Goal: Task Accomplishment & Management: Use online tool/utility

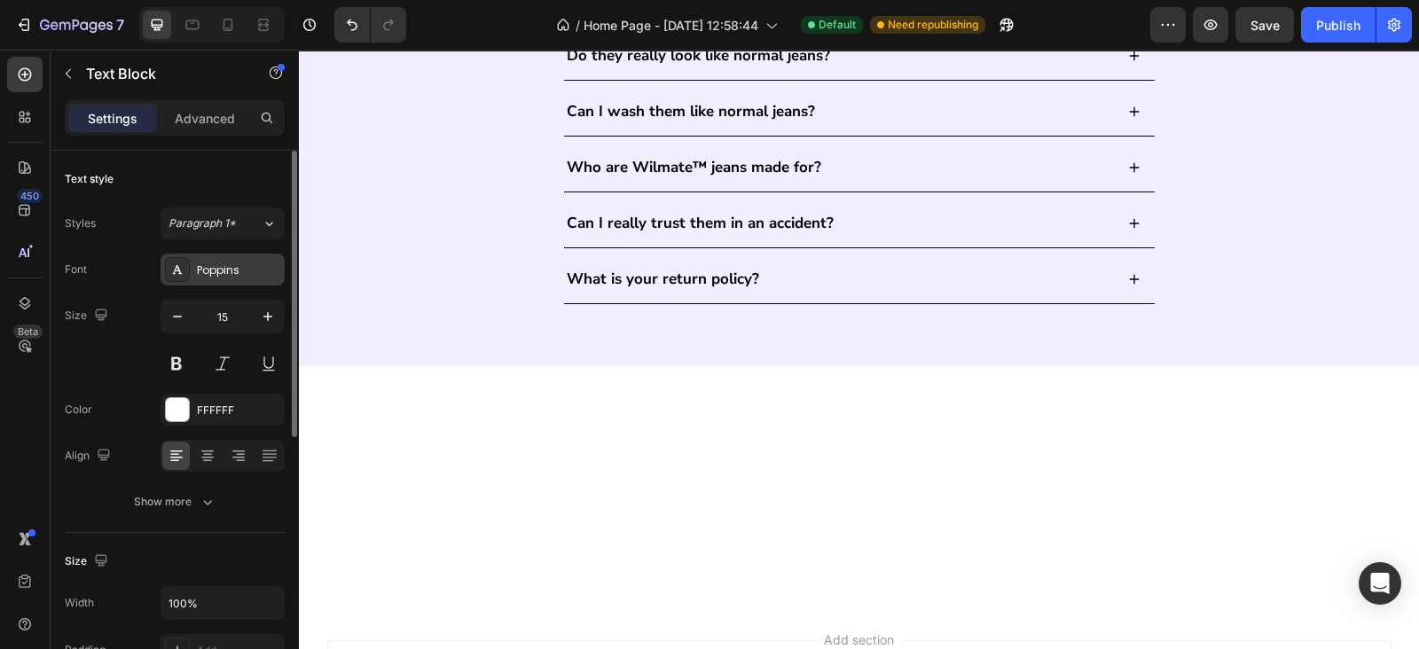
click at [226, 280] on div "Poppins" at bounding box center [222, 270] width 124 height 32
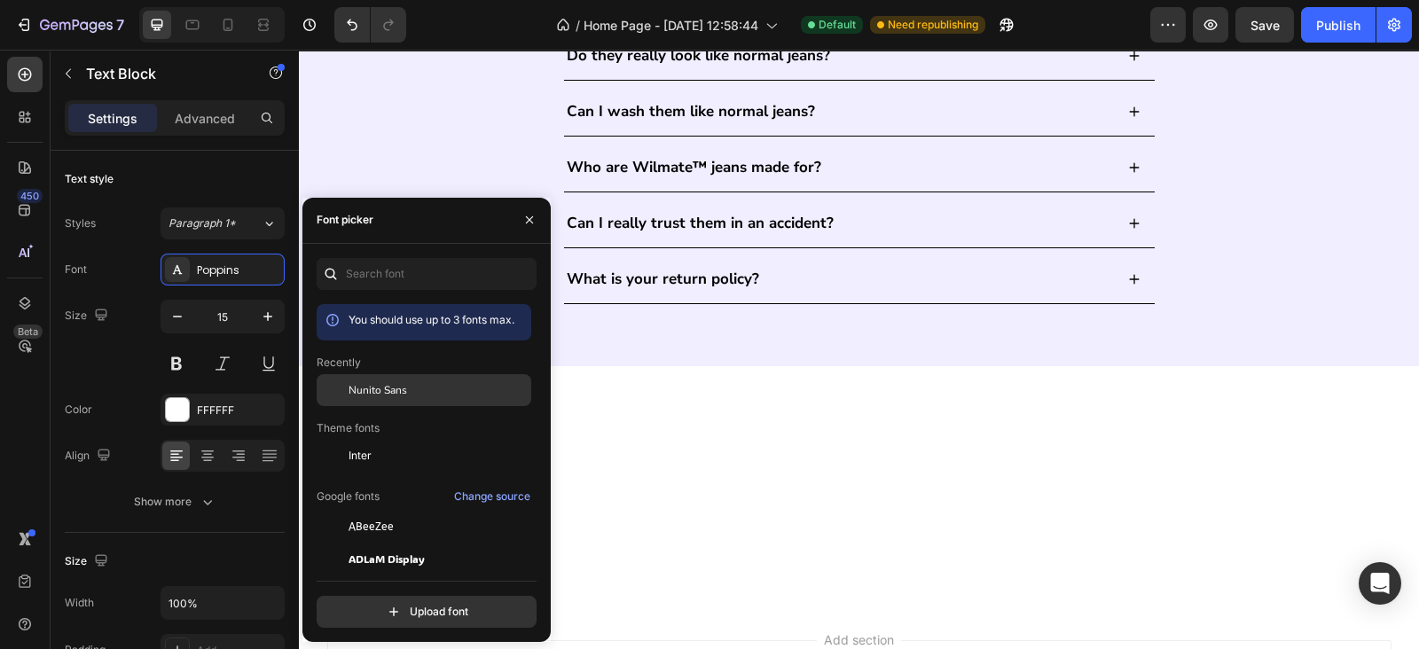
click at [430, 393] on div "Nunito Sans" at bounding box center [437, 390] width 179 height 16
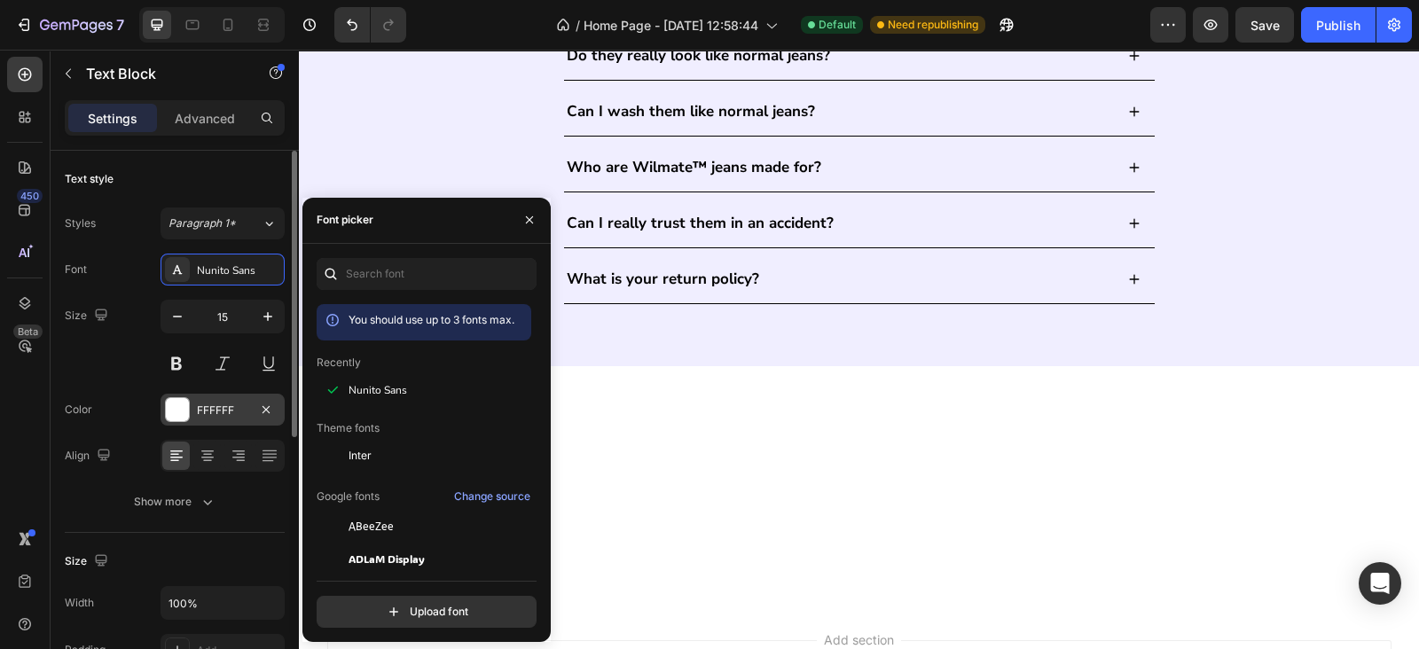
click at [235, 424] on div "FFFFFF" at bounding box center [222, 410] width 124 height 32
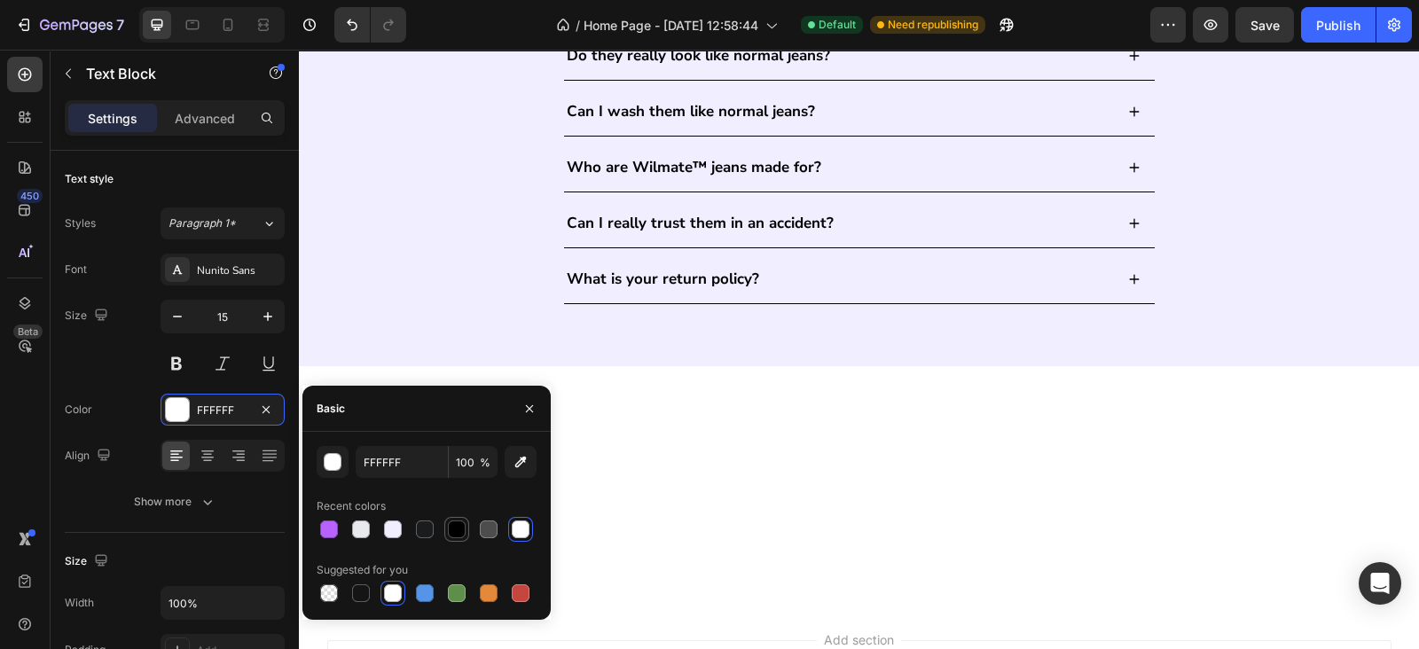
click at [456, 537] on div at bounding box center [457, 529] width 18 height 18
type input "000000"
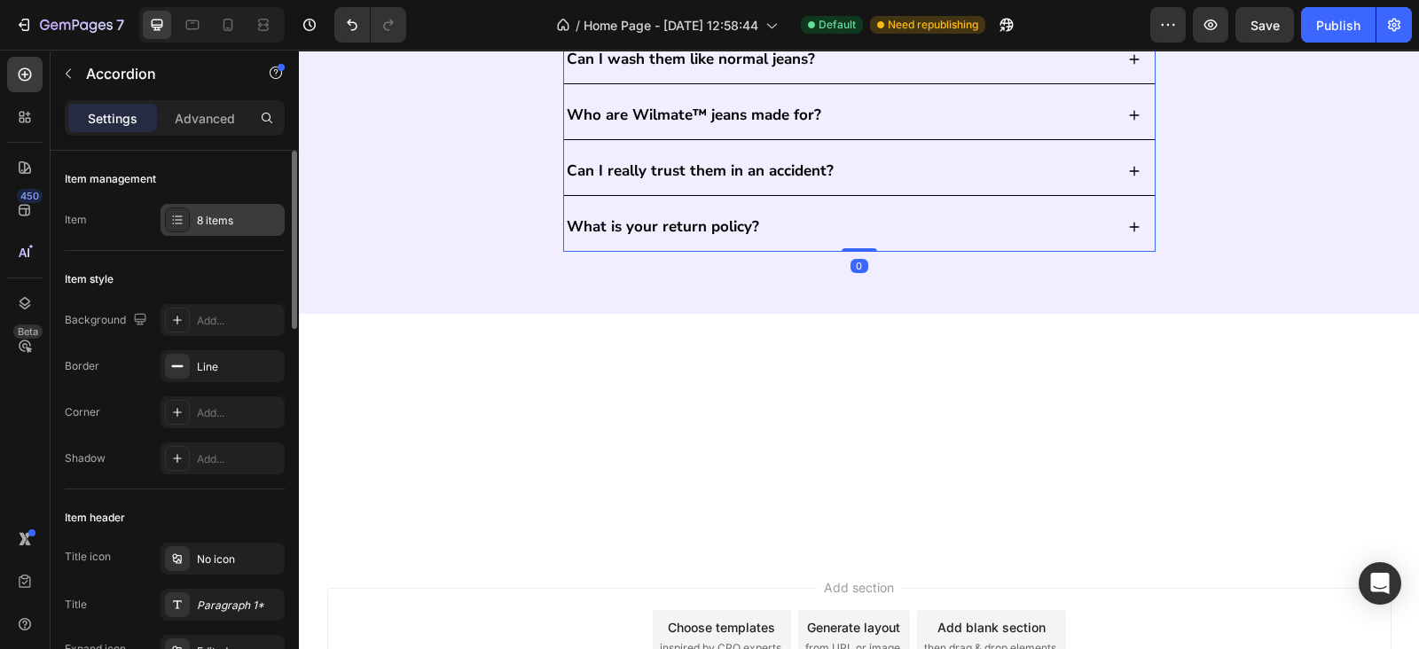
click at [207, 221] on div "8 items" at bounding box center [238, 221] width 83 height 16
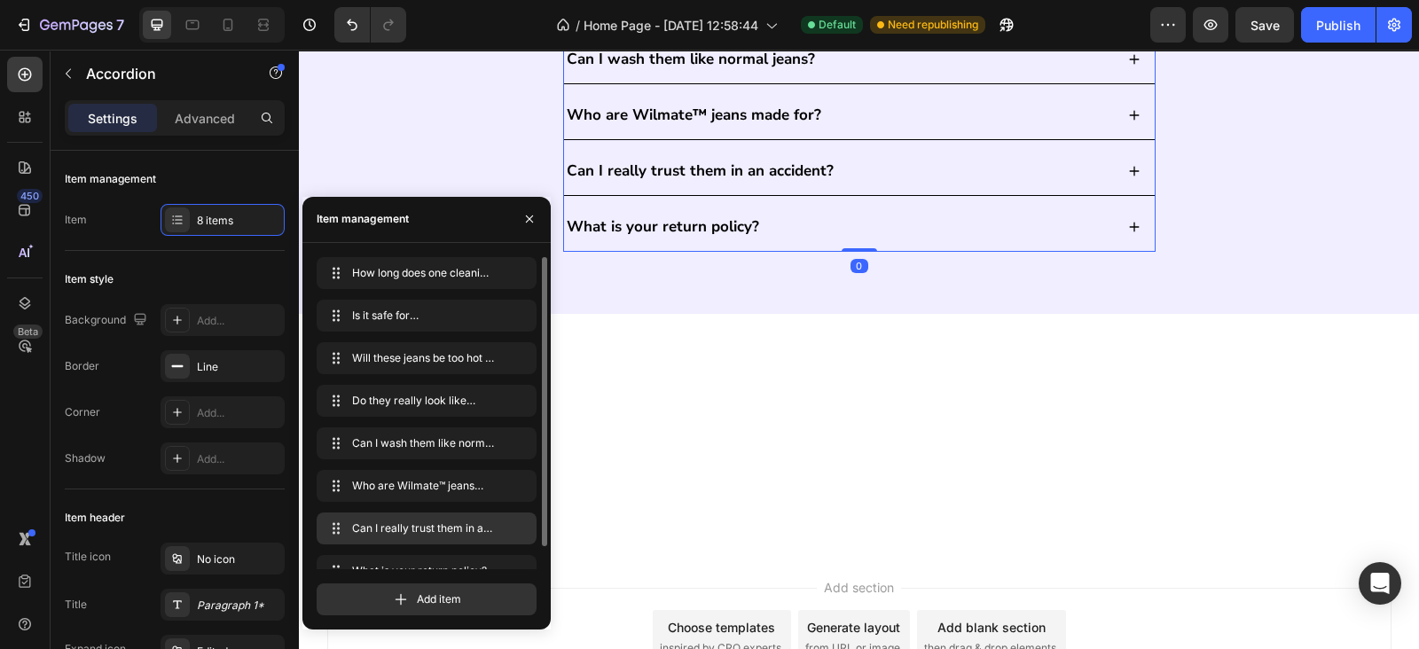
scroll to position [25, 0]
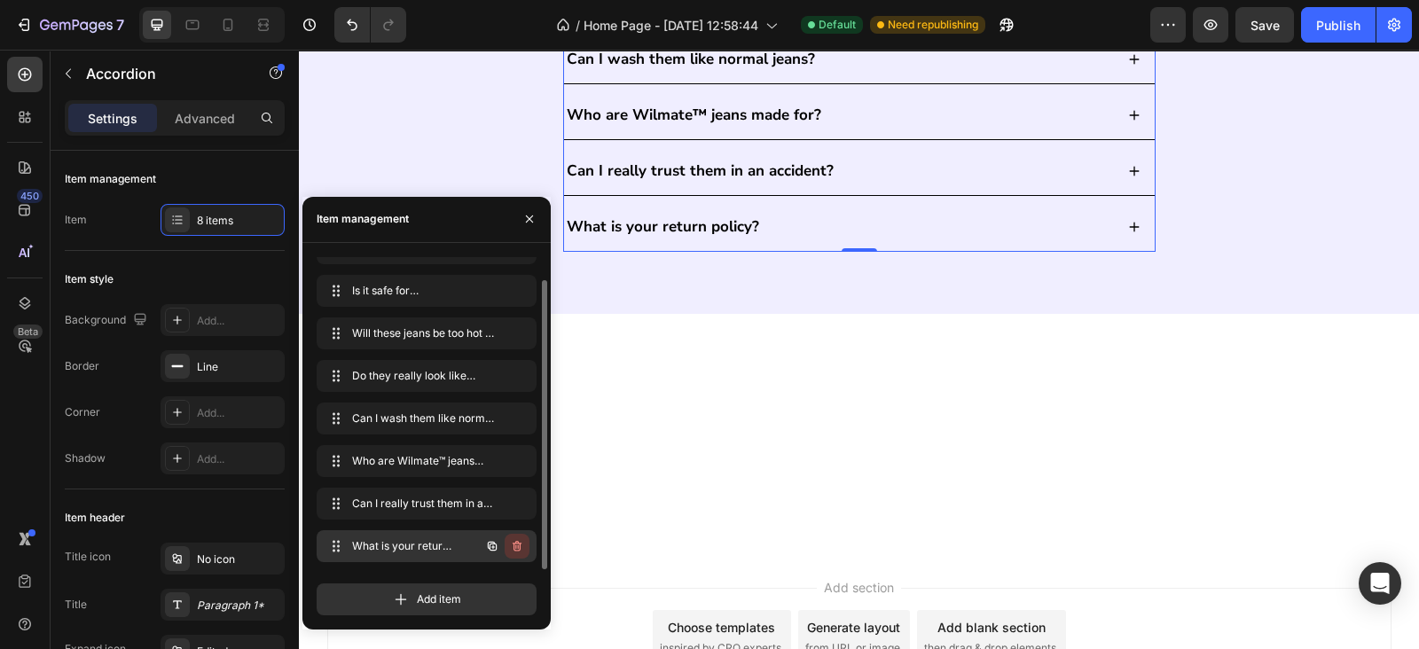
click at [519, 546] on icon "button" at bounding box center [516, 546] width 9 height 11
click at [519, 546] on div "Delete" at bounding box center [505, 546] width 33 height 16
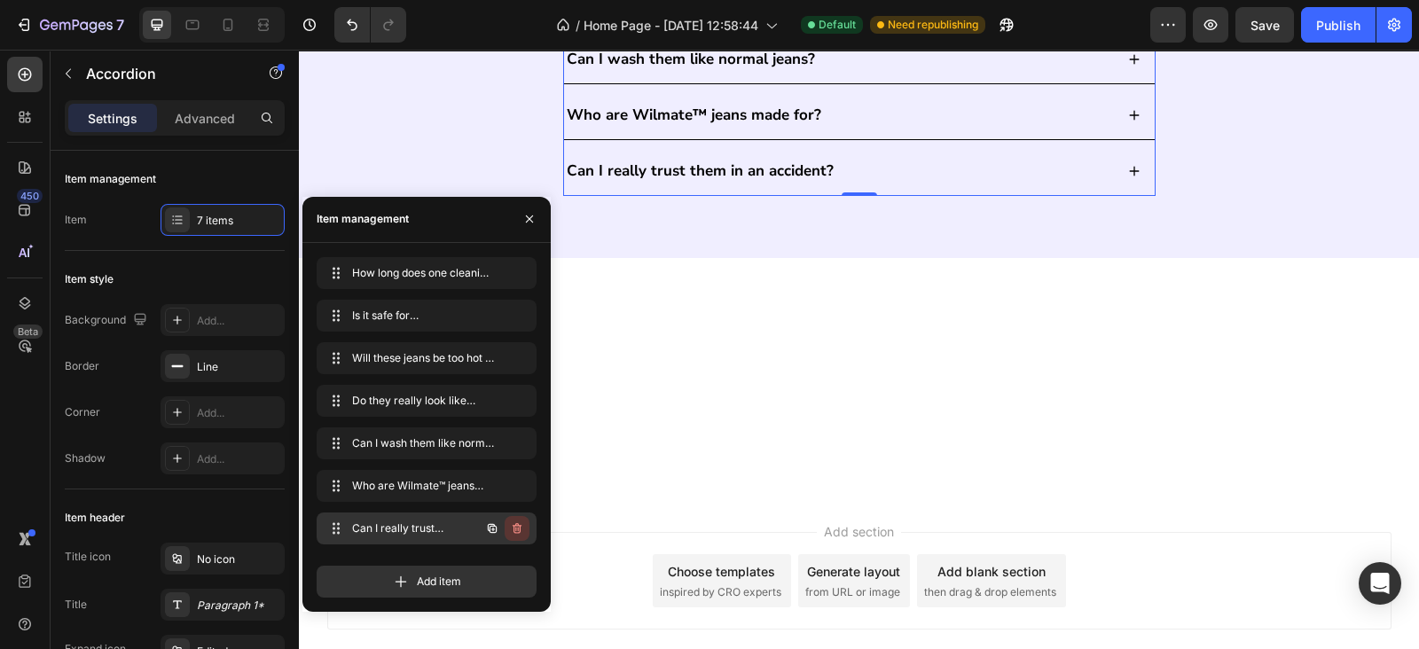
scroll to position [0, 0]
click at [520, 535] on button "button" at bounding box center [516, 528] width 25 height 25
click at [520, 535] on button "Delete" at bounding box center [505, 528] width 49 height 25
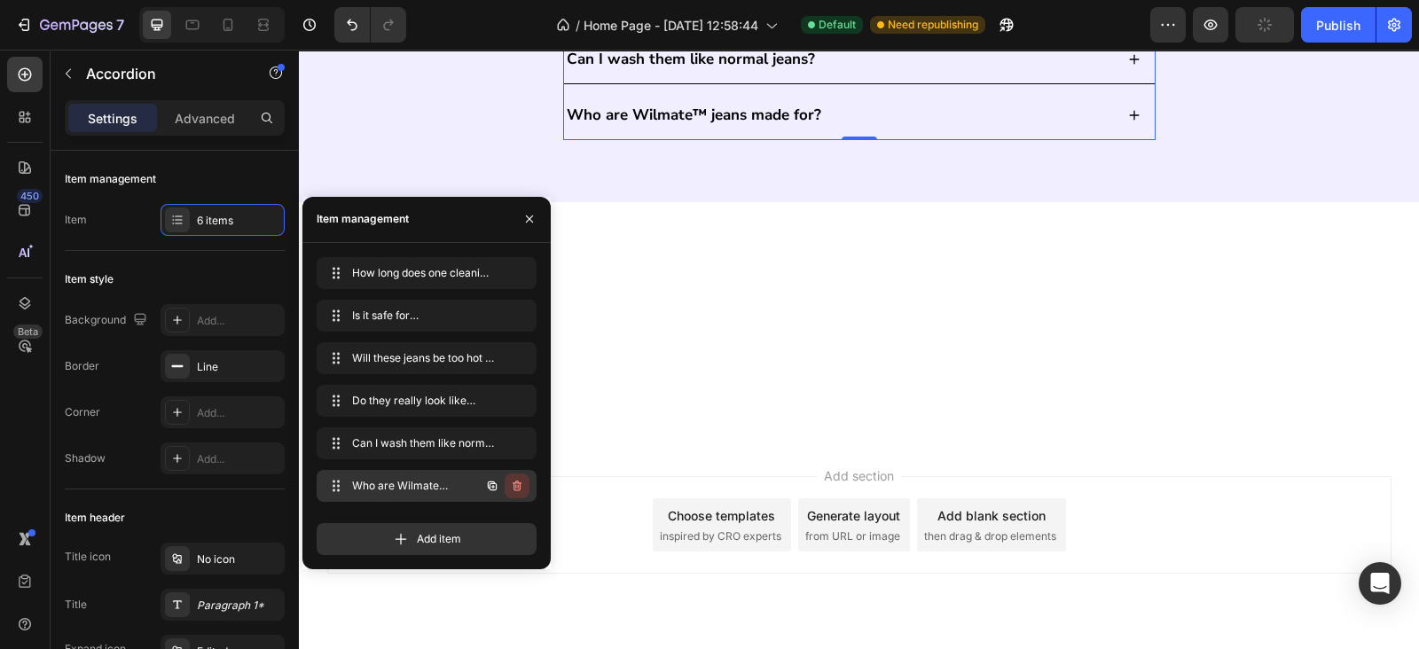
click at [515, 484] on icon "button" at bounding box center [515, 486] width 1 height 4
click at [515, 484] on div "Delete" at bounding box center [505, 486] width 33 height 16
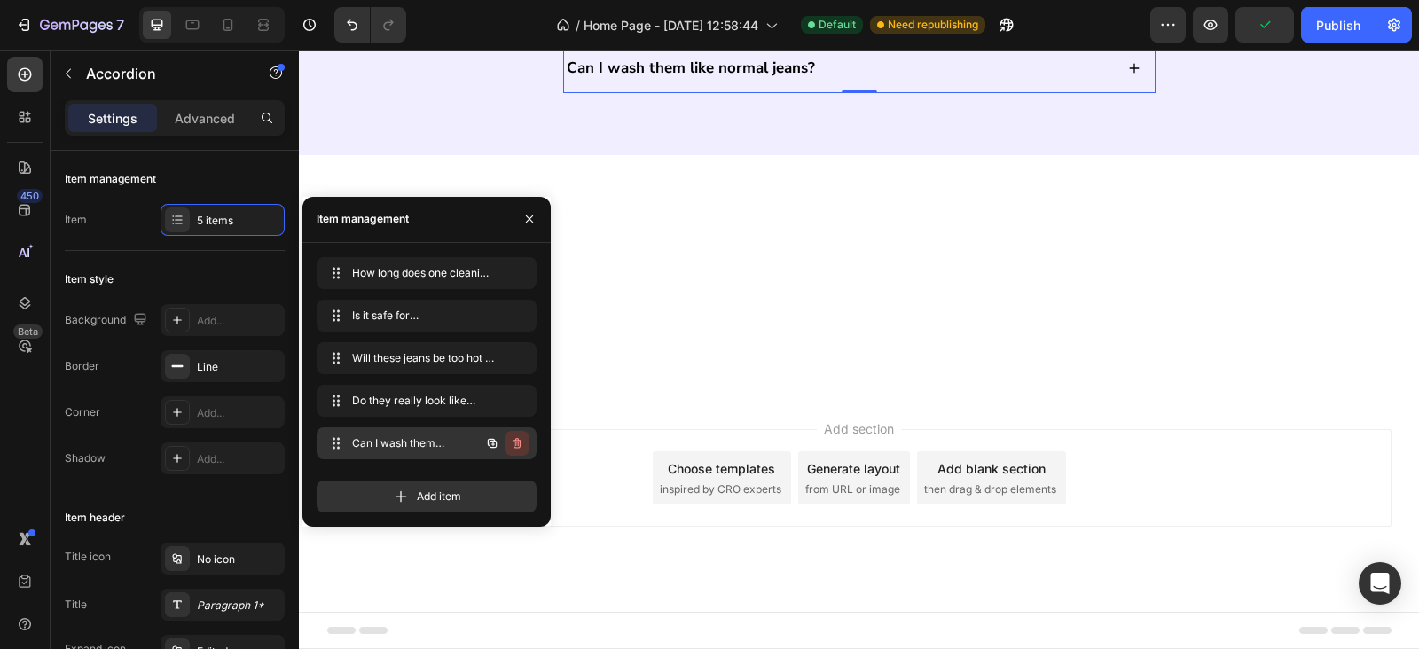
click at [519, 445] on icon "button" at bounding box center [516, 443] width 9 height 11
click at [518, 445] on div "Delete" at bounding box center [505, 443] width 33 height 16
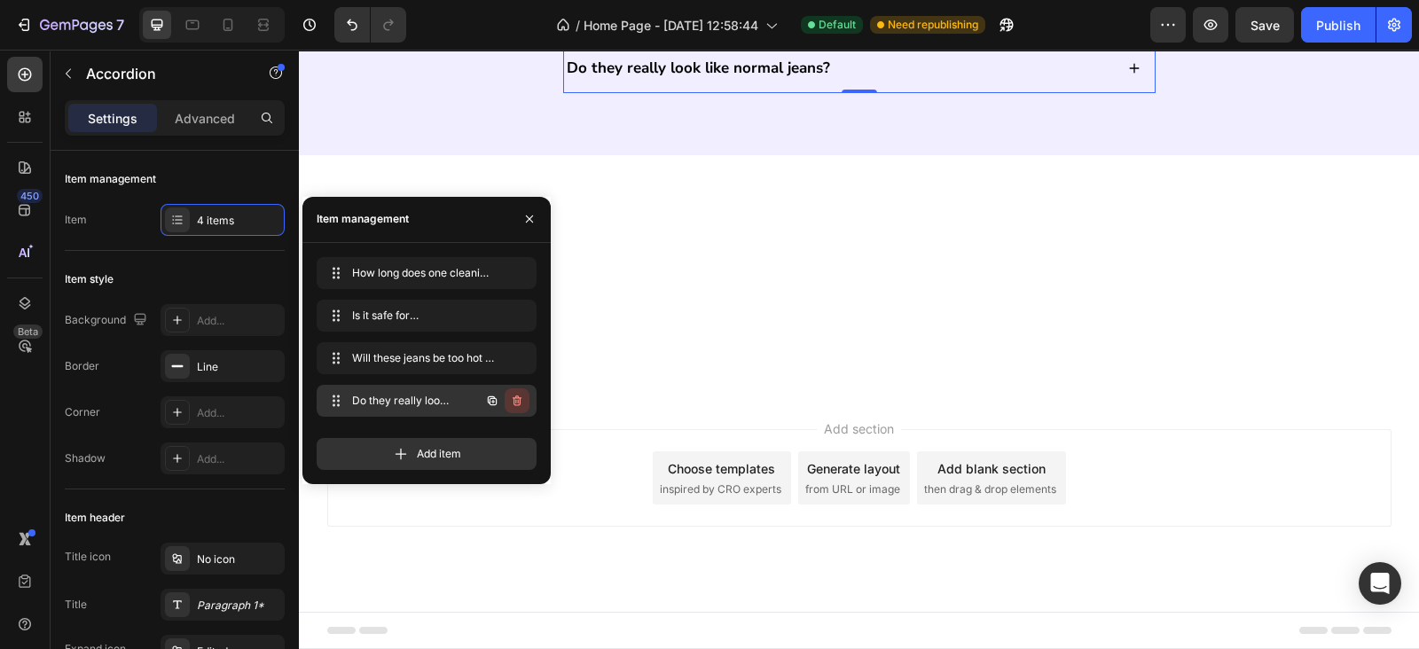
click at [515, 403] on icon "button" at bounding box center [517, 401] width 14 height 14
click at [515, 403] on div "Delete" at bounding box center [505, 401] width 33 height 16
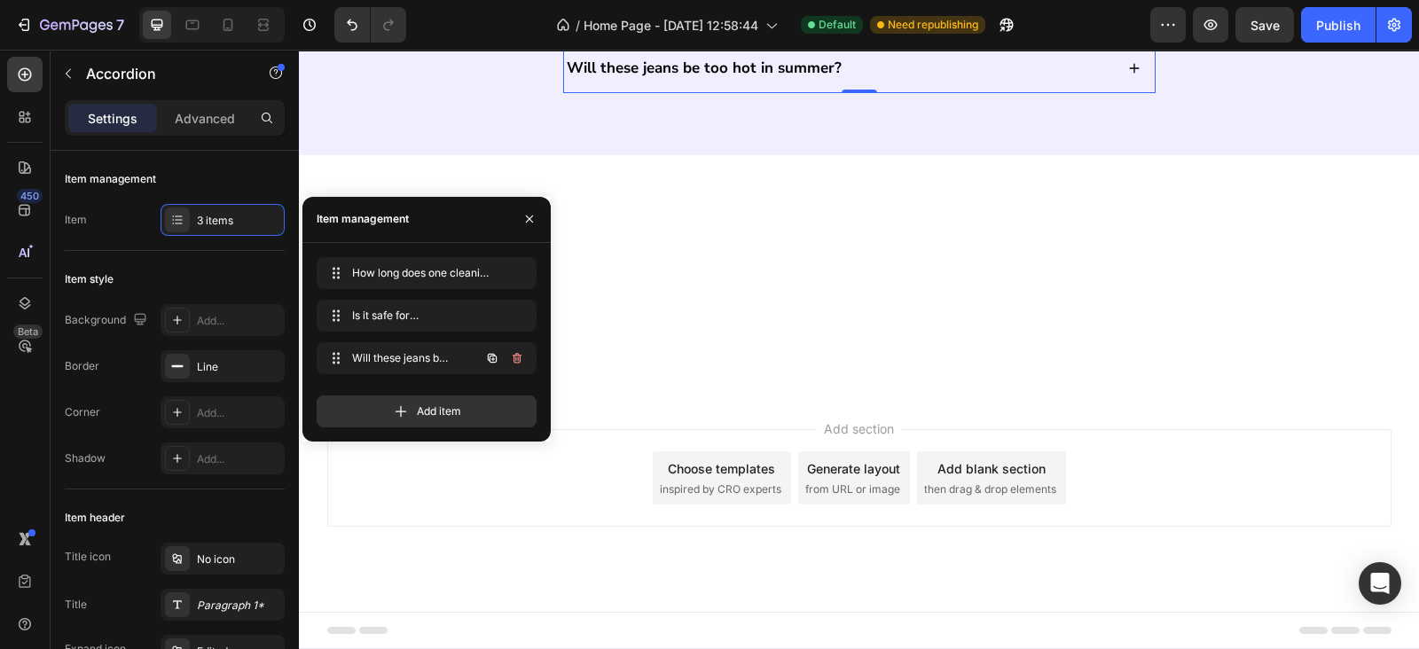
click at [512, 353] on icon "button" at bounding box center [517, 358] width 14 height 14
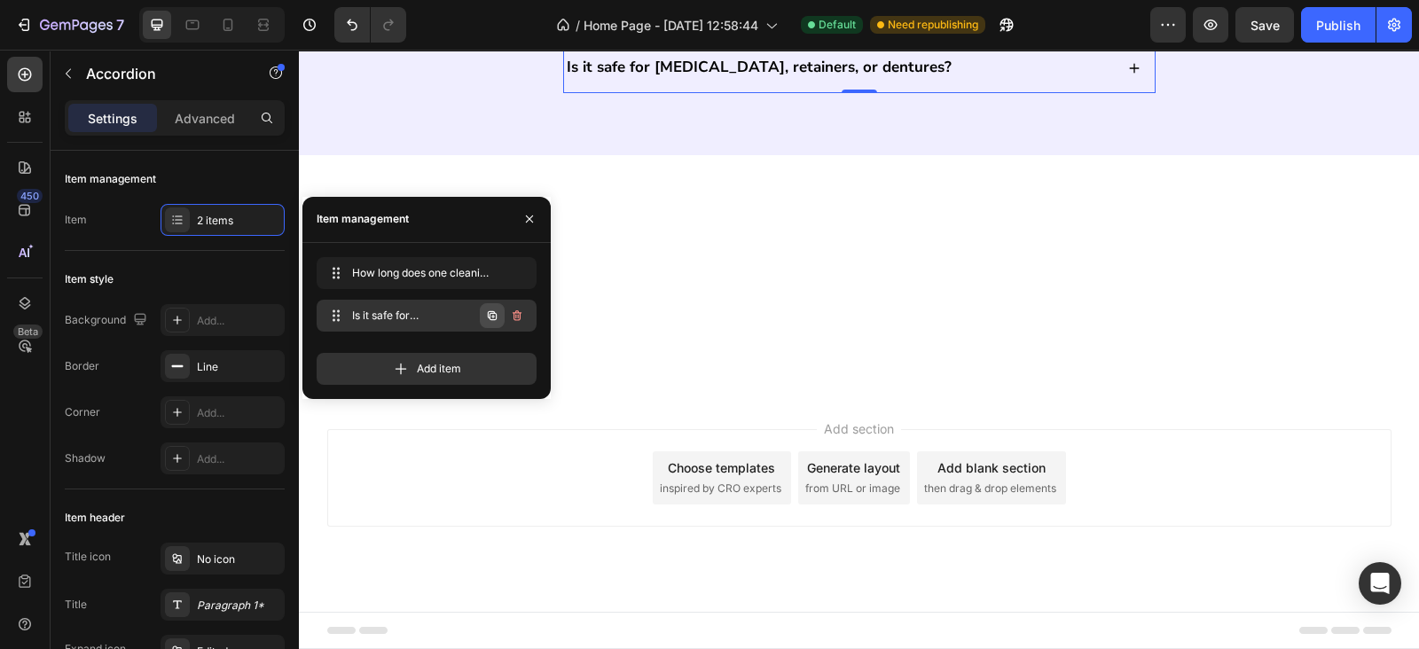
click at [488, 316] on icon "button" at bounding box center [492, 314] width 9 height 9
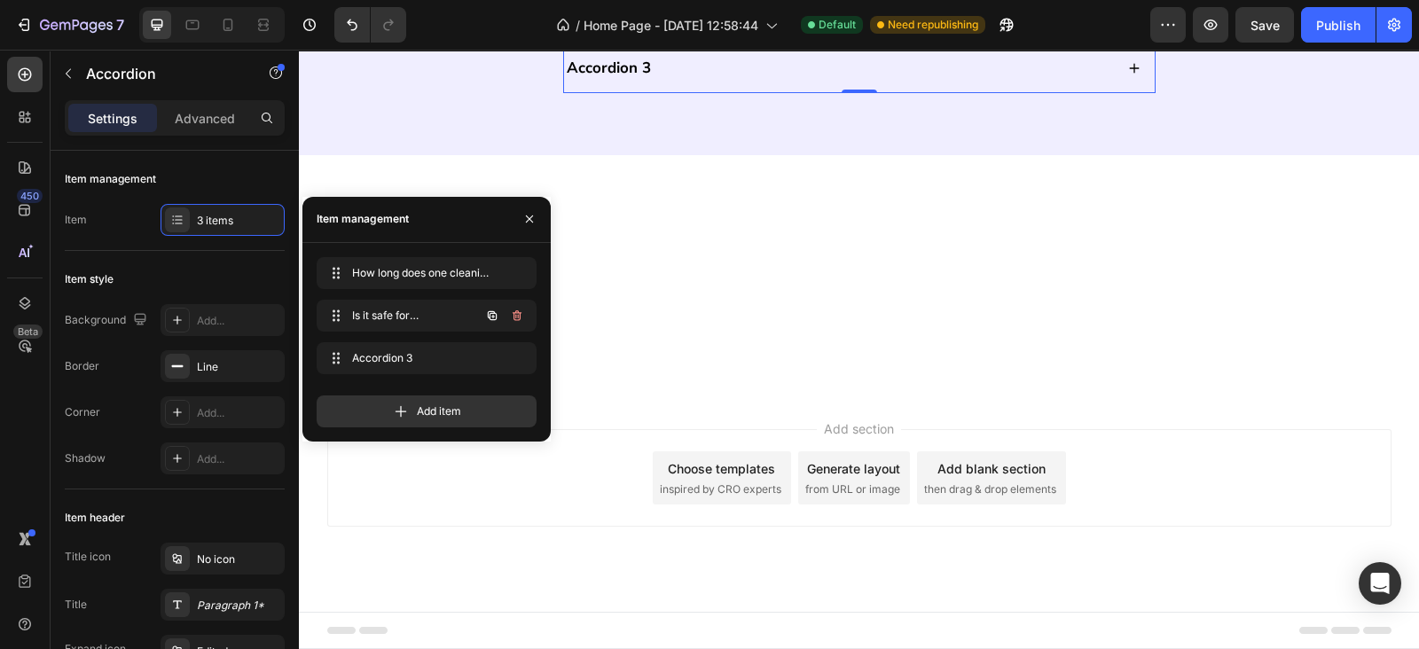
click at [488, 316] on icon "button" at bounding box center [492, 314] width 9 height 9
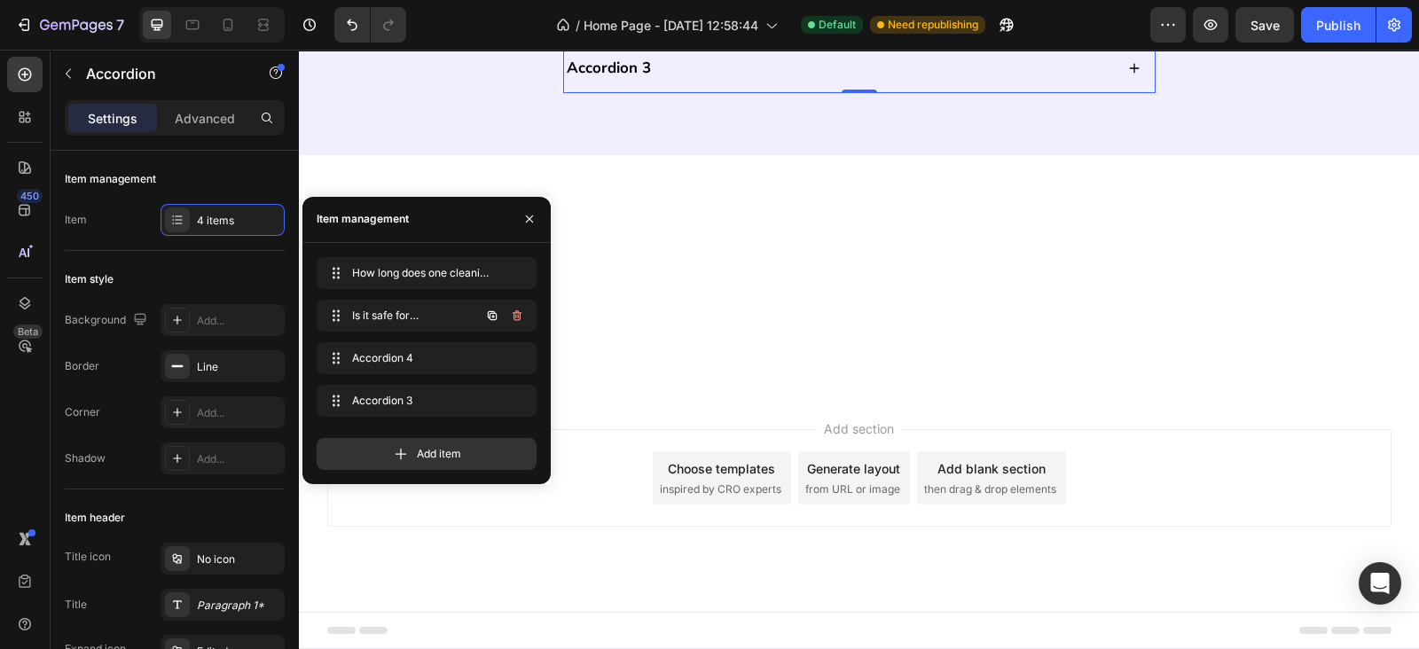
click at [488, 316] on icon "button" at bounding box center [492, 314] width 9 height 9
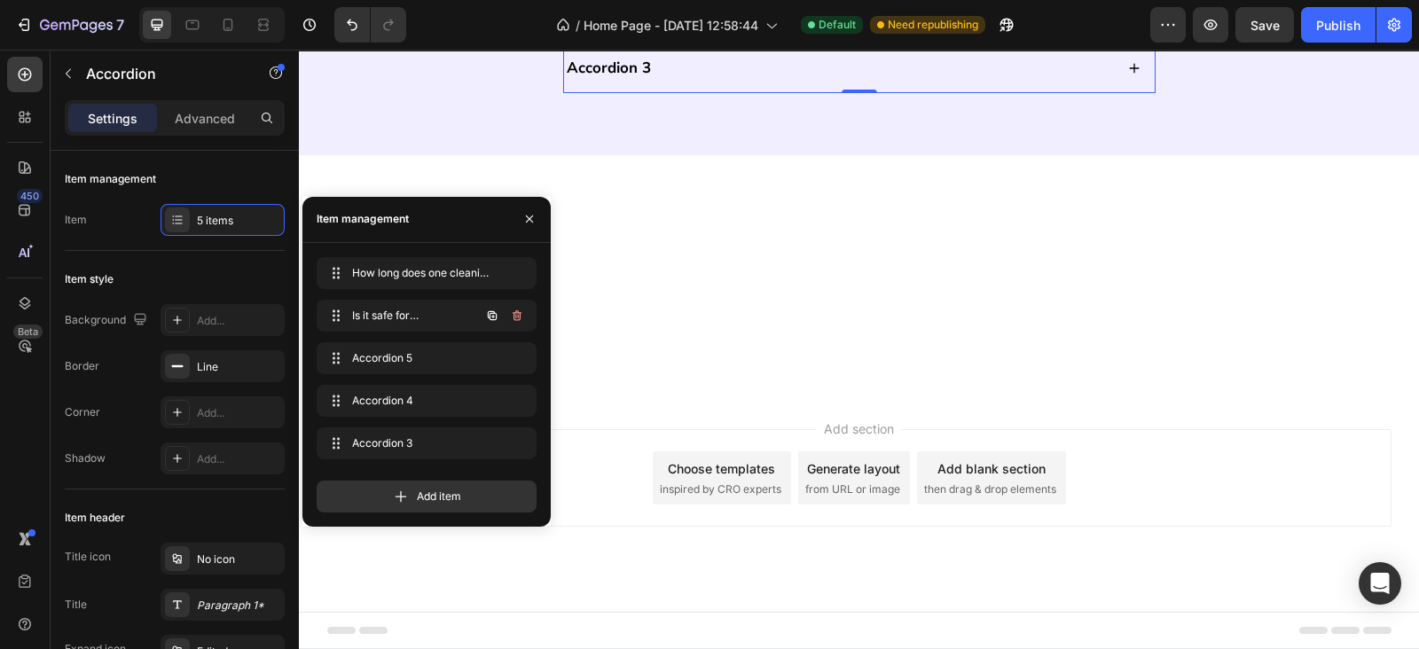
click at [488, 316] on icon "button" at bounding box center [492, 314] width 9 height 9
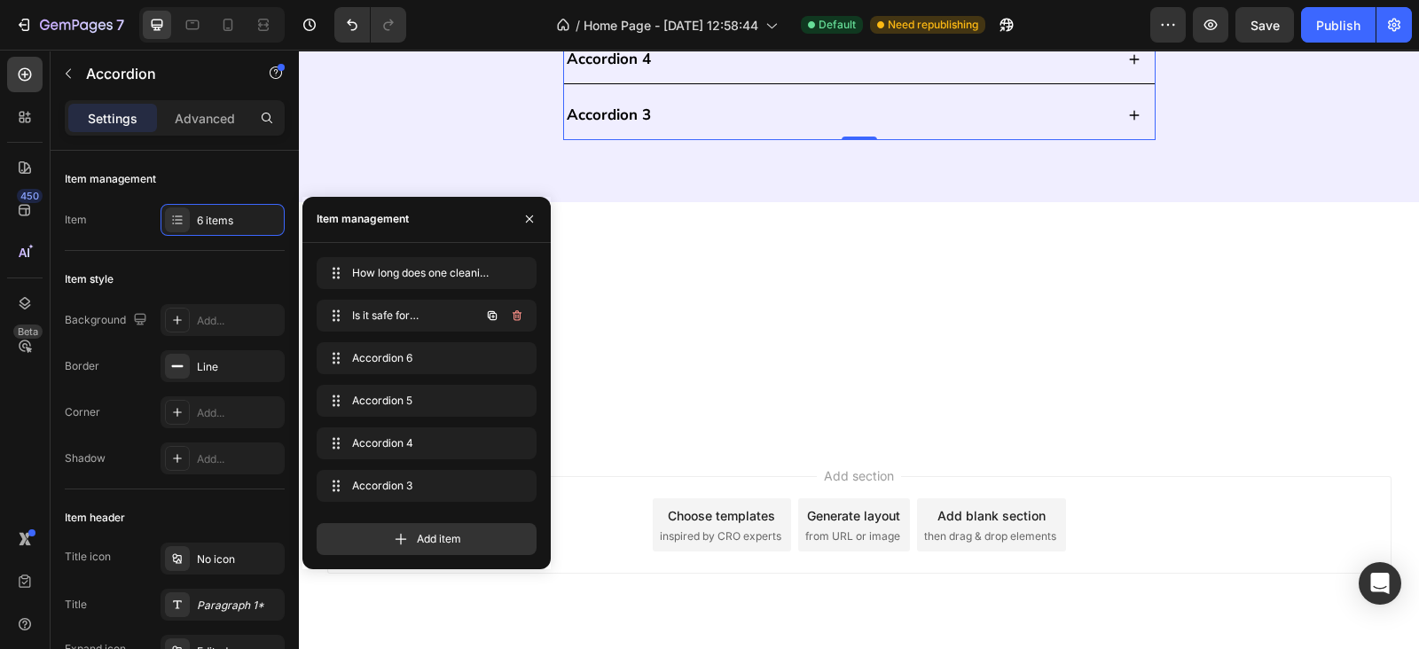
click at [488, 316] on icon "button" at bounding box center [492, 314] width 9 height 9
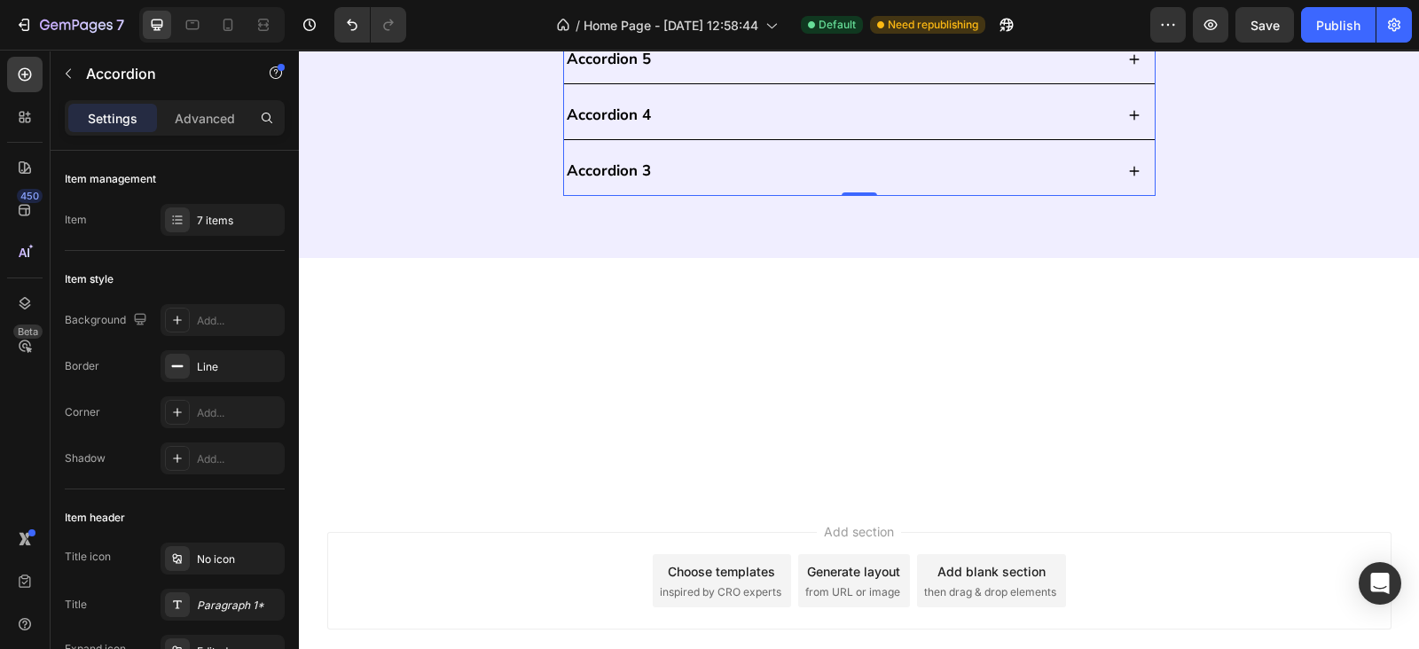
click at [621, 13] on p "Accordion 6" at bounding box center [609, 4] width 84 height 20
click at [882, 27] on div "Does the UV-C light actually kill germs?" at bounding box center [859, 4] width 590 height 48
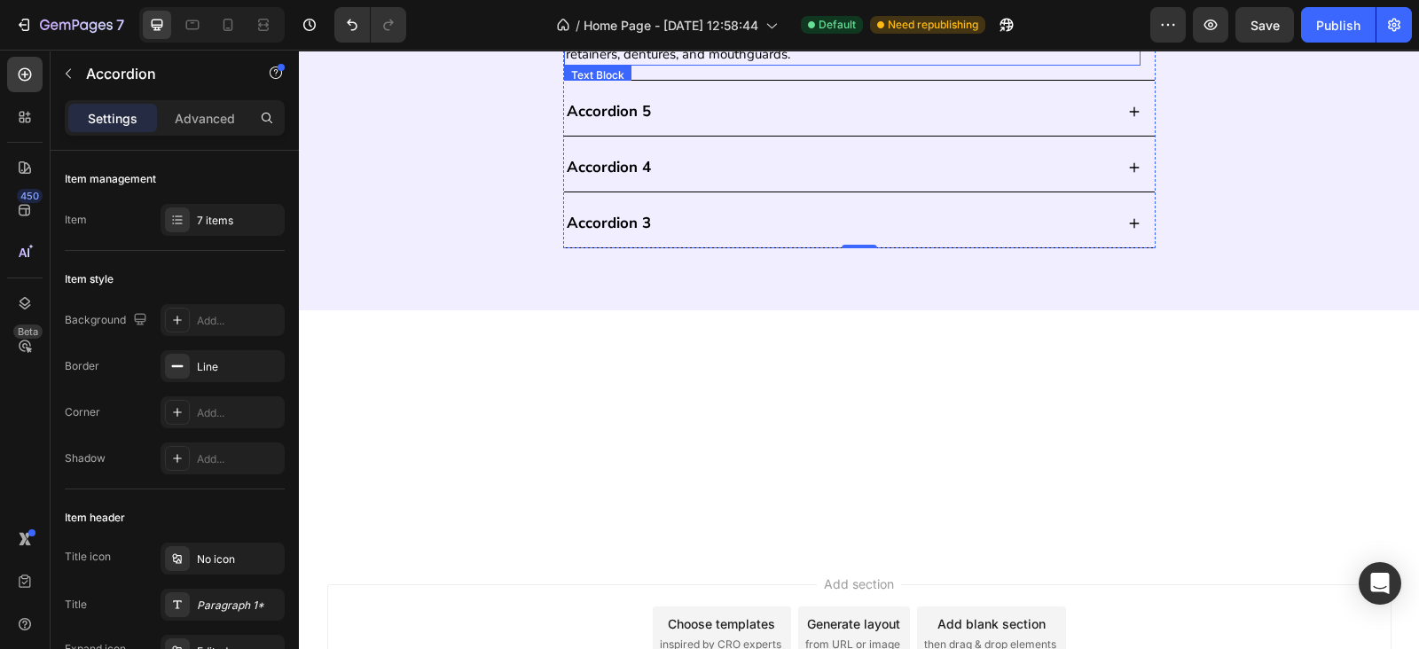
click at [743, 64] on p "Yes. The ultrasonic and UV-C process is gentle and chemical-free, making it saf…" at bounding box center [852, 46] width 573 height 35
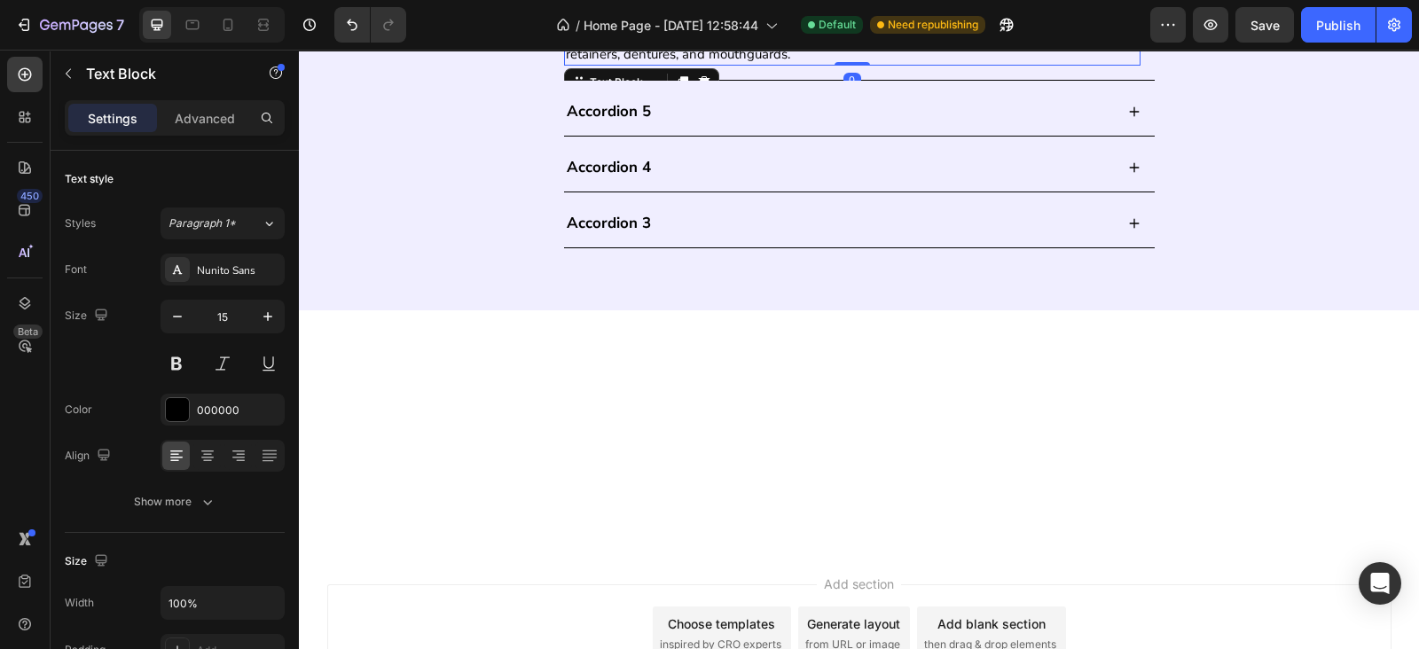
click at [743, 64] on p "Yes. The ultrasonic and UV-C process is gentle and chemical-free, making it saf…" at bounding box center [852, 46] width 573 height 35
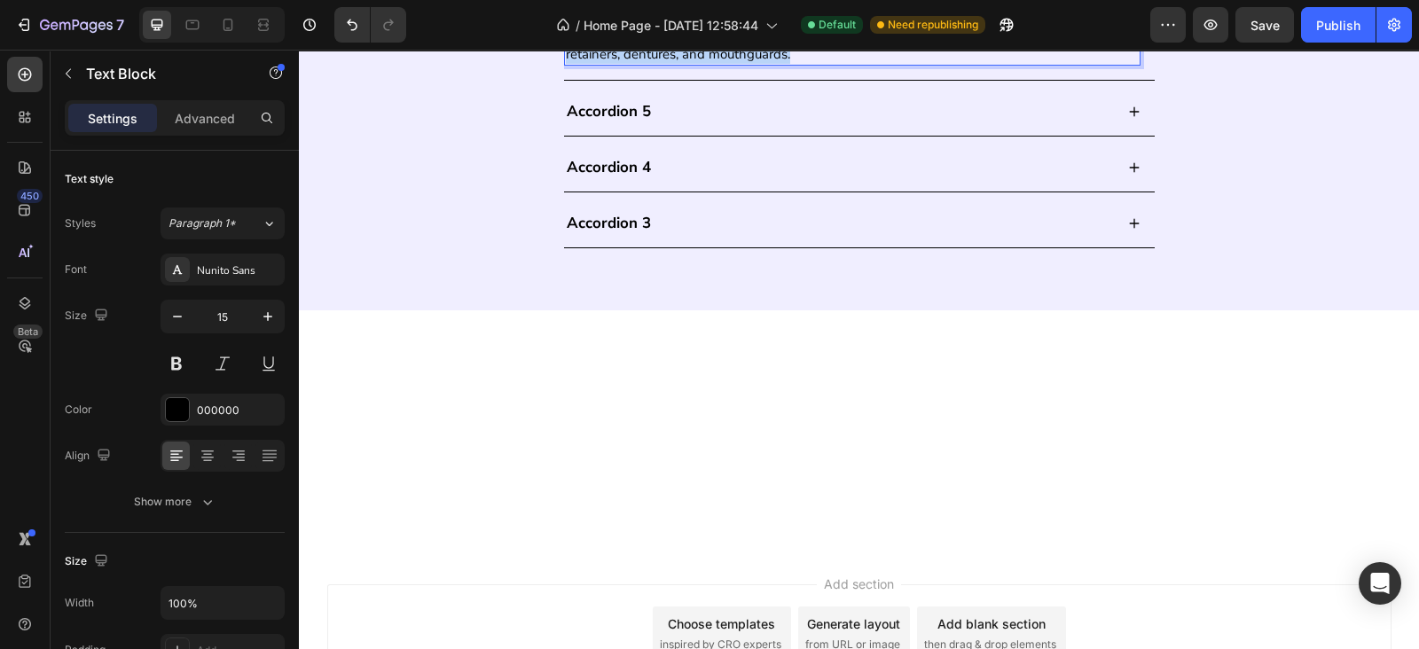
click at [743, 64] on p "Yes. The ultrasonic and UV-C process is gentle and chemical-free, making it saf…" at bounding box center [852, 46] width 573 height 35
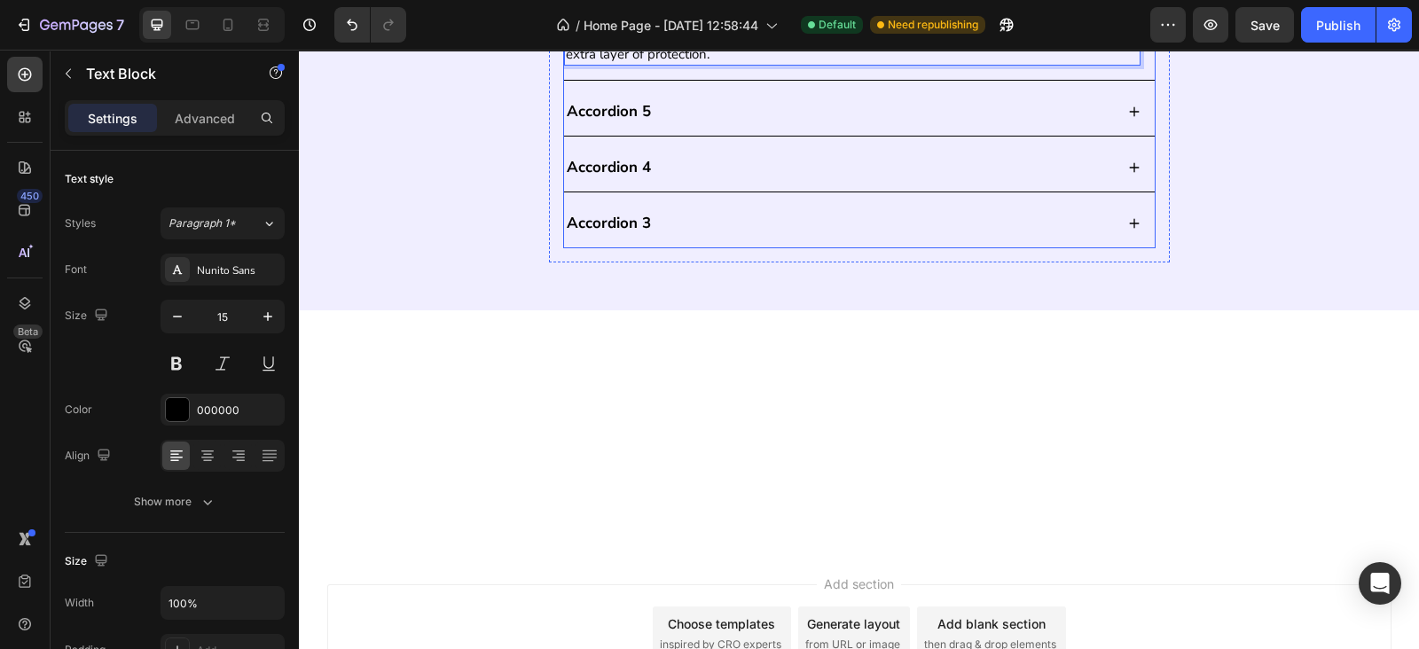
click at [879, 16] on div "Does the UV-C light actually kill germs?" at bounding box center [839, 3] width 550 height 25
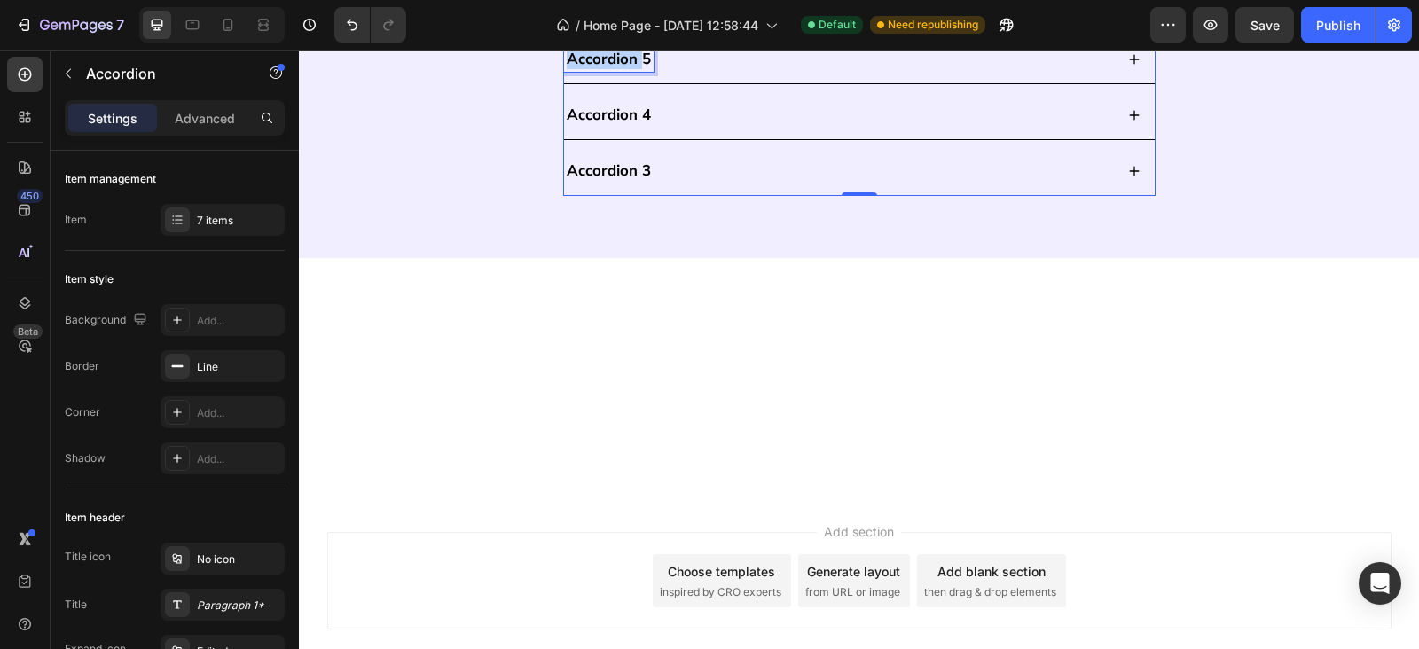
click at [612, 69] on p "Accordion 5" at bounding box center [609, 60] width 84 height 20
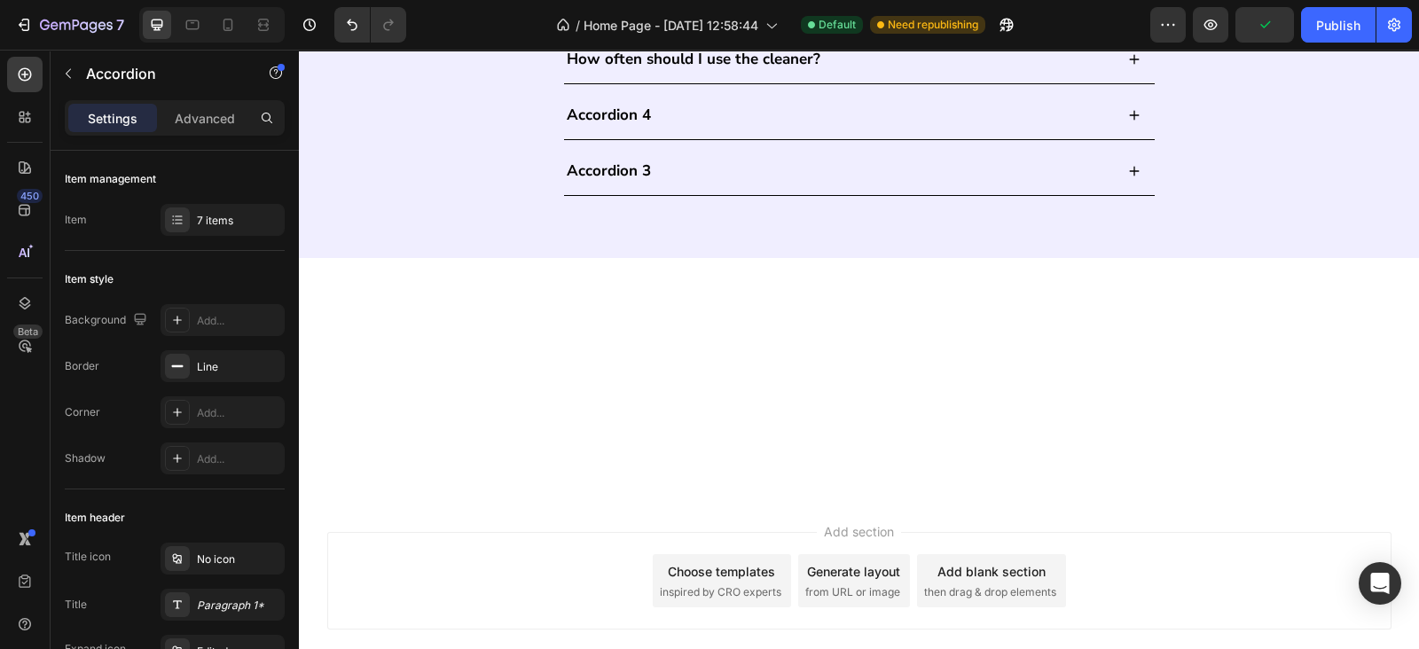
click at [885, 196] on div "How long does one cleaning cycle take? Is it safe for [MEDICAL_DATA], retainers…" at bounding box center [859, 3] width 592 height 385
click at [881, 72] on div "How often should I use the cleaner?" at bounding box center [839, 59] width 550 height 25
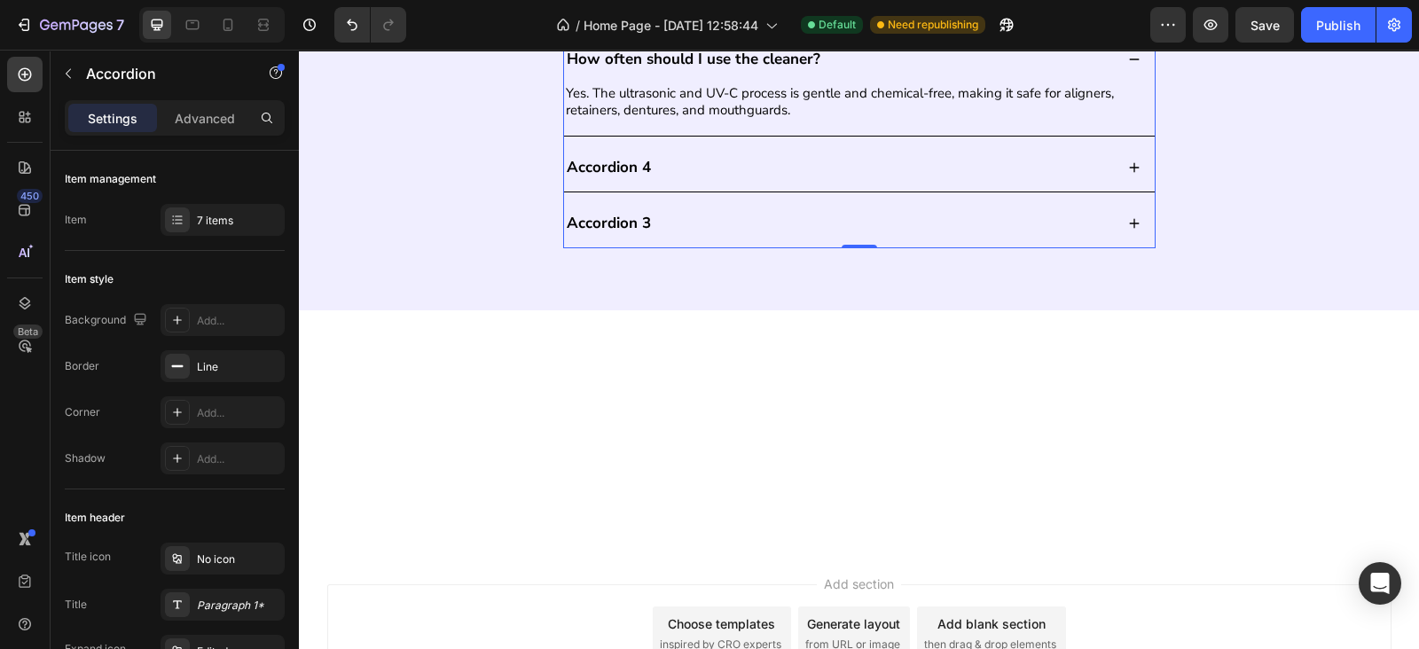
click at [769, 136] on div "Yes. The ultrasonic and UV-C process is gentle and chemical-free, making it saf…" at bounding box center [859, 109] width 590 height 52
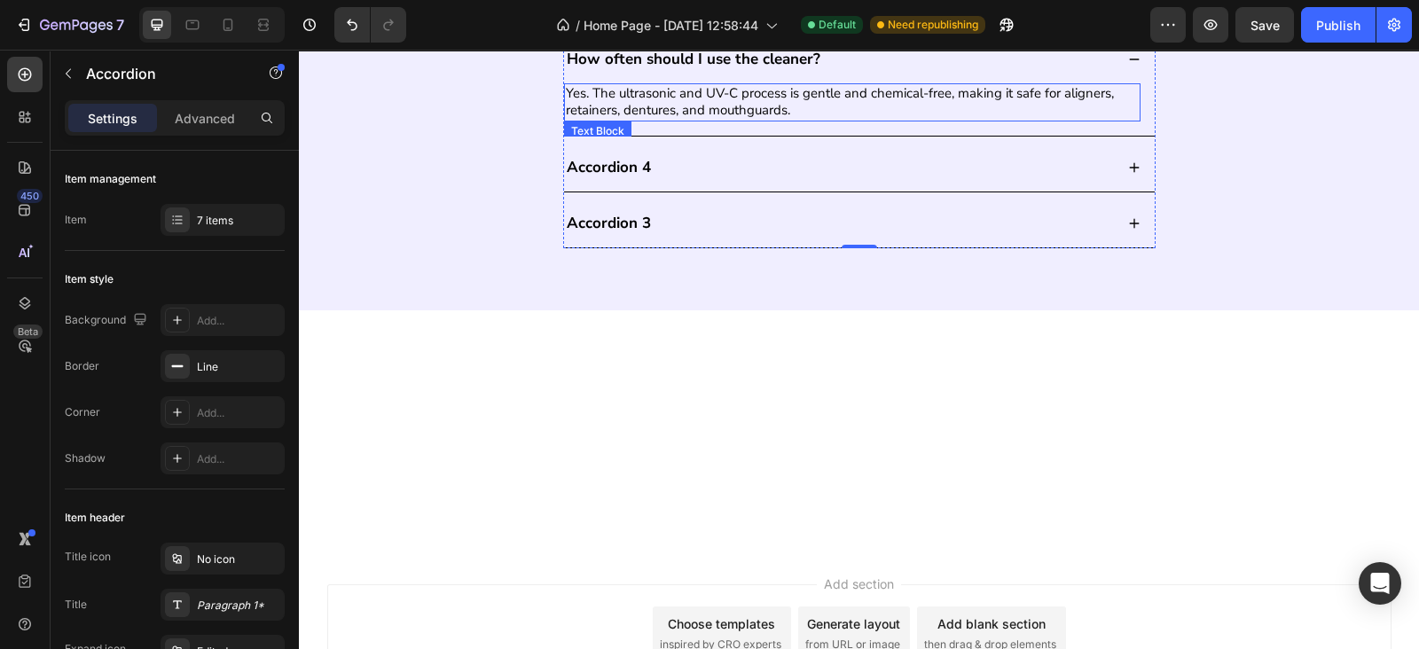
click at [825, 120] on p "Yes. The ultrasonic and UV-C process is gentle and chemical-free, making it saf…" at bounding box center [852, 102] width 573 height 35
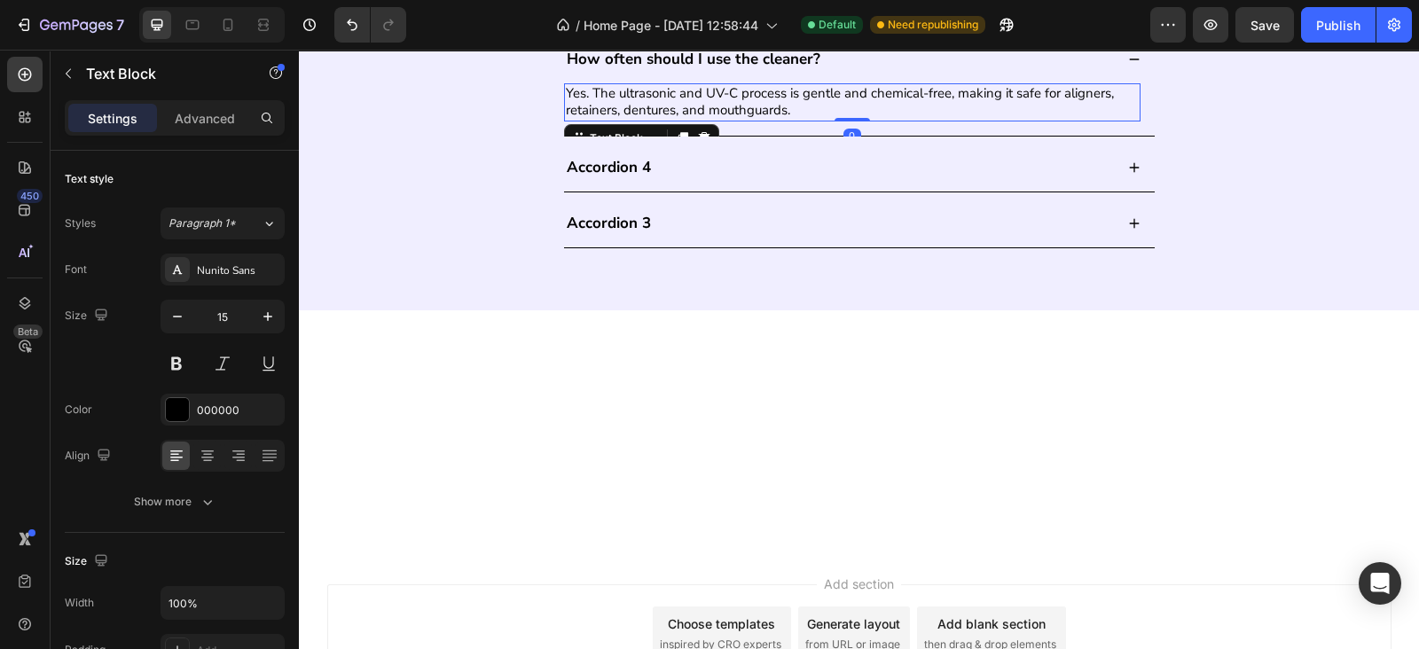
click at [825, 120] on p "Yes. The ultrasonic and UV-C process is gentle and chemical-free, making it saf…" at bounding box center [852, 102] width 573 height 35
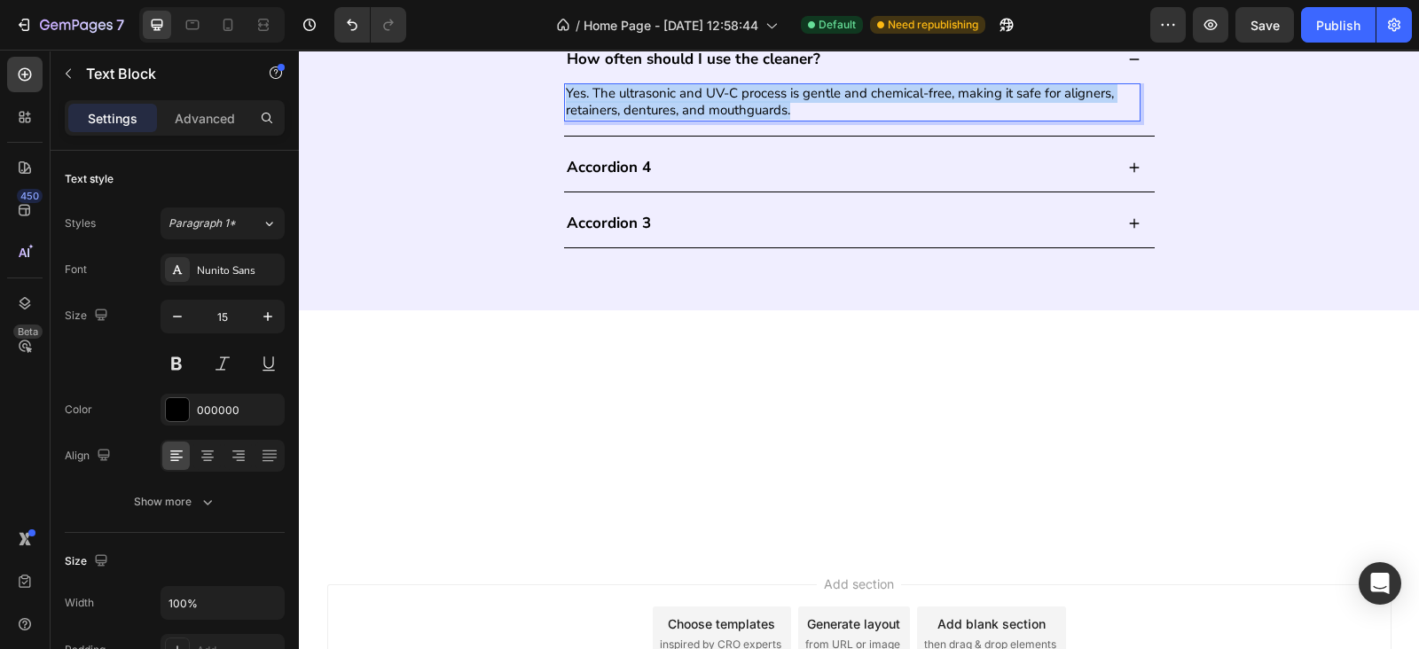
click at [825, 120] on p "Yes. The ultrasonic and UV-C process is gentle and chemical-free, making it saf…" at bounding box center [852, 102] width 573 height 35
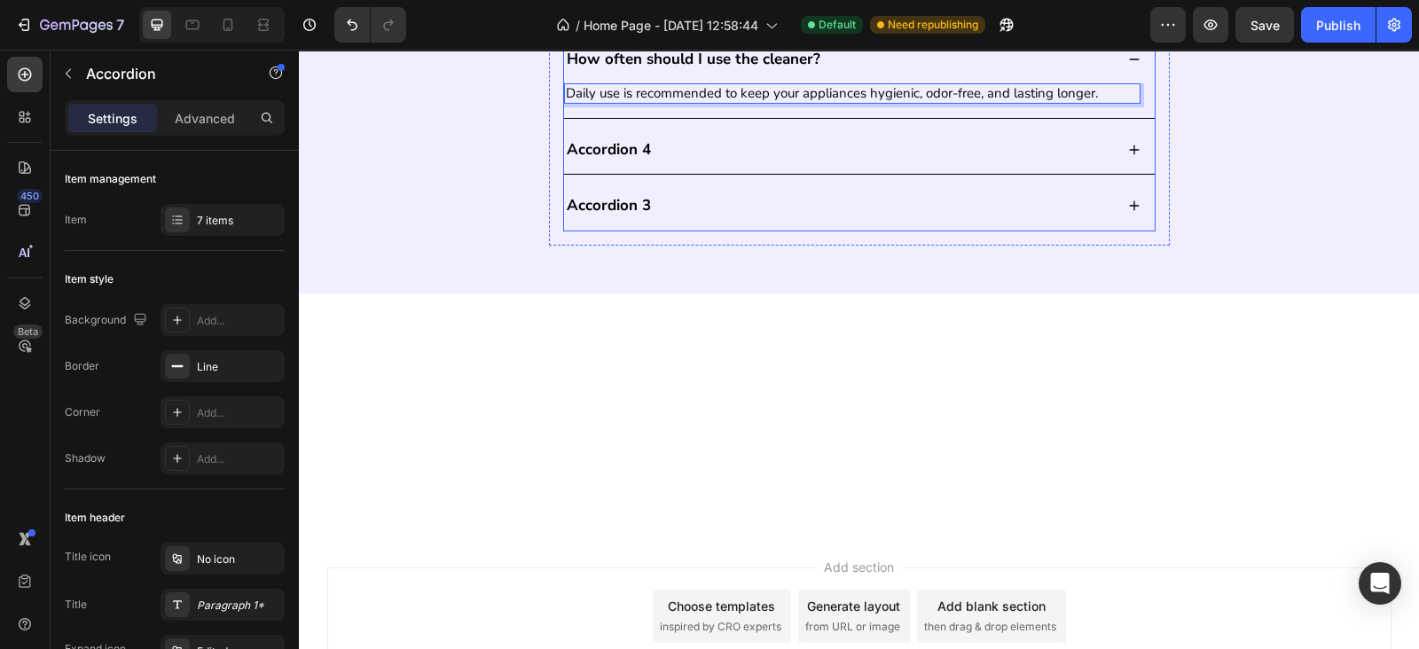
click at [838, 72] on div "How often should I use the cleaner?" at bounding box center [839, 59] width 550 height 25
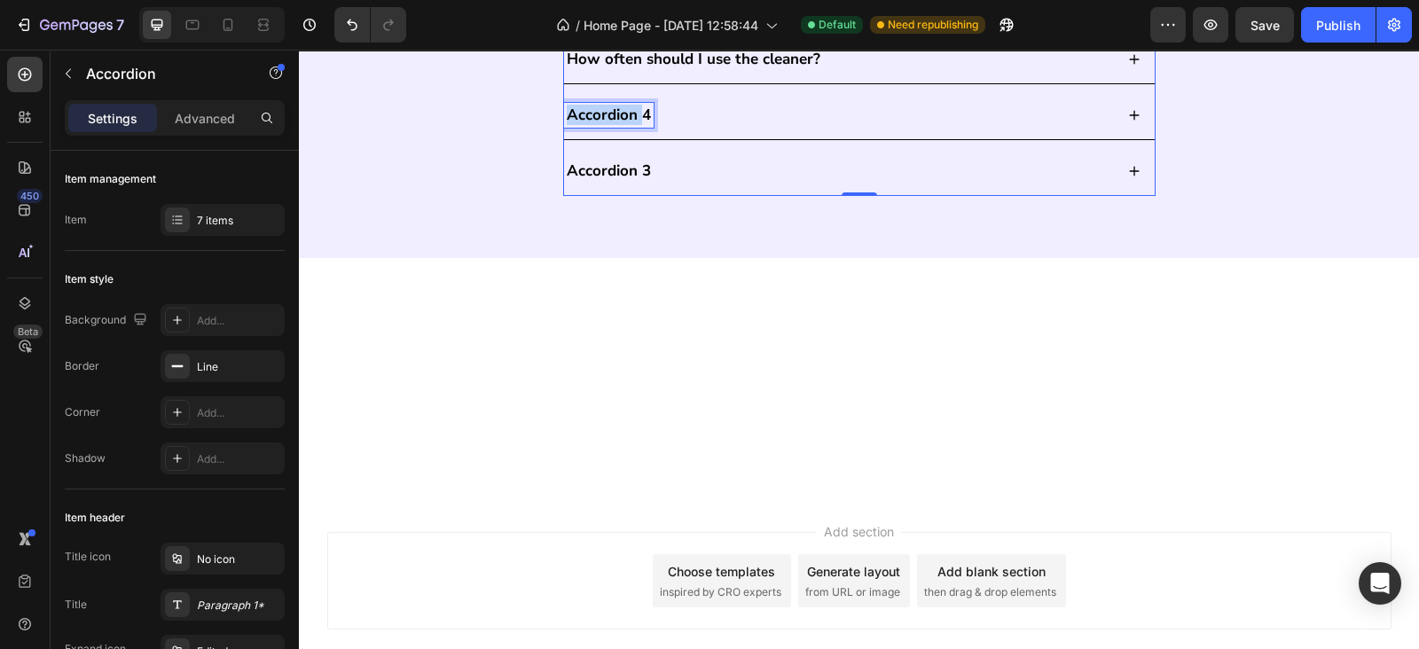
click at [611, 125] on p "Accordion 4" at bounding box center [609, 116] width 84 height 20
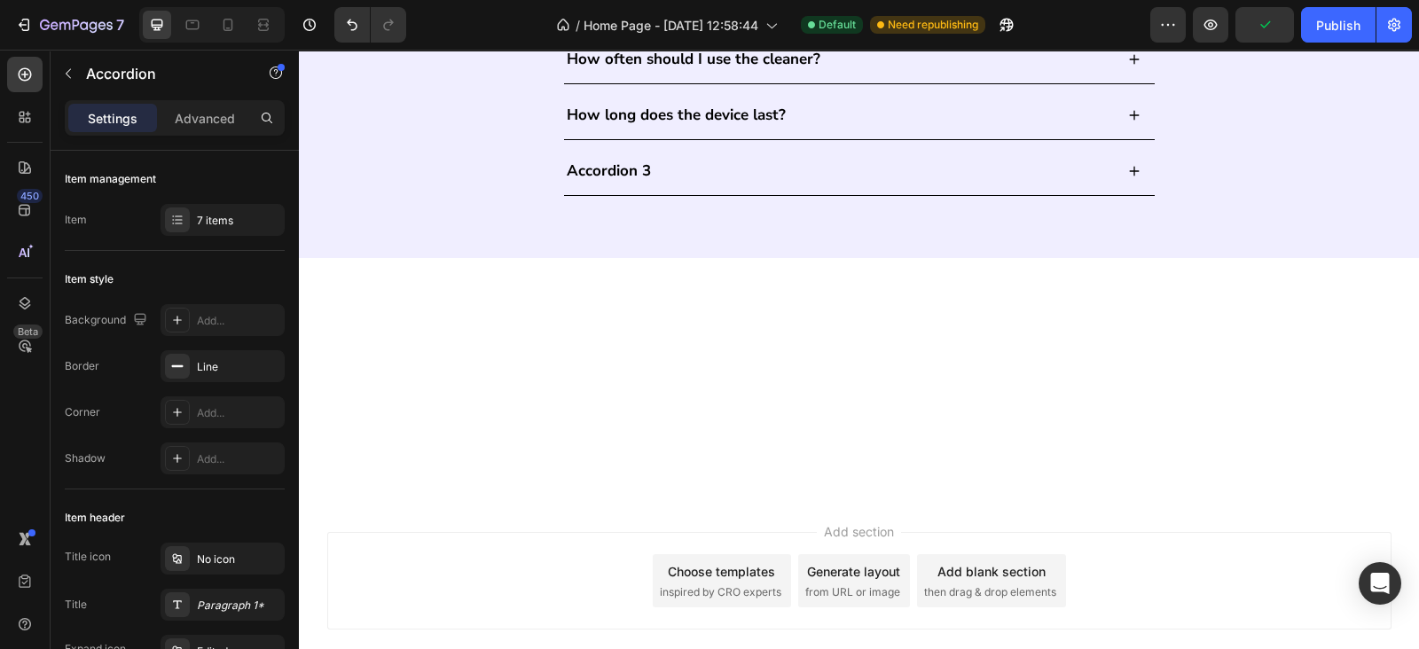
click at [809, 128] on div "How long does the device last?" at bounding box center [839, 115] width 550 height 25
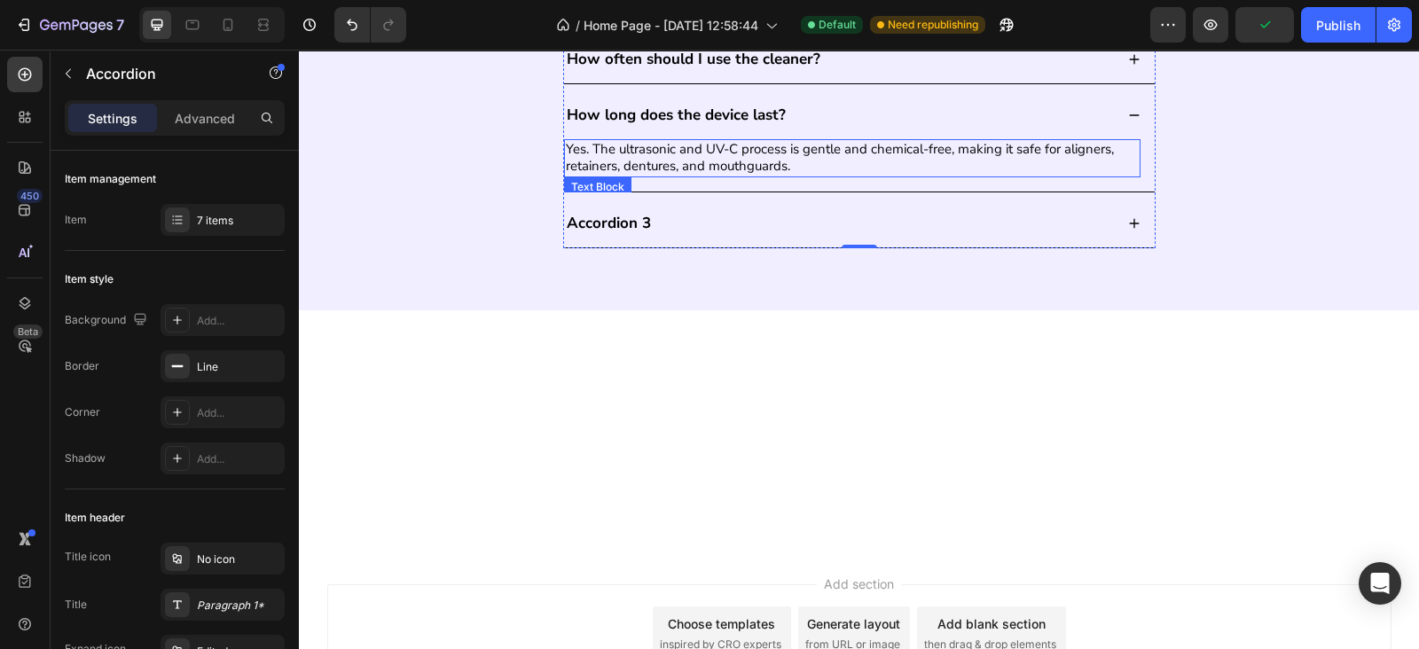
click at [731, 176] on p "Yes. The ultrasonic and UV-C process is gentle and chemical-free, making it saf…" at bounding box center [852, 158] width 573 height 35
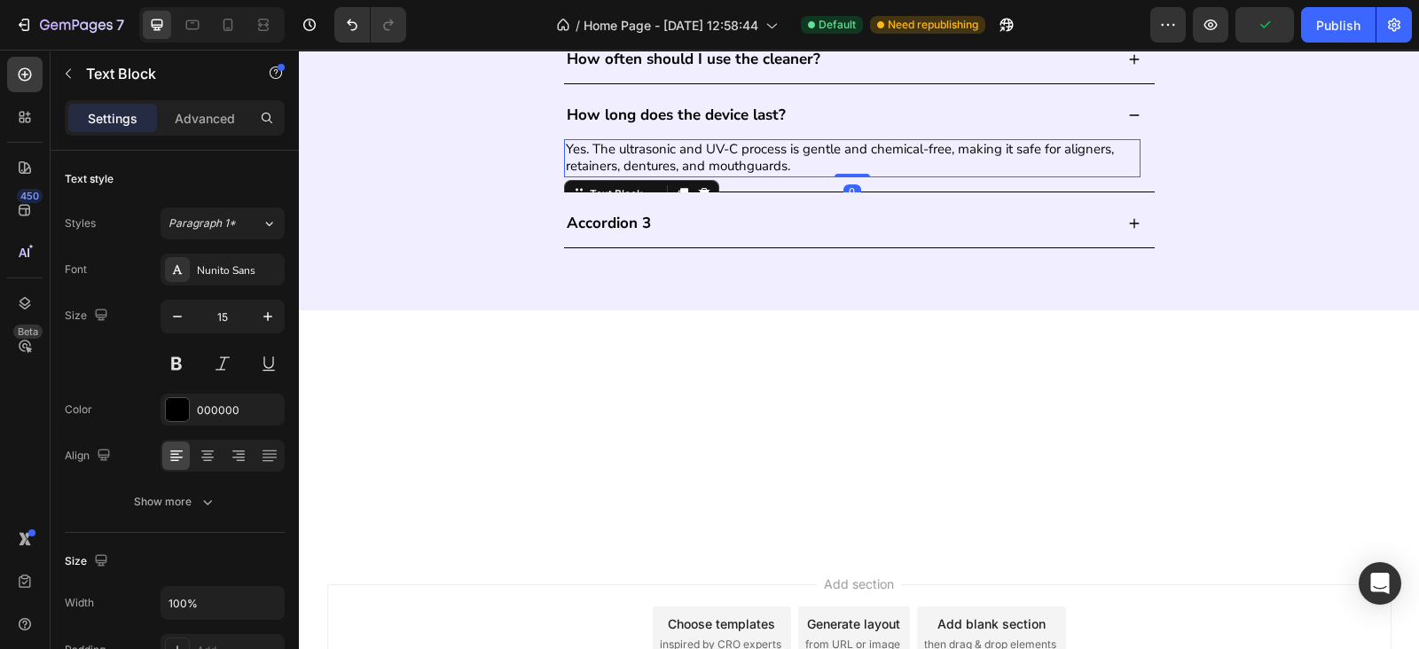
click at [731, 176] on p "Yes. The ultrasonic and UV-C process is gentle and chemical-free, making it saf…" at bounding box center [852, 158] width 573 height 35
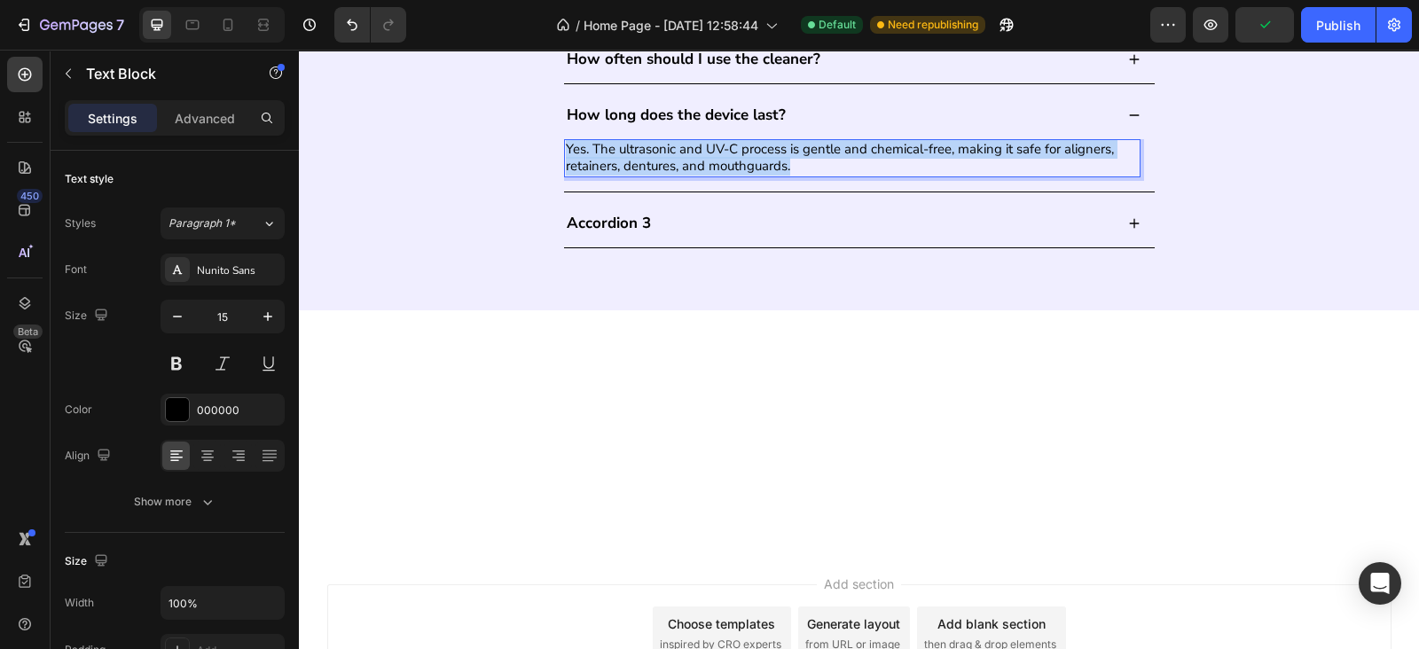
click at [731, 176] on p "Yes. The ultrasonic and UV-C process is gentle and chemical-free, making it saf…" at bounding box center [852, 158] width 573 height 35
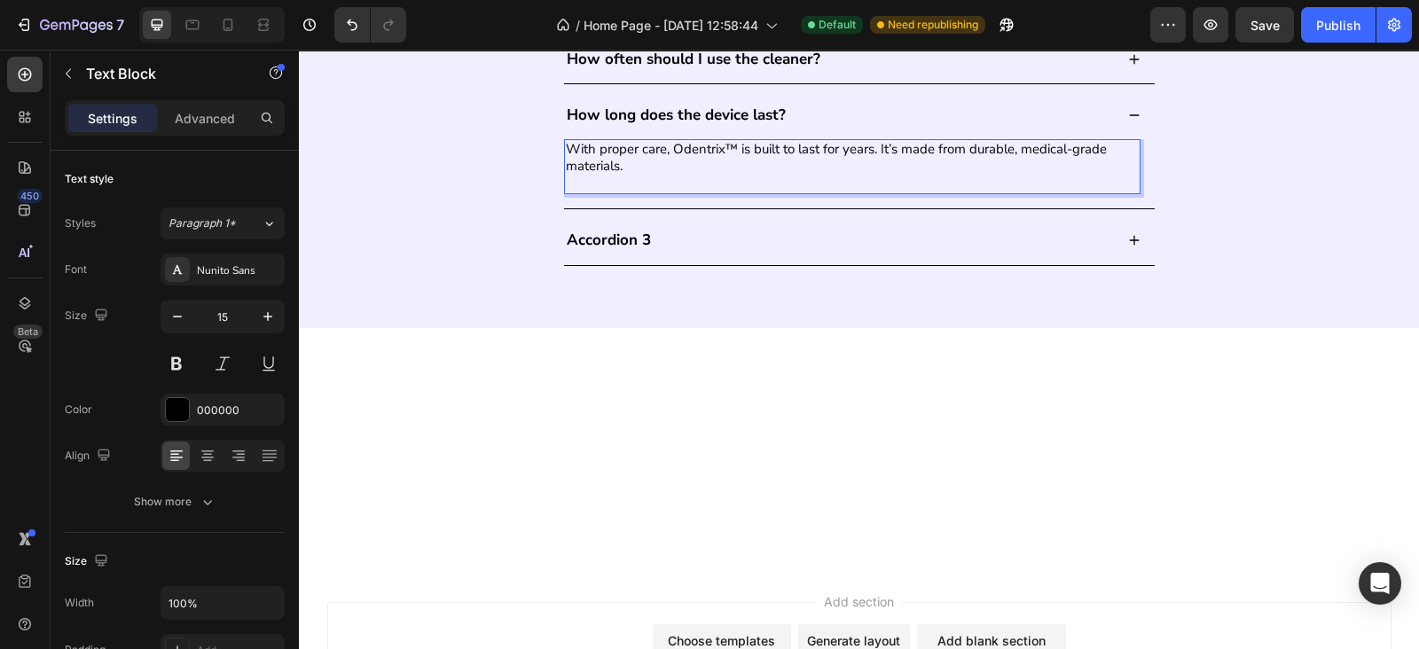
scroll to position [1935, 0]
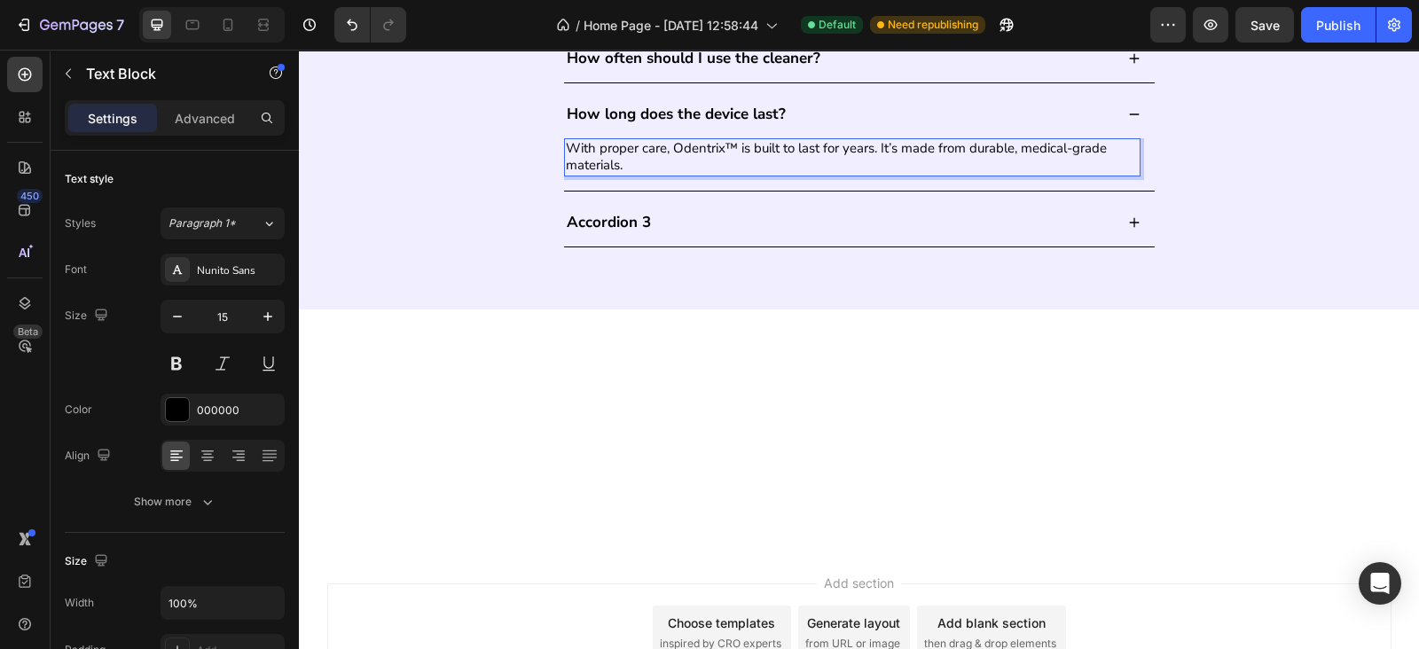
click at [800, 127] on div "How long does the device last?" at bounding box center [839, 114] width 550 height 25
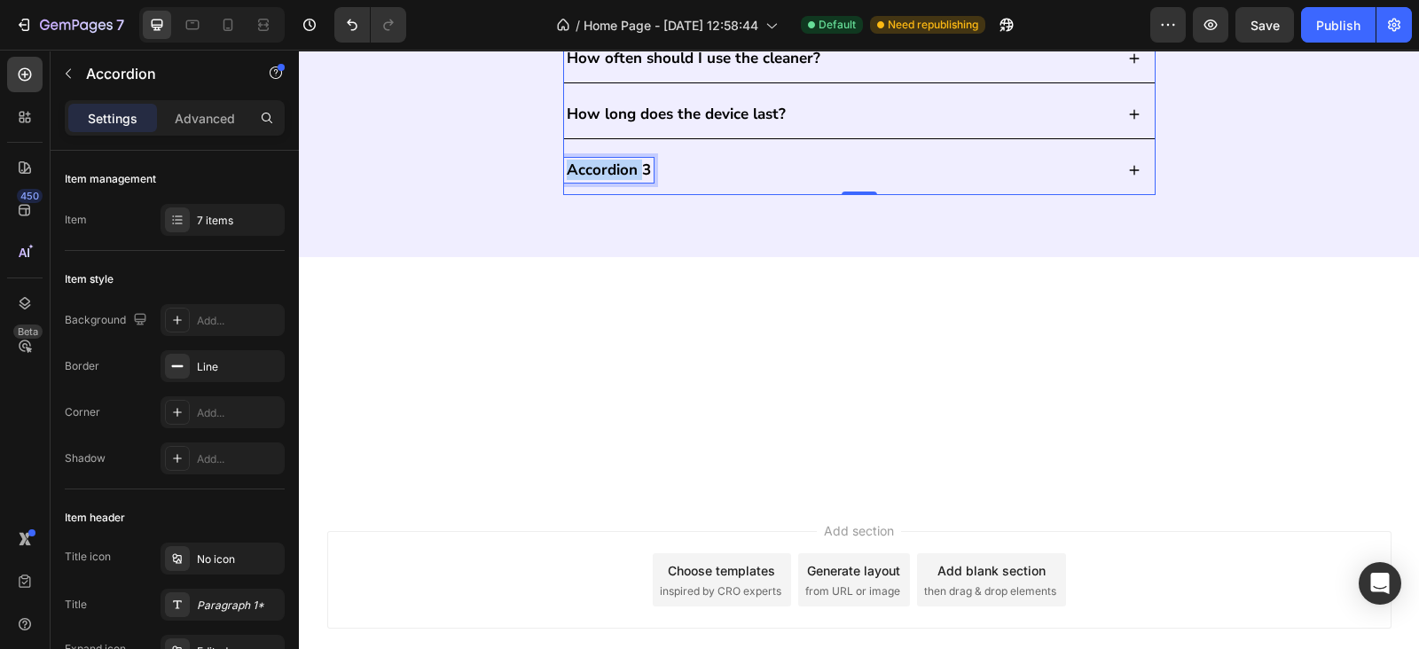
click at [616, 180] on p "Accordion 3" at bounding box center [609, 170] width 84 height 20
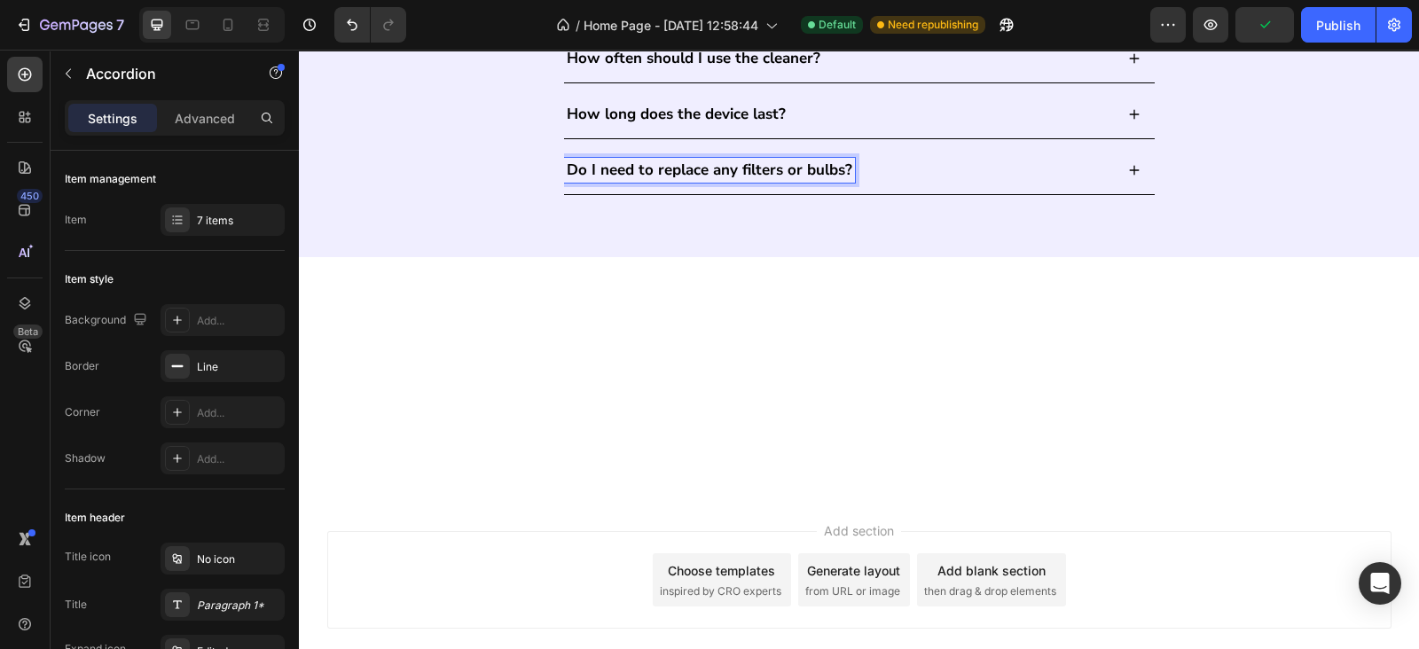
scroll to position [2193, 0]
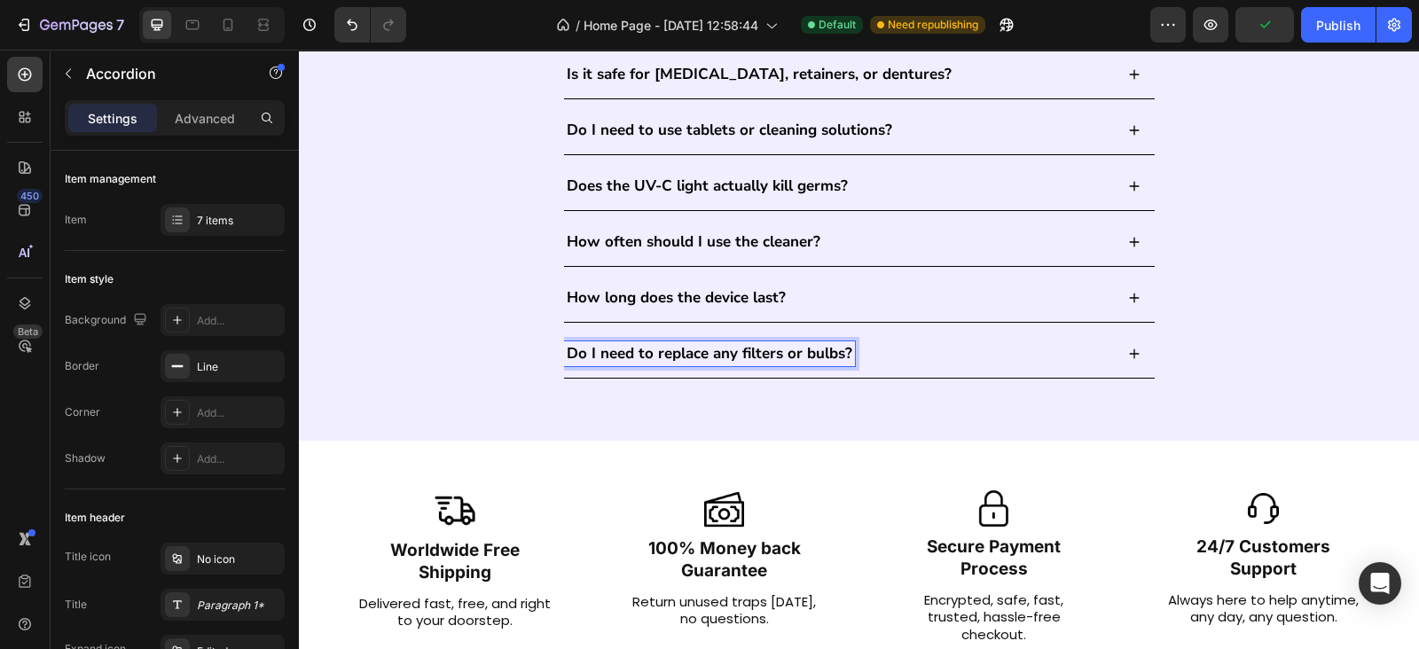
click at [924, 356] on div "Do I need to replace any filters or bulbs?" at bounding box center [839, 353] width 550 height 25
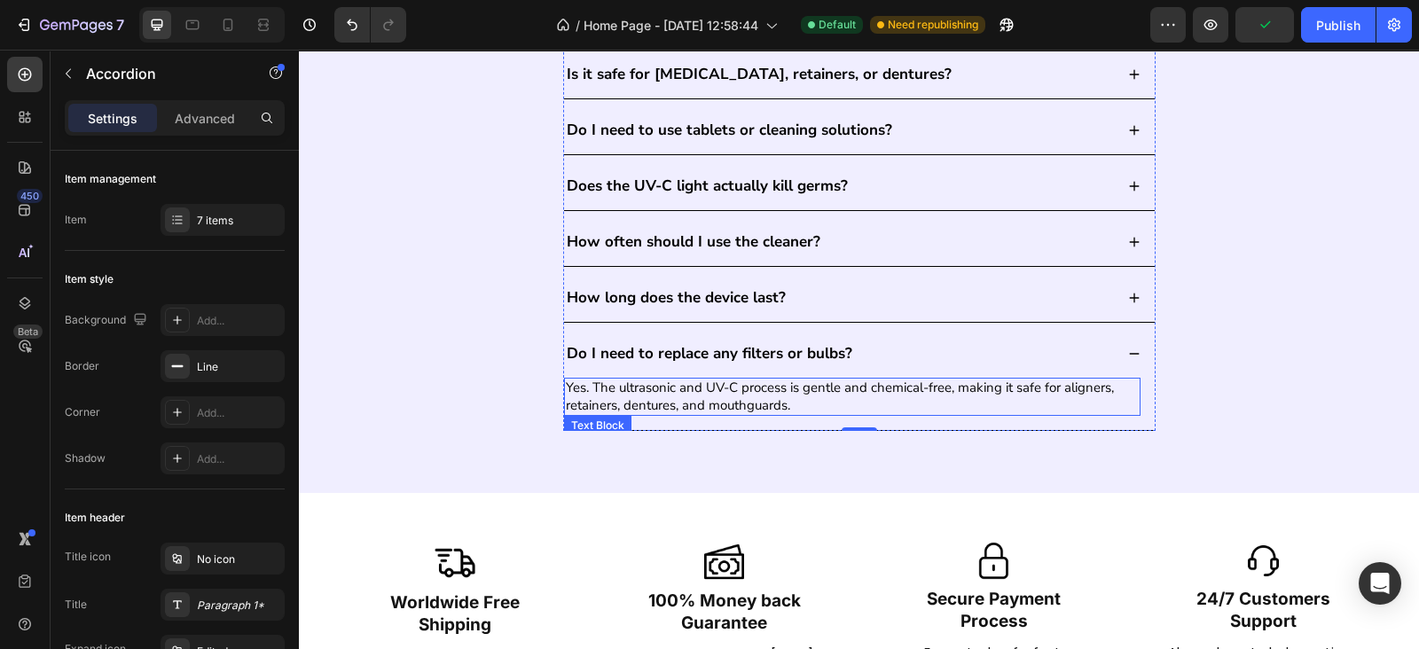
click at [803, 410] on p "Yes. The ultrasonic and UV-C process is gentle and chemical-free, making it saf…" at bounding box center [852, 396] width 573 height 35
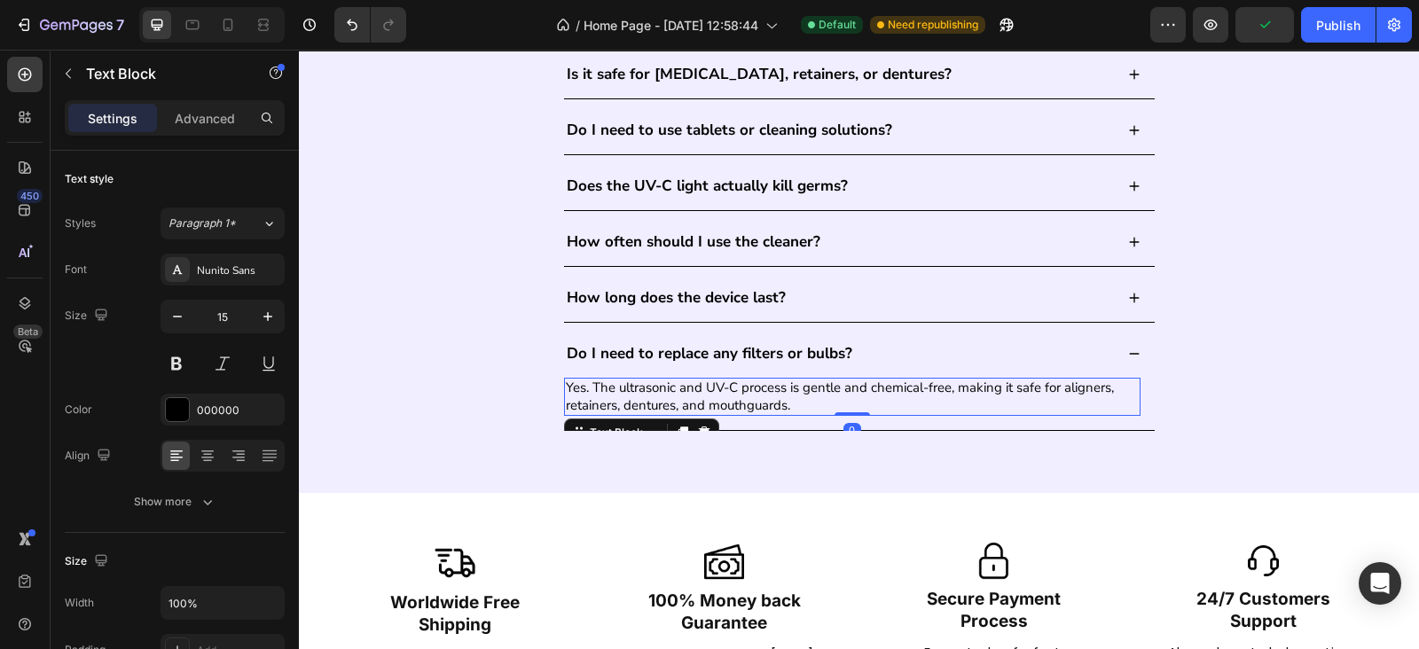
click at [803, 410] on p "Yes. The ultrasonic and UV-C process is gentle and chemical-free, making it saf…" at bounding box center [852, 396] width 573 height 35
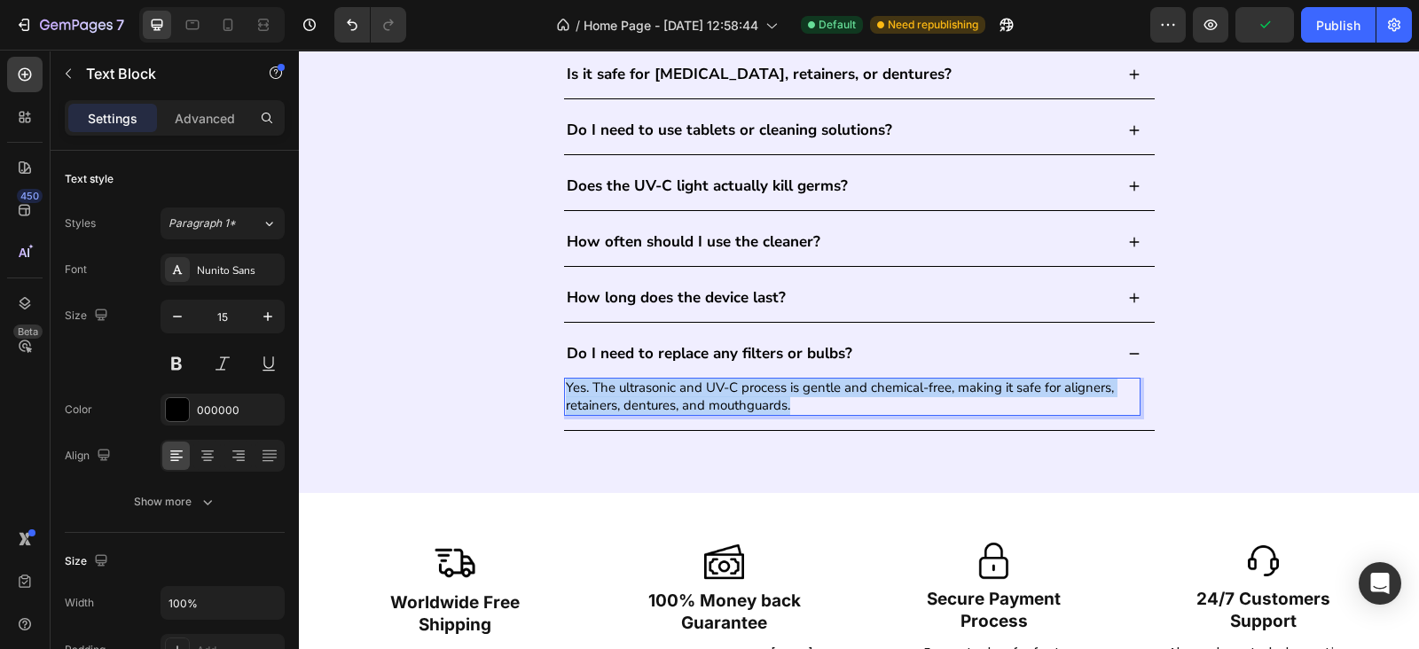
click at [803, 410] on p "Yes. The ultrasonic and UV-C process is gentle and chemical-free, making it saf…" at bounding box center [852, 396] width 573 height 35
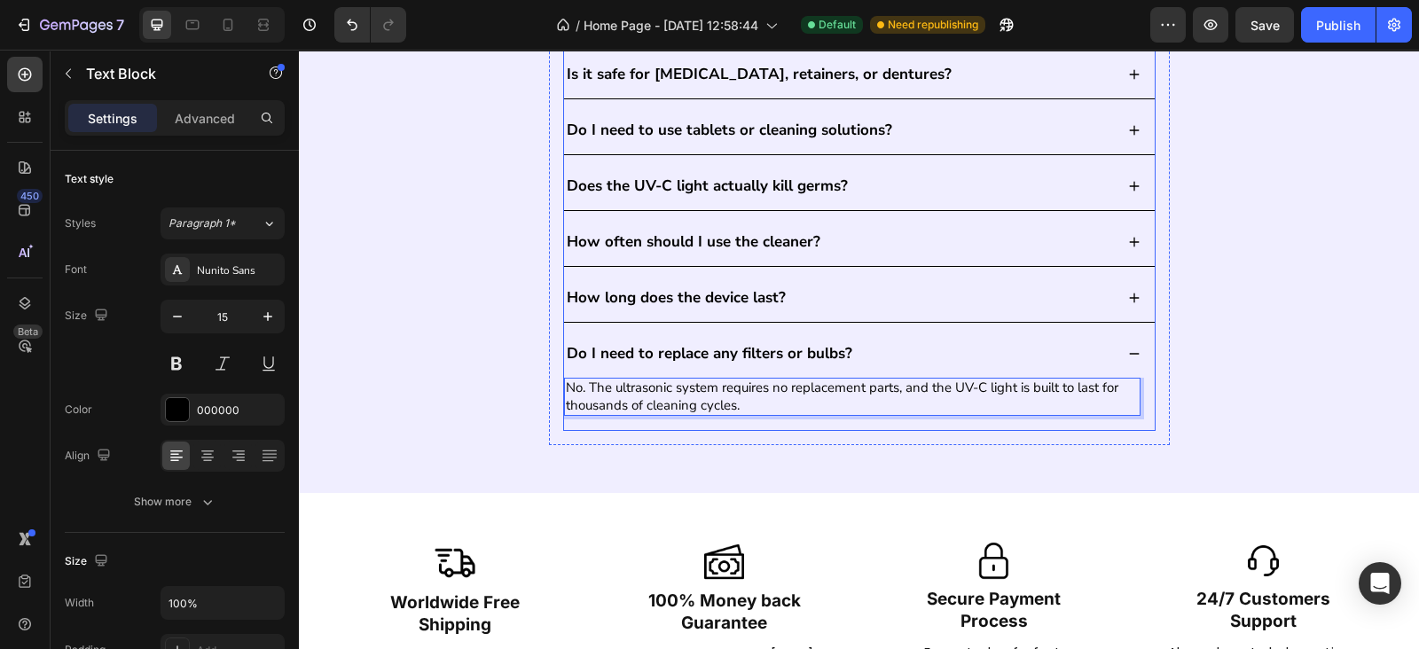
click at [864, 352] on div "Do I need to replace any filters or bulbs?" at bounding box center [839, 353] width 550 height 25
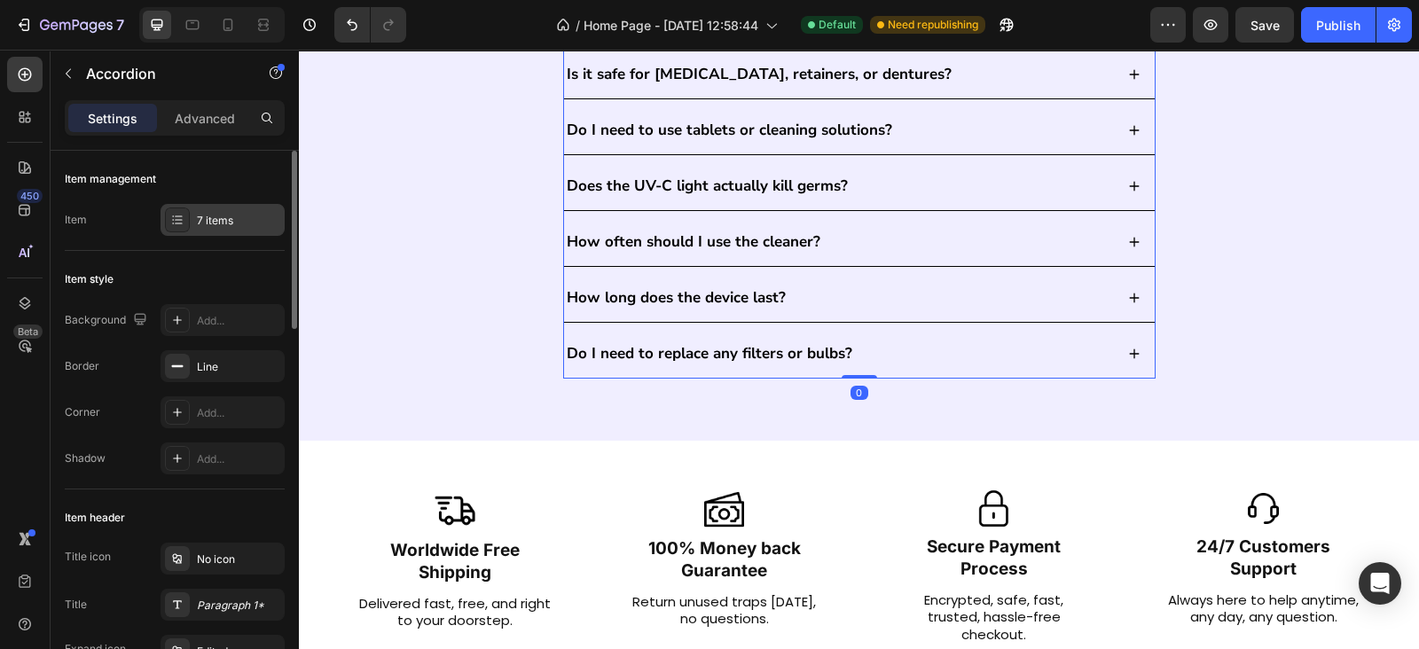
click at [217, 228] on div "7 items" at bounding box center [222, 220] width 124 height 32
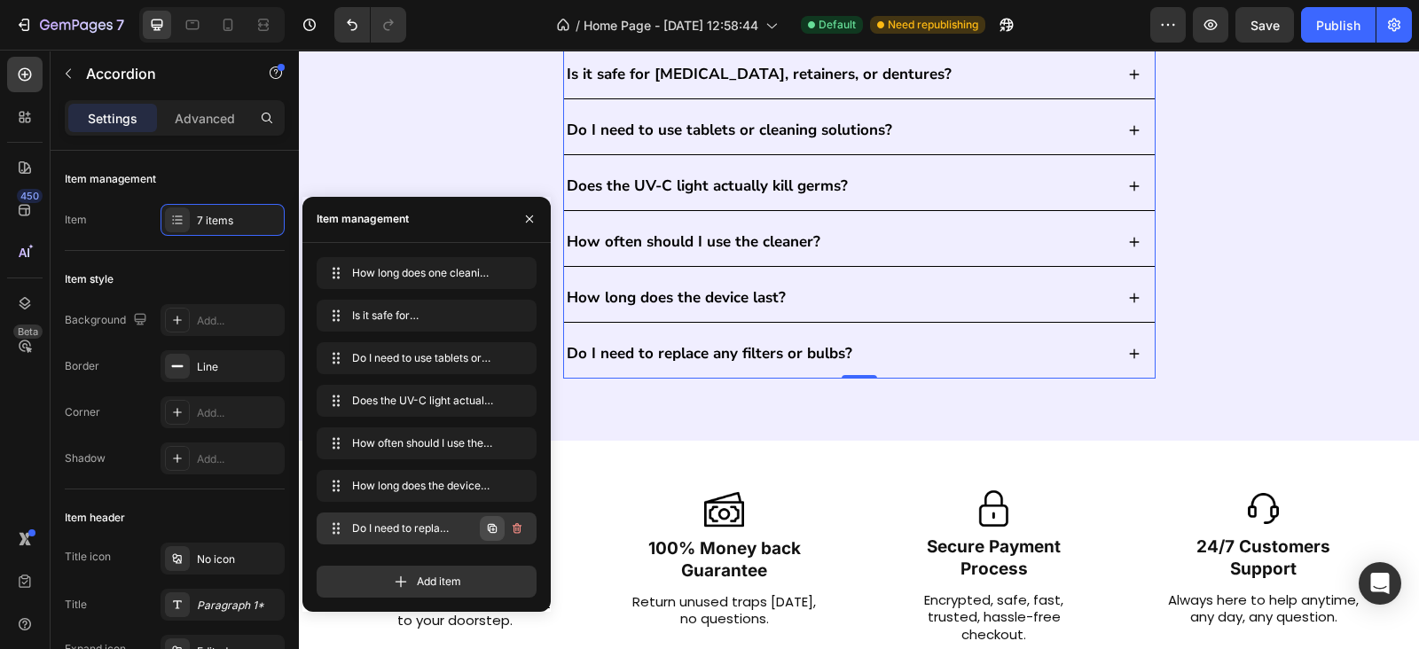
click at [492, 527] on icon "button" at bounding box center [493, 529] width 4 height 4
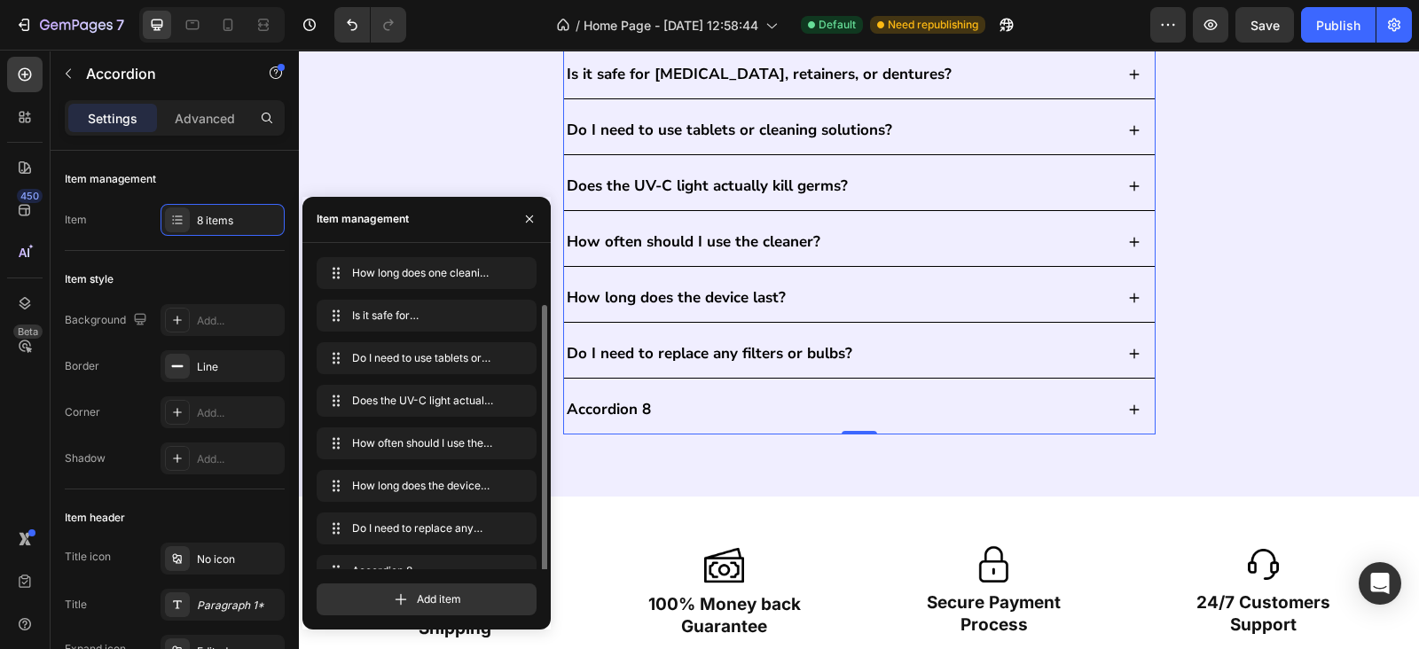
scroll to position [25, 0]
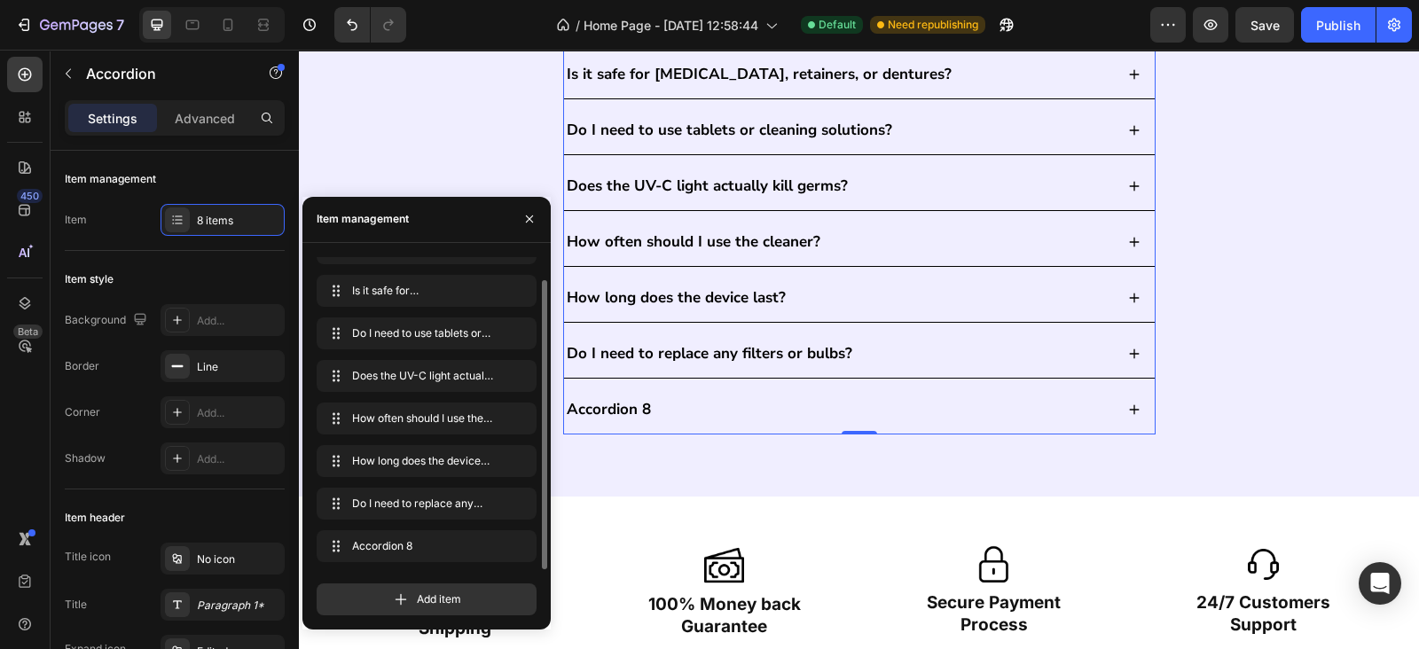
click at [609, 401] on div "Accordion 8" at bounding box center [609, 409] width 90 height 25
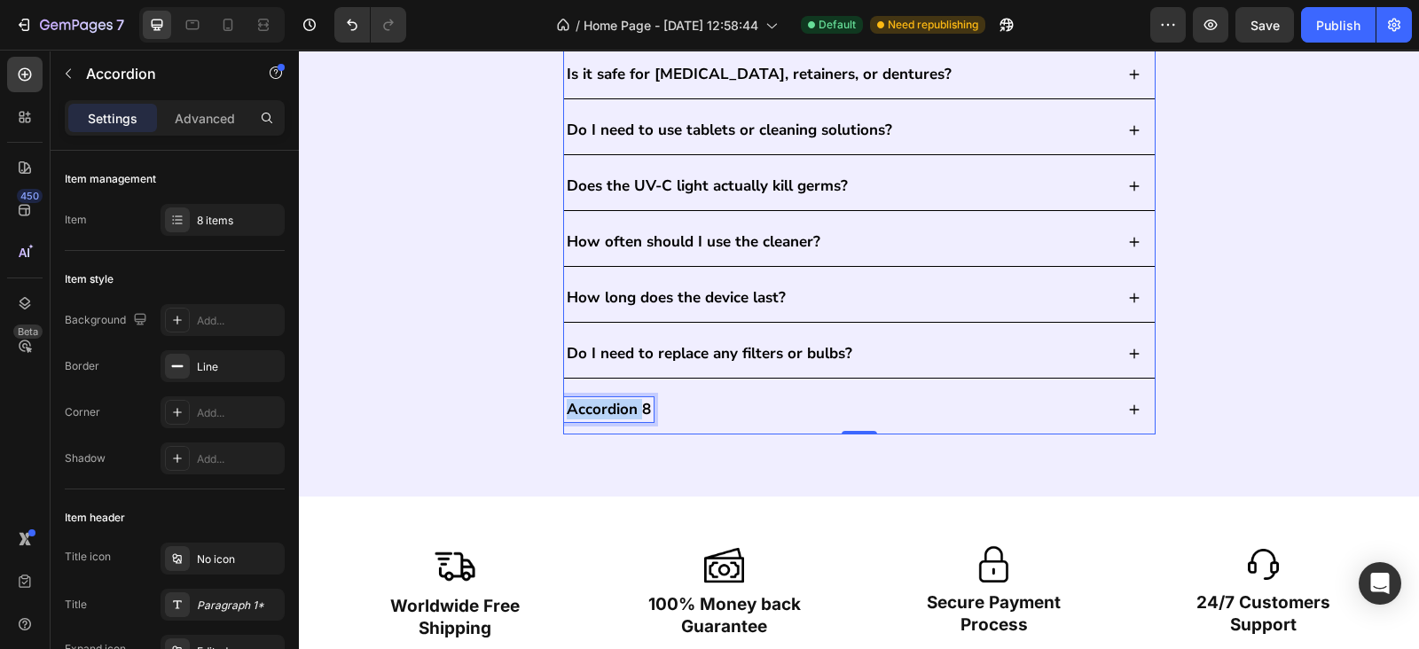
click at [609, 401] on p "Accordion 8" at bounding box center [609, 410] width 84 height 20
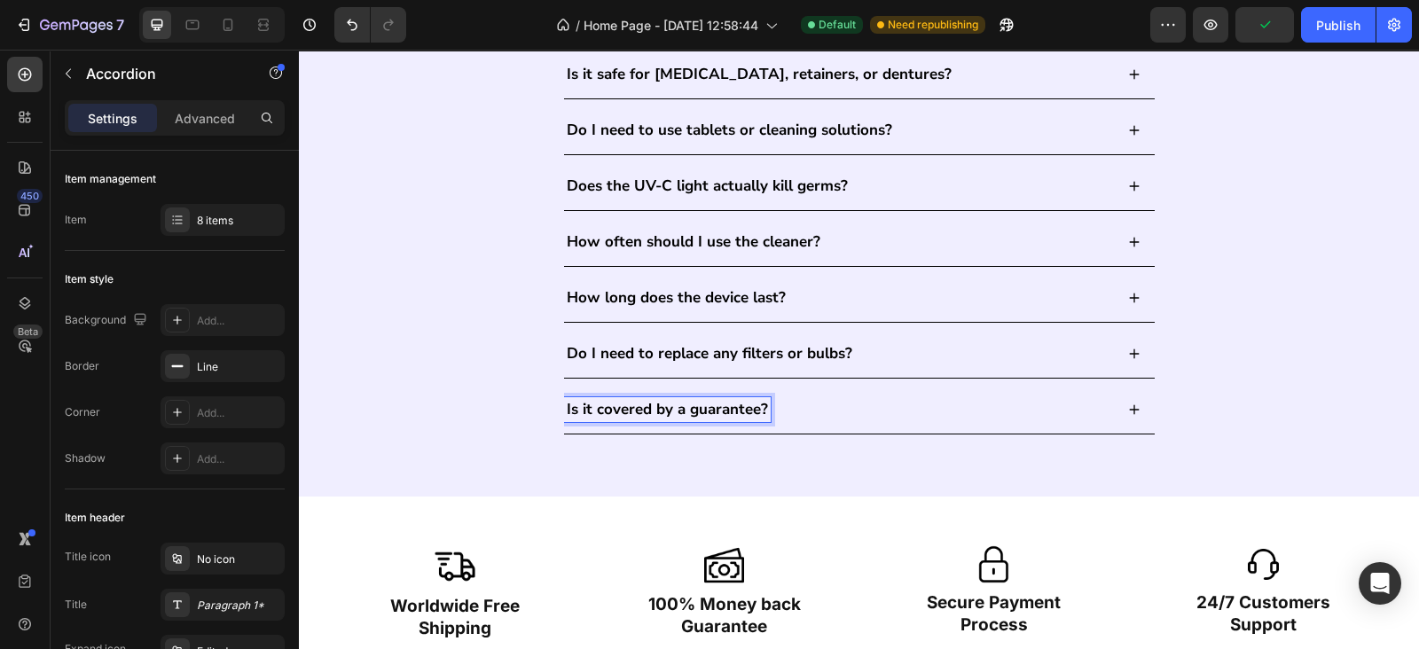
click at [813, 405] on div "Is it covered by a guarantee?" at bounding box center [839, 409] width 550 height 25
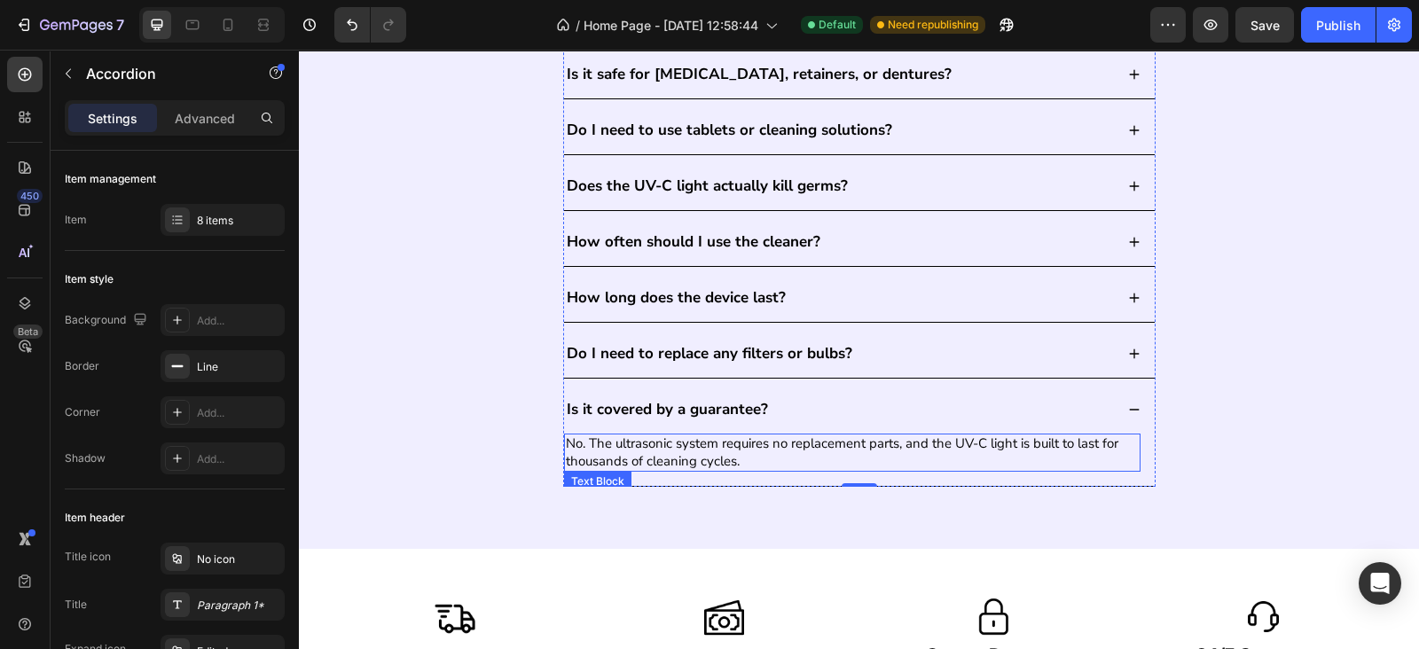
click at [754, 442] on p "No. The ultrasonic system requires no replacement parts, and the UV-C light is …" at bounding box center [852, 452] width 573 height 35
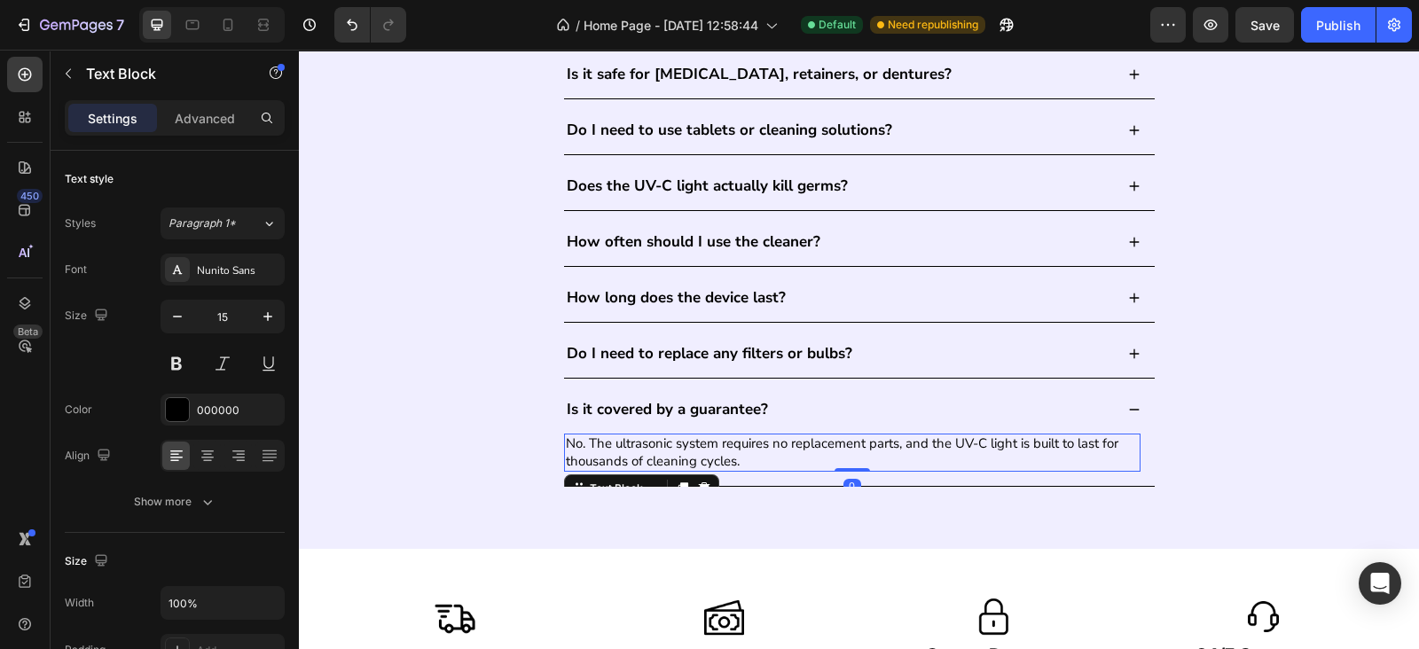
click at [754, 442] on p "No. The ultrasonic system requires no replacement parts, and the UV-C light is …" at bounding box center [852, 452] width 573 height 35
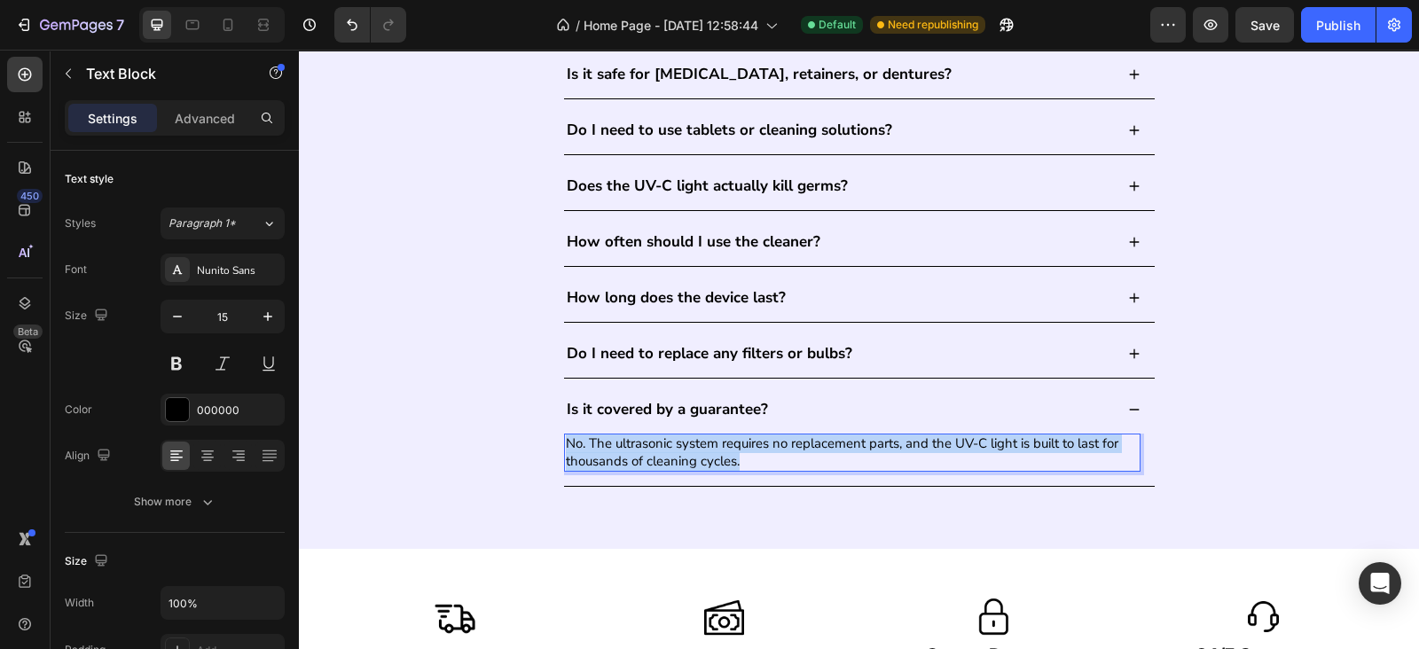
click at [754, 442] on p "No. The ultrasonic system requires no replacement parts, and the UV-C light is …" at bounding box center [852, 452] width 573 height 35
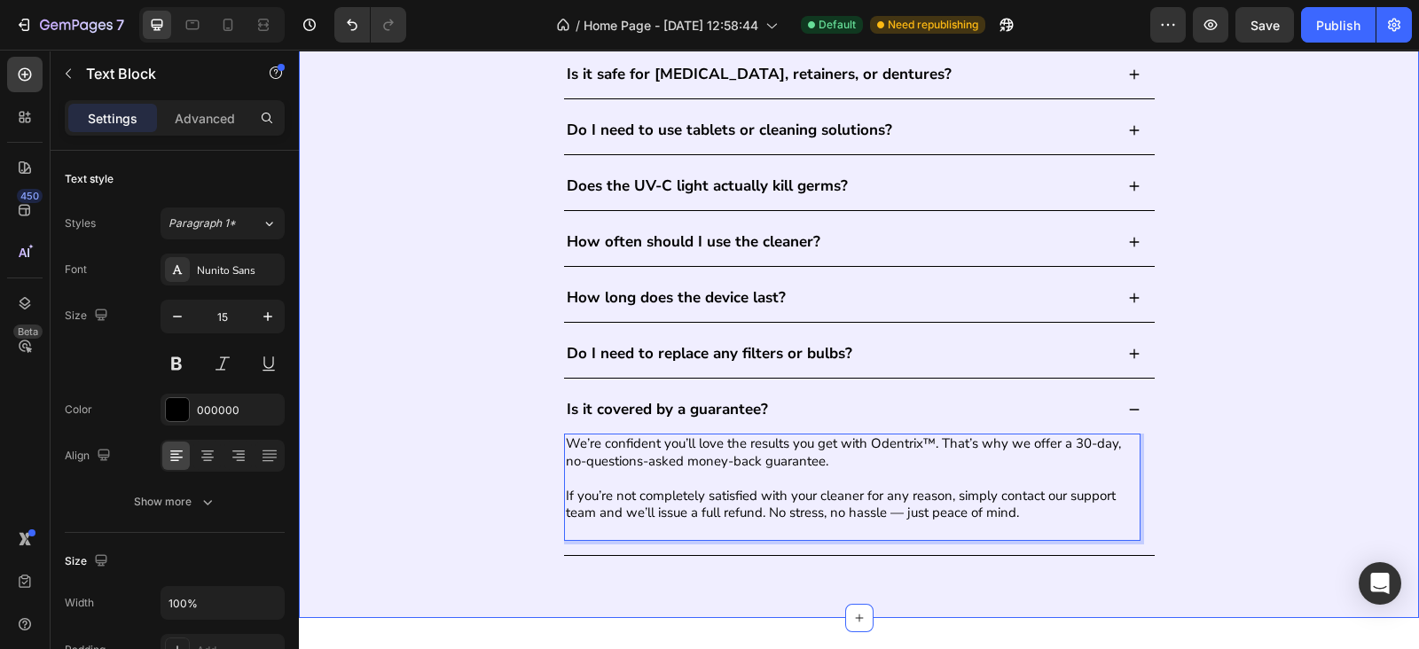
click at [1193, 452] on div "FAQ's Heading How long does one cleaning cycle take? Is it safe for [MEDICAL_DA…" at bounding box center [859, 249] width 1084 height 669
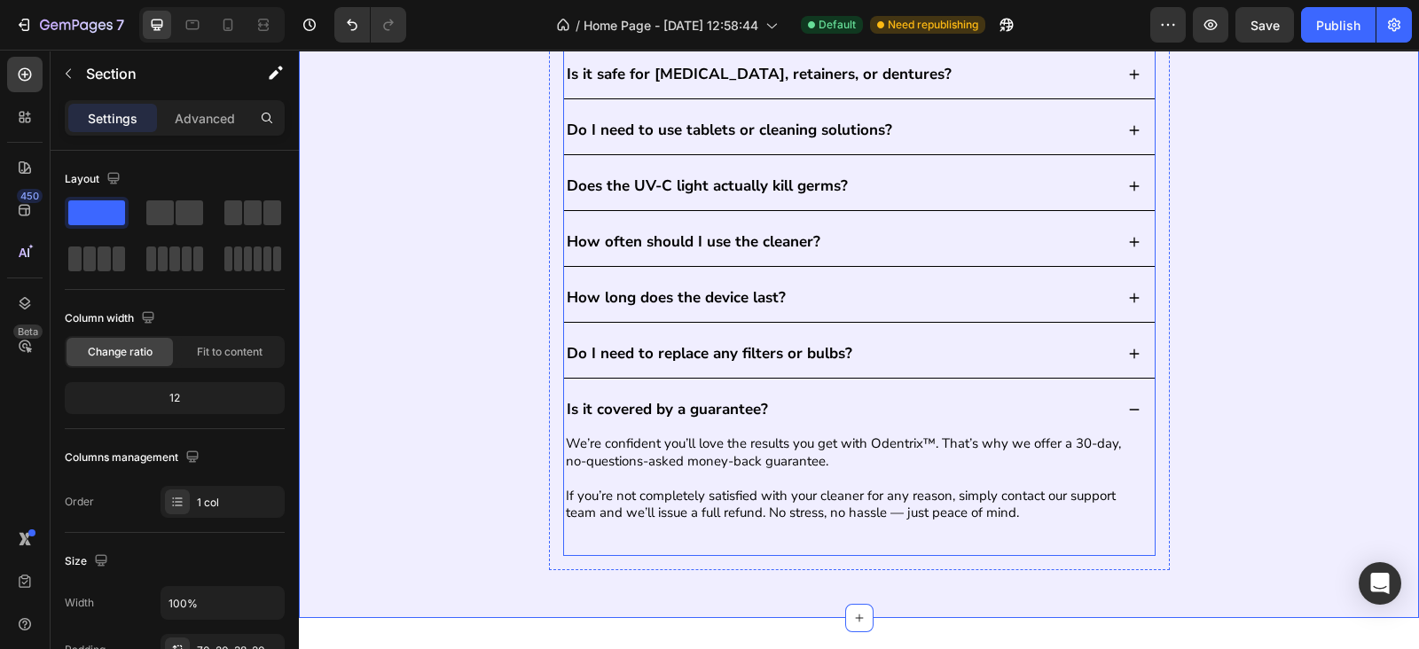
click at [1110, 410] on div "Is it covered by a guarantee?" at bounding box center [859, 410] width 590 height 48
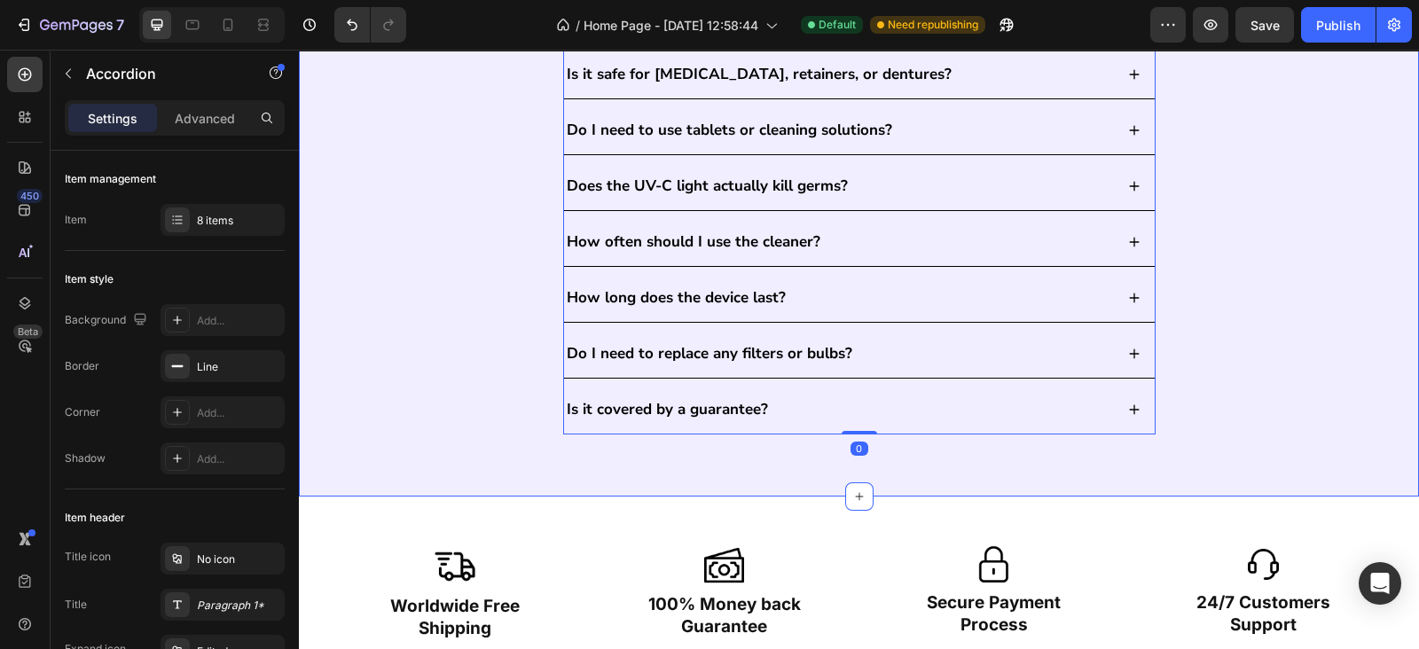
click at [1255, 403] on div "FAQ's Heading How long does one cleaning cycle take? Is it safe for [MEDICAL_DA…" at bounding box center [859, 189] width 1084 height 548
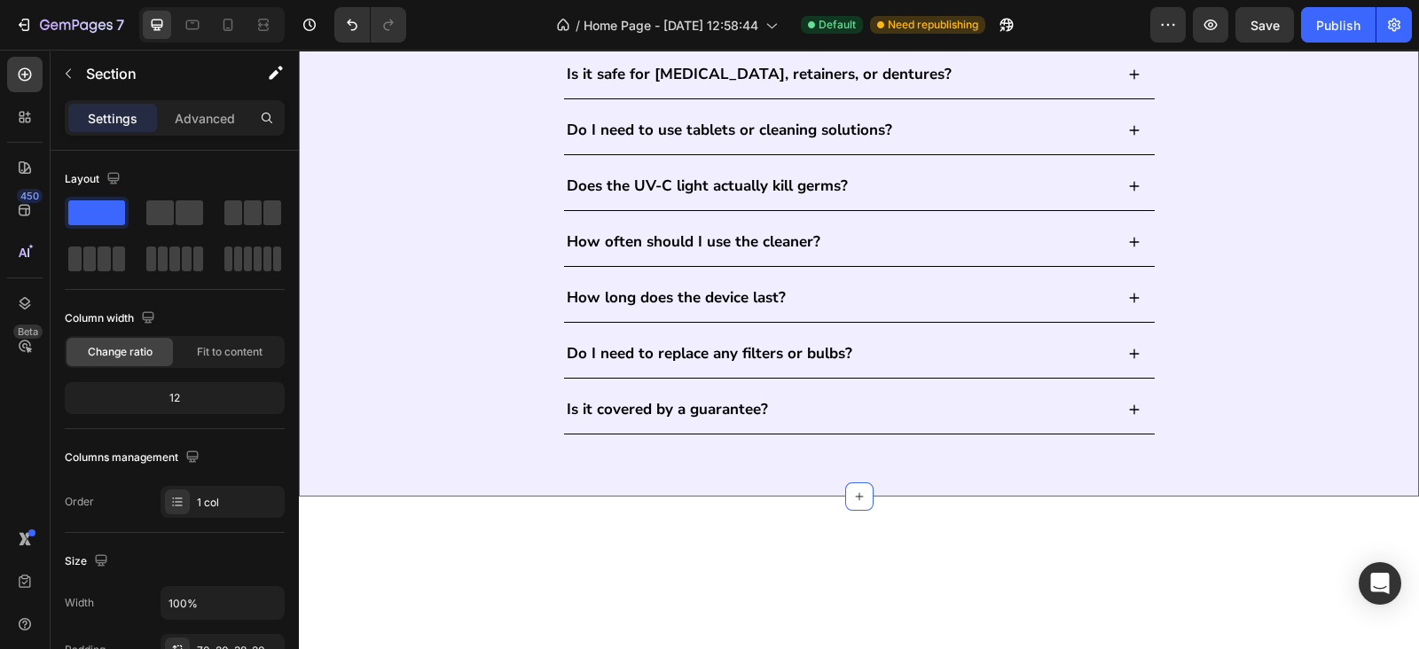
scroll to position [1935, 0]
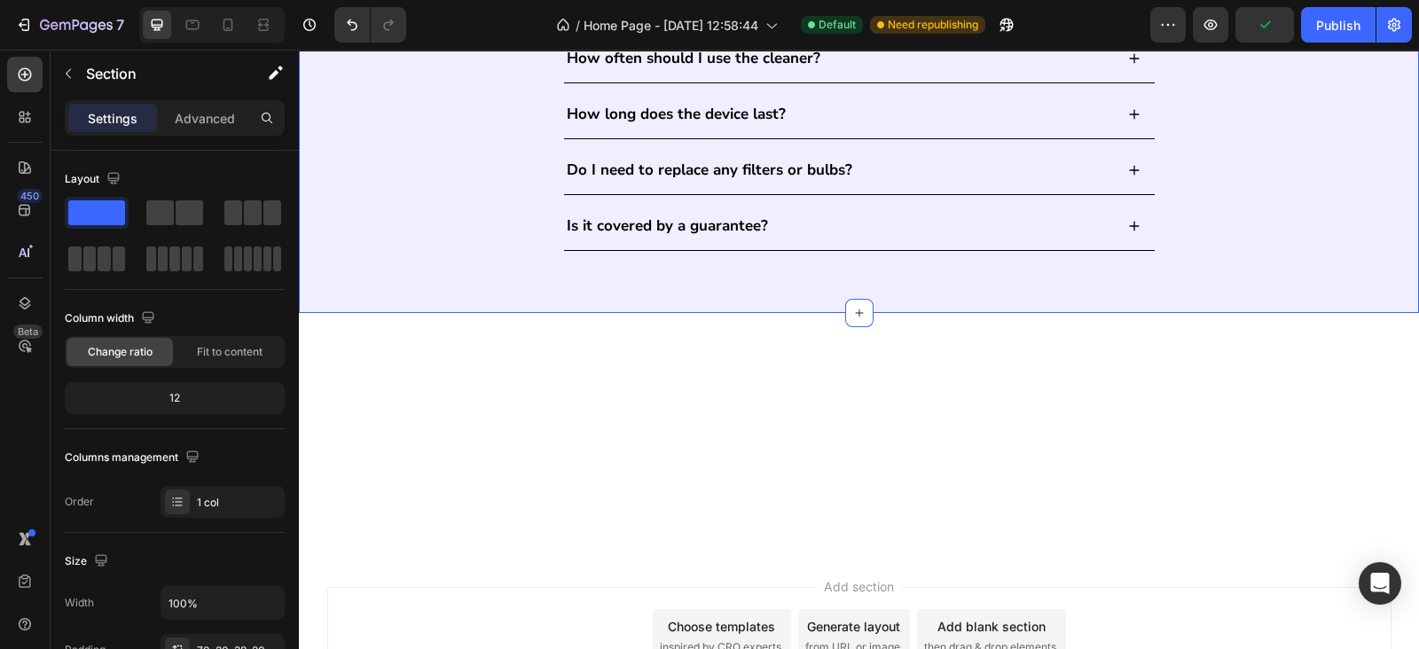
click at [475, 279] on div "FAQ's Heading How long does one cleaning cycle take? Is it safe for [MEDICAL_DA…" at bounding box center [859, 5] width 1084 height 548
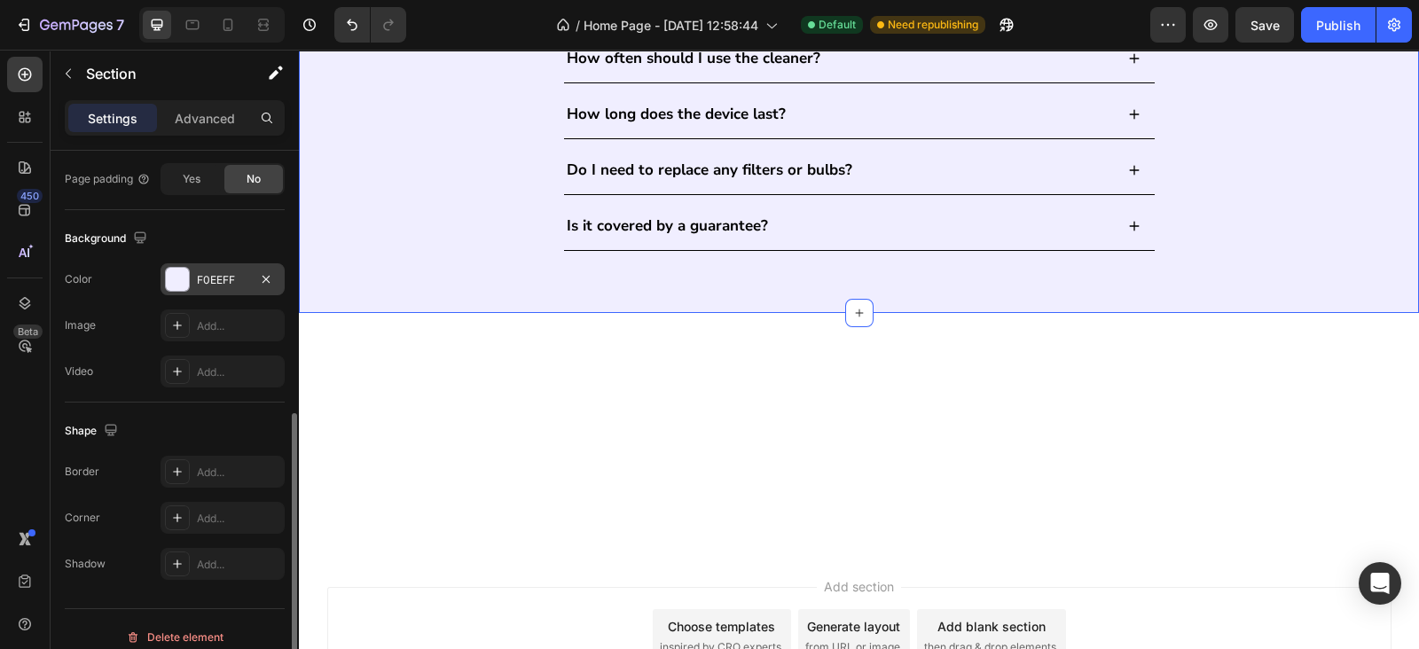
click at [228, 275] on div "F0EEFF" at bounding box center [222, 280] width 51 height 16
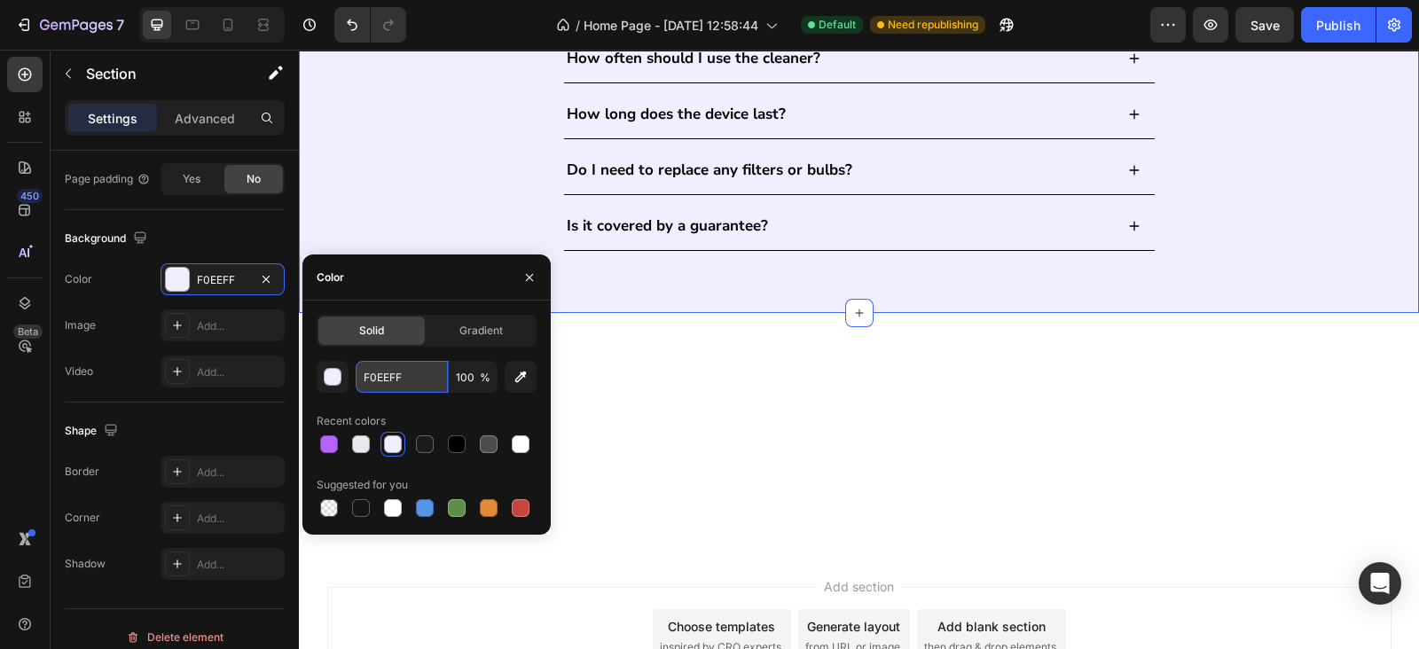
click at [426, 378] on input "F0EEFF" at bounding box center [402, 377] width 92 height 32
paste input "#FFFF"
type input "#FFFFFF"
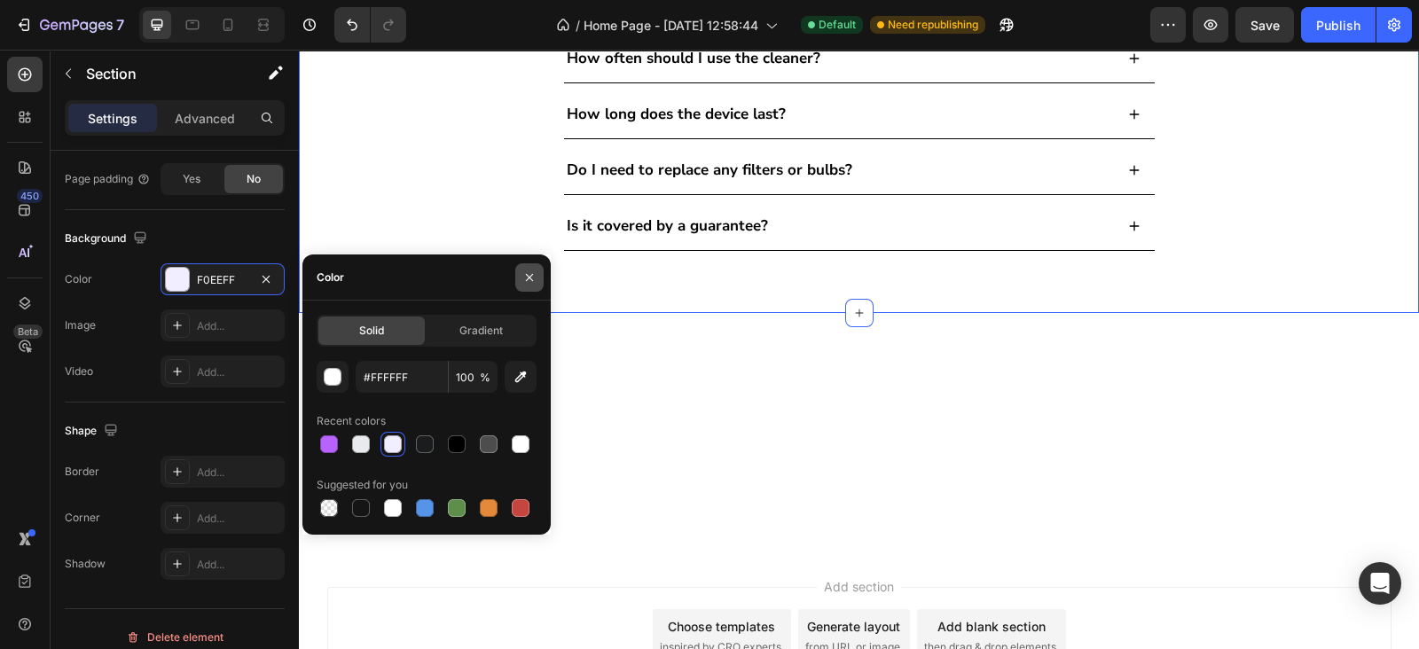
click at [528, 281] on icon "button" at bounding box center [529, 277] width 14 height 14
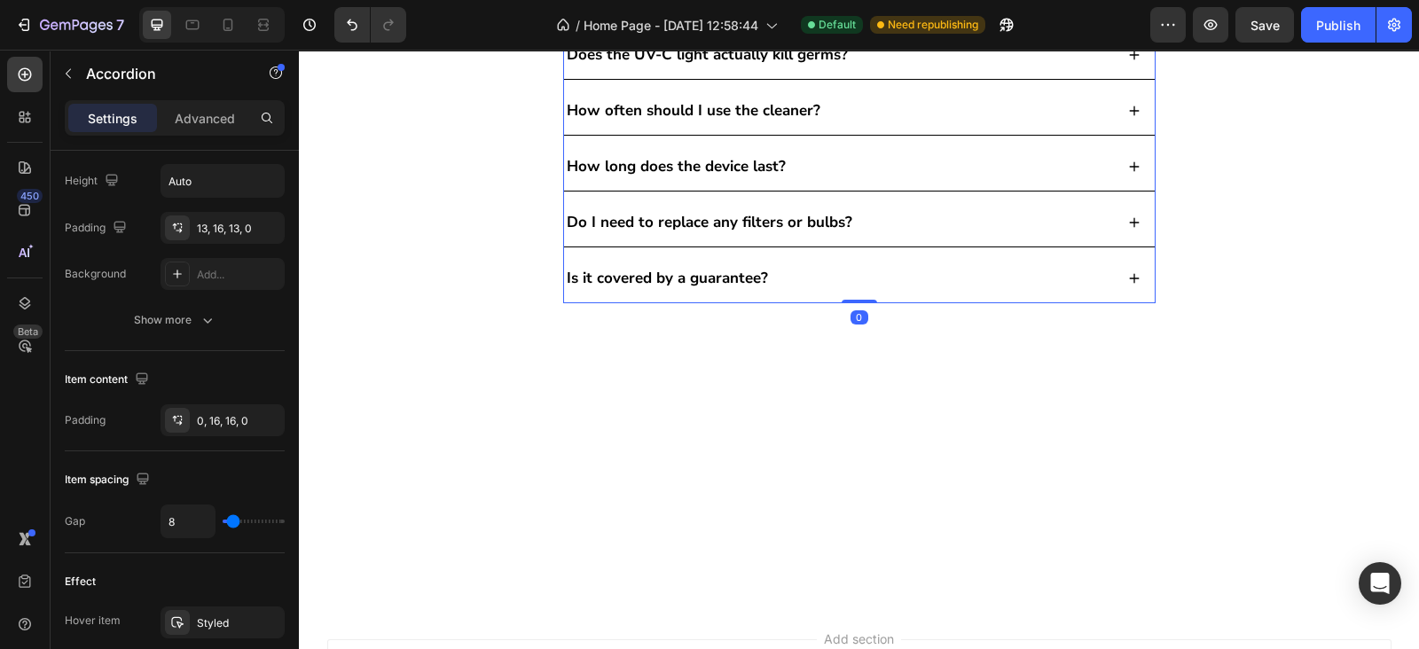
scroll to position [0, 0]
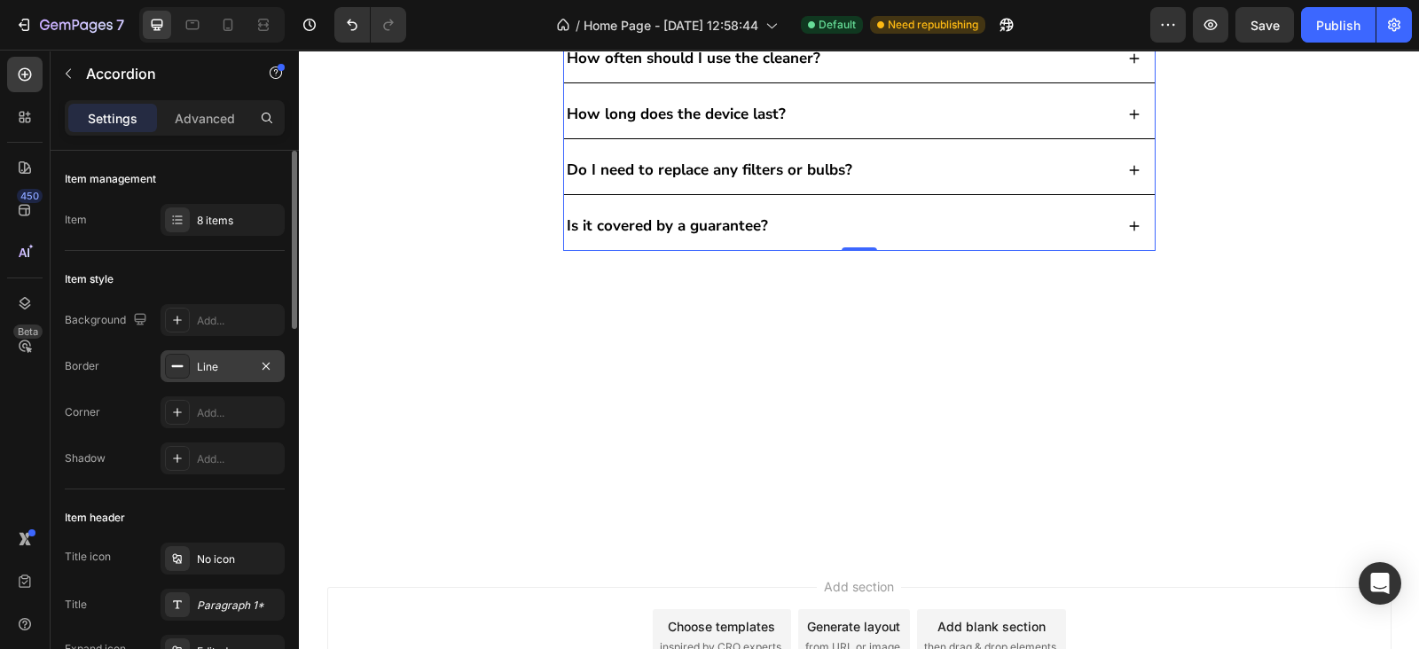
click at [201, 369] on div "Line" at bounding box center [222, 367] width 51 height 16
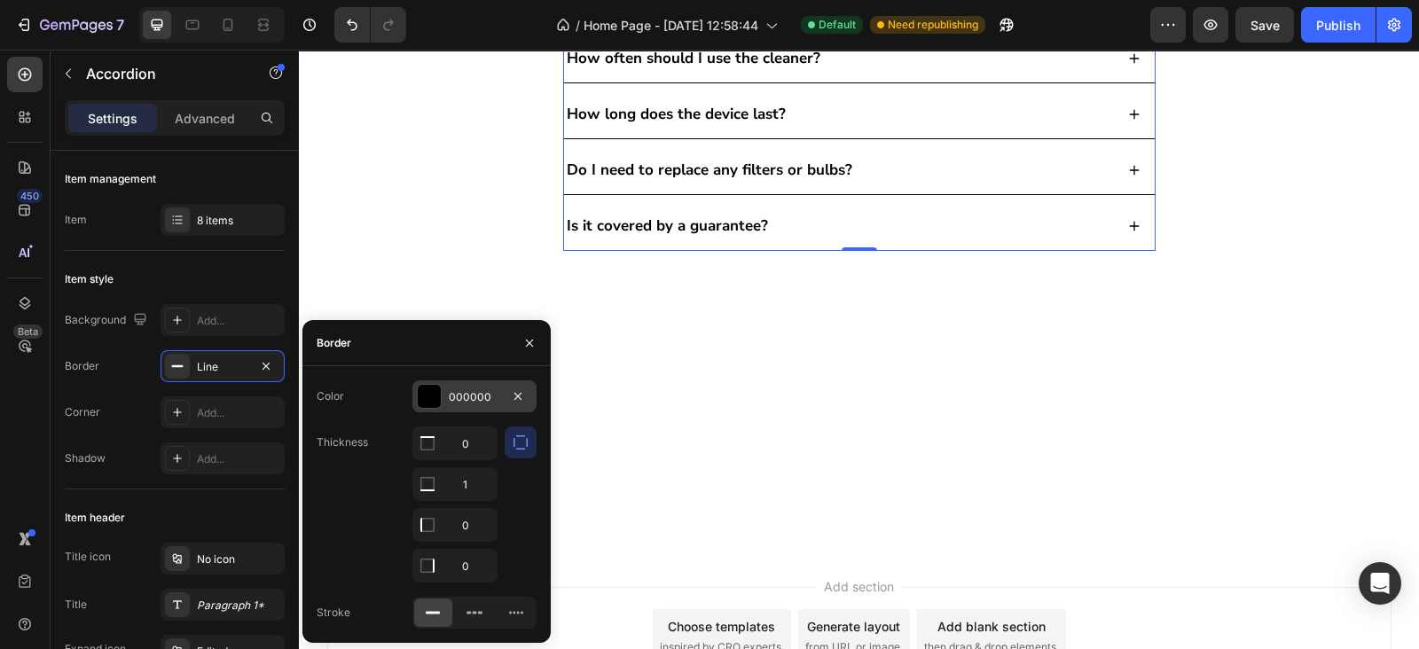
click at [426, 386] on div at bounding box center [429, 396] width 23 height 23
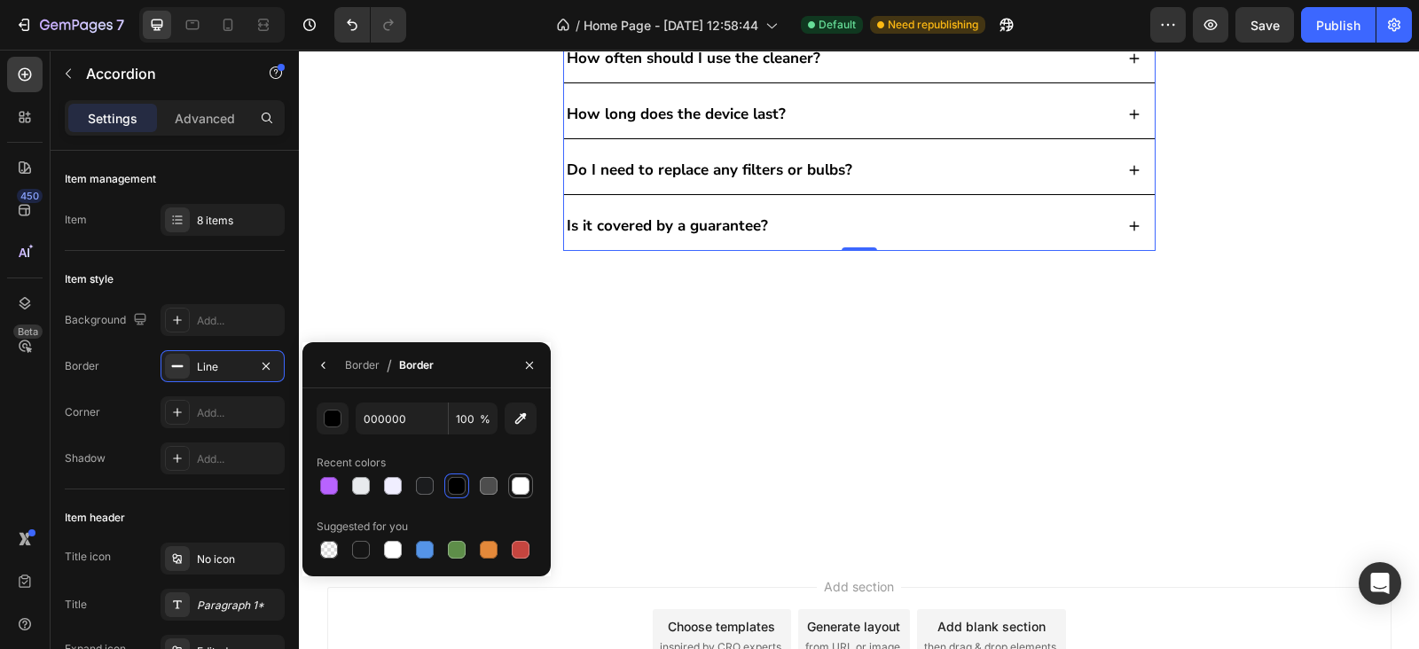
click at [517, 485] on div at bounding box center [521, 486] width 18 height 18
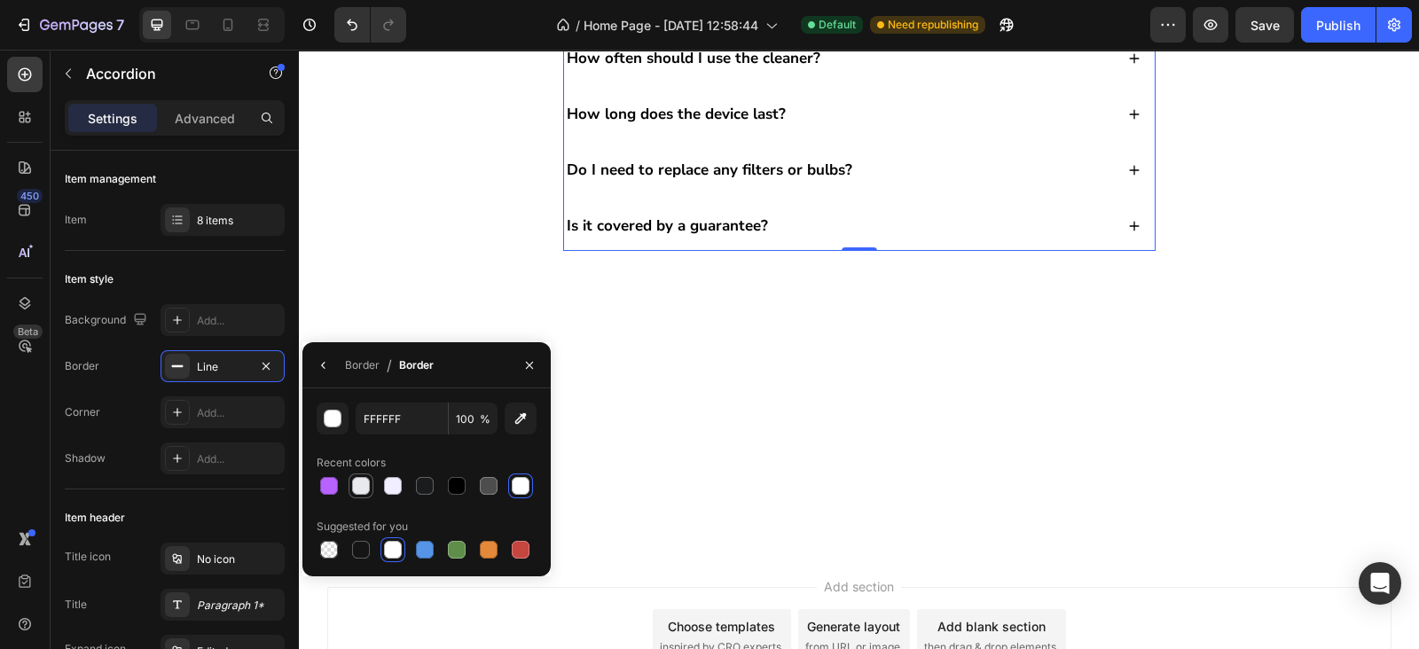
click at [356, 492] on div at bounding box center [361, 486] width 18 height 18
type input "E8EAED"
click at [1196, 279] on div "FAQ's Heading How long does one cleaning cycle take? Is it safe for [MEDICAL_DA…" at bounding box center [859, 5] width 1084 height 548
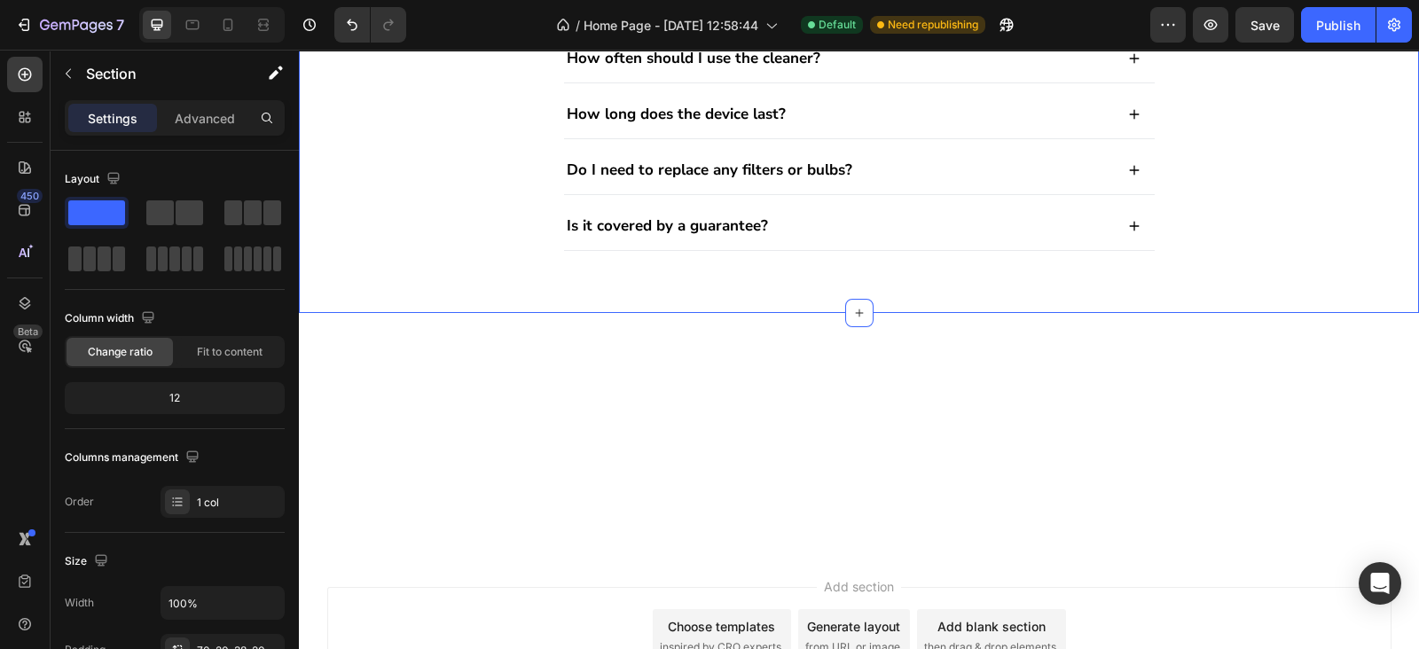
click at [1289, 279] on div "FAQ's Heading How long does one cleaning cycle take? Is it safe for [MEDICAL_DA…" at bounding box center [859, 5] width 1084 height 548
click at [1328, 26] on div "Publish" at bounding box center [1338, 25] width 44 height 19
click at [1243, 179] on div "FAQ's Heading How long does one cleaning cycle take? Is it safe for [MEDICAL_DA…" at bounding box center [859, 5] width 1084 height 548
click at [208, 121] on p "Advanced" at bounding box center [205, 118] width 60 height 19
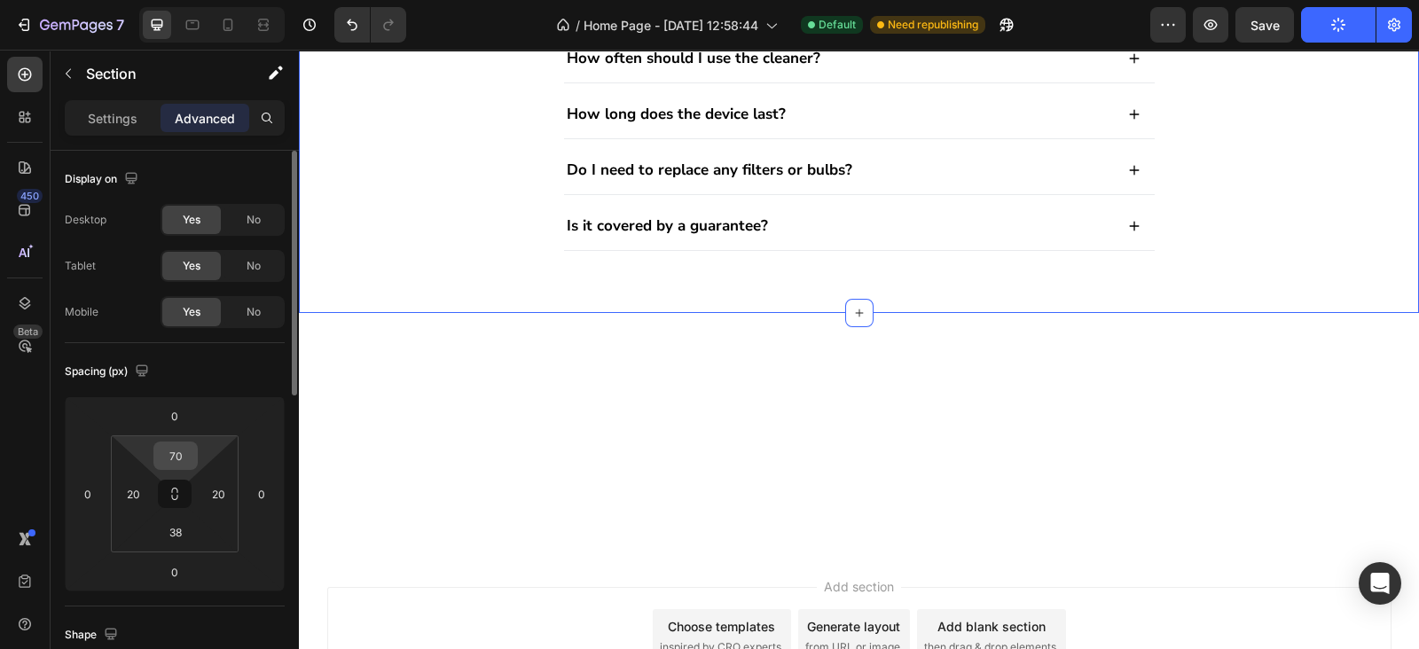
click at [168, 445] on input "70" at bounding box center [175, 455] width 35 height 27
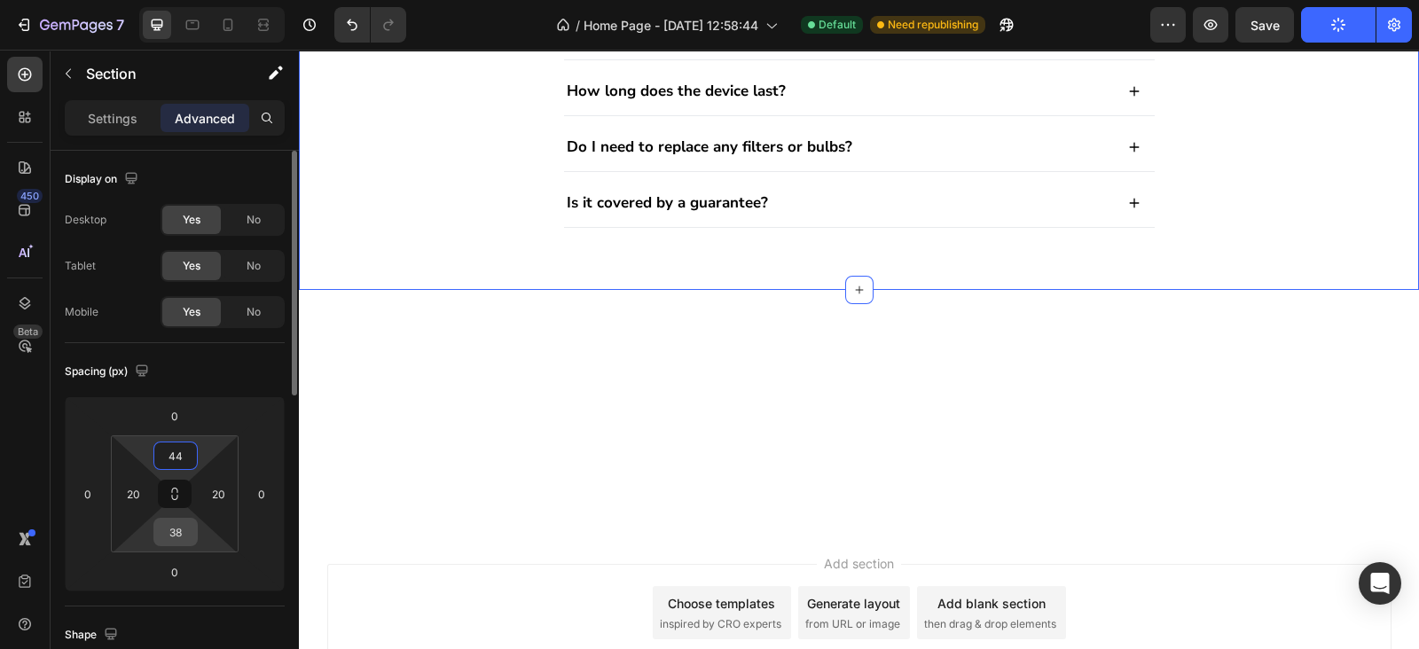
type input "44"
click at [174, 532] on input "38" at bounding box center [175, 532] width 35 height 27
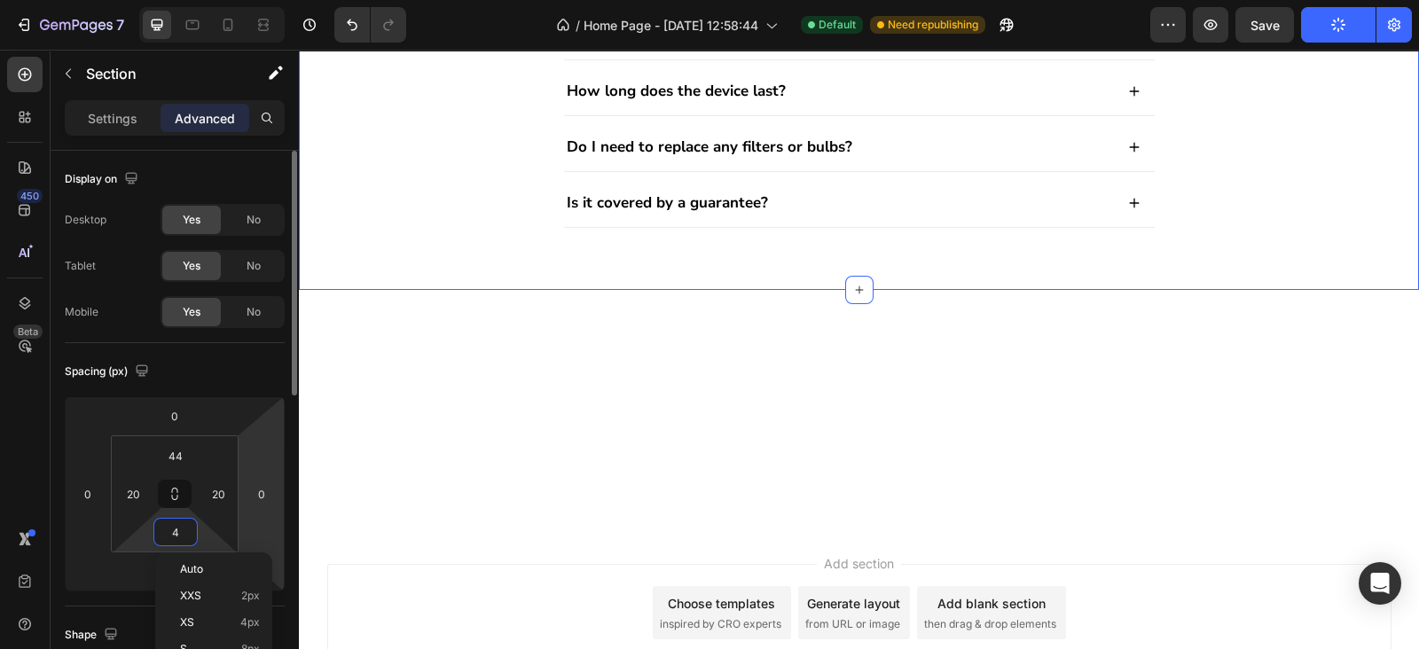
type input "44"
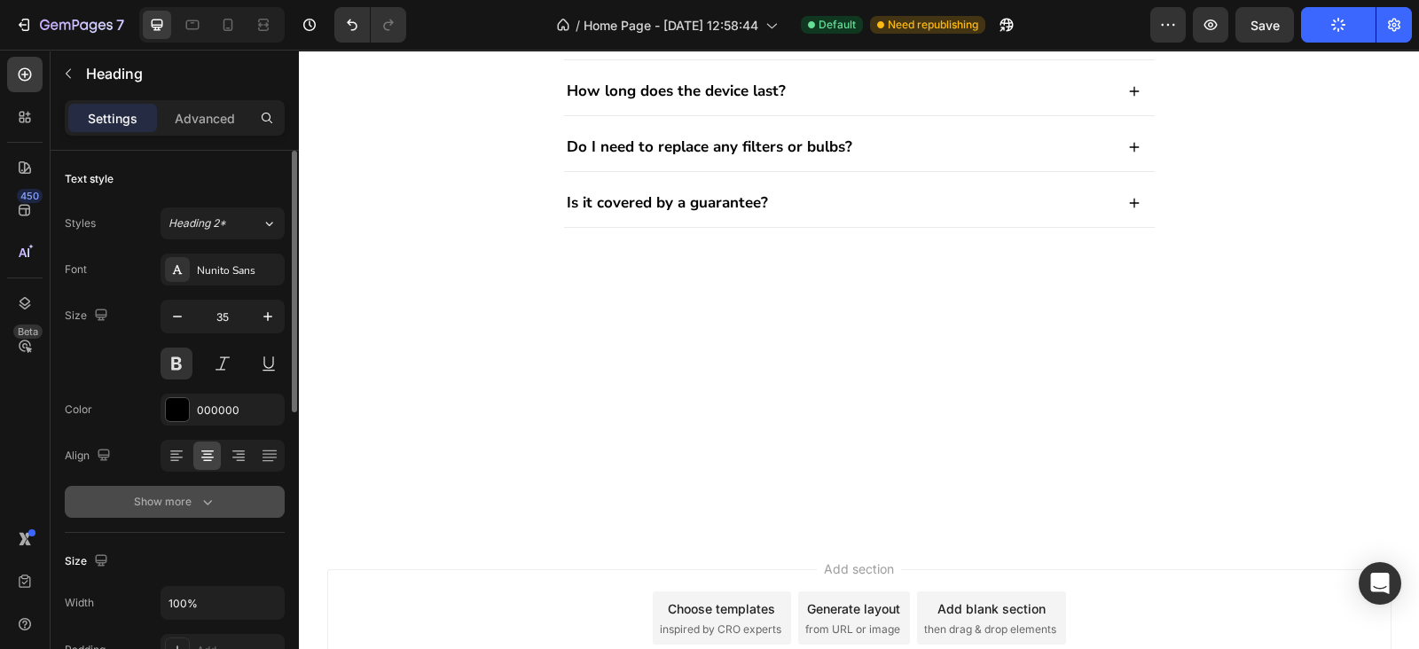
click at [193, 502] on div "Show more" at bounding box center [175, 502] width 82 height 18
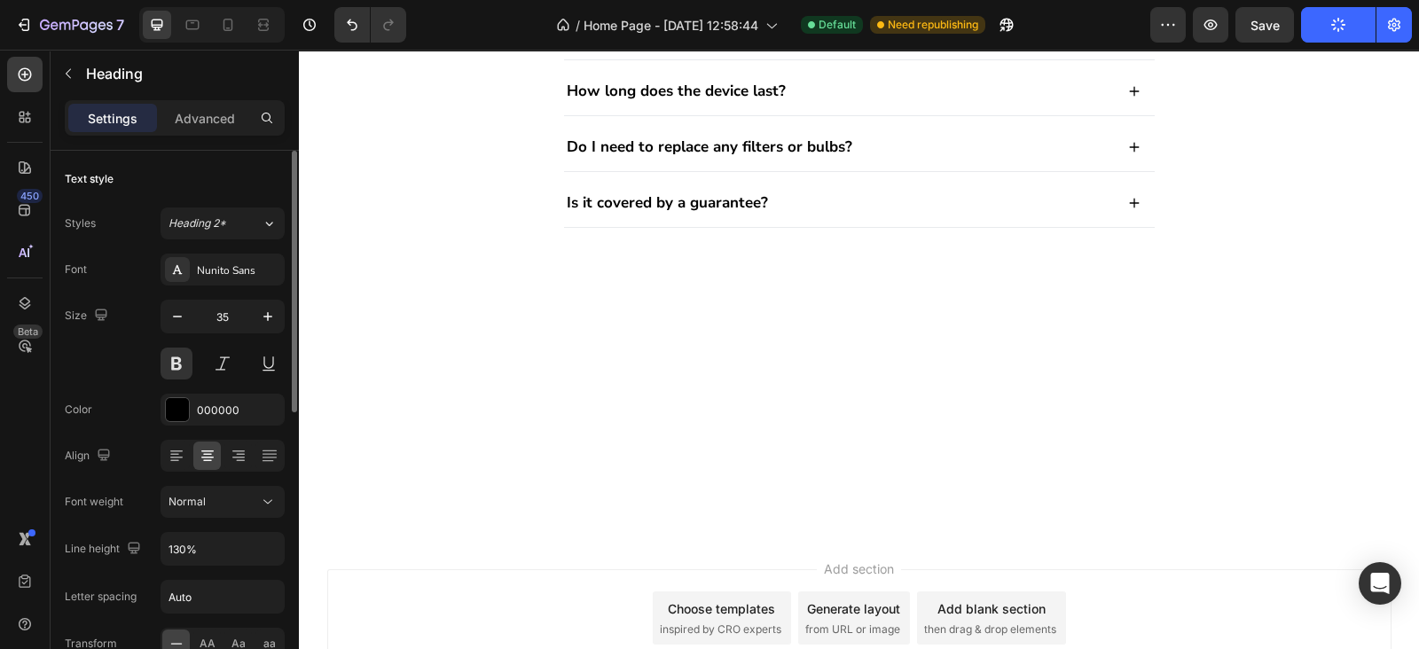
click at [193, 503] on span "Normal" at bounding box center [186, 501] width 37 height 13
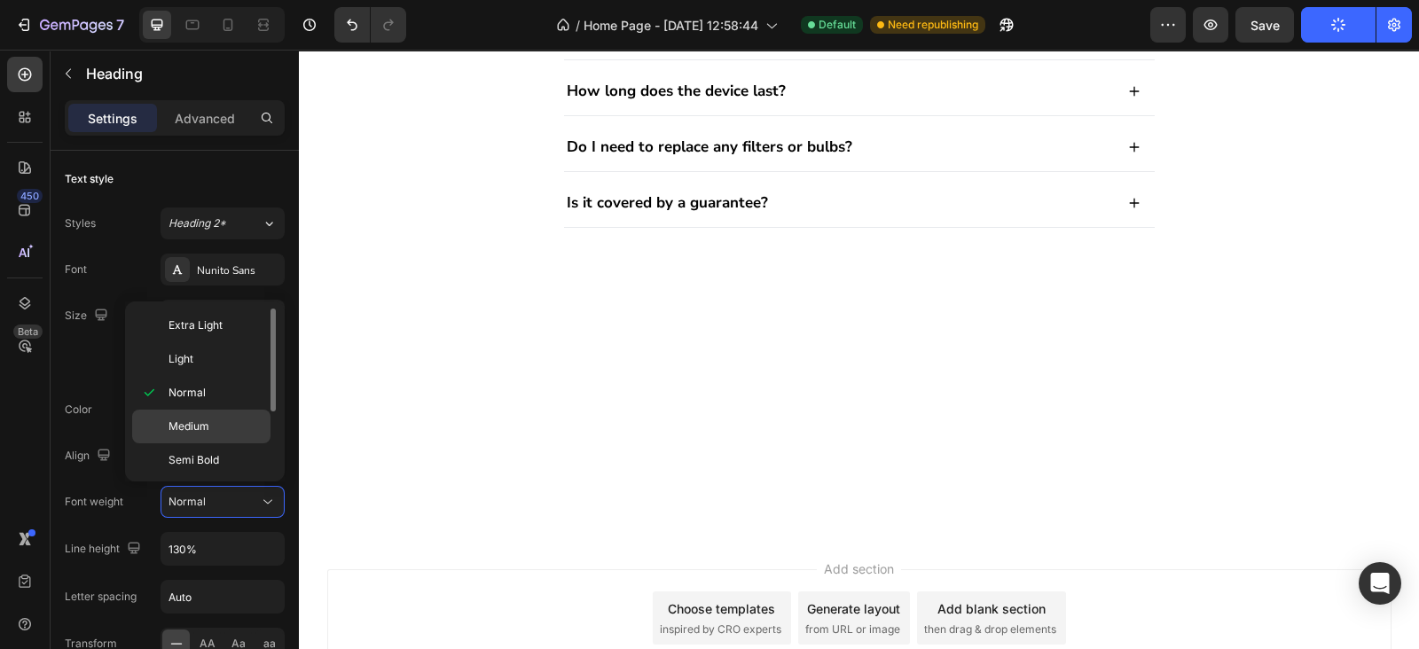
scroll to position [101, 0]
click at [210, 387] on p "Bold" at bounding box center [215, 393] width 94 height 16
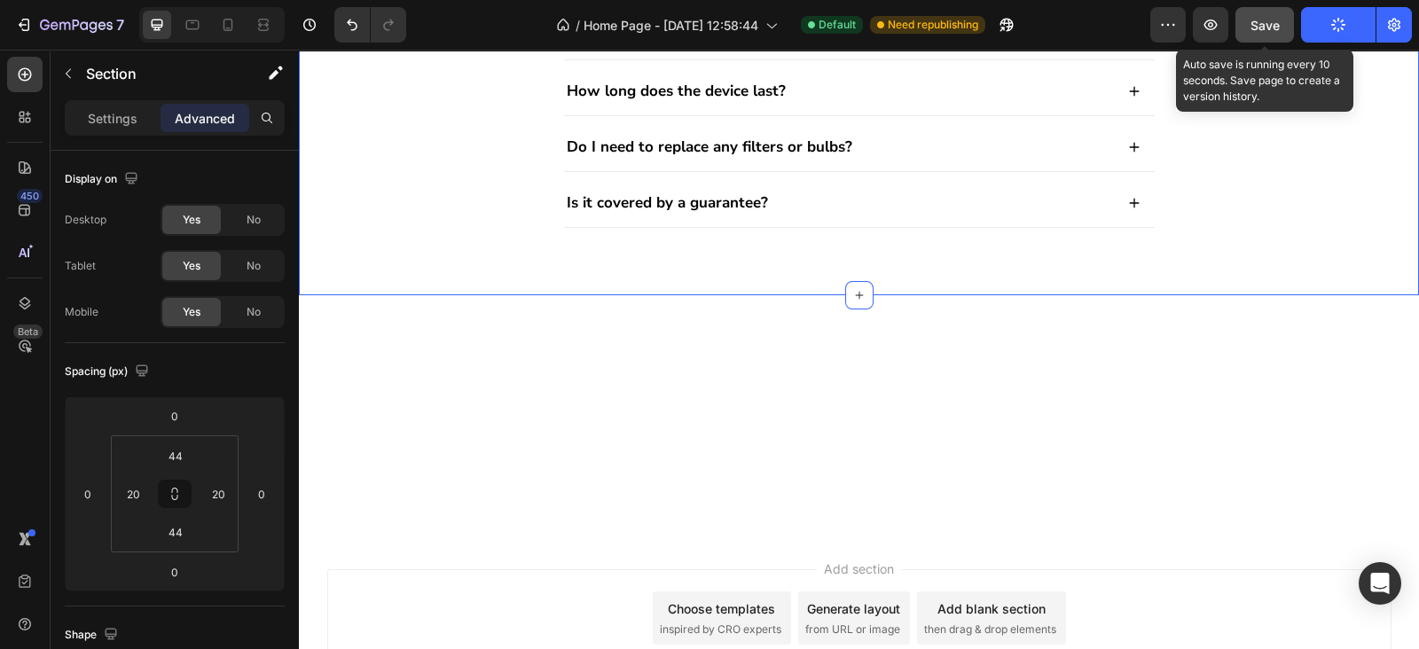
click at [1268, 27] on span "Save" at bounding box center [1264, 25] width 29 height 15
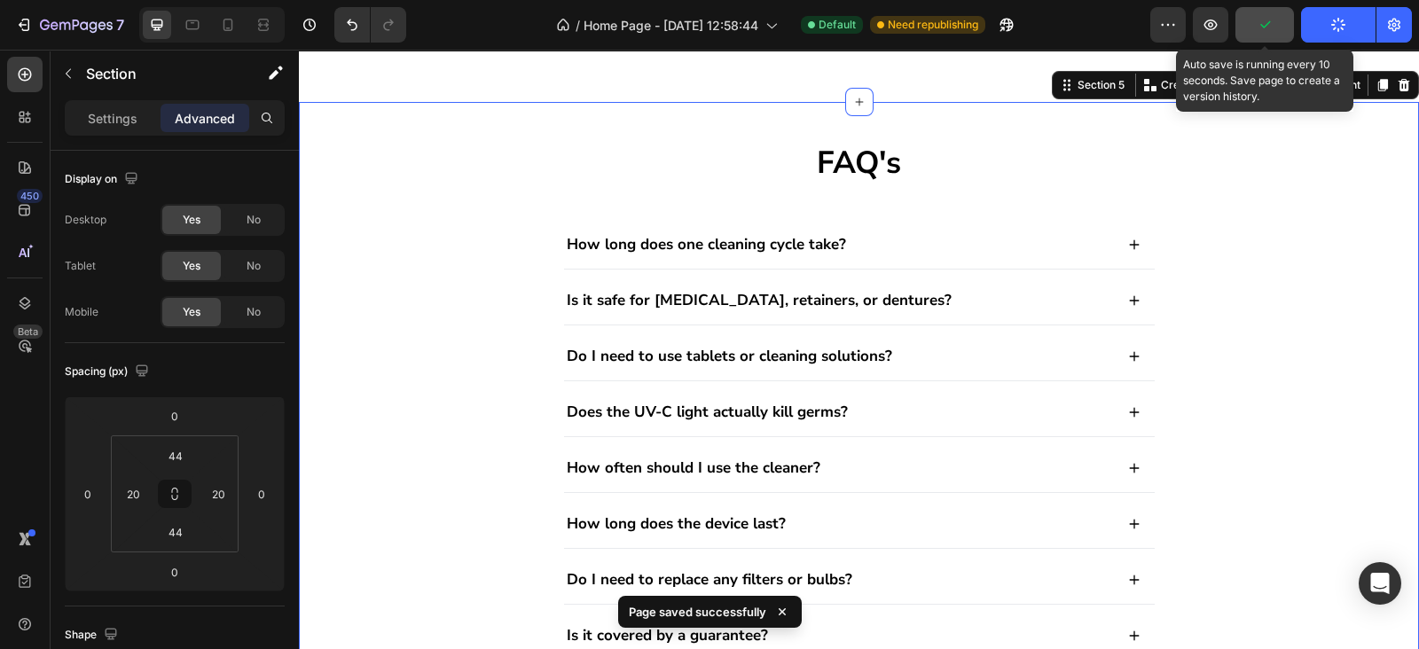
scroll to position [1935, 0]
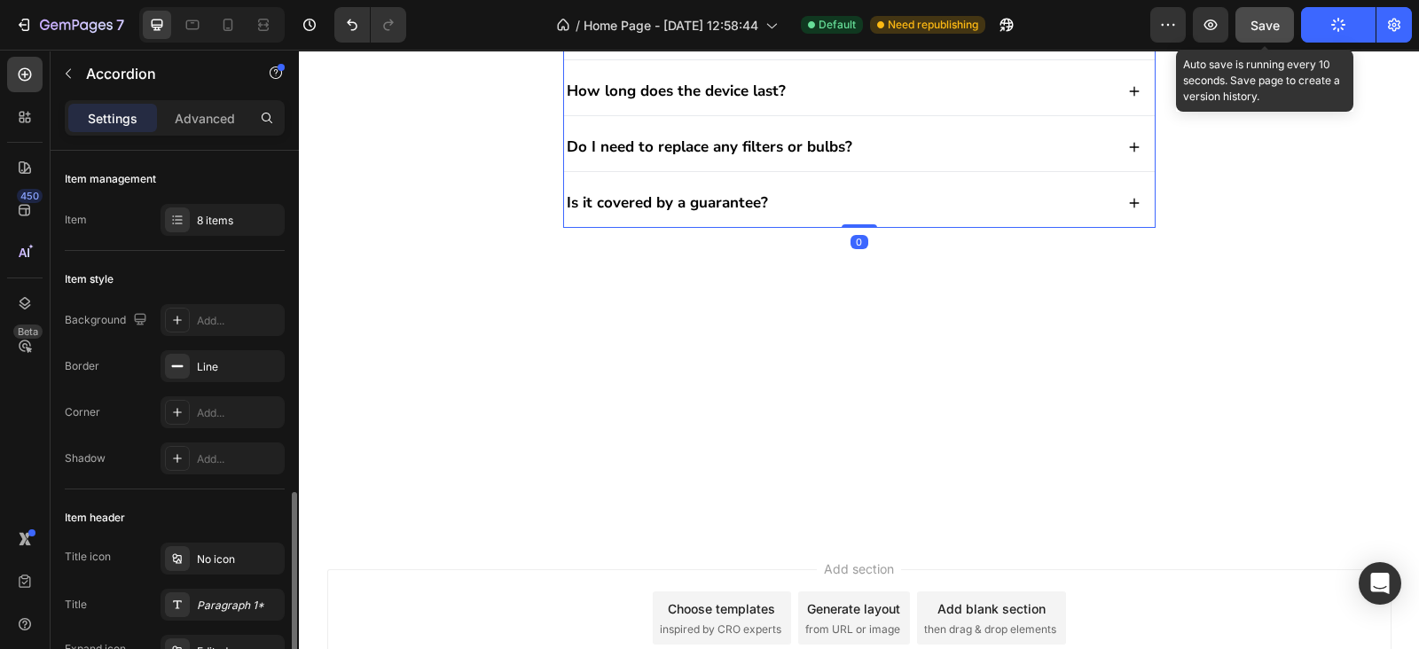
scroll to position [258, 0]
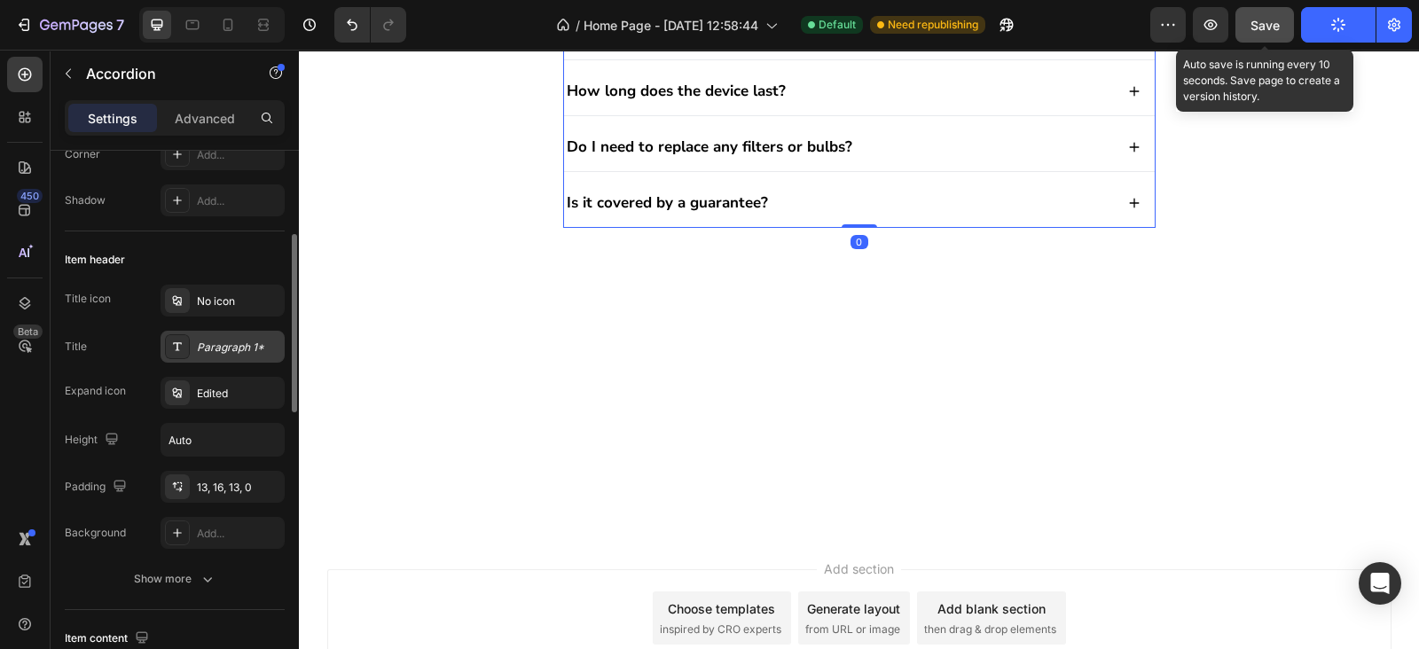
click at [227, 344] on div "Paragraph 1*" at bounding box center [238, 348] width 83 height 16
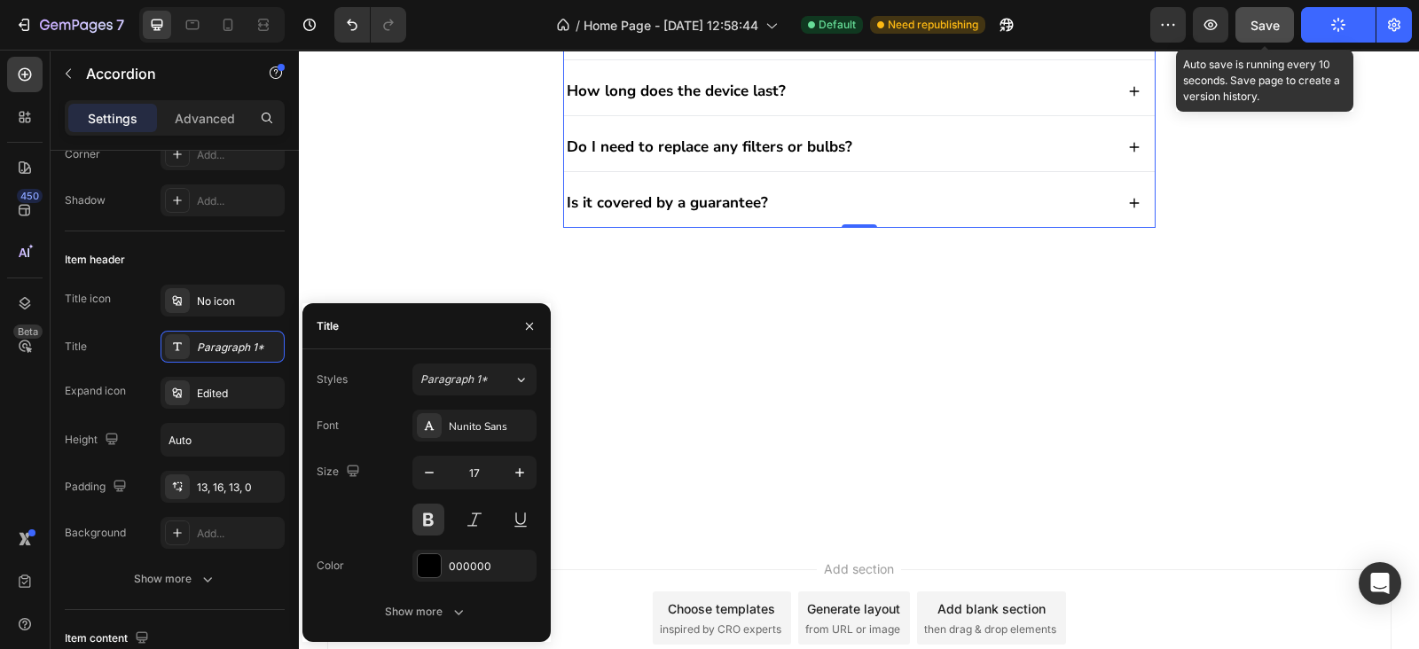
click at [451, 592] on div "Font Nunito Sans Size 17 Color 000000 Show more" at bounding box center [427, 519] width 220 height 218
click at [452, 600] on button "Show more" at bounding box center [427, 612] width 220 height 32
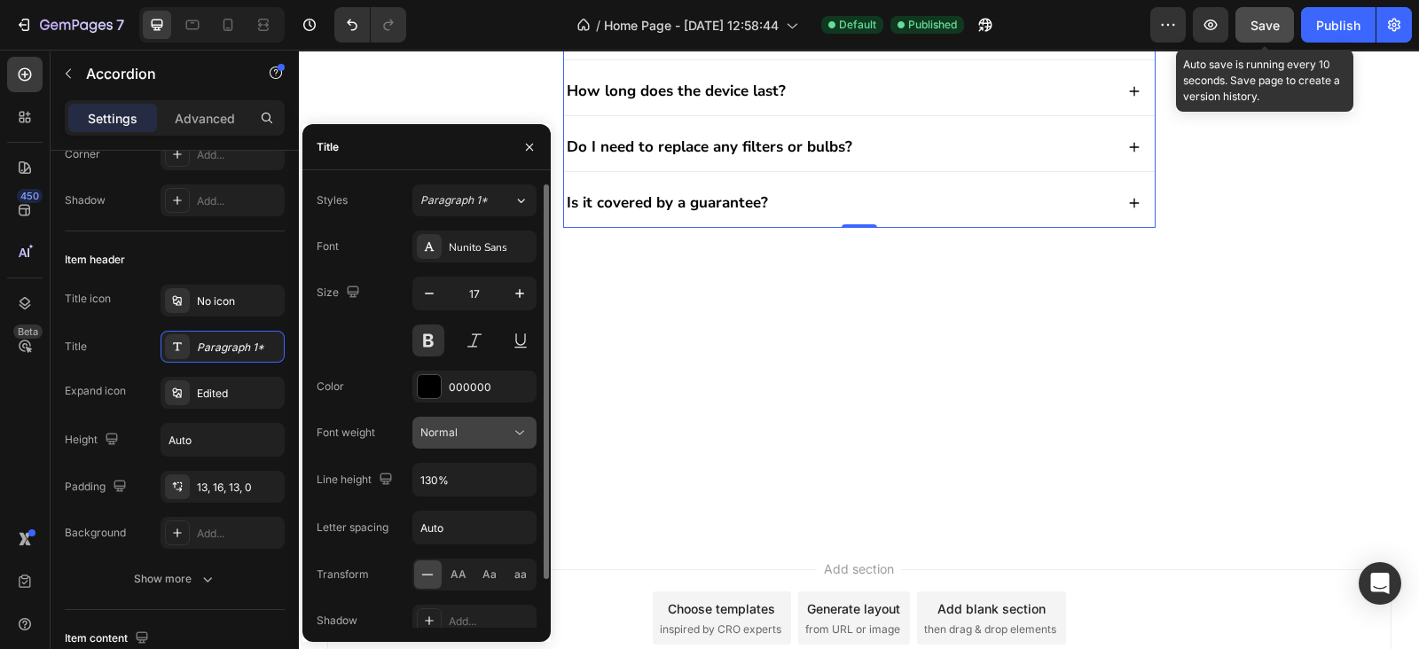
click at [459, 433] on div "Normal" at bounding box center [465, 433] width 90 height 16
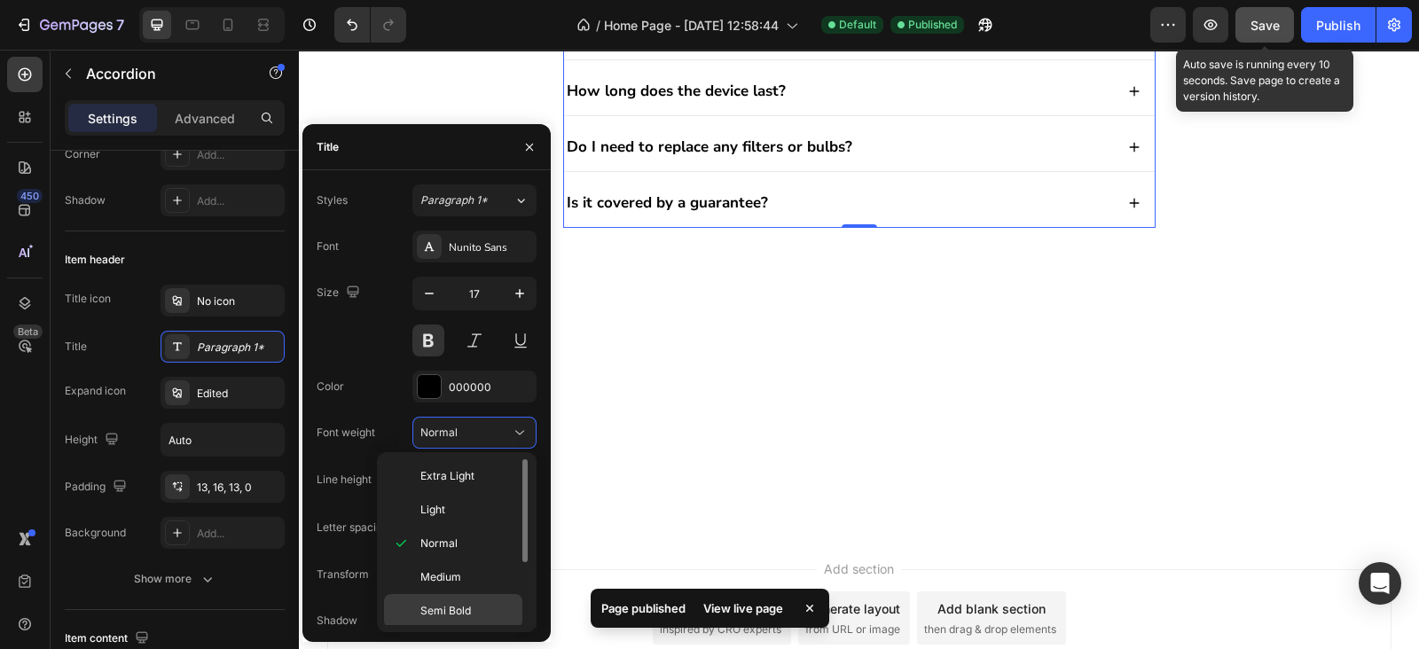
scroll to position [101, 0]
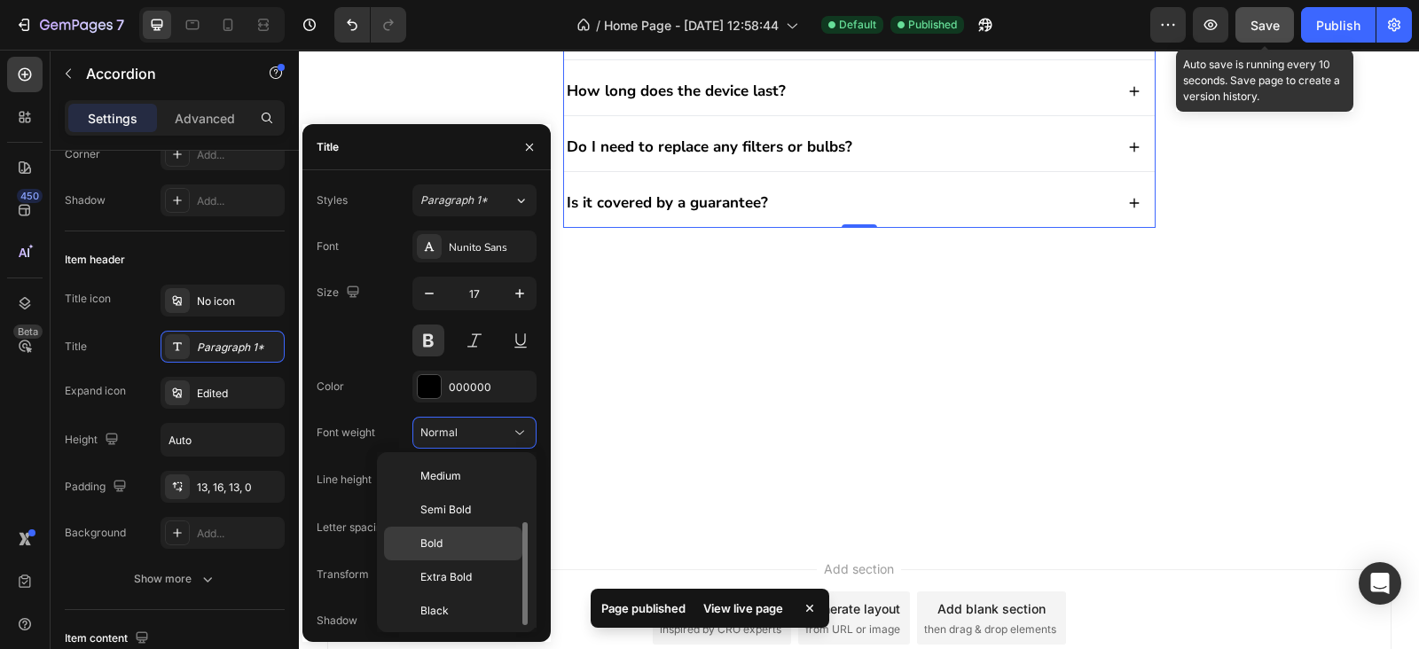
click at [465, 535] on p "Bold" at bounding box center [467, 543] width 94 height 16
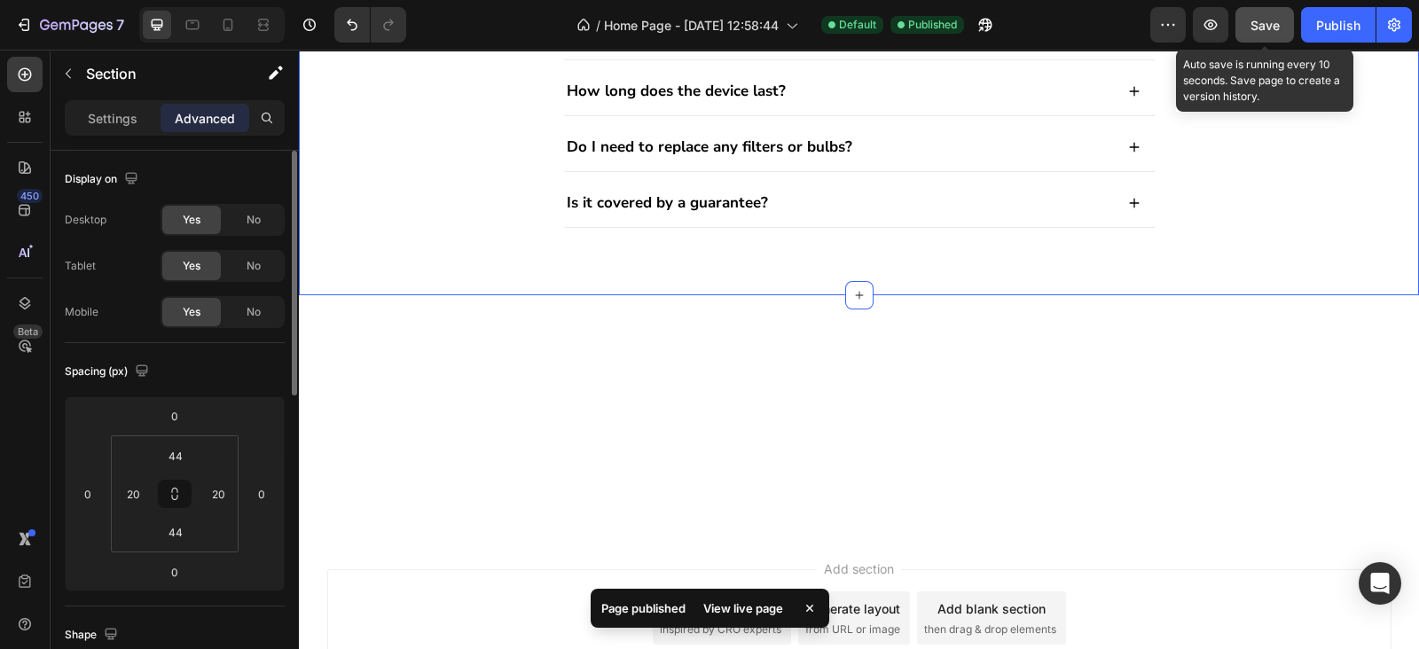
click at [1277, 24] on span "Save" at bounding box center [1264, 25] width 29 height 15
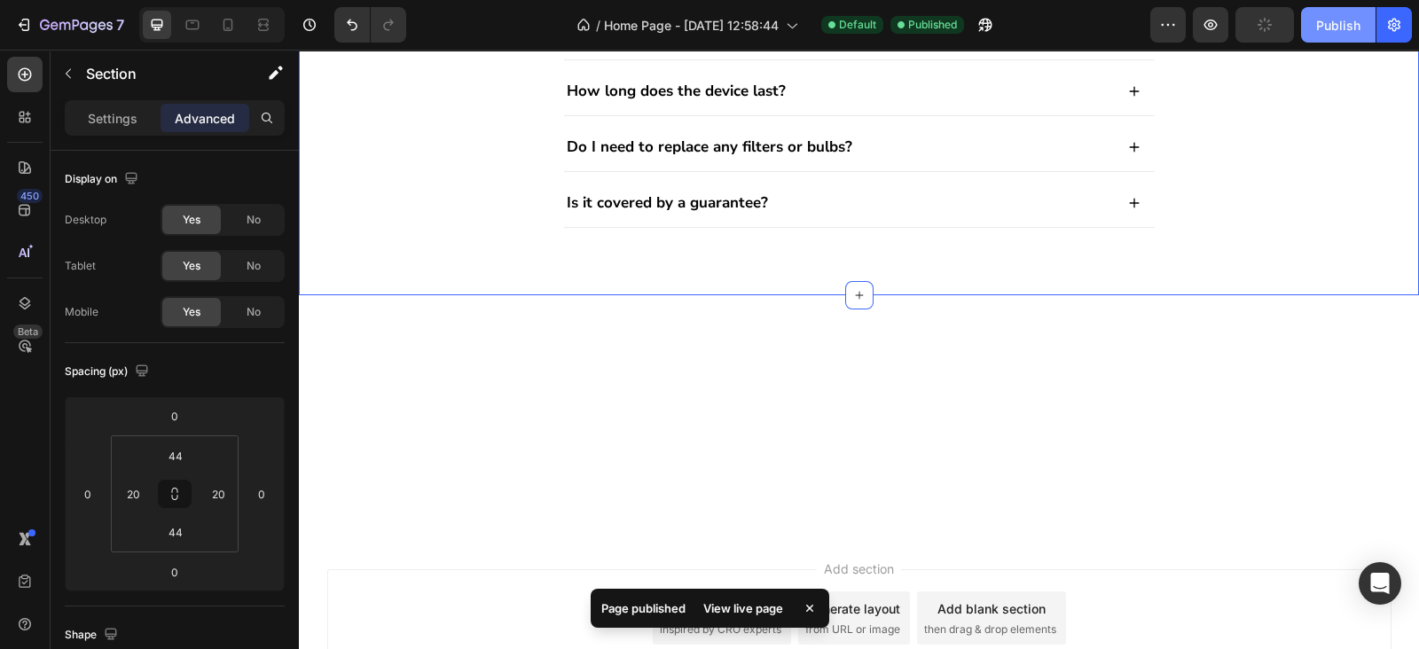
click at [1328, 23] on div "Publish" at bounding box center [1338, 25] width 44 height 19
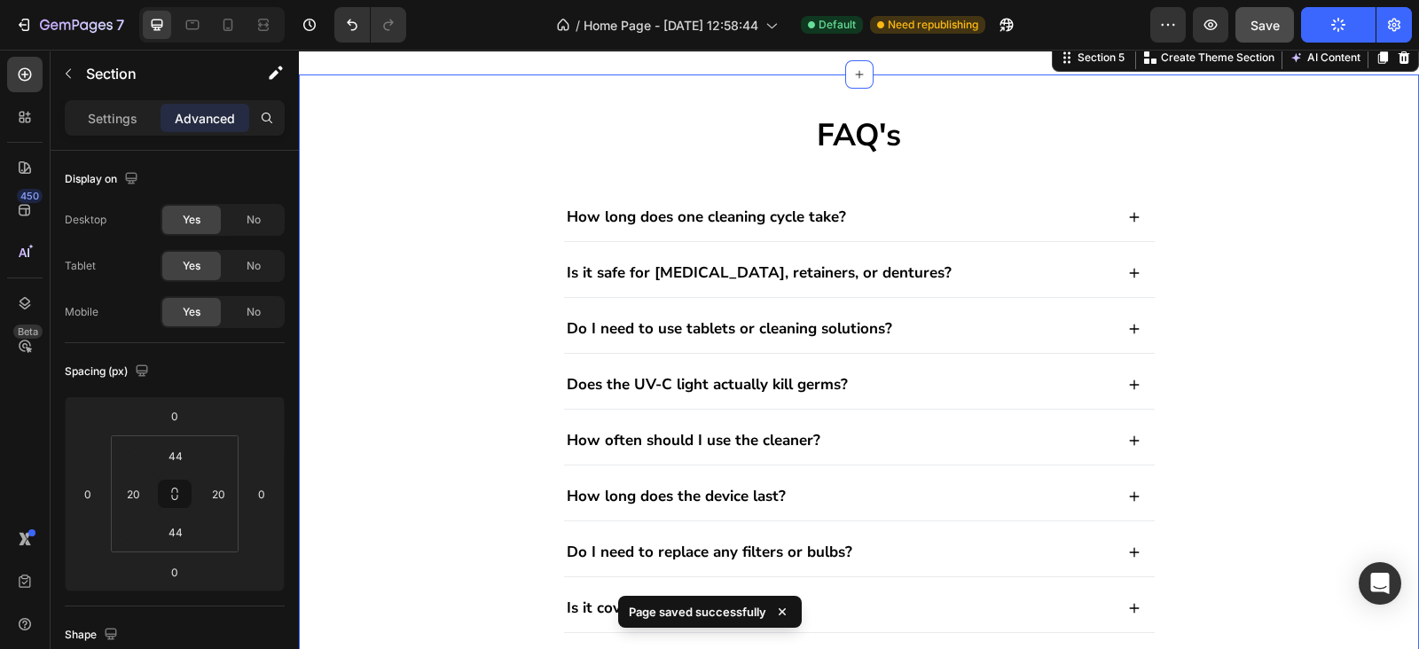
scroll to position [1935, 0]
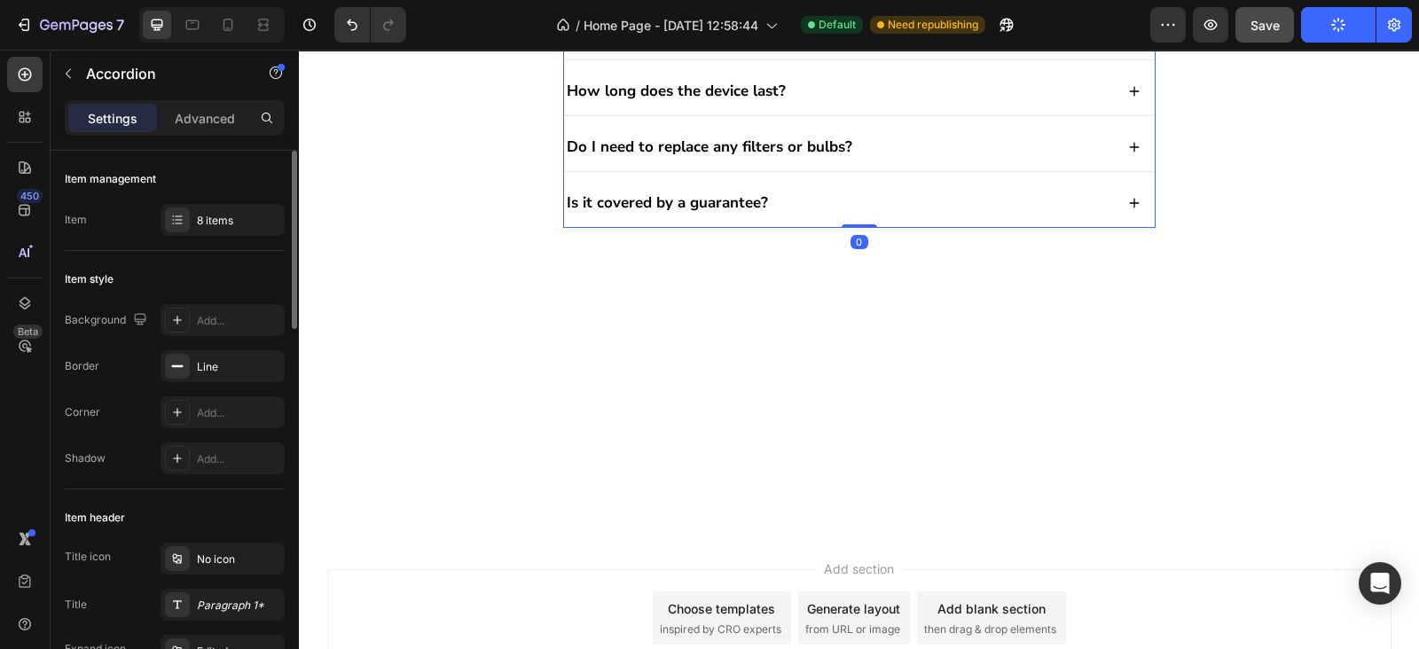
scroll to position [258, 0]
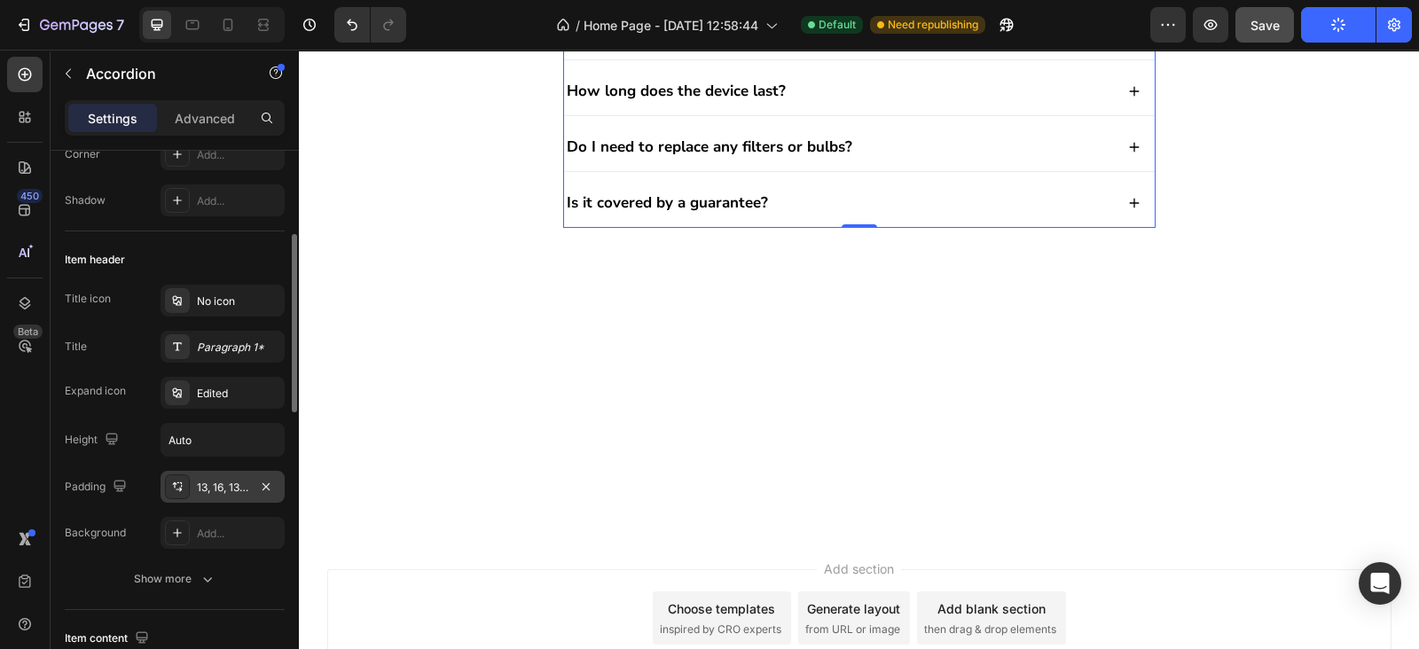
click at [217, 484] on div "13, 16, 13, 0" at bounding box center [222, 488] width 51 height 16
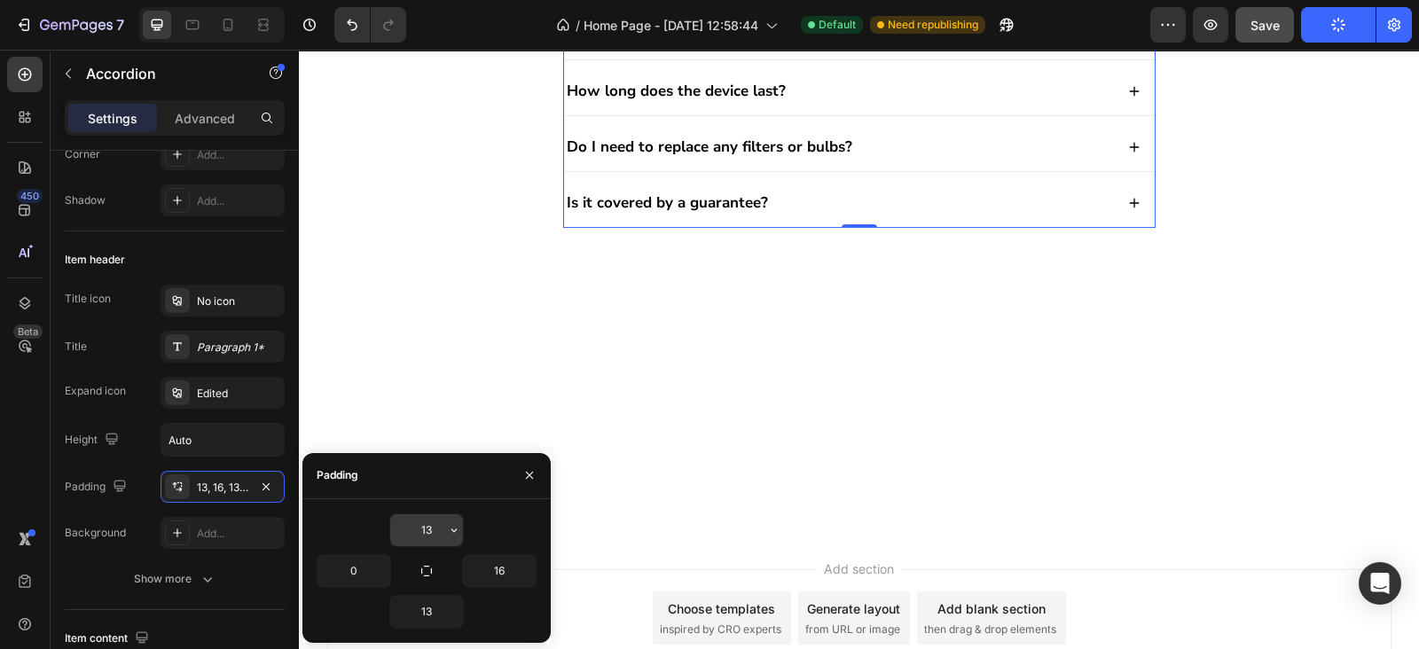
click at [421, 542] on input "13" at bounding box center [426, 530] width 73 height 32
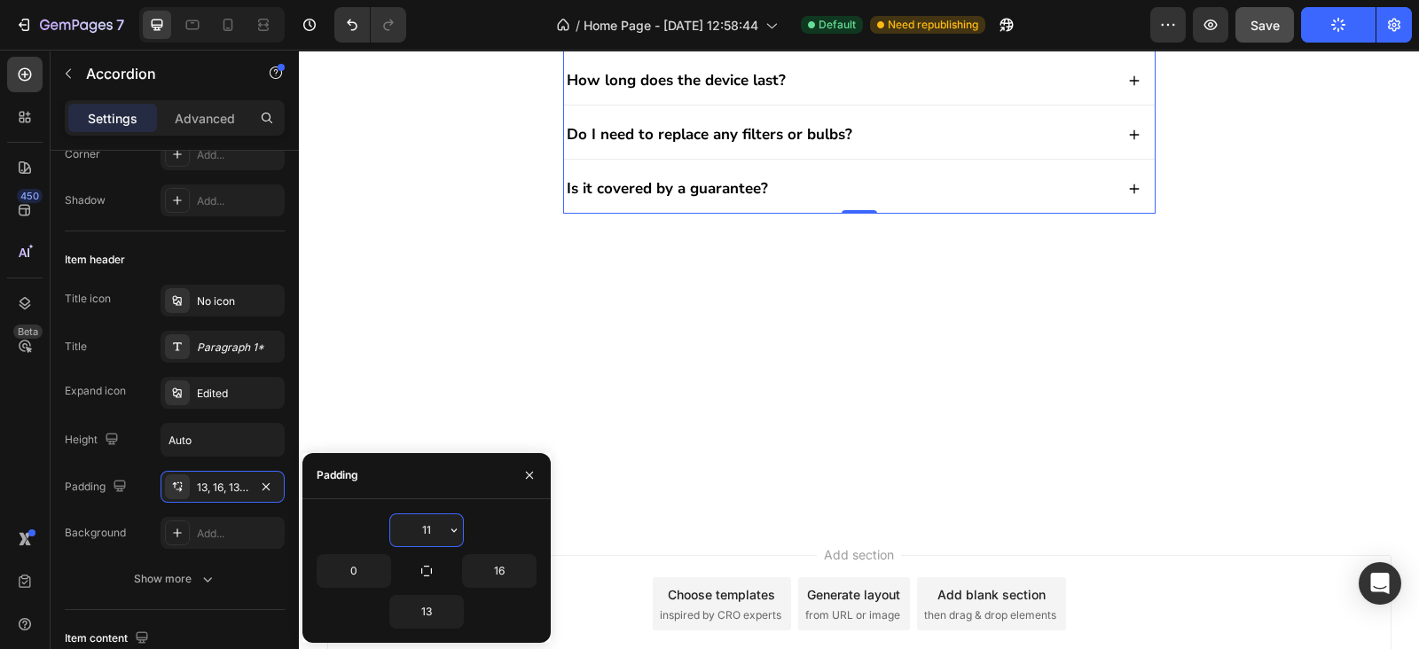
click at [421, 542] on input "11" at bounding box center [426, 530] width 73 height 32
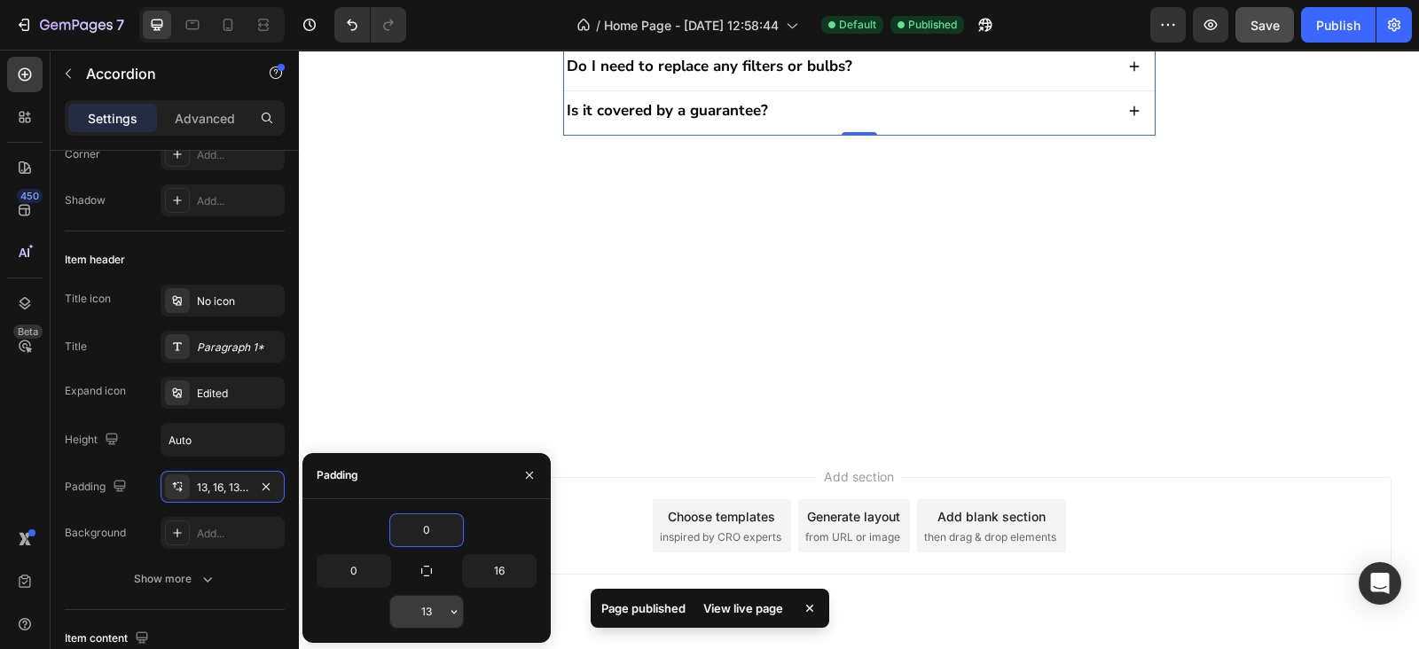
type input "0"
click at [418, 597] on input "13" at bounding box center [426, 612] width 73 height 32
type input "0"
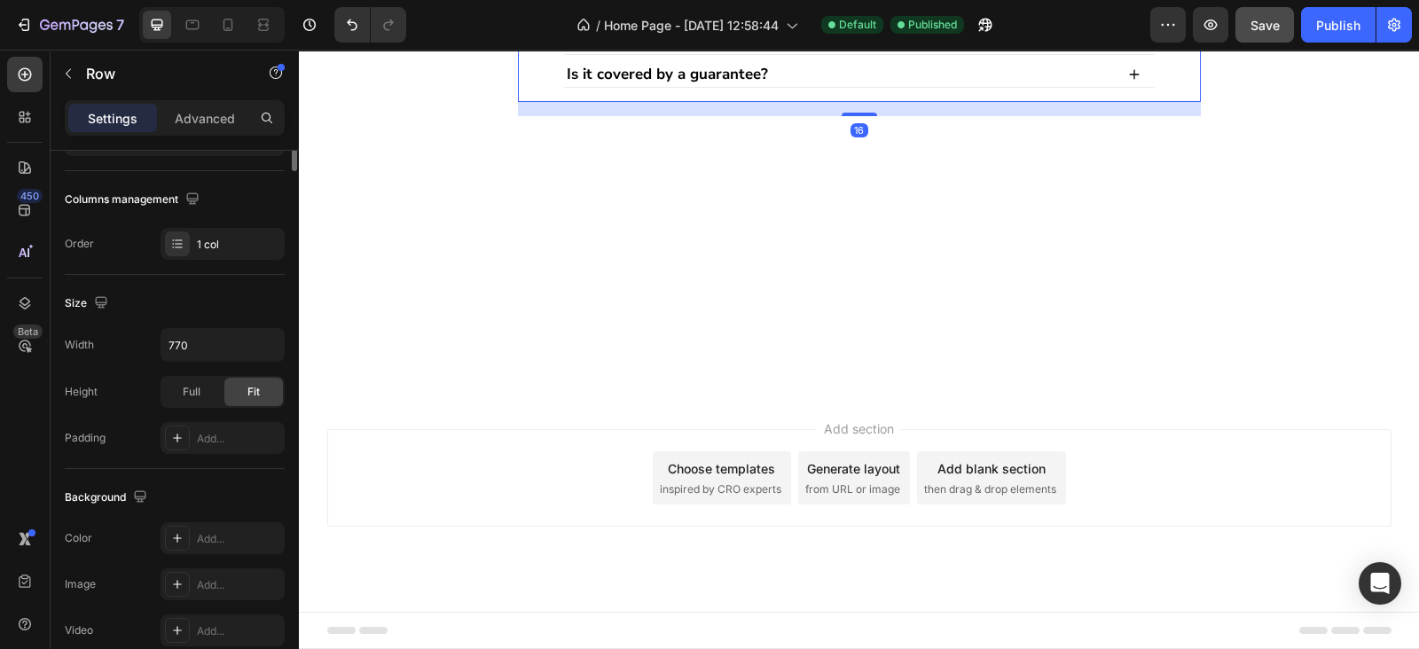
scroll to position [0, 0]
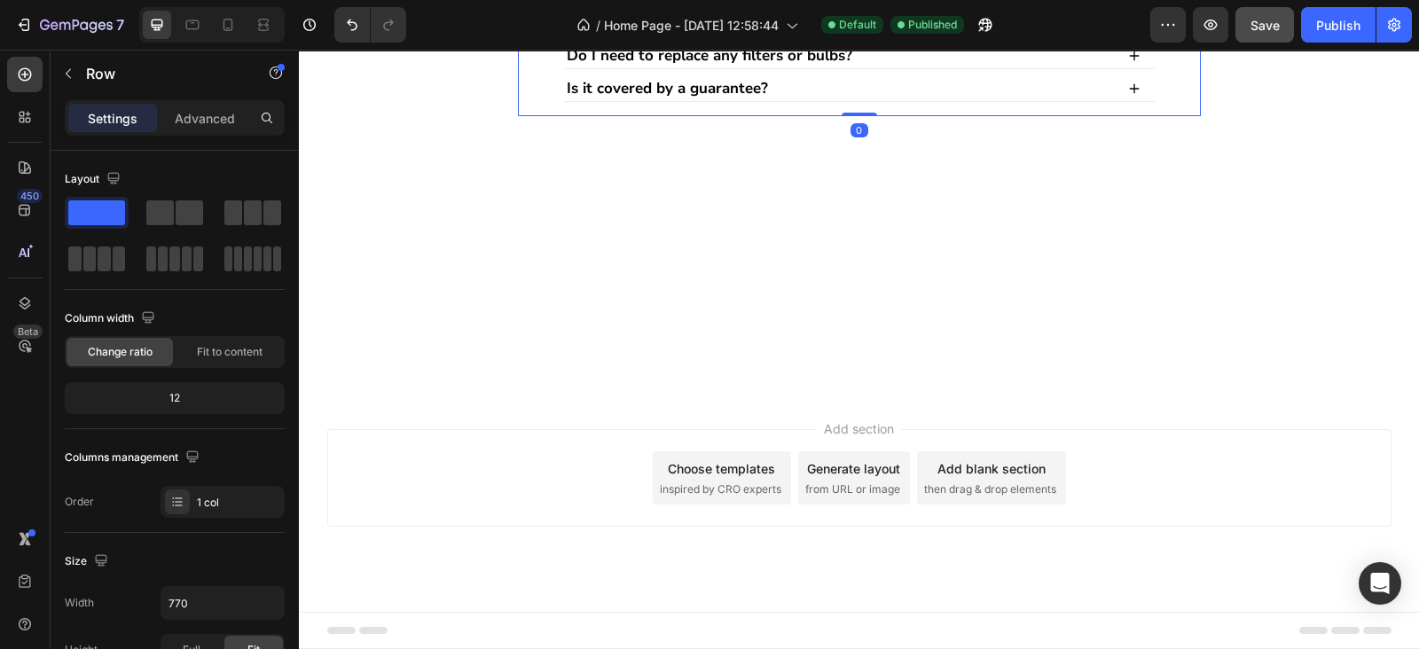
drag, startPoint x: 853, startPoint y: 507, endPoint x: 849, endPoint y: 427, distance: 79.9
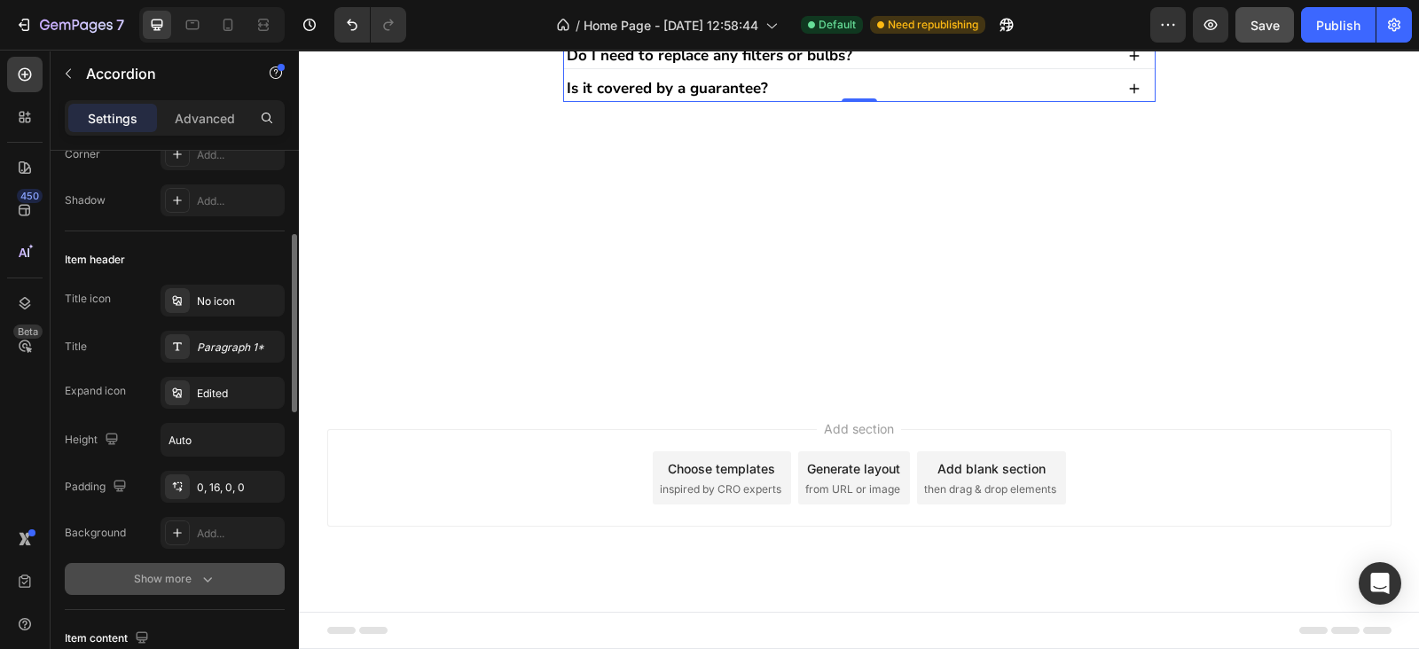
click at [195, 574] on div "Show more" at bounding box center [175, 579] width 82 height 18
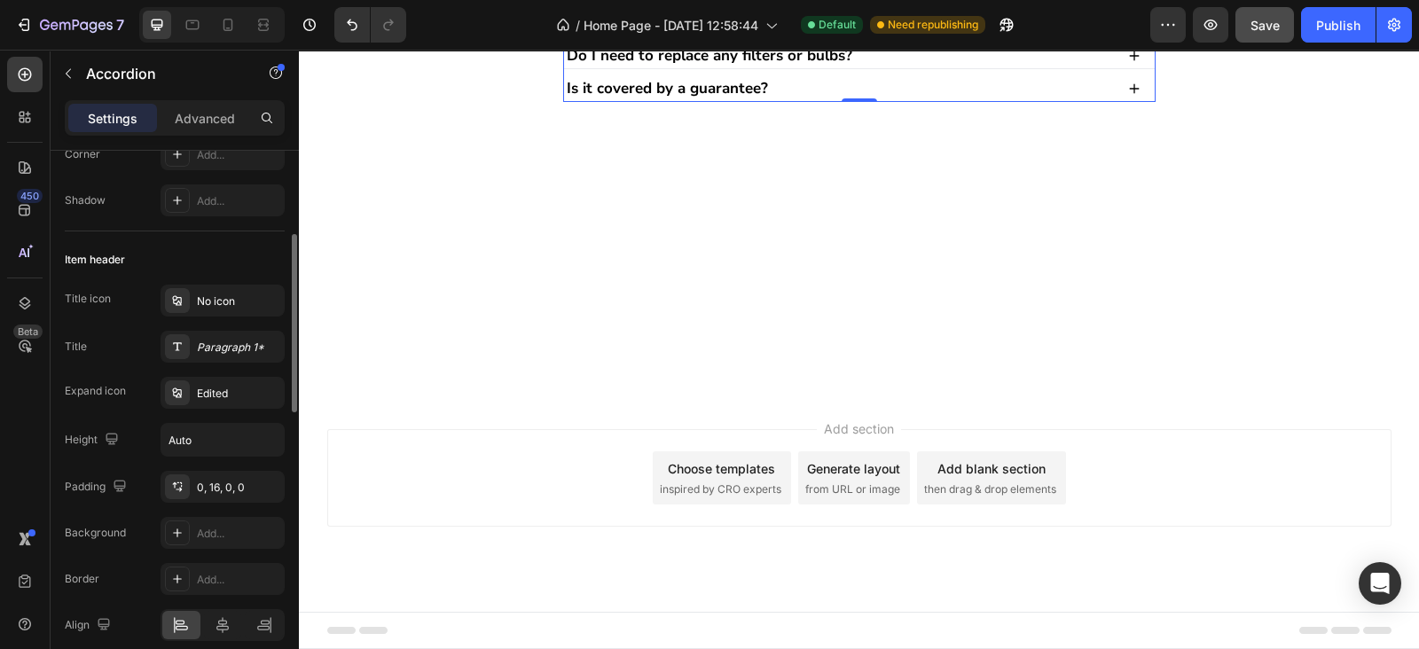
scroll to position [517, 0]
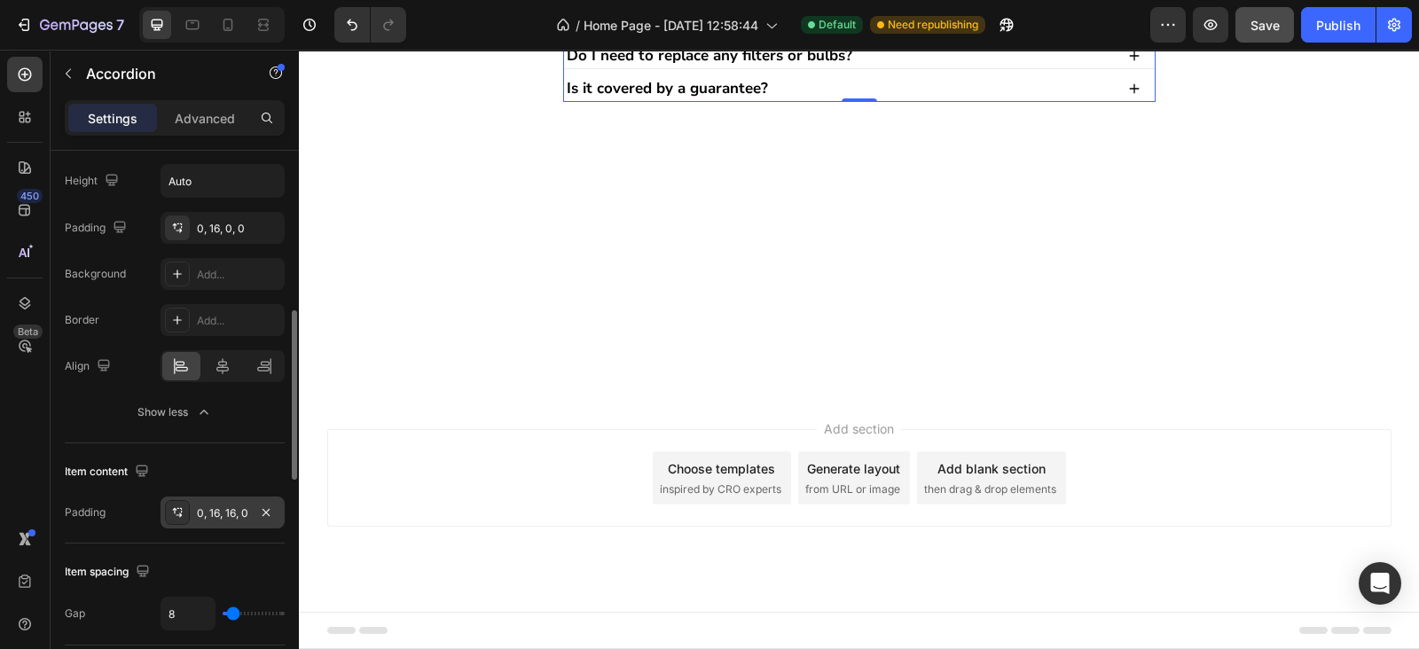
click at [235, 511] on div "0, 16, 16, 0" at bounding box center [222, 513] width 51 height 16
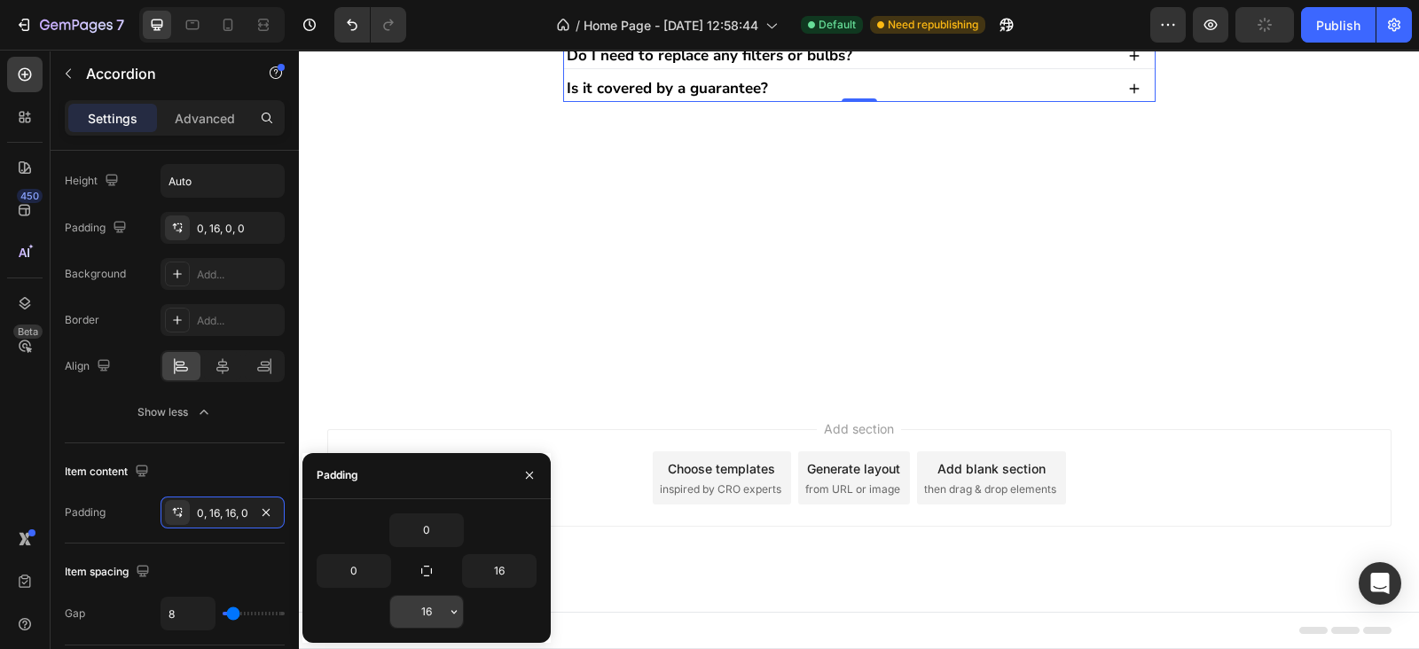
click at [426, 614] on input "16" at bounding box center [426, 612] width 73 height 32
click at [489, 574] on input "16" at bounding box center [499, 571] width 73 height 32
click at [434, 615] on input "0" at bounding box center [426, 612] width 73 height 32
type input "16"
click at [215, 463] on div "Item content" at bounding box center [175, 471] width 220 height 28
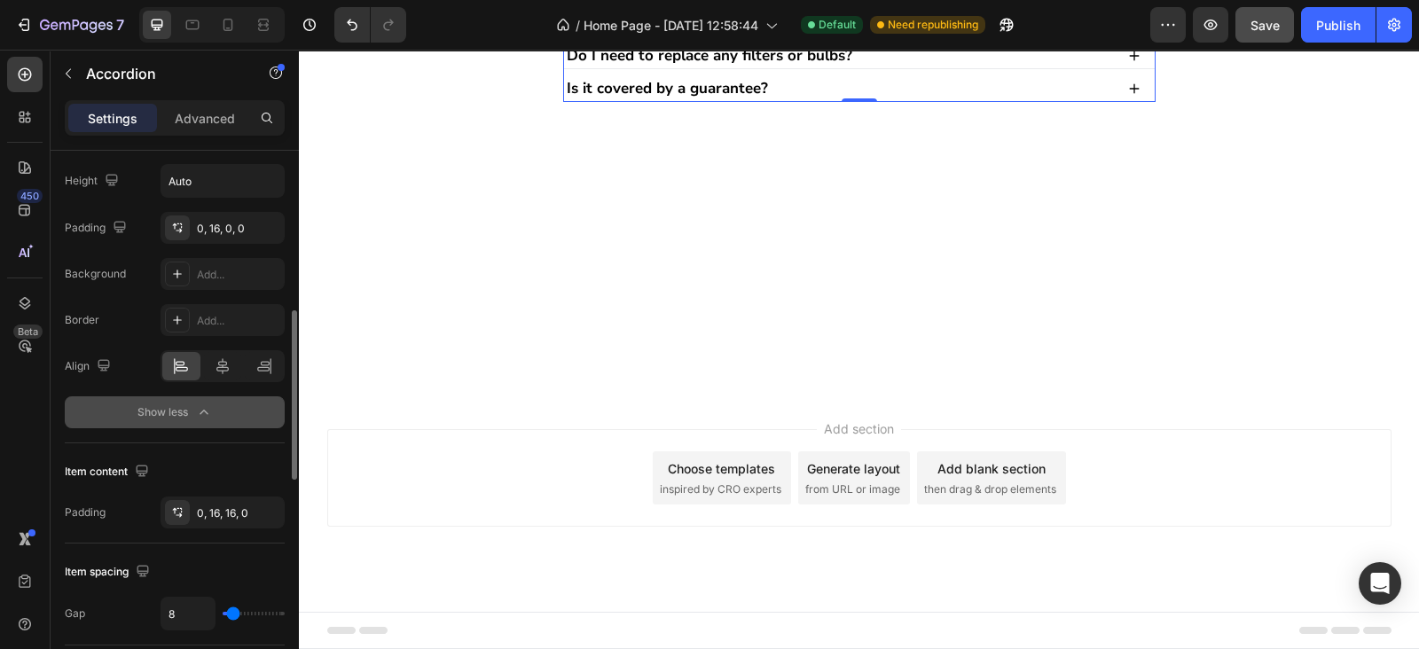
click at [177, 412] on div "Show less" at bounding box center [174, 412] width 75 height 18
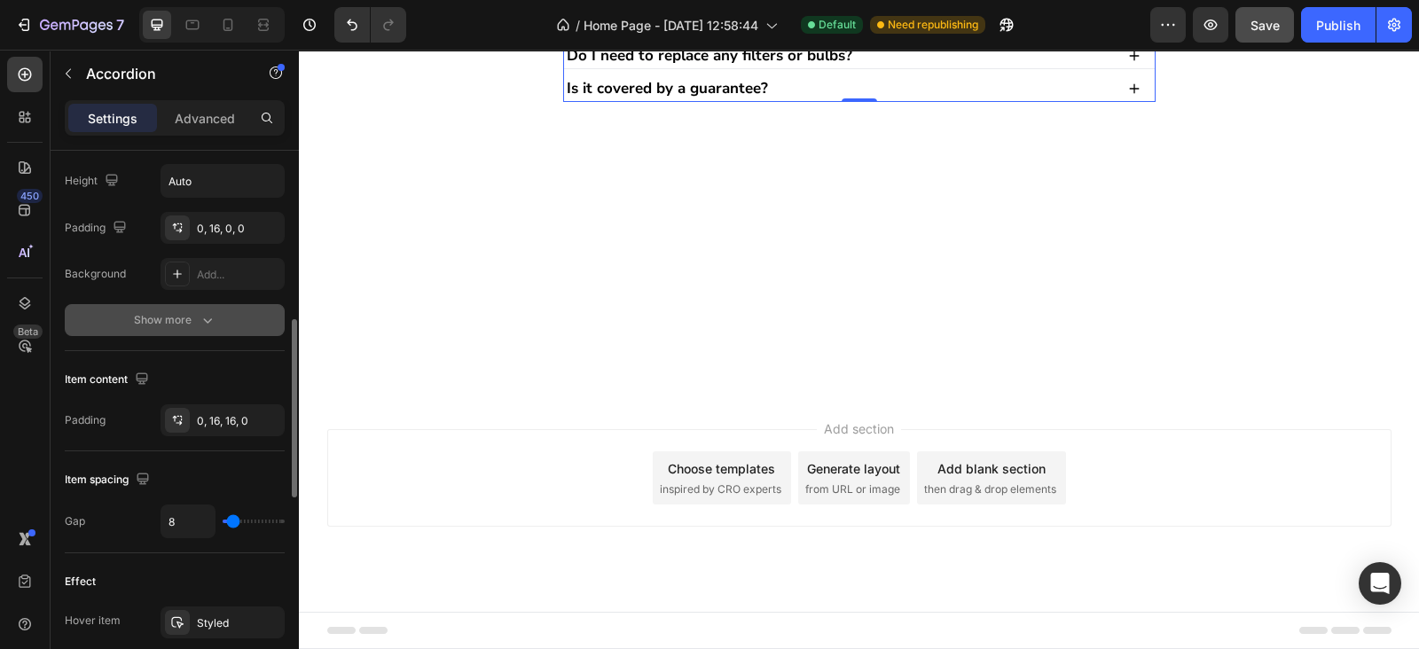
click at [182, 328] on button "Show more" at bounding box center [175, 320] width 220 height 32
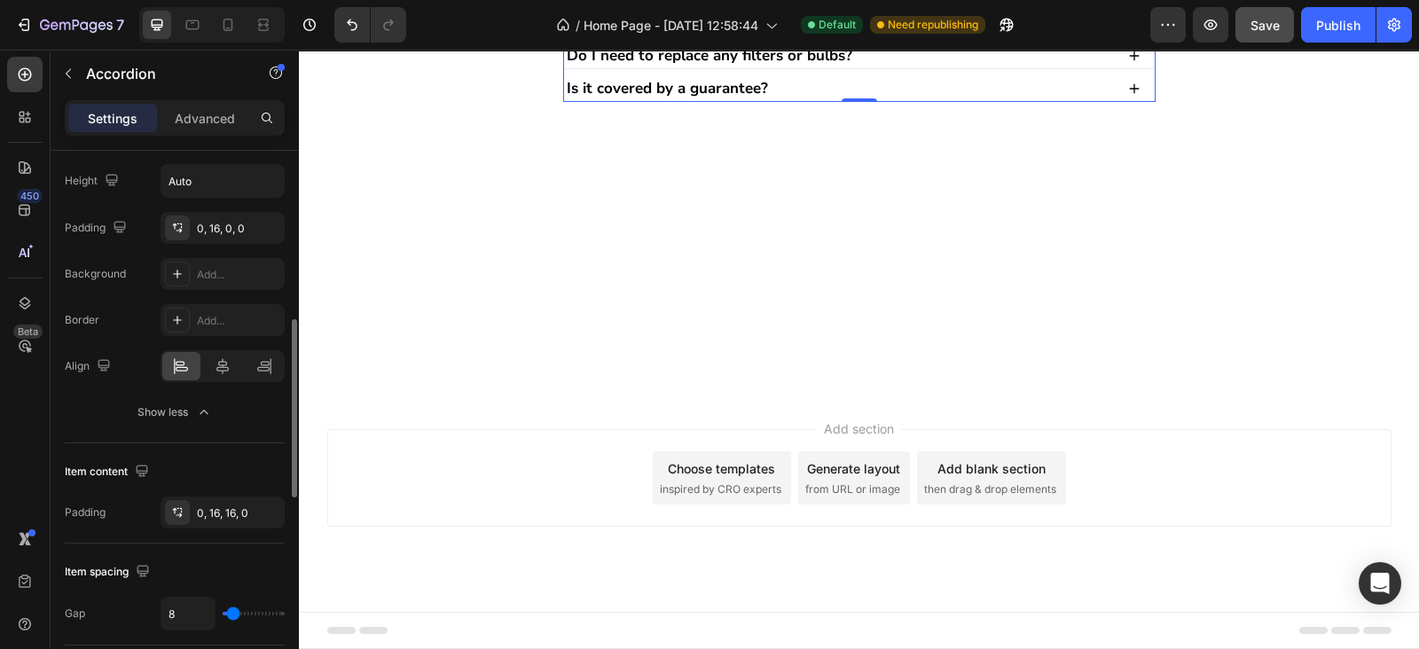
click at [226, 208] on div "Title icon No icon Title Paragraph 1* Expand icon Edited Height Auto Padding 0,…" at bounding box center [175, 158] width 220 height 264
click at [227, 209] on div "Title icon No icon Title Paragraph 1* Expand icon Edited Height Auto Padding 0,…" at bounding box center [175, 158] width 220 height 264
click at [225, 223] on div "0, 16, 0, 0" at bounding box center [222, 229] width 51 height 16
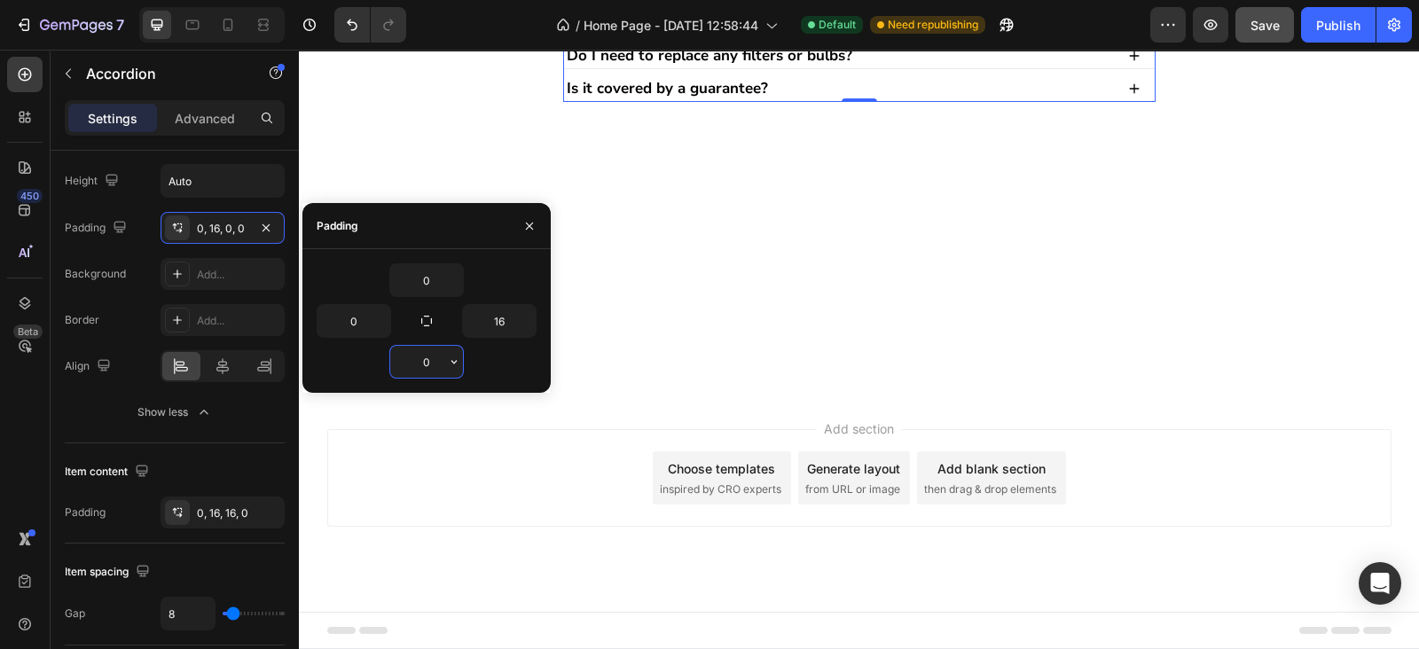
click at [415, 363] on input "0" at bounding box center [426, 362] width 73 height 32
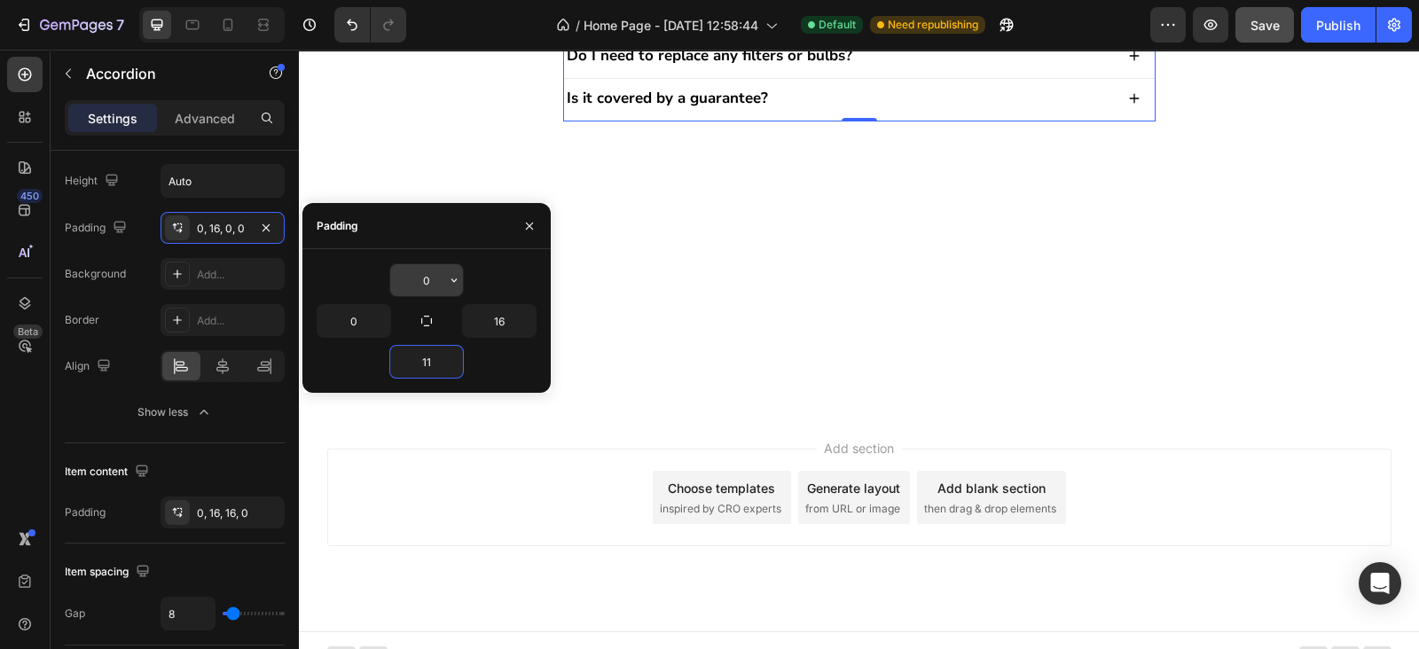
click at [426, 284] on input "0" at bounding box center [426, 280] width 73 height 32
click at [418, 366] on input "11" at bounding box center [426, 362] width 73 height 32
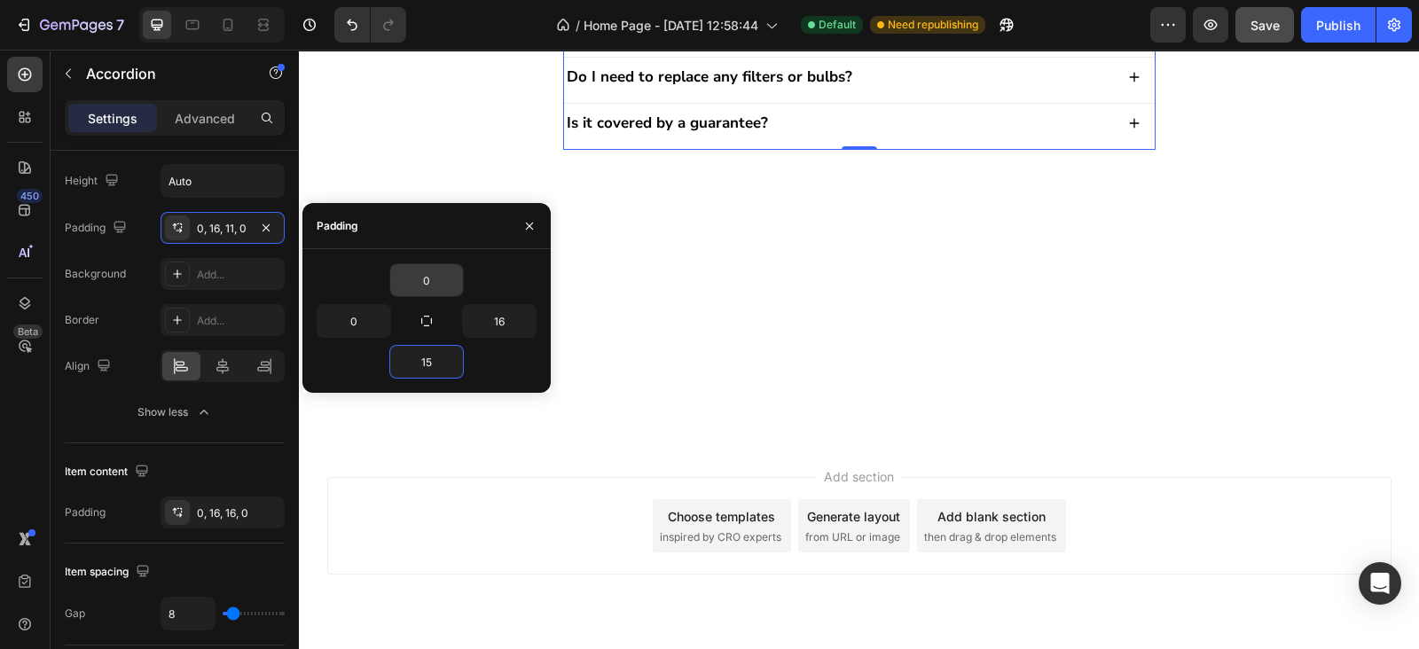
type input "15"
click at [418, 274] on input "0" at bounding box center [426, 280] width 73 height 32
type input "5"
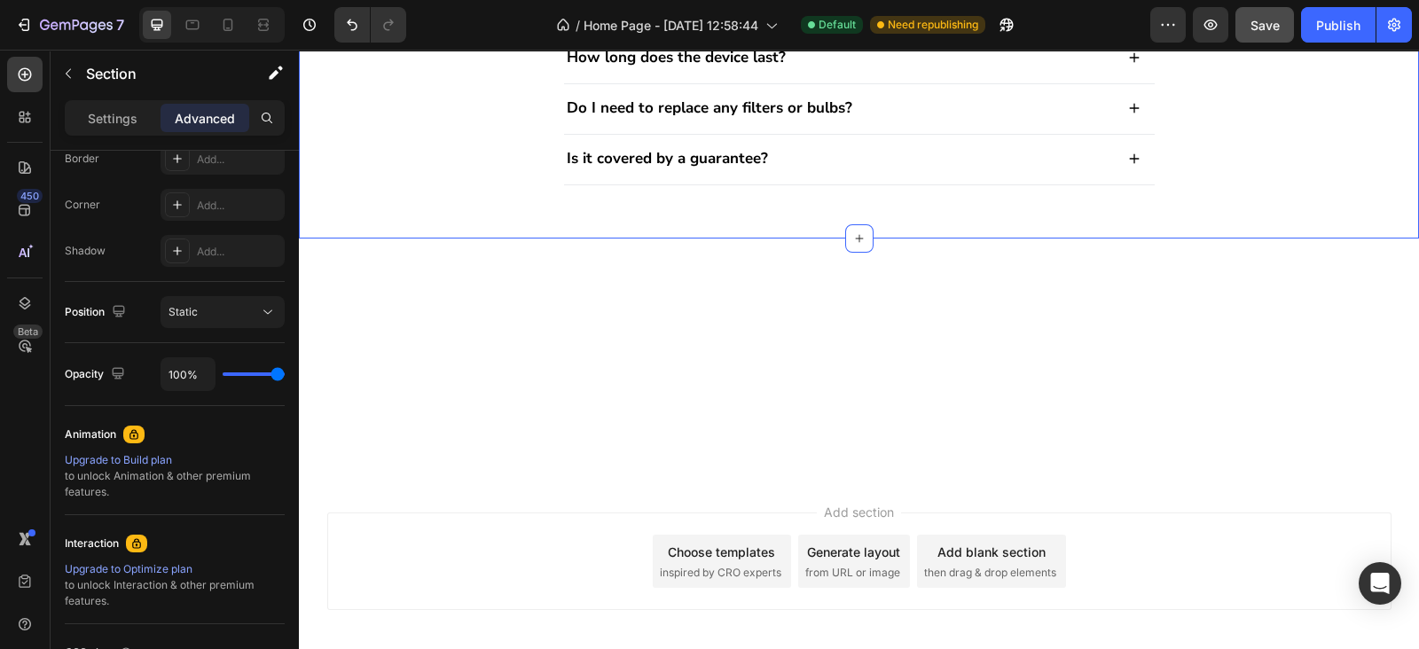
scroll to position [0, 0]
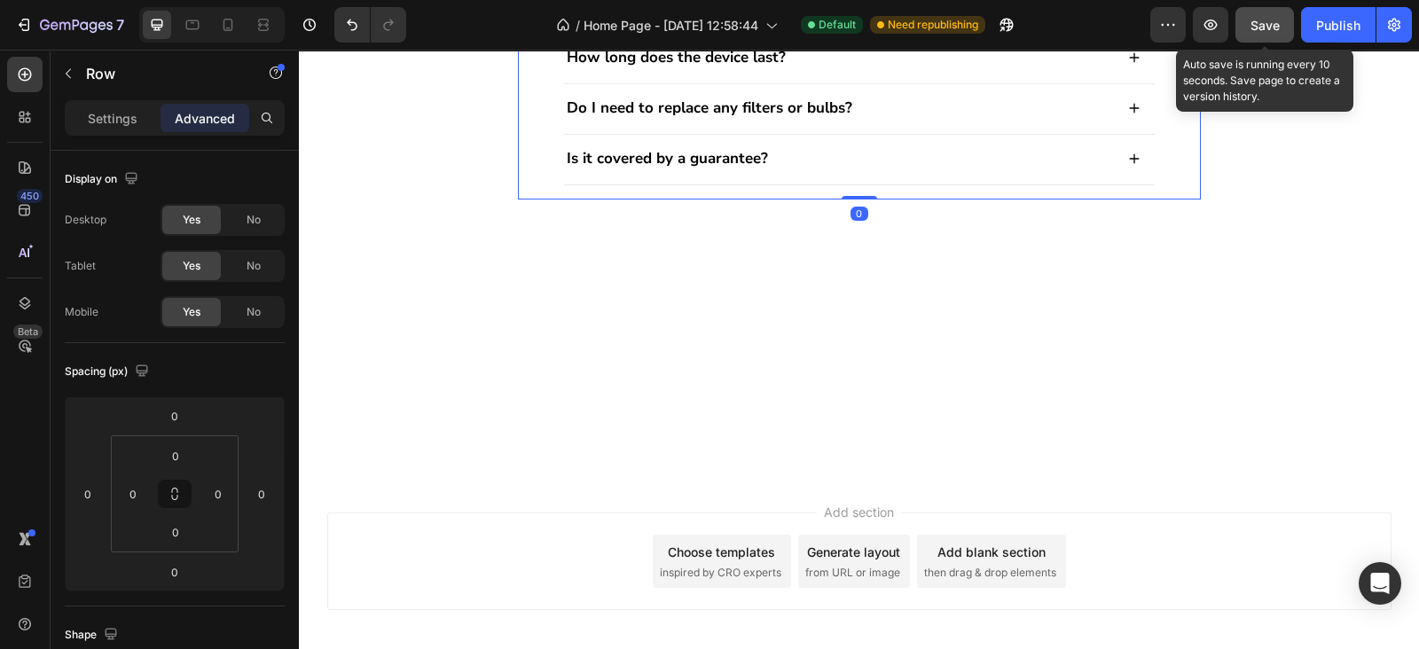
drag, startPoint x: 1259, startPoint y: 42, endPoint x: 1299, endPoint y: 34, distance: 40.7
click at [1262, 40] on button "Save" at bounding box center [1264, 24] width 59 height 35
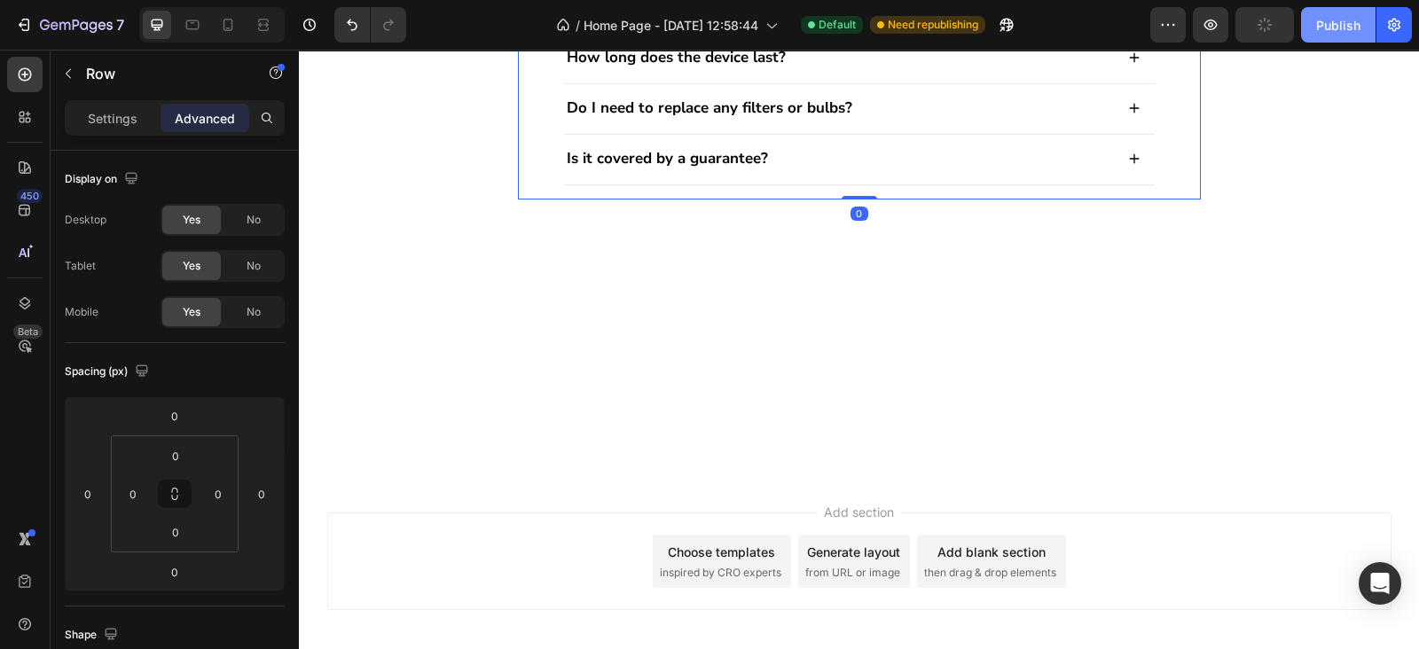
click at [1330, 33] on div "Publish" at bounding box center [1338, 25] width 44 height 19
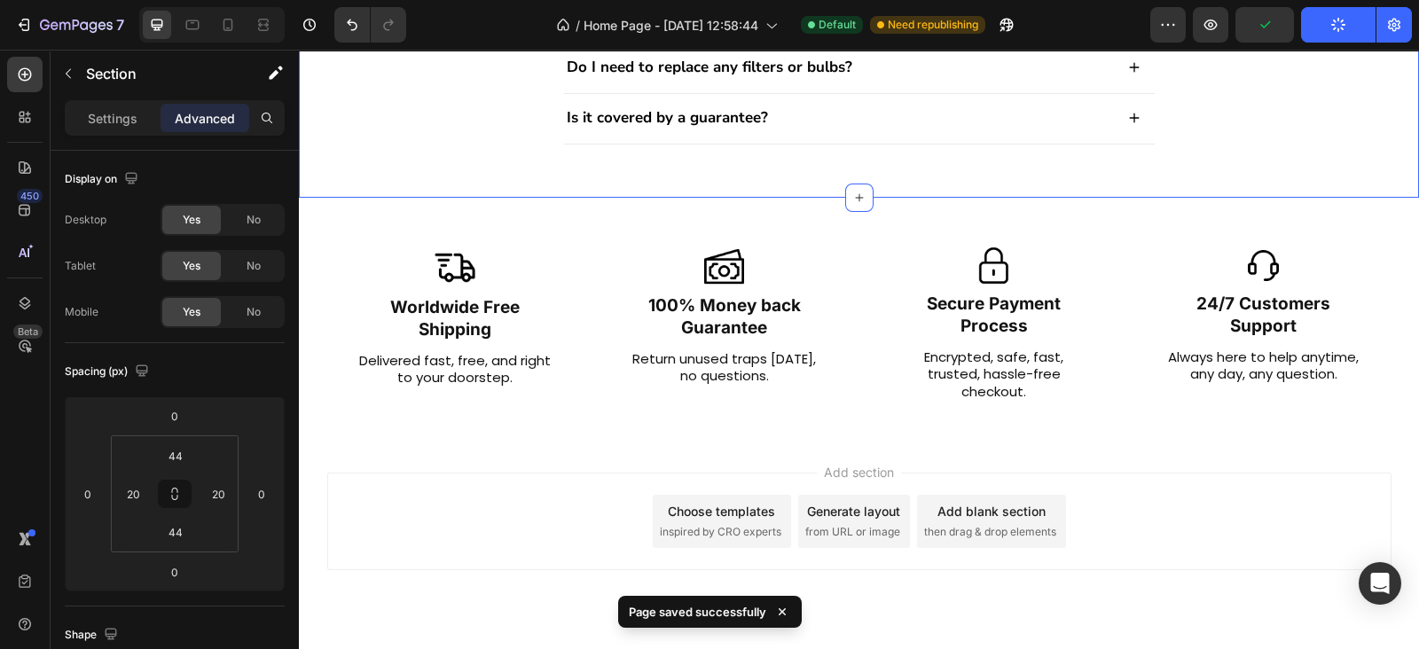
scroll to position [2451, 0]
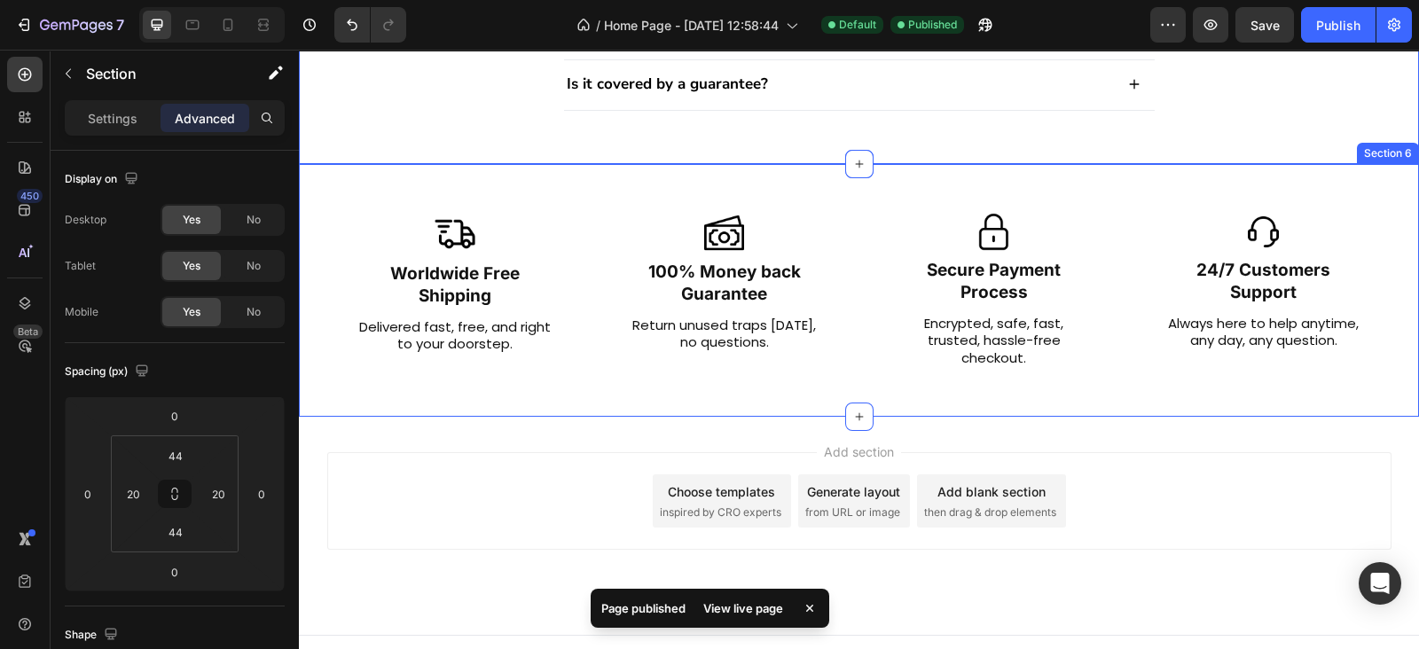
click at [895, 363] on div "Image Worldwide Free Shipping Text Block Delivered fast, free, and right to you…" at bounding box center [859, 290] width 1120 height 253
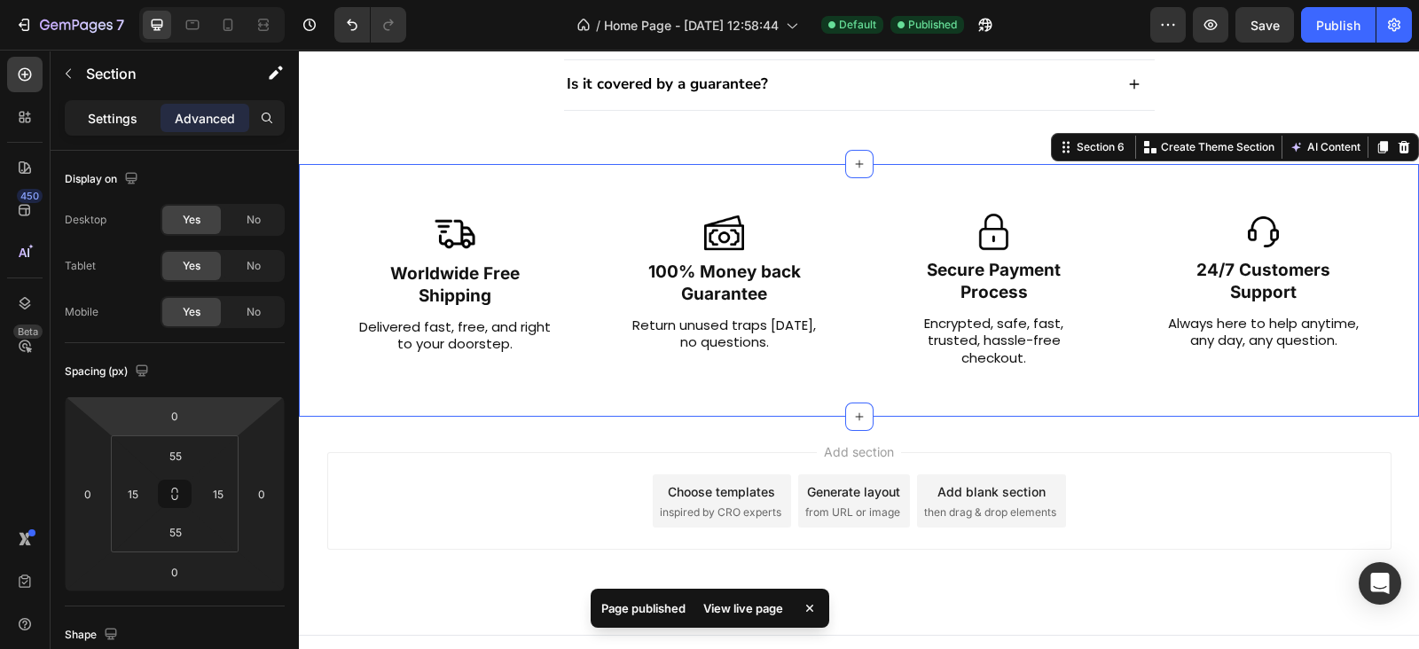
click at [93, 115] on p "Settings" at bounding box center [113, 118] width 50 height 19
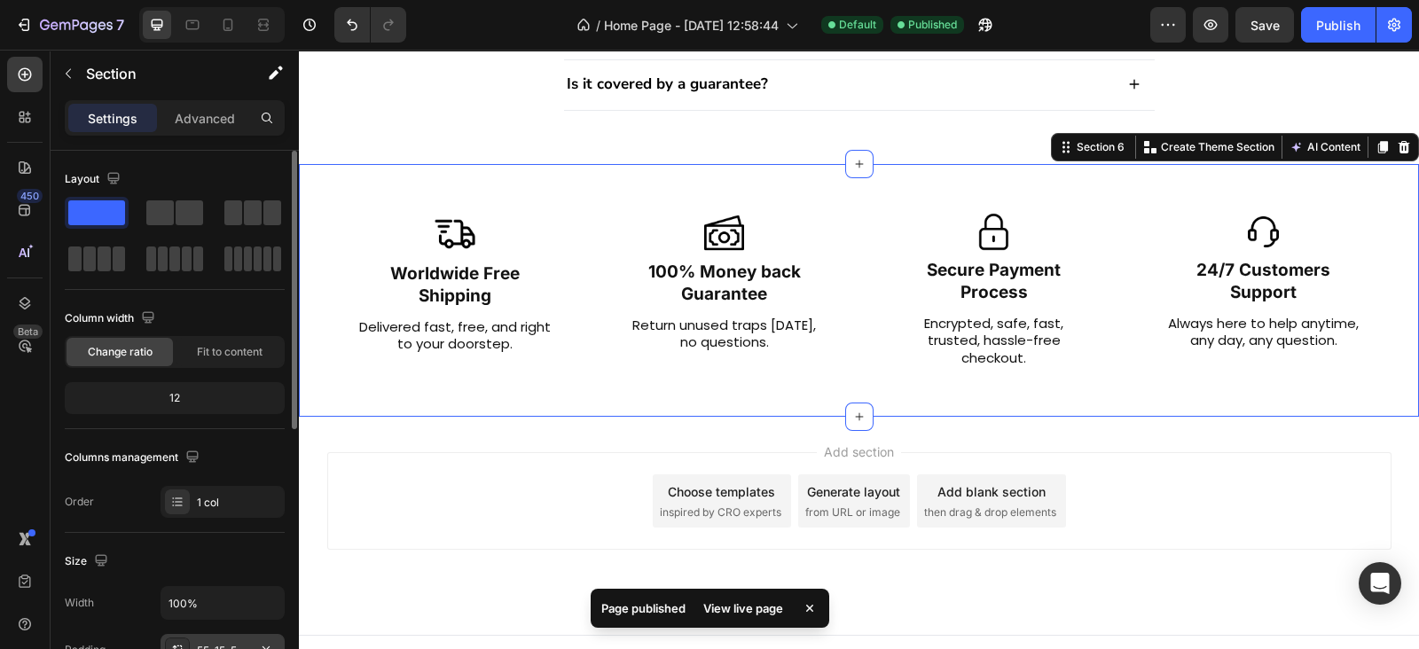
scroll to position [258, 0]
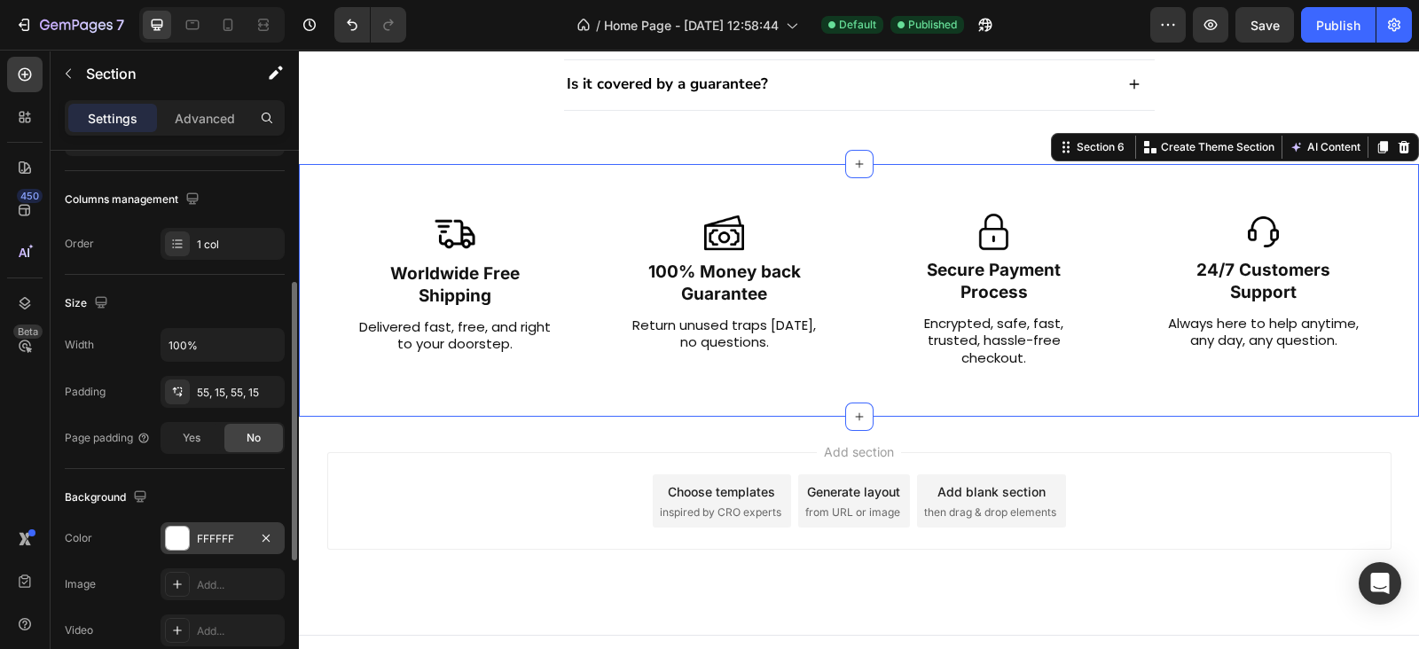
click at [223, 522] on div "FFFFFF" at bounding box center [222, 538] width 124 height 32
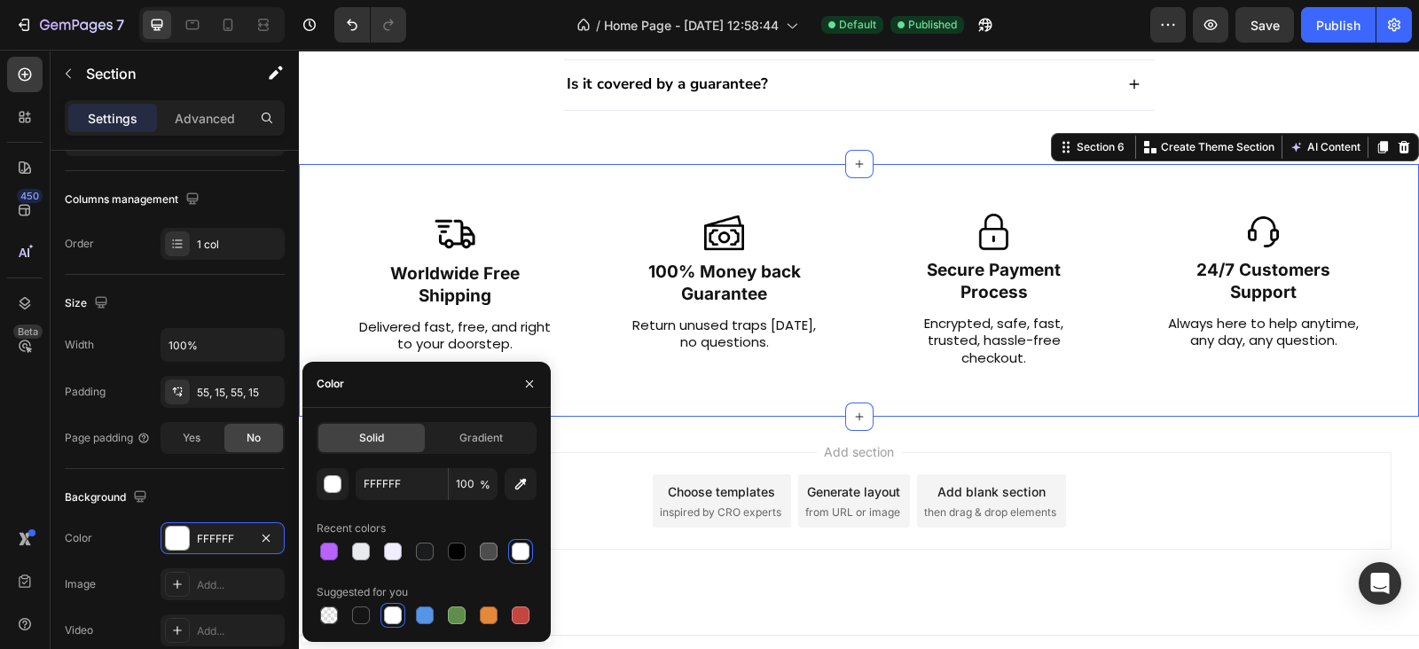
click at [425, 500] on div "FFFFFF 100 % Recent colors Suggested for you" at bounding box center [427, 548] width 220 height 160
click at [418, 495] on input "FFFFFF" at bounding box center [402, 484] width 92 height 32
paste input "#F0EE"
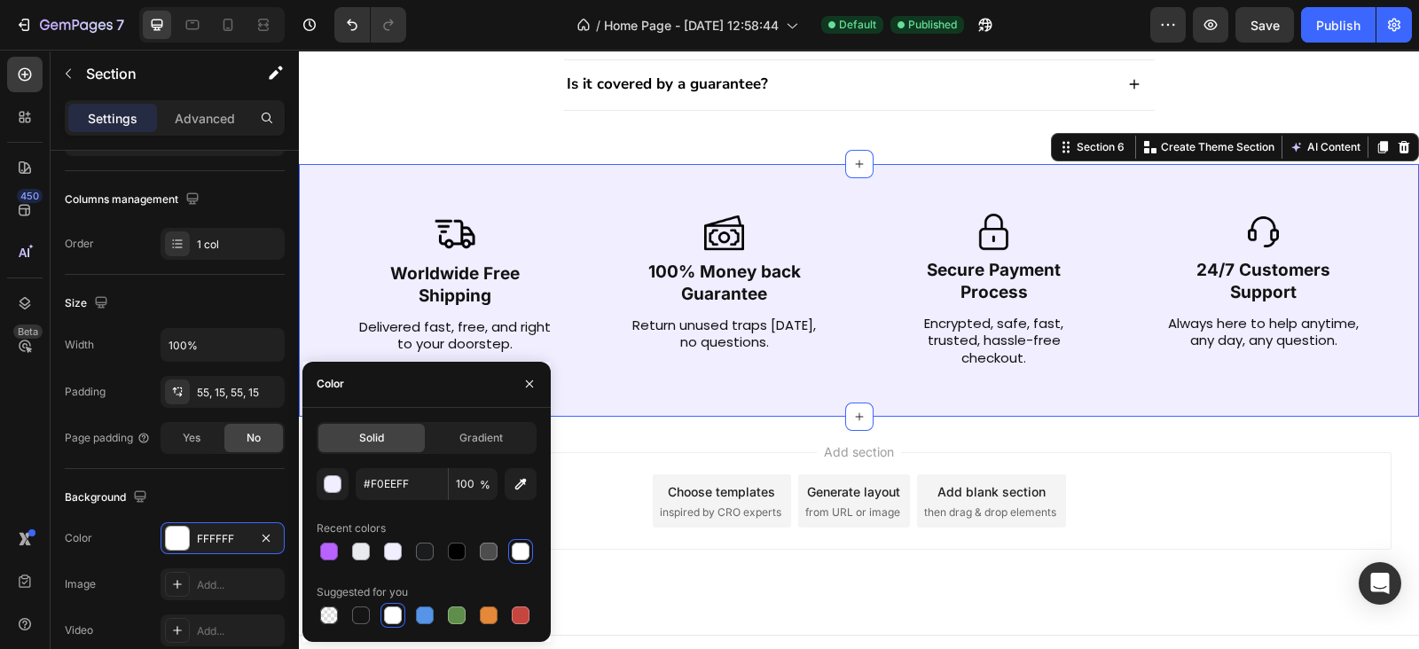
click at [509, 387] on div at bounding box center [529, 384] width 43 height 45
type input "F0EEFF"
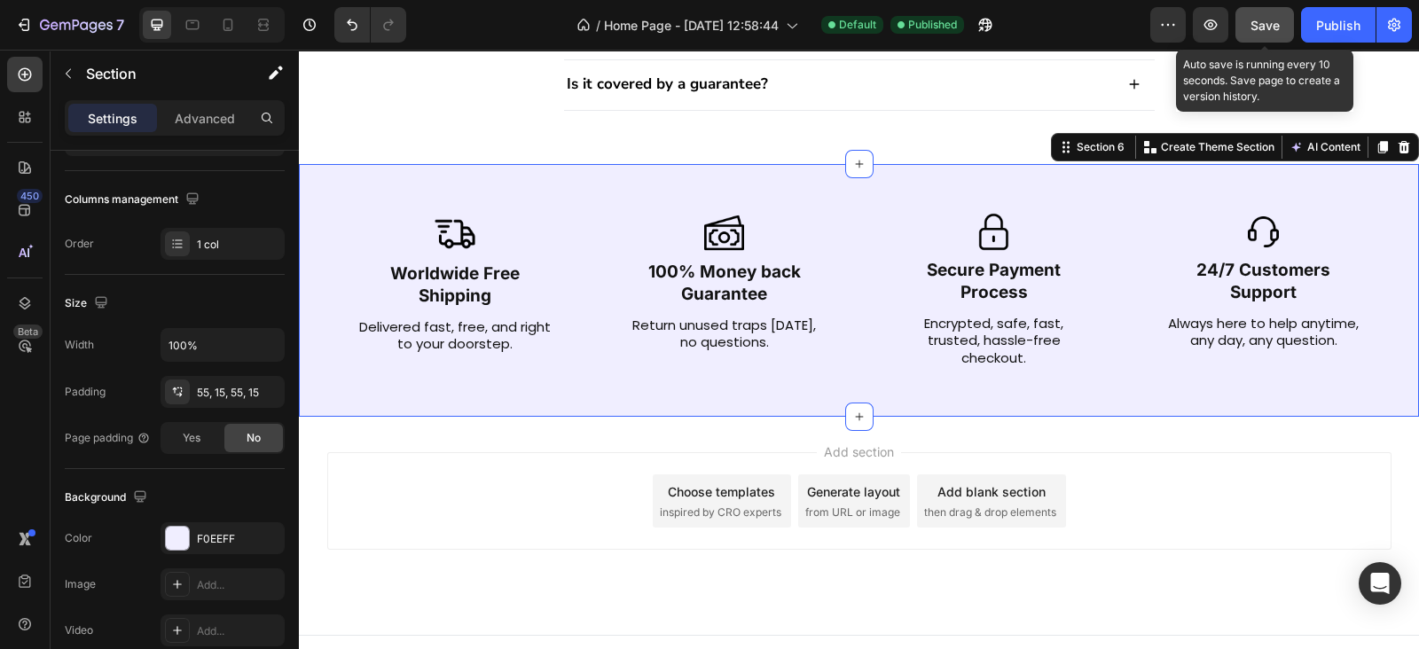
click at [1252, 35] on button "Save" at bounding box center [1264, 24] width 59 height 35
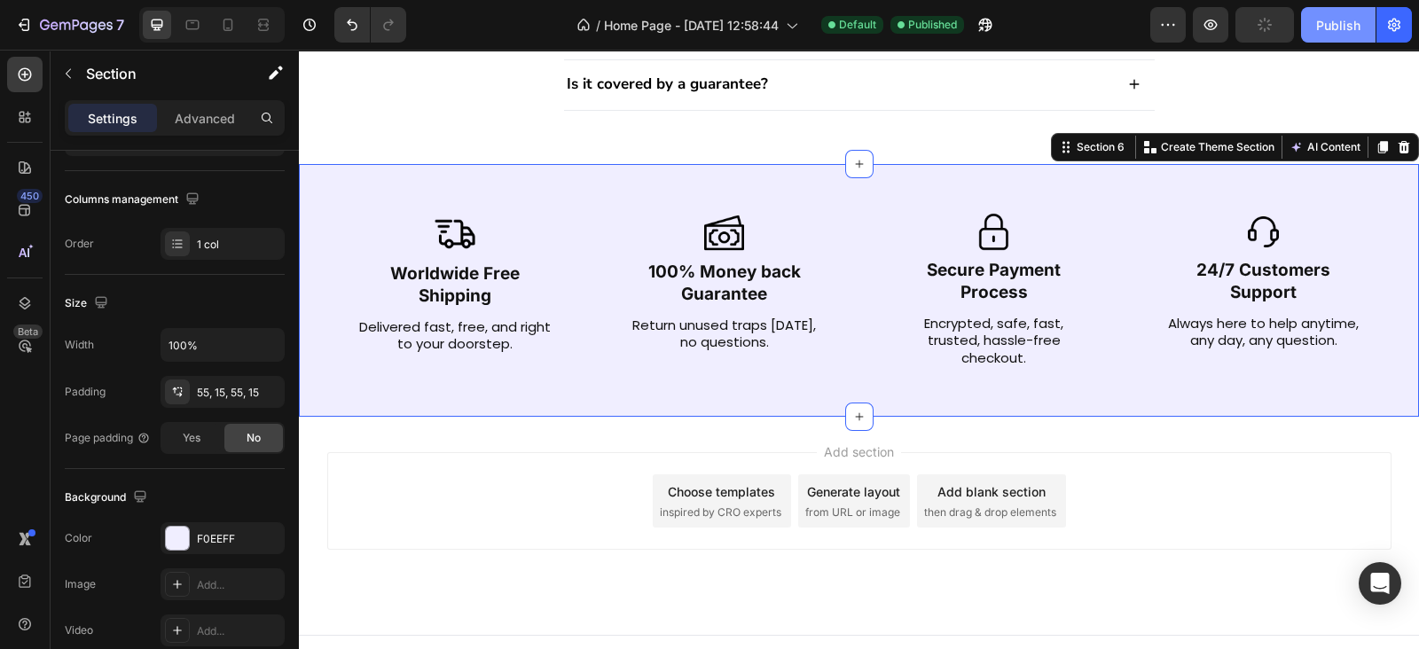
click at [1330, 25] on div "Publish" at bounding box center [1338, 25] width 44 height 19
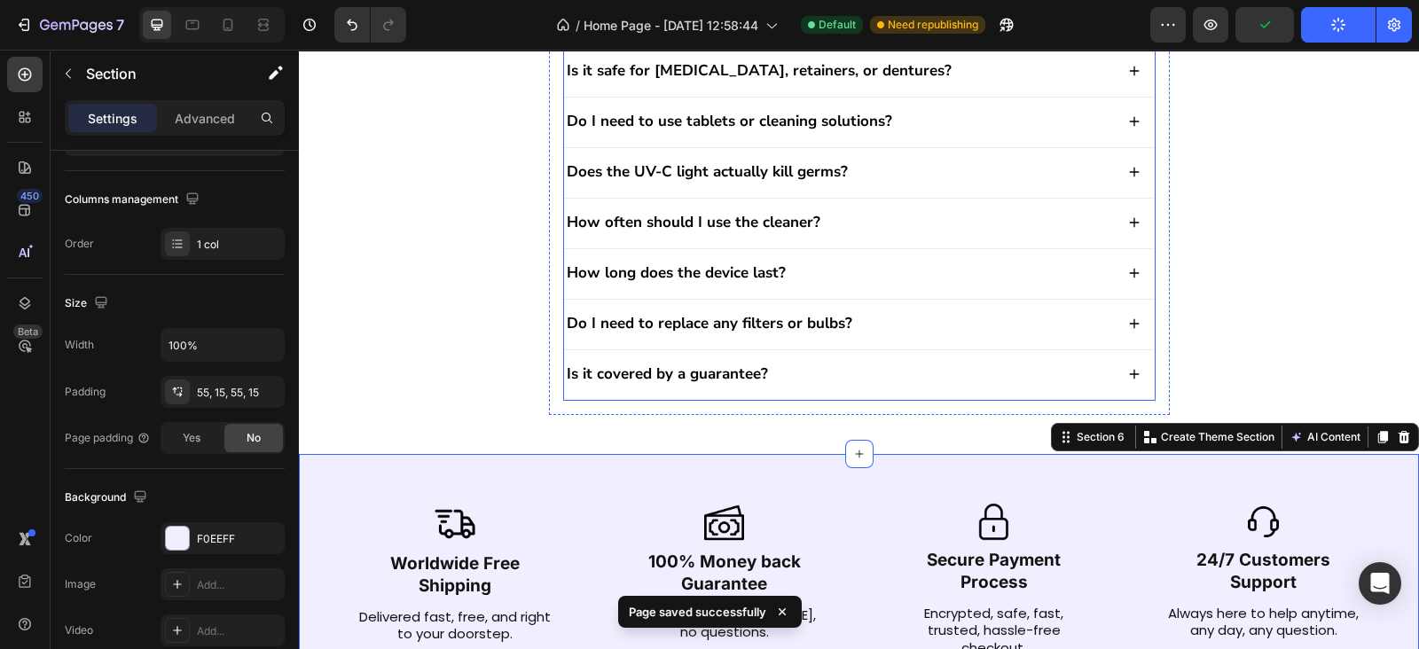
scroll to position [1935, 0]
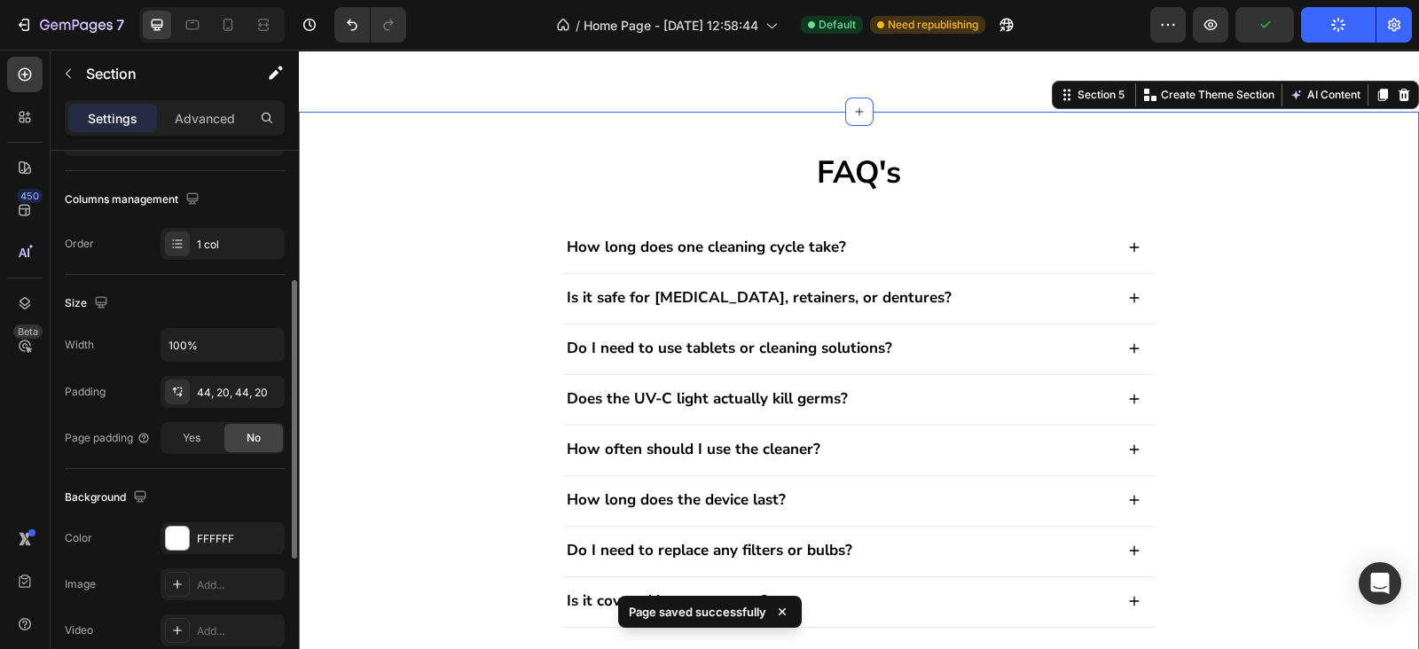
click at [498, 308] on div "FAQ's Heading How long does one cleaning cycle take? Is it safe for [MEDICAL_DA…" at bounding box center [859, 396] width 1084 height 491
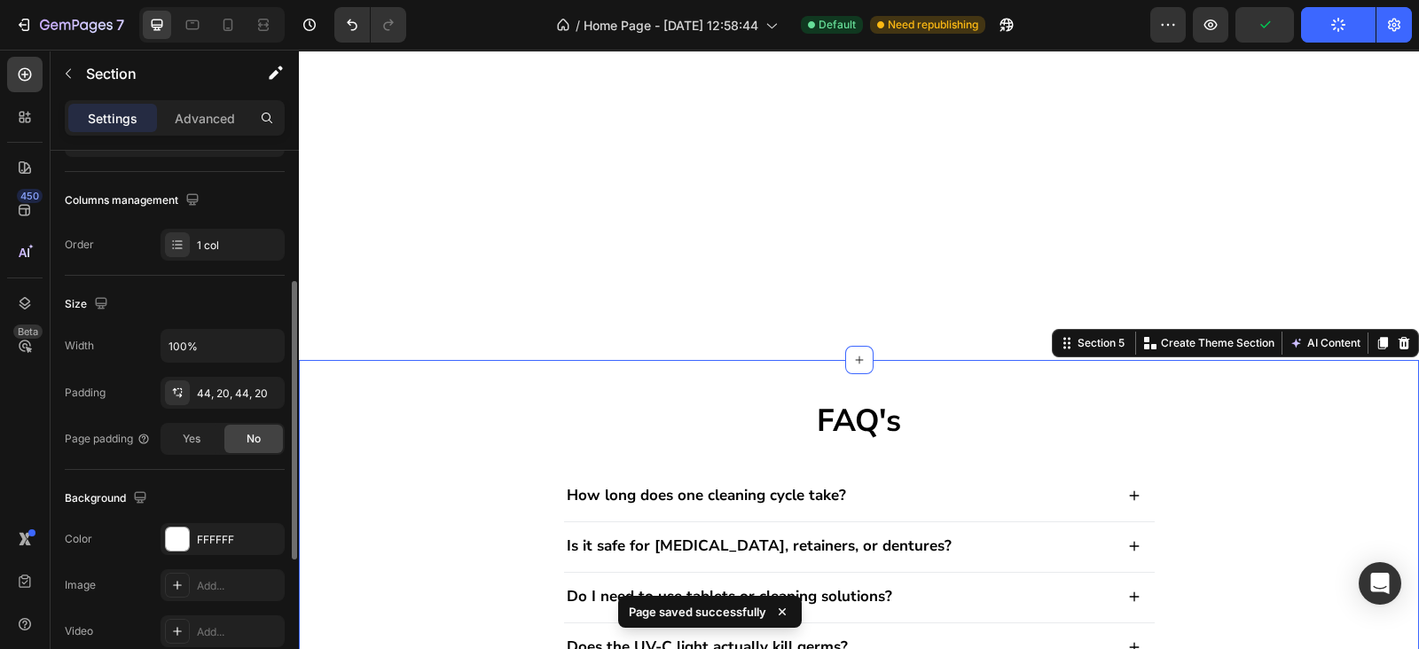
scroll to position [1676, 0]
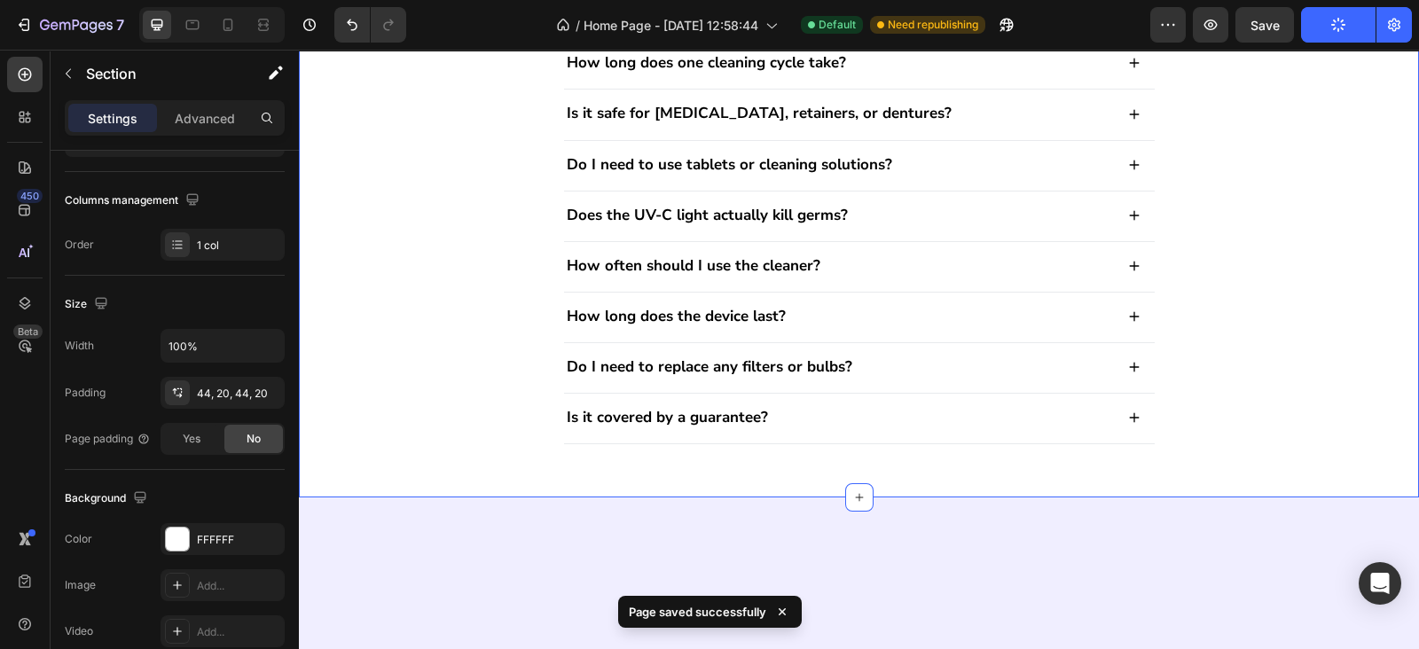
click at [1197, 410] on div "FAQ's Heading How long does one cleaning cycle take? Is it safe for [MEDICAL_DA…" at bounding box center [859, 212] width 1084 height 491
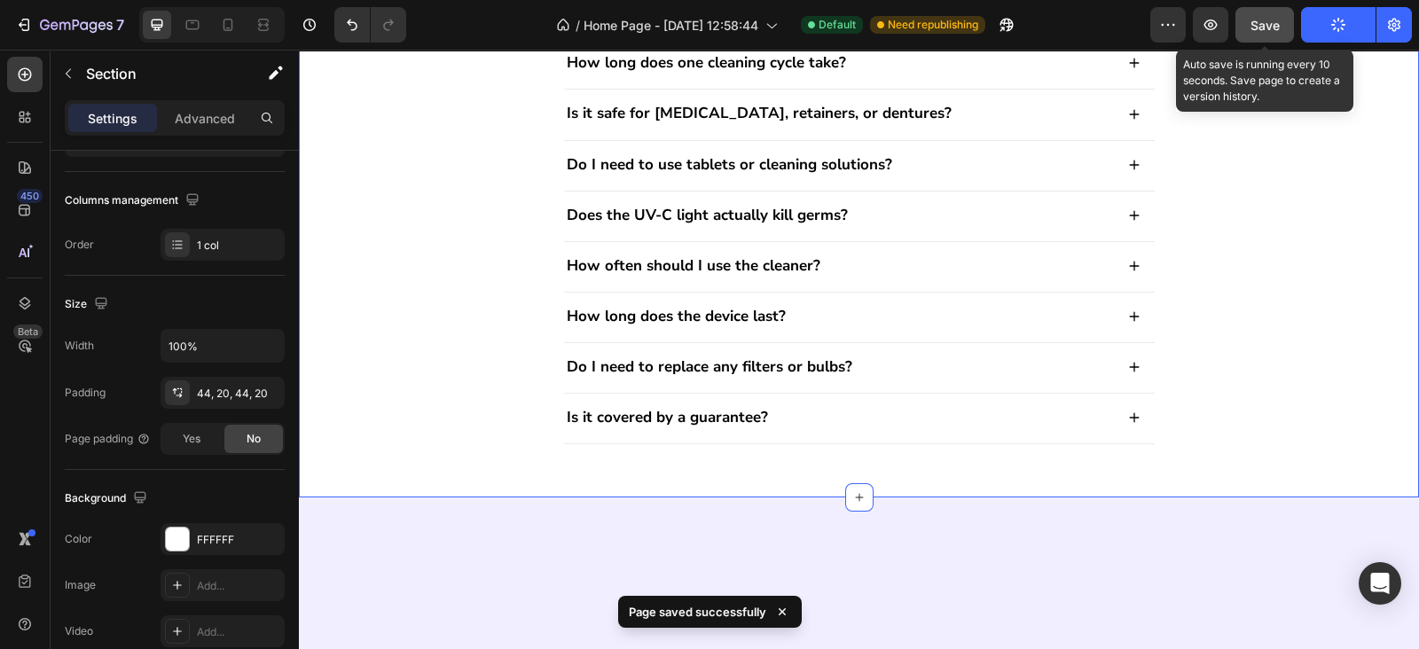
click at [1283, 16] on button "Save" at bounding box center [1264, 24] width 59 height 35
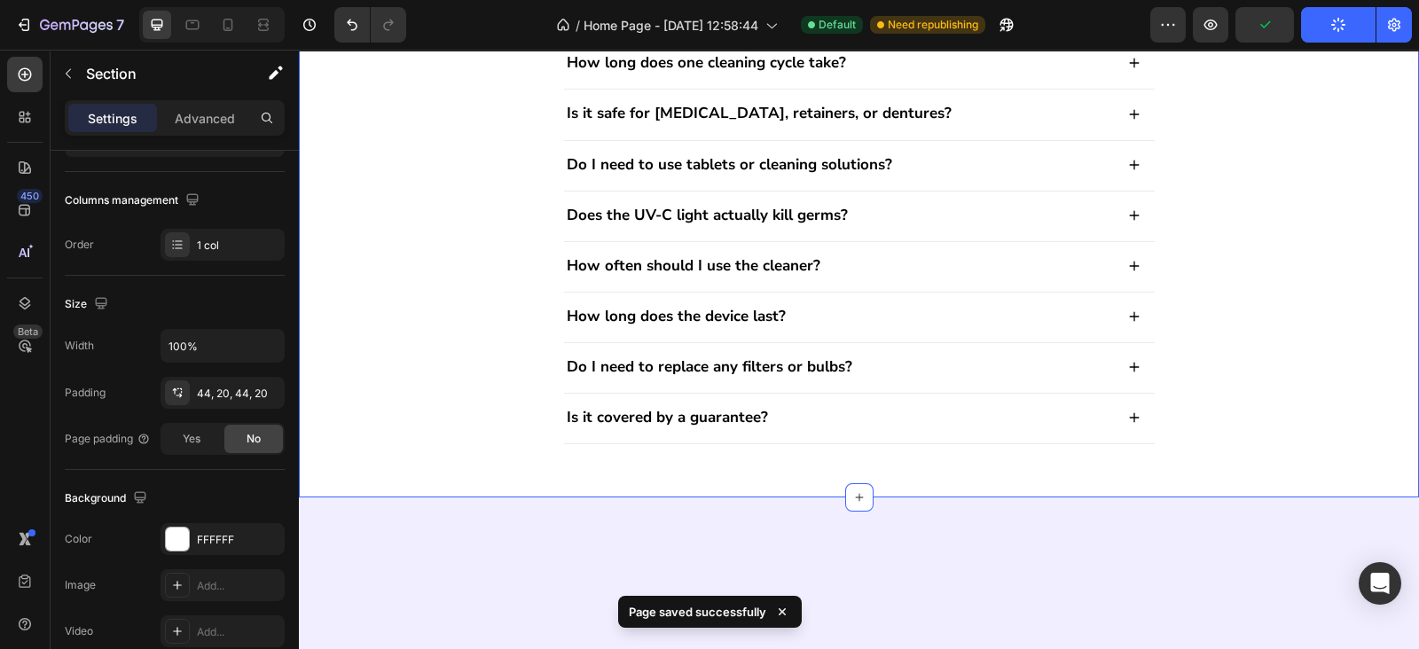
click at [1337, 27] on icon "button" at bounding box center [1338, 25] width 20 height 20
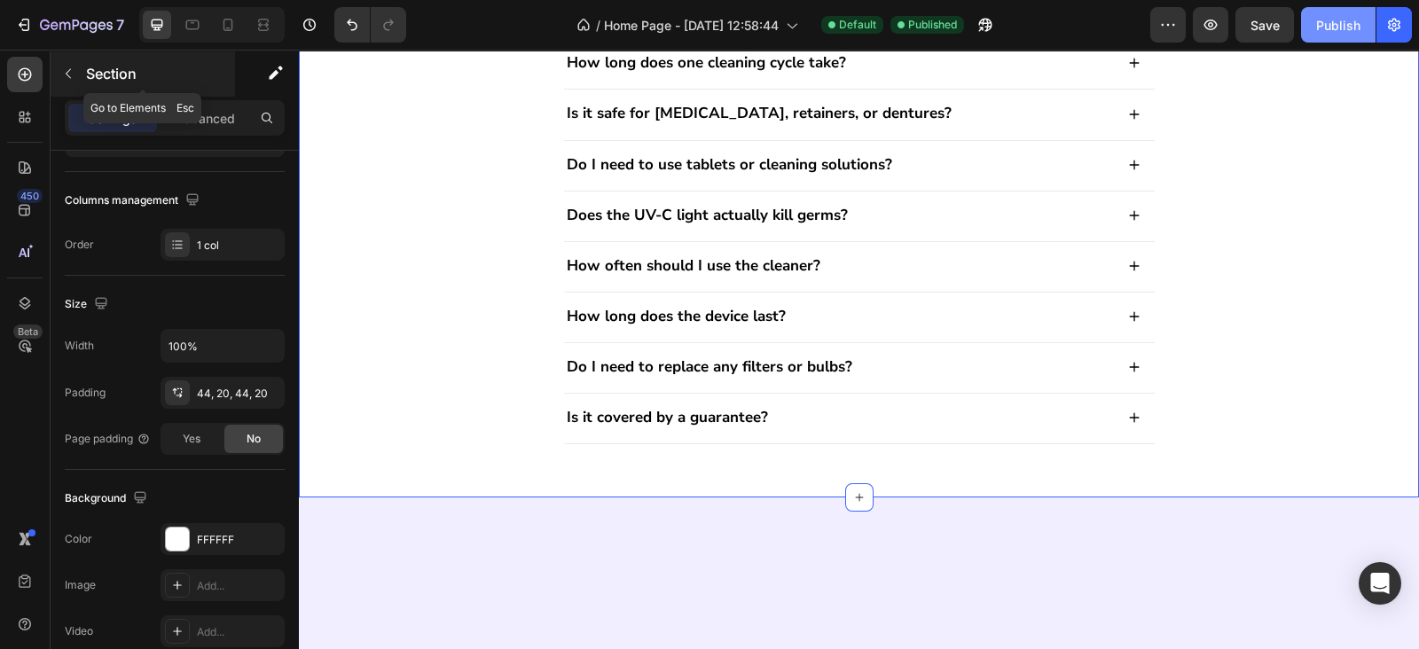
click at [66, 73] on icon "button" at bounding box center [68, 73] width 14 height 14
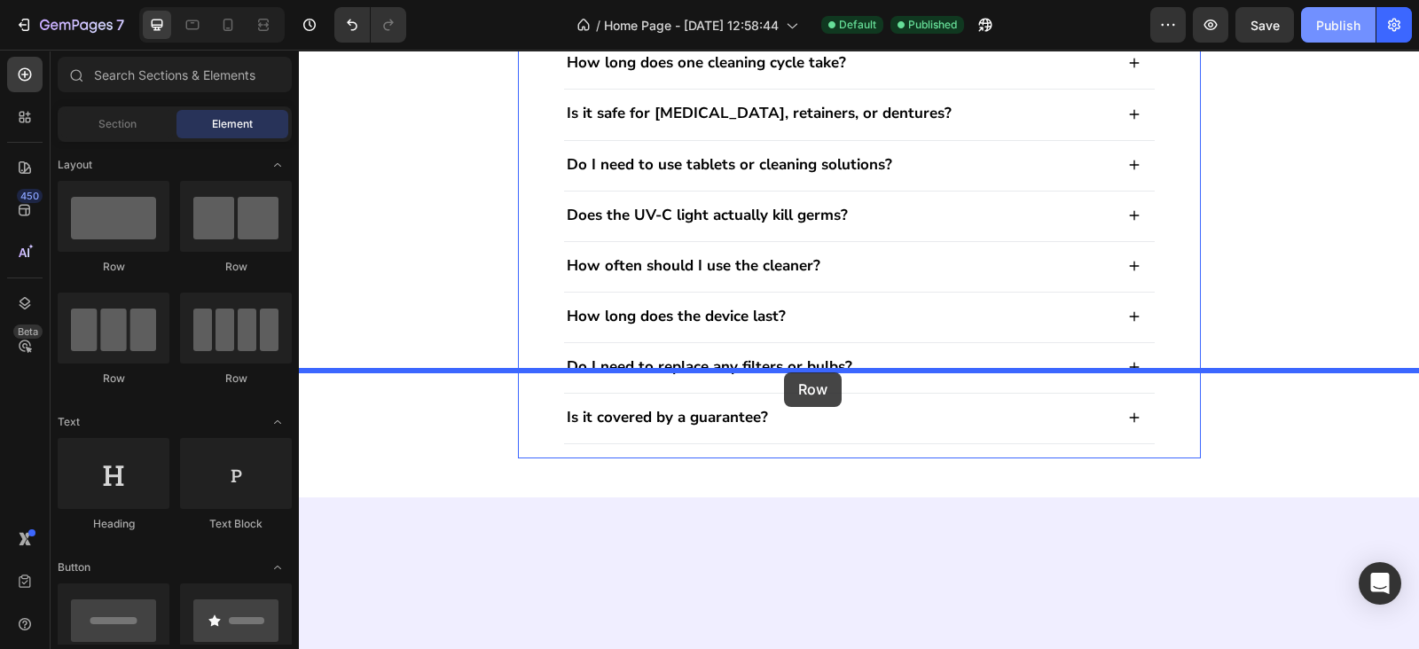
drag, startPoint x: 423, startPoint y: 273, endPoint x: 784, endPoint y: 372, distance: 374.2
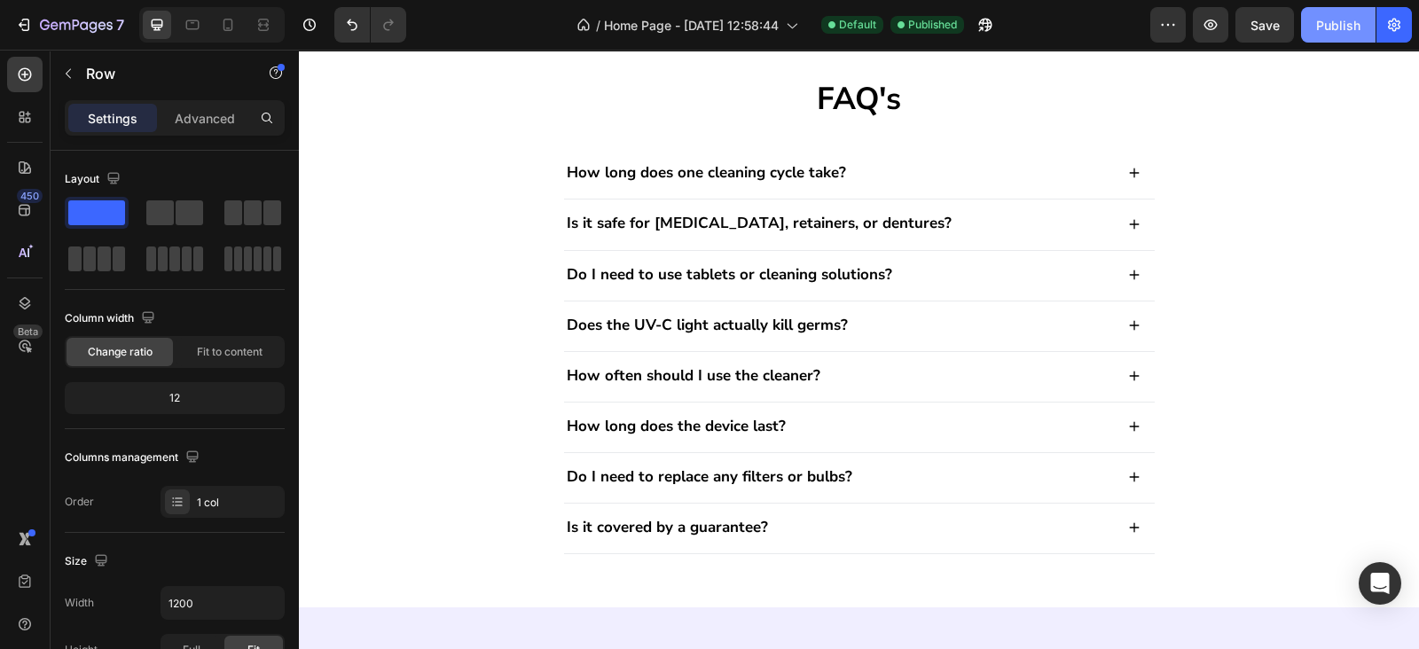
drag, startPoint x: 849, startPoint y: 464, endPoint x: 842, endPoint y: 440, distance: 25.0
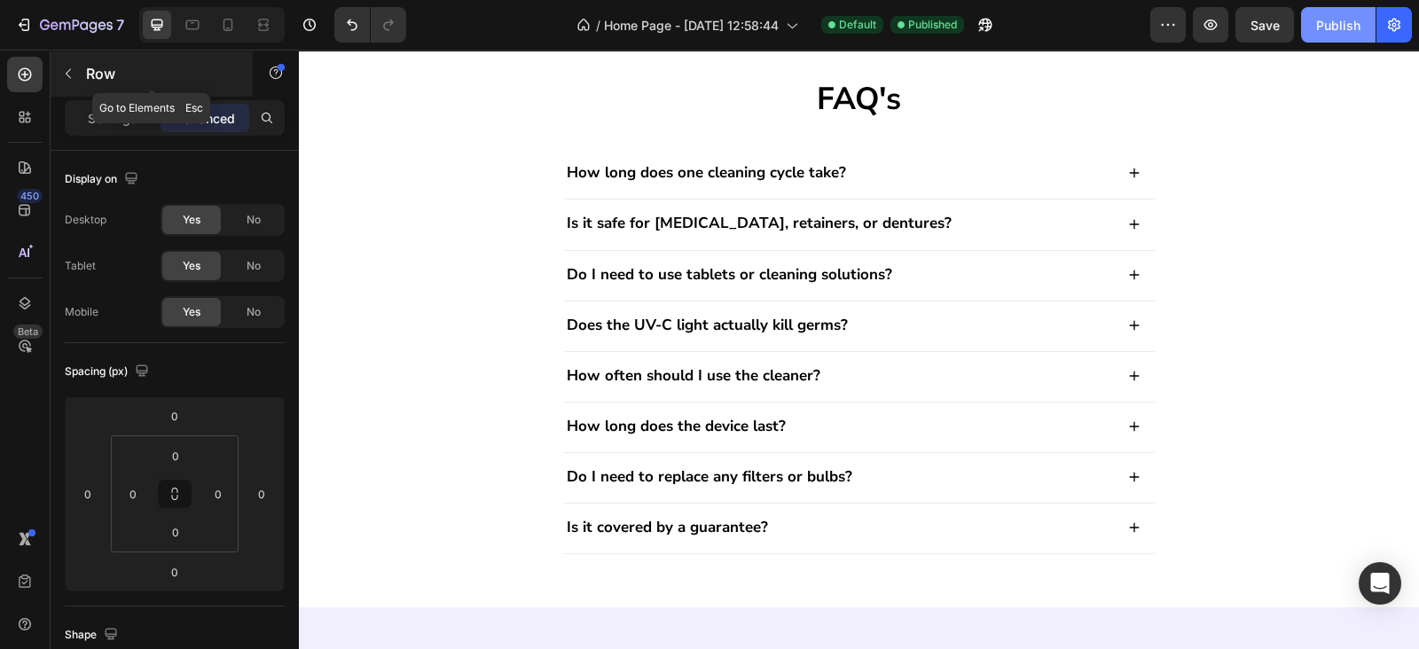
click at [76, 81] on button "button" at bounding box center [68, 73] width 28 height 28
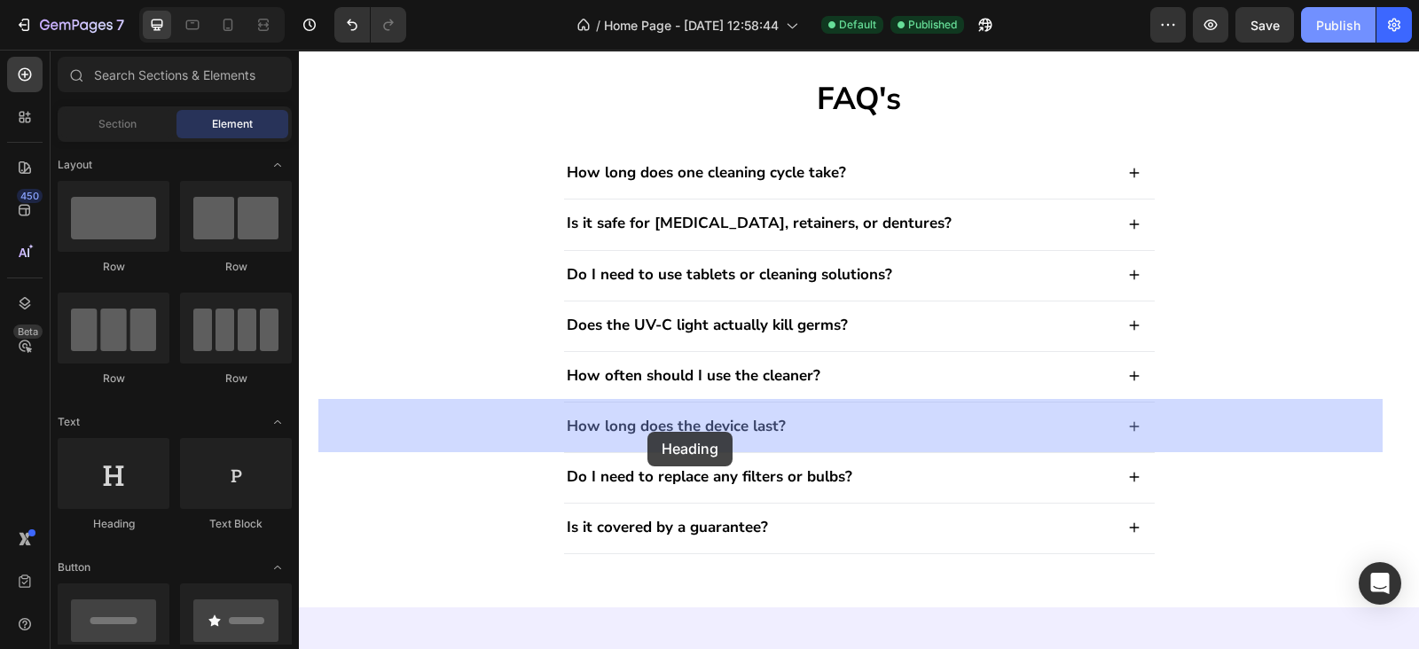
drag, startPoint x: 415, startPoint y: 543, endPoint x: 671, endPoint y: 431, distance: 279.5
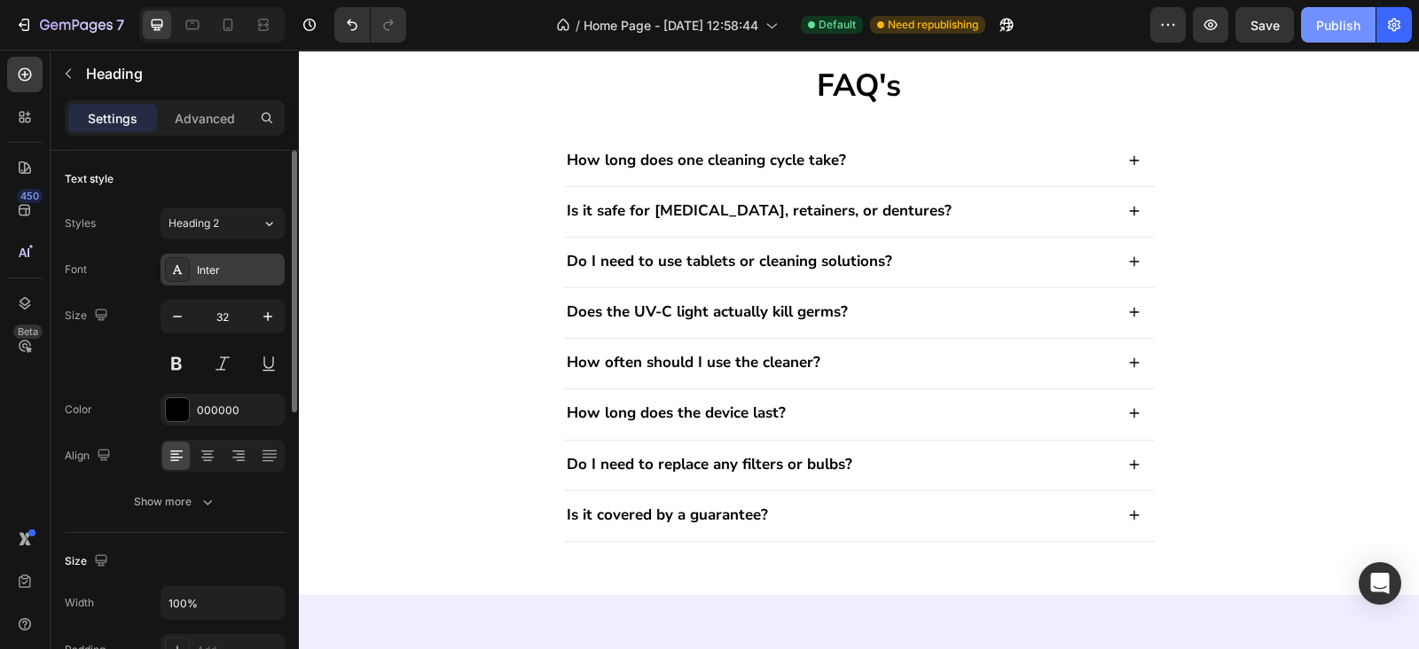
click at [217, 270] on div "Inter" at bounding box center [238, 270] width 83 height 16
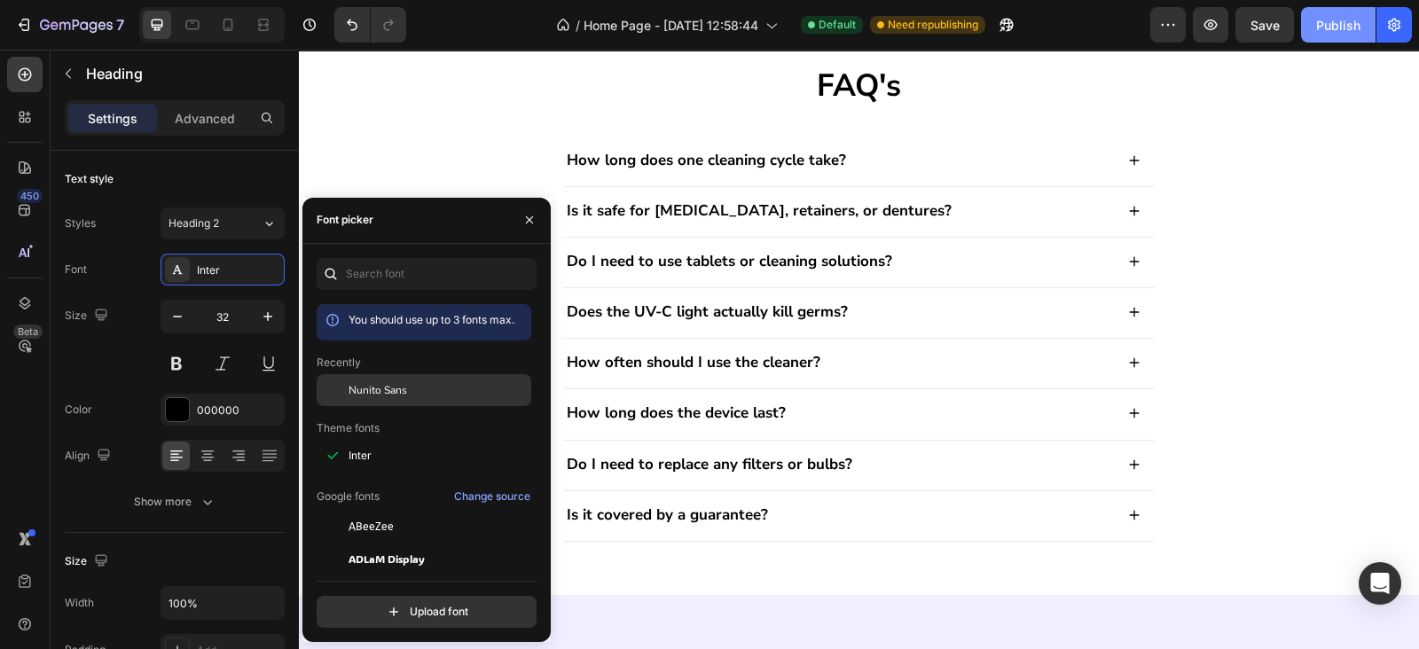
click at [390, 383] on span "Nunito Sans" at bounding box center [377, 390] width 59 height 16
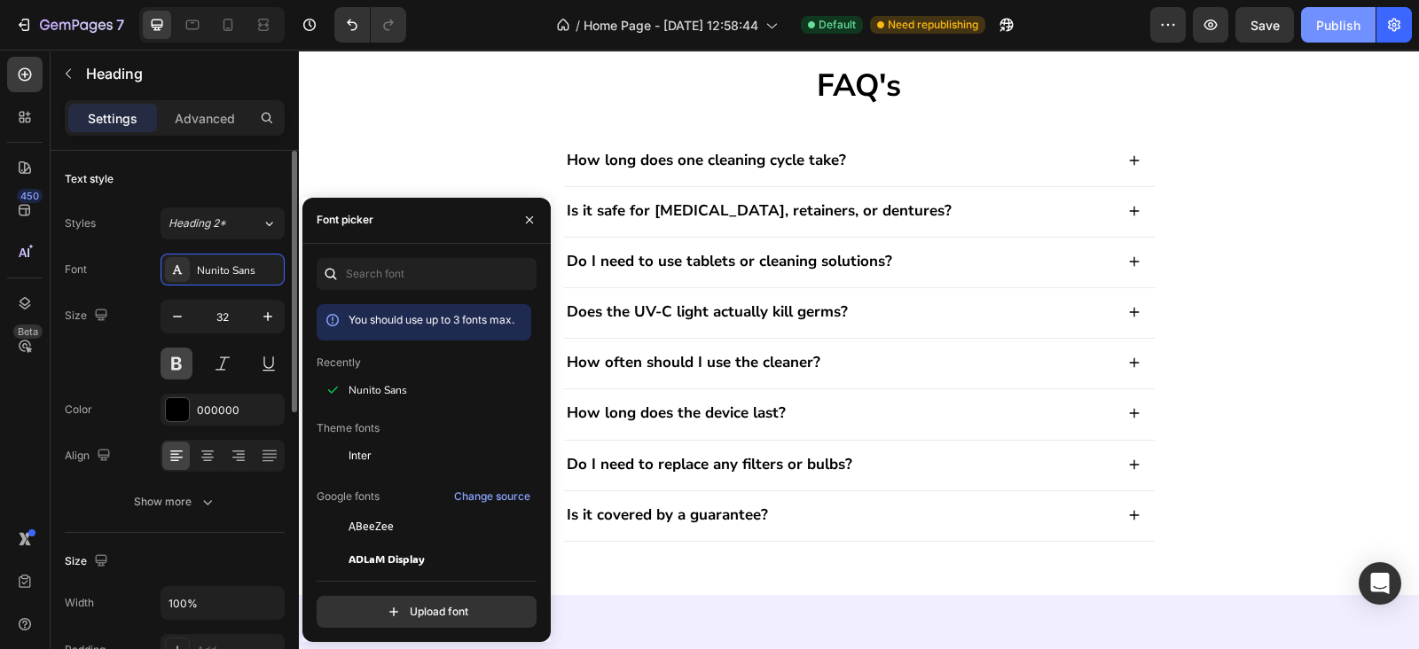
click at [166, 364] on button at bounding box center [176, 364] width 32 height 32
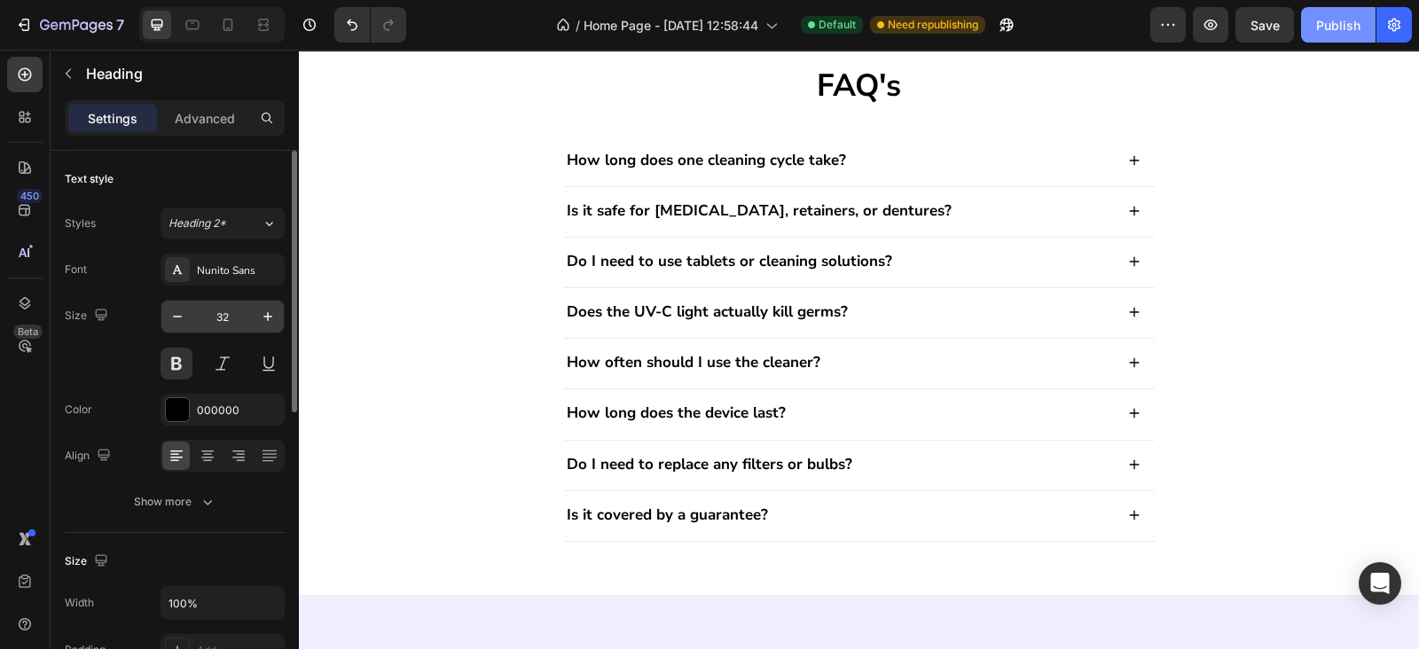
click at [208, 331] on input "32" at bounding box center [222, 317] width 59 height 32
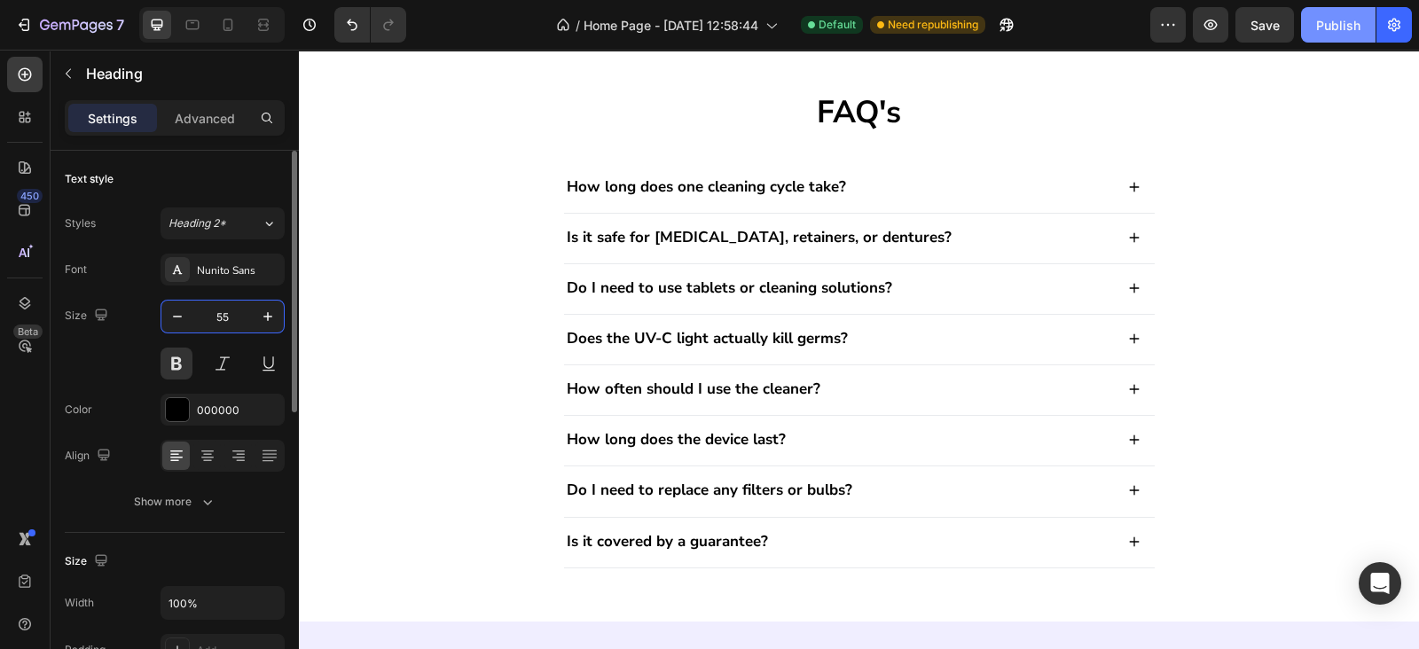
click at [208, 331] on input "55" at bounding box center [222, 317] width 59 height 32
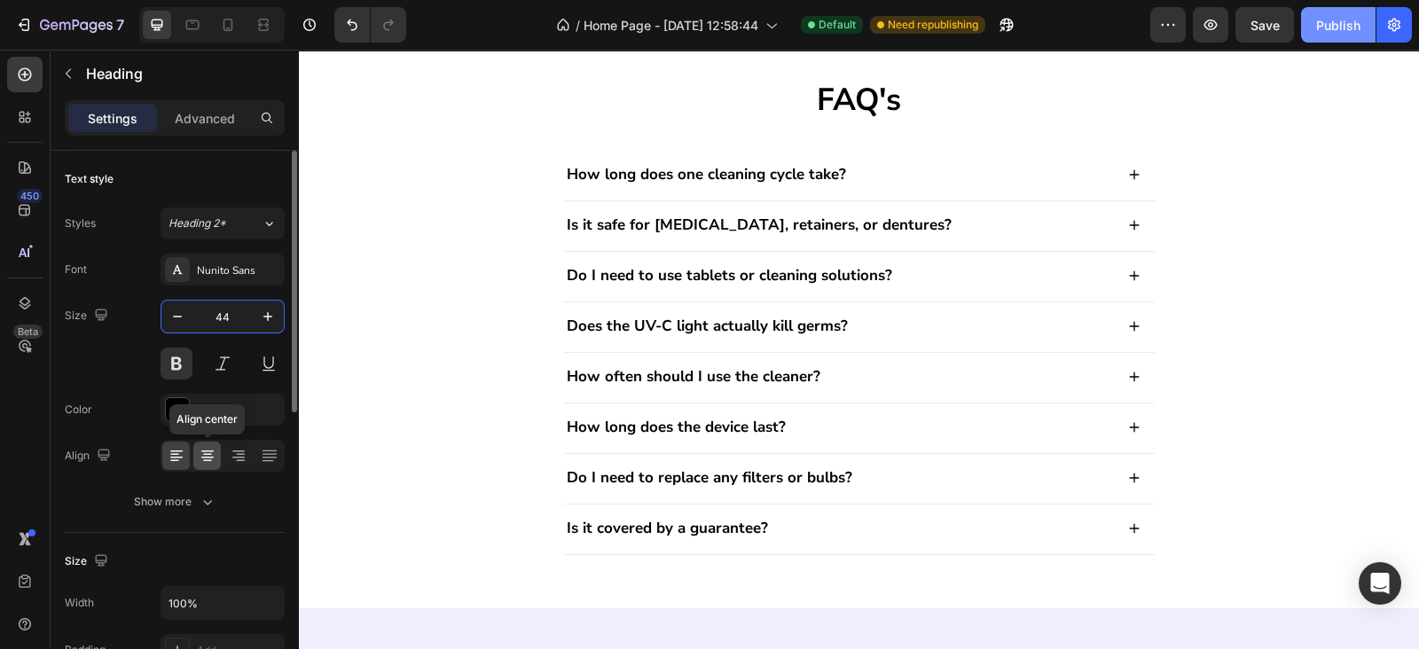
type input "44"
click at [212, 454] on icon at bounding box center [208, 456] width 18 height 18
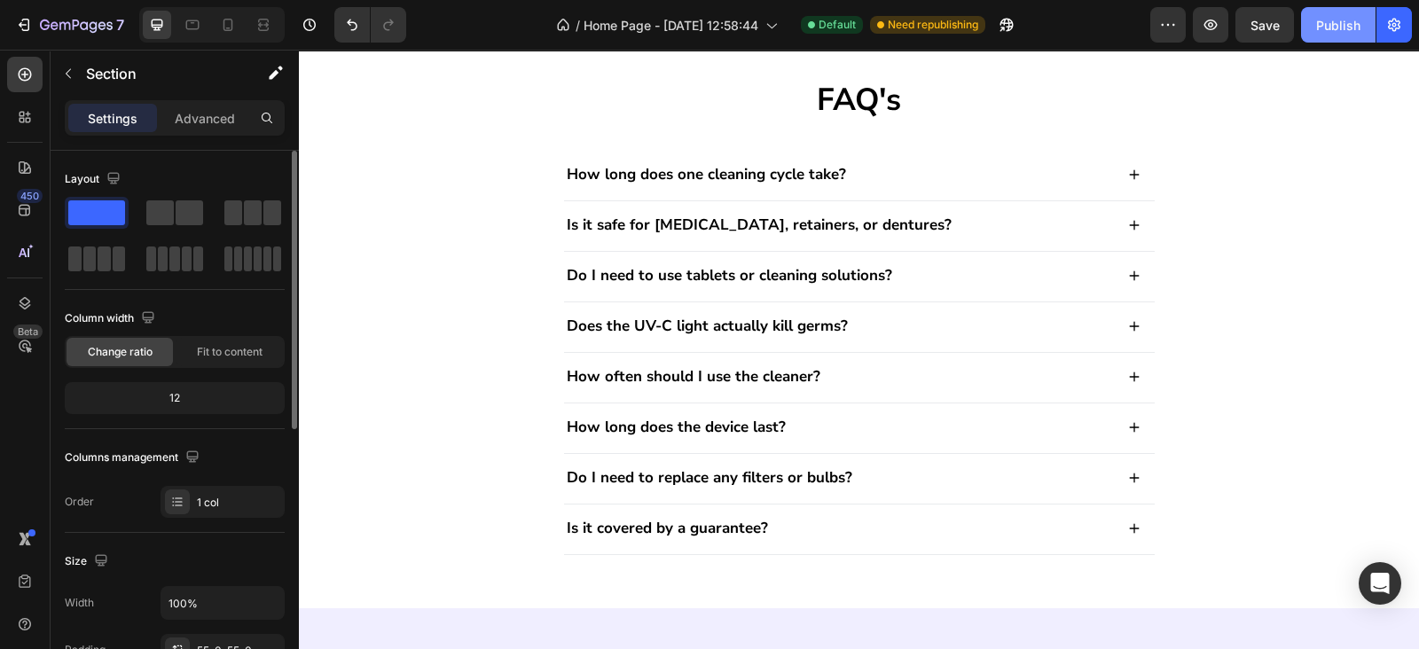
click at [71, 82] on button "button" at bounding box center [68, 73] width 28 height 28
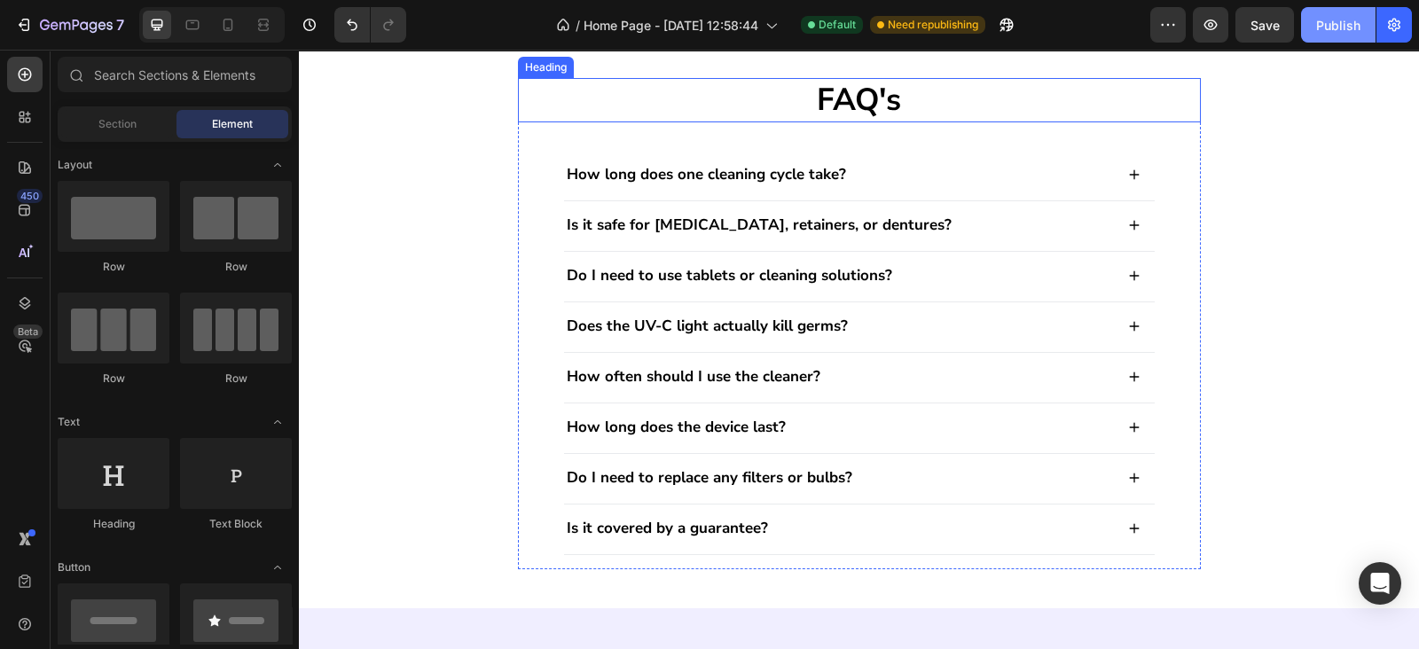
click at [887, 121] on p "FAQ's" at bounding box center [859, 100] width 679 height 41
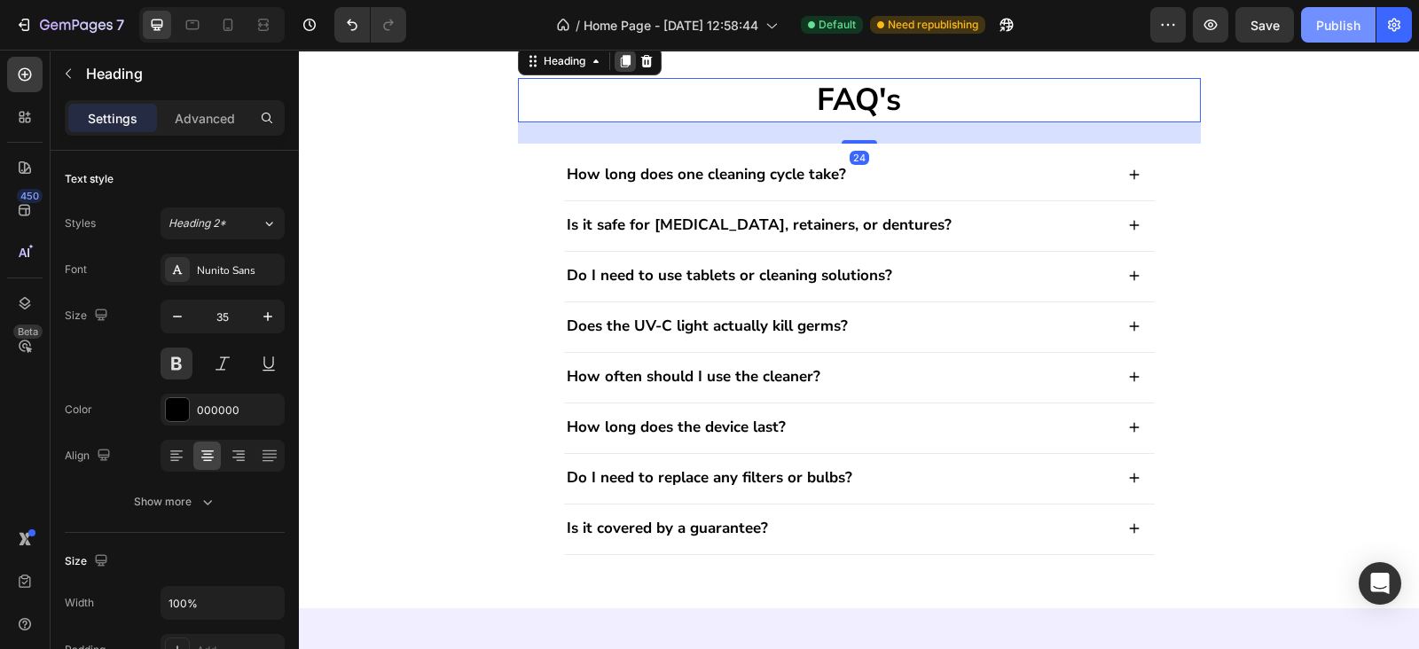
click at [618, 68] on icon at bounding box center [625, 61] width 14 height 14
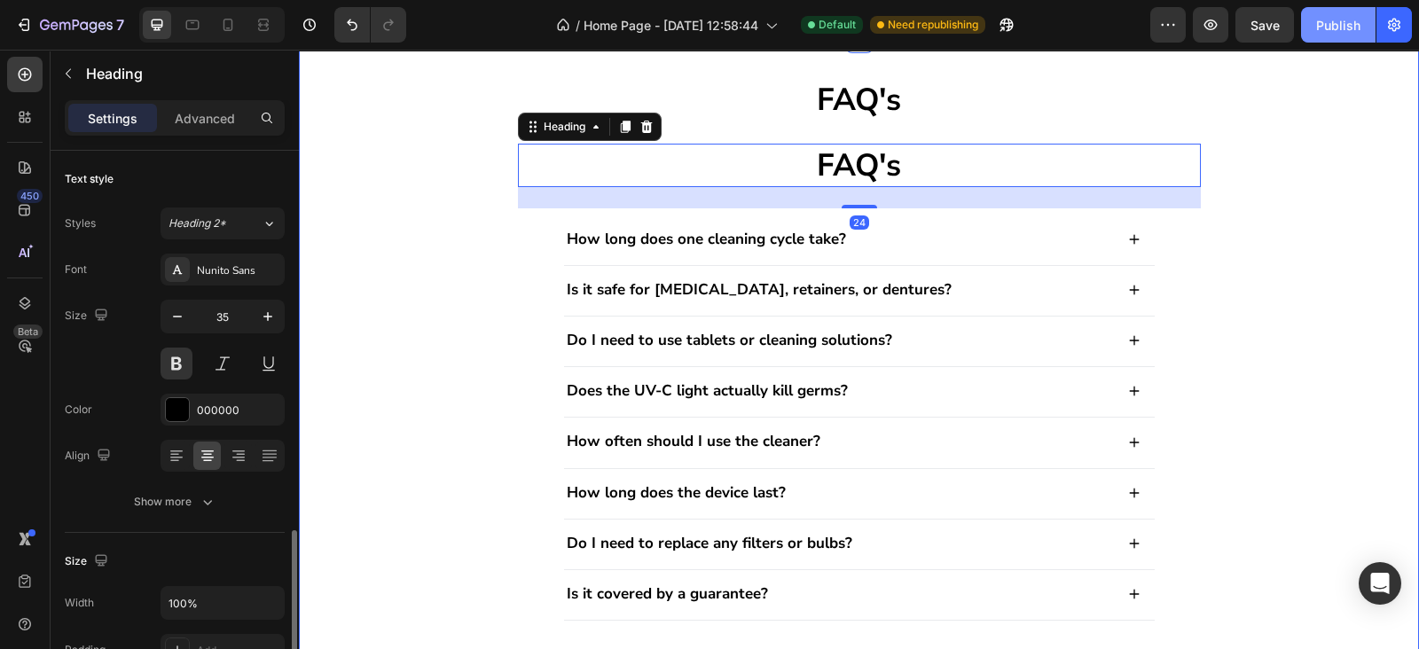
scroll to position [257, 0]
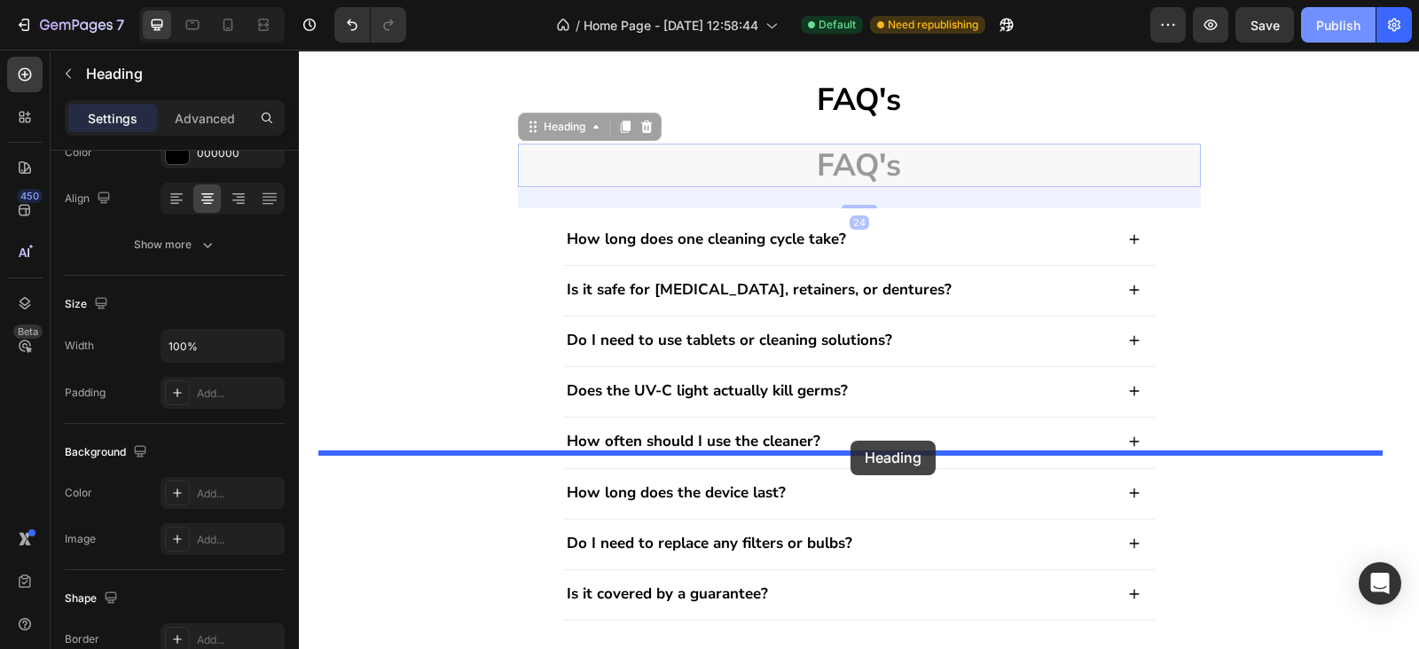
drag, startPoint x: 514, startPoint y: 572, endPoint x: 850, endPoint y: 441, distance: 360.7
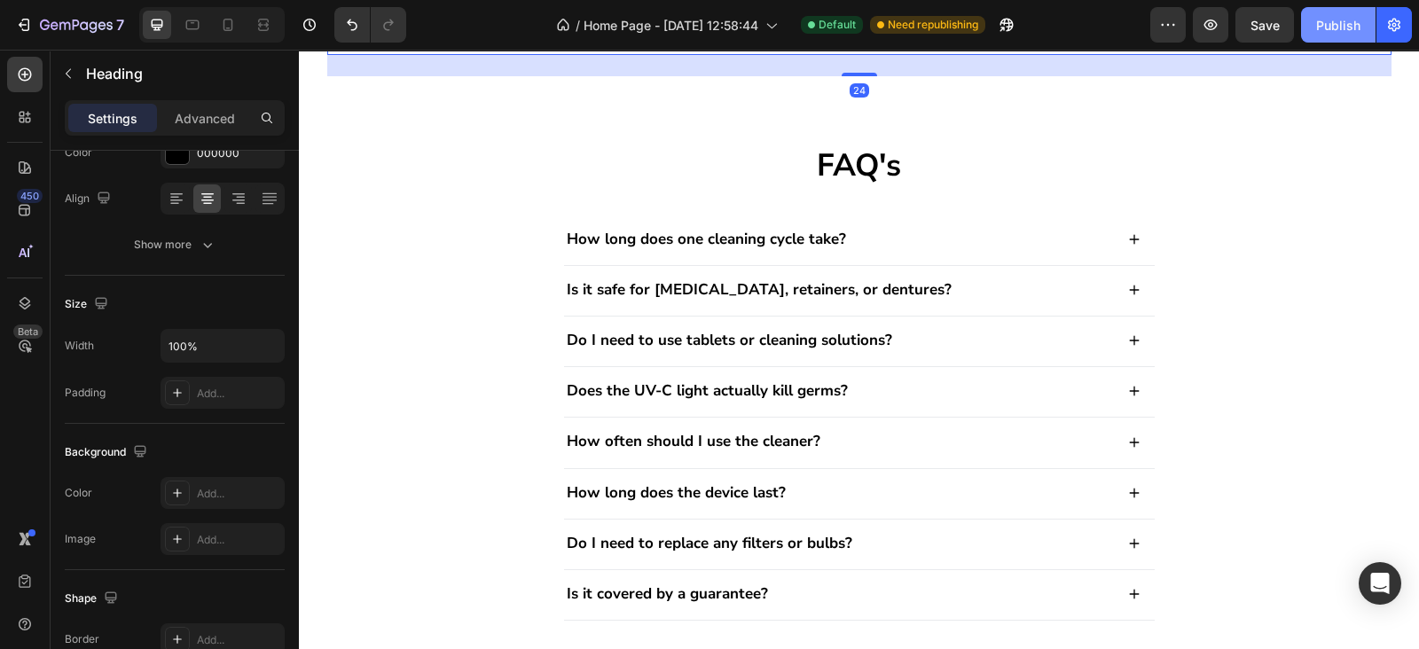
click at [768, 55] on h2 "FAQ's" at bounding box center [859, 33] width 1064 height 44
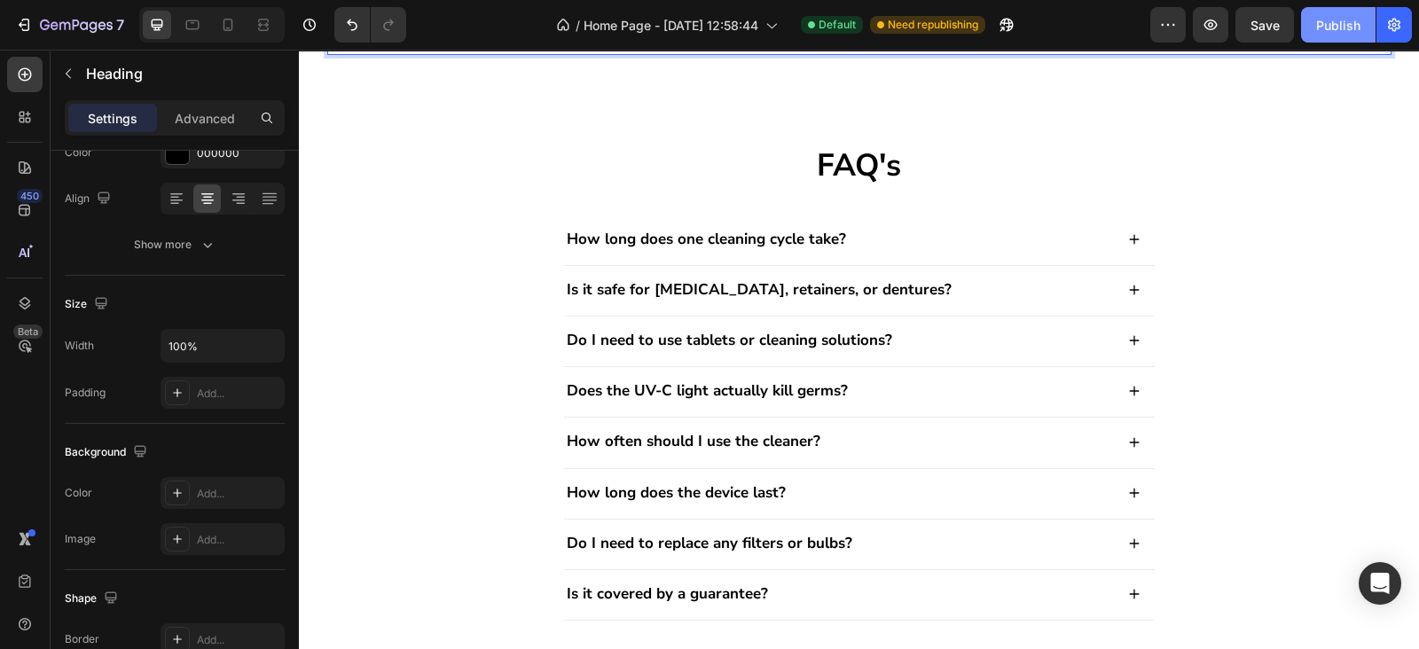
click at [768, 53] on p "FAQ's" at bounding box center [859, 32] width 1060 height 41
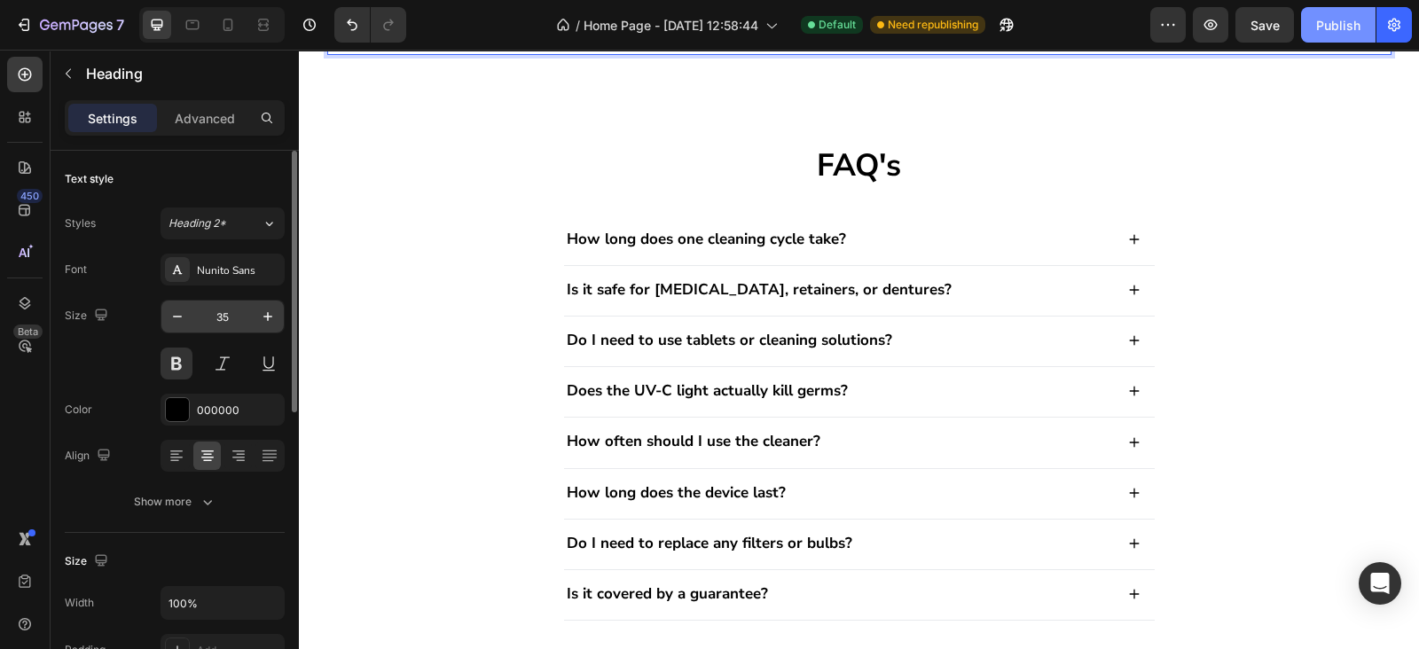
click at [223, 317] on input "35" at bounding box center [222, 317] width 59 height 32
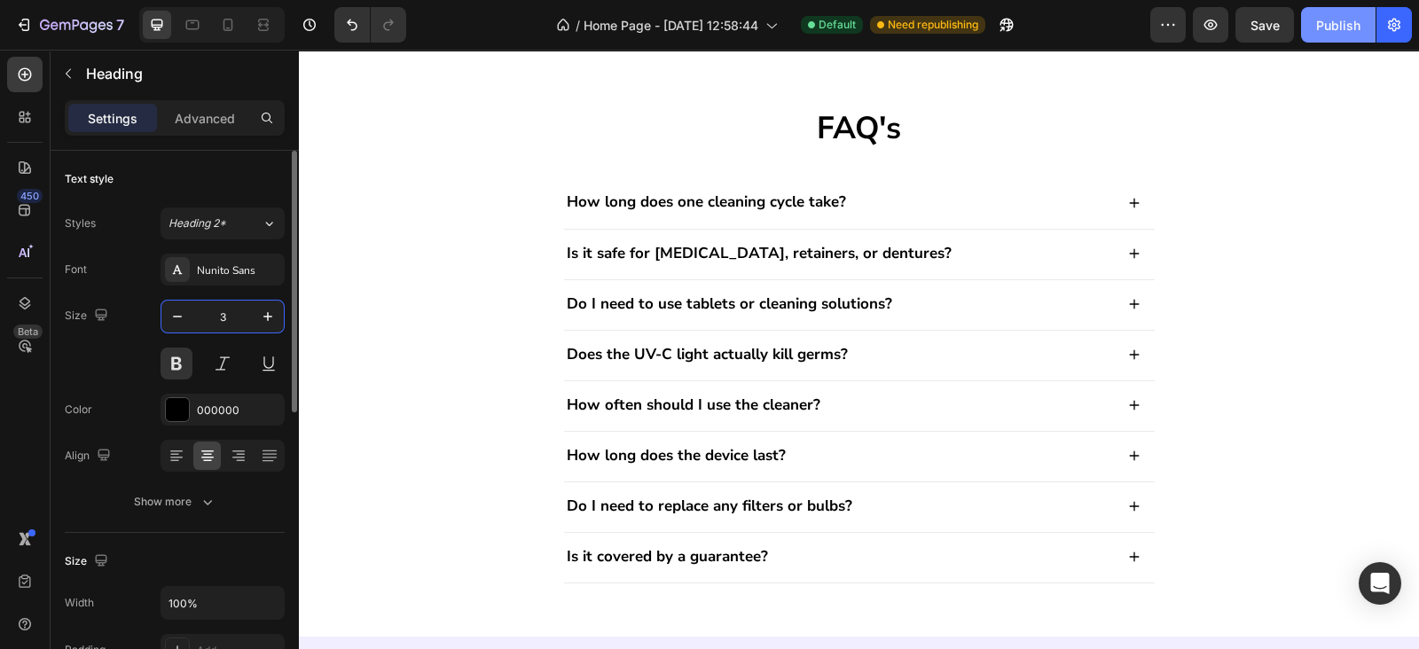
type input "30"
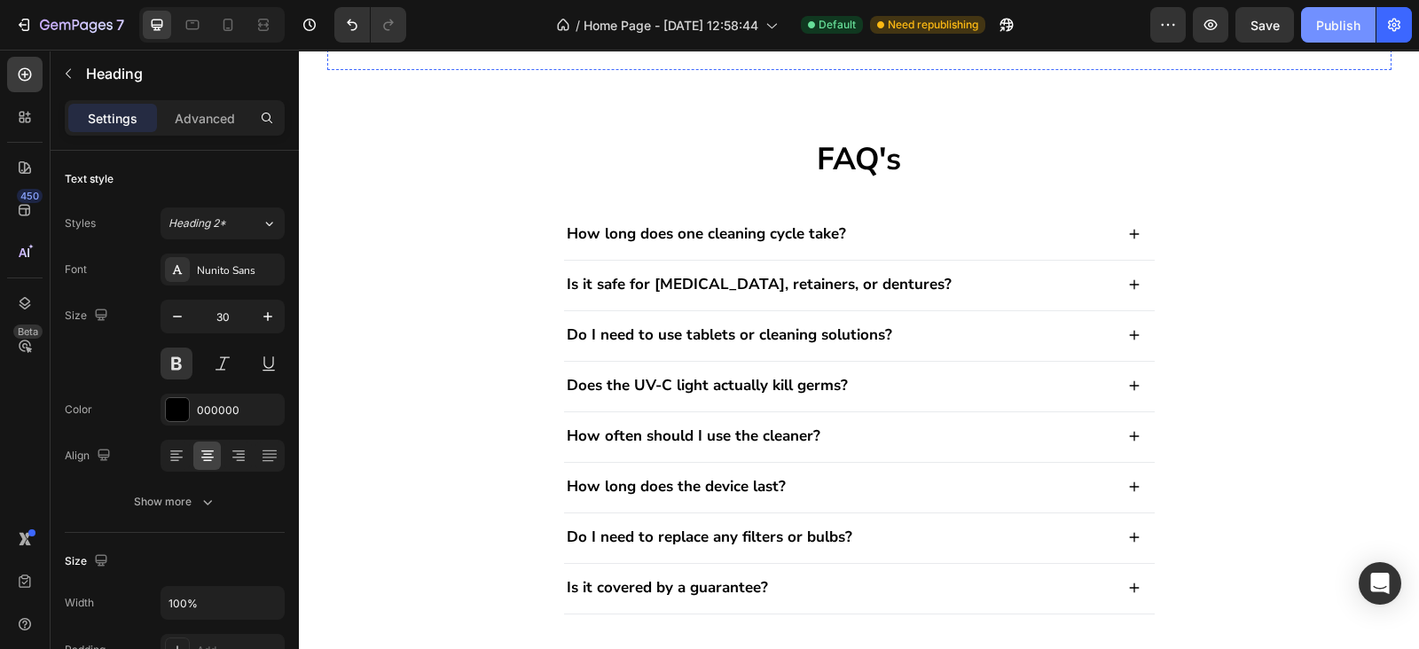
click at [719, 47] on p "Risk-Free Warranty" at bounding box center [859, 29] width 1060 height 35
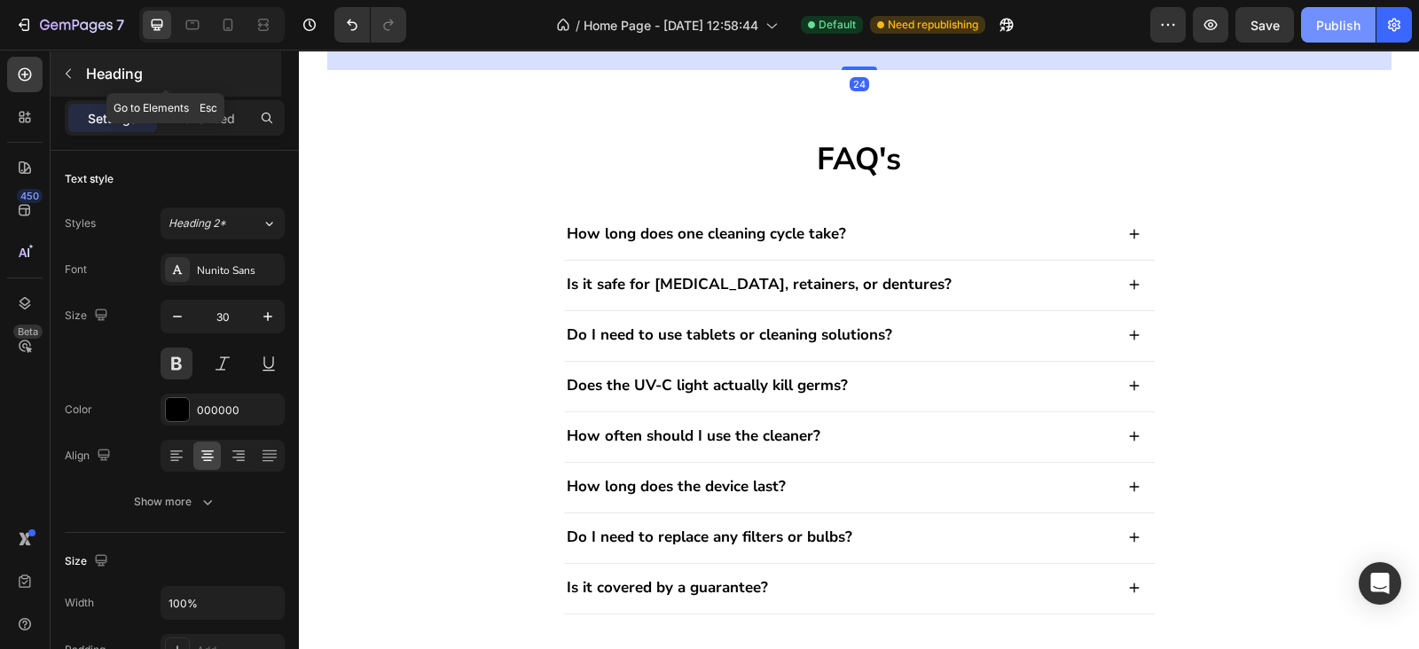
click at [64, 74] on icon "button" at bounding box center [68, 73] width 14 height 14
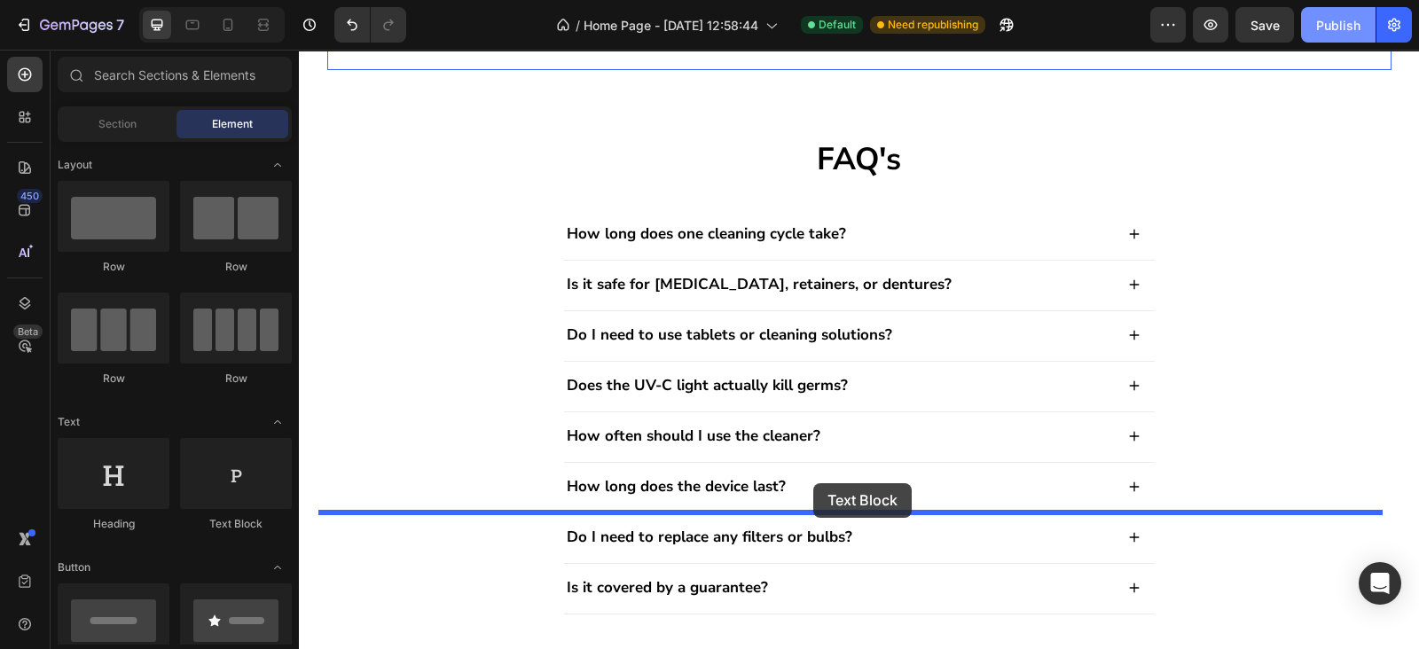
drag, startPoint x: 522, startPoint y: 504, endPoint x: 813, endPoint y: 483, distance: 291.5
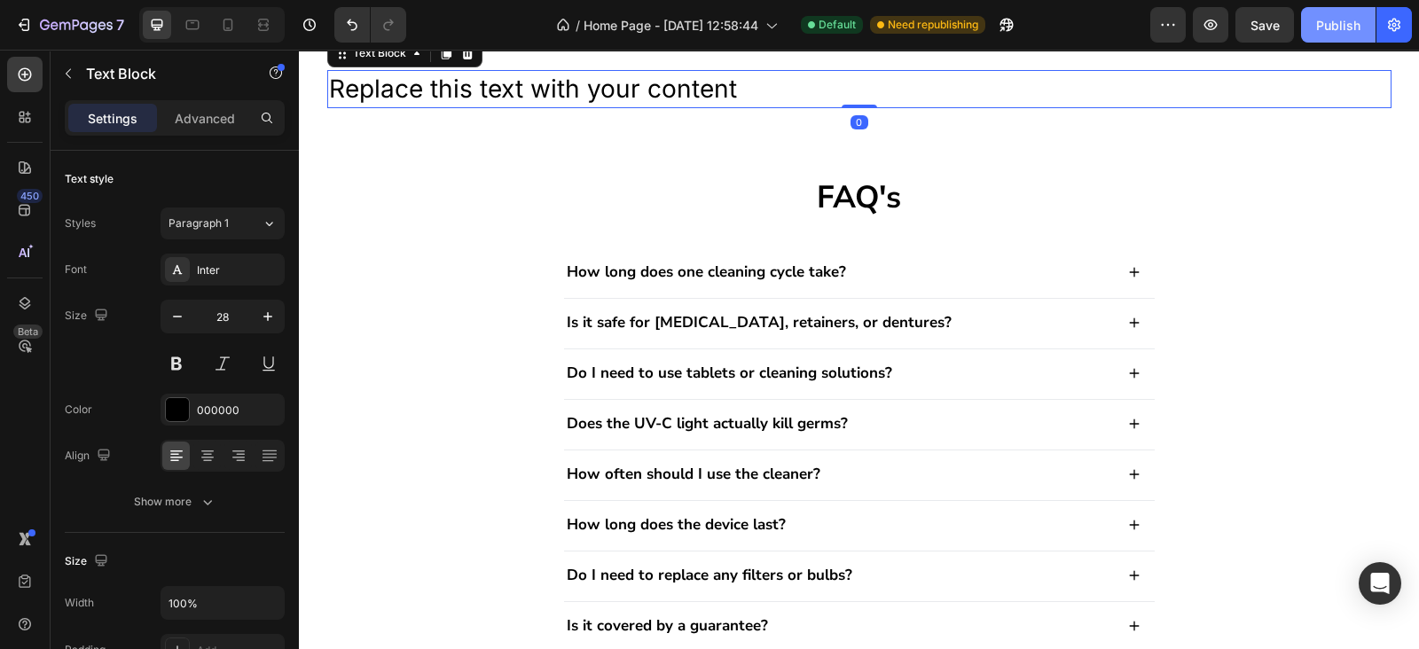
click at [730, 108] on div "Replace this text with your content" at bounding box center [859, 89] width 1064 height 38
click at [730, 106] on p "Replace this text with your content" at bounding box center [859, 89] width 1060 height 35
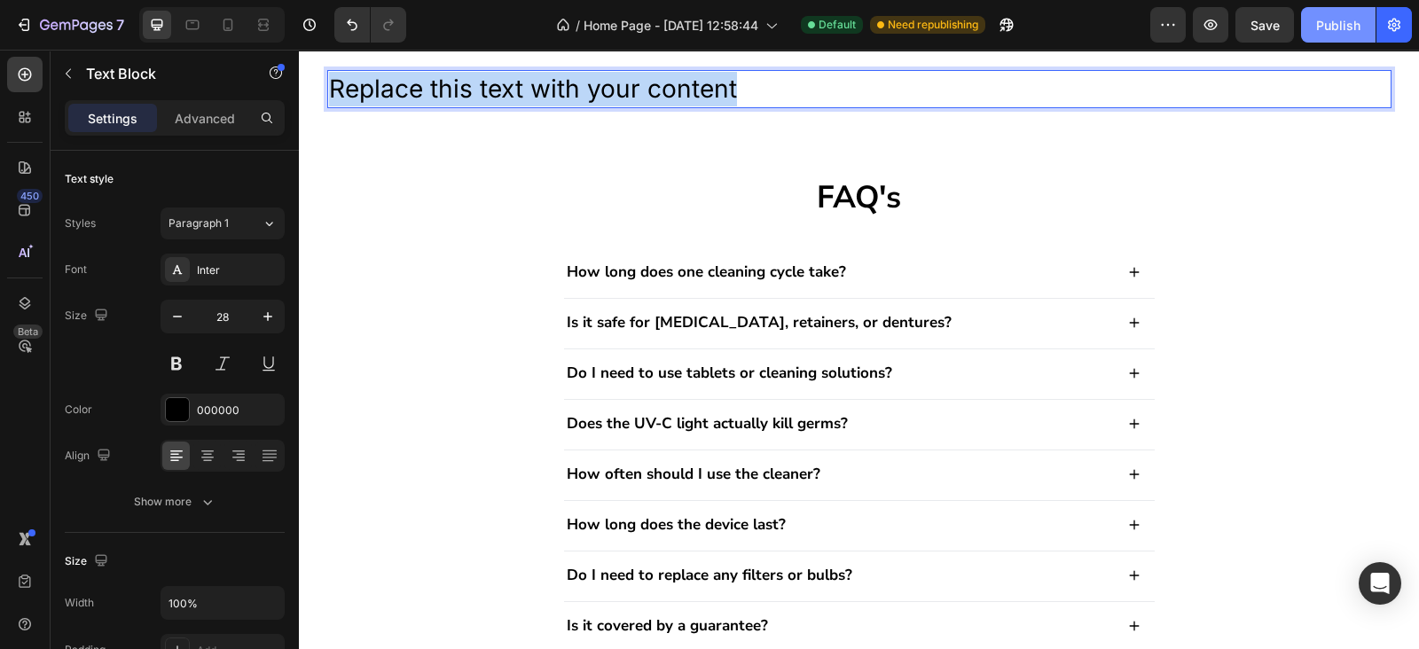
click at [730, 106] on p "Replace this text with your content" at bounding box center [859, 89] width 1060 height 35
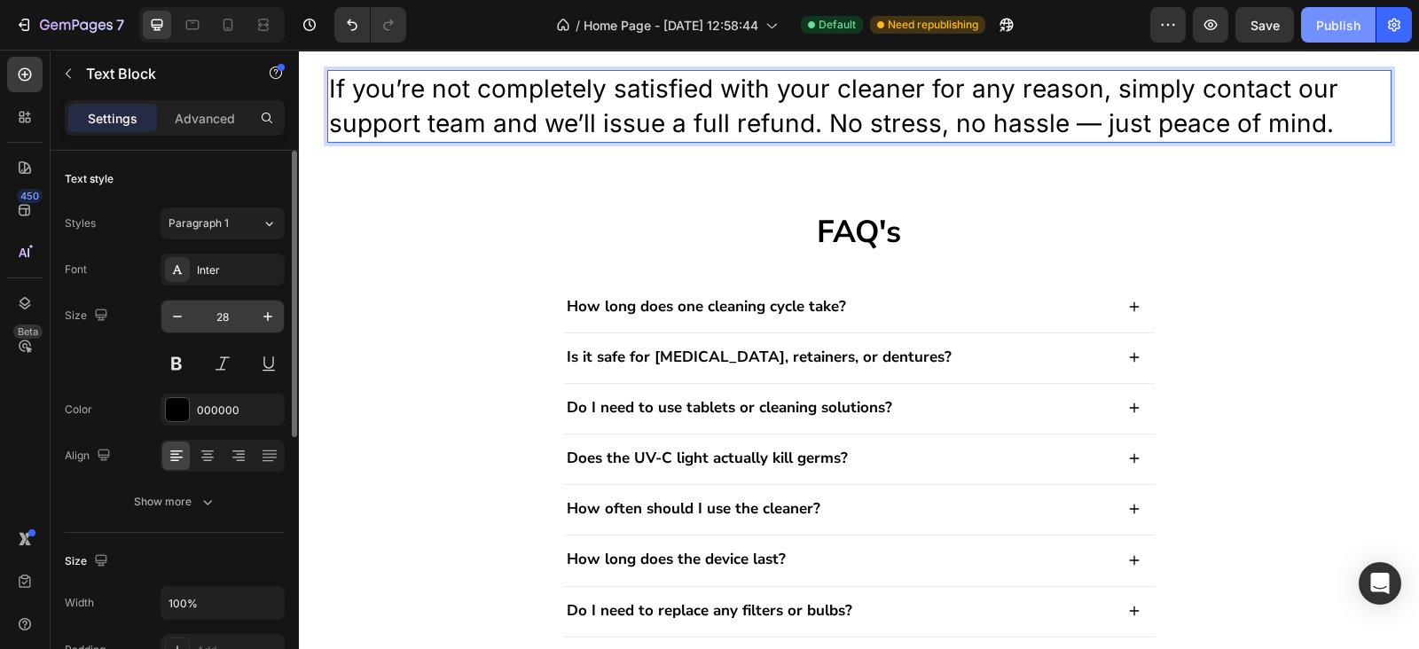
click at [216, 313] on input "28" at bounding box center [222, 317] width 59 height 32
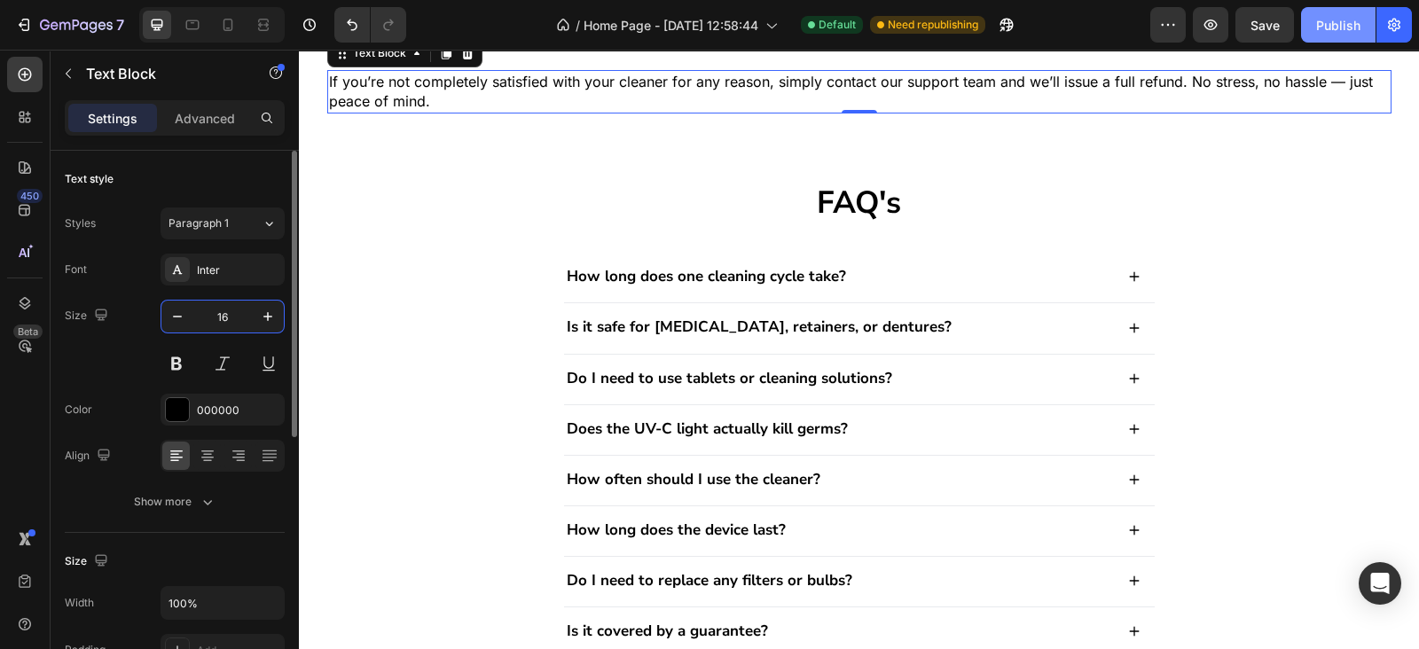
type input "16"
click at [216, 273] on div "Inter" at bounding box center [238, 270] width 83 height 16
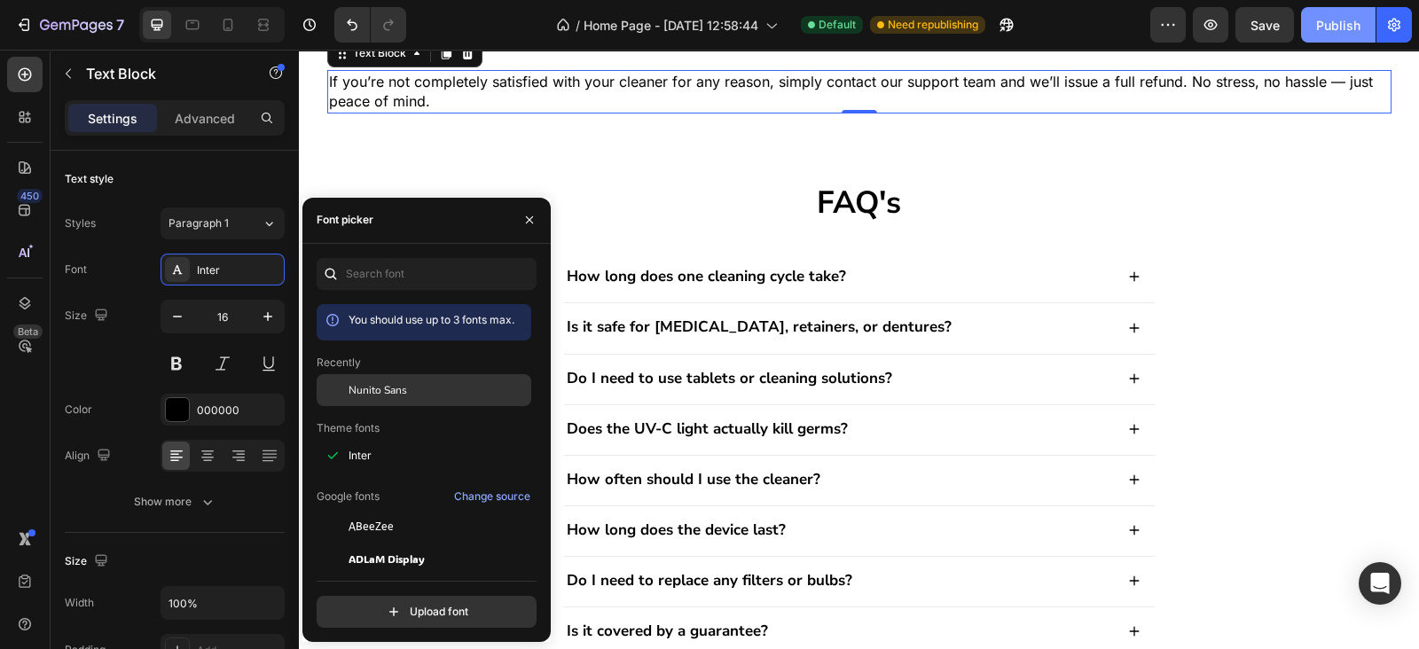
click at [395, 398] on div "Nunito Sans" at bounding box center [424, 390] width 215 height 32
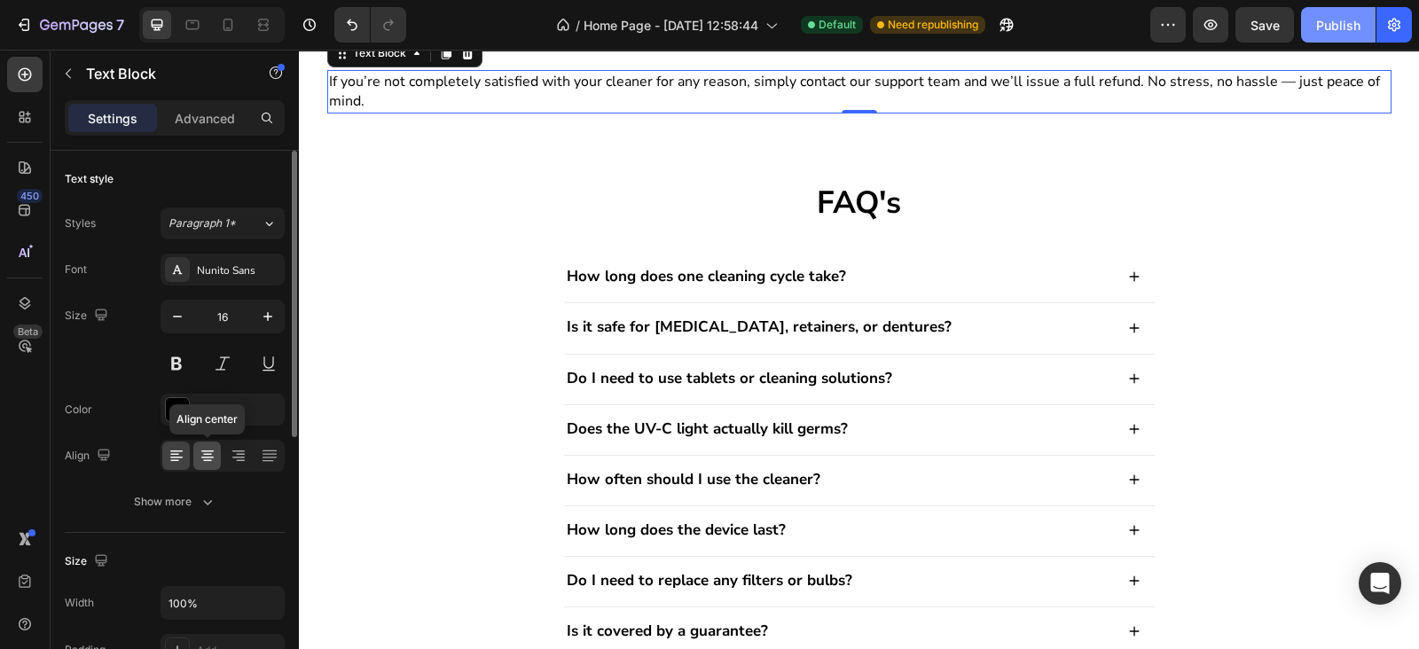
click at [217, 445] on div at bounding box center [206, 456] width 27 height 28
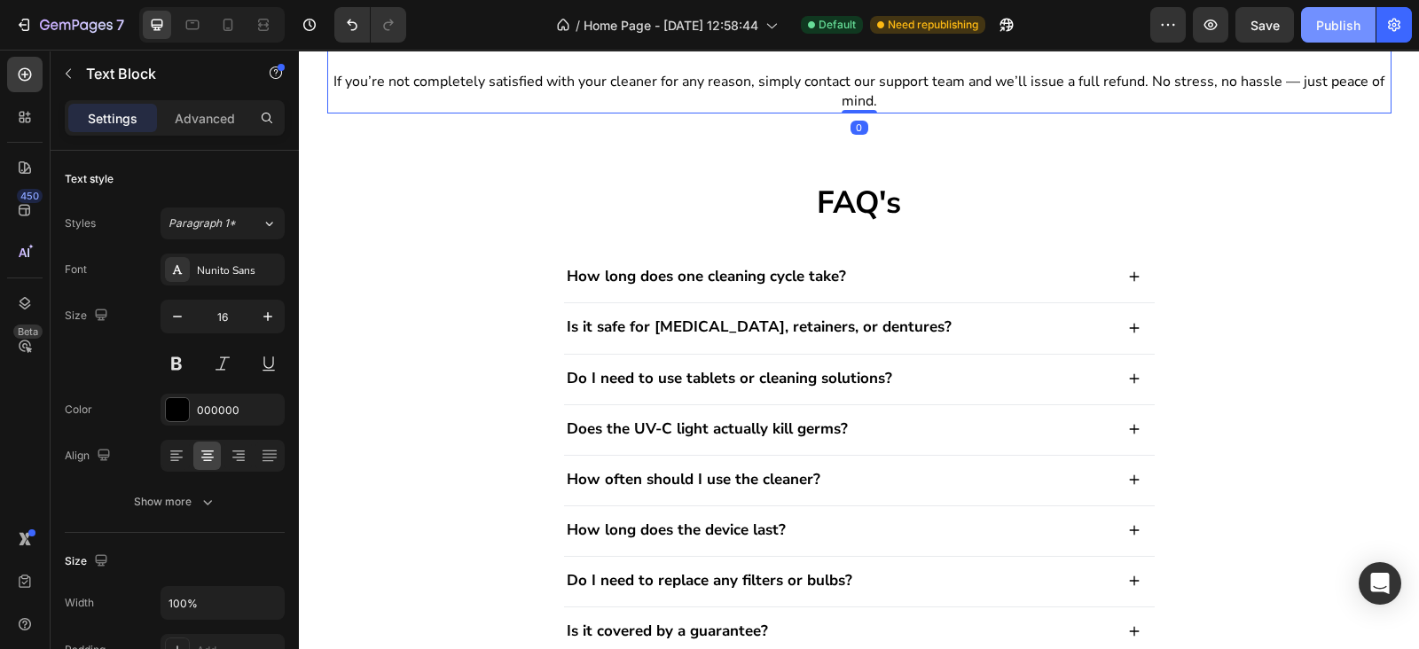
click at [585, 113] on div "30-DAY Heading Risk-Free Warranty Heading If you’re not completely satisfied wi…" at bounding box center [859, 35] width 1064 height 157
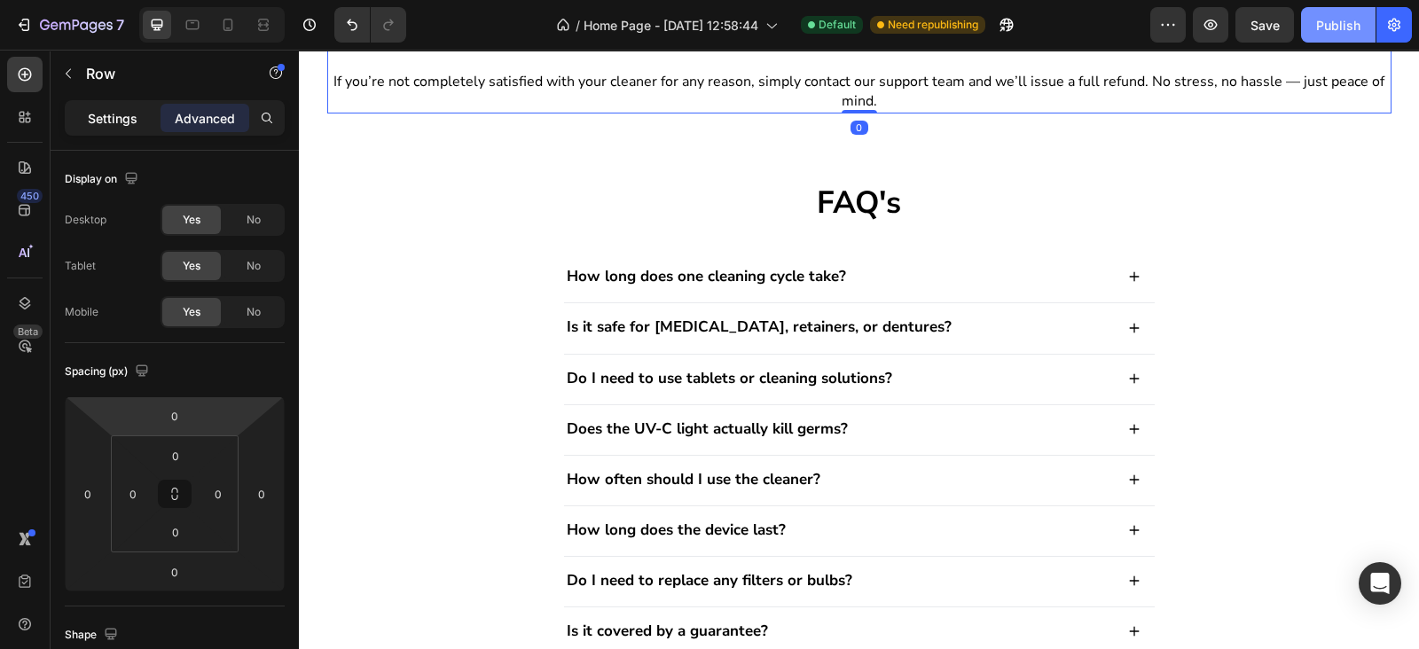
click at [116, 127] on div "Settings" at bounding box center [112, 118] width 89 height 28
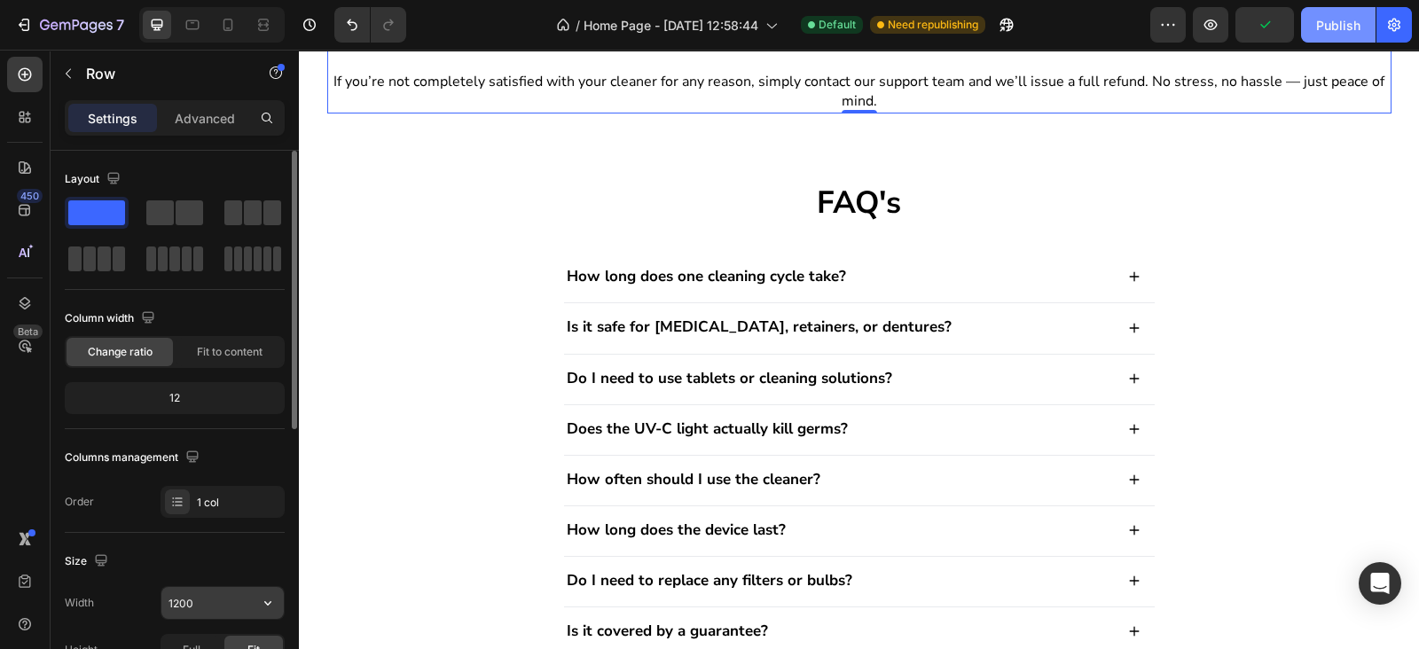
click at [201, 609] on input "1200" at bounding box center [222, 603] width 122 height 32
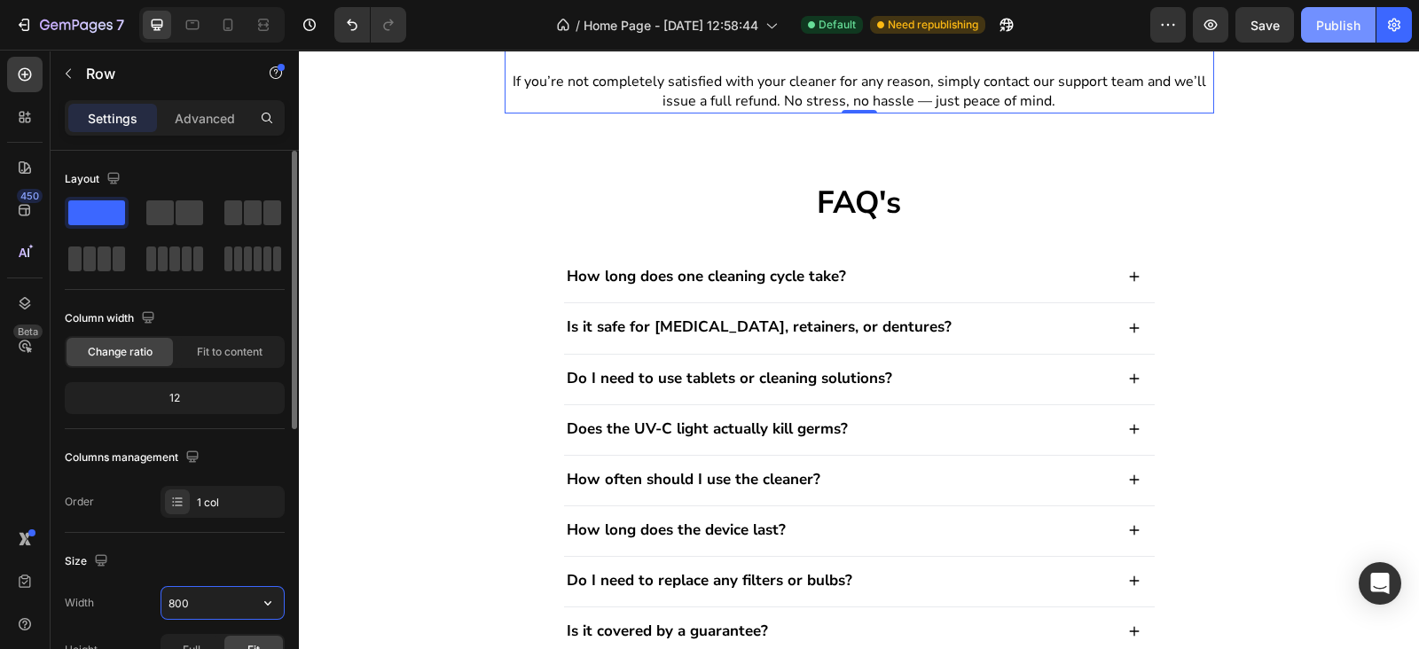
click at [201, 609] on input "800" at bounding box center [222, 603] width 122 height 32
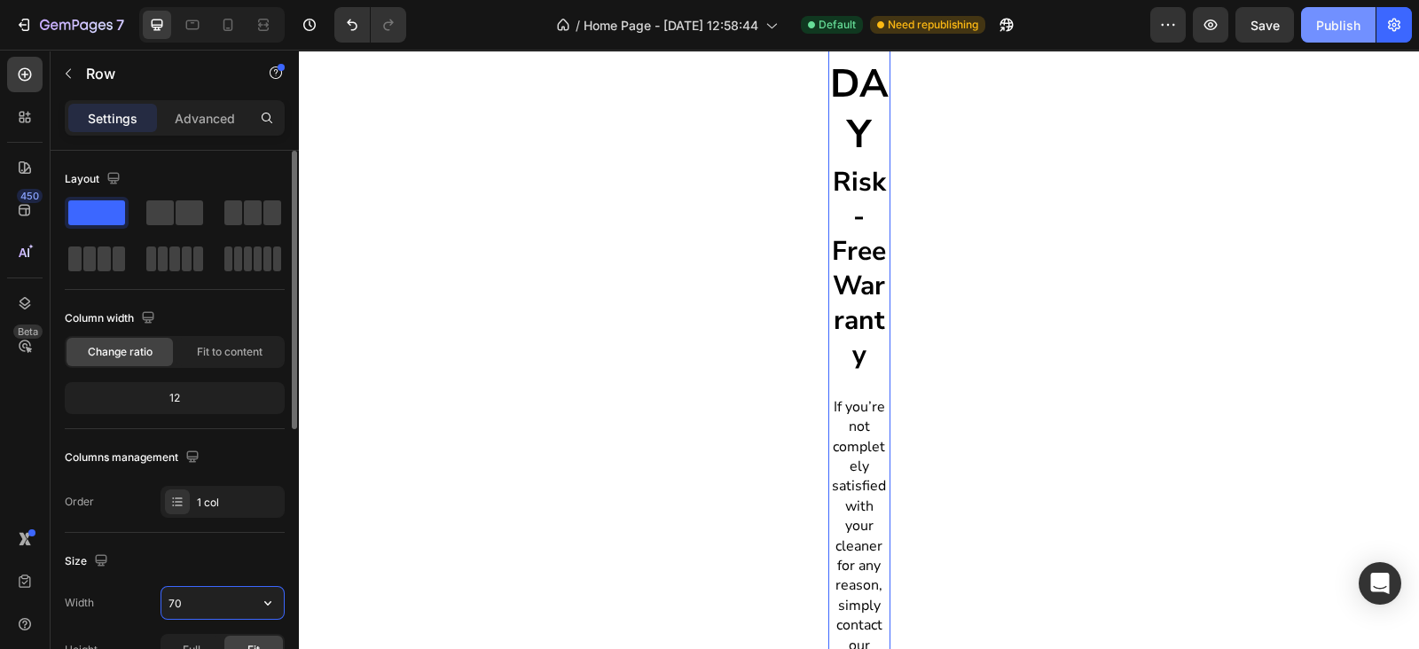
type input "700"
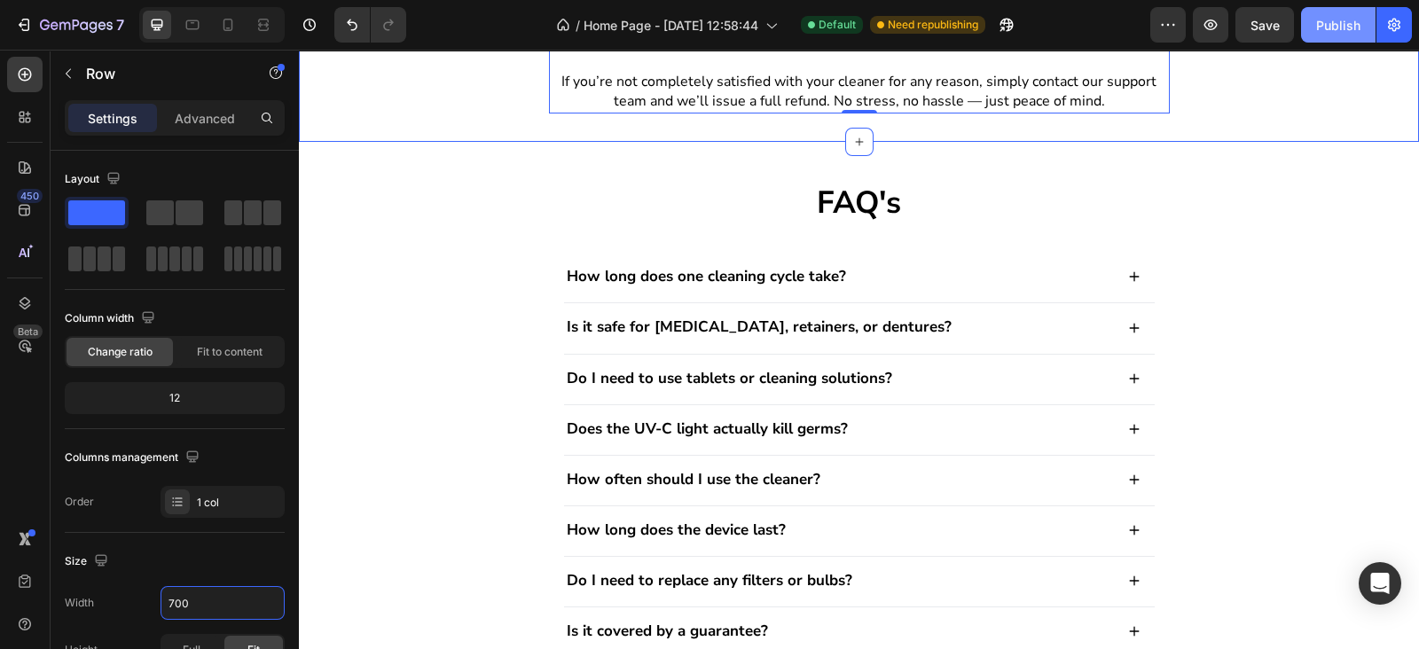
click at [487, 113] on div "30-DAY Heading Risk-Free Warranty Heading If you’re not completely satisfied wi…" at bounding box center [859, 35] width 1120 height 157
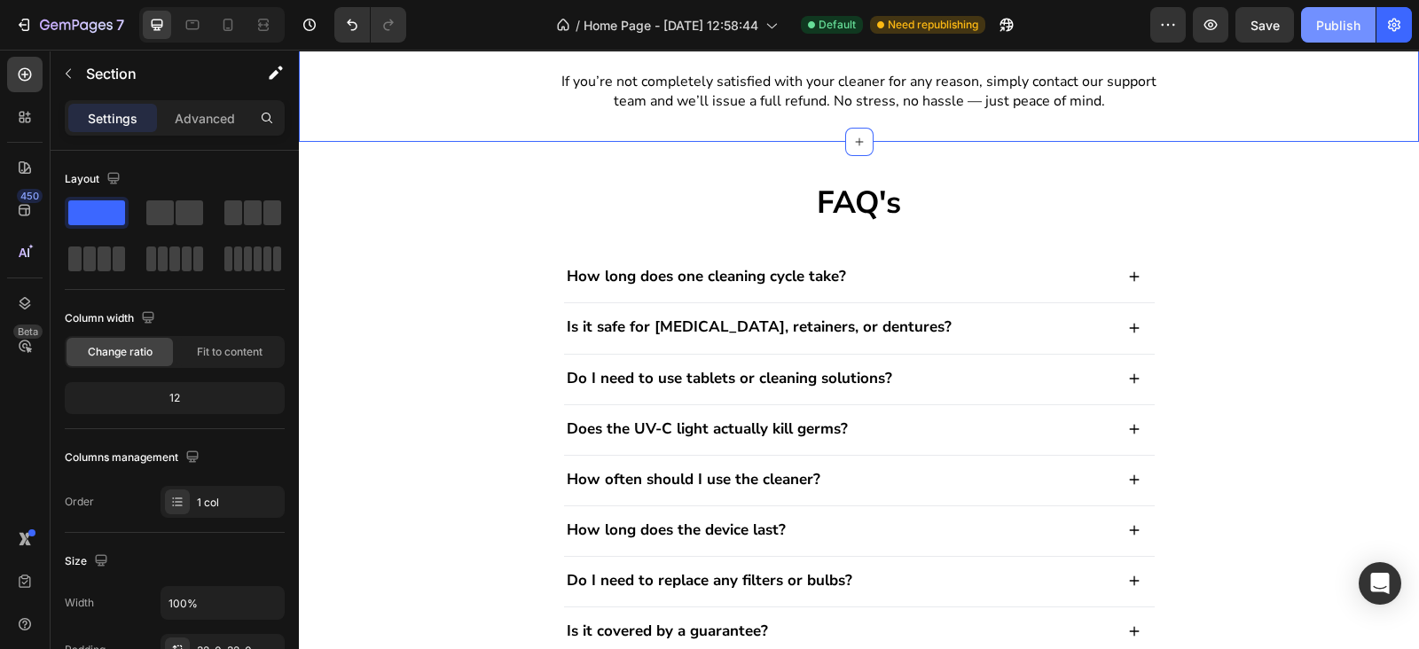
scroll to position [1935, 0]
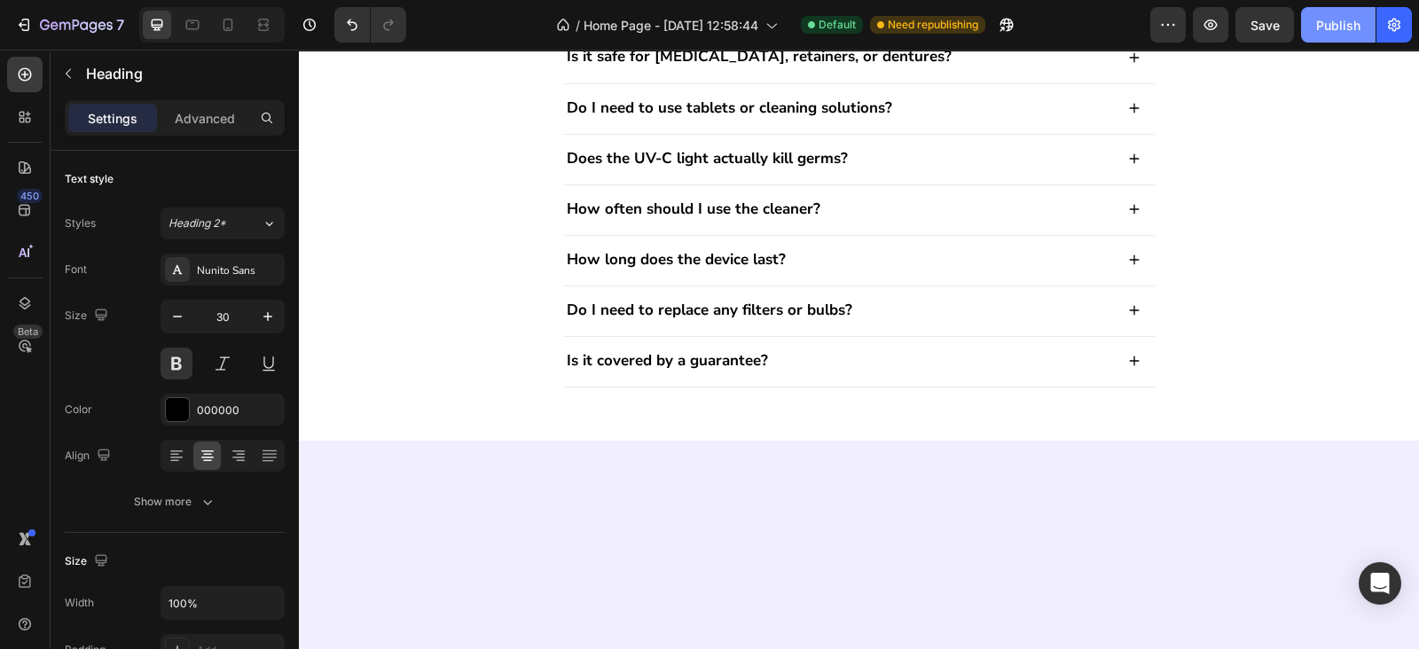
drag, startPoint x: 839, startPoint y: 252, endPoint x: 839, endPoint y: 240, distance: 11.5
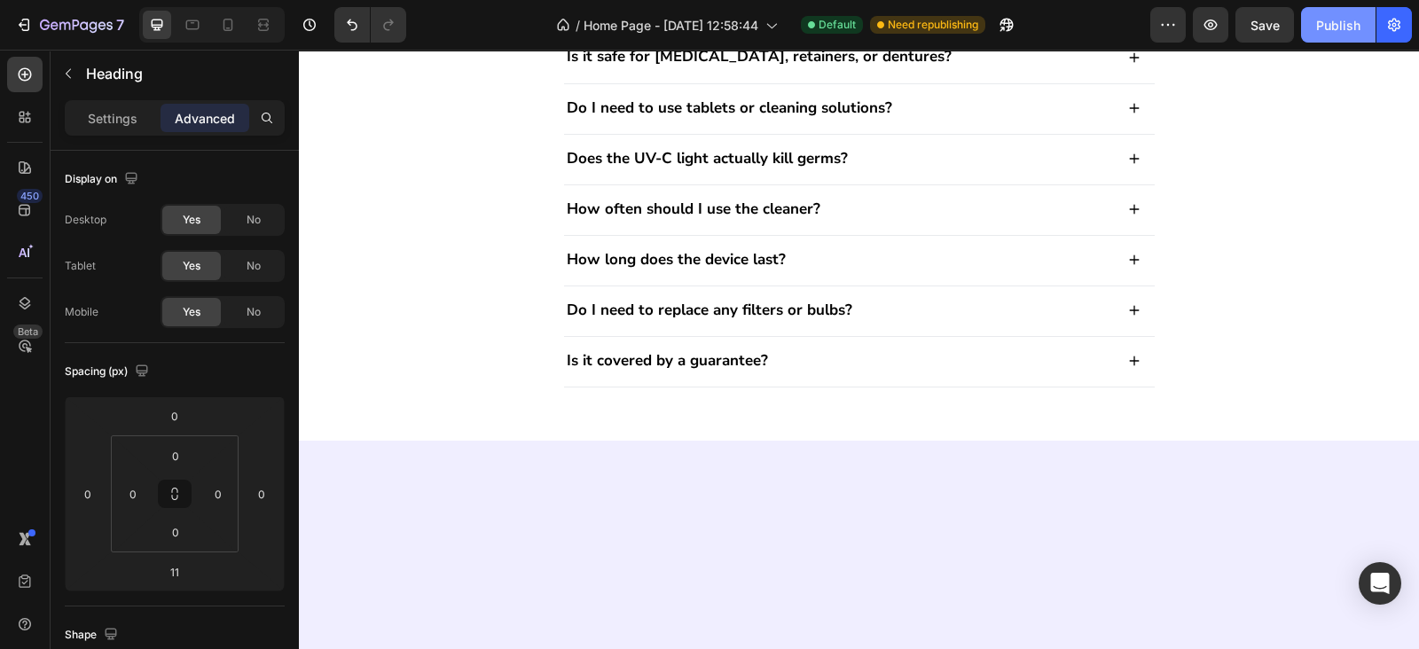
drag, startPoint x: 855, startPoint y: 206, endPoint x: 989, endPoint y: 206, distance: 134.8
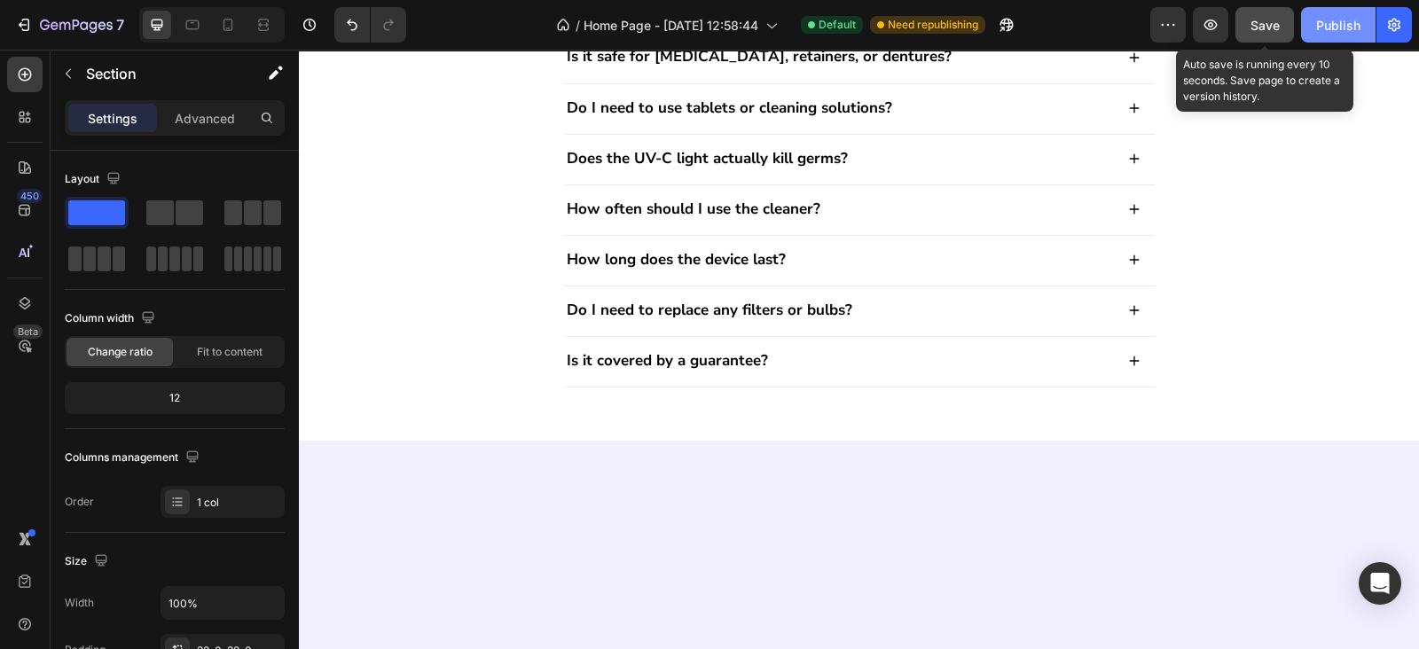
click at [1281, 16] on button "Save" at bounding box center [1264, 24] width 59 height 35
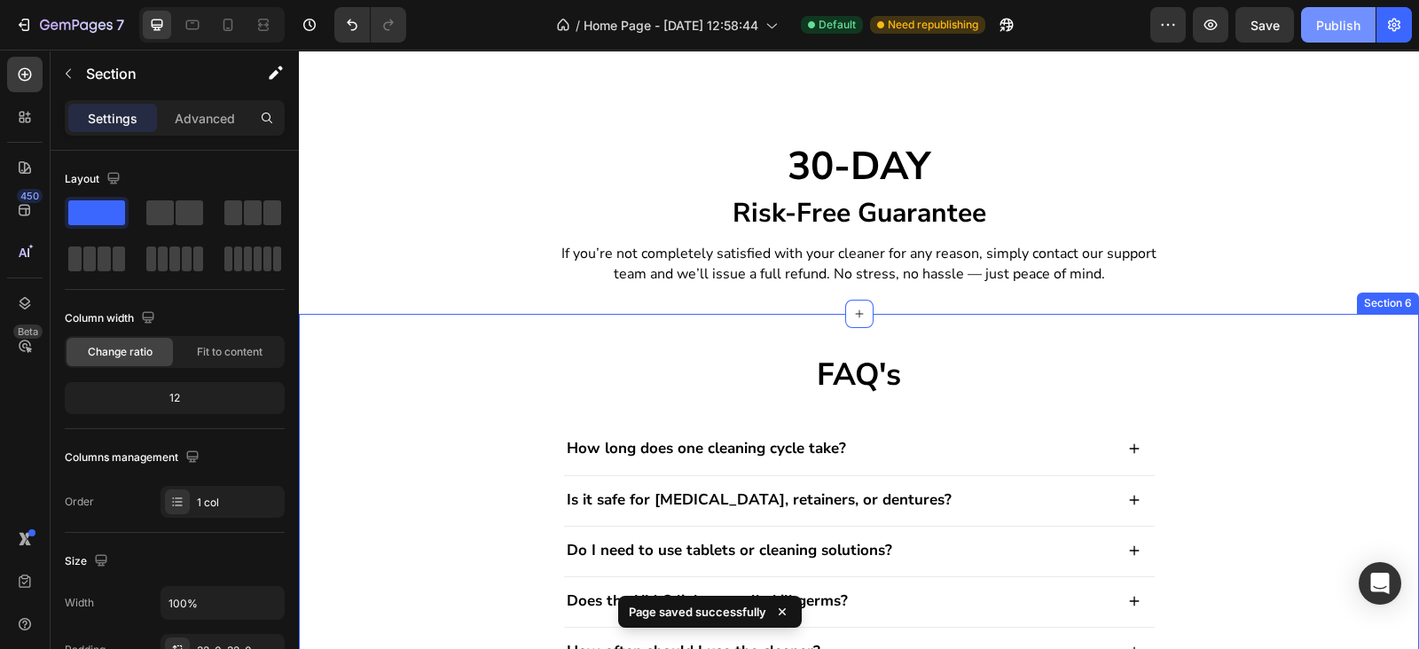
scroll to position [2451, 0]
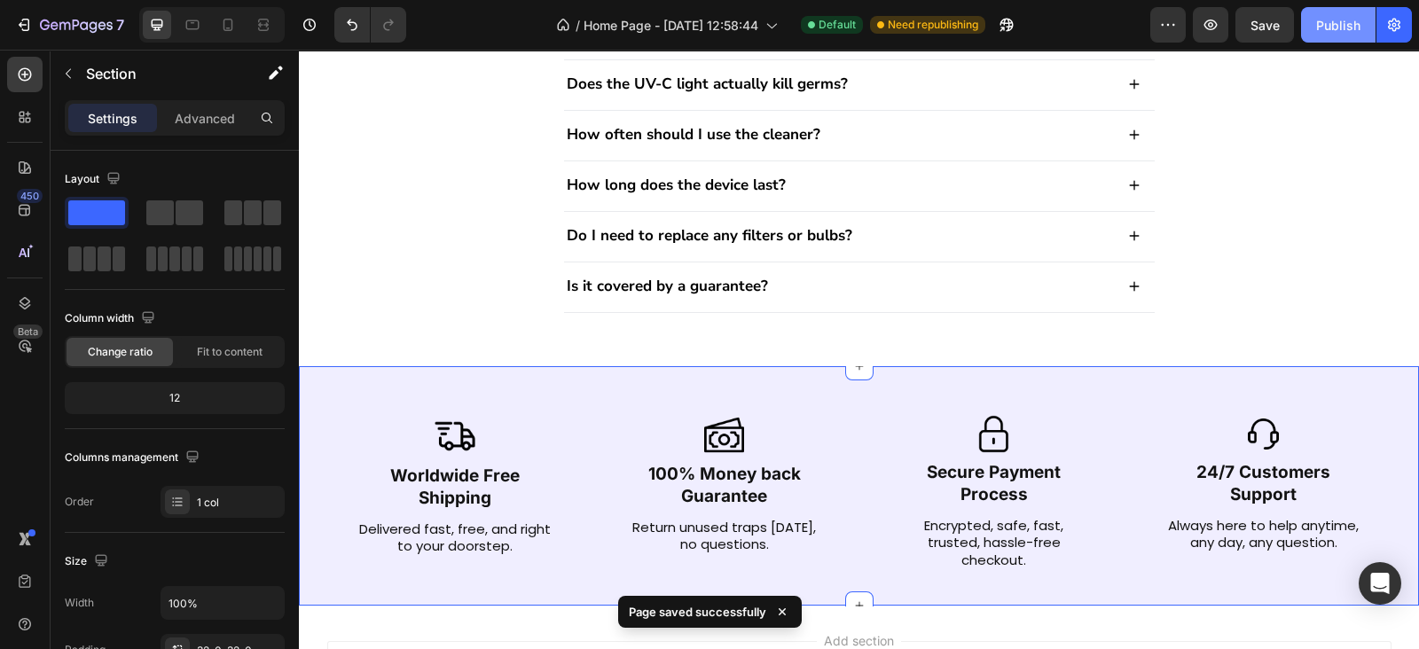
click at [1184, 395] on div "Image Worldwide Free Shipping Text Block Delivered fast, free, and right to you…" at bounding box center [859, 485] width 1120 height 238
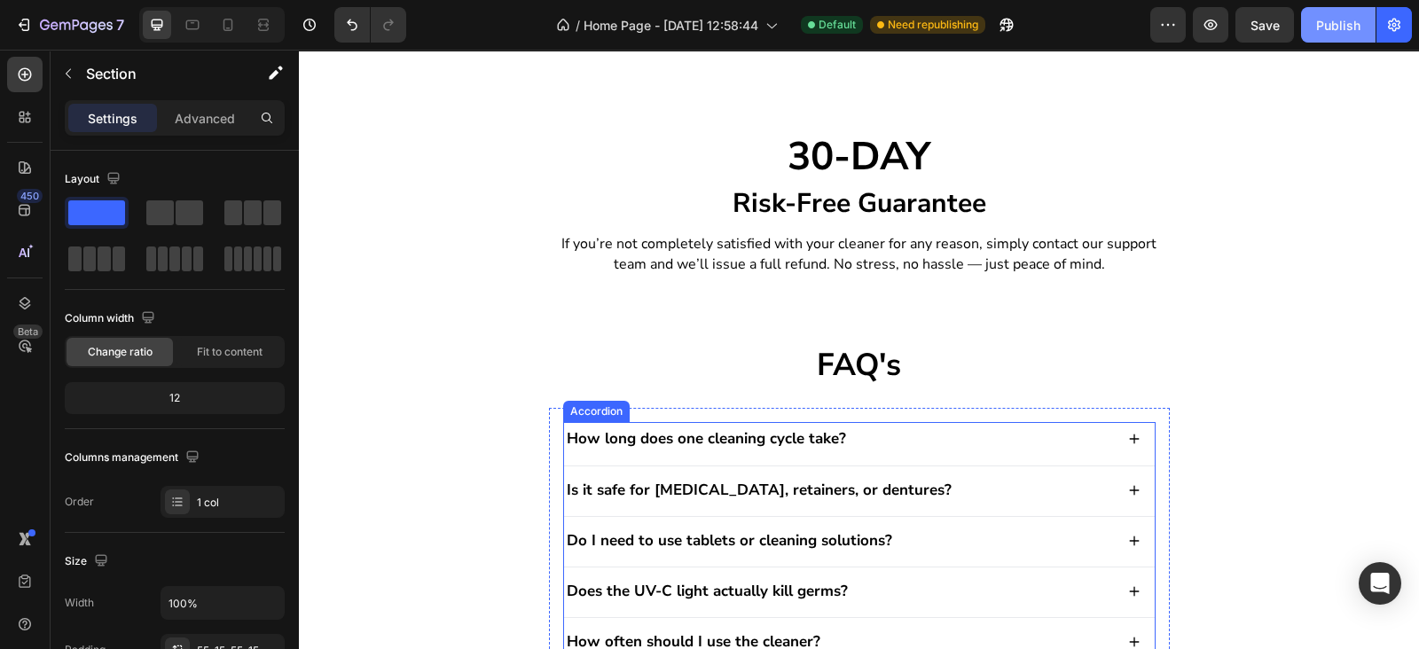
scroll to position [1935, 0]
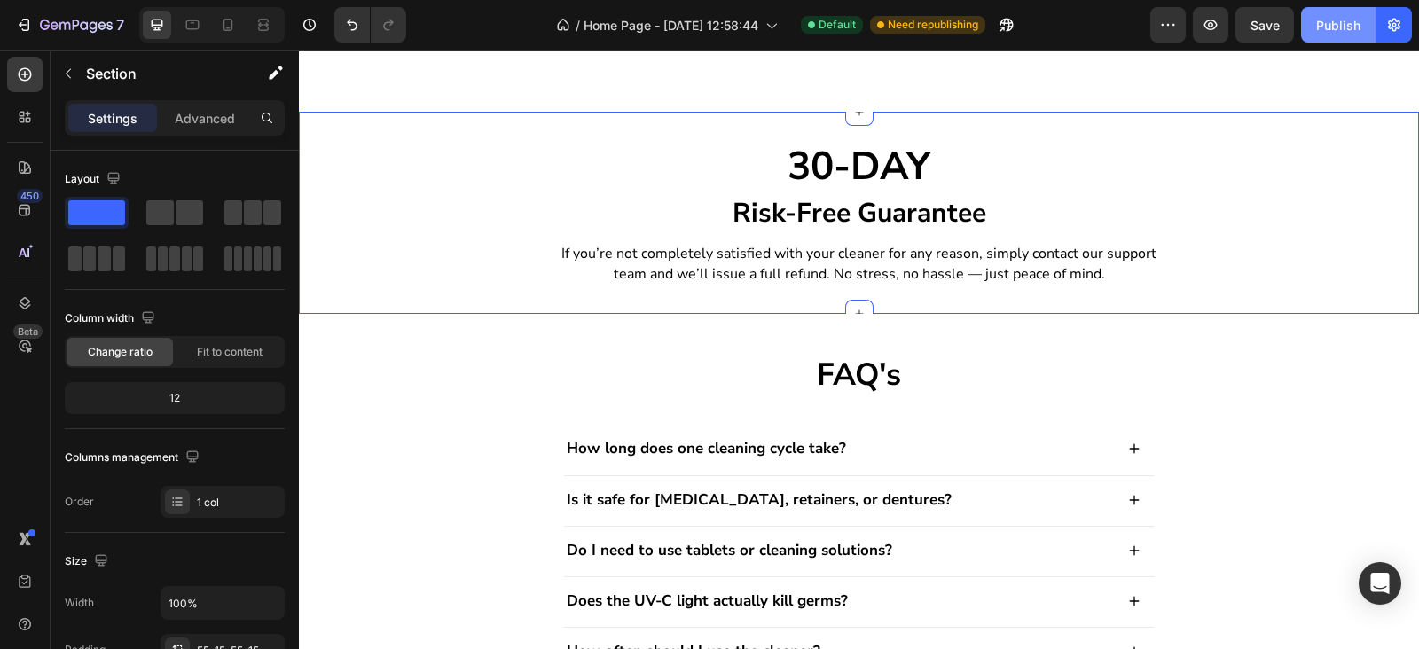
click at [471, 294] on div "30-DAY Heading Risk-Free Guarantee Heading If you’re not completely satisfied w…" at bounding box center [859, 213] width 1120 height 202
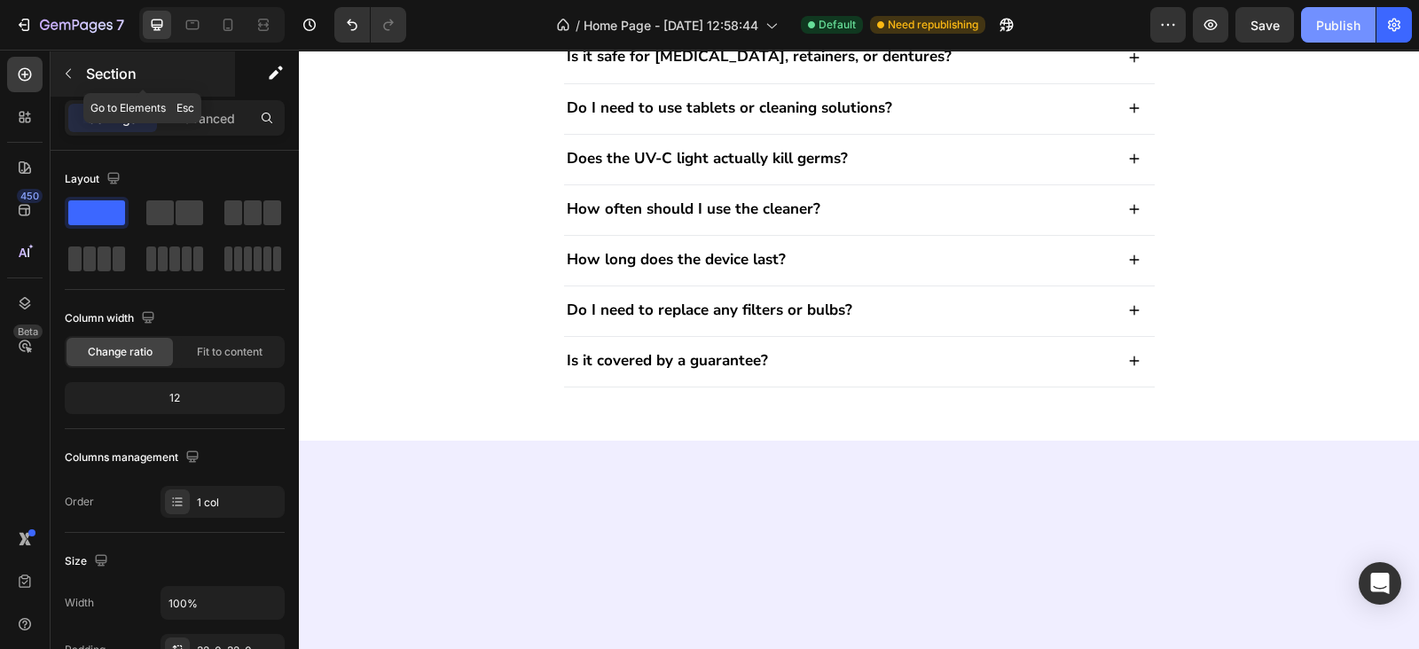
click at [80, 79] on button "button" at bounding box center [68, 73] width 28 height 28
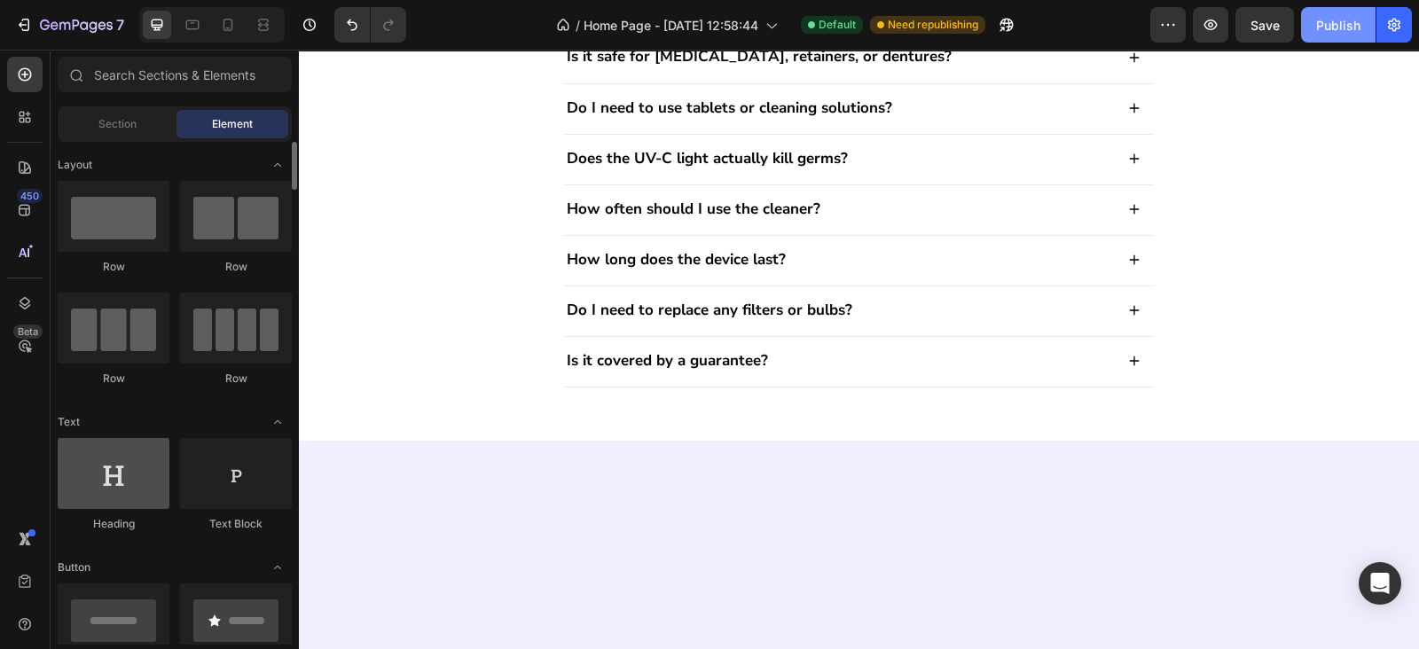
scroll to position [517, 0]
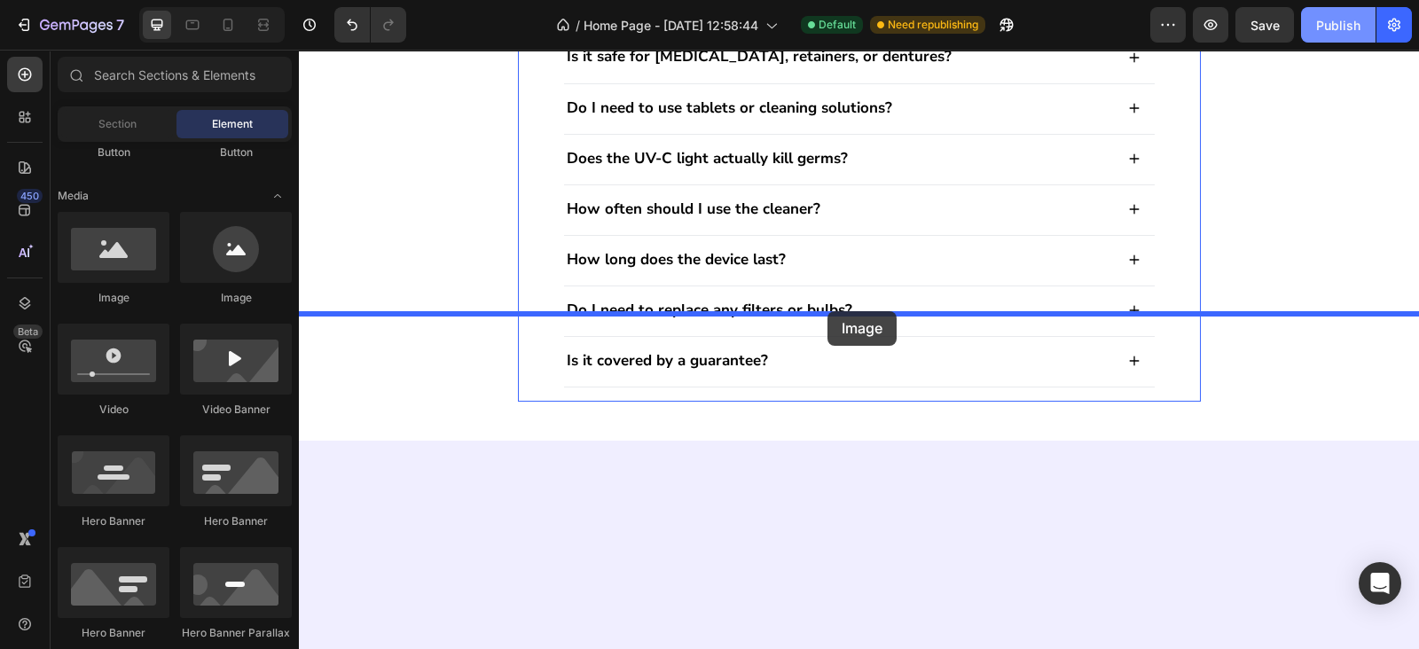
drag, startPoint x: 418, startPoint y: 310, endPoint x: 827, endPoint y: 317, distance: 408.8
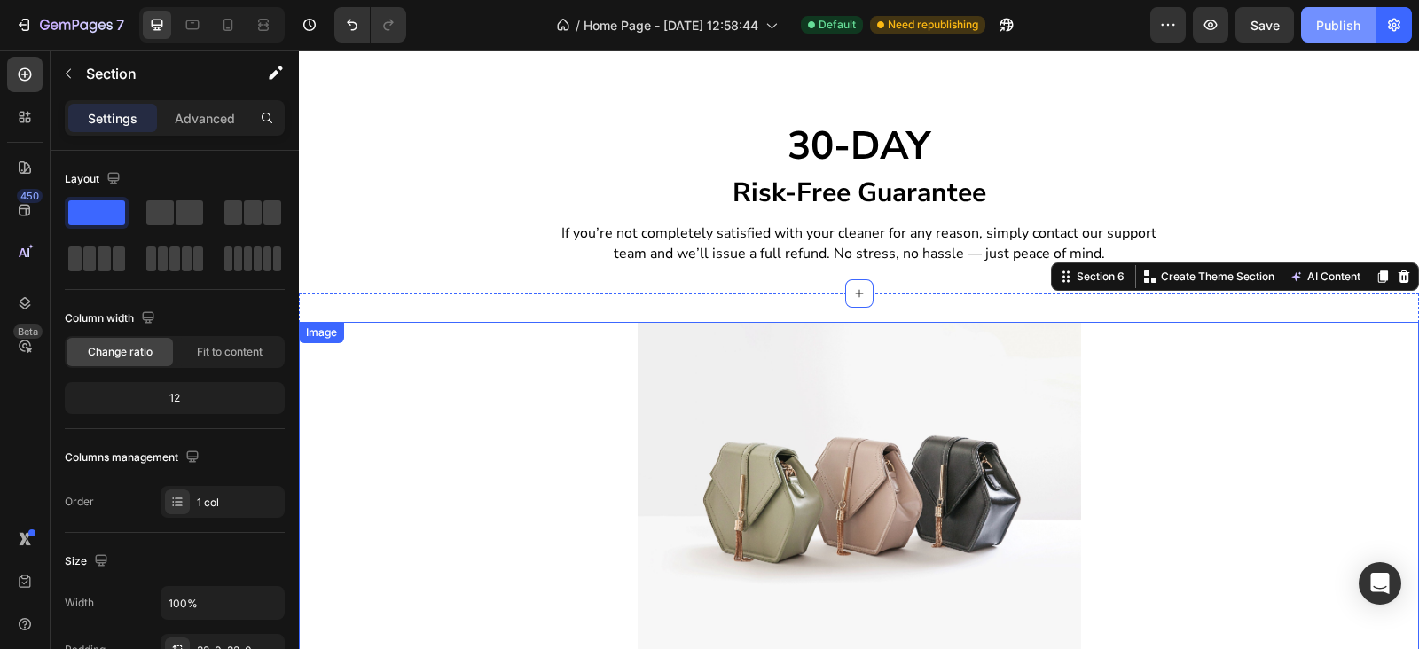
scroll to position [1935, 0]
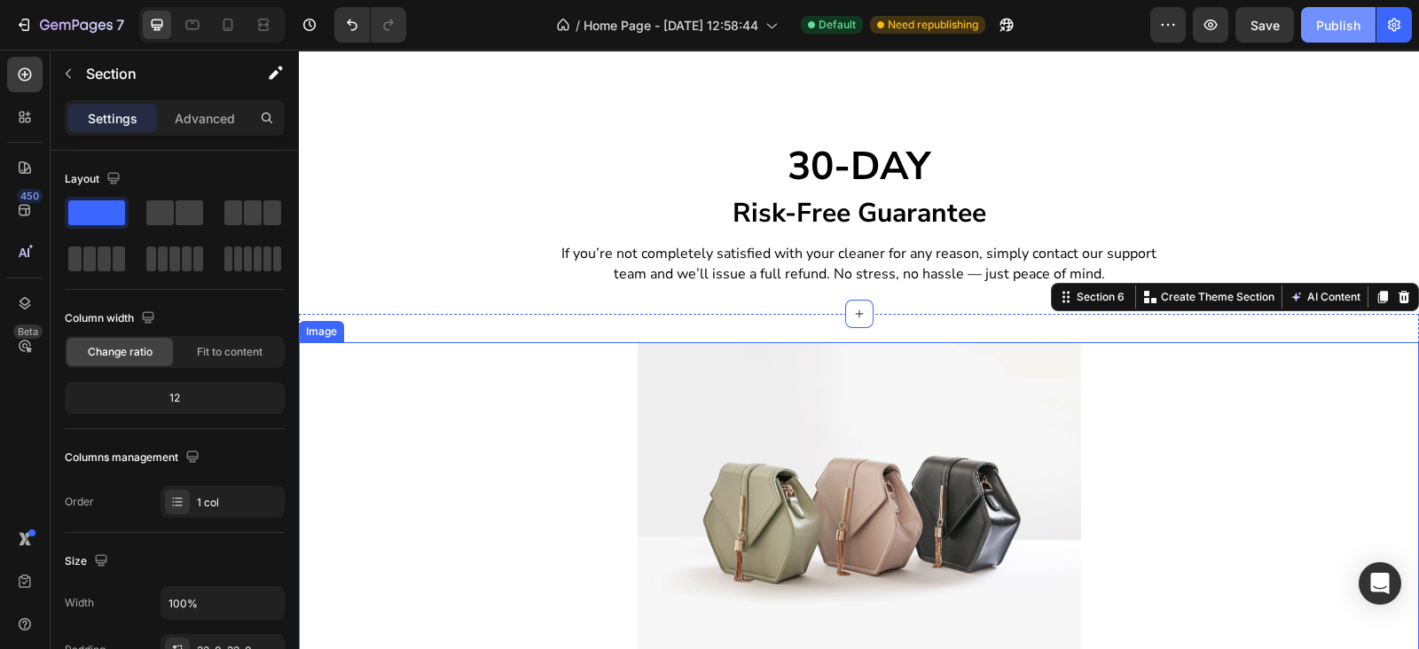
click at [723, 402] on img at bounding box center [858, 508] width 443 height 332
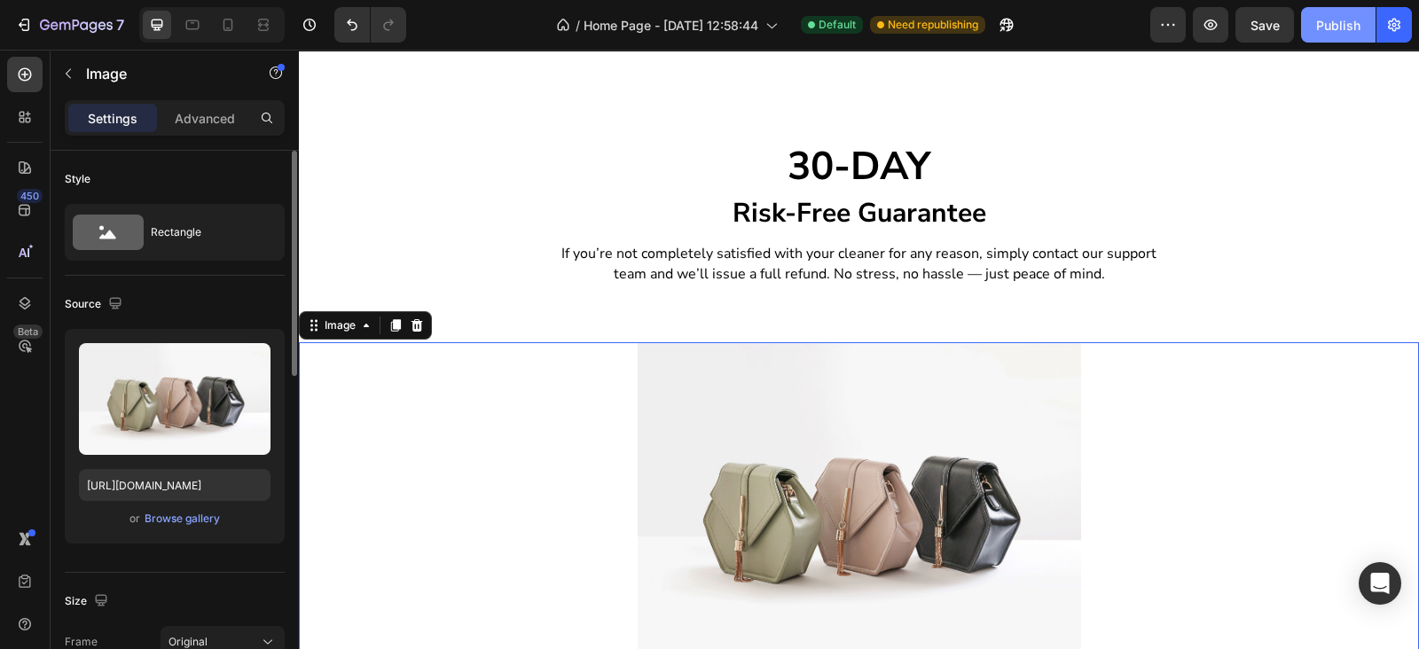
scroll to position [258, 0]
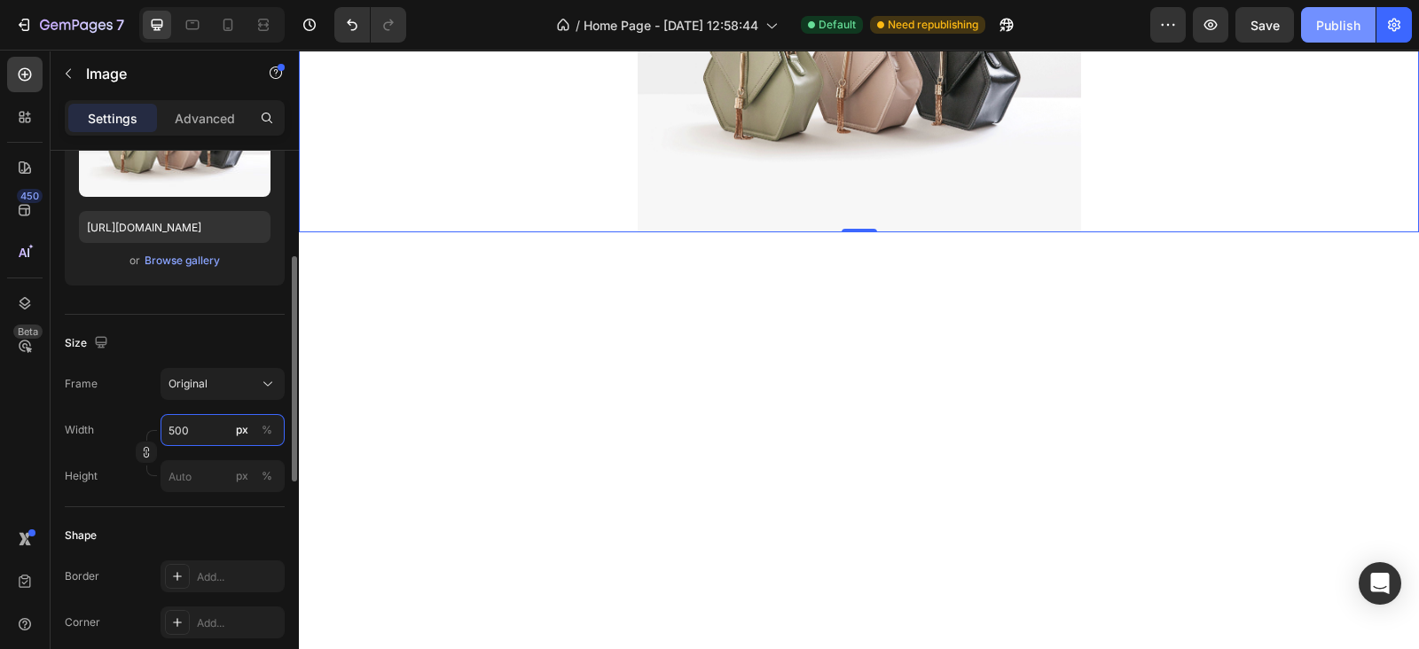
click at [198, 434] on input "500" at bounding box center [222, 430] width 124 height 32
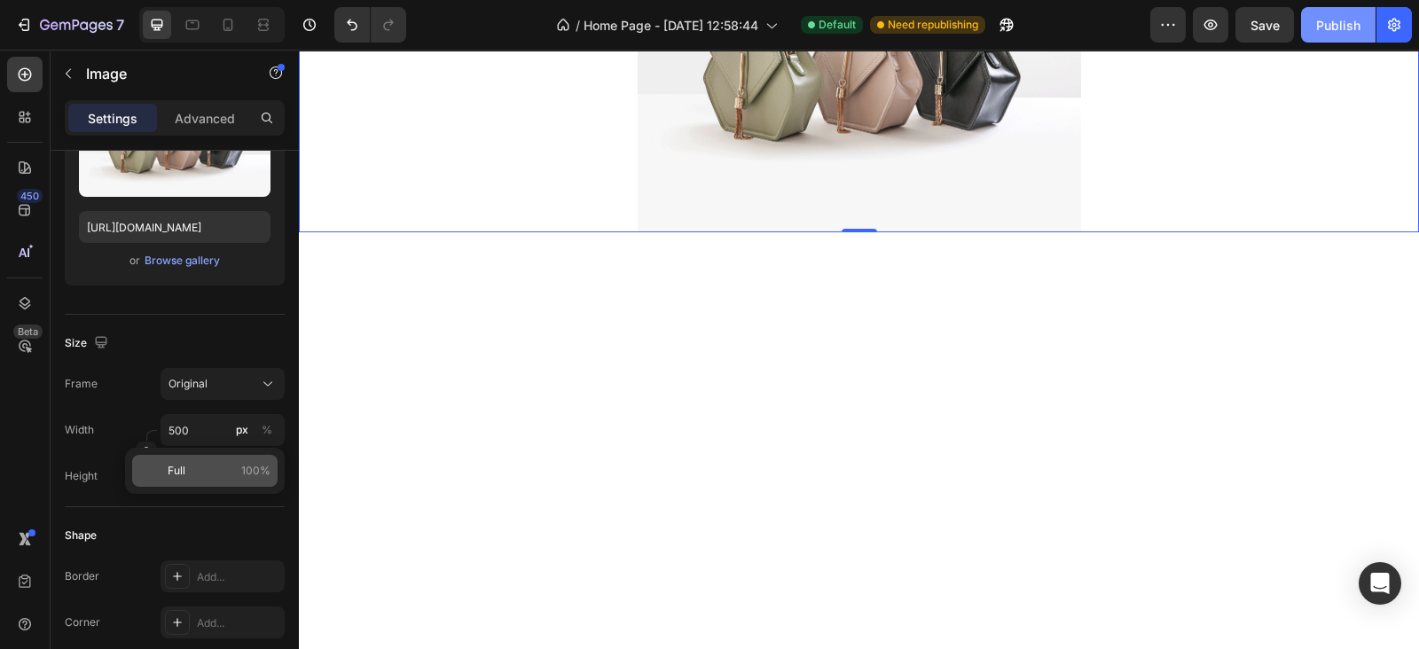
click at [220, 479] on div "Full 100%" at bounding box center [204, 471] width 145 height 32
type input "100"
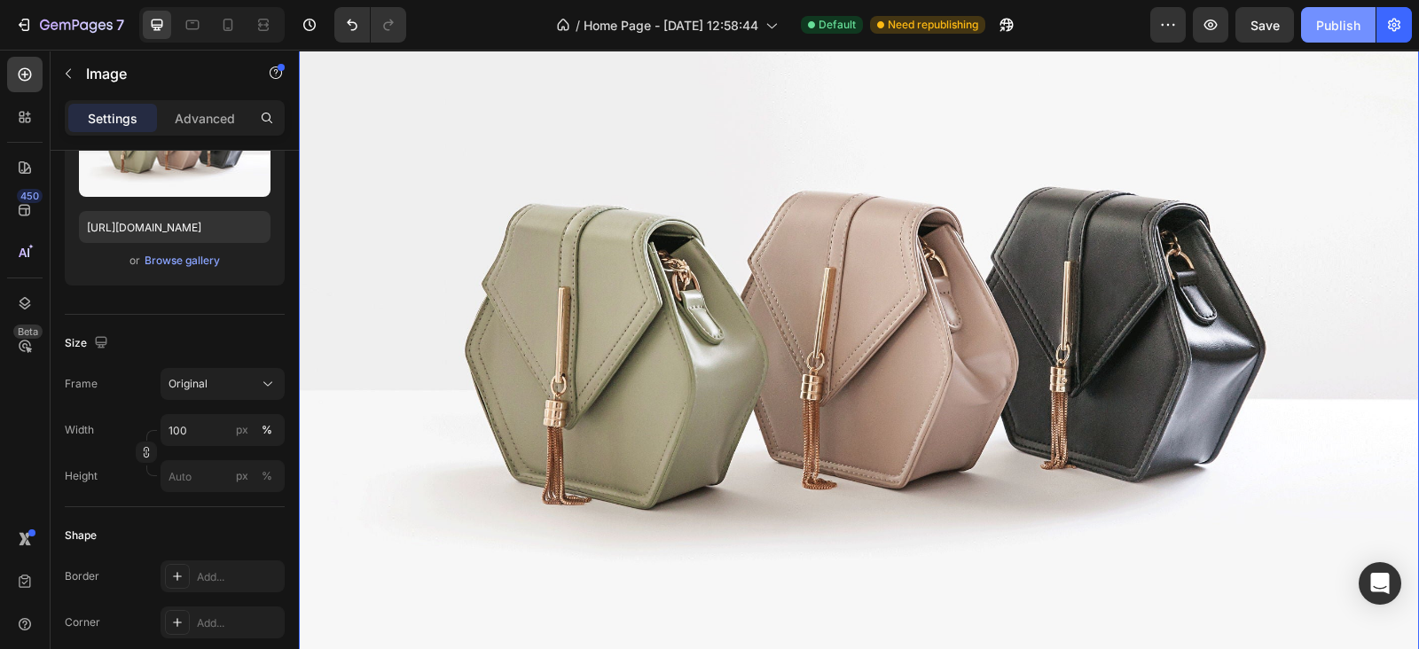
scroll to position [2193, 0]
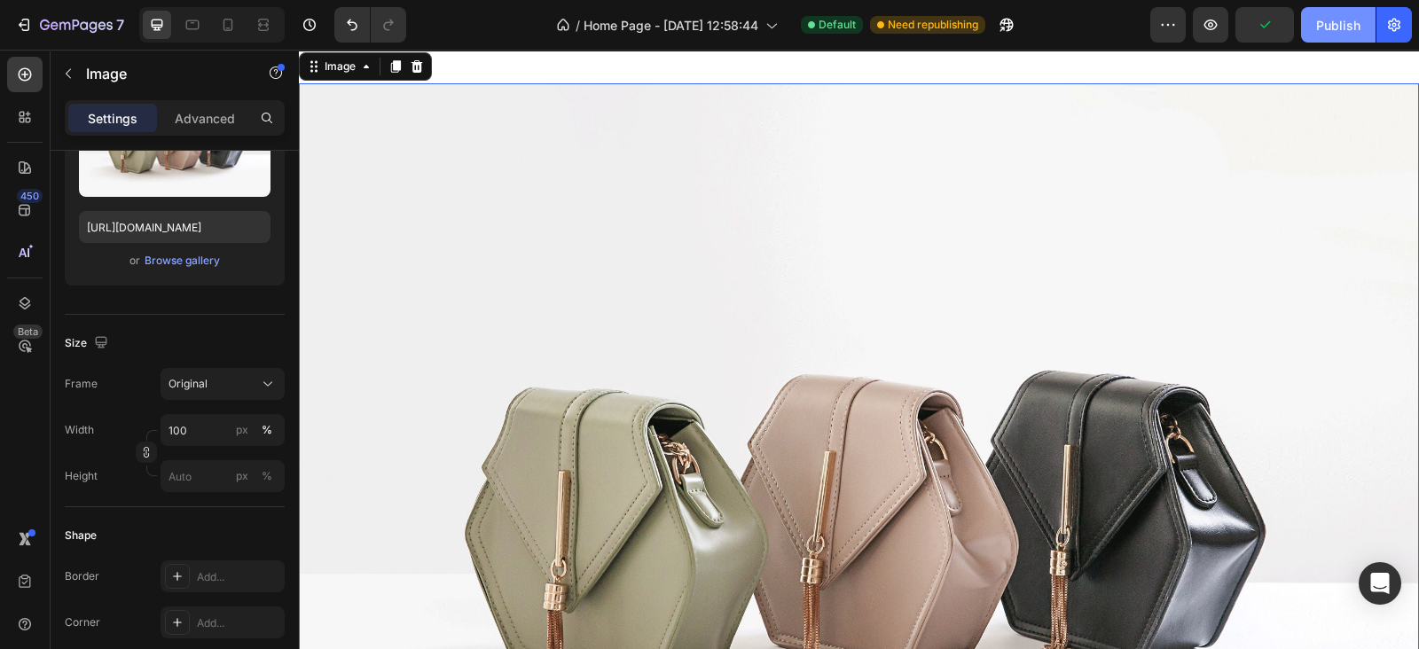
click at [793, 449] on img at bounding box center [859, 503] width 1120 height 840
click at [181, 207] on div "Upload Image [URL][DOMAIN_NAME] or Browse gallery" at bounding box center [175, 178] width 220 height 215
click at [181, 211] on input "[URL][DOMAIN_NAME]" at bounding box center [174, 227] width 191 height 32
paste input "0674/9818/0769/files/download_-_2025-09-26T143638.962_8b2f9c29-9129-44ba-9c02-2…"
type input "[URL][DOMAIN_NAME]"
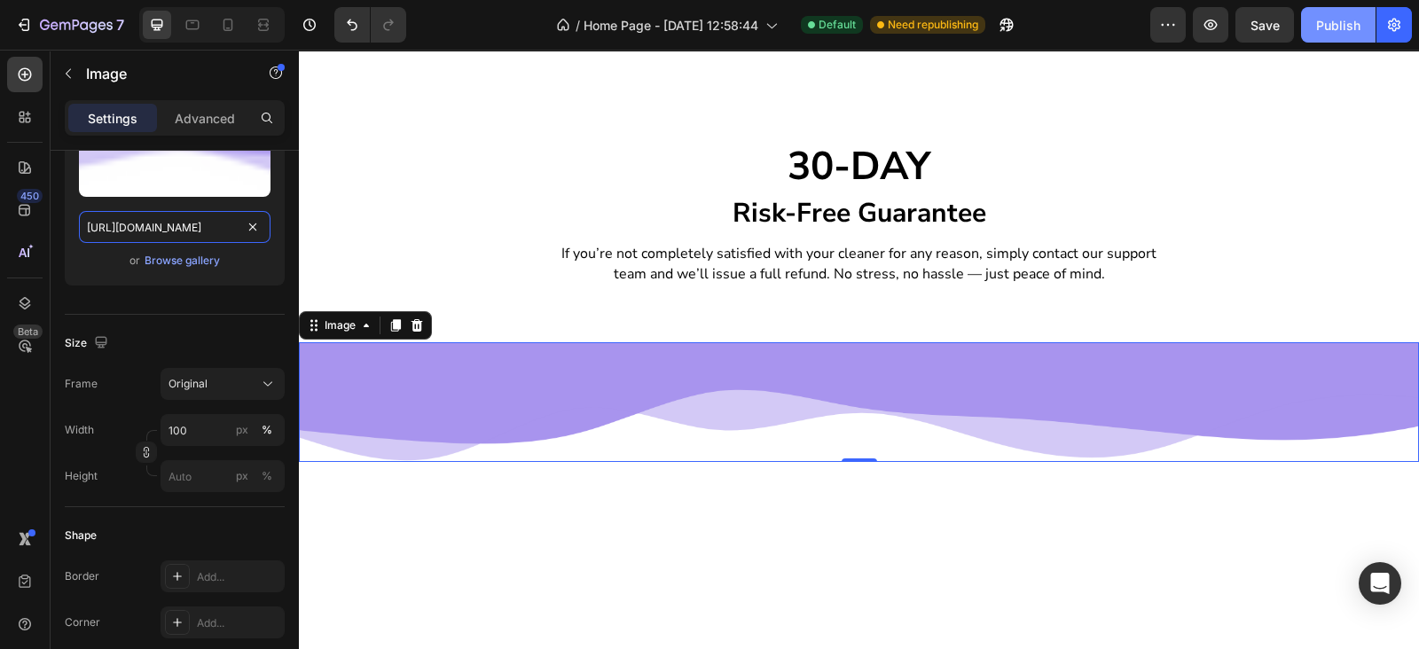
scroll to position [1676, 0]
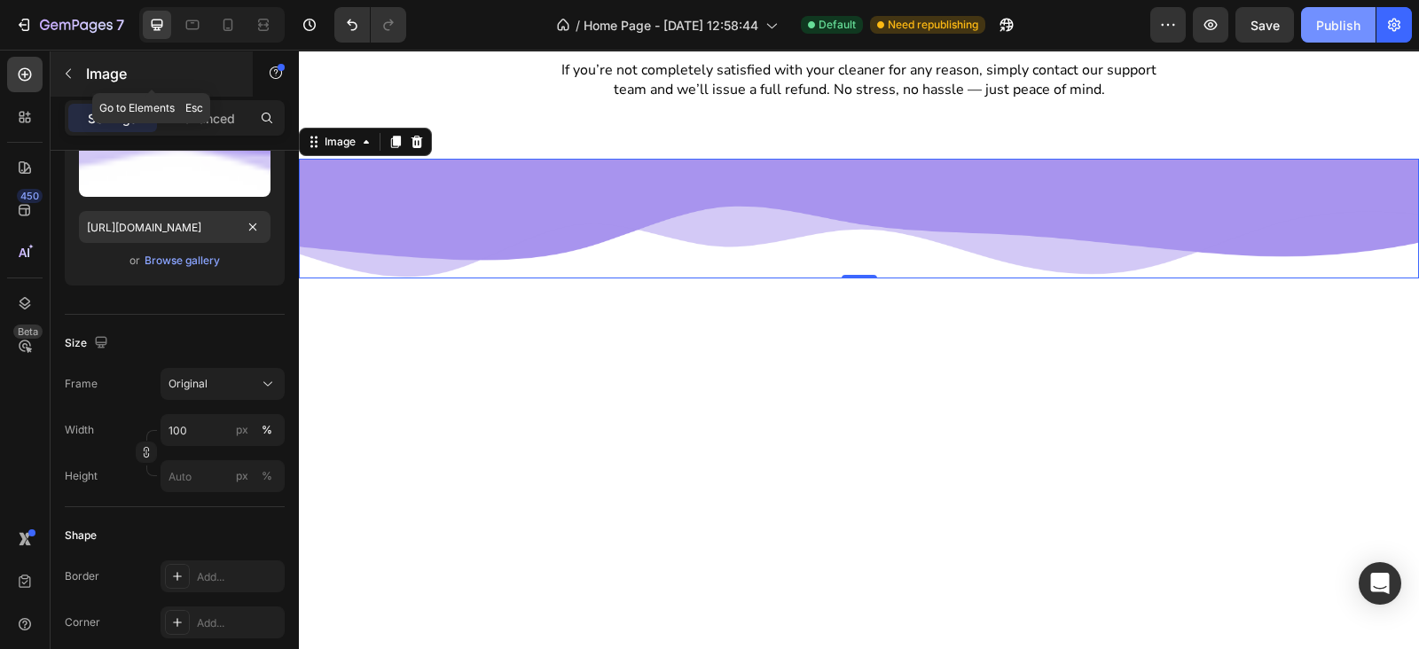
click at [68, 61] on button "button" at bounding box center [68, 73] width 28 height 28
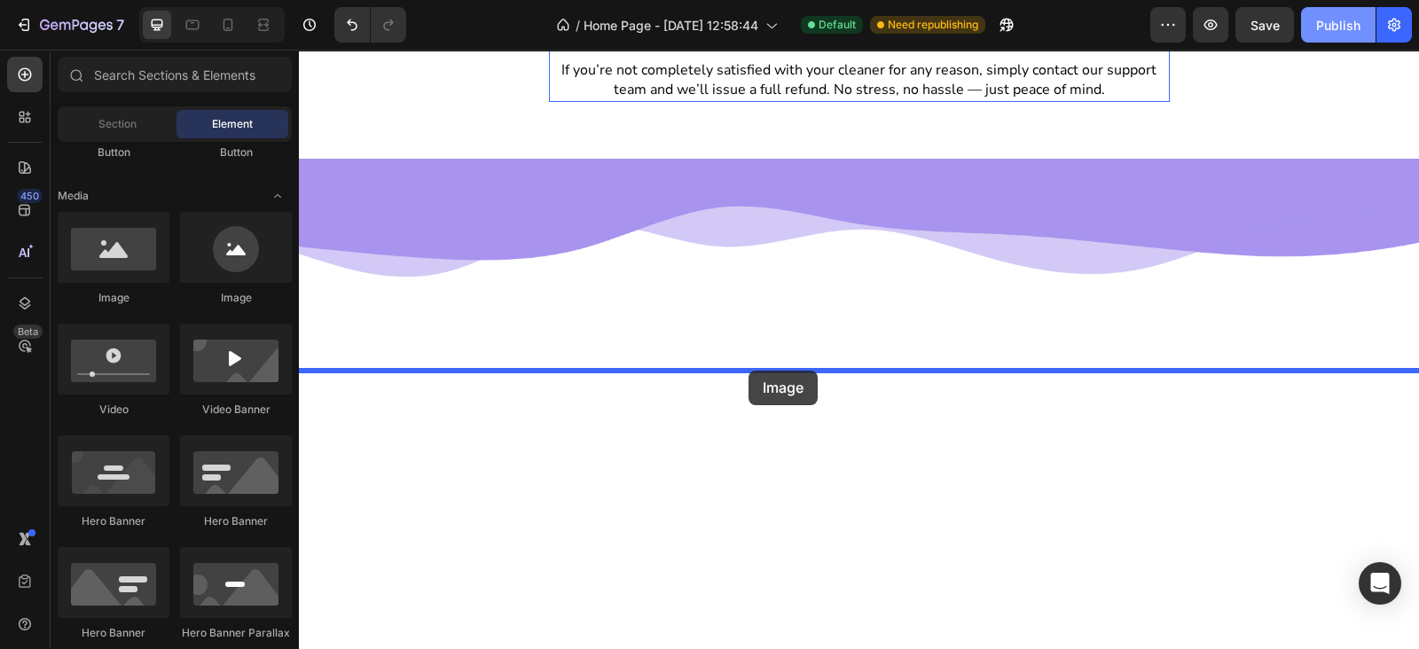
drag, startPoint x: 446, startPoint y: 296, endPoint x: 746, endPoint y: 373, distance: 310.3
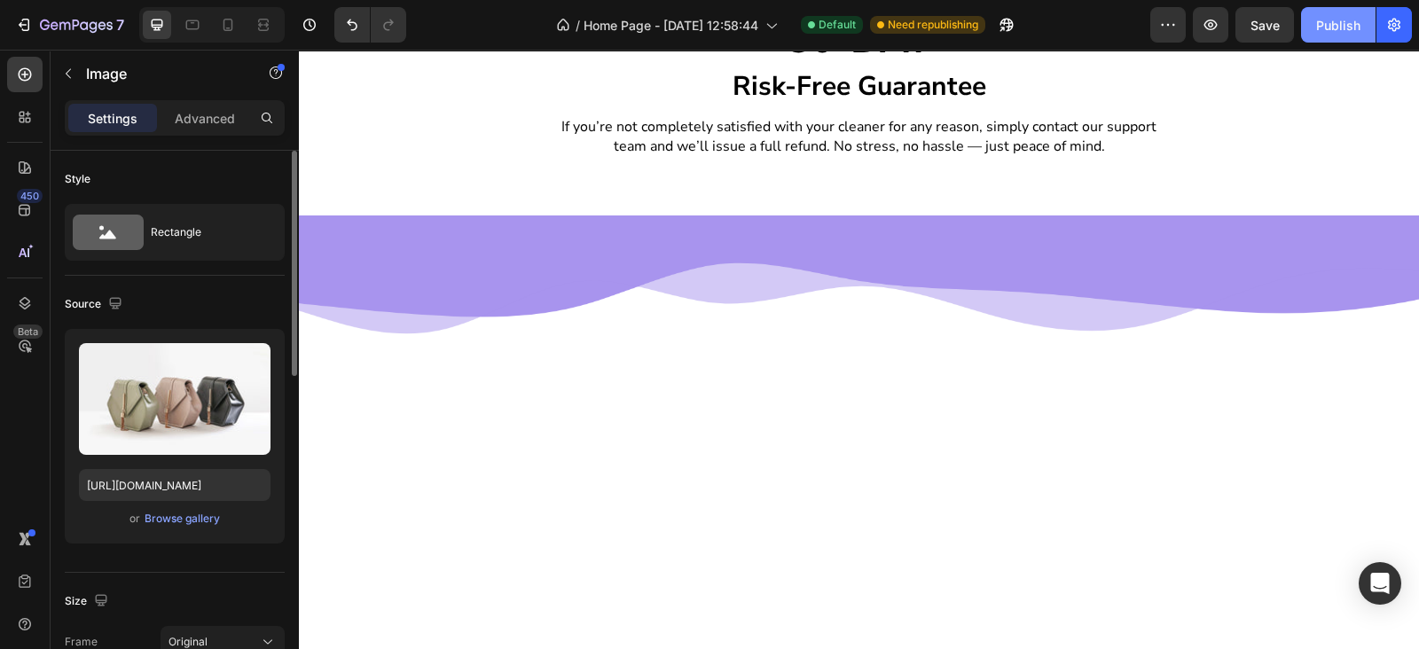
scroll to position [258, 0]
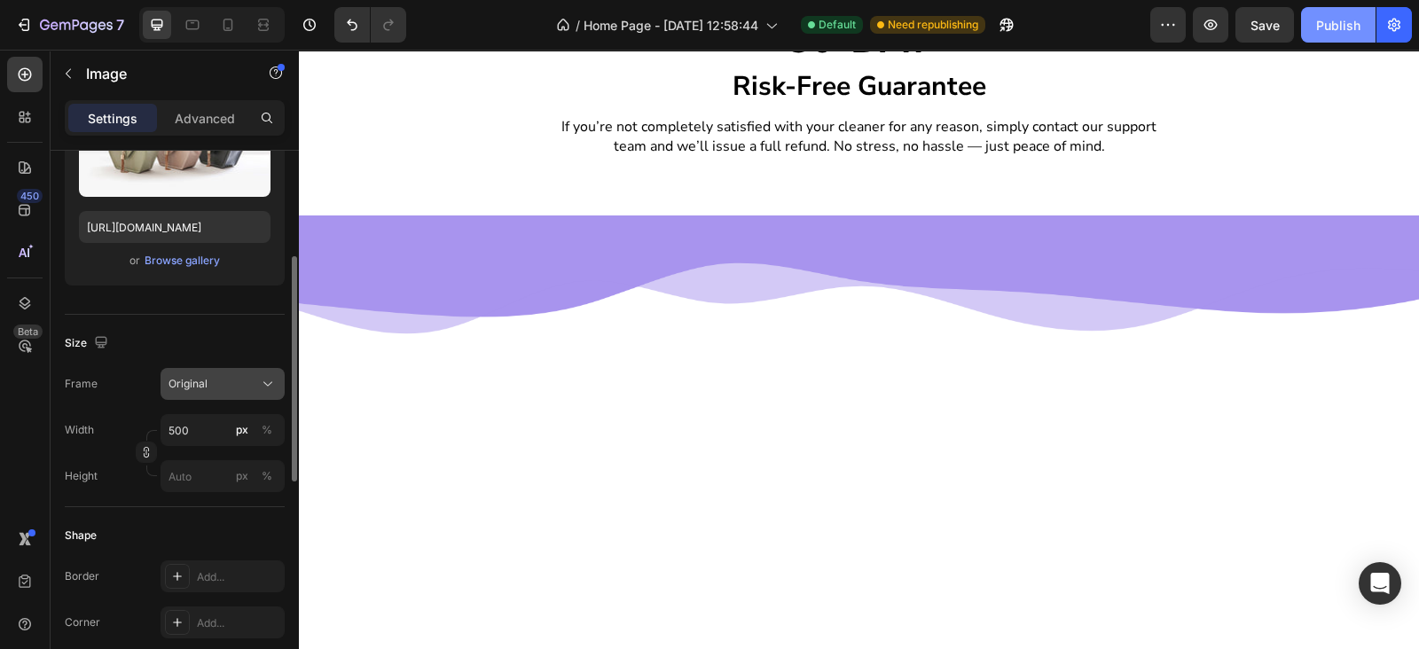
click at [204, 377] on span "Original" at bounding box center [187, 384] width 39 height 16
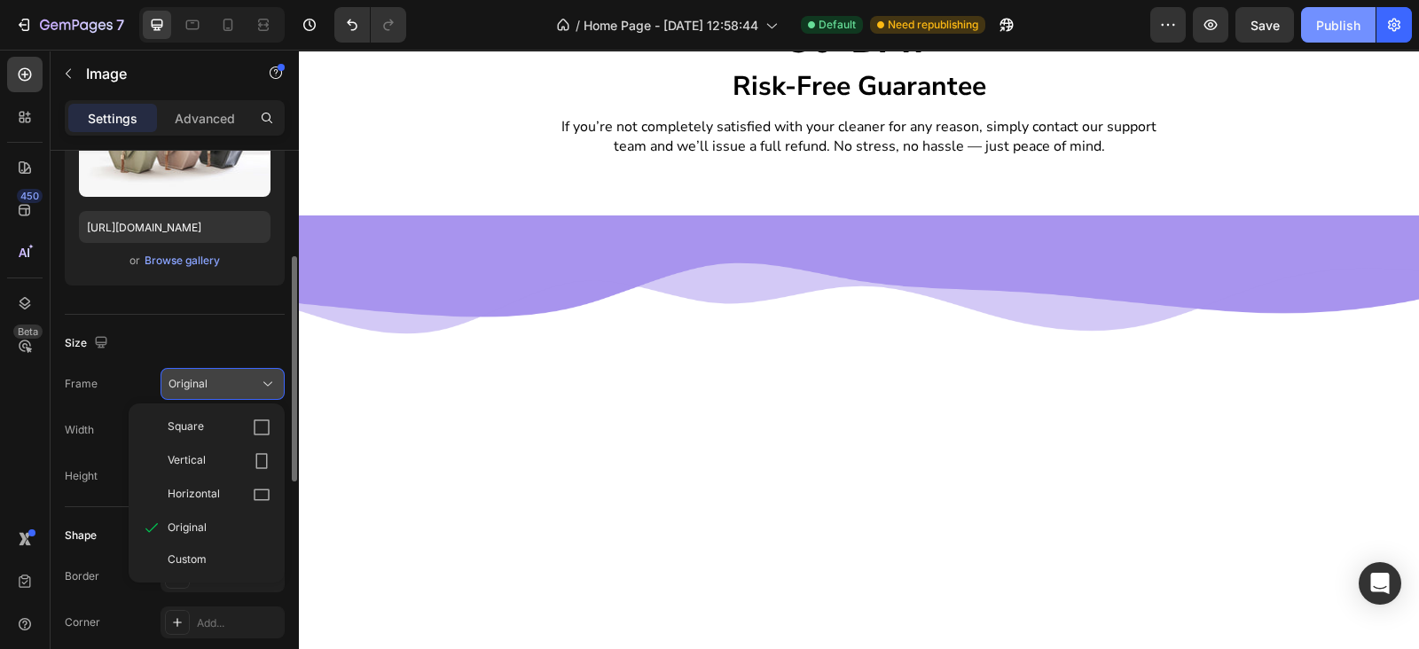
click at [204, 377] on span "Original" at bounding box center [187, 384] width 39 height 16
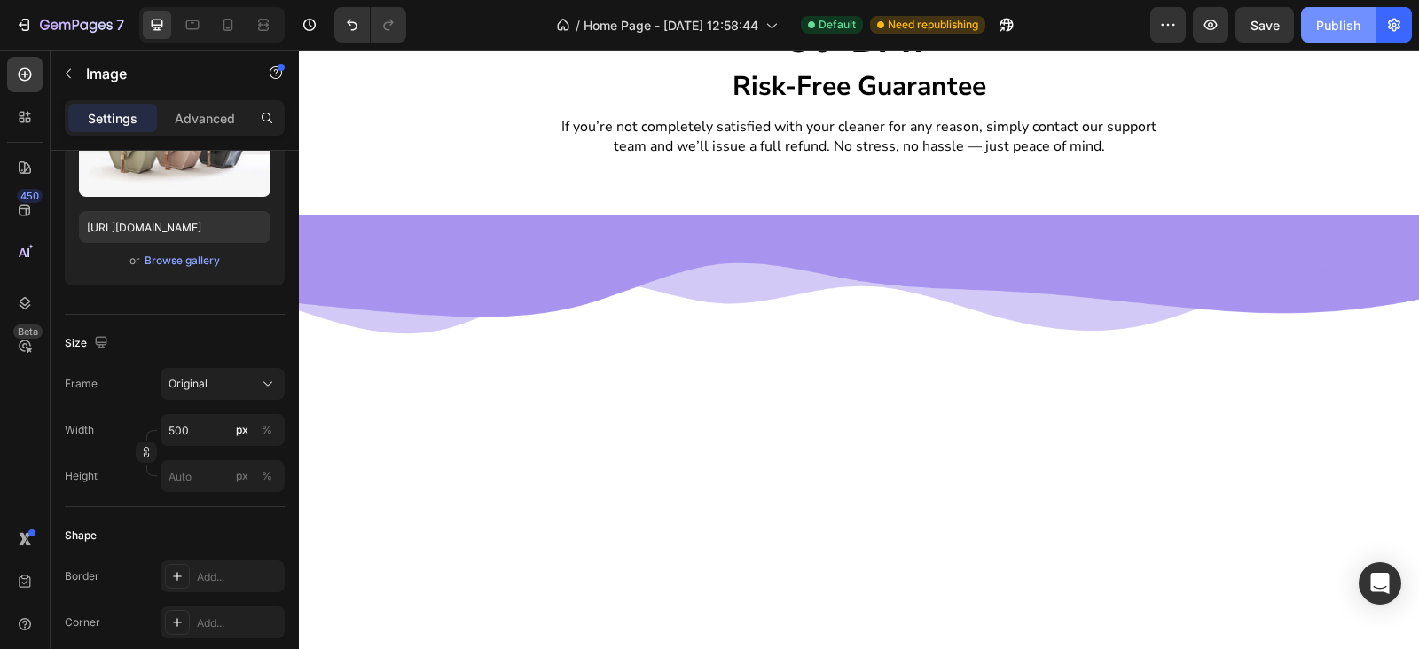
click at [204, 430] on input "500" at bounding box center [222, 430] width 124 height 32
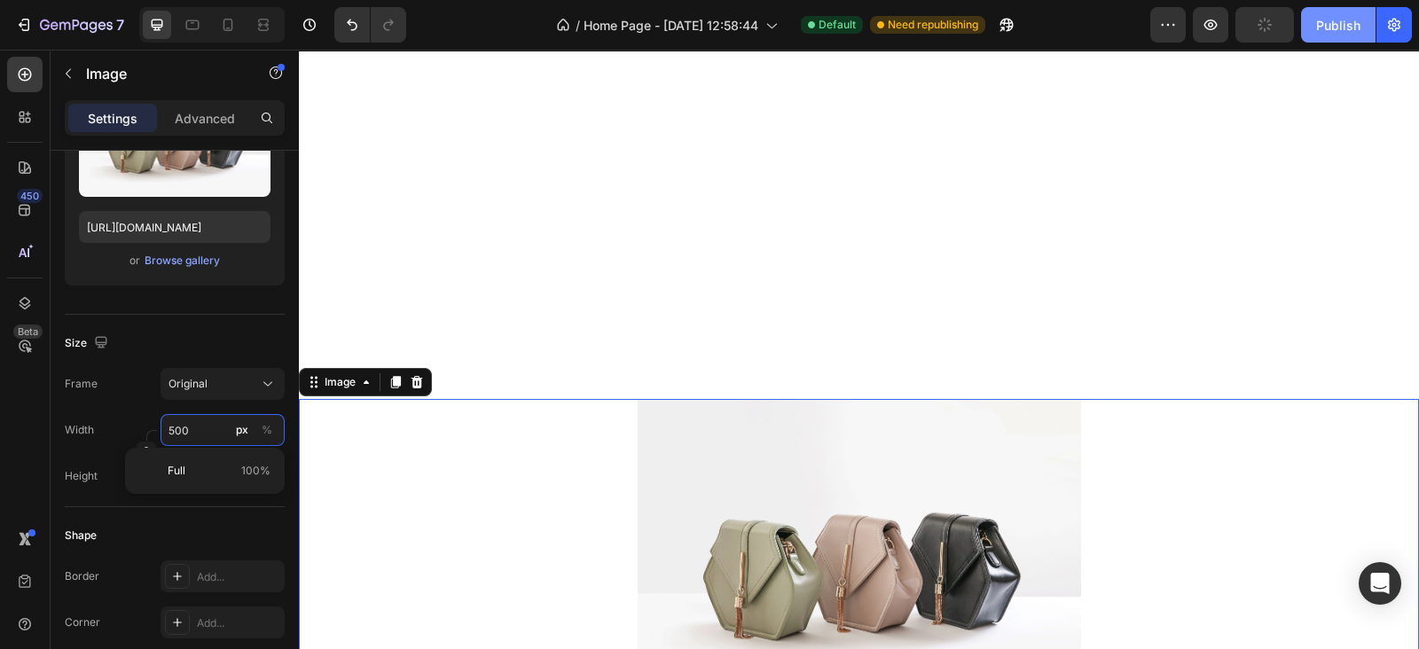
scroll to position [2193, 0]
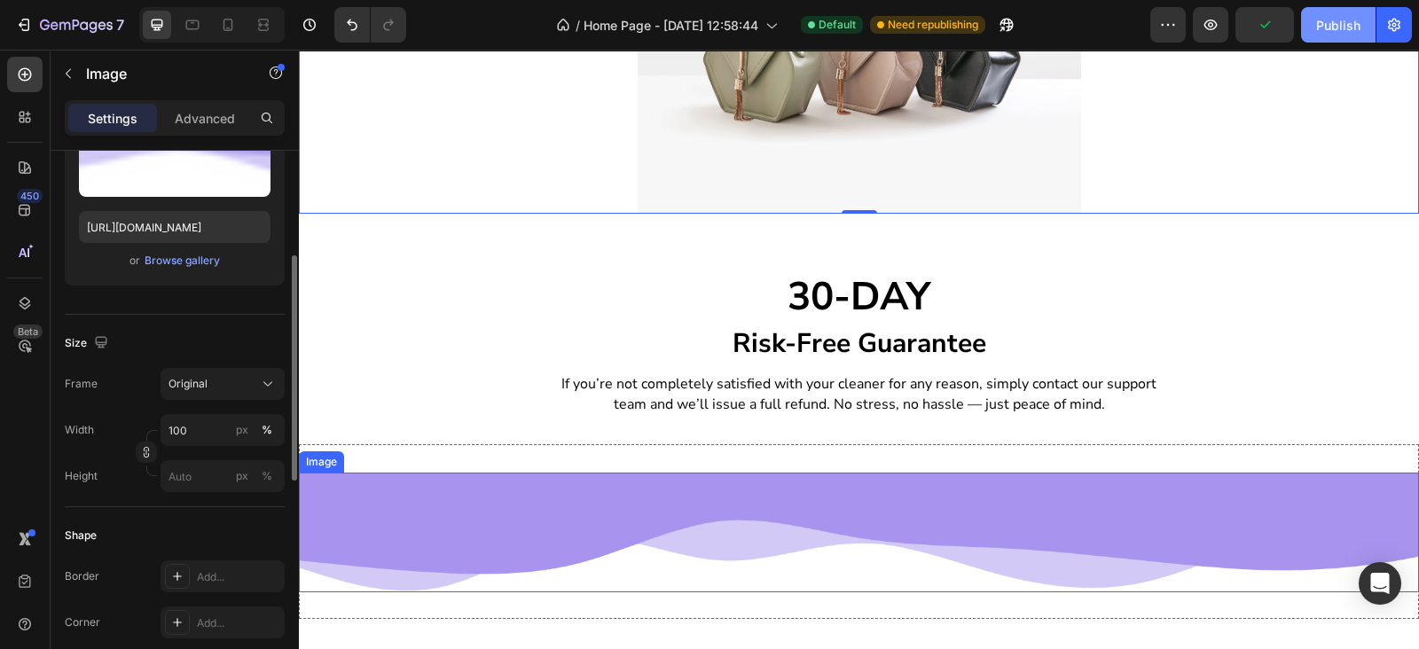
click at [420, 524] on img at bounding box center [859, 533] width 1120 height 120
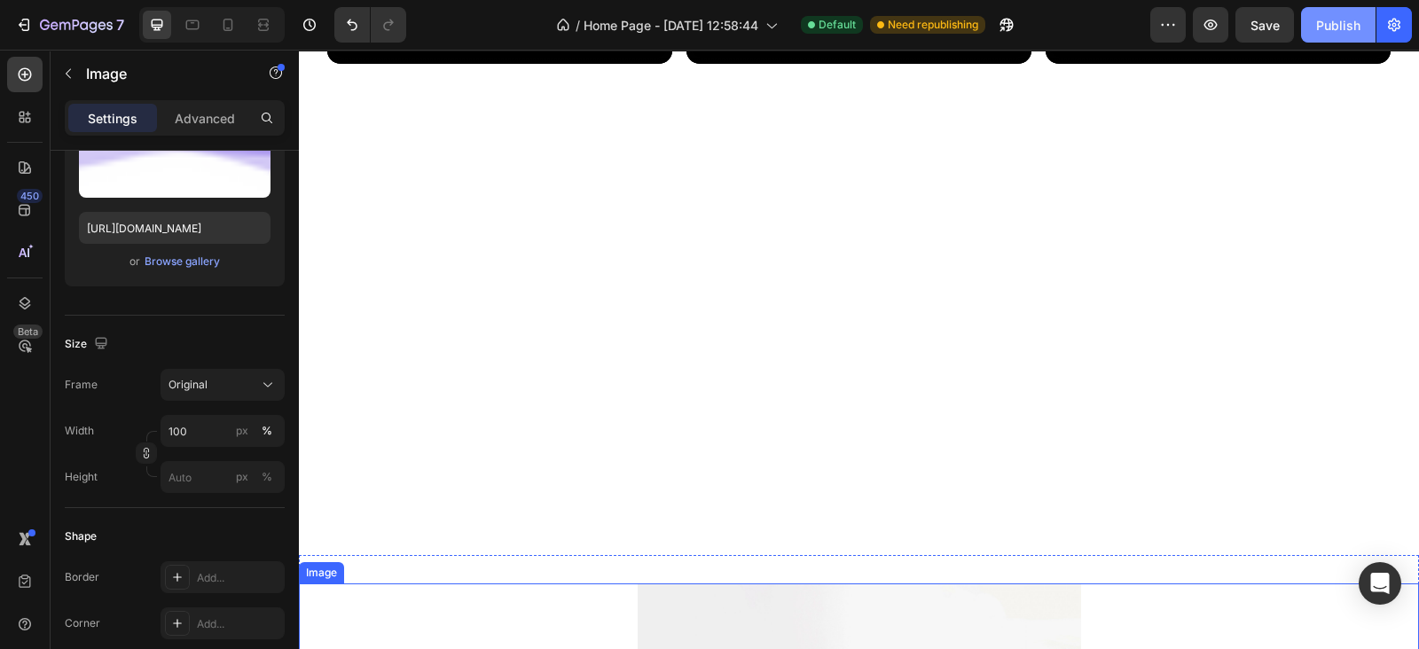
scroll to position [1935, 0]
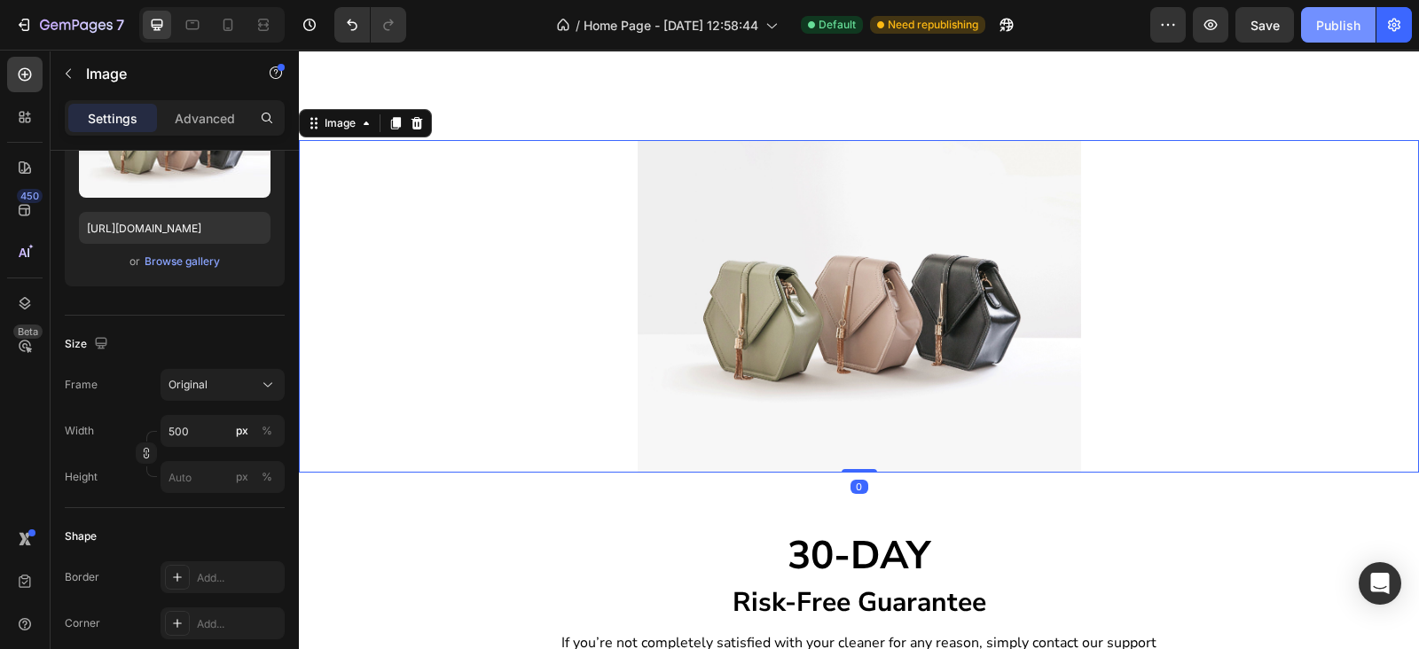
click at [445, 412] on div at bounding box center [859, 306] width 1120 height 332
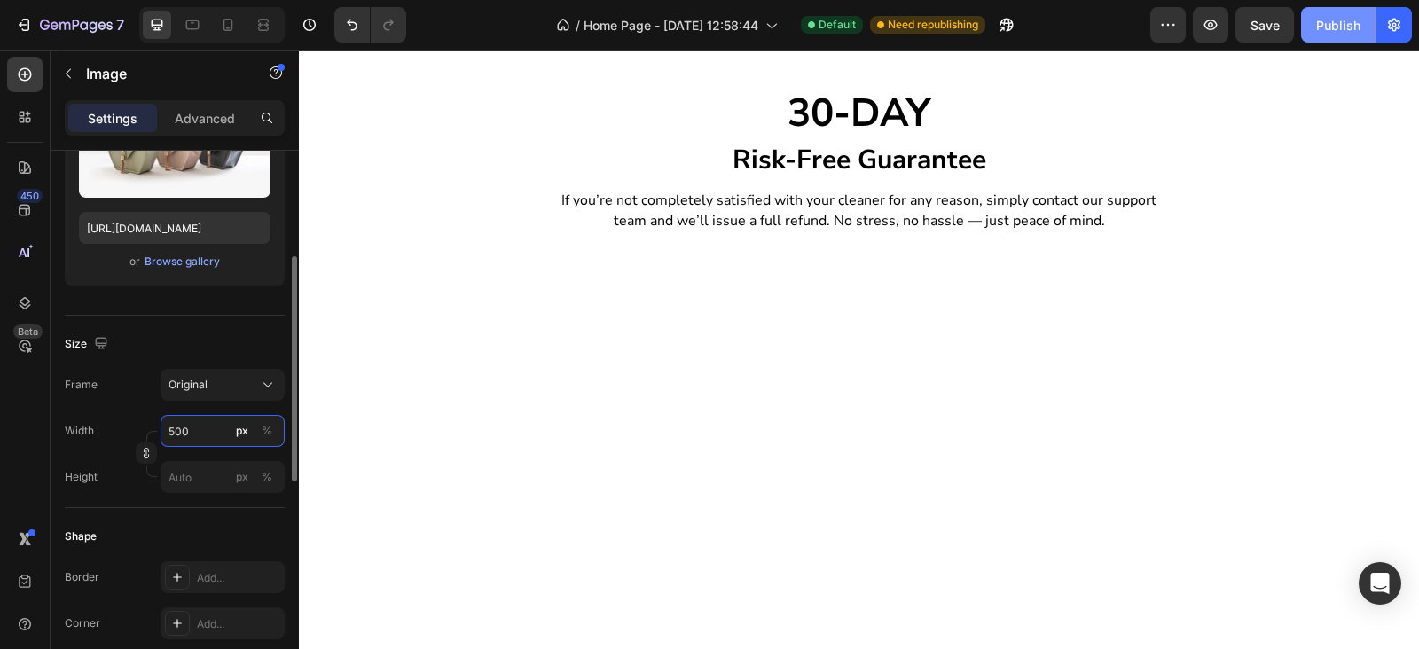
click at [193, 442] on input "500" at bounding box center [222, 431] width 124 height 32
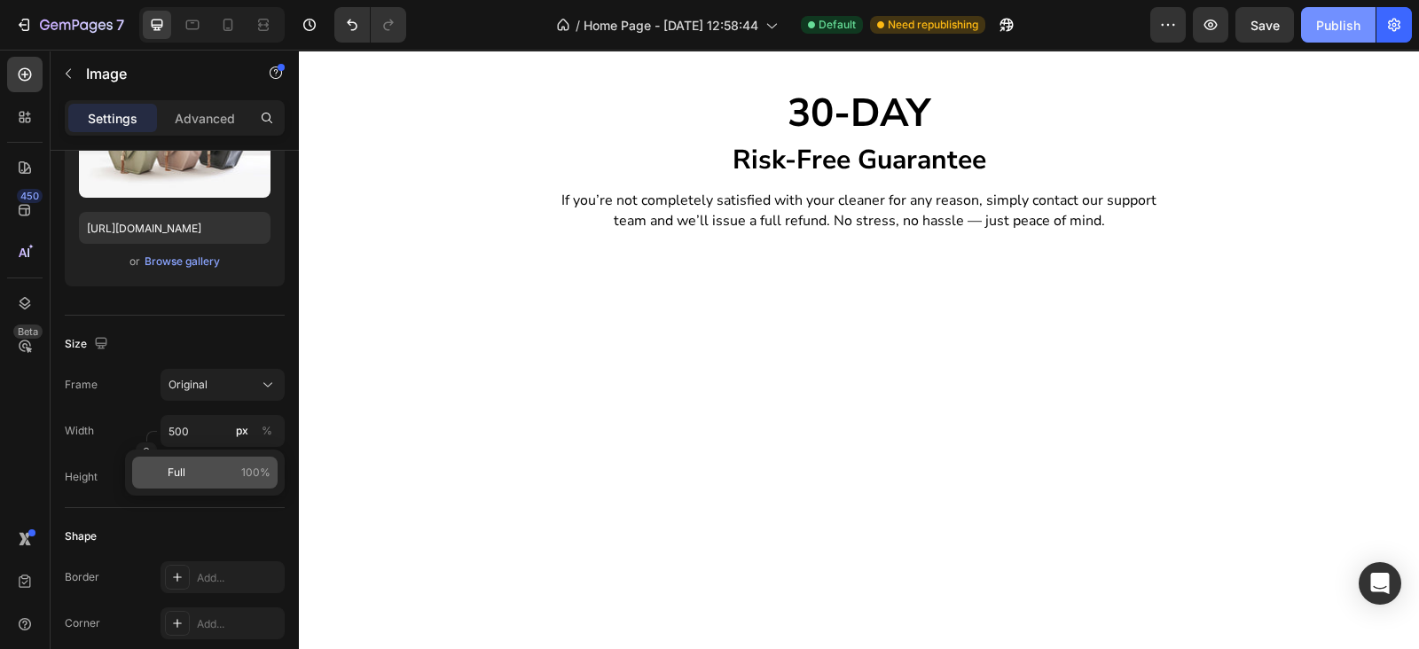
click at [211, 465] on p "Full 100%" at bounding box center [219, 473] width 103 height 16
type input "100"
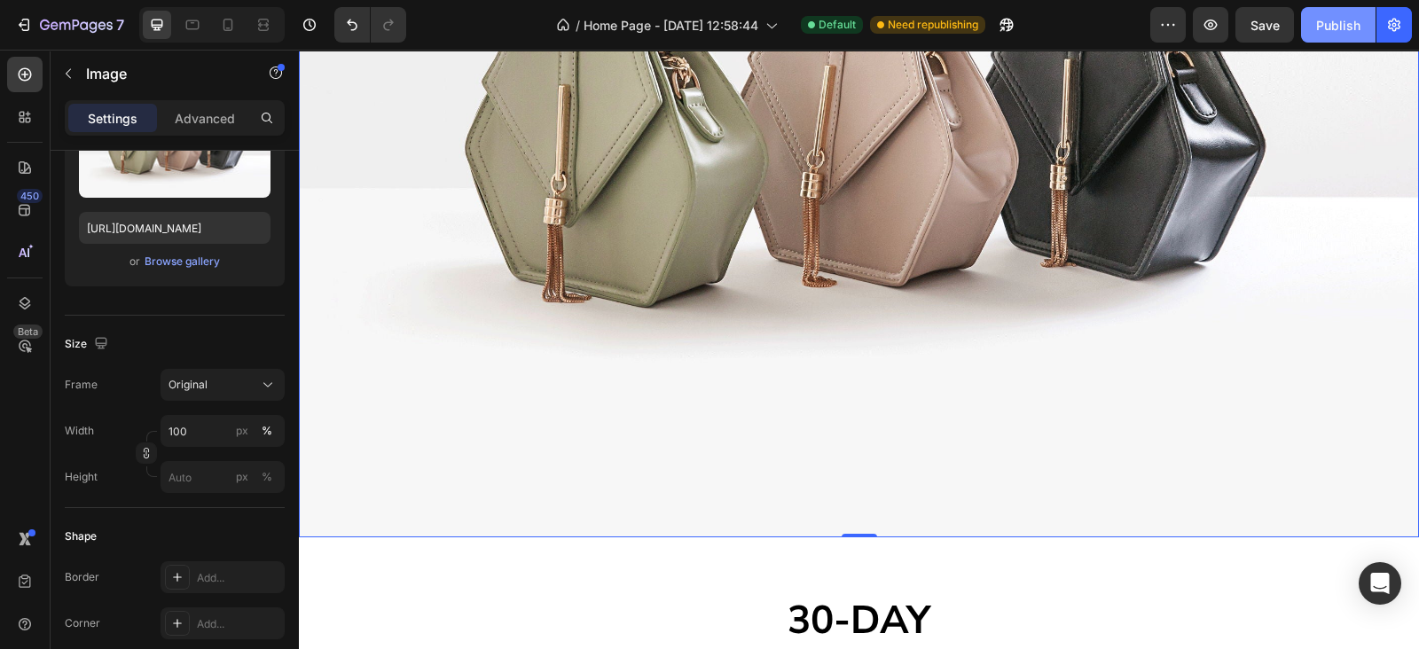
click at [625, 347] on img at bounding box center [859, 118] width 1120 height 840
click at [146, 215] on input "[URL][DOMAIN_NAME]" at bounding box center [174, 228] width 191 height 32
paste input "0674/9818/0769/files/download_-_2025-09-26T143628.951_50e520c4-b2df-4303-a217-0…"
type input "[URL][DOMAIN_NAME]"
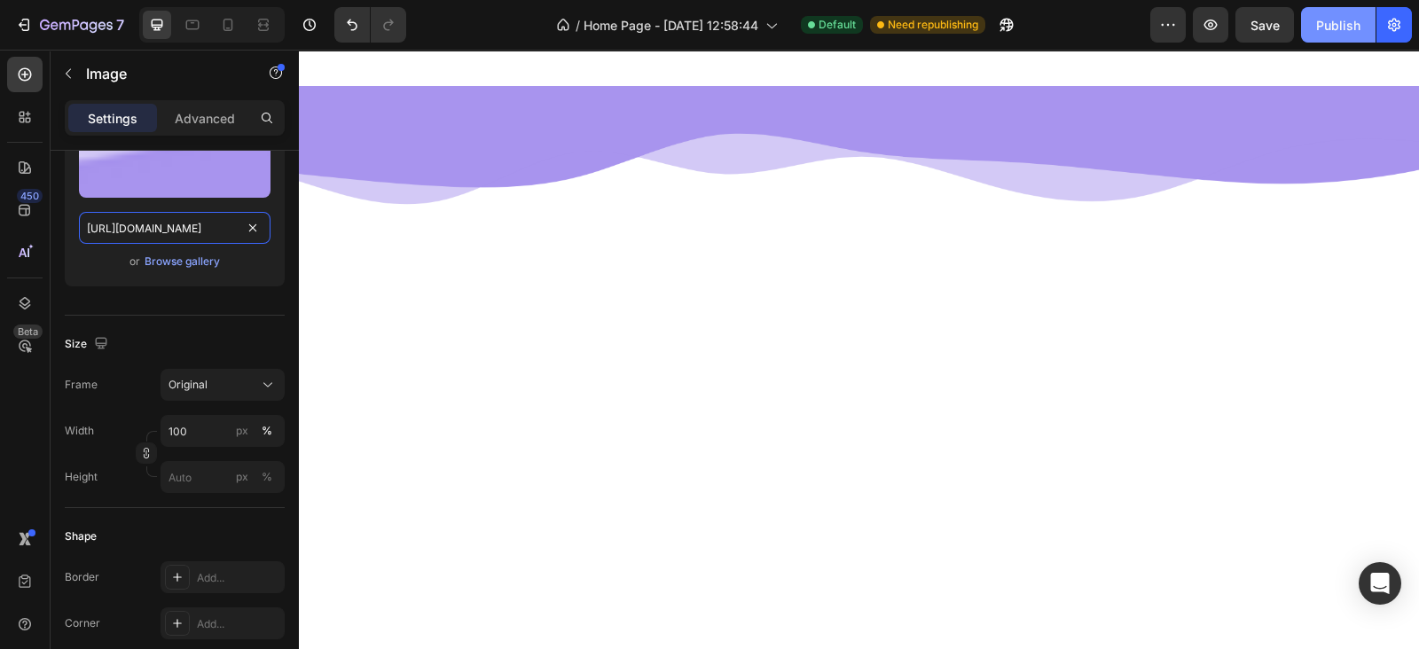
scroll to position [1935, 0]
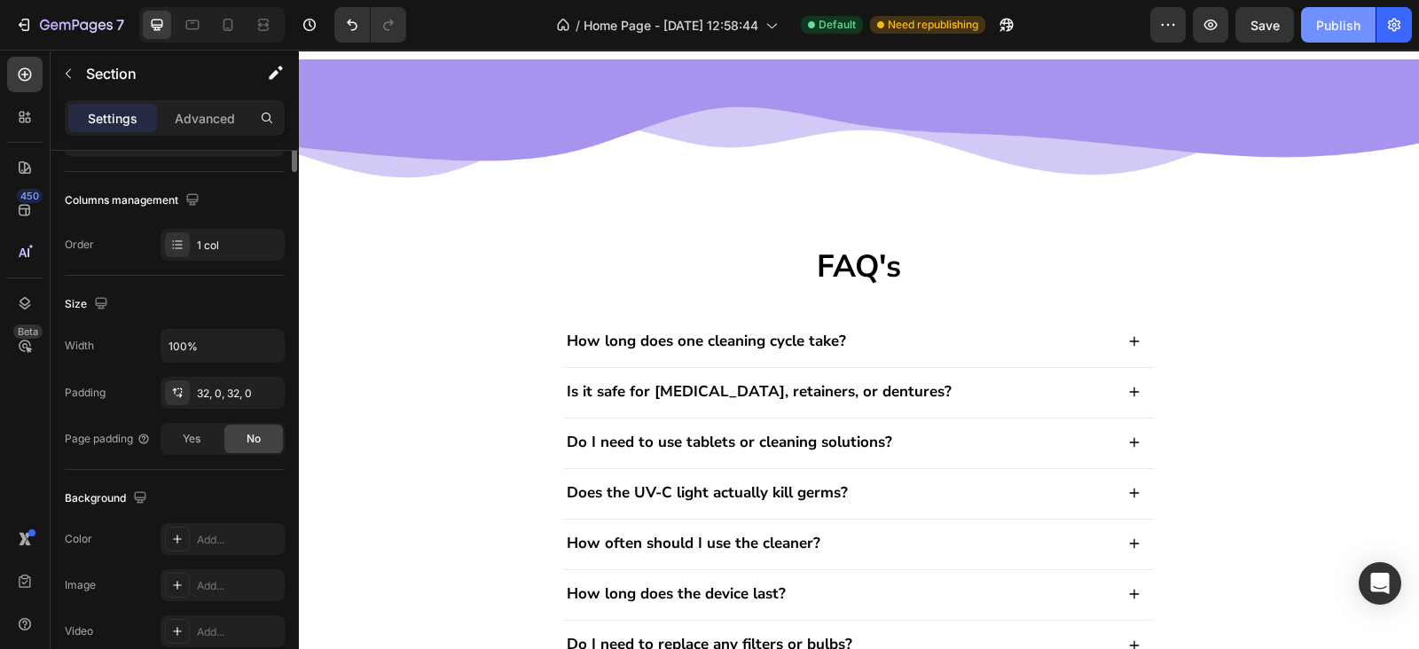
scroll to position [0, 0]
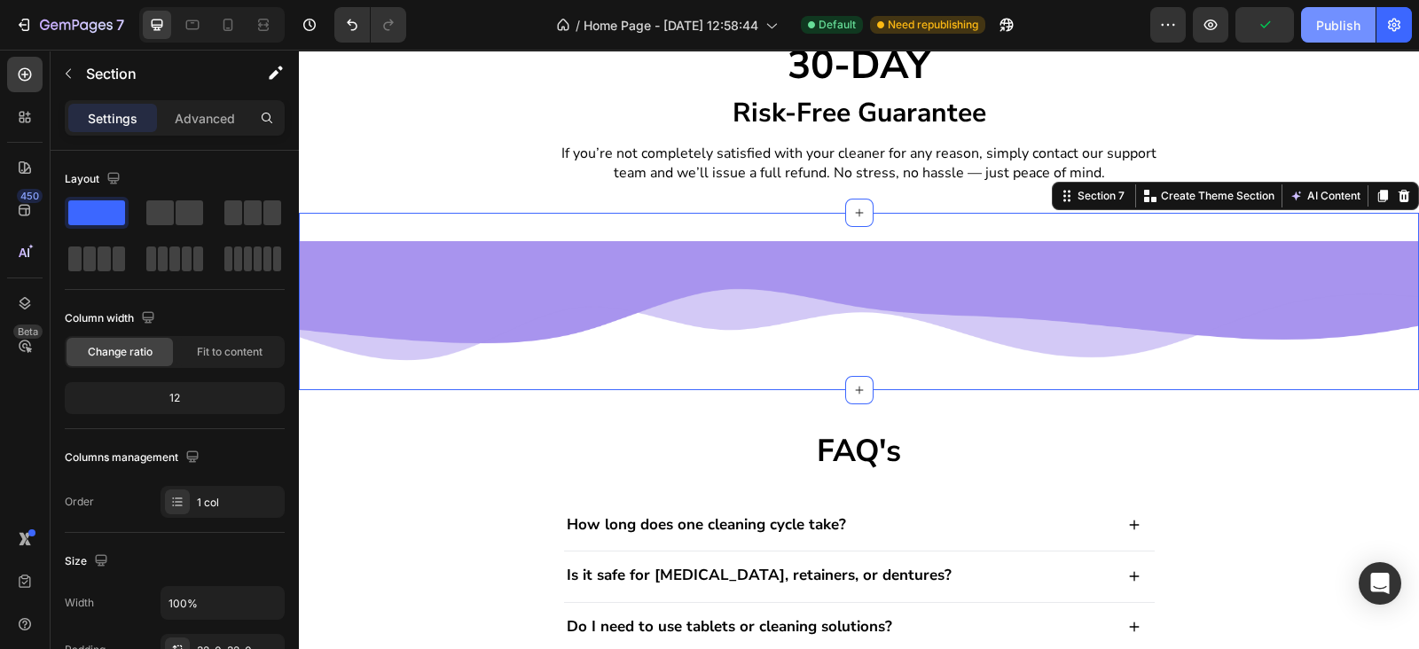
click at [825, 381] on div "Image Section 7 You can create reusable sections Create Theme Section AI Conten…" at bounding box center [859, 301] width 1120 height 176
click at [702, 235] on div "Image Section 7 You can create reusable sections Create Theme Section AI Conten…" at bounding box center [859, 301] width 1120 height 176
click at [185, 126] on p "Advanced" at bounding box center [205, 118] width 60 height 19
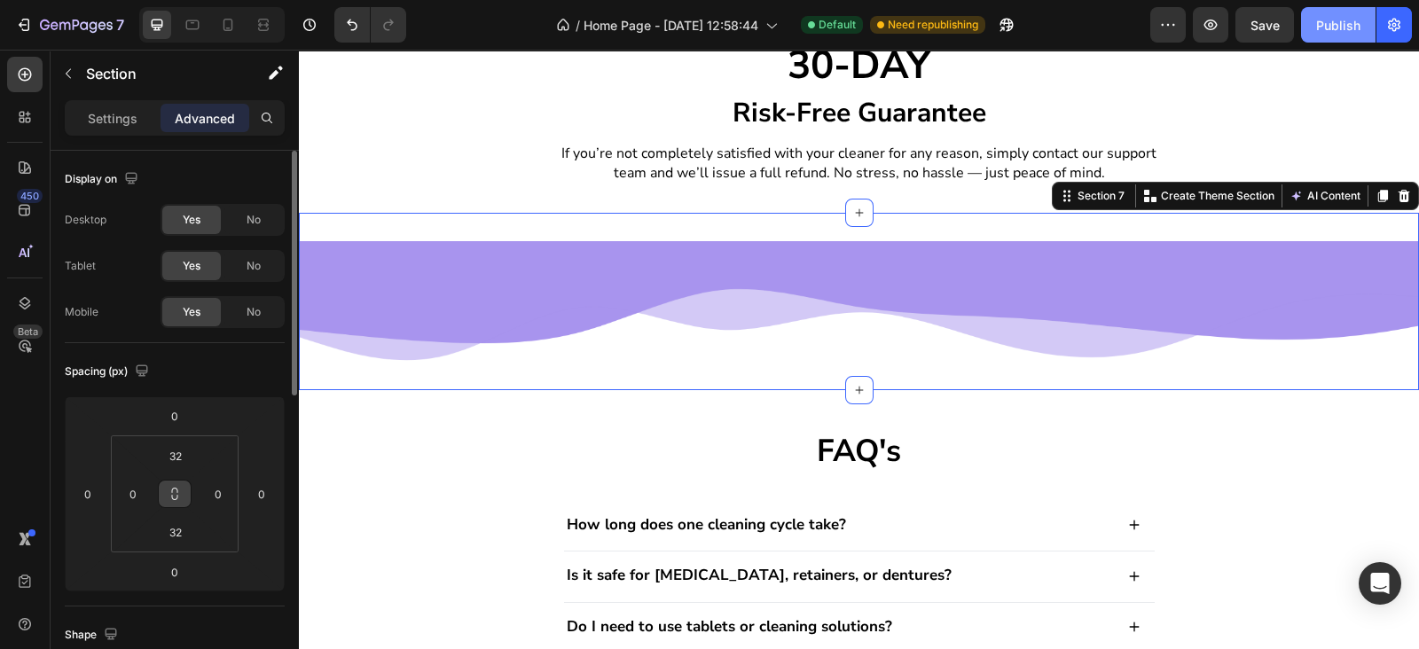
click at [169, 494] on icon at bounding box center [175, 494] width 14 height 14
click at [165, 468] on div "32" at bounding box center [175, 456] width 44 height 28
click at [164, 467] on input "32" at bounding box center [175, 455] width 35 height 27
type input "0"
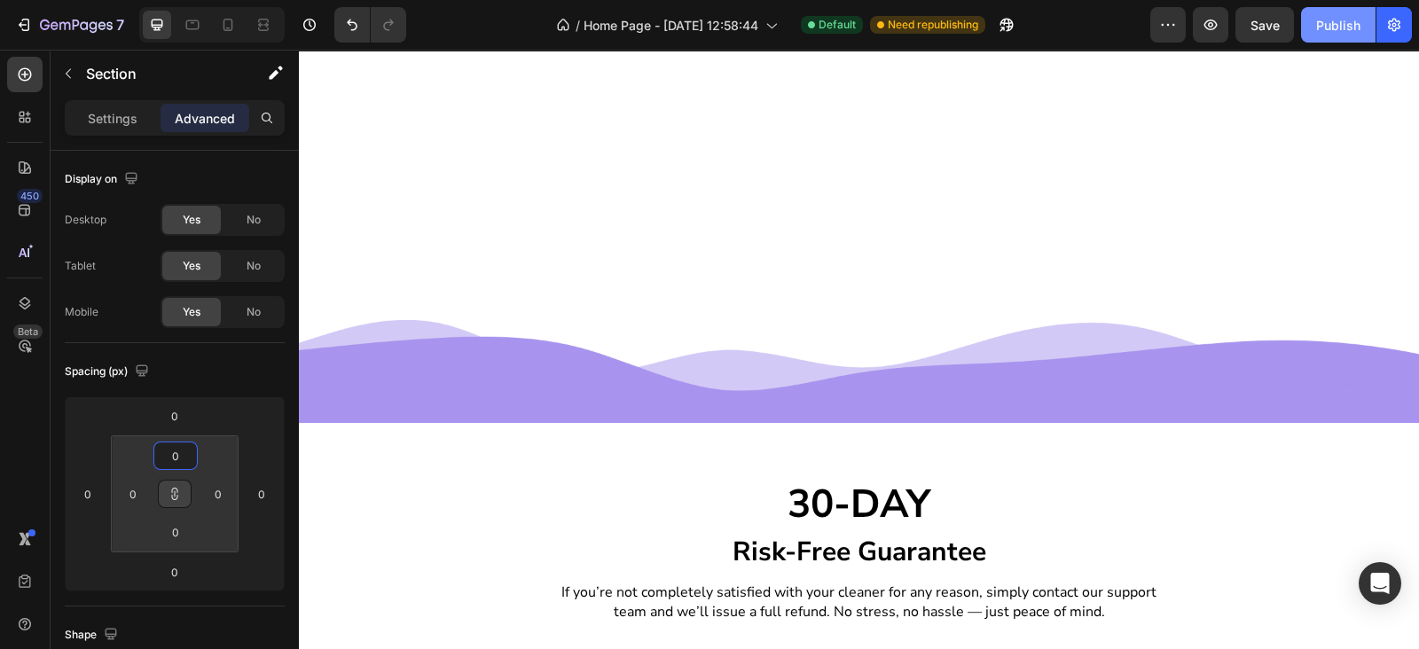
scroll to position [1676, 0]
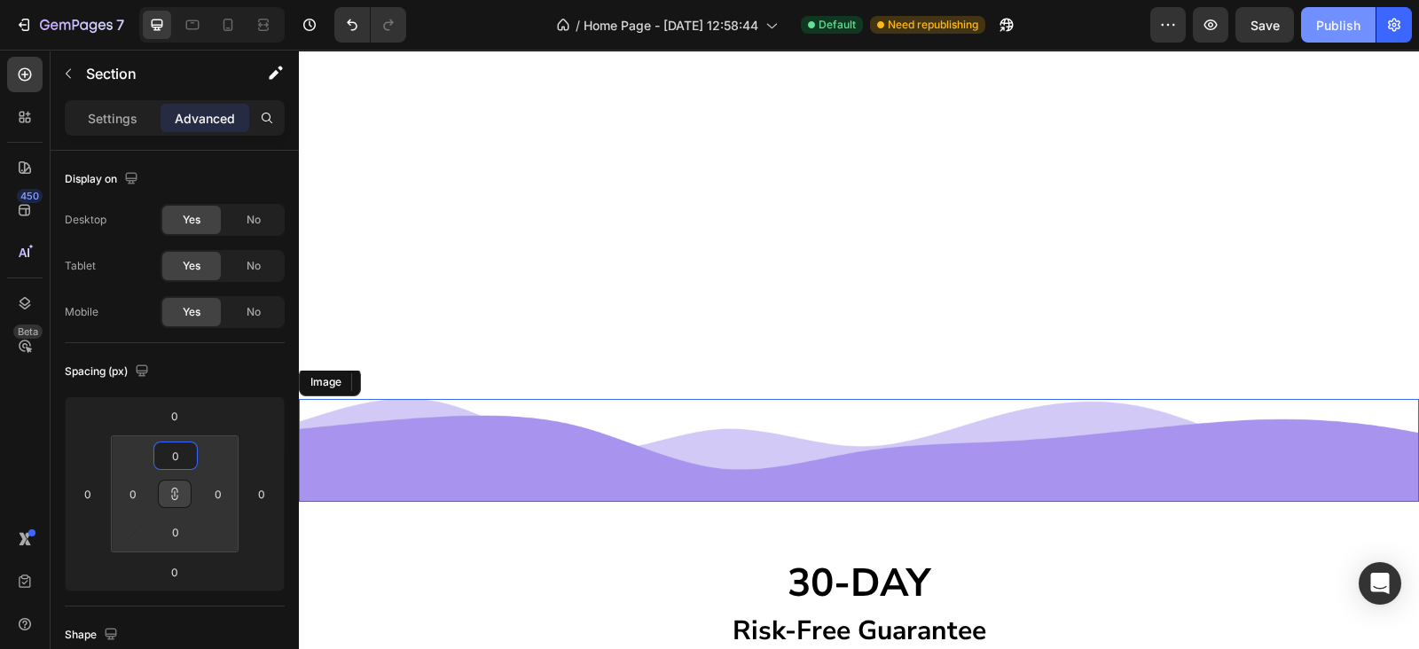
click at [691, 458] on img at bounding box center [859, 450] width 1120 height 103
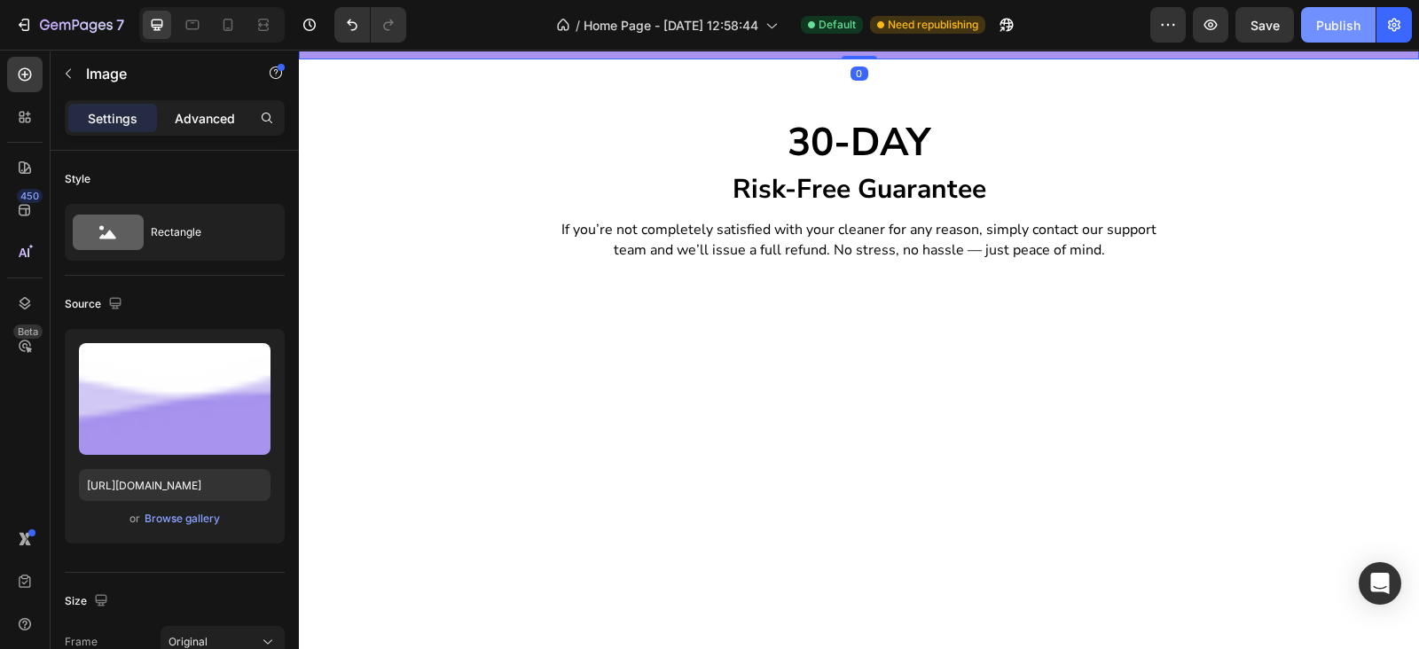
click at [204, 117] on p "Advanced" at bounding box center [205, 118] width 60 height 19
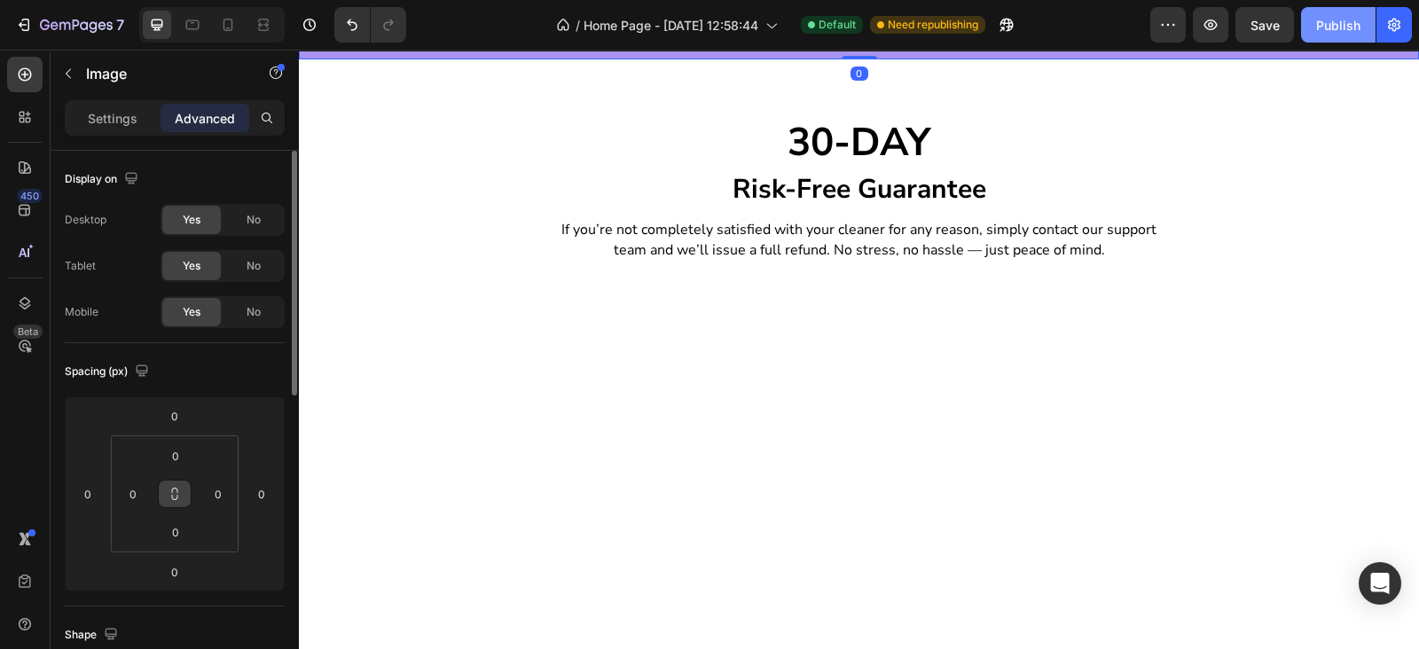
click at [171, 492] on icon at bounding box center [175, 494] width 14 height 14
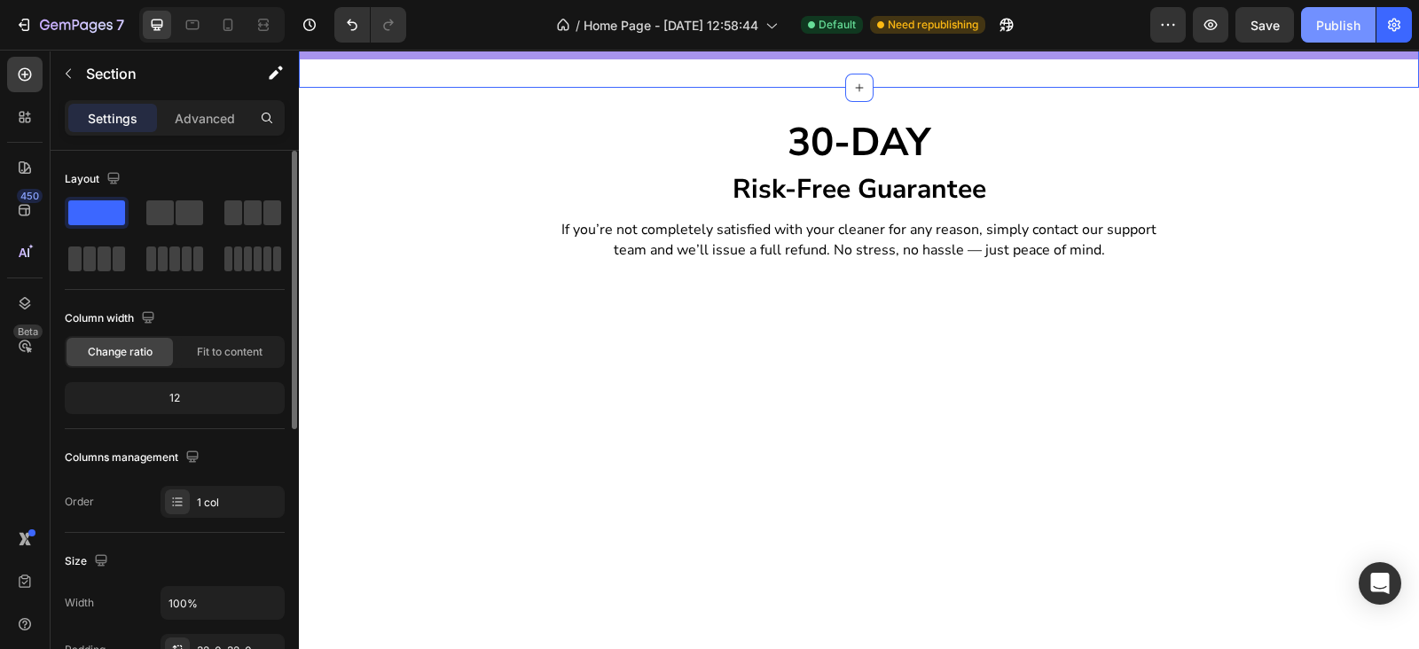
click at [629, 88] on div "Image Section 5 You can create reusable sections Create Theme Section AI Conten…" at bounding box center [859, 8] width 1120 height 160
click at [195, 113] on p "Advanced" at bounding box center [205, 118] width 60 height 19
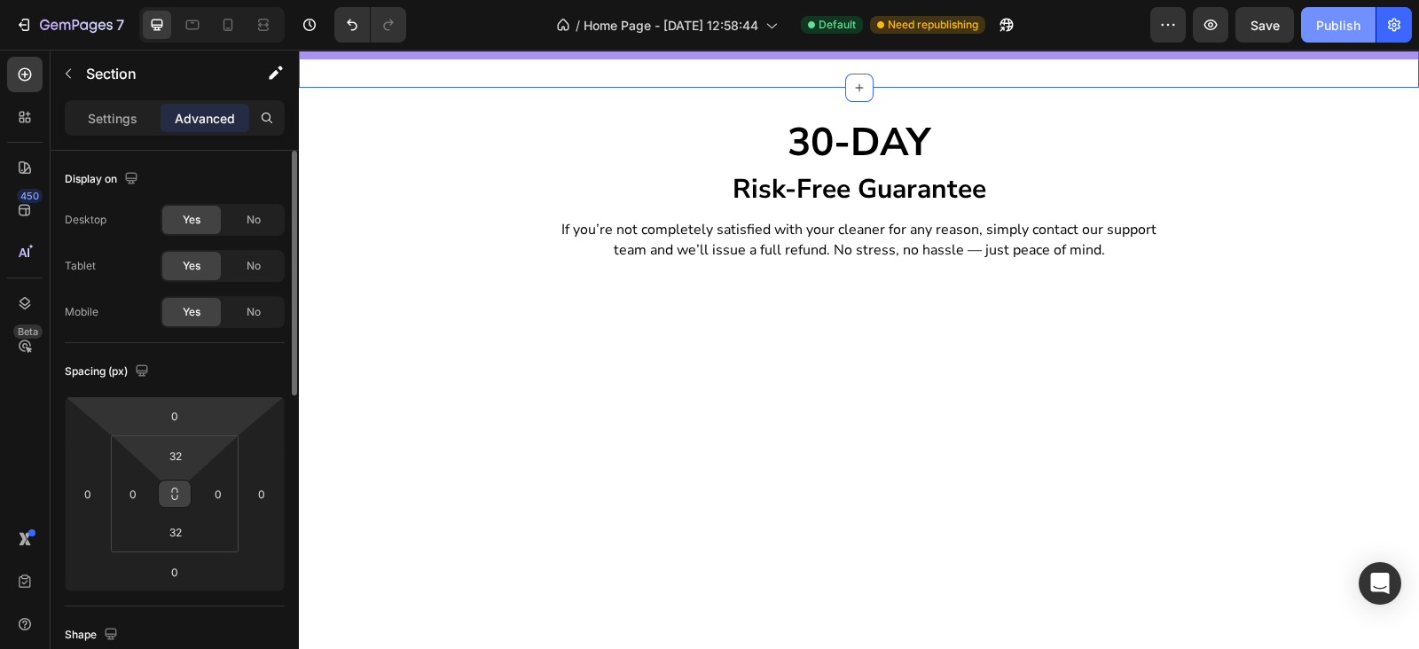
click at [164, 497] on button at bounding box center [175, 494] width 34 height 28
click at [166, 445] on input "32" at bounding box center [175, 455] width 35 height 27
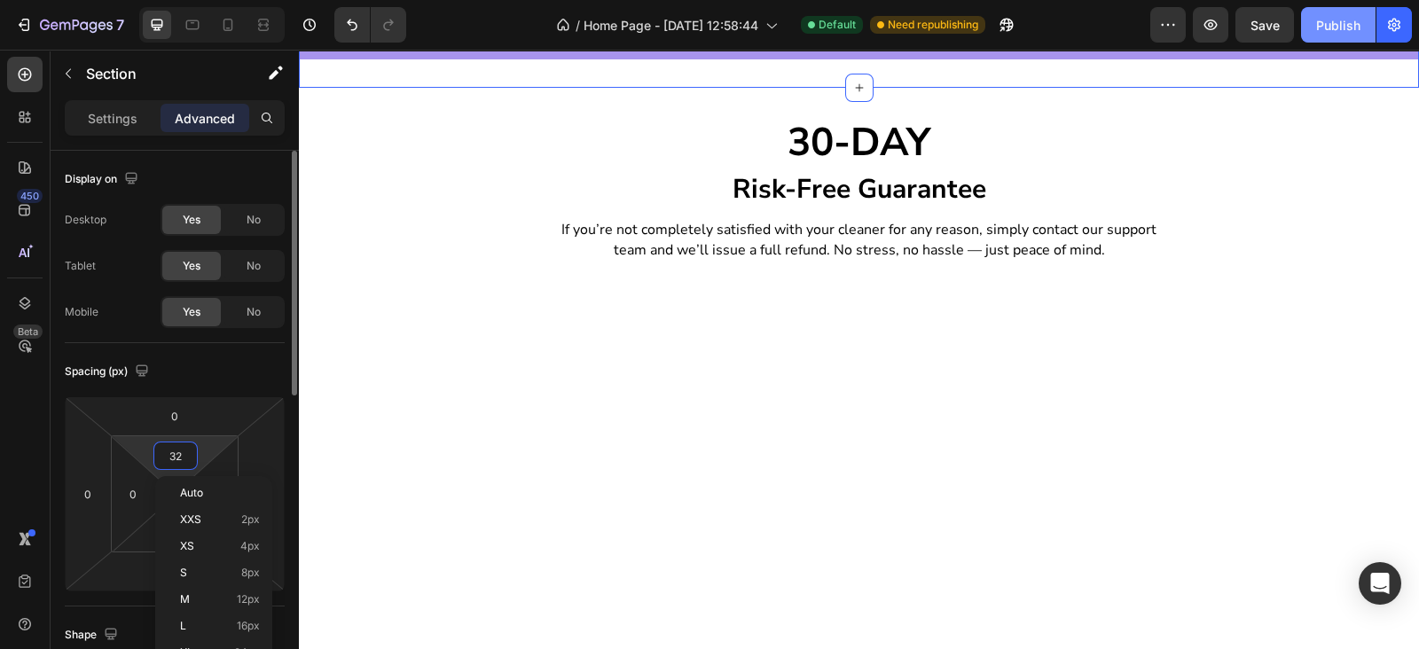
type input "0"
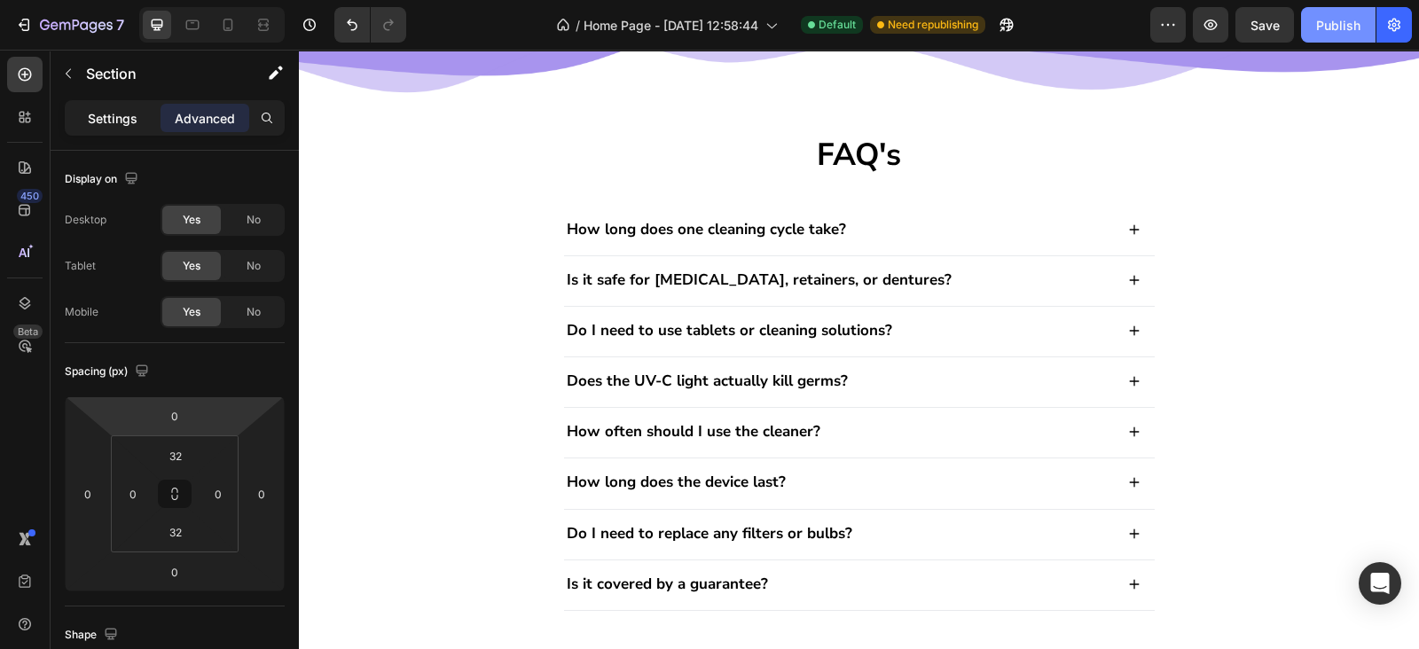
click at [106, 117] on p "Settings" at bounding box center [113, 118] width 50 height 19
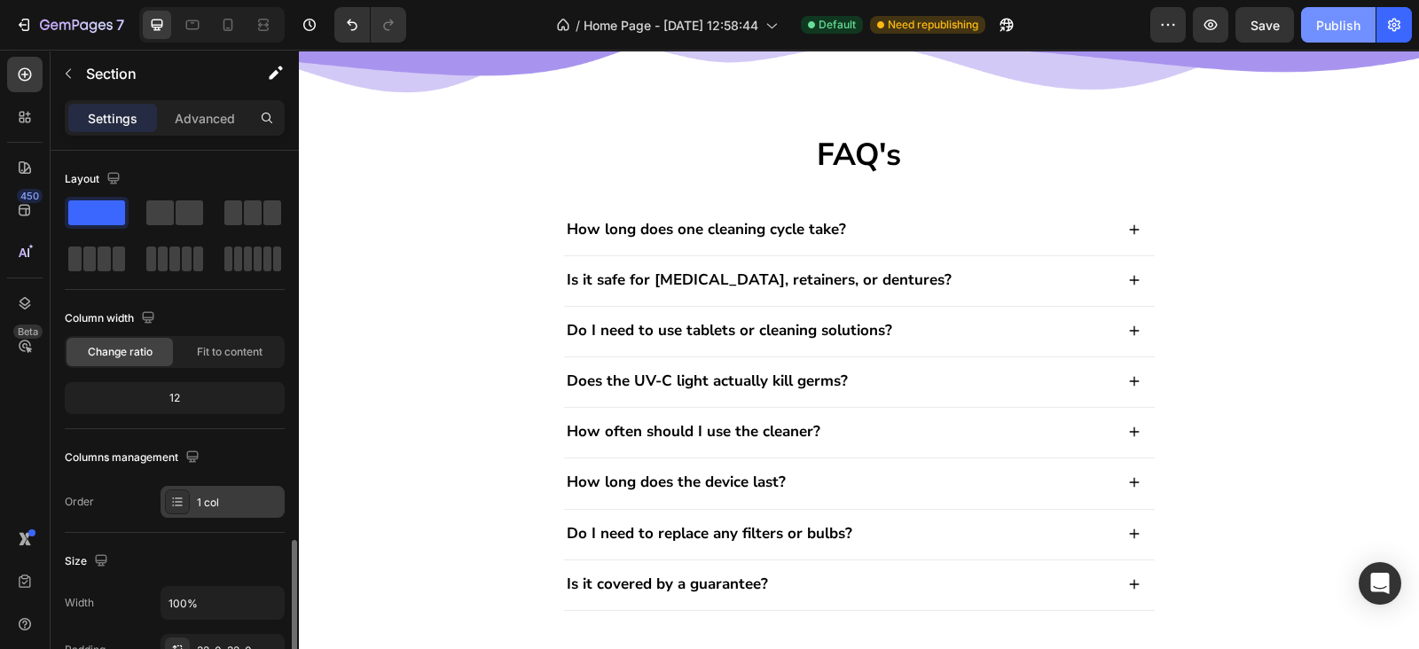
scroll to position [258, 0]
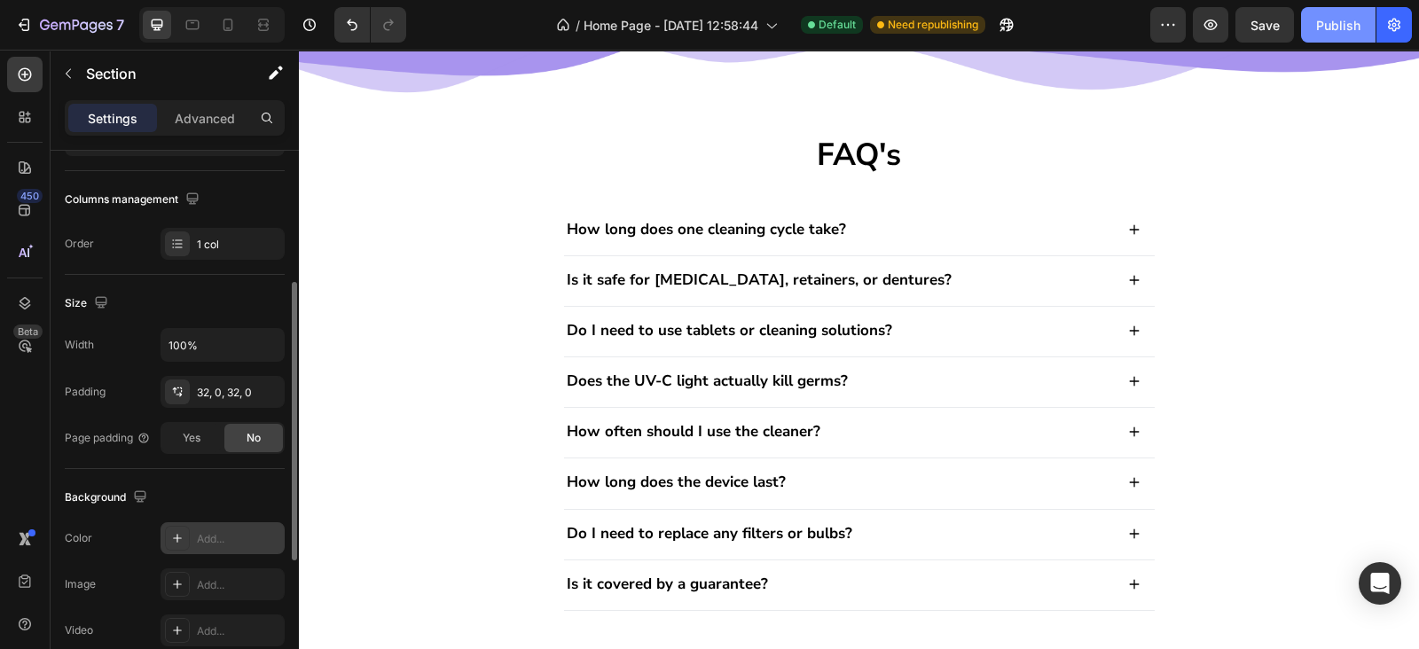
click at [207, 531] on div "Add..." at bounding box center [238, 539] width 83 height 16
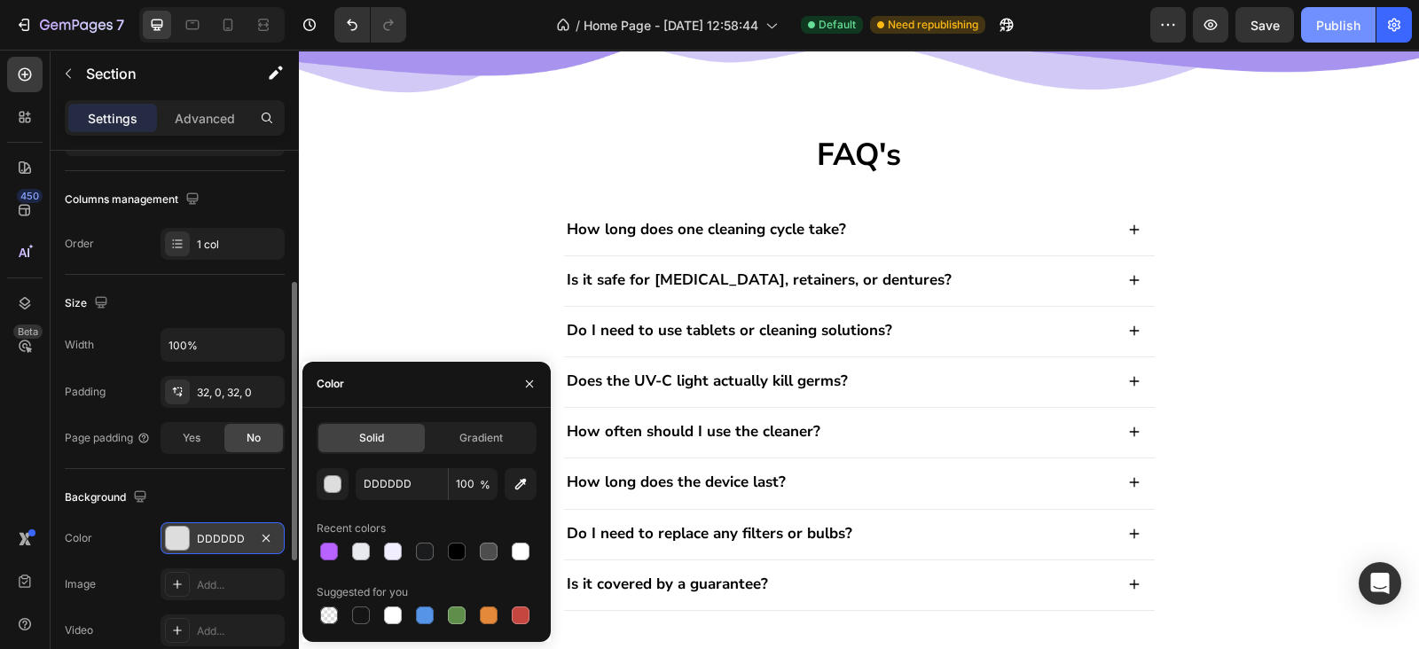
click at [382, 502] on div "DDDDDD 100 % Recent colors Suggested for you" at bounding box center [427, 548] width 220 height 160
click at [387, 489] on input "DDDDDD" at bounding box center [402, 484] width 92 height 32
paste input "#A794EF"
type input "#A794EF"
click at [526, 395] on button "button" at bounding box center [529, 384] width 28 height 28
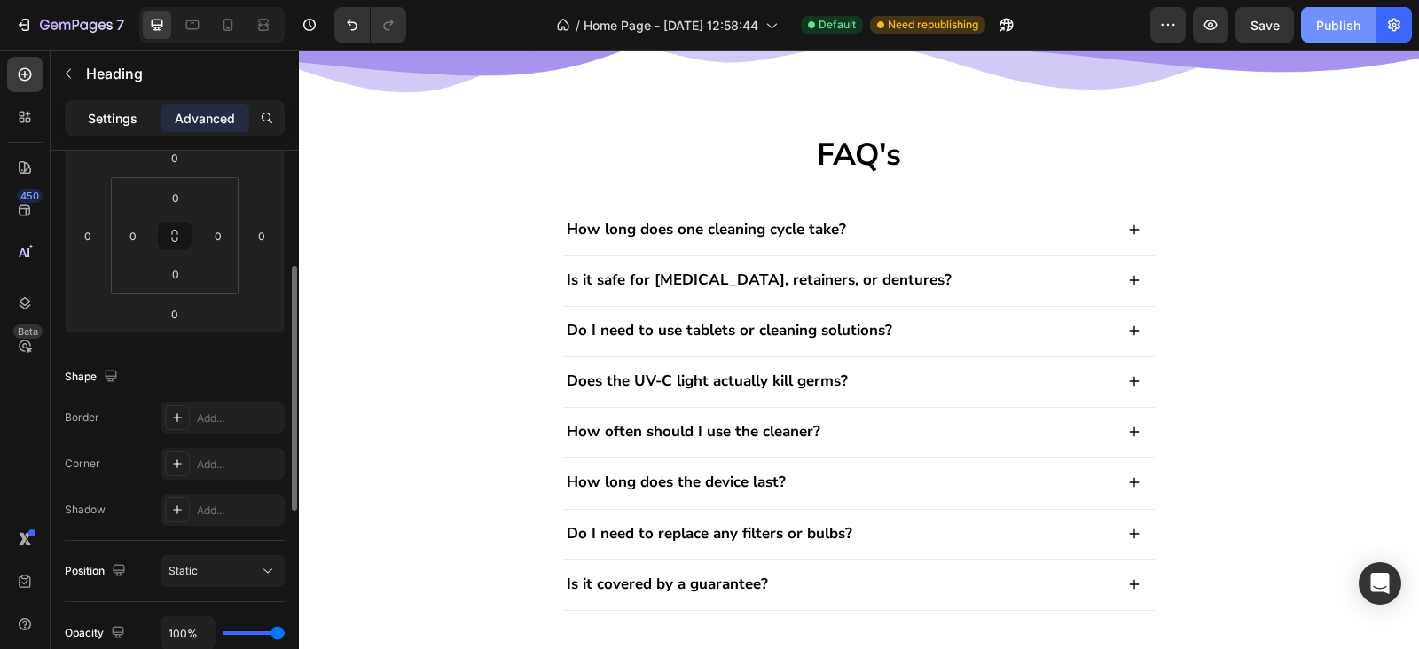
click at [137, 129] on div "Settings" at bounding box center [112, 118] width 89 height 28
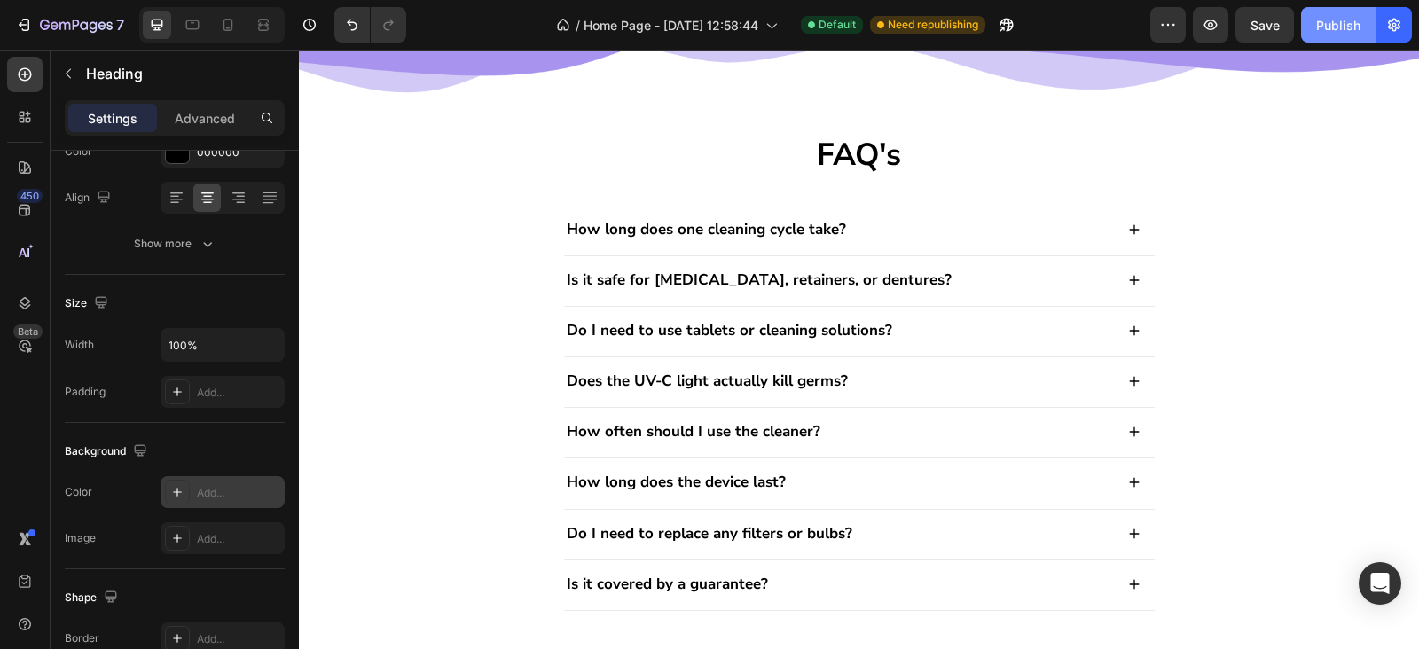
click at [199, 488] on div "Add..." at bounding box center [238, 493] width 83 height 16
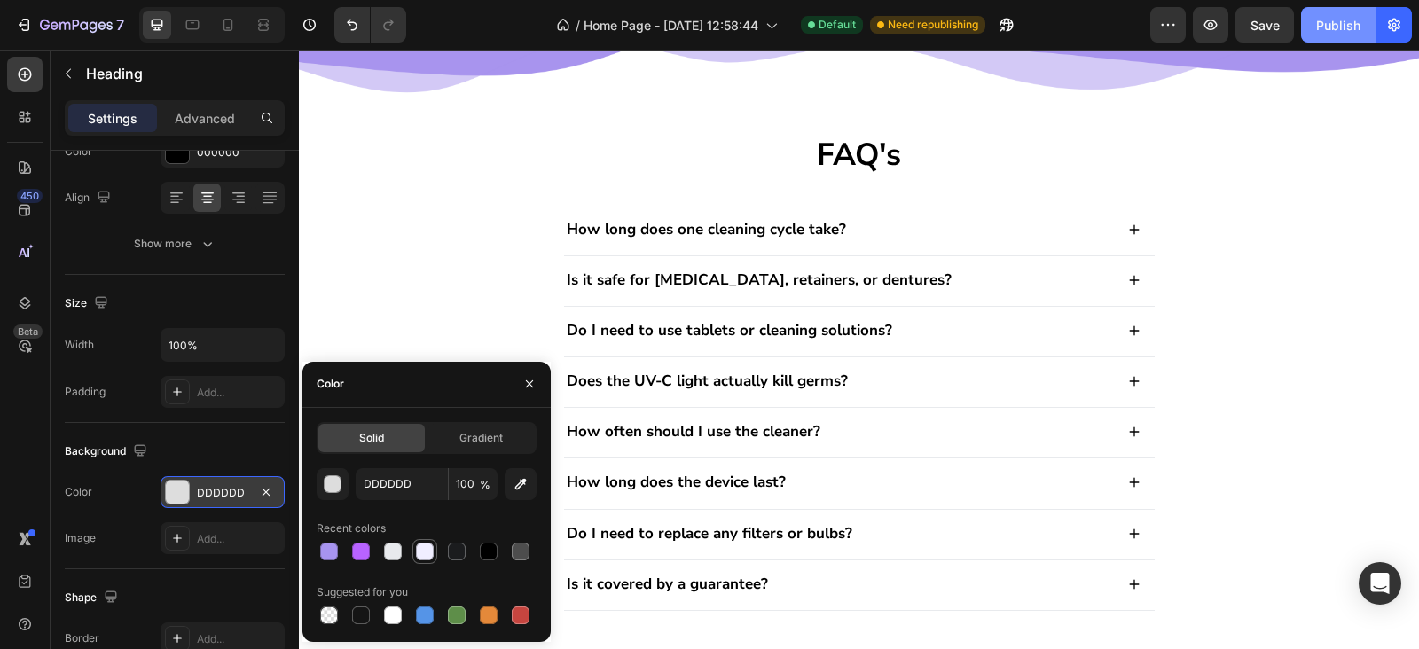
click at [427, 549] on div at bounding box center [425, 552] width 18 height 18
type input "F0EEFF"
click at [268, 491] on icon "button" at bounding box center [265, 491] width 7 height 7
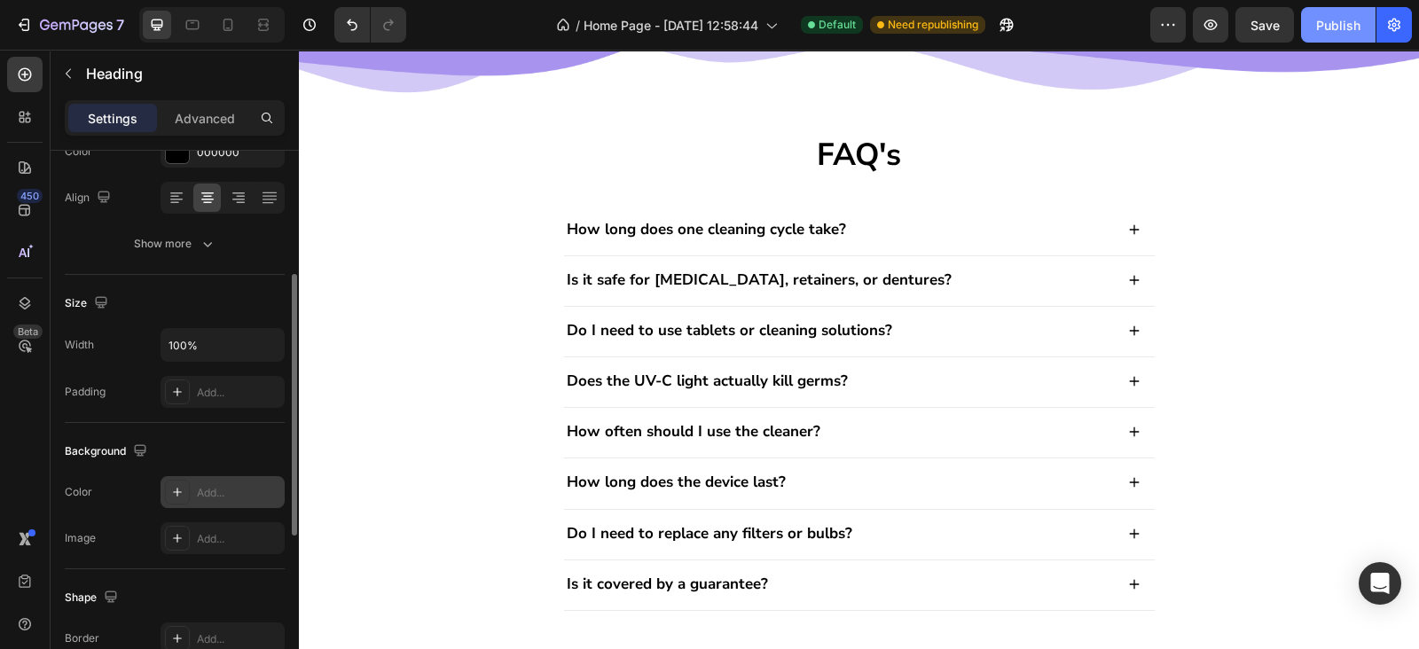
scroll to position [0, 0]
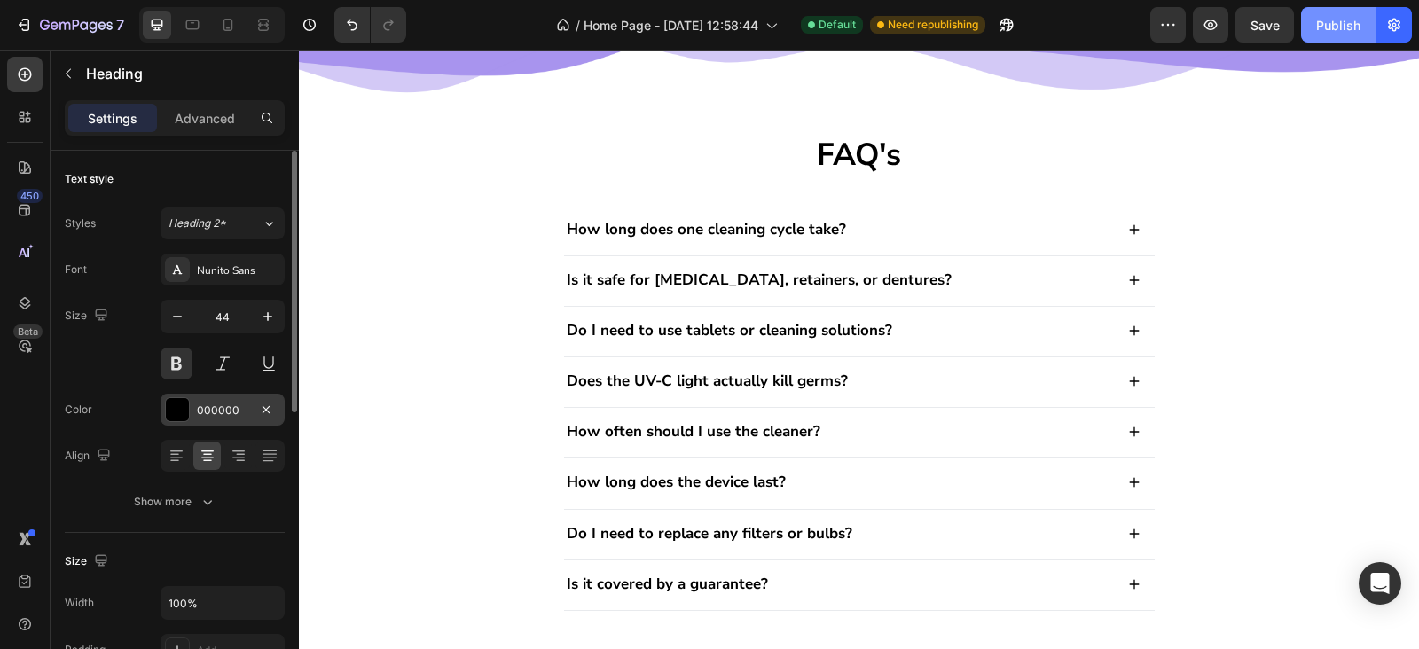
click at [229, 397] on div "000000" at bounding box center [222, 410] width 124 height 32
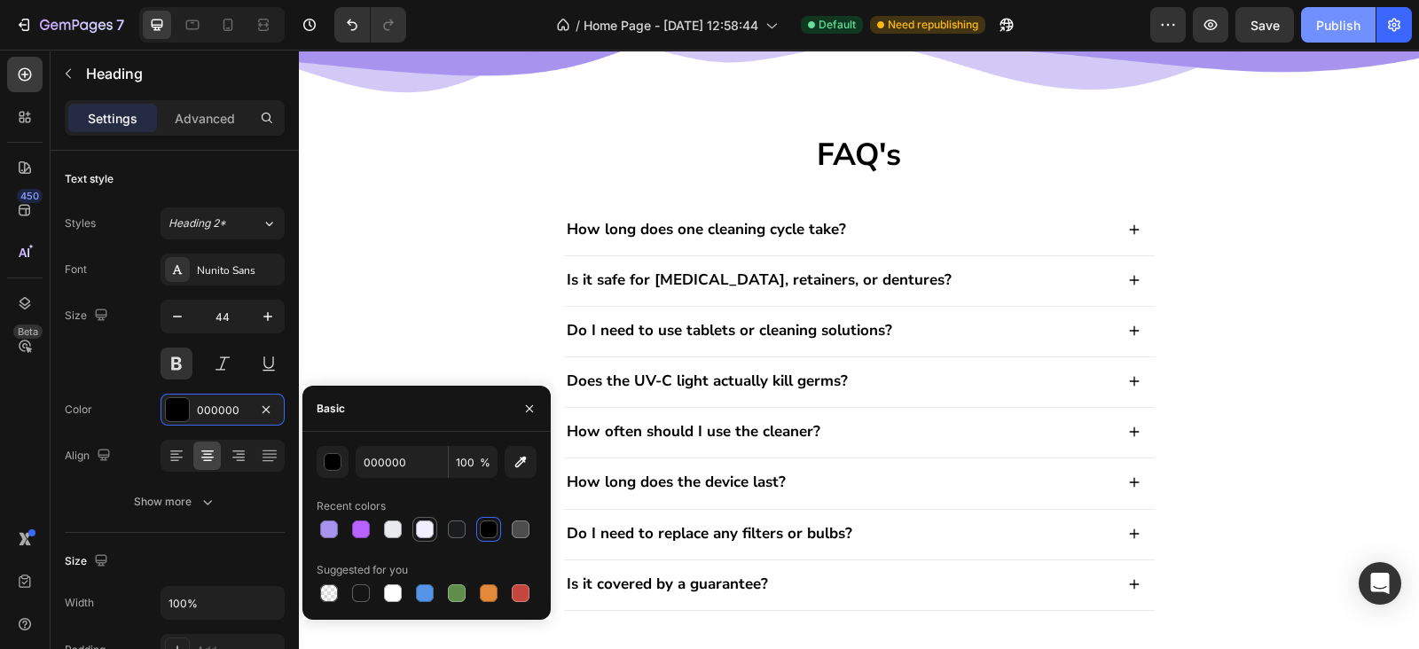
click at [420, 534] on div at bounding box center [425, 529] width 18 height 18
type input "F0EEFF"
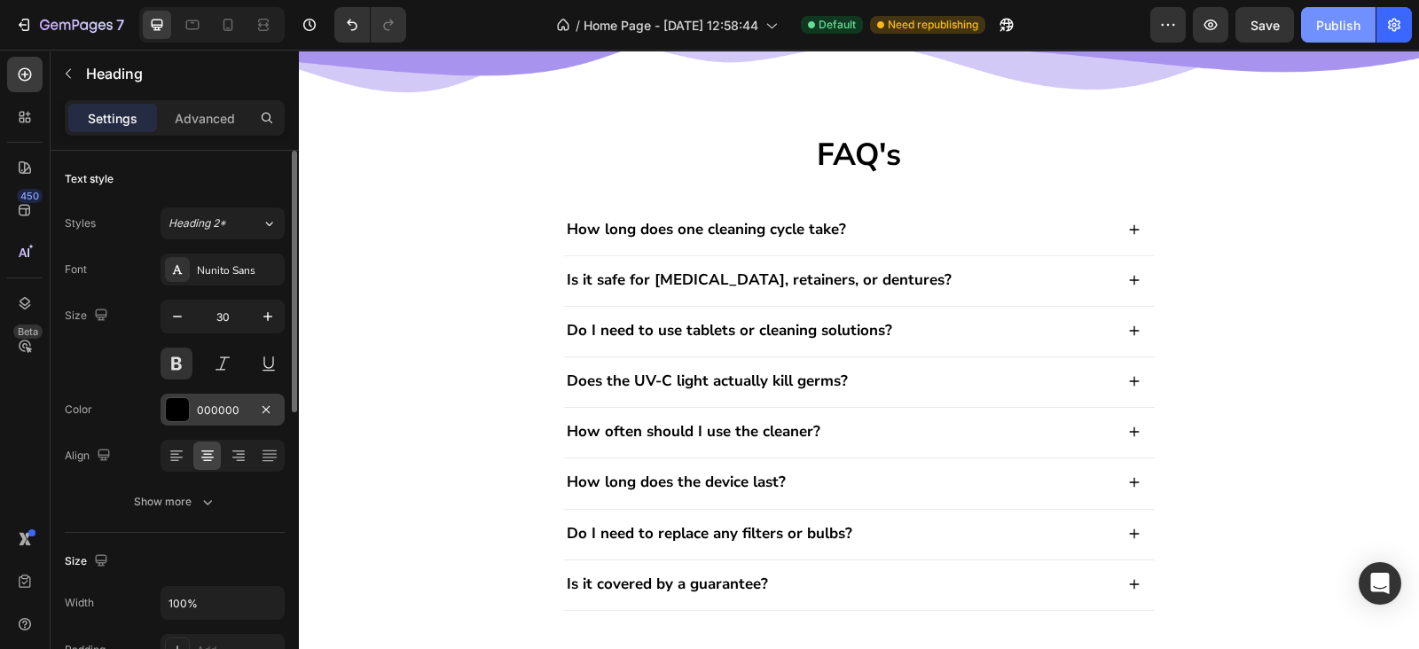
click at [208, 422] on div "000000" at bounding box center [222, 410] width 124 height 32
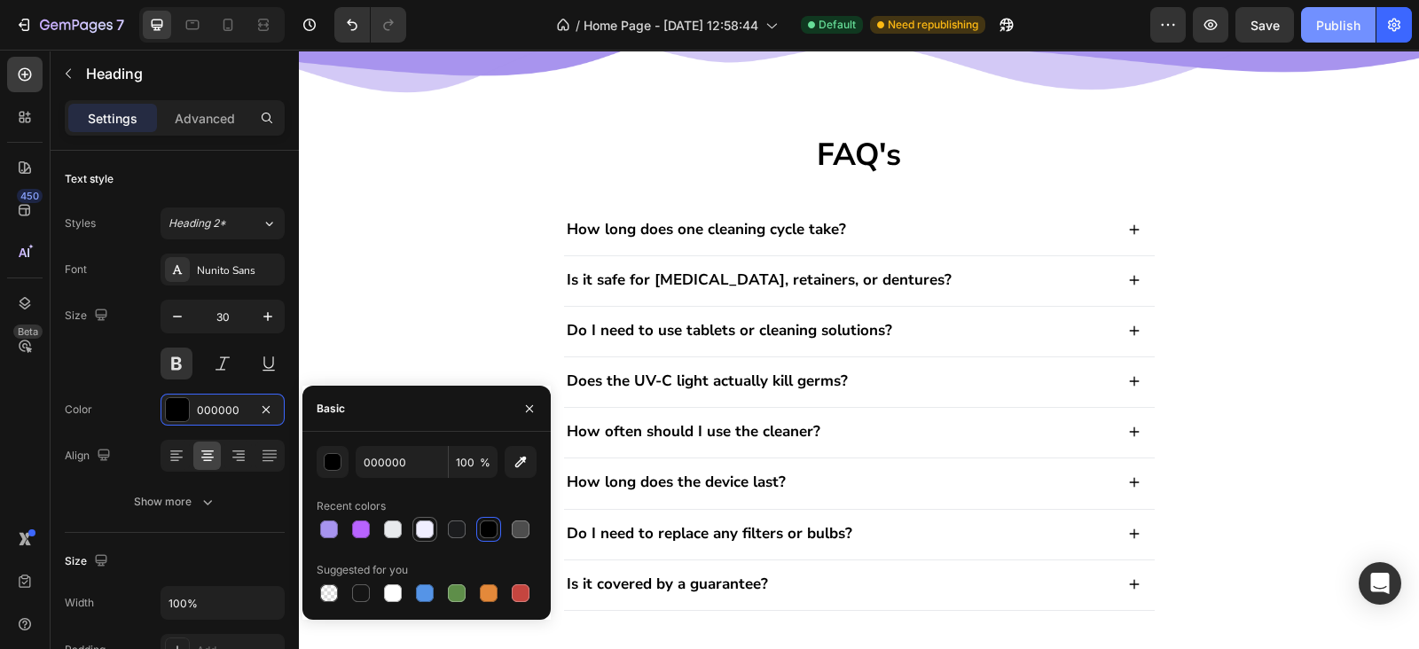
click at [417, 538] on div at bounding box center [424, 529] width 21 height 21
type input "F0EEFF"
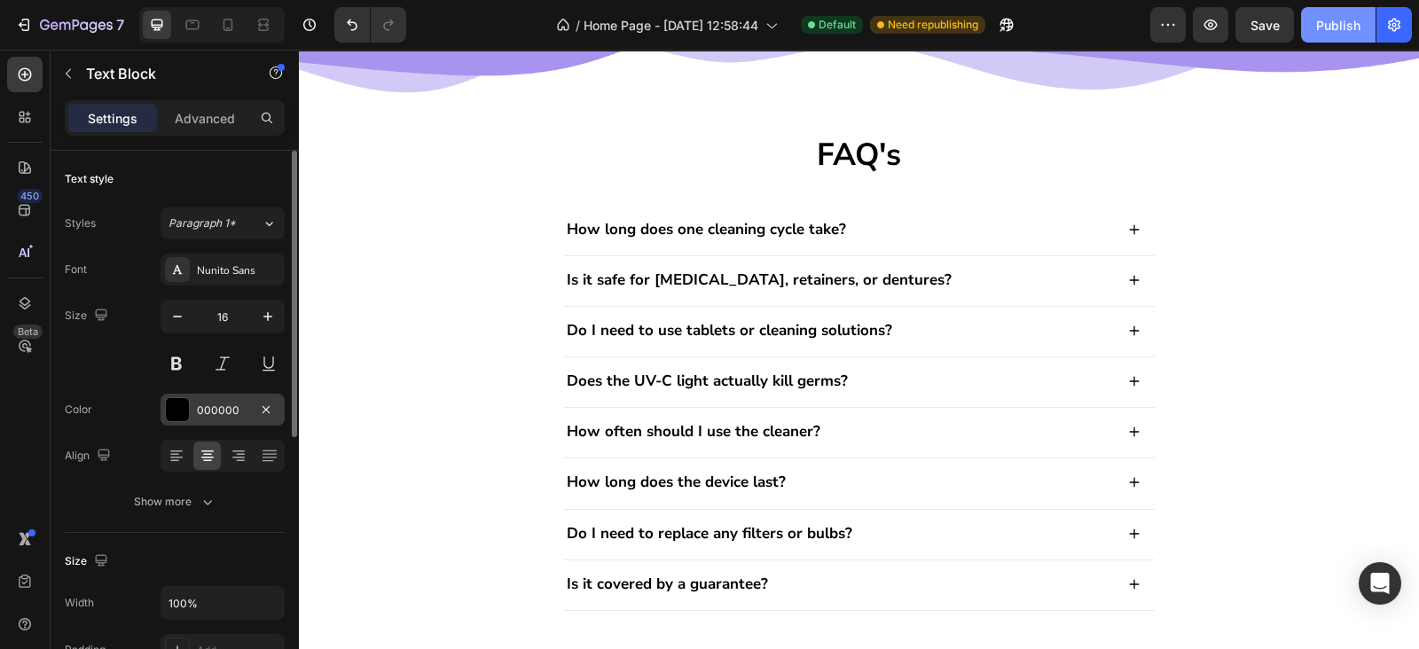
click at [231, 403] on div "000000" at bounding box center [222, 411] width 51 height 16
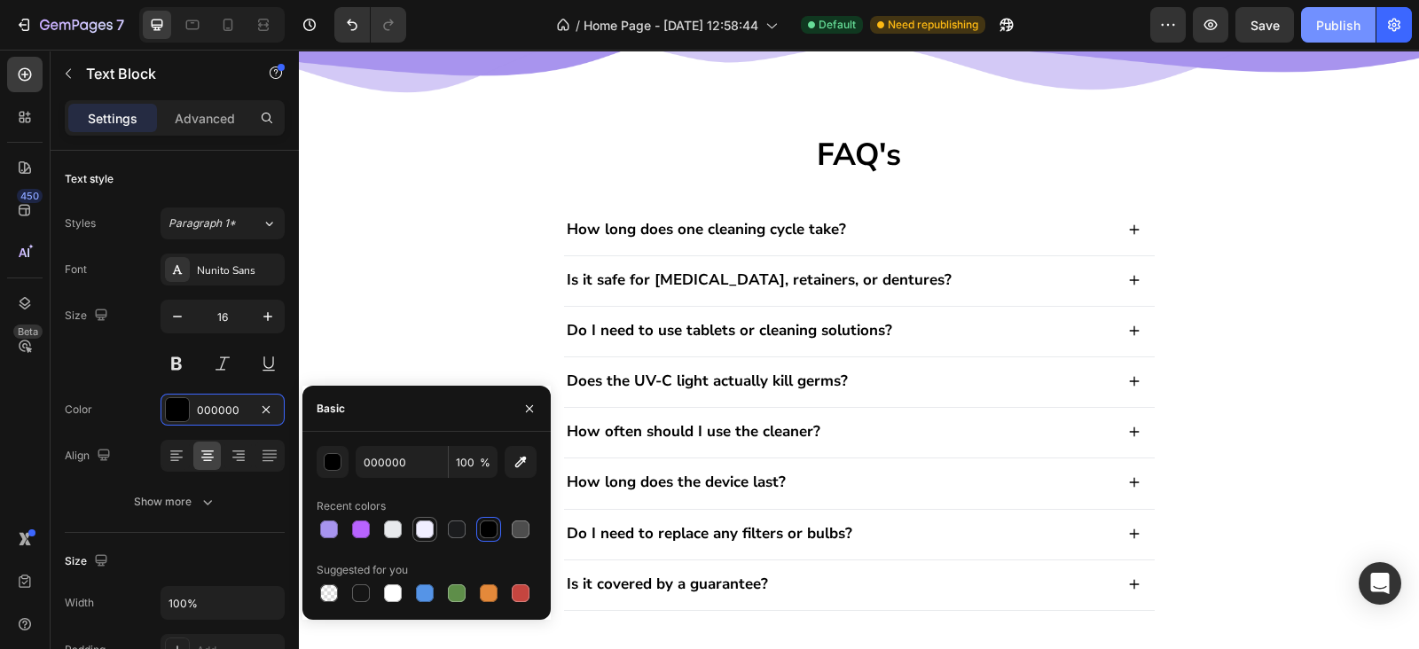
click at [433, 538] on div at bounding box center [424, 529] width 21 height 21
type input "F0EEFF"
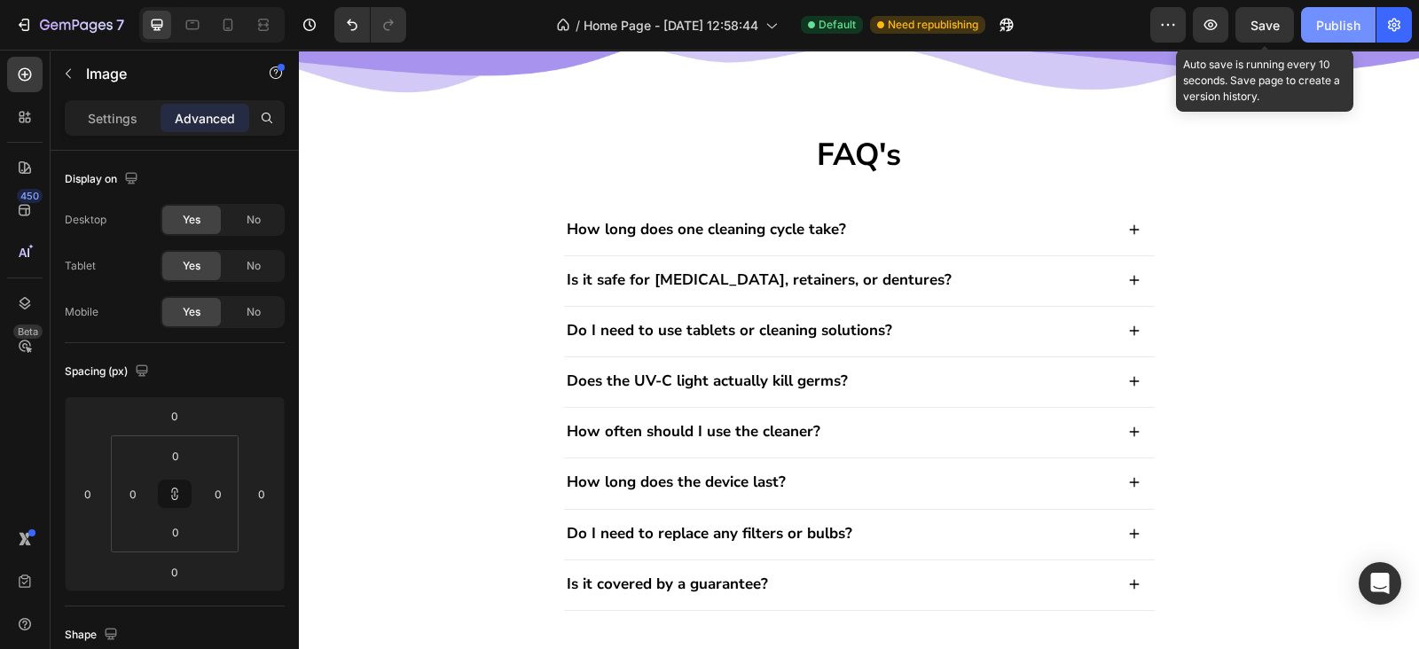
click at [1268, 27] on span "Save" at bounding box center [1264, 25] width 29 height 15
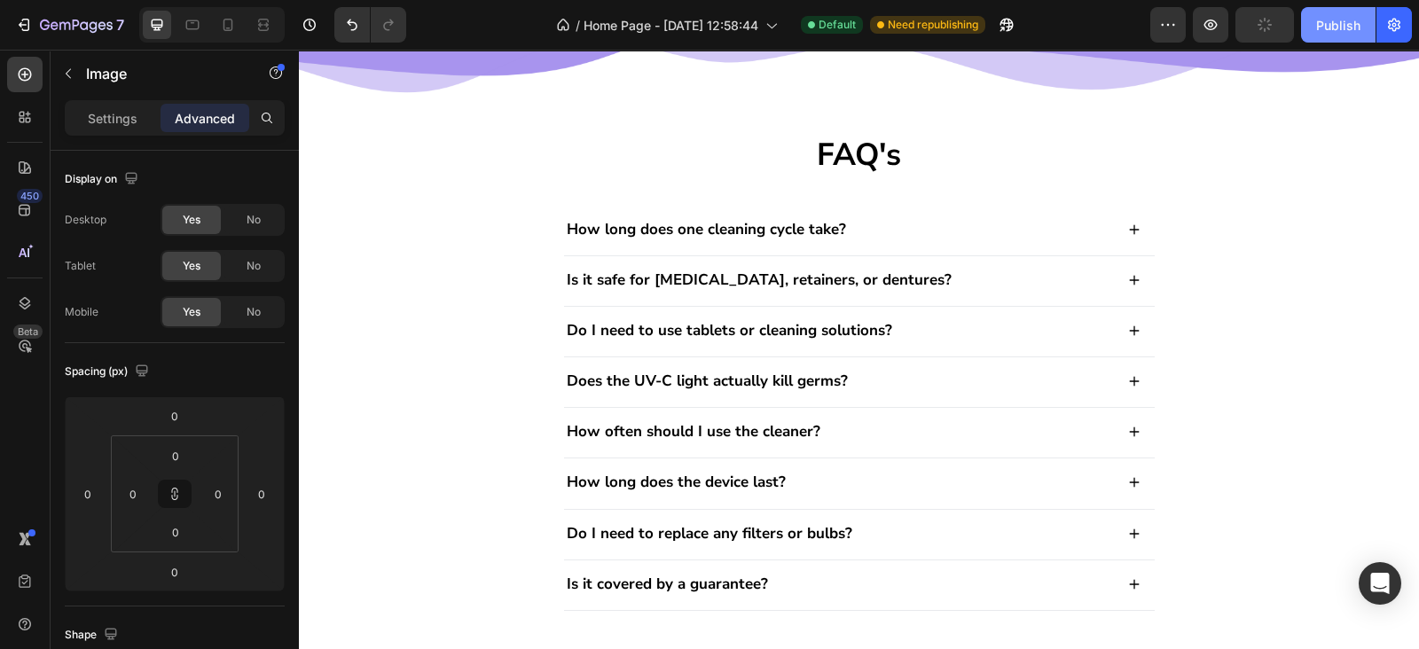
click at [1325, 35] on button "Publish" at bounding box center [1338, 24] width 74 height 35
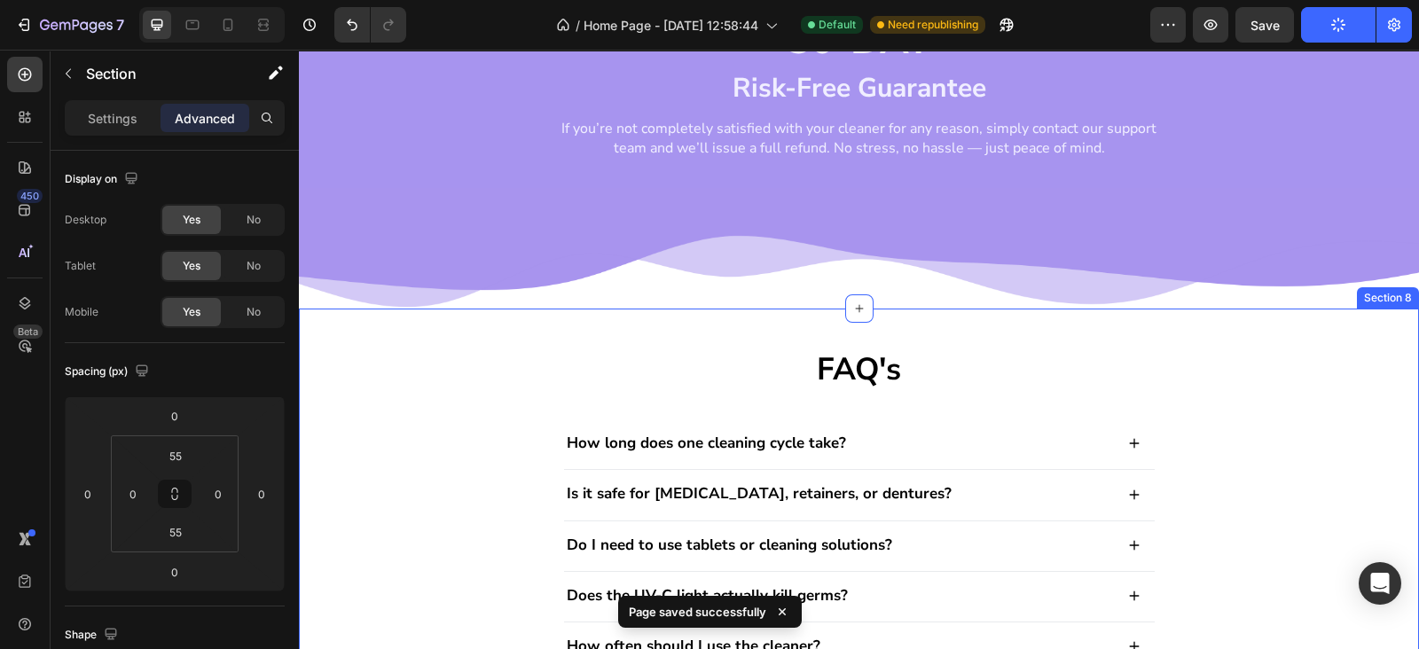
scroll to position [1935, 0]
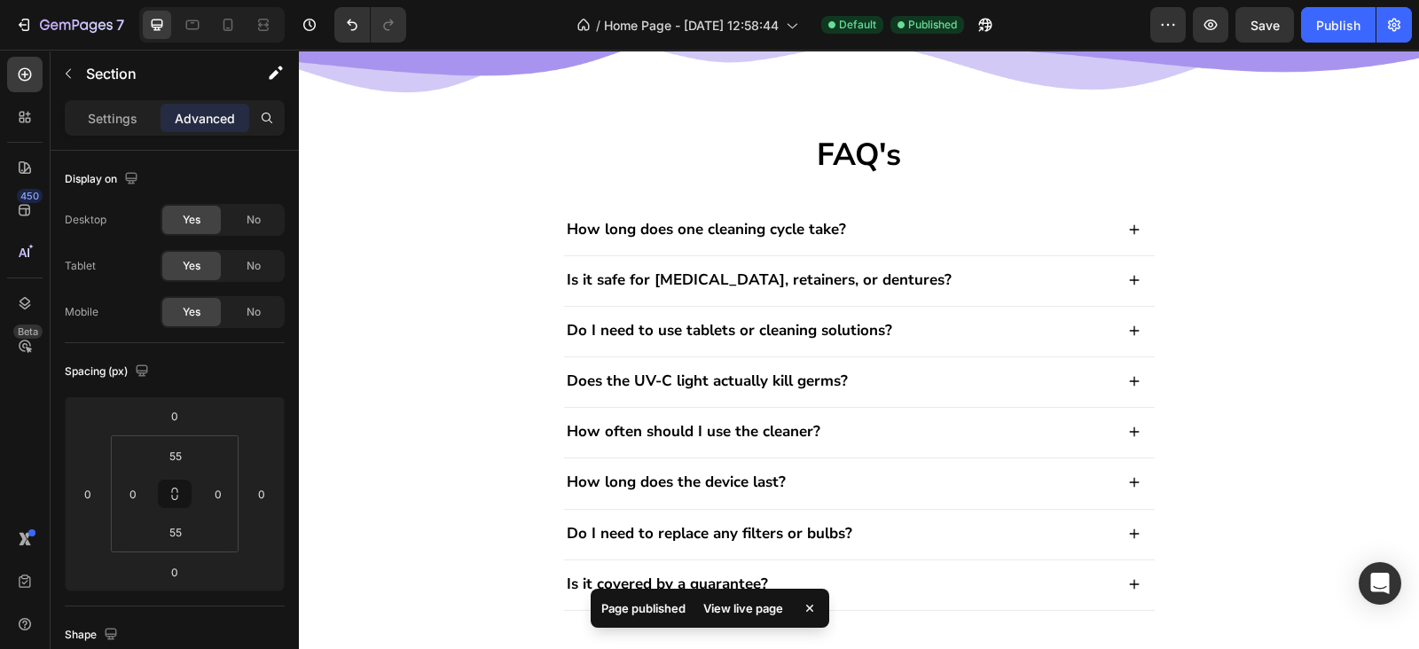
click at [161, 463] on input "32" at bounding box center [175, 455] width 35 height 27
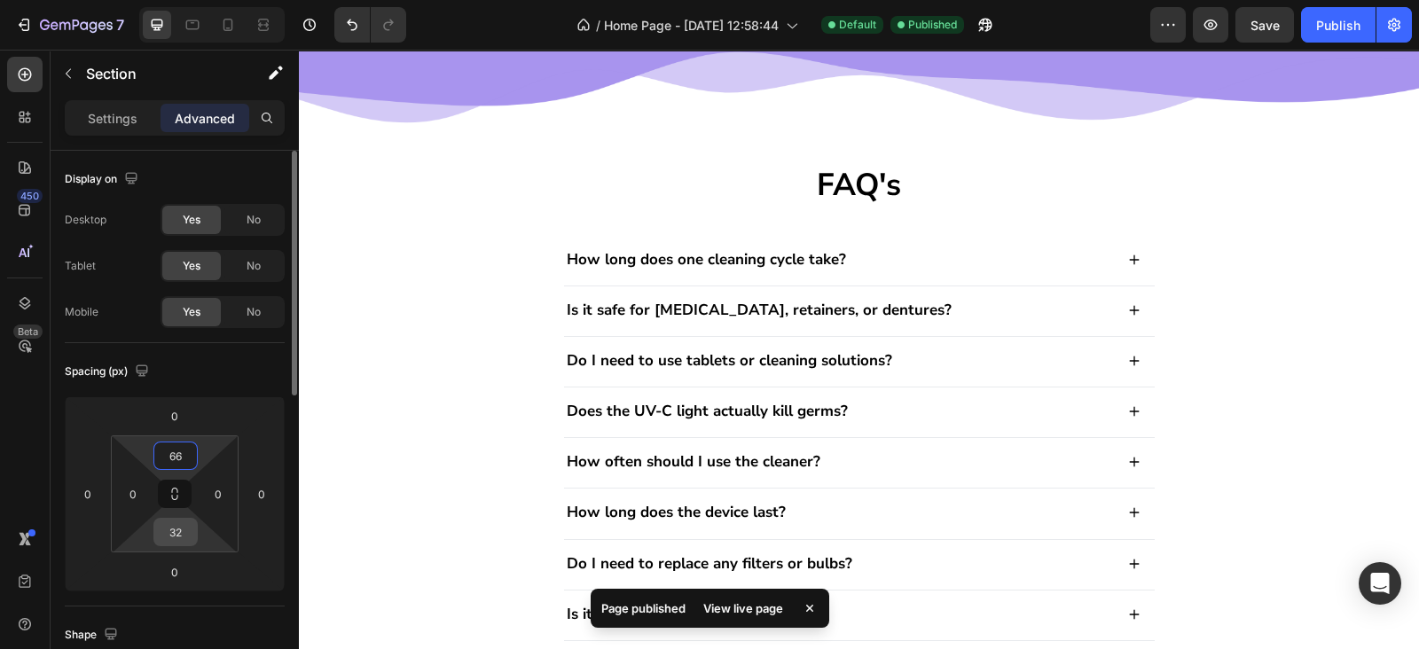
type input "66"
click at [165, 526] on input "32" at bounding box center [175, 532] width 35 height 27
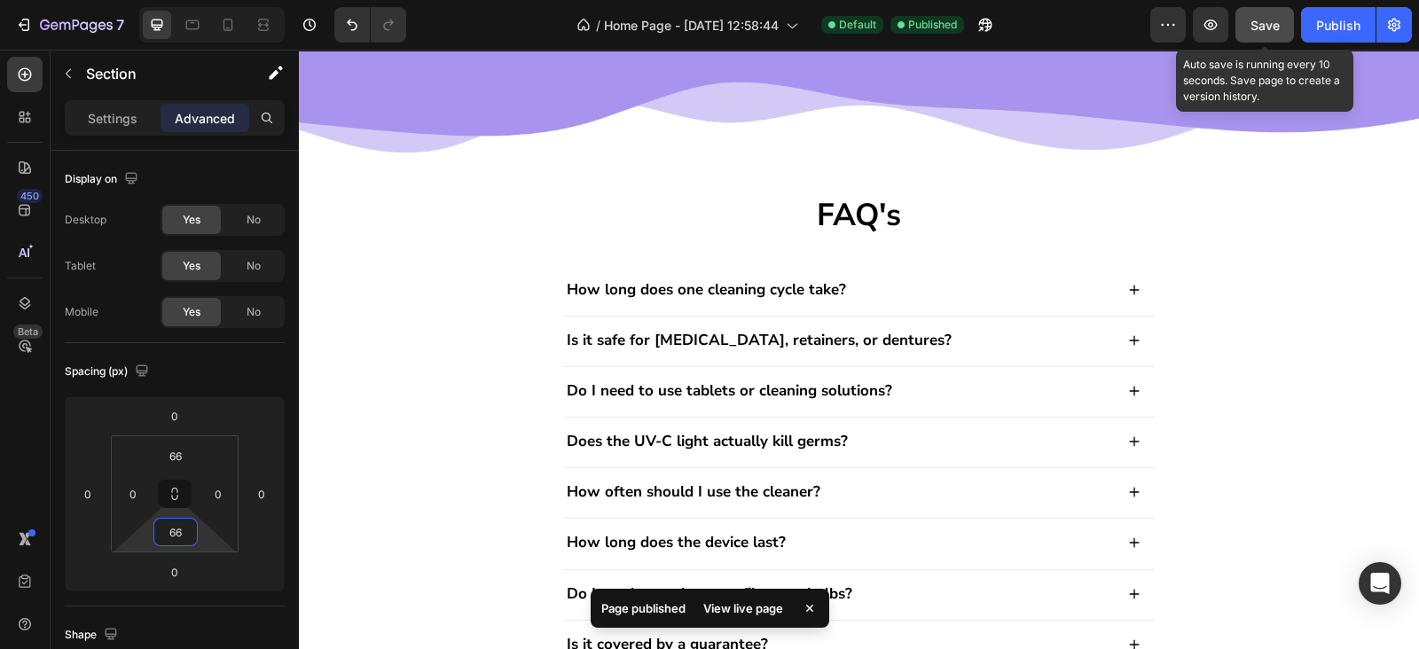
type input "66"
click at [1260, 20] on span "Save" at bounding box center [1264, 25] width 29 height 15
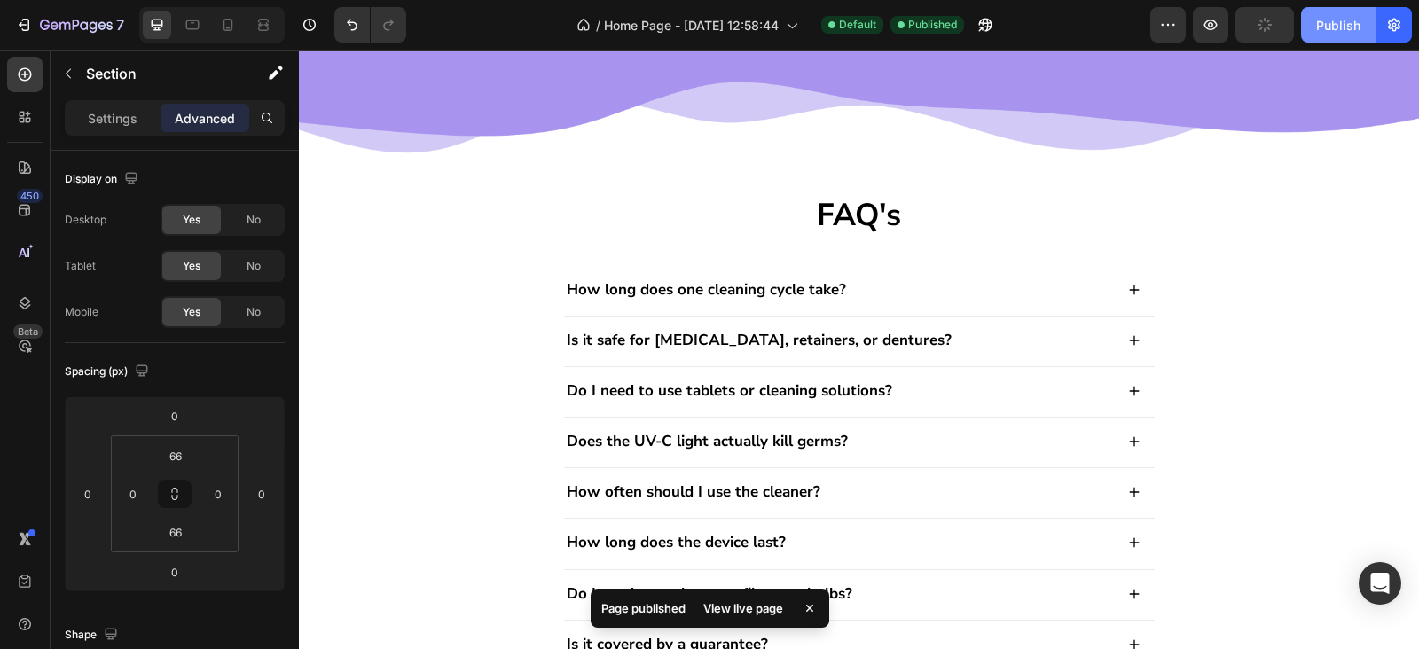
click at [1305, 9] on button "Publish" at bounding box center [1338, 24] width 74 height 35
click at [1317, 12] on button "Publish" at bounding box center [1338, 24] width 74 height 35
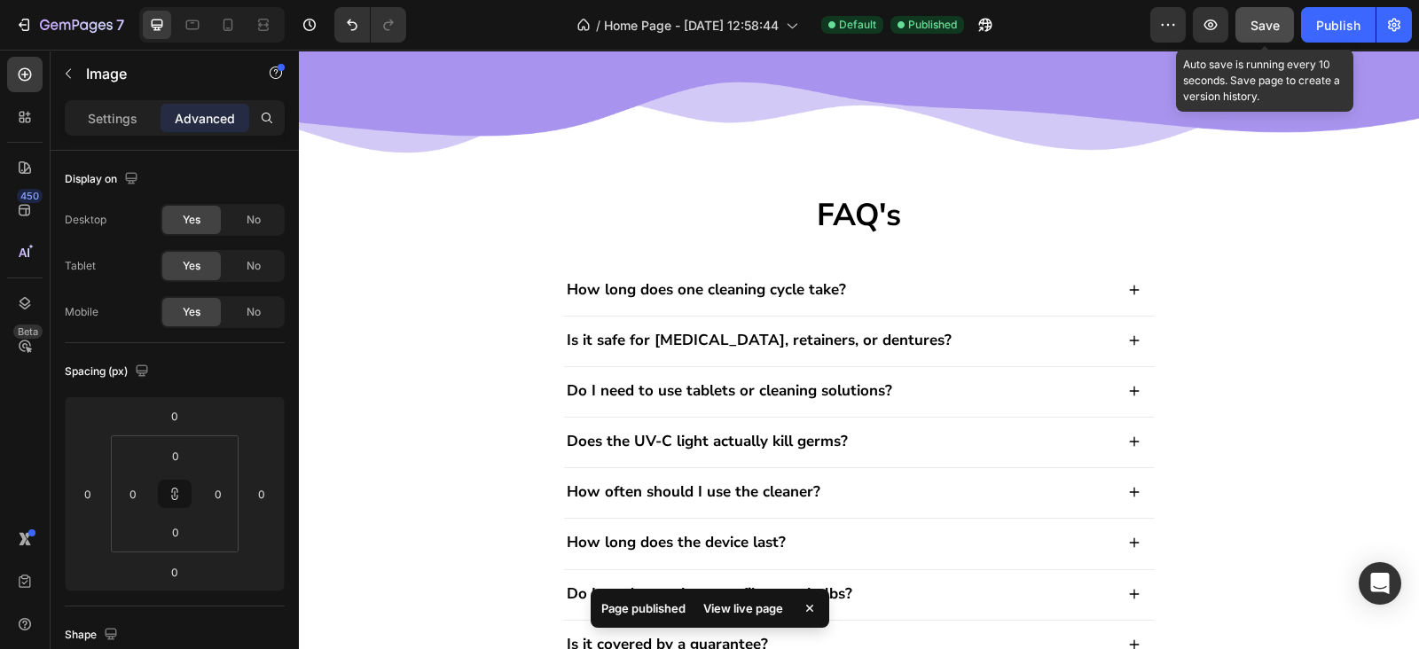
click at [1270, 38] on button "Save" at bounding box center [1264, 24] width 59 height 35
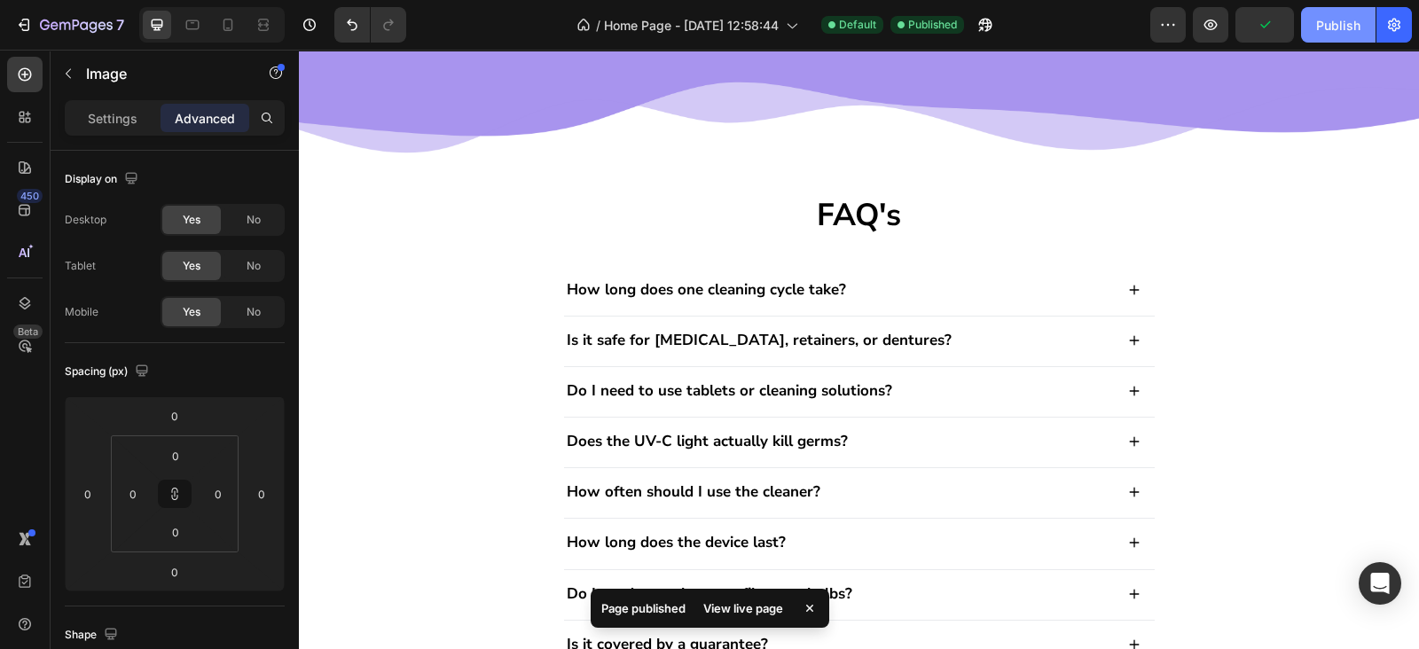
click at [1312, 37] on button "Publish" at bounding box center [1338, 24] width 74 height 35
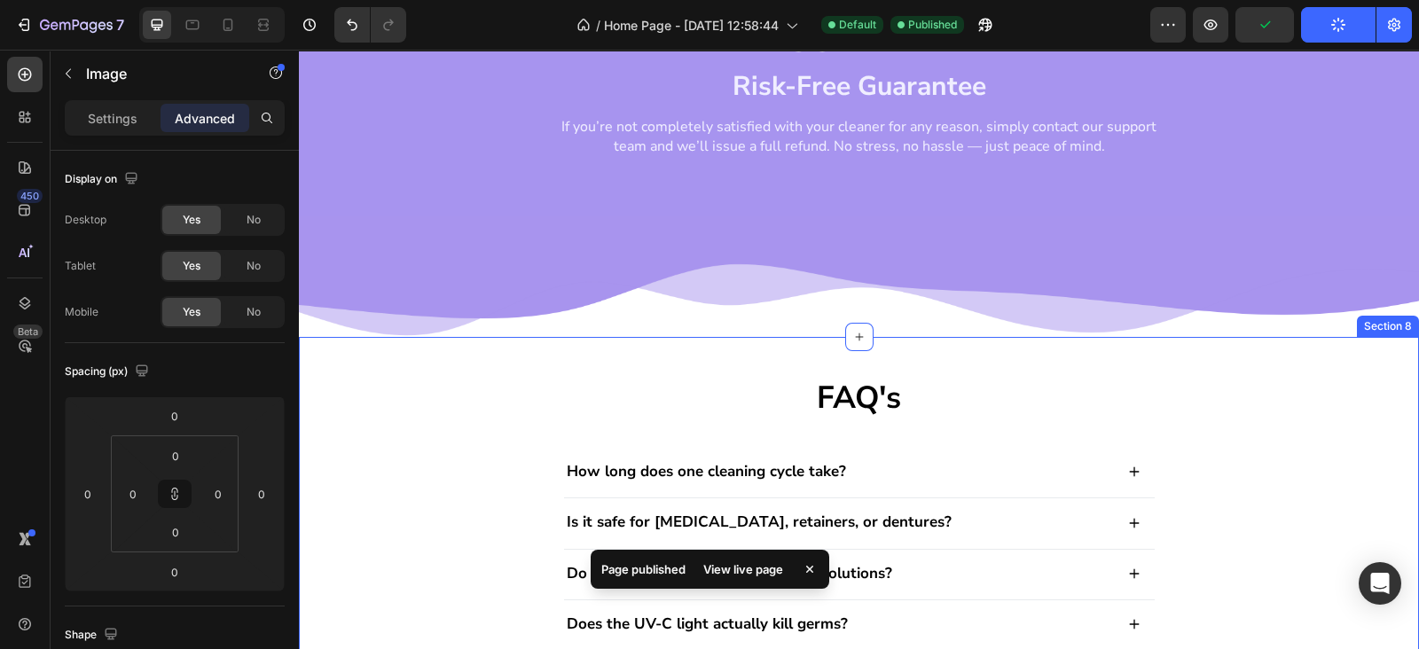
click at [1315, 384] on div "FAQ's Heading How long does one cleaning cycle take? Is it safe for [MEDICAL_DA…" at bounding box center [859, 621] width 1084 height 491
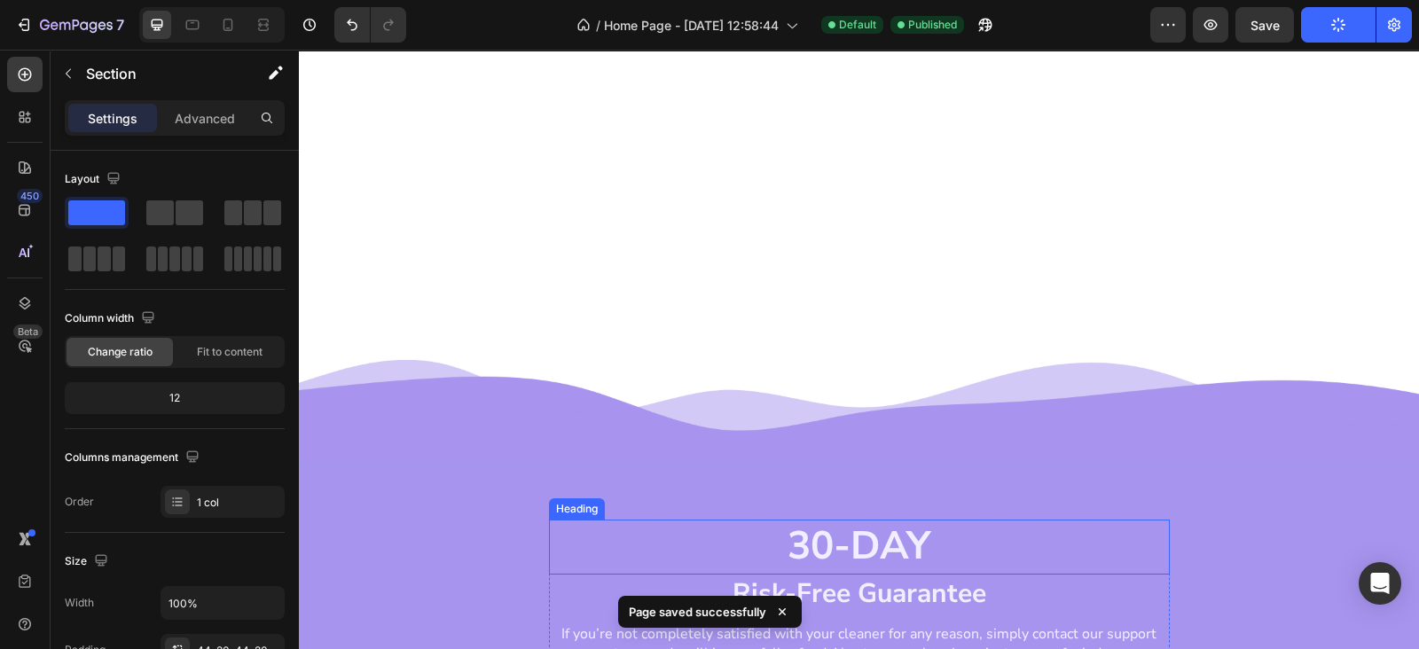
scroll to position [1676, 0]
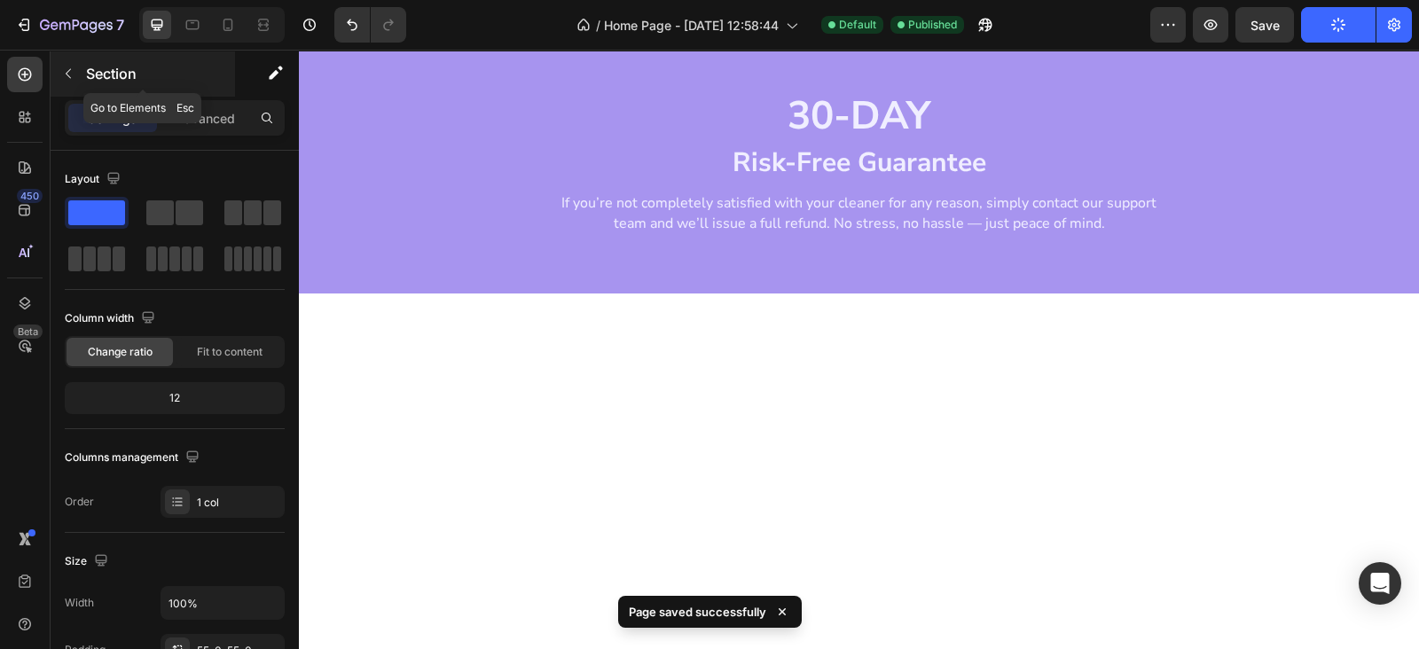
click at [75, 77] on button "button" at bounding box center [68, 73] width 28 height 28
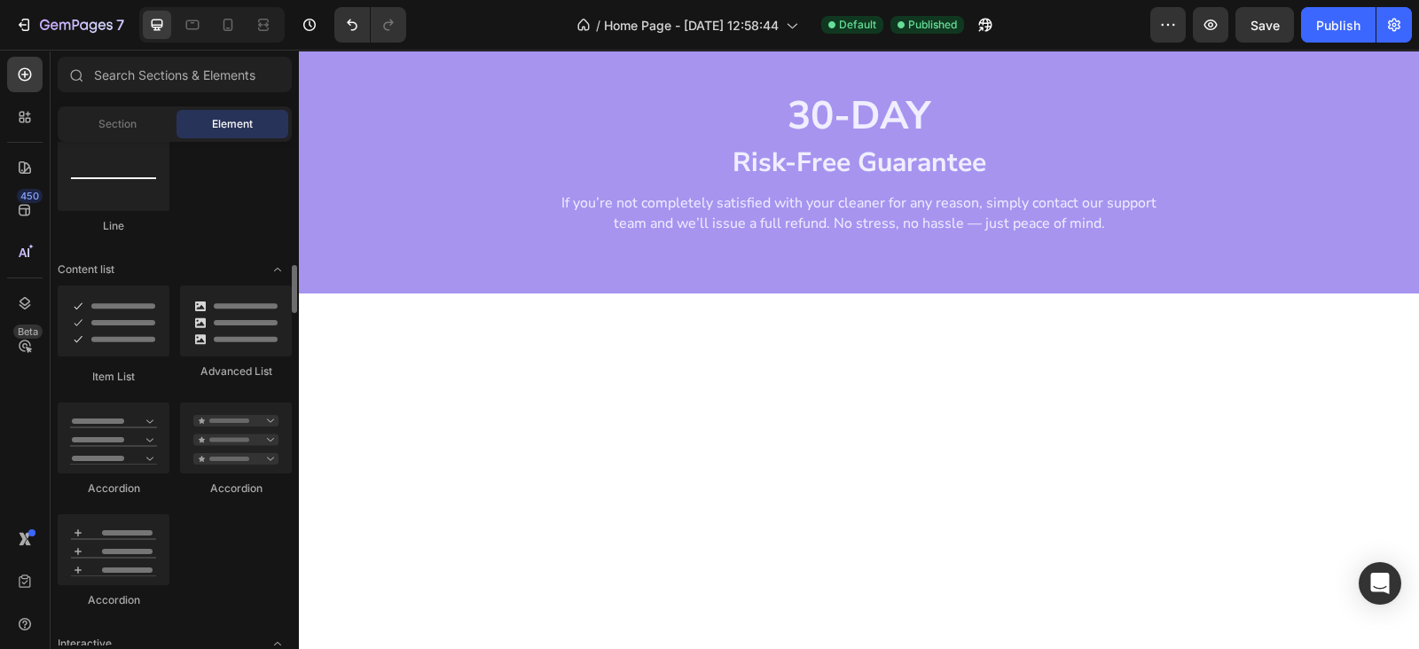
scroll to position [1551, 0]
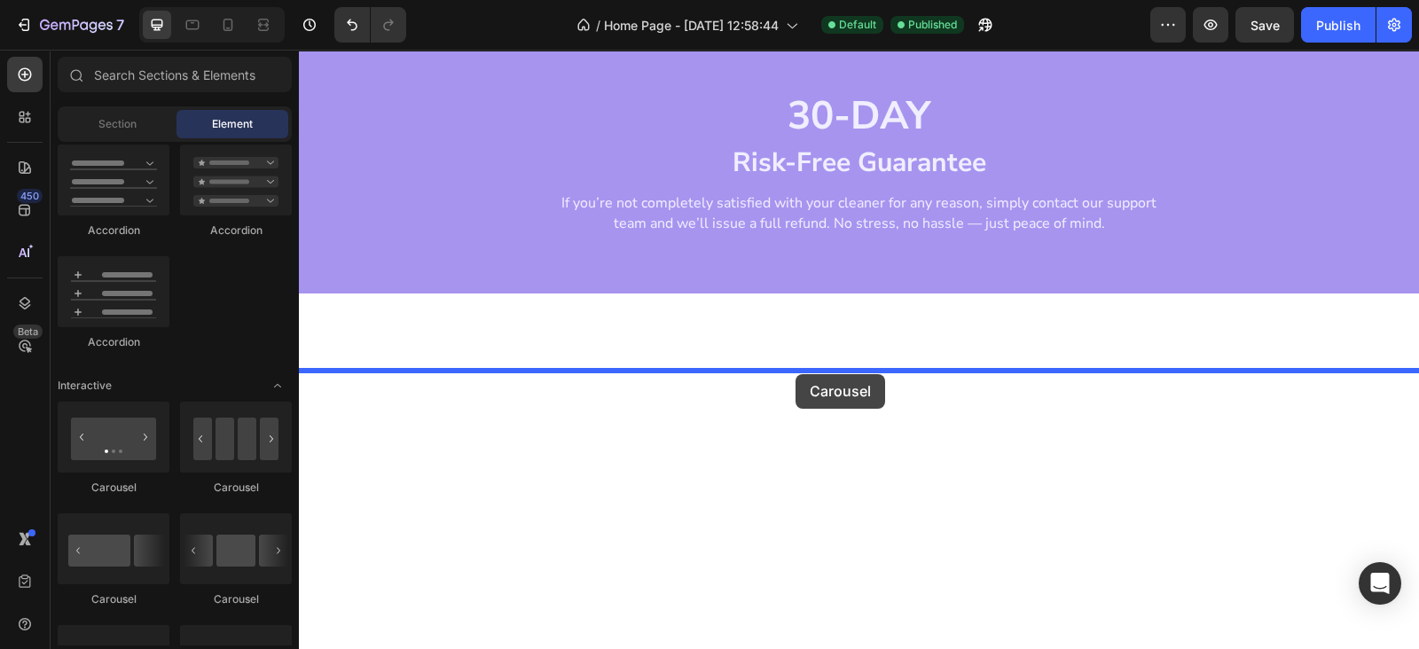
drag, startPoint x: 554, startPoint y: 494, endPoint x: 795, endPoint y: 374, distance: 269.2
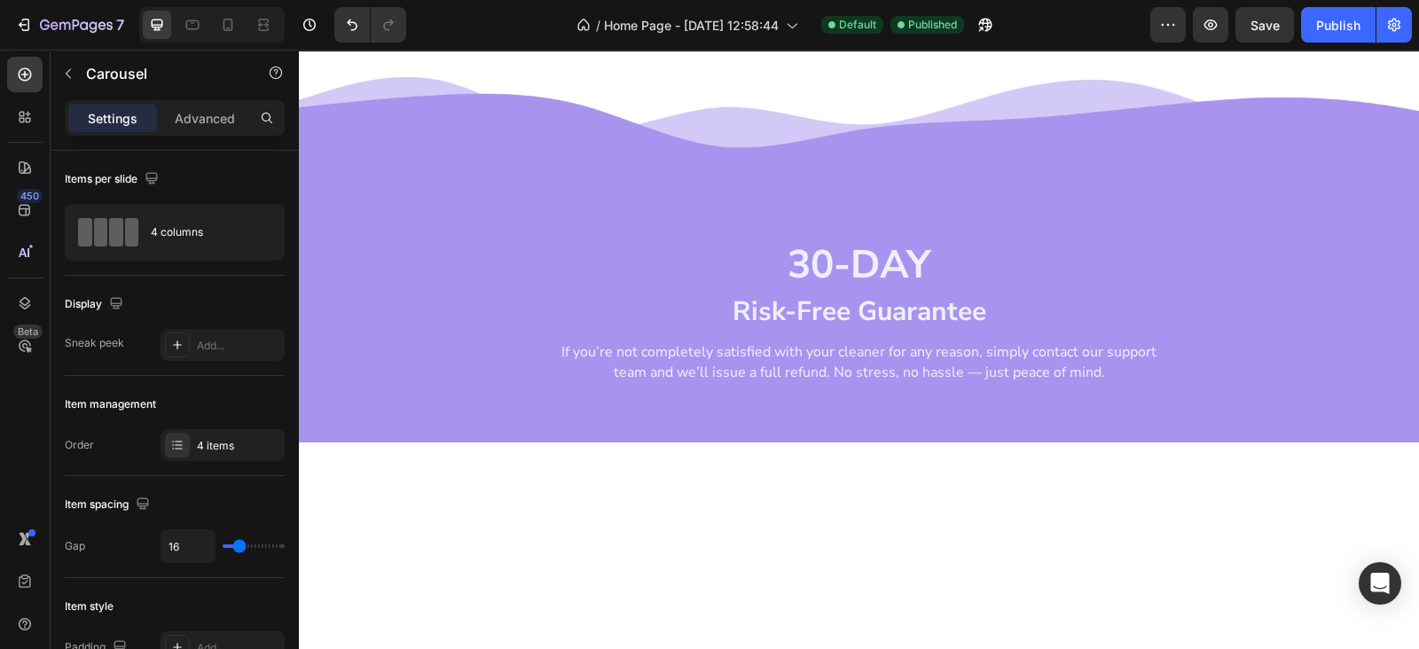
scroll to position [517, 0]
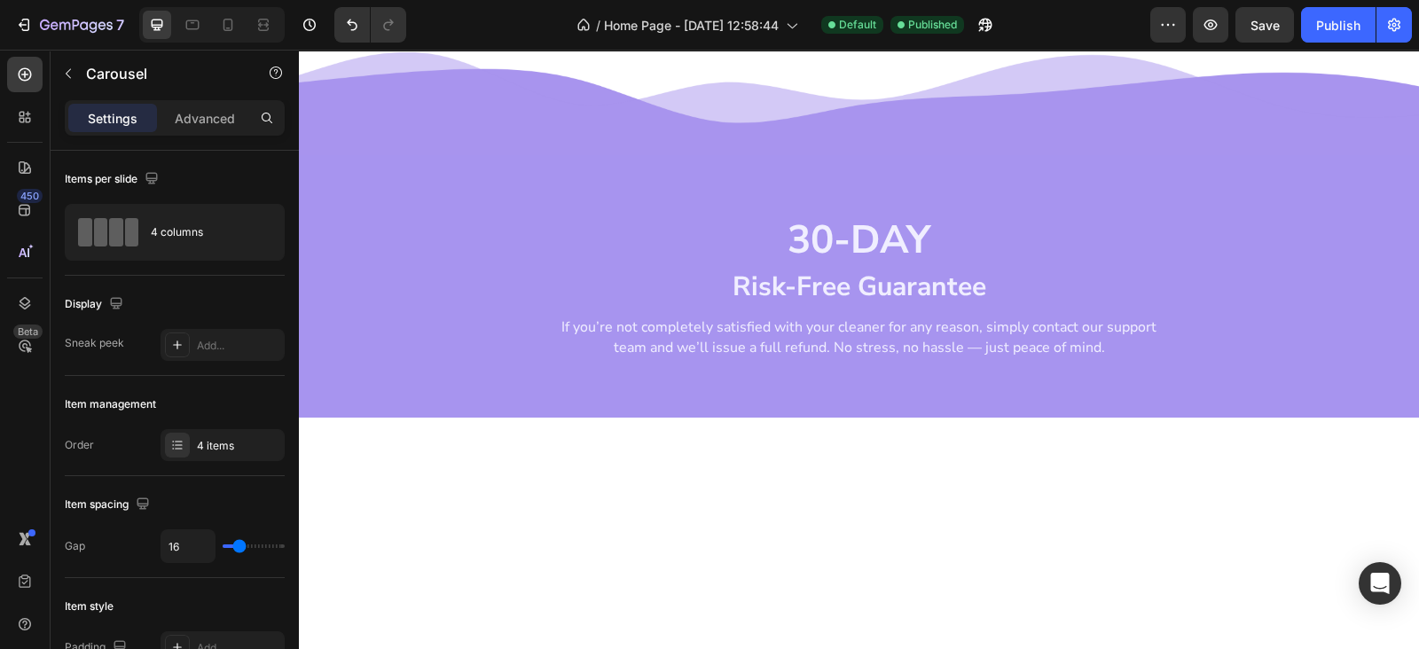
scroll to position [517, 0]
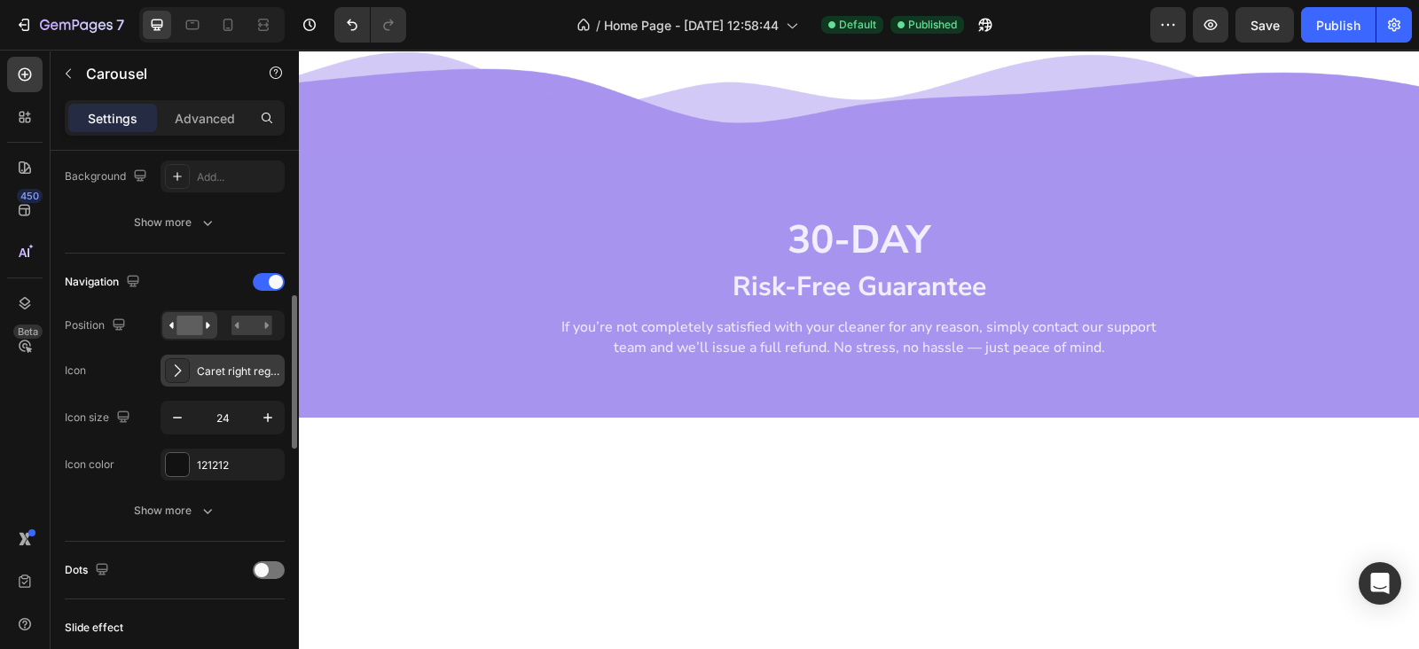
click at [218, 370] on div "Caret right regular" at bounding box center [238, 371] width 83 height 16
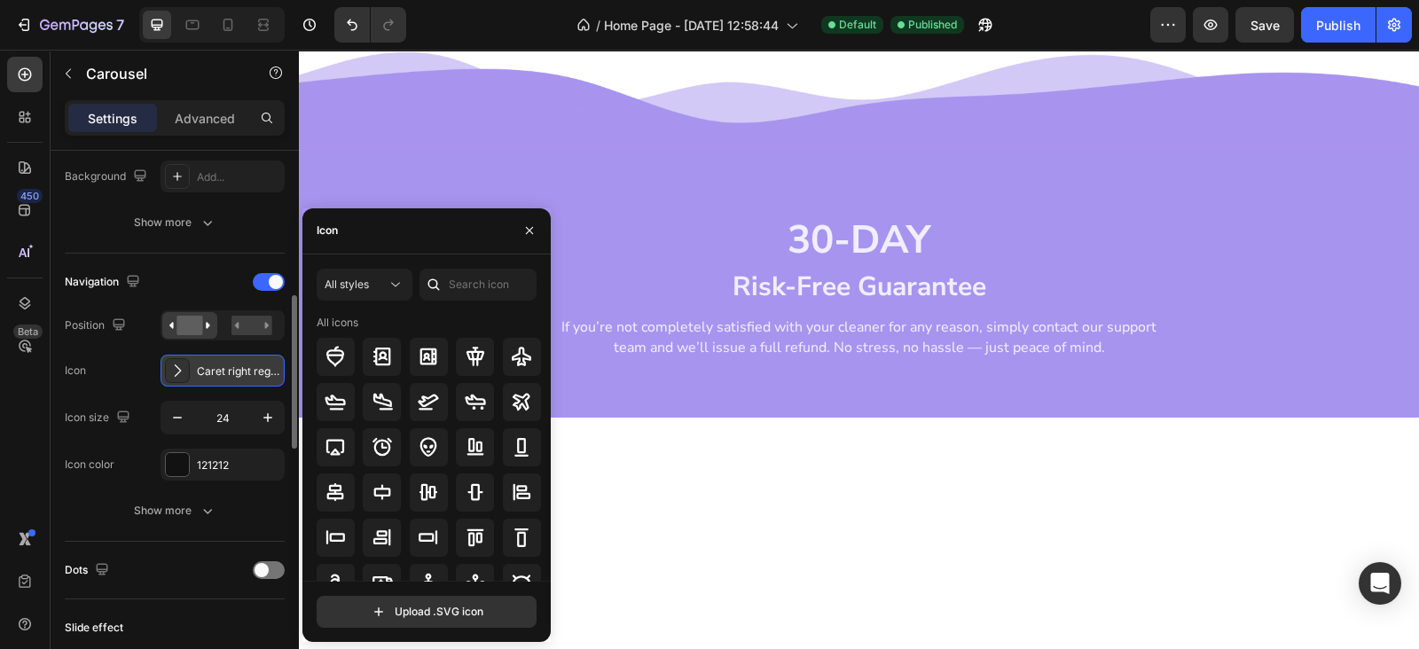
click at [218, 370] on div "Caret right regular" at bounding box center [238, 371] width 83 height 16
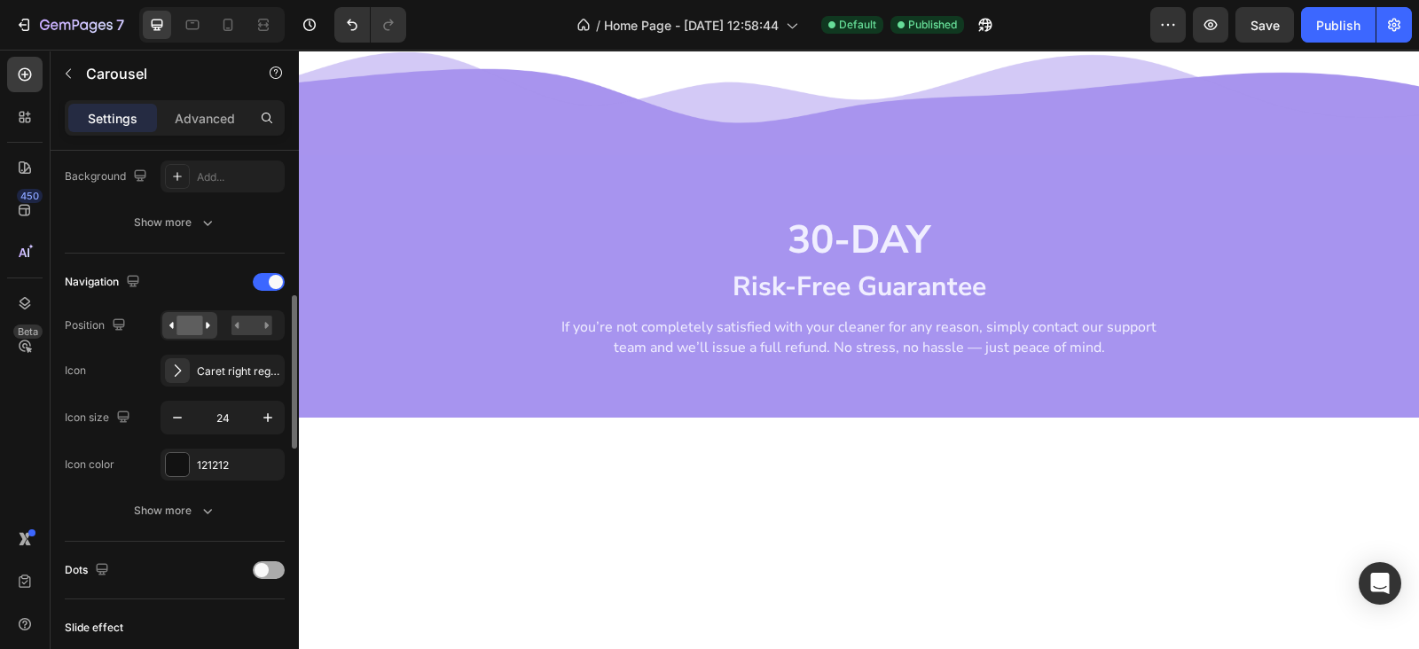
click at [266, 565] on span at bounding box center [261, 570] width 14 height 14
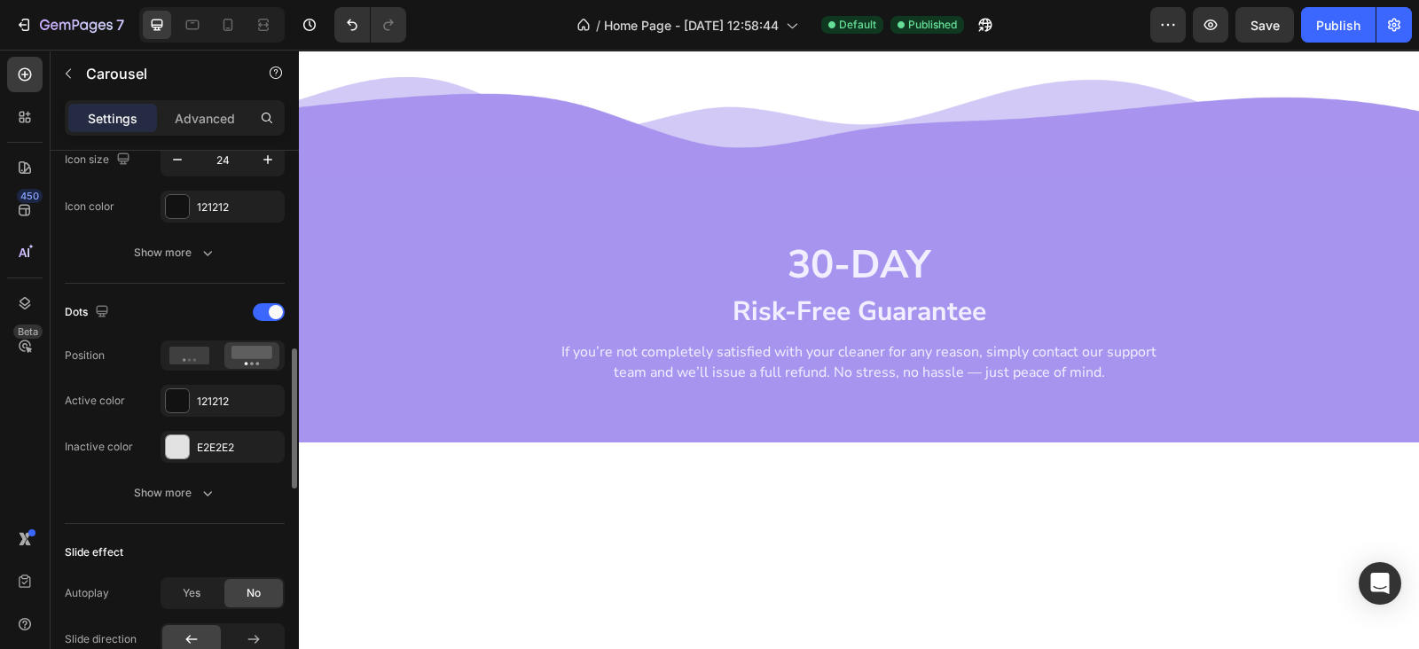
scroll to position [1034, 0]
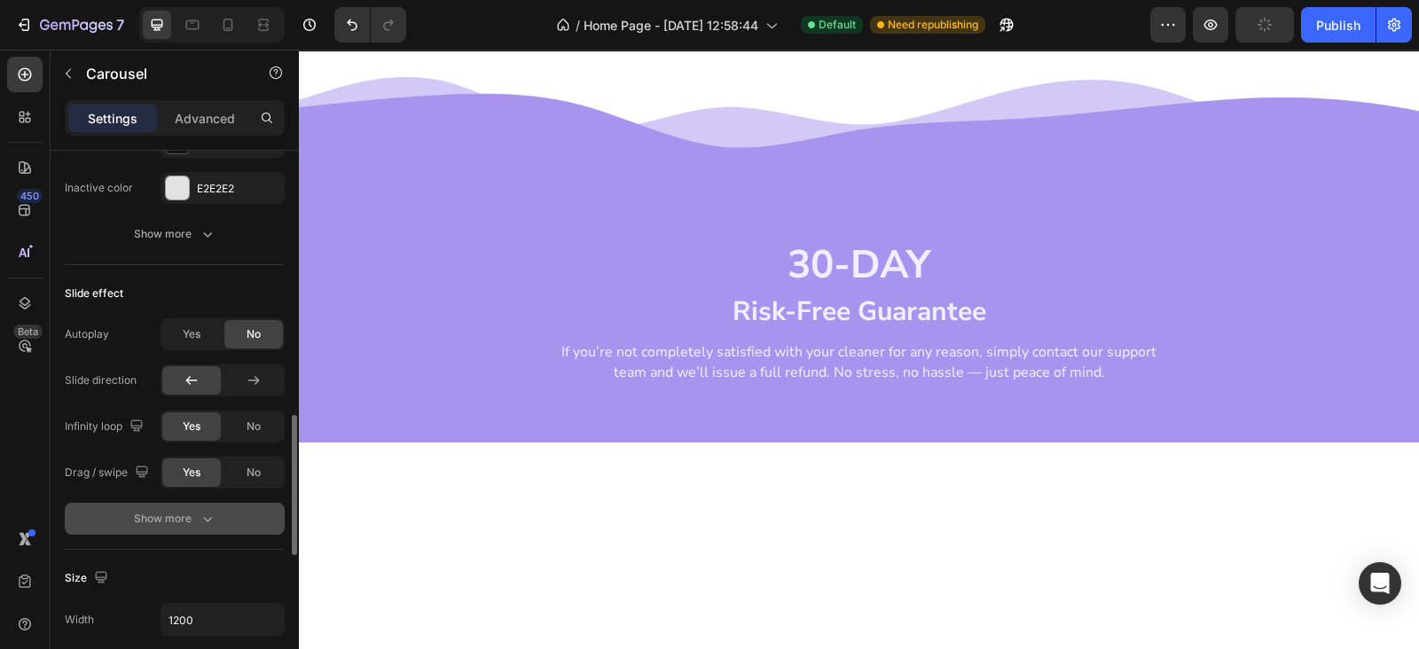
click at [184, 526] on button "Show more" at bounding box center [175, 519] width 220 height 32
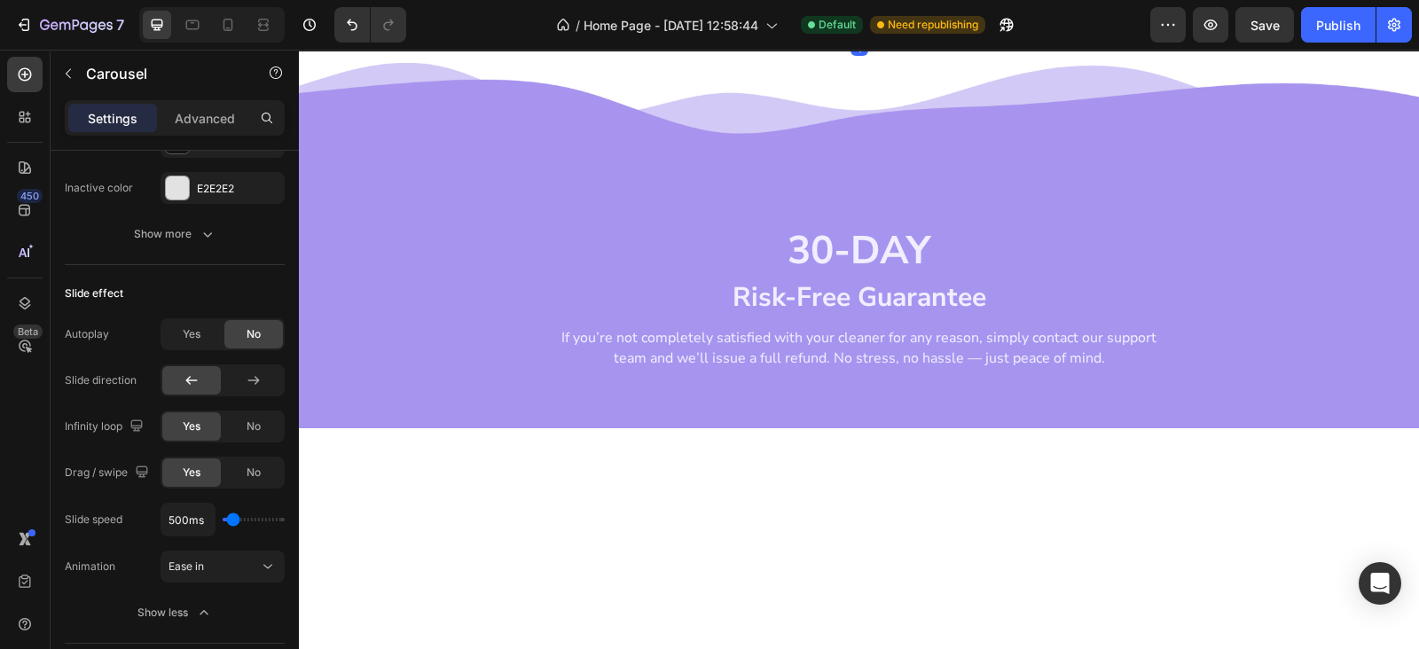
drag, startPoint x: 849, startPoint y: 485, endPoint x: 570, endPoint y: 463, distance: 280.1
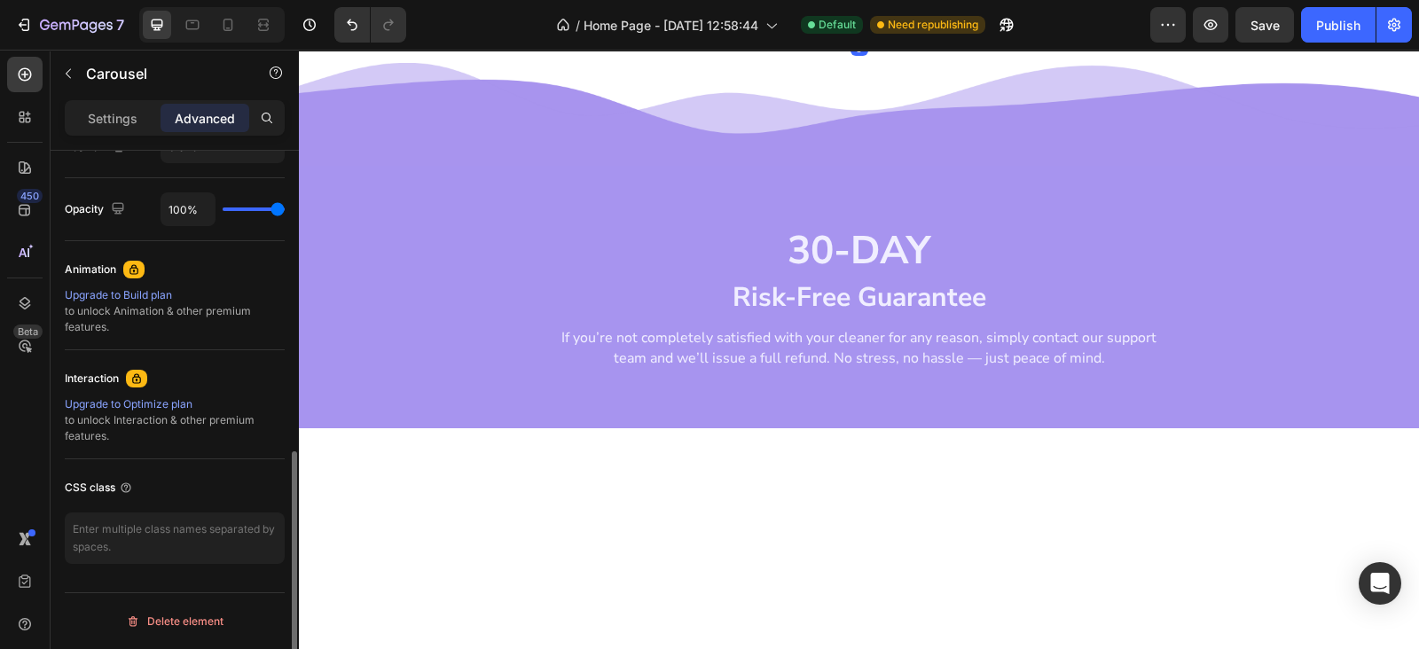
scroll to position [679, 0]
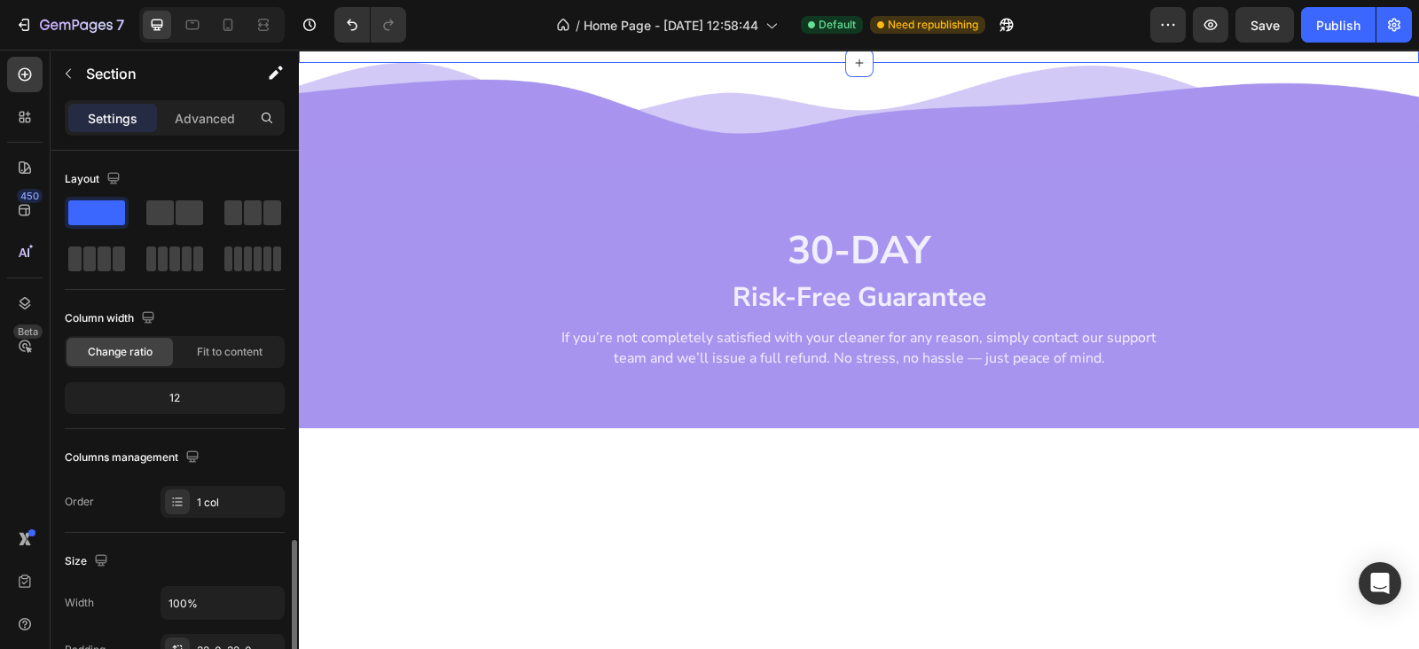
scroll to position [258, 0]
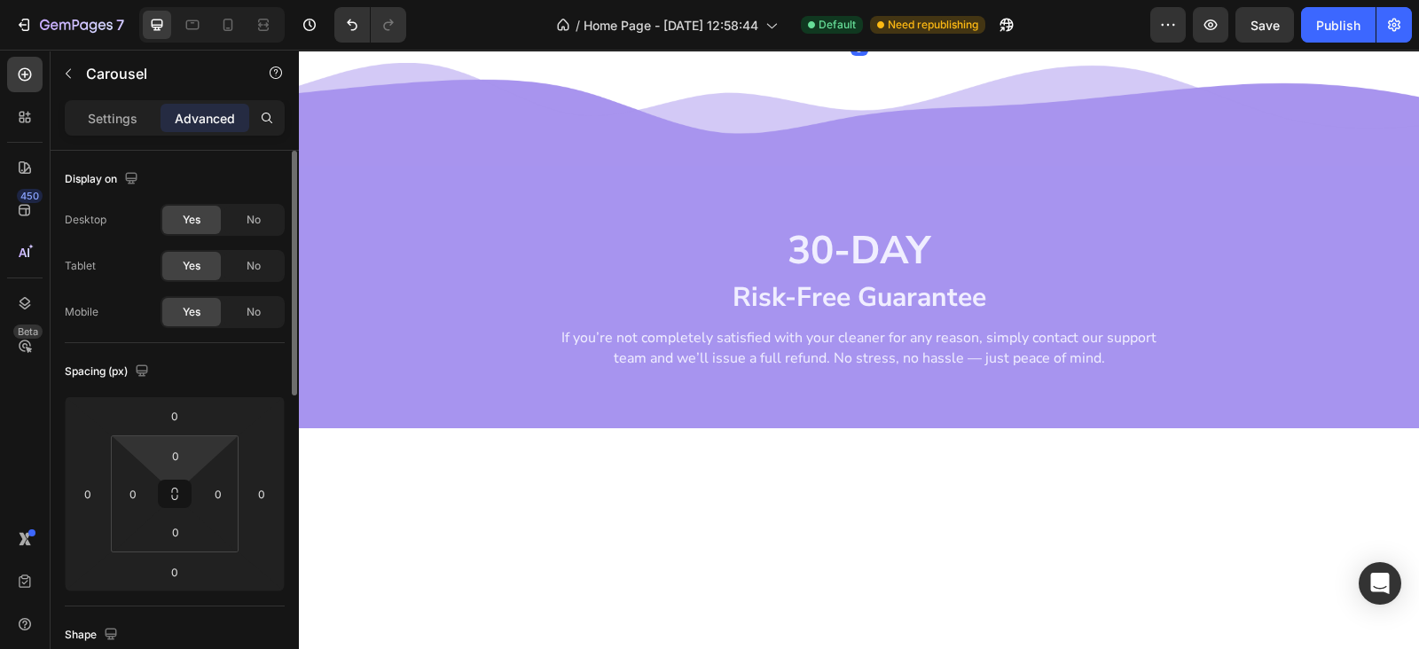
scroll to position [517, 0]
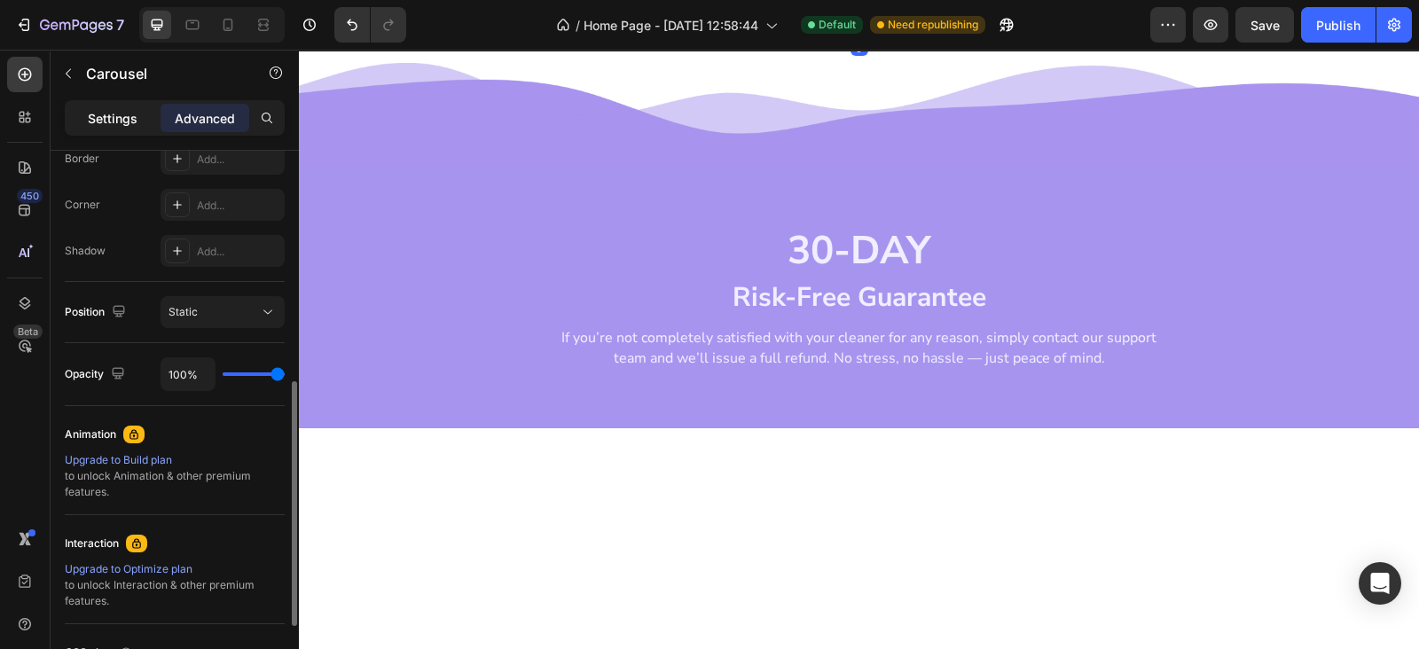
click at [106, 120] on p "Settings" at bounding box center [113, 118] width 50 height 19
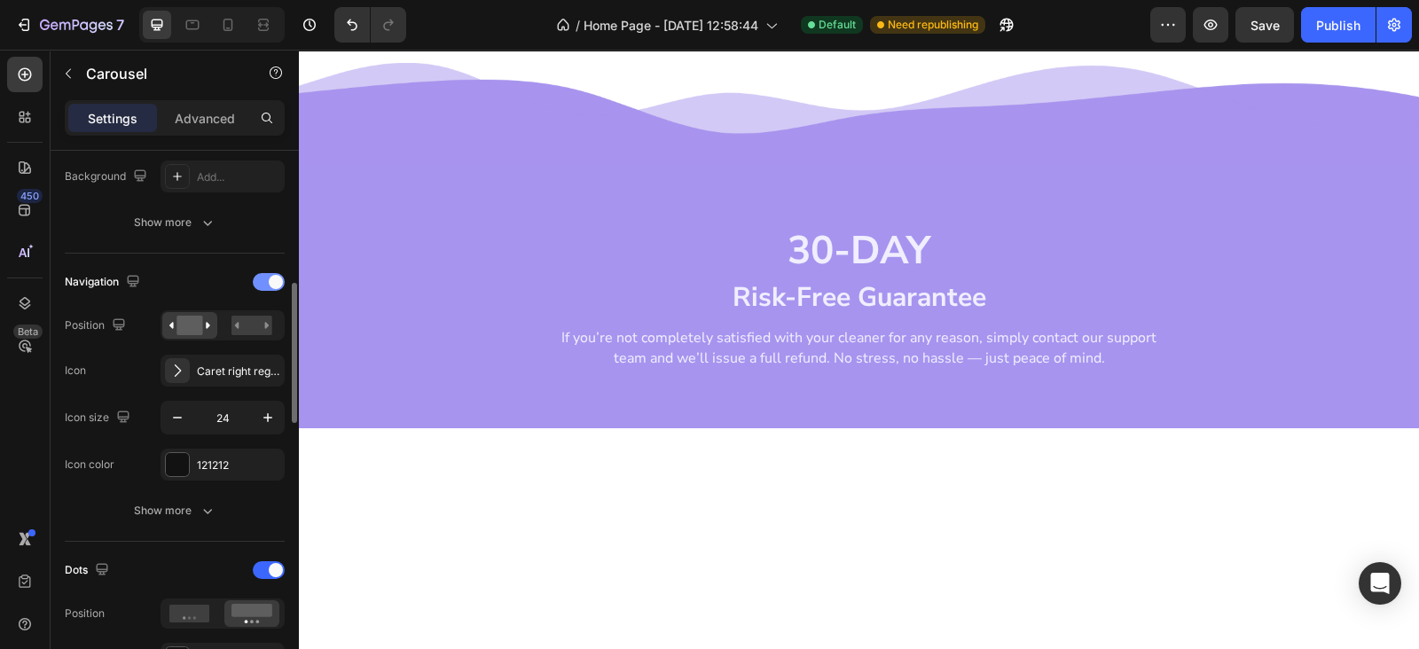
click at [271, 284] on span at bounding box center [276, 282] width 14 height 14
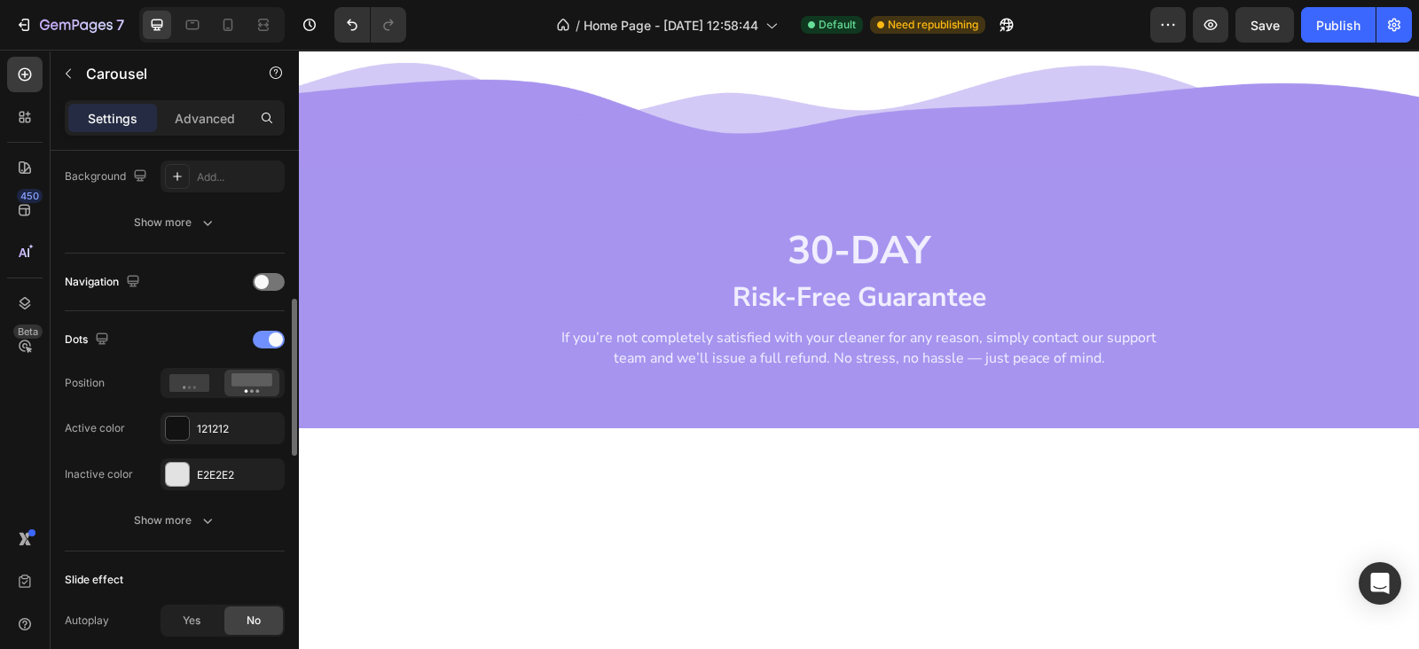
click at [271, 340] on span at bounding box center [276, 339] width 14 height 14
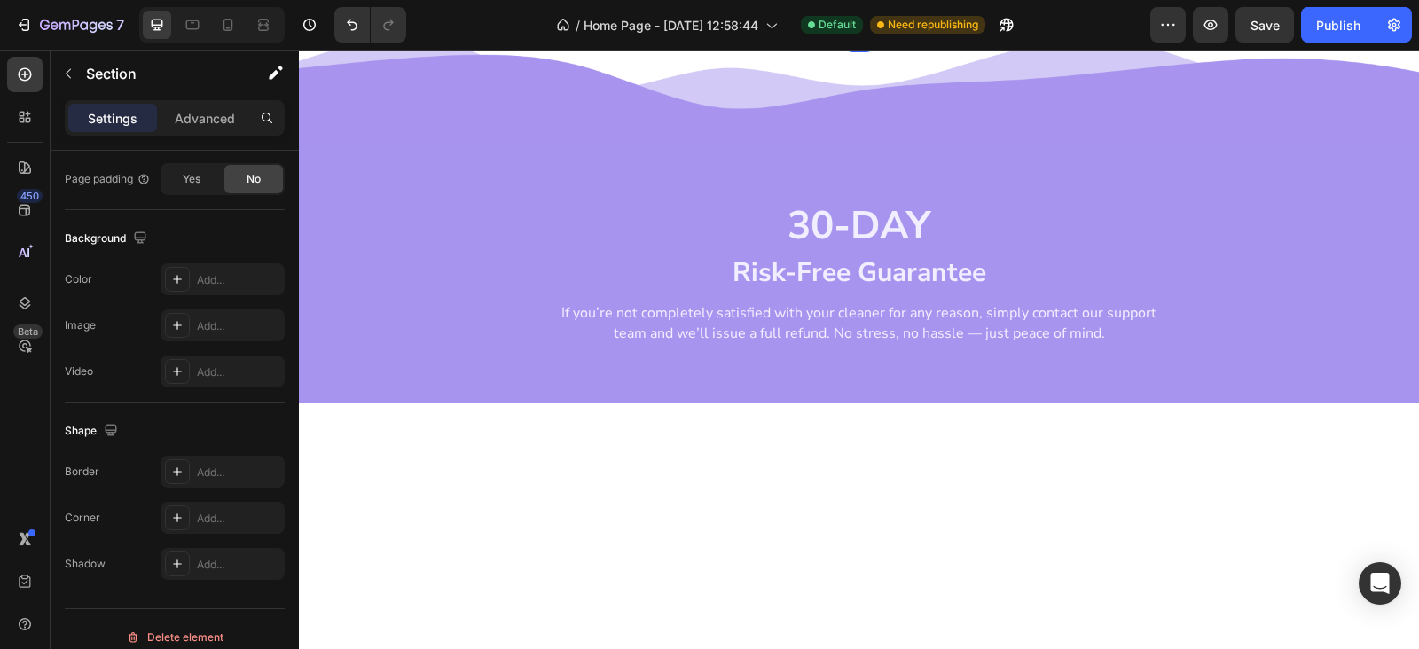
scroll to position [0, 0]
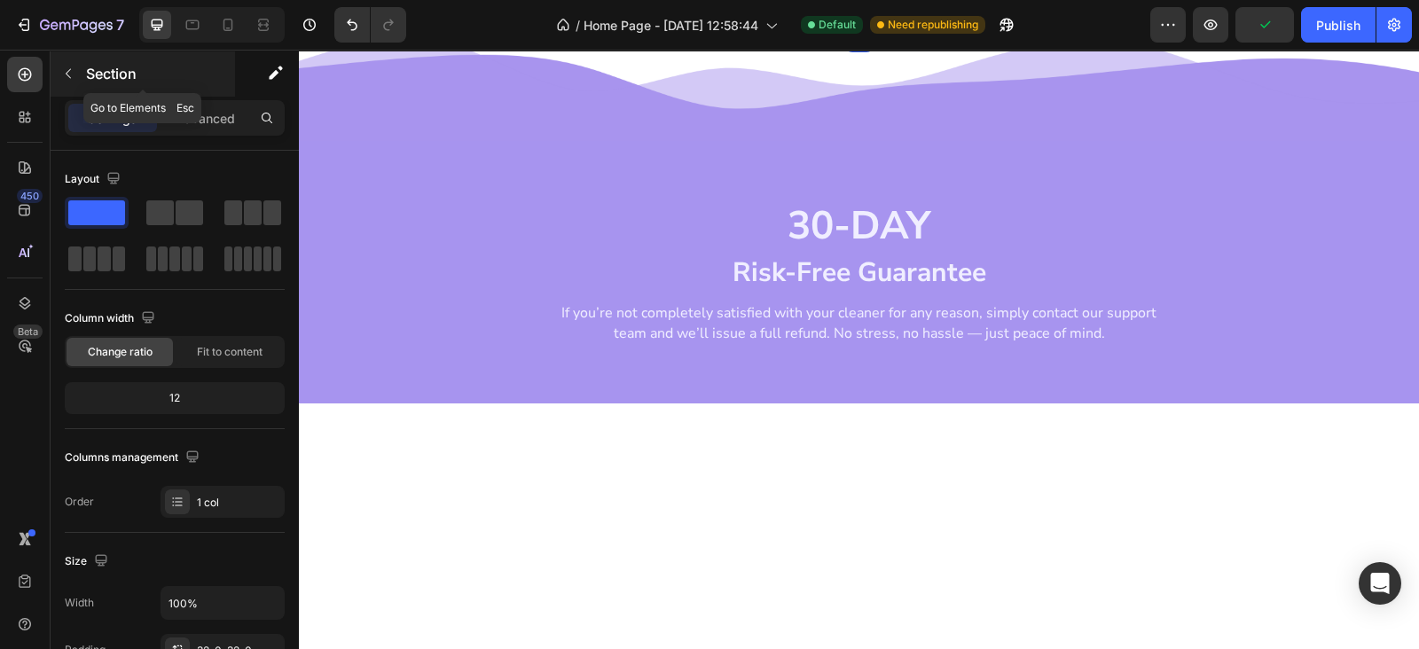
click at [62, 79] on icon "button" at bounding box center [68, 73] width 14 height 14
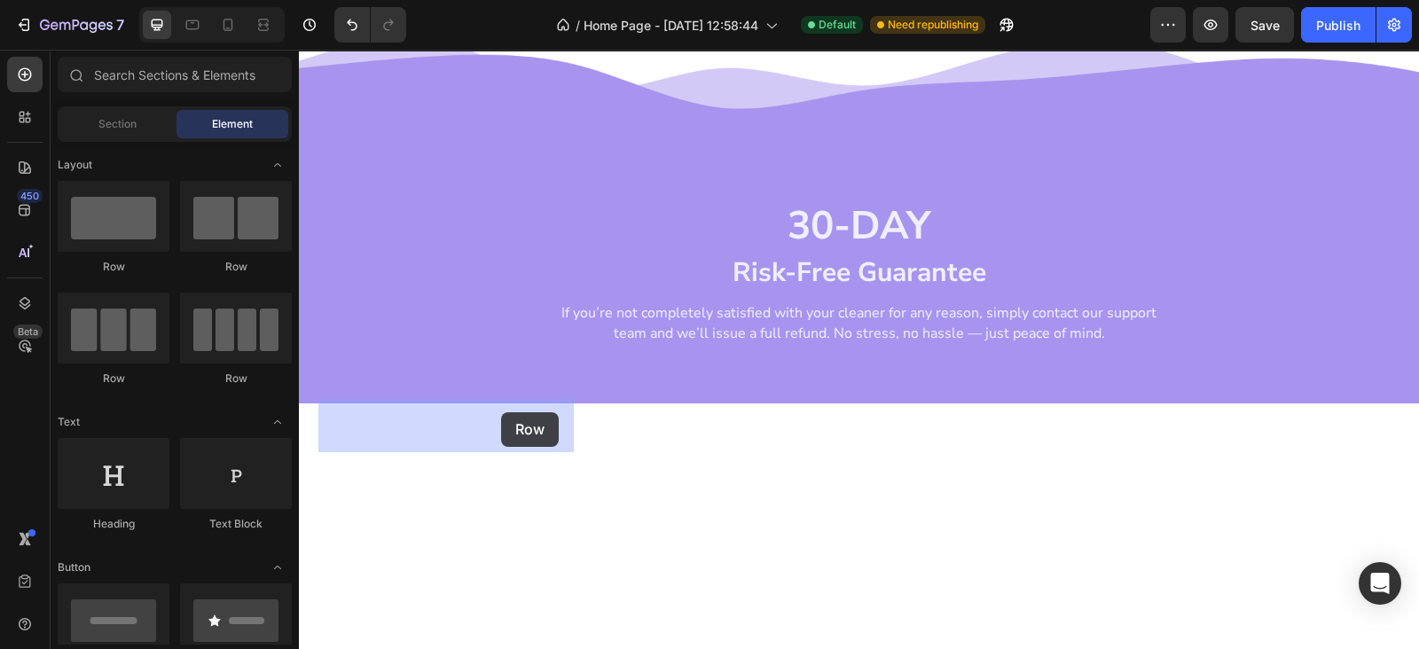
drag, startPoint x: 436, startPoint y: 266, endPoint x: 501, endPoint y: 414, distance: 161.6
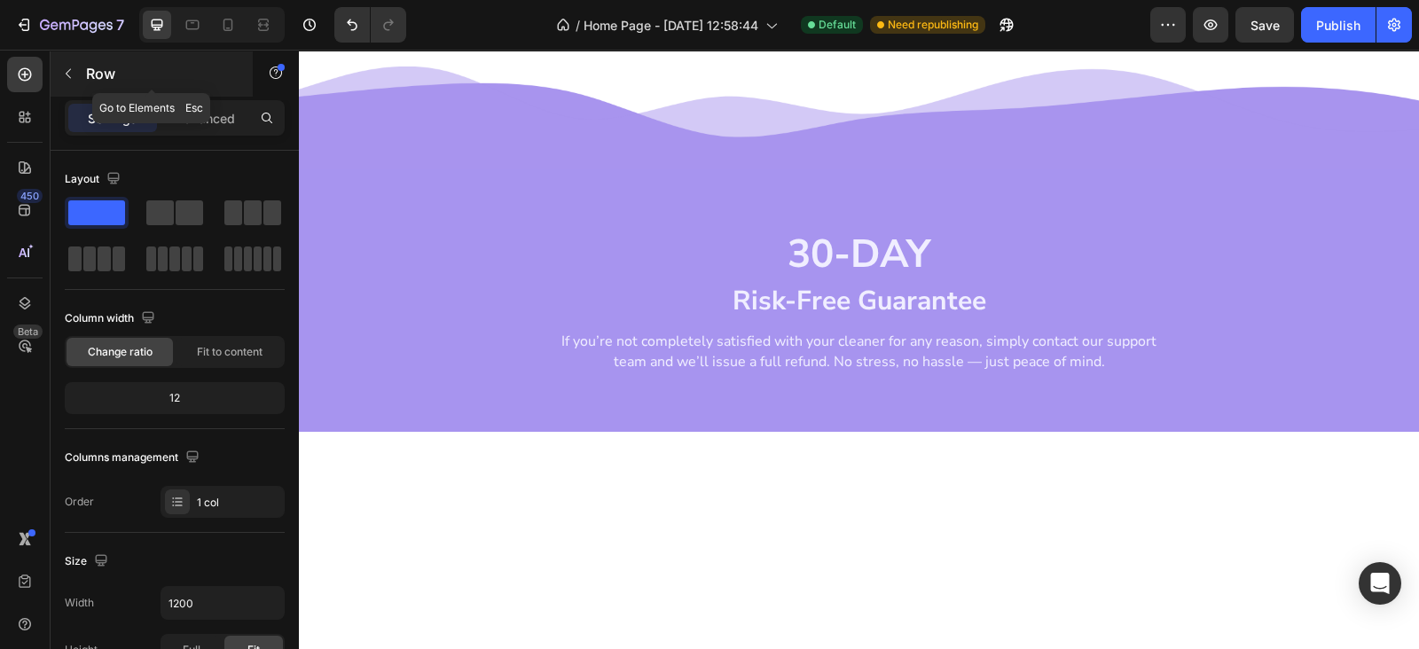
click at [69, 74] on icon "button" at bounding box center [68, 73] width 14 height 14
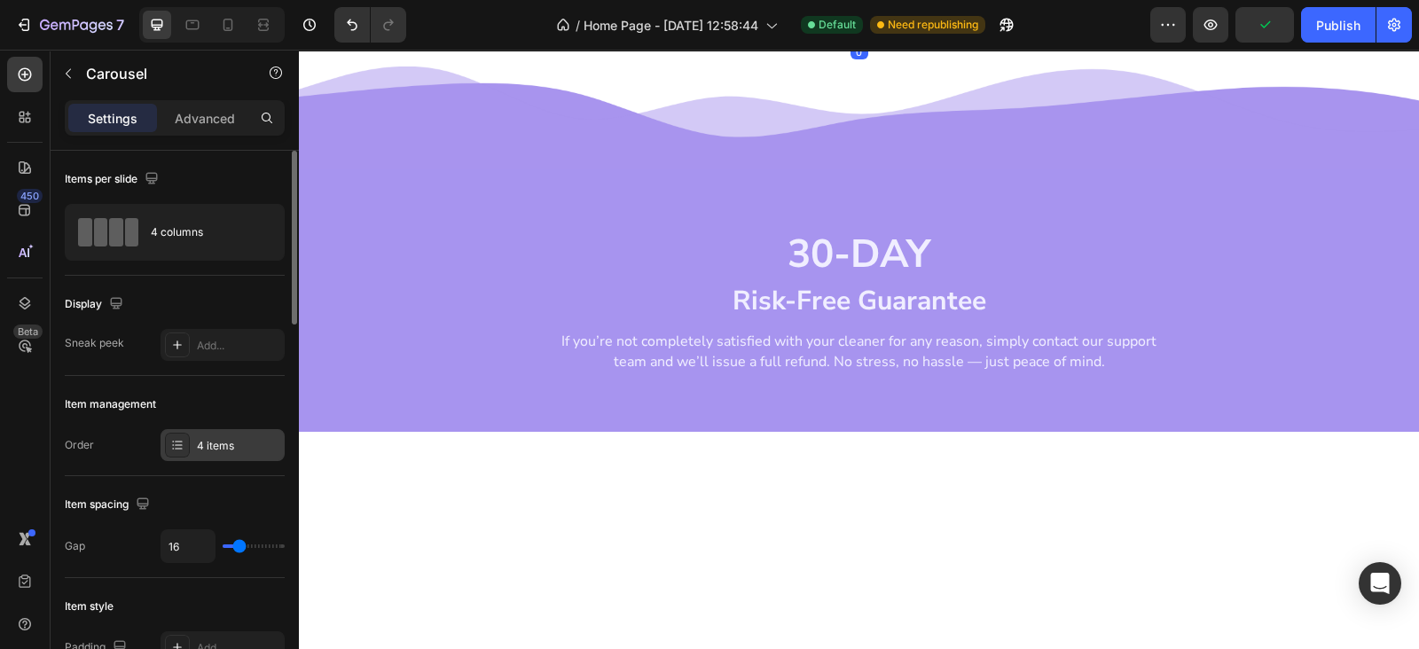
click at [222, 449] on div "4 items" at bounding box center [238, 446] width 83 height 16
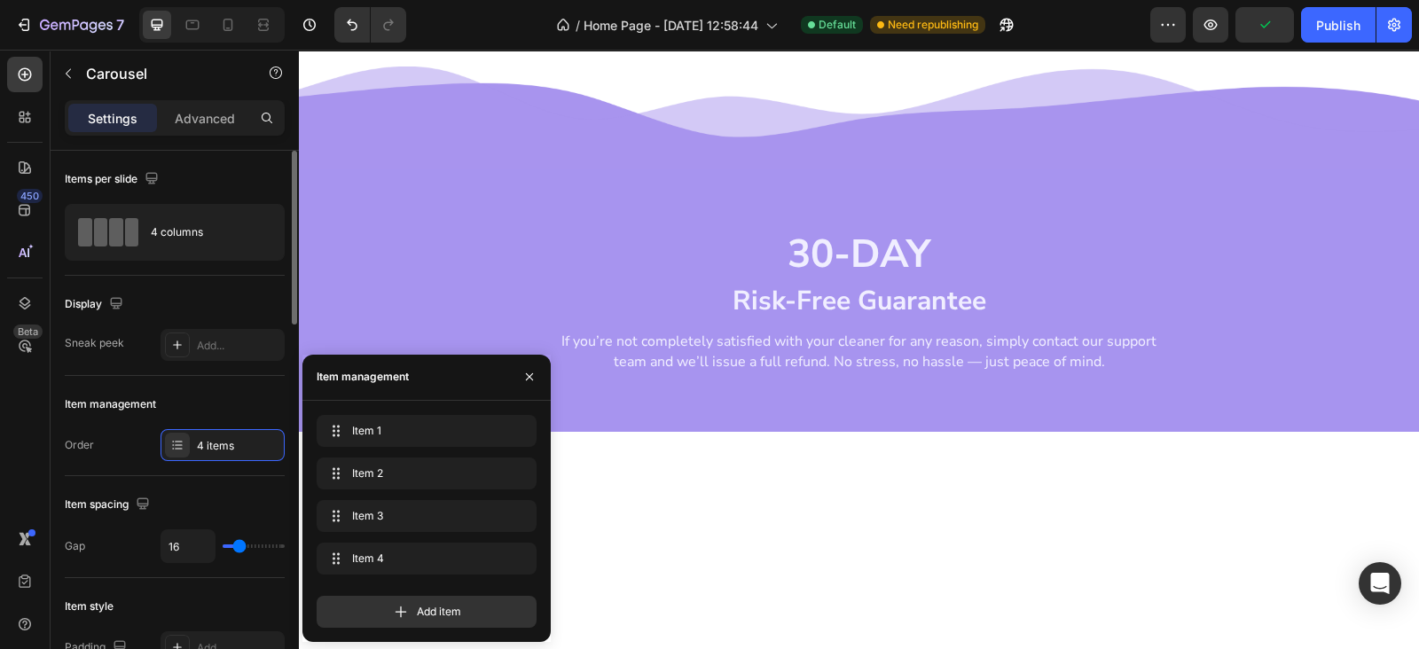
click at [195, 518] on div "Item spacing Gap 16" at bounding box center [175, 527] width 220 height 102
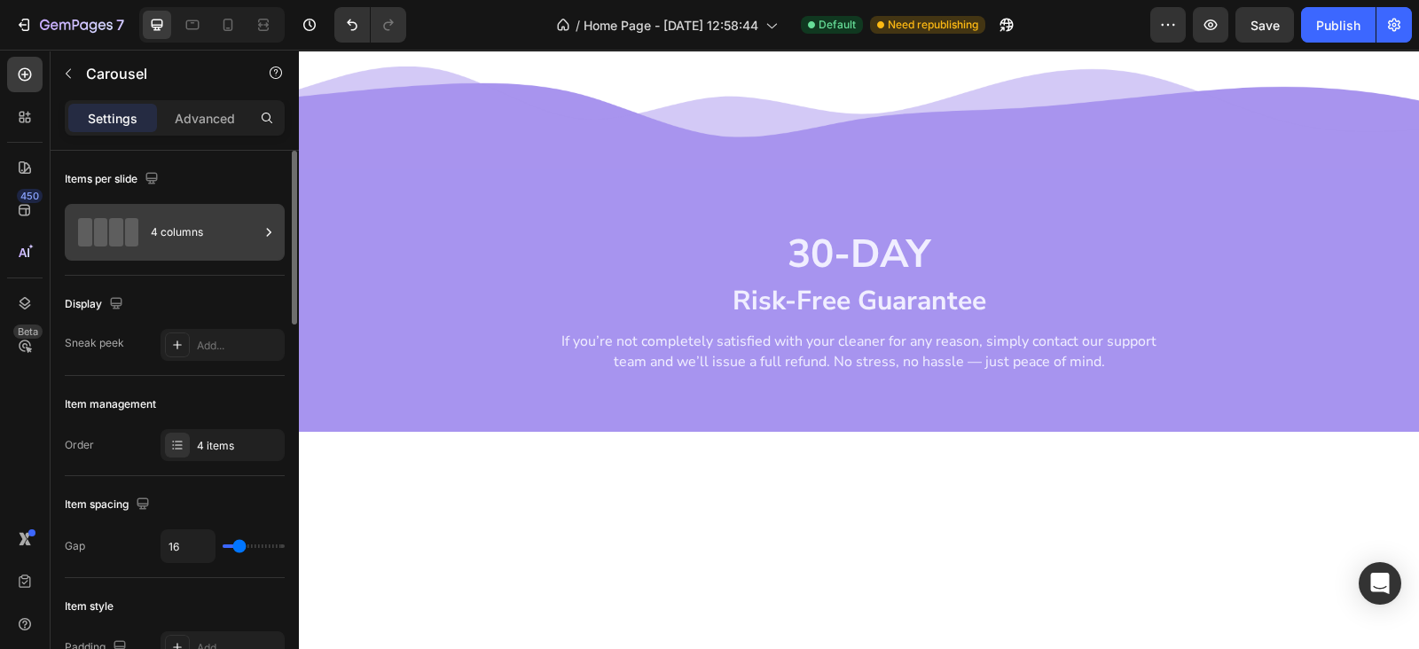
click at [186, 215] on div "4 columns" at bounding box center [205, 232] width 108 height 41
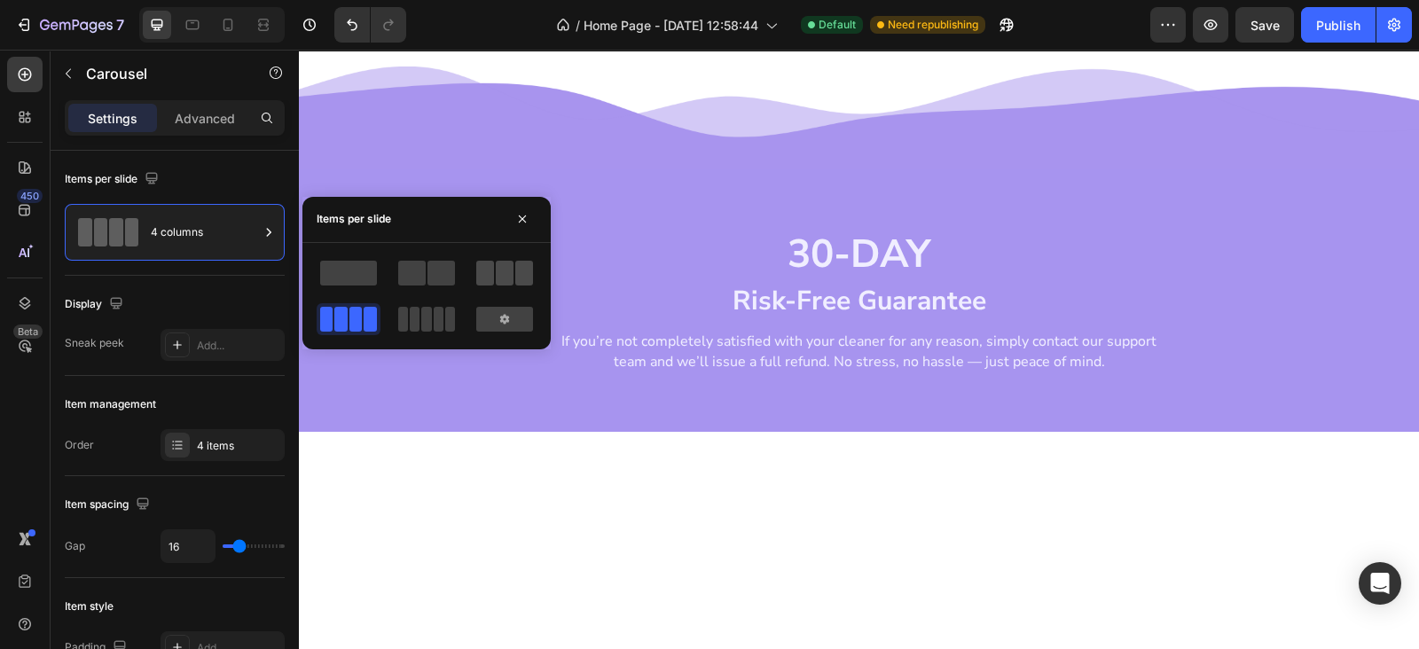
click at [515, 268] on span at bounding box center [524, 273] width 18 height 25
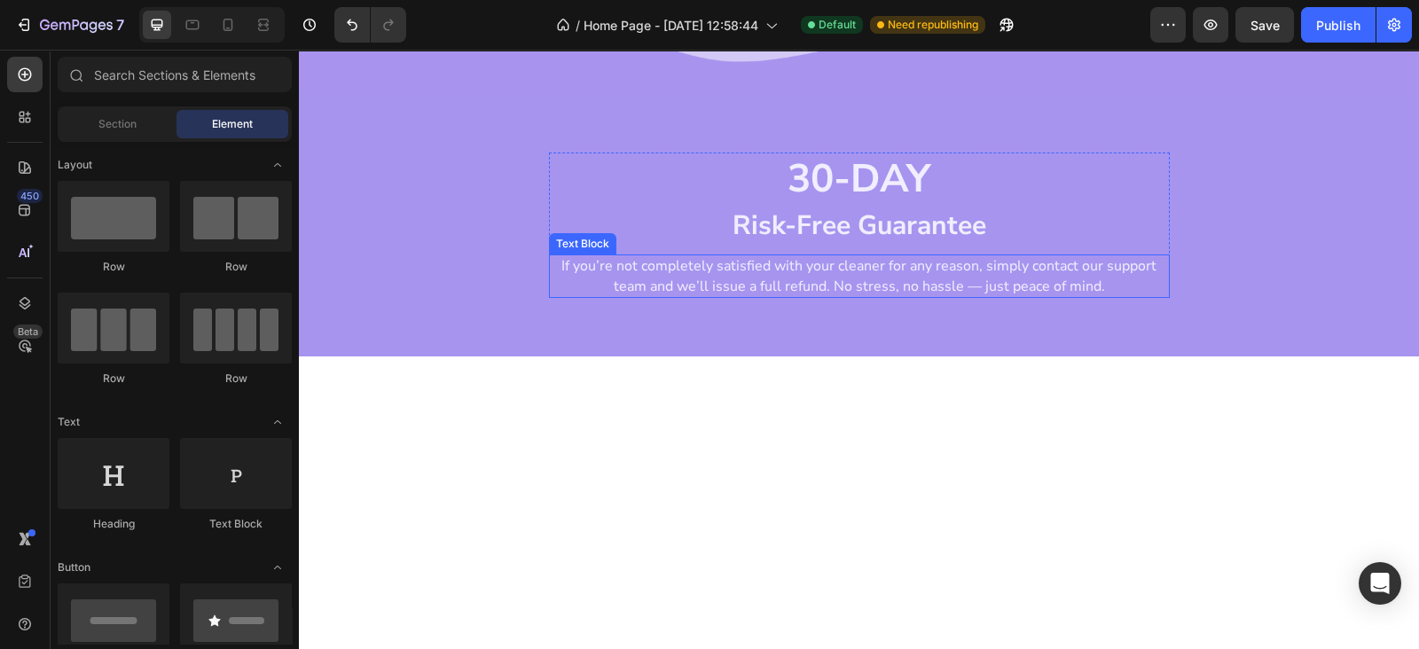
scroll to position [1676, 0]
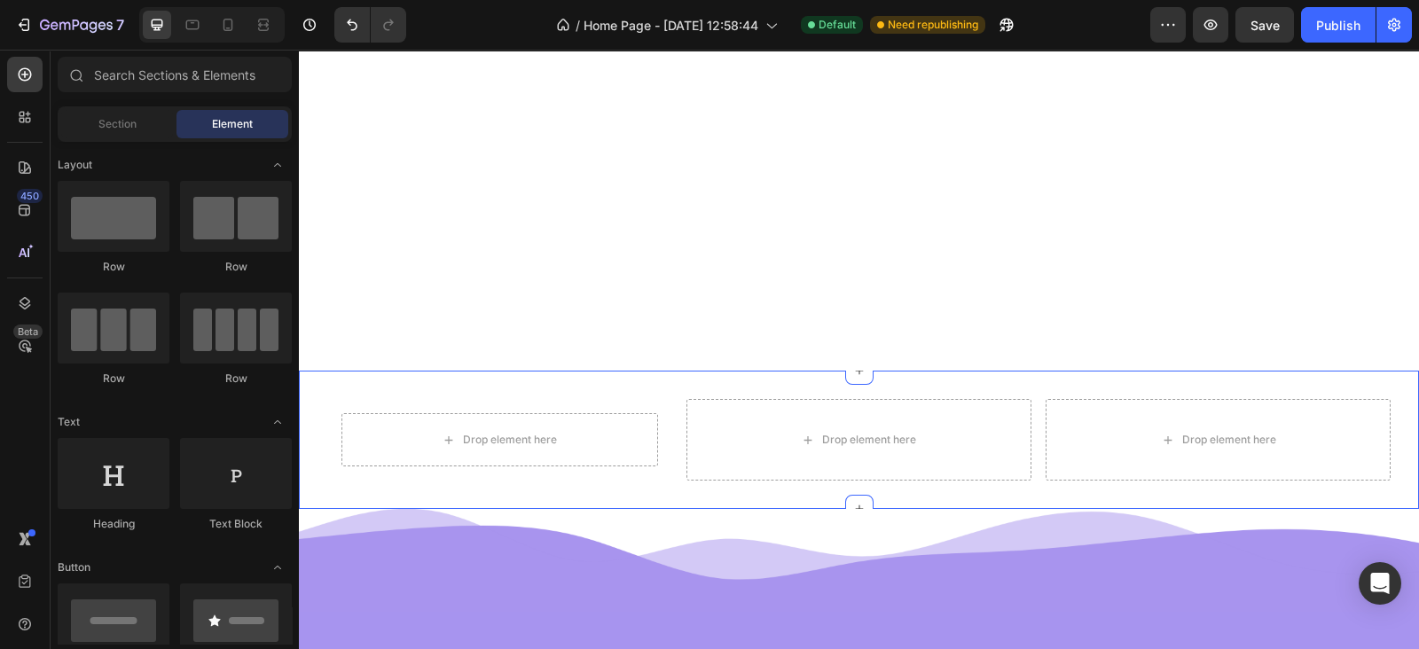
click at [635, 375] on div "Drop element here Row Drop element here Drop element here Drop element here Car…" at bounding box center [859, 440] width 1120 height 138
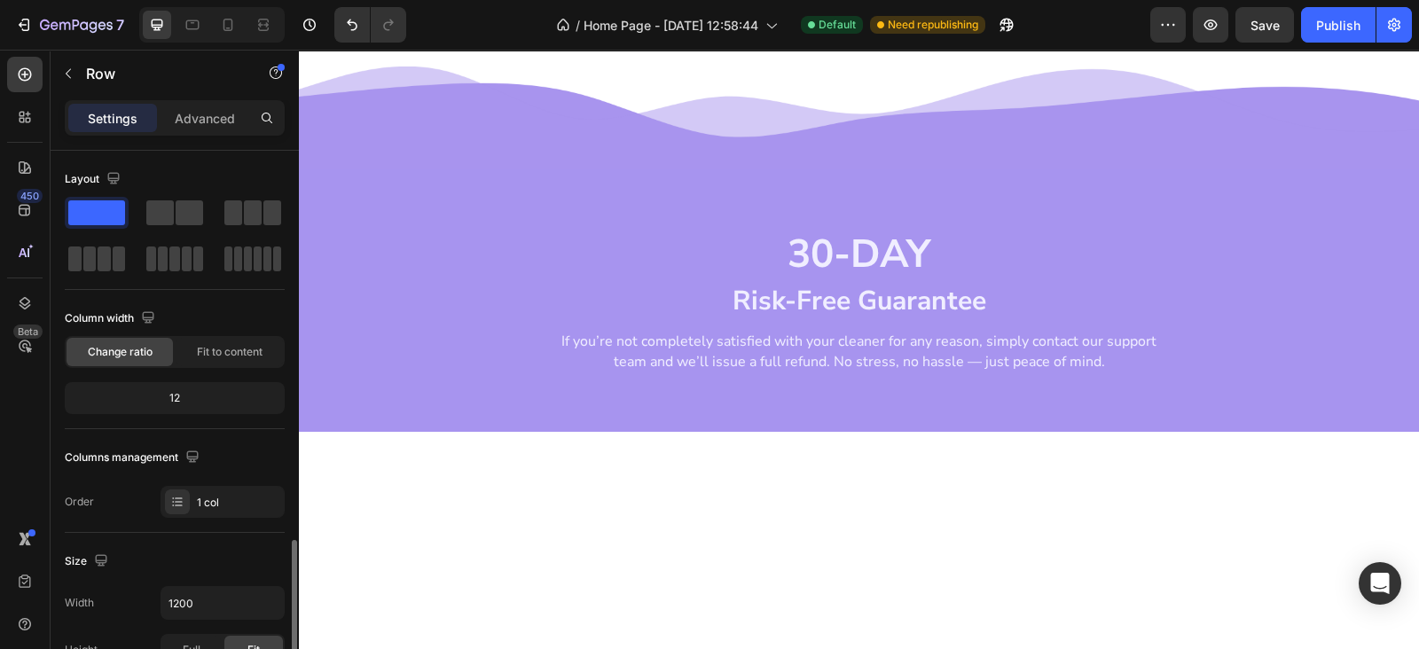
scroll to position [258, 0]
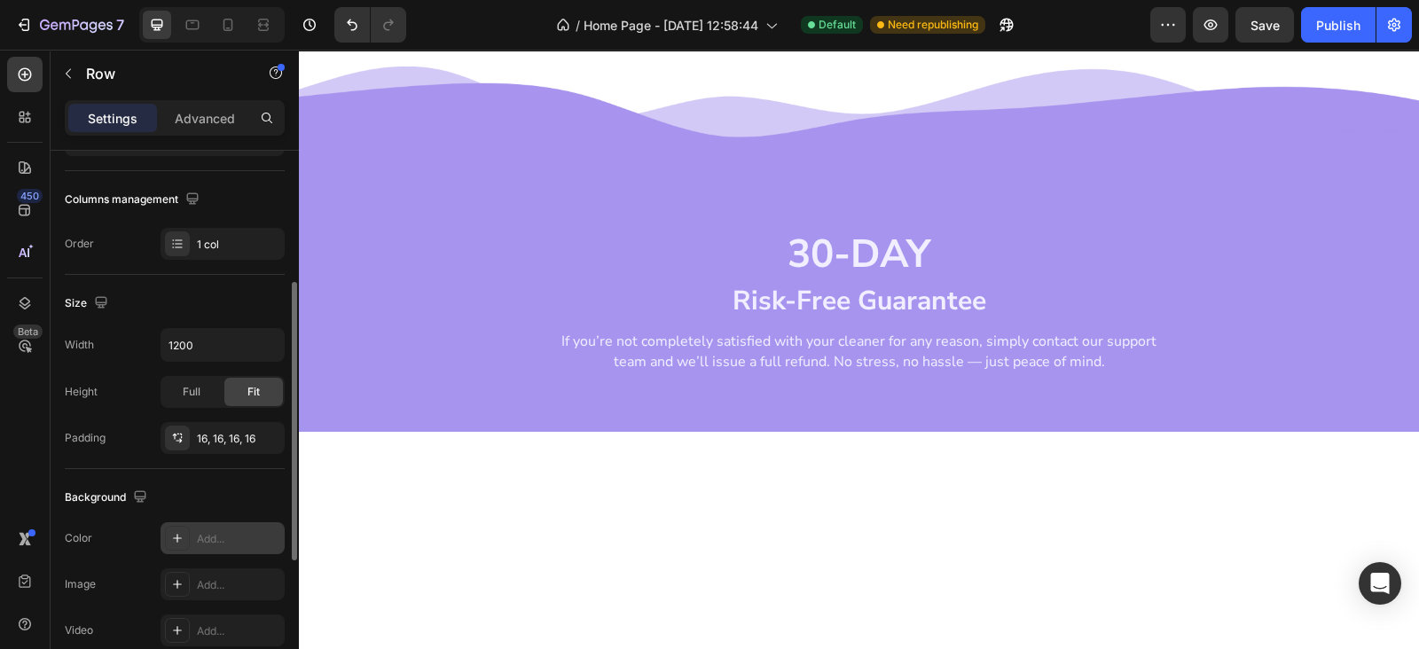
click at [238, 537] on div "Add..." at bounding box center [238, 539] width 83 height 16
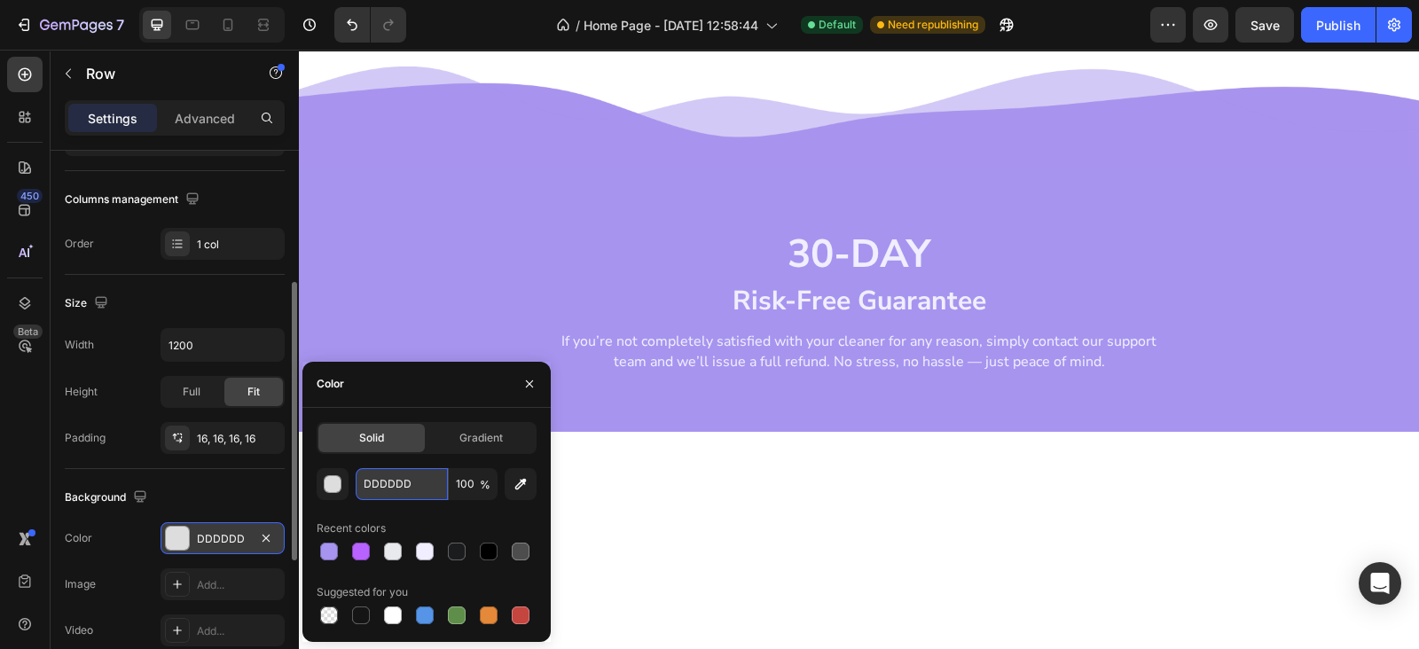
click at [438, 477] on input "DDDDDD" at bounding box center [402, 484] width 92 height 32
paste input "#F0EEFF"
type input "#F0EEFF"
click at [518, 379] on button "button" at bounding box center [529, 384] width 28 height 28
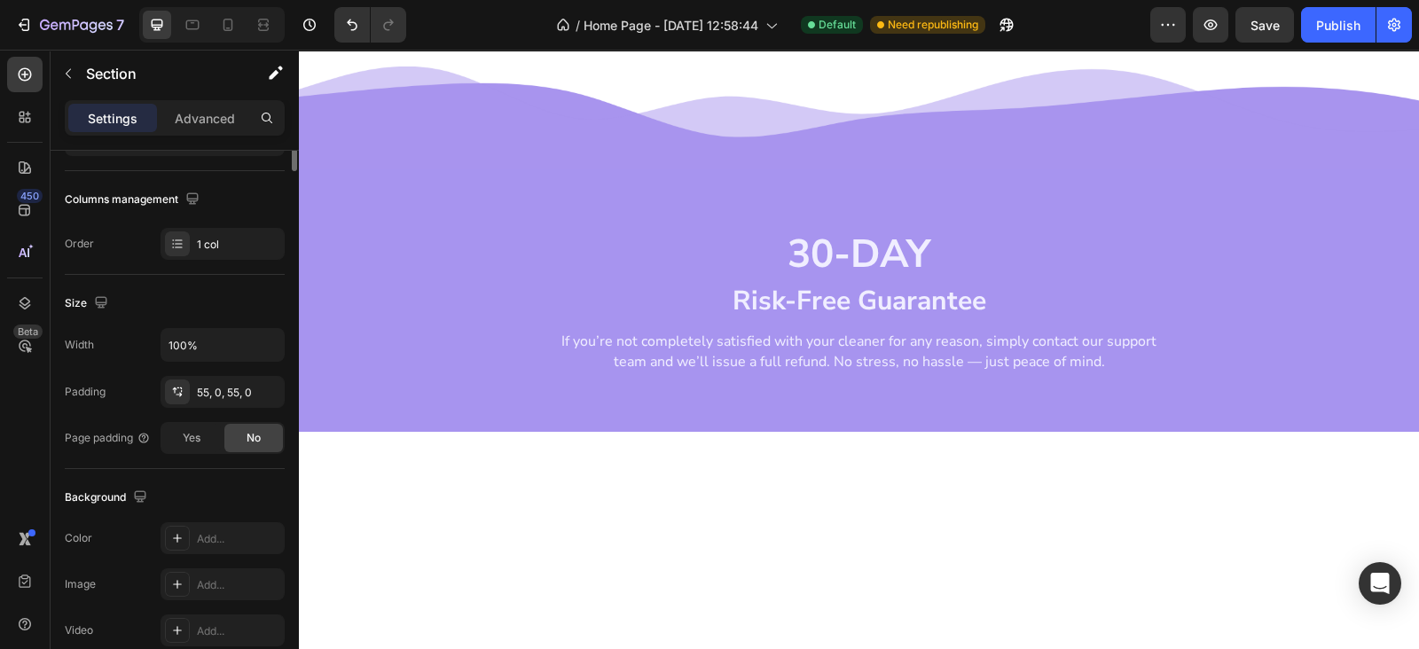
scroll to position [0, 0]
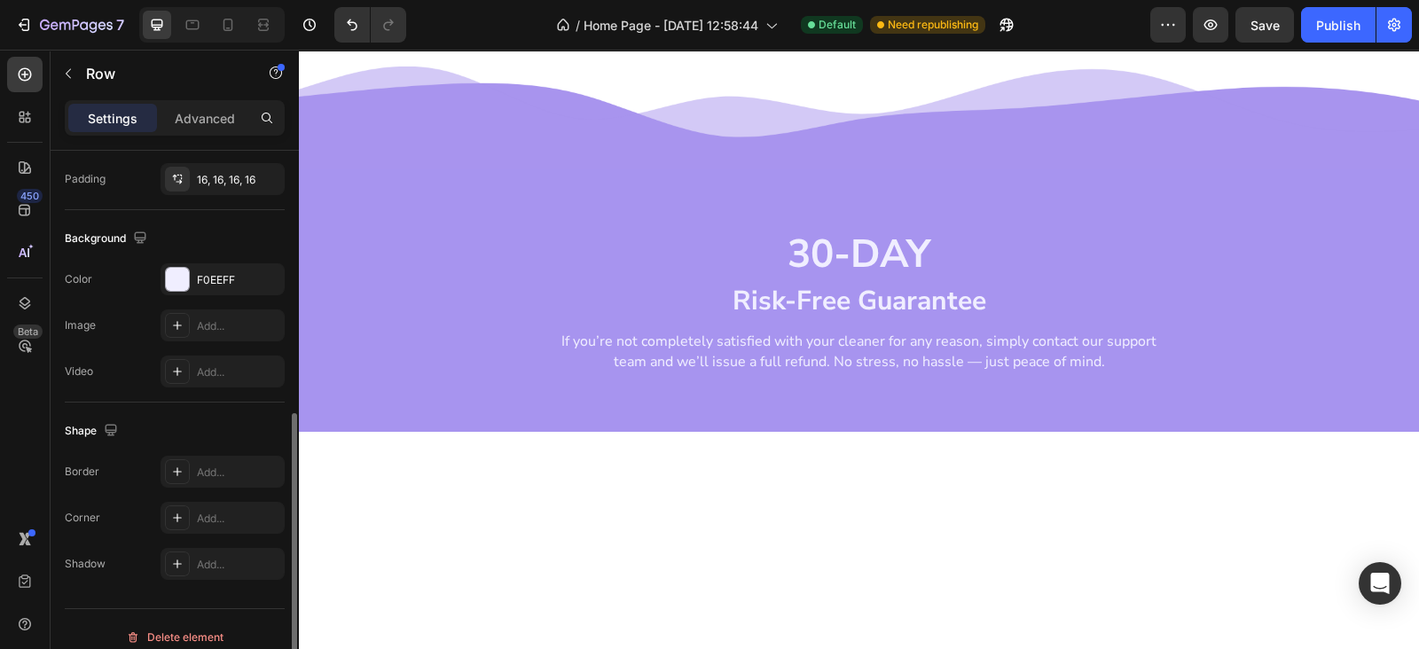
scroll to position [531, 0]
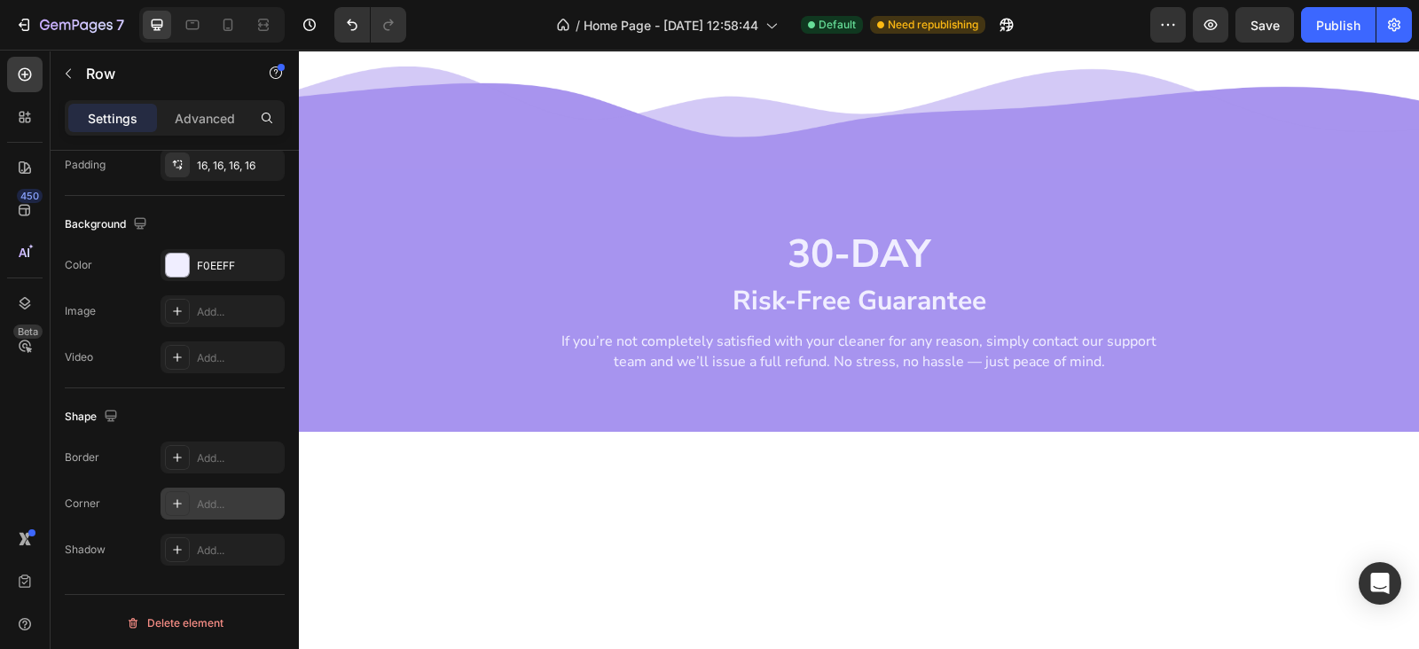
click at [209, 488] on div "Add..." at bounding box center [222, 504] width 124 height 32
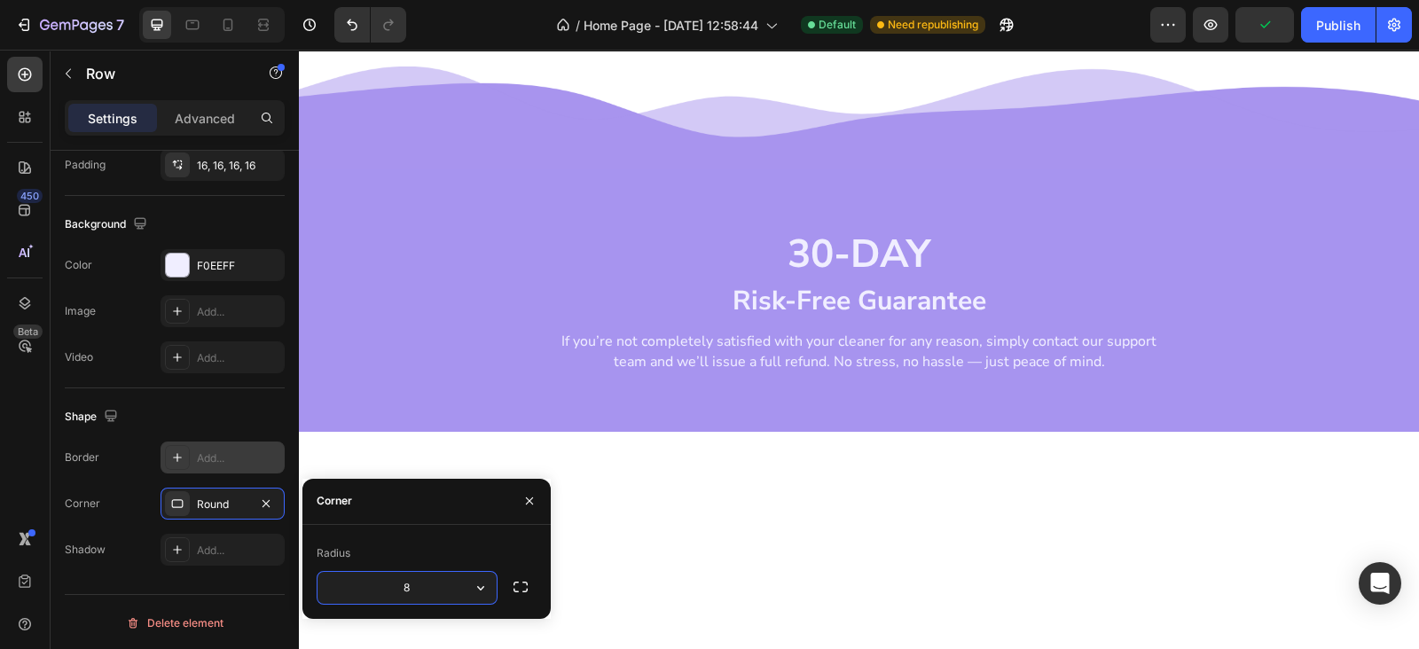
click at [212, 452] on div "Add..." at bounding box center [238, 458] width 83 height 16
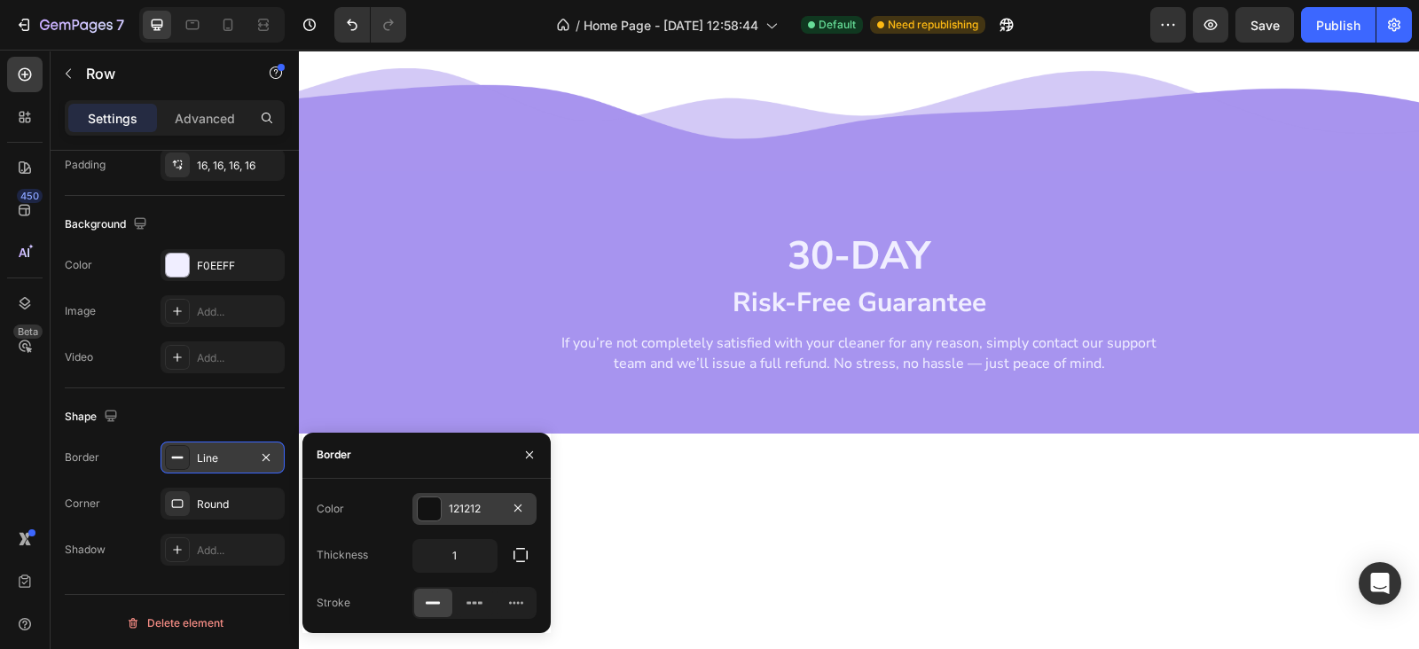
click at [426, 517] on div at bounding box center [429, 508] width 23 height 23
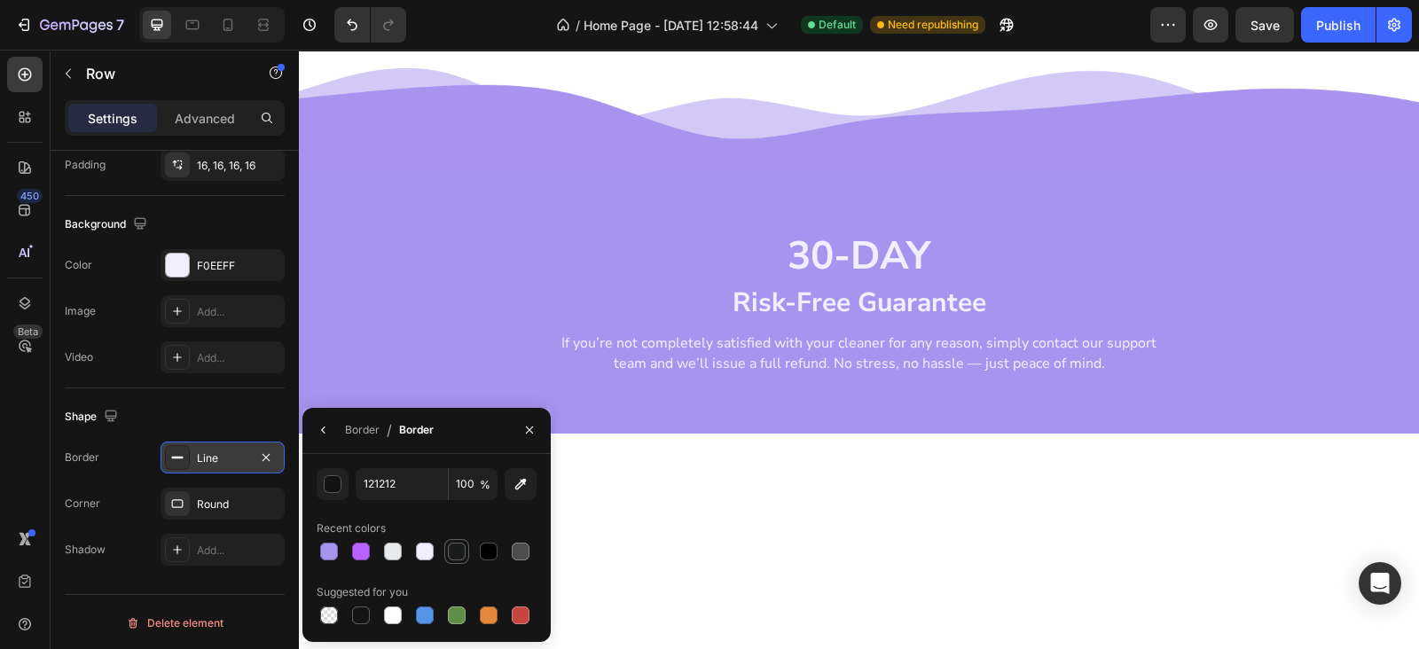
click at [465, 551] on div at bounding box center [456, 551] width 21 height 21
type input "1B1C1E"
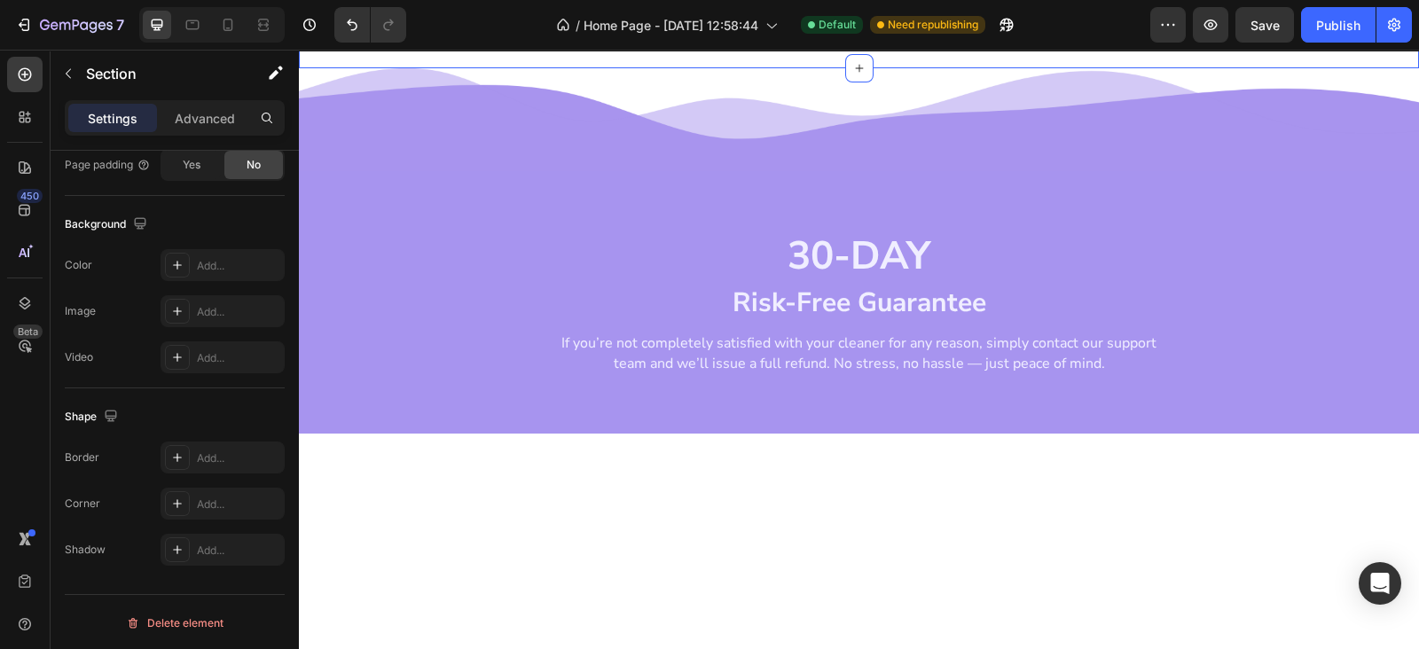
scroll to position [0, 0]
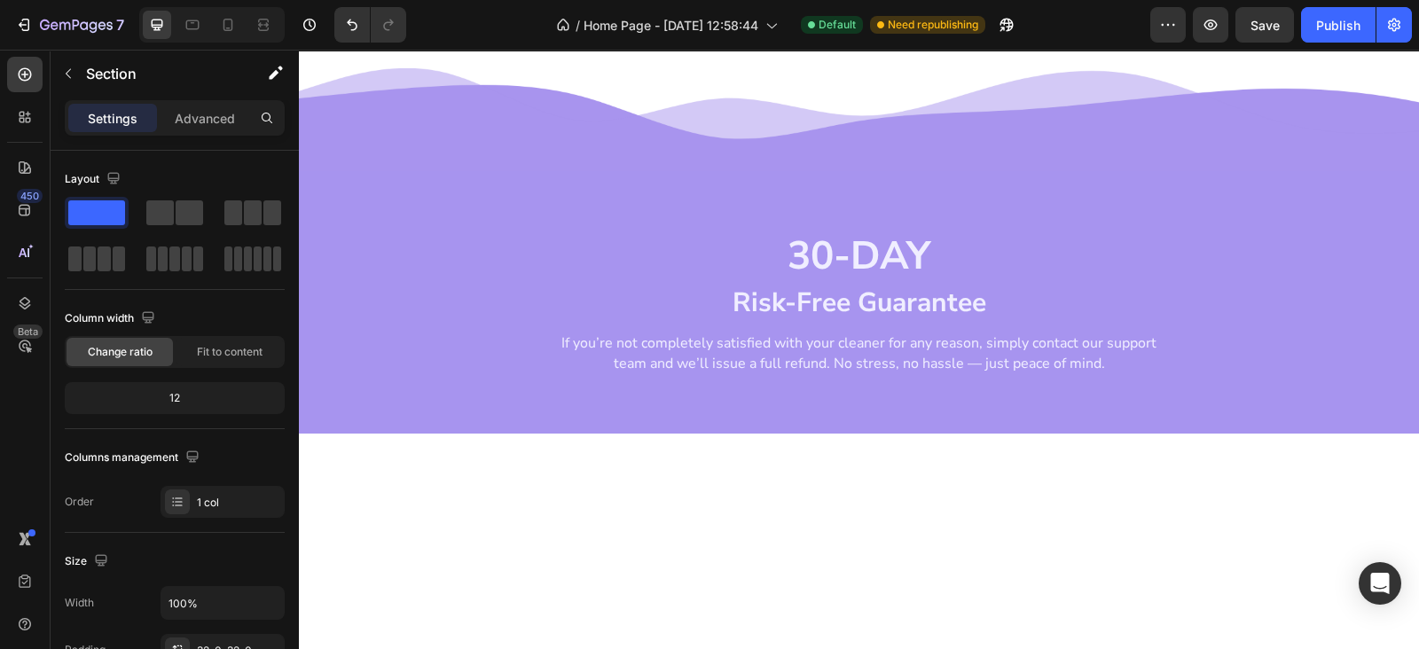
drag, startPoint x: 564, startPoint y: 410, endPoint x: 595, endPoint y: 485, distance: 81.5
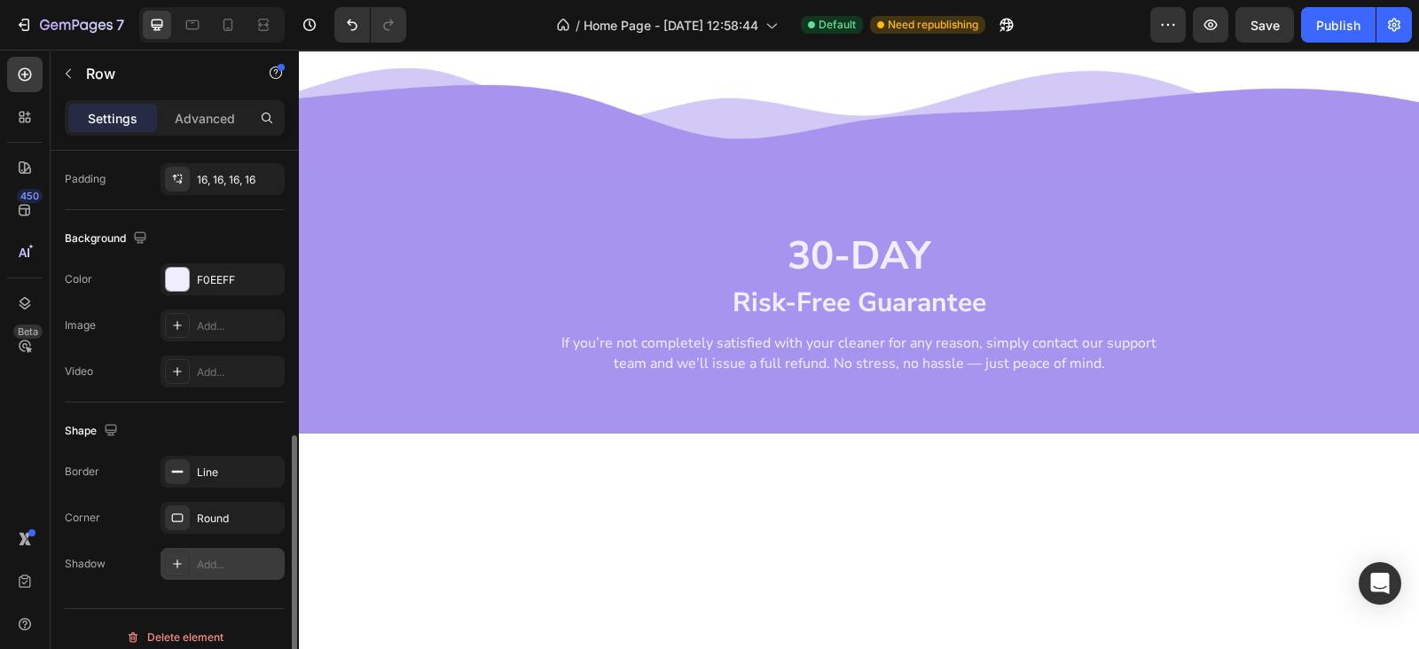
scroll to position [531, 0]
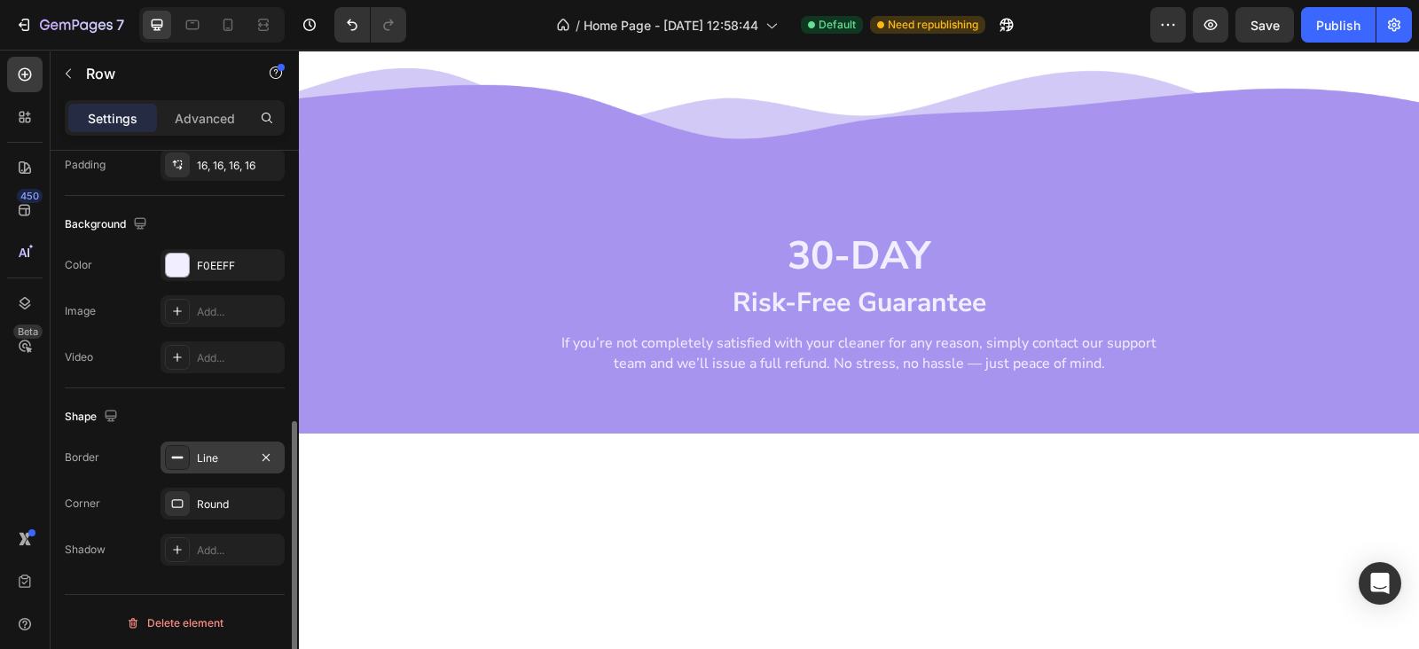
click at [220, 455] on div "Line" at bounding box center [222, 458] width 51 height 16
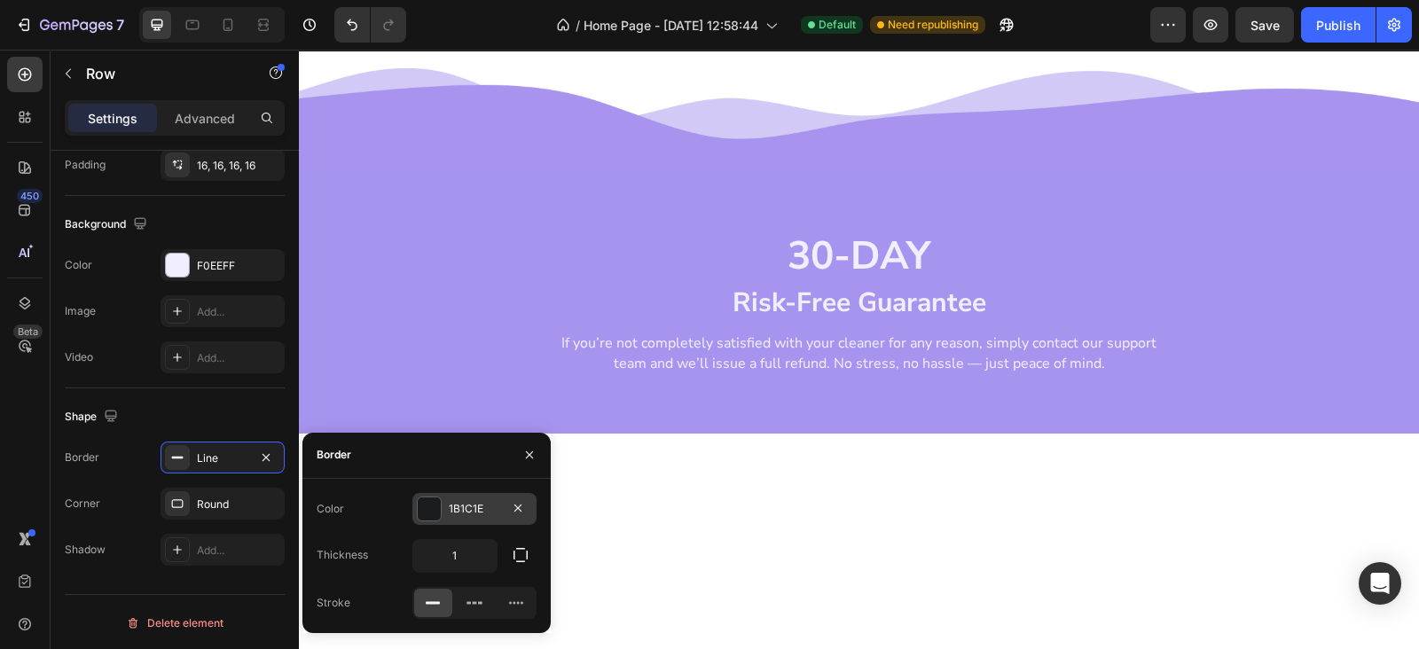
click at [443, 512] on div "1B1C1E" at bounding box center [474, 509] width 124 height 32
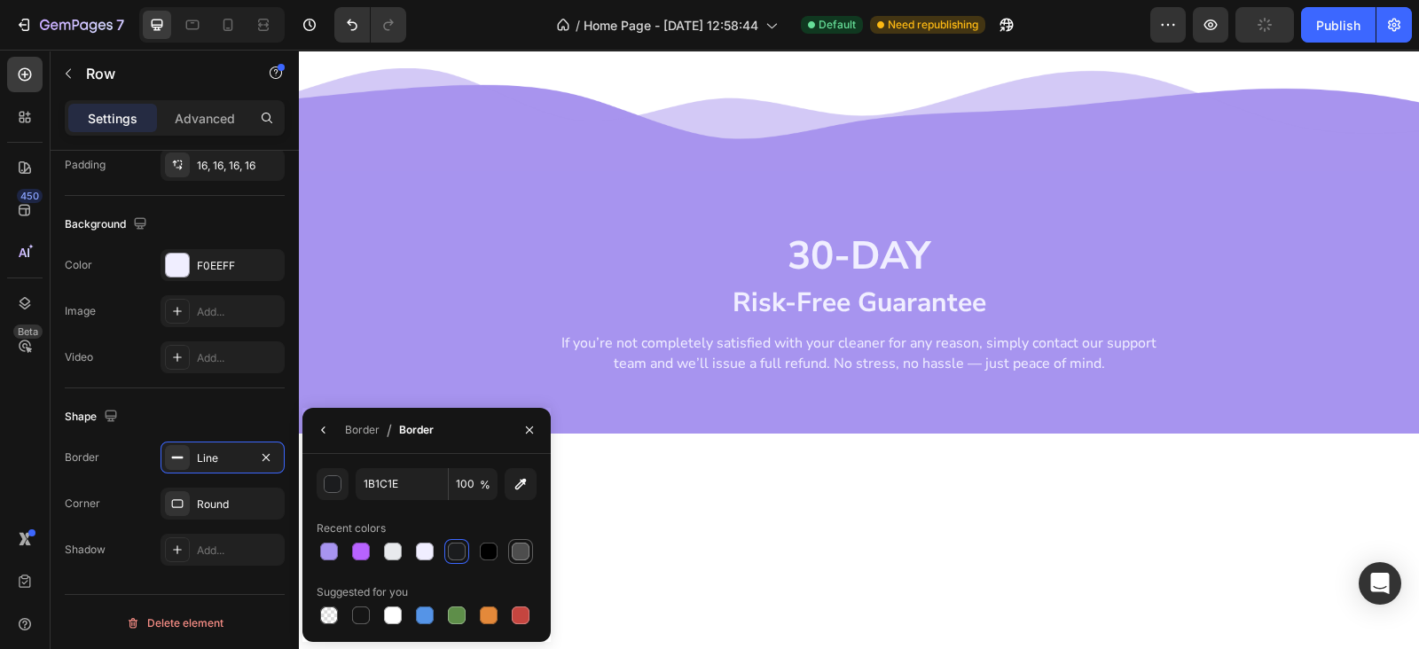
click at [514, 551] on div at bounding box center [521, 552] width 18 height 18
type input "4D4D4D"
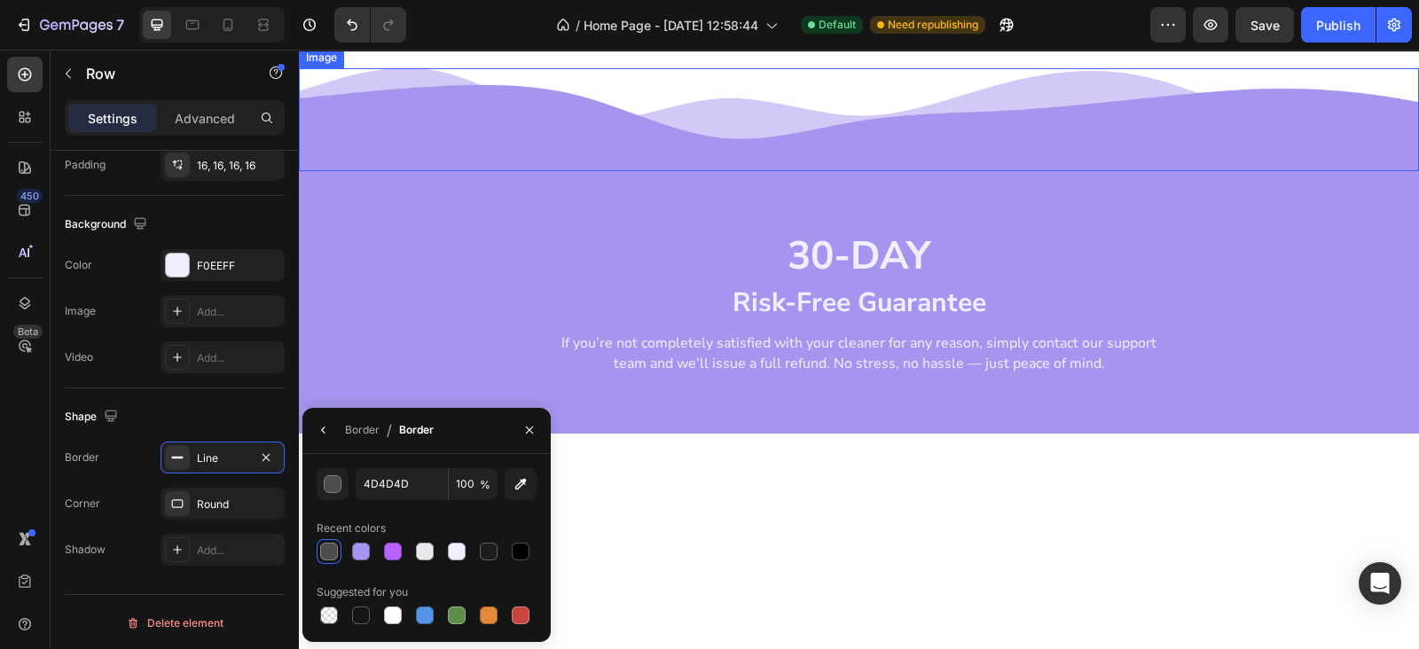
click at [680, 171] on img at bounding box center [859, 119] width 1120 height 103
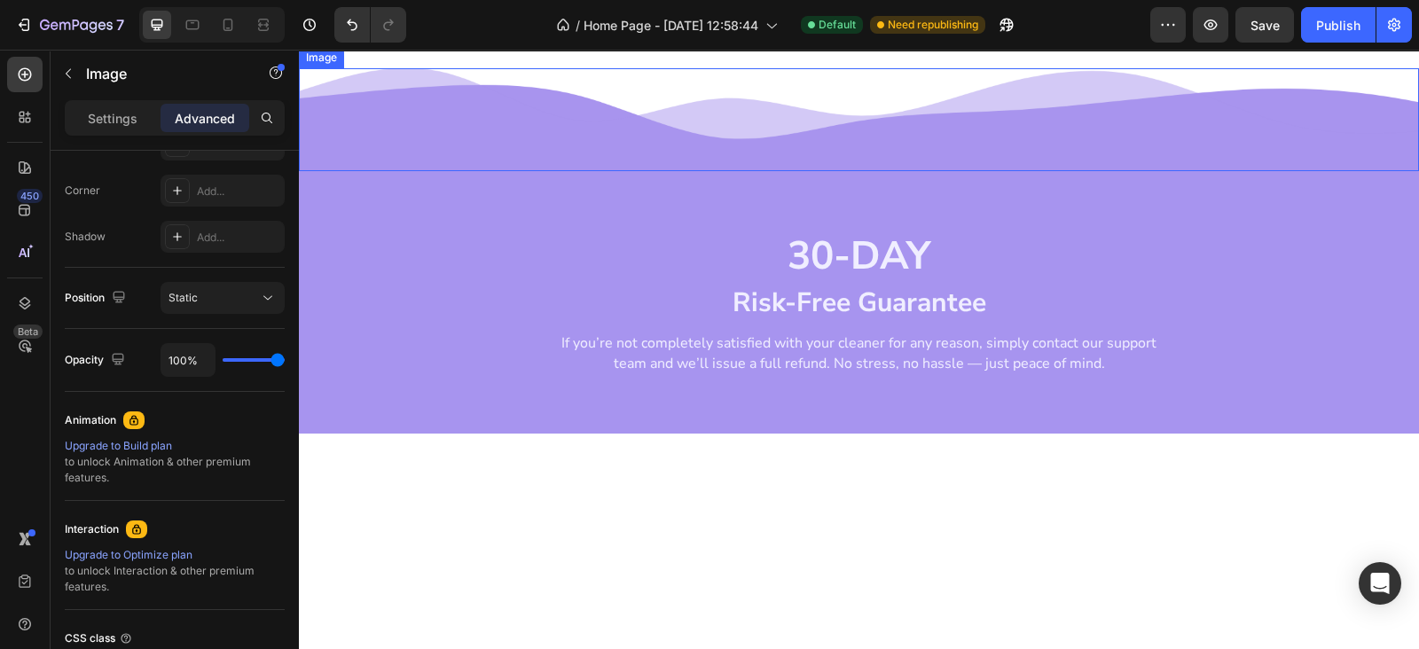
scroll to position [0, 0]
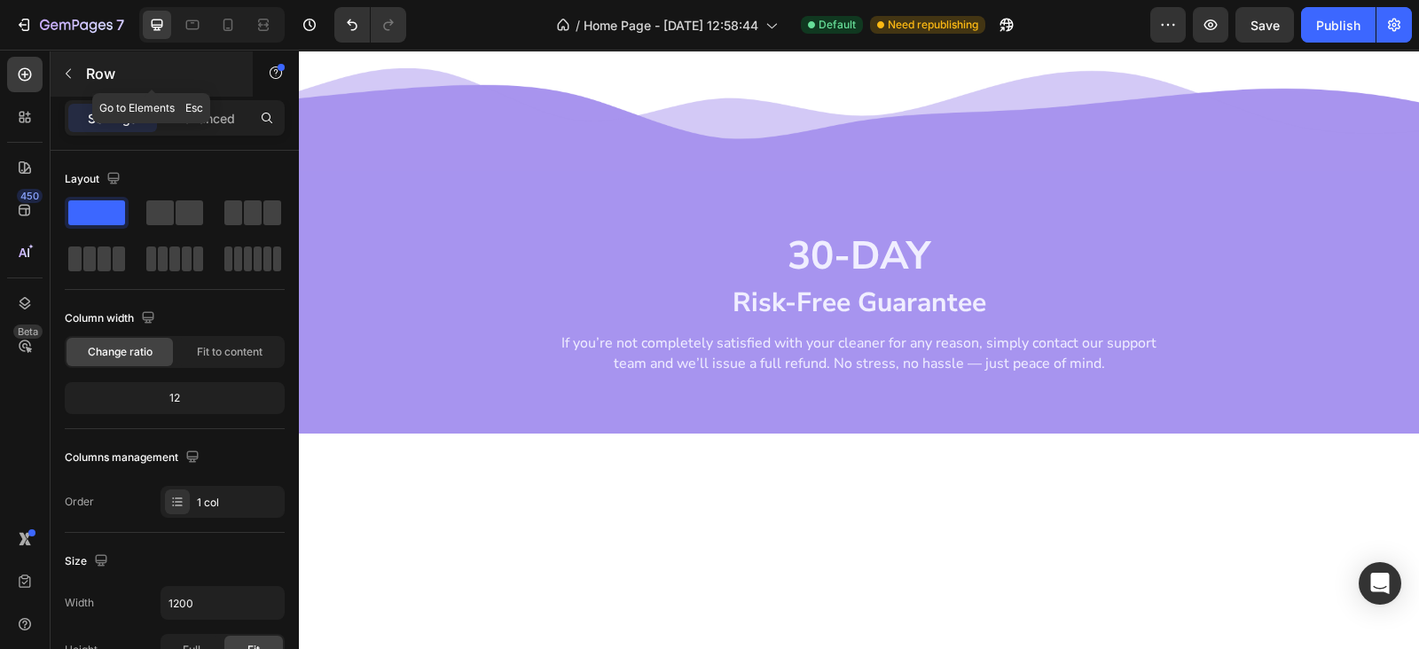
click at [65, 73] on icon "button" at bounding box center [68, 73] width 14 height 14
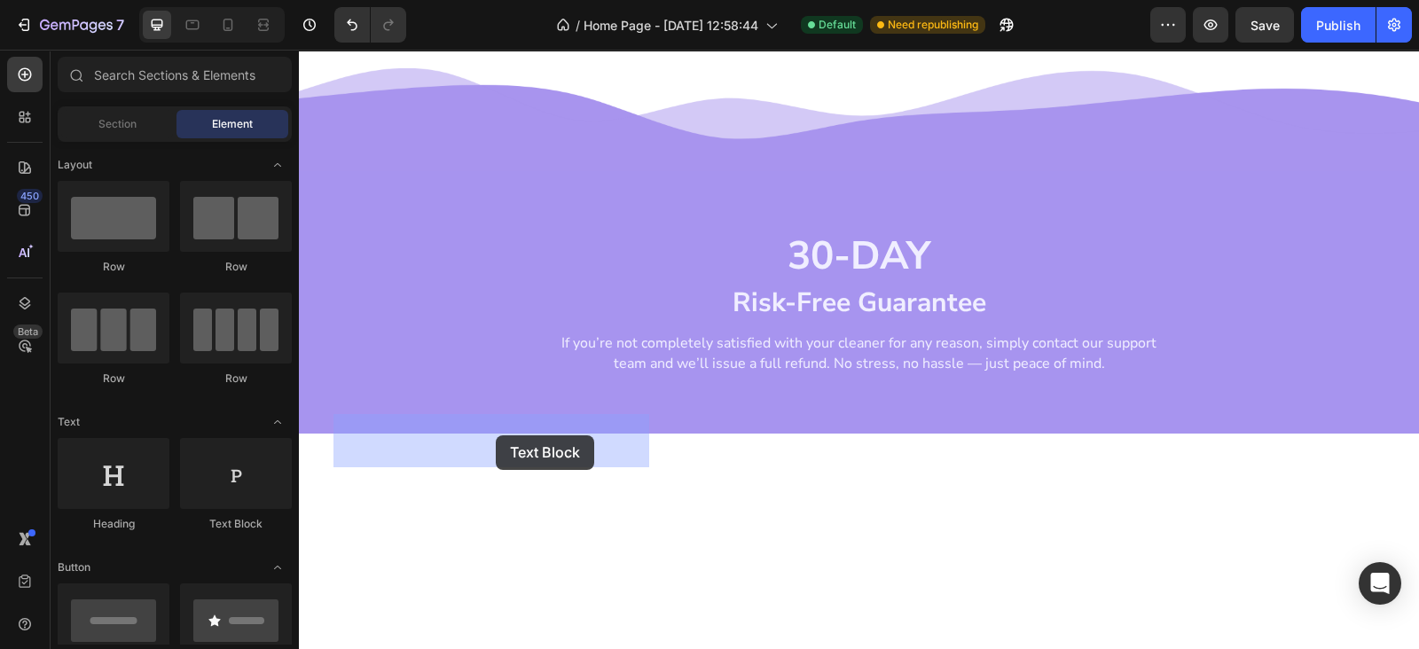
drag, startPoint x: 555, startPoint y: 529, endPoint x: 496, endPoint y: 435, distance: 111.2
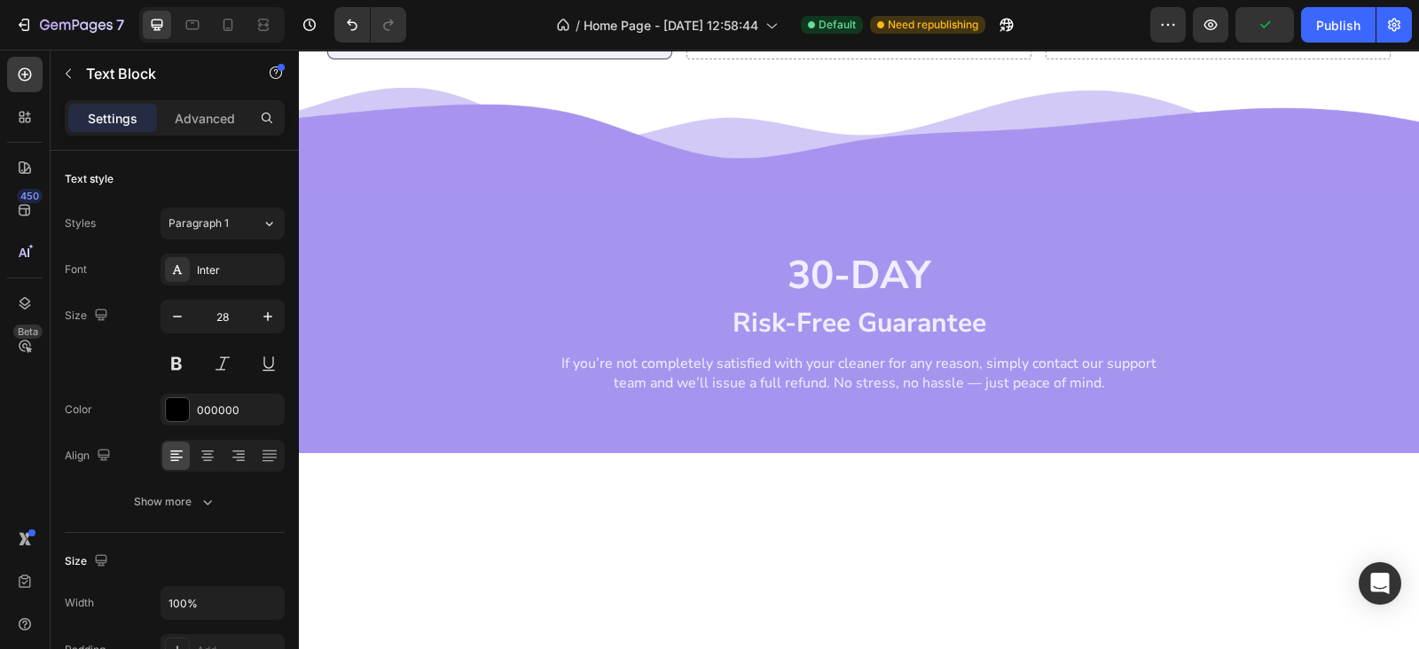
click at [544, 44] on div "Replace this text with your content" at bounding box center [499, 8] width 315 height 73
click at [544, 43] on p "Replace this text with your content" at bounding box center [499, 7] width 311 height 69
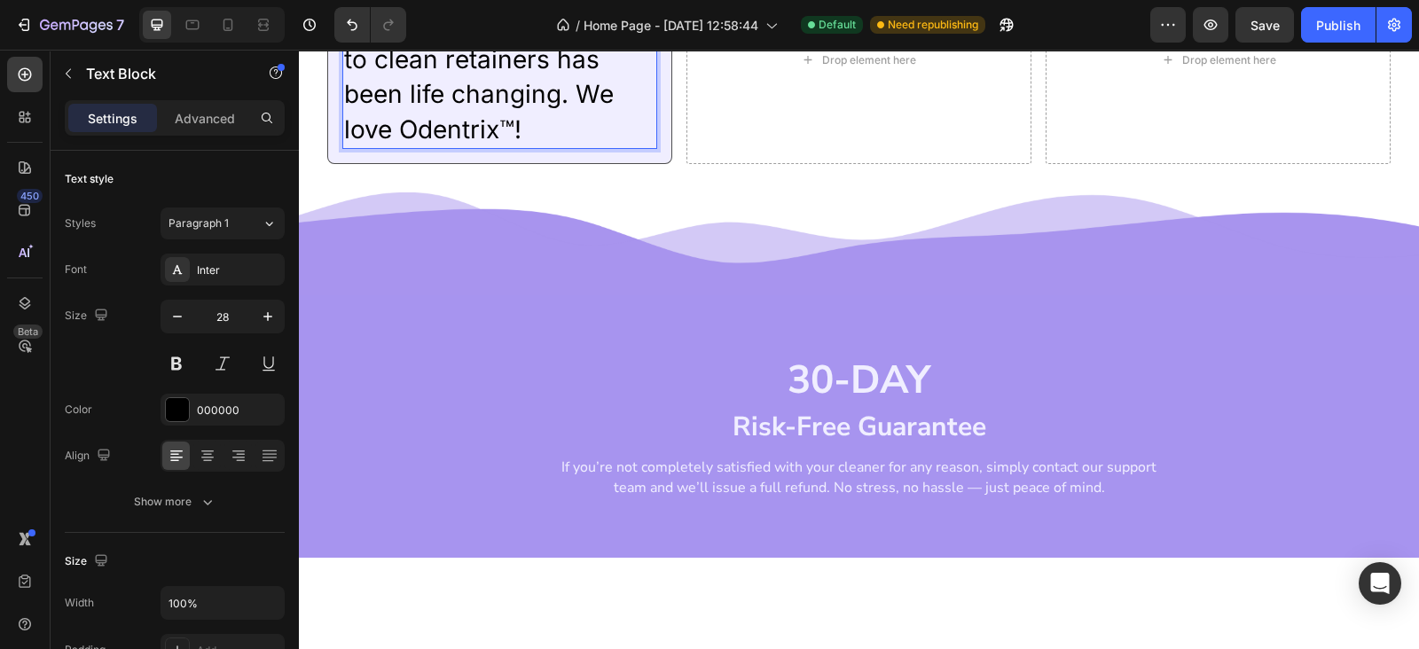
click at [475, 147] on p "Having something that you can use every night to clean retainers has been life …" at bounding box center [499, 60] width 311 height 174
click at [211, 265] on div "Inter" at bounding box center [238, 270] width 83 height 16
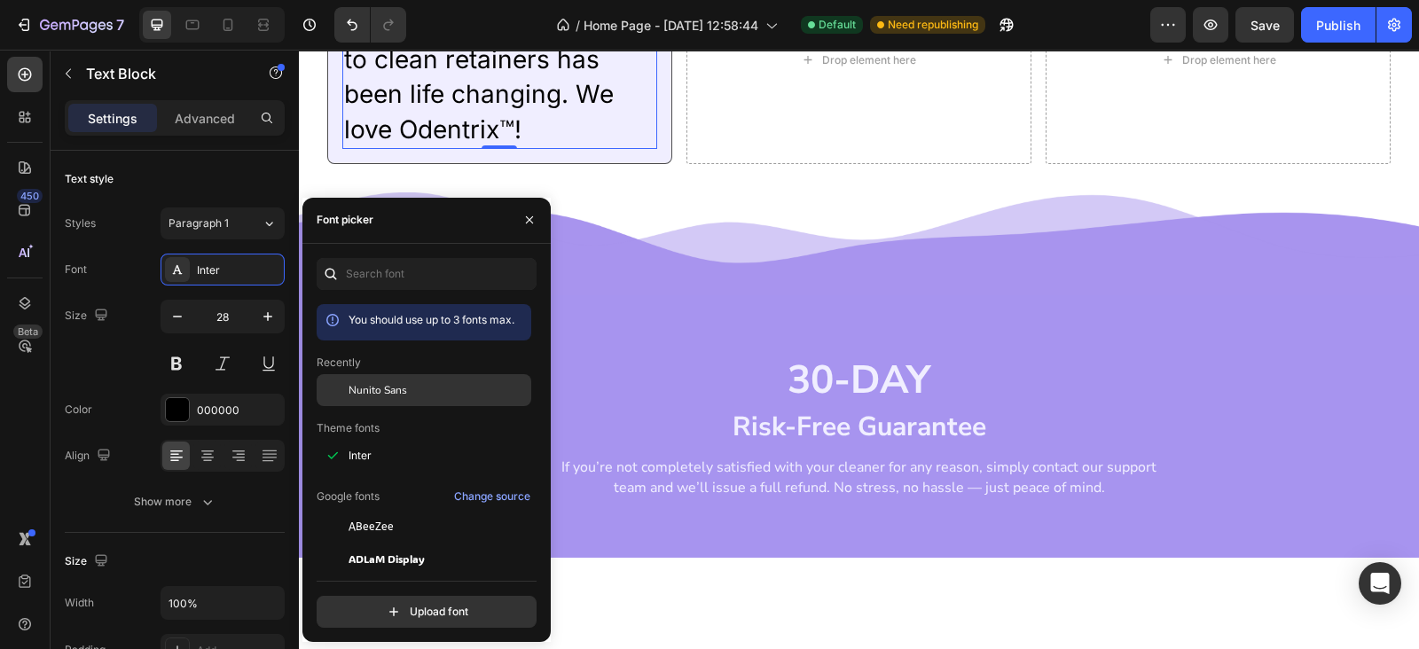
click at [377, 400] on div "Nunito Sans" at bounding box center [424, 390] width 215 height 32
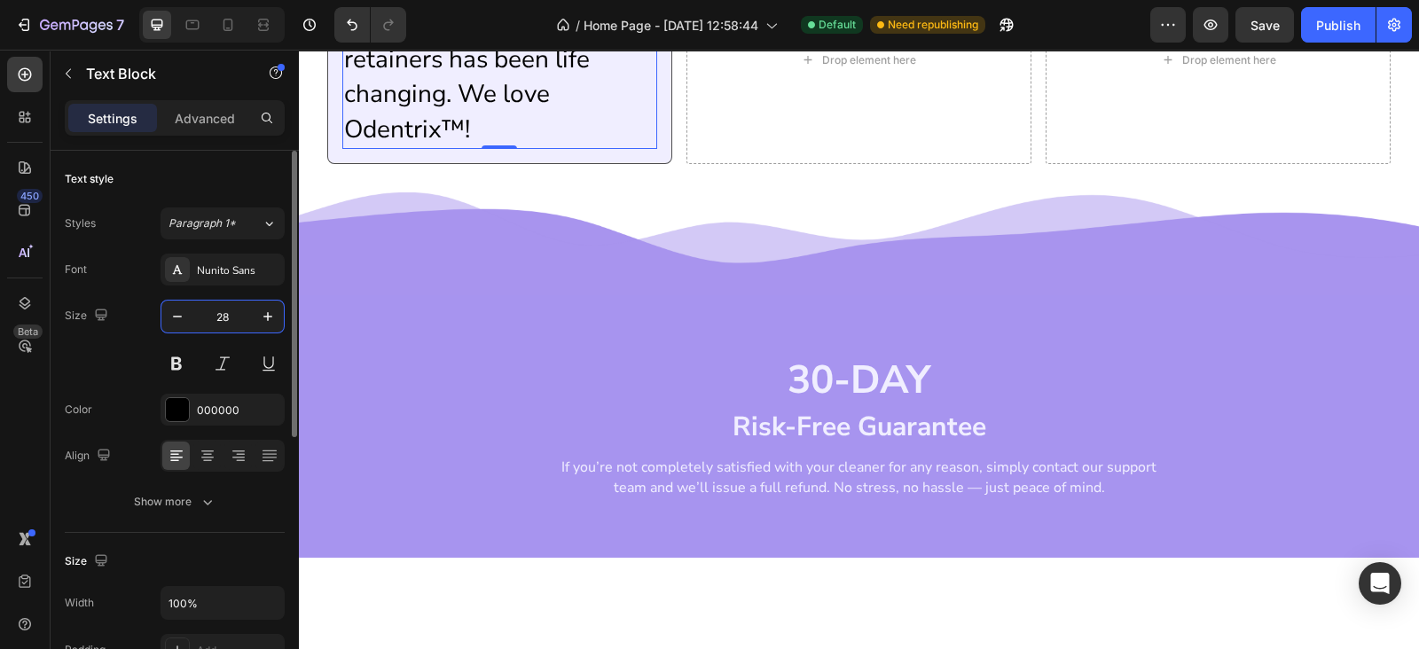
click at [226, 318] on input "28" at bounding box center [222, 317] width 59 height 32
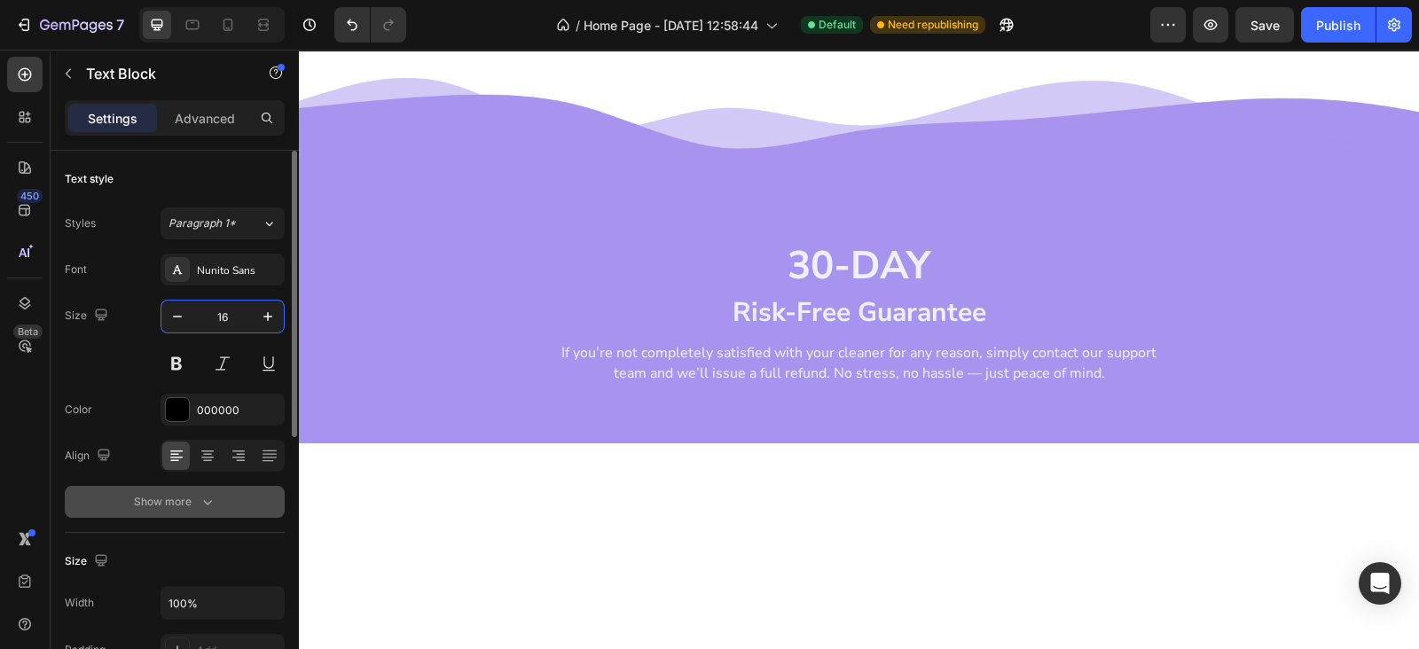
type input "16"
click at [214, 489] on button "Show more" at bounding box center [175, 502] width 220 height 32
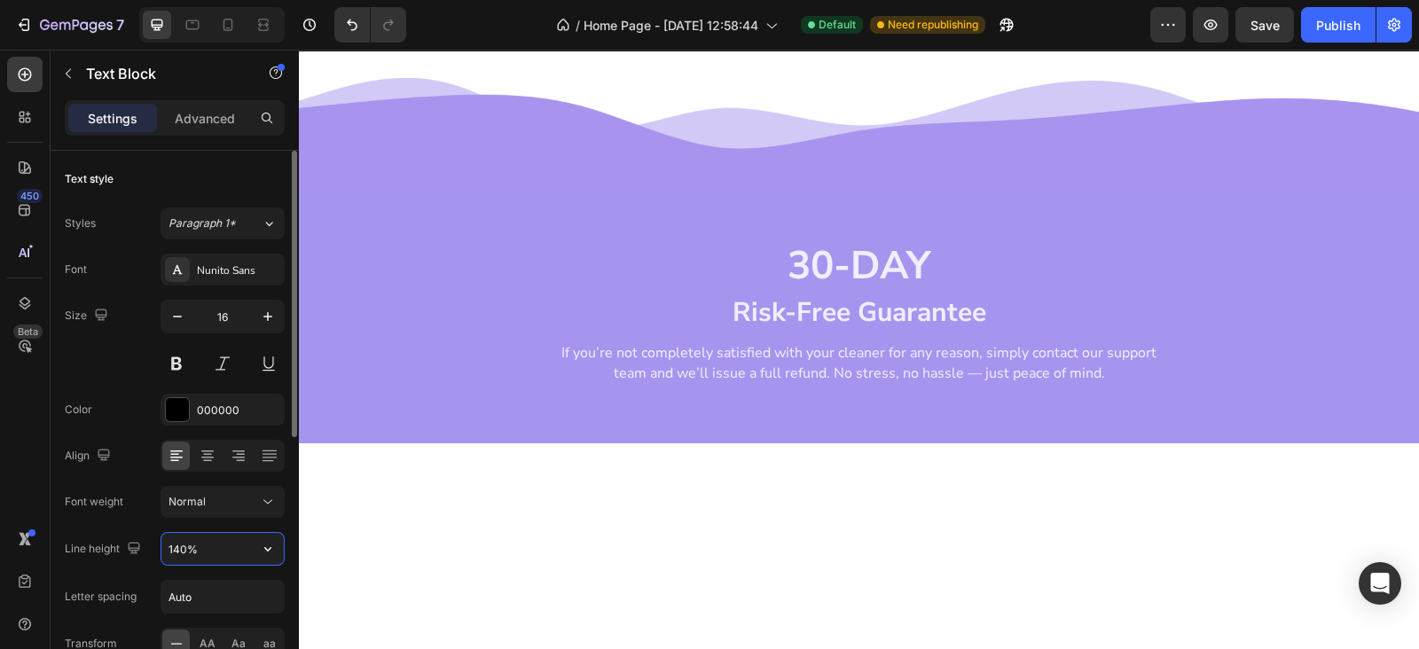
click at [168, 546] on input "140%" at bounding box center [222, 549] width 122 height 32
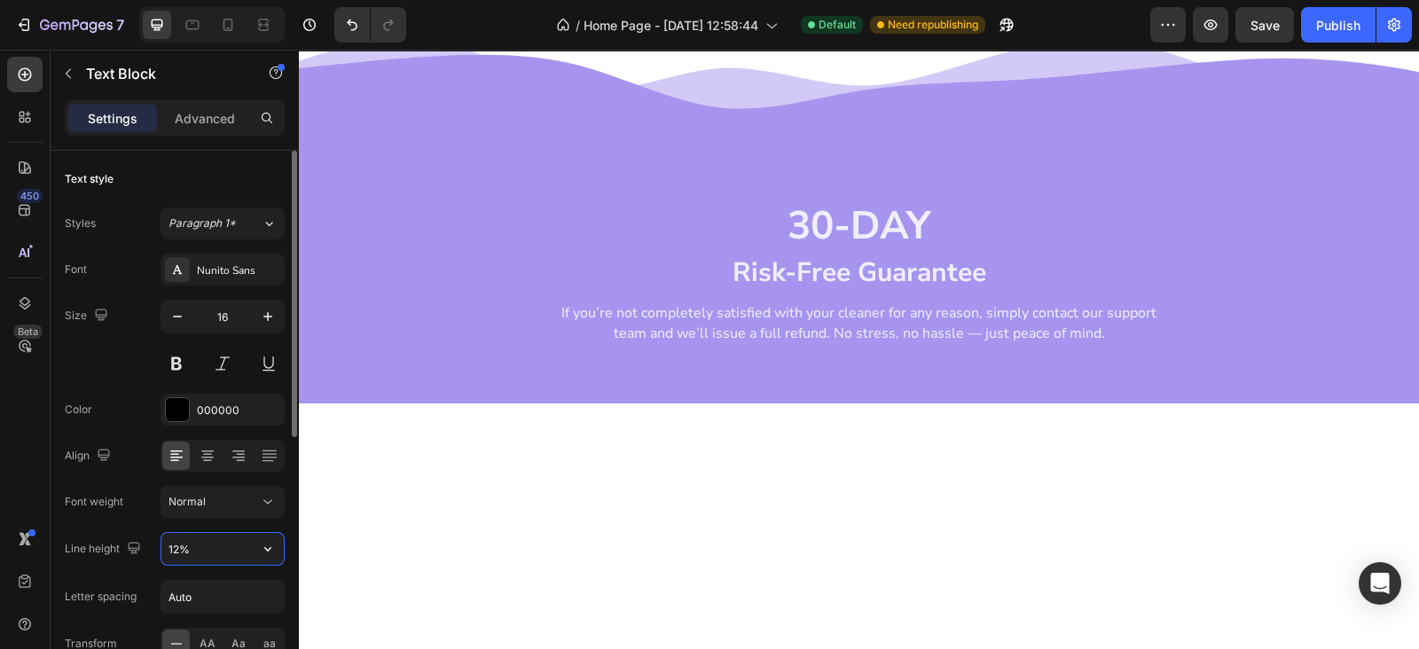
type input "125%"
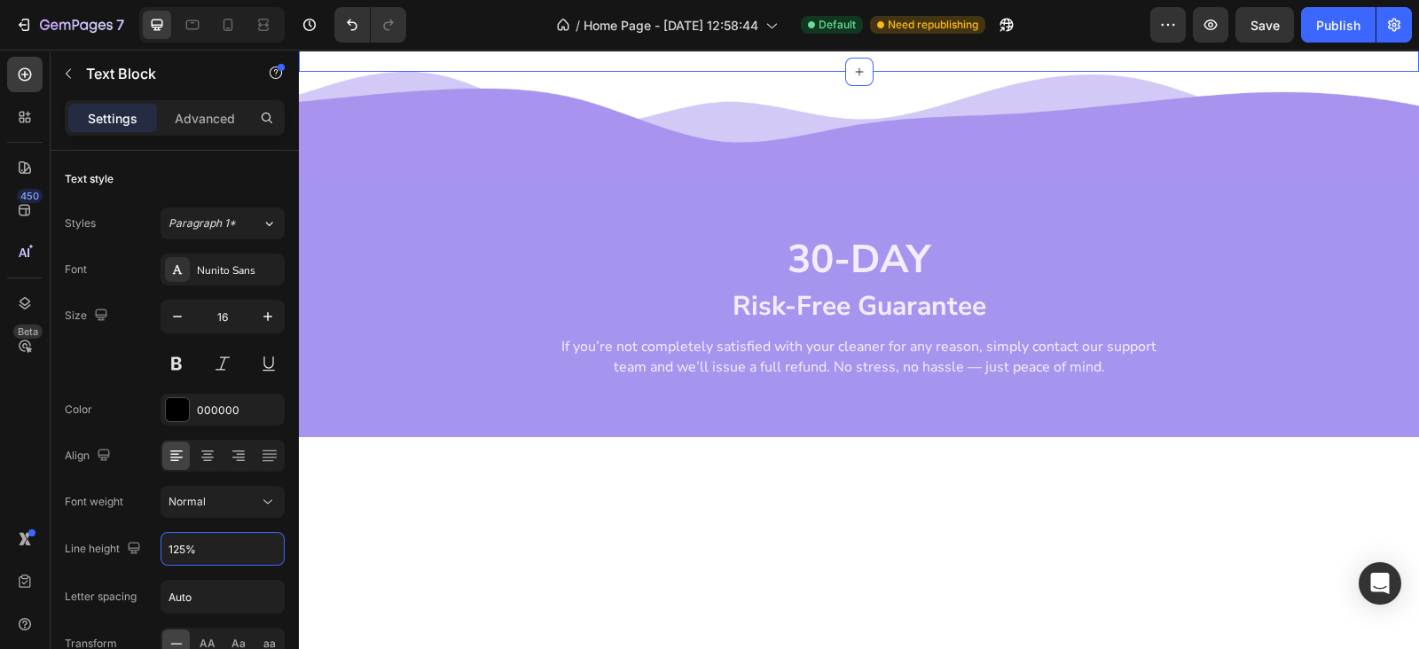
click at [652, 72] on div "Having something that you can use every night to clean retainers has been life …" at bounding box center [859, 0] width 1120 height 144
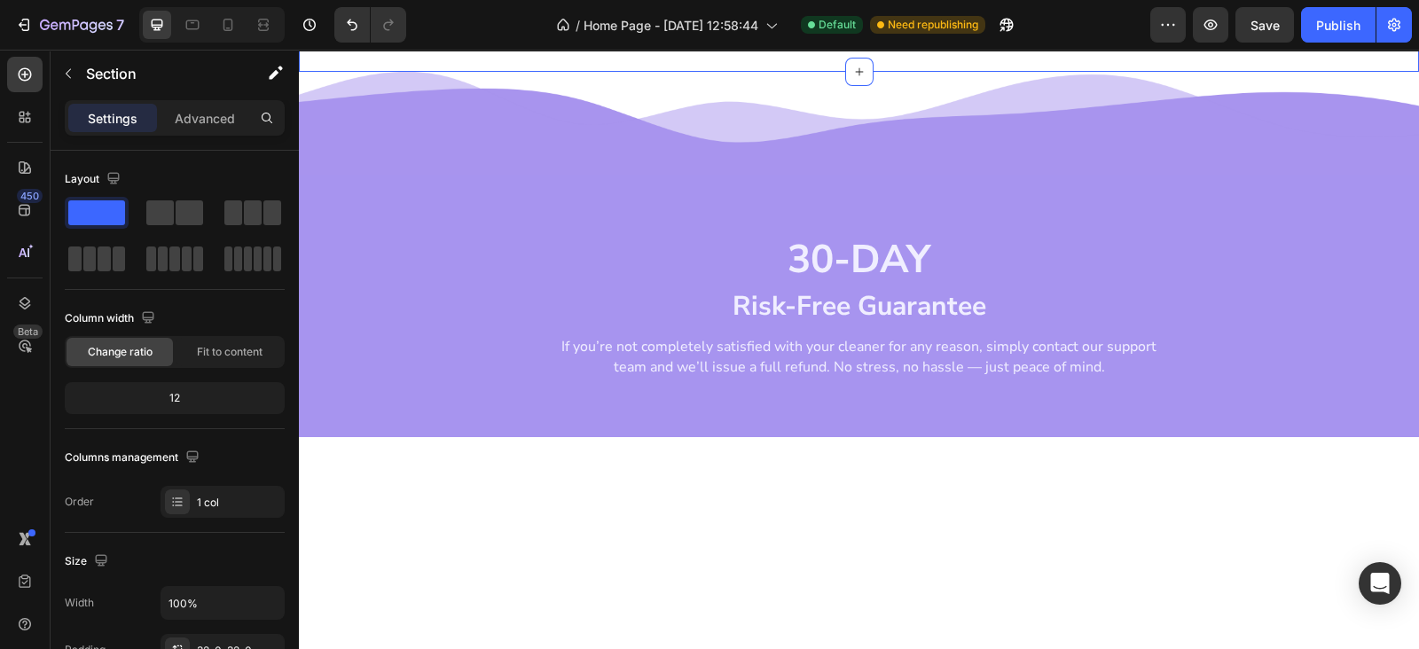
click at [491, 27] on p "Having something that you can use every night to clean retainers has been life …" at bounding box center [499, -1] width 311 height 53
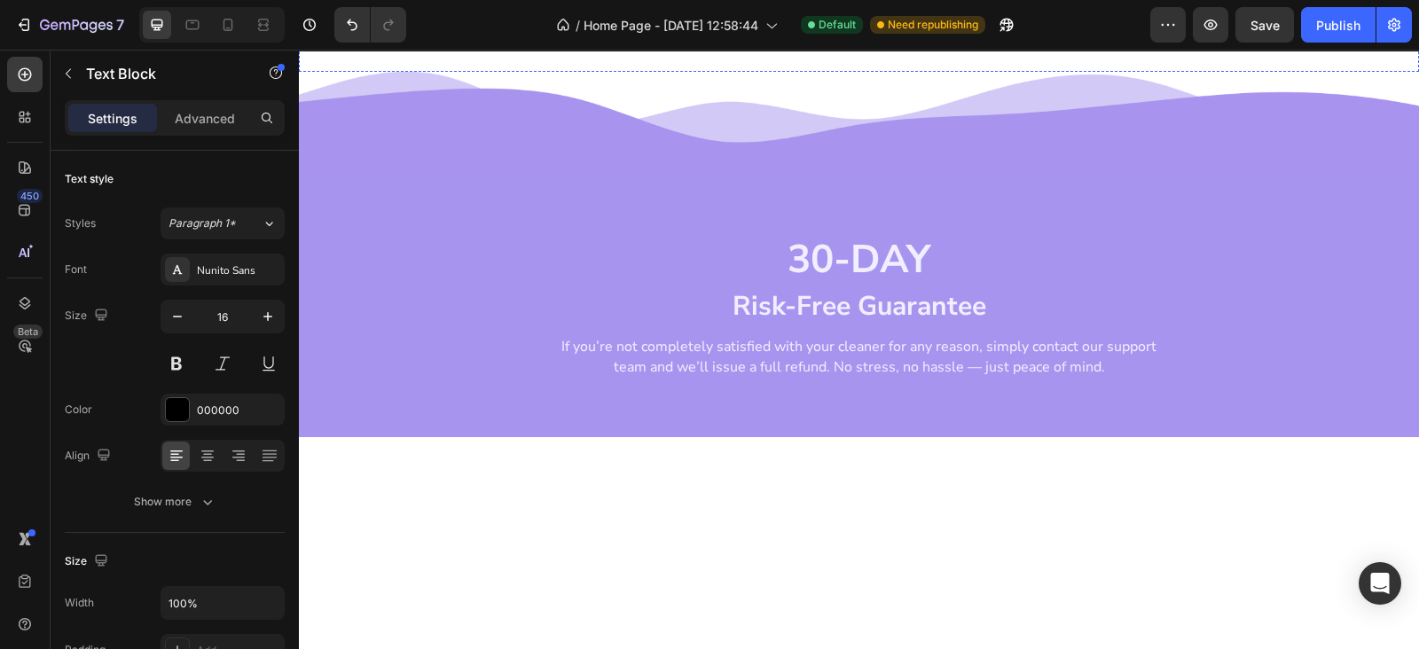
click at [672, 43] on div "Having something that you can use every night to clean retainers has been life …" at bounding box center [859, 0] width 1064 height 87
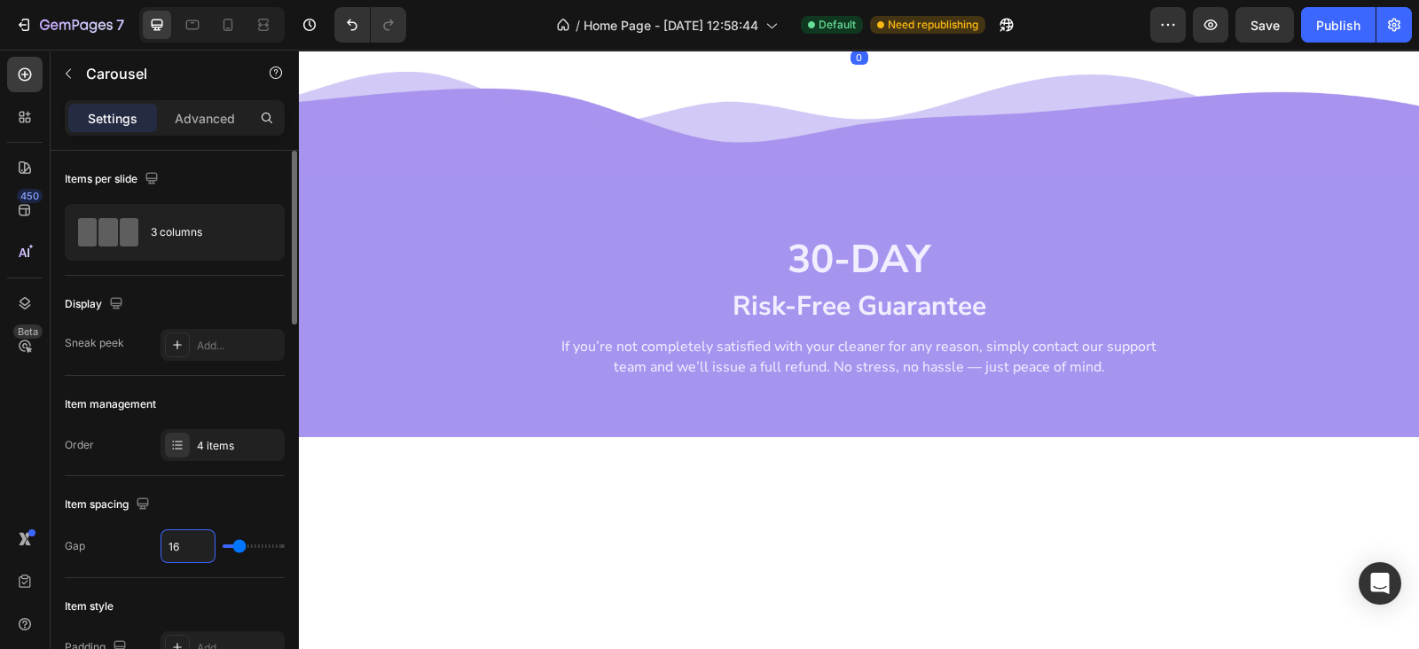
click at [197, 548] on input "16" at bounding box center [187, 546] width 53 height 32
type input "5"
type input "55"
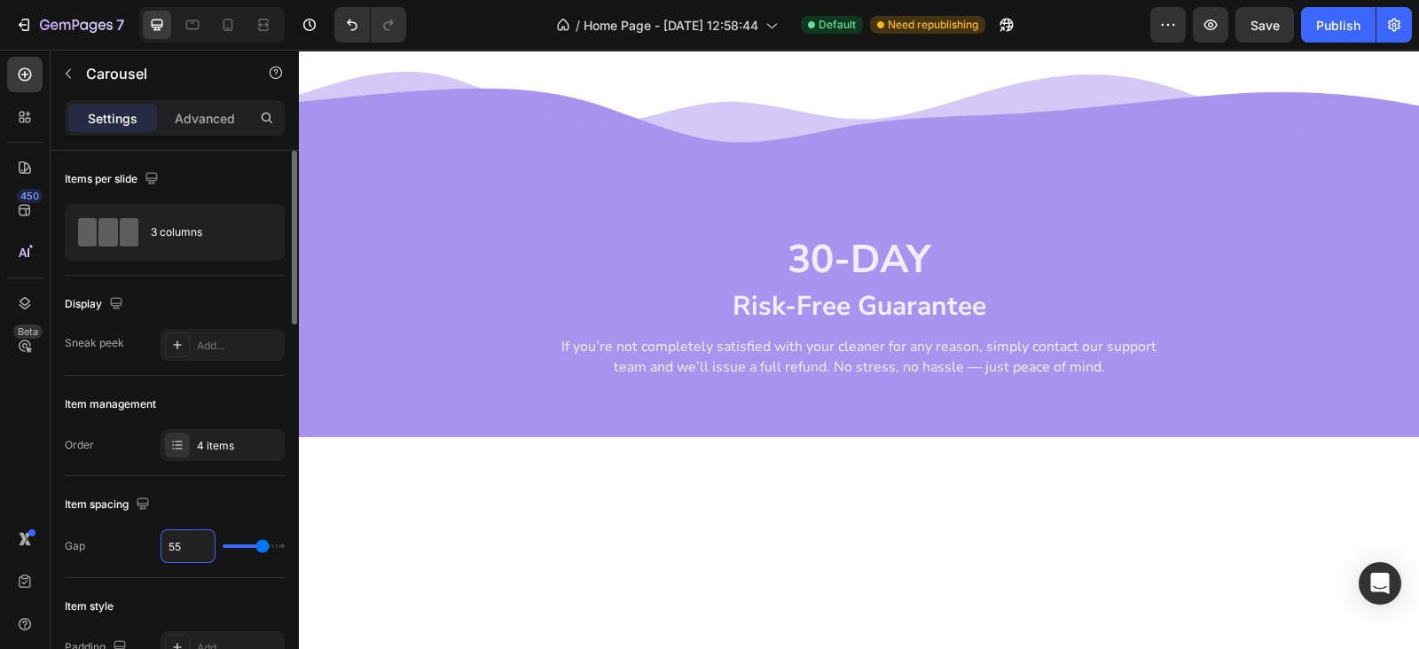
click at [197, 548] on input "55" at bounding box center [187, 546] width 53 height 32
type input "4"
type input "44"
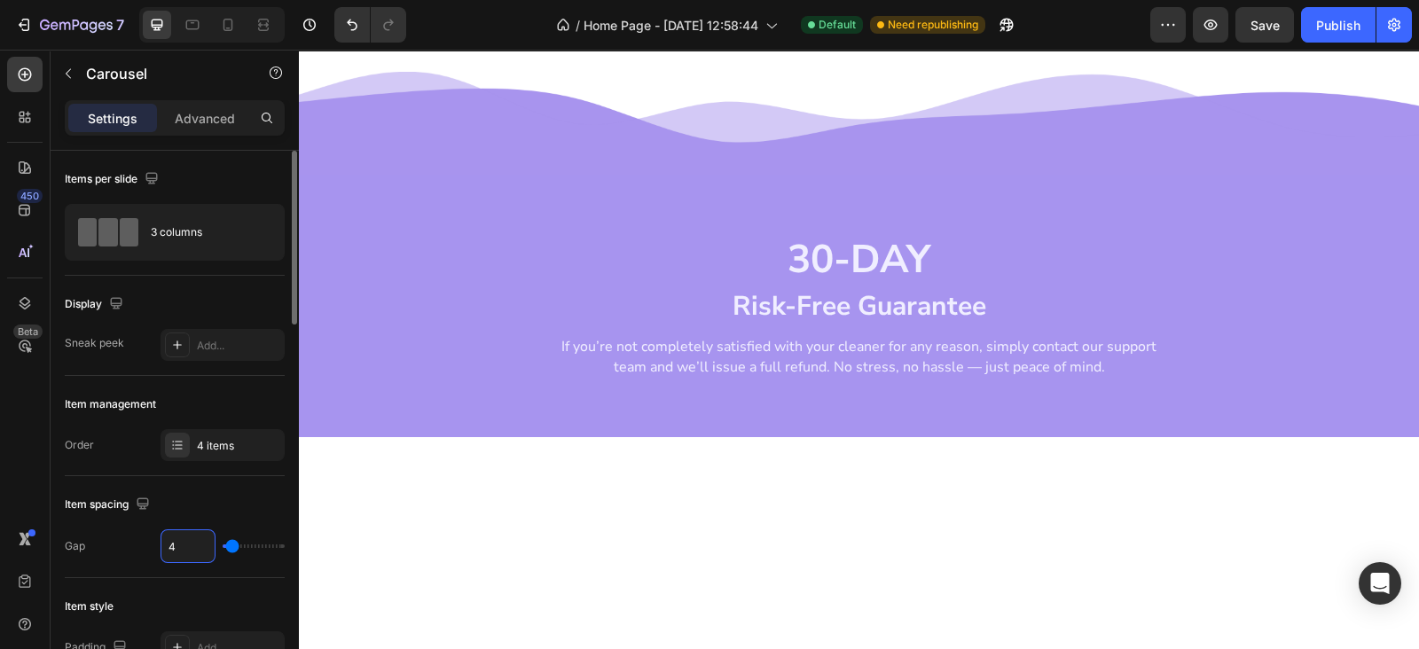
type input "44"
click at [197, 548] on input "44" at bounding box center [187, 546] width 53 height 32
click at [673, 72] on div "Having something that you can use every night to clean retainers has been life …" at bounding box center [859, 0] width 1120 height 144
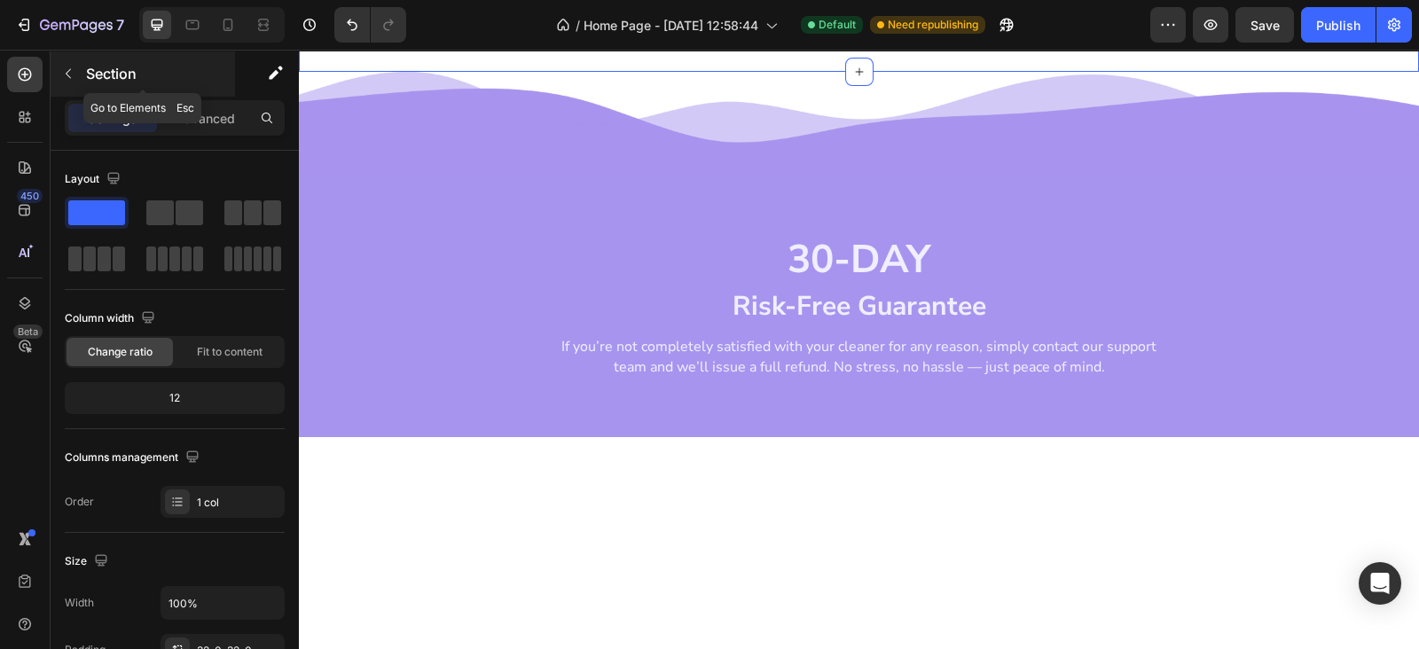
click at [66, 77] on icon "button" at bounding box center [68, 73] width 14 height 14
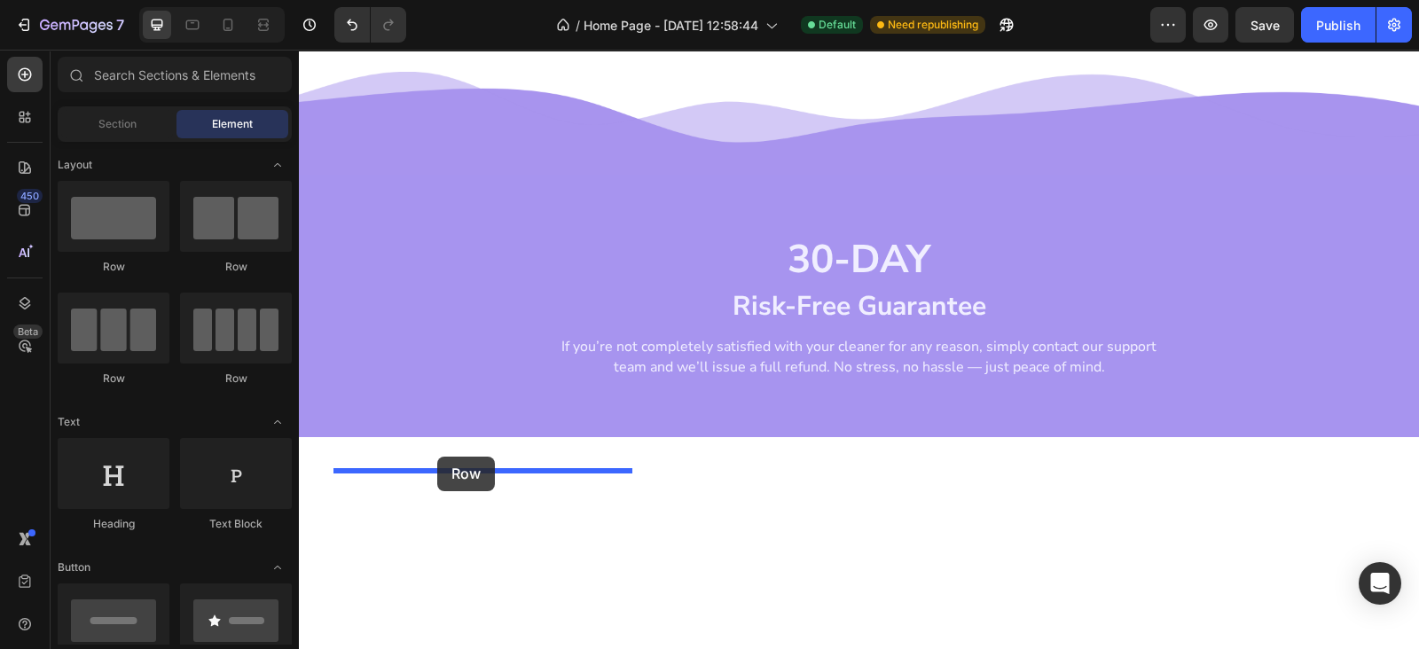
drag, startPoint x: 530, startPoint y: 240, endPoint x: 437, endPoint y: 457, distance: 235.5
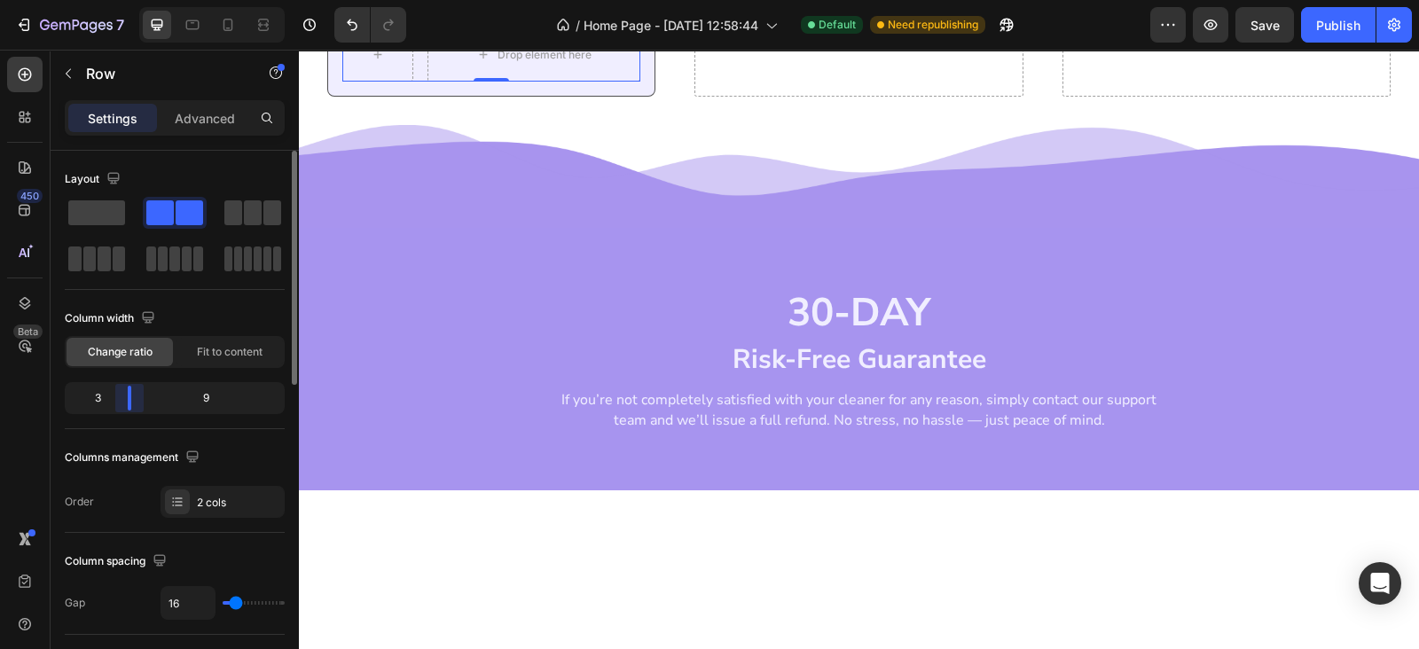
drag, startPoint x: 169, startPoint y: 401, endPoint x: 121, endPoint y: 412, distance: 49.2
click at [121, 412] on div "3 9" at bounding box center [175, 398] width 220 height 32
click at [75, 75] on button "button" at bounding box center [68, 73] width 28 height 28
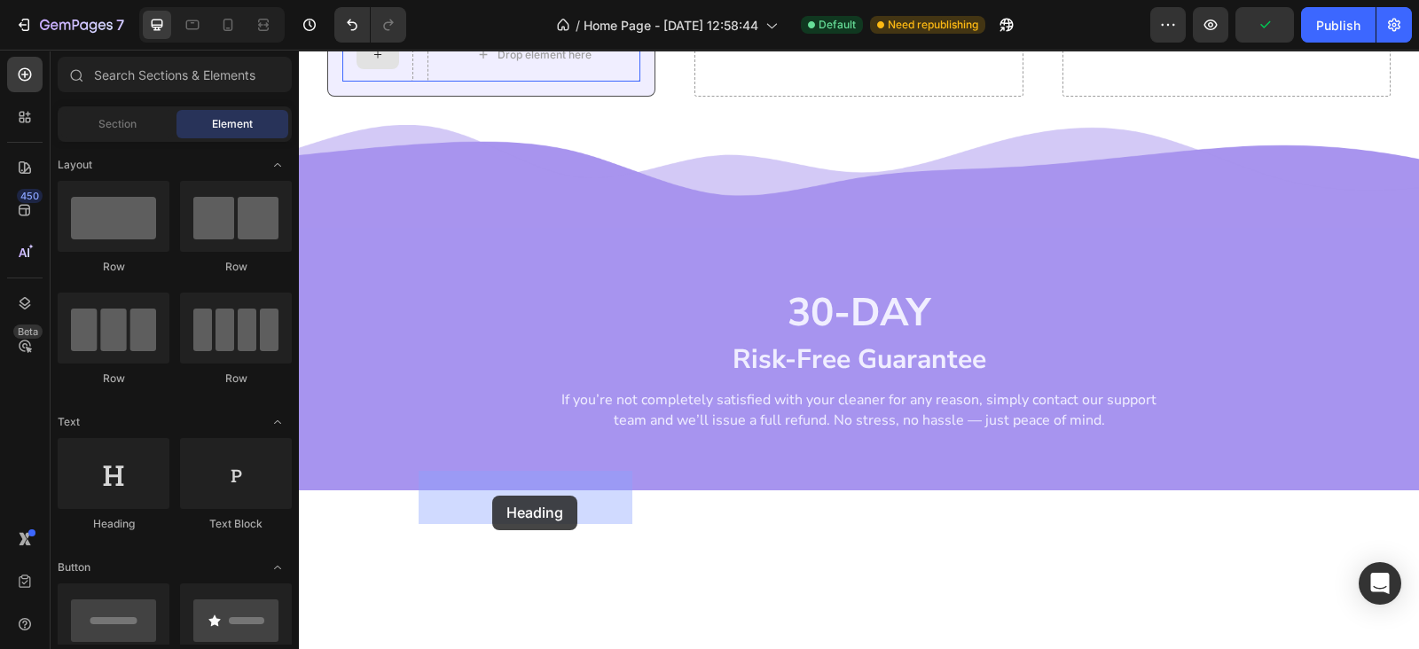
drag, startPoint x: 424, startPoint y: 517, endPoint x: 492, endPoint y: 496, distance: 71.5
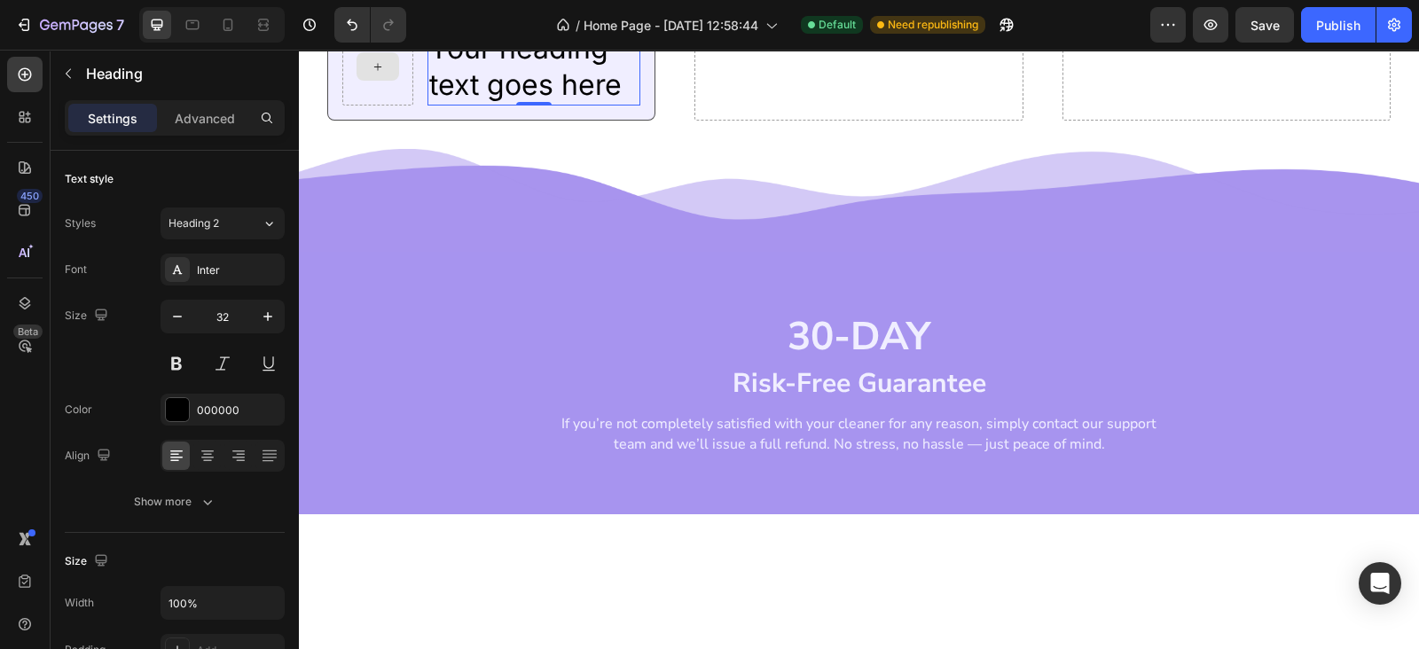
click at [481, 106] on h2 "Your heading text goes here" at bounding box center [534, 66] width 214 height 77
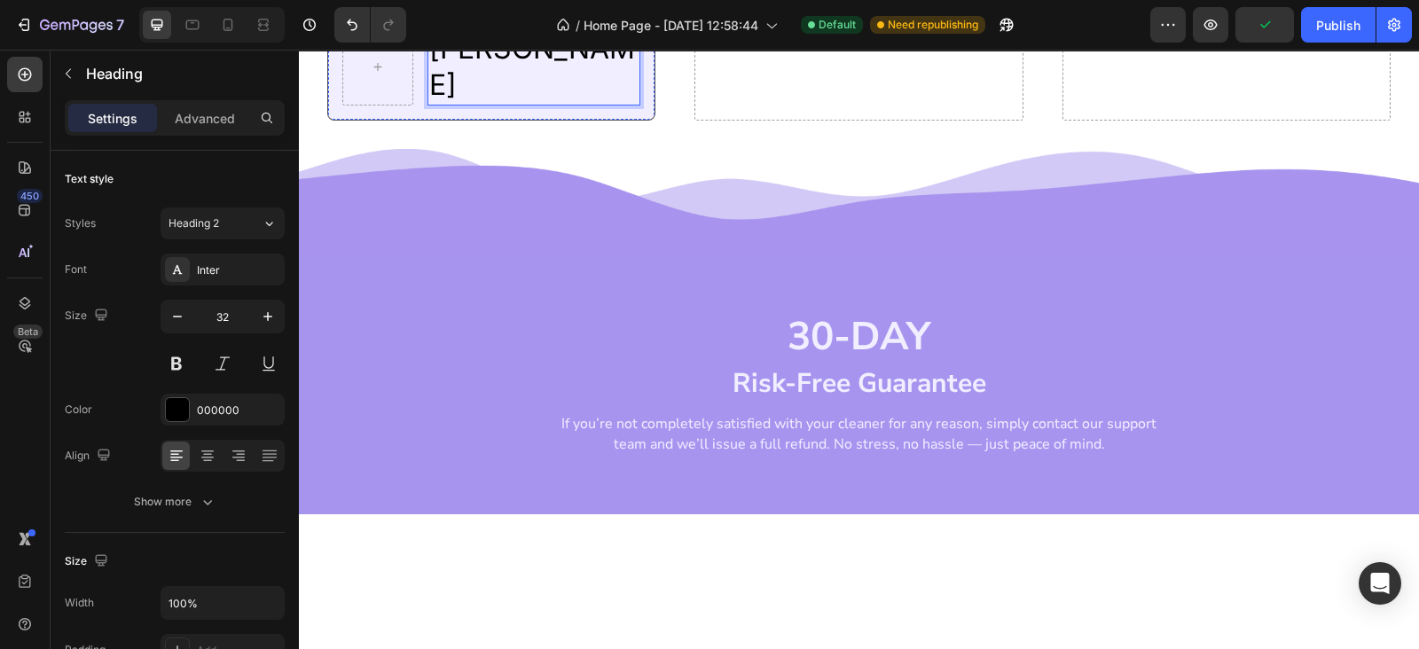
click at [381, 28] on div "Having something that you can use every night to clean retainers has been life …" at bounding box center [491, 0] width 299 height 57
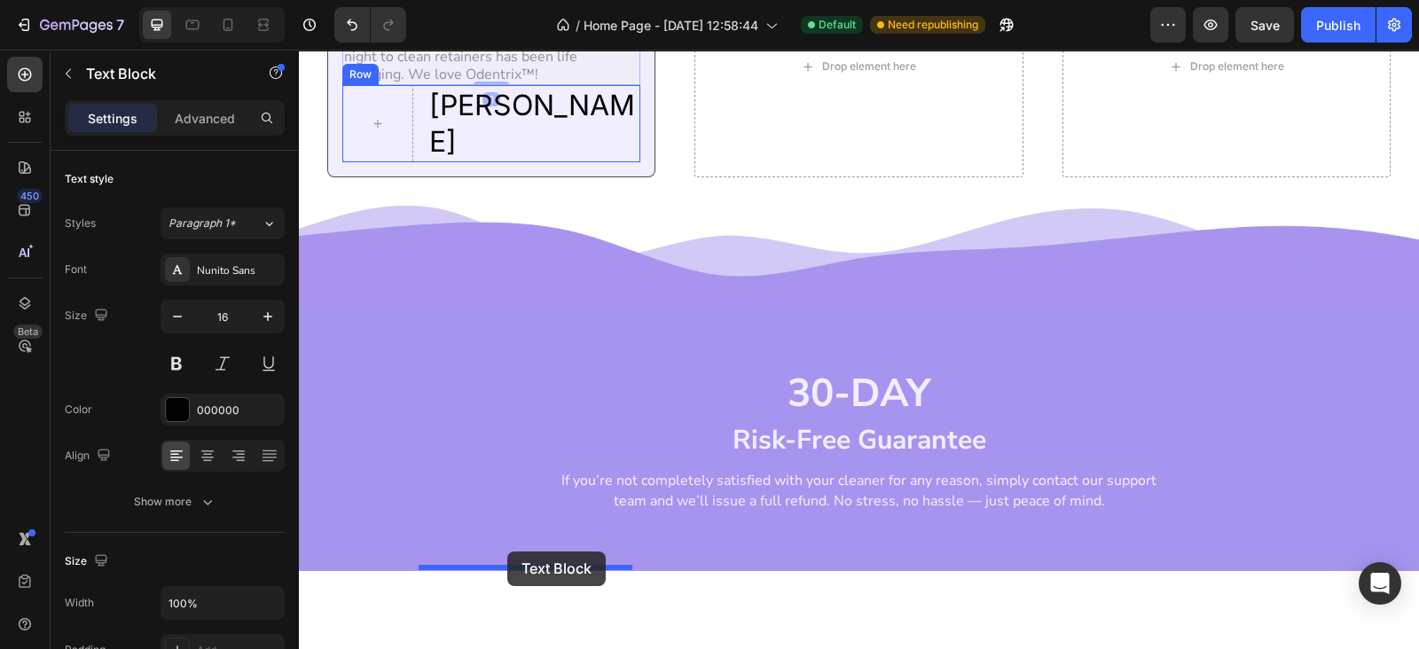
drag, startPoint x: 381, startPoint y: 458, endPoint x: 507, endPoint y: 551, distance: 156.6
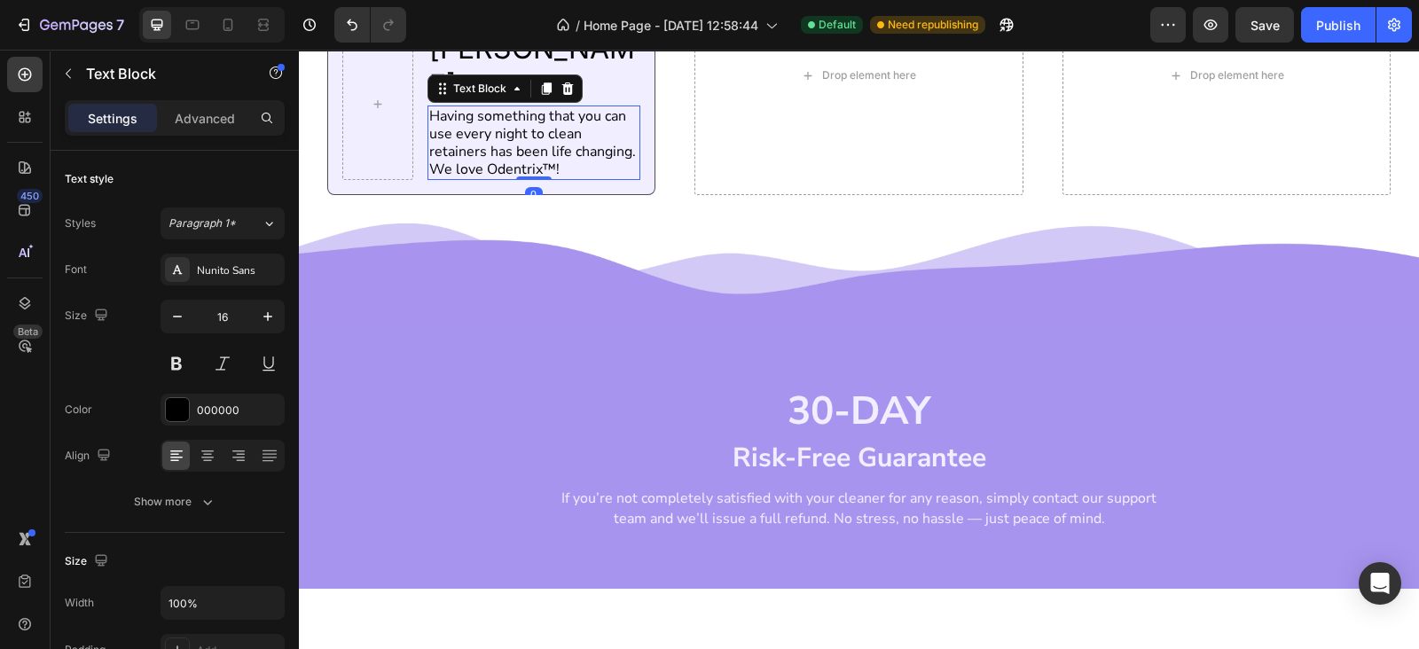
click at [507, 178] on p "Having something that you can use every night to clean retainers has been life …" at bounding box center [534, 142] width 210 height 71
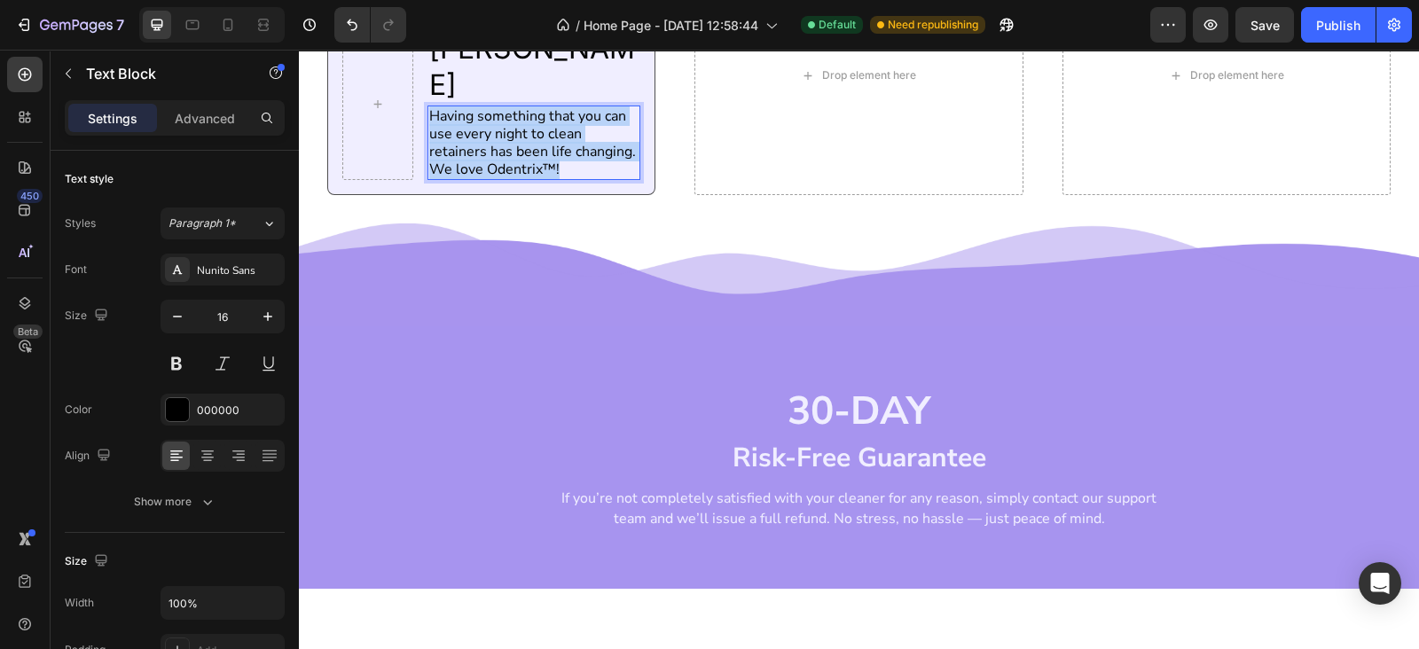
click at [507, 178] on p "Having something that you can use every night to clean retainers has been life …" at bounding box center [534, 142] width 210 height 71
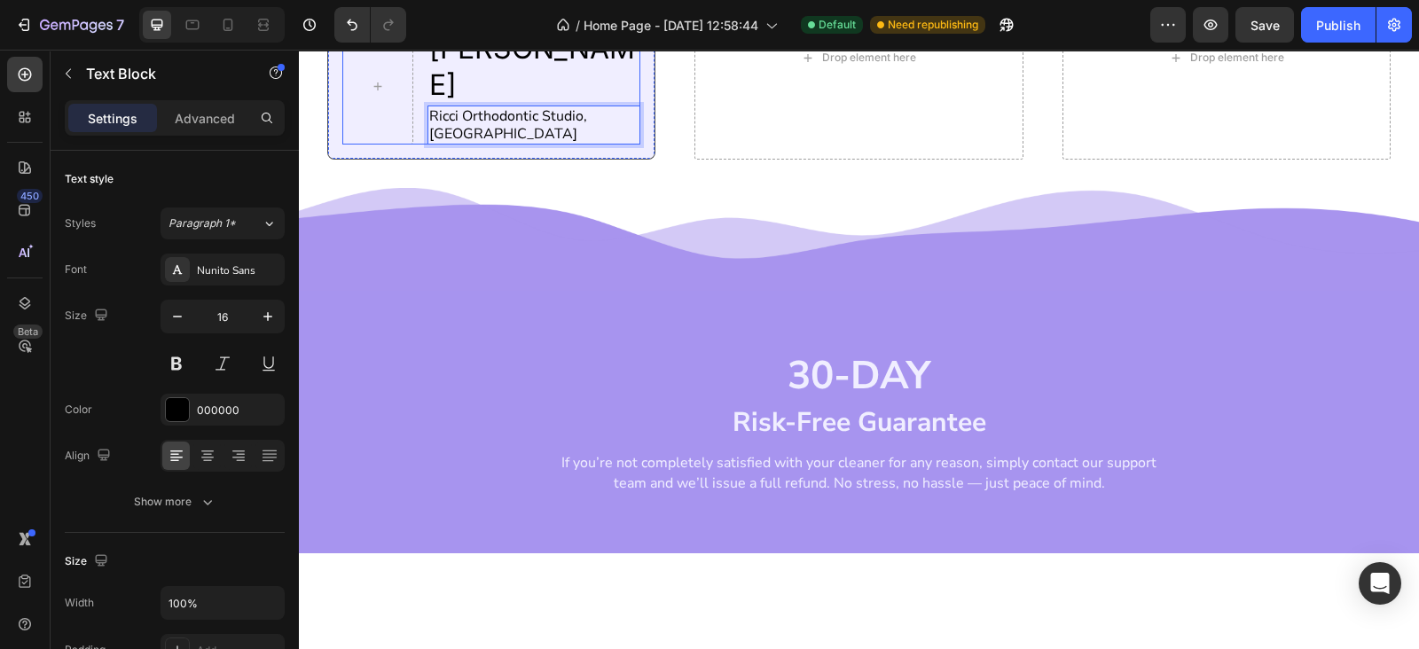
click at [408, 145] on div "Dr Alyssa Ricci Heading Ricci Orthodontic Studio, US Text Block 0 Row" at bounding box center [491, 86] width 299 height 116
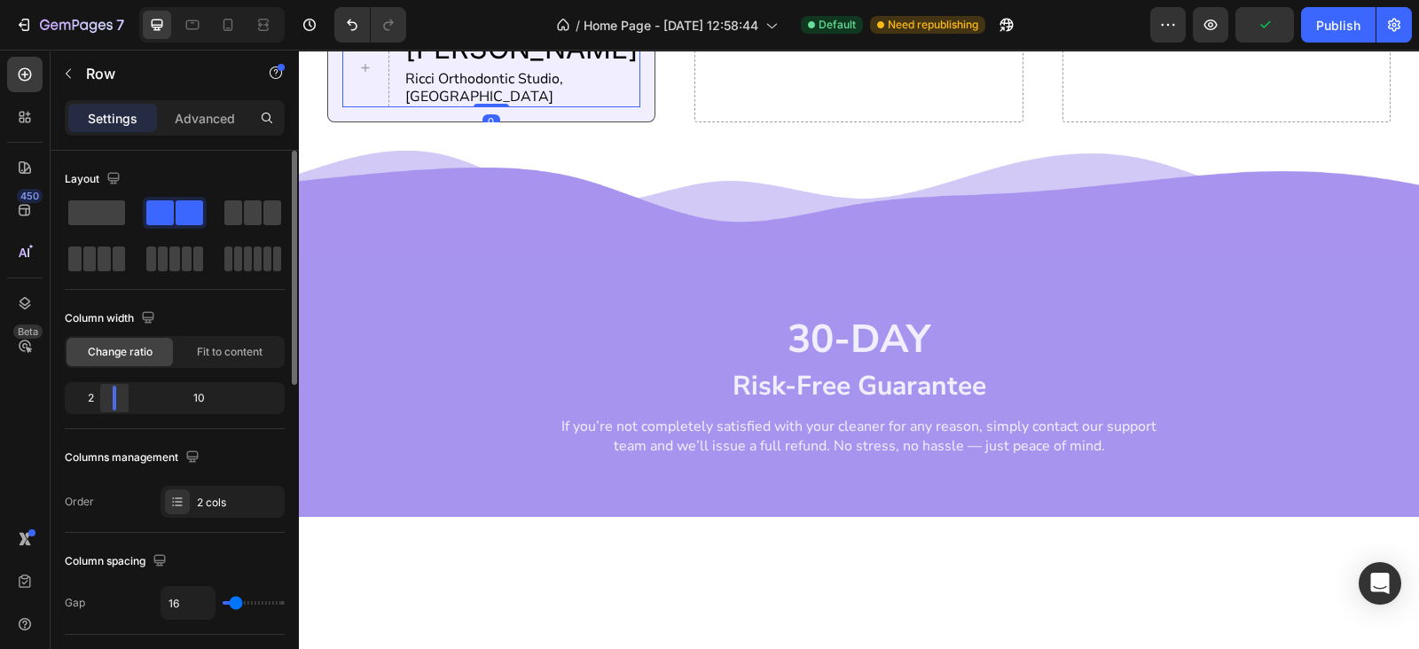
drag, startPoint x: 129, startPoint y: 392, endPoint x: 106, endPoint y: 392, distance: 22.2
click at [106, 392] on div at bounding box center [114, 398] width 32 height 25
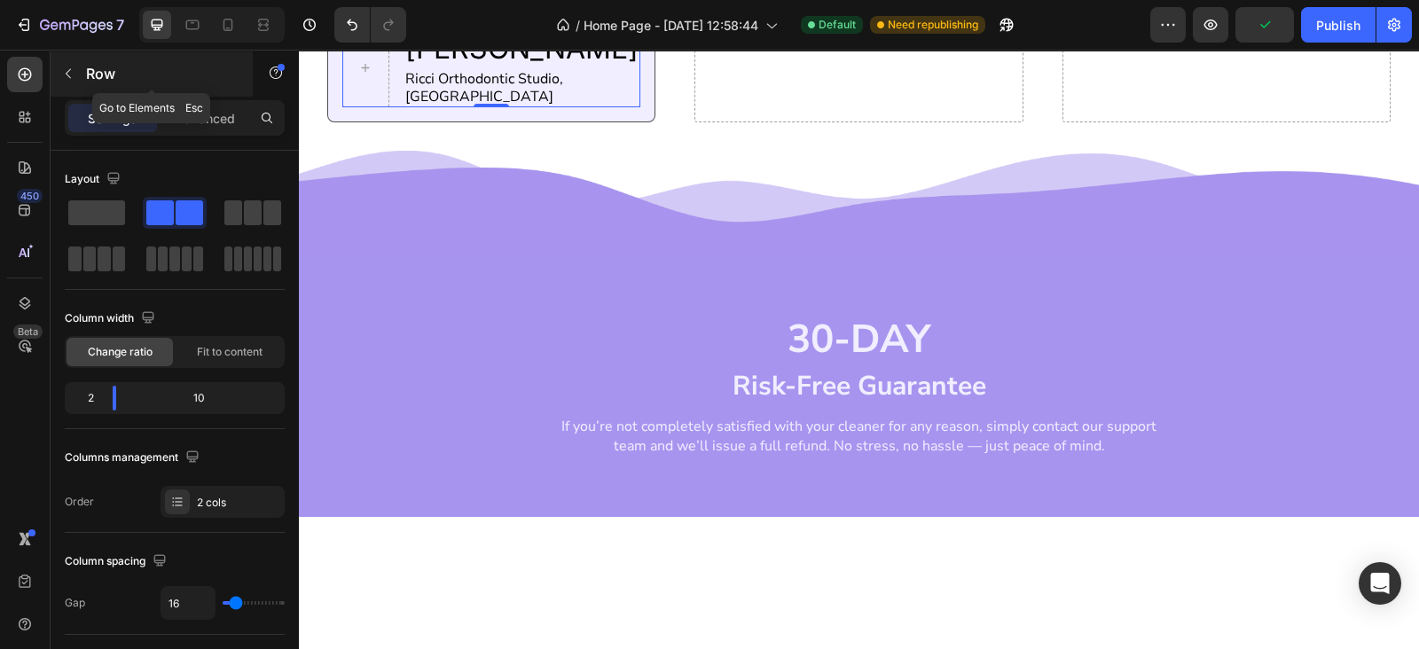
click at [73, 66] on icon "button" at bounding box center [68, 73] width 14 height 14
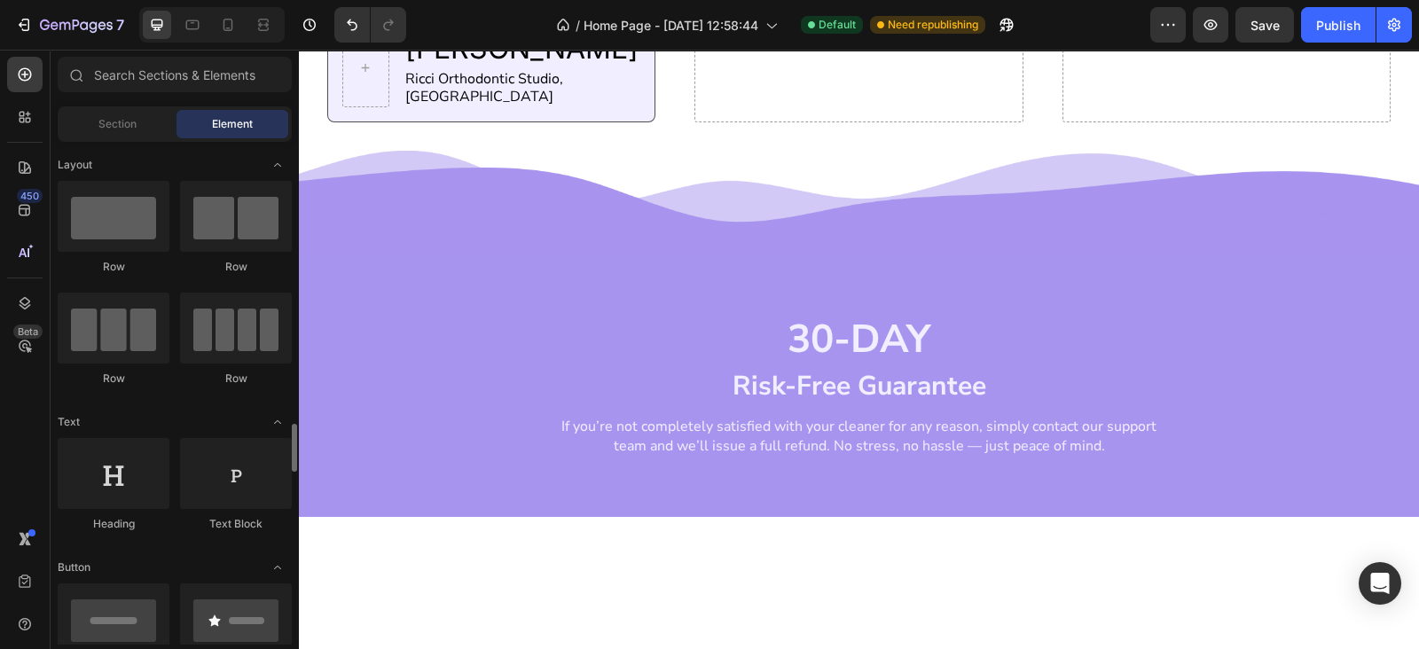
scroll to position [258, 0]
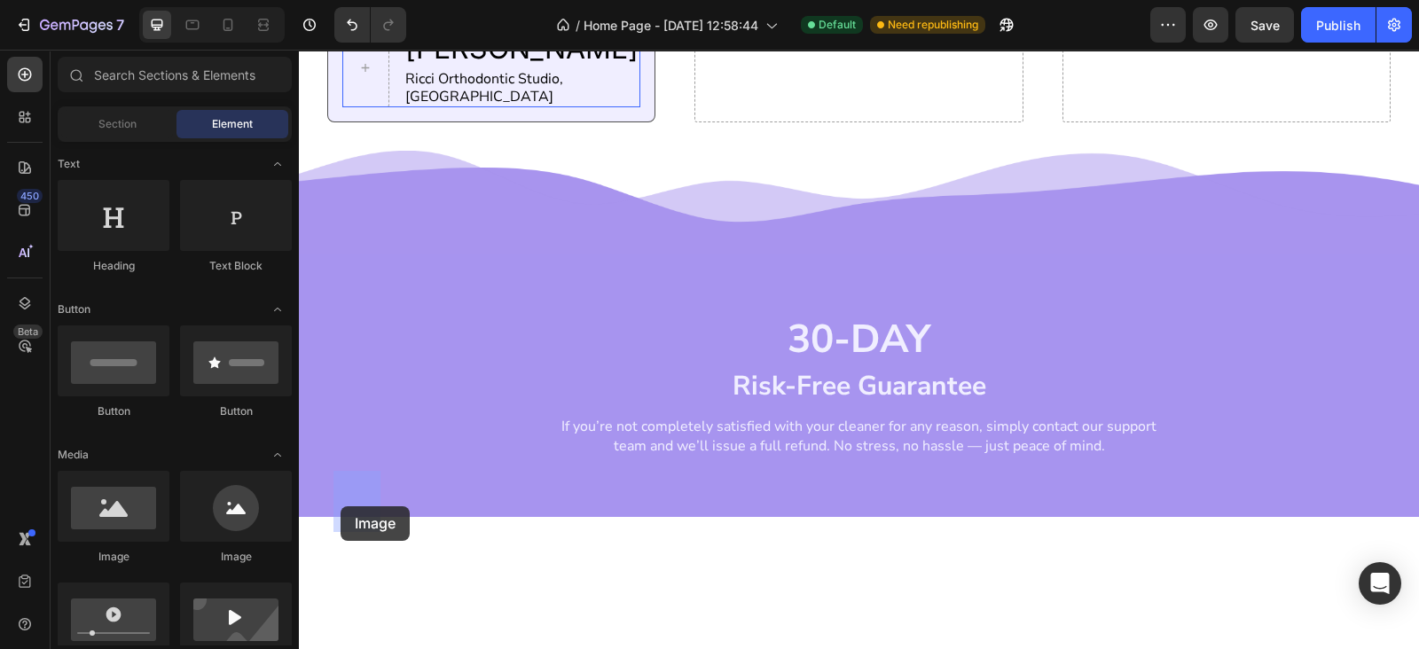
drag, startPoint x: 430, startPoint y: 572, endPoint x: 340, endPoint y: 506, distance: 111.0
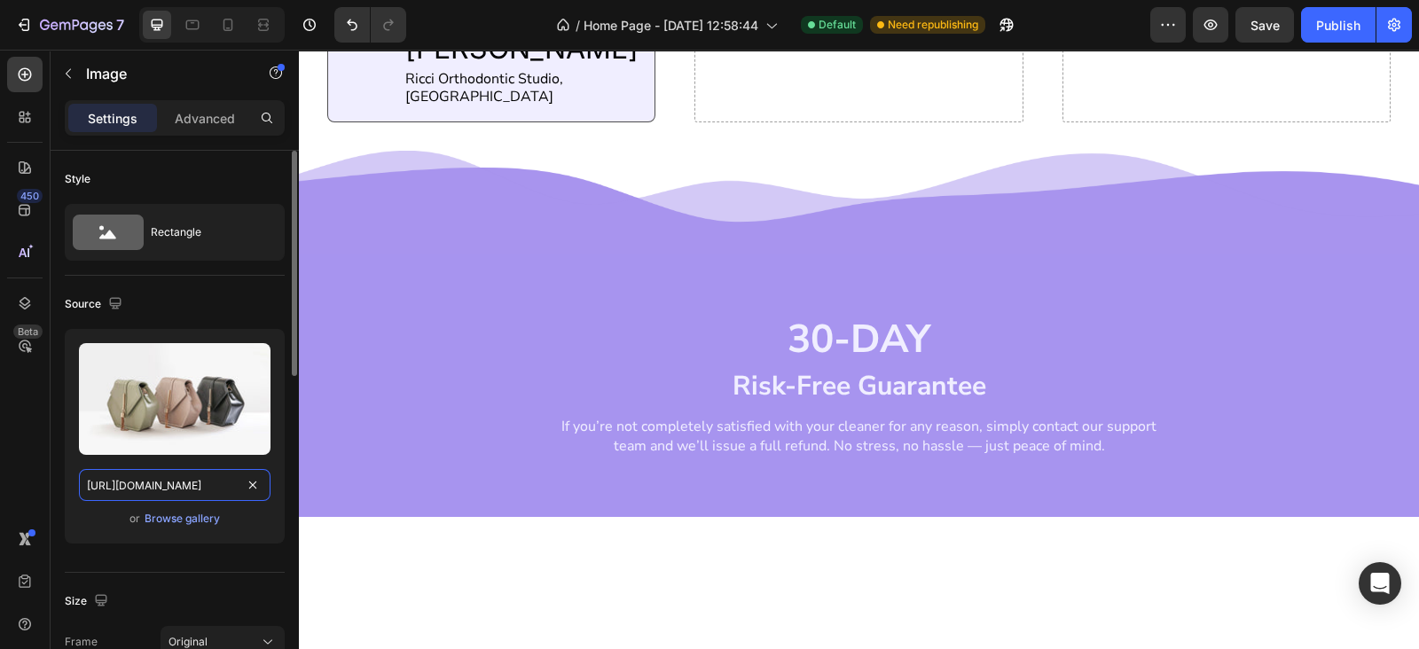
click at [184, 481] on input "[URL][DOMAIN_NAME]" at bounding box center [174, 485] width 191 height 32
paste input "0674/9818/0769/files/Group_16108_300x_7f71b717-3b70-4107-98c7-98731cffbefe.png?…"
type input "https://cdn.shopify.com/s/files/1/0674/9818/0769/files/Group_16108_300x_7f71b71…"
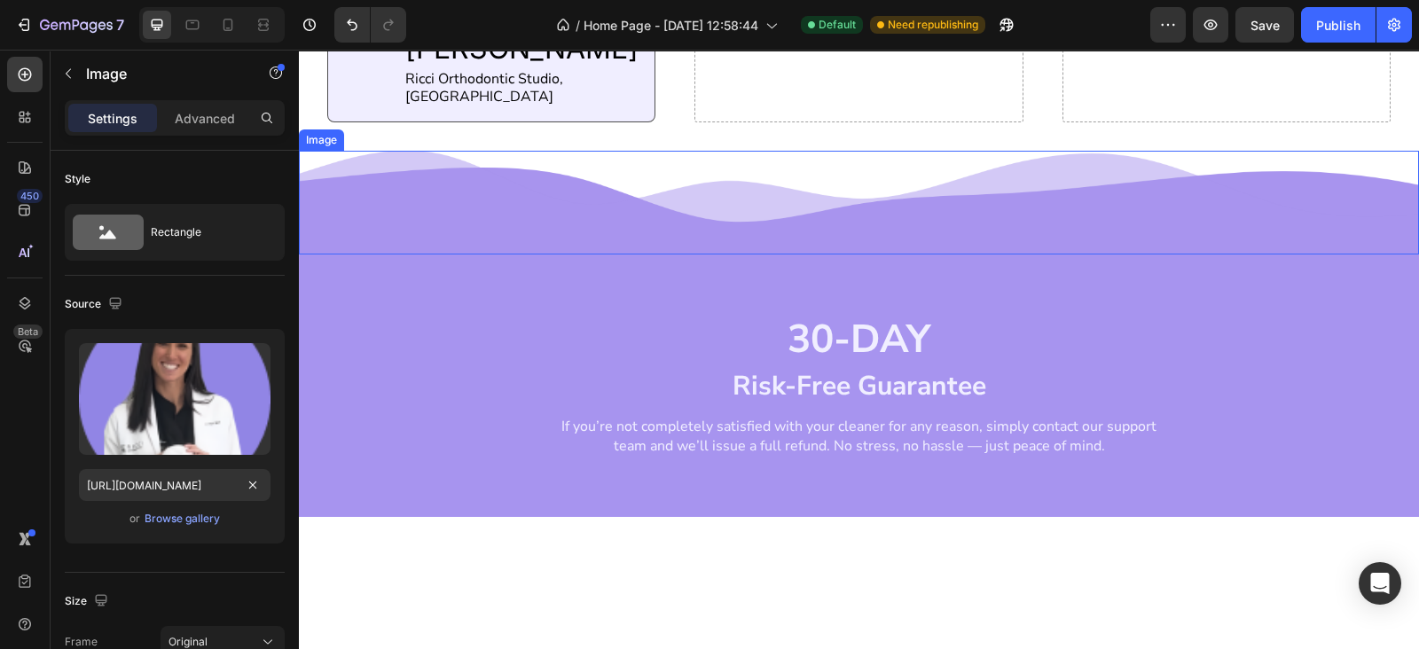
click at [524, 254] on img at bounding box center [859, 202] width 1120 height 103
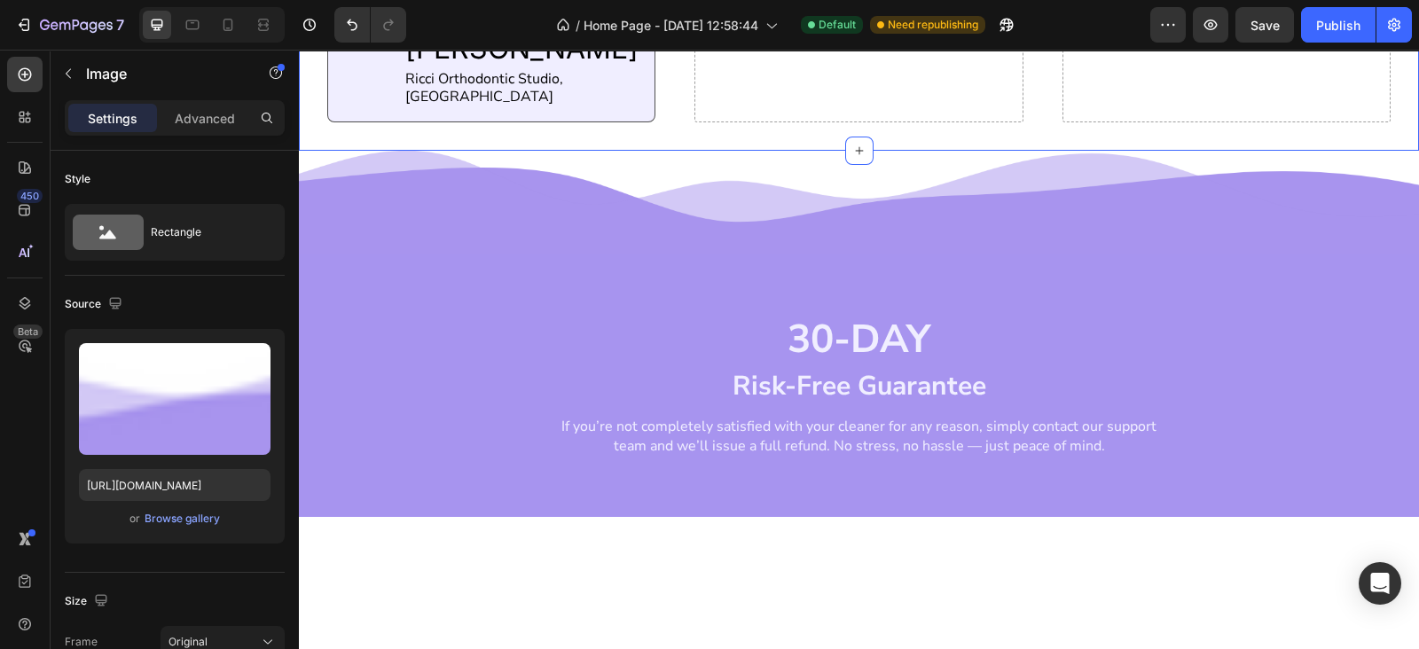
click at [530, 152] on div "Having something that you can use every night to clean retainers has been life …" at bounding box center [859, 39] width 1120 height 223
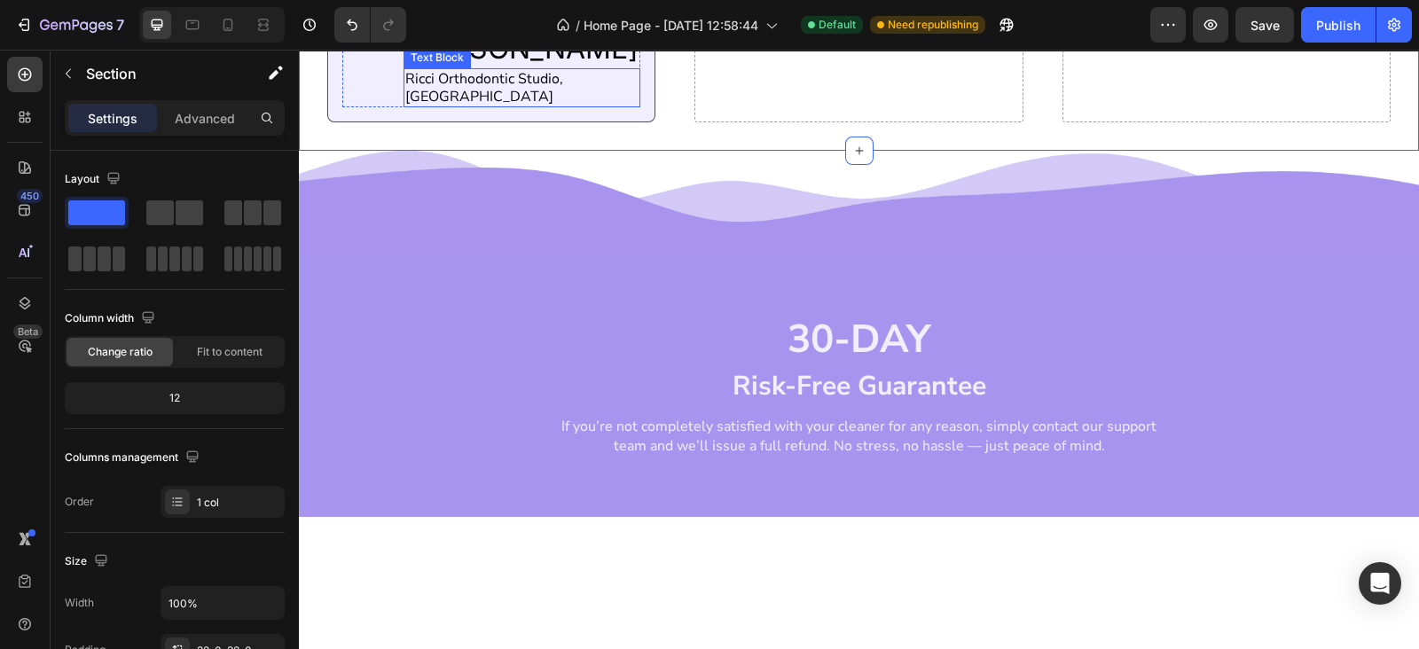
click at [467, 106] on p "Ricci Orthodontic Studio, US" at bounding box center [521, 87] width 233 height 35
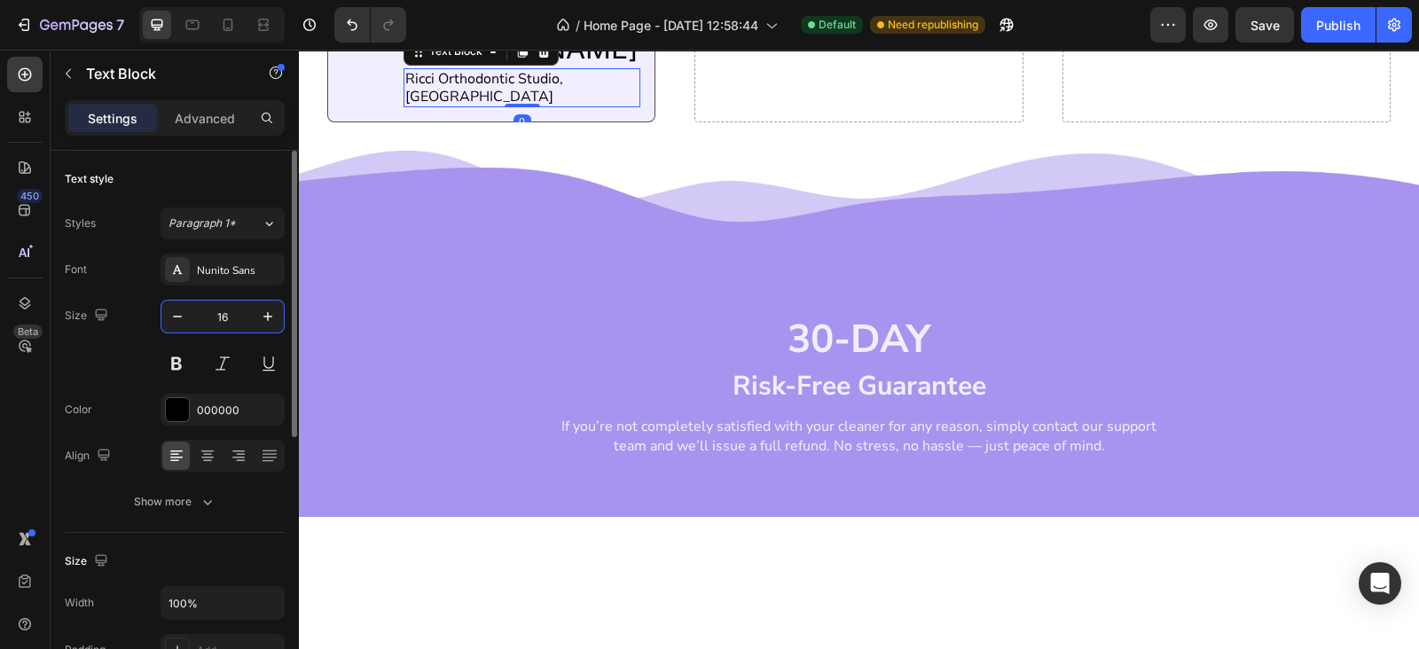
click at [210, 326] on input "16" at bounding box center [222, 317] width 59 height 32
type input "12"
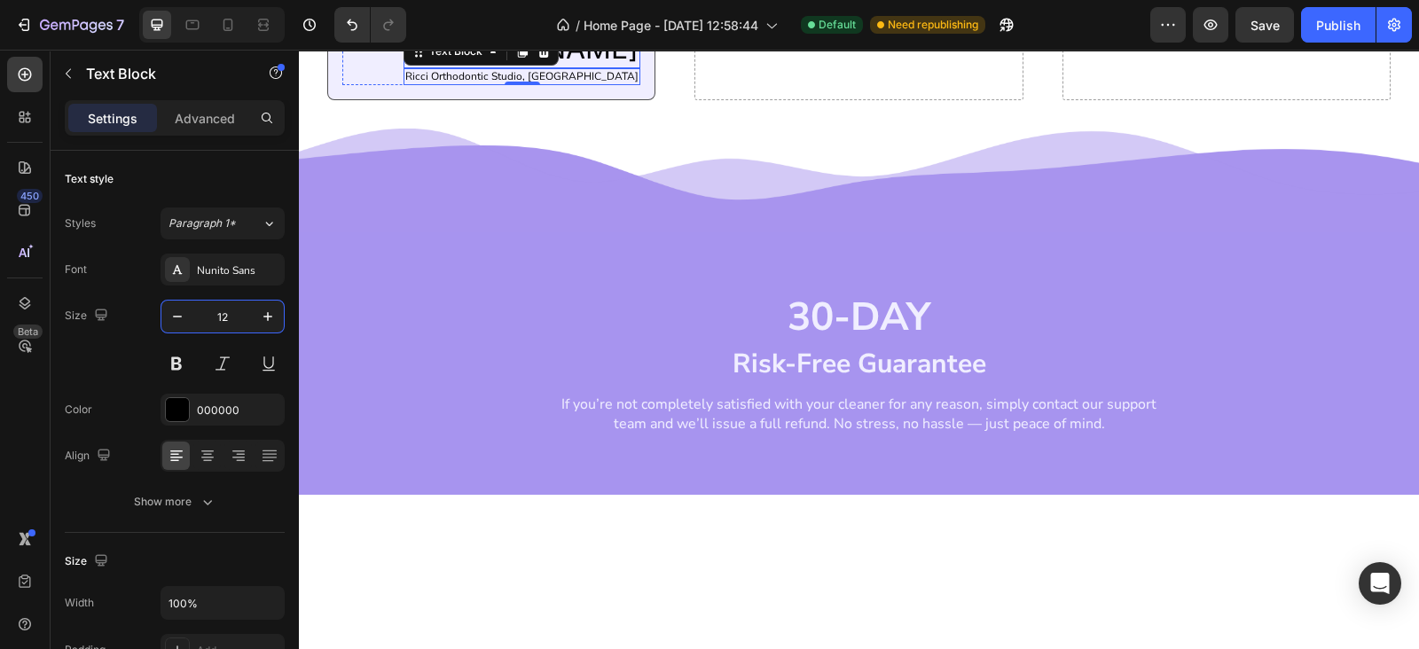
click at [579, 67] on p "Dr Alyssa Ricci" at bounding box center [521, 48] width 233 height 37
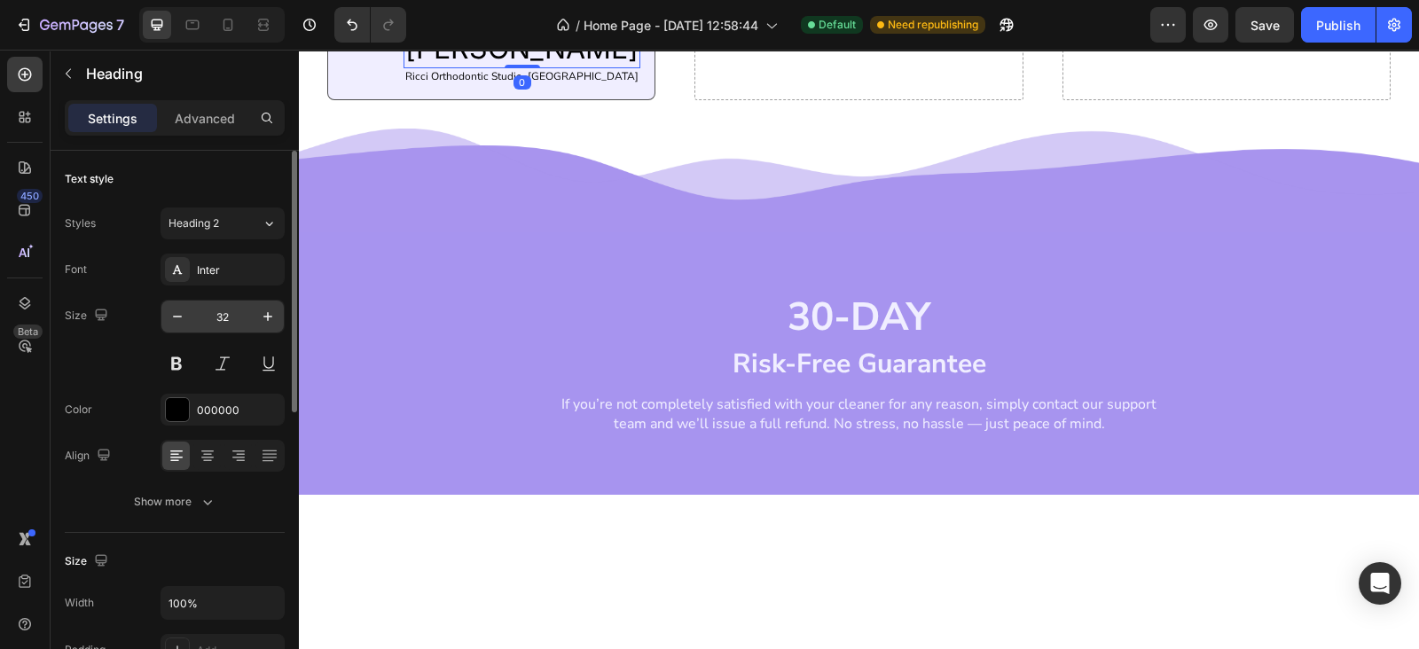
click at [214, 309] on input "32" at bounding box center [222, 317] width 59 height 32
click at [218, 254] on div "Inter" at bounding box center [222, 270] width 124 height 32
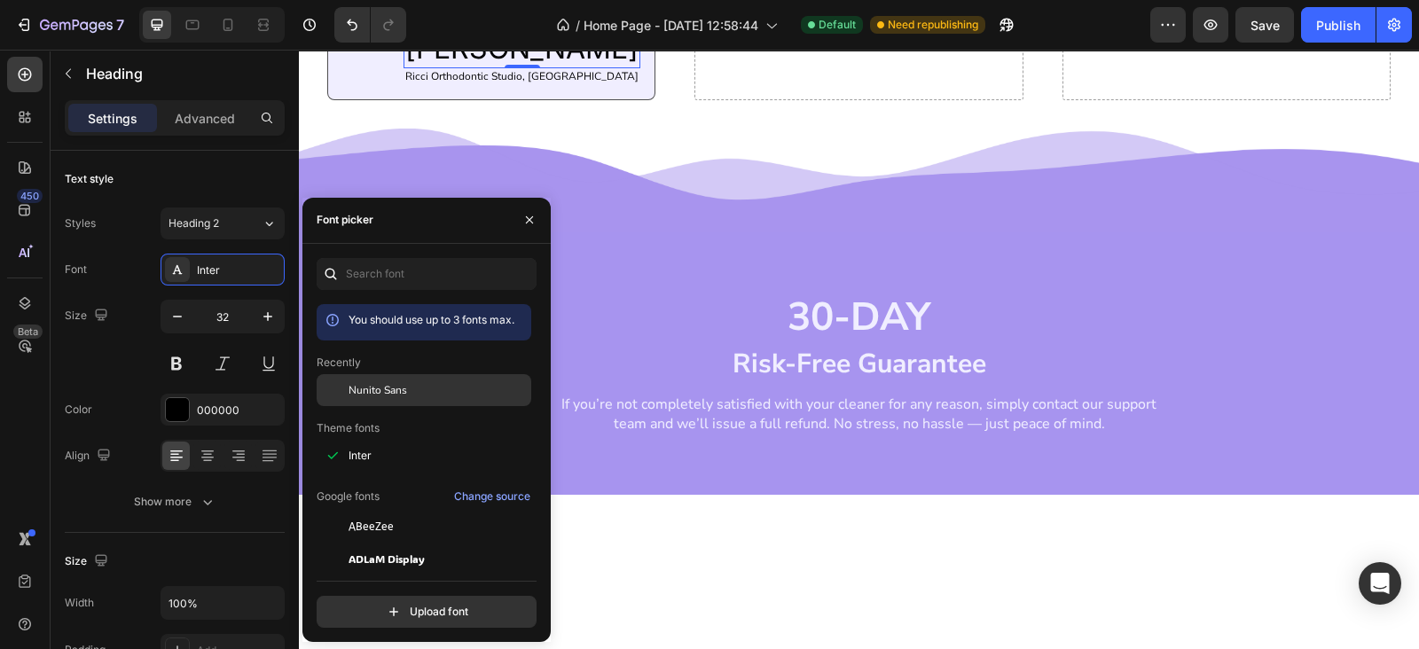
click at [390, 392] on span "Nunito Sans" at bounding box center [377, 390] width 59 height 16
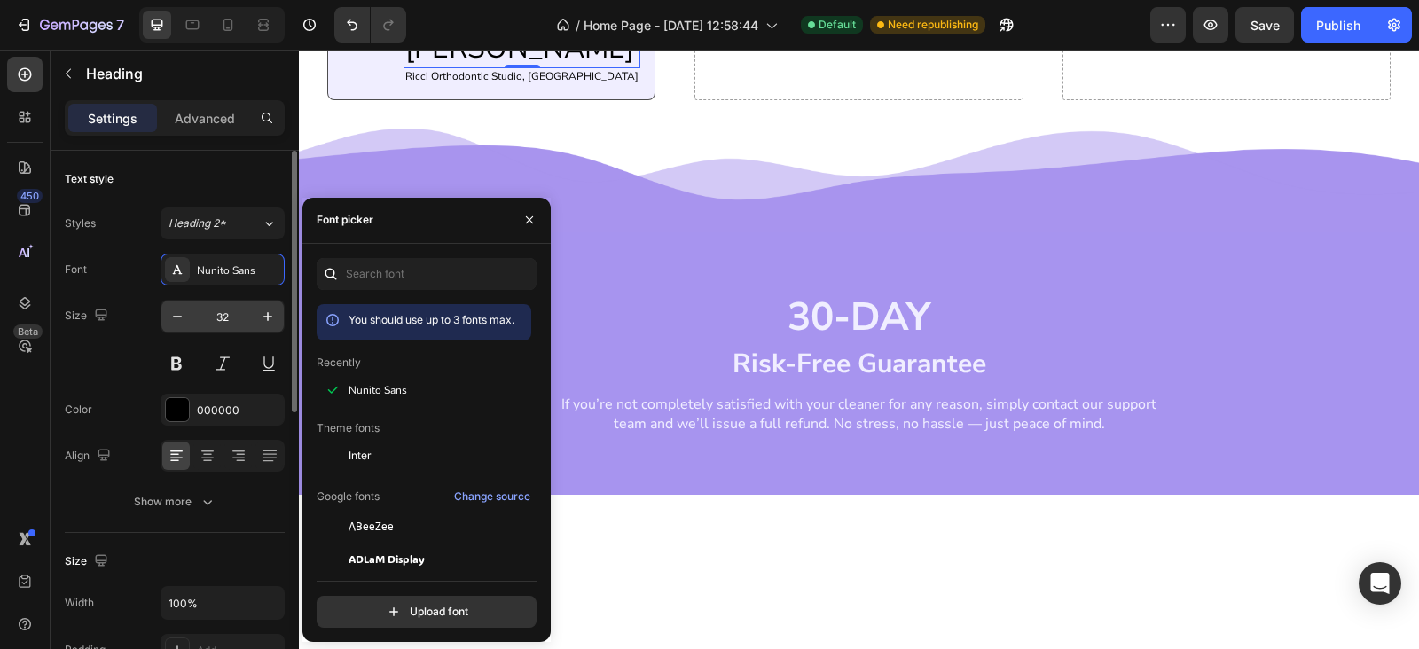
click at [238, 321] on input "32" at bounding box center [222, 317] width 59 height 32
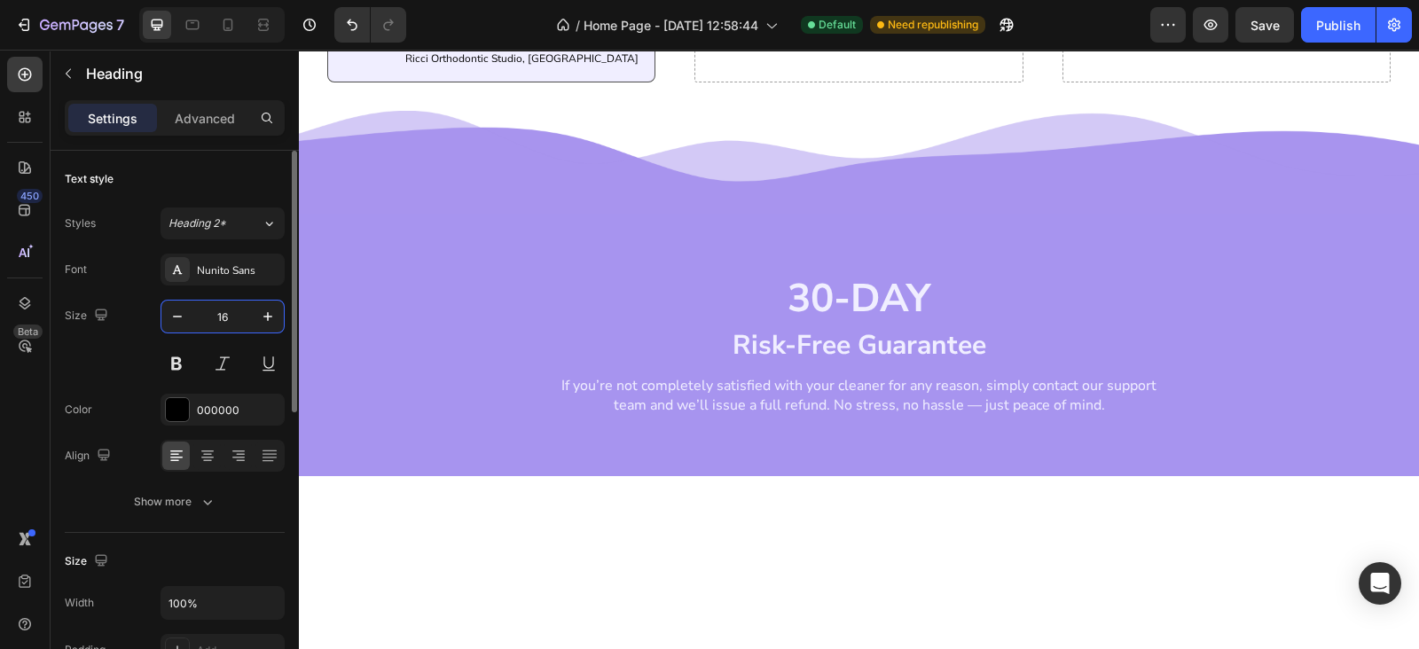
type input "16"
click at [180, 356] on button at bounding box center [176, 364] width 32 height 32
click at [204, 410] on div "000000" at bounding box center [222, 411] width 51 height 16
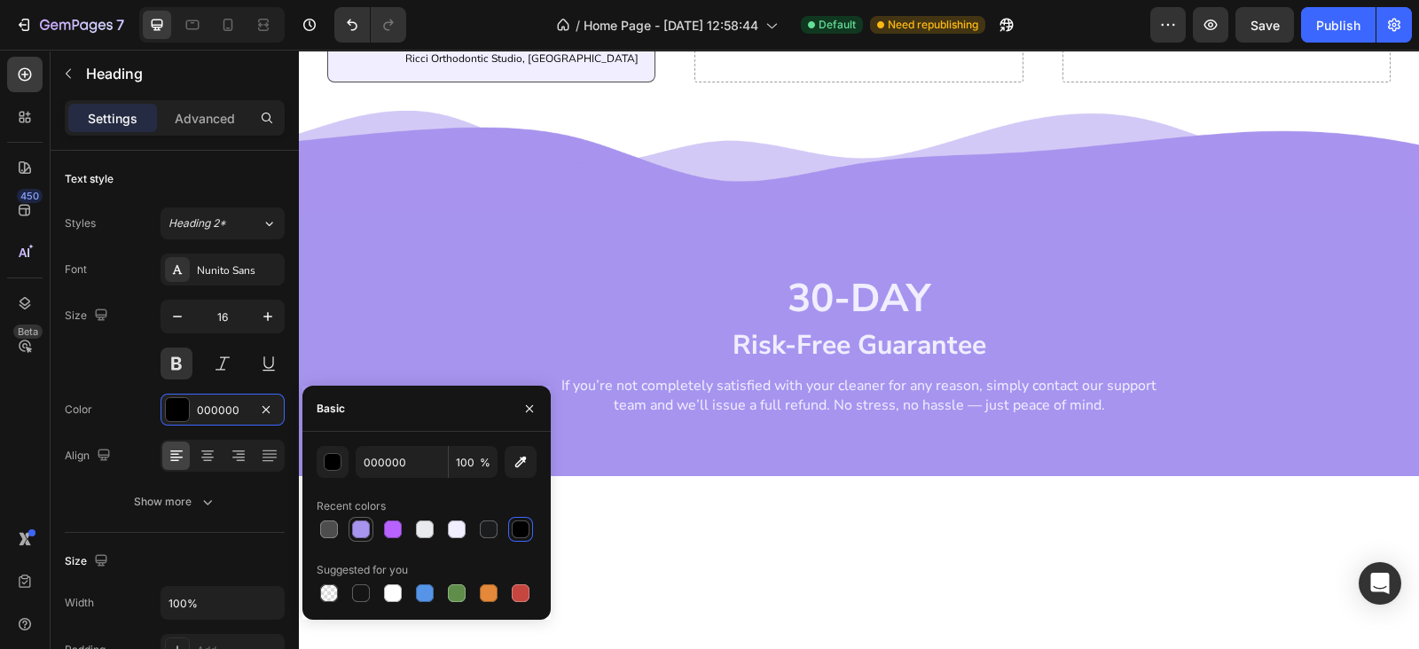
click at [355, 531] on div at bounding box center [361, 529] width 18 height 18
click at [389, 531] on div at bounding box center [393, 529] width 18 height 18
type input "B863FF"
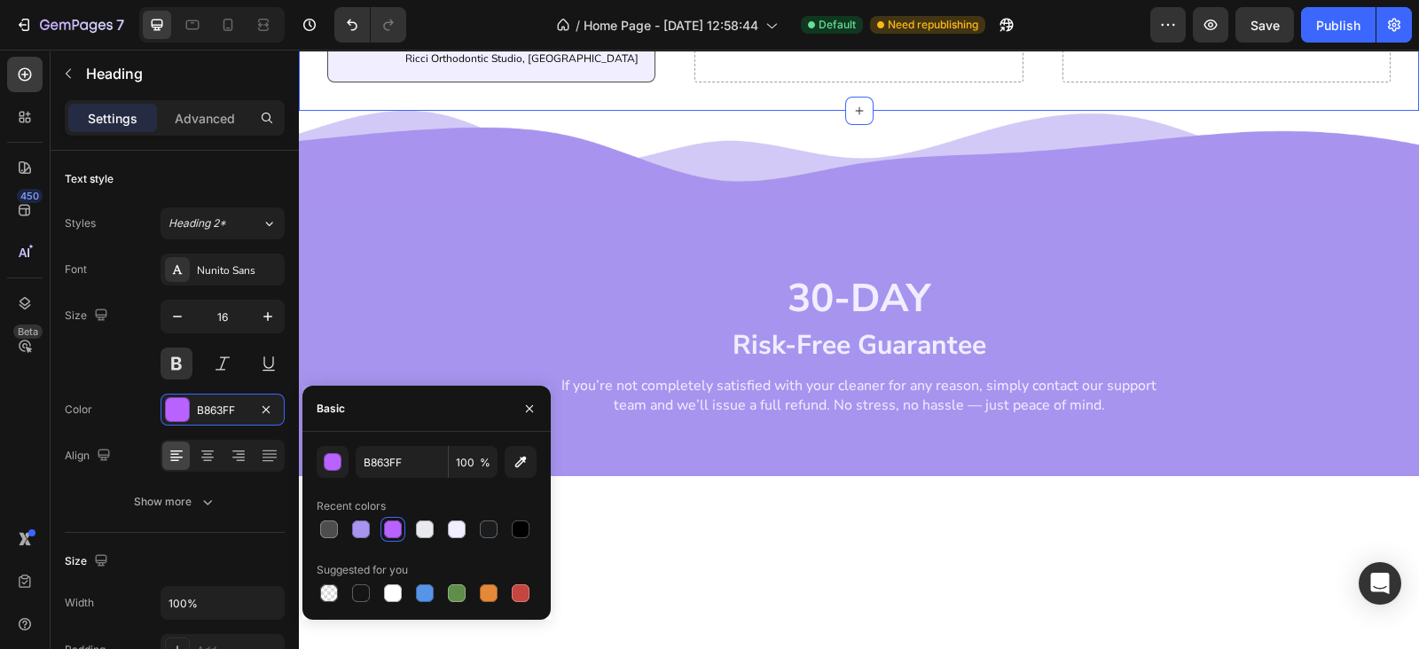
click at [660, 111] on div "Having something that you can use every night to clean retainers has been life …" at bounding box center [859, 19] width 1120 height 183
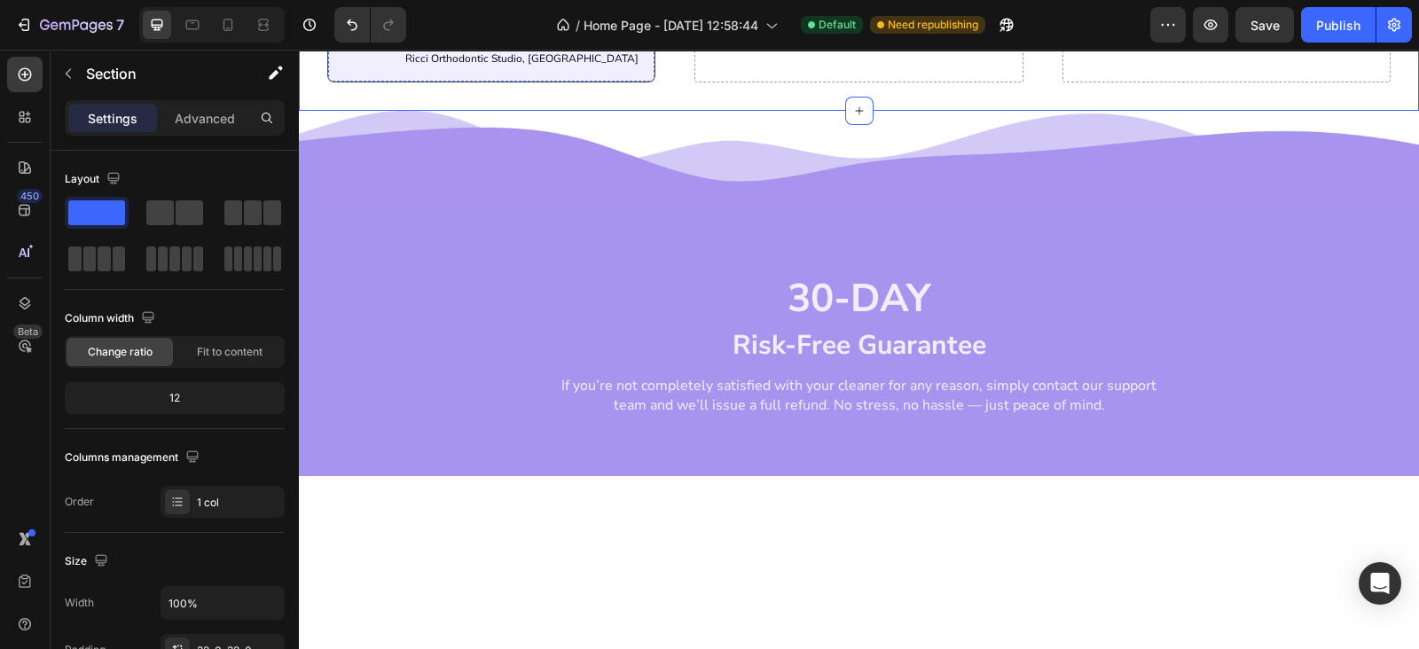
click at [460, 49] on p "Dr Alyssa Ricci" at bounding box center [521, 39] width 233 height 19
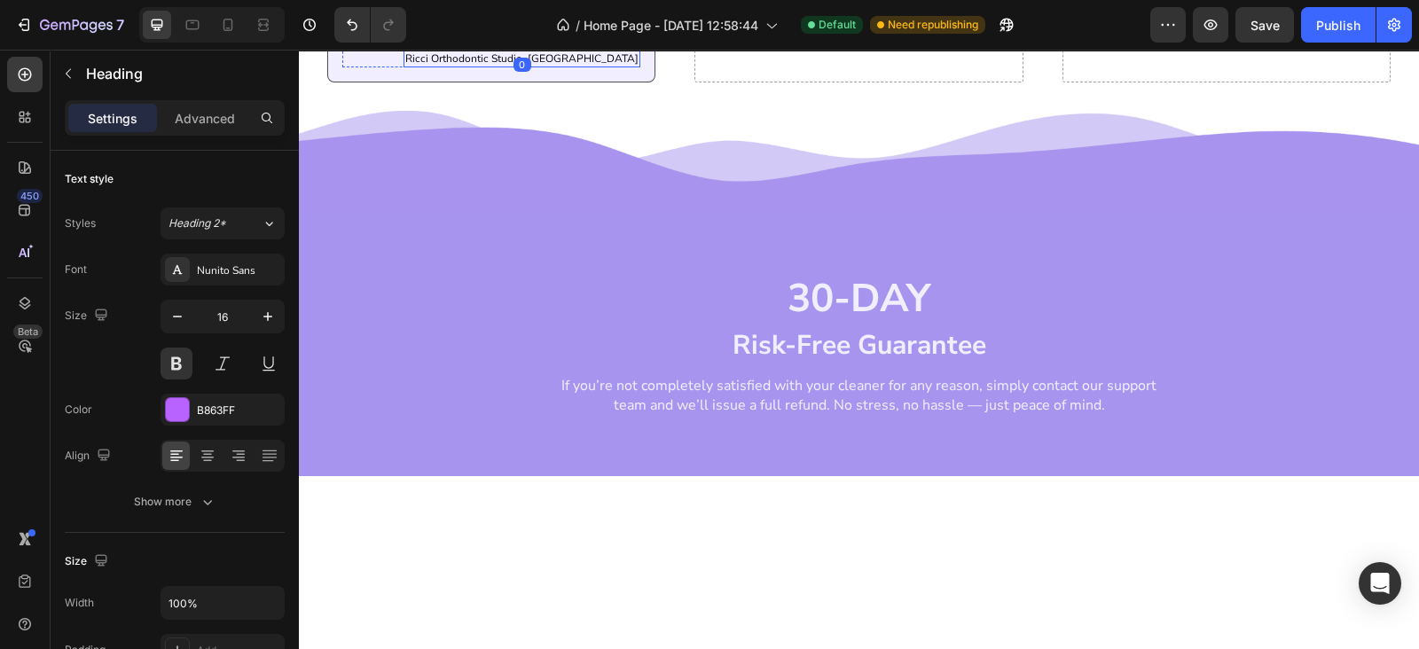
click at [443, 66] on p "Ricci Orthodontic Studio, US" at bounding box center [521, 58] width 233 height 13
click at [382, 67] on div "Image Dr Alyssa Ricci Heading Ricci Orthodontic Studio, US Text Block Row 0" at bounding box center [491, 47] width 299 height 39
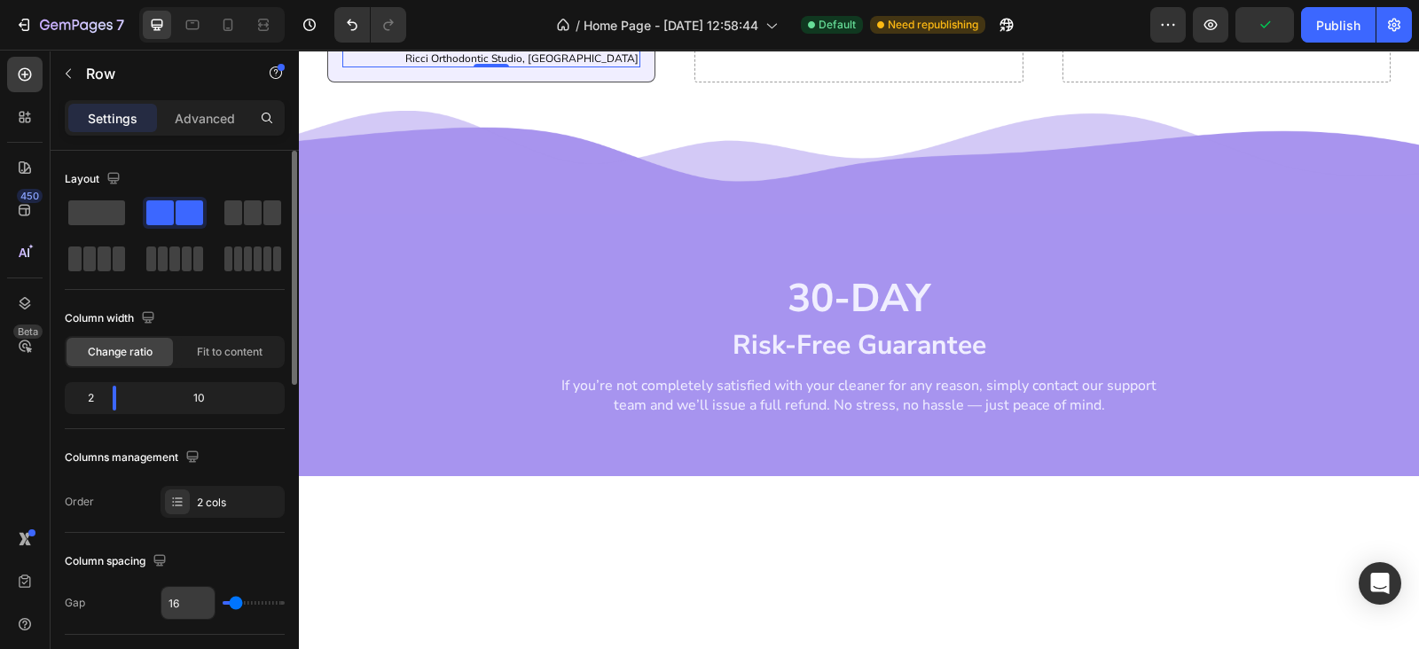
click at [180, 608] on input "16" at bounding box center [187, 603] width 53 height 32
type input "8"
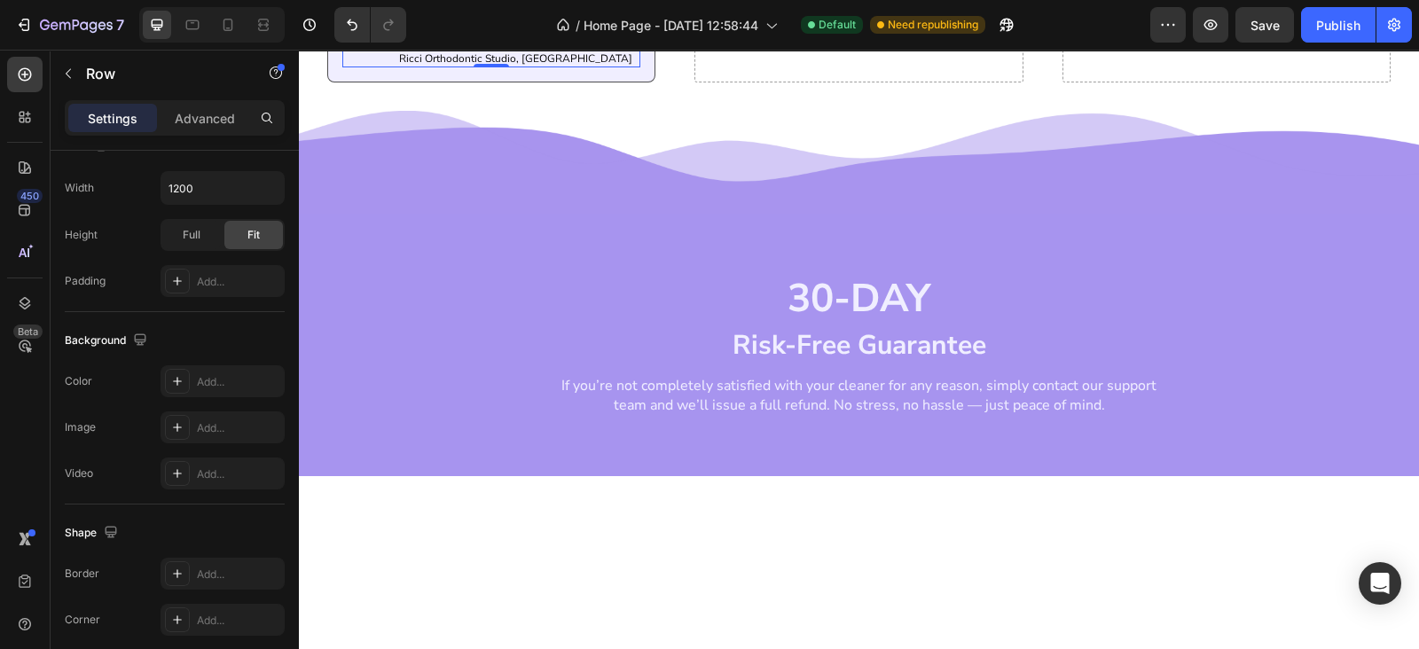
scroll to position [732, 0]
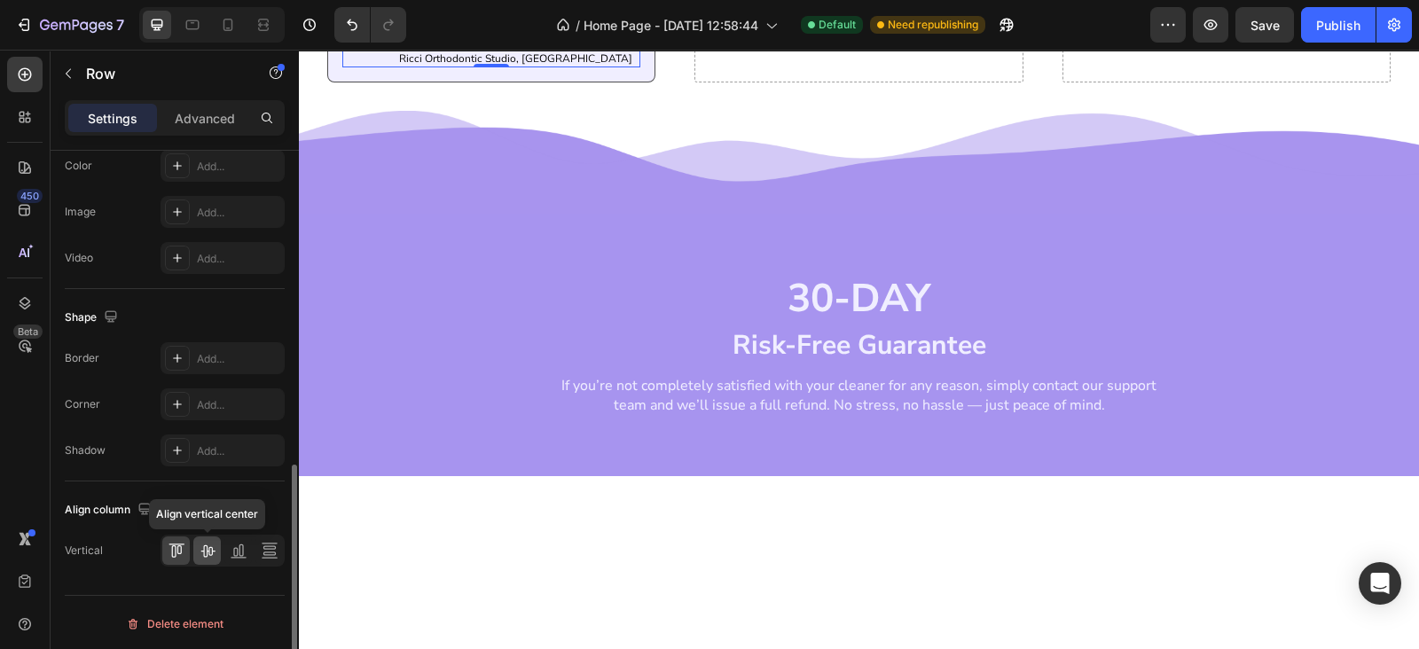
type input "8"
click at [204, 548] on icon at bounding box center [208, 551] width 18 height 18
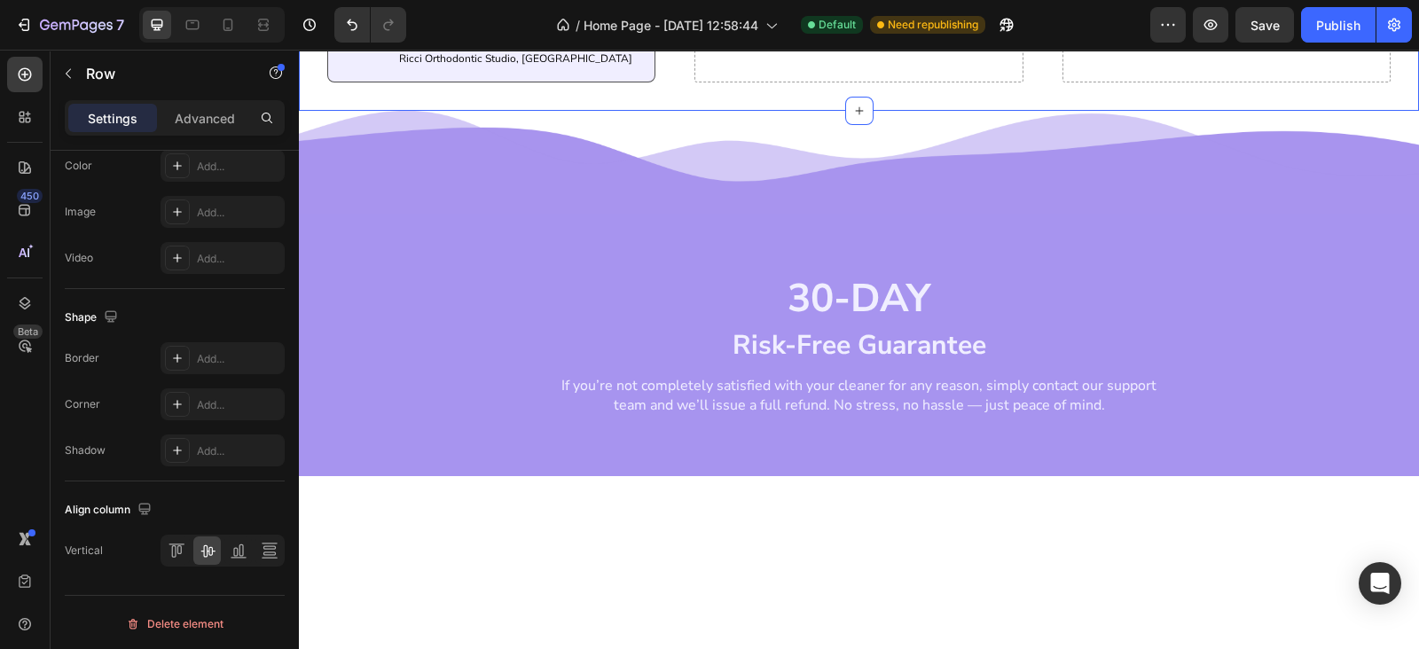
click at [517, 111] on div "Having something that you can use every night to clean retainers has been life …" at bounding box center [859, 19] width 1120 height 183
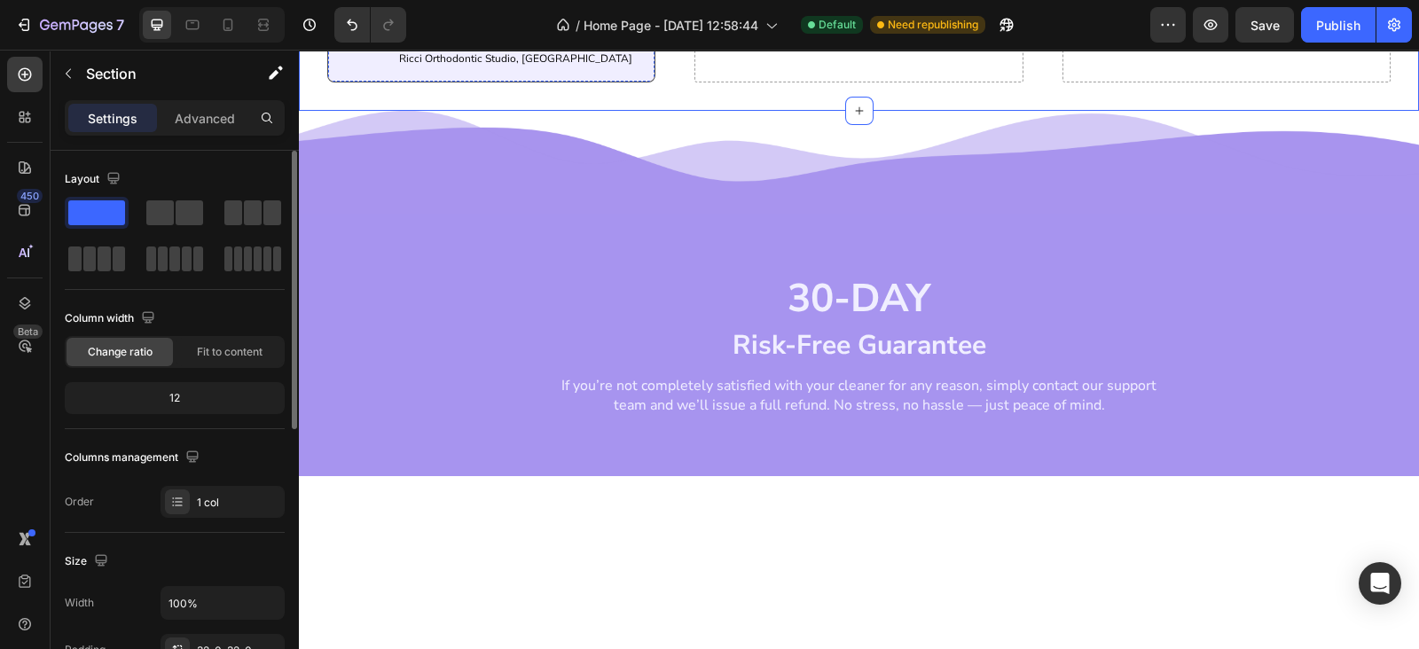
click at [520, 27] on p "Having something that you can use every night to clean retainers has been life …" at bounding box center [491, -1] width 295 height 53
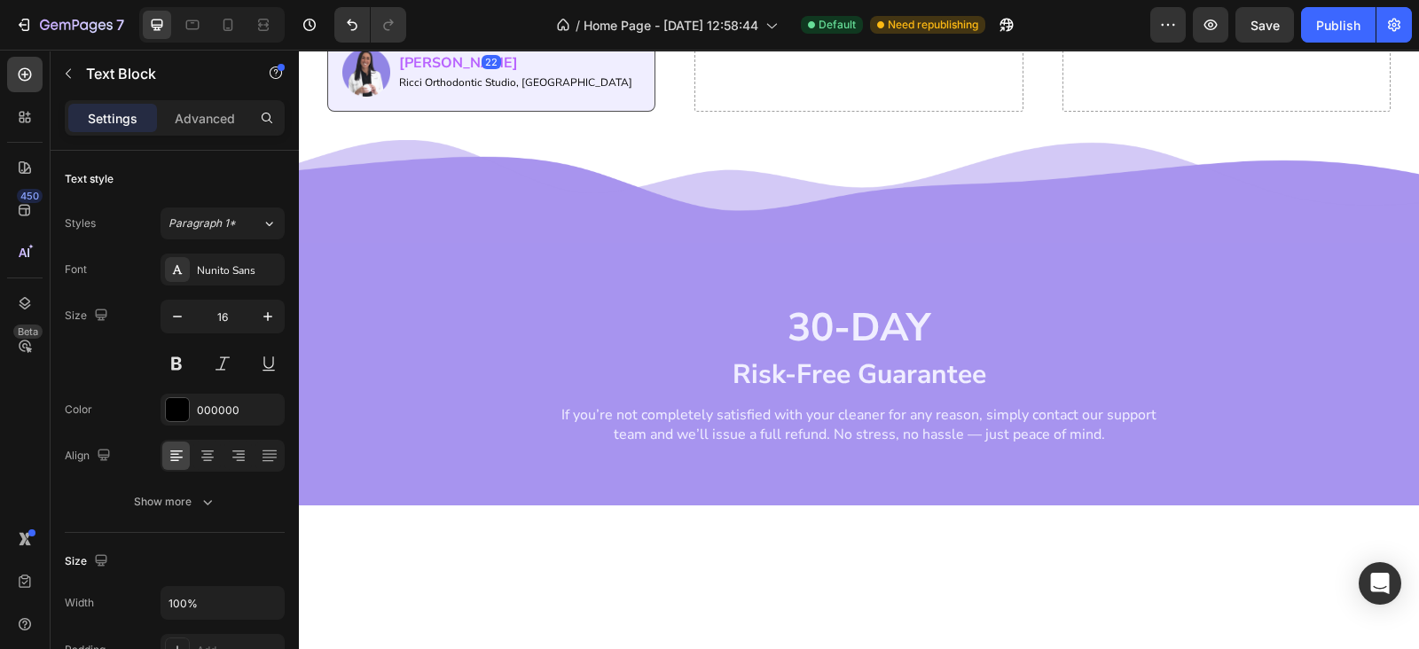
drag, startPoint x: 477, startPoint y: 468, endPoint x: 483, endPoint y: 488, distance: 20.5
click at [483, 48] on div at bounding box center [490, 45] width 35 height 5
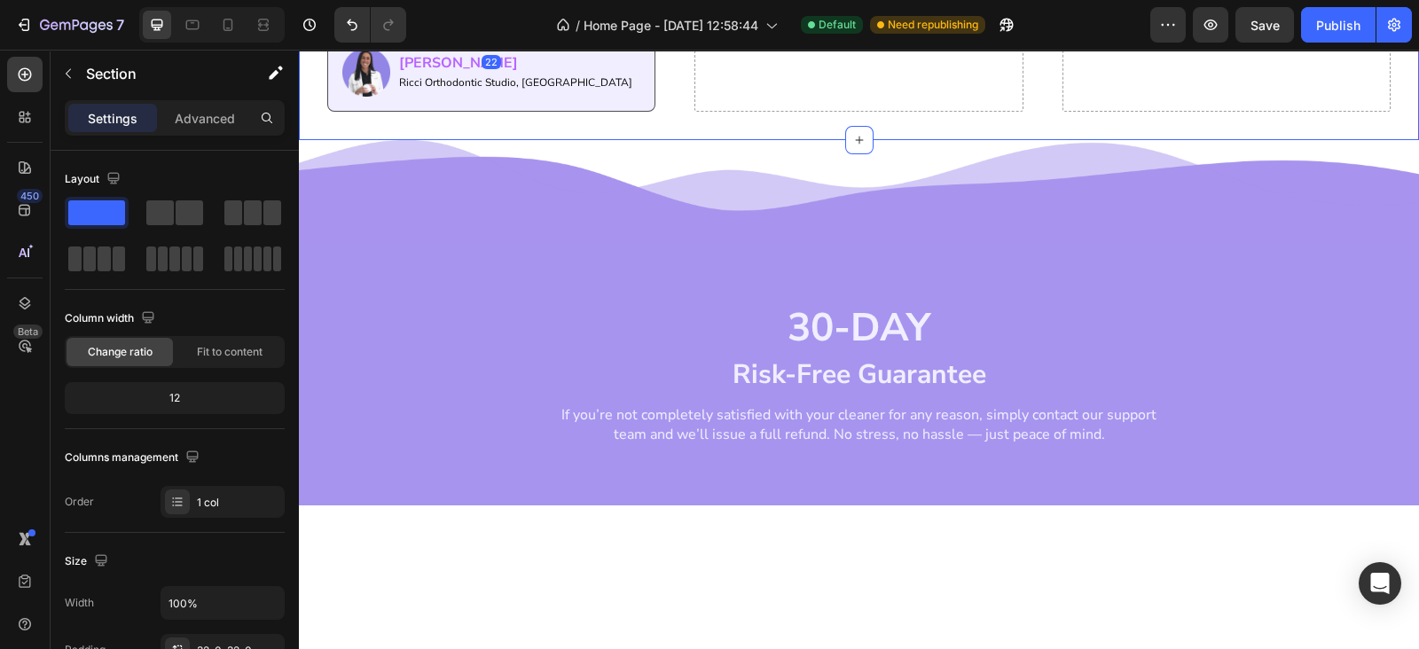
click at [672, 140] on div "Having something that you can use every night to clean retainers has been life …" at bounding box center [859, 34] width 1120 height 212
click at [63, 77] on icon "button" at bounding box center [68, 73] width 14 height 14
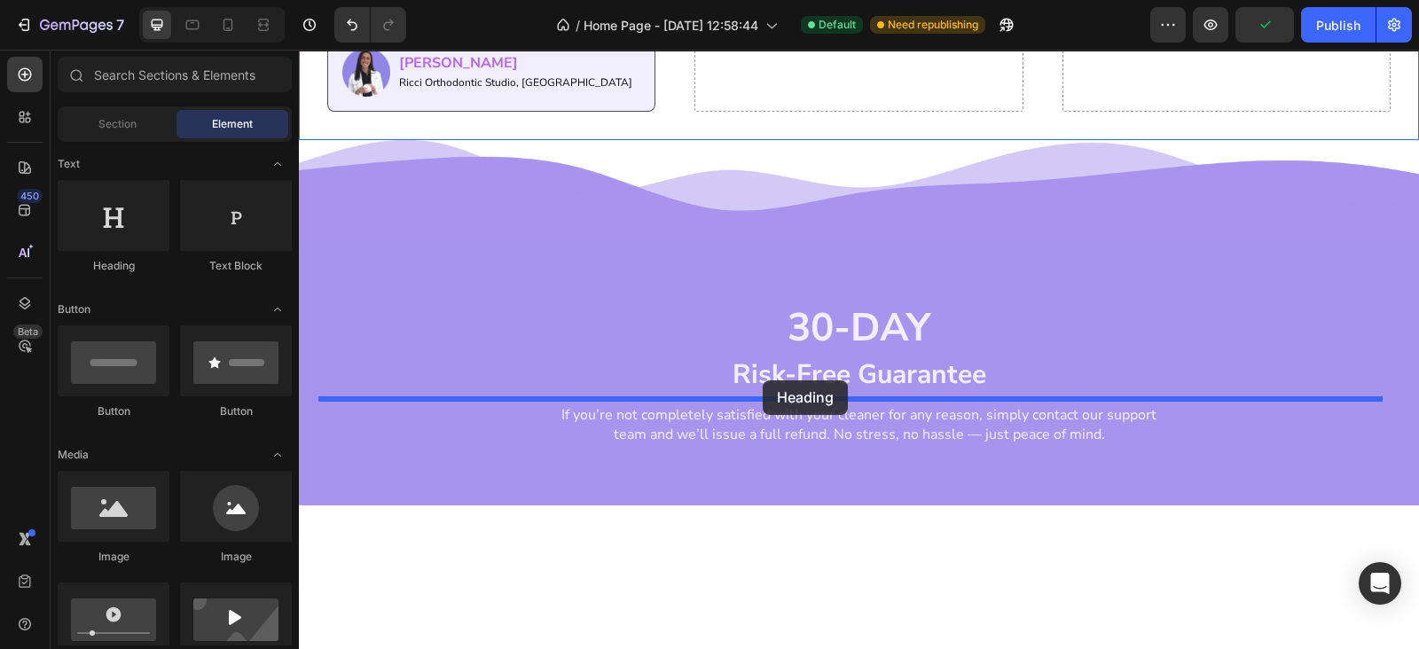
drag, startPoint x: 423, startPoint y: 269, endPoint x: 762, endPoint y: 380, distance: 357.5
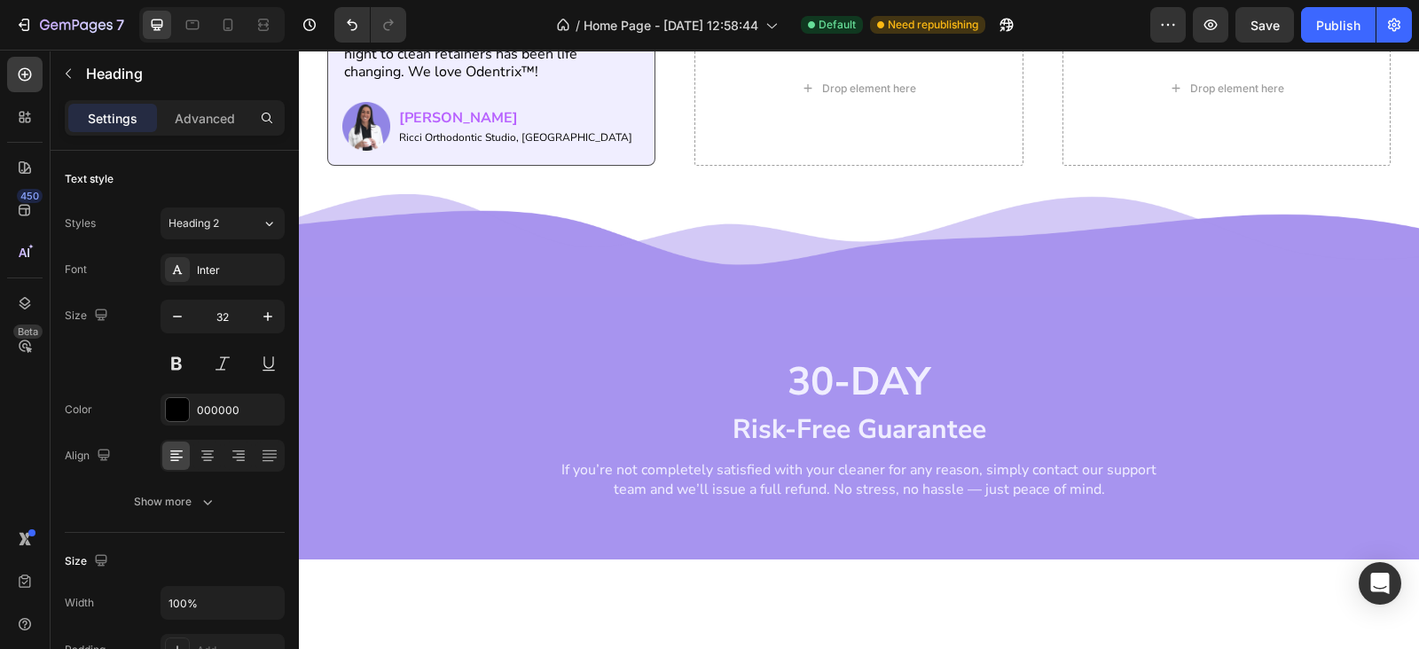
click at [259, 317] on icon "button" at bounding box center [268, 317] width 18 height 18
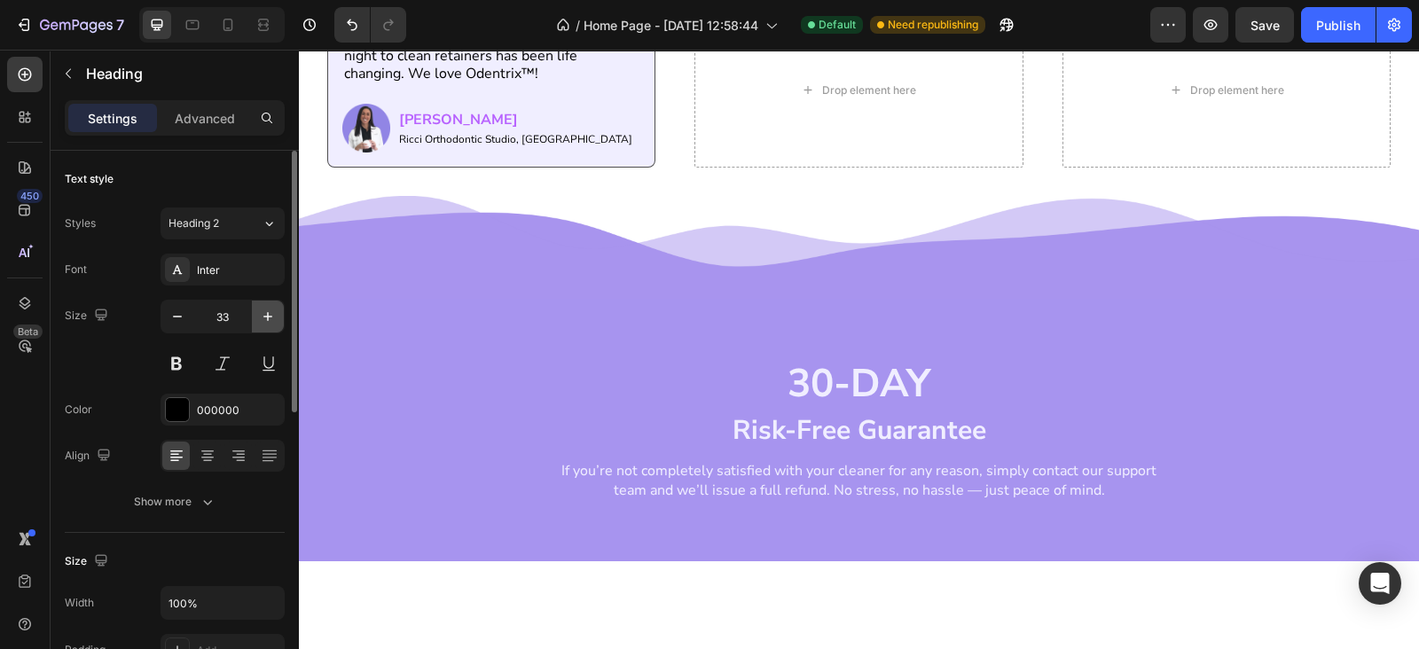
click at [259, 317] on icon "button" at bounding box center [268, 317] width 18 height 18
click at [253, 311] on button "button" at bounding box center [268, 317] width 32 height 32
type input "35"
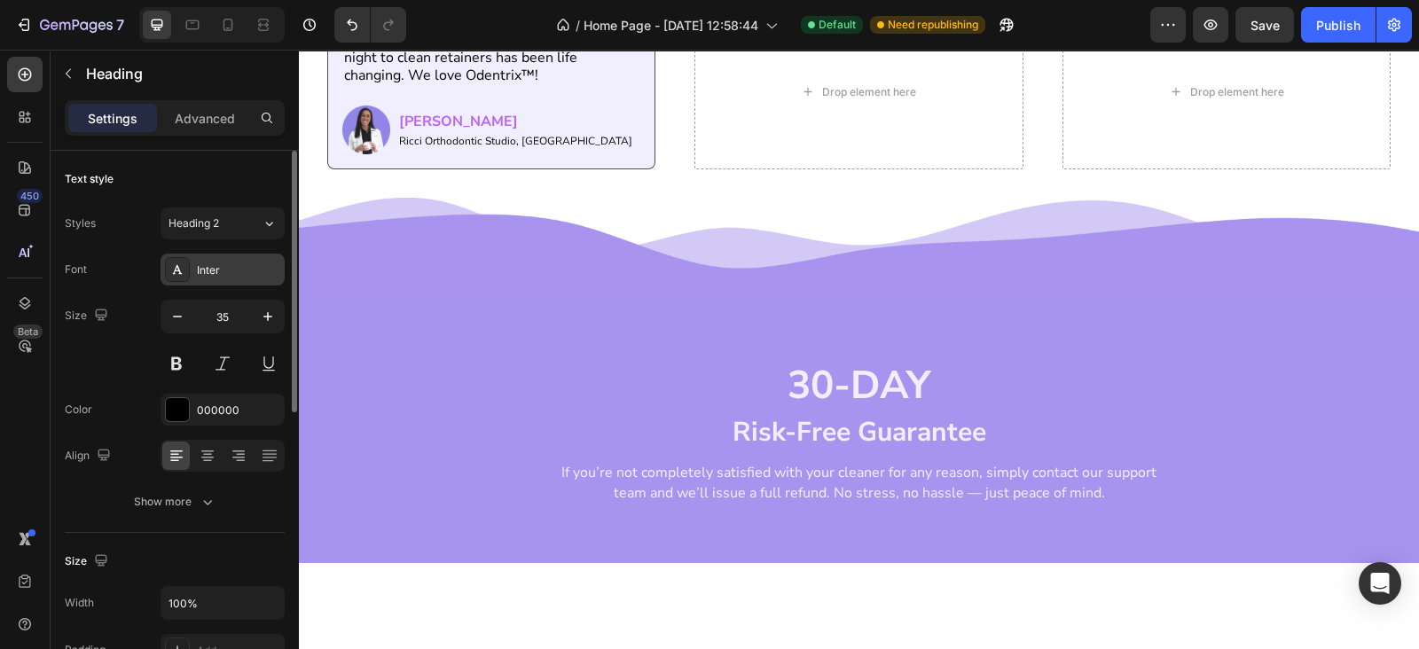
click at [234, 262] on div "Inter" at bounding box center [238, 270] width 83 height 16
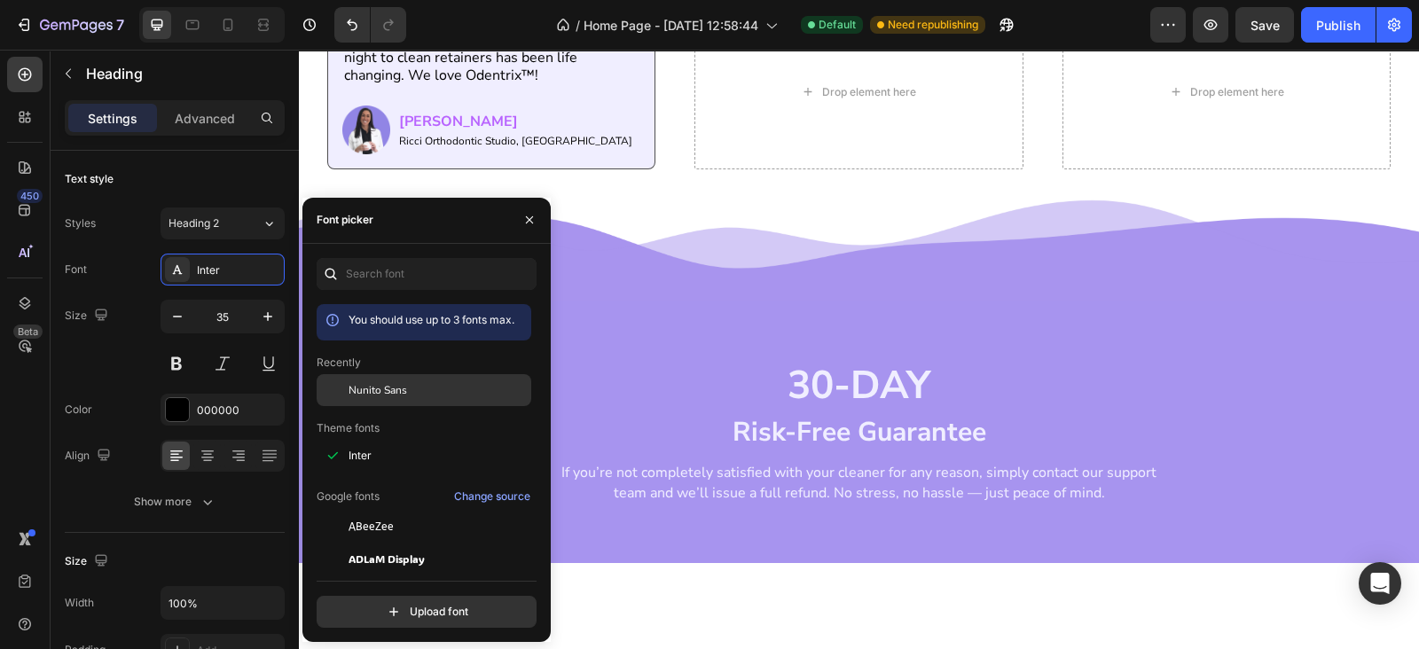
click at [389, 397] on div "Nunito Sans" at bounding box center [424, 390] width 215 height 32
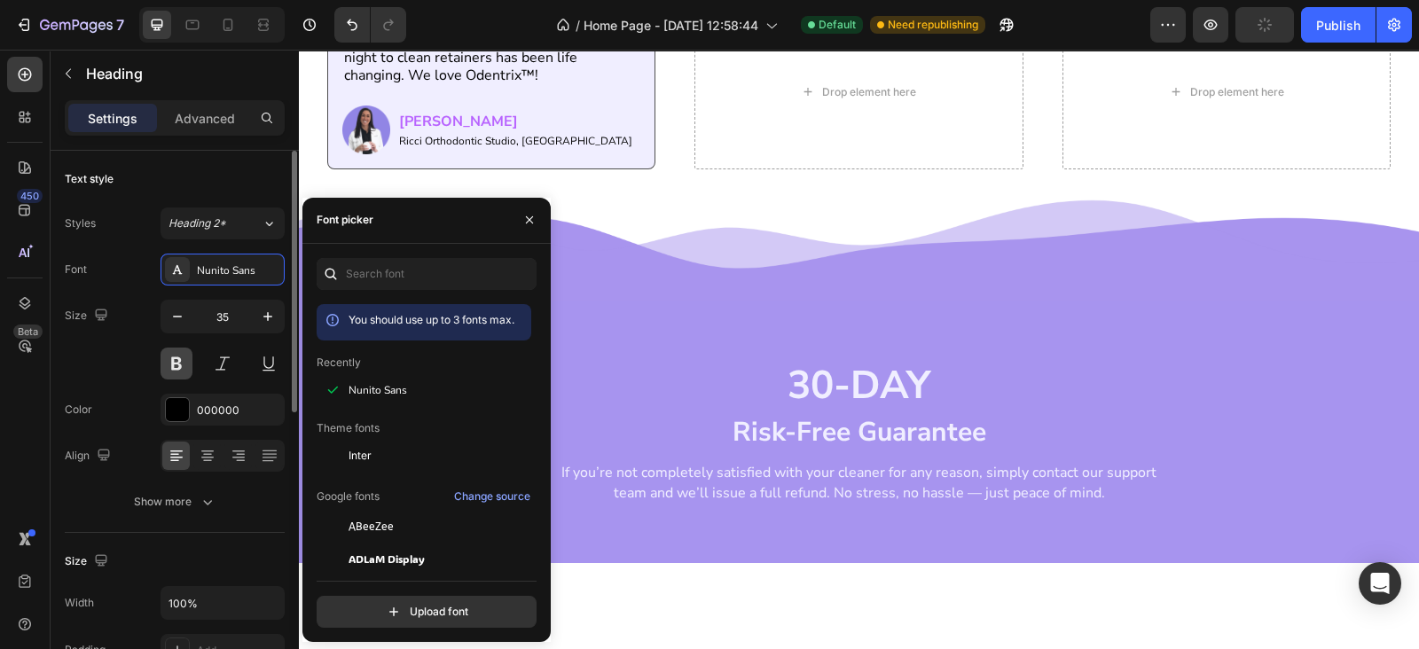
click at [182, 360] on button at bounding box center [176, 364] width 32 height 32
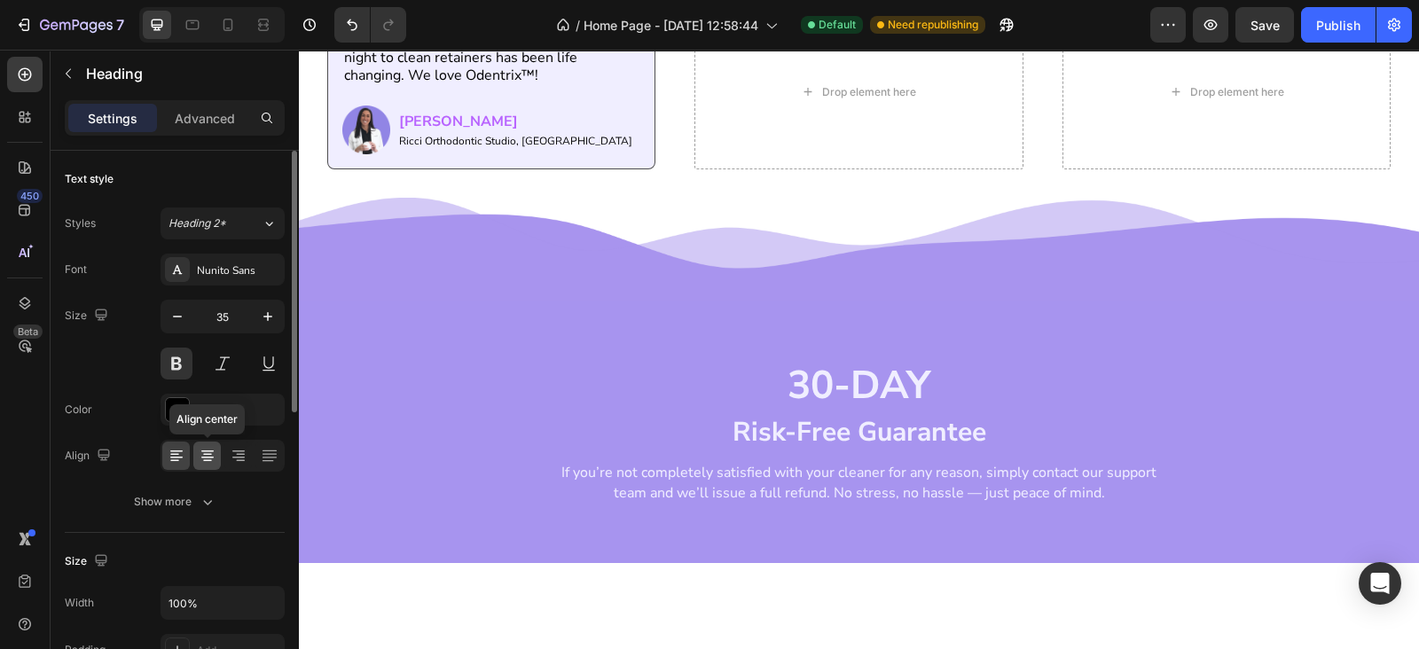
click at [214, 447] on icon at bounding box center [208, 456] width 18 height 18
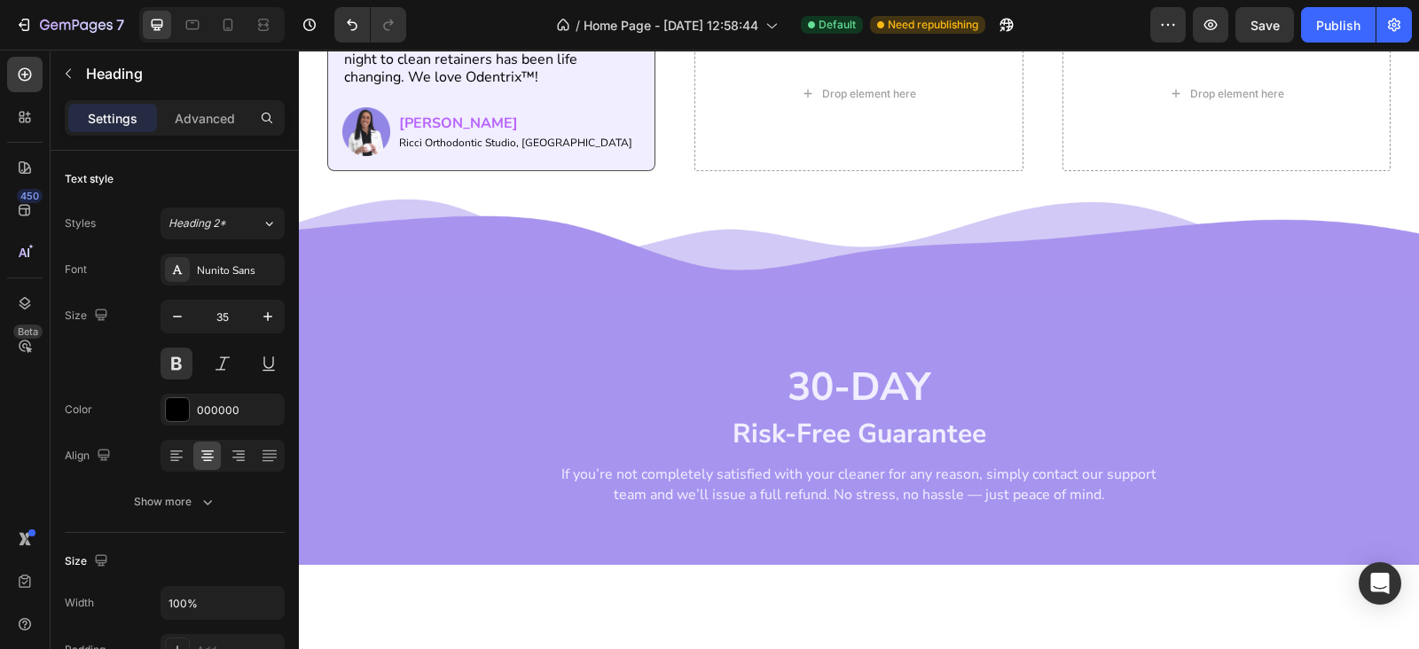
drag, startPoint x: 856, startPoint y: 450, endPoint x: 819, endPoint y: 424, distance: 45.0
click at [861, 16] on div at bounding box center [858, 14] width 35 height 4
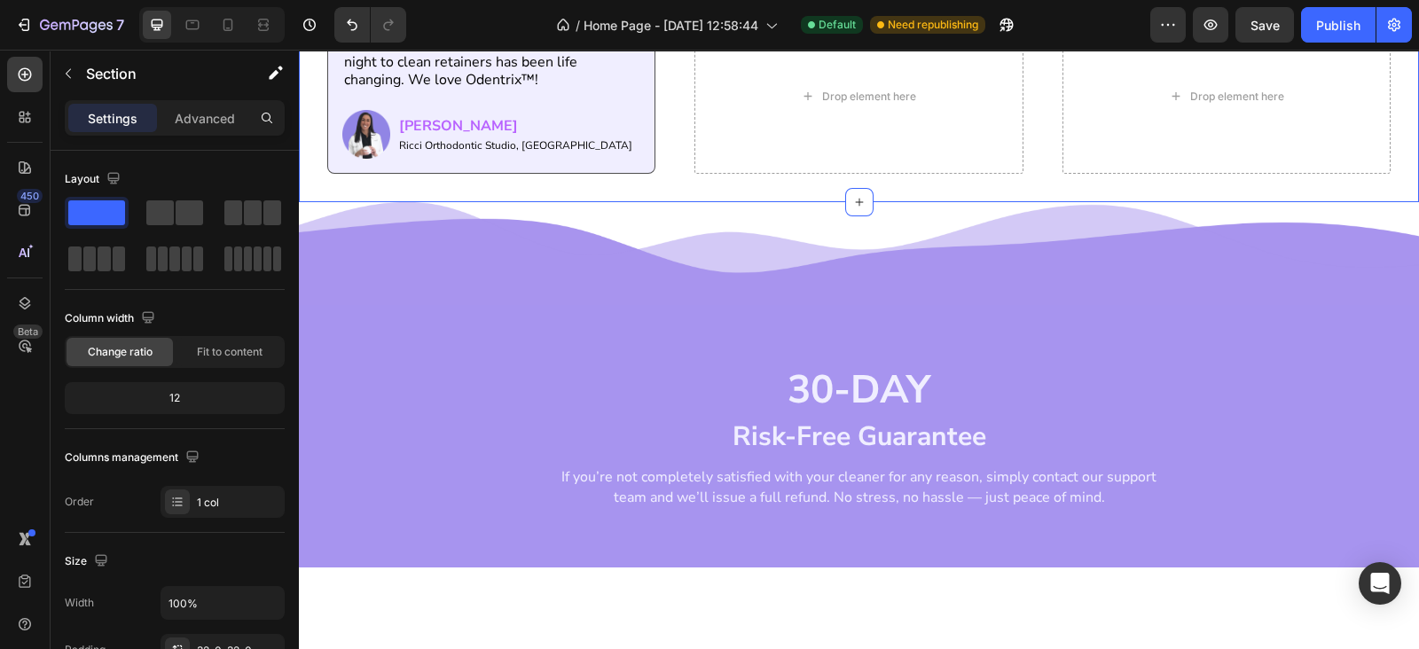
click at [770, 202] on div "Don’t take our word for it. Dentists trust us. Heading Having something that yo…" at bounding box center [859, 65] width 1120 height 274
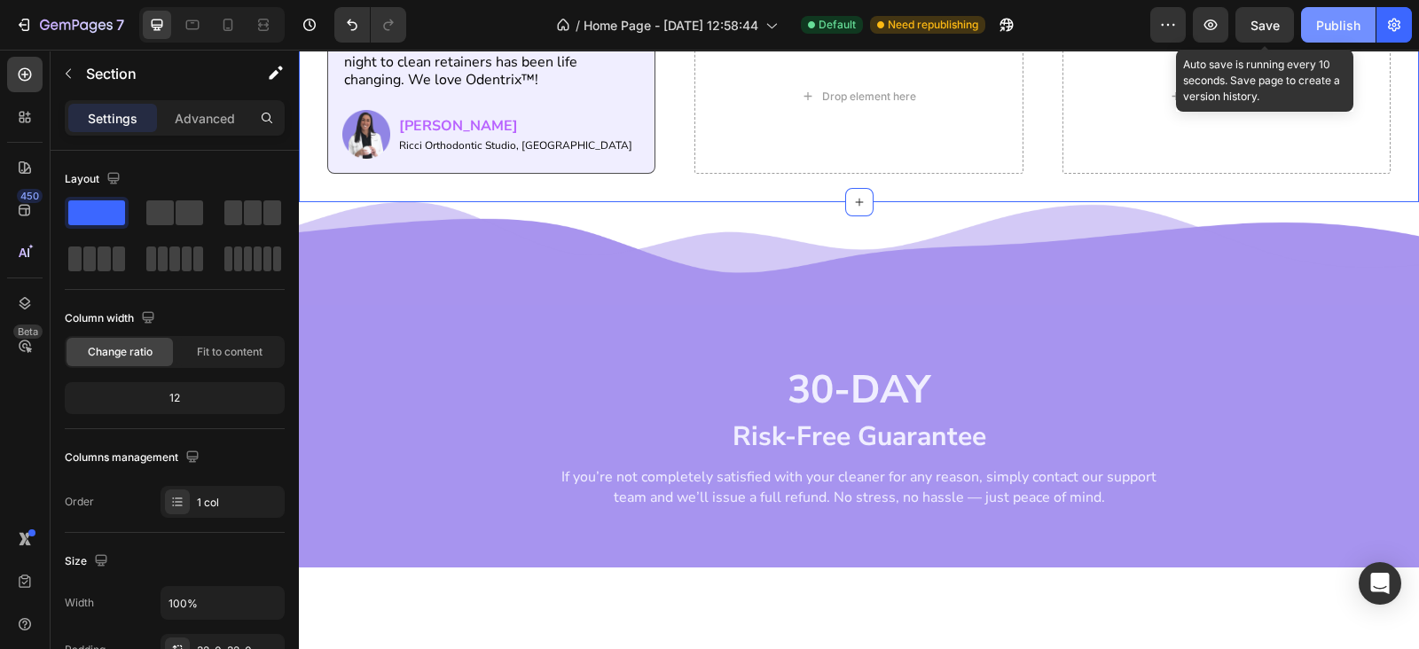
drag, startPoint x: 1263, startPoint y: 29, endPoint x: 1357, endPoint y: 15, distance: 95.0
click at [1274, 28] on span "Save" at bounding box center [1264, 25] width 29 height 15
click at [1357, 16] on div "Publish" at bounding box center [1338, 25] width 44 height 19
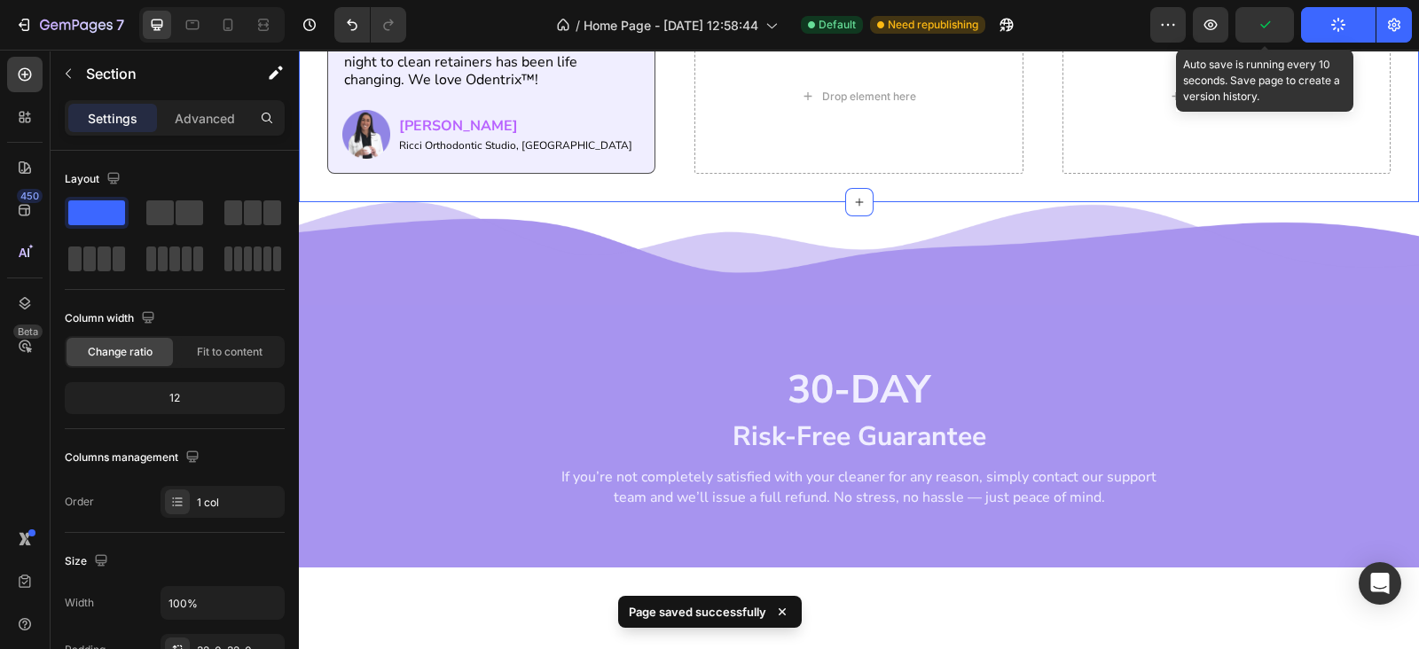
scroll to position [1935, 0]
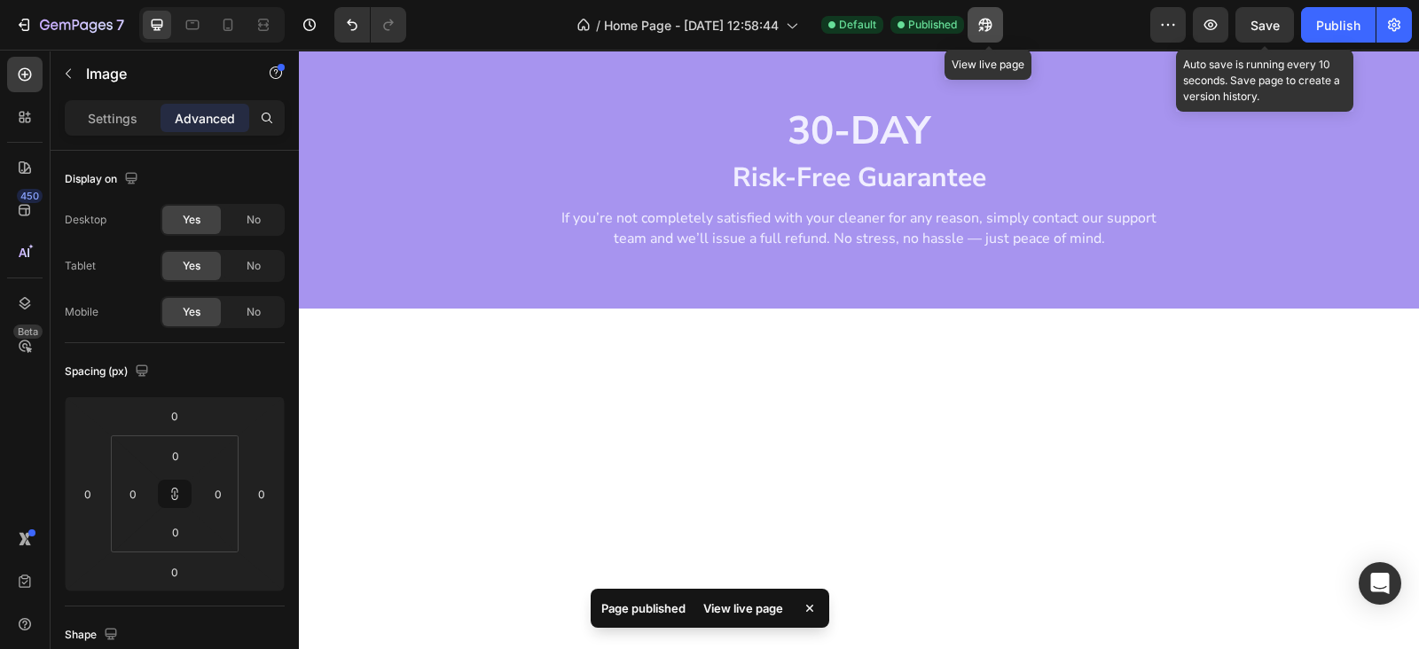
click at [994, 20] on icon "button" at bounding box center [985, 25] width 18 height 18
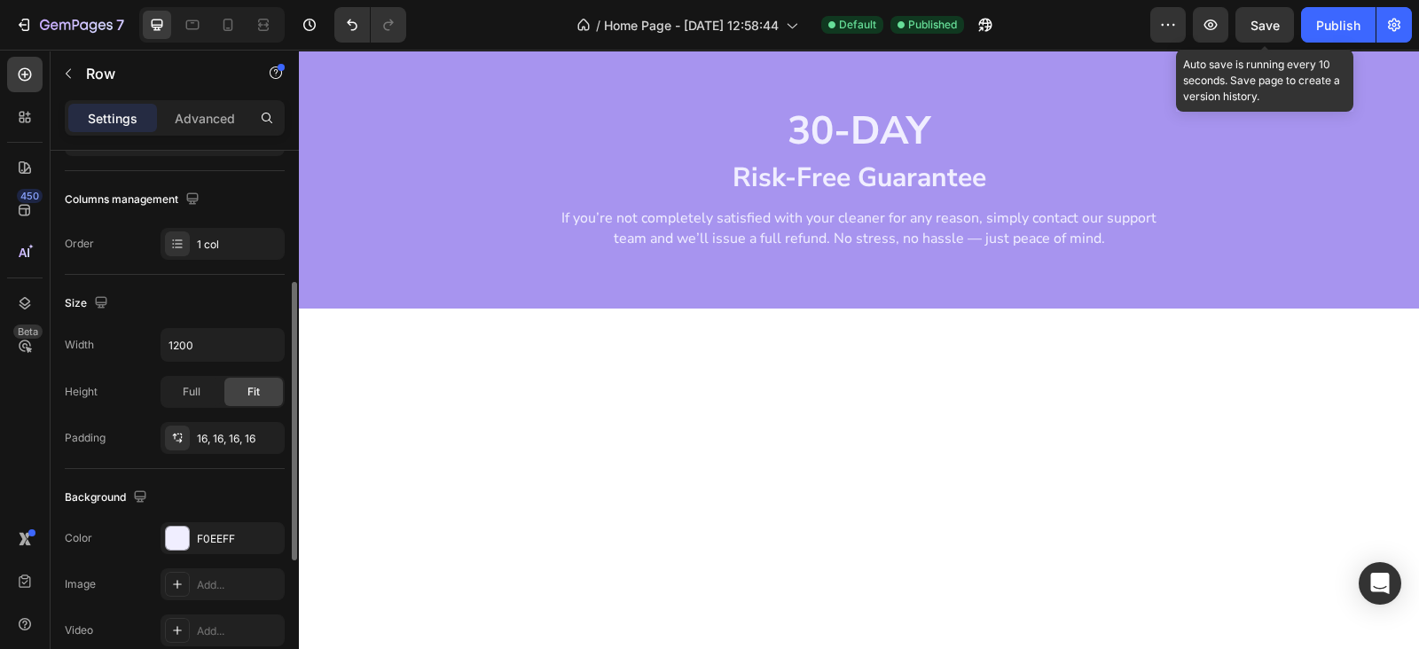
scroll to position [517, 0]
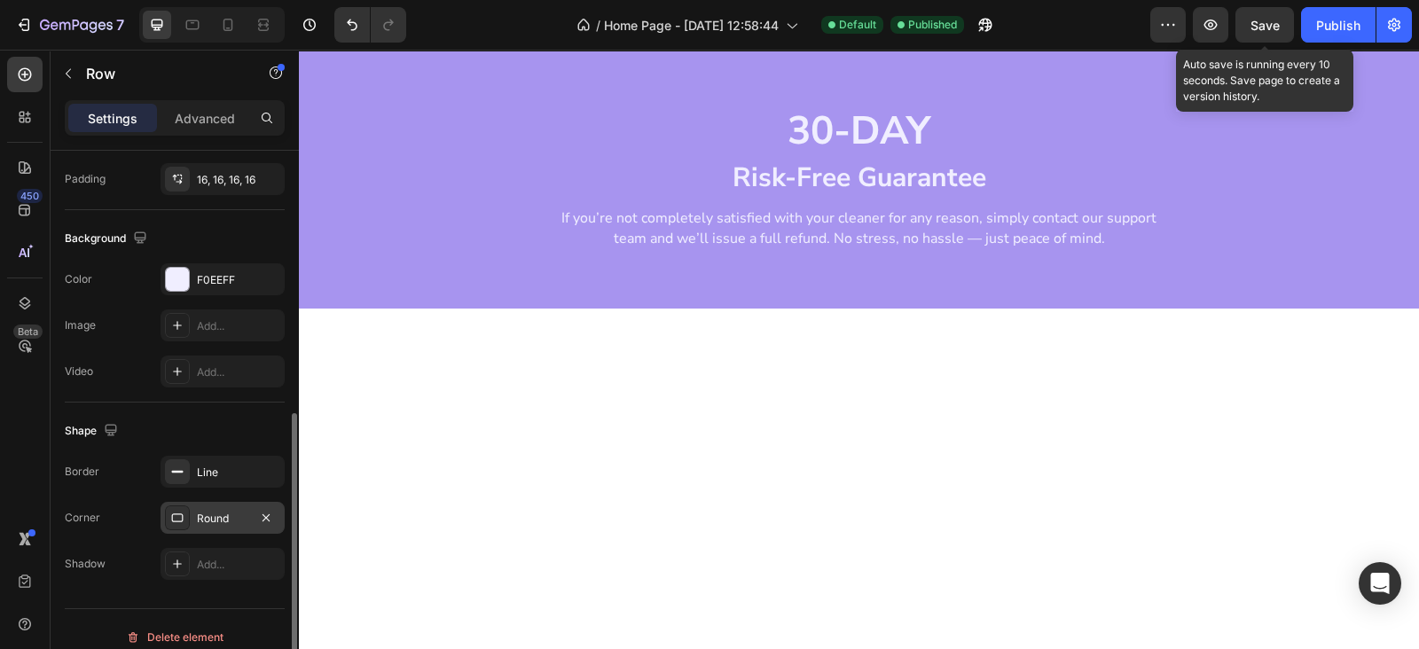
click at [208, 520] on div "Round" at bounding box center [222, 519] width 51 height 16
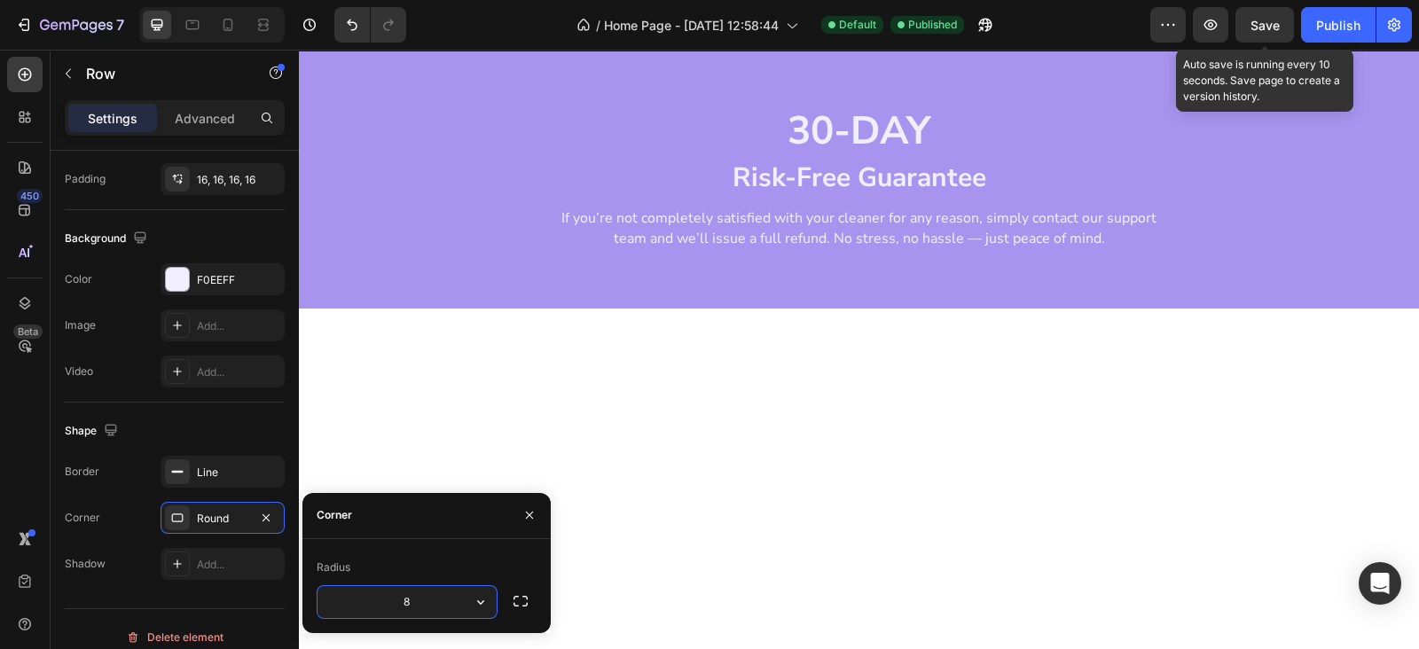
click at [415, 612] on input "8" at bounding box center [406, 602] width 179 height 32
type input "25"
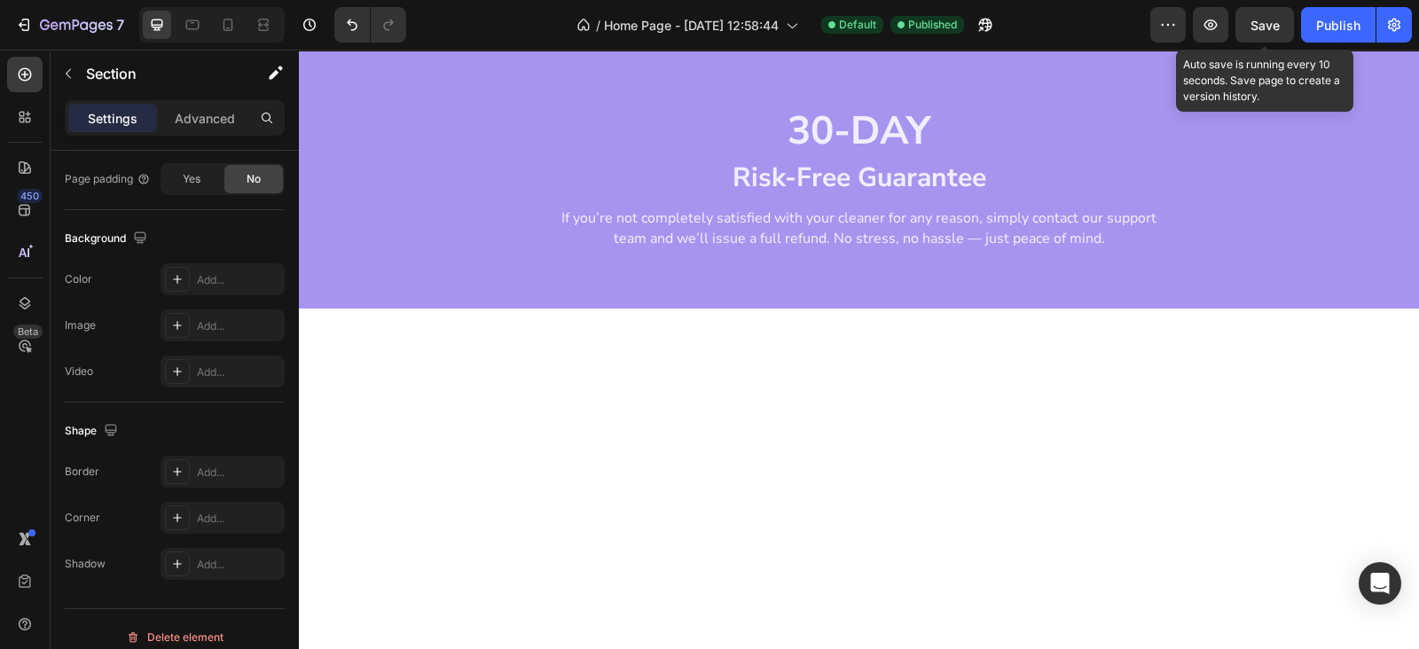
scroll to position [0, 0]
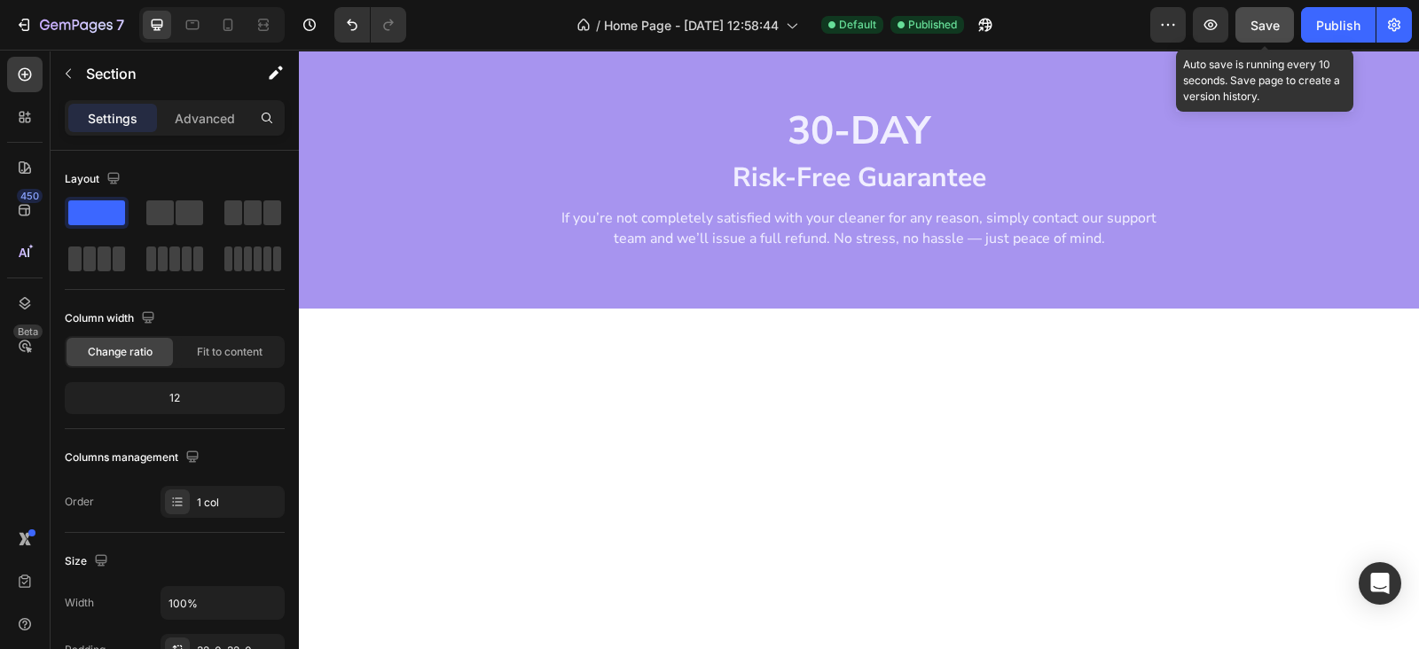
click at [1268, 10] on button "Save" at bounding box center [1264, 24] width 59 height 35
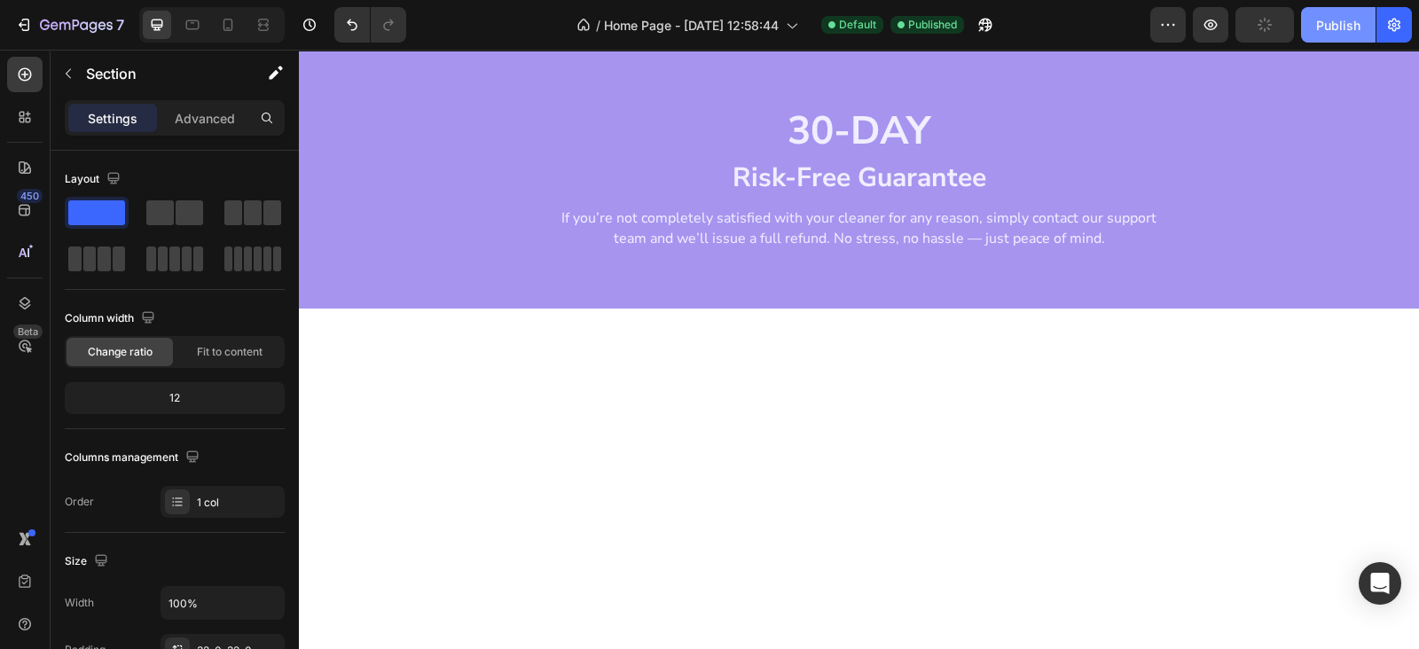
click at [1341, 33] on div "Publish" at bounding box center [1338, 25] width 44 height 19
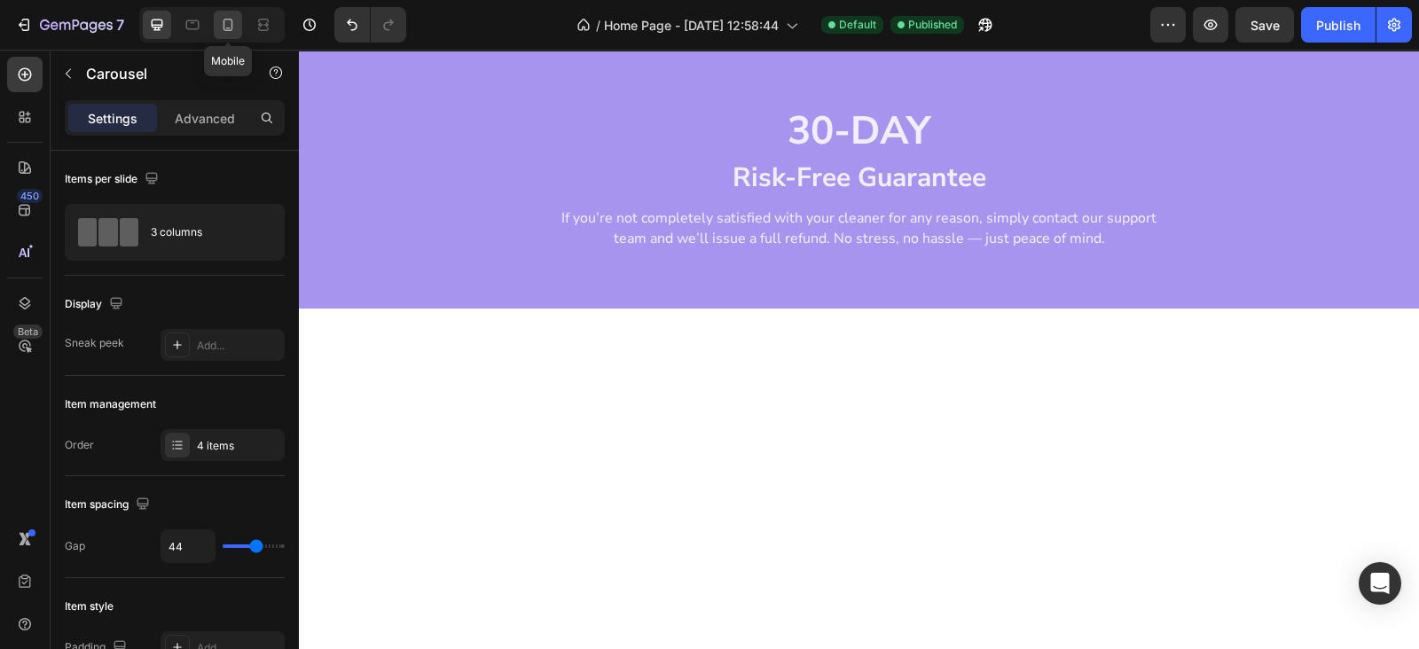
click at [226, 18] on icon at bounding box center [228, 25] width 18 height 18
type input "100%"
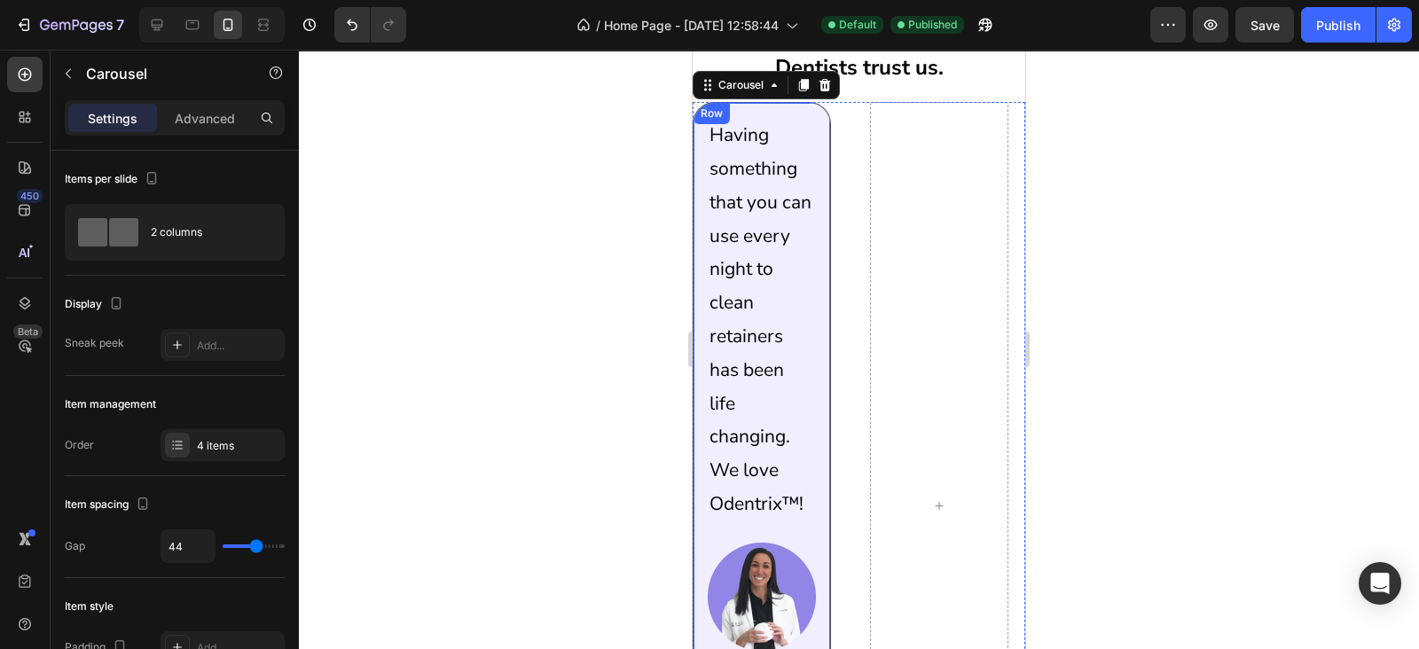
scroll to position [1682, 0]
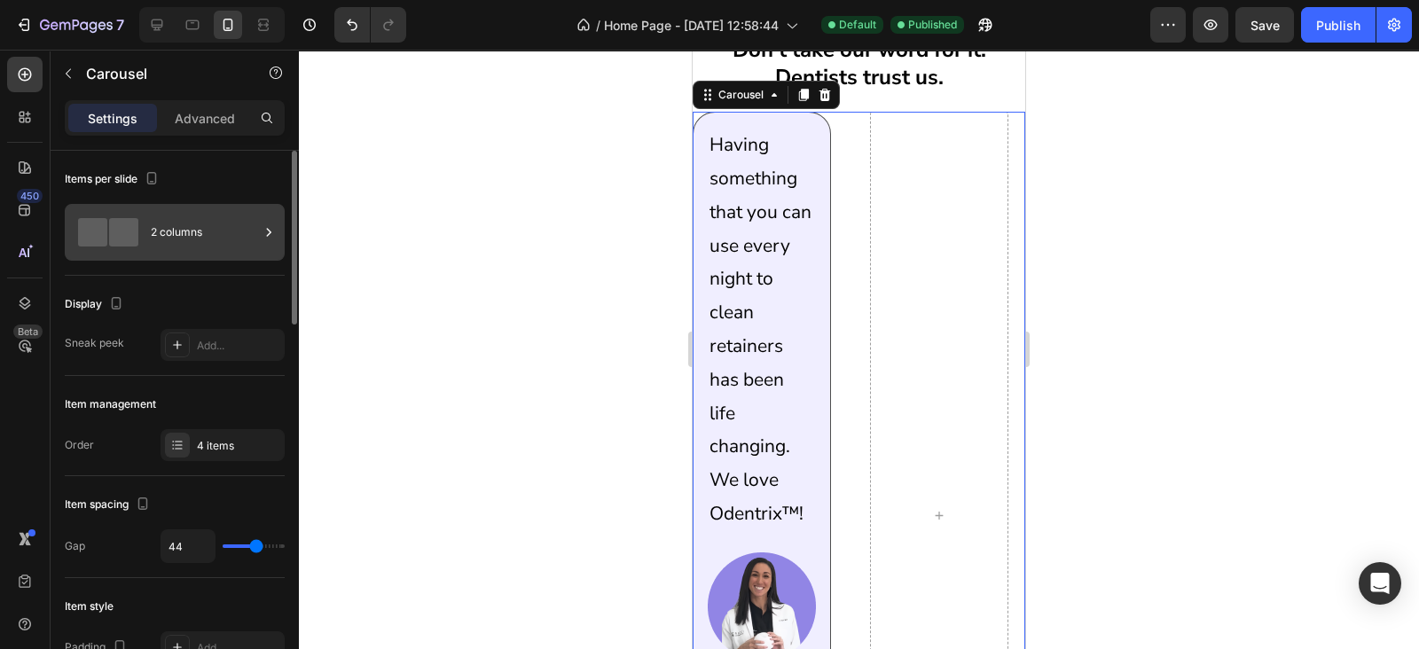
click at [162, 250] on div "2 columns" at bounding box center [205, 232] width 108 height 41
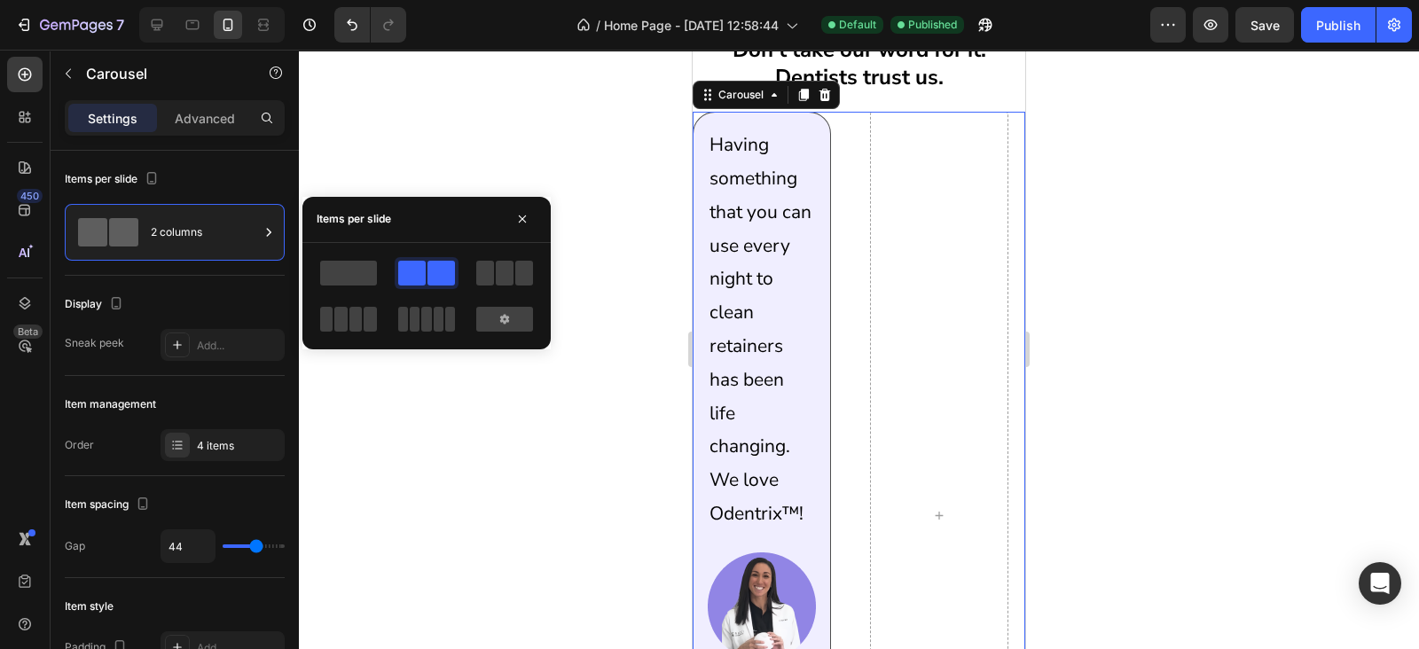
click at [368, 262] on span at bounding box center [348, 273] width 57 height 25
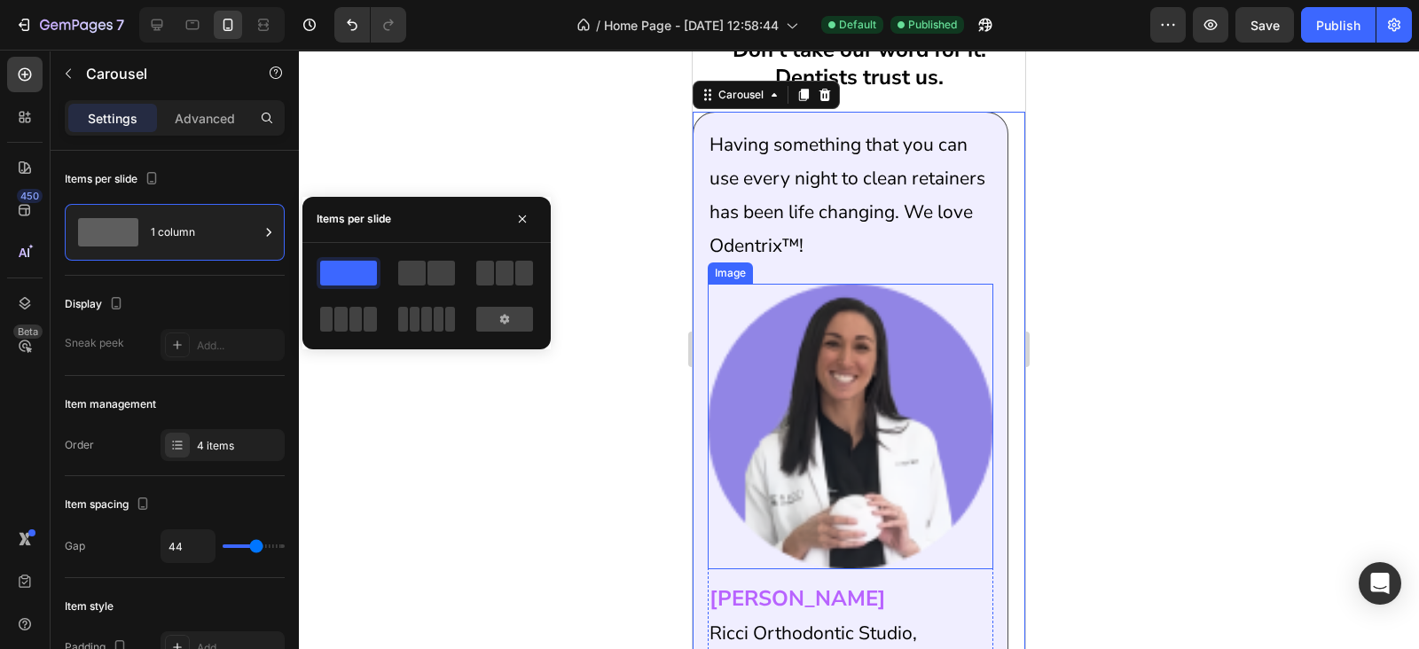
scroll to position [1423, 0]
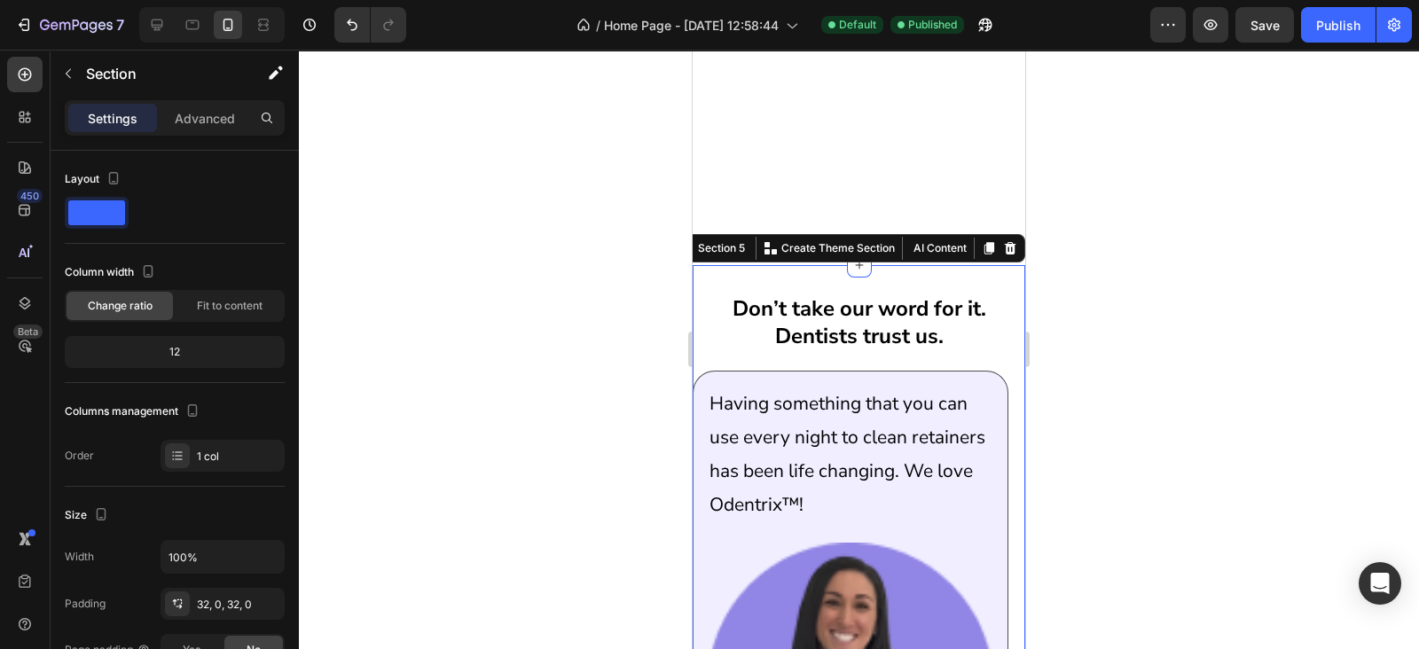
click at [856, 277] on div "Don’t take our word for it. Dentists trust us. Heading Having something that yo…" at bounding box center [858, 626] width 332 height 723
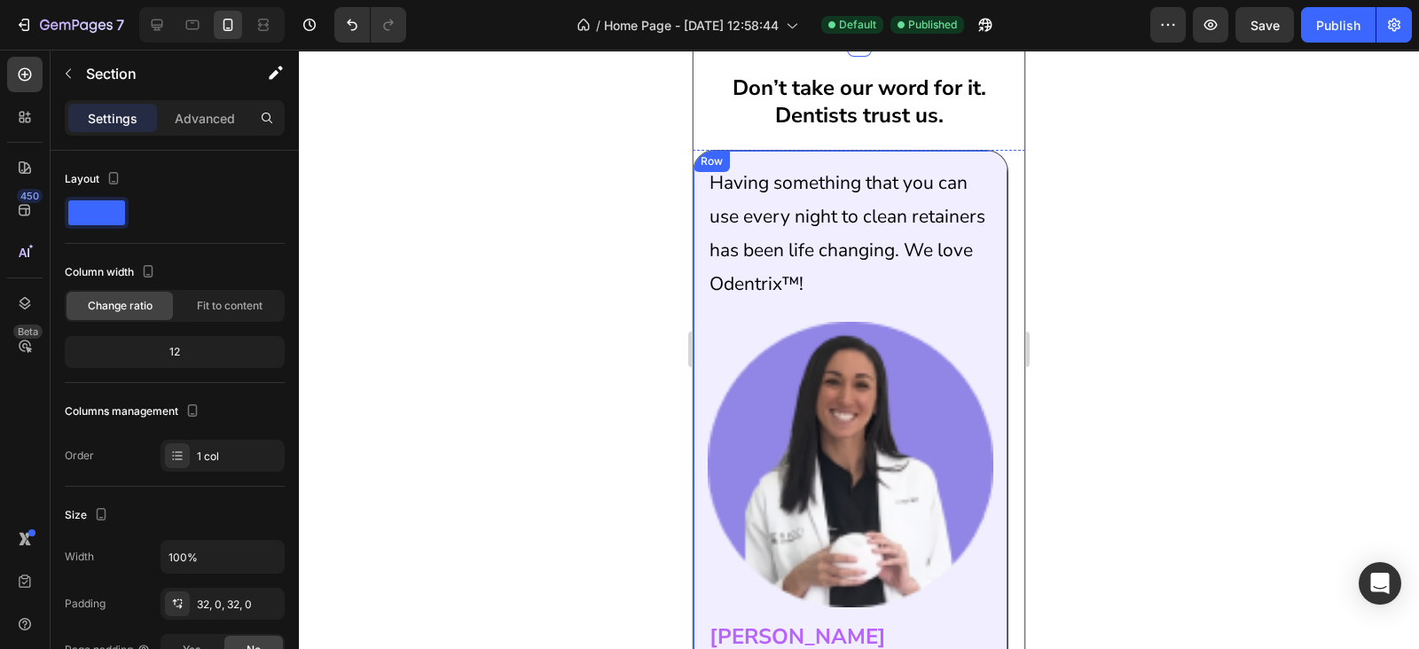
click at [838, 354] on div "Having something that you can use every night to clean retainers has been life …" at bounding box center [850, 444] width 316 height 589
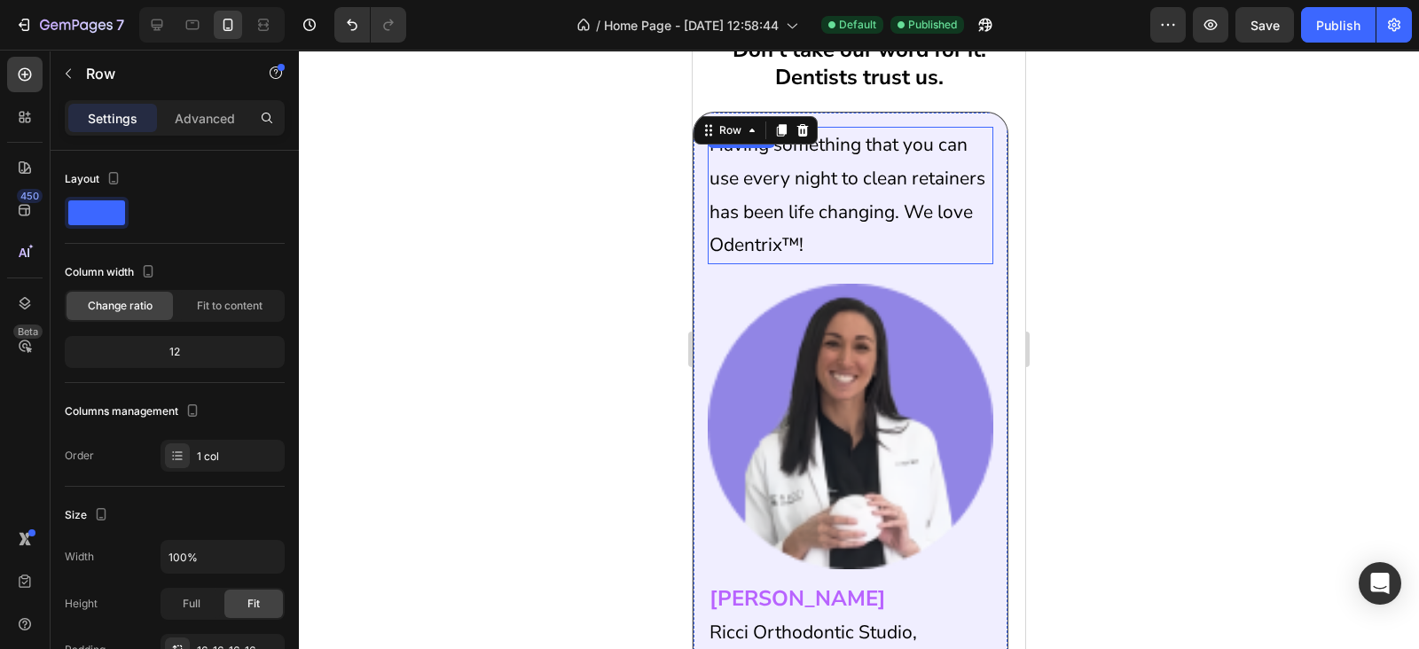
scroll to position [1682, 0]
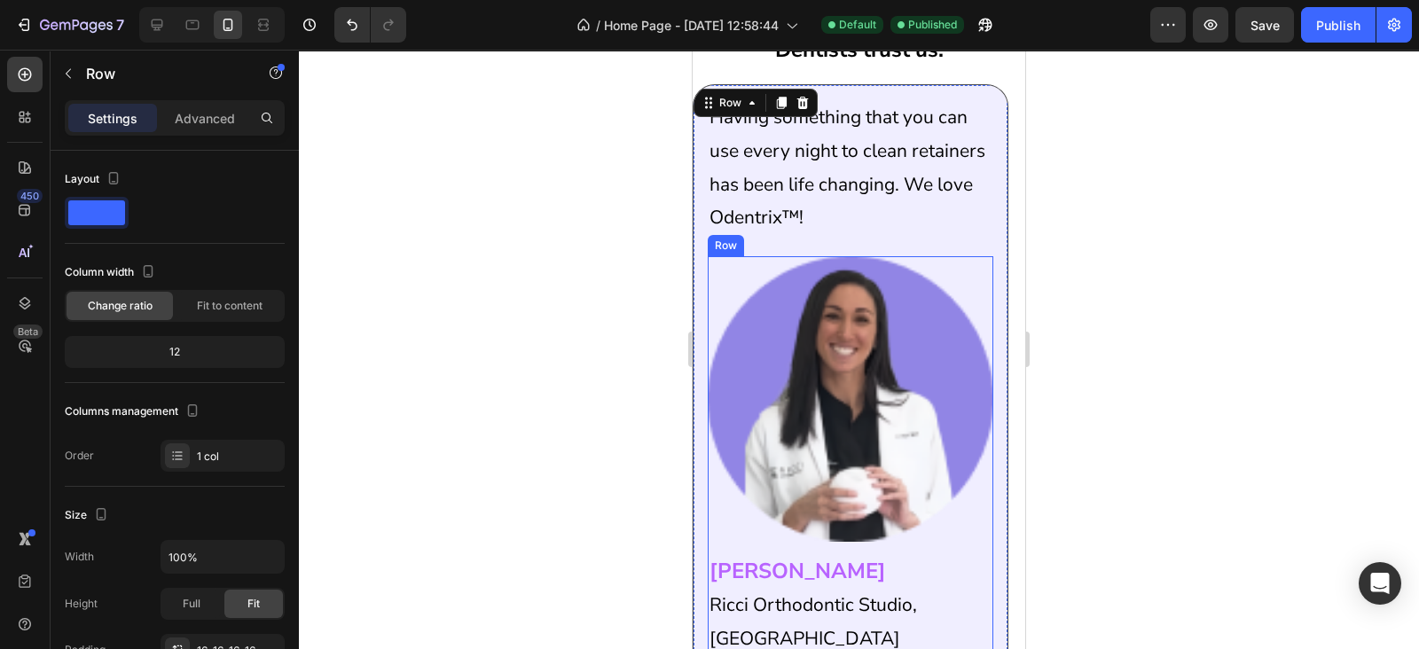
click at [877, 547] on div "Image Dr Alyssa Ricci Heading Ricci Orthodontic Studio, US Text Block Row" at bounding box center [849, 457] width 285 height 402
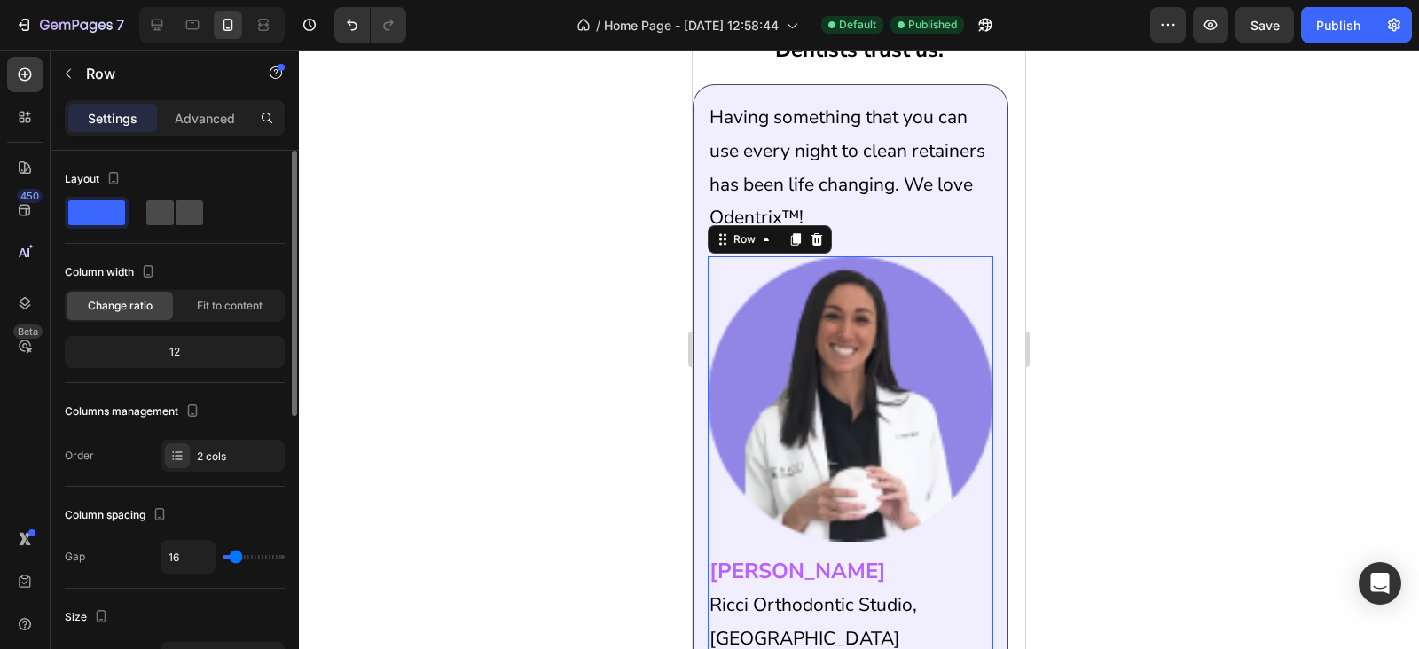
click at [170, 204] on span at bounding box center [159, 212] width 27 height 25
type input "8"
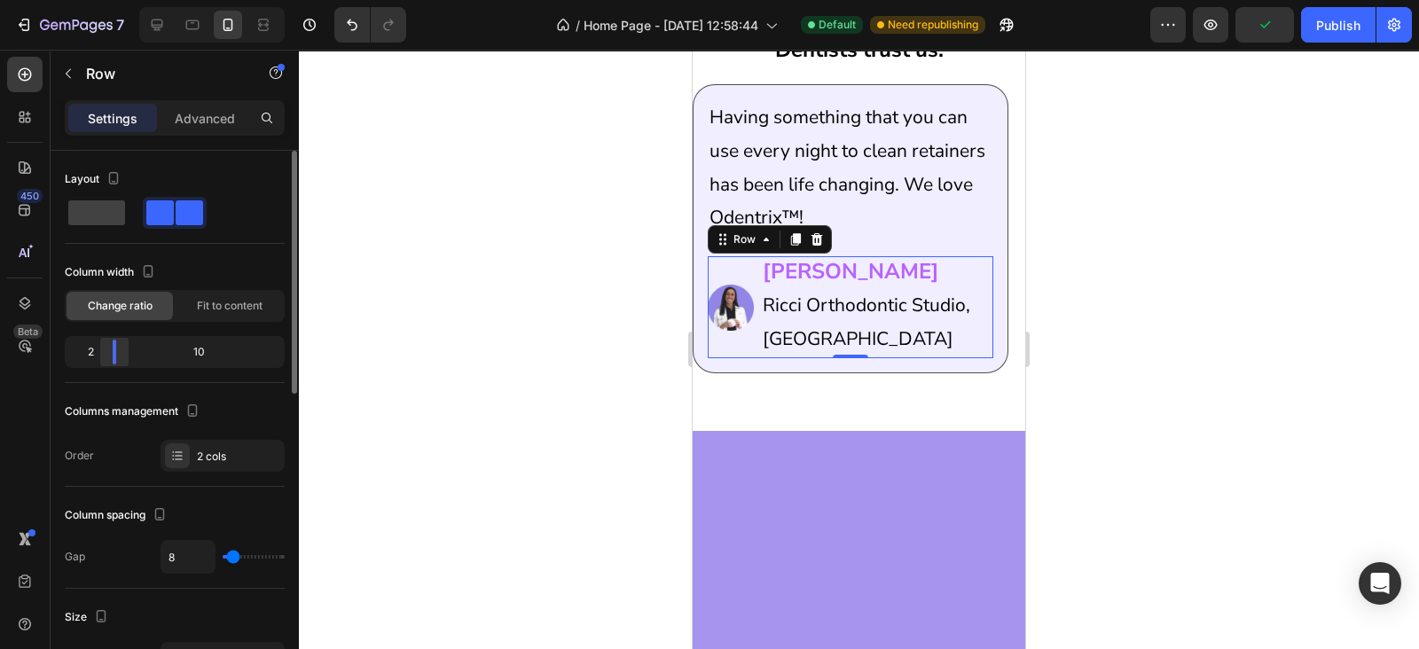
click at [98, 348] on div at bounding box center [114, 352] width 32 height 25
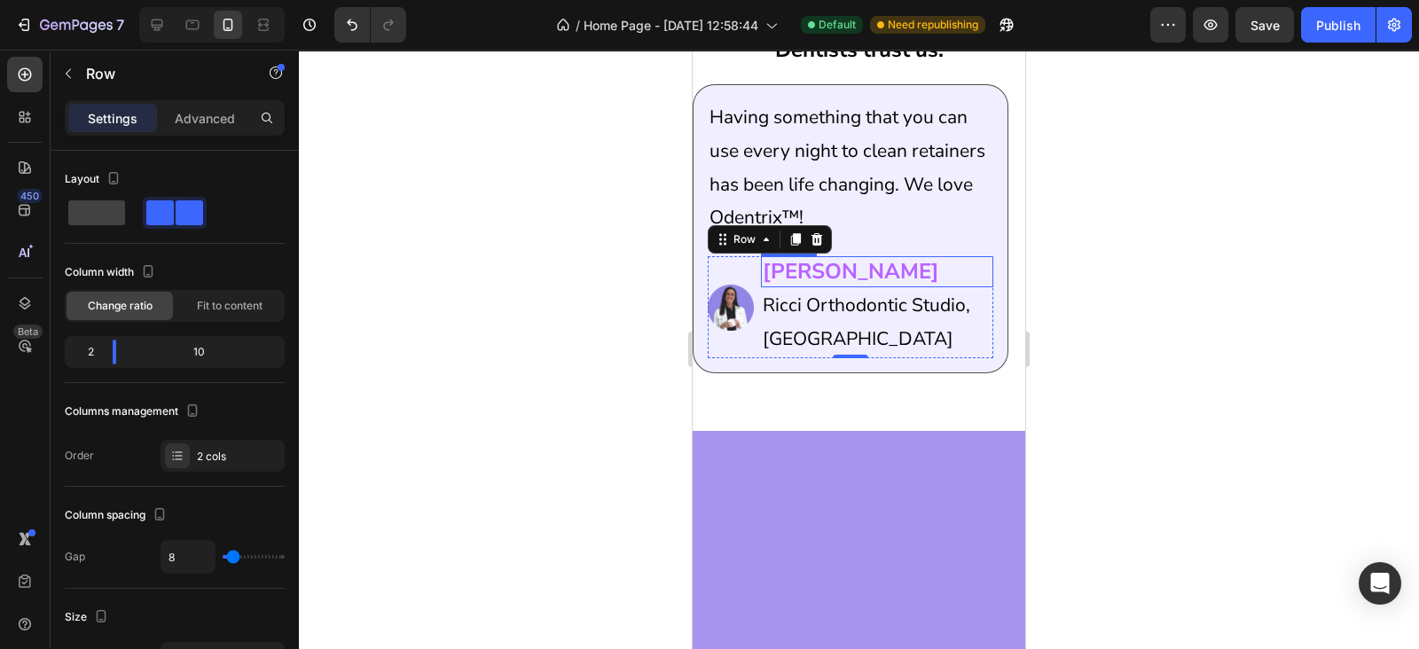
click at [881, 282] on p "Dr Alyssa Ricci" at bounding box center [876, 271] width 229 height 27
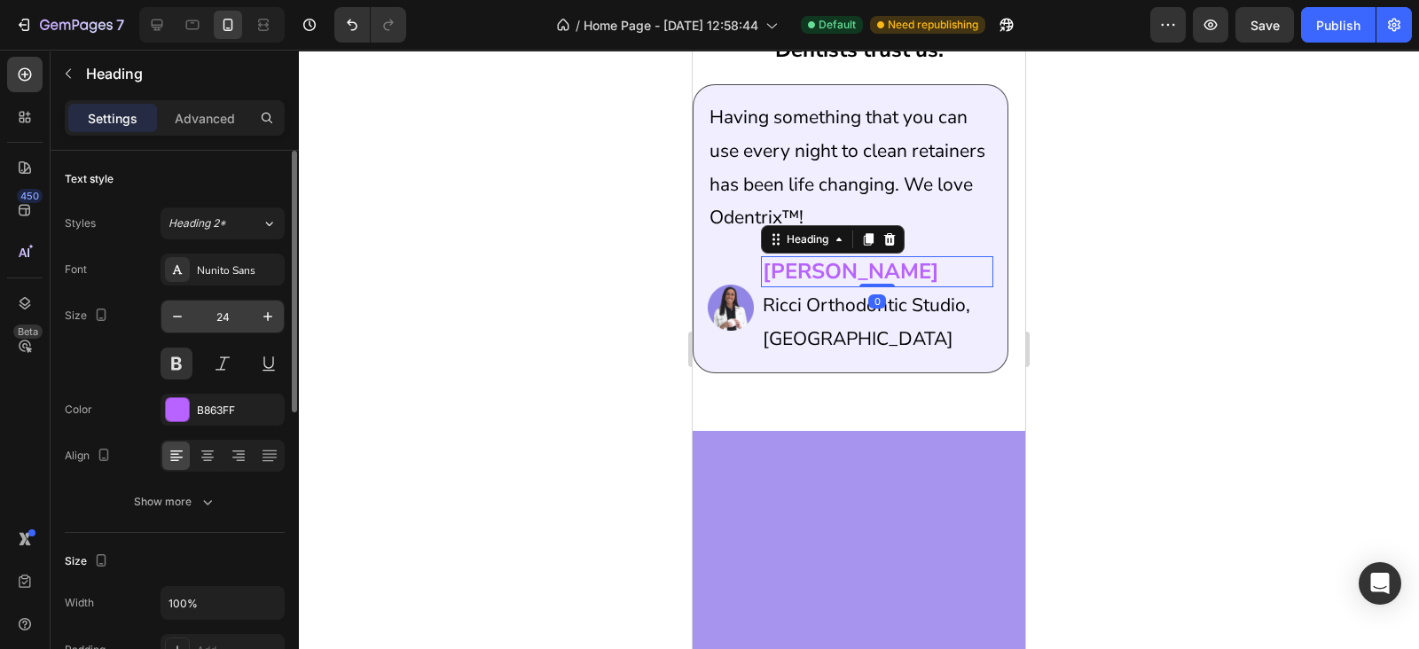
click at [200, 307] on input "24" at bounding box center [222, 317] width 59 height 32
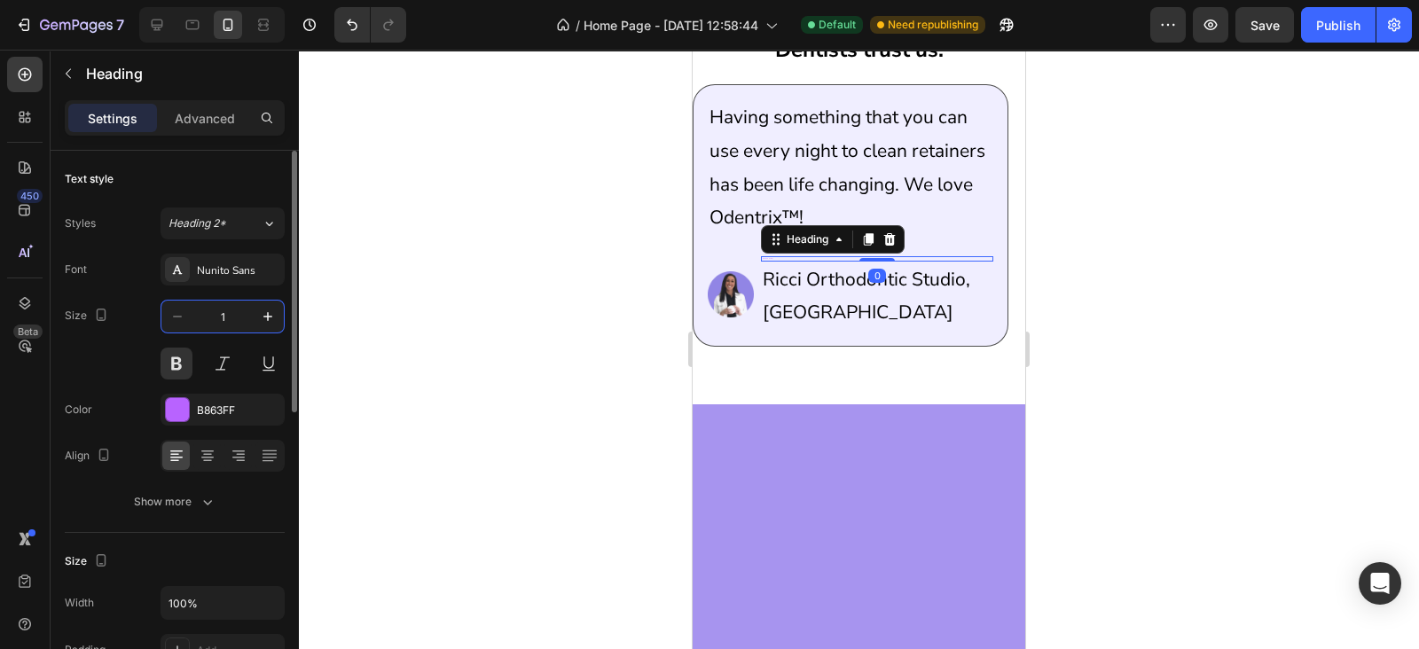
type input "16"
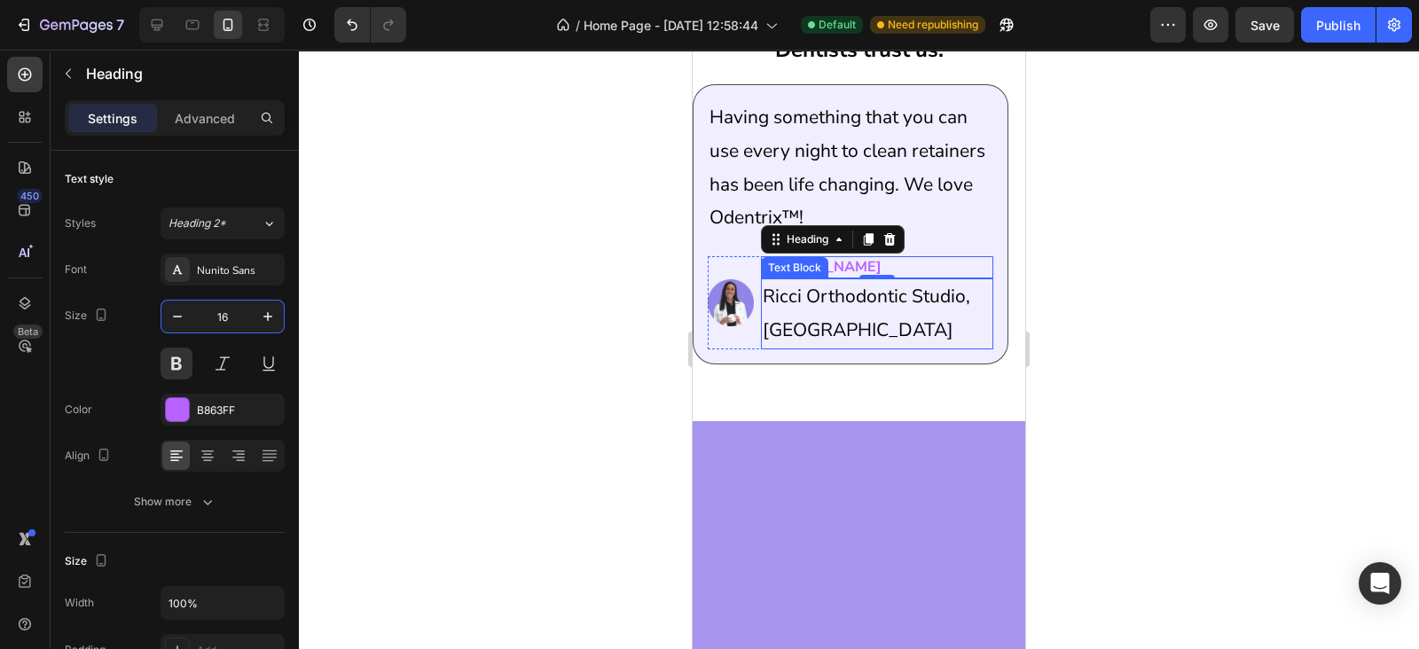
click at [832, 309] on p "Ricci Orthodontic Studio, US" at bounding box center [876, 313] width 229 height 67
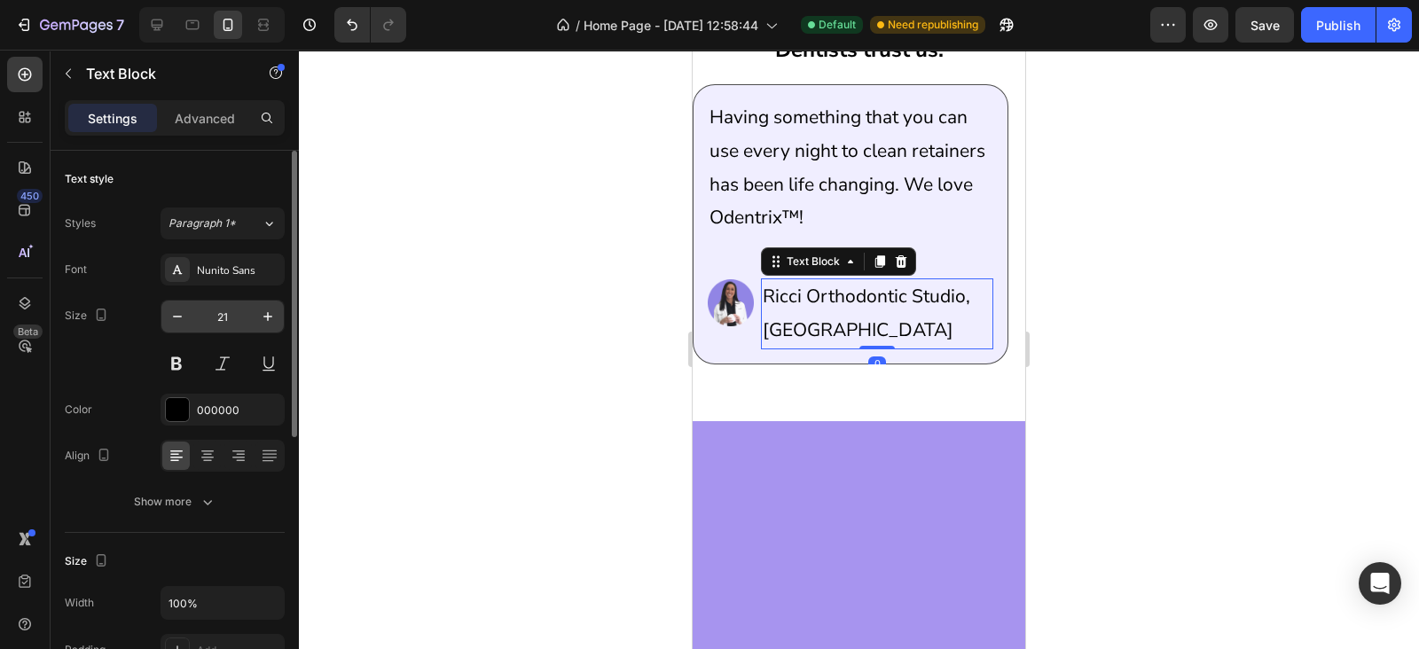
click at [247, 312] on input "21" at bounding box center [222, 317] width 59 height 32
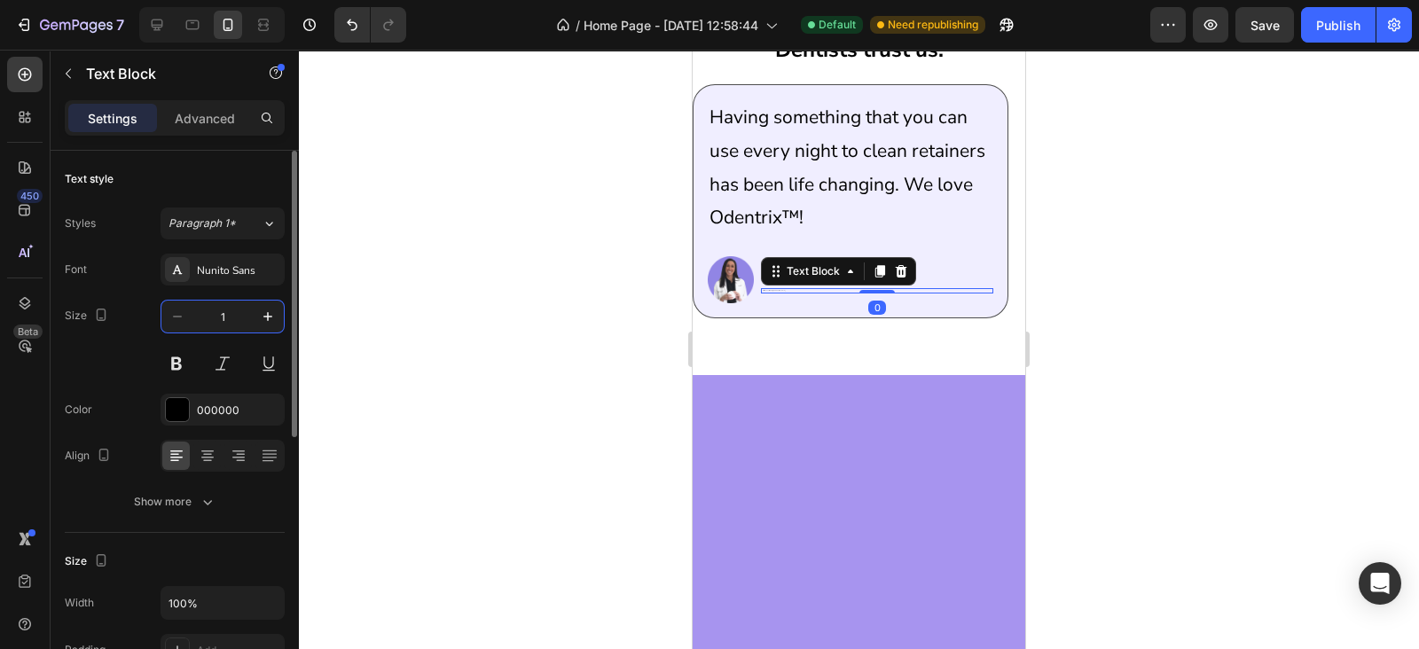
type input "13"
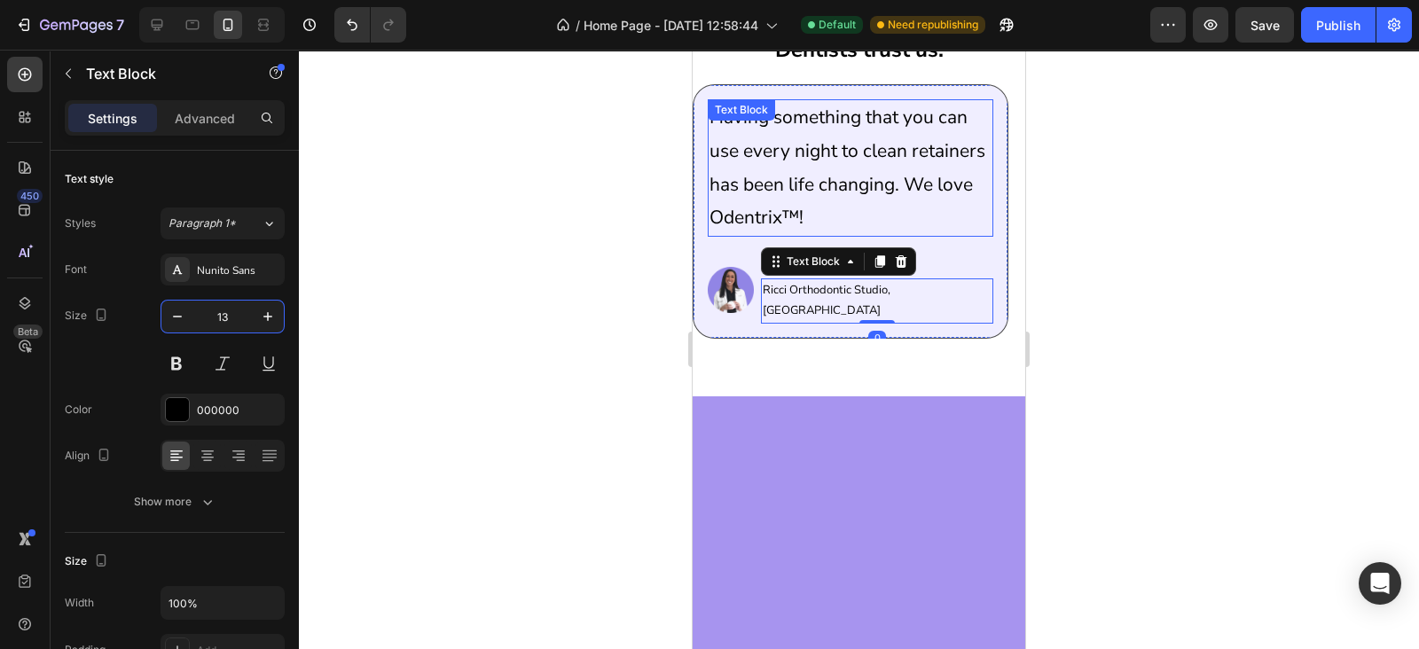
click at [853, 127] on p "Having something that you can use every night to clean retainers has been life …" at bounding box center [850, 168] width 282 height 134
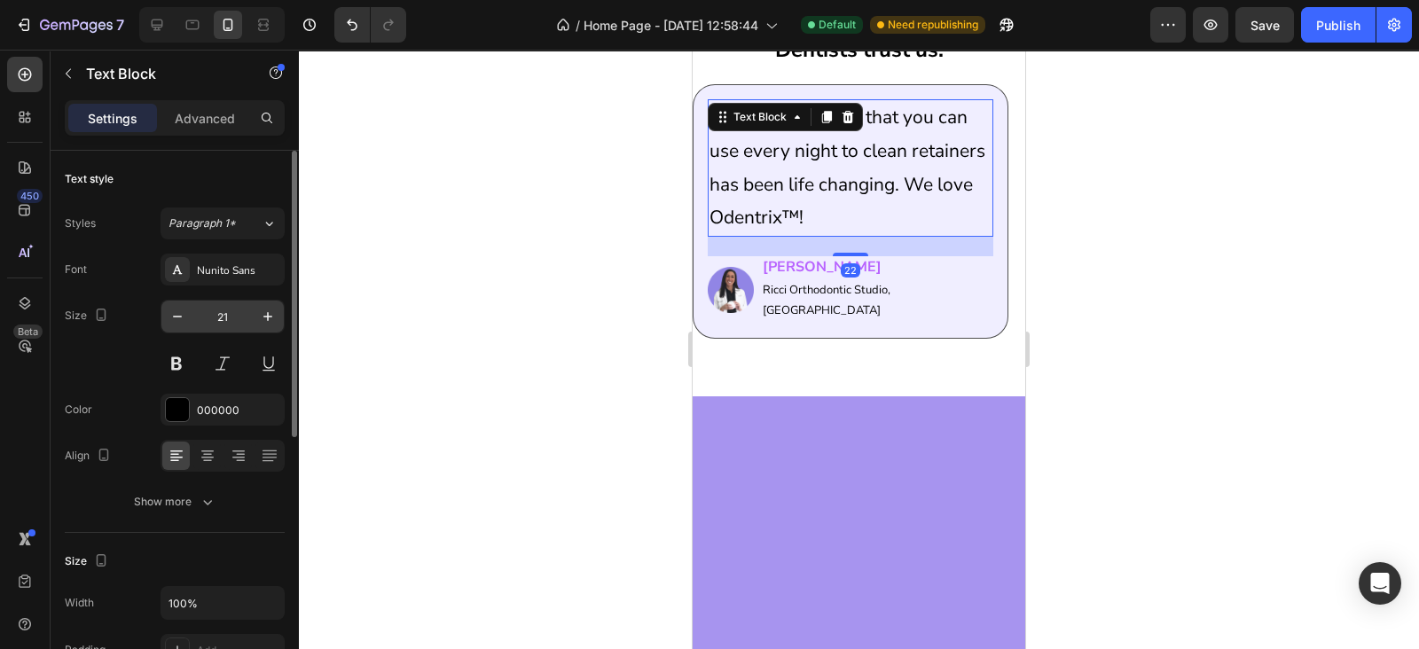
click at [196, 331] on input "21" at bounding box center [222, 317] width 59 height 32
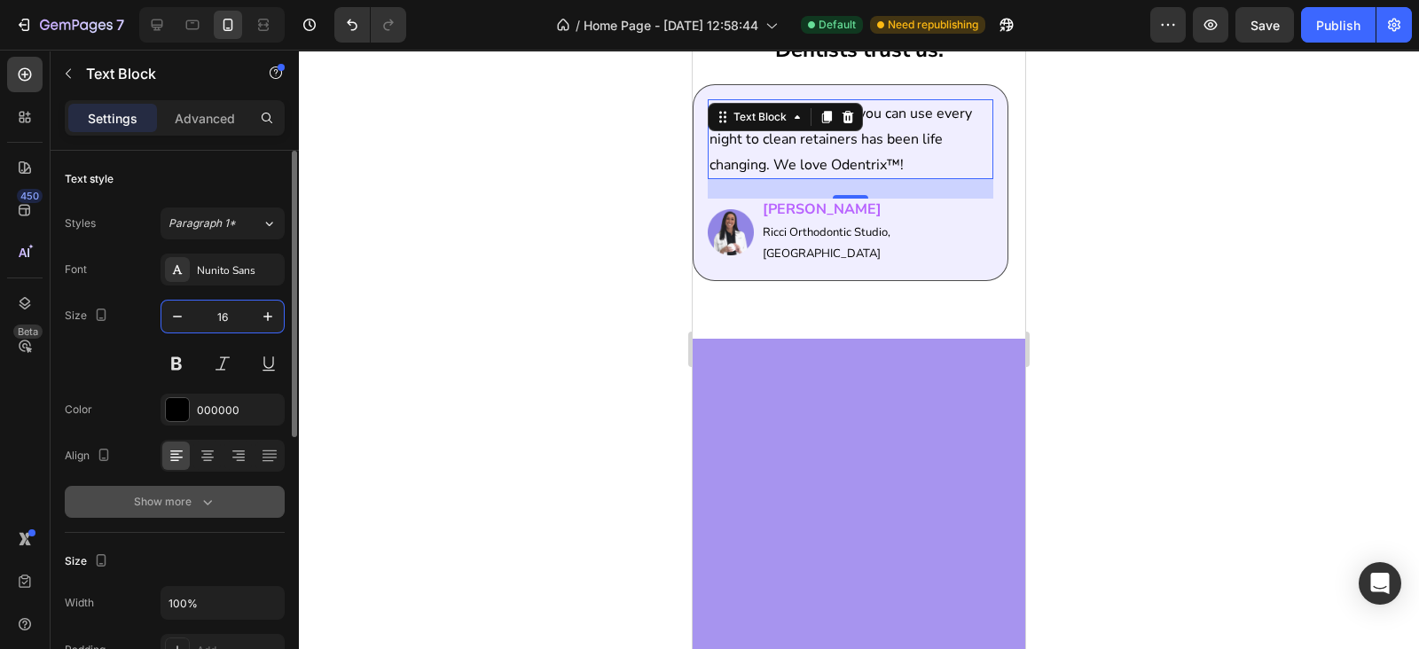
type input "16"
click at [177, 512] on button "Show more" at bounding box center [175, 502] width 220 height 32
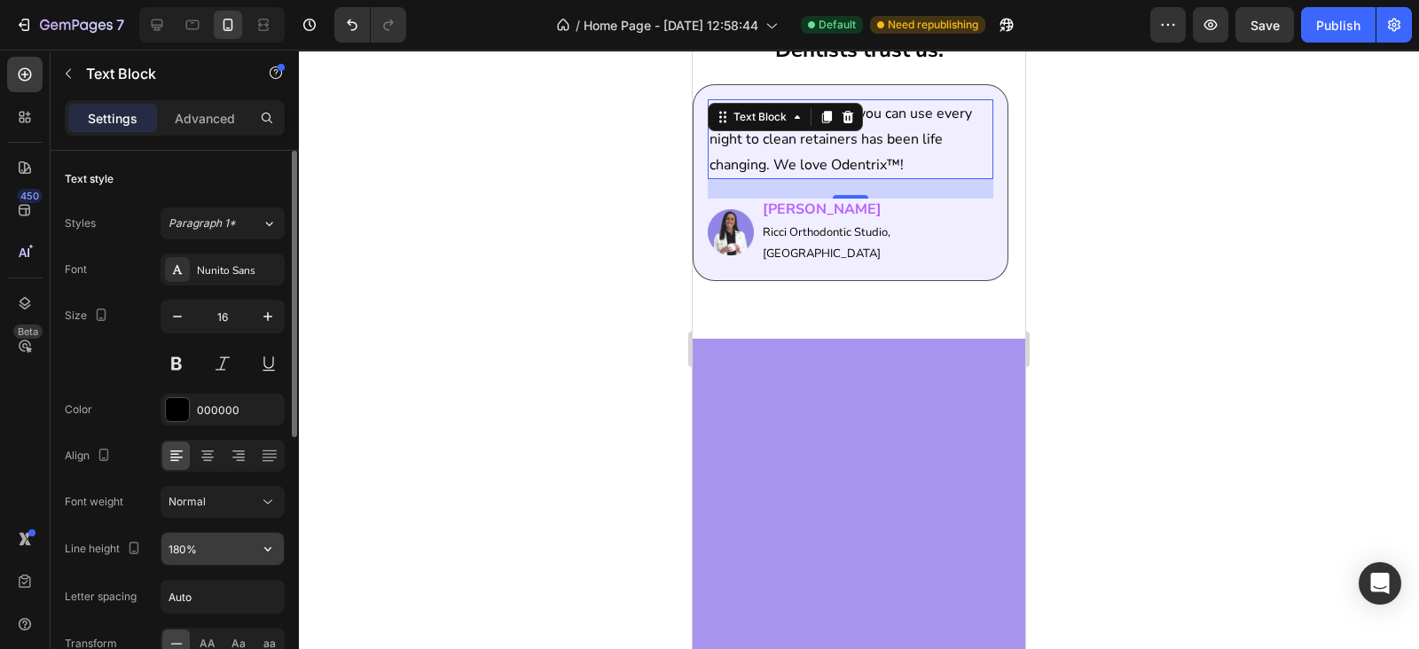
click at [180, 551] on input "180%" at bounding box center [222, 549] width 122 height 32
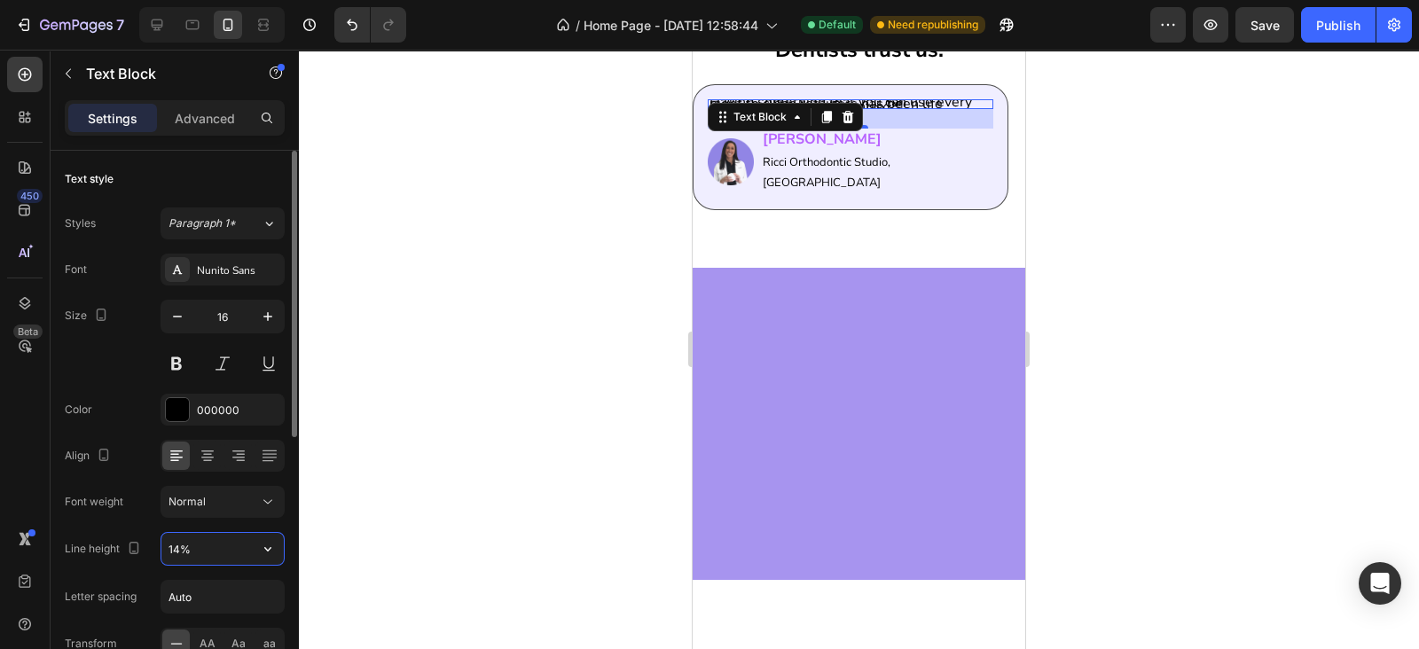
type input "145%"
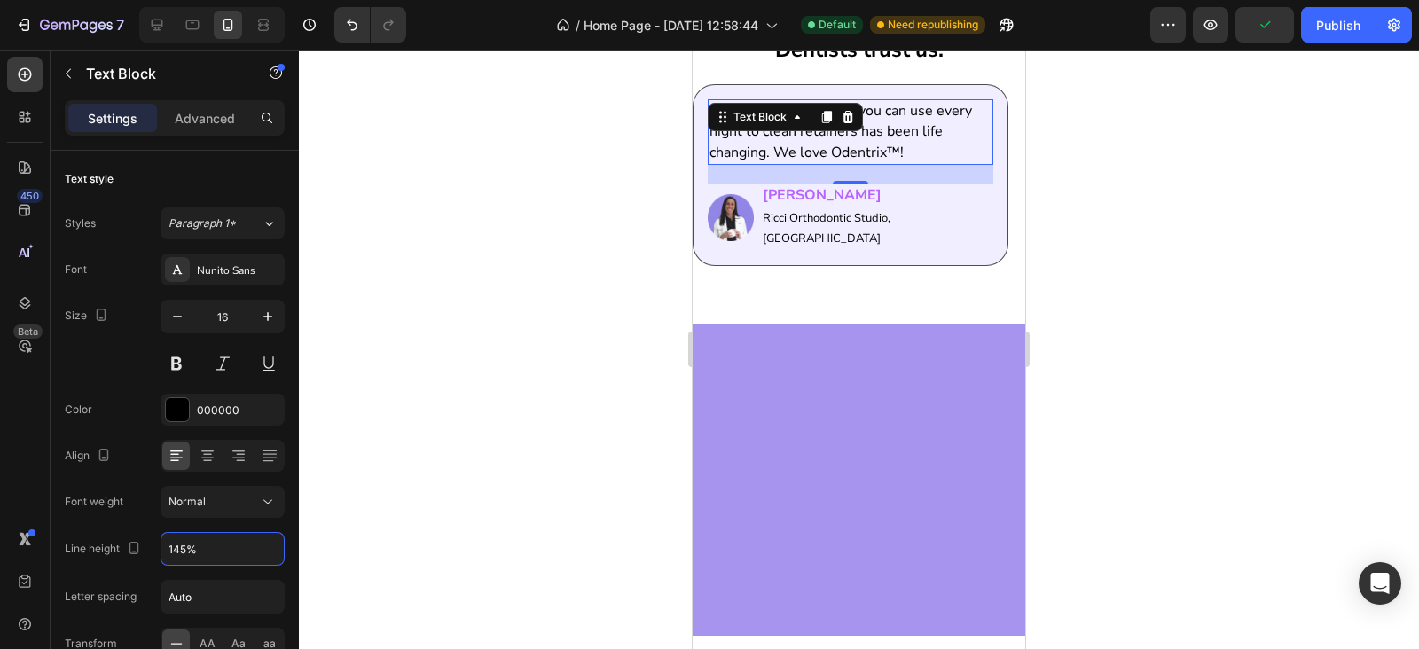
scroll to position [1423, 0]
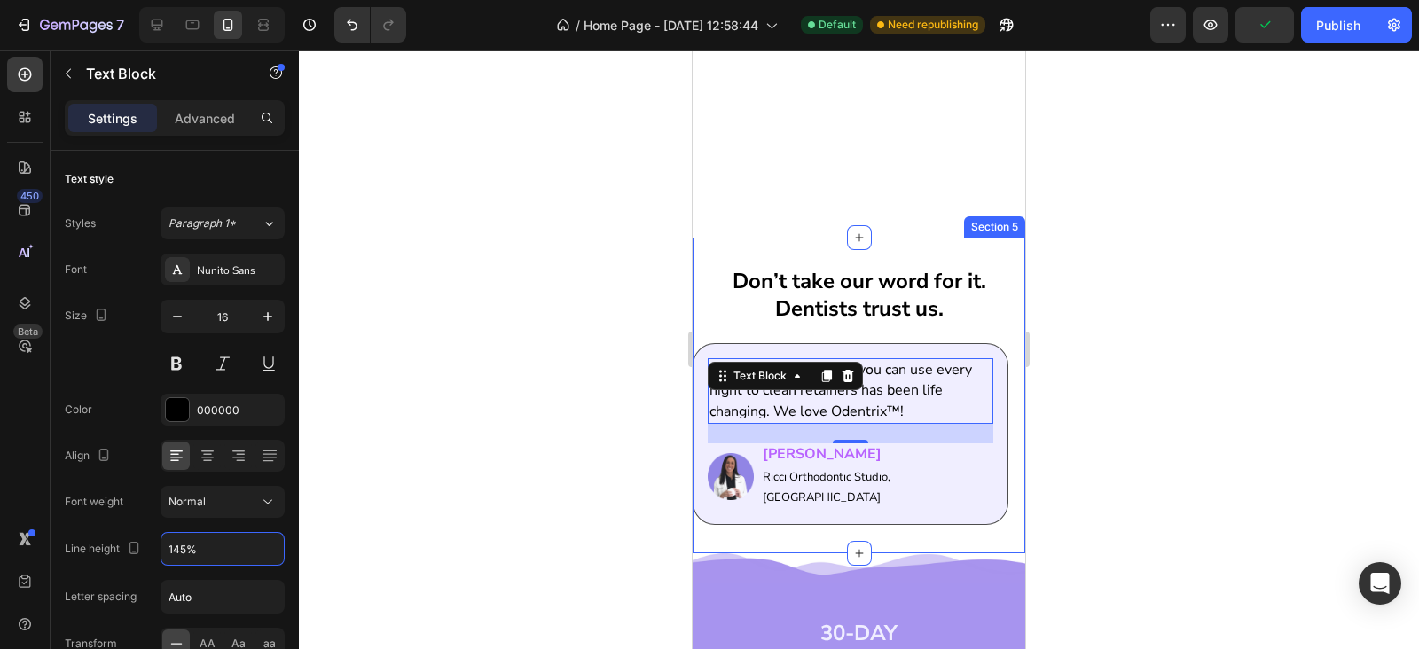
click at [847, 262] on div "Don’t take our word for it. Dentists trust us. Heading Having something that yo…" at bounding box center [858, 396] width 332 height 317
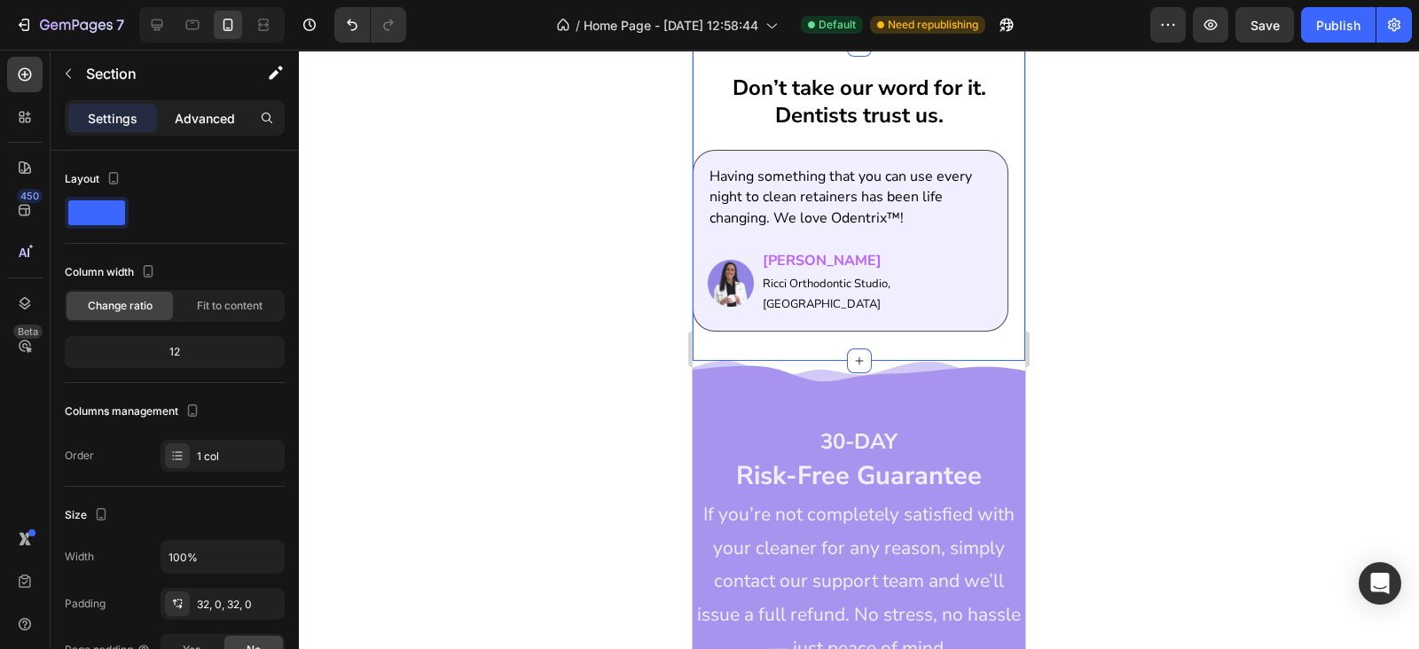
click at [194, 114] on p "Advanced" at bounding box center [205, 118] width 60 height 19
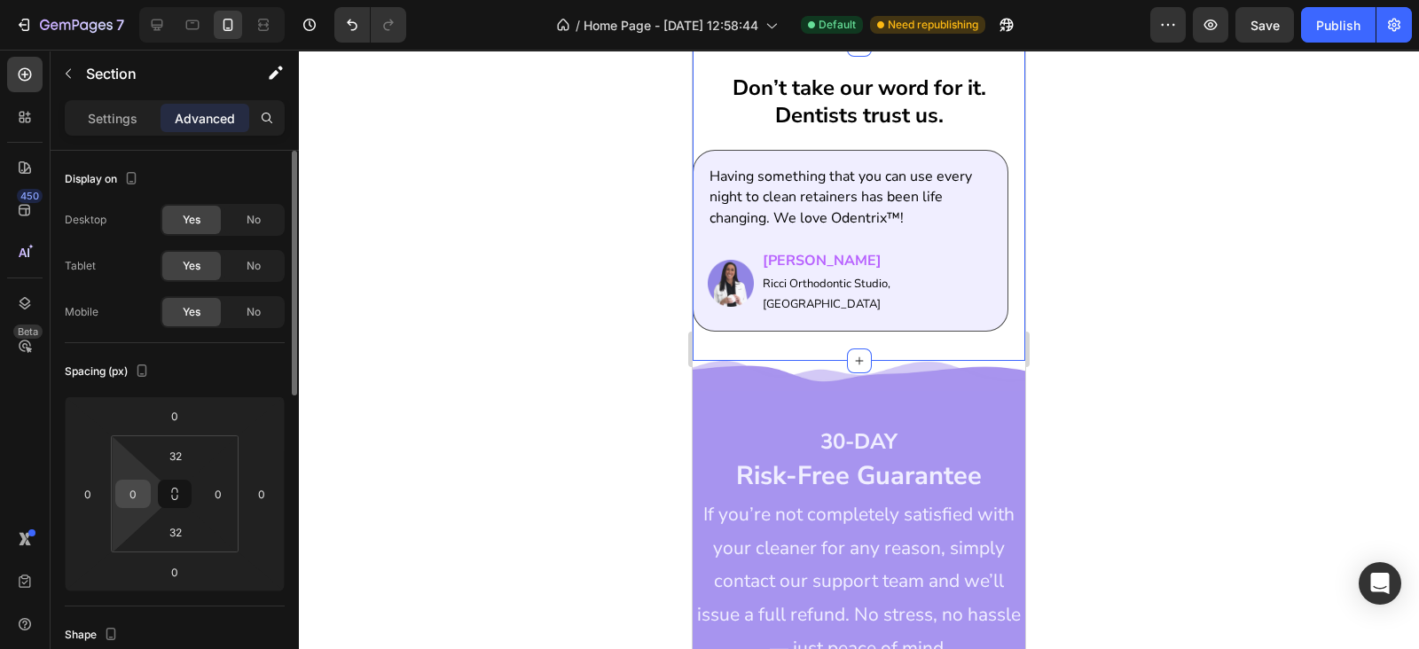
click at [145, 505] on div "0" at bounding box center [132, 494] width 35 height 28
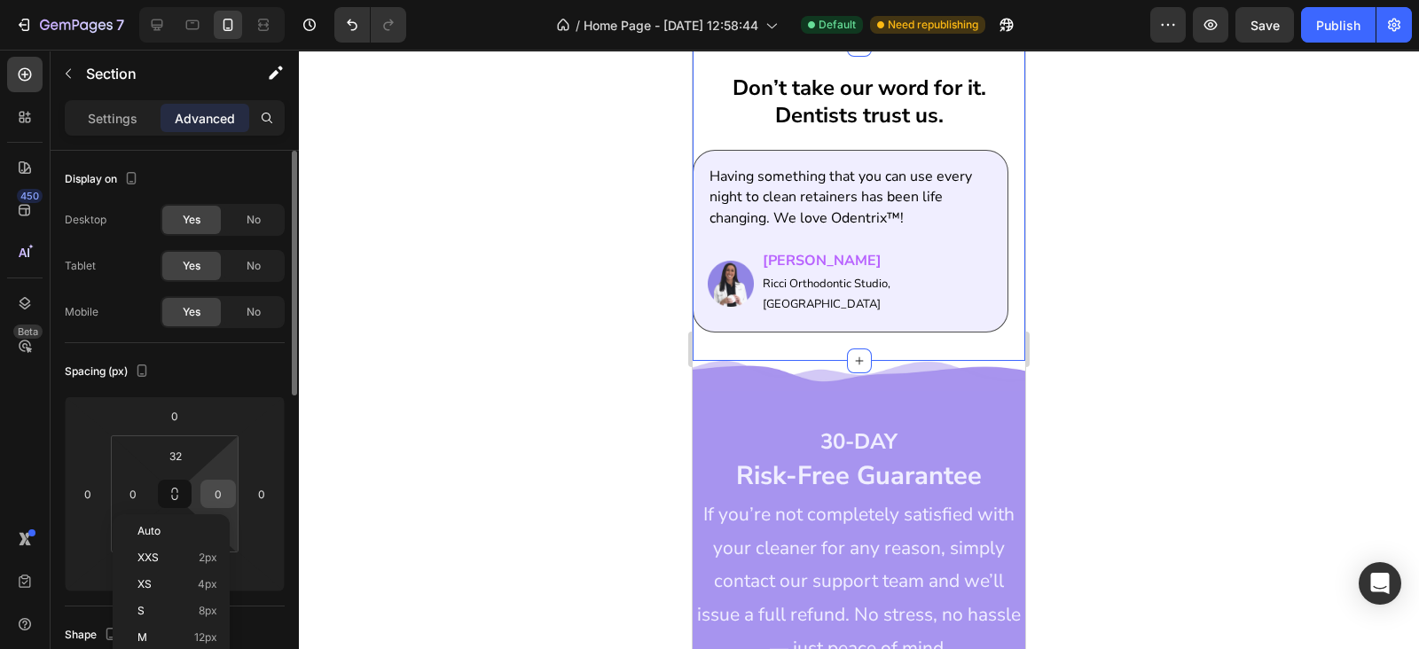
click at [205, 501] on input "0" at bounding box center [218, 494] width 27 height 27
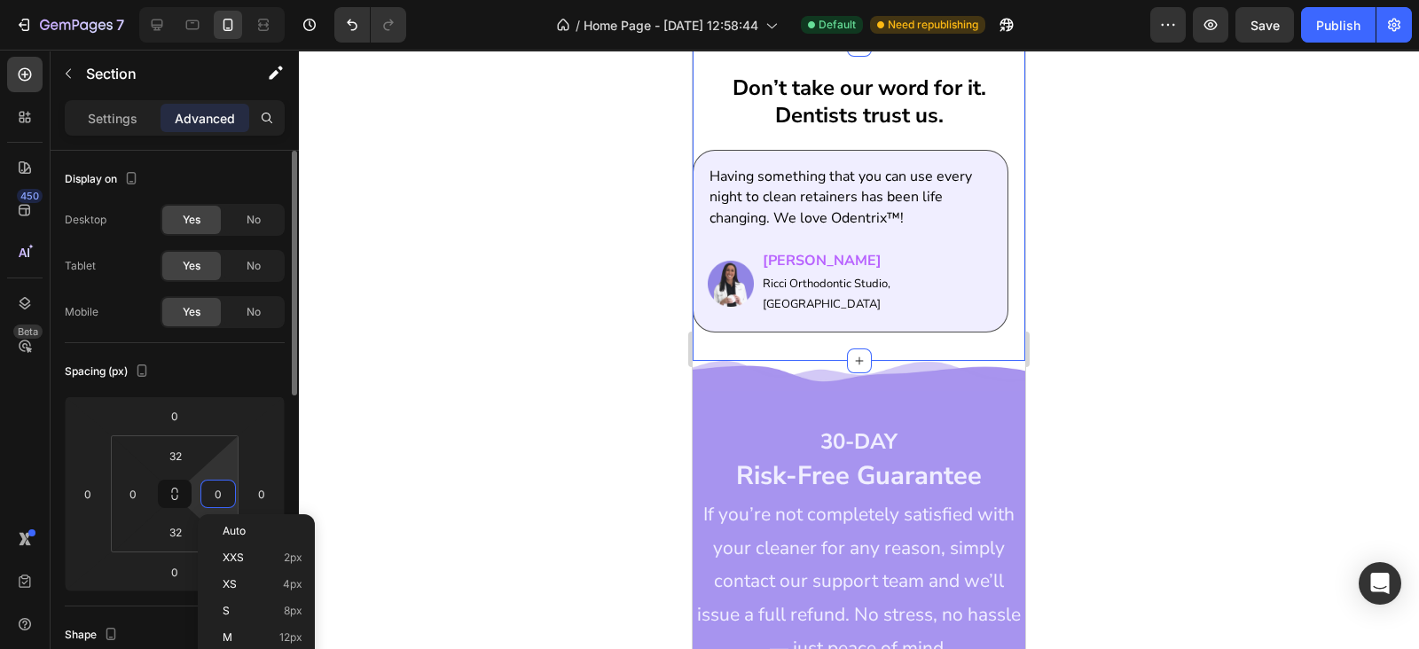
click at [205, 501] on input "0" at bounding box center [218, 494] width 27 height 27
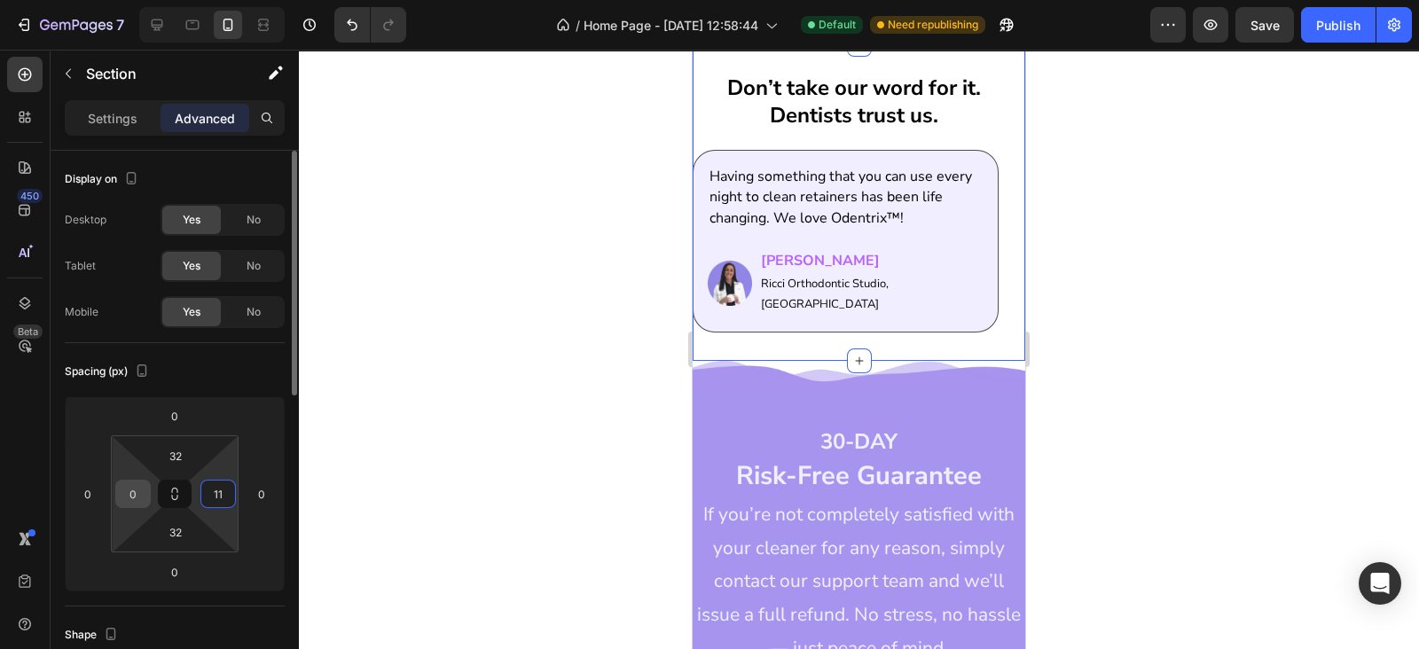
type input "11"
click at [139, 493] on input "0" at bounding box center [133, 494] width 27 height 27
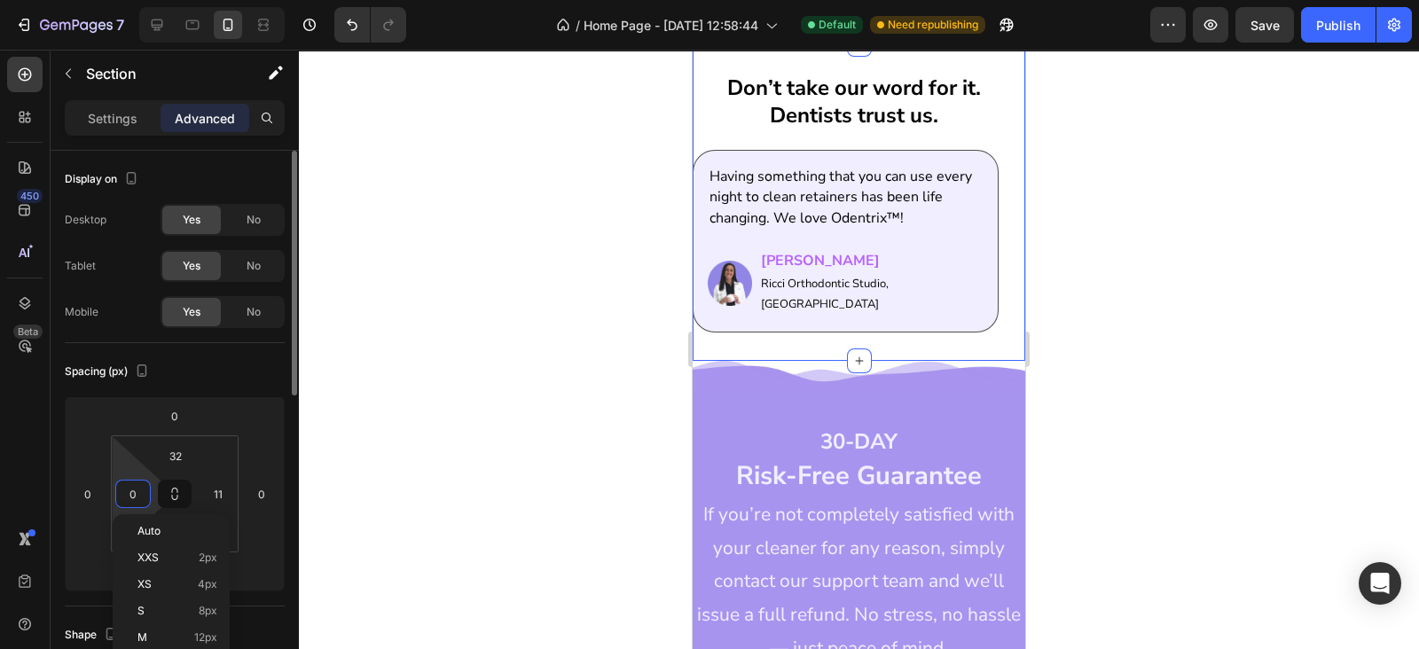
click at [139, 493] on input "0" at bounding box center [133, 494] width 27 height 27
type input "11"
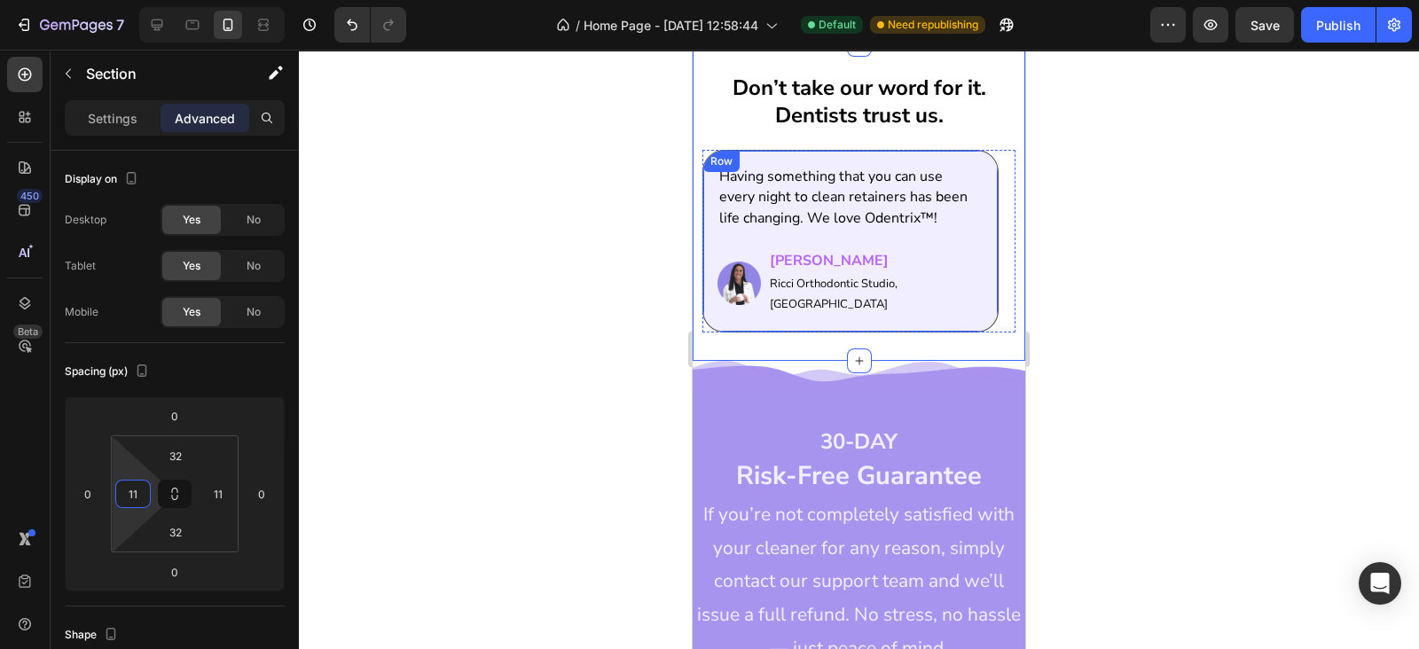
click at [825, 229] on p "Having something that you can use every night to clean retainers has been life …" at bounding box center [850, 198] width 262 height 62
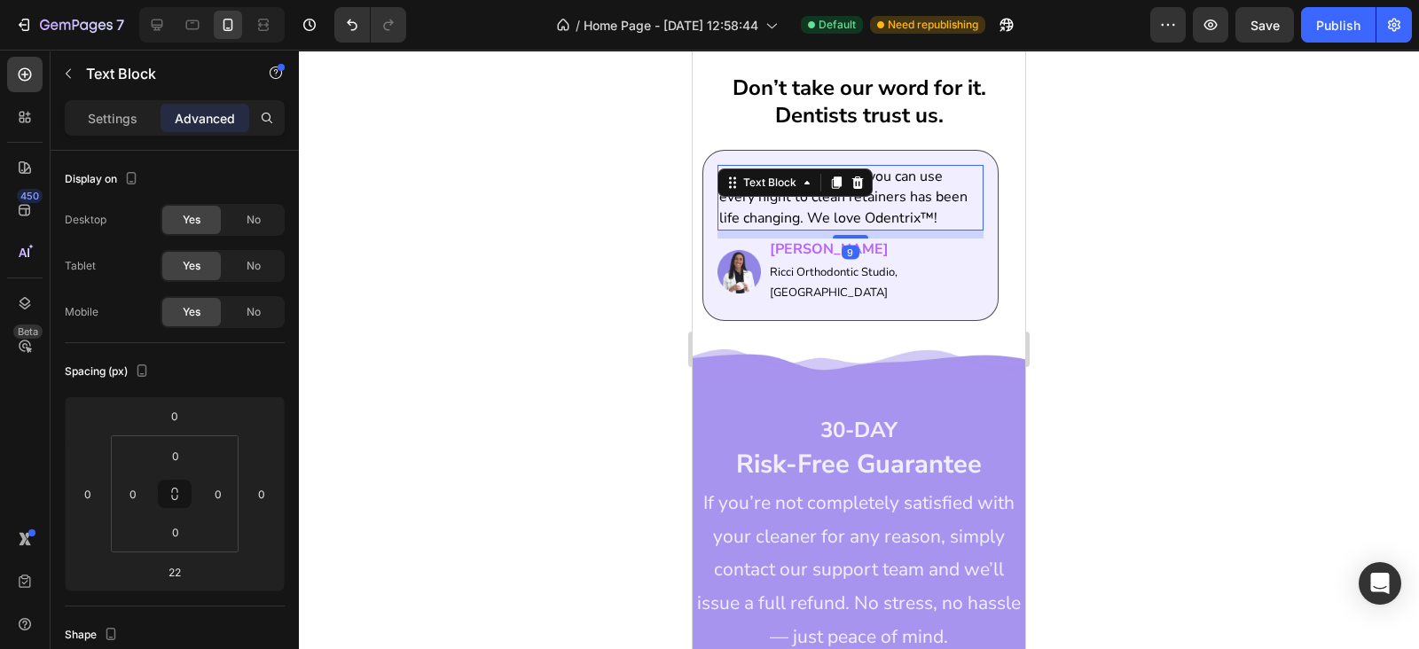
drag, startPoint x: 852, startPoint y: 436, endPoint x: 851, endPoint y: 425, distance: 11.6
click at [851, 231] on div "9" at bounding box center [850, 231] width 266 height 0
type input "9"
click at [801, 349] on div "Don’t take our word for it. Dentists trust us. Heading Having something that yo…" at bounding box center [858, 196] width 332 height 305
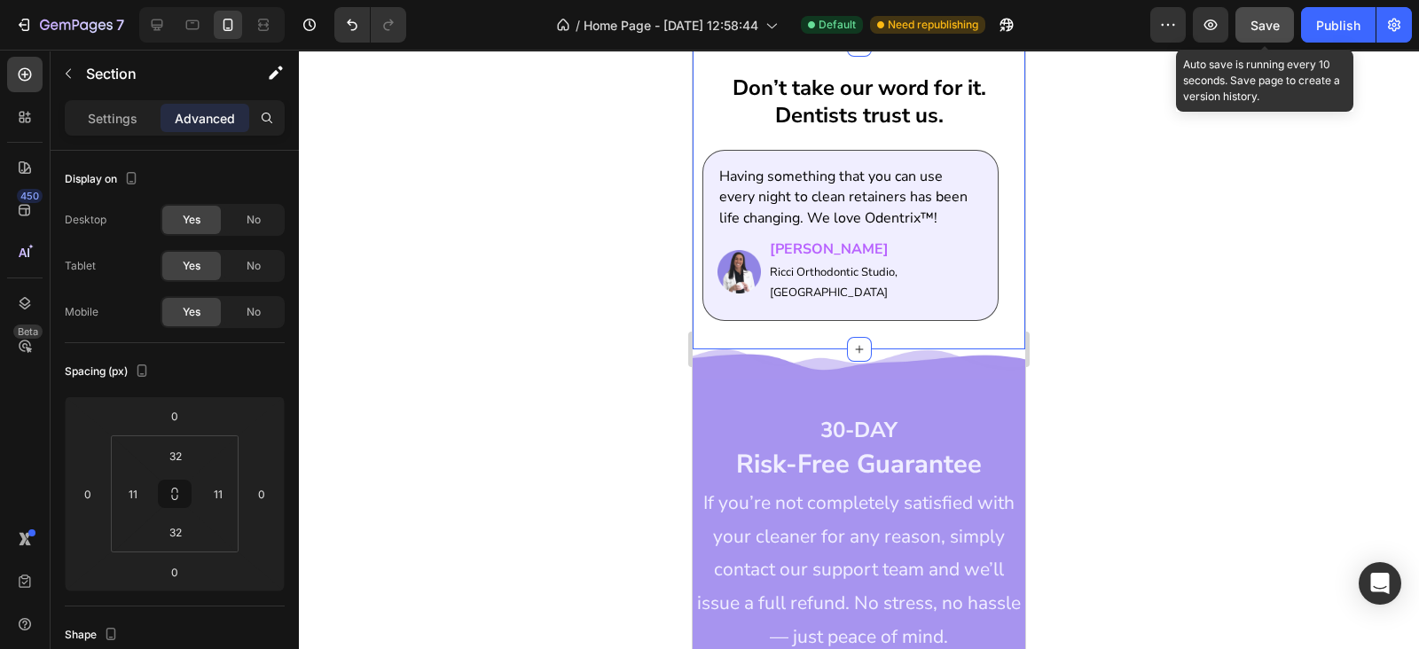
click at [1276, 24] on span "Save" at bounding box center [1264, 25] width 29 height 15
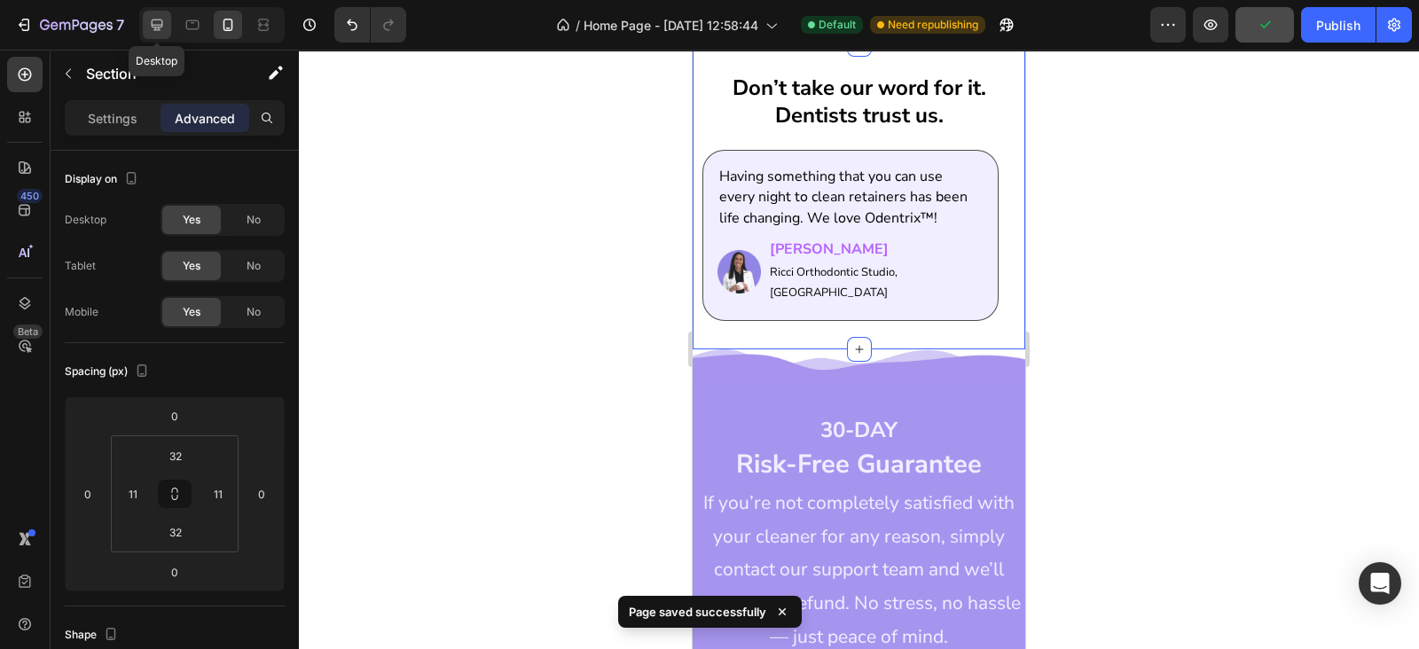
click at [166, 12] on div at bounding box center [157, 25] width 28 height 28
type input "0"
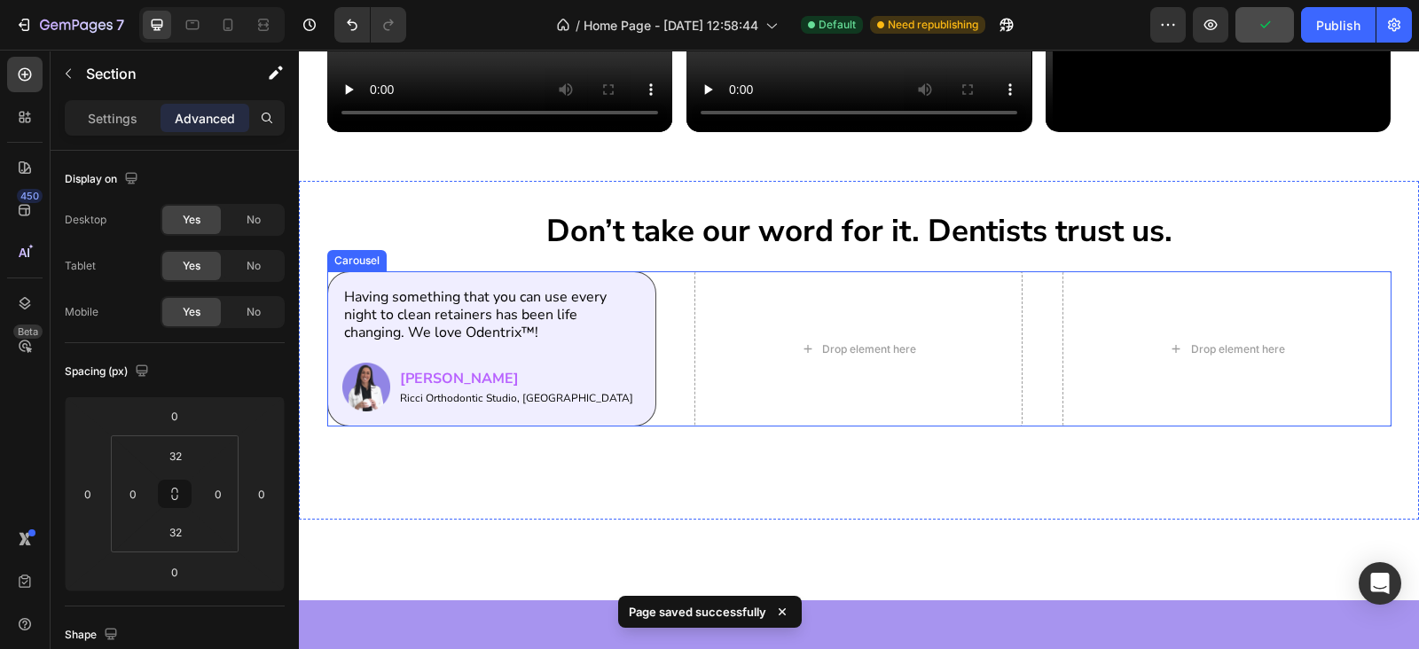
scroll to position [1934, 0]
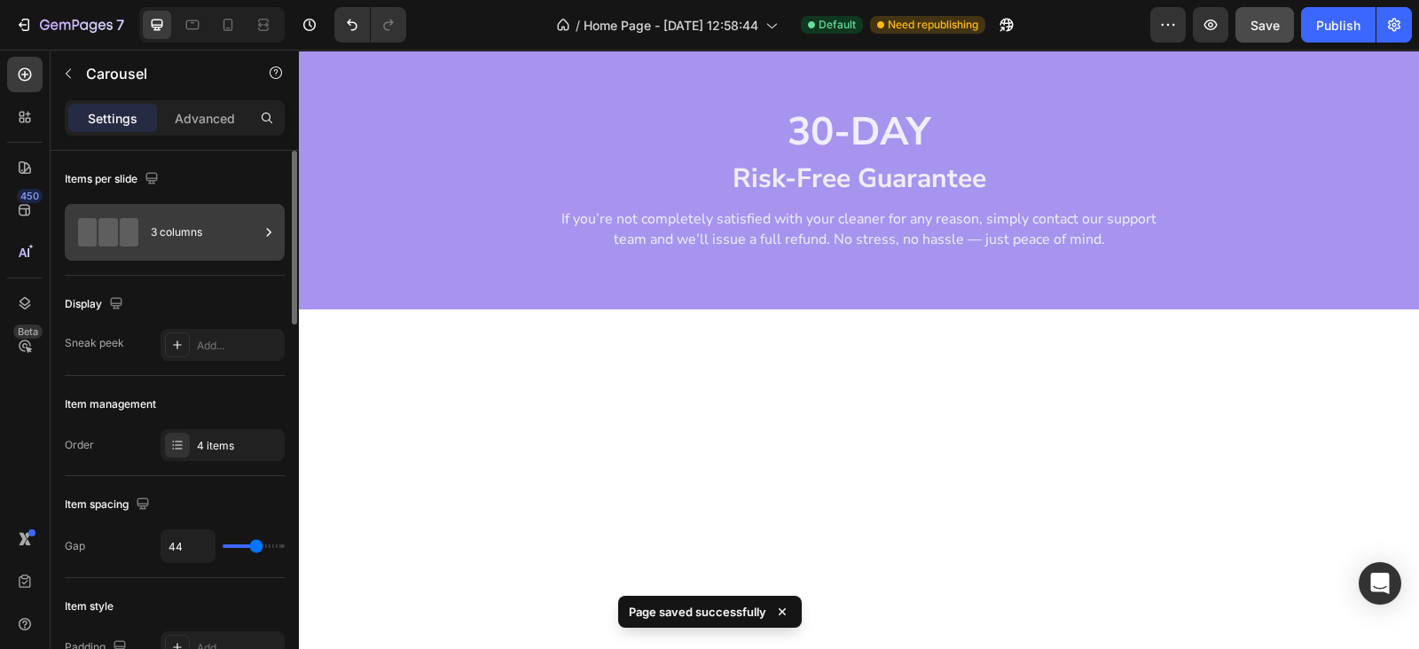
click at [203, 242] on div "3 columns" at bounding box center [205, 232] width 108 height 41
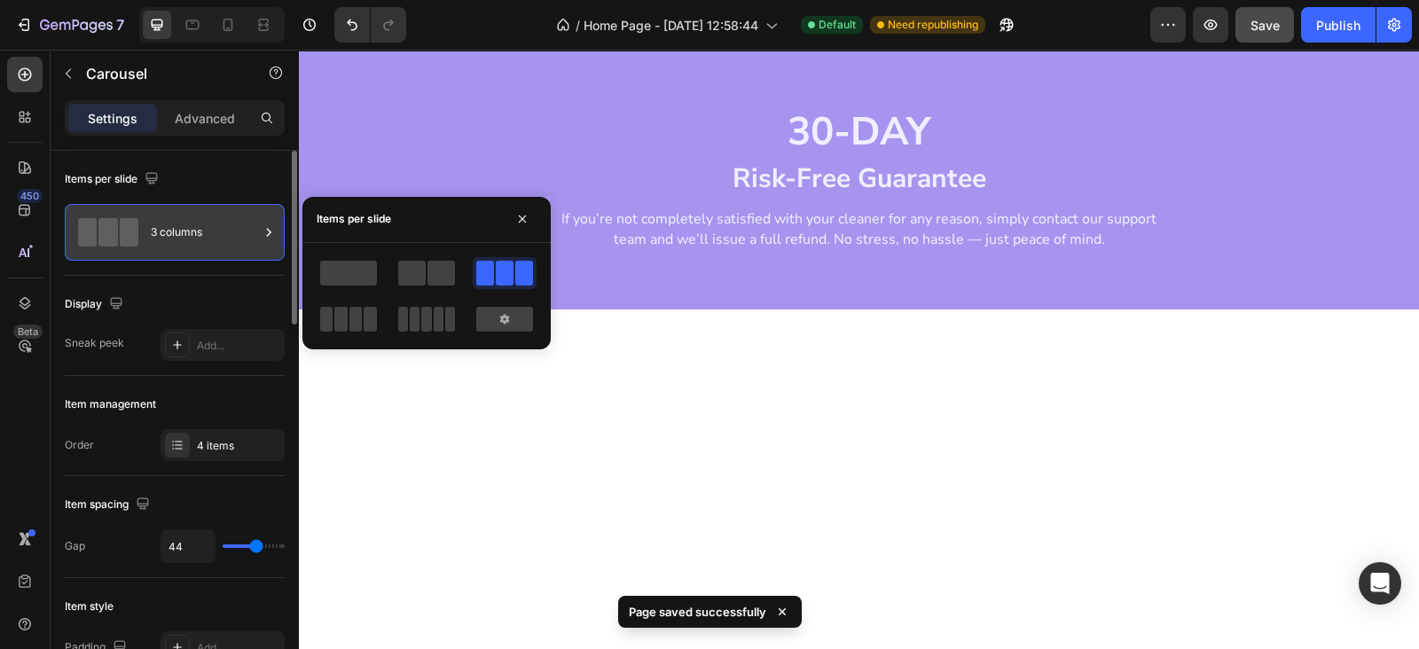
click at [203, 242] on div "3 columns" at bounding box center [205, 232] width 108 height 41
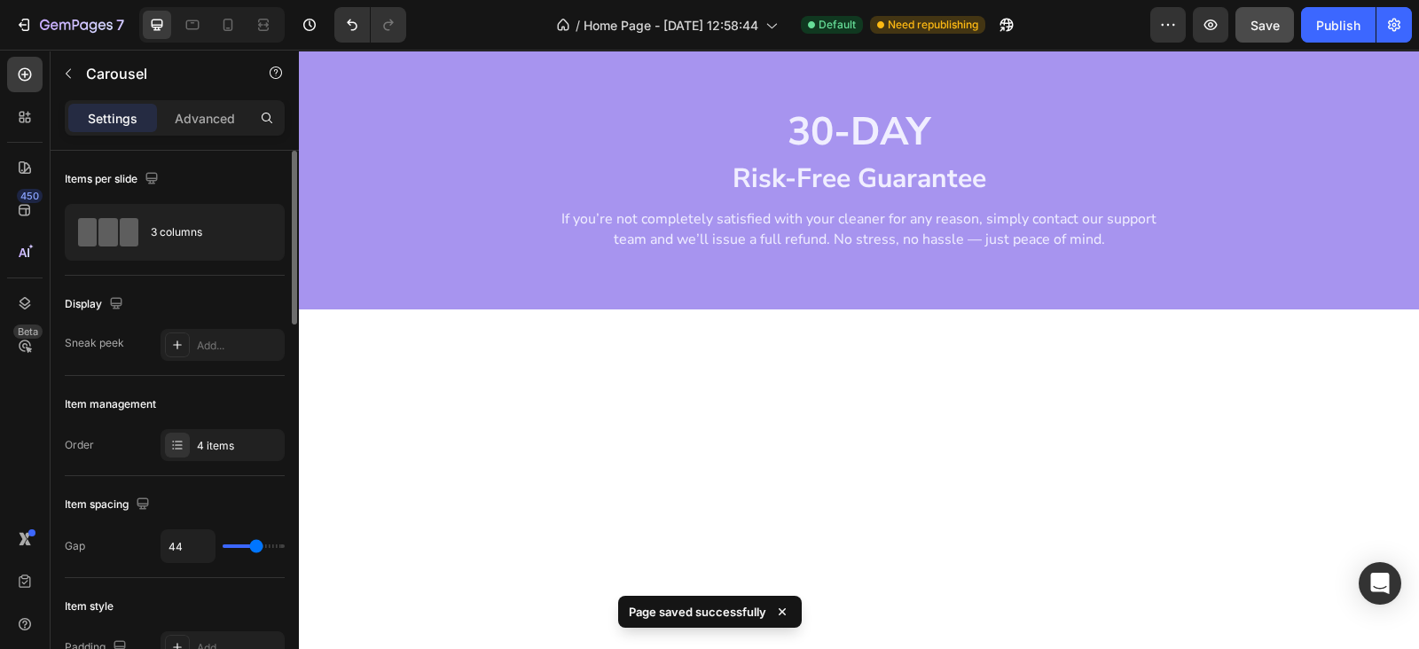
click at [222, 467] on div "Item management Order 4 items" at bounding box center [175, 426] width 220 height 100
click at [222, 460] on div "Item management Order 4 items" at bounding box center [175, 426] width 220 height 100
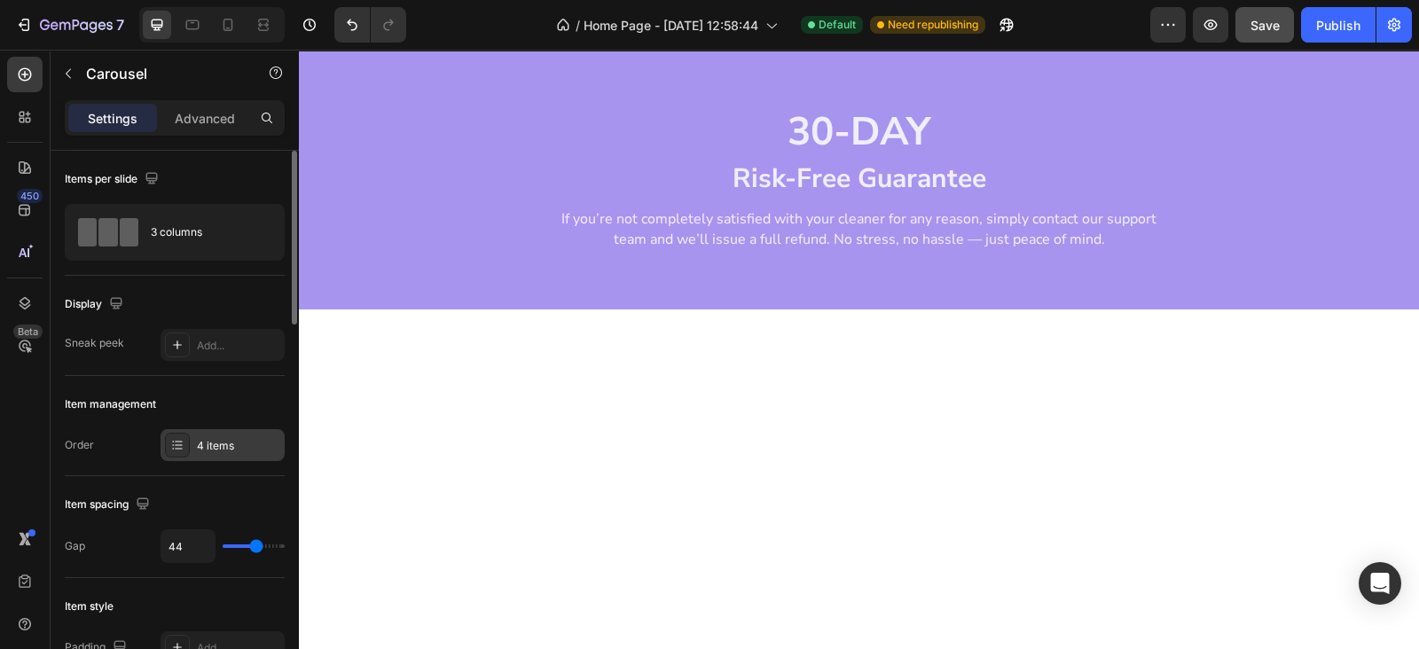
click at [222, 458] on div "4 items" at bounding box center [222, 445] width 124 height 32
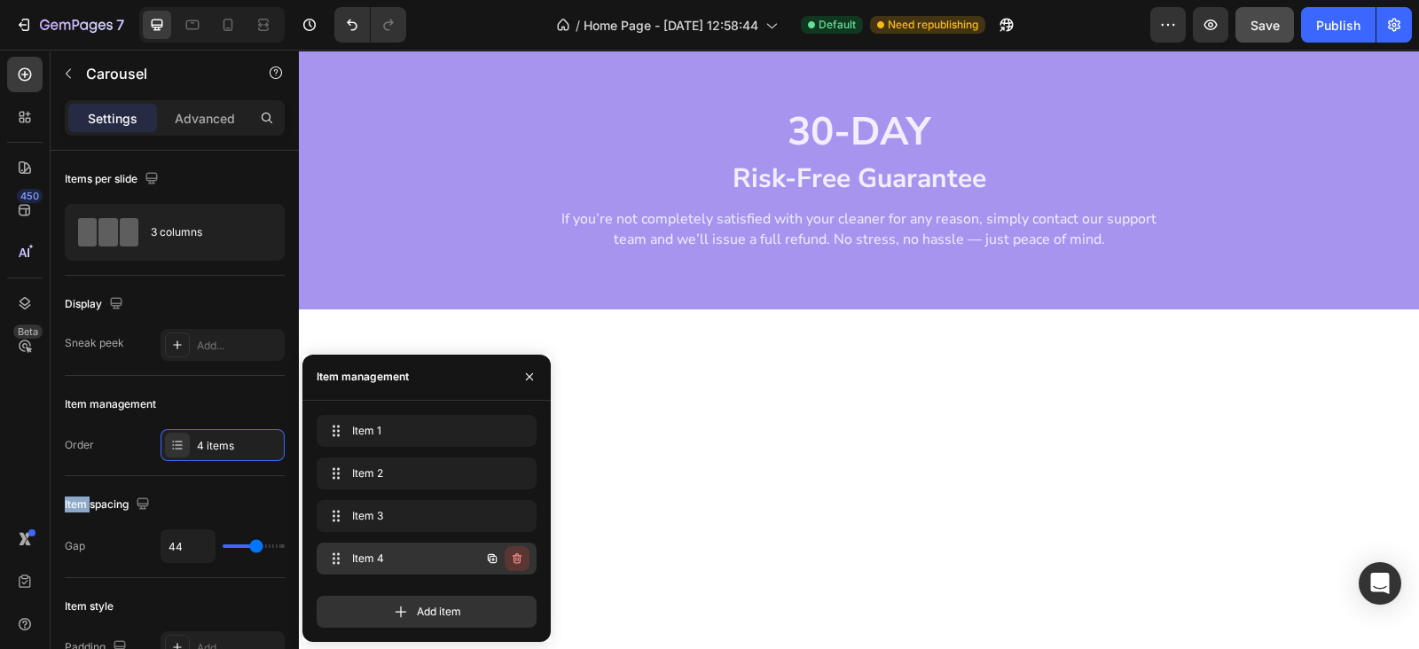
click at [521, 556] on icon "button" at bounding box center [517, 558] width 14 height 14
click at [521, 556] on button "Delete" at bounding box center [505, 558] width 49 height 25
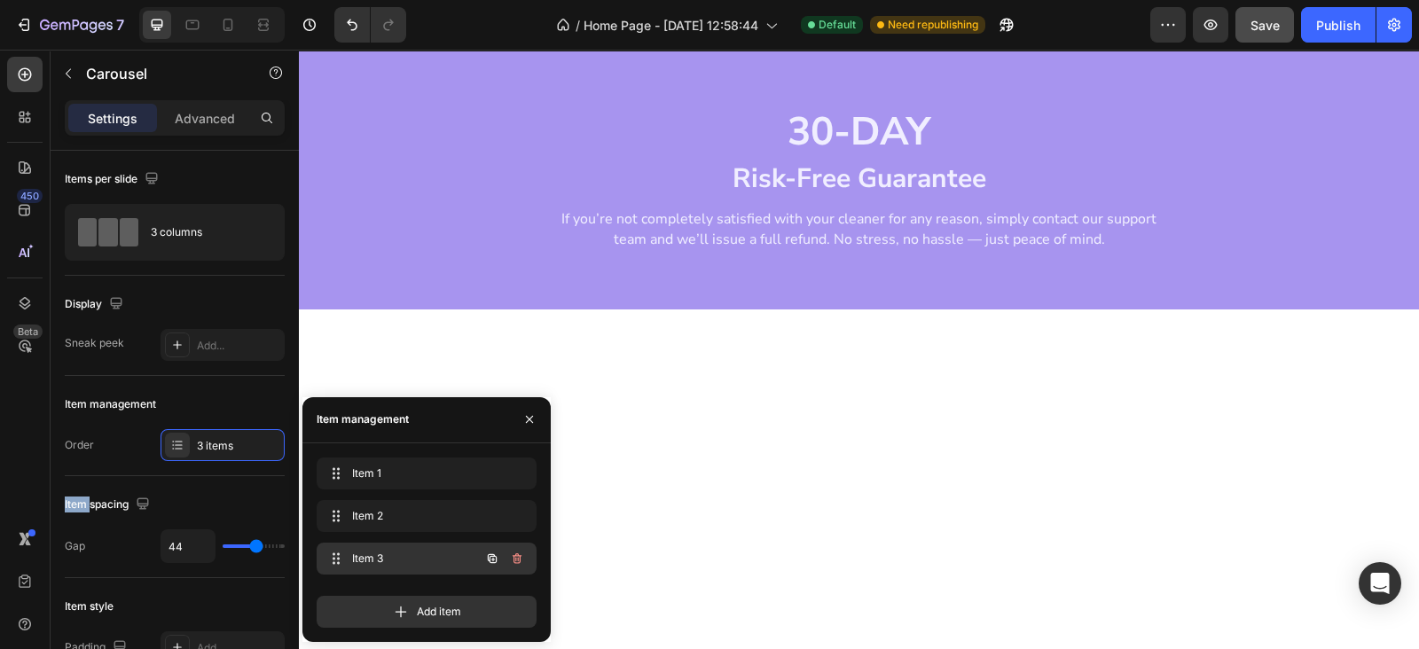
click at [514, 551] on icon "button" at bounding box center [517, 558] width 14 height 14
click at [514, 551] on div "Delete" at bounding box center [505, 559] width 33 height 16
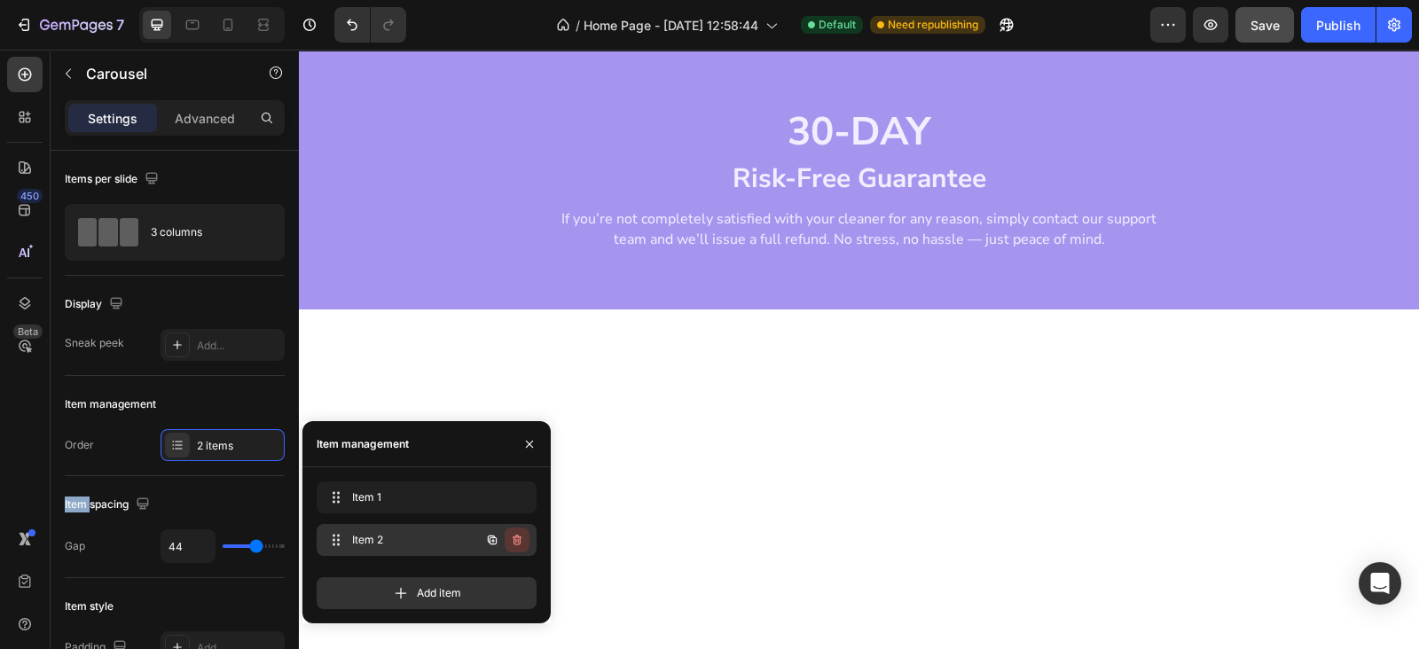
click at [516, 543] on icon "button" at bounding box center [516, 540] width 9 height 11
click at [516, 543] on div "Delete" at bounding box center [505, 540] width 33 height 16
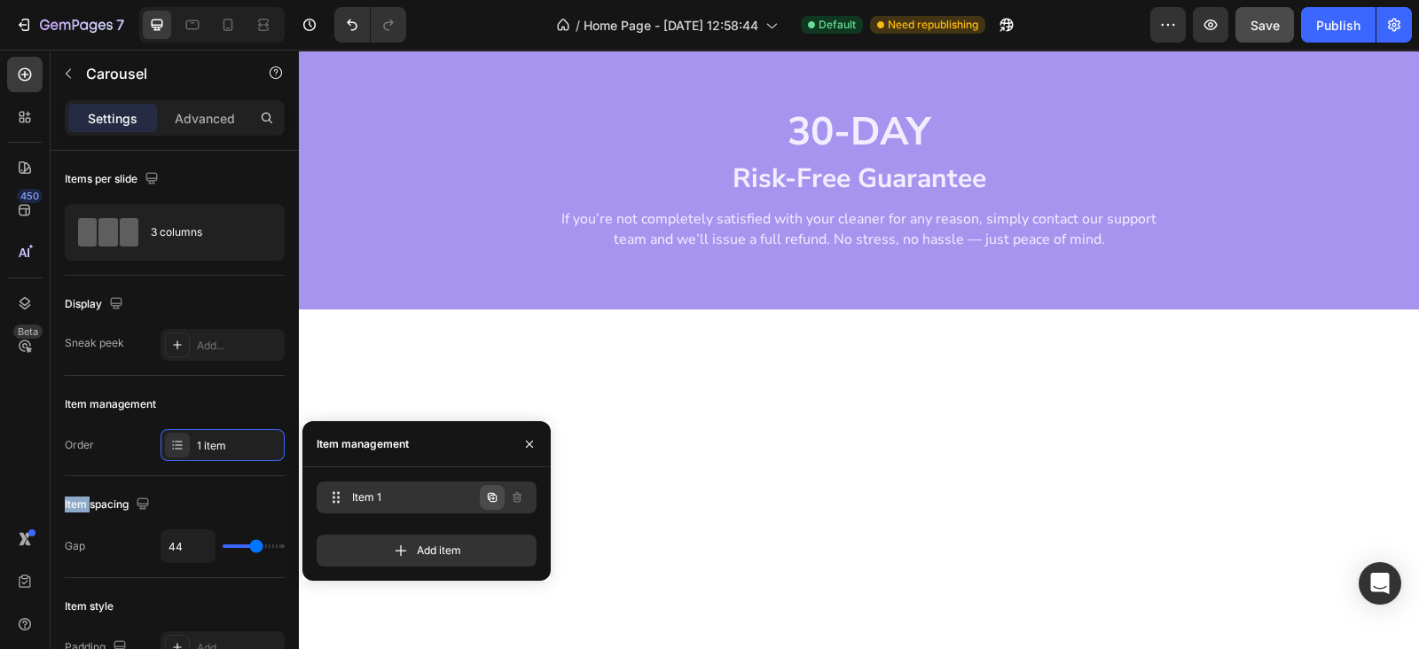
click at [489, 500] on icon "button" at bounding box center [492, 497] width 14 height 14
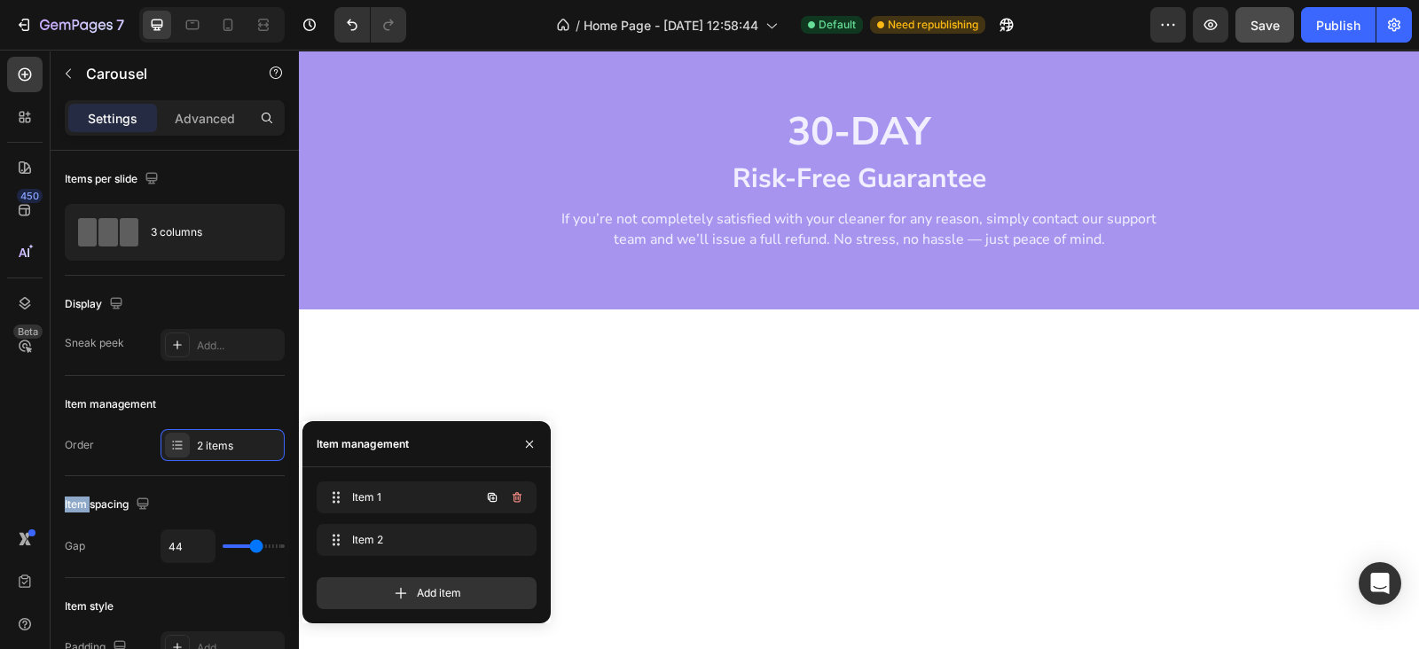
click at [489, 500] on icon "button" at bounding box center [492, 497] width 14 height 14
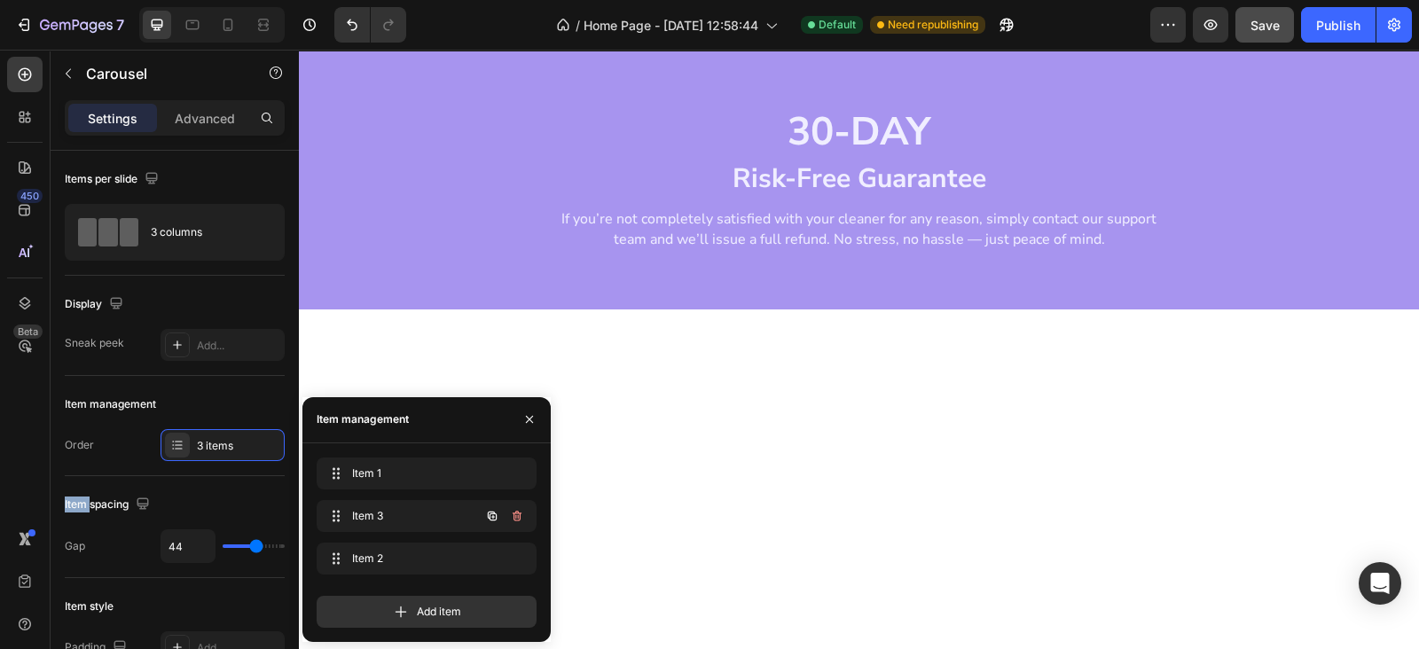
click at [489, 500] on div at bounding box center [505, 516] width 50 height 32
click at [489, 514] on icon "button" at bounding box center [492, 516] width 14 height 14
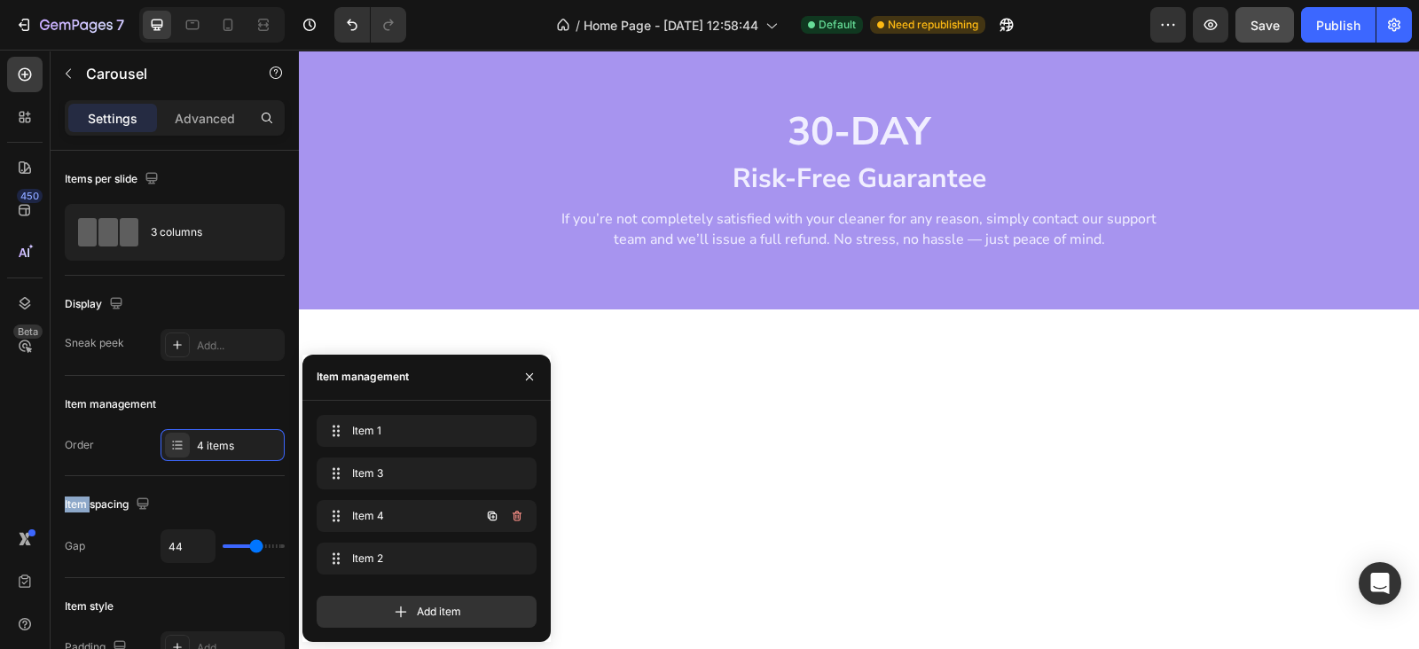
click at [489, 514] on icon "button" at bounding box center [492, 516] width 14 height 14
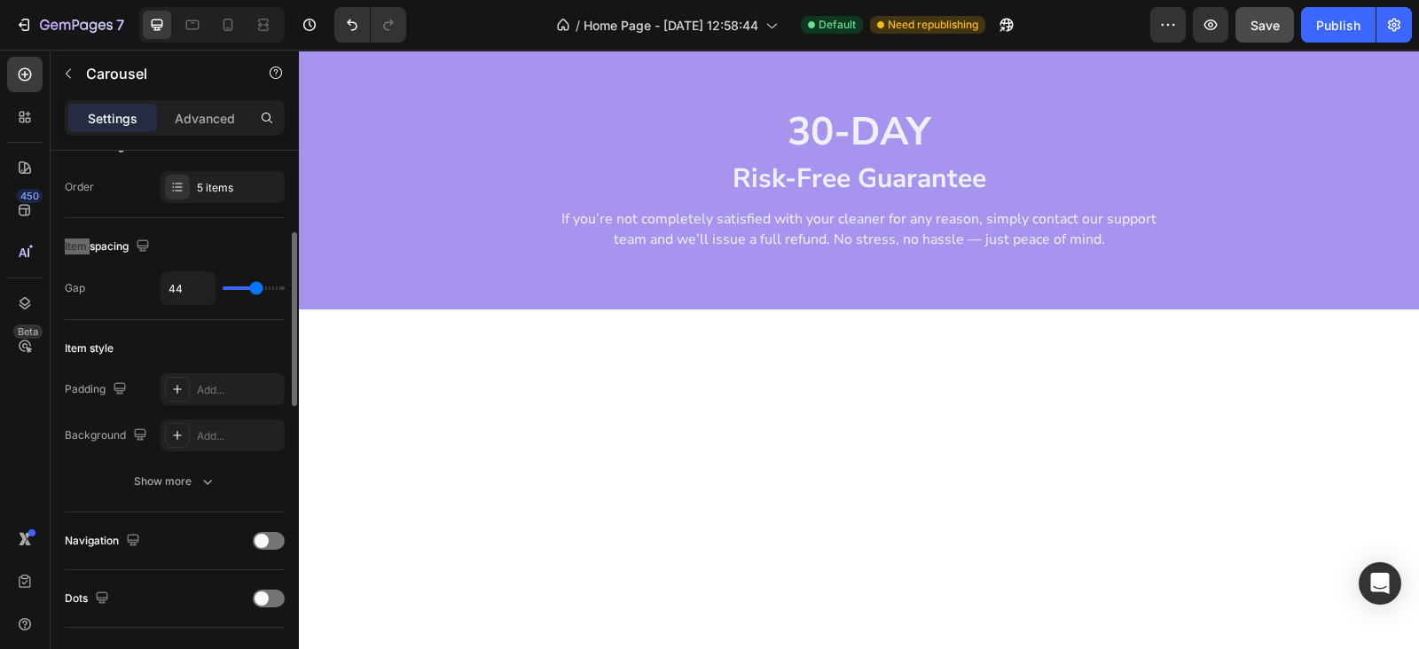
scroll to position [0, 0]
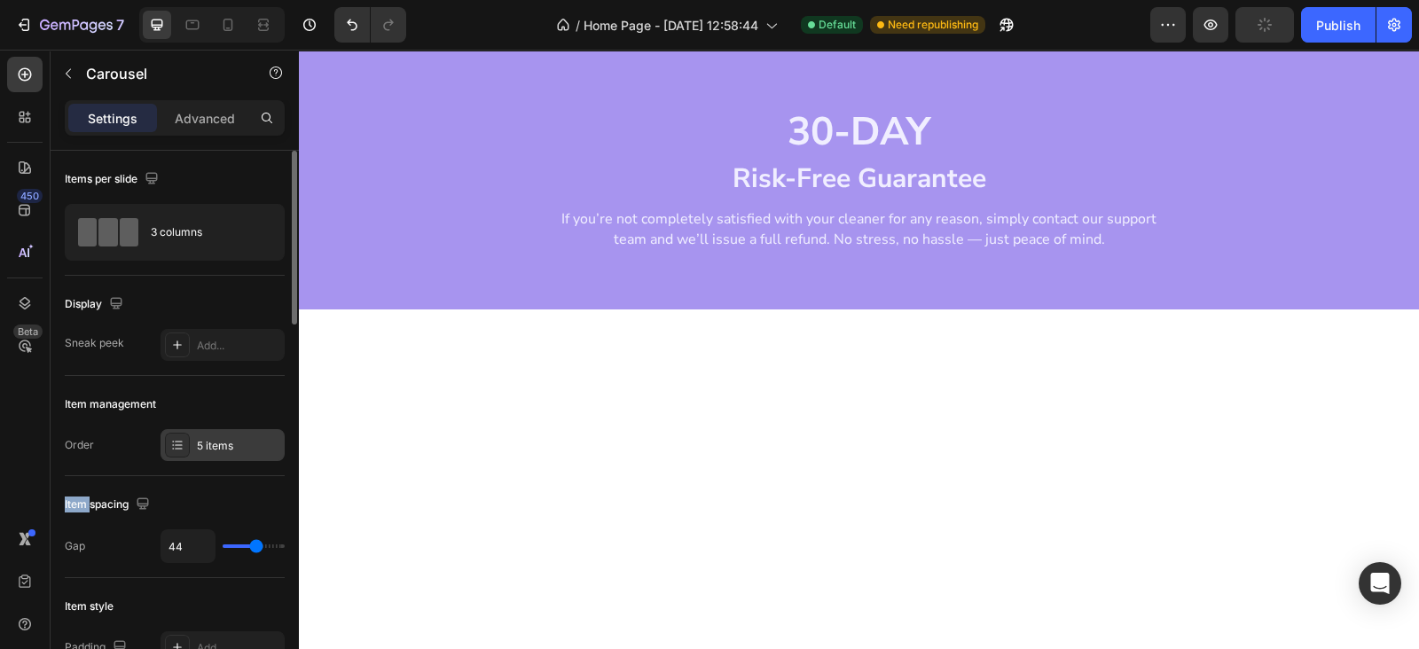
click at [221, 446] on div "5 items" at bounding box center [238, 446] width 83 height 16
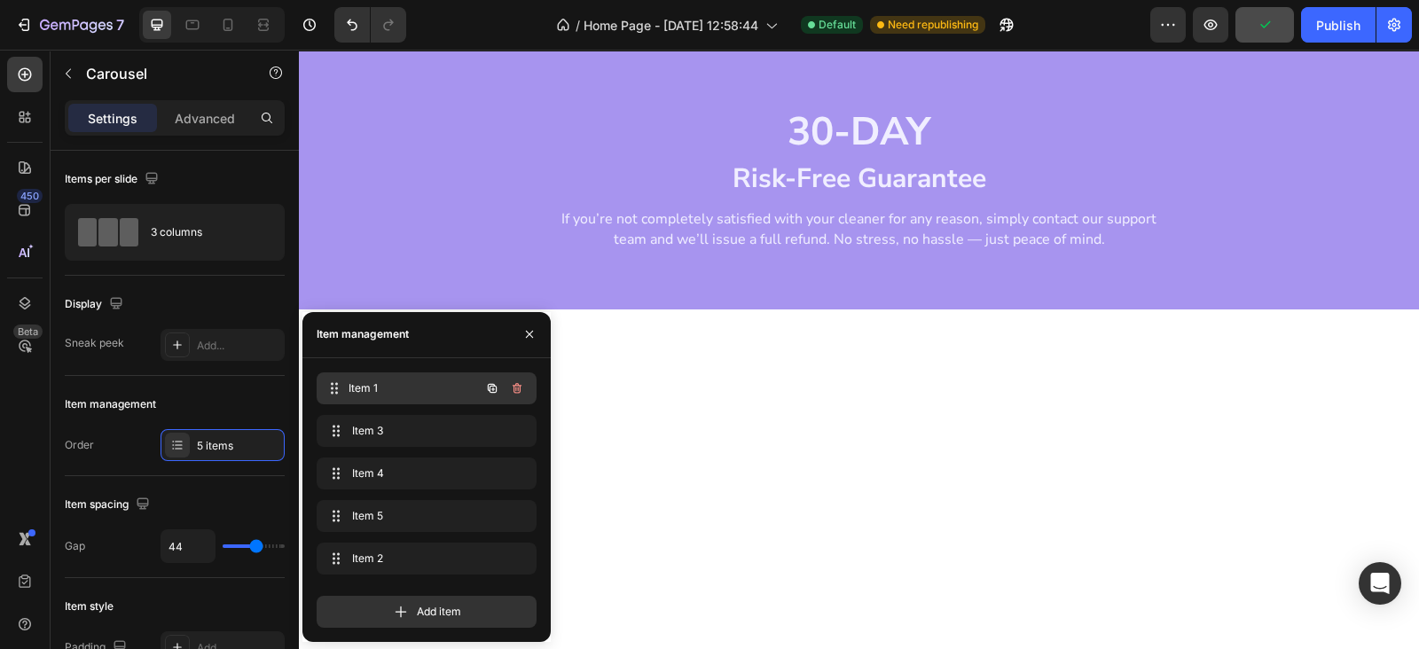
click at [406, 391] on span "Item 1" at bounding box center [413, 388] width 131 height 16
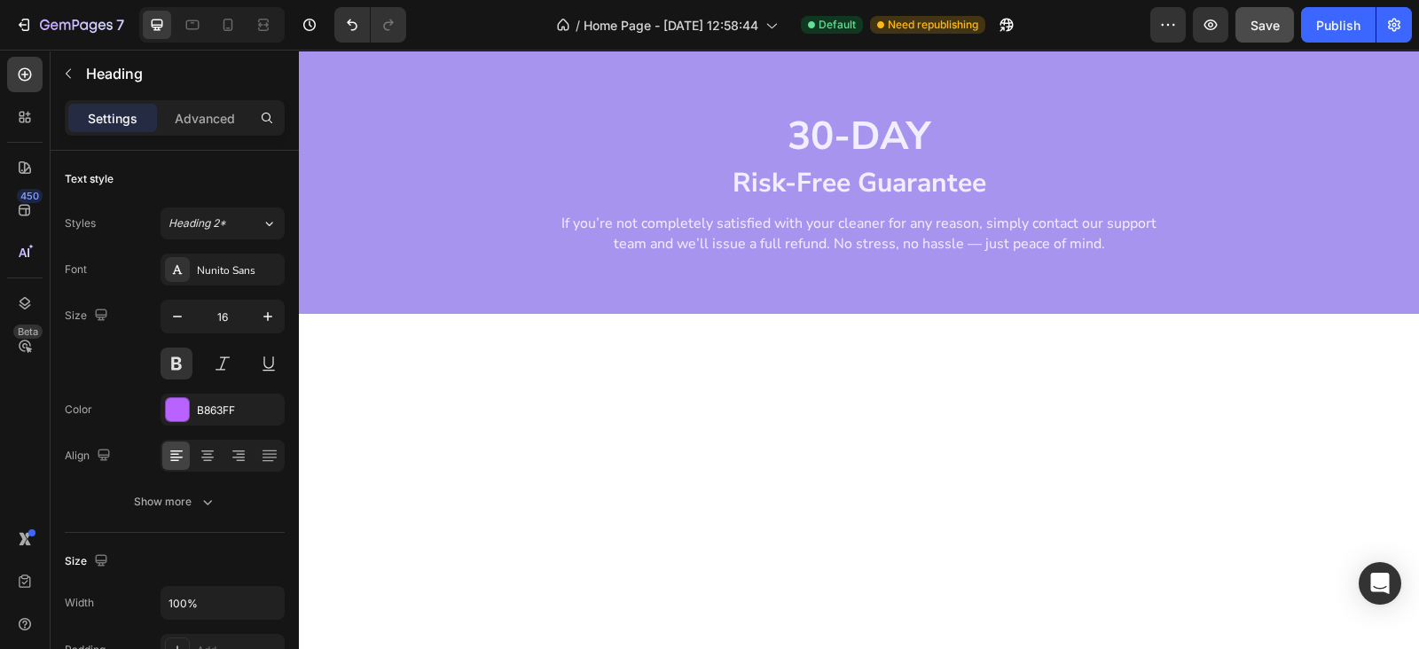
scroll to position [1934, 0]
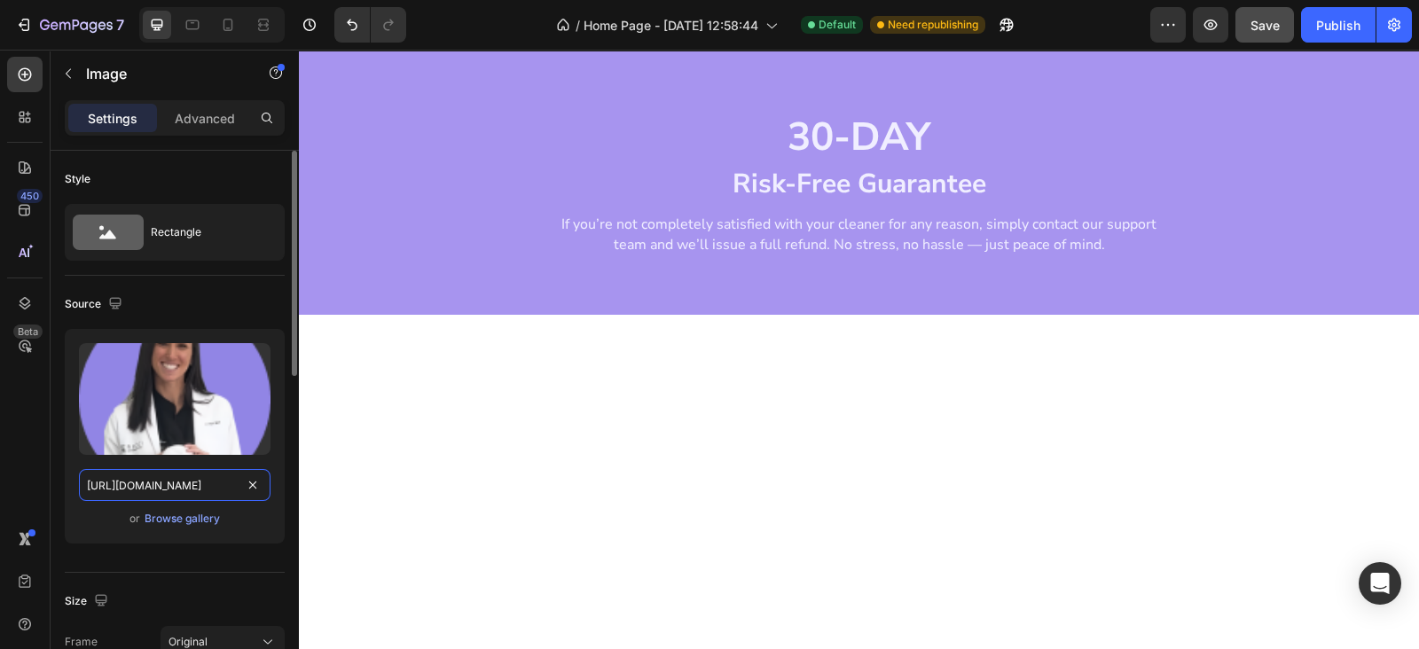
click at [174, 487] on input "https://cdn.shopify.com/s/files/1/0674/9818/0769/files/Group_16108_300x_7f71b71…" at bounding box center [174, 485] width 191 height 32
paste input "5810-3_300x_51c4b7b5-3217-4150-a9a4-e4b7420446ed.png?v=1758900182"
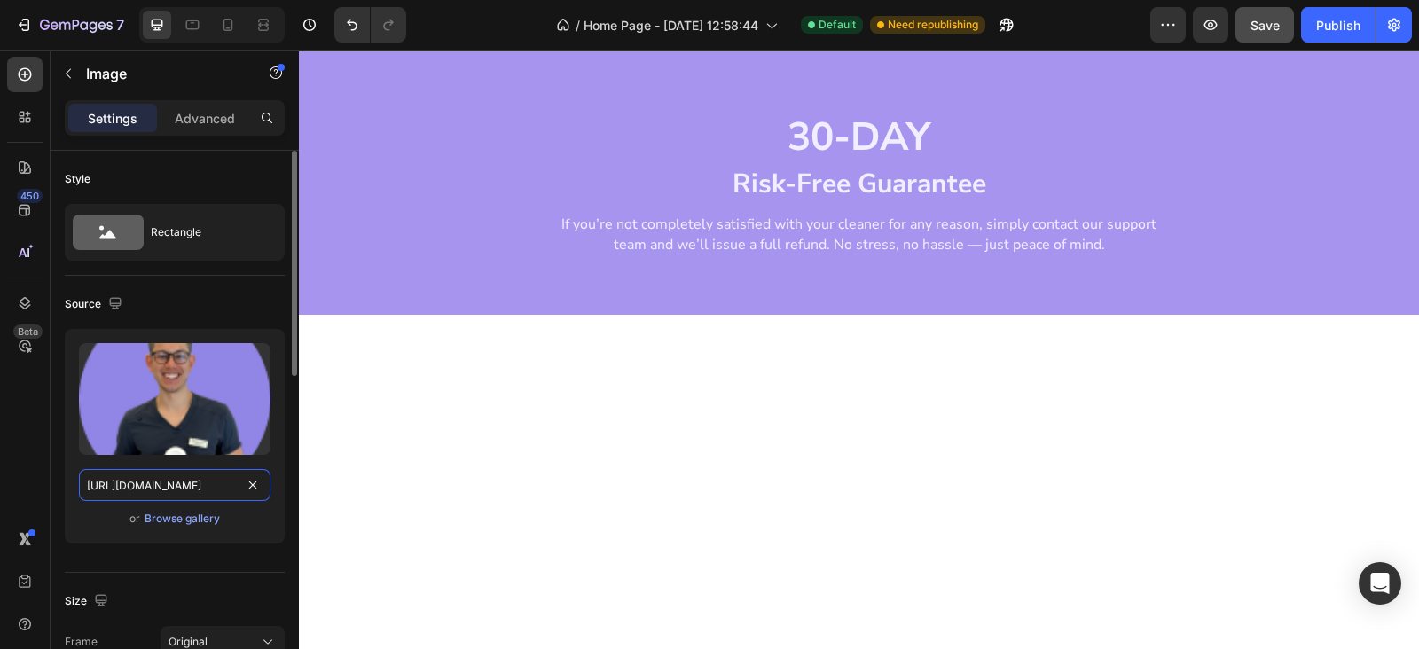
scroll to position [0, 619]
type input "https://cdn.shopify.com/s/files/1/0674/9818/0769/files/Group_15810-3_300x_51c4b…"
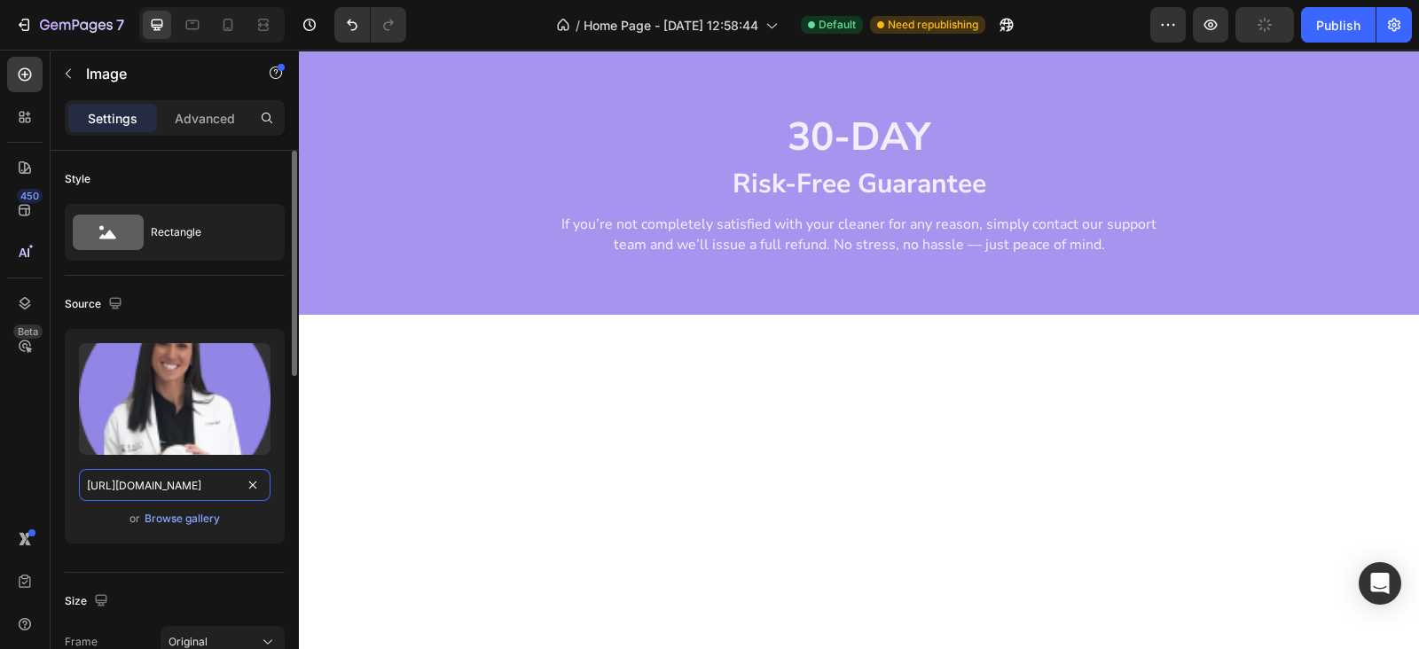
click at [153, 485] on input "https://cdn.shopify.com/s/files/1/0674/9818/0769/files/Group_16108_300x_7f71b71…" at bounding box center [174, 485] width 191 height 32
paste input "5810_300x_003bb6ec-7107-43d9-bb1d-ca27617f7d6f"
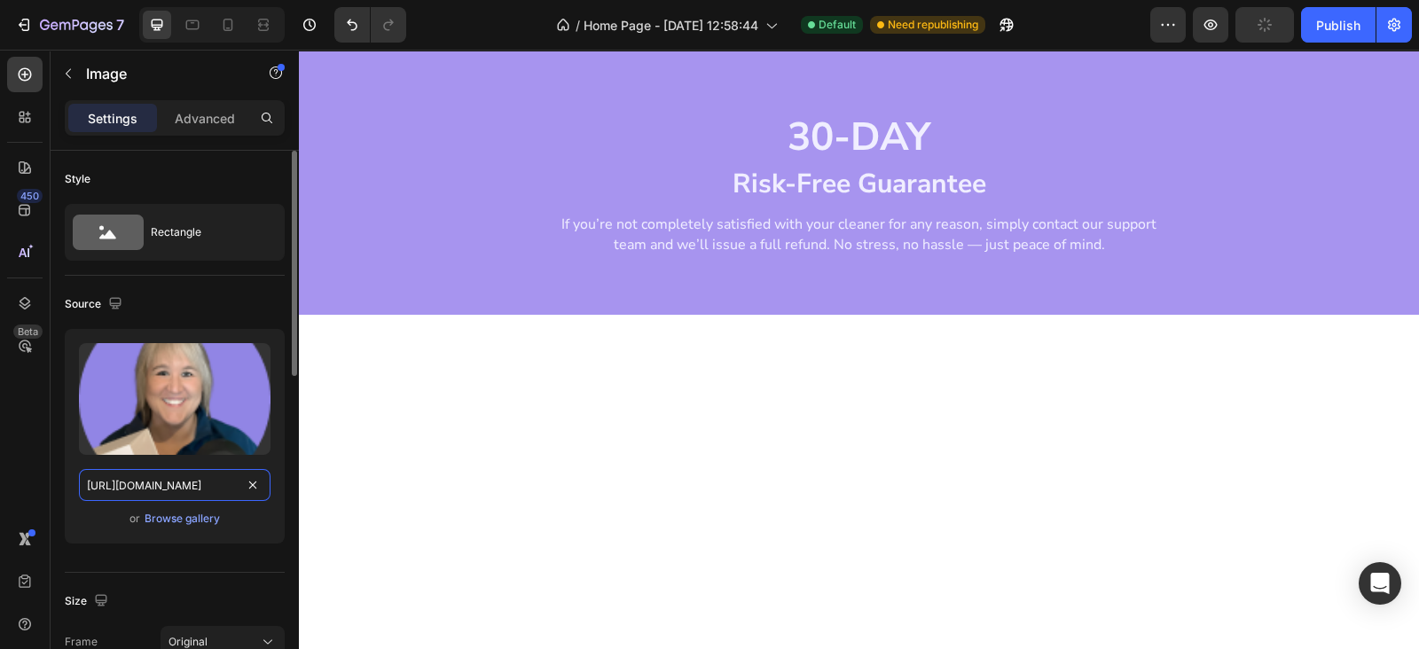
scroll to position [0, 598]
type input "https://cdn.shopify.com/s/files/1/0674/9818/0769/files/Group_15810_300x_003bb6e…"
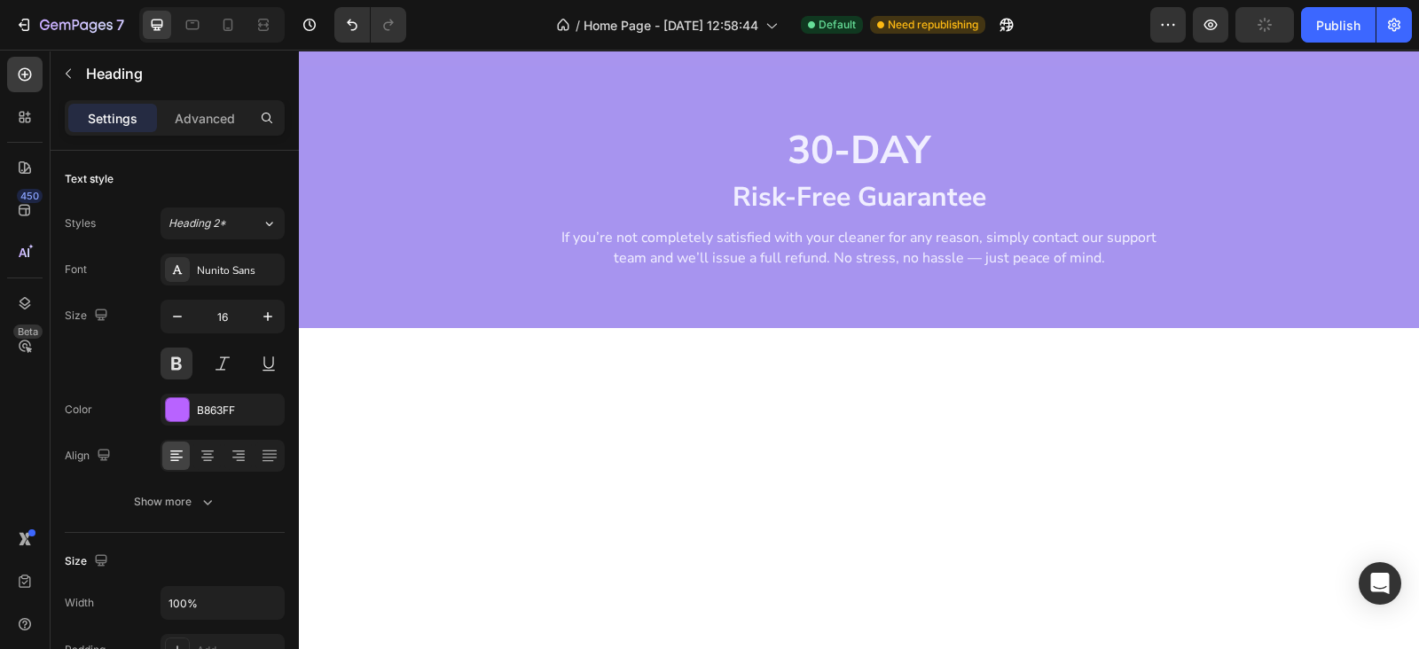
scroll to position [1928, 0]
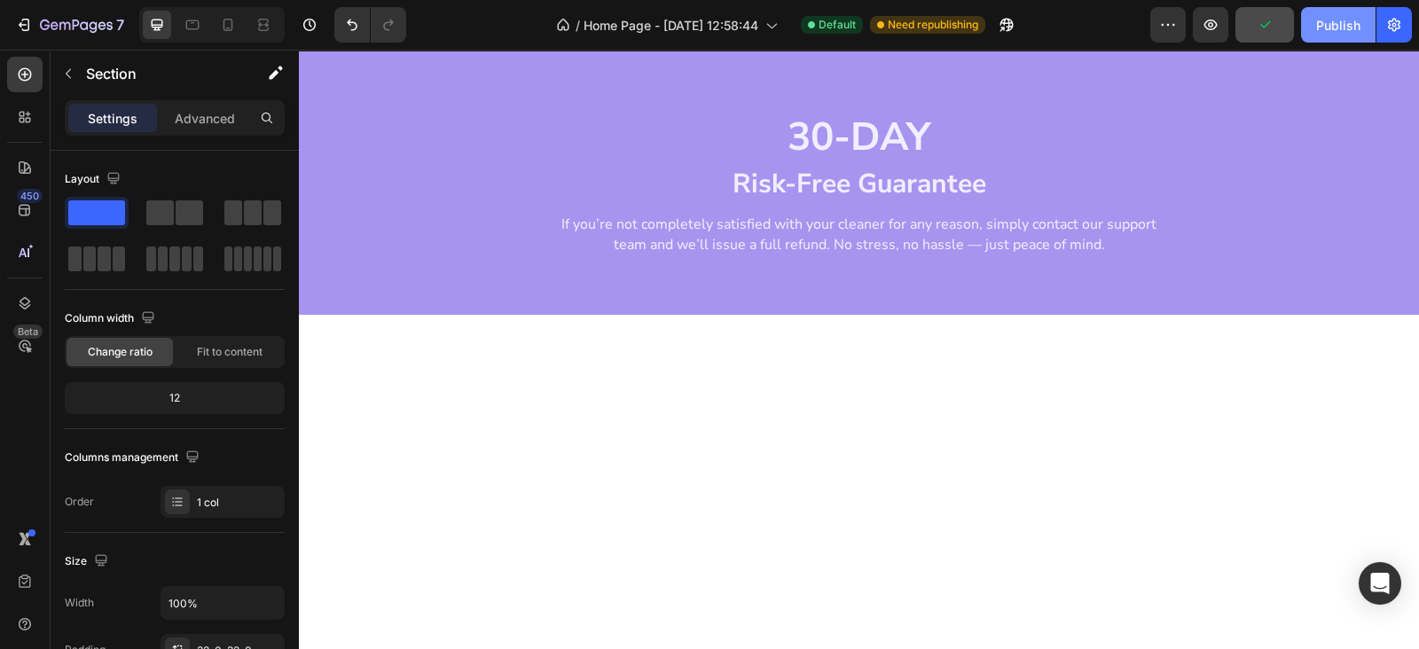
click at [1339, 14] on button "Publish" at bounding box center [1338, 24] width 74 height 35
click at [190, 129] on div "Advanced" at bounding box center [204, 118] width 89 height 28
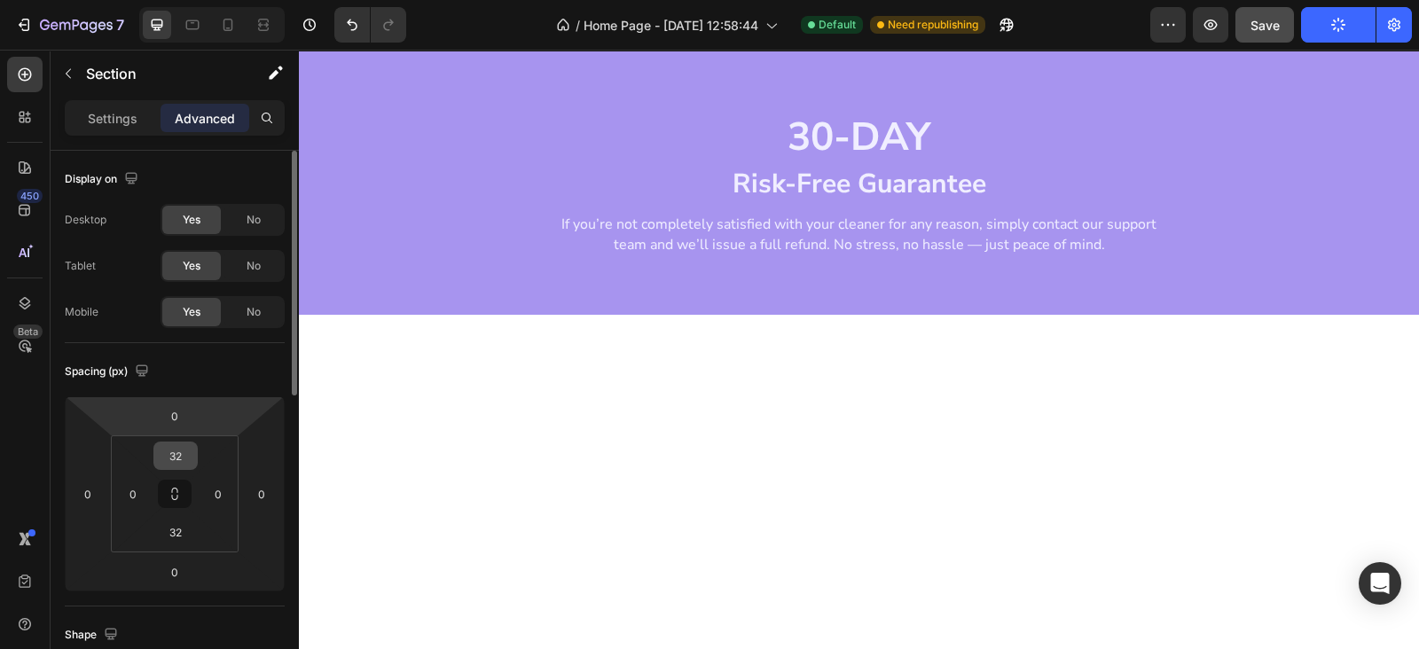
click at [170, 455] on input "32" at bounding box center [175, 455] width 35 height 27
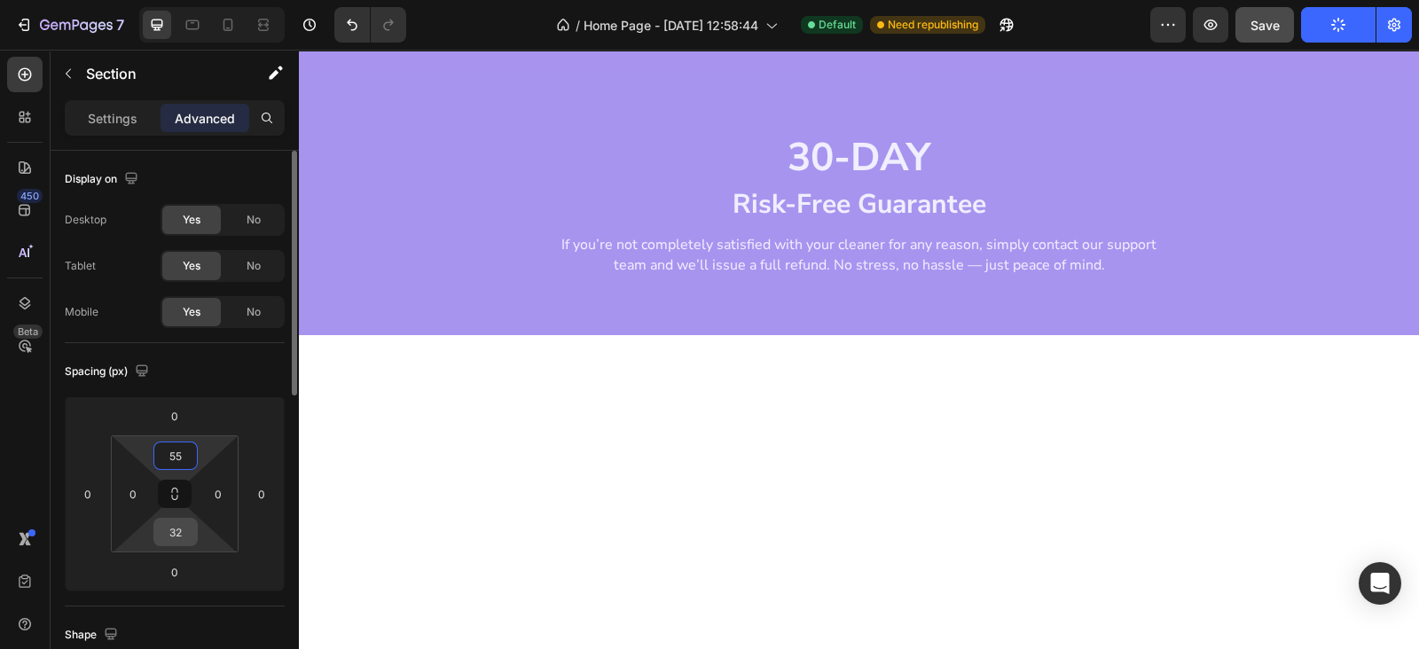
type input "55"
click at [174, 534] on input "32" at bounding box center [175, 532] width 35 height 27
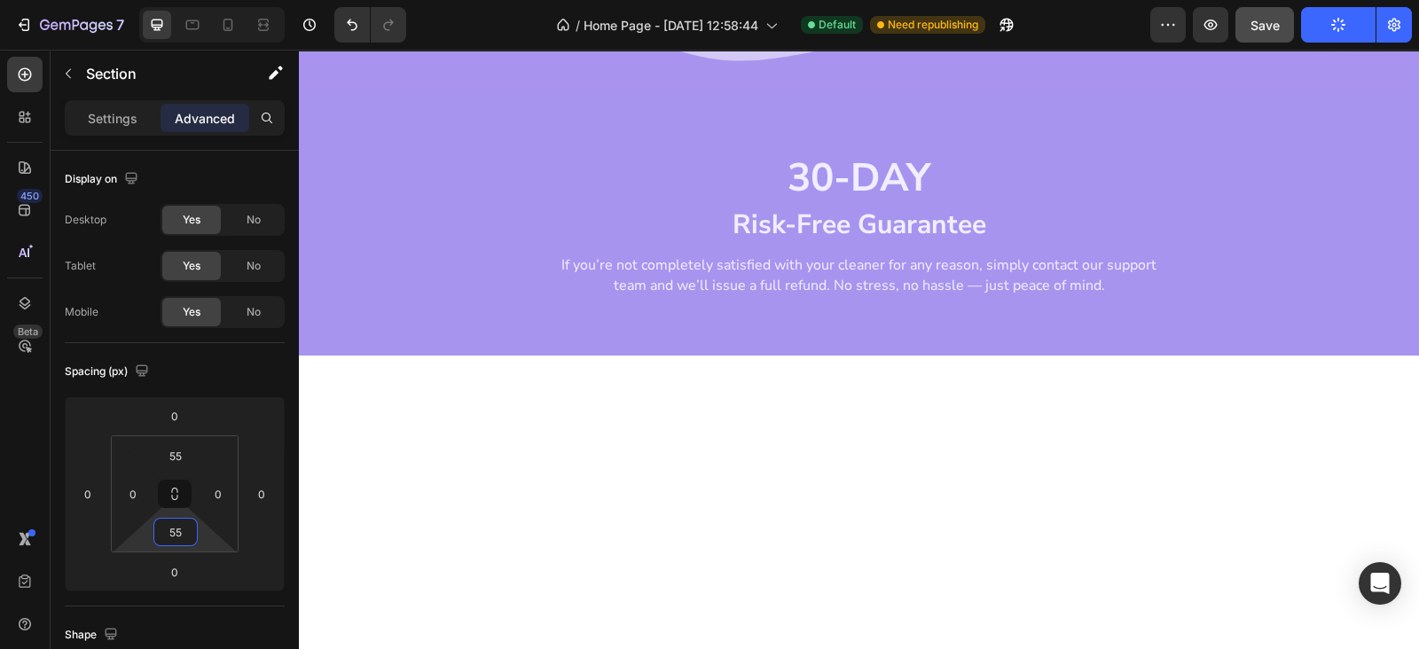
type input "55"
click at [1272, 7] on button "Save" at bounding box center [1264, 24] width 59 height 35
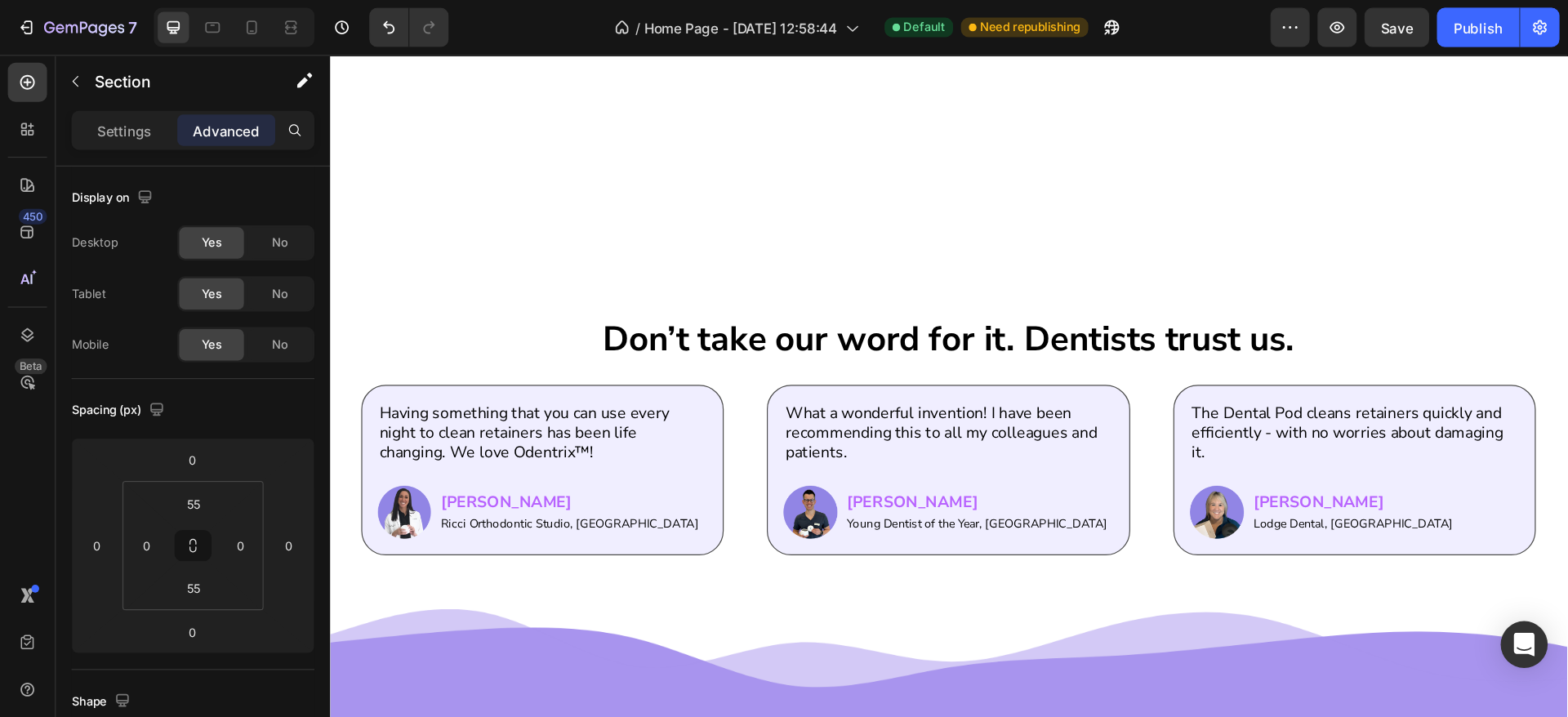
scroll to position [1906, 0]
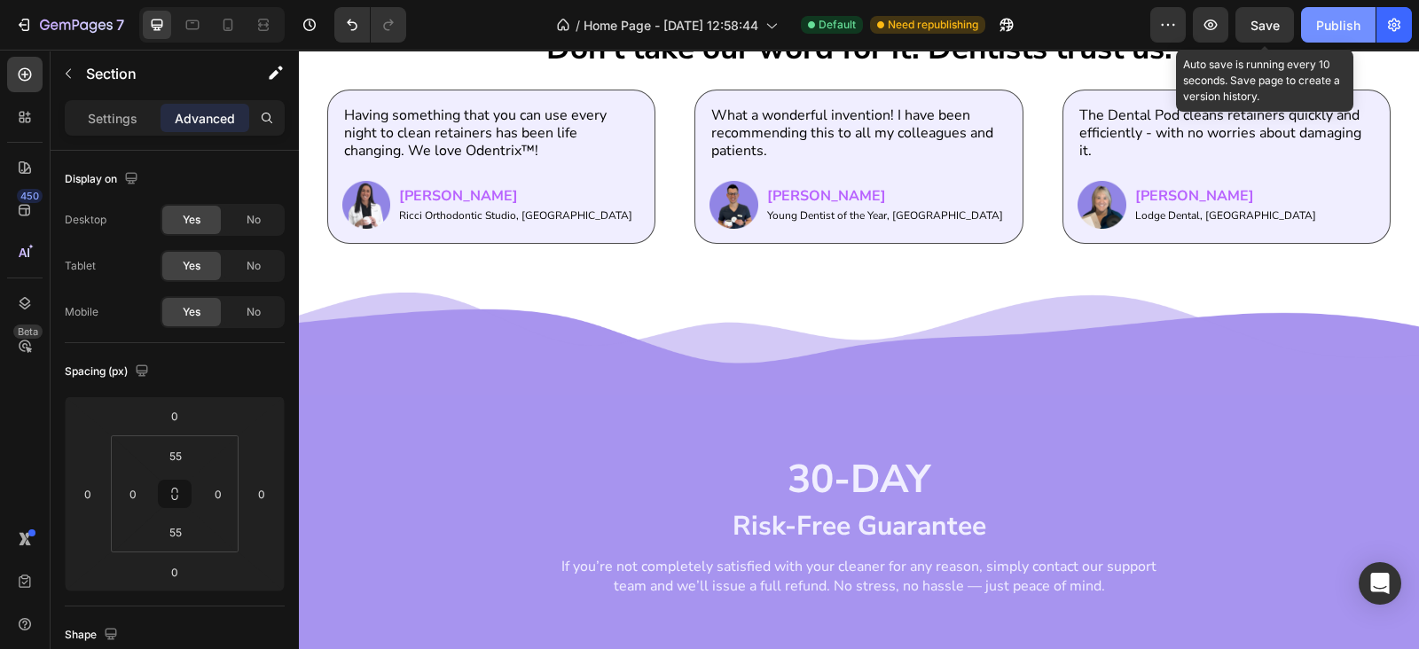
drag, startPoint x: 1274, startPoint y: 28, endPoint x: 1309, endPoint y: 27, distance: 35.5
click at [1277, 28] on span "Save" at bounding box center [1264, 25] width 29 height 15
click at [1330, 24] on div "Publish" at bounding box center [1338, 25] width 44 height 19
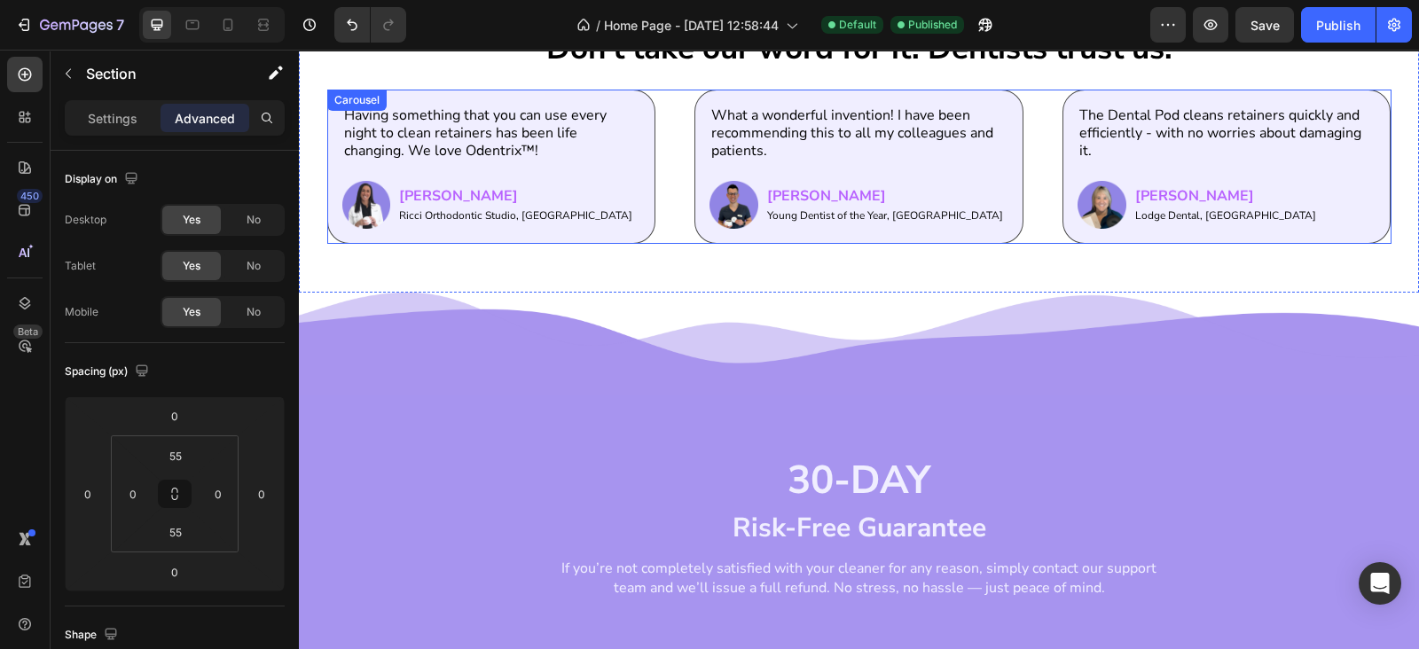
click at [672, 213] on div "Having something that you can use every night to clean retainers has been life …" at bounding box center [859, 167] width 1064 height 155
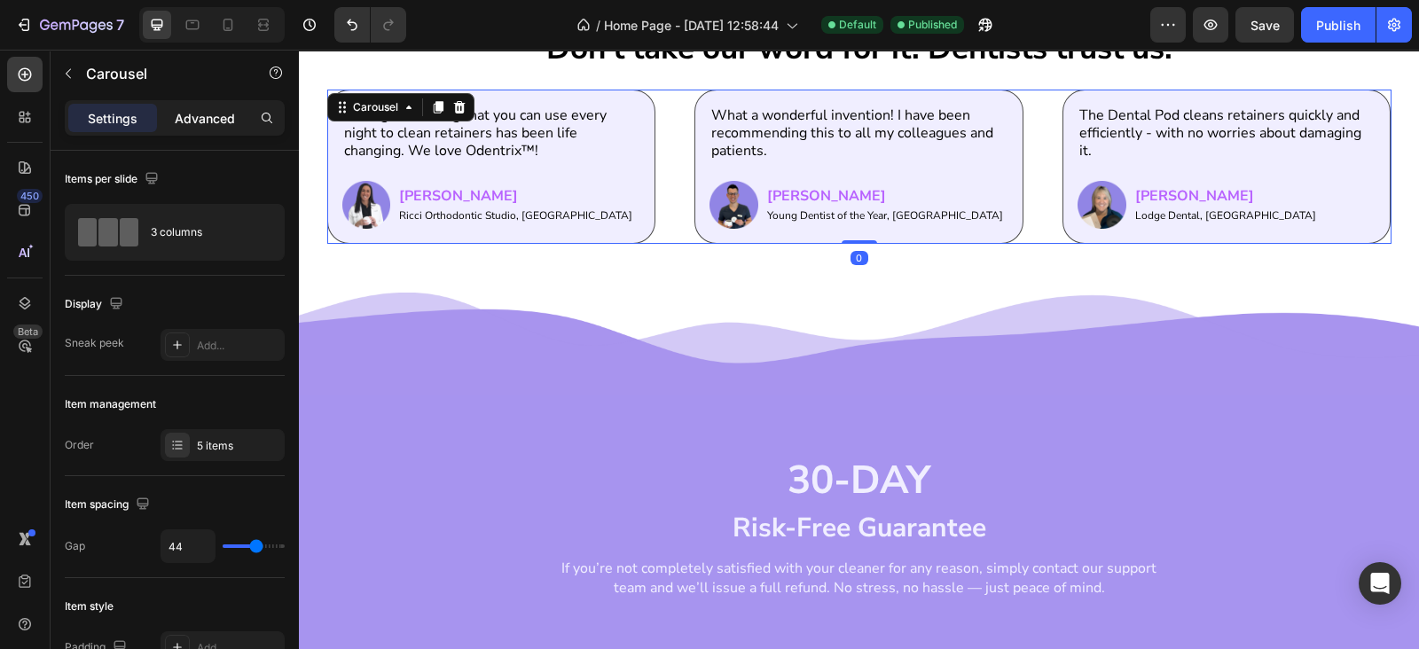
click at [233, 114] on p "Advanced" at bounding box center [205, 118] width 60 height 19
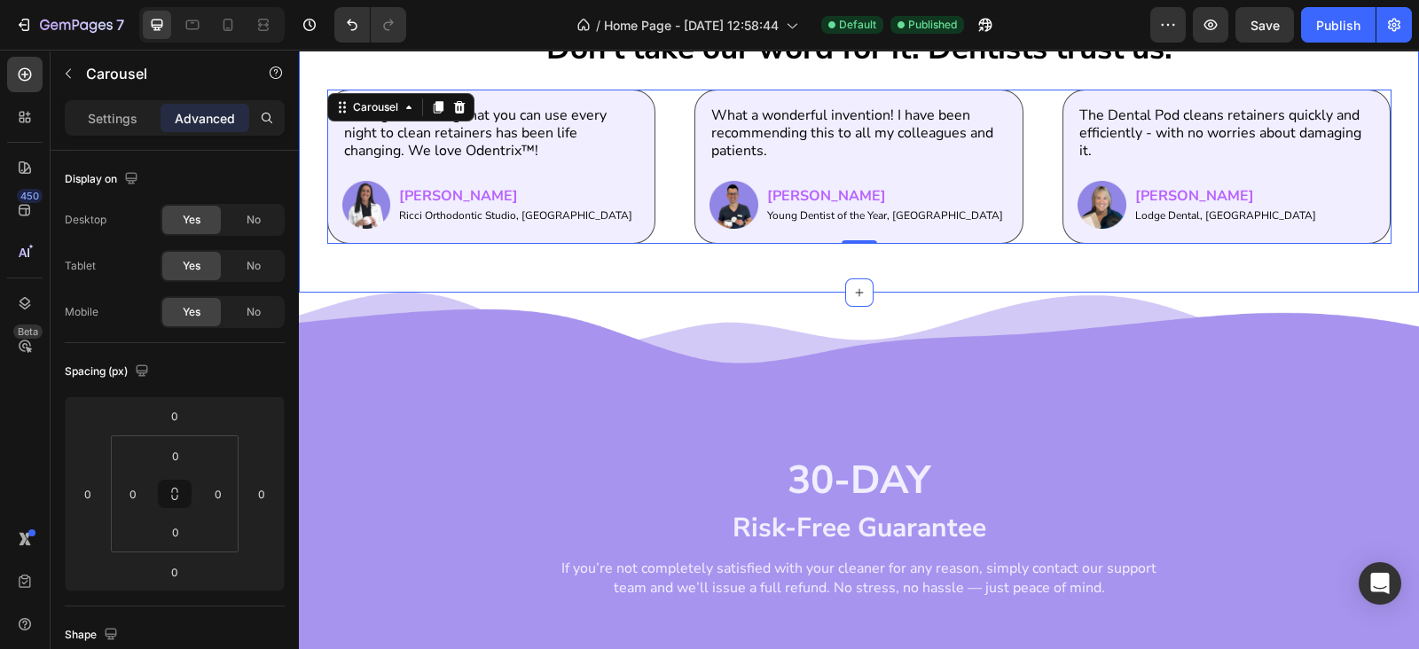
click at [474, 261] on div "Don’t take our word for it. Dentists trust us. Heading Having something that yo…" at bounding box center [859, 135] width 1120 height 315
click at [669, 241] on div "Having something that you can use every night to clean retainers has been life …" at bounding box center [859, 167] width 1064 height 155
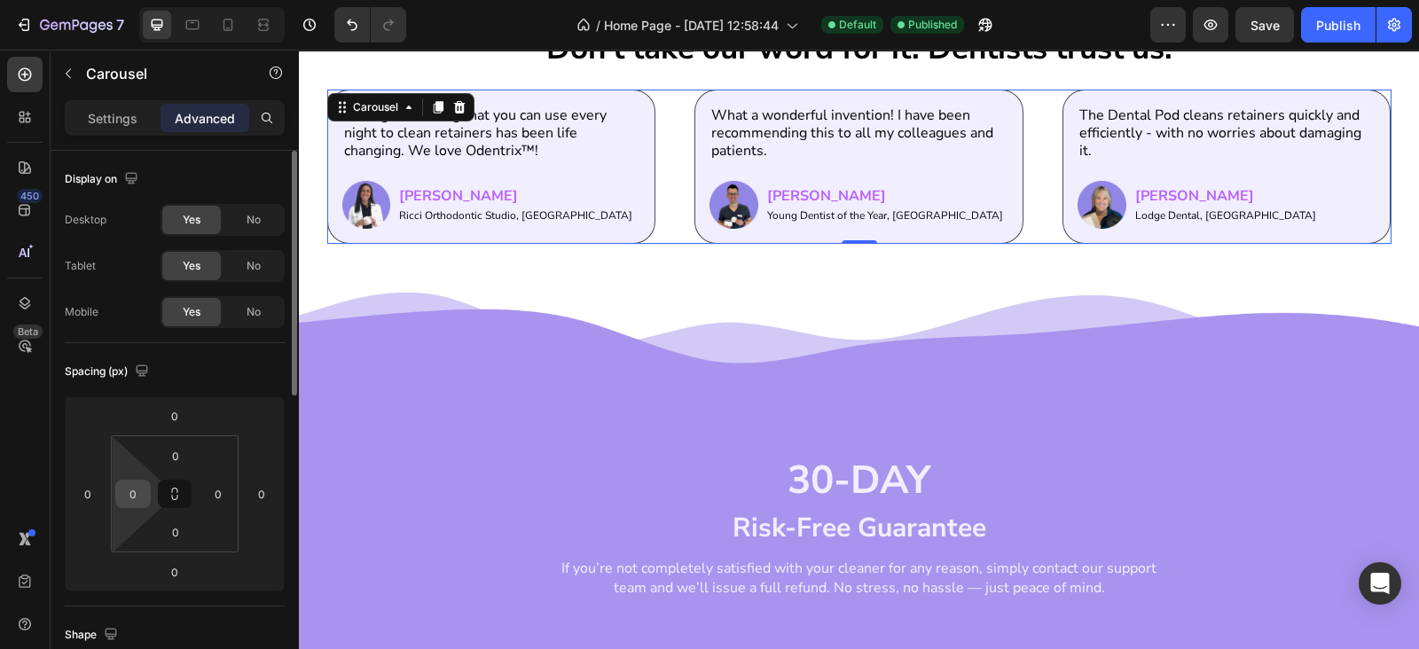
click at [135, 484] on input "0" at bounding box center [133, 494] width 27 height 27
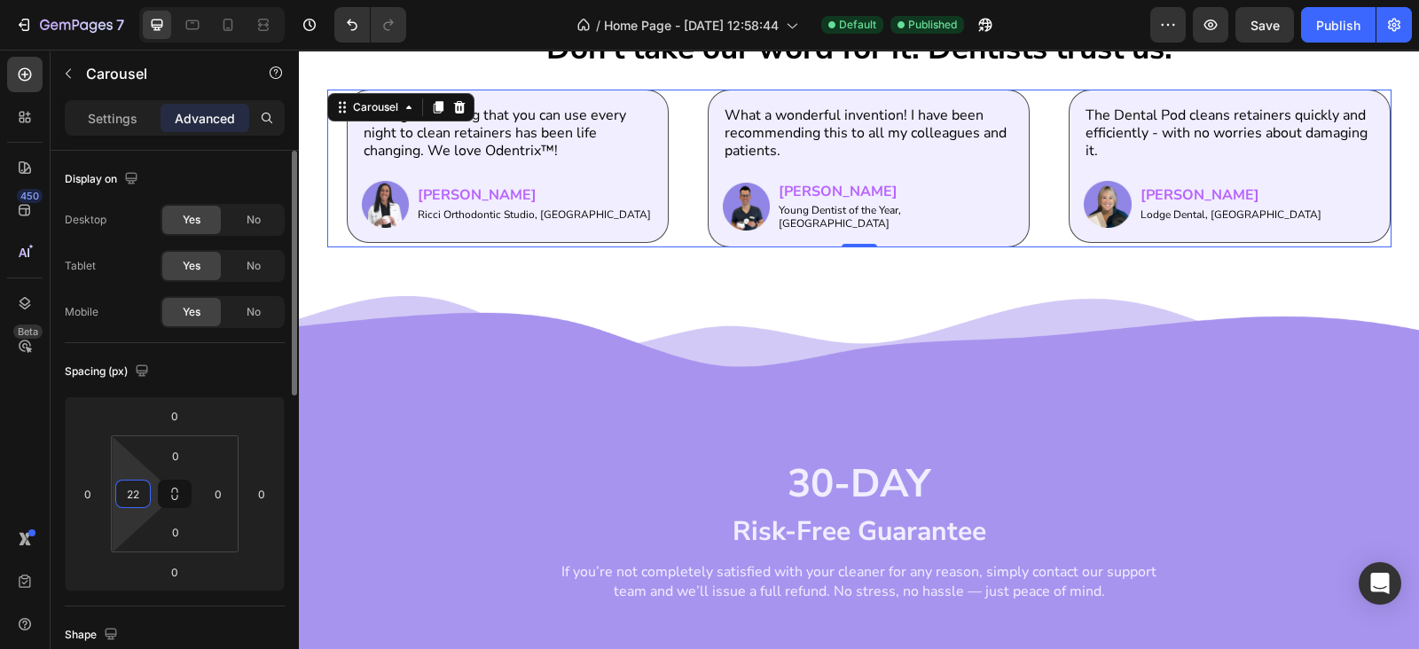
click at [138, 499] on input "22" at bounding box center [133, 494] width 27 height 27
type input "22"
click at [215, 502] on input "0" at bounding box center [218, 494] width 27 height 27
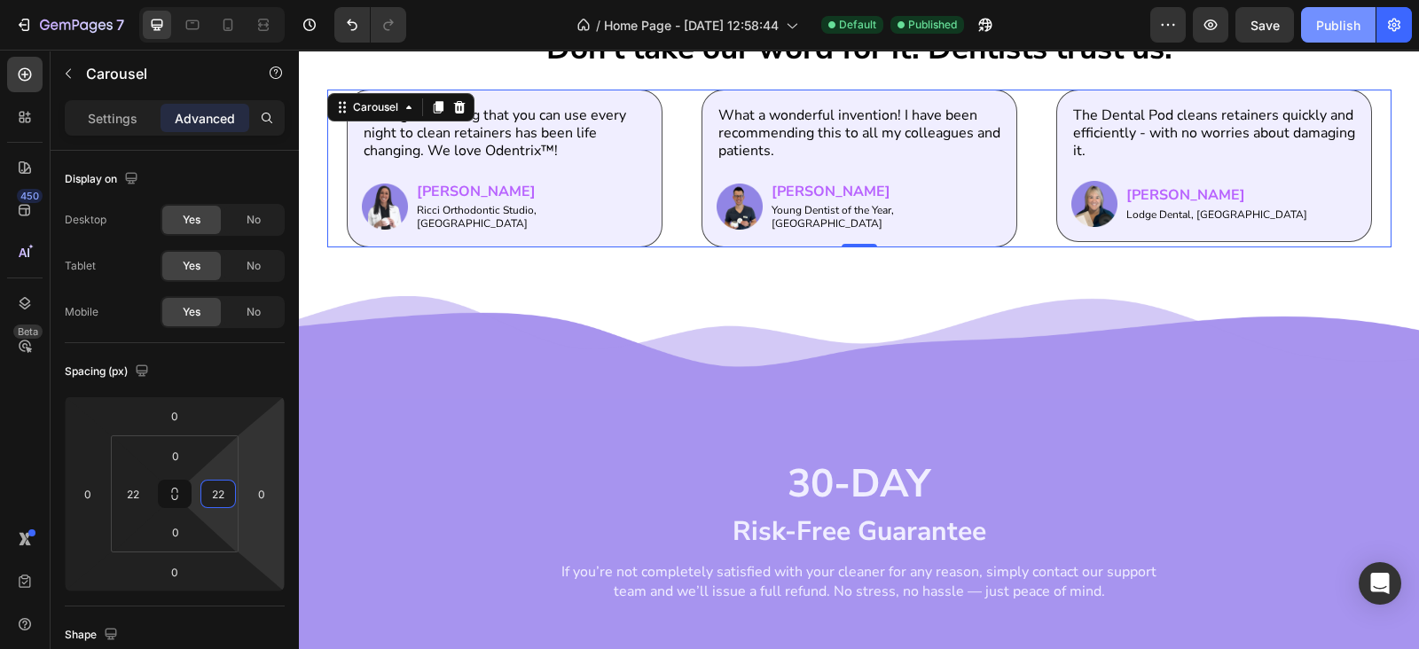
type input "22"
click at [1324, 24] on div "Publish" at bounding box center [1338, 25] width 44 height 19
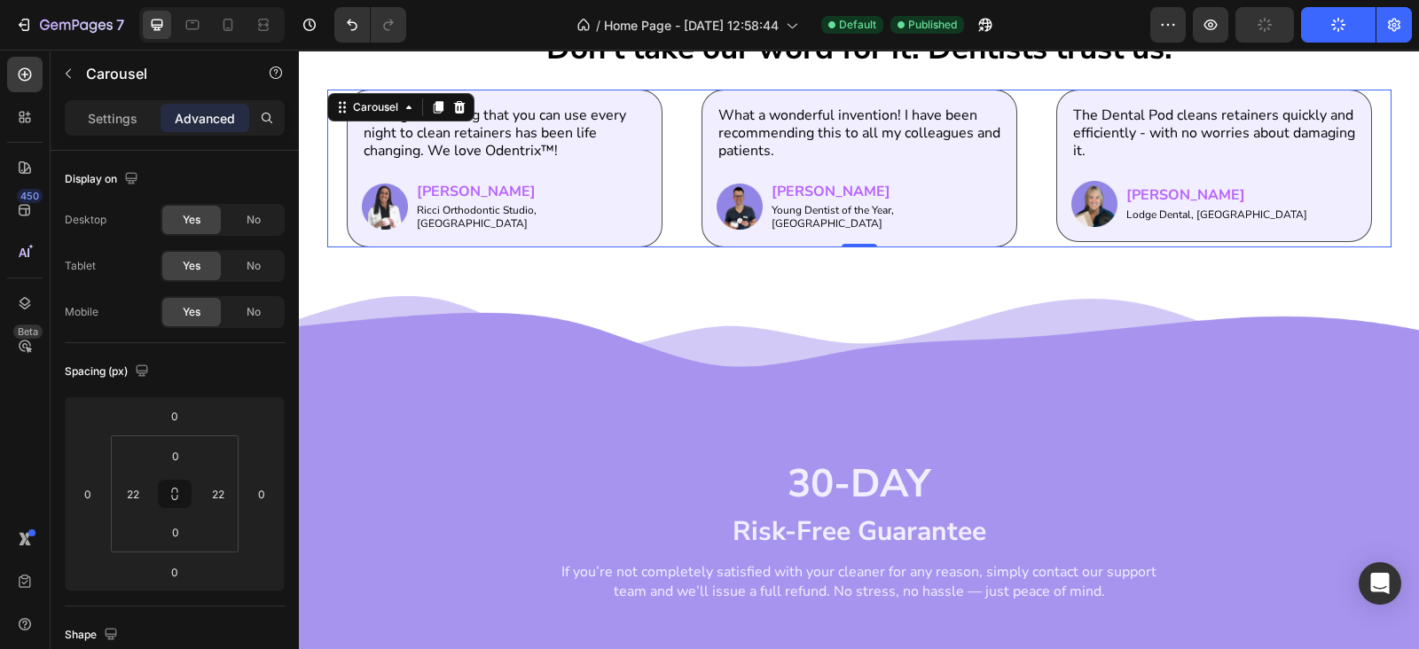
click at [1028, 254] on div "Don’t take our word for it. Dentists trust us. Heading Having something that yo…" at bounding box center [859, 137] width 1120 height 318
click at [672, 228] on div "Having something that you can use every night to clean retainers has been life …" at bounding box center [859, 169] width 1025 height 159
click at [114, 118] on p "Settings" at bounding box center [113, 118] width 50 height 19
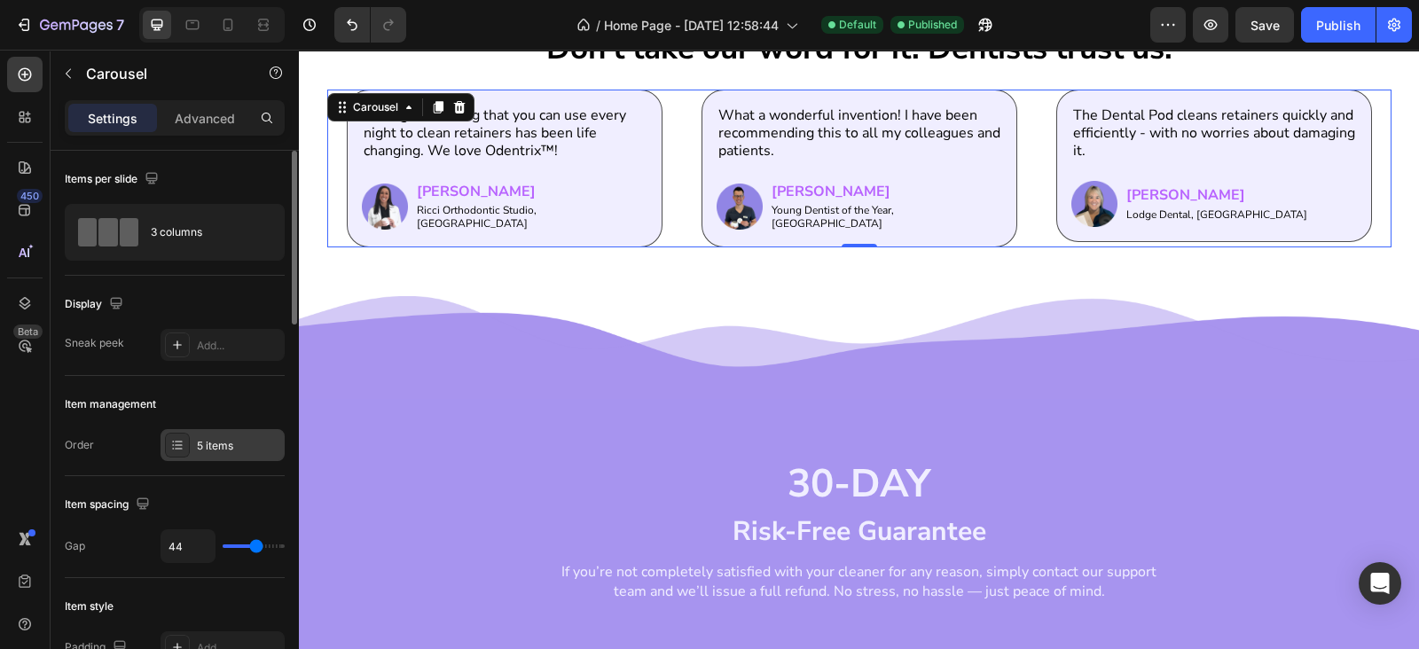
click at [220, 449] on div "5 items" at bounding box center [238, 446] width 83 height 16
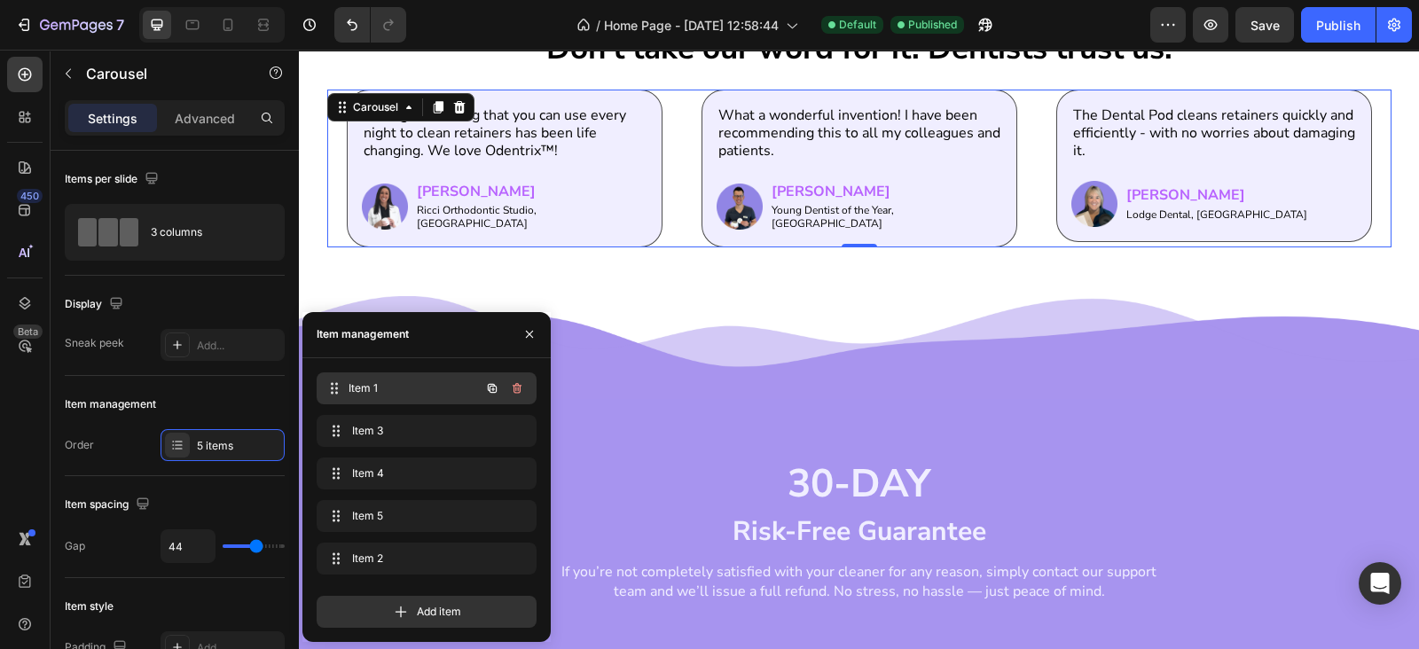
click at [418, 382] on span "Item 1" at bounding box center [413, 388] width 131 height 16
click at [412, 427] on span "Item 3" at bounding box center [402, 431] width 100 height 16
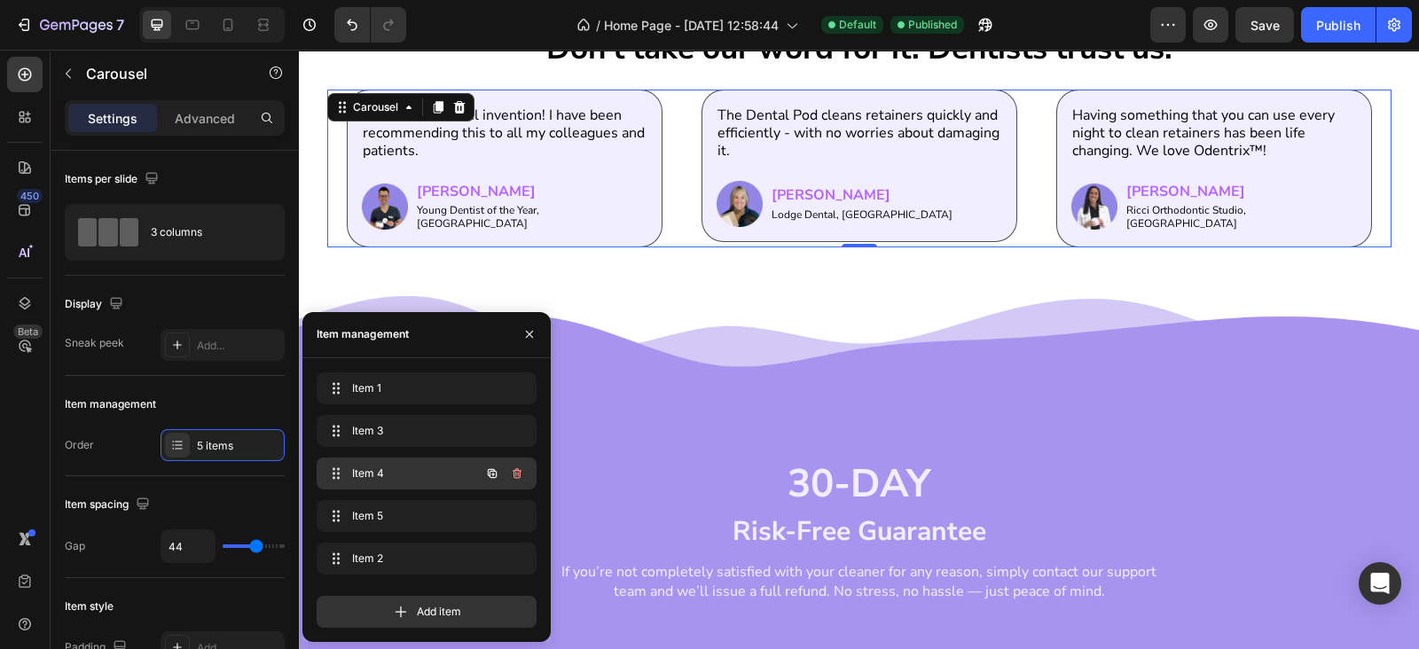
click at [410, 458] on div "Item 4 Item 4" at bounding box center [427, 473] width 220 height 32
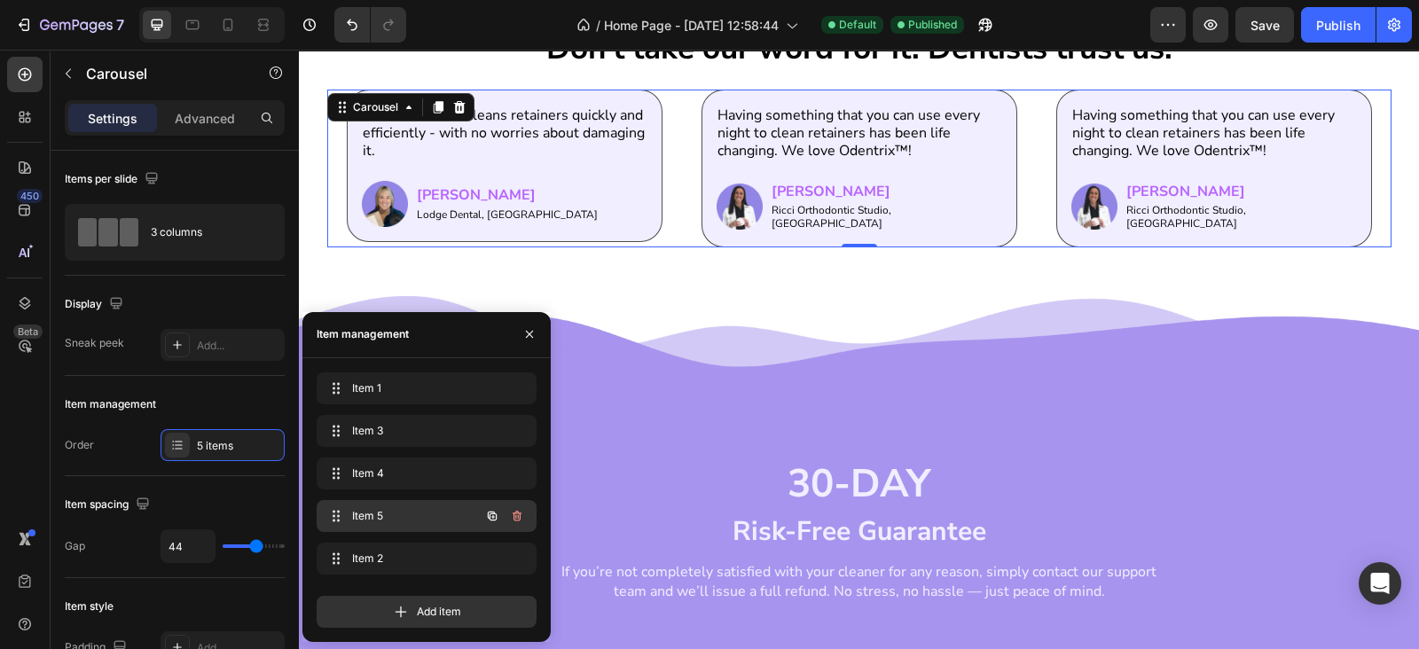
click at [408, 525] on div "Item 5 Item 5" at bounding box center [402, 516] width 156 height 25
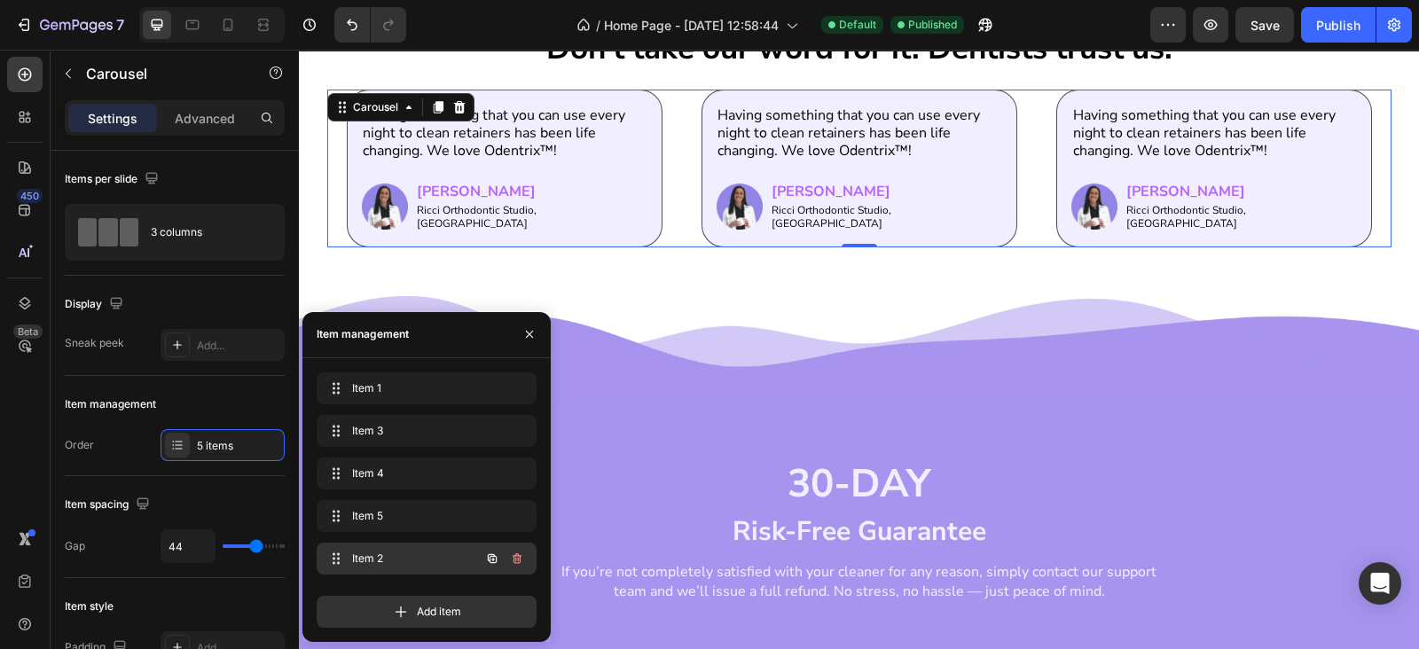
click at [419, 573] on div "Item 2 Item 2" at bounding box center [427, 559] width 220 height 32
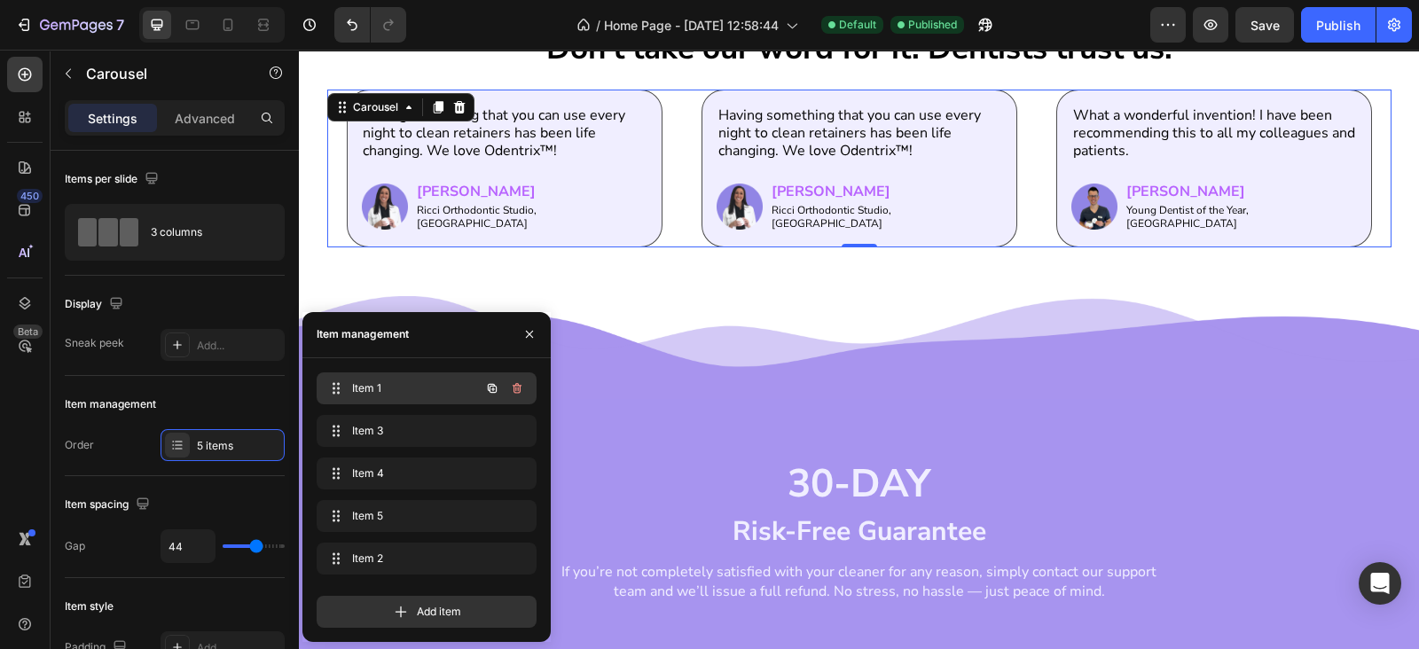
click at [417, 392] on span "Item 1" at bounding box center [402, 388] width 100 height 16
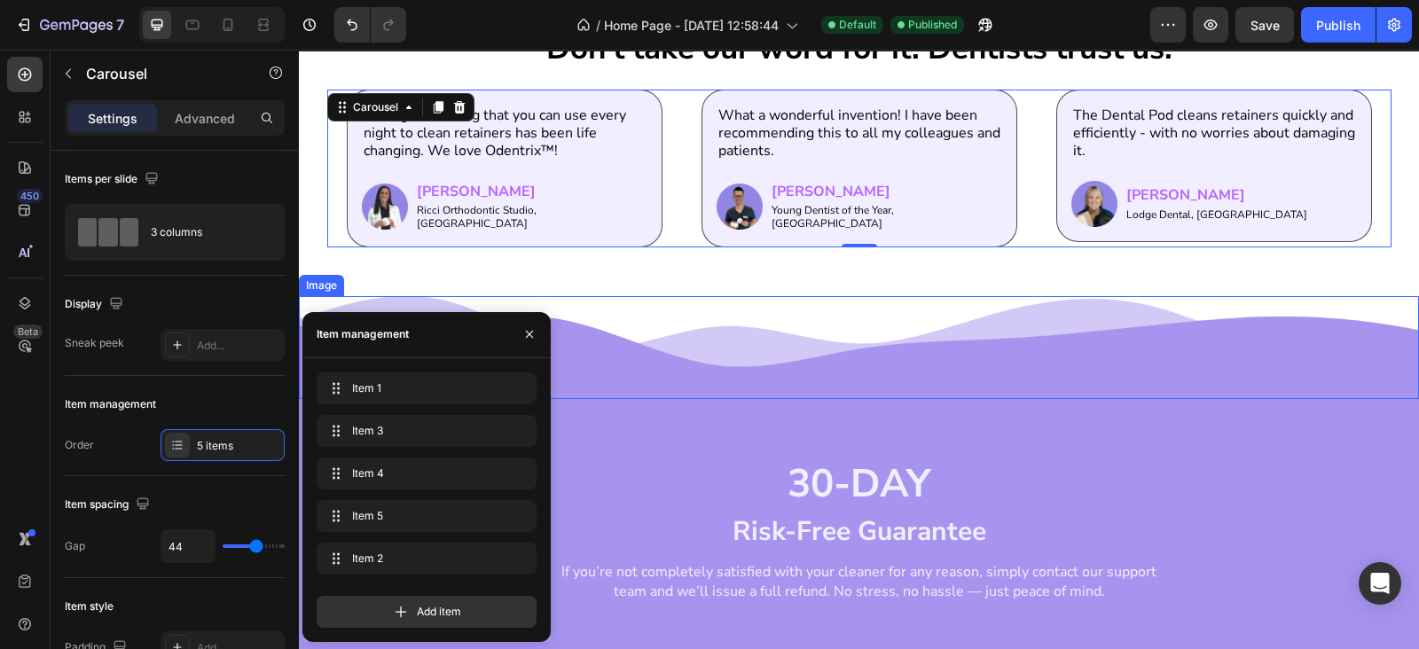
click at [676, 296] on img at bounding box center [859, 347] width 1120 height 103
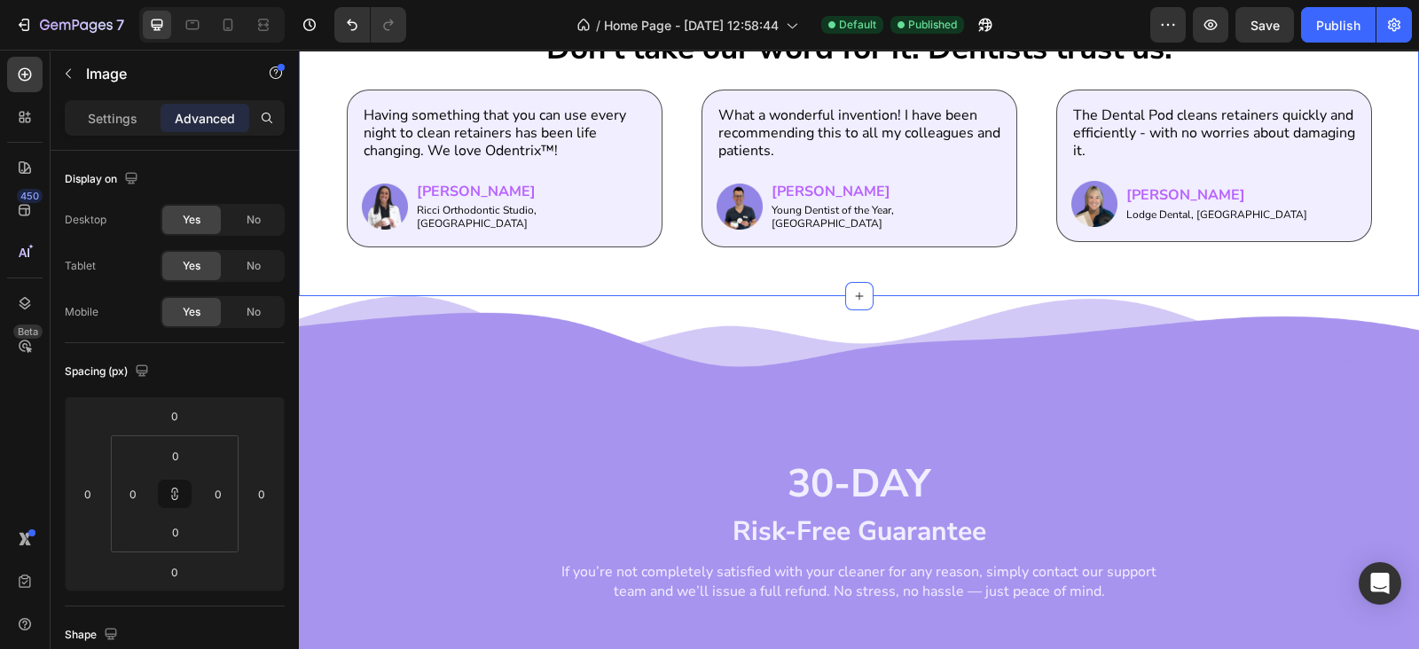
click at [692, 277] on div "Don’t take our word for it. Dentists trust us. Heading Having something that yo…" at bounding box center [859, 137] width 1120 height 318
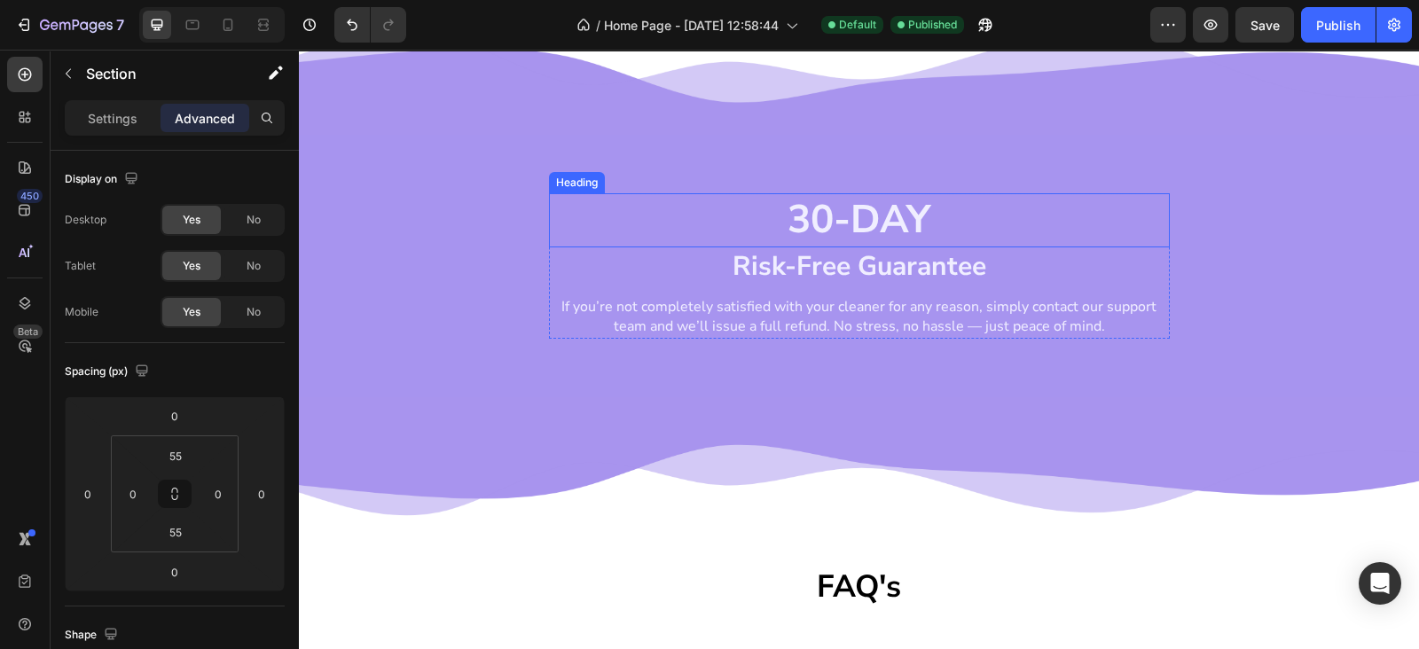
click at [848, 201] on h2 "30-DAY" at bounding box center [859, 220] width 621 height 54
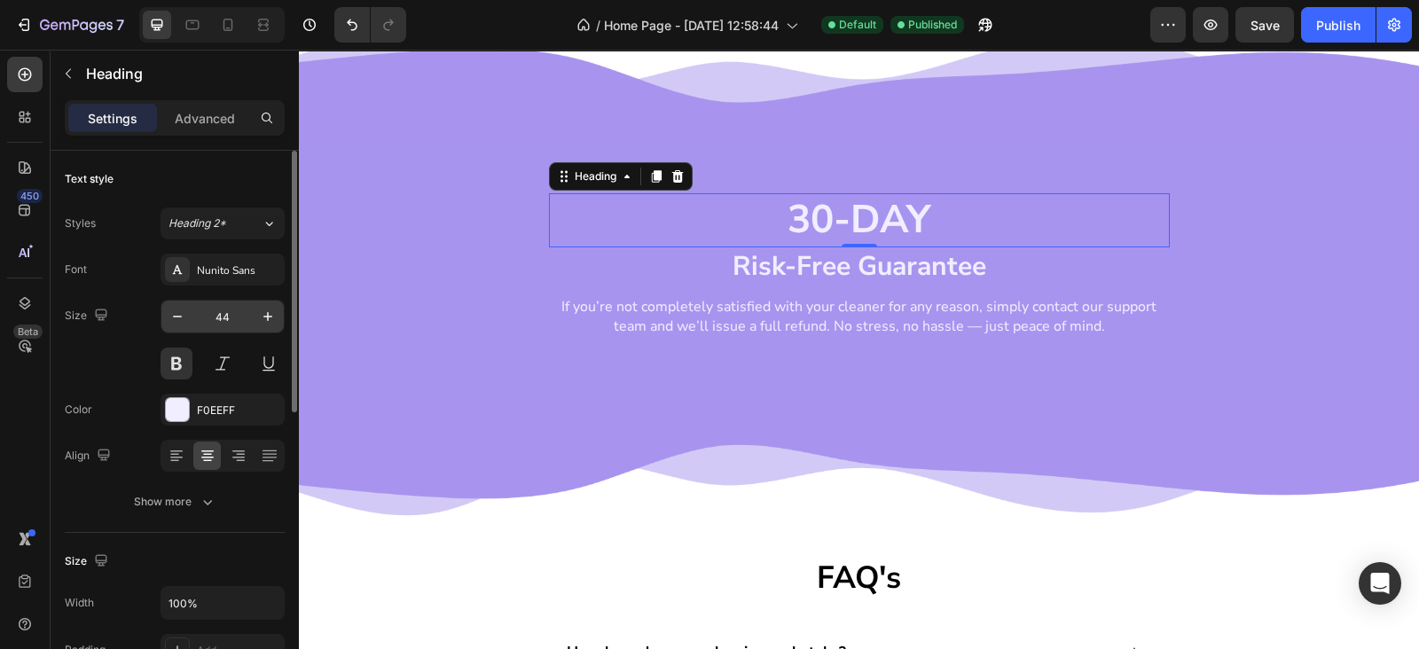
click at [217, 309] on input "44" at bounding box center [222, 317] width 59 height 32
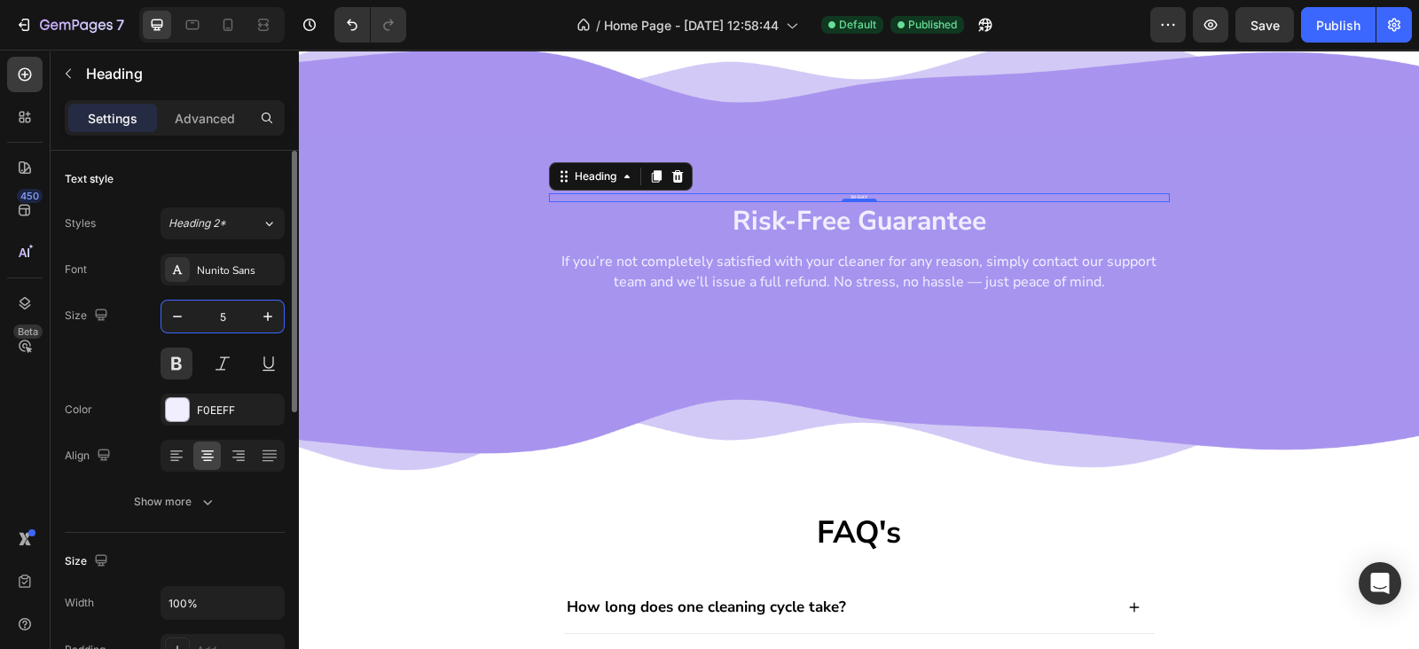
type input "55"
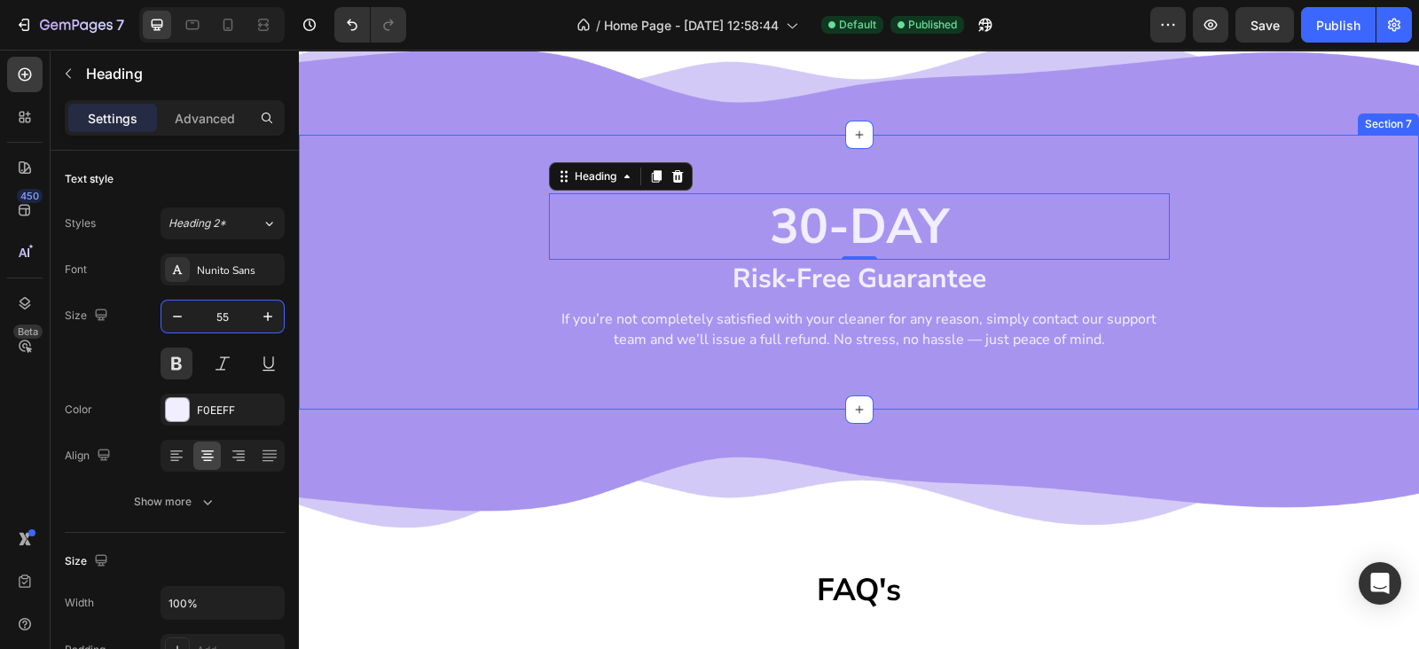
click at [838, 176] on div "30-DAY Heading 0 Risk-Free Guarantee Heading If you’re not completely satisfied…" at bounding box center [859, 272] width 1120 height 275
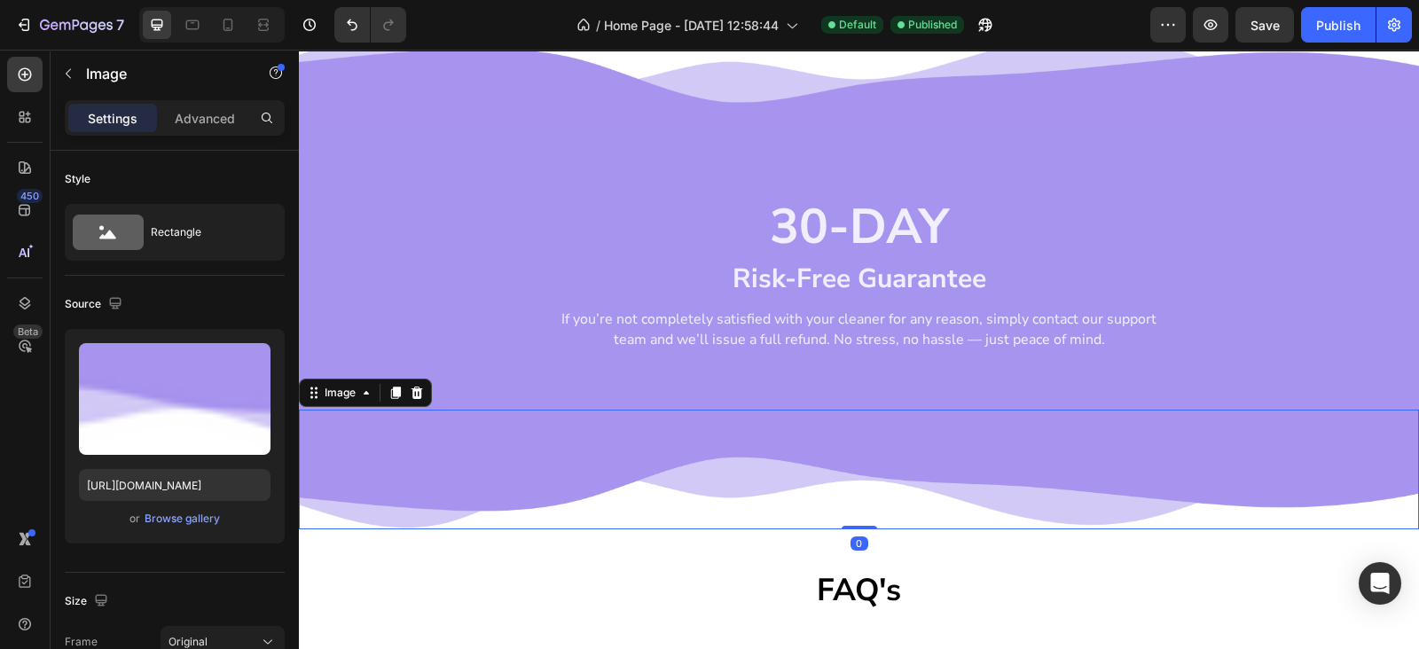
click at [769, 449] on img at bounding box center [859, 470] width 1120 height 120
click at [1328, 23] on div "Publish" at bounding box center [1338, 25] width 44 height 19
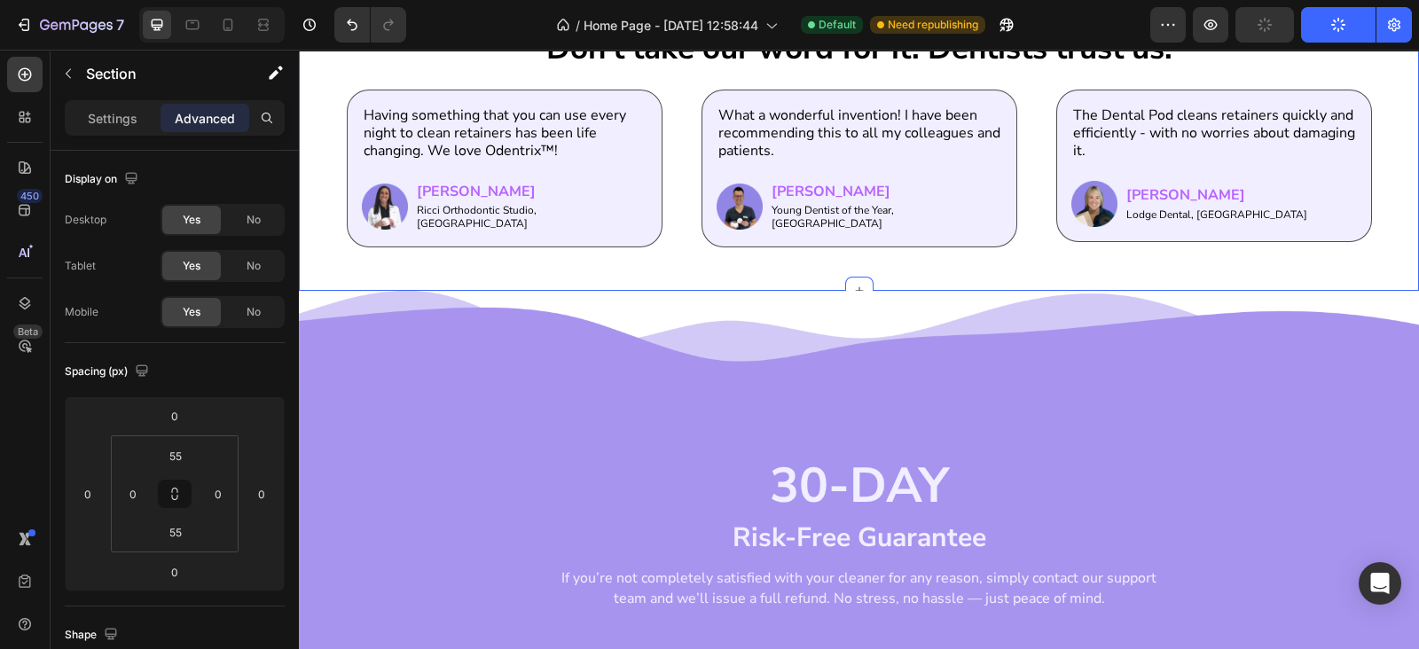
click at [754, 280] on div "Don’t take our word for it. Dentists trust us. Heading Having something that yo…" at bounding box center [859, 134] width 1120 height 312
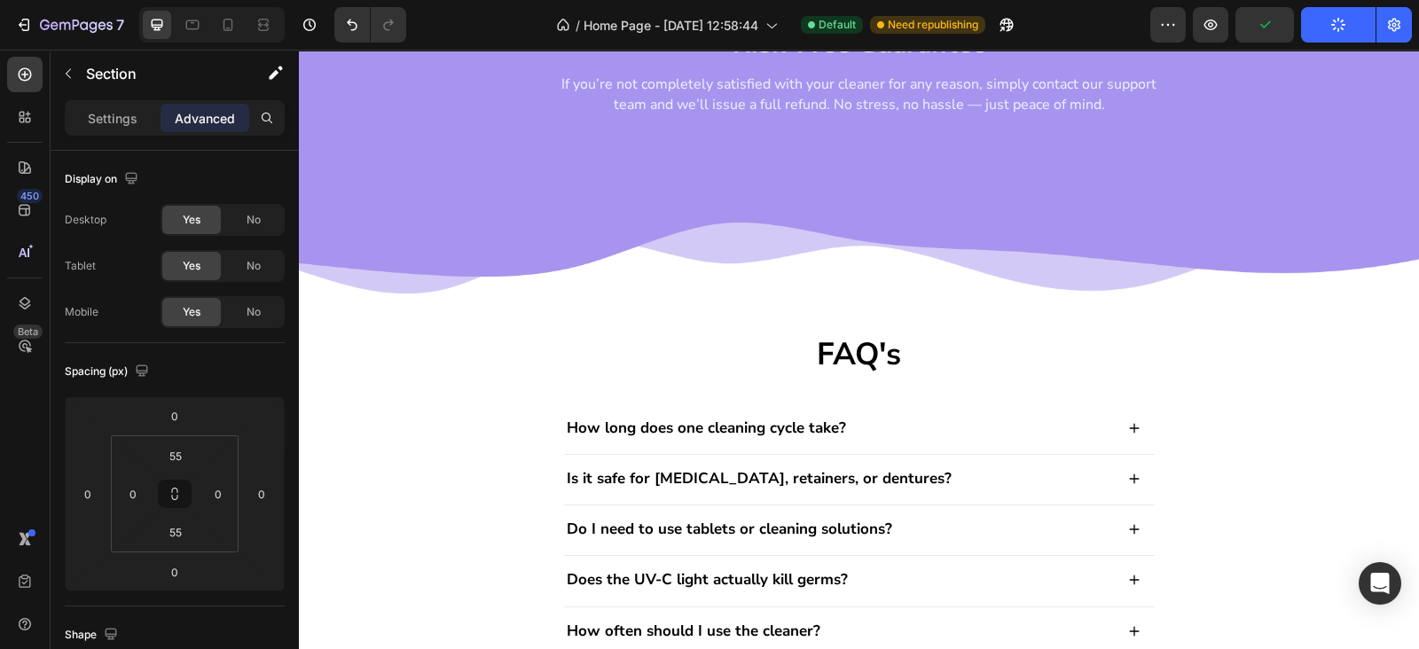
scroll to position [2585, 0]
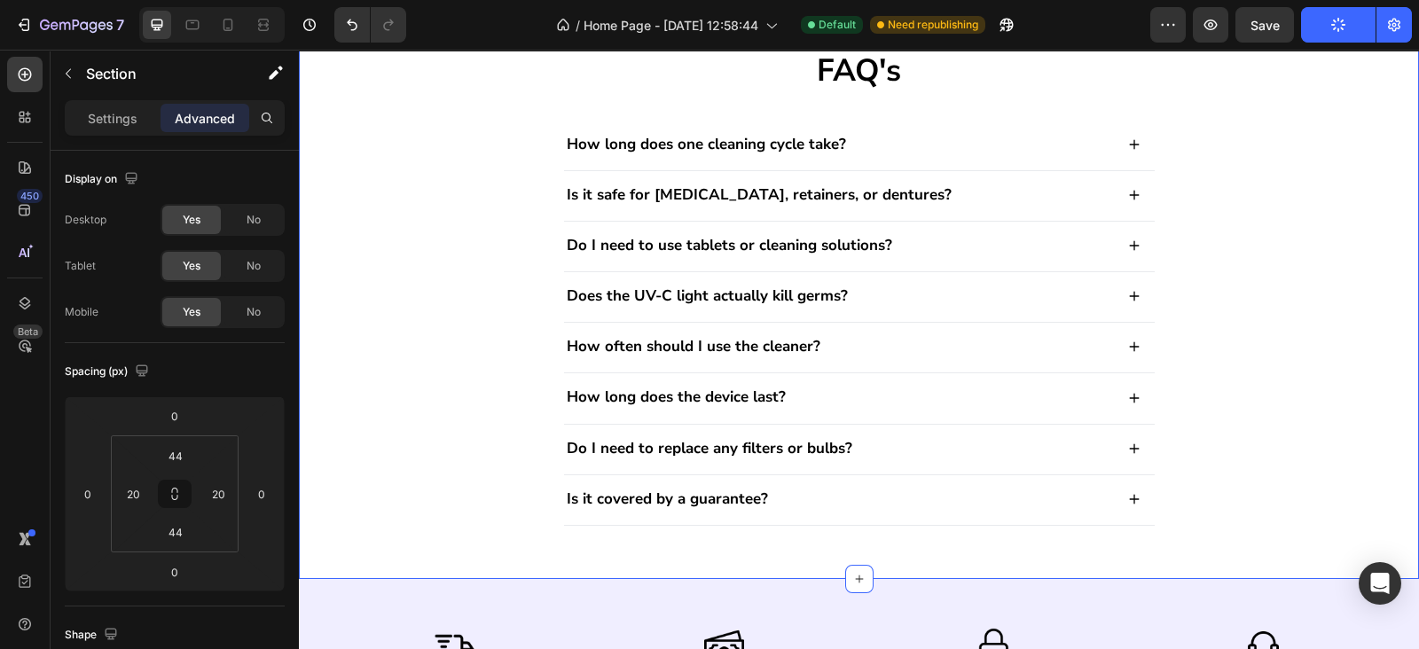
click at [1281, 348] on div "FAQ's Heading How long does one cleaning cycle take? Is it safe for [MEDICAL_DA…" at bounding box center [859, 294] width 1084 height 491
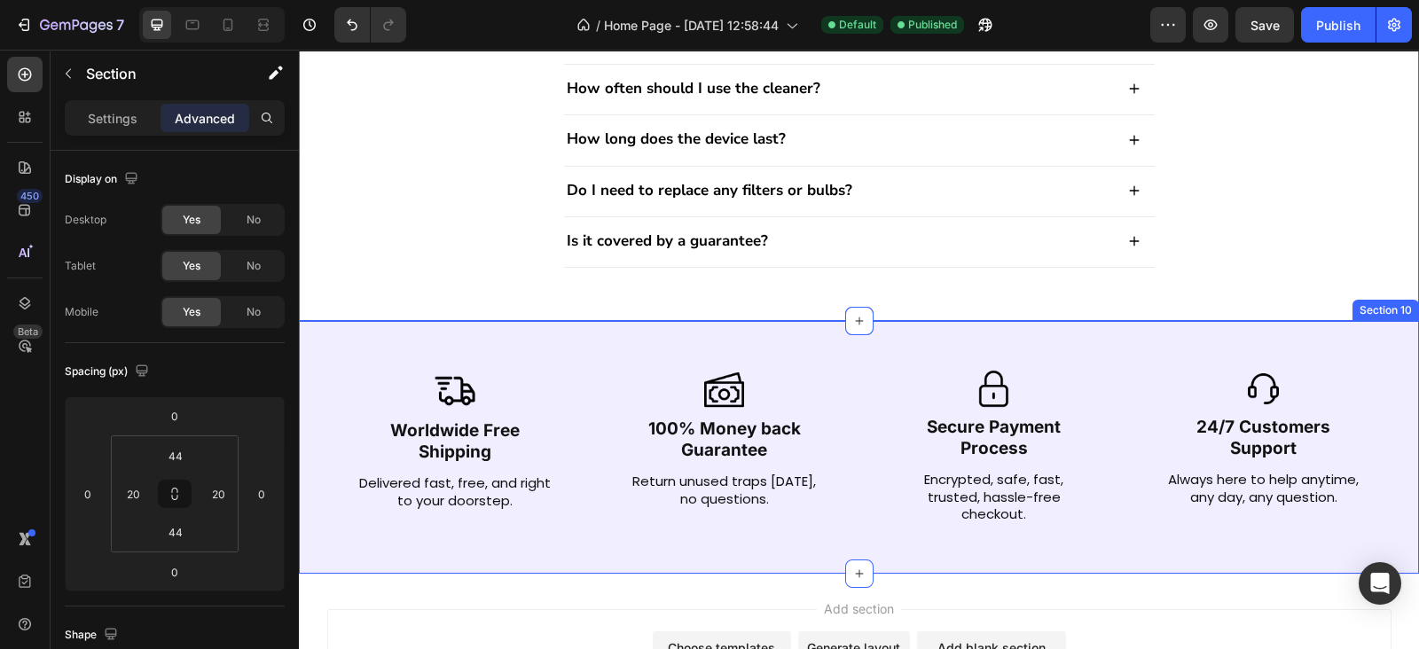
click at [820, 349] on div "Image Worldwide Free Shipping Text Block Delivered fast, free, and right to you…" at bounding box center [859, 447] width 1120 height 253
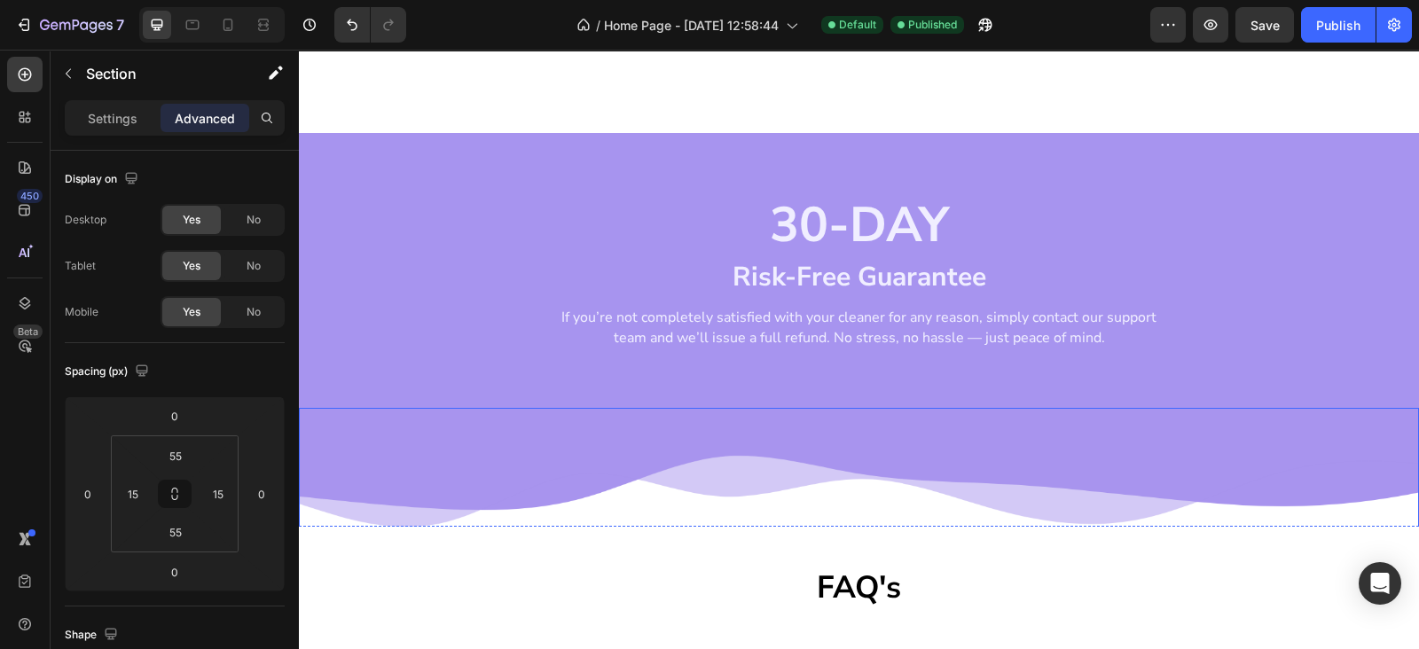
scroll to position [2585, 0]
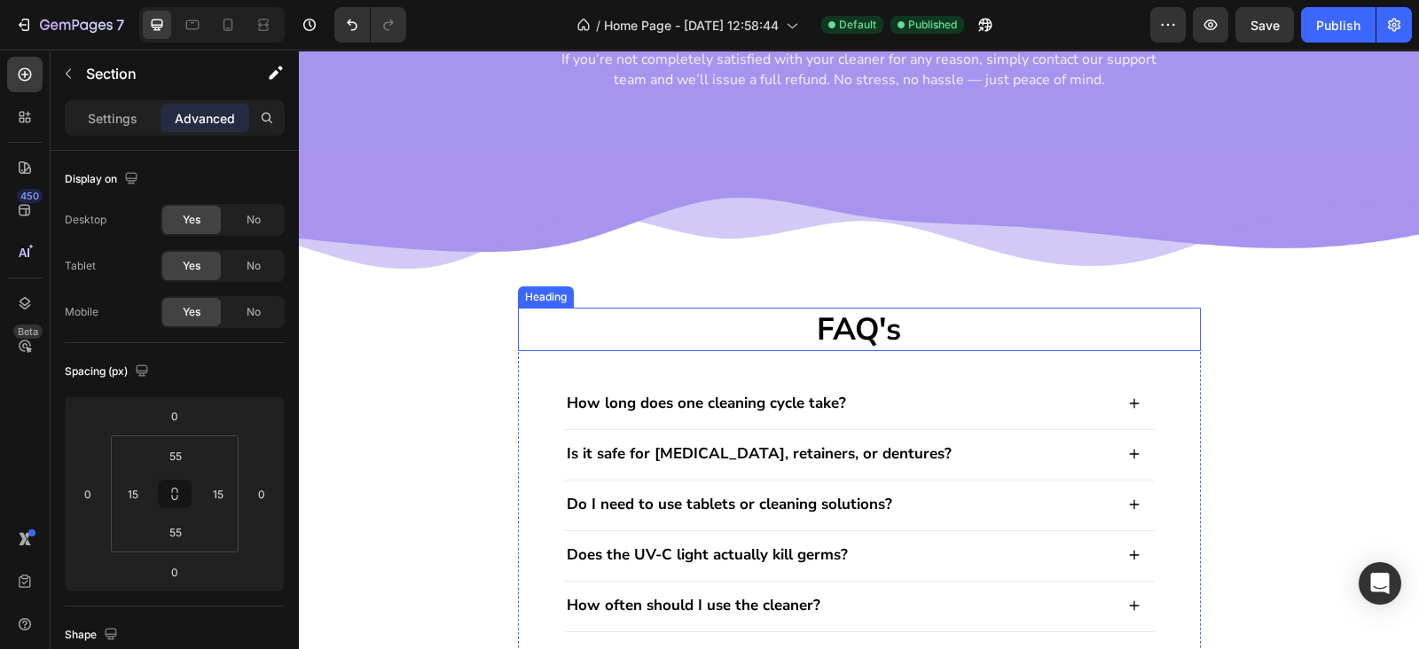
click at [767, 315] on h2 "FAQ's" at bounding box center [859, 330] width 683 height 44
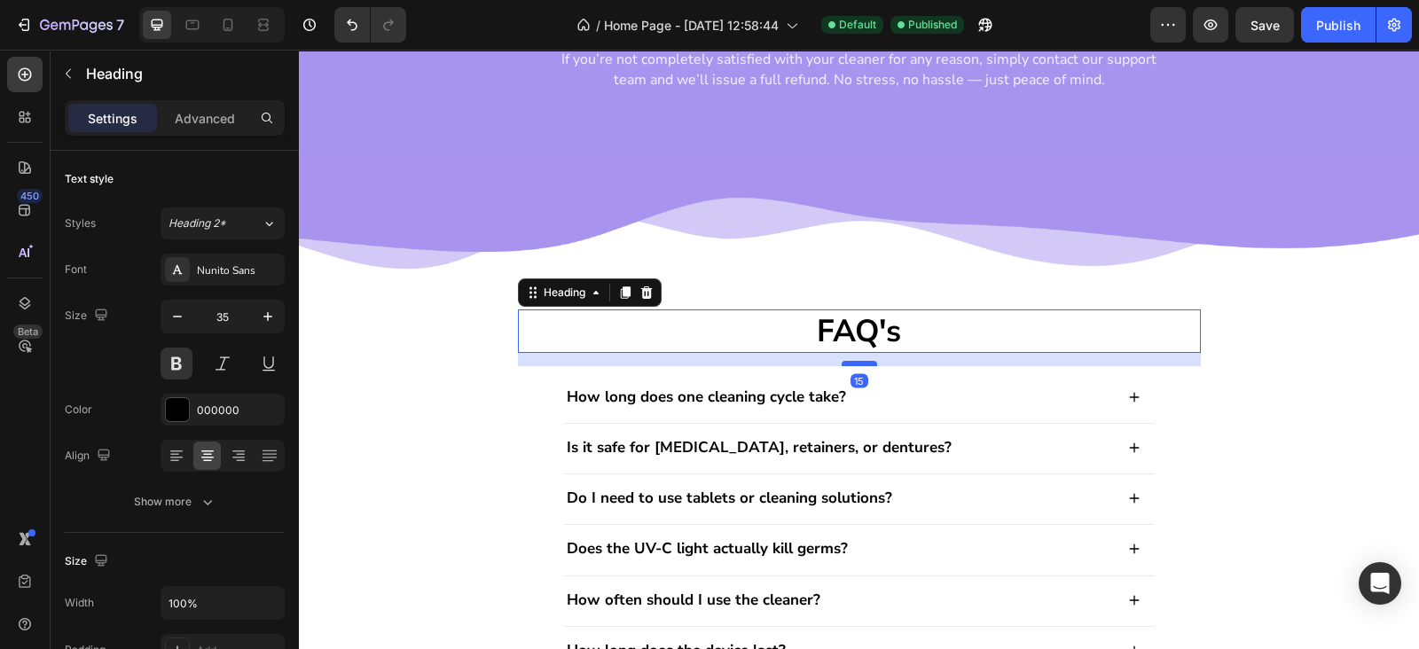
drag, startPoint x: 851, startPoint y: 369, endPoint x: 845, endPoint y: 361, distance: 10.1
click at [845, 361] on div at bounding box center [858, 363] width 35 height 5
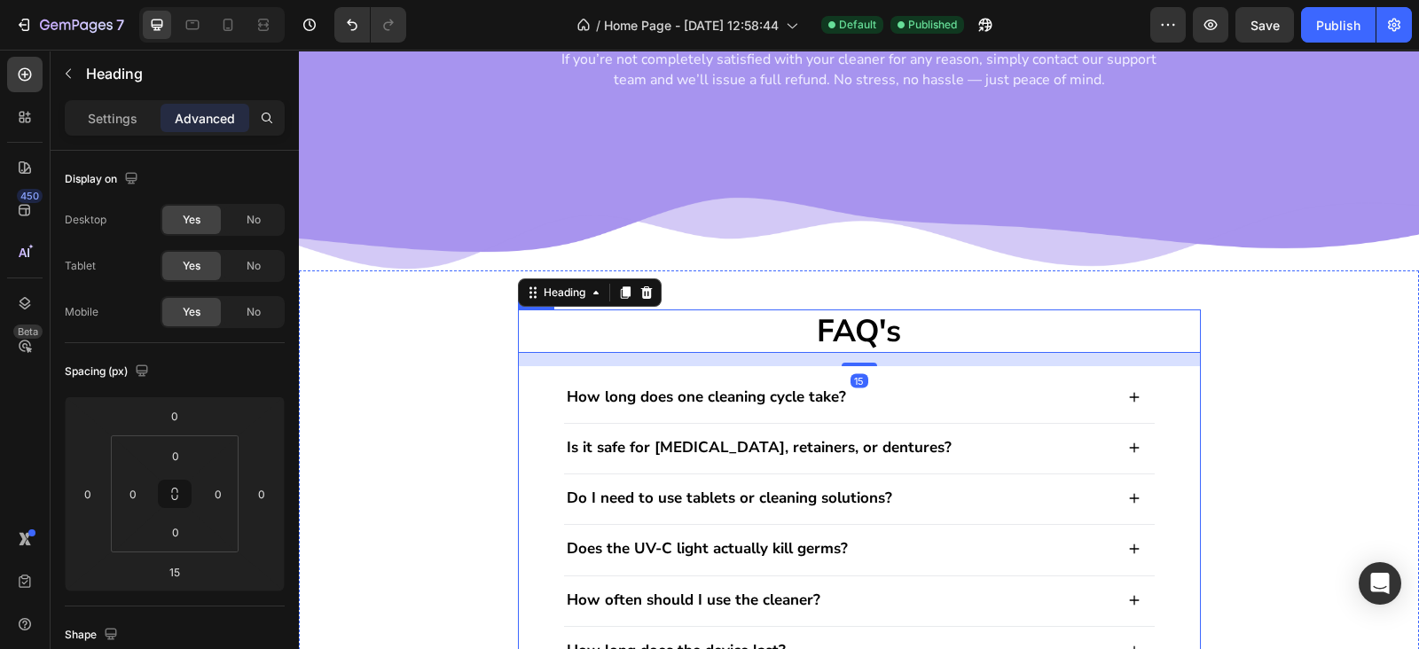
click at [520, 392] on div "FAQ's Heading 15 How long does one cleaning cycle take? Is it safe for Invisali…" at bounding box center [859, 550] width 683 height 483
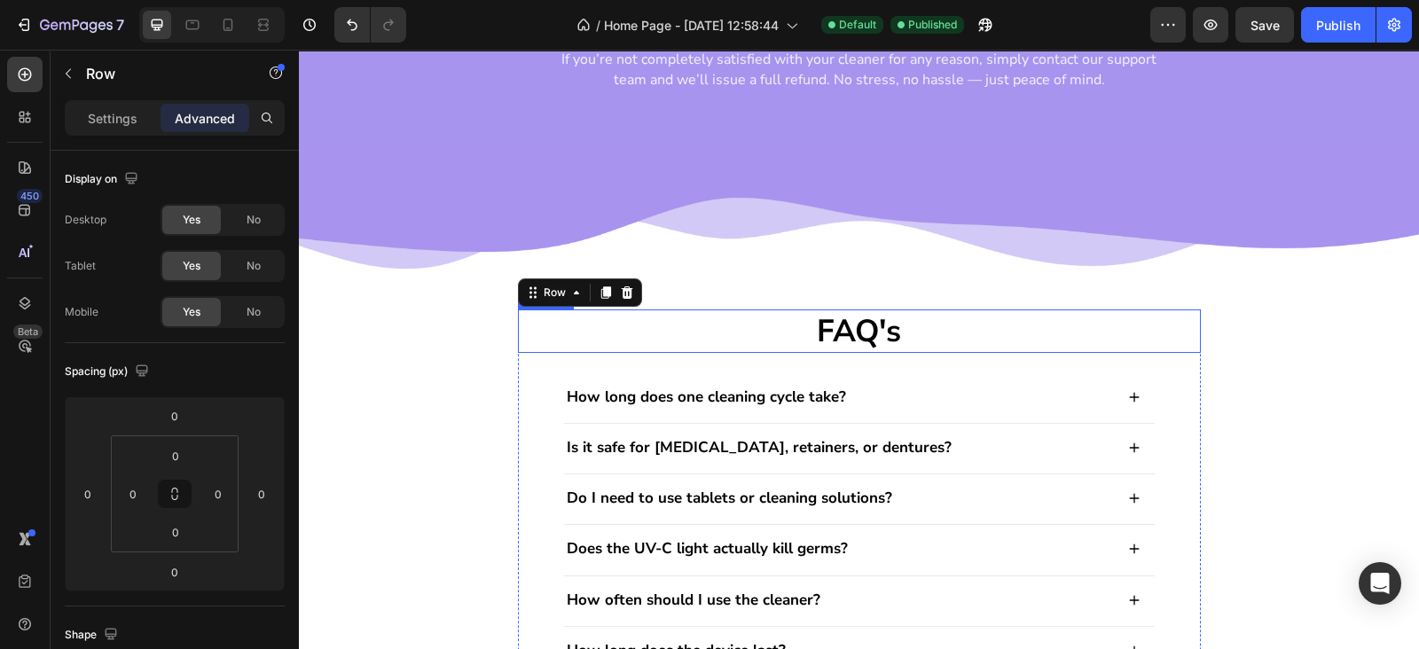
scroll to position [2327, 0]
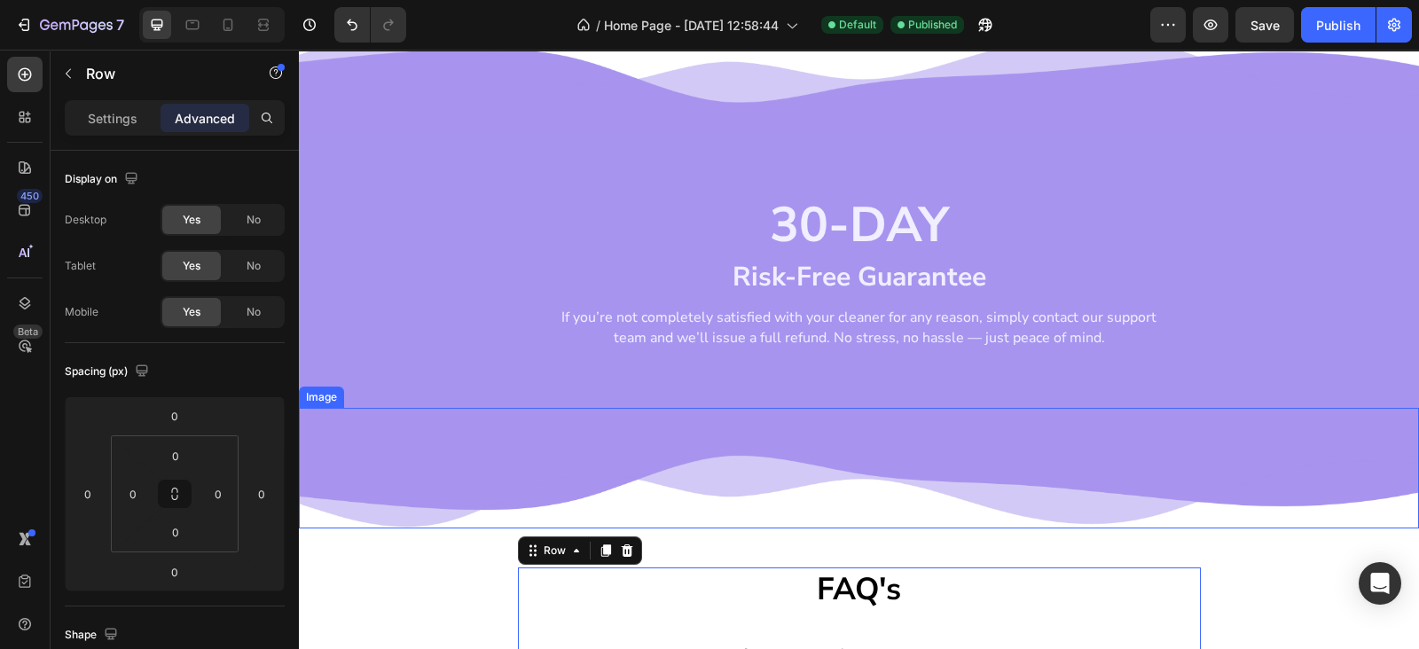
click at [773, 492] on img at bounding box center [859, 468] width 1120 height 120
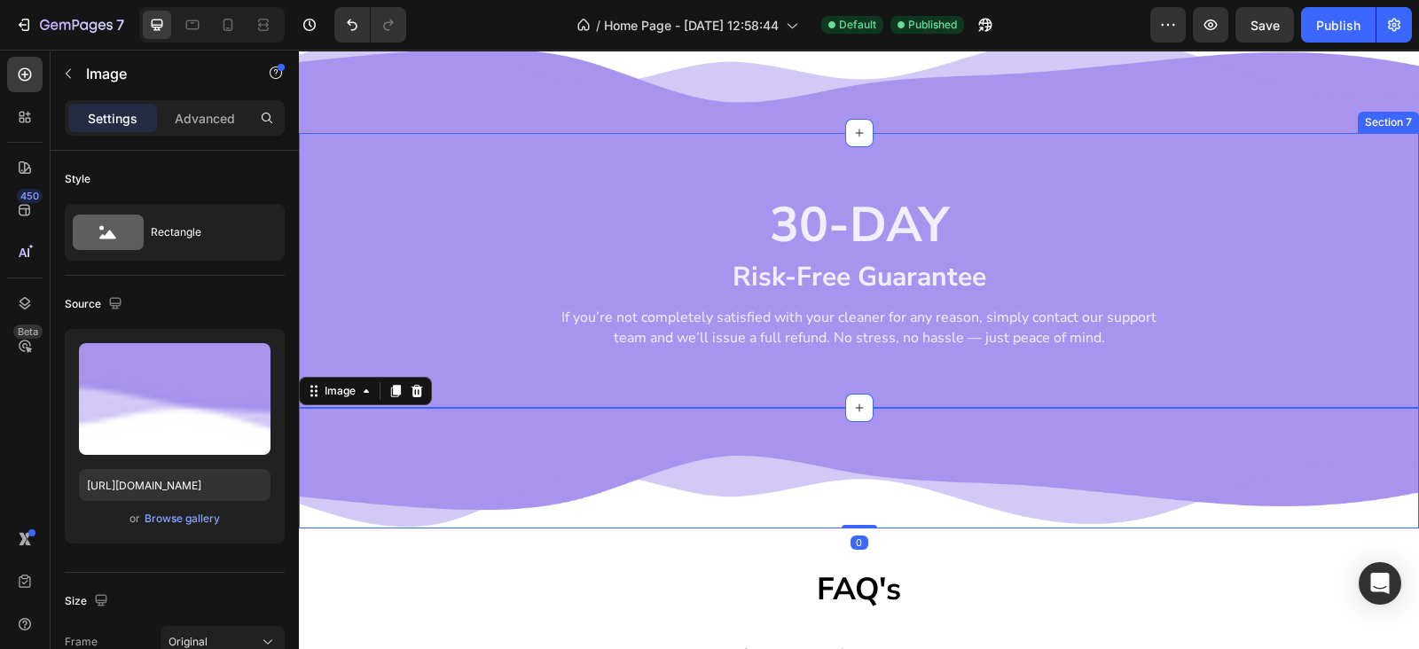
scroll to position [2068, 0]
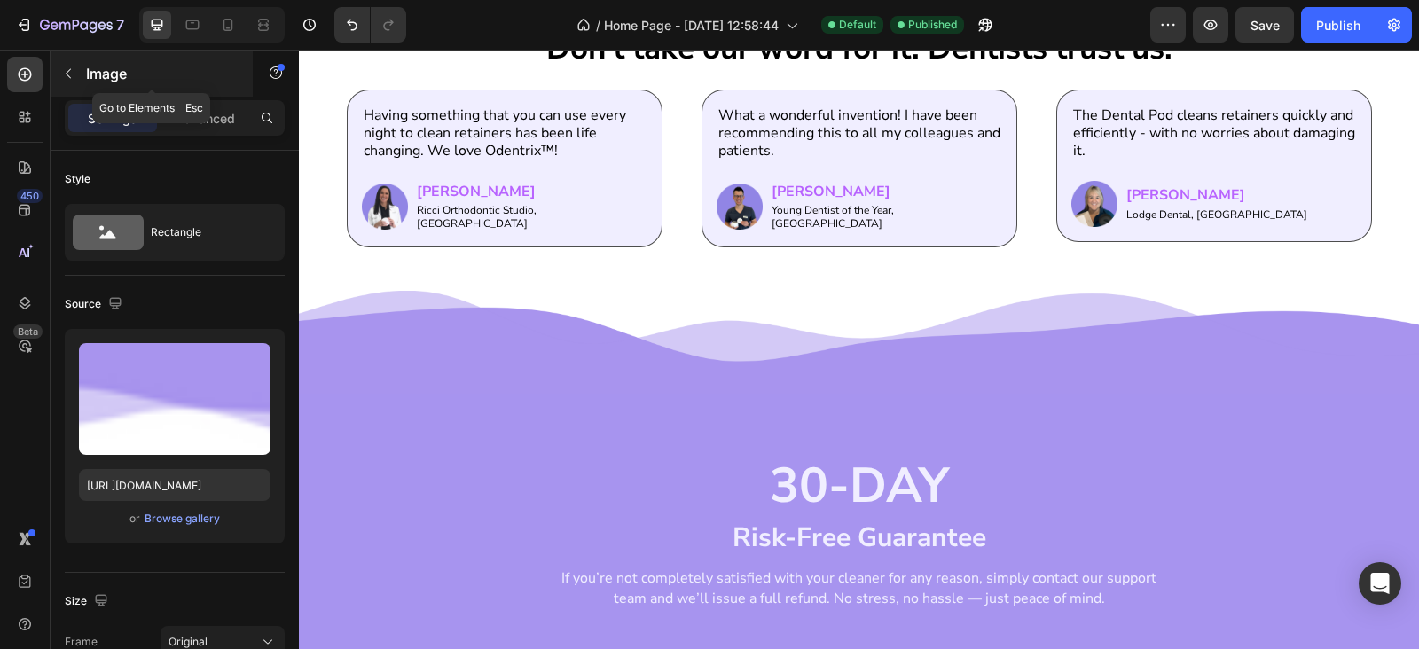
click at [73, 68] on icon "button" at bounding box center [68, 73] width 14 height 14
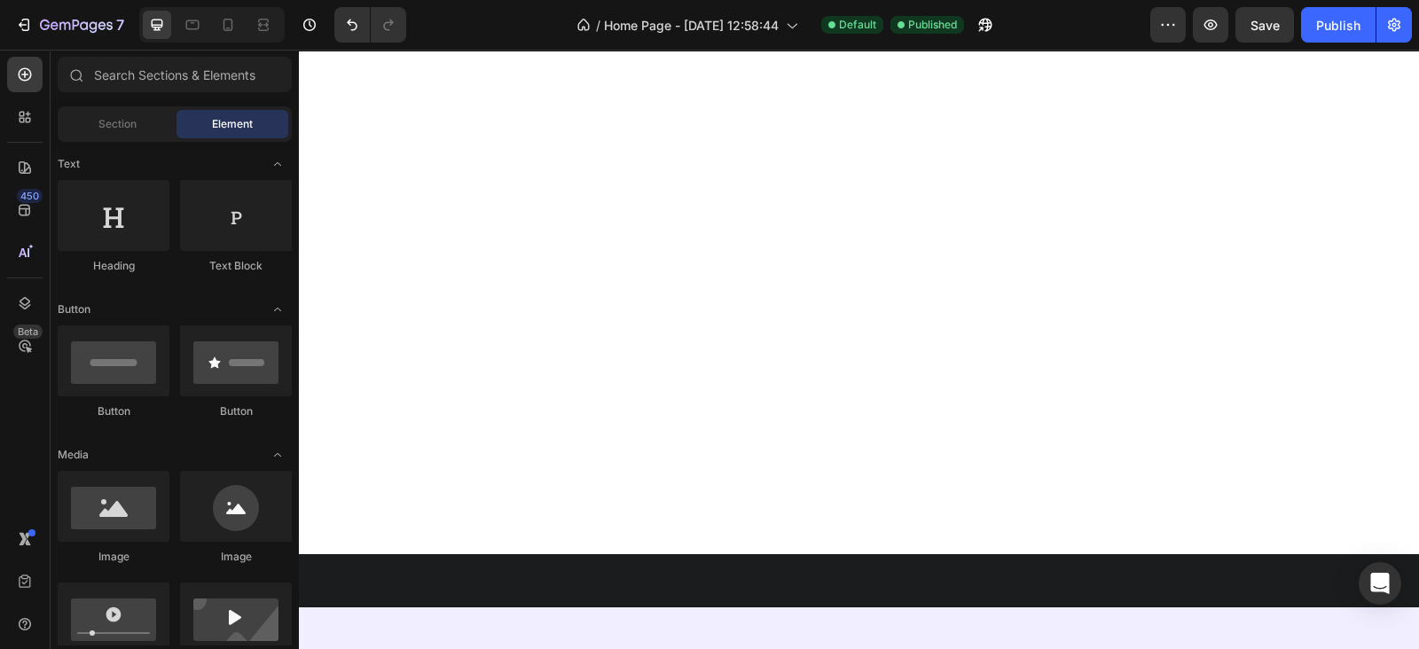
scroll to position [775, 0]
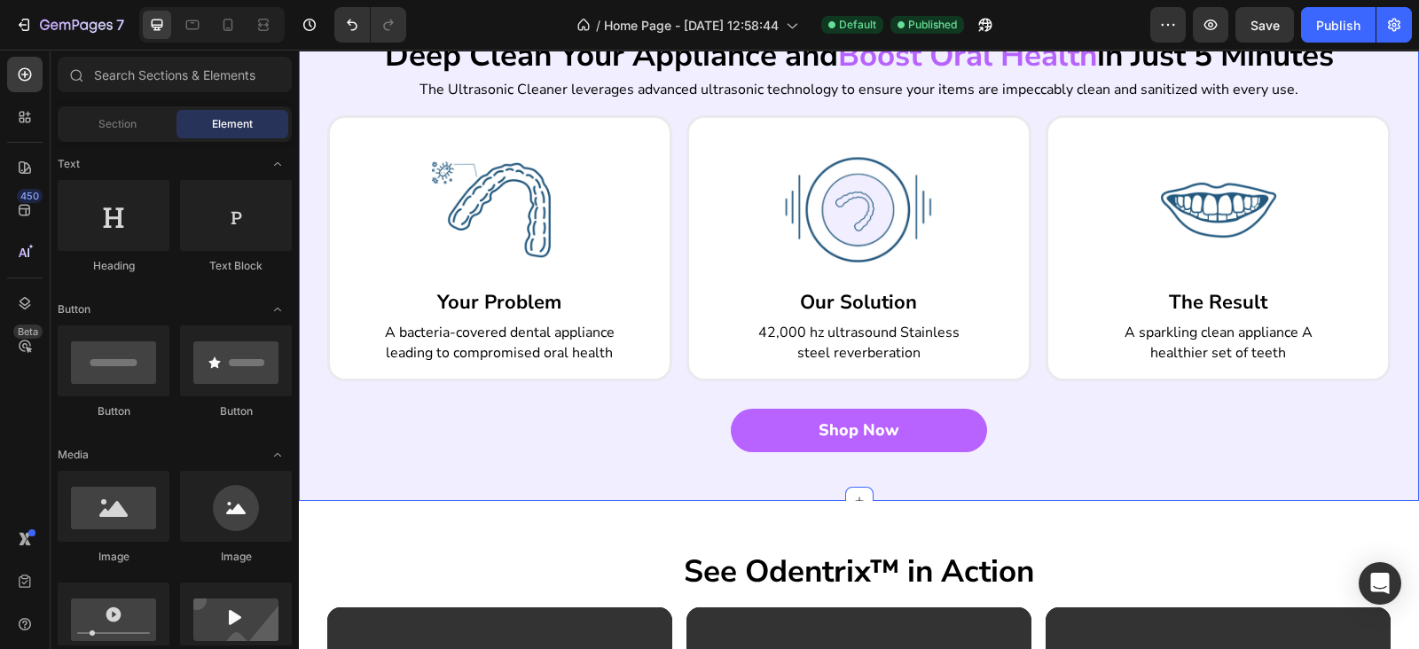
click at [767, 432] on link "Shop Now" at bounding box center [859, 430] width 256 height 43
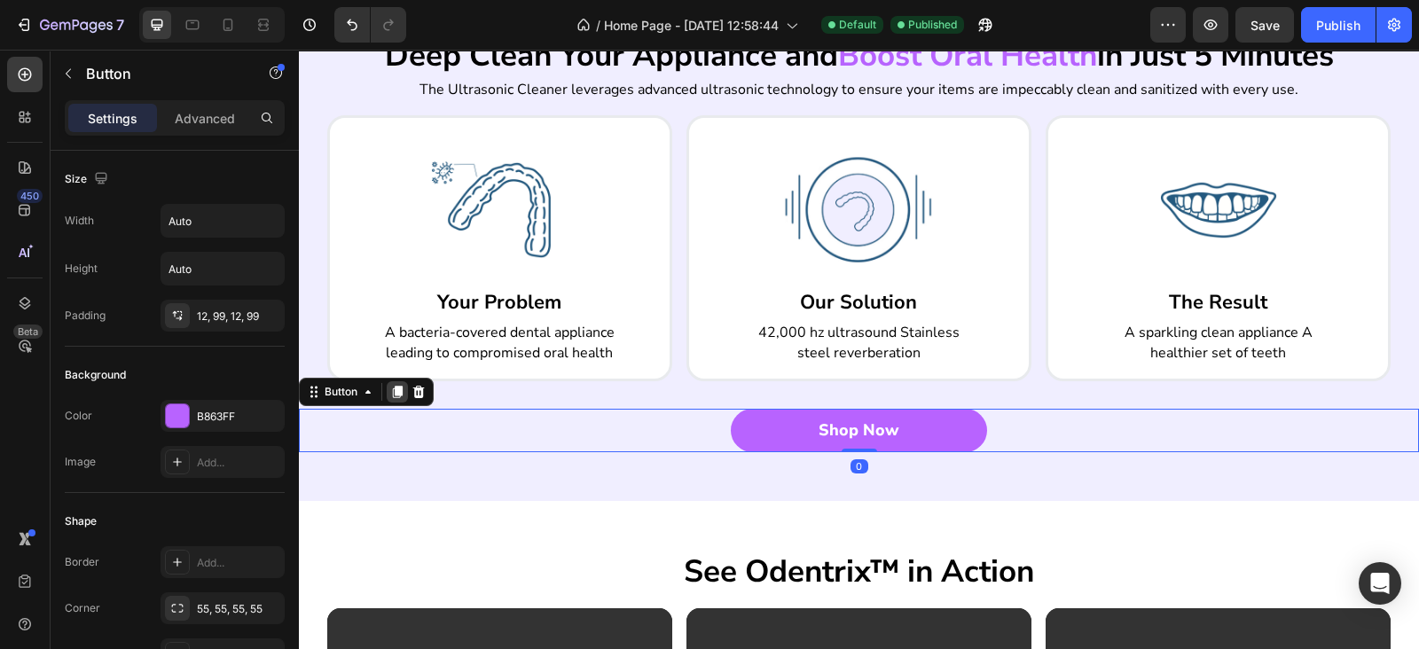
click at [399, 395] on icon at bounding box center [398, 392] width 10 height 12
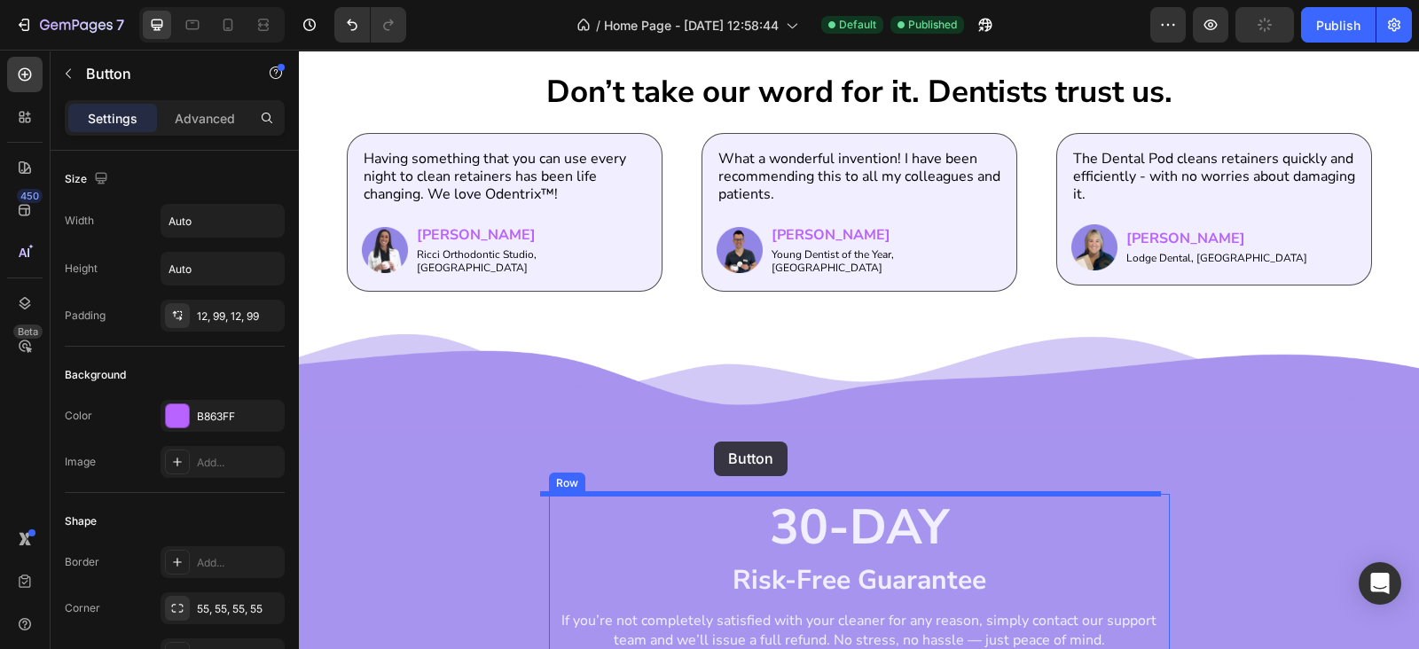
scroll to position [2327, 0]
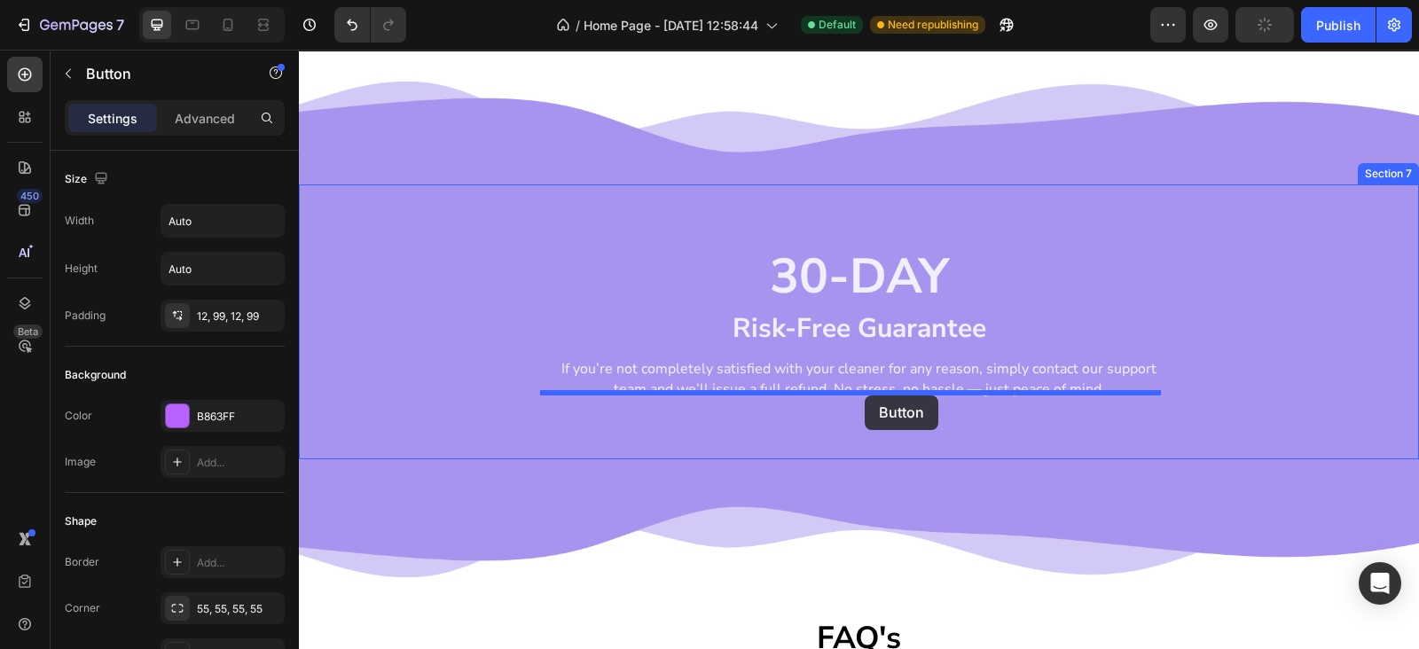
drag, startPoint x: 320, startPoint y: 433, endPoint x: 864, endPoint y: 395, distance: 545.6
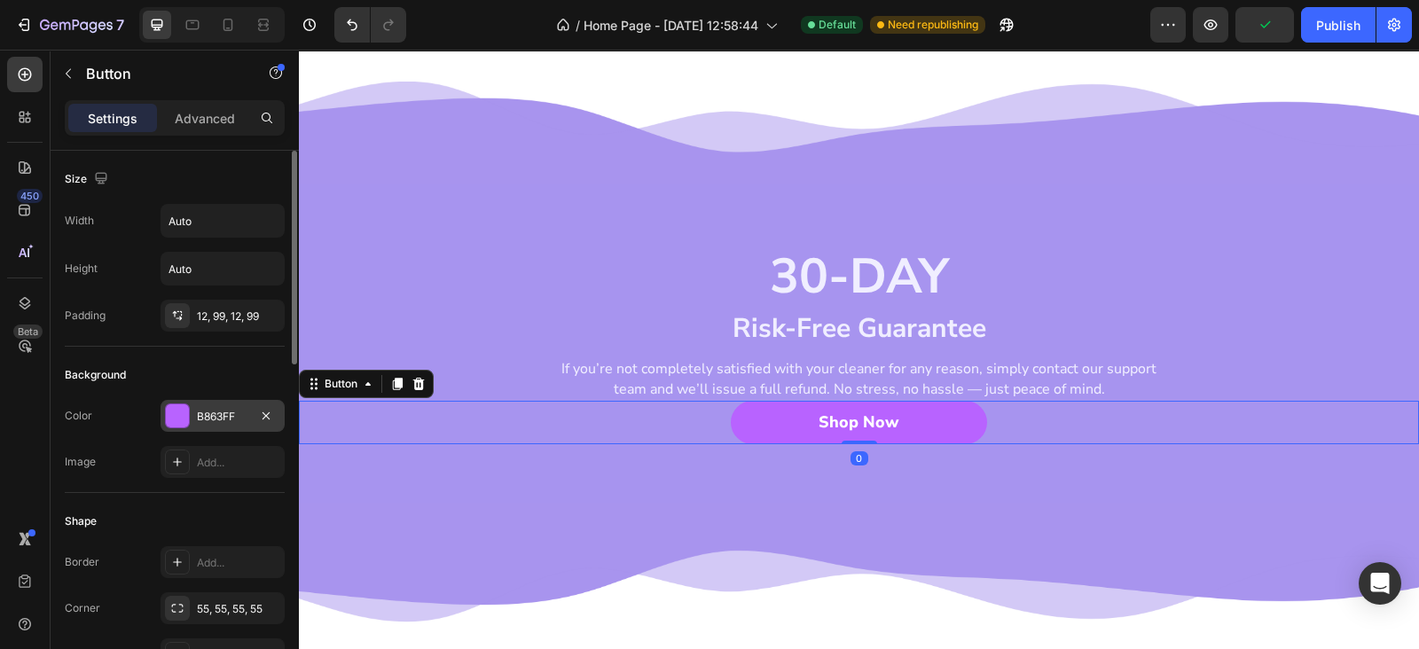
click at [219, 409] on div "B863FF" at bounding box center [222, 417] width 51 height 16
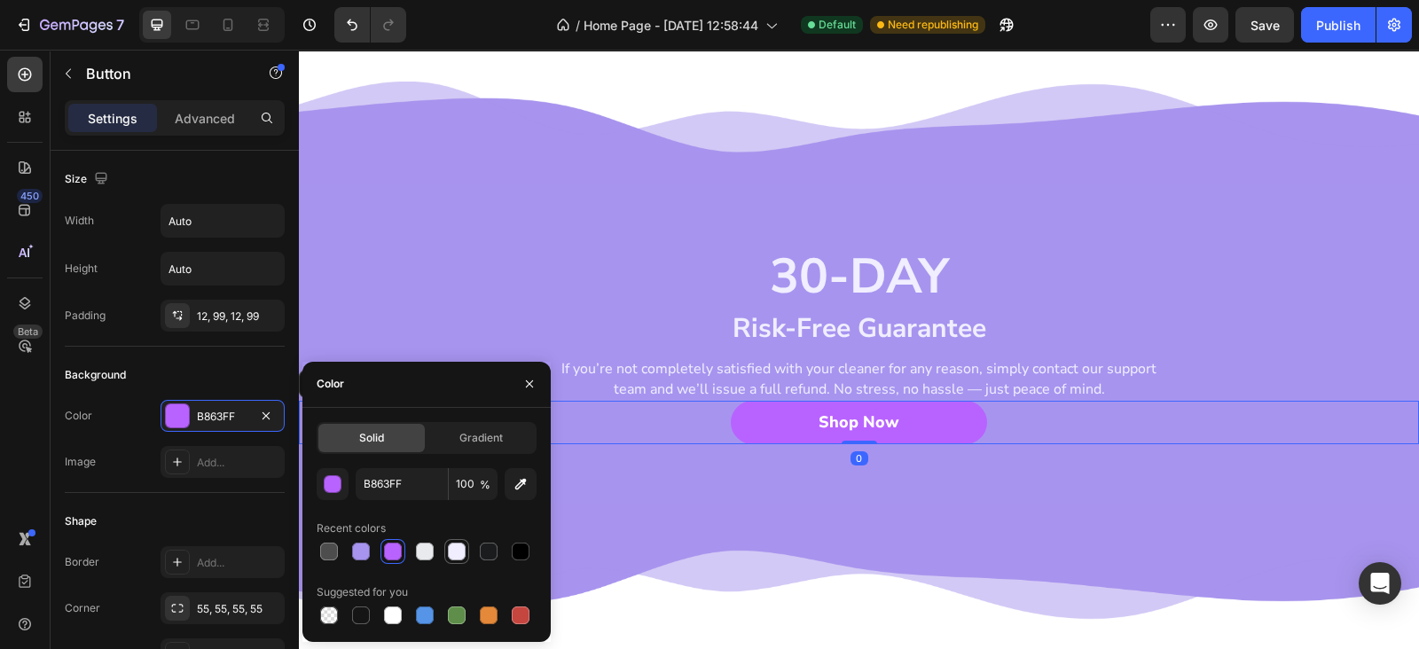
click at [459, 554] on div at bounding box center [457, 552] width 18 height 18
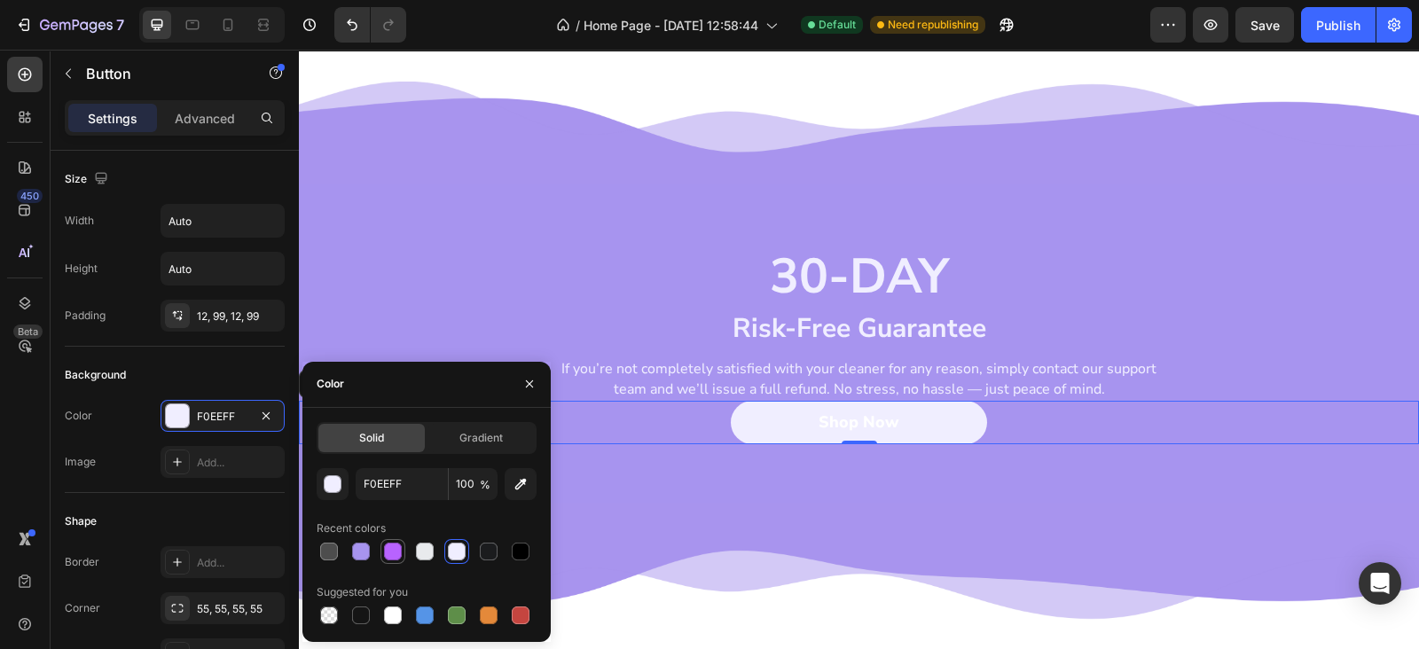
click at [390, 539] on div at bounding box center [392, 551] width 25 height 25
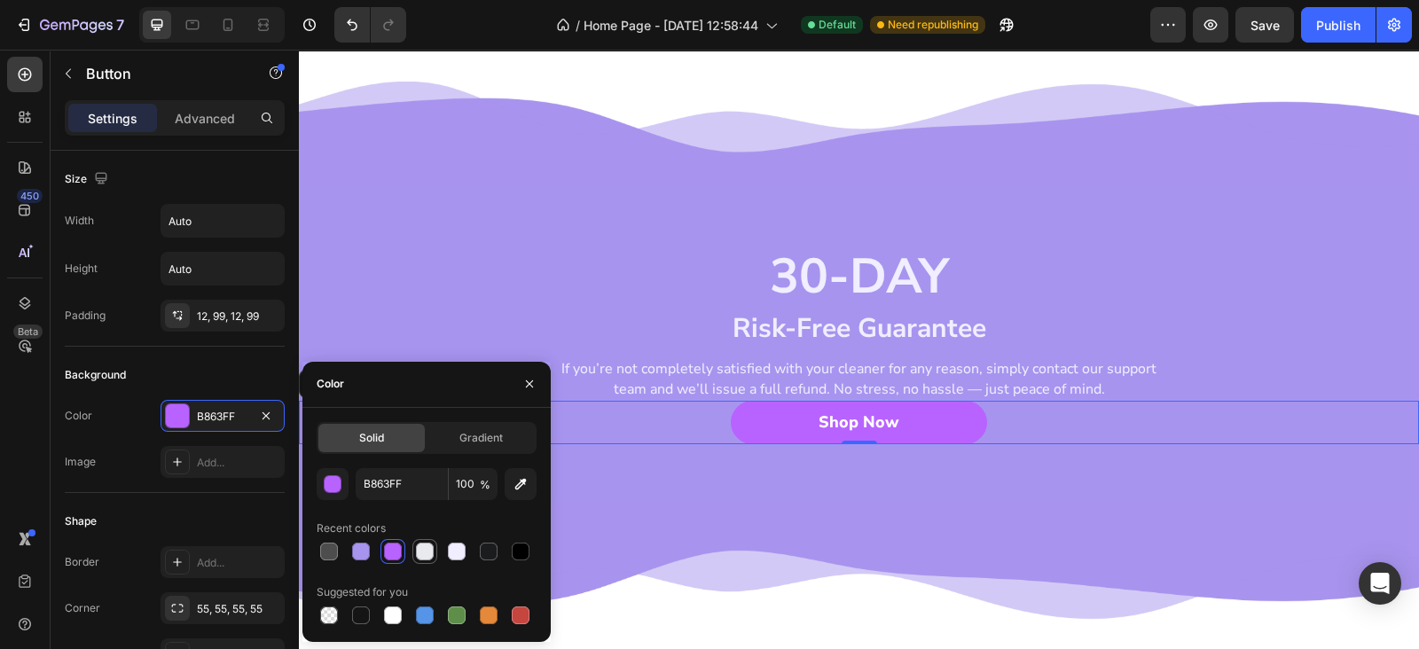
click at [418, 543] on div at bounding box center [425, 552] width 18 height 18
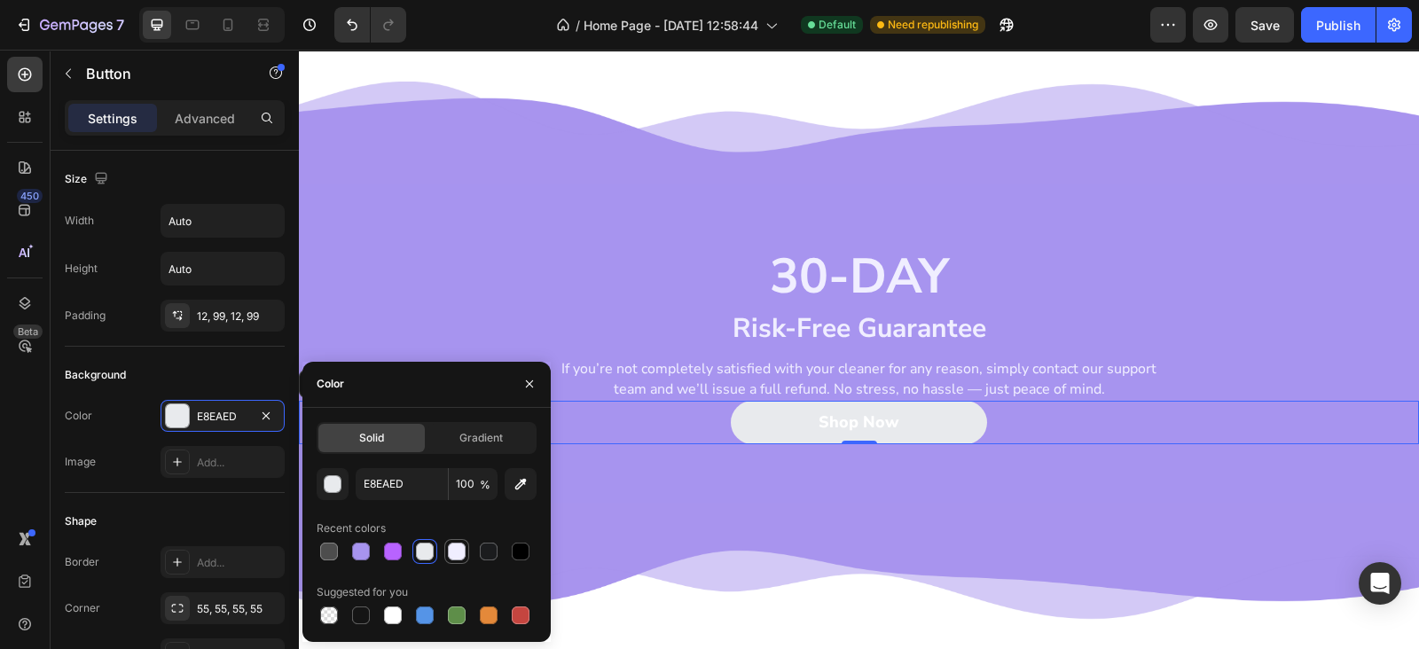
click at [445, 543] on div at bounding box center [456, 551] width 25 height 25
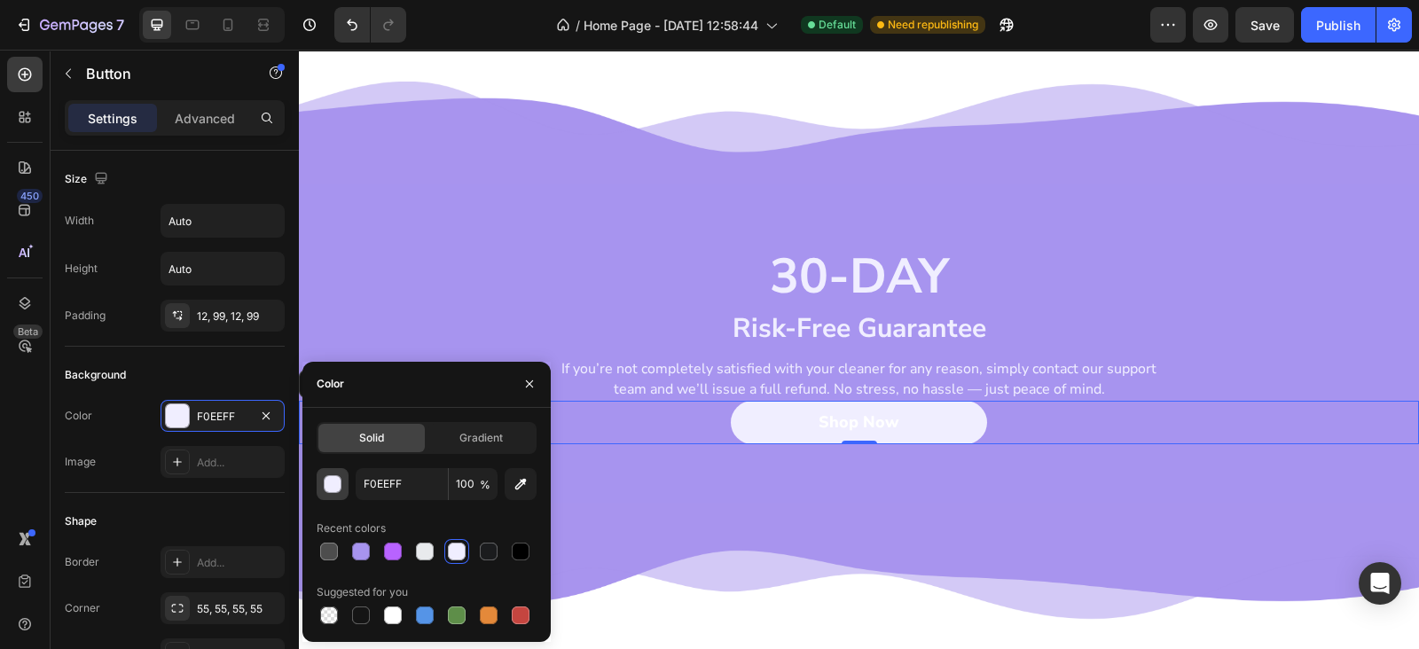
click at [328, 475] on div "button" at bounding box center [333, 484] width 18 height 18
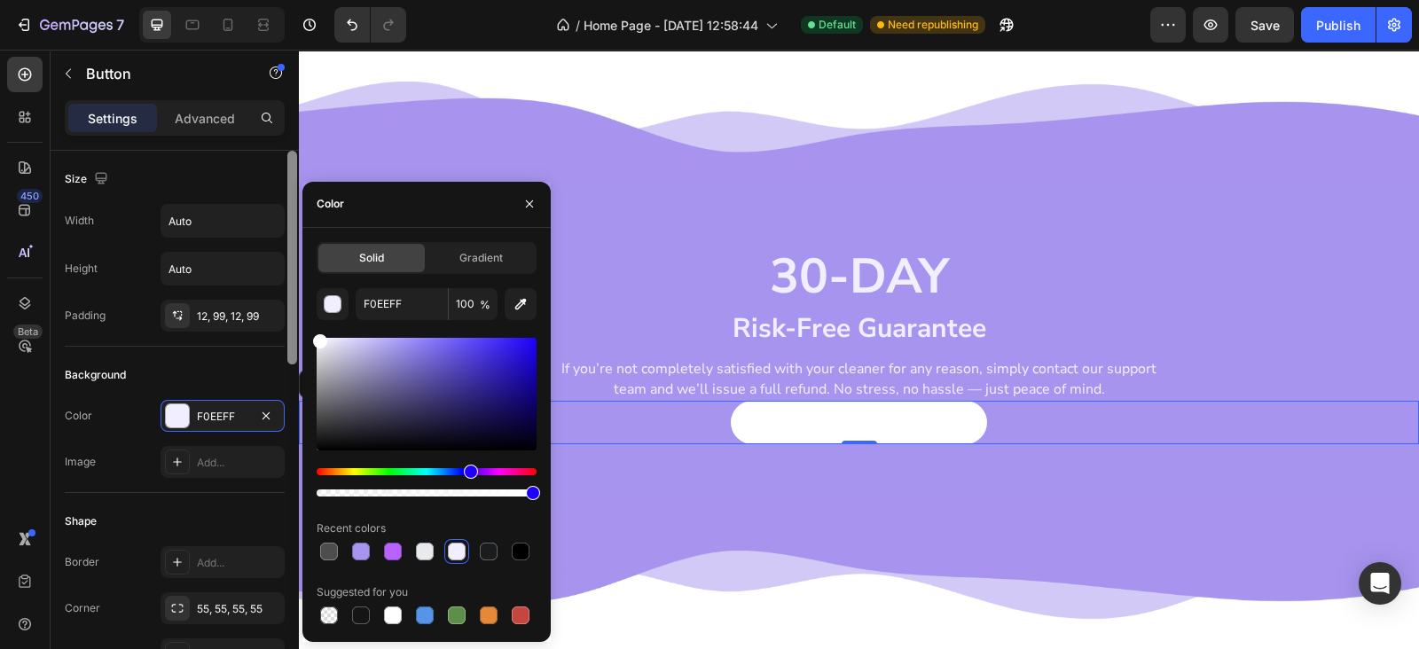
drag, startPoint x: 360, startPoint y: 378, endPoint x: 295, endPoint y: 330, distance: 80.5
click at [295, 330] on div "450 Beta Sections(18) Elements(83) Section Element Hero Section Product Detail …" at bounding box center [149, 349] width 299 height 599
type input "FFFFFF"
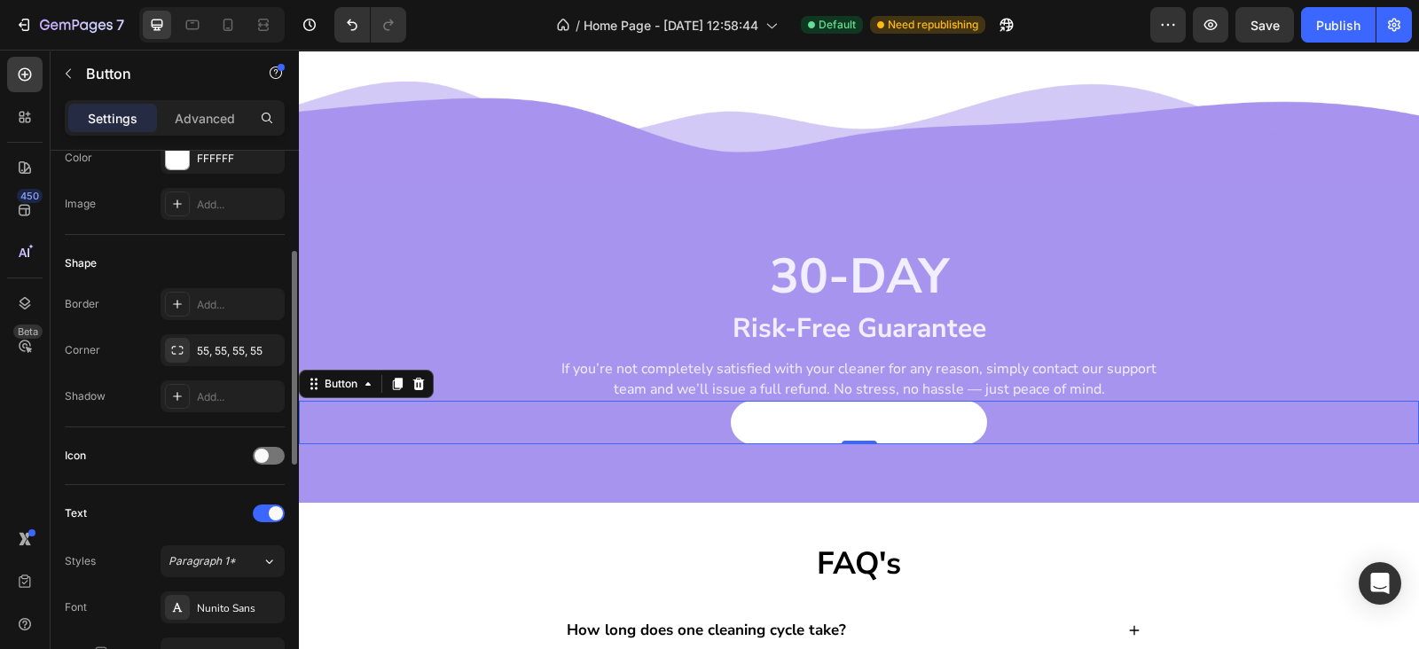
scroll to position [517, 0]
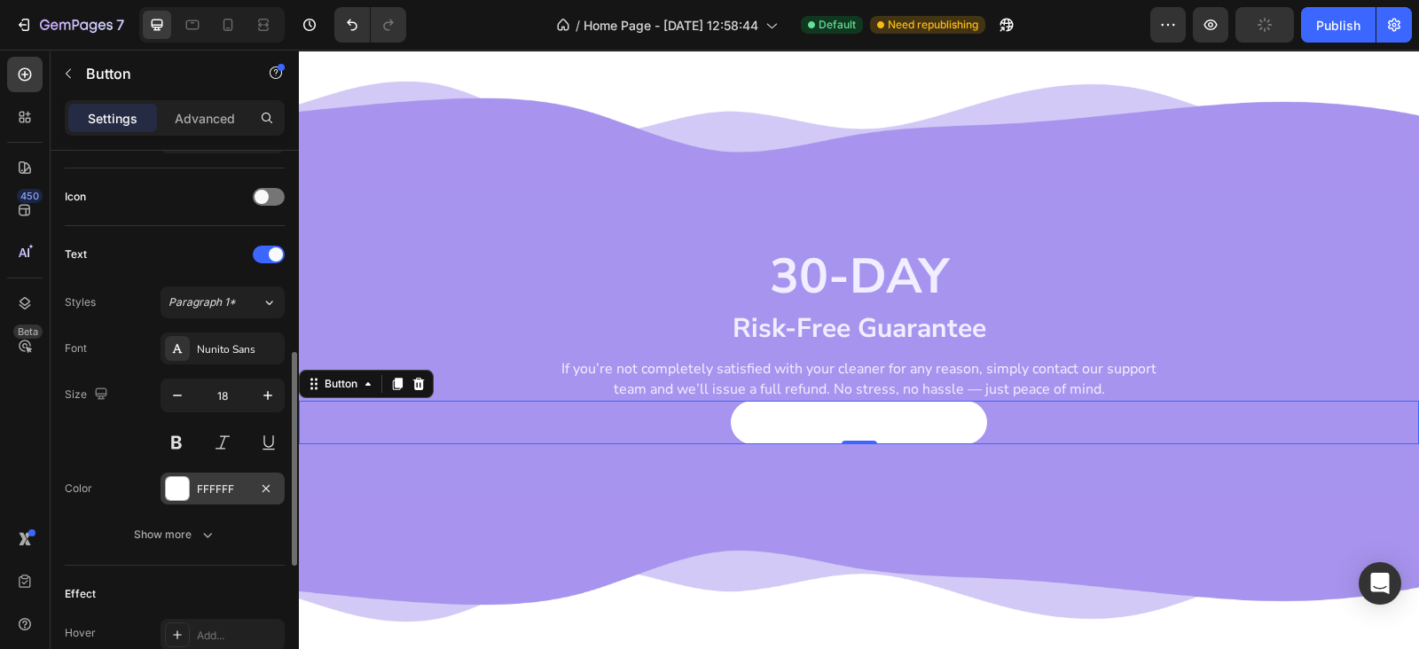
click at [217, 481] on div "FFFFFF" at bounding box center [222, 489] width 51 height 16
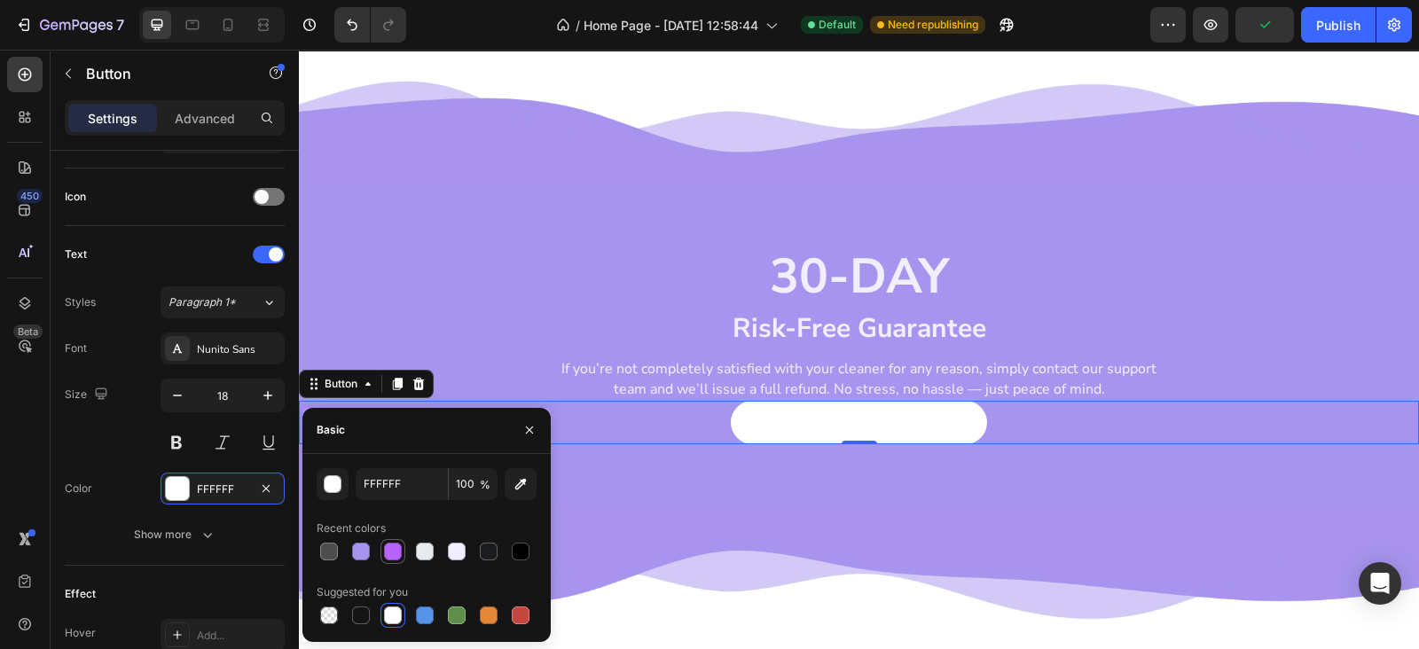
click at [391, 553] on div at bounding box center [393, 552] width 18 height 18
click at [368, 550] on div at bounding box center [361, 552] width 18 height 18
click at [394, 547] on div at bounding box center [393, 552] width 18 height 18
type input "B863FF"
click at [846, 378] on p "If you’re not completely satisfied with your cleaner for any reason, simply con…" at bounding box center [859, 379] width 617 height 40
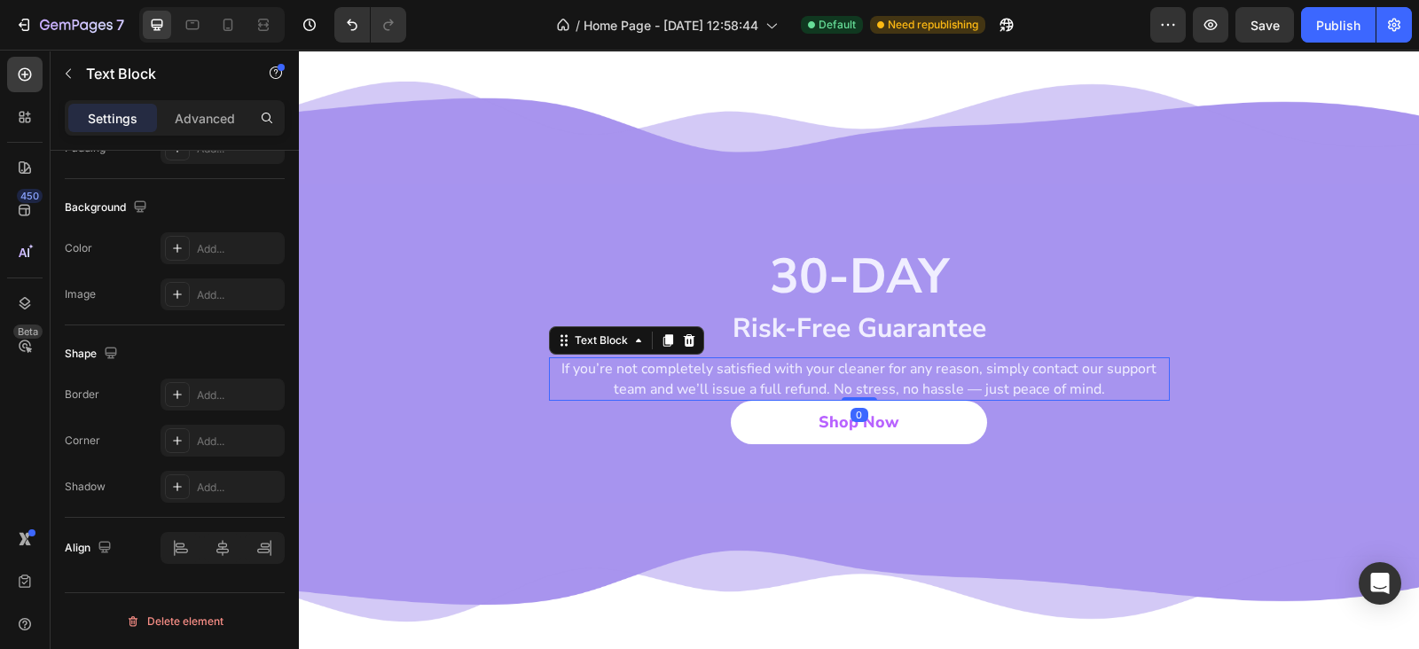
scroll to position [0, 0]
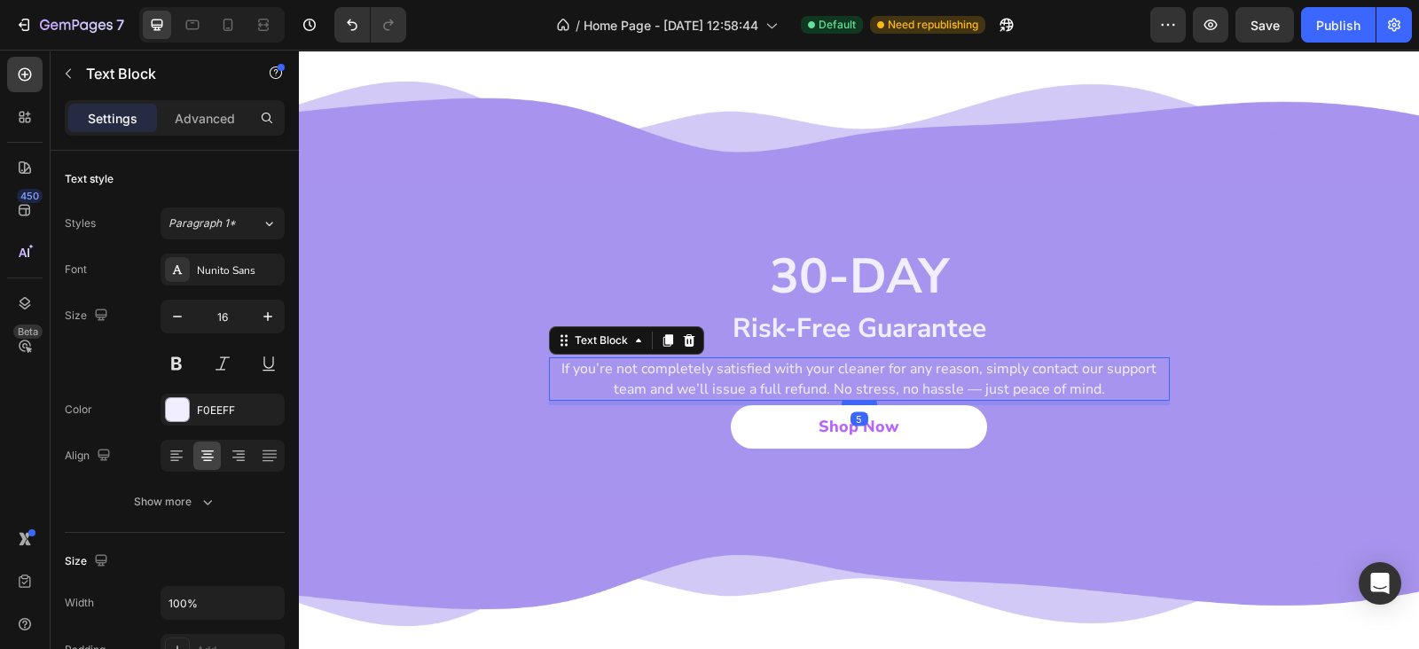
click at [859, 400] on div at bounding box center [858, 402] width 35 height 5
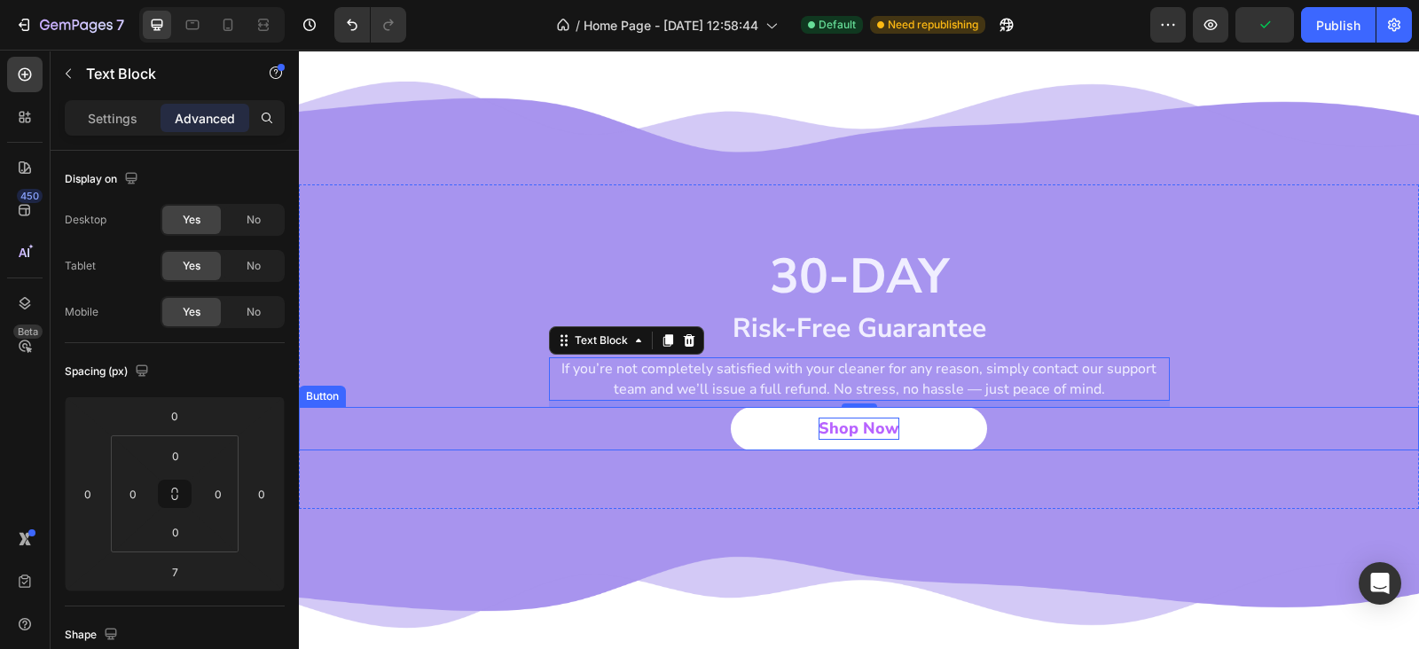
click at [820, 423] on p "Shop Now" at bounding box center [858, 429] width 81 height 22
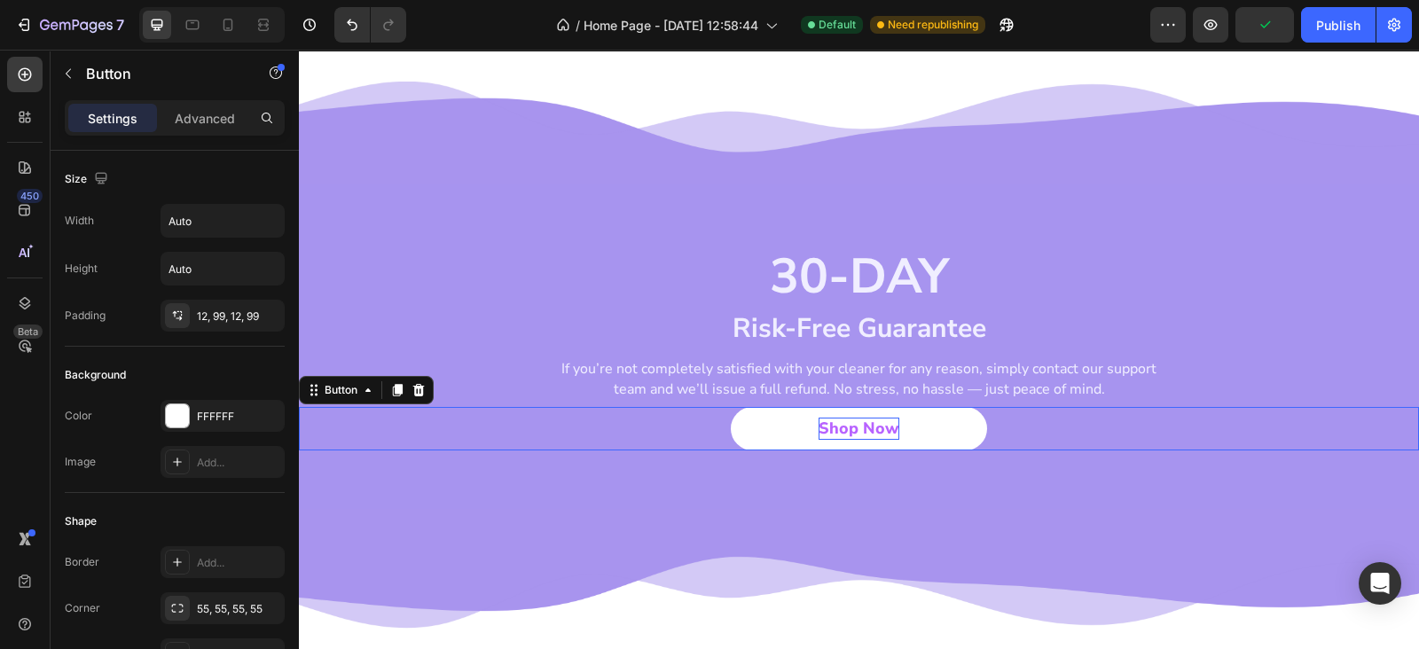
click at [820, 423] on p "Shop Now" at bounding box center [858, 429] width 81 height 22
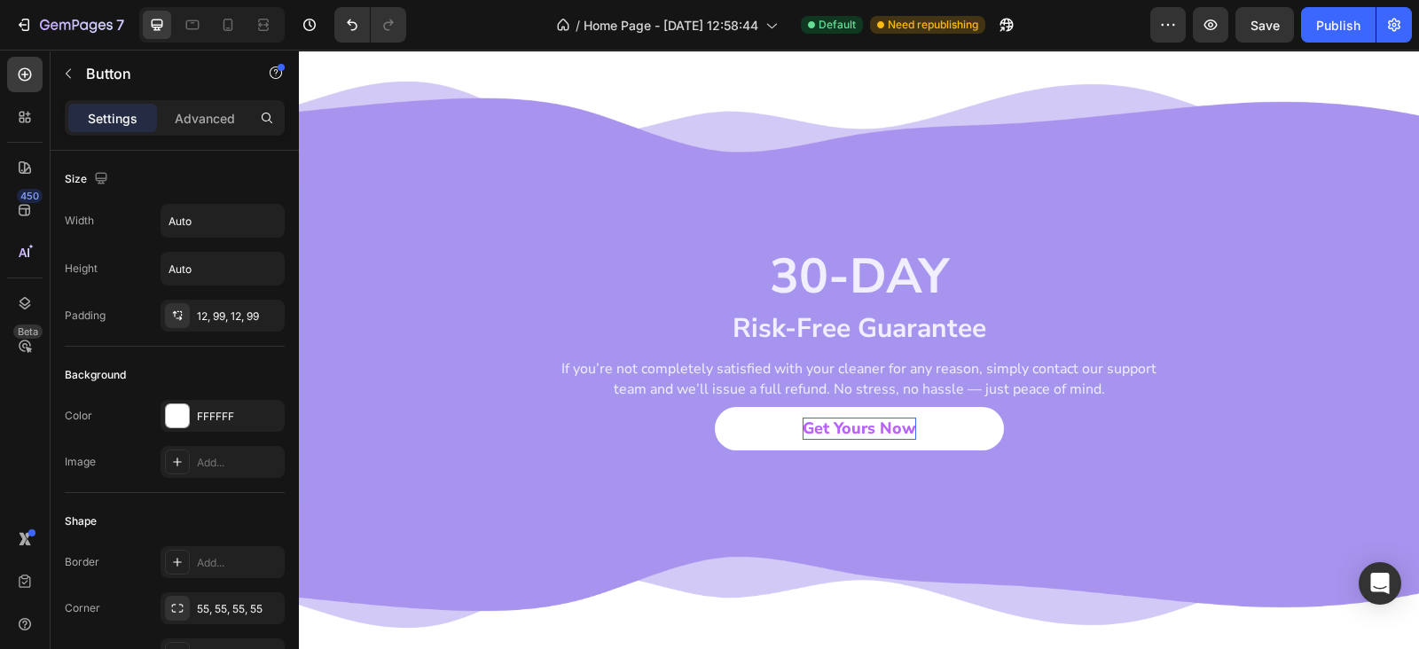
click at [751, 426] on link "Get Yours Now" at bounding box center [859, 428] width 289 height 43
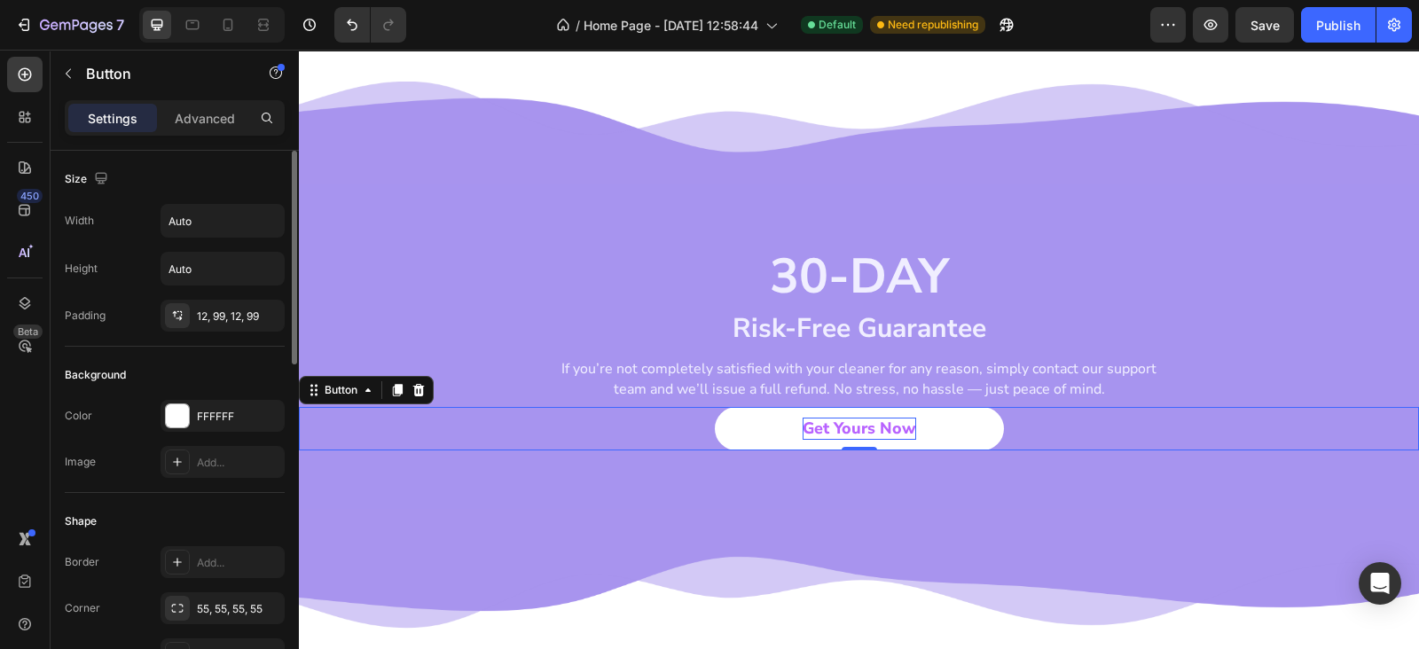
click at [226, 587] on div "Border Add... Corner 55, 55, 55, 55 Shadow Add..." at bounding box center [175, 608] width 220 height 124
click at [225, 609] on div "55, 55, 55, 55" at bounding box center [238, 609] width 83 height 16
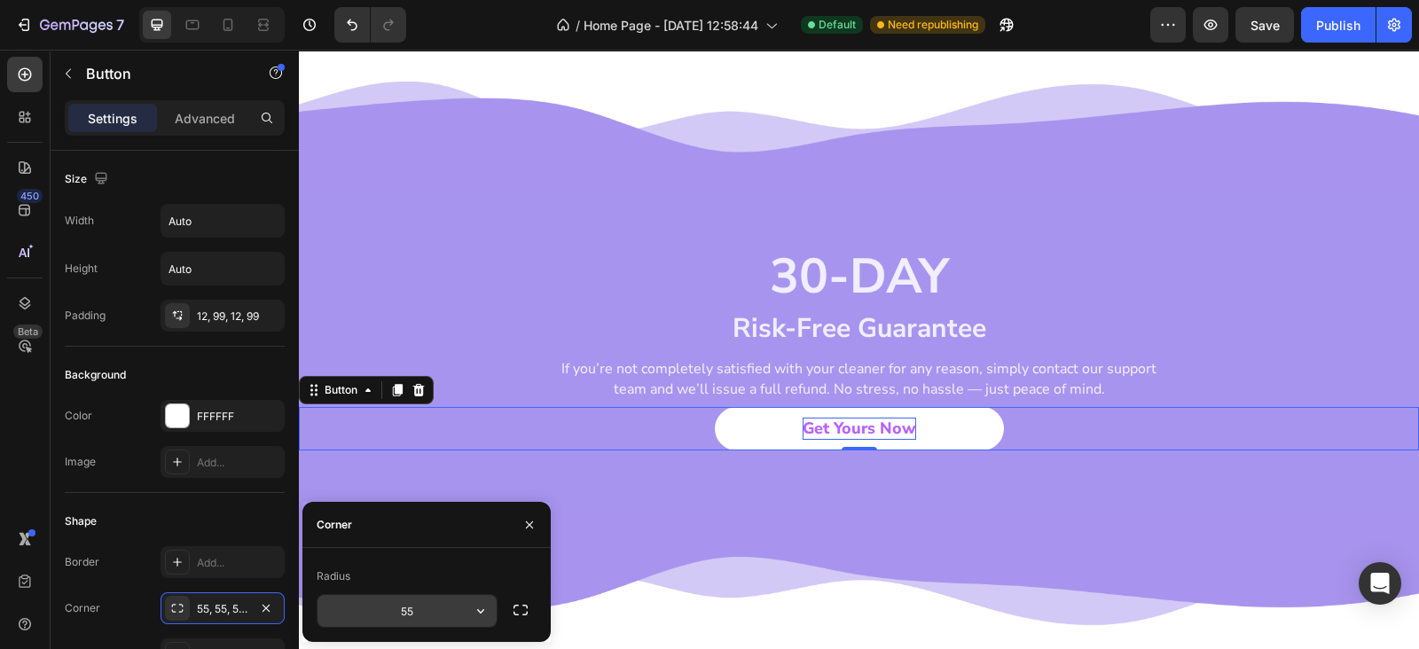
click at [438, 618] on input "55" at bounding box center [406, 611] width 179 height 32
type input "11"
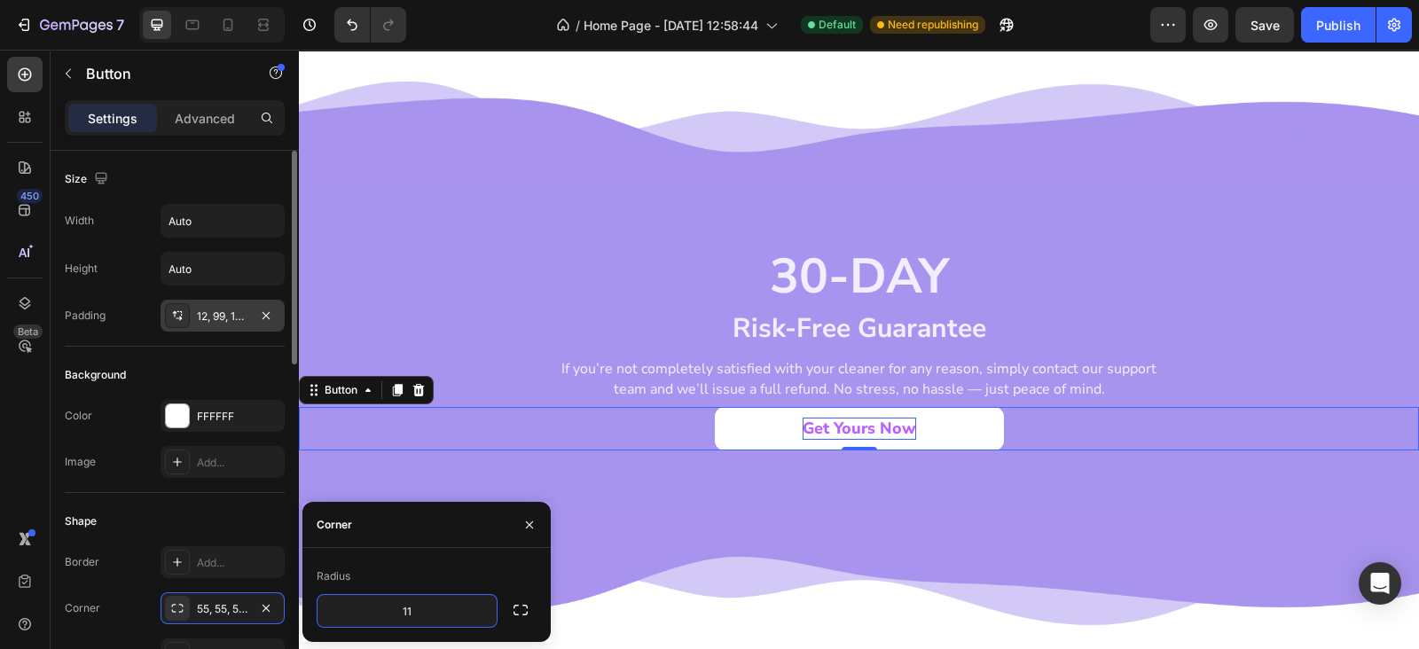
click at [223, 314] on div "12, 99, 12, 99" at bounding box center [222, 317] width 51 height 16
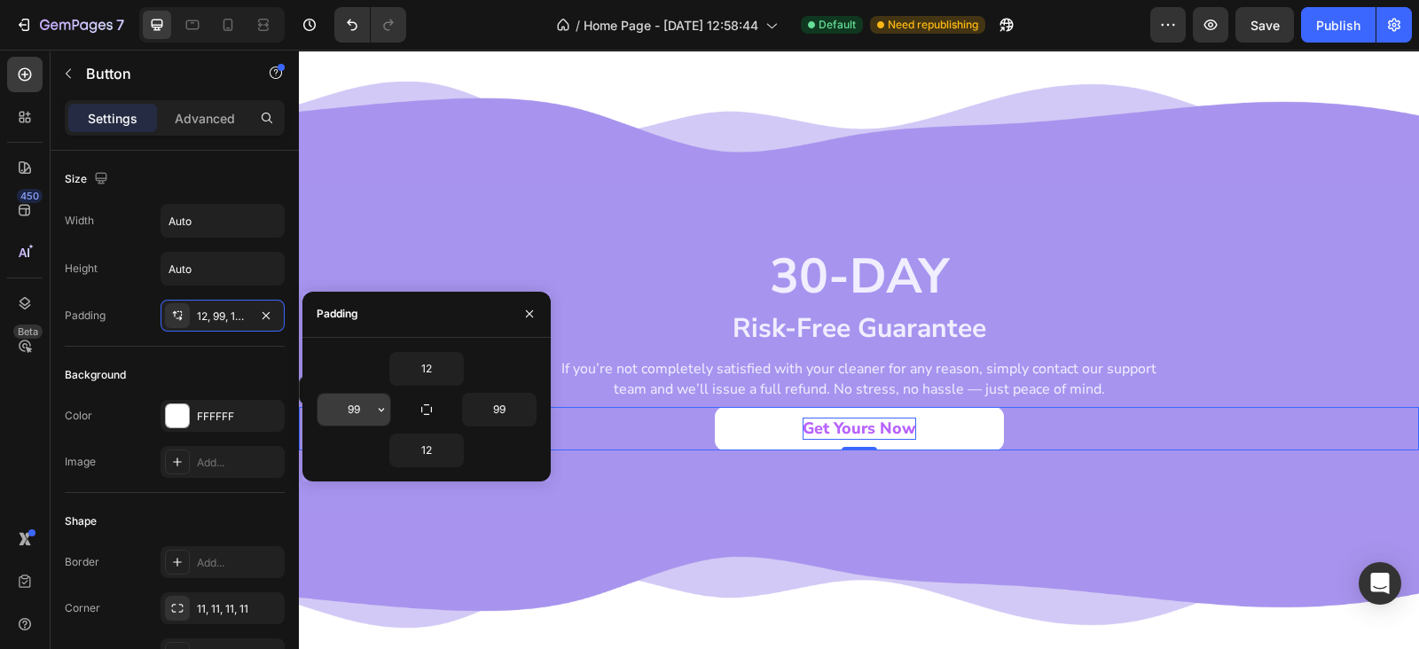
click at [371, 399] on div "99" at bounding box center [353, 410] width 73 height 32
click at [472, 410] on input "99" at bounding box center [499, 410] width 73 height 32
type input "66"
click at [356, 409] on input "99" at bounding box center [353, 410] width 73 height 32
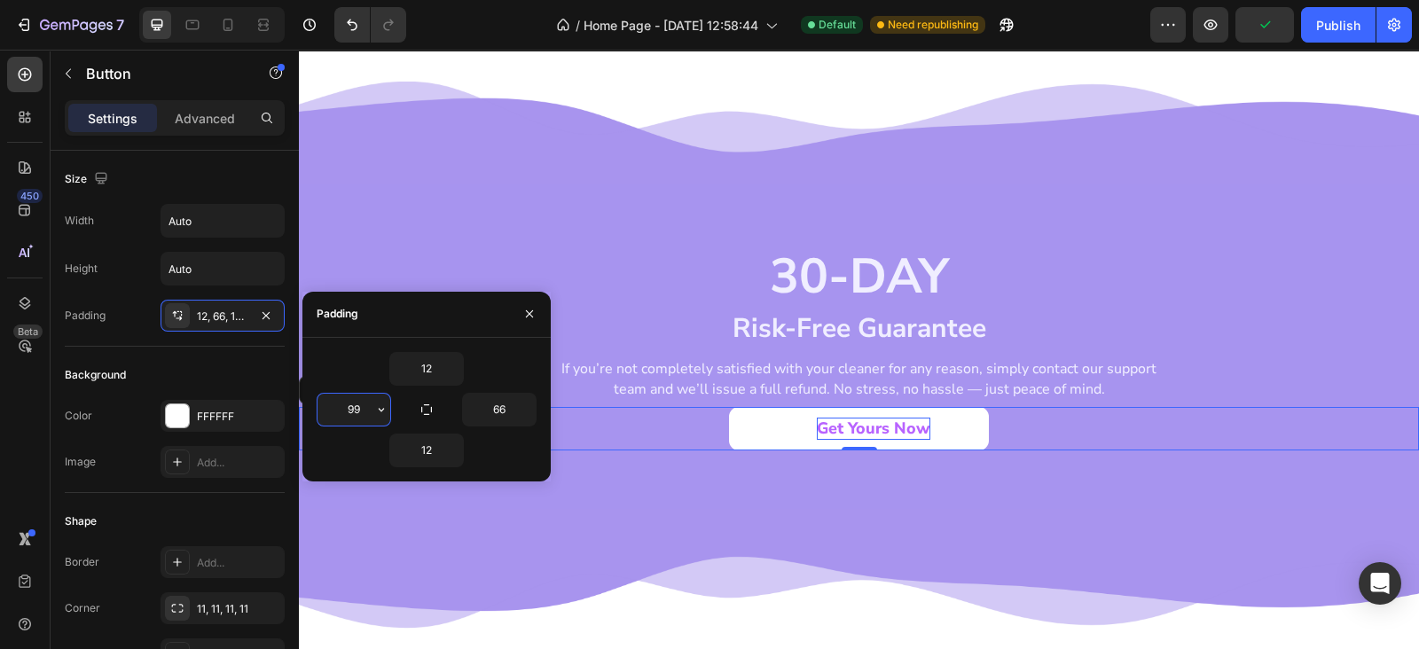
click at [356, 409] on input "99" at bounding box center [353, 410] width 73 height 32
type input "66"
click at [773, 451] on div "30-DAY Heading Risk-Free Guarantee Heading If you’re not completely satisfied w…" at bounding box center [859, 346] width 1120 height 325
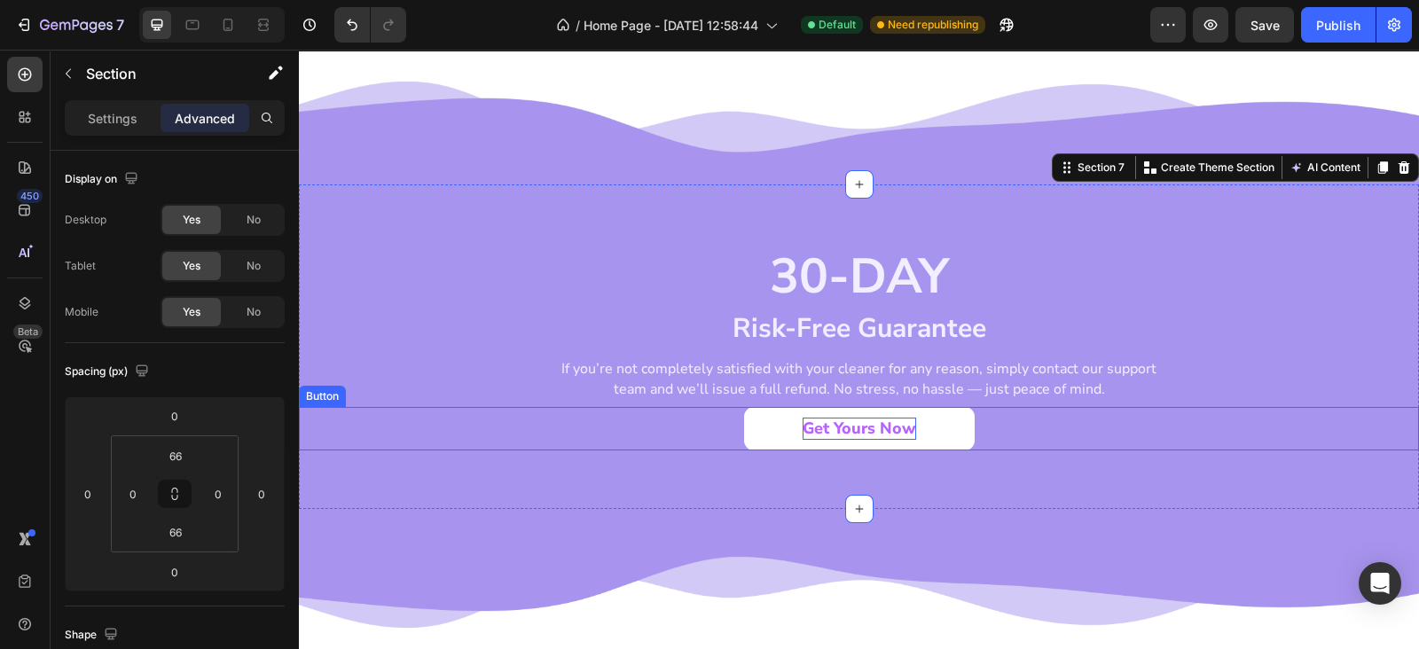
click at [846, 418] on p "Get Yours Now" at bounding box center [858, 429] width 113 height 22
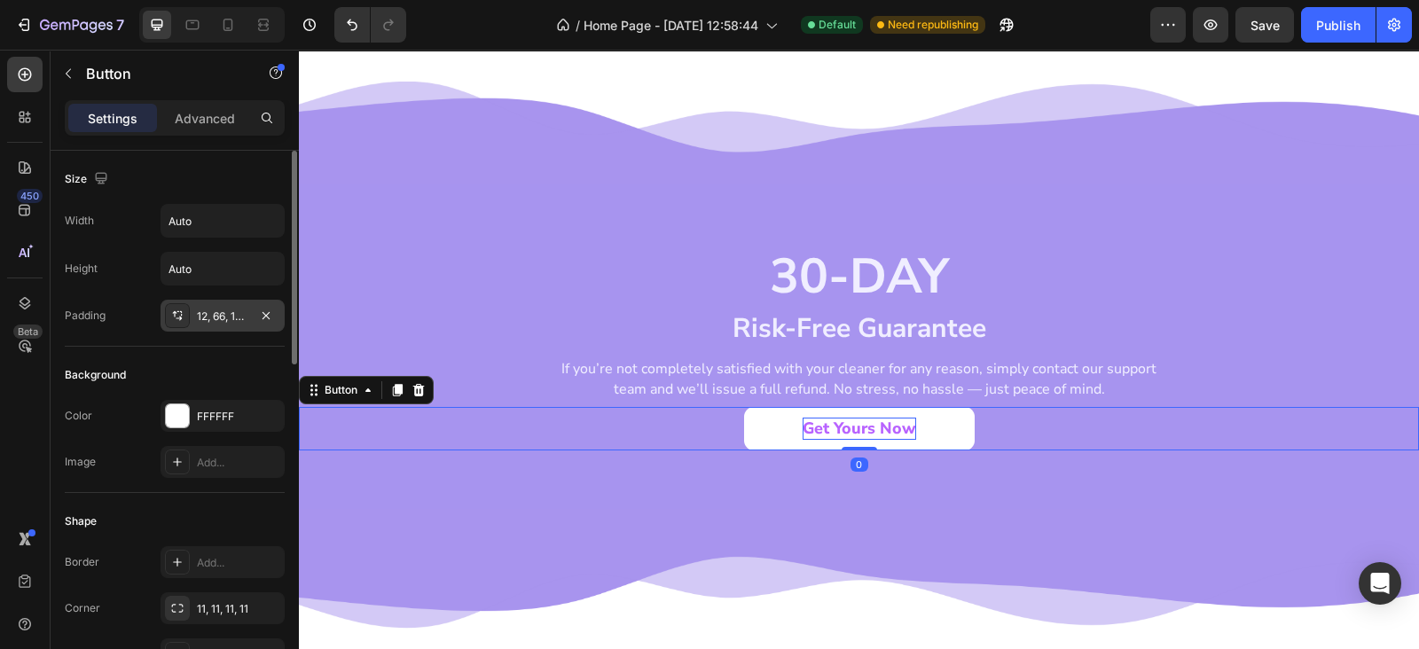
click at [239, 319] on div "12, 66, 12, 66" at bounding box center [222, 317] width 51 height 16
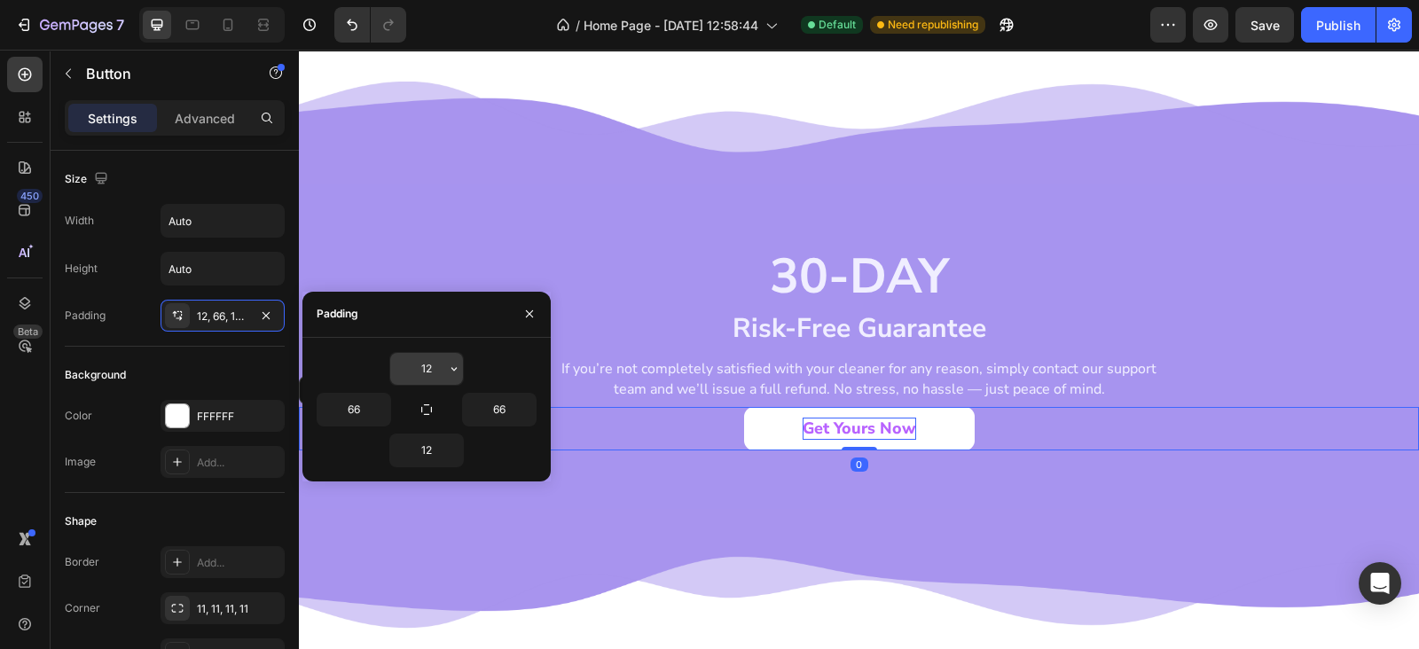
click at [402, 370] on input "12" at bounding box center [426, 369] width 73 height 32
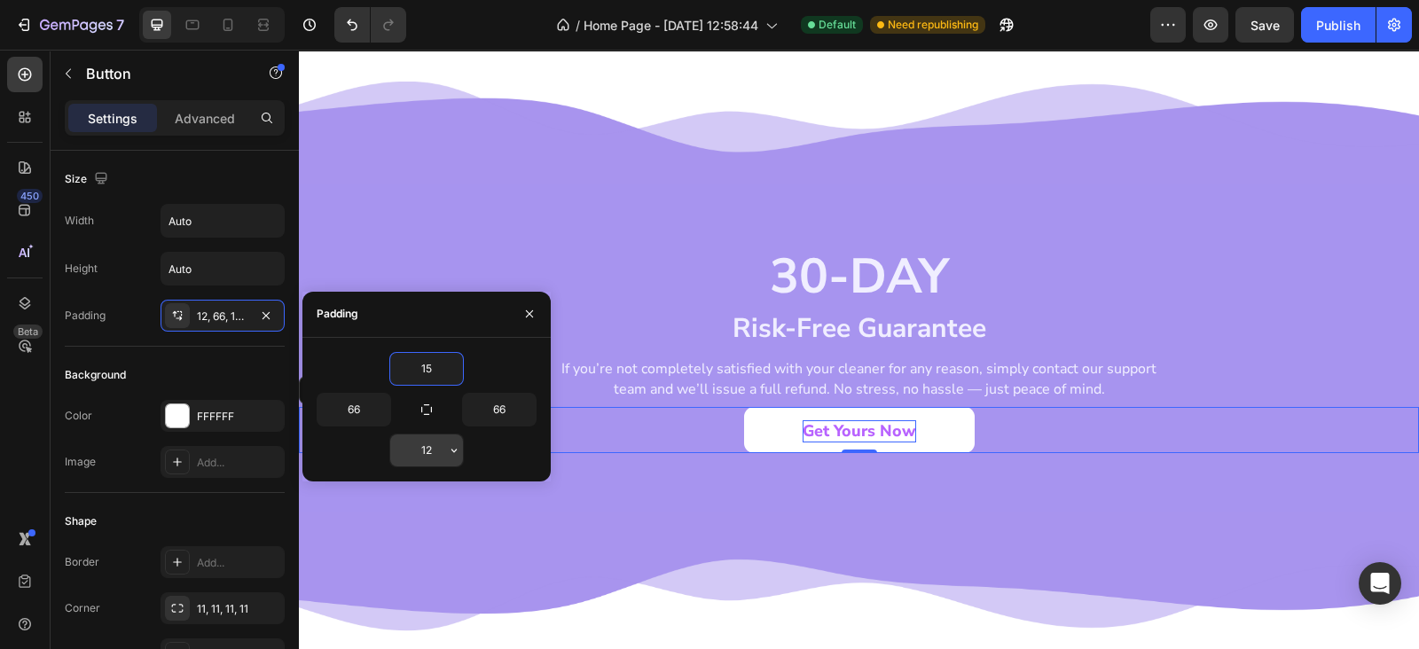
type input "15"
click at [403, 443] on input "12" at bounding box center [426, 450] width 73 height 32
type input "15"
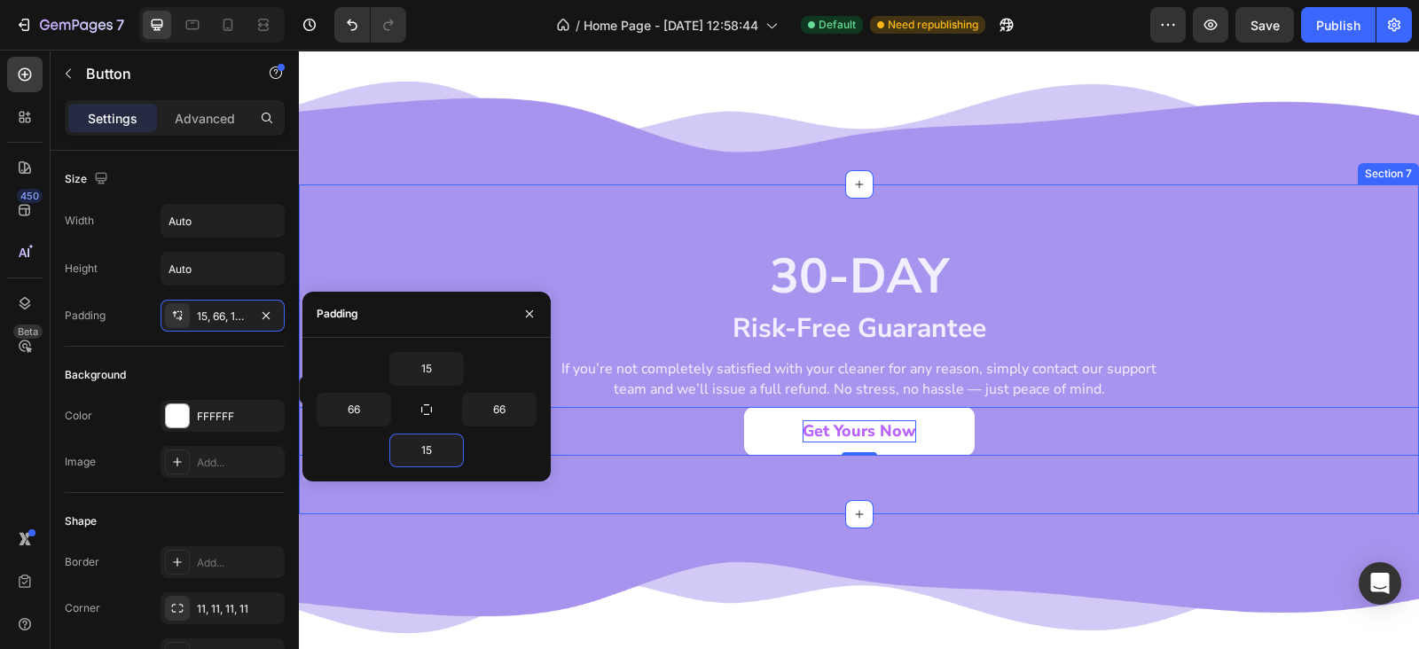
click at [755, 482] on div "30-DAY Heading Risk-Free Guarantee Heading If you’re not completely satisfied w…" at bounding box center [859, 349] width 1120 height 331
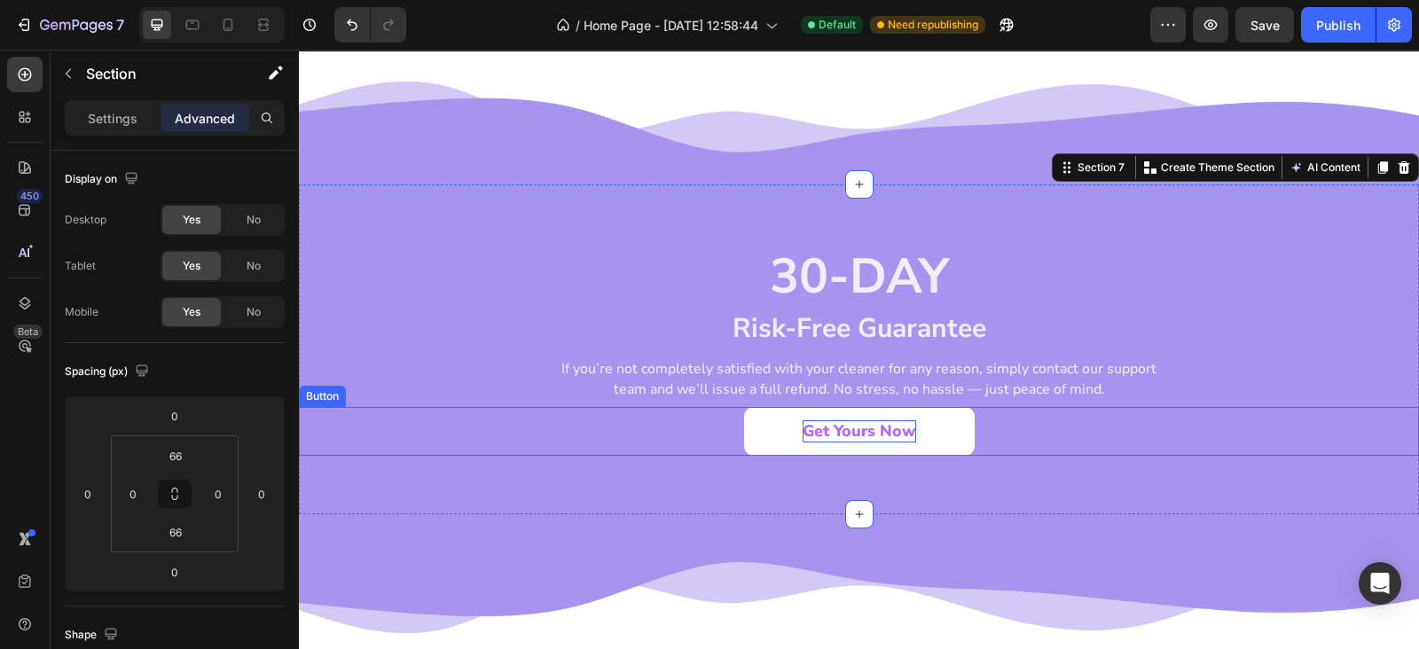
click at [847, 421] on p "Get Yours Now" at bounding box center [858, 431] width 113 height 22
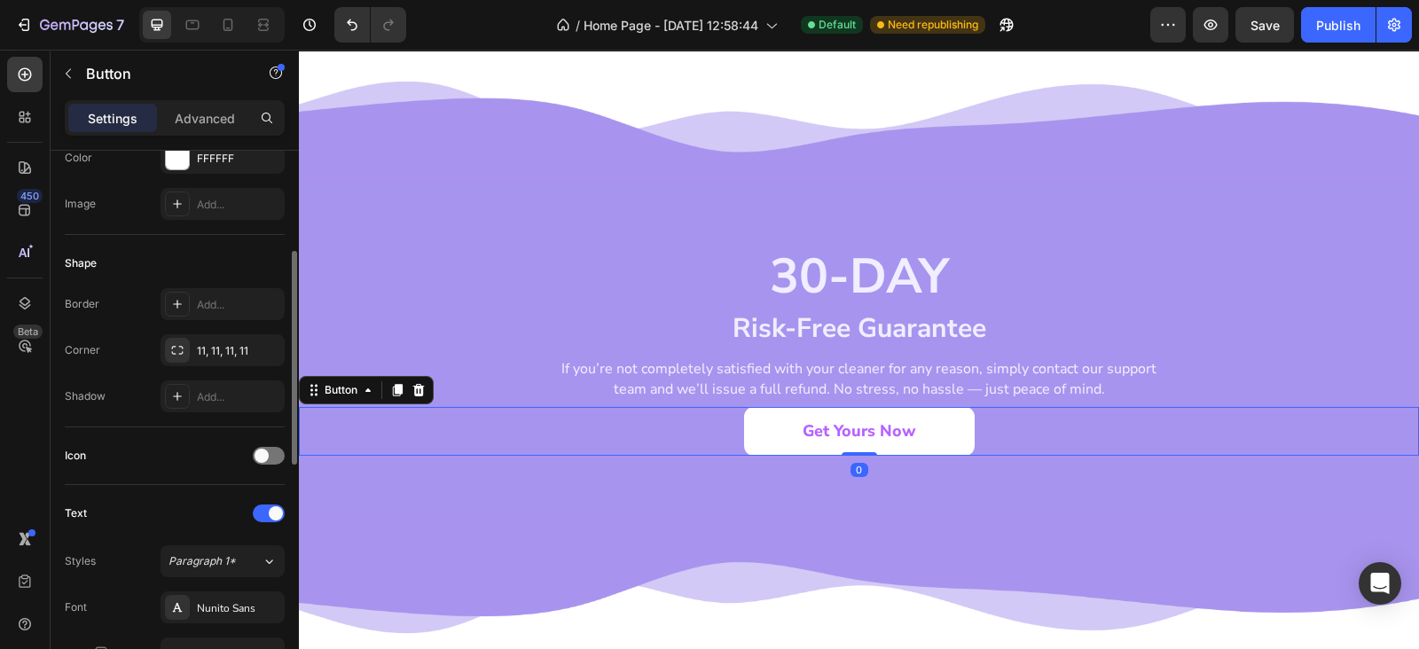
scroll to position [517, 0]
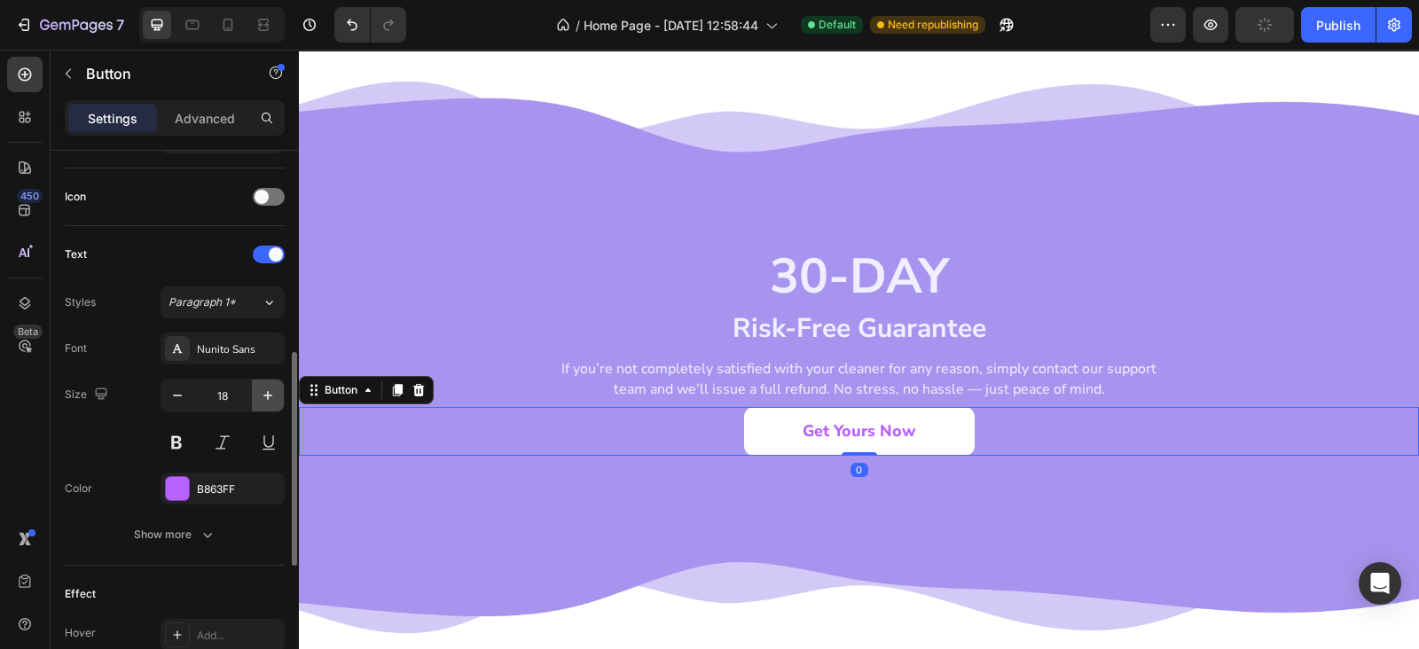
click at [266, 390] on icon "button" at bounding box center [268, 396] width 18 height 18
type input "20"
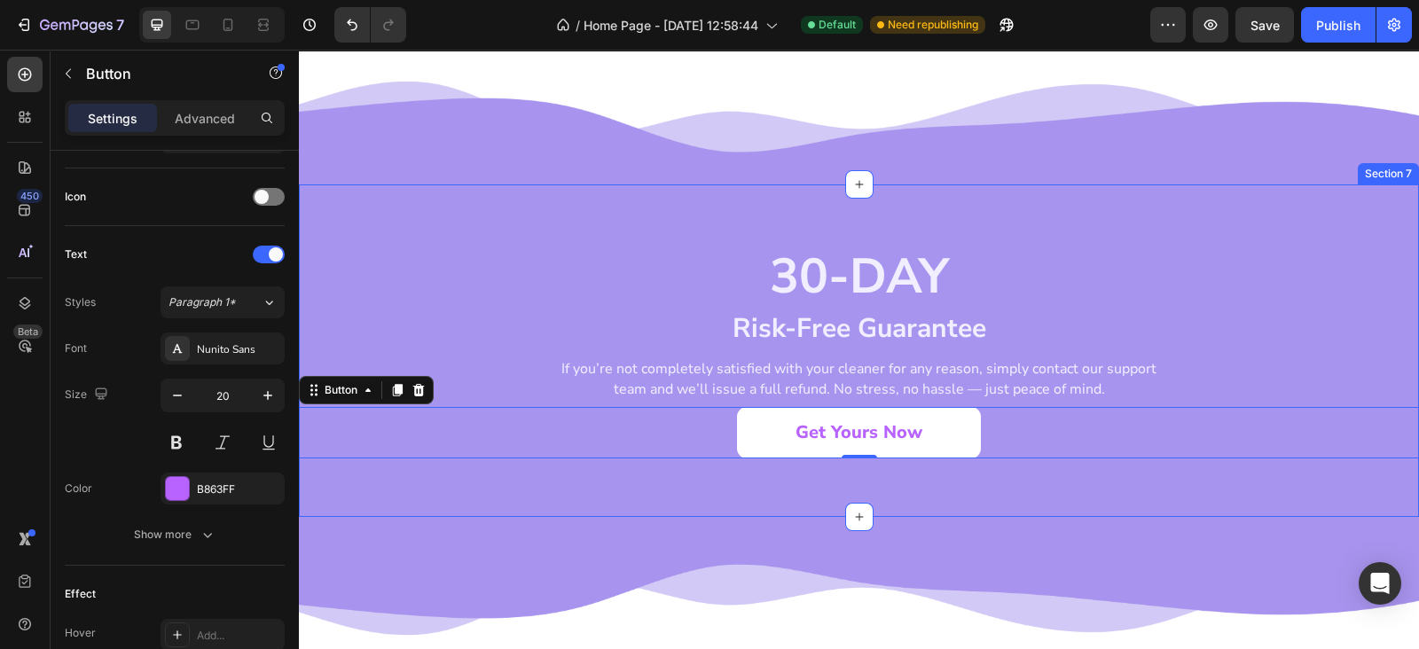
click at [798, 517] on img at bounding box center [859, 577] width 1120 height 120
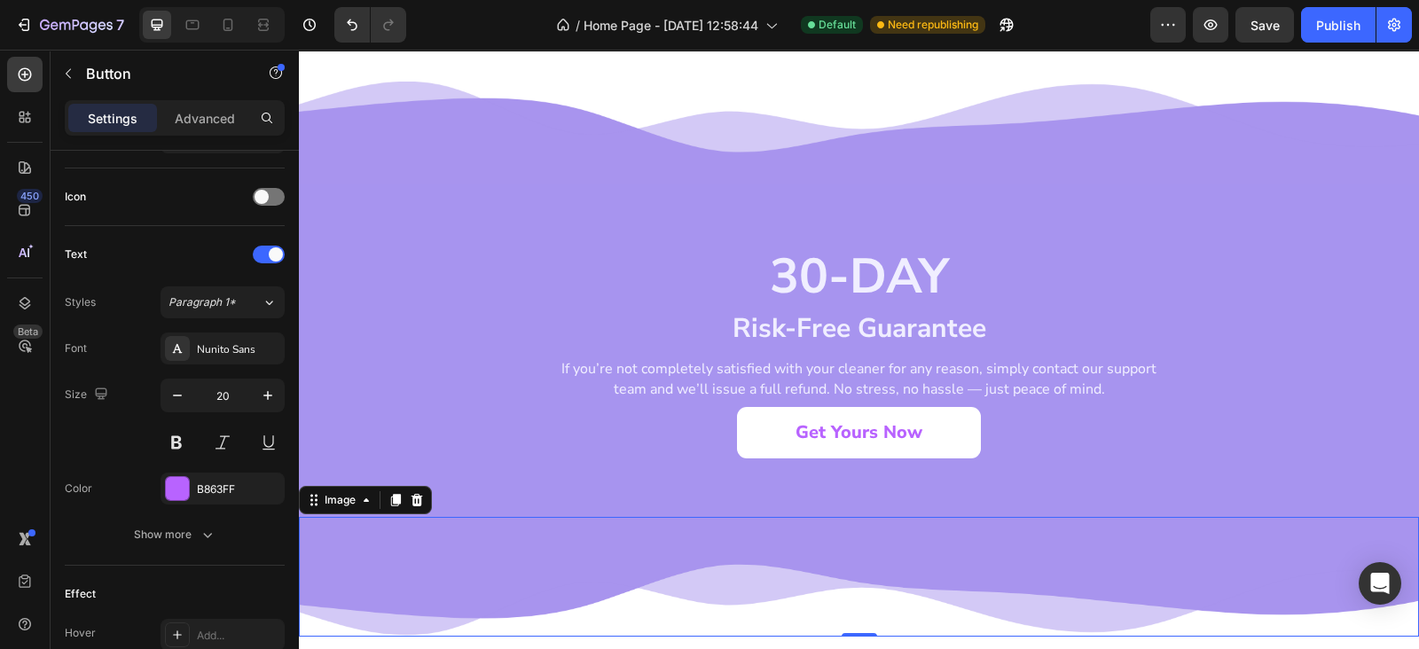
scroll to position [0, 0]
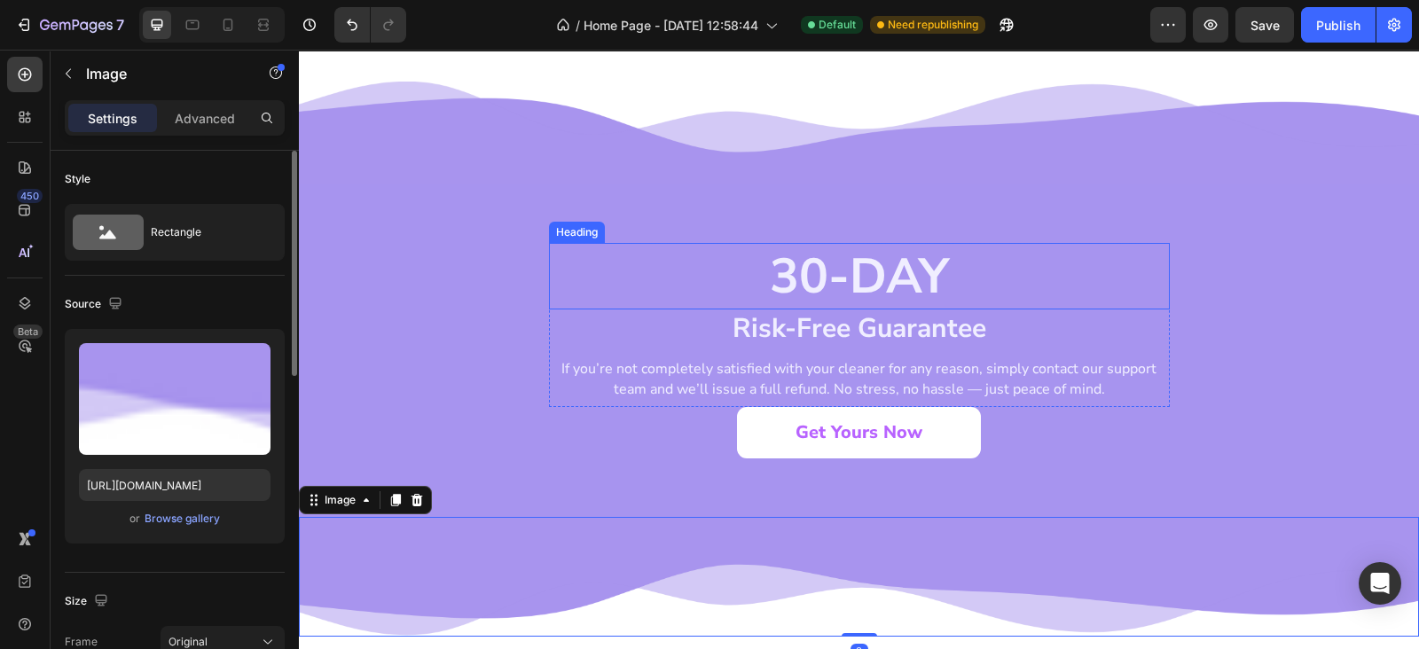
click at [1037, 250] on h2 "30-DAY" at bounding box center [859, 276] width 621 height 67
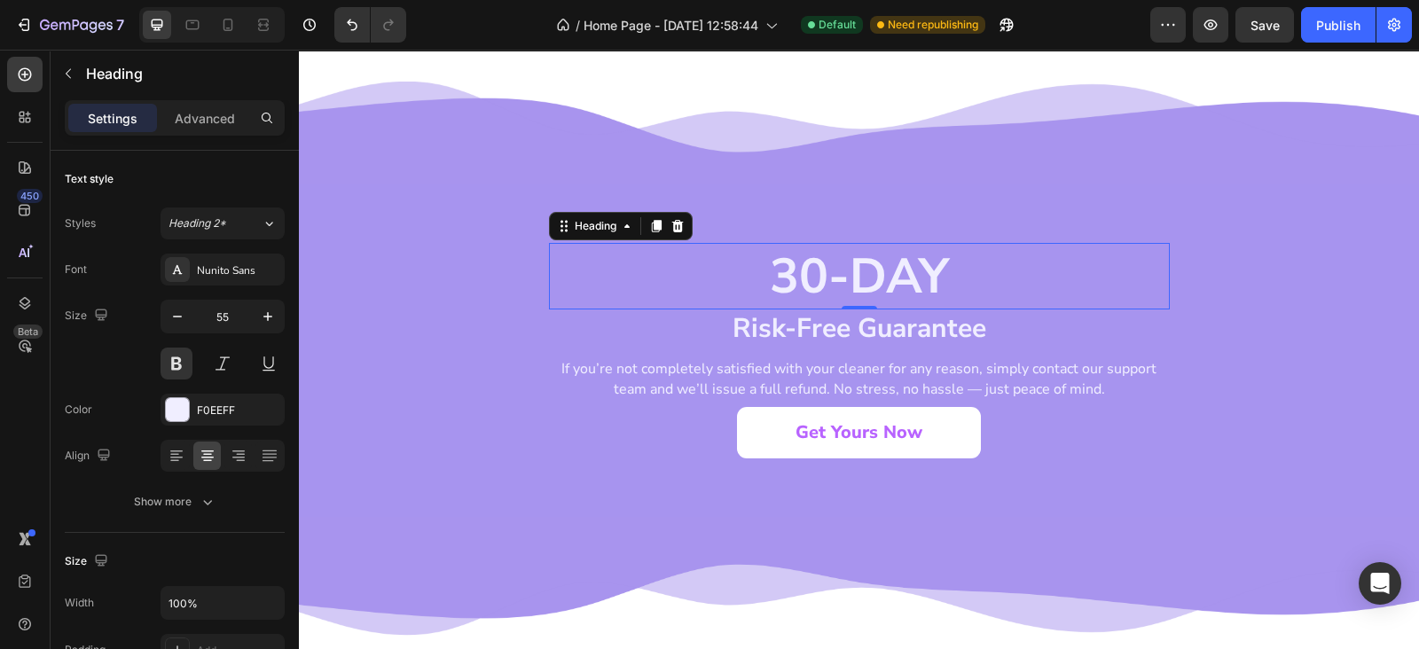
click at [997, 192] on div "30-DAY Heading 0 Risk-Free Guarantee Heading If you’re not completely satisfied…" at bounding box center [859, 350] width 1120 height 332
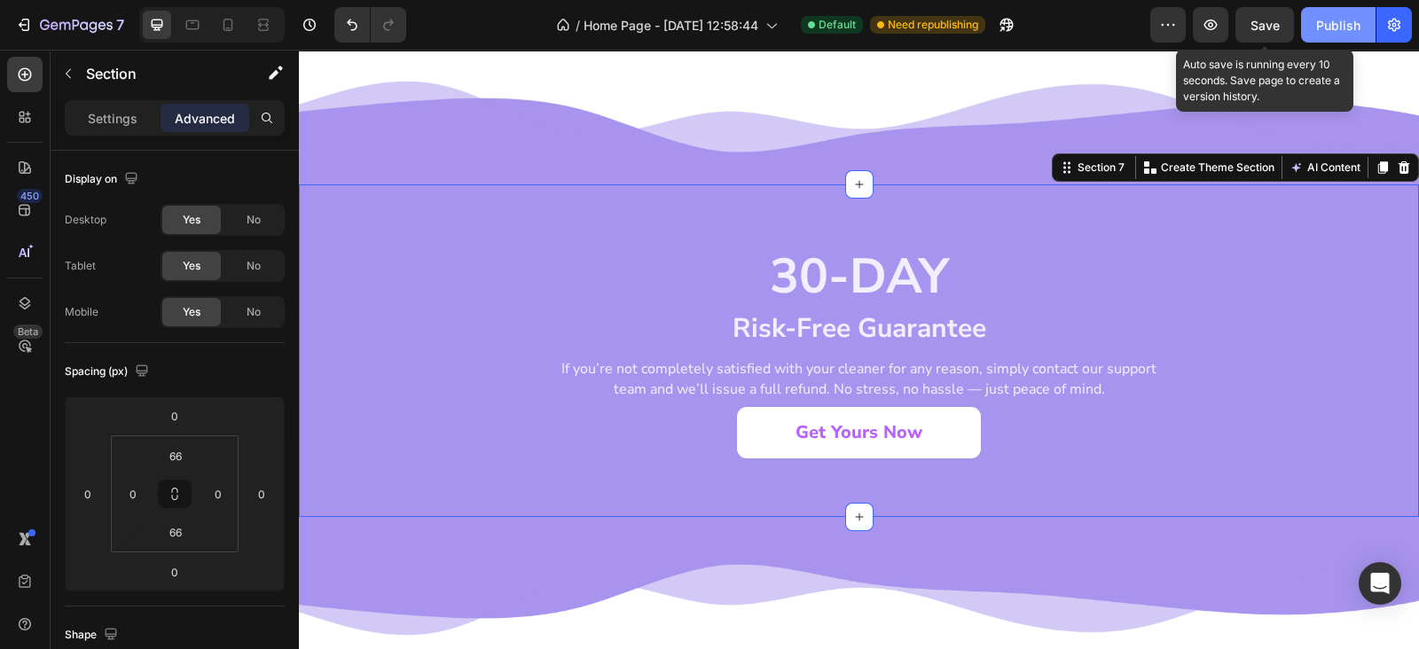
drag, startPoint x: 1260, startPoint y: 23, endPoint x: 1309, endPoint y: 21, distance: 48.8
click at [1262, 23] on span "Save" at bounding box center [1264, 25] width 29 height 15
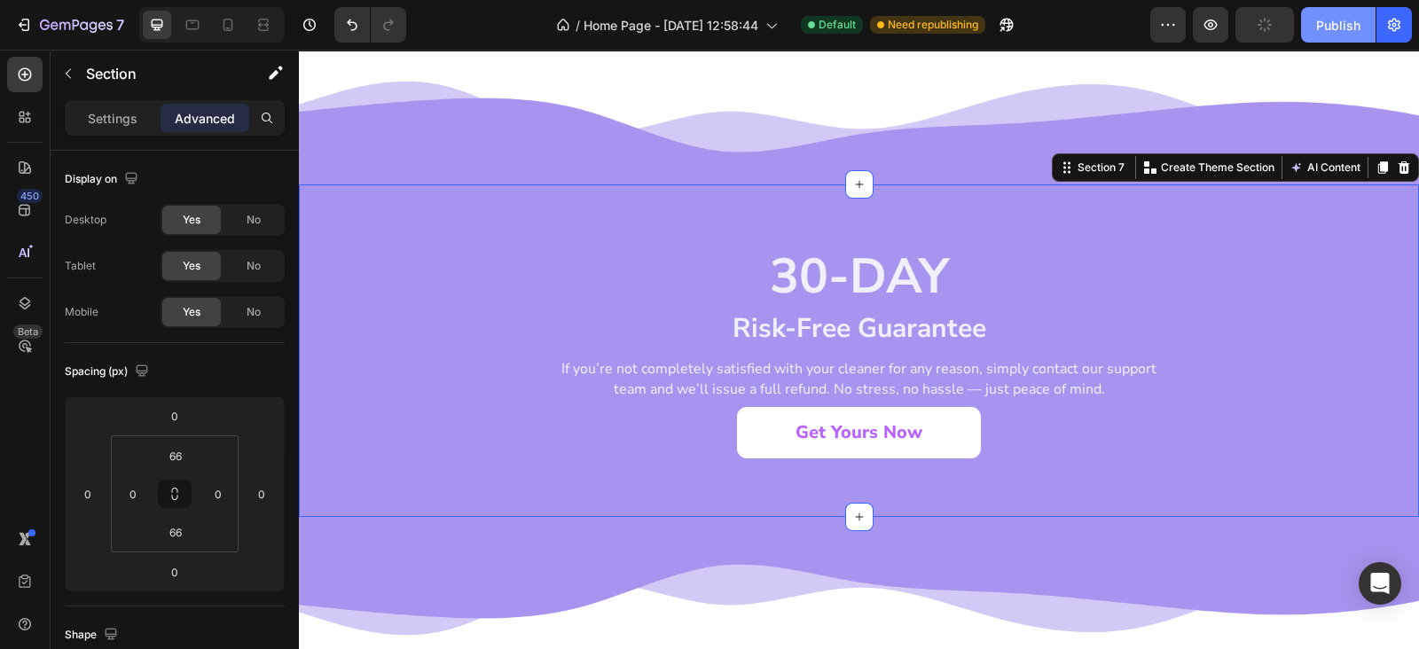
click at [1315, 19] on button "Publish" at bounding box center [1338, 24] width 74 height 35
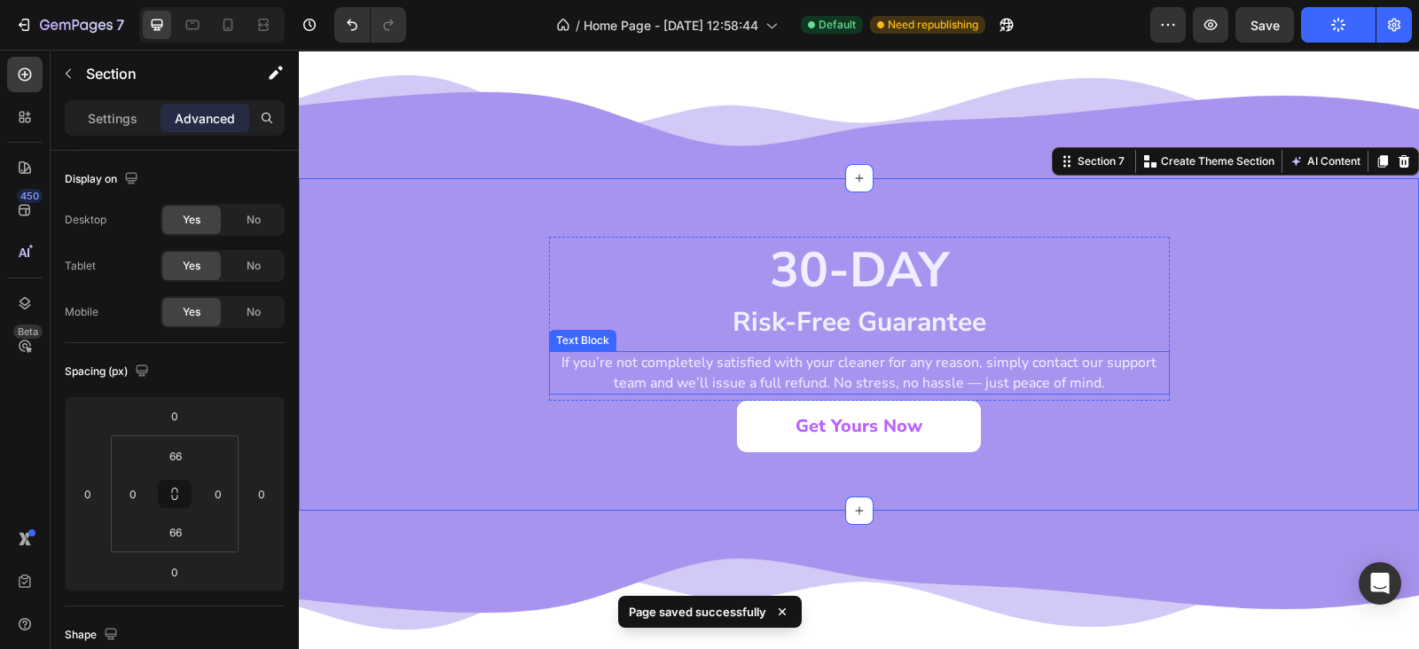
scroll to position [2585, 0]
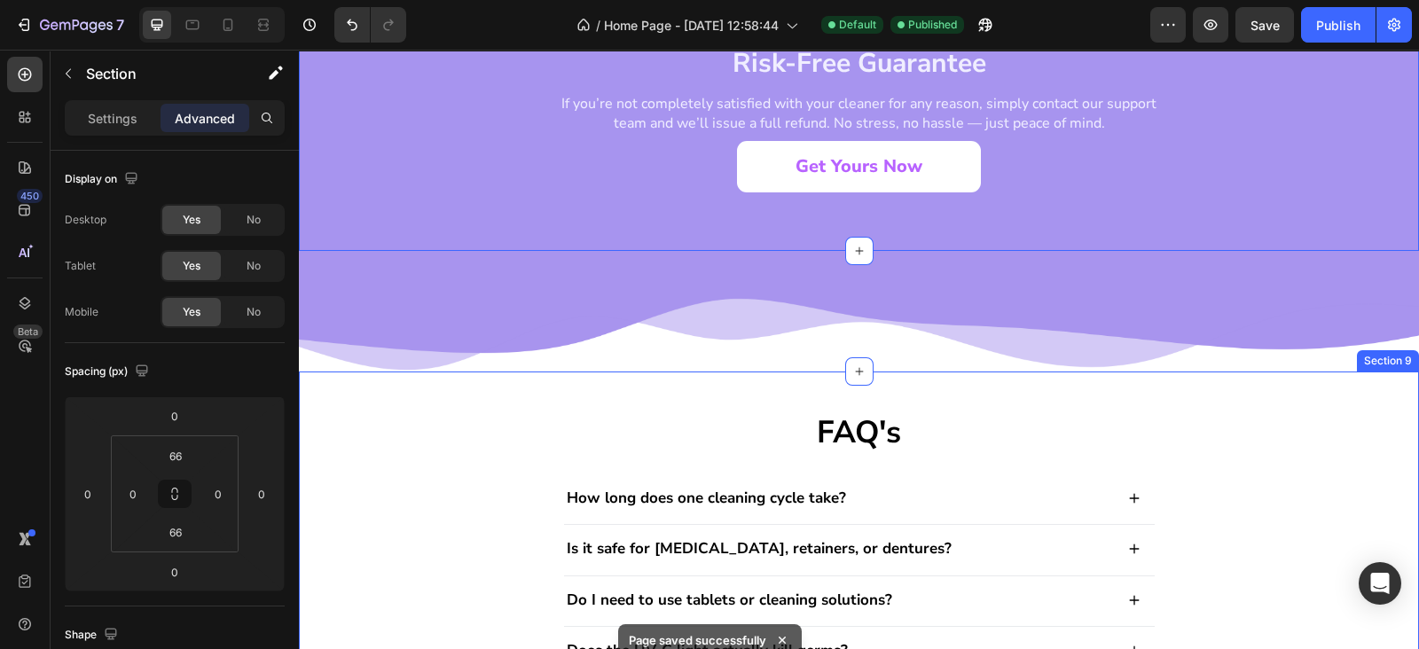
click at [671, 381] on div "FAQ's Heading How long does one cleaning cycle take? Is it safe for Invisalign,…" at bounding box center [859, 651] width 1120 height 561
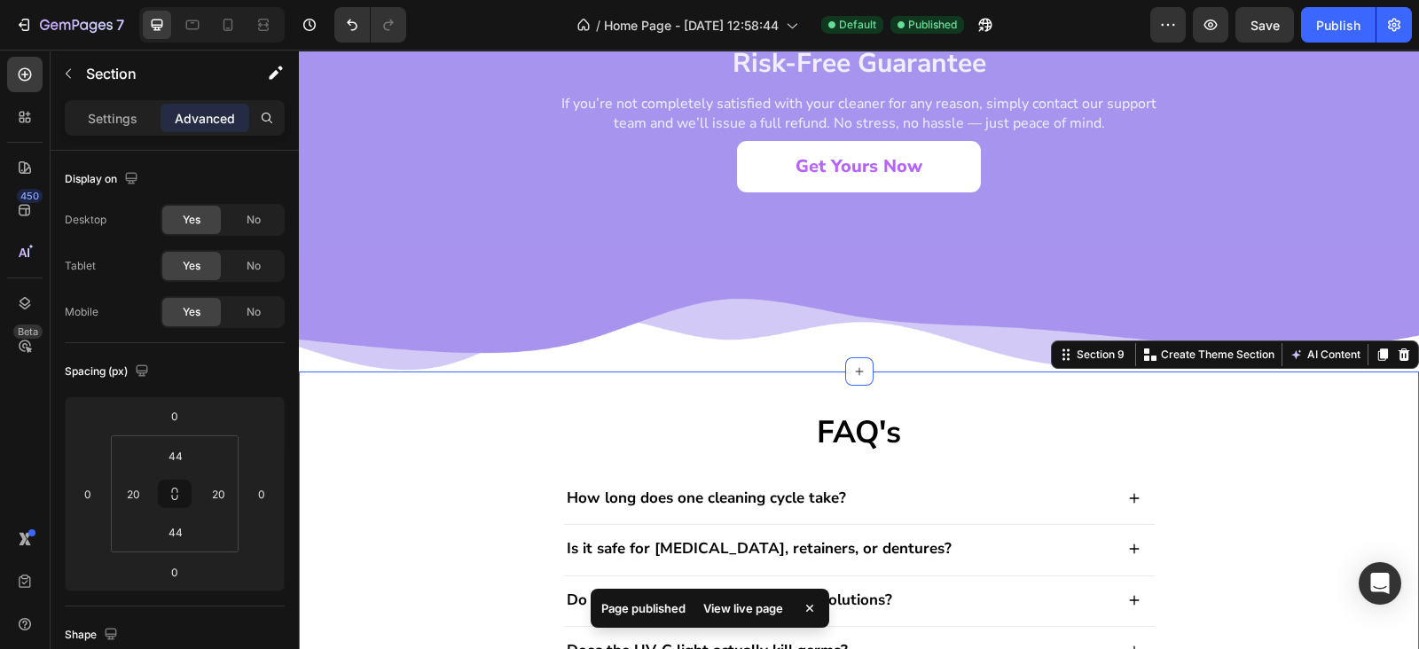
click at [1211, 417] on div "FAQ's Heading How long does one cleaning cycle take? Is it safe for [MEDICAL_DA…" at bounding box center [859, 651] width 1084 height 483
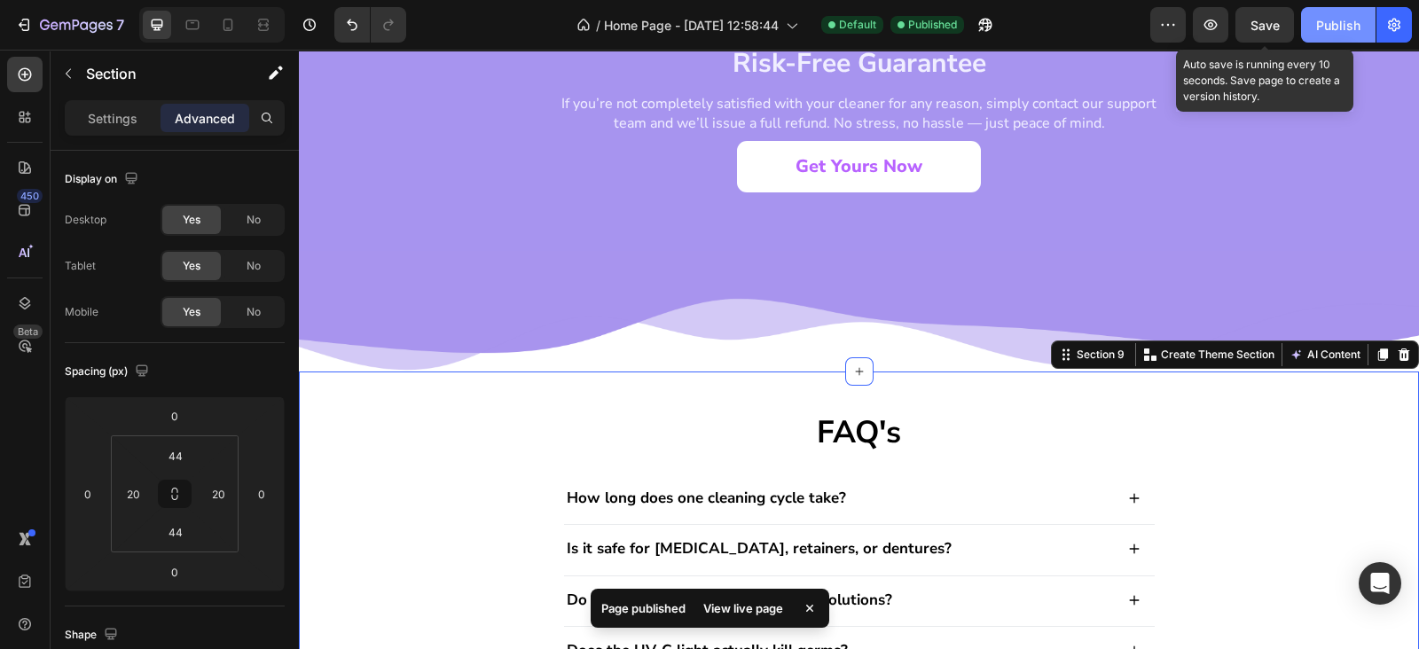
drag, startPoint x: 1268, startPoint y: 30, endPoint x: 1334, endPoint y: 28, distance: 66.5
click at [1268, 28] on span "Save" at bounding box center [1264, 25] width 29 height 15
click at [1334, 28] on div "Publish" at bounding box center [1338, 25] width 44 height 19
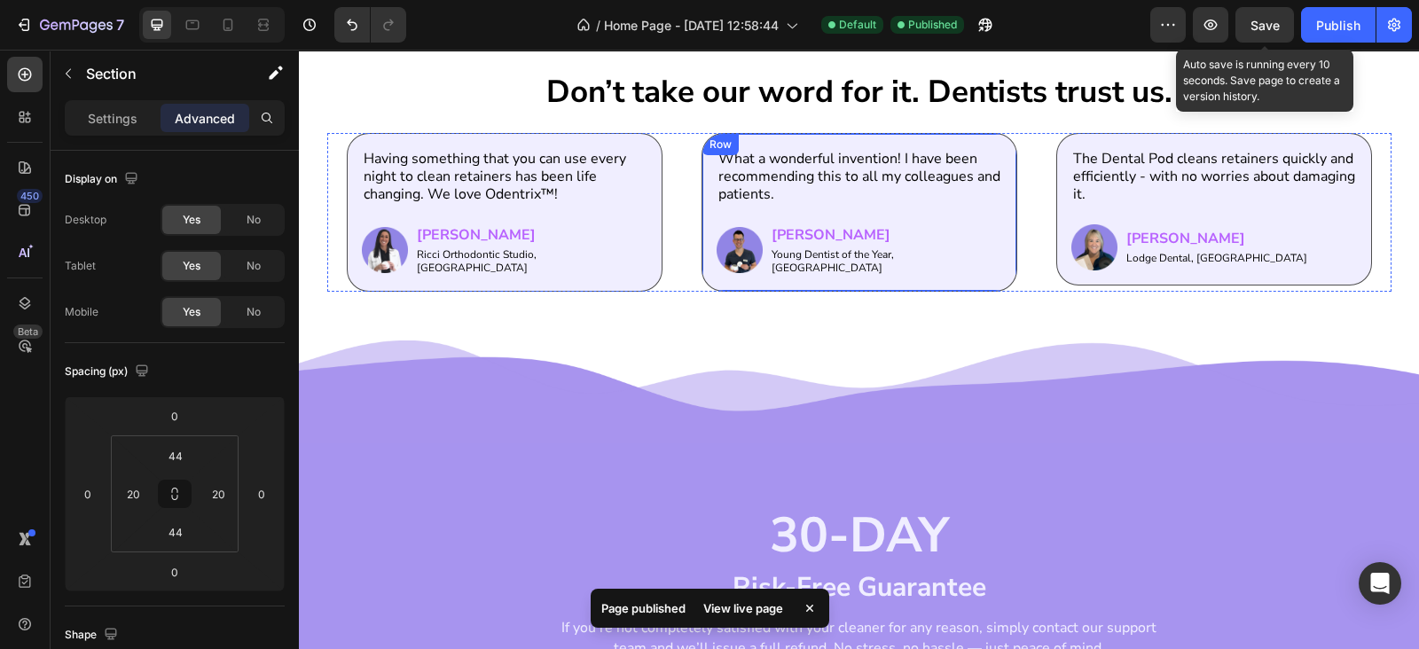
scroll to position [1809, 0]
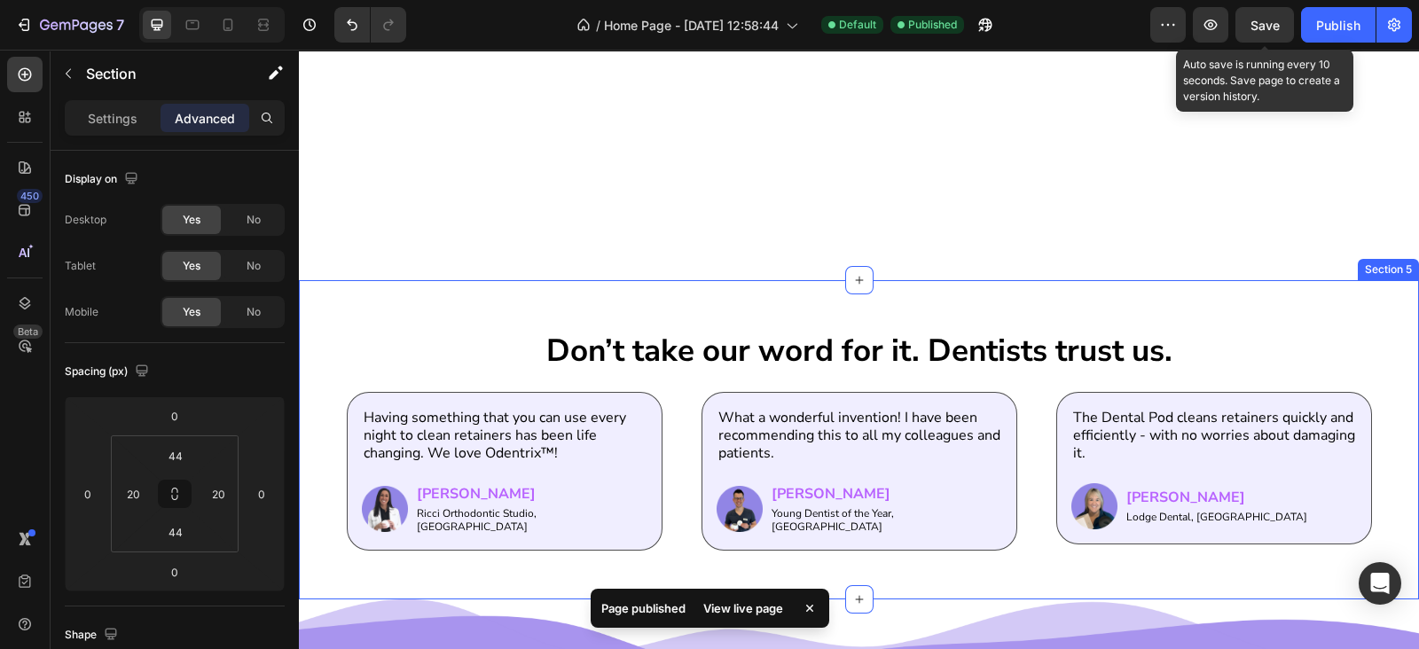
click at [808, 304] on div "Don’t take our word for it. Dentists trust us. Heading Having something that yo…" at bounding box center [859, 439] width 1120 height 318
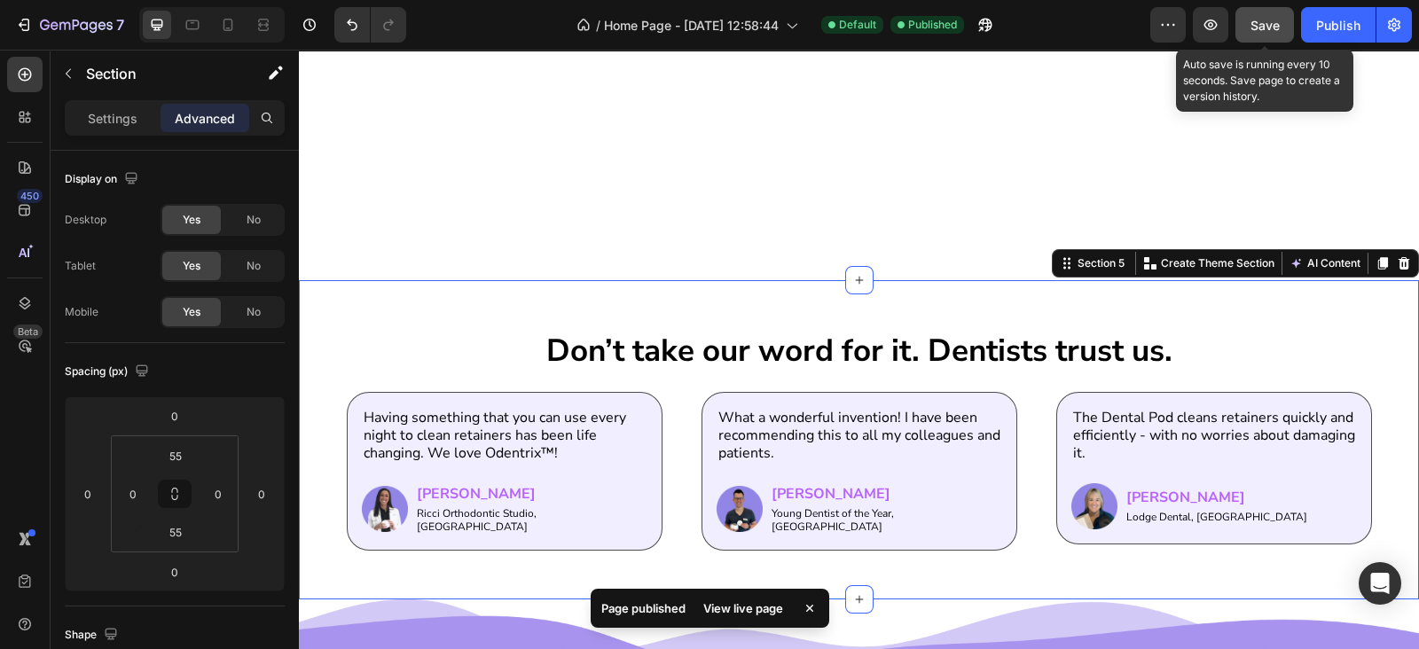
click at [1264, 32] on div "Save" at bounding box center [1264, 25] width 29 height 19
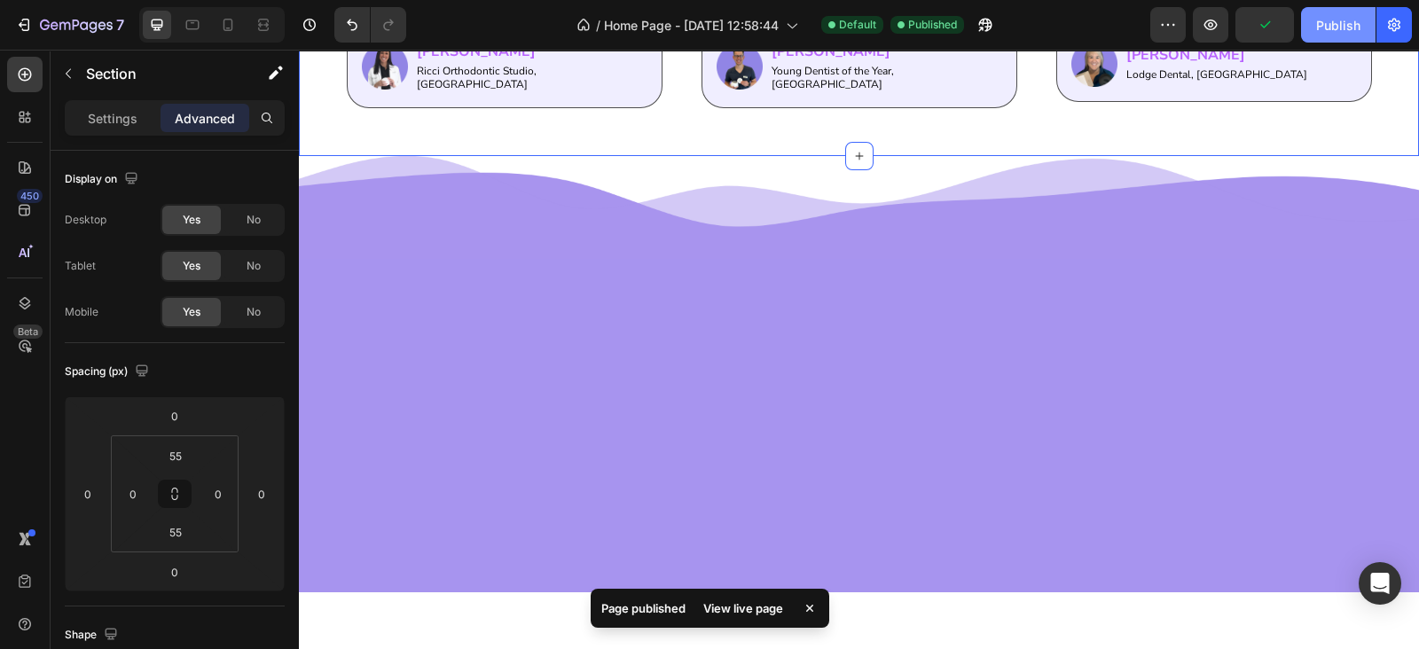
click at [1334, 30] on div "Publish" at bounding box center [1338, 25] width 44 height 19
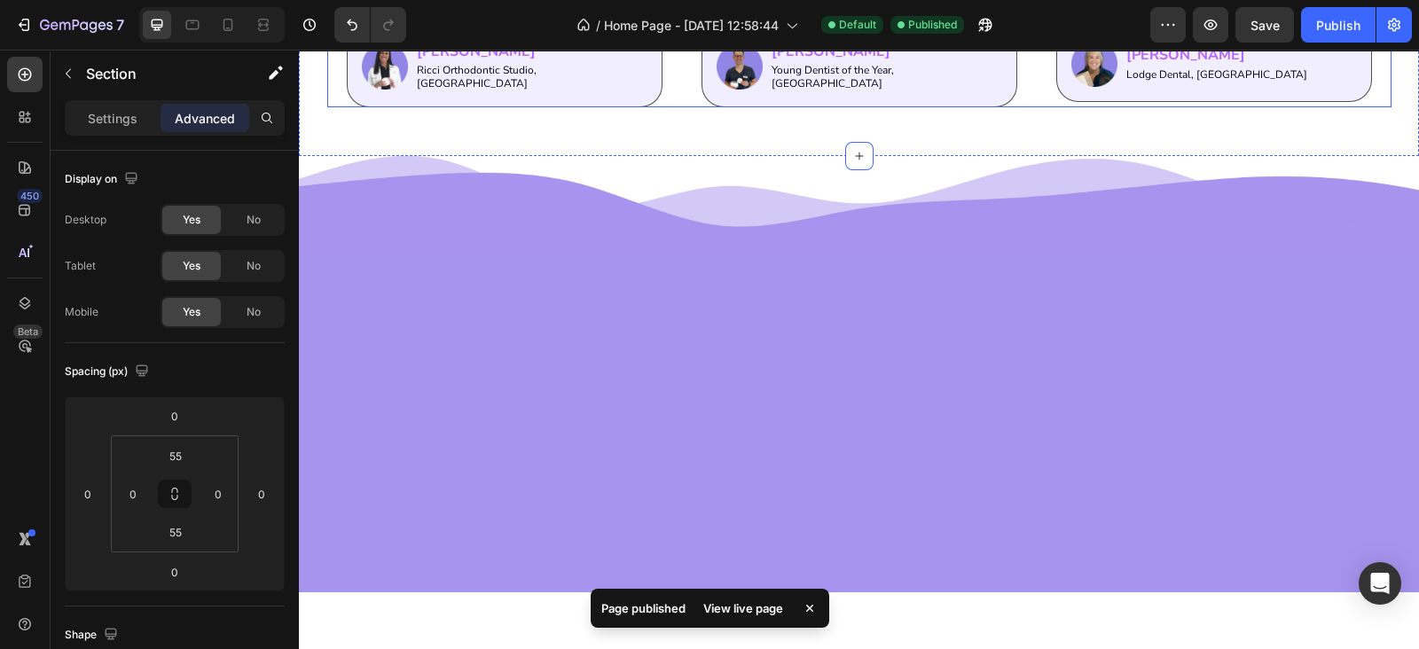
click at [661, 108] on div "Having something that you can use every night to clean retainers has been life …" at bounding box center [859, 28] width 1025 height 159
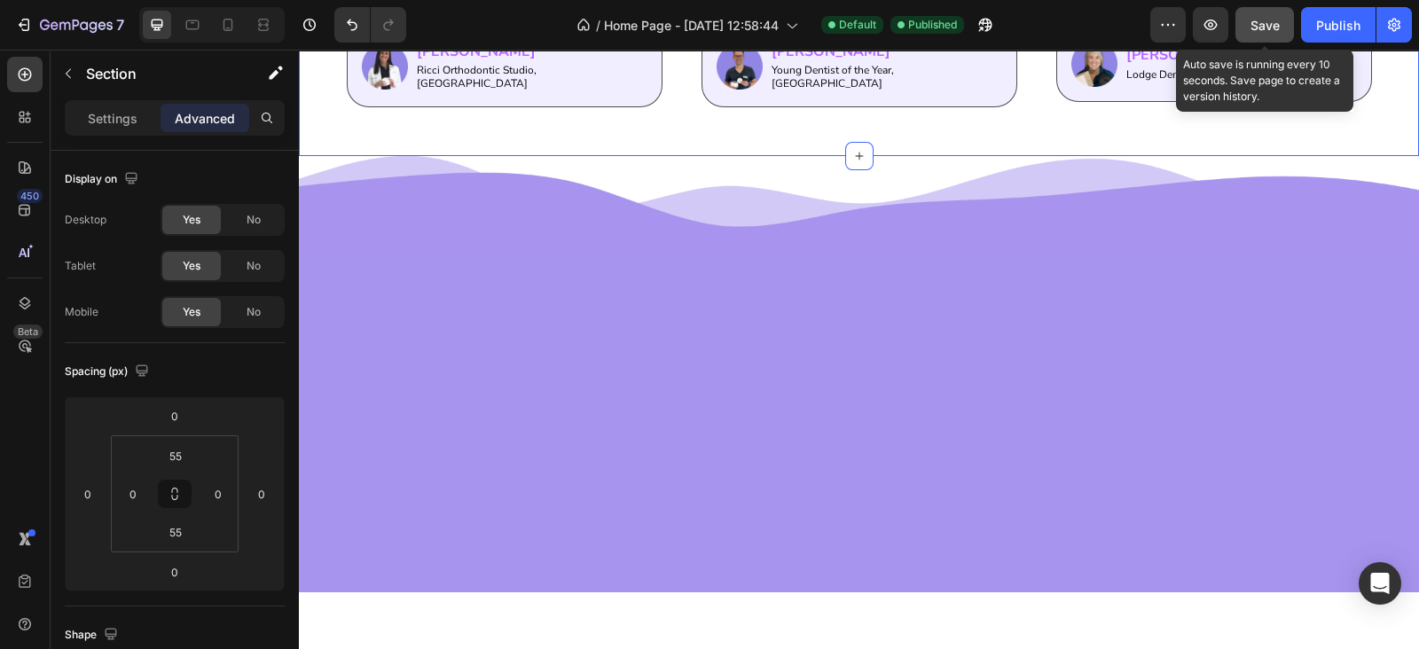
click at [1287, 26] on button "Save" at bounding box center [1264, 24] width 59 height 35
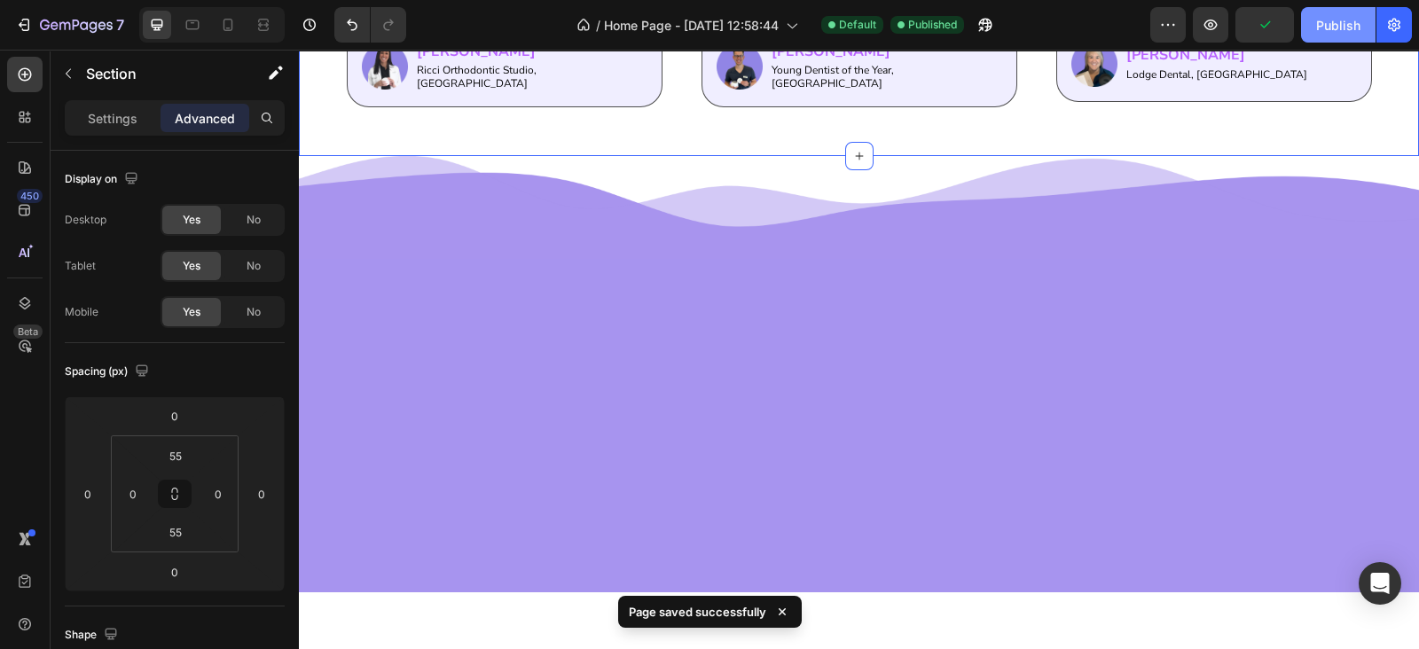
click at [1333, 23] on div "Publish" at bounding box center [1338, 25] width 44 height 19
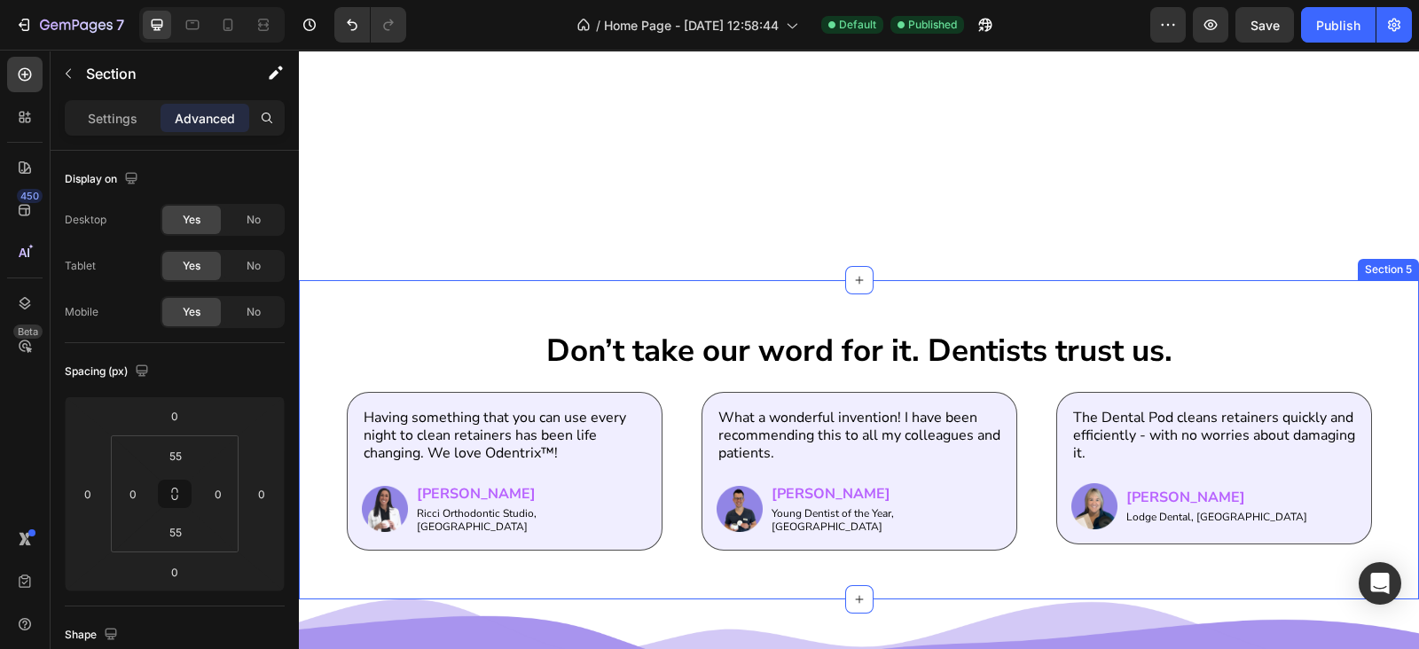
click at [678, 286] on div "Don’t take our word for it. Dentists trust us. Heading Having something that yo…" at bounding box center [859, 439] width 1120 height 318
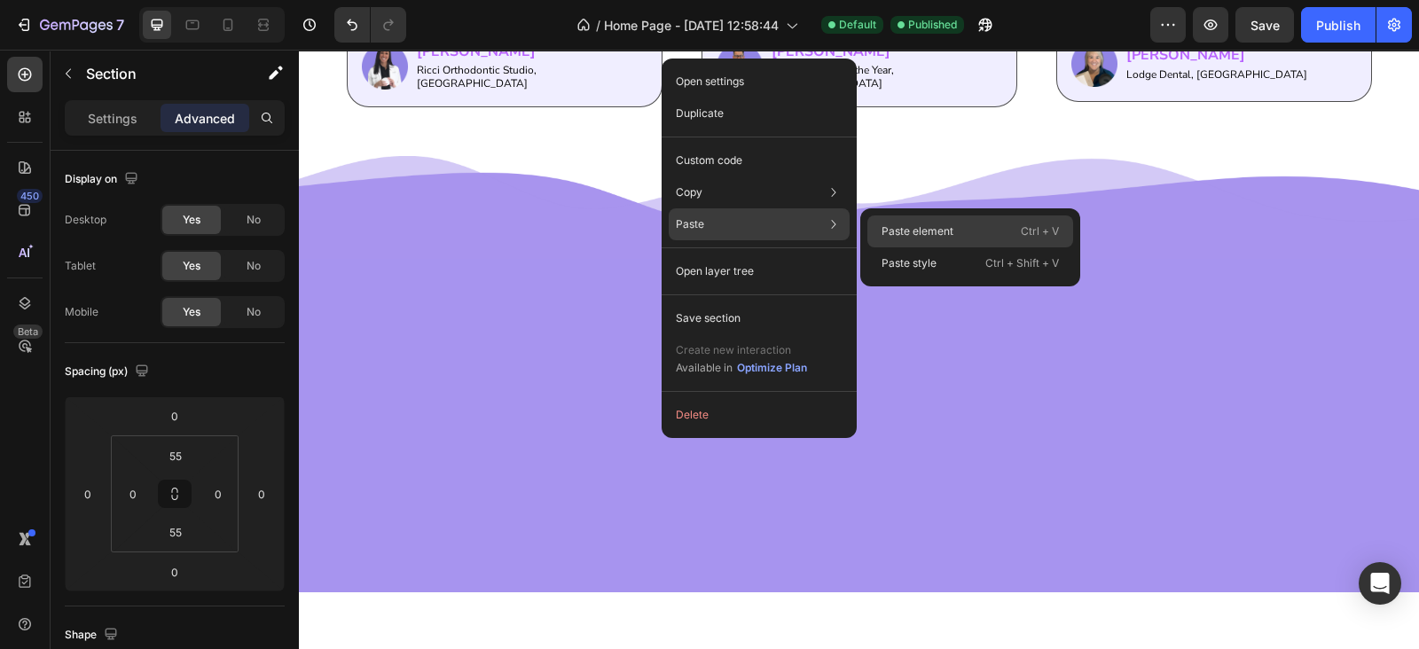
click at [913, 224] on p "Paste element" at bounding box center [917, 231] width 72 height 16
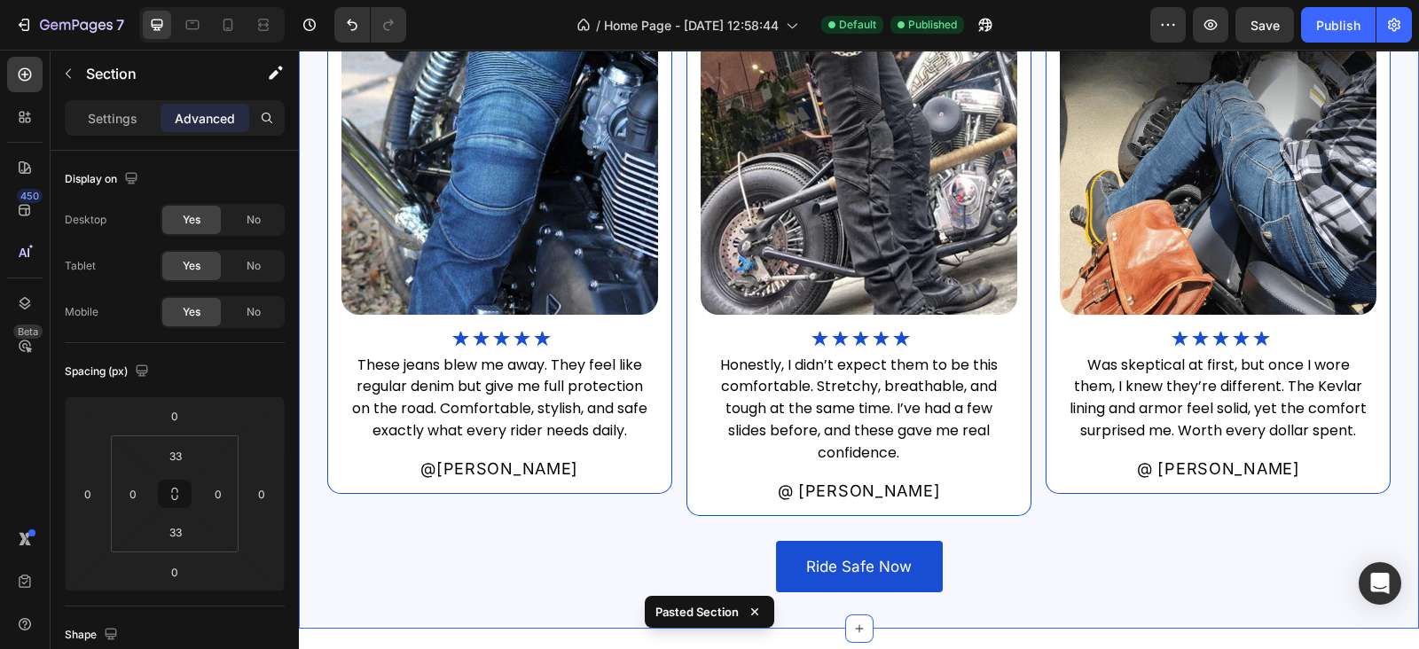
scroll to position [1977, 0]
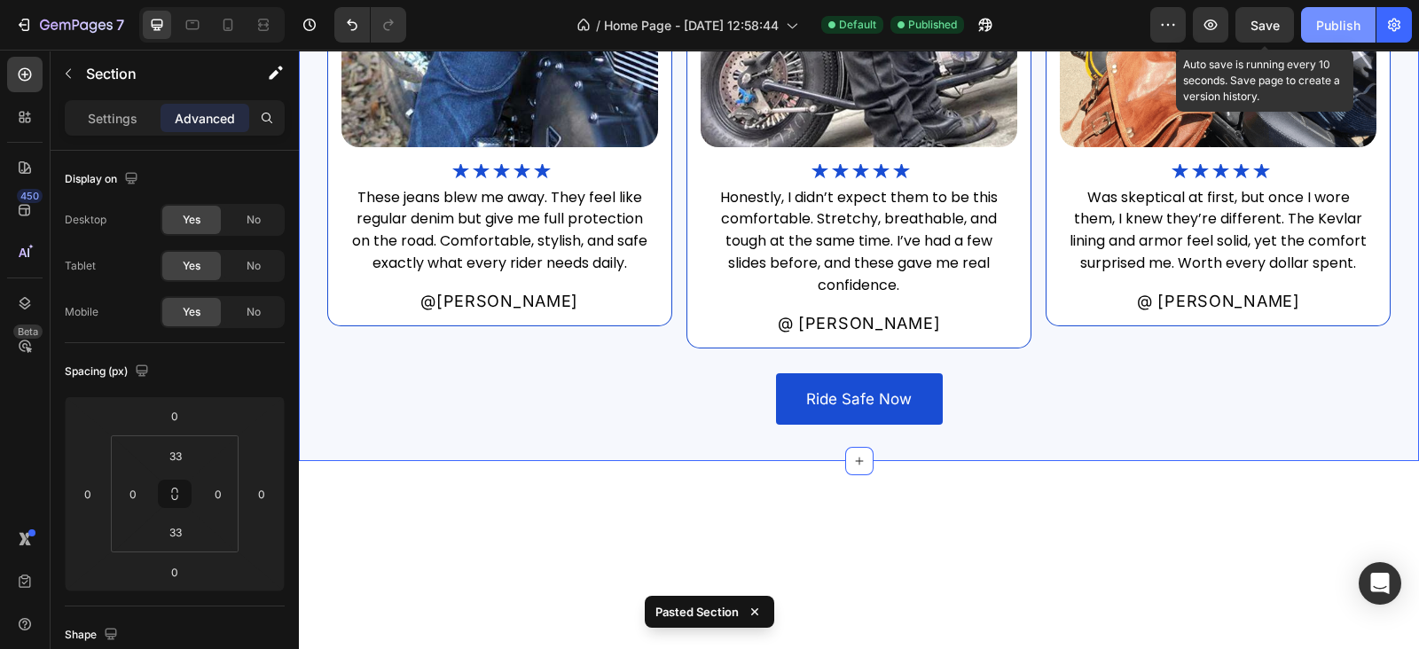
click at [1278, 18] on span "Save" at bounding box center [1264, 25] width 29 height 15
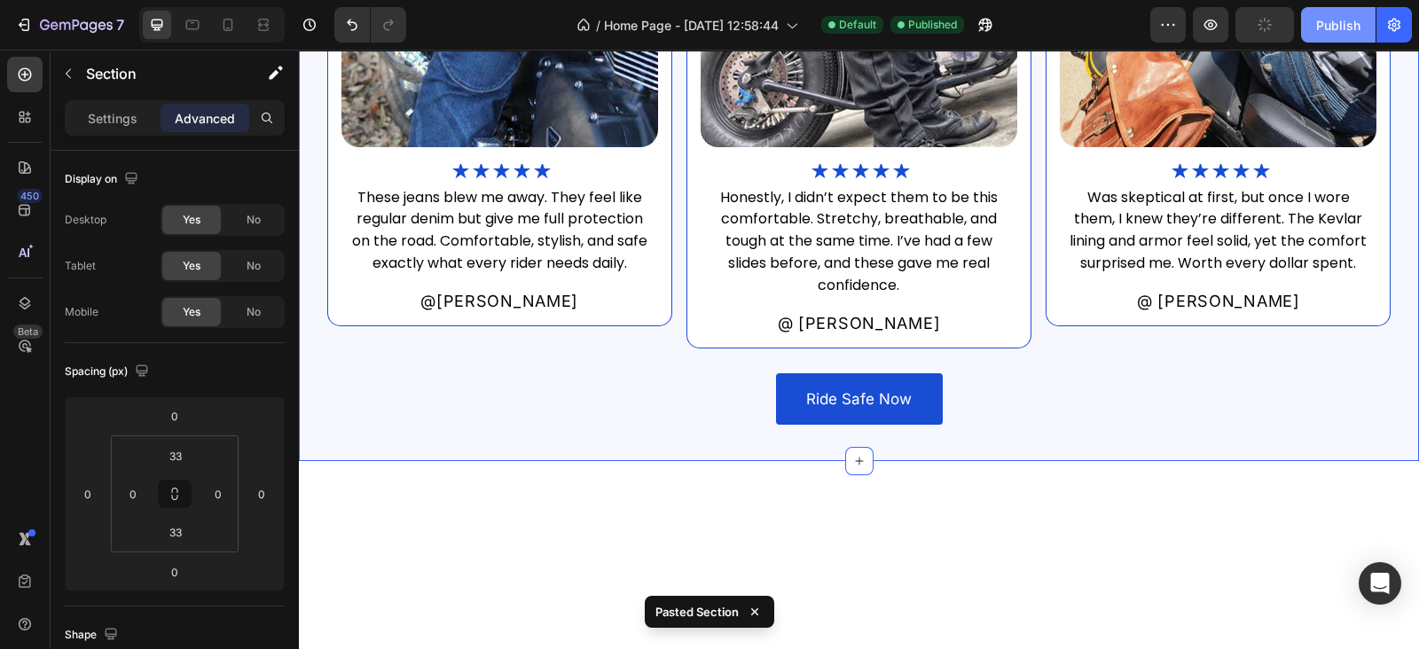
click at [1318, 16] on div "Publish" at bounding box center [1338, 25] width 44 height 19
click at [731, 127] on div "wilmate™ has protected over 20,000+ riders with style and safety Heading Image …" at bounding box center [859, 65] width 1120 height 791
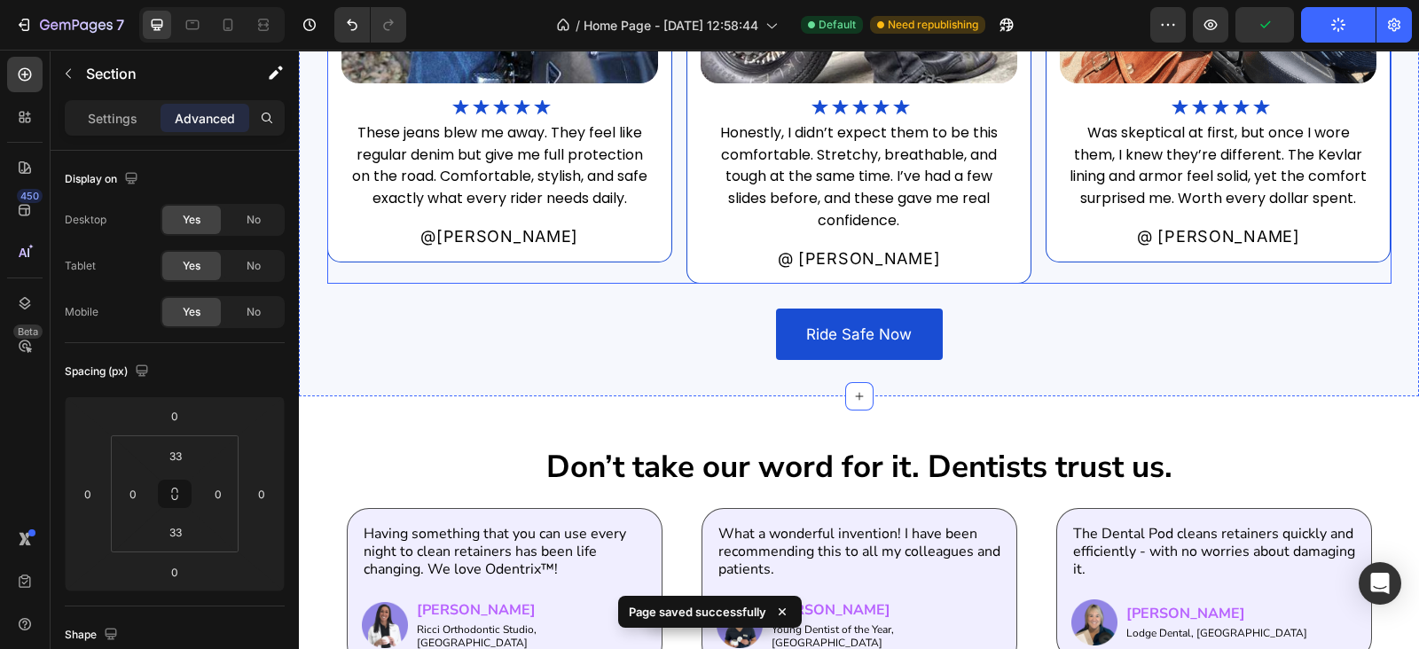
scroll to position [2495, 0]
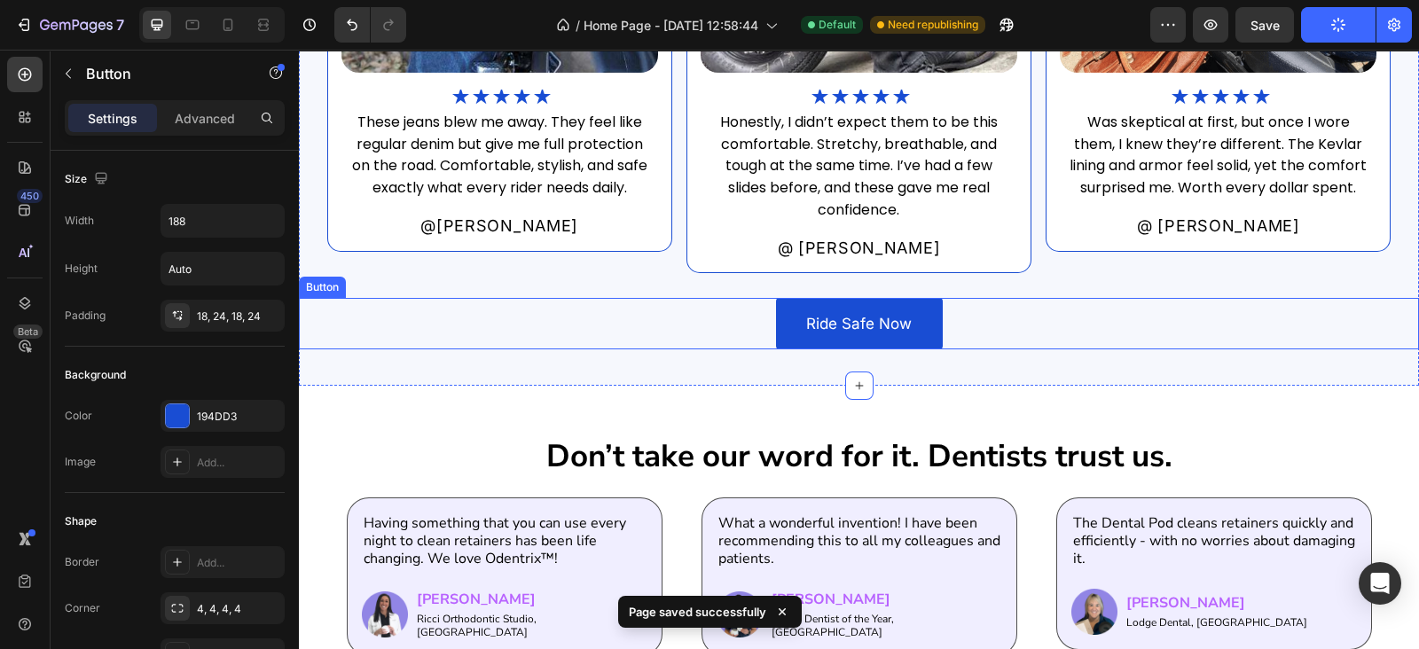
click at [943, 330] on div "Ride Safe Now Button" at bounding box center [859, 323] width 1120 height 51
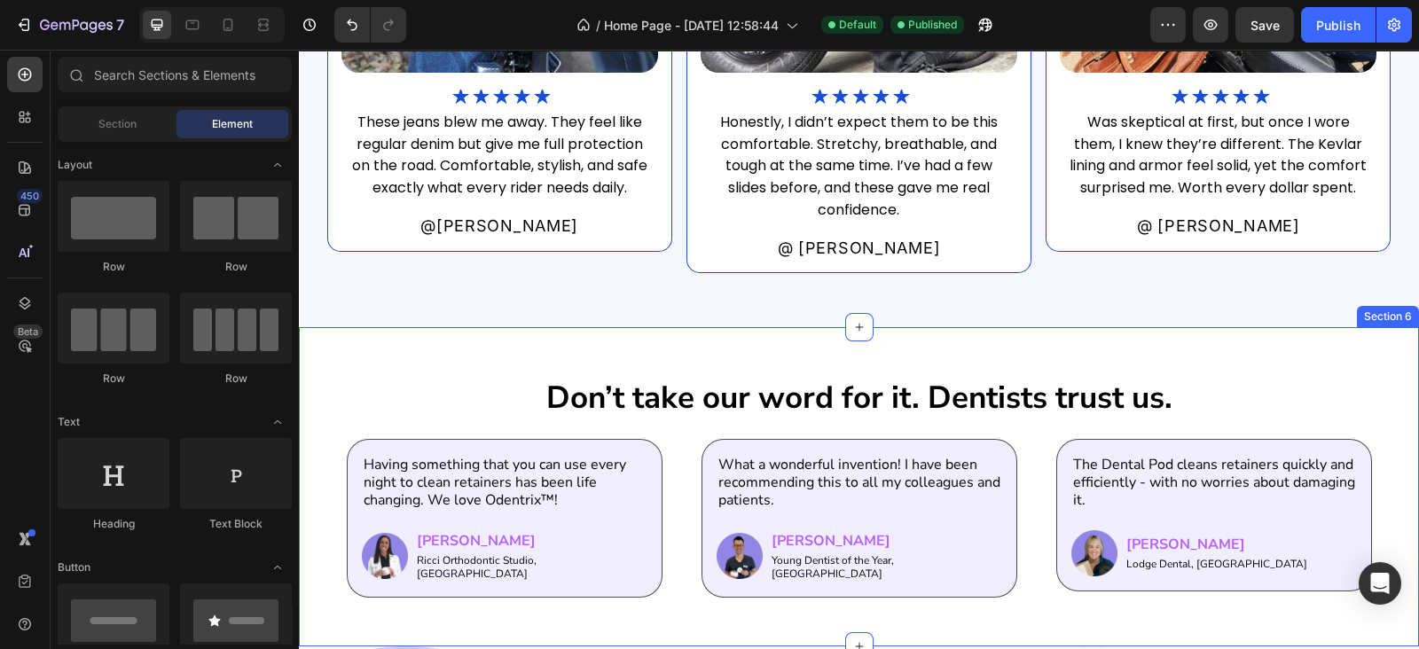
scroll to position [2753, 0]
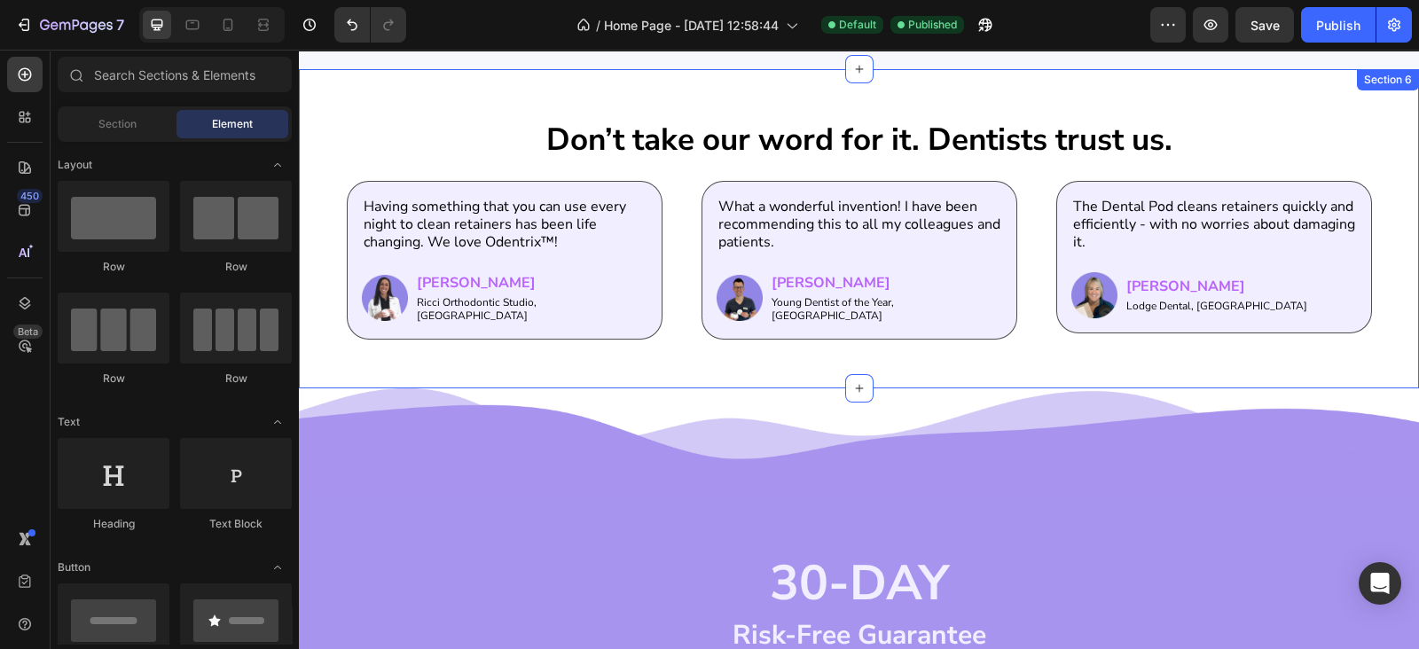
click at [1040, 337] on div "Don’t take our word for it. Dentists trust us. Heading Having something that yo…" at bounding box center [859, 228] width 1120 height 318
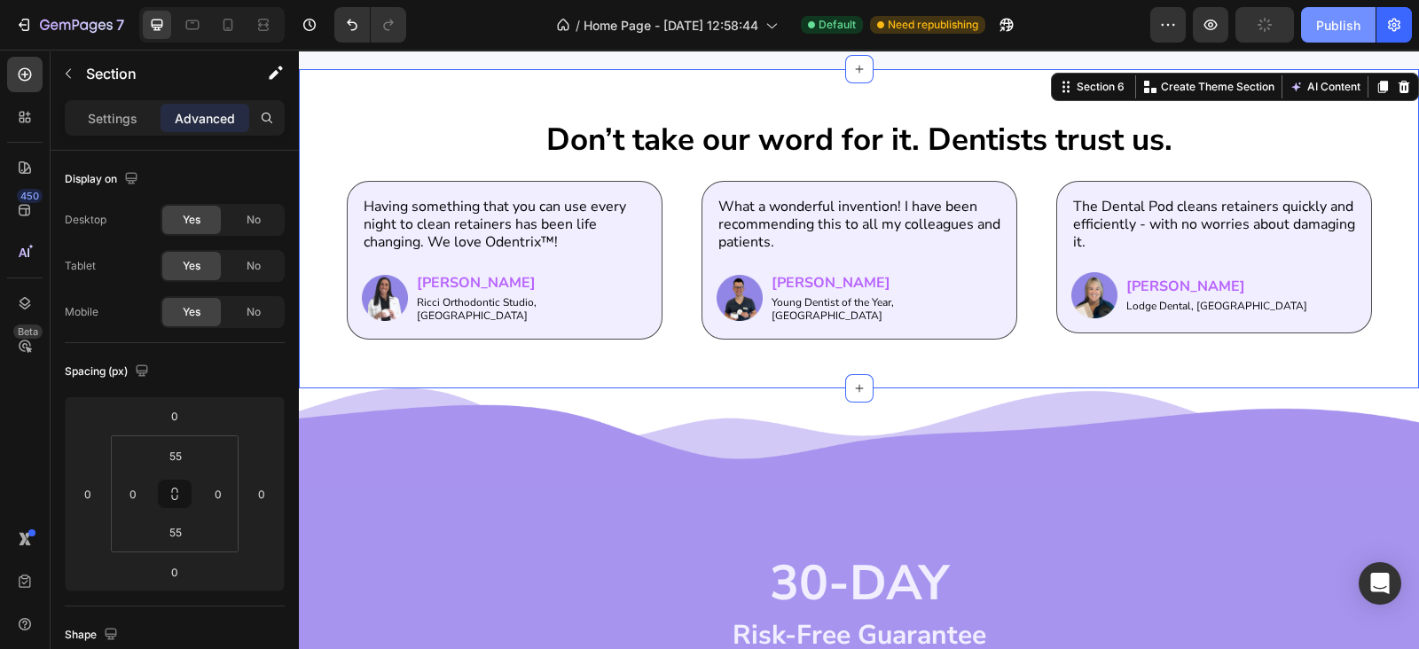
click at [1314, 23] on button "Publish" at bounding box center [1338, 24] width 74 height 35
click at [665, 264] on div "Having something that you can use every night to clean retainers has been life …" at bounding box center [859, 260] width 1025 height 159
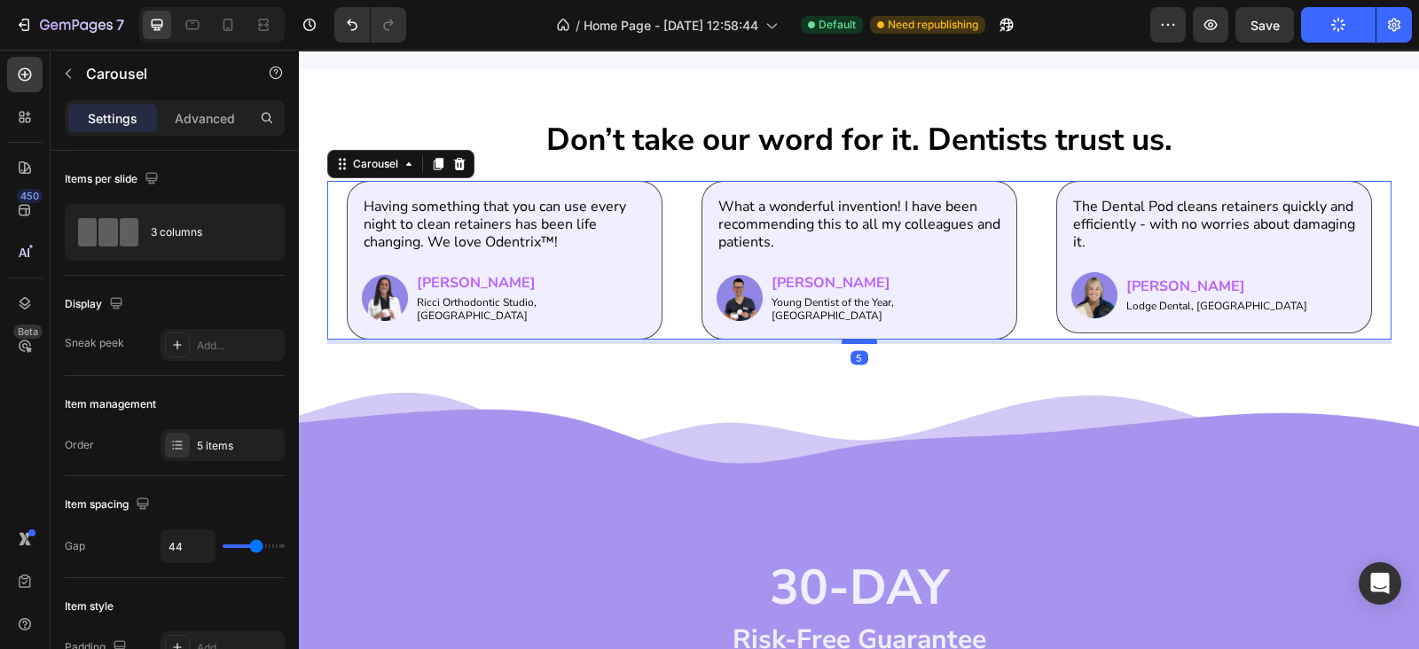
click at [841, 339] on div at bounding box center [858, 341] width 35 height 5
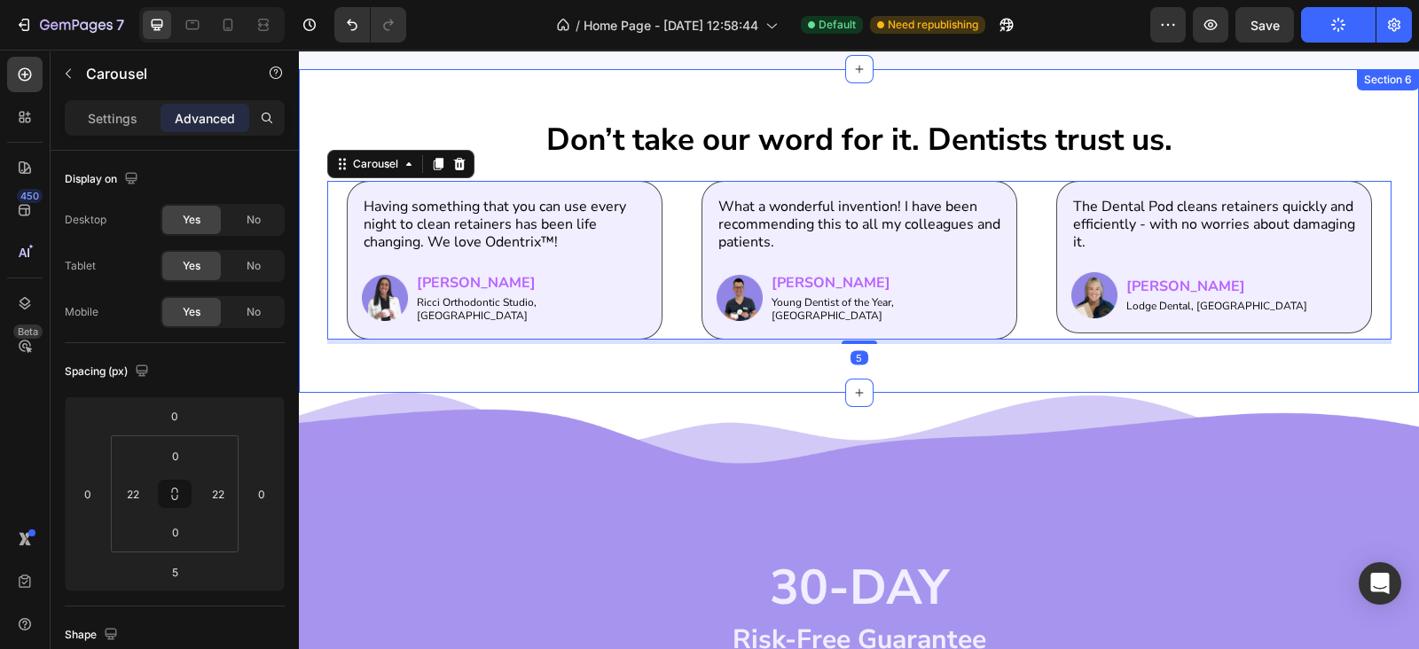
click at [785, 349] on div "Don’t take our word for it. Dentists trust us. Heading Having something that yo…" at bounding box center [859, 230] width 1120 height 323
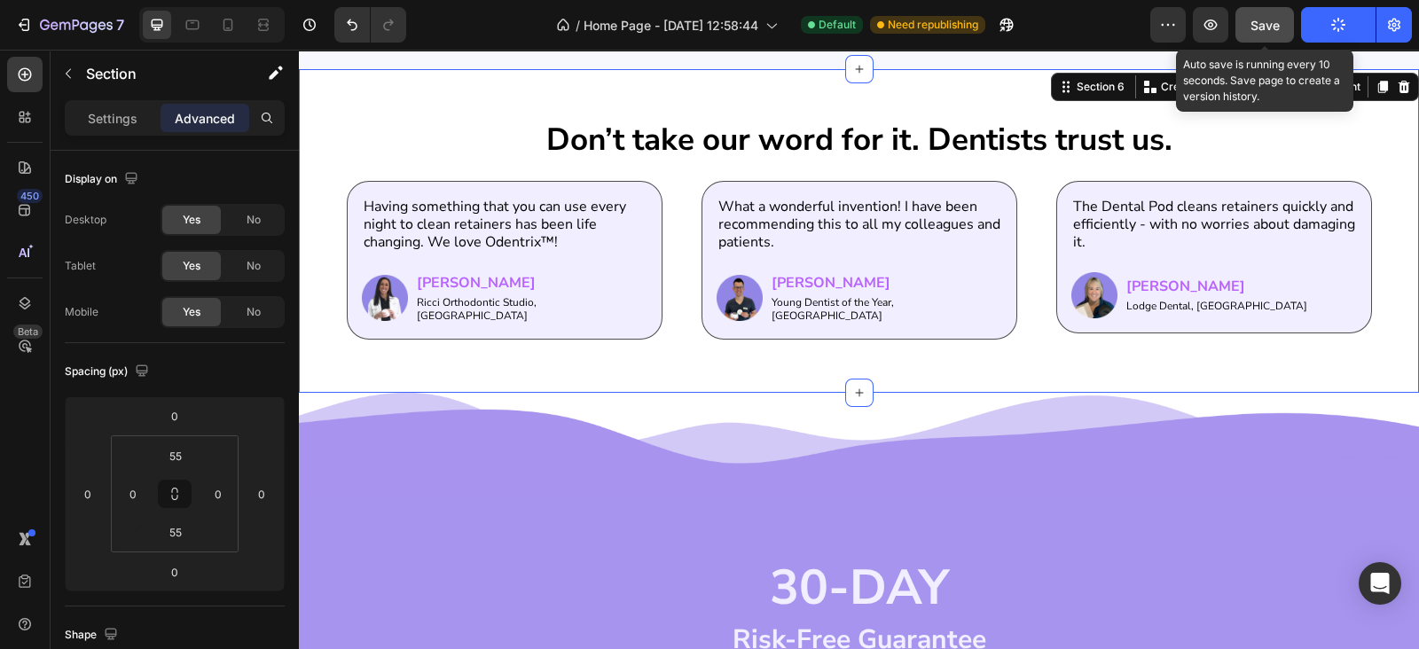
click at [1270, 27] on span "Save" at bounding box center [1264, 25] width 29 height 15
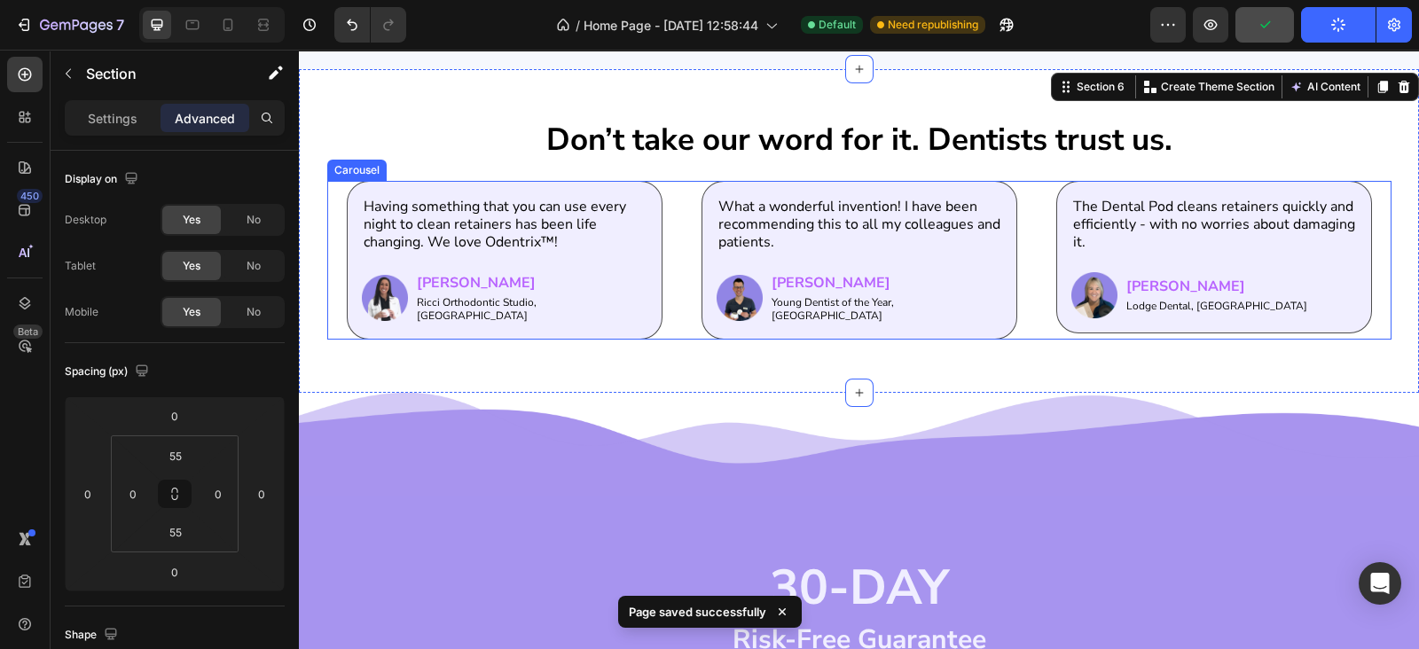
click at [668, 181] on div "Having something that you can use every night to clean retainers has been life …" at bounding box center [859, 260] width 1025 height 159
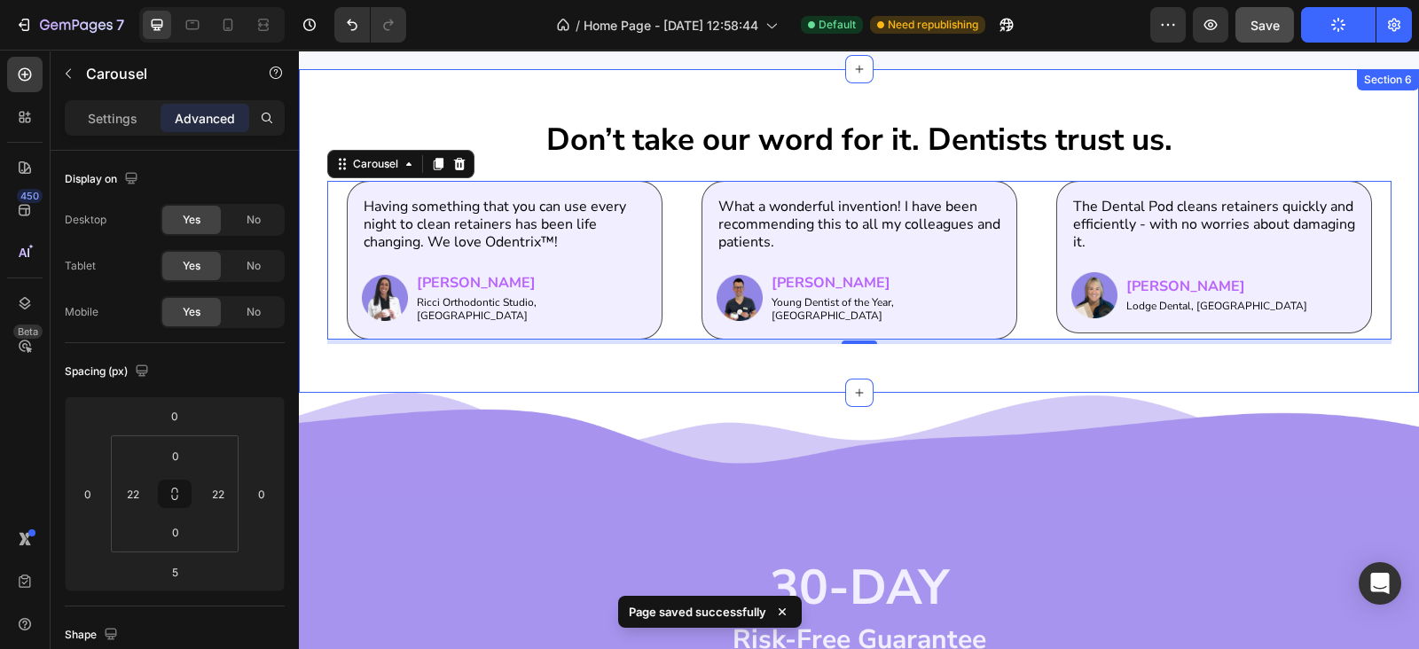
click at [659, 113] on div "Don’t take our word for it. Dentists trust us. Heading Having something that yo…" at bounding box center [859, 230] width 1120 height 323
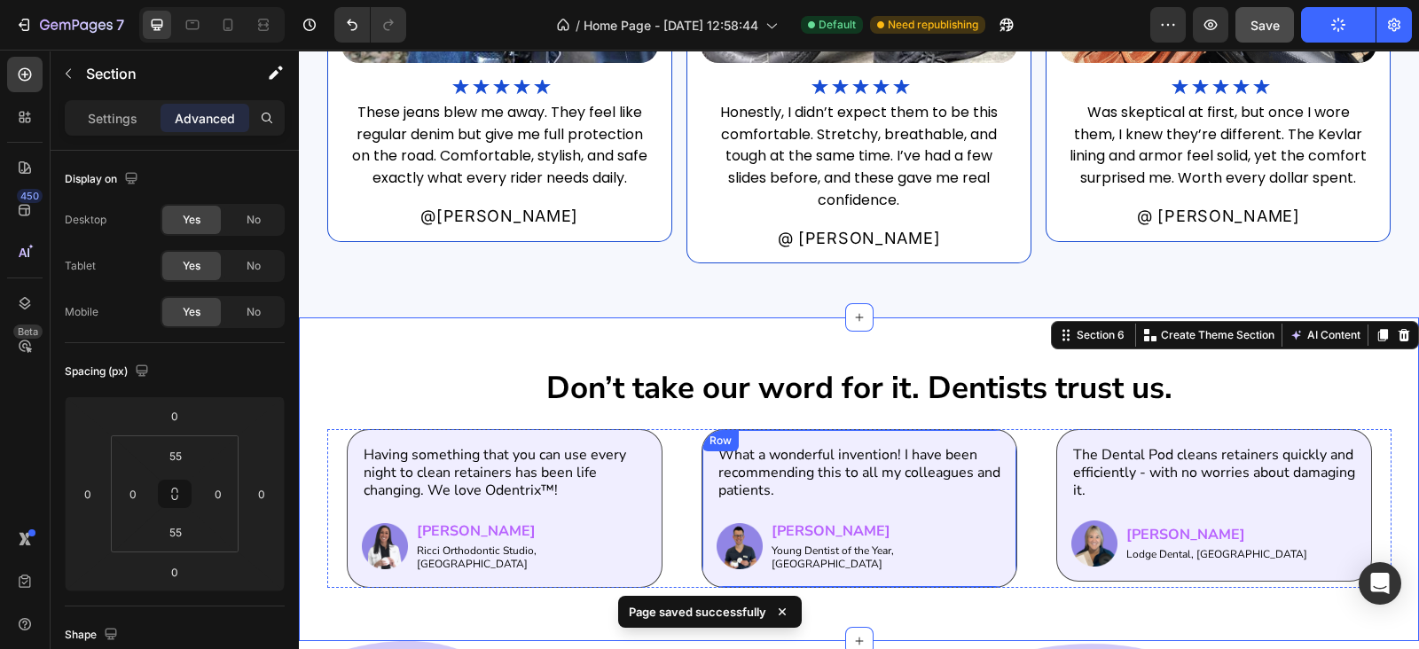
scroll to position [2495, 0]
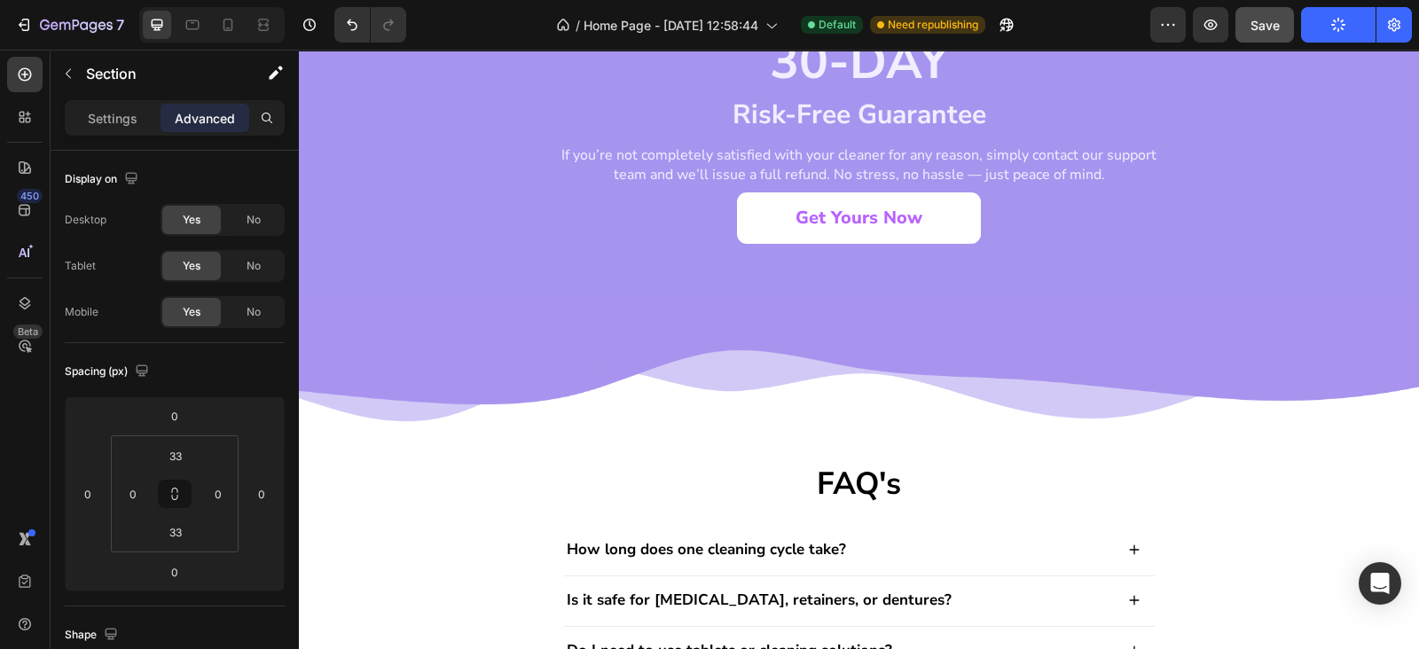
scroll to position [3012, 0]
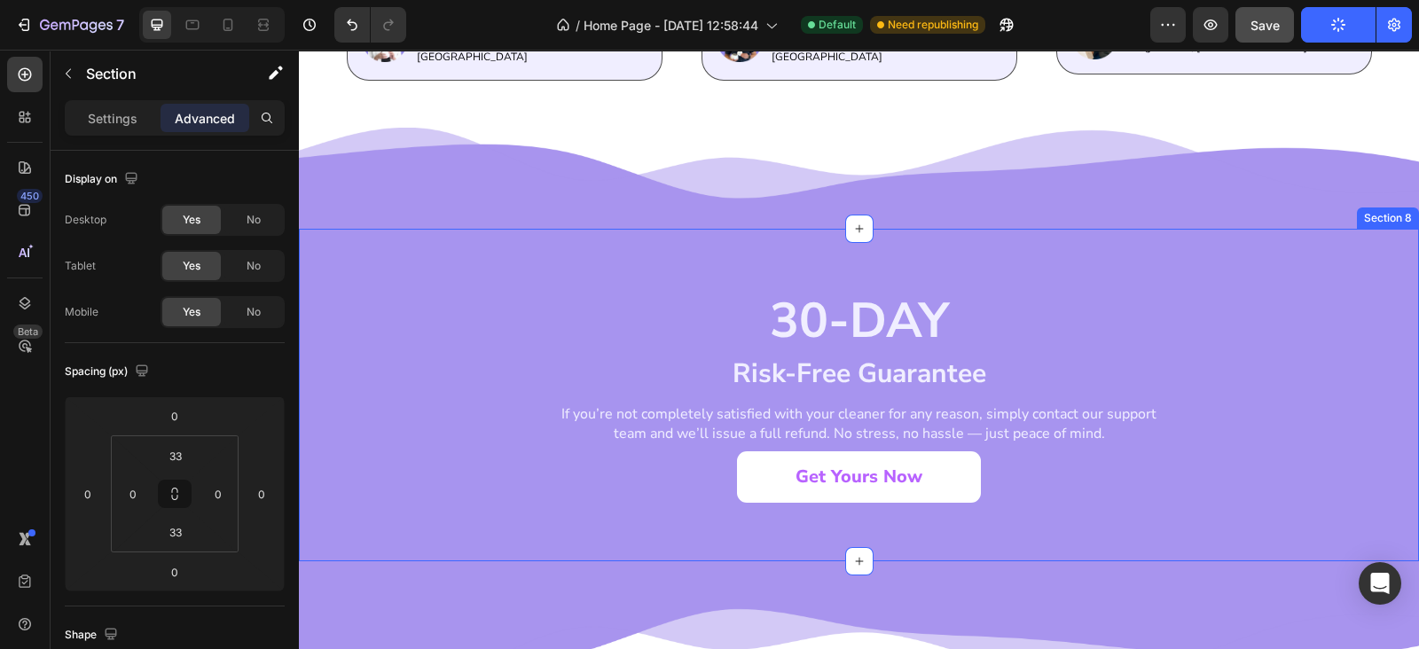
click at [449, 352] on div "30-DAY Heading Risk-Free Guarantee Heading If you’re not completely satisfied w…" at bounding box center [859, 394] width 1120 height 215
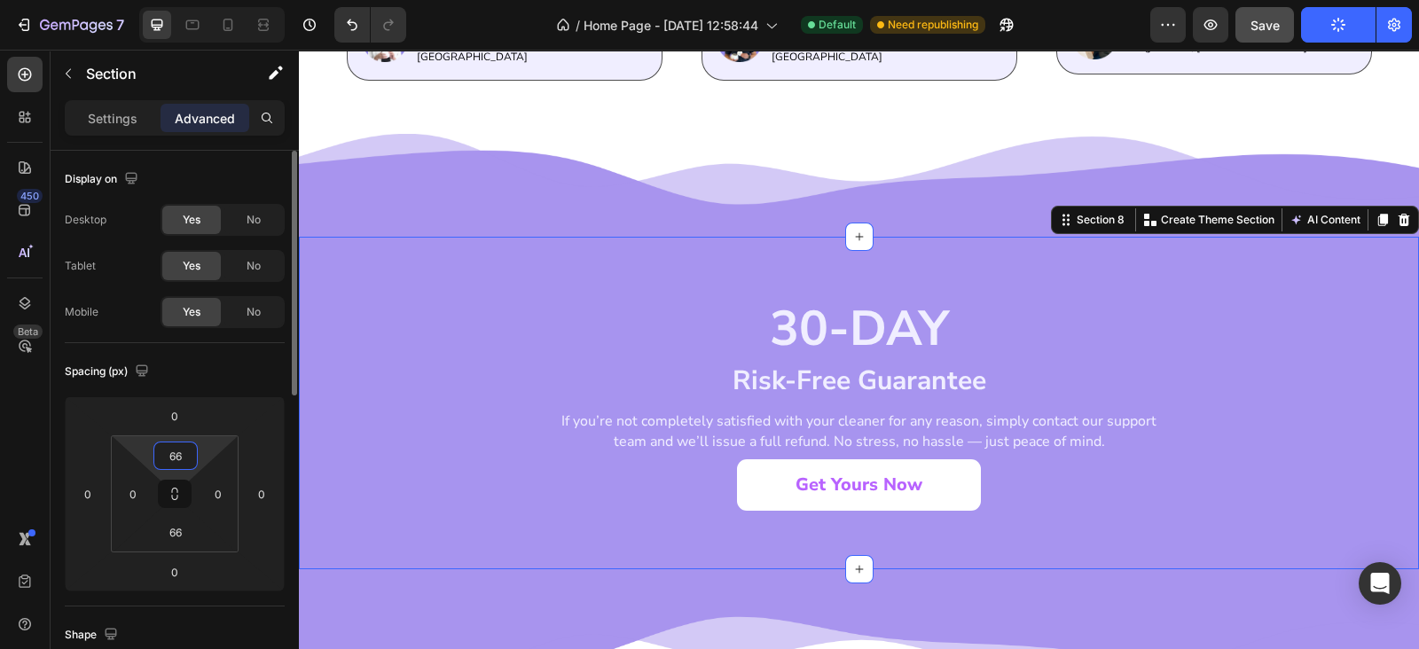
click at [173, 450] on input "66" at bounding box center [175, 455] width 35 height 27
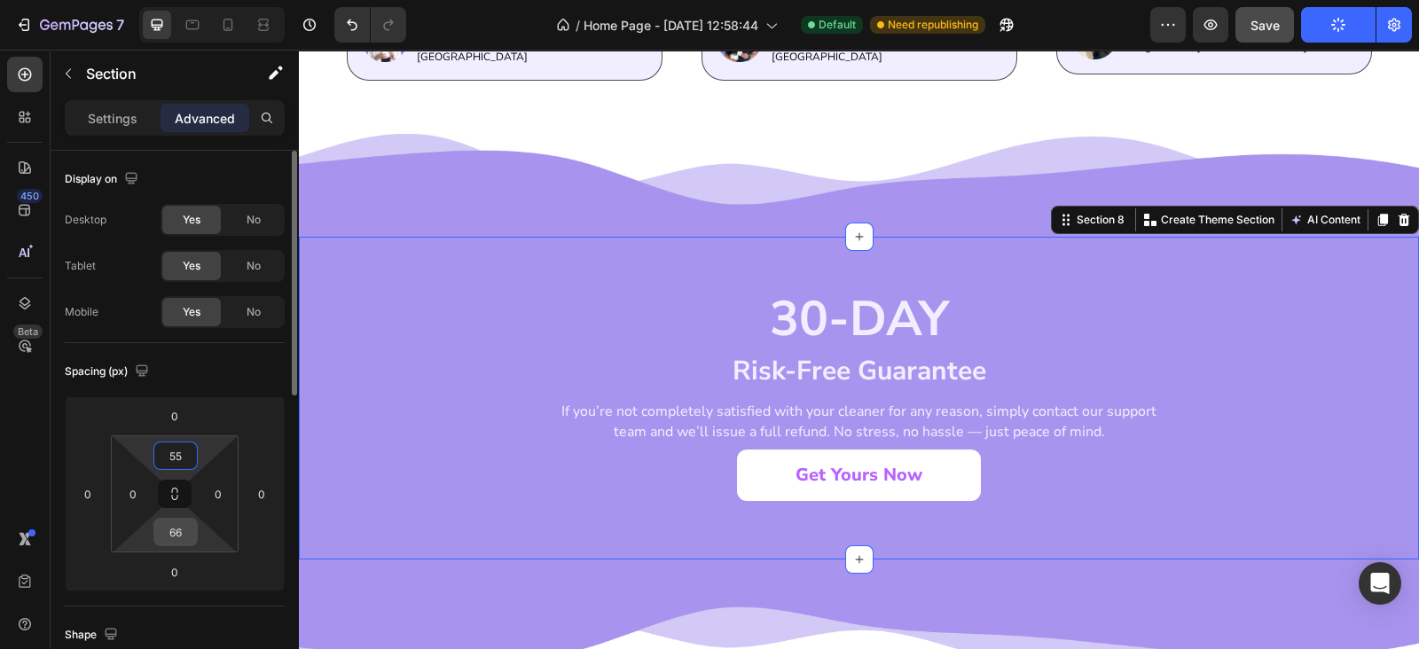
type input "55"
click at [172, 543] on input "66" at bounding box center [175, 532] width 35 height 27
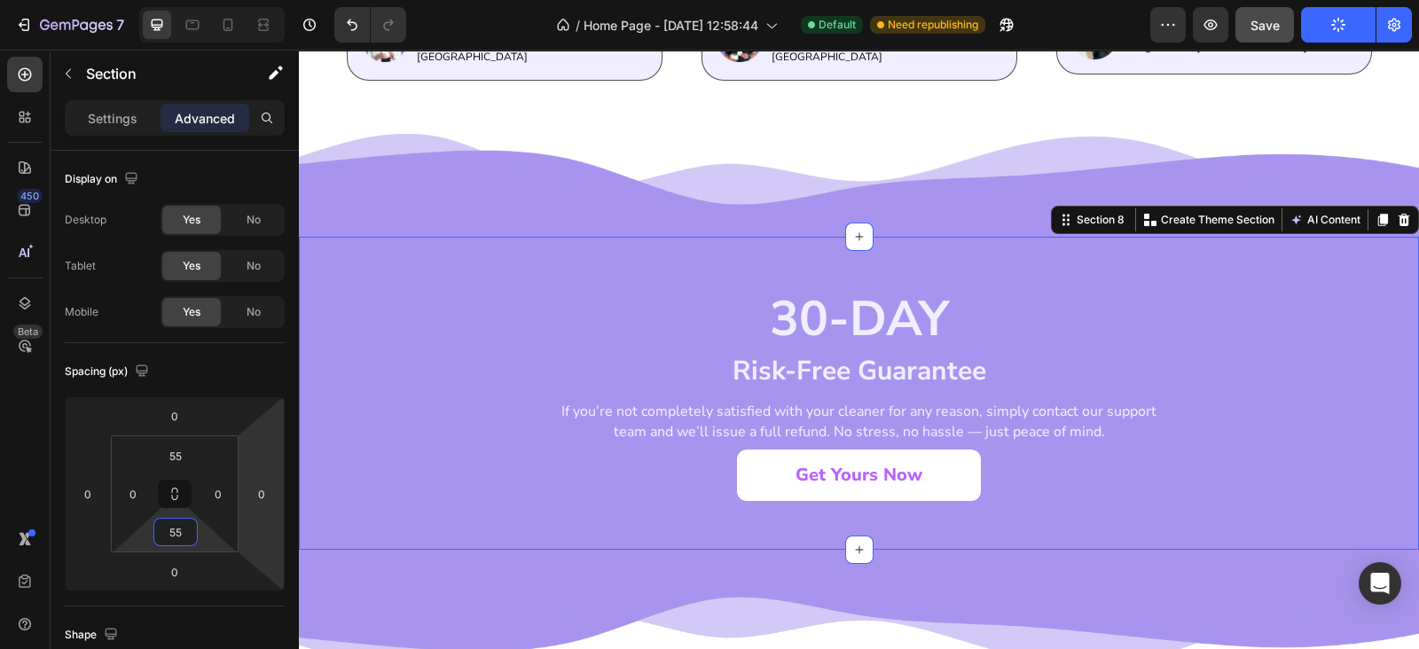
type input "55"
click at [1312, 26] on button "Publish" at bounding box center [1338, 24] width 74 height 35
click at [1269, 23] on span "Save" at bounding box center [1264, 25] width 29 height 15
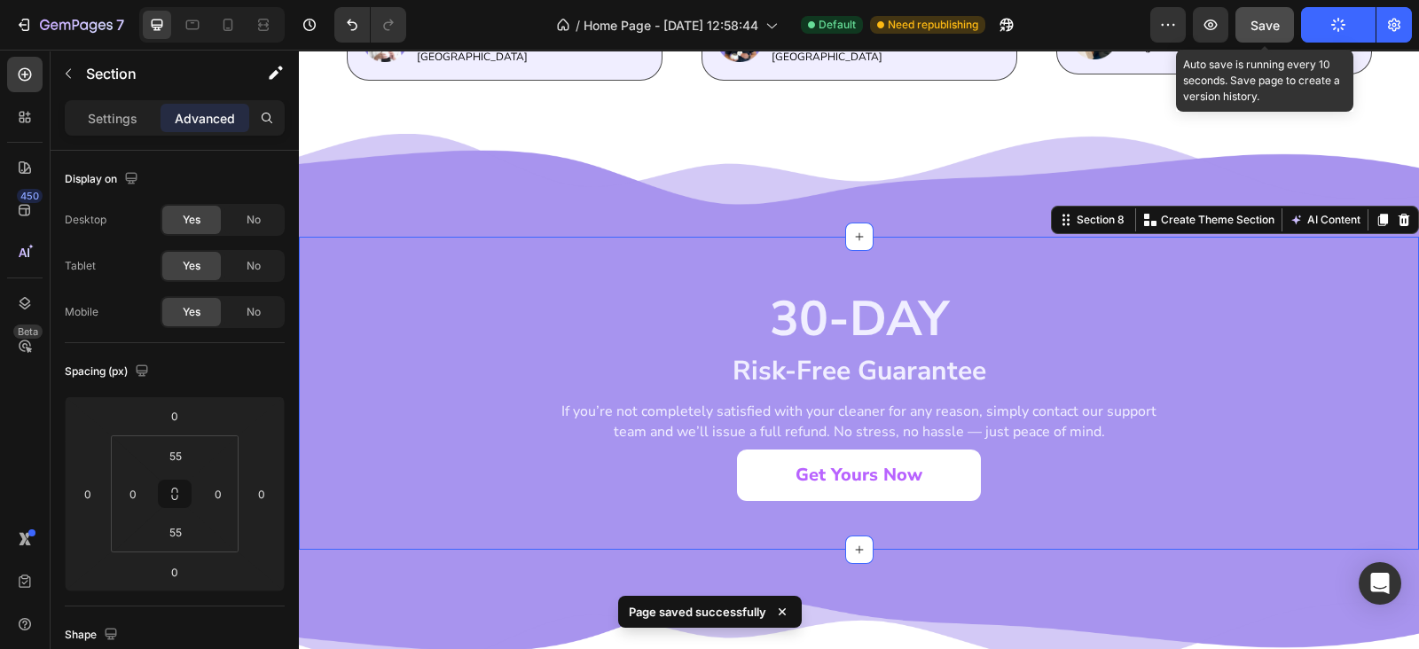
click at [1264, 33] on div "Save" at bounding box center [1264, 25] width 29 height 19
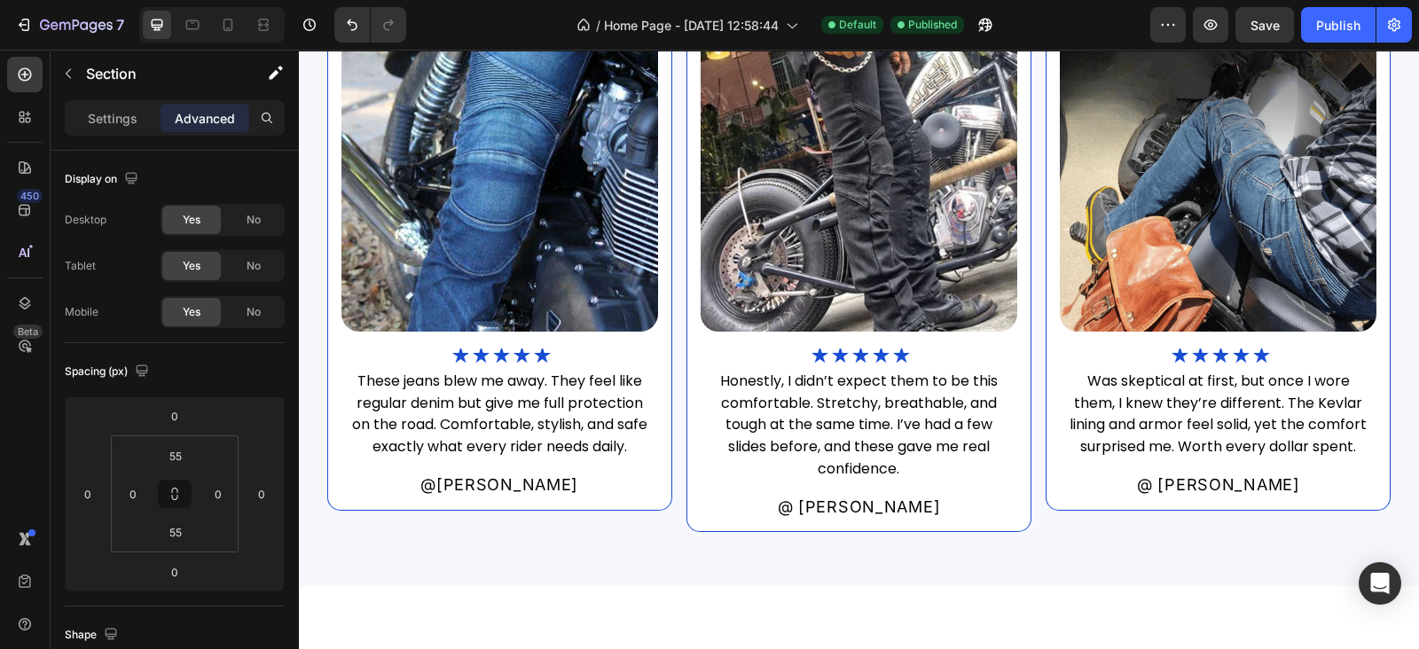
scroll to position [1719, 0]
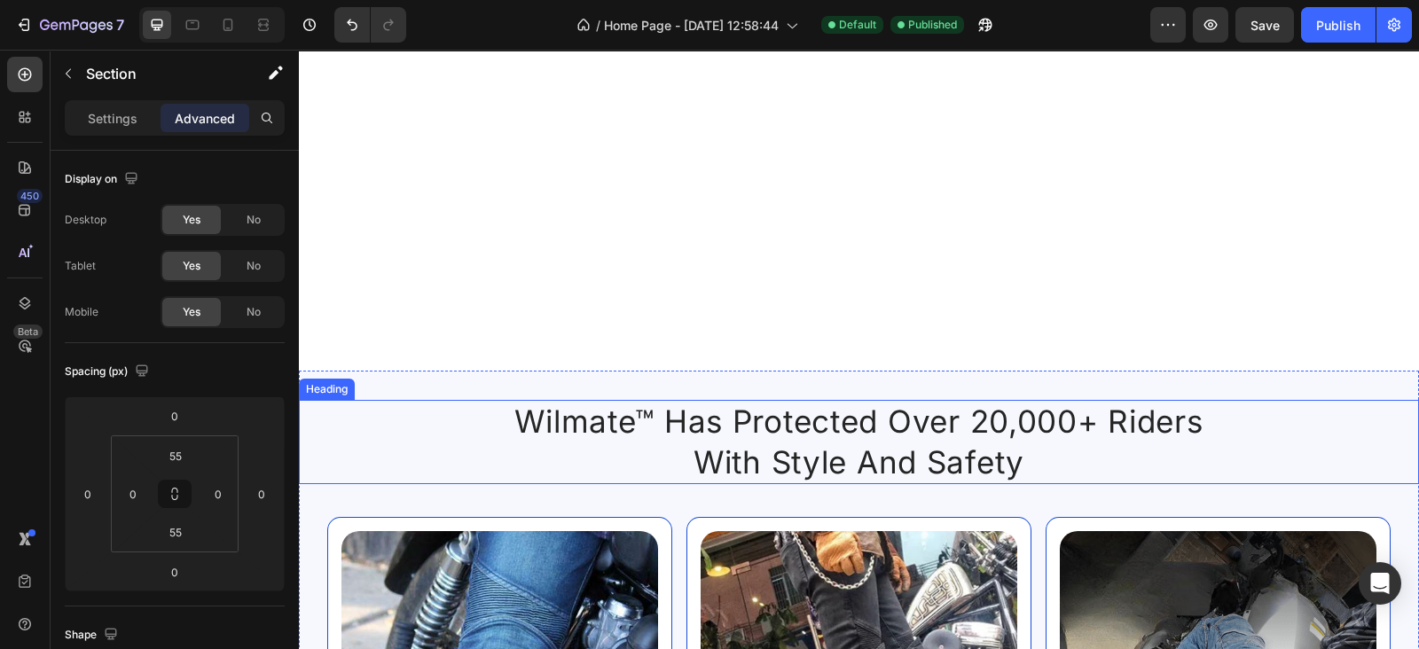
click at [804, 472] on h2 "wilmate™ has protected over 20,000+ riders with style and safety" at bounding box center [859, 442] width 726 height 84
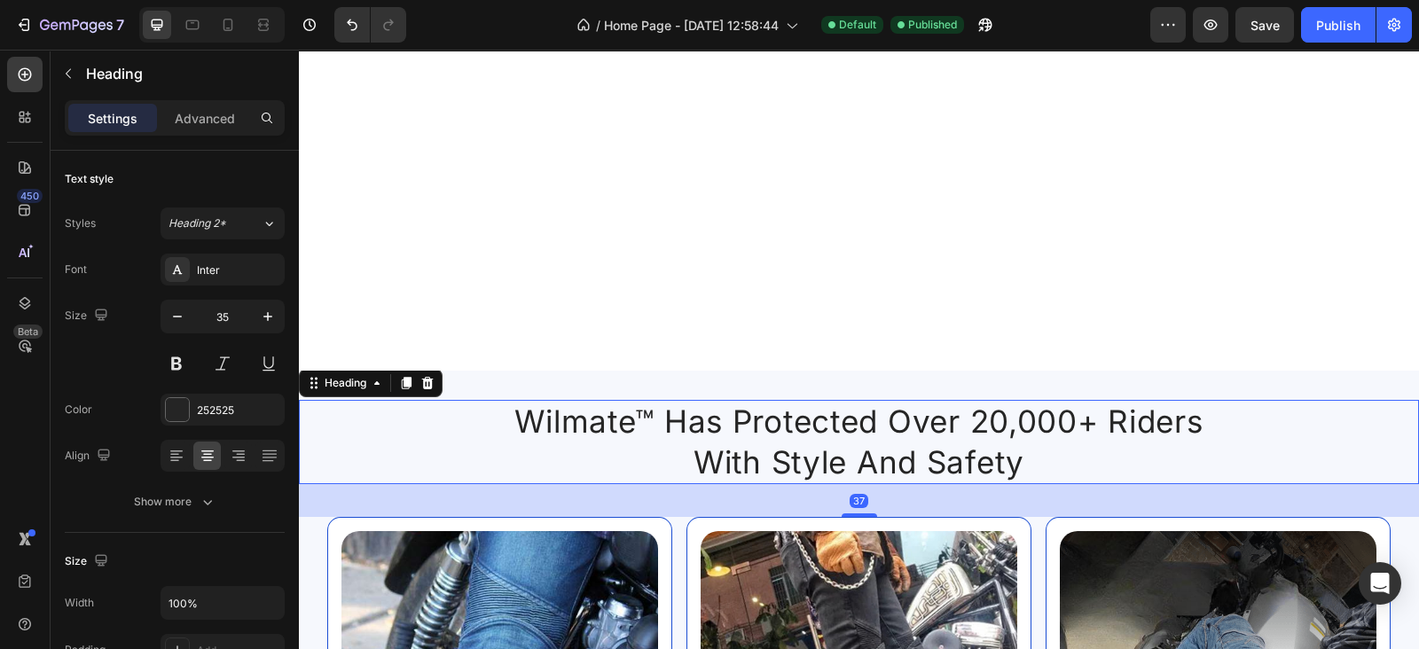
click at [804, 472] on h2 "wilmate™ has protected over 20,000+ riders with style and safety" at bounding box center [859, 442] width 726 height 84
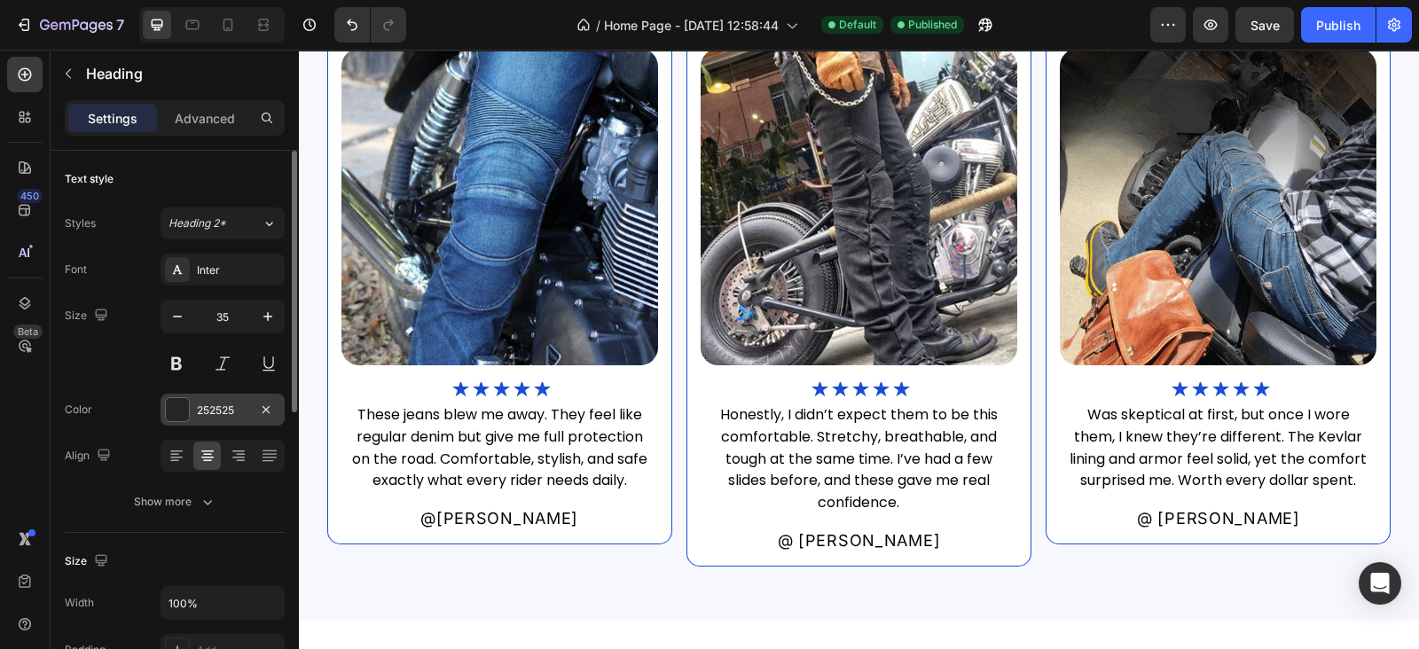
click at [204, 397] on div "252525" at bounding box center [222, 410] width 124 height 32
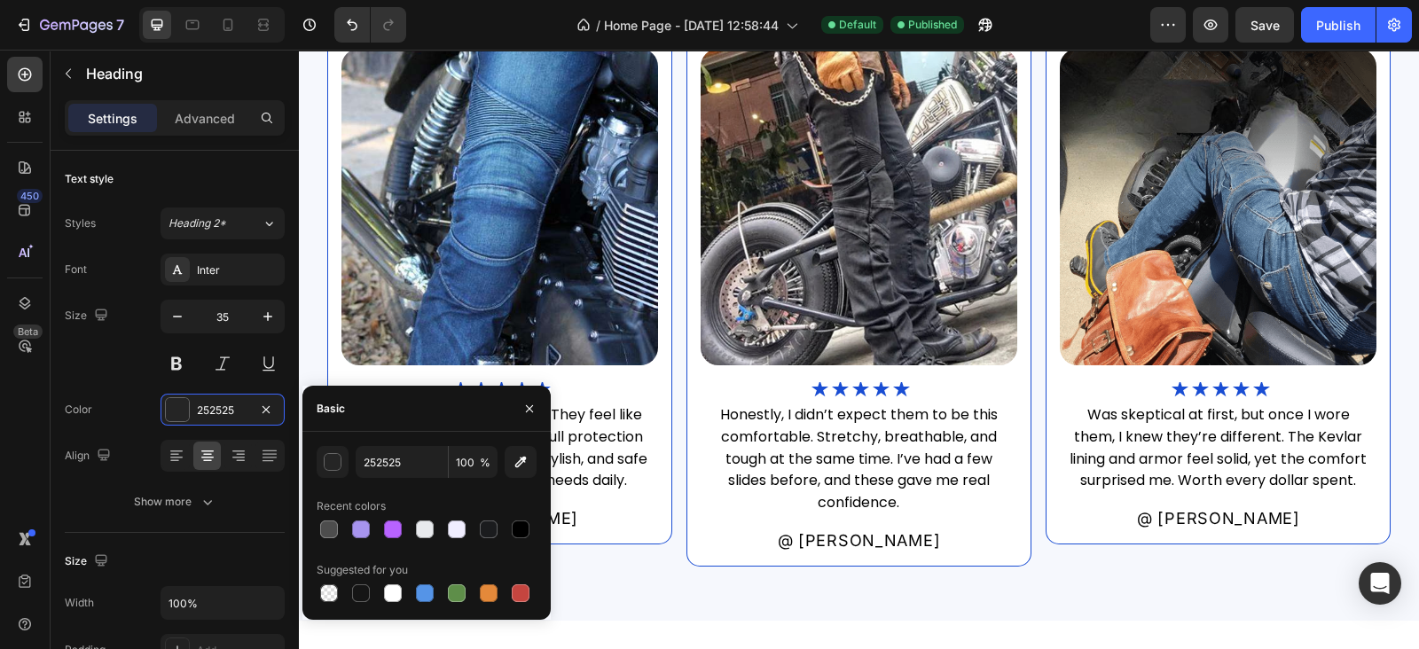
click at [506, 536] on div at bounding box center [427, 529] width 220 height 25
click at [512, 536] on div at bounding box center [520, 529] width 21 height 21
type input "000000"
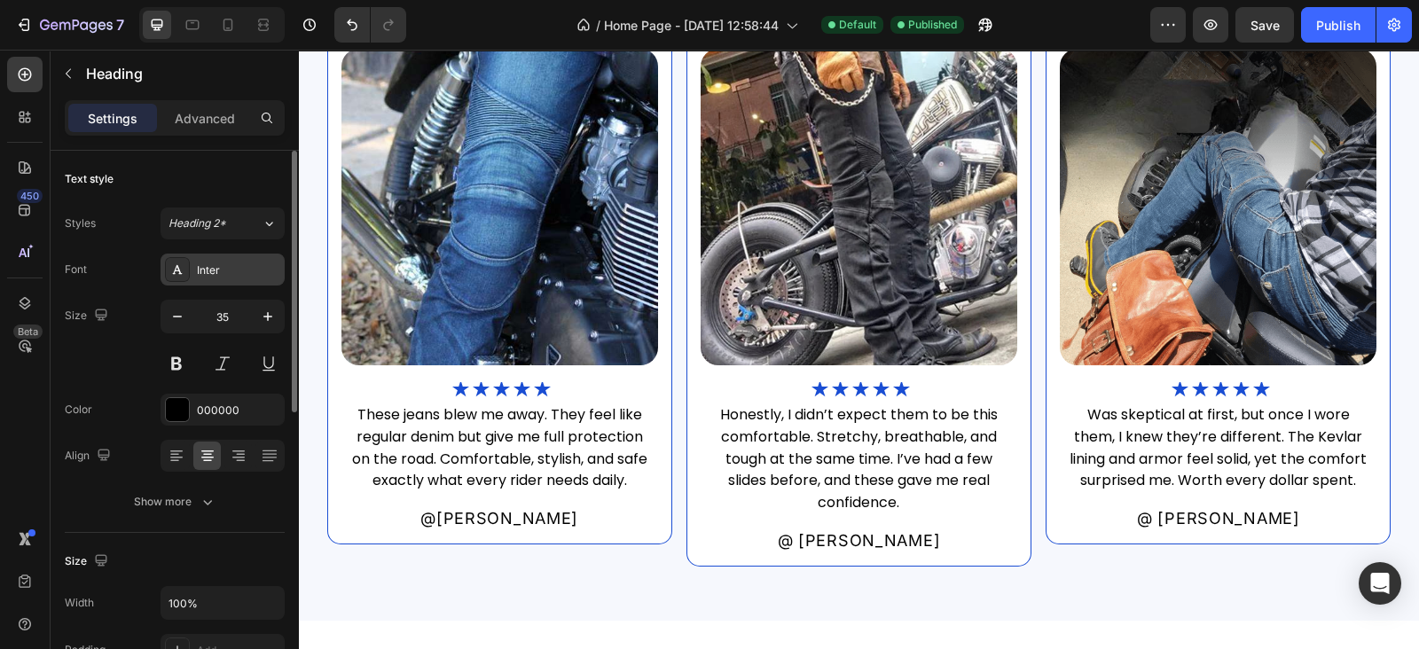
click at [213, 264] on div "Inter" at bounding box center [238, 270] width 83 height 16
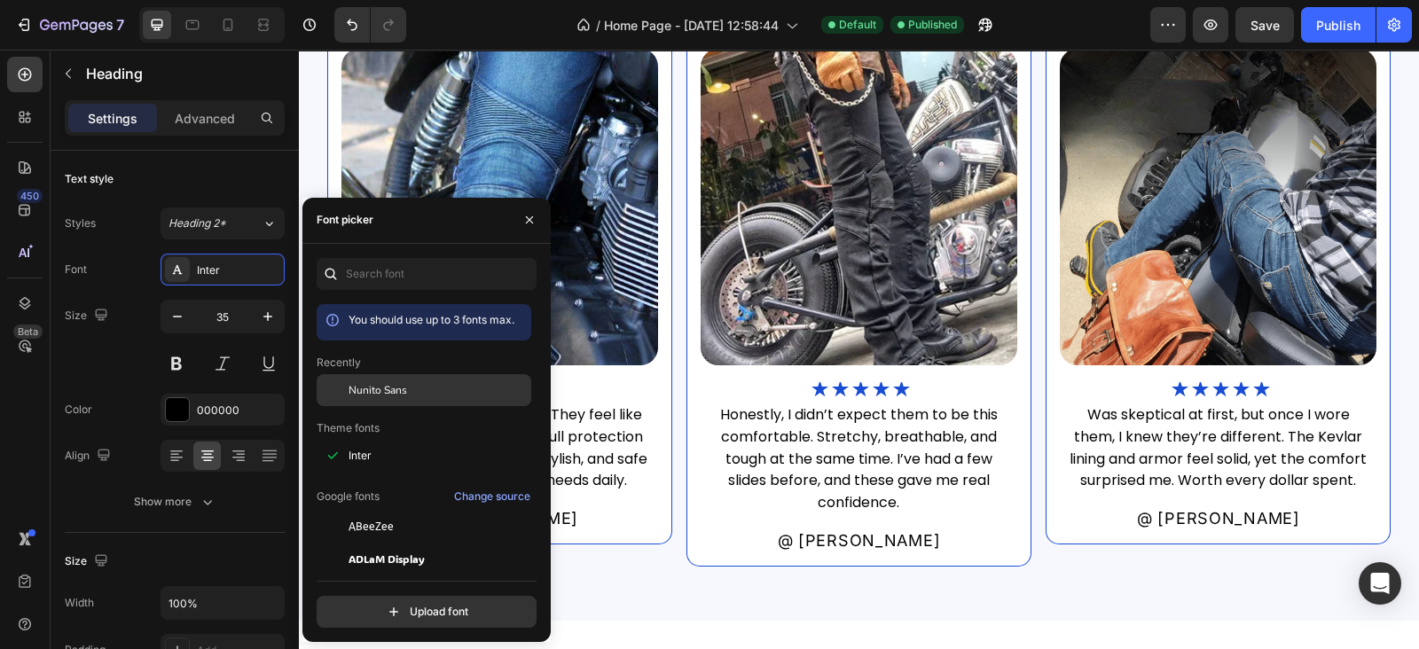
click at [403, 395] on span "Nunito Sans" at bounding box center [377, 390] width 59 height 16
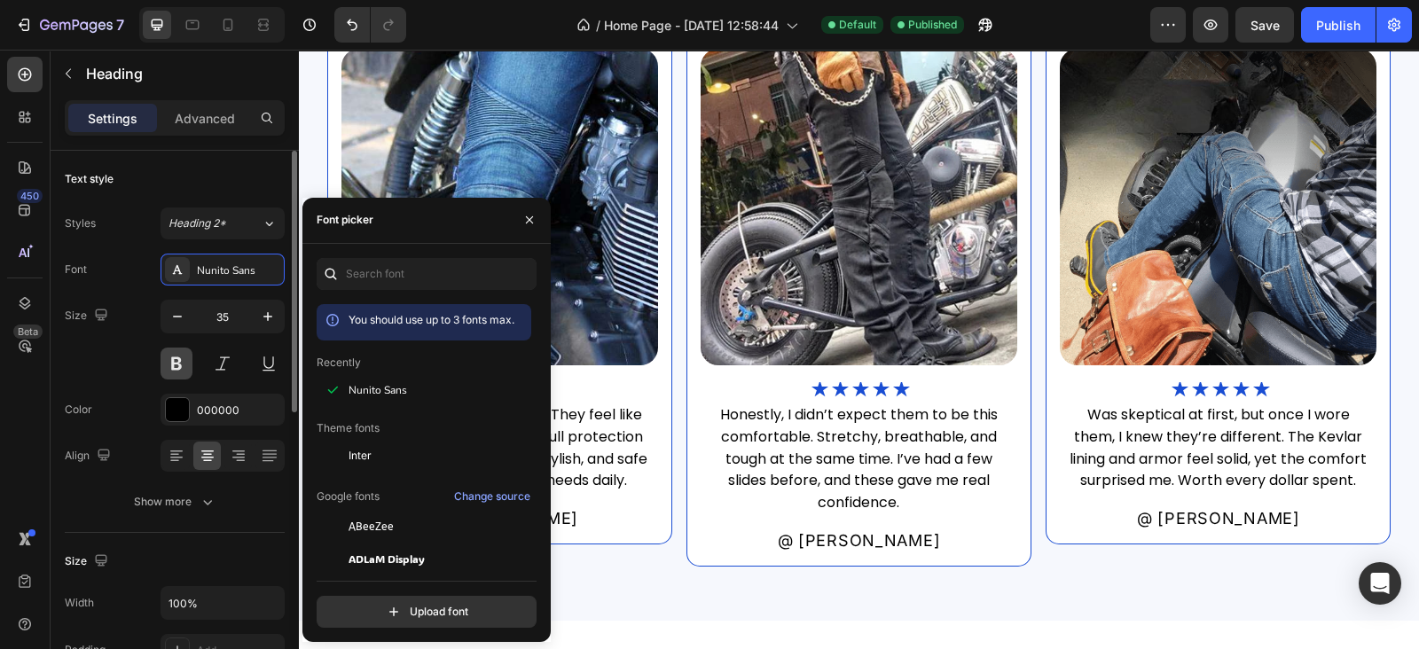
click at [178, 350] on button at bounding box center [176, 364] width 32 height 32
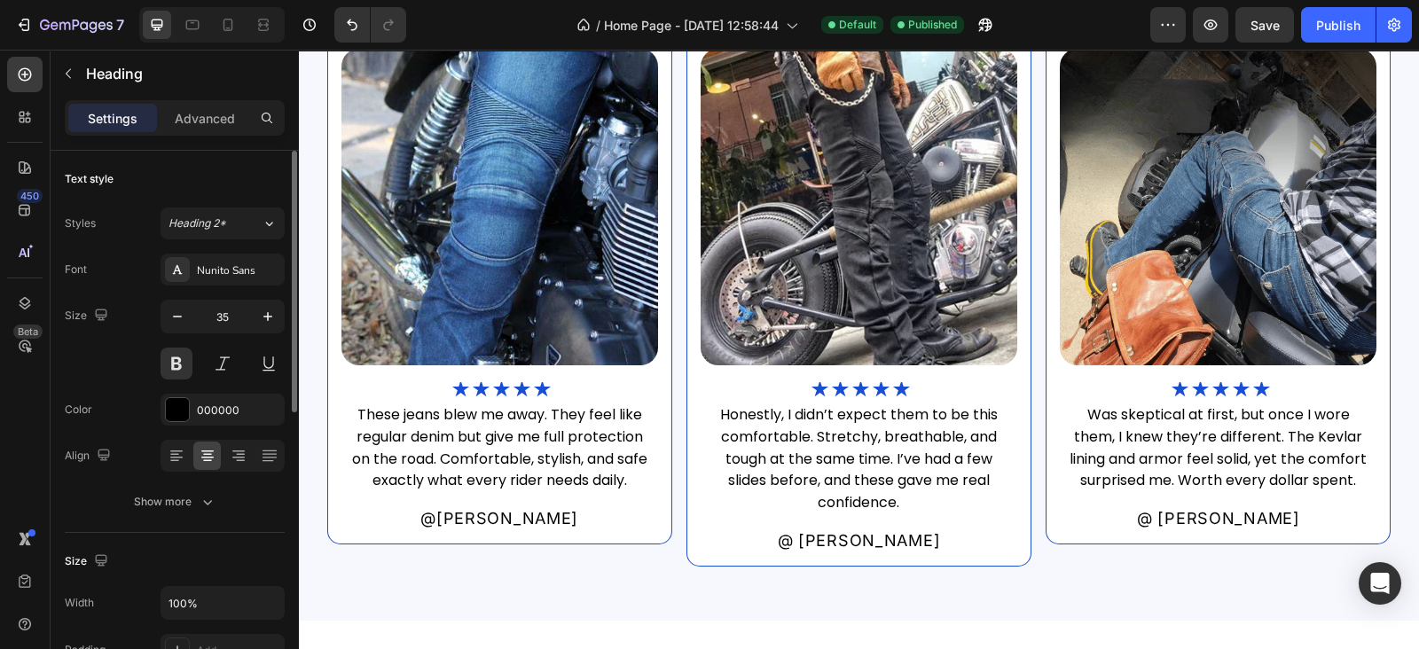
click at [150, 355] on div "Size 35" at bounding box center [175, 340] width 220 height 80
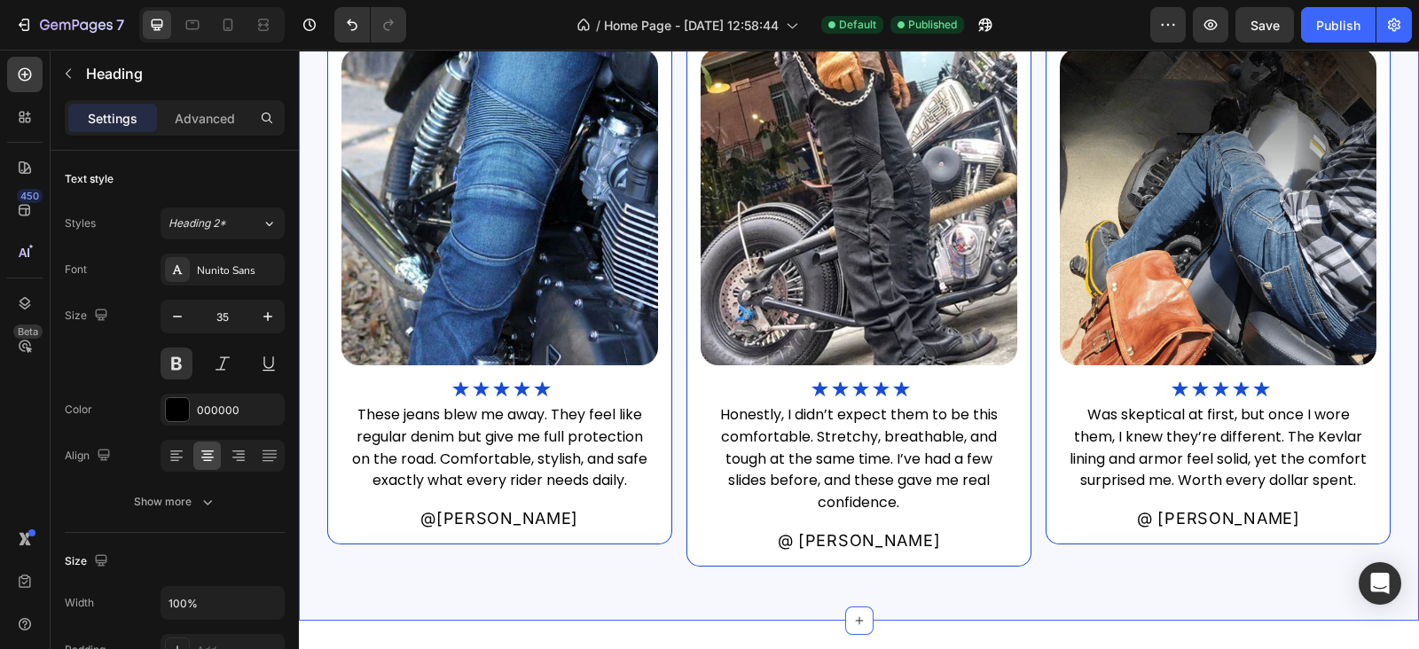
click at [593, 396] on div "What some of our customers have said. Heading 37 Image ★★★★★ Heading These jean…" at bounding box center [859, 274] width 1120 height 692
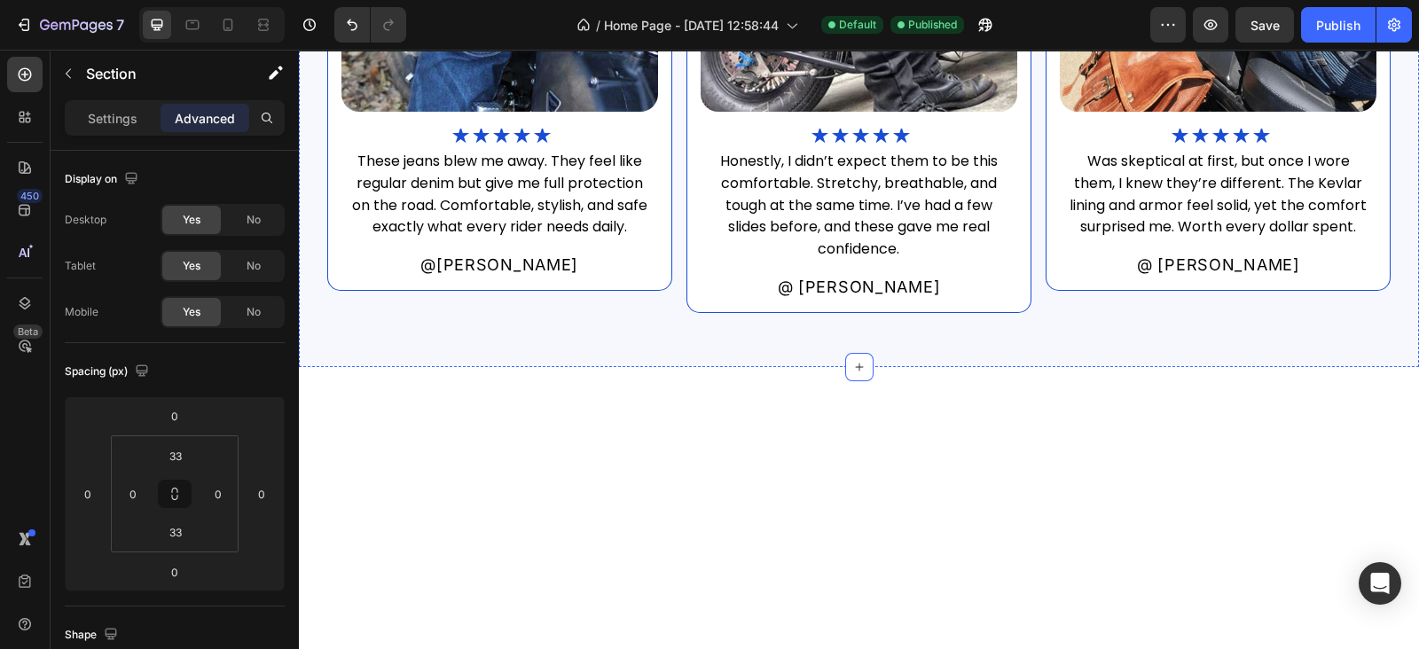
scroll to position [1977, 0]
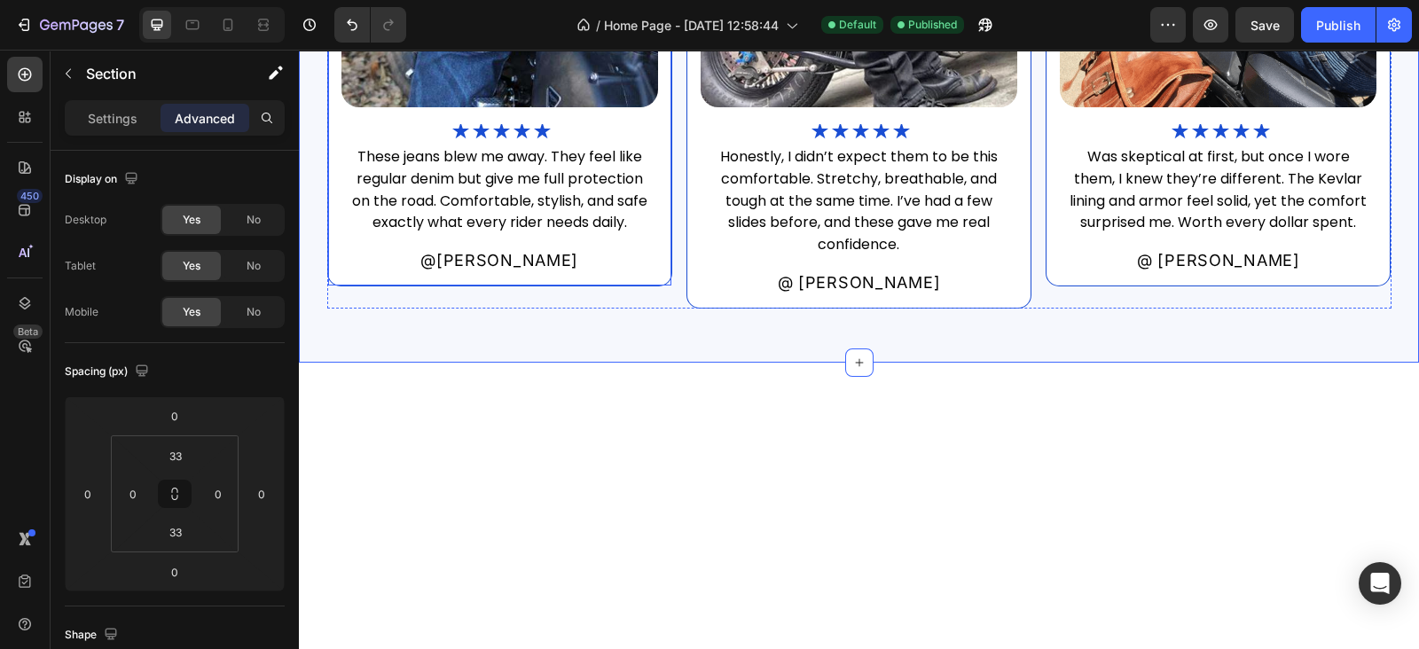
click at [598, 228] on div "Image ★★★★★ Heading These jeans blew me away. They feel like regular denim but …" at bounding box center [499, 32] width 345 height 510
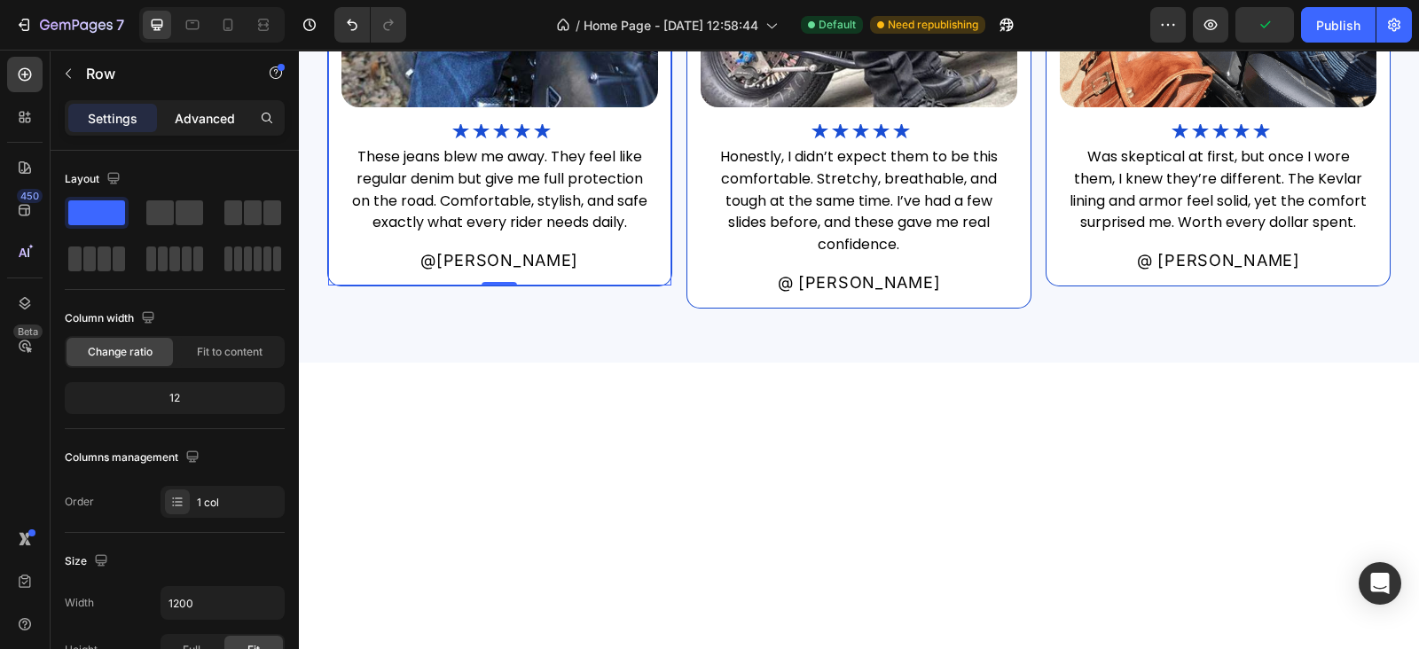
click at [208, 112] on p "Advanced" at bounding box center [205, 118] width 60 height 19
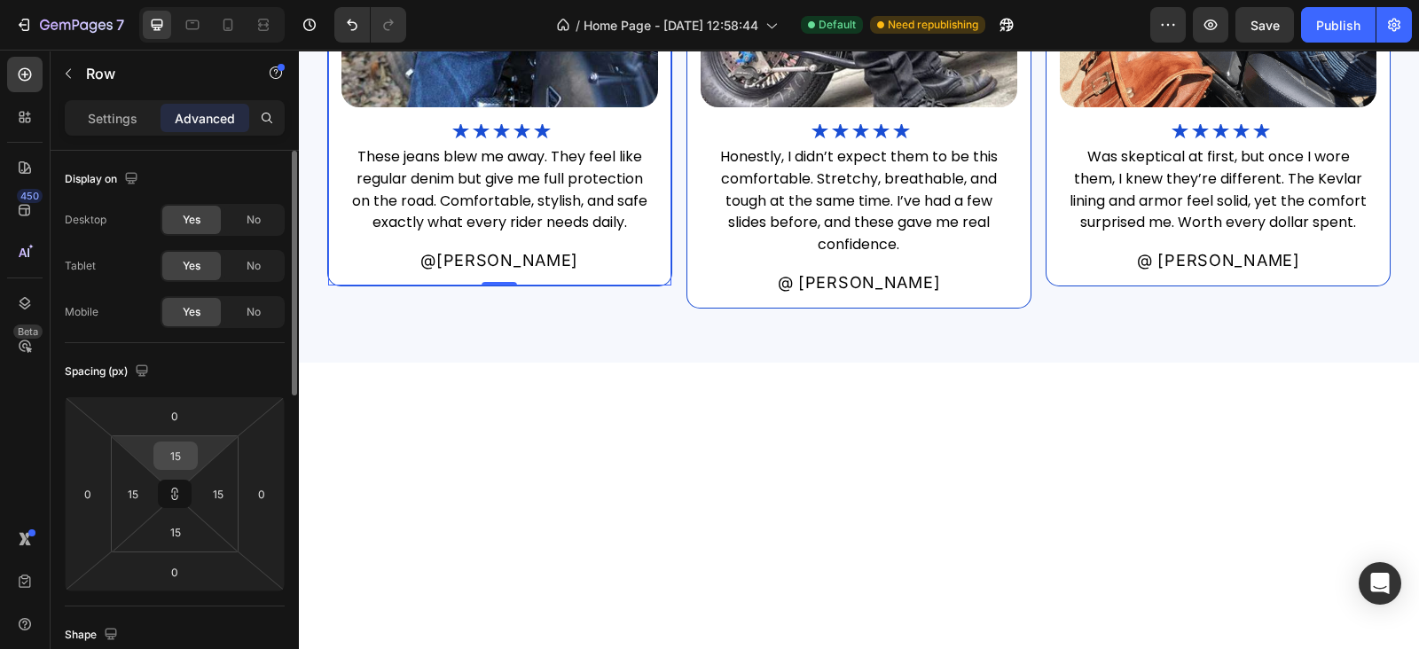
click at [171, 457] on input "15" at bounding box center [175, 455] width 35 height 27
type input "0"
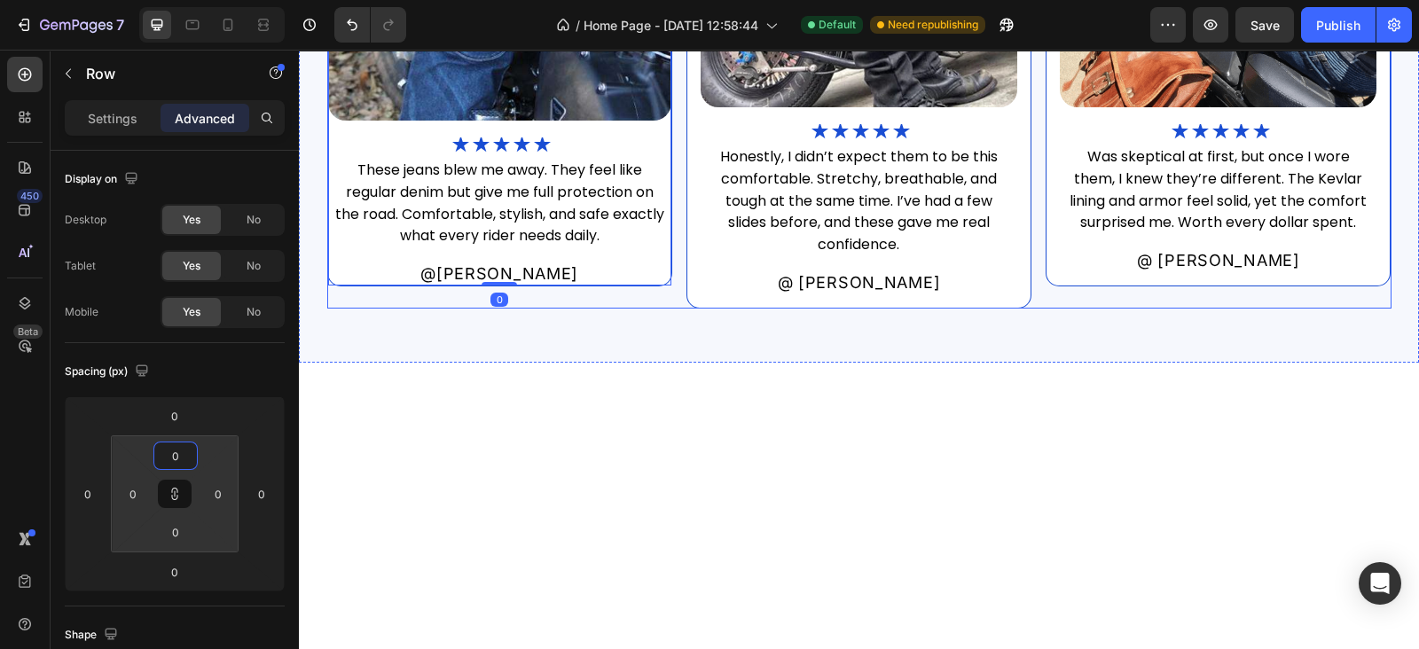
click at [671, 250] on div "Image ★★★★★ Heading These jeans blew me away. They feel like regular denim but …" at bounding box center [859, 43] width 1064 height 532
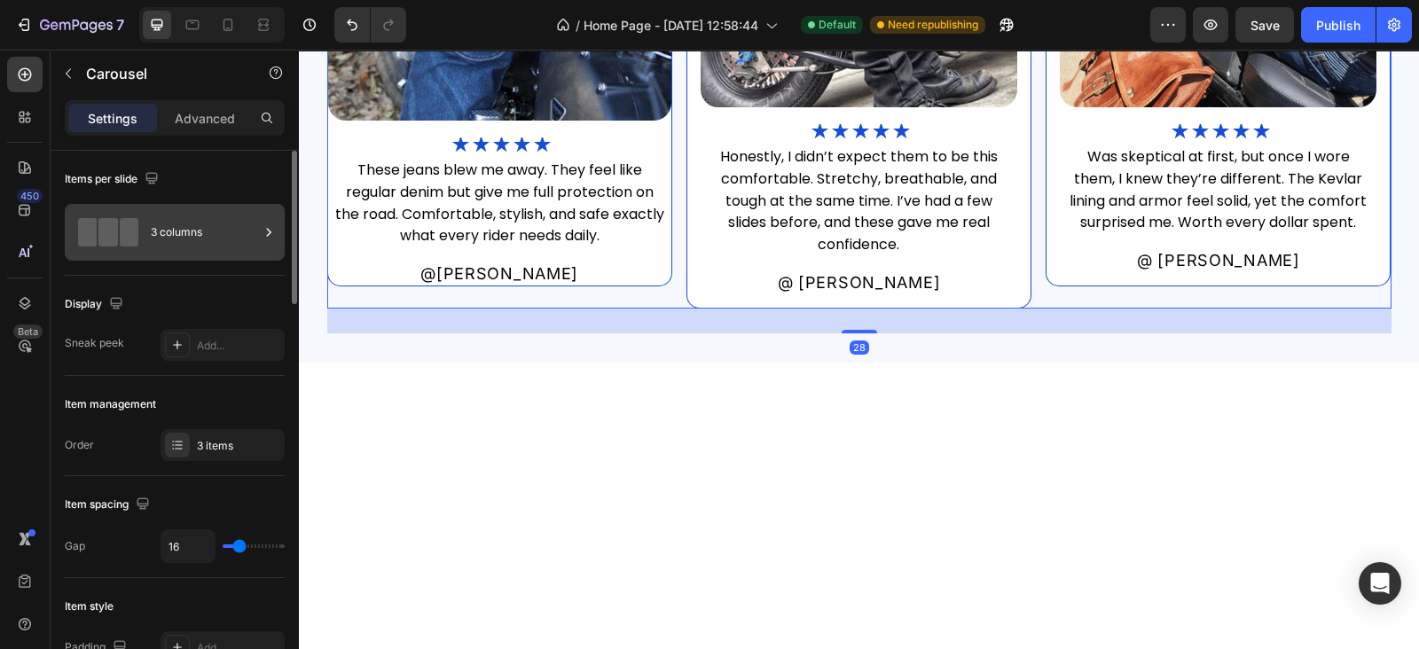
click at [195, 255] on div "3 columns" at bounding box center [175, 232] width 220 height 57
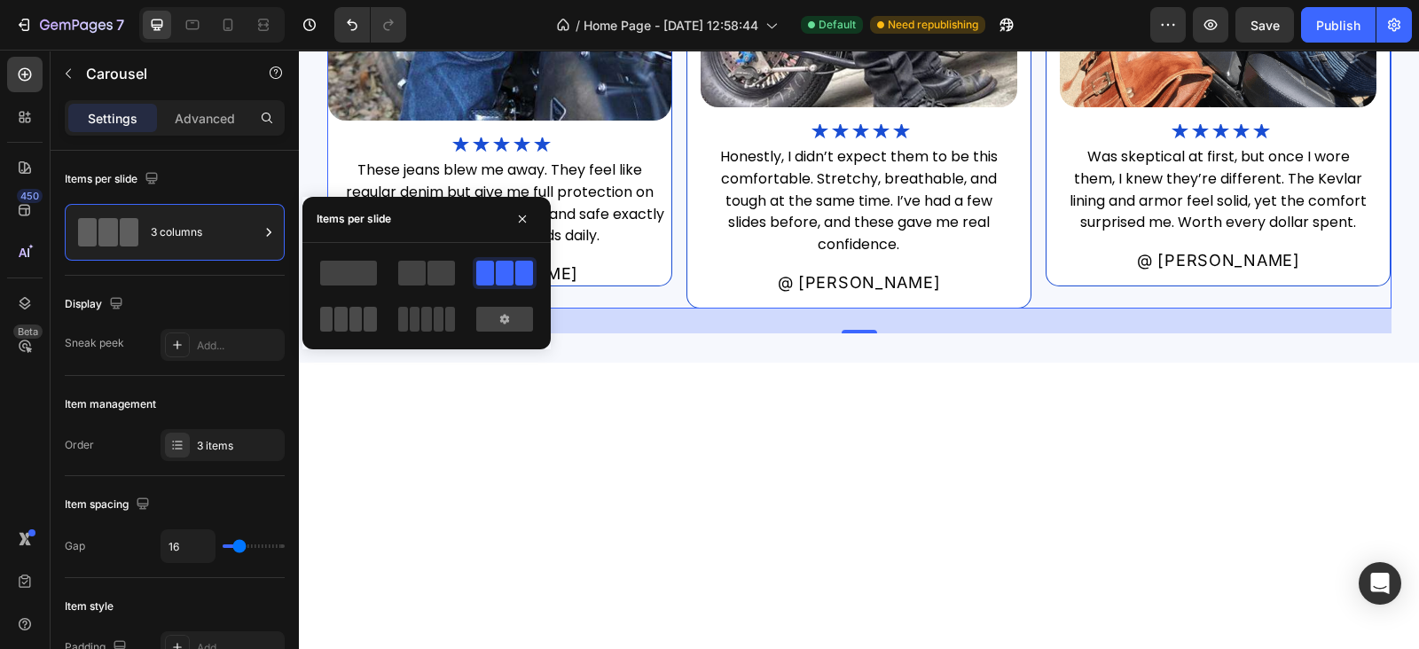
click at [358, 315] on span at bounding box center [355, 319] width 13 height 25
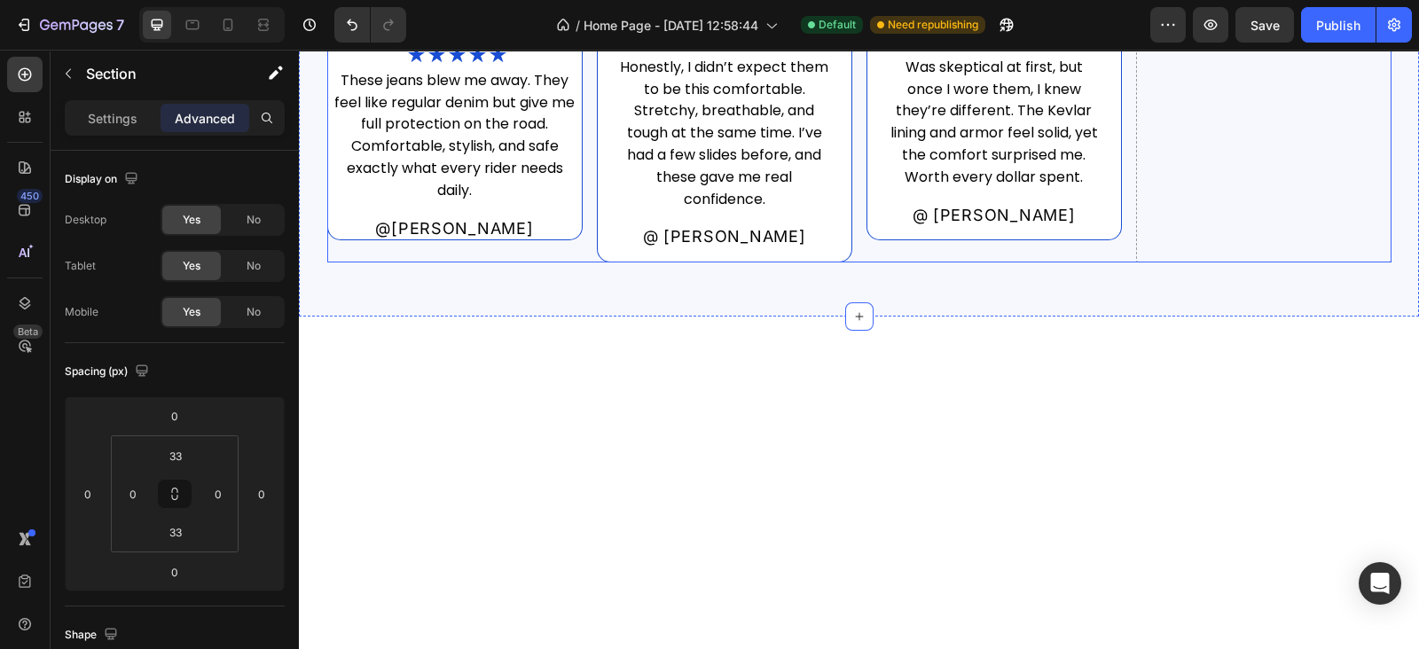
click at [576, 246] on div "Image ★★★★★ Heading These jeans blew me away. They feel like regular denim but …" at bounding box center [859, 20] width 1064 height 486
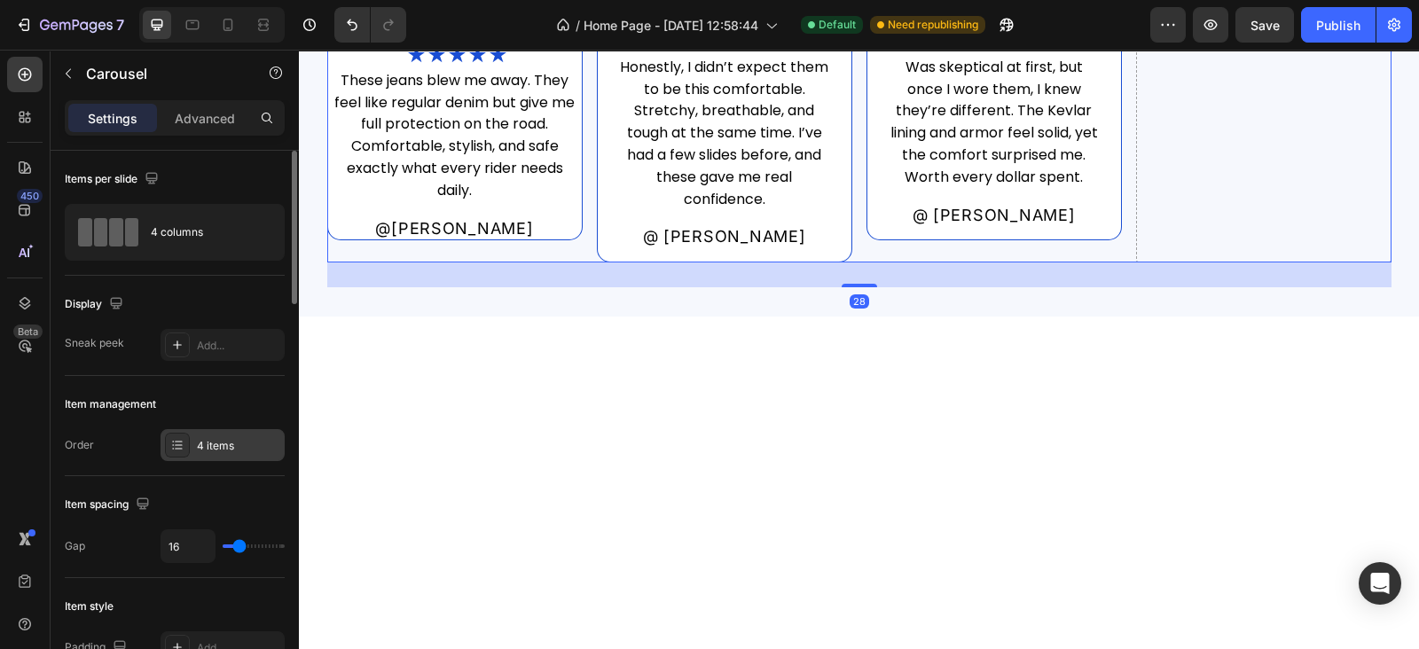
click at [199, 445] on div "4 items" at bounding box center [238, 446] width 83 height 16
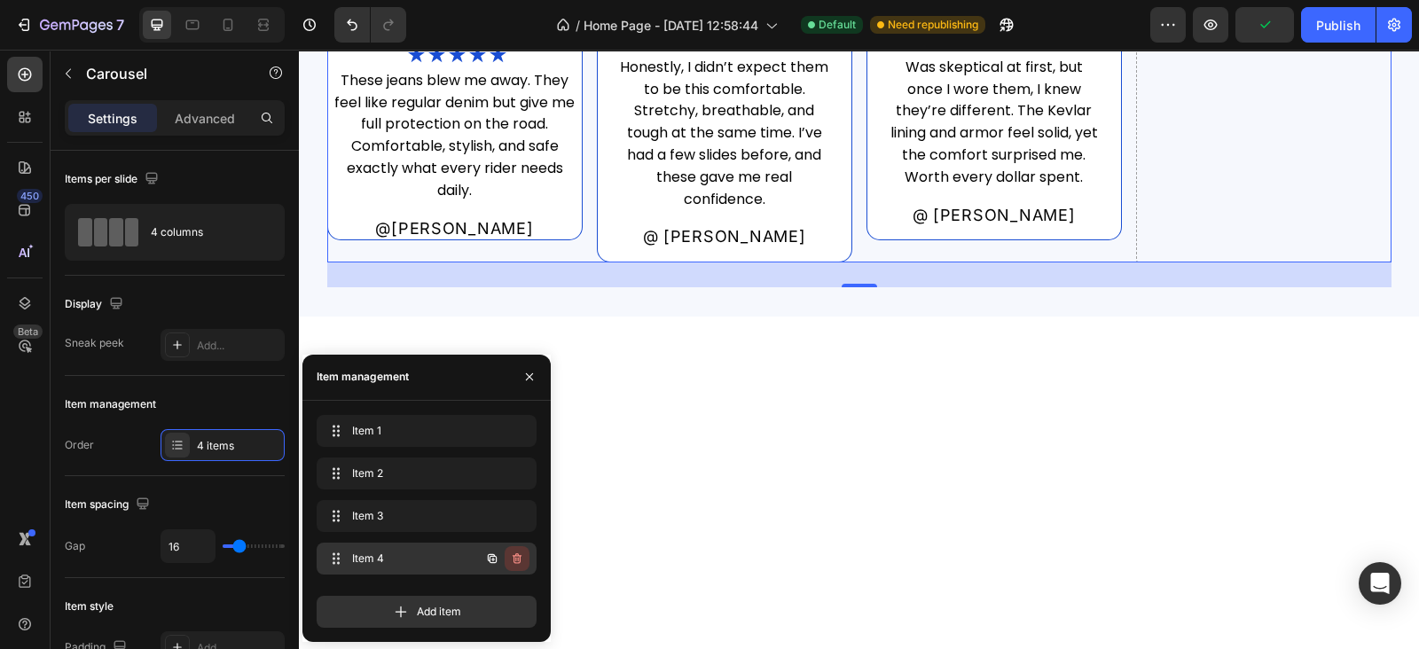
click at [519, 556] on icon "button" at bounding box center [516, 558] width 9 height 11
click at [519, 556] on div "Delete" at bounding box center [505, 559] width 33 height 16
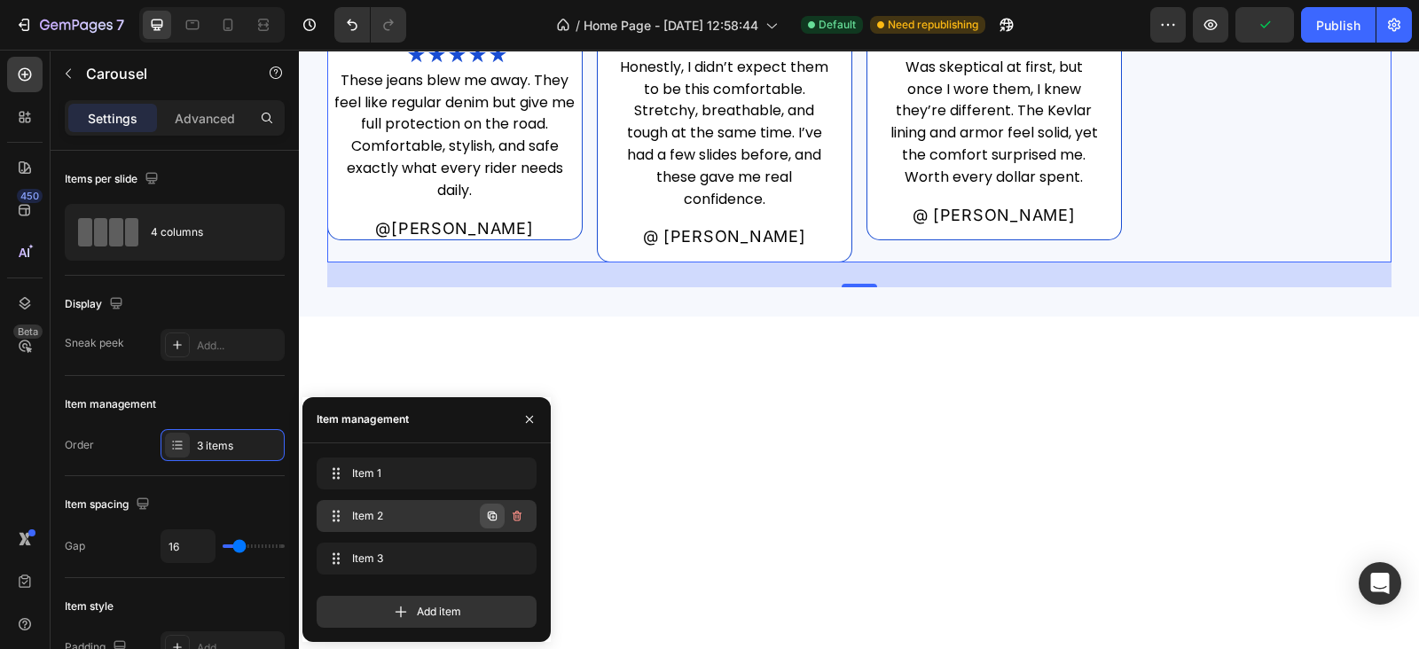
click at [494, 515] on icon "button" at bounding box center [492, 516] width 14 height 14
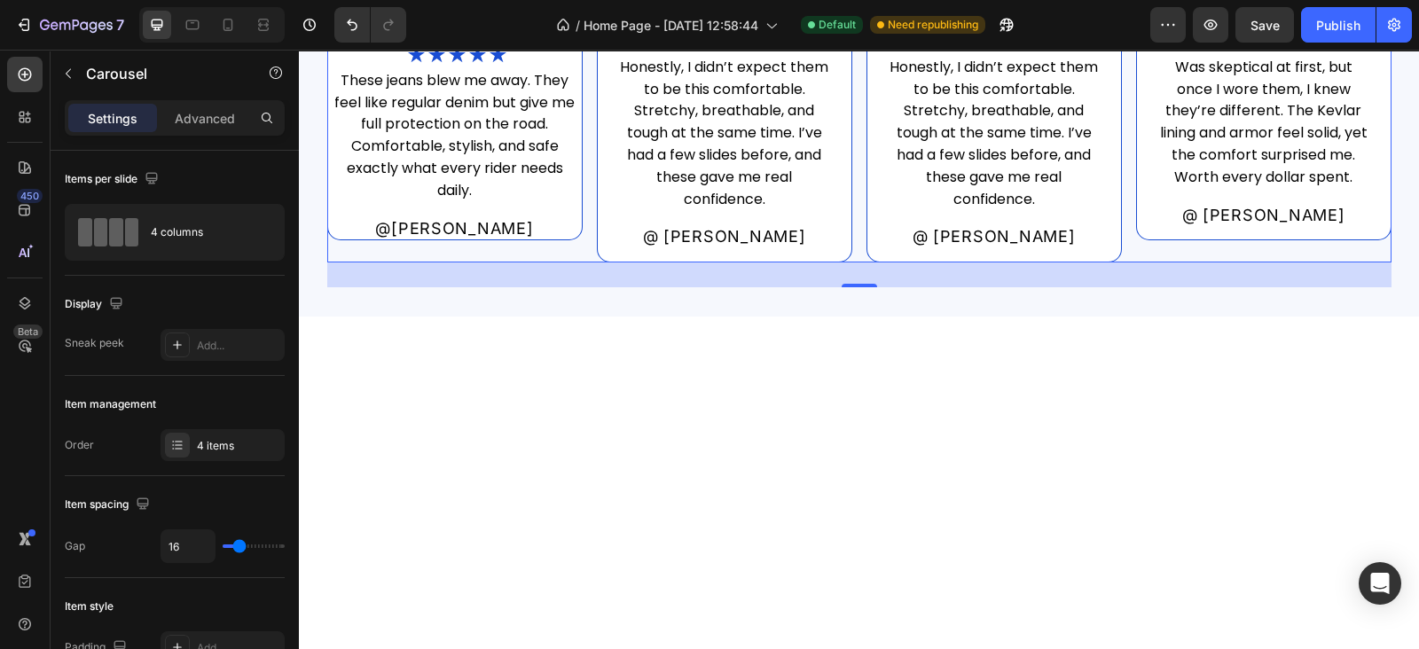
click at [1121, 259] on div "Image ★★★★★ Heading These jeans blew me away. They feel like regular denim but …" at bounding box center [859, 20] width 1064 height 486
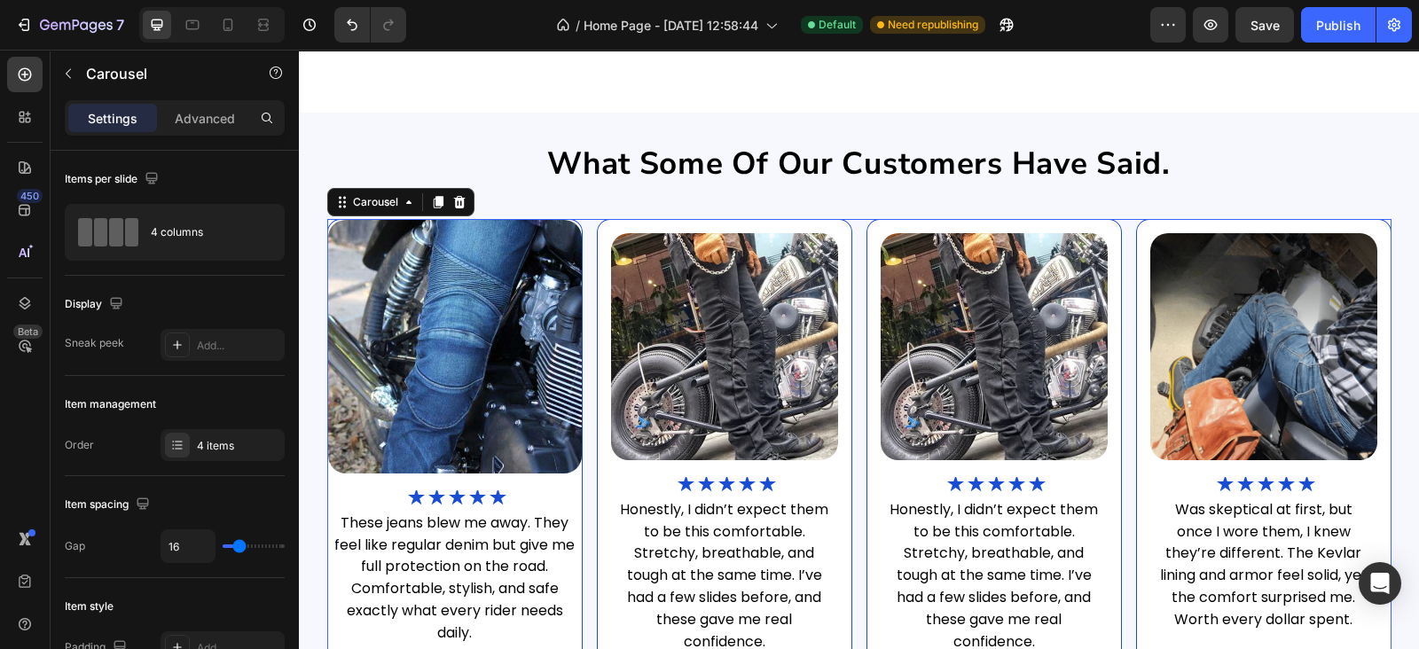
scroll to position [2236, 0]
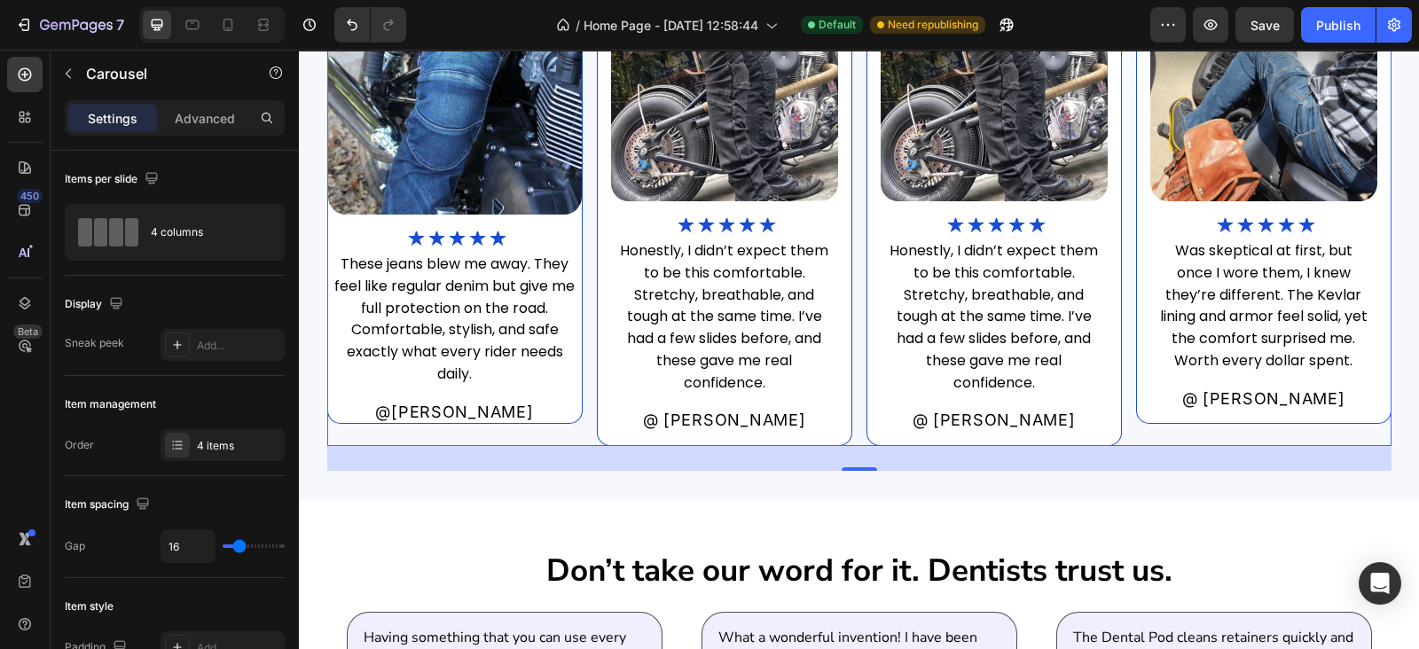
click at [848, 463] on div "28" at bounding box center [859, 458] width 1064 height 25
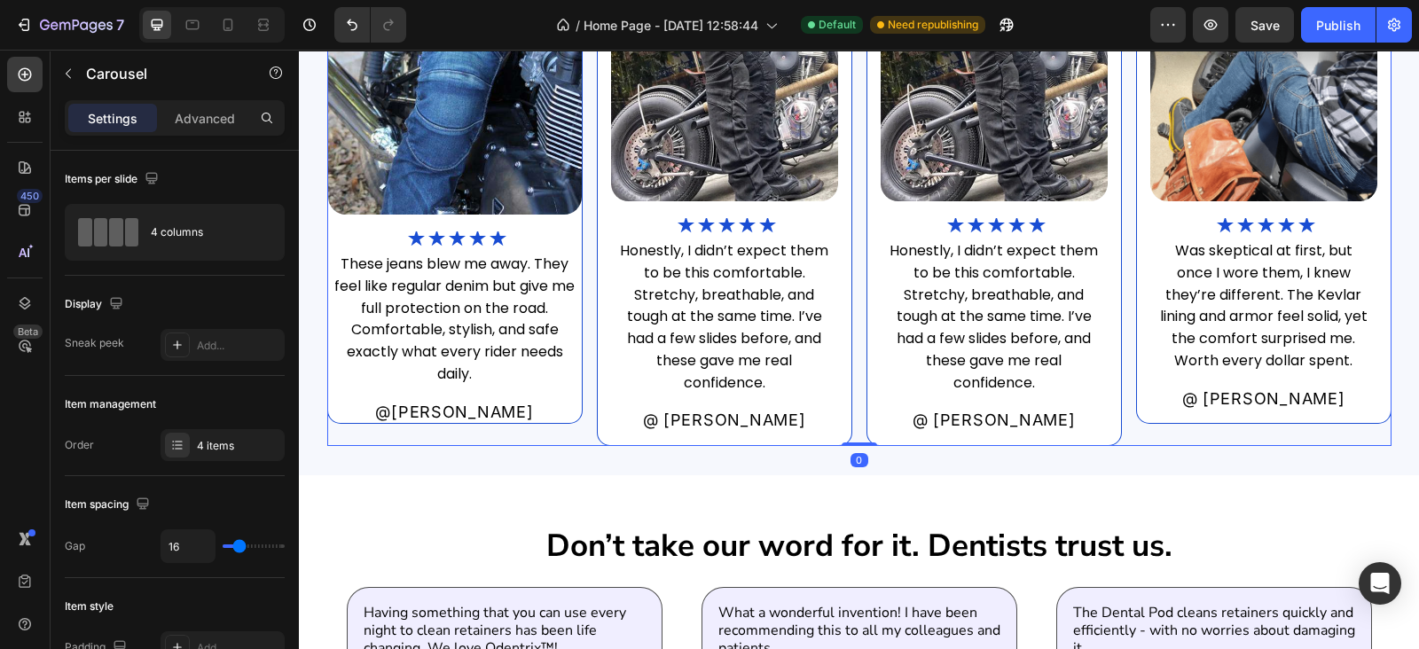
drag, startPoint x: 849, startPoint y: 467, endPoint x: 838, endPoint y: 433, distance: 36.4
click at [838, 433] on div "Image ★★★★★ Heading These jeans blew me away. They feel like regular denim but …" at bounding box center [859, 203] width 1064 height 486
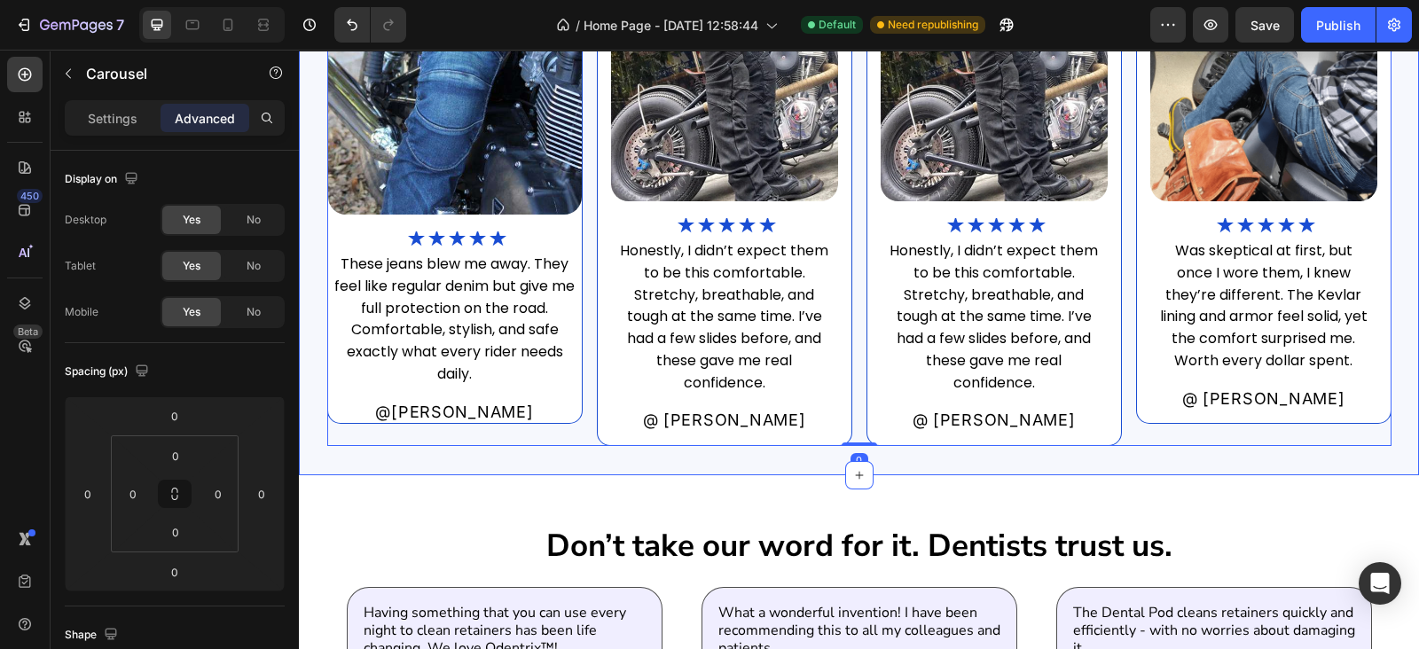
click at [804, 458] on div "What some of our customers have said. Heading Image ★★★★★ Heading These jeans b…" at bounding box center [859, 164] width 1120 height 621
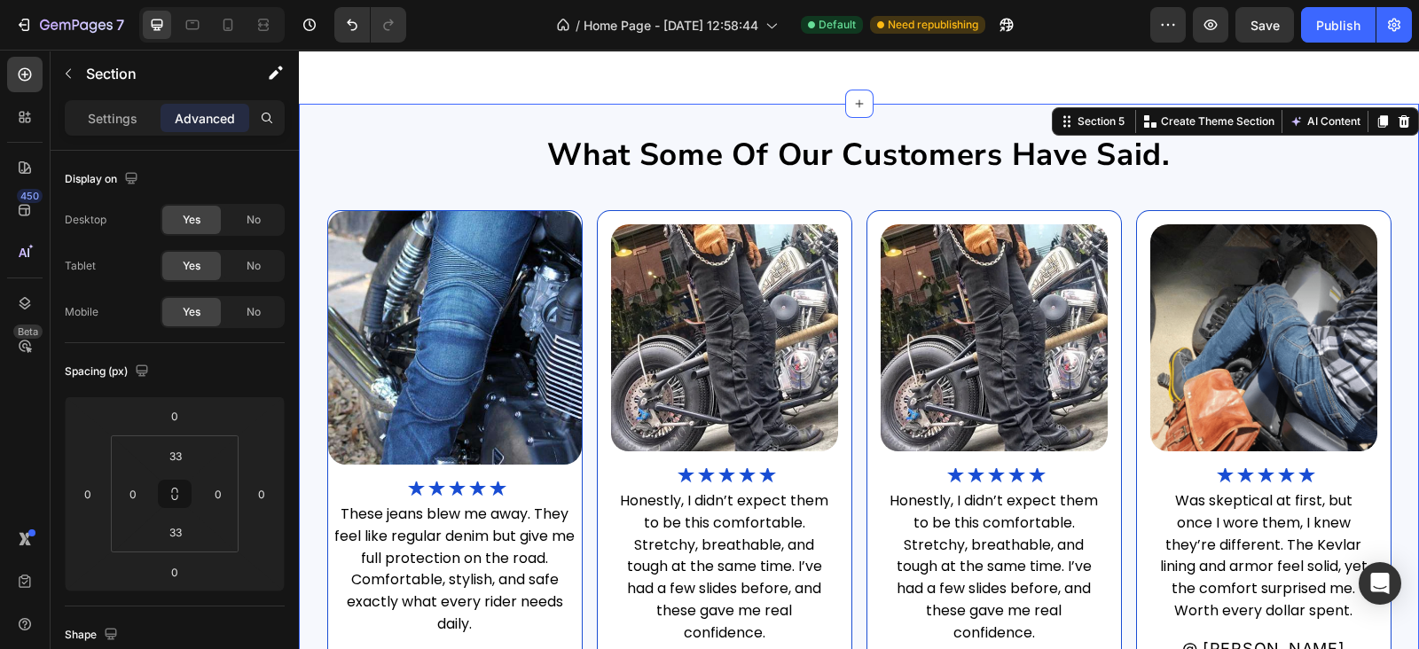
scroll to position [1977, 0]
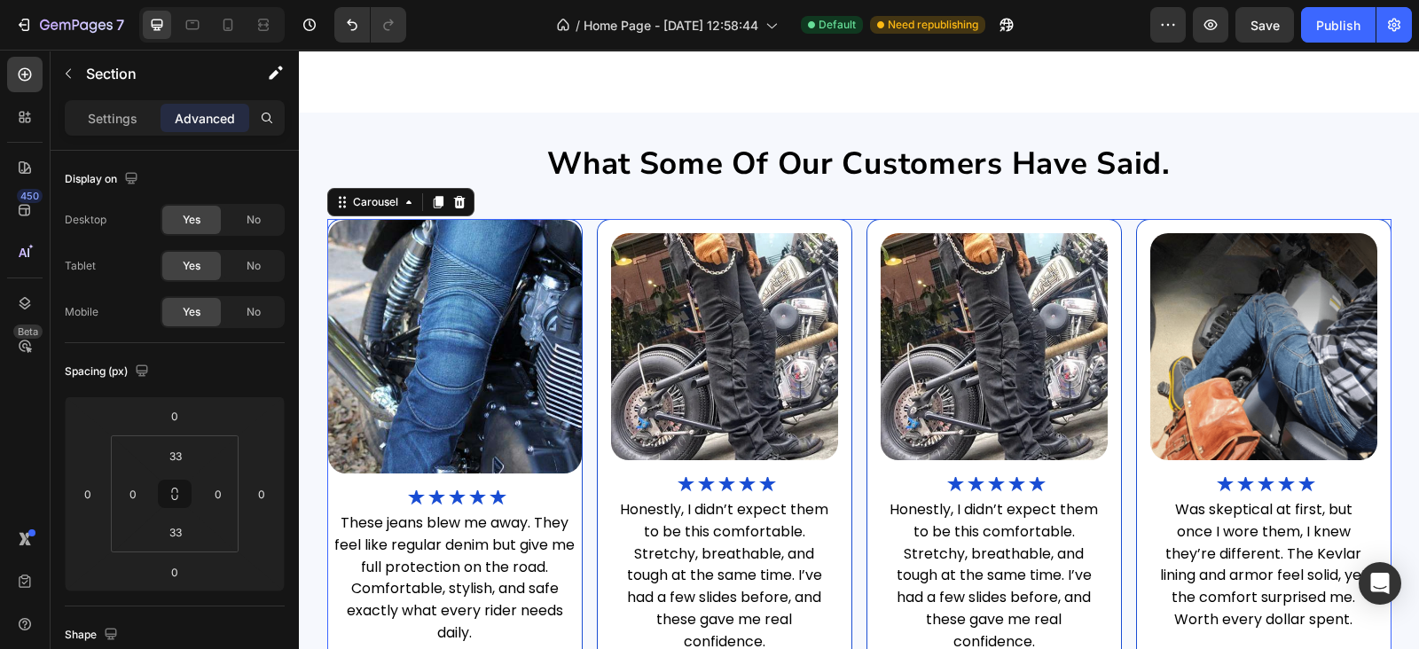
click at [578, 420] on div "Image ★★★★★ Heading These jeans blew me away. They feel like regular denim but …" at bounding box center [859, 462] width 1064 height 486
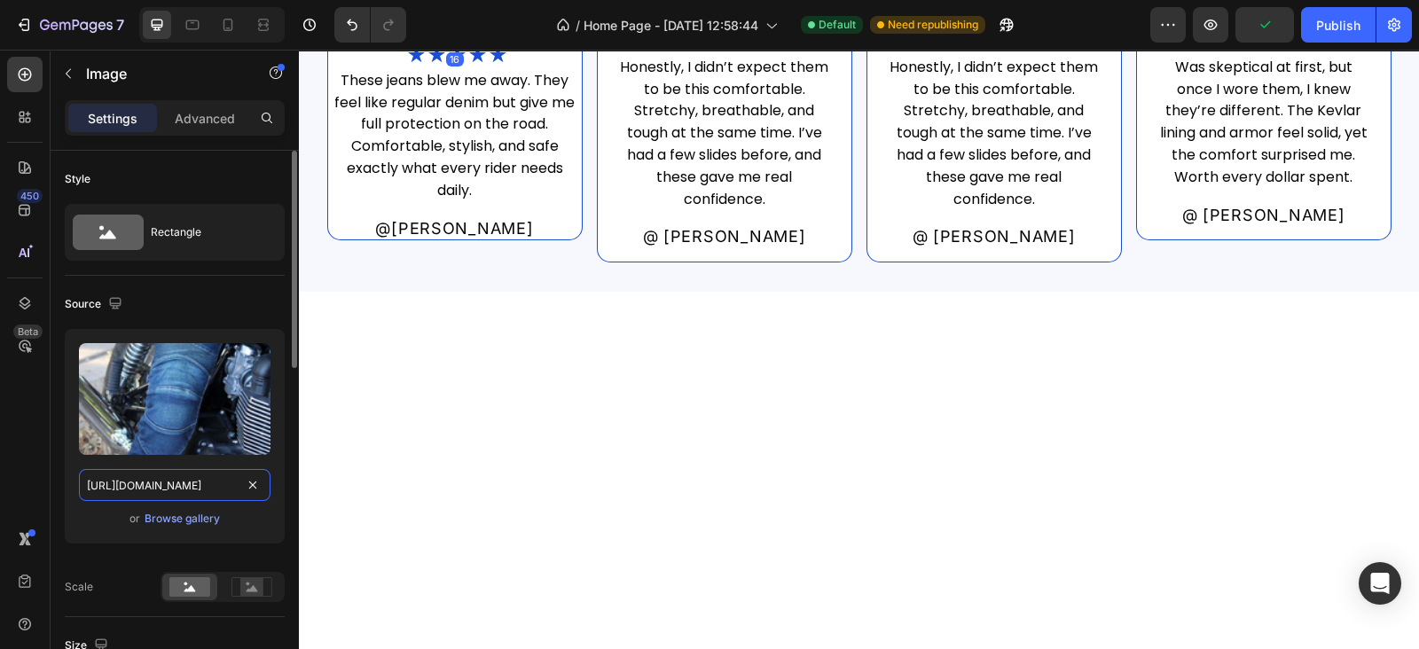
click at [181, 473] on input "https://cdn.shopify.com/s/files/1/0740/1822/6325/files/download_-_2025-09-18T16…" at bounding box center [174, 485] width 191 height 32
paste input "674/9818/0769/files/mint-polu-img-22.jpg?v=1758898747&width=144"
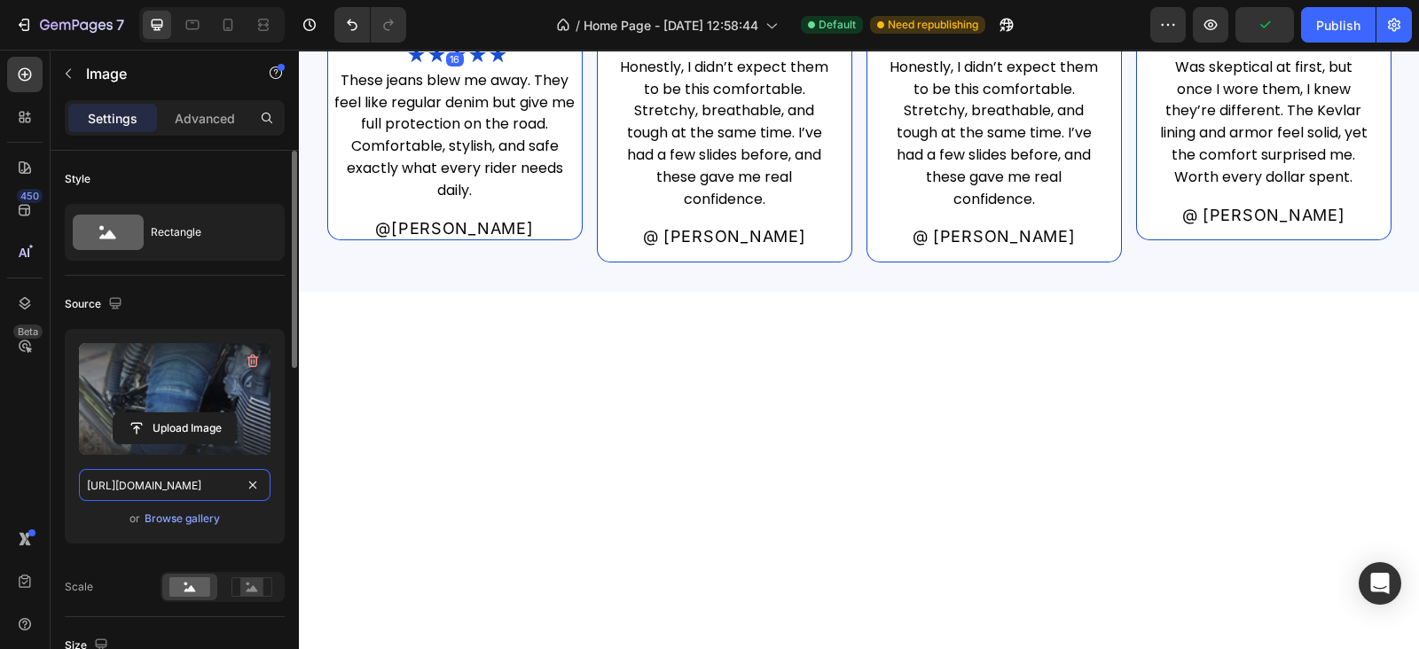
type input "https://cdn.shopify.com/s/files/1/0674/9818/0769/files/mint-polu-img-22.jpg?v=1…"
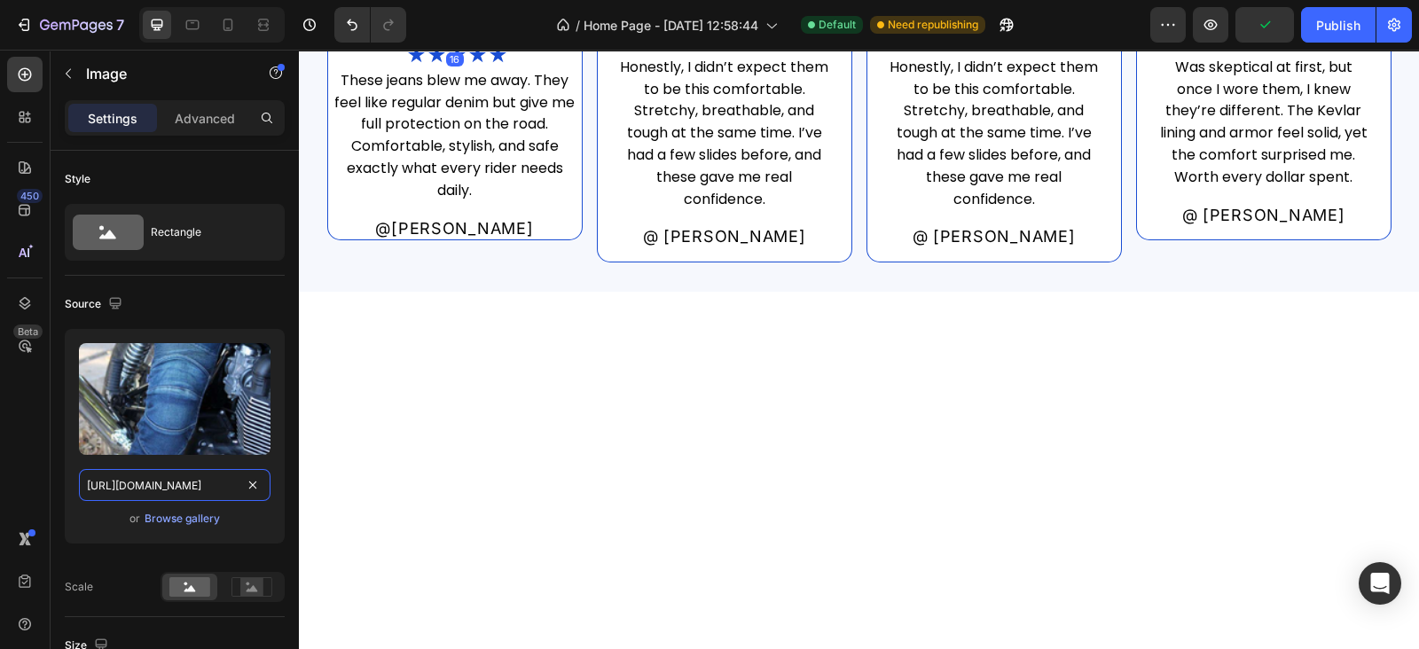
scroll to position [0, 381]
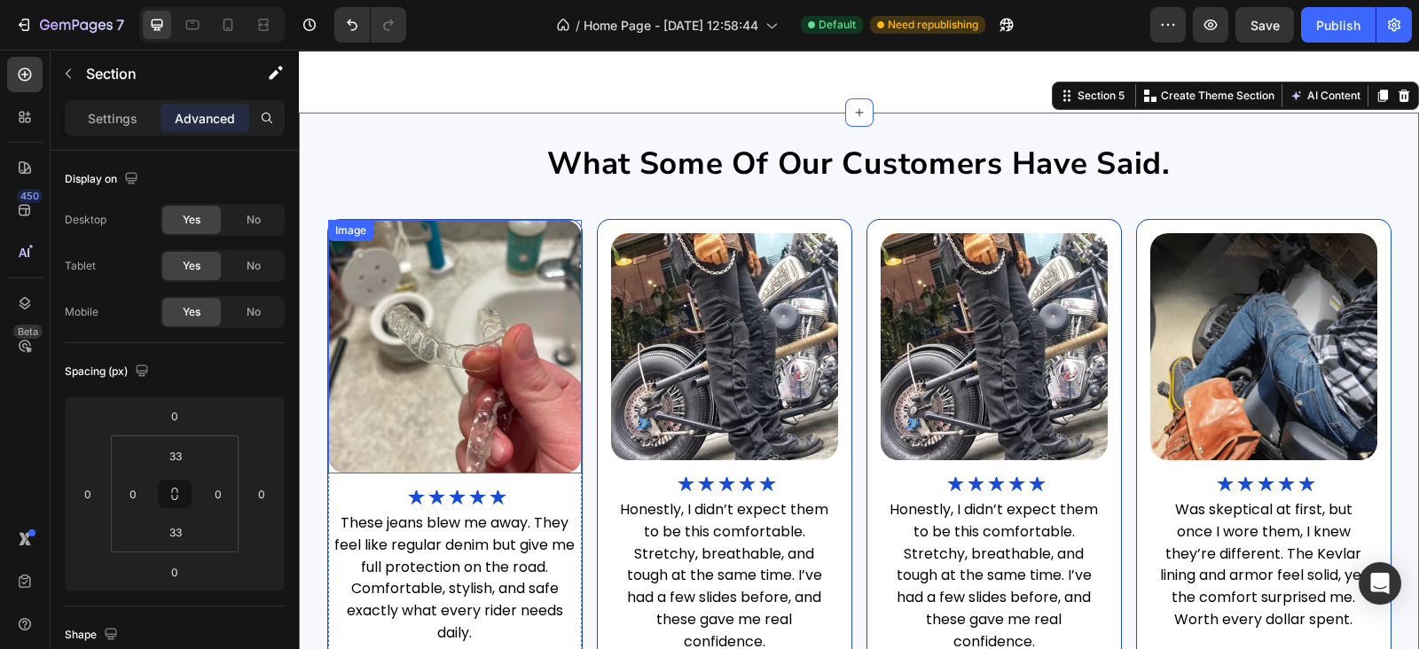
scroll to position [2236, 0]
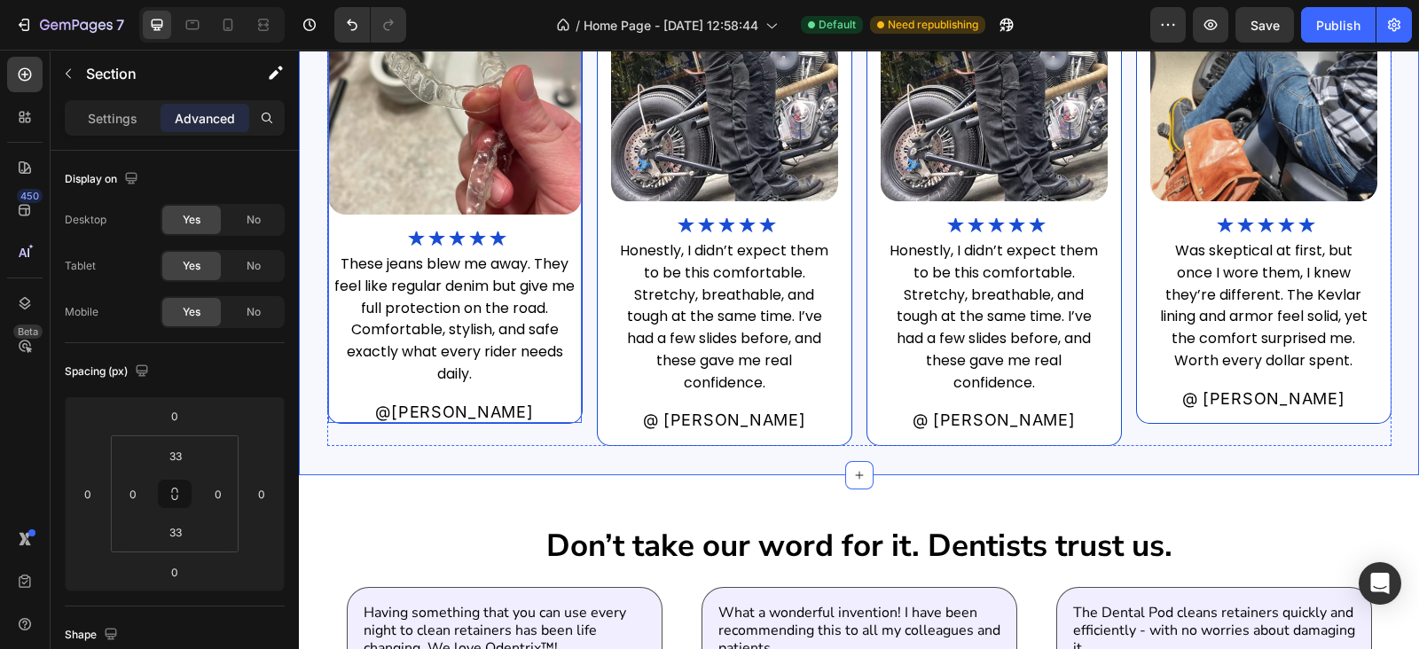
click at [561, 390] on div "Image ★★★★★ Heading These jeans blew me away. They feel like regular denim but …" at bounding box center [455, 192] width 254 height 463
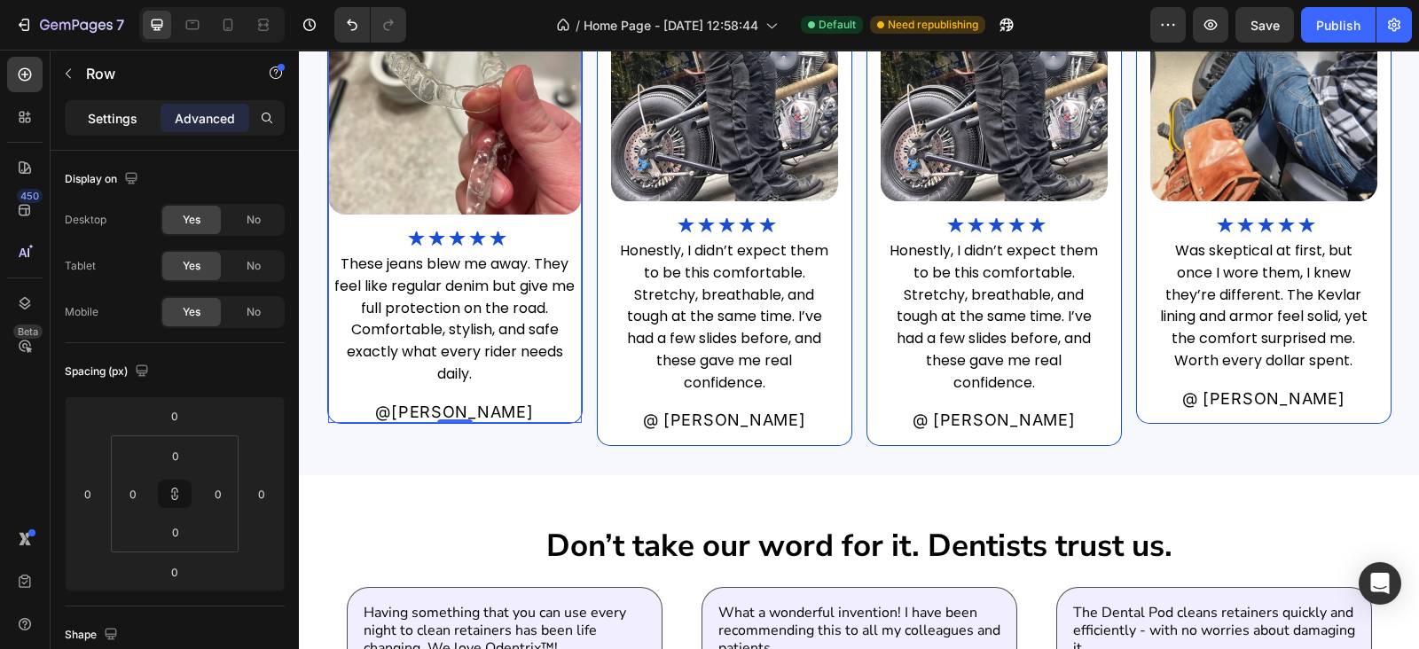
click at [95, 131] on div "Settings" at bounding box center [112, 118] width 89 height 28
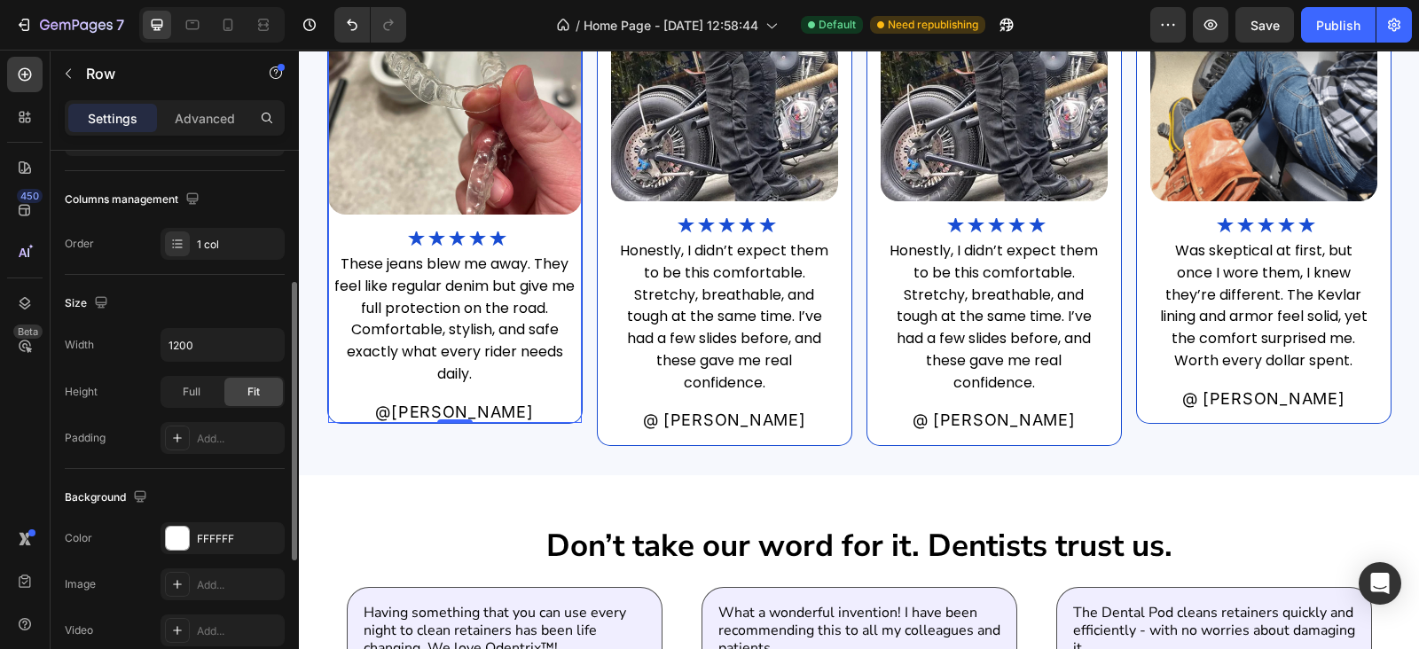
scroll to position [517, 0]
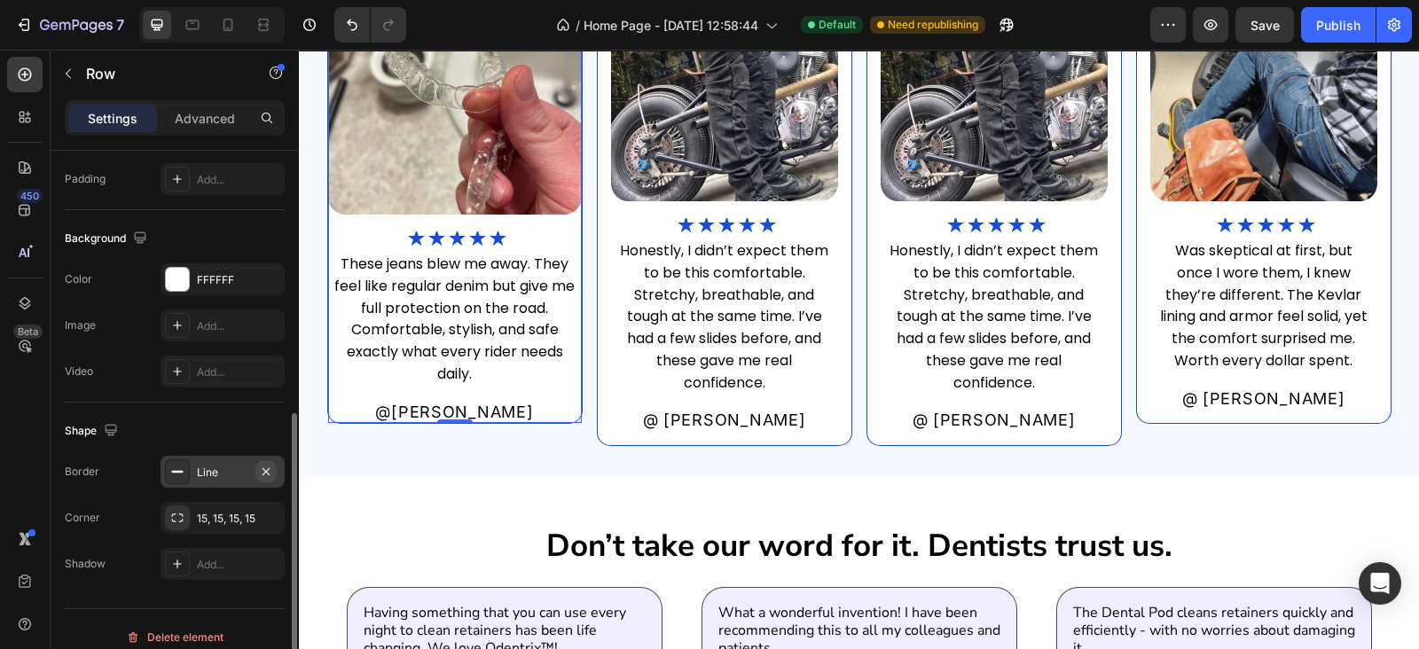
click at [270, 470] on icon "button" at bounding box center [266, 472] width 14 height 14
click at [432, 446] on div "What some of our customers have said. Heading Image ★★★★★ Heading These jeans b…" at bounding box center [859, 164] width 1120 height 621
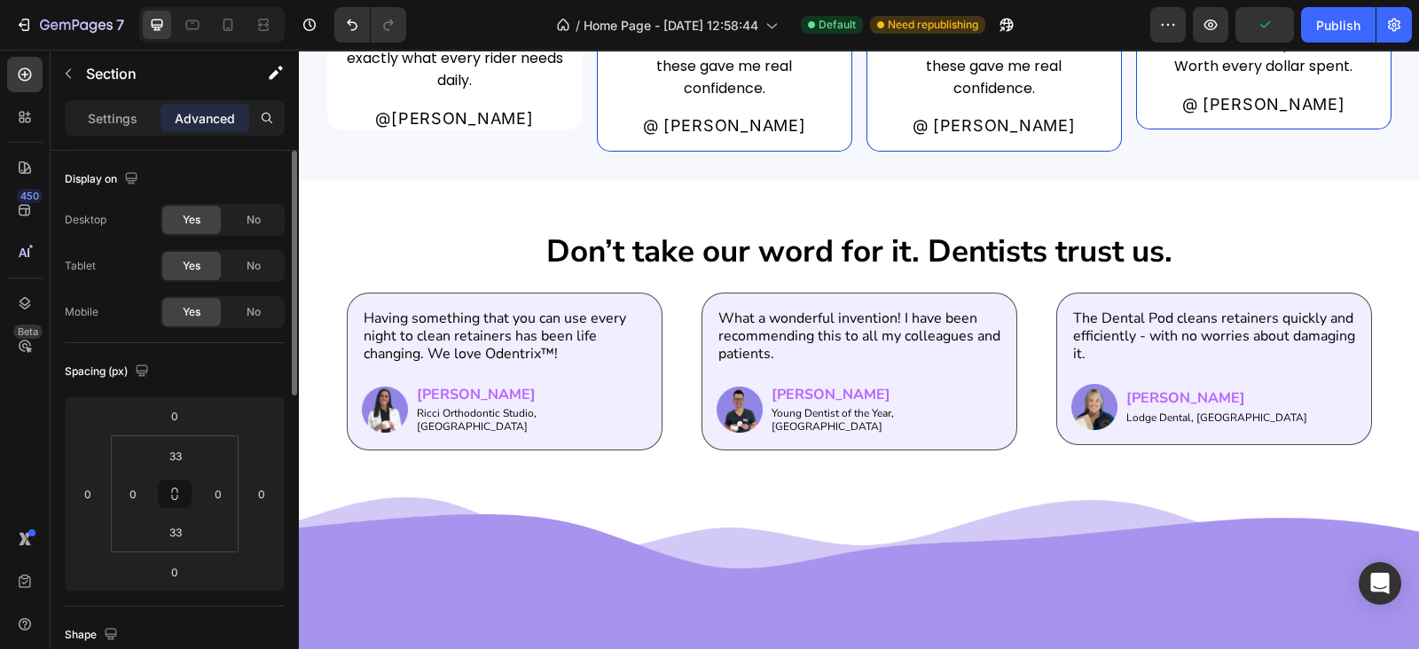
scroll to position [2495, 0]
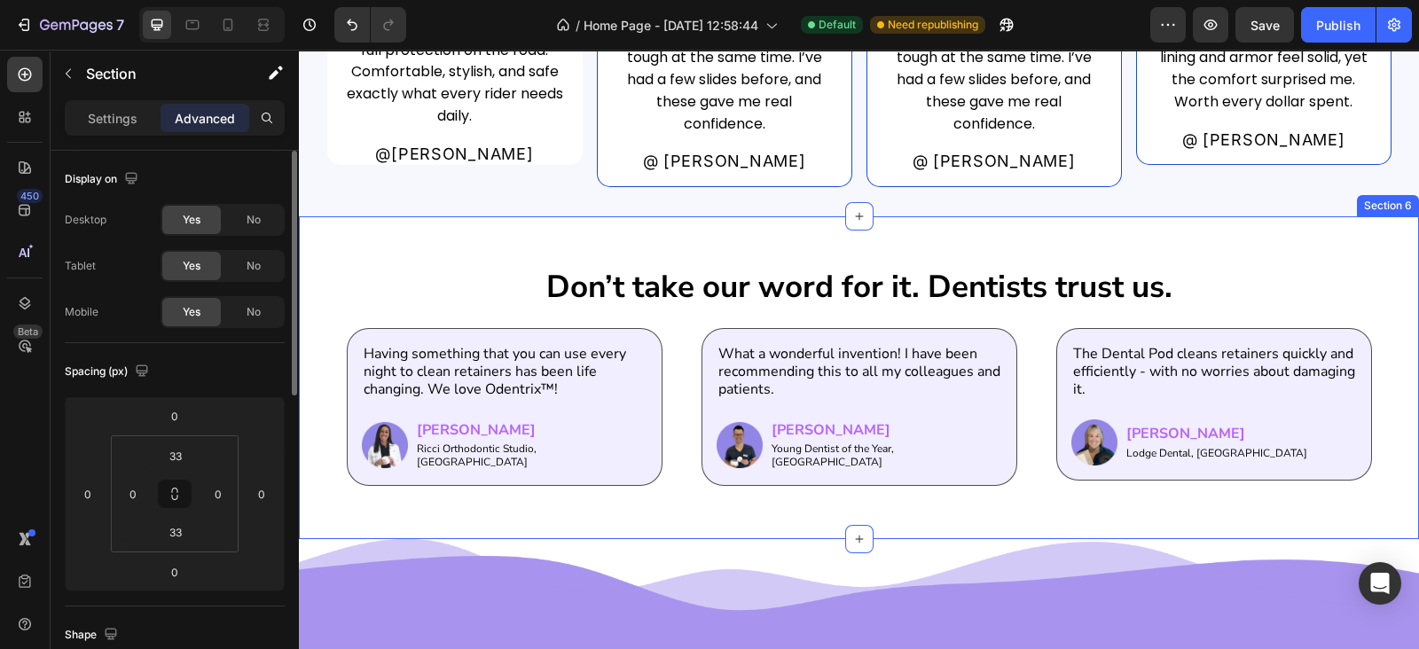
click at [601, 225] on div "Don’t take our word for it. Dentists trust us. Heading Having something that yo…" at bounding box center [859, 377] width 1120 height 323
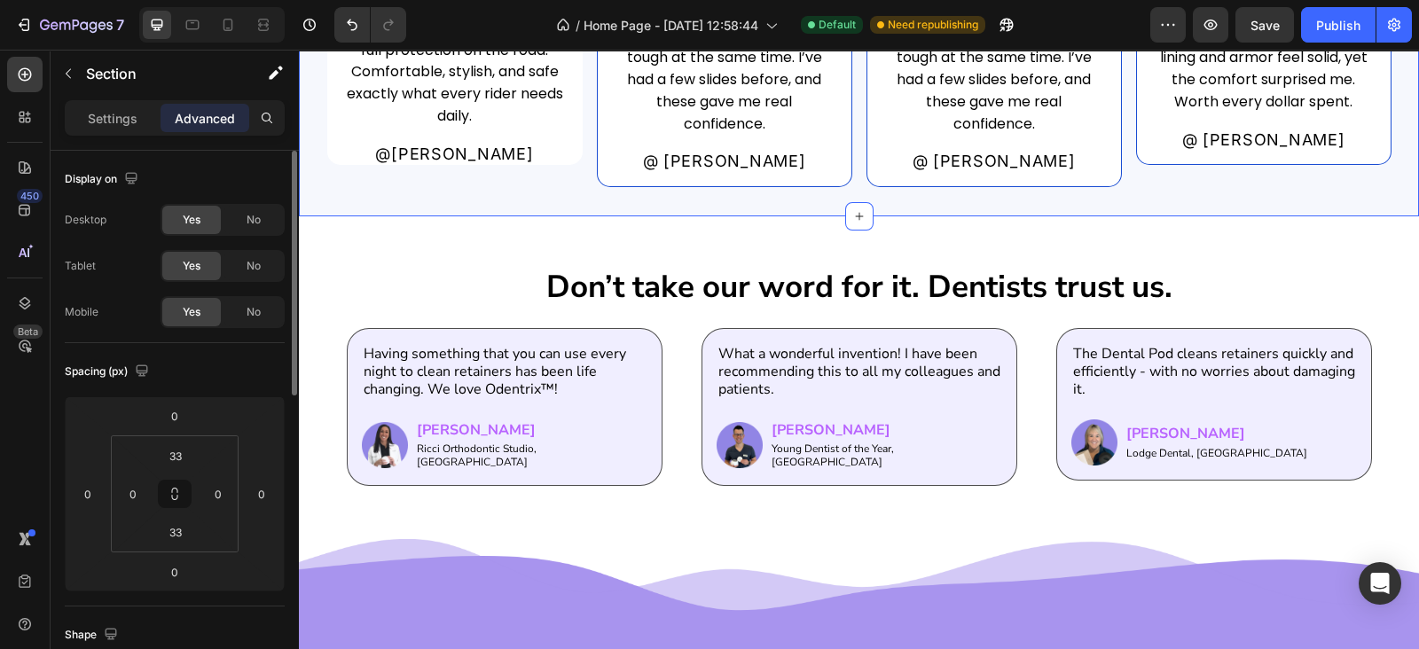
click at [99, 133] on div "Settings Advanced" at bounding box center [175, 117] width 220 height 35
click at [98, 129] on div "Settings" at bounding box center [112, 118] width 89 height 28
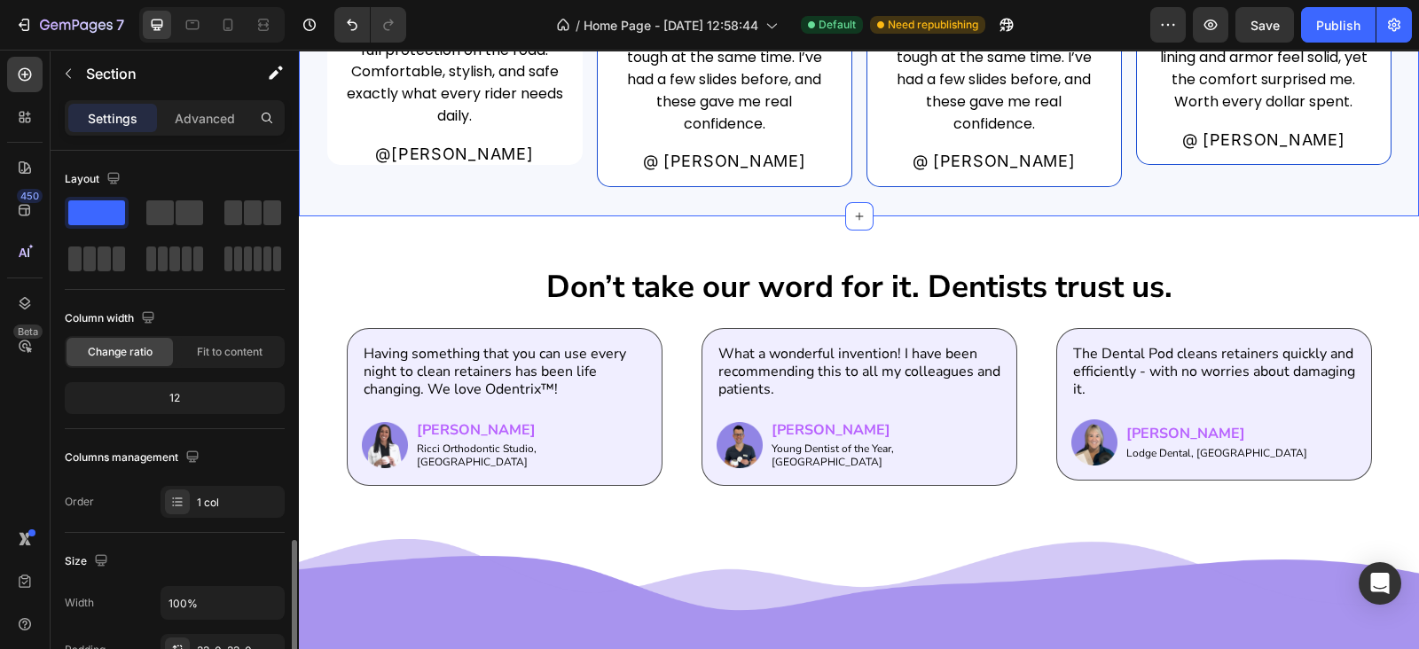
scroll to position [258, 0]
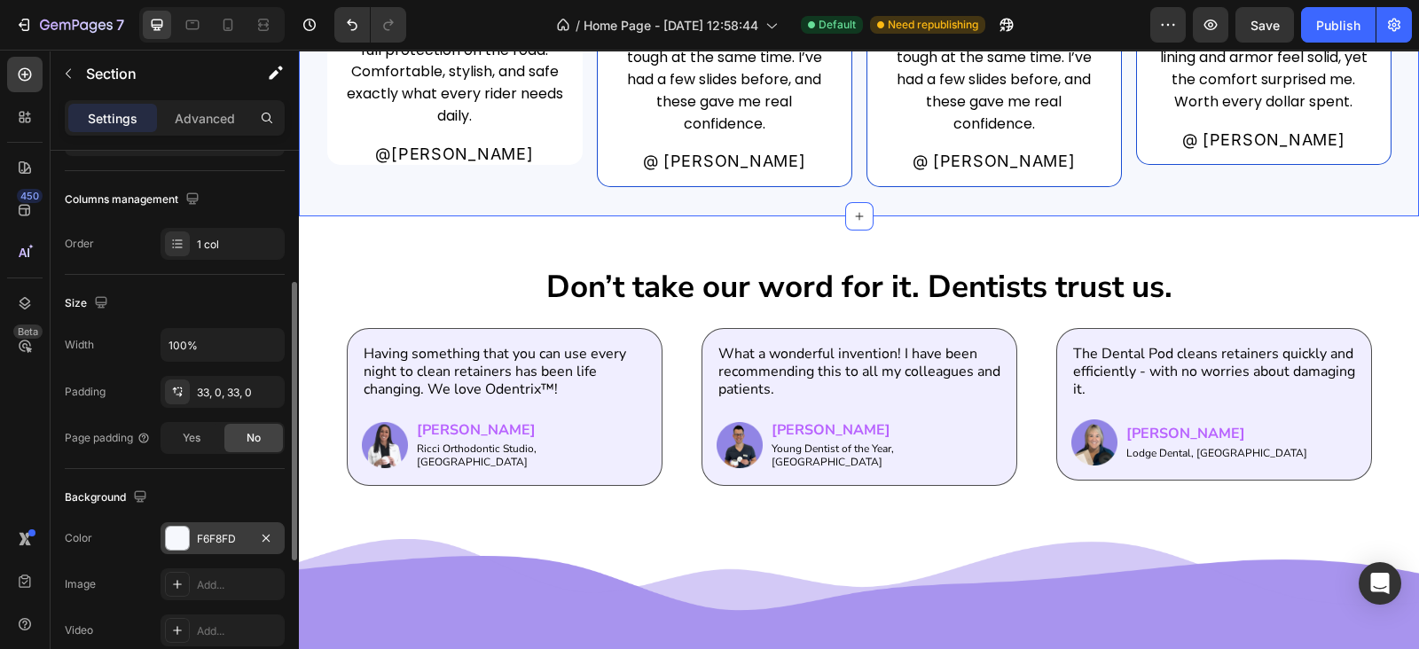
click at [213, 533] on div "F6F8FD" at bounding box center [222, 539] width 51 height 16
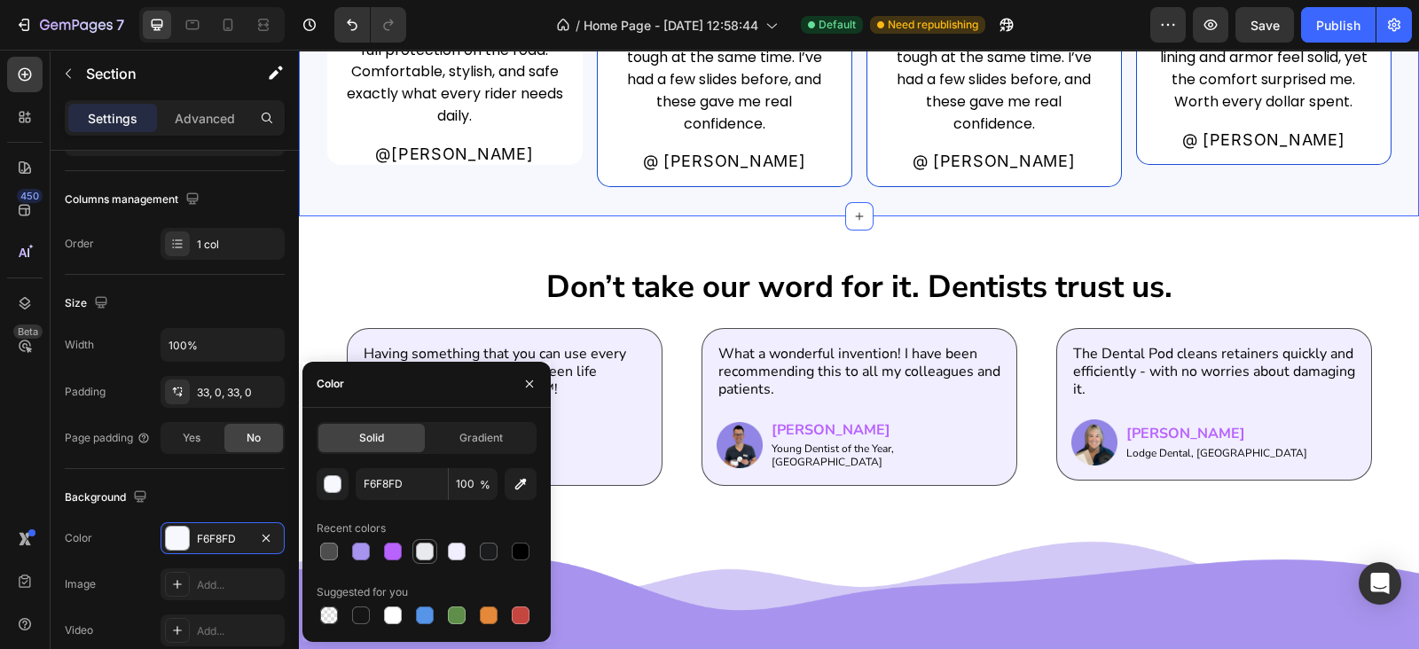
click at [426, 549] on div at bounding box center [425, 552] width 18 height 18
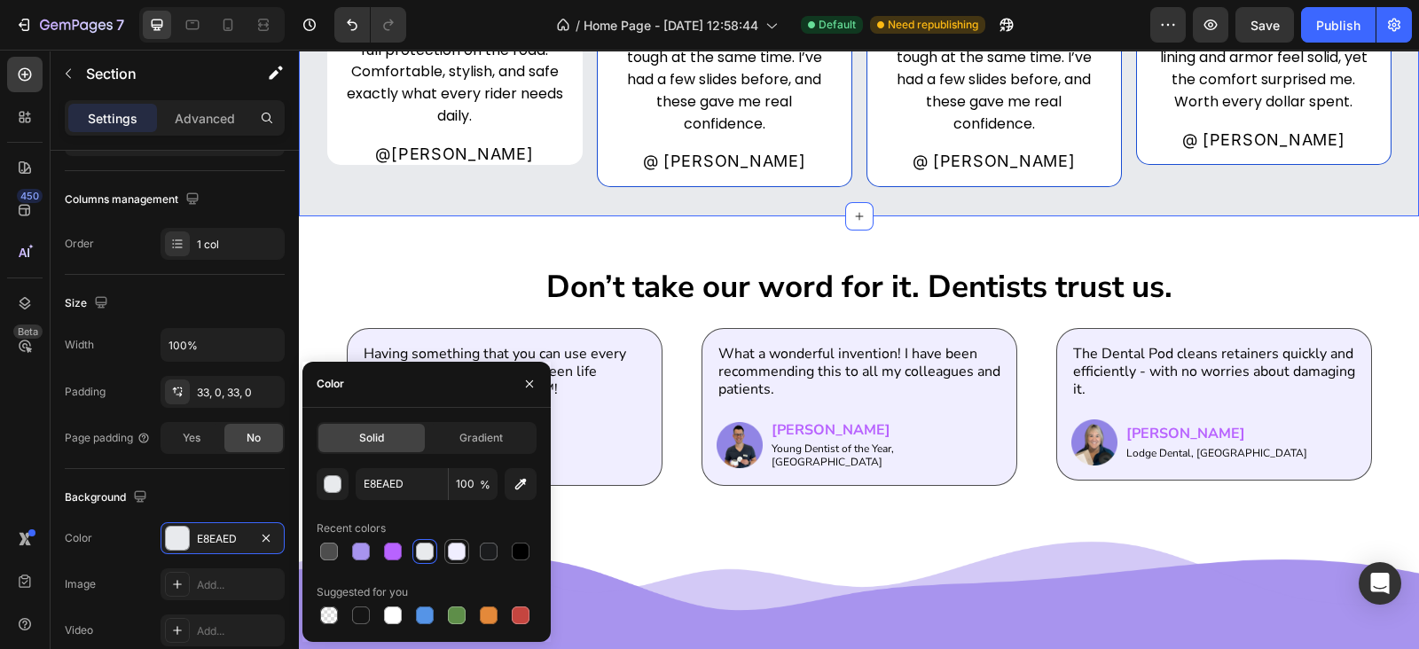
click at [453, 547] on div at bounding box center [457, 552] width 18 height 18
type input "F0EEFF"
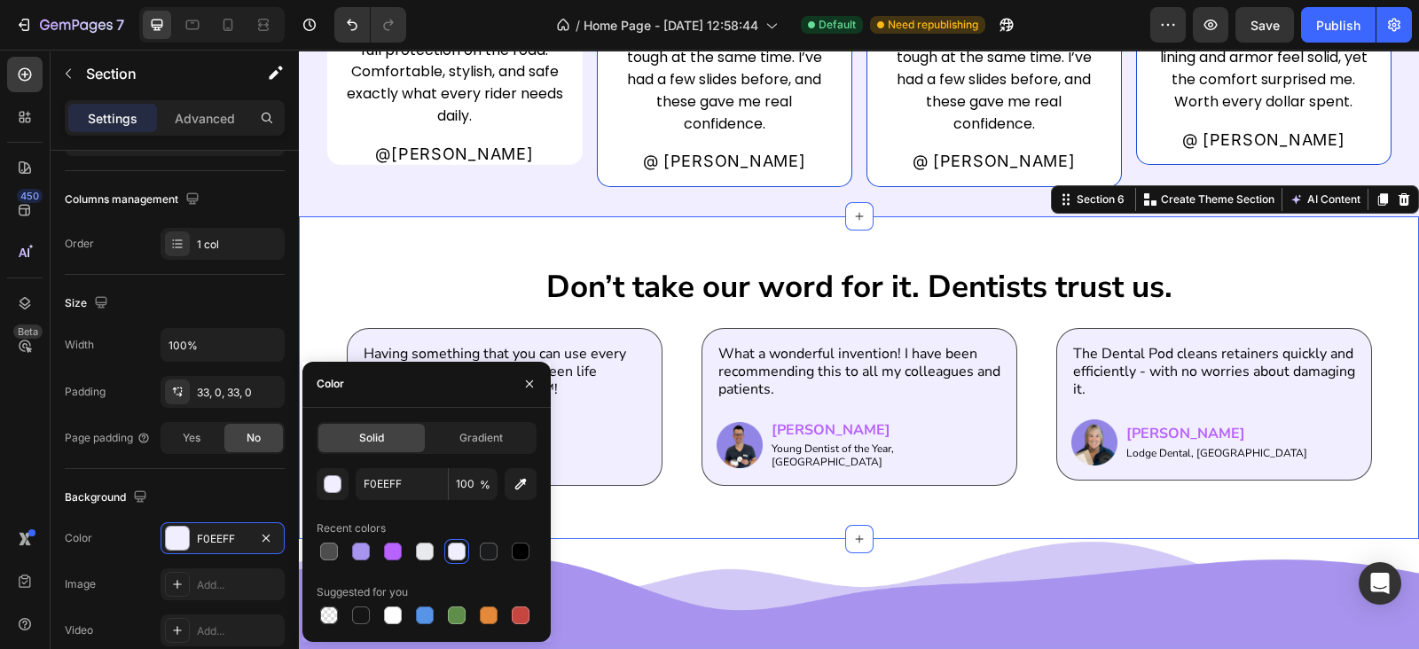
click at [525, 232] on div "Don’t take our word for it. Dentists trust us. Heading Having something that yo…" at bounding box center [859, 377] width 1120 height 323
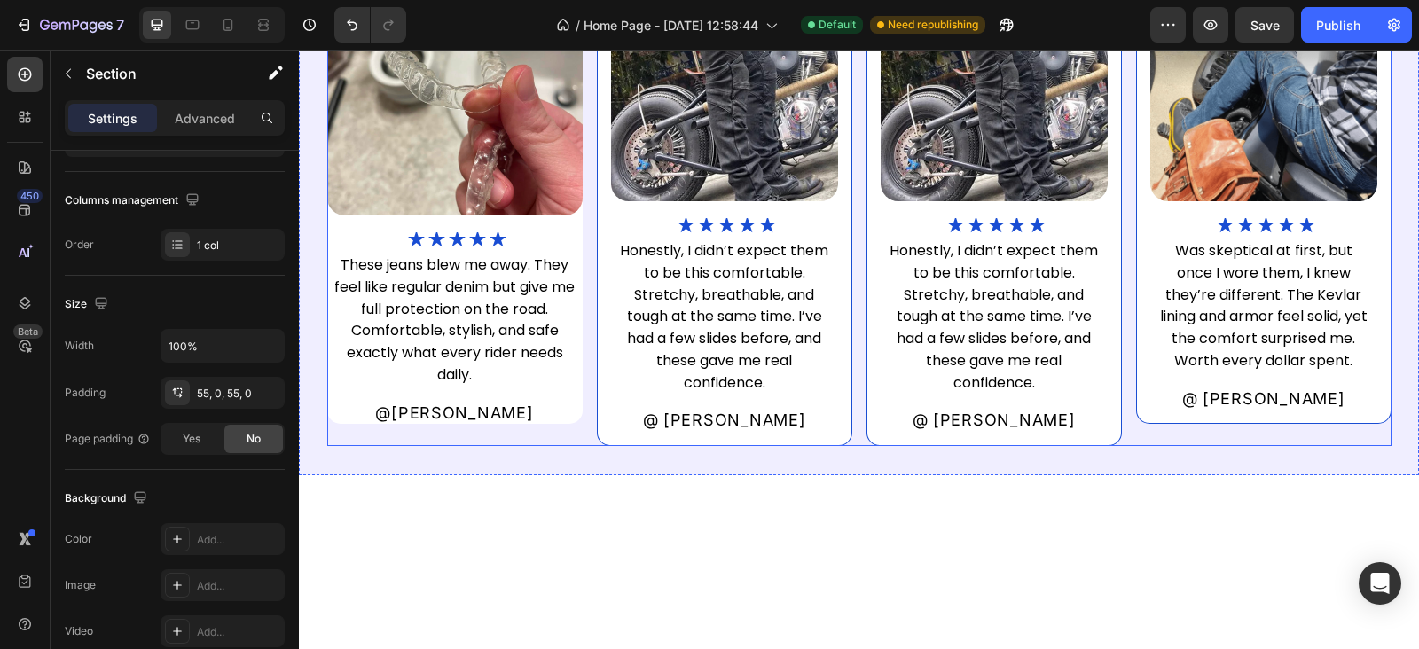
scroll to position [1977, 0]
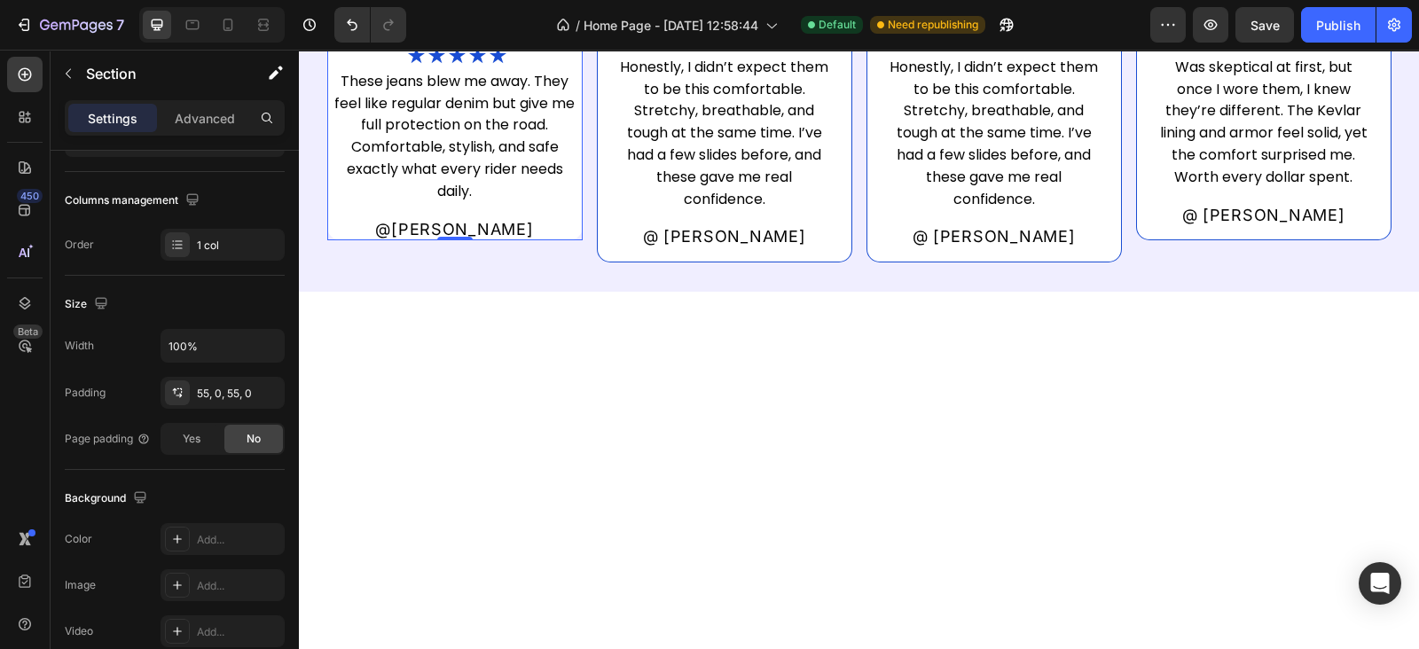
click at [442, 241] on div "Image ★★★★★ Heading These jeans blew me away. They feel like regular denim but …" at bounding box center [454, 9] width 255 height 465
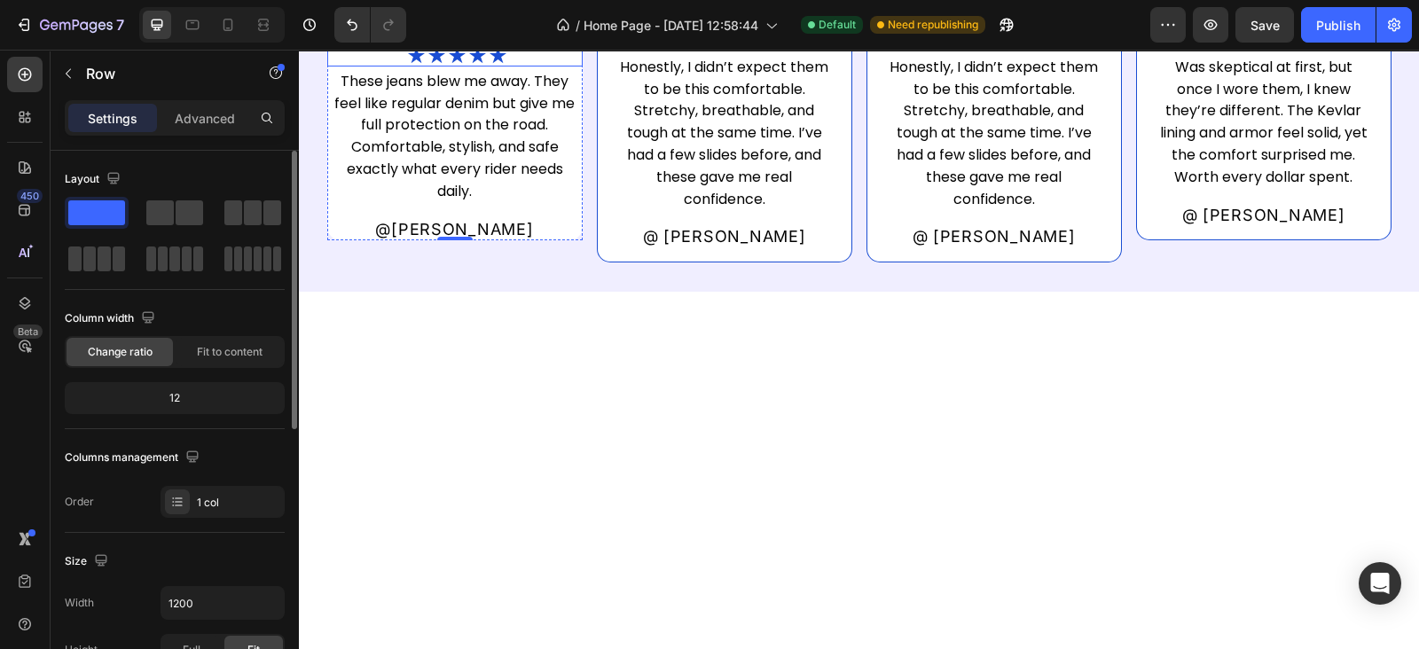
click at [439, 64] on h2 "★★★★★" at bounding box center [457, 56] width 251 height 15
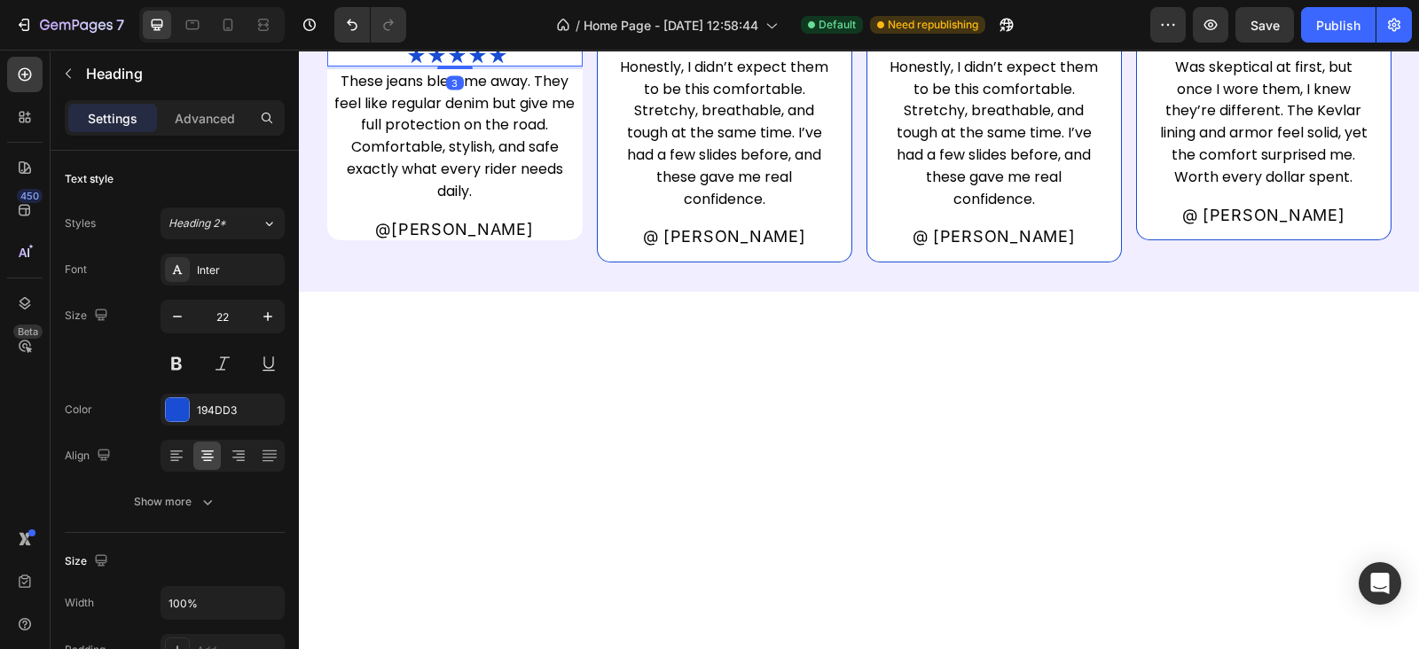
click at [449, 36] on icon at bounding box center [456, 29] width 14 height 14
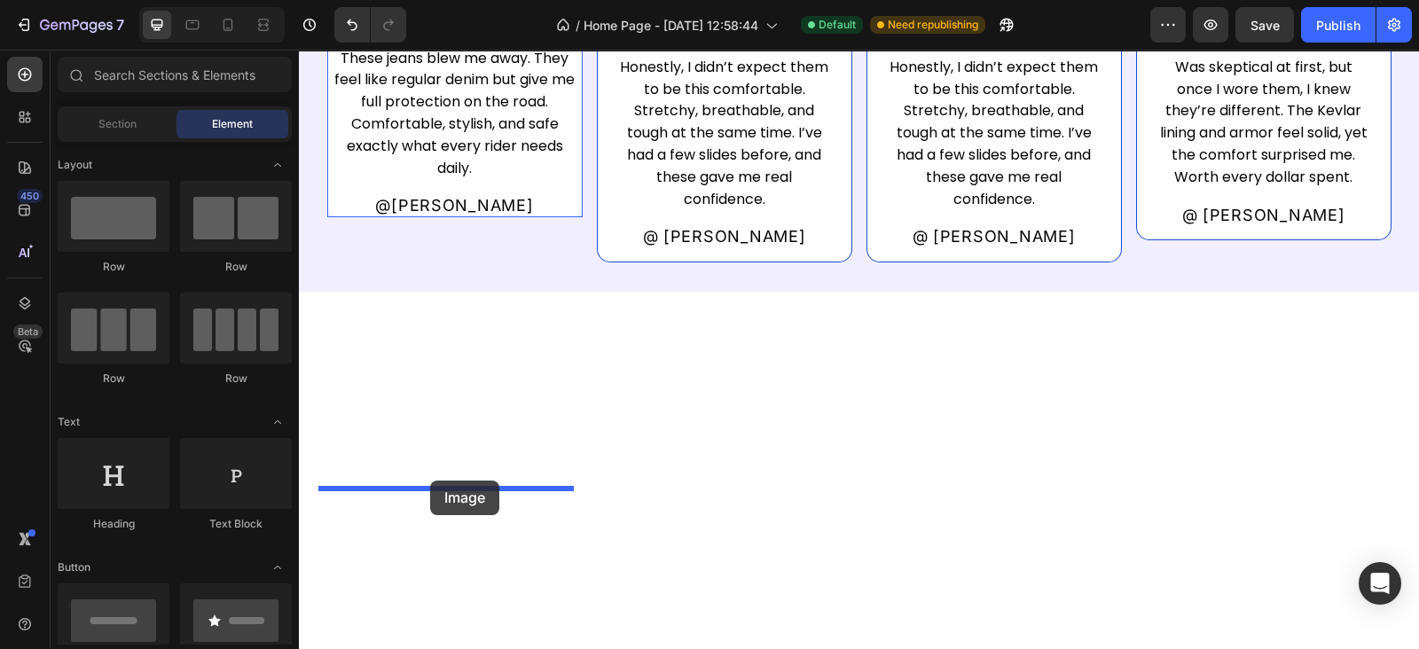
drag, startPoint x: 569, startPoint y: 553, endPoint x: 430, endPoint y: 481, distance: 157.0
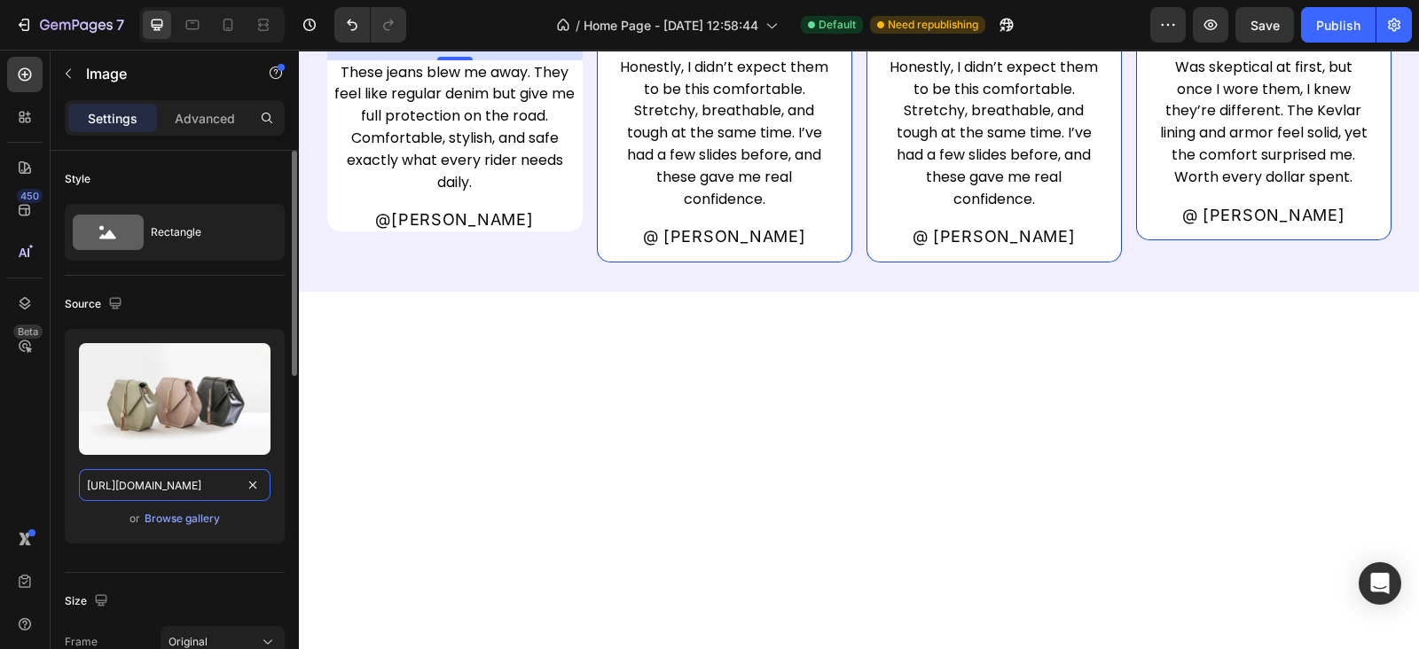
click at [154, 496] on input "[URL][DOMAIN_NAME]" at bounding box center [174, 485] width 191 height 32
paste input "0674/9818/0769/files/download_-_2025-09-26T210142.536.png?v=1758898964&width=14…"
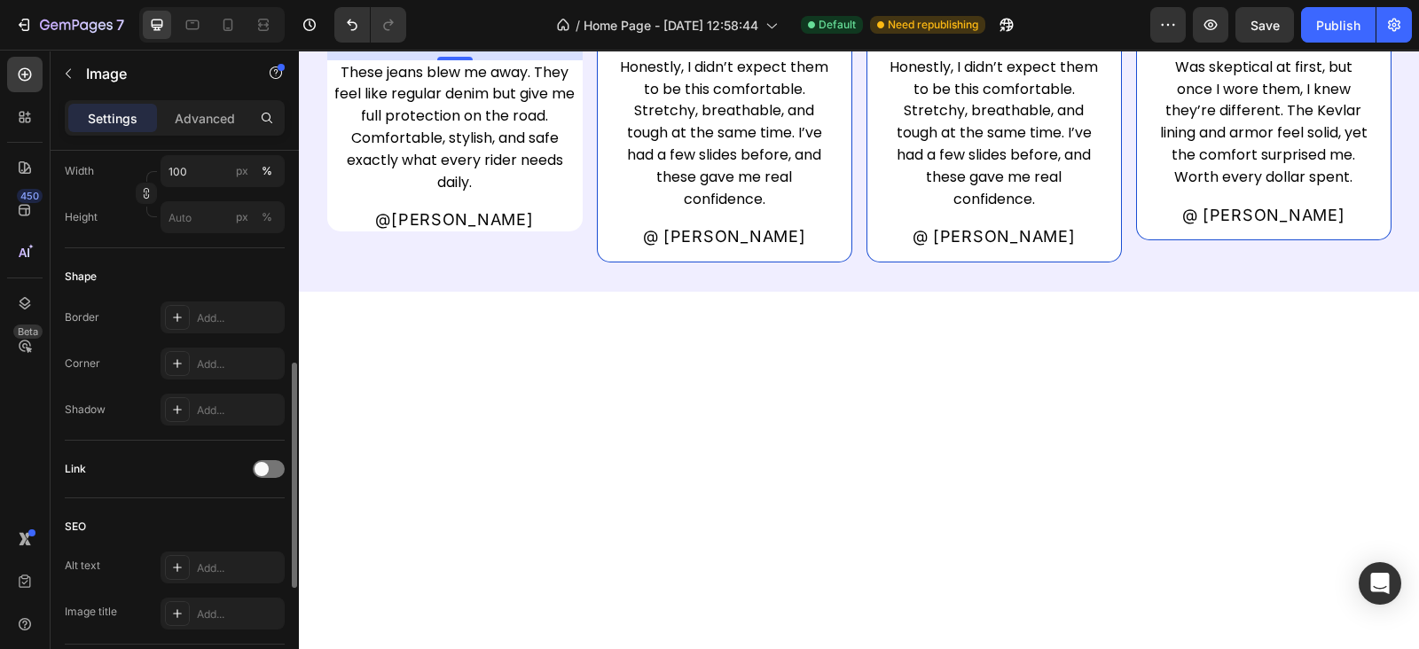
scroll to position [258, 0]
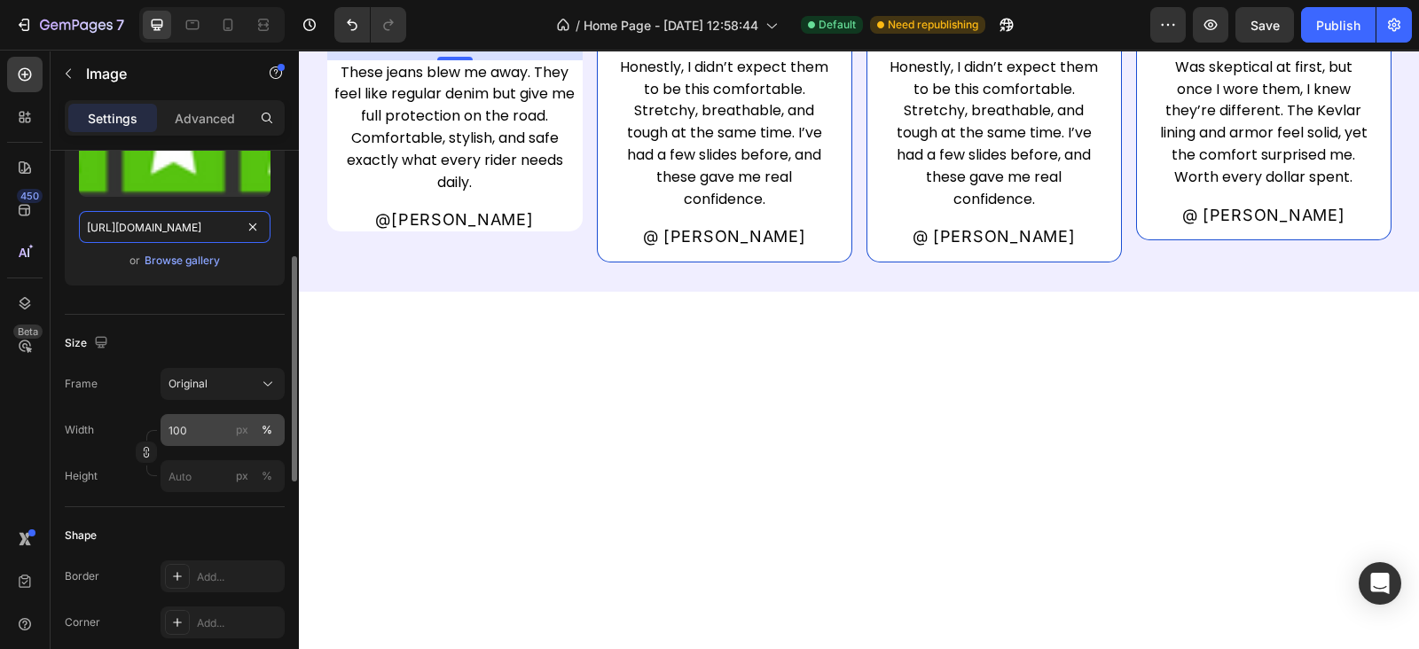
type input "https://cdn.shopify.com/s/files/1/0674/9818/0769/files/download_-_2025-09-26T21…"
click at [198, 428] on input "100" at bounding box center [222, 430] width 124 height 32
type input "30"
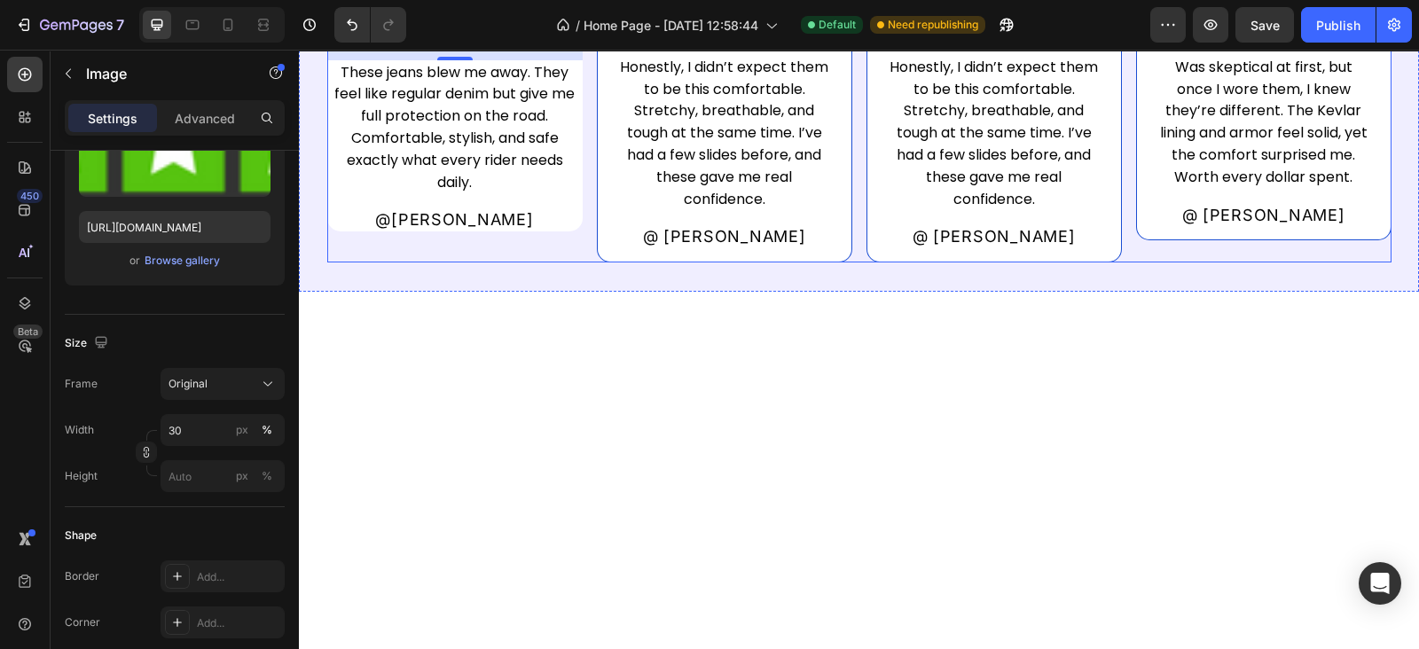
click at [576, 262] on div "Image Image 16 These jeans blew me away. They feel like regular denim but give …" at bounding box center [859, 20] width 1064 height 486
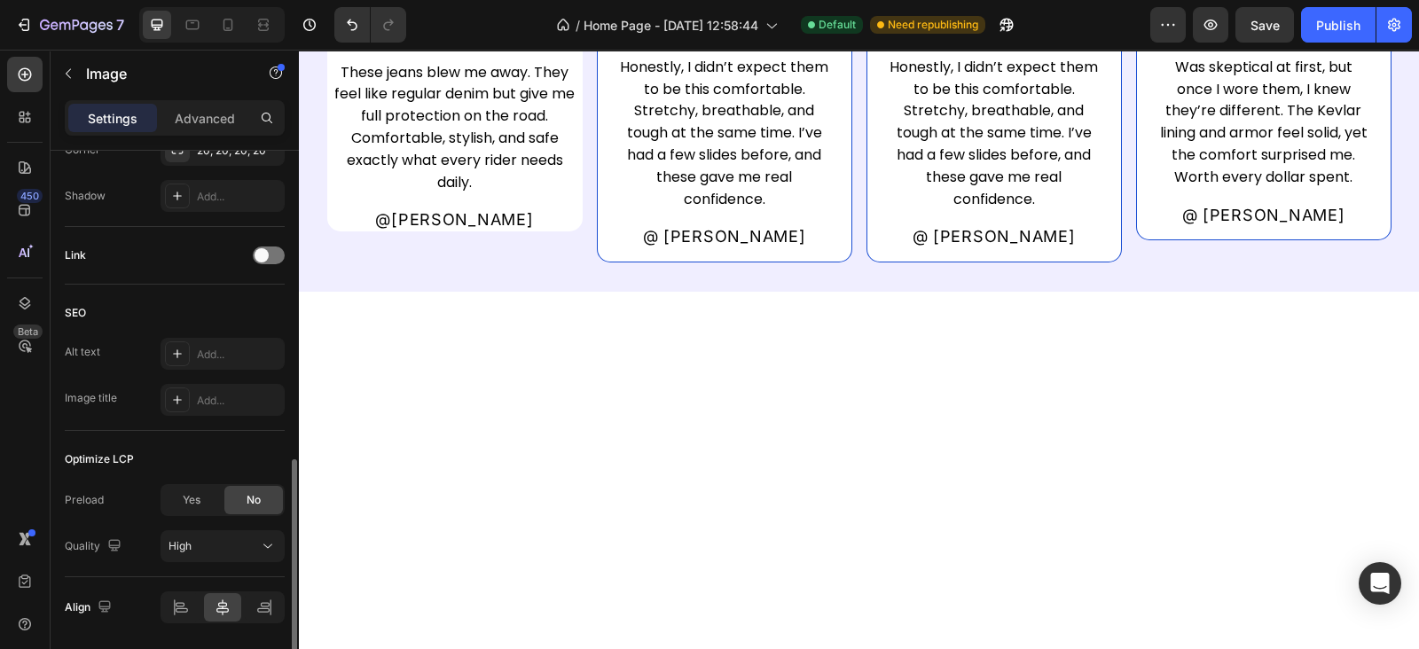
scroll to position [517, 0]
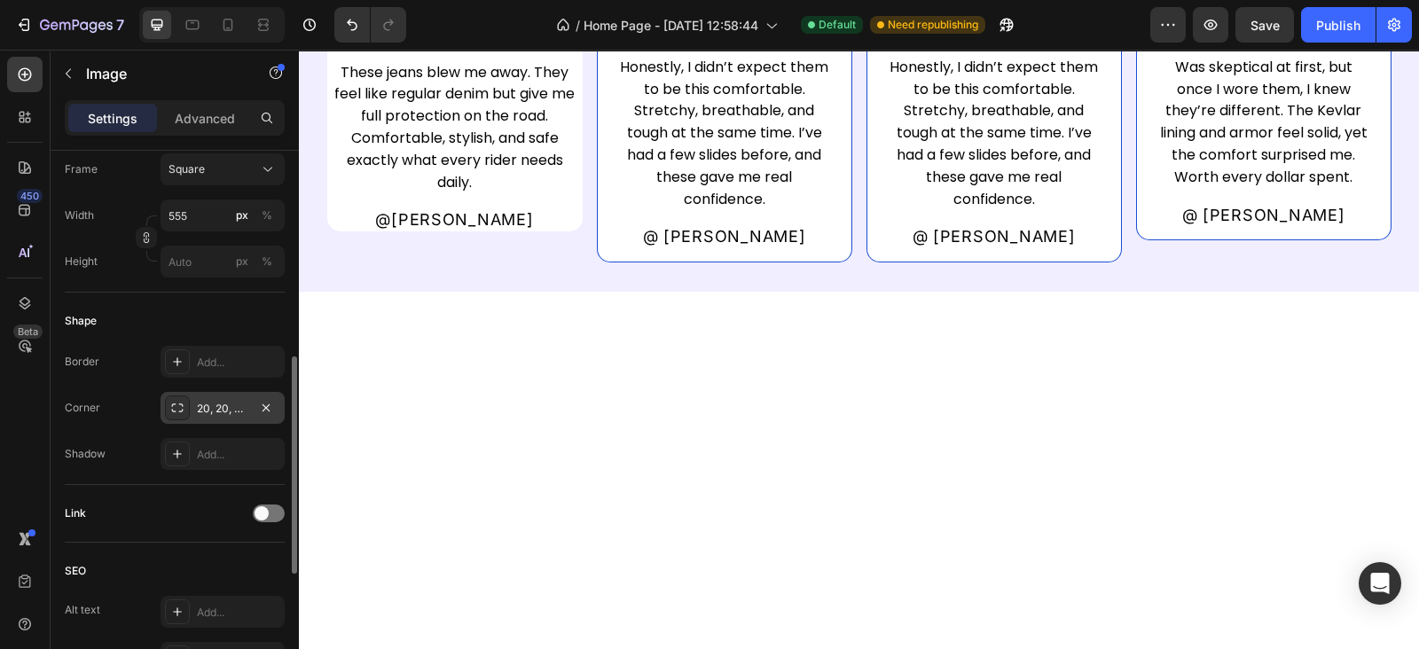
click at [217, 395] on div "20, 20, 20, 20" at bounding box center [222, 408] width 124 height 32
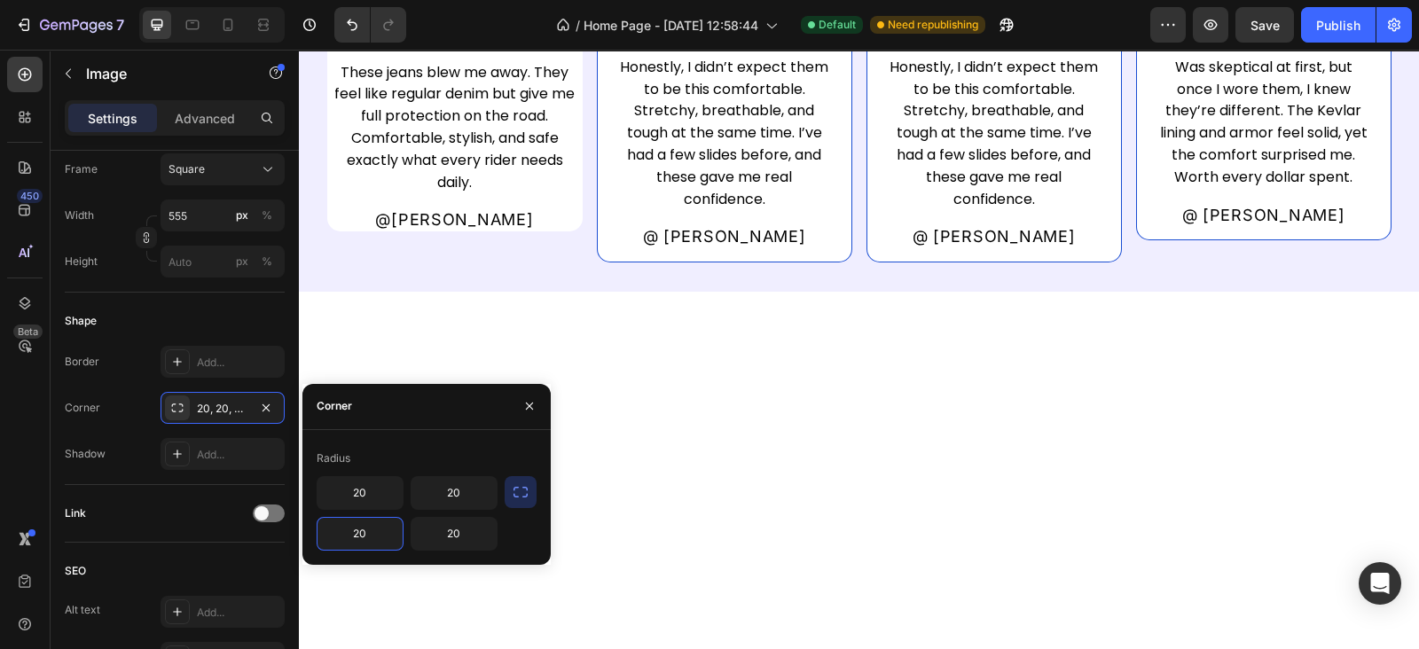
click at [374, 534] on input "20" at bounding box center [359, 534] width 85 height 32
type input "0"
click at [481, 529] on input "20" at bounding box center [453, 534] width 85 height 32
type input "0"
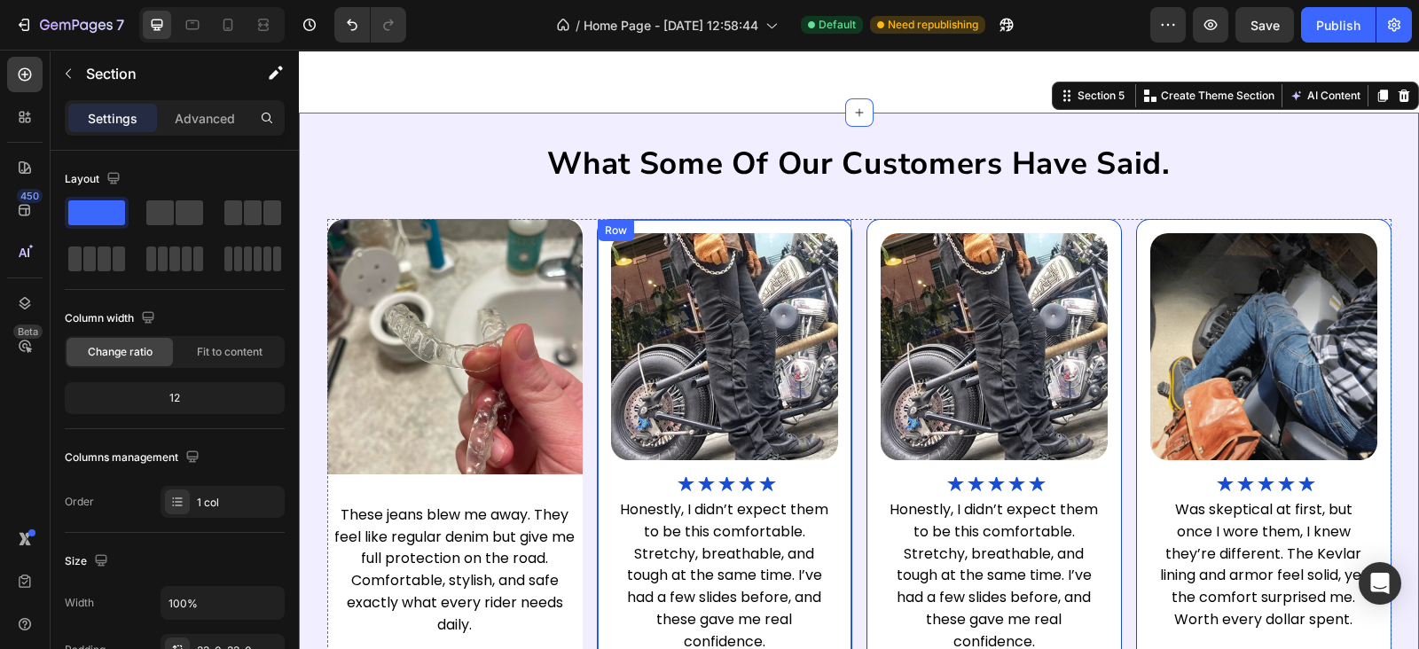
scroll to position [2236, 0]
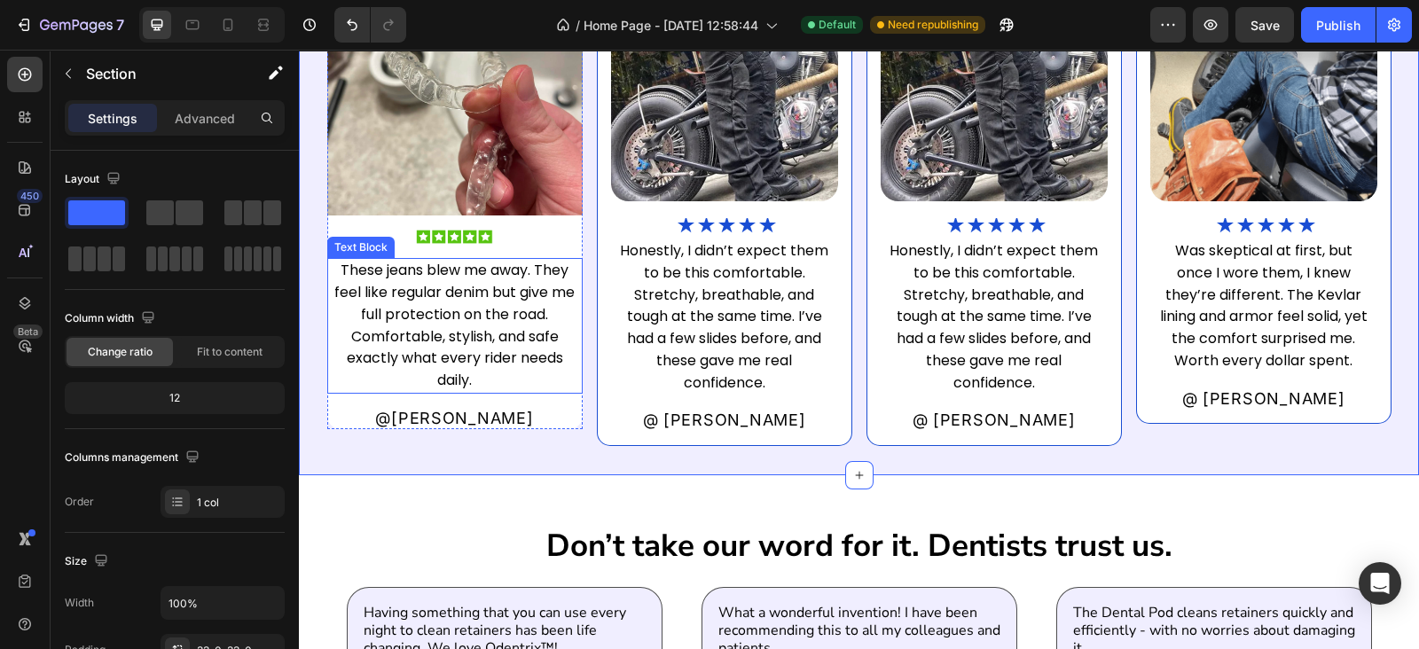
click at [484, 321] on p "These jeans blew me away. They feel like regular denim but give me full protect…" at bounding box center [454, 326] width 243 height 132
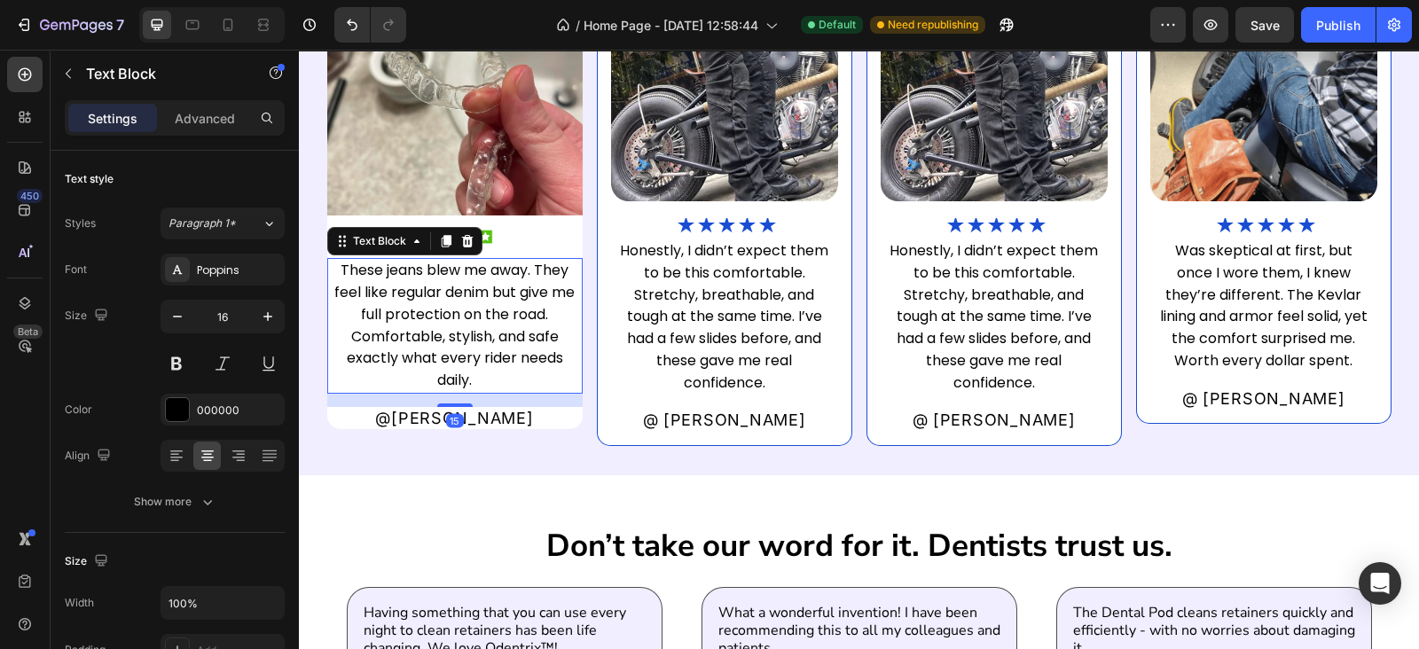
click at [484, 321] on p "These jeans blew me away. They feel like regular denim but give me full protect…" at bounding box center [454, 326] width 243 height 132
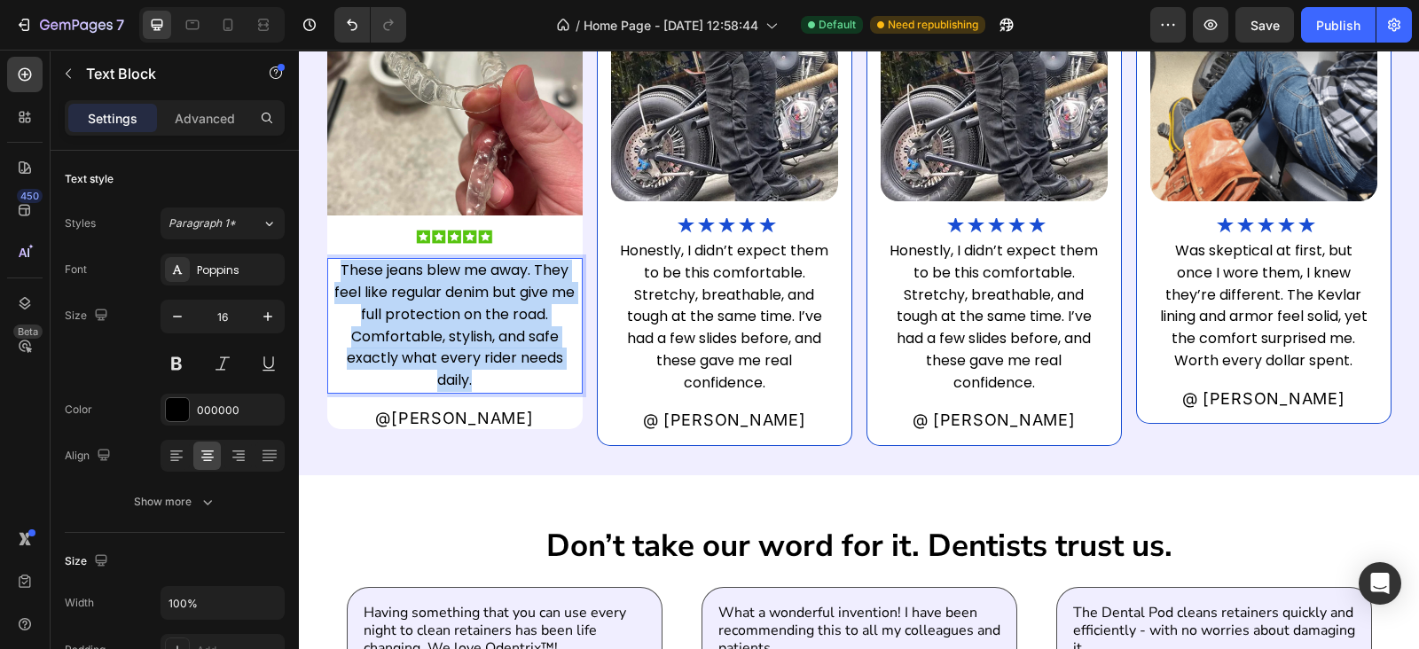
click at [484, 321] on p "These jeans blew me away. They feel like regular denim but give me full protect…" at bounding box center [454, 326] width 243 height 132
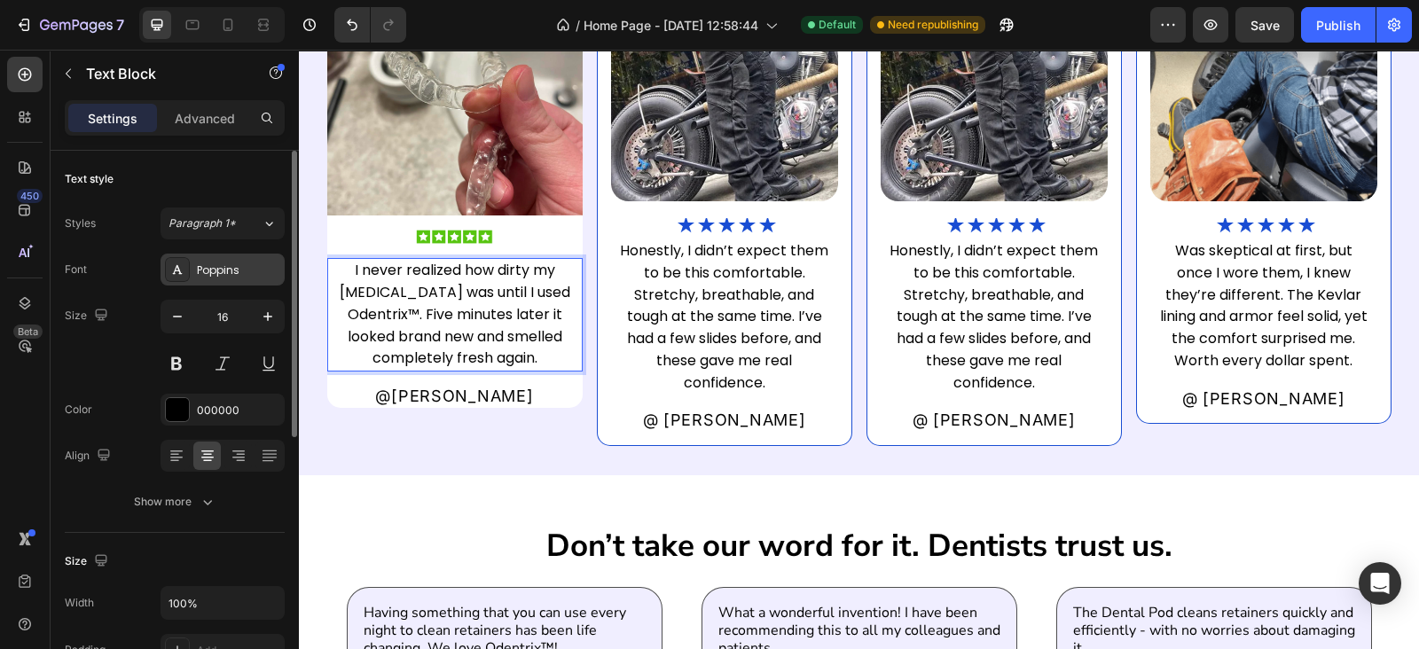
click at [226, 262] on div "Poppins" at bounding box center [238, 270] width 83 height 16
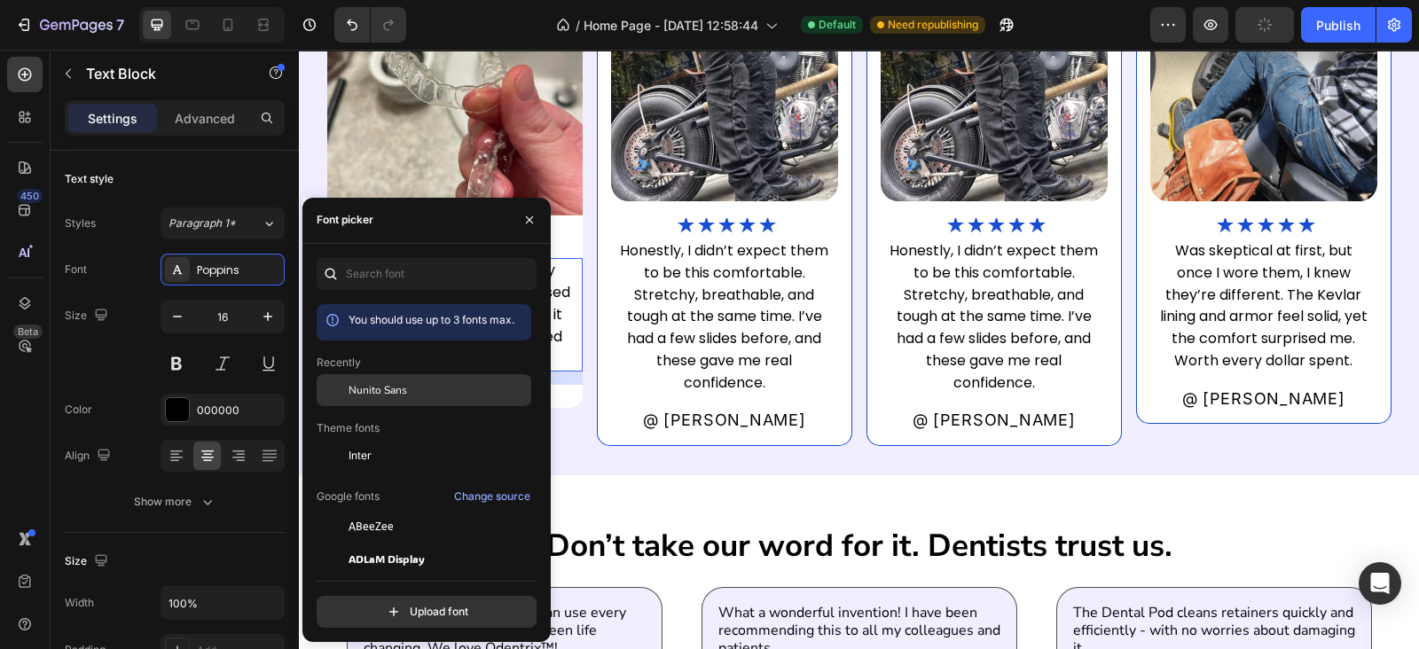
click at [397, 403] on div "Nunito Sans" at bounding box center [424, 390] width 215 height 32
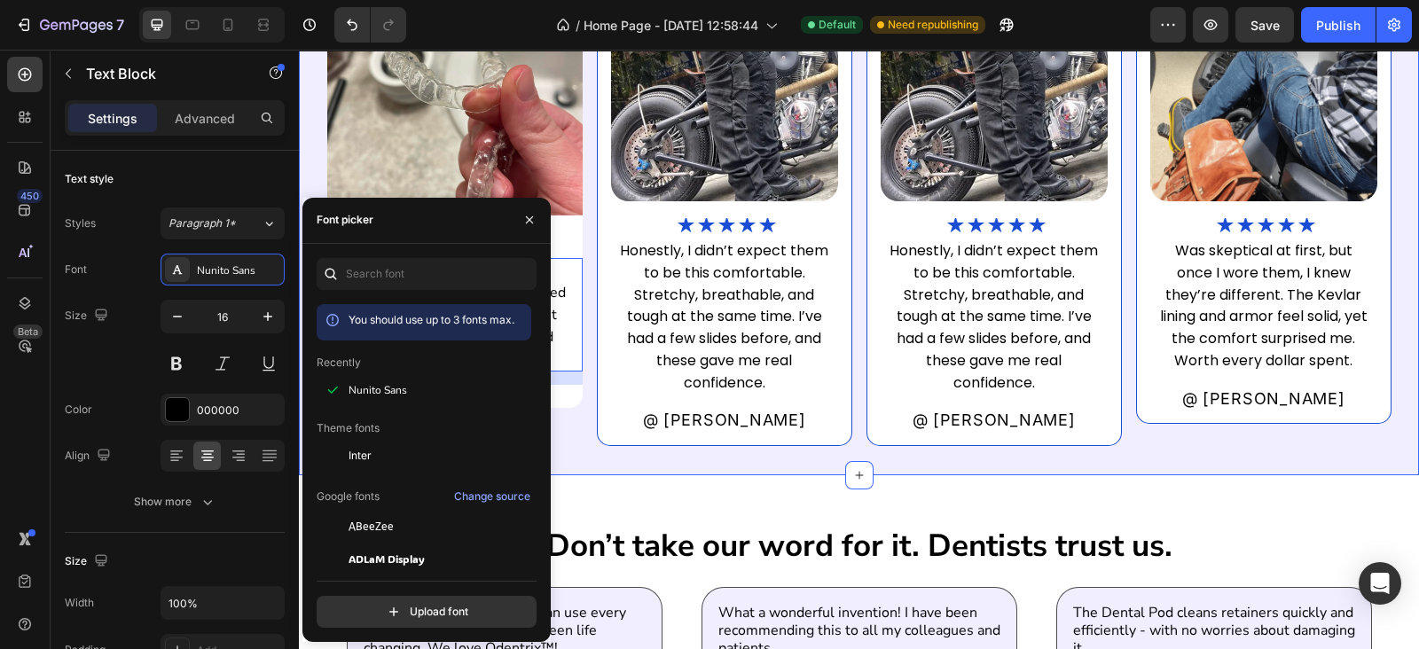
click at [576, 457] on div "what some of our customers have said. Heading Image Image I never realized how …" at bounding box center [859, 164] width 1120 height 621
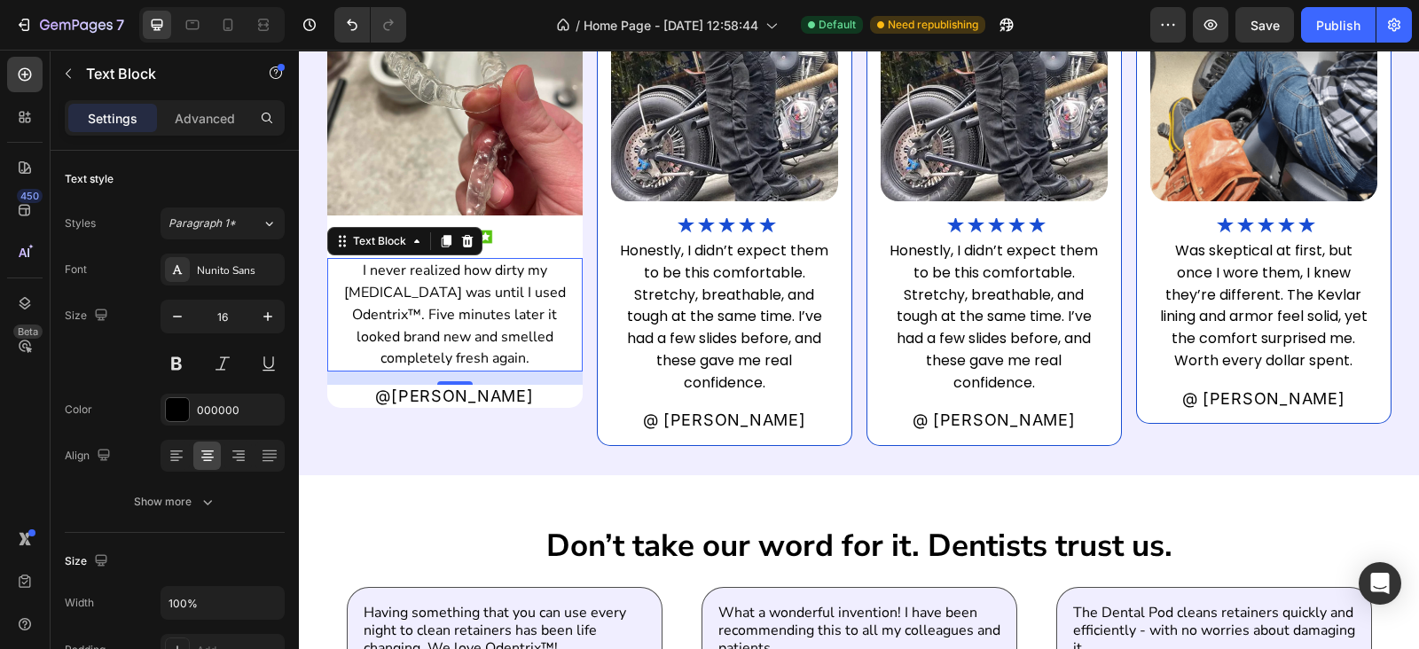
click at [505, 329] on p "I never realized how dirty my retainer was until I used Odentrix™. Five minutes…" at bounding box center [454, 315] width 243 height 110
click at [175, 113] on p "Advanced" at bounding box center [205, 118] width 60 height 19
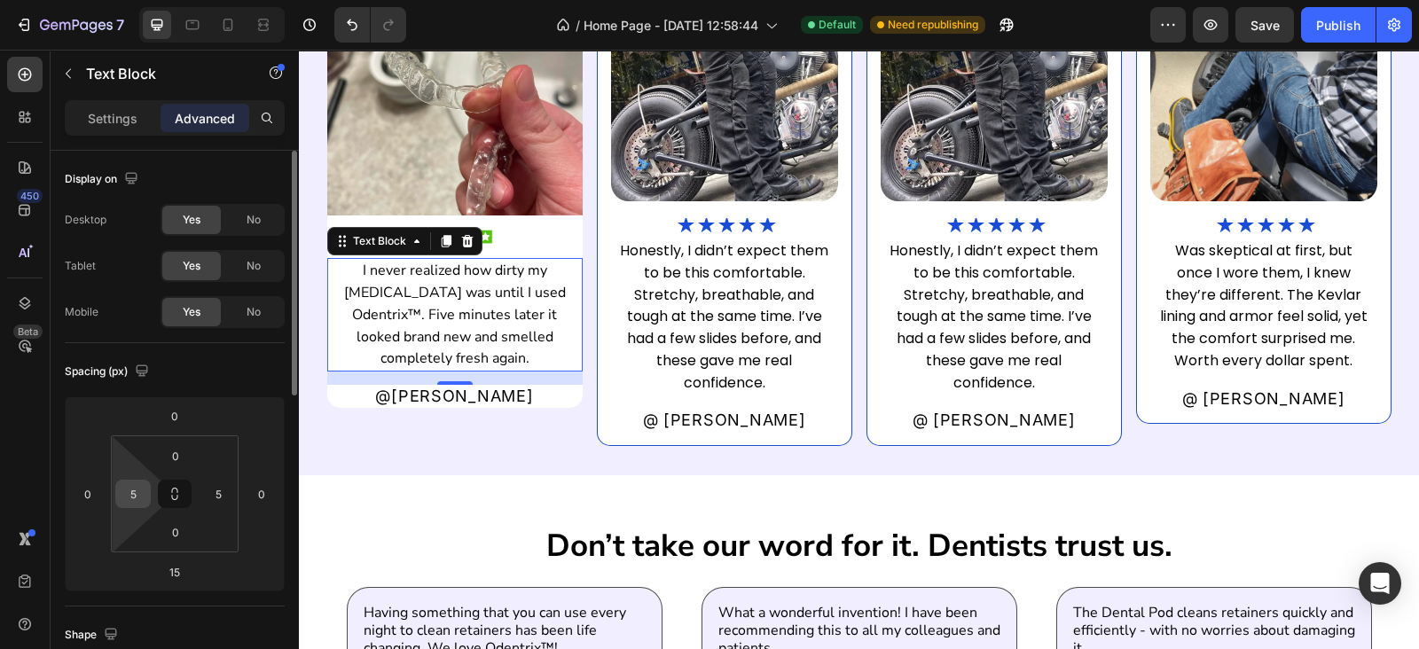
click at [133, 503] on input "5" at bounding box center [133, 494] width 27 height 27
type input "15"
click at [226, 484] on input "5" at bounding box center [218, 494] width 27 height 27
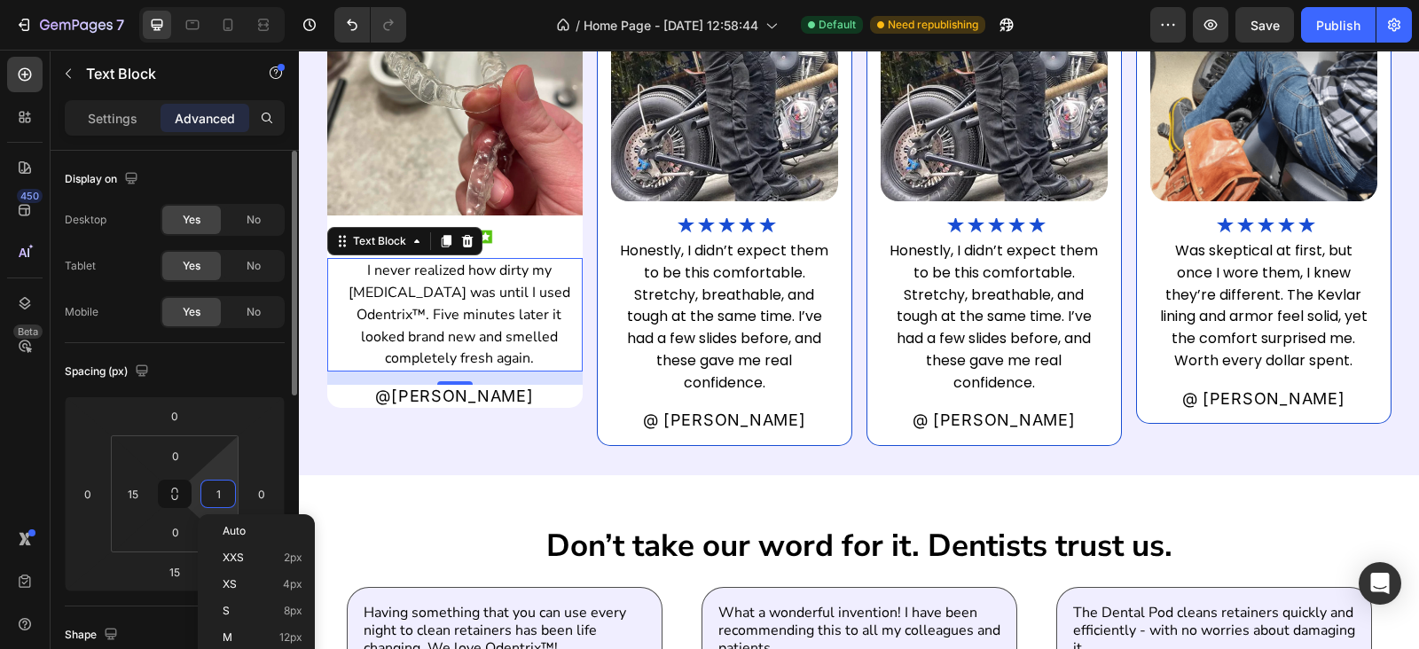
type input "15"
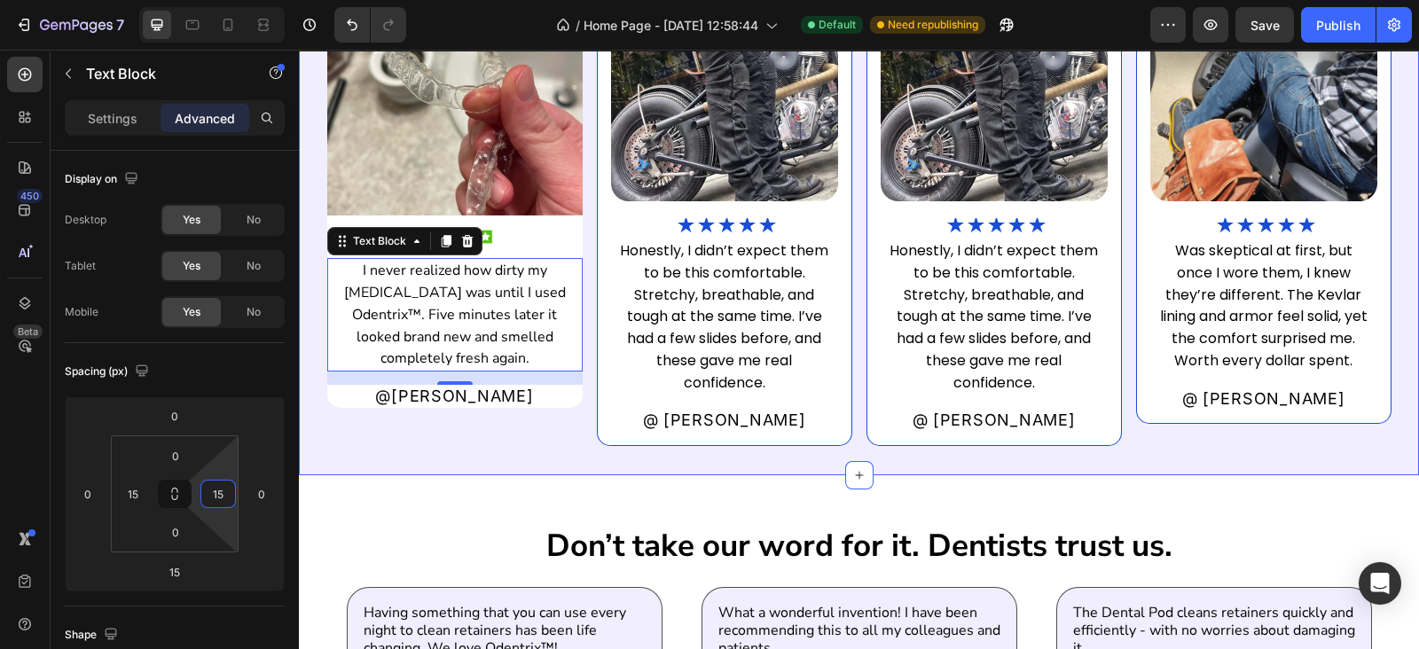
click at [545, 444] on div "Image Image I never realized how dirty my retainer was until I used Odentrix™. …" at bounding box center [454, 203] width 255 height 486
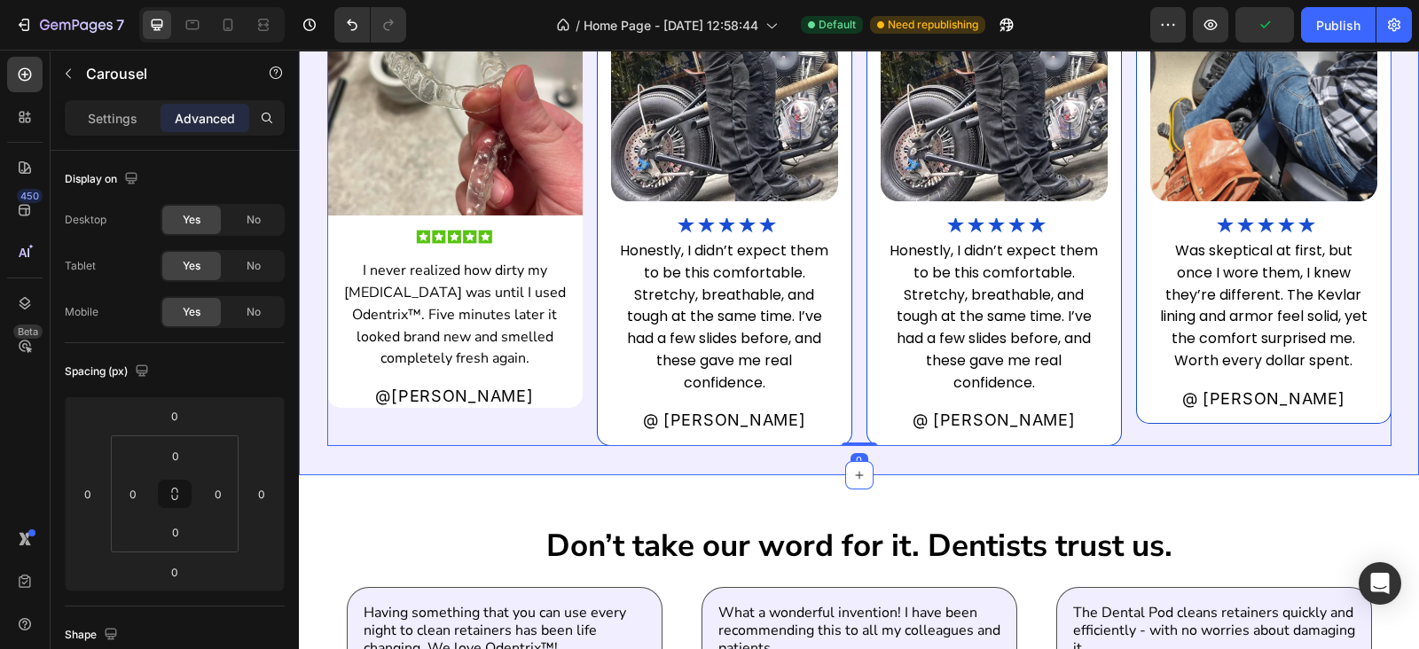
click at [978, 448] on div "what some of our customers have said. Heading Image Image I never realized how …" at bounding box center [859, 164] width 1120 height 621
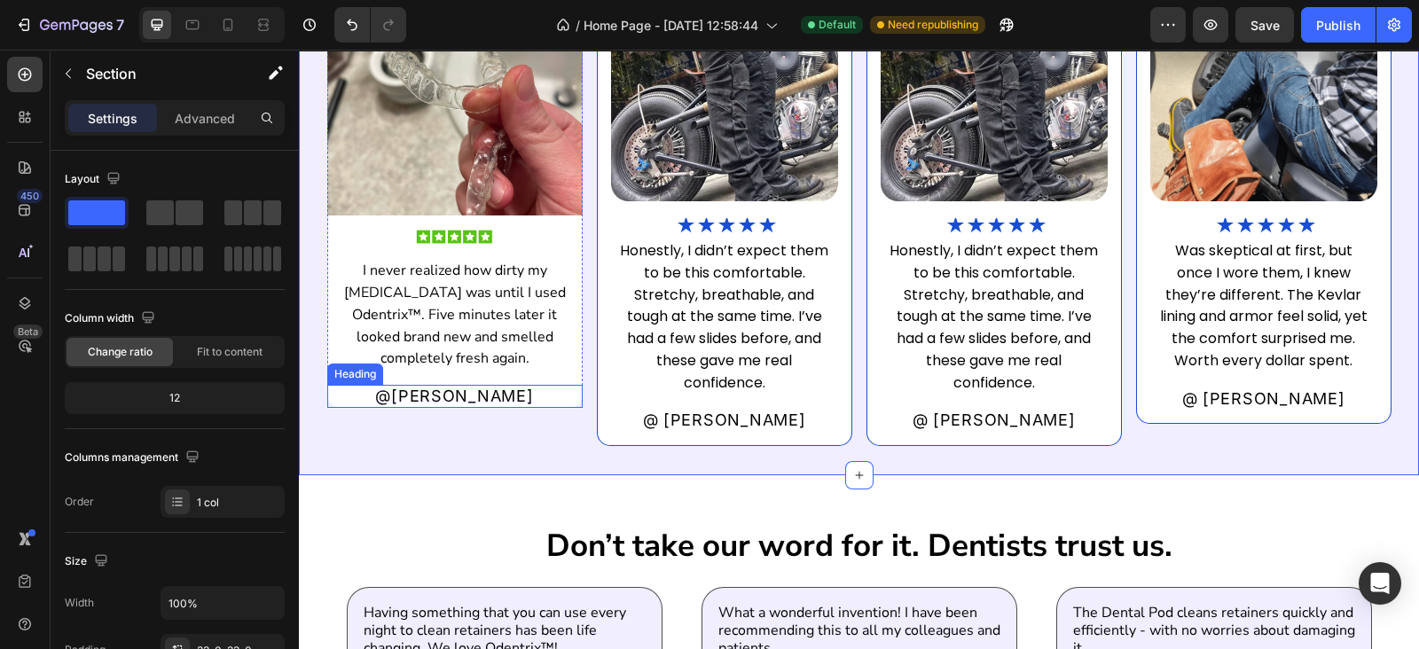
click at [504, 400] on h2 "@Jason M." at bounding box center [454, 396] width 255 height 23
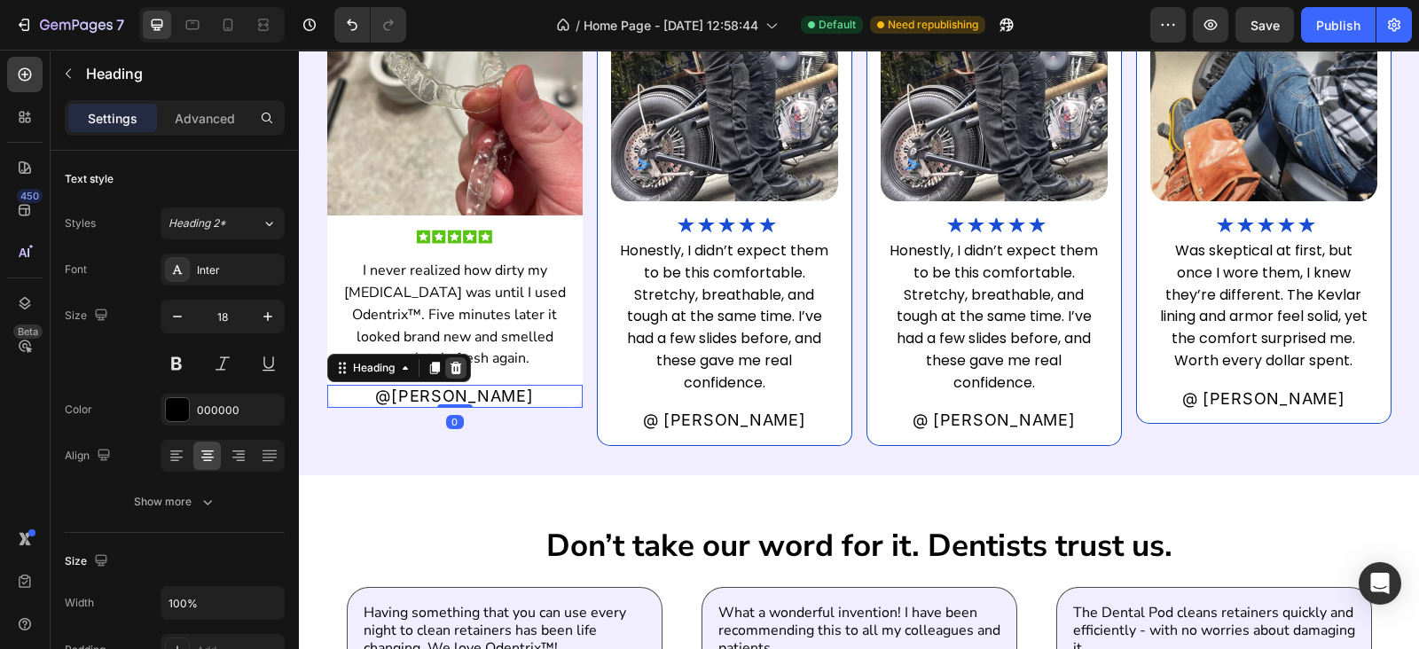
click at [456, 361] on div at bounding box center [455, 367] width 21 height 21
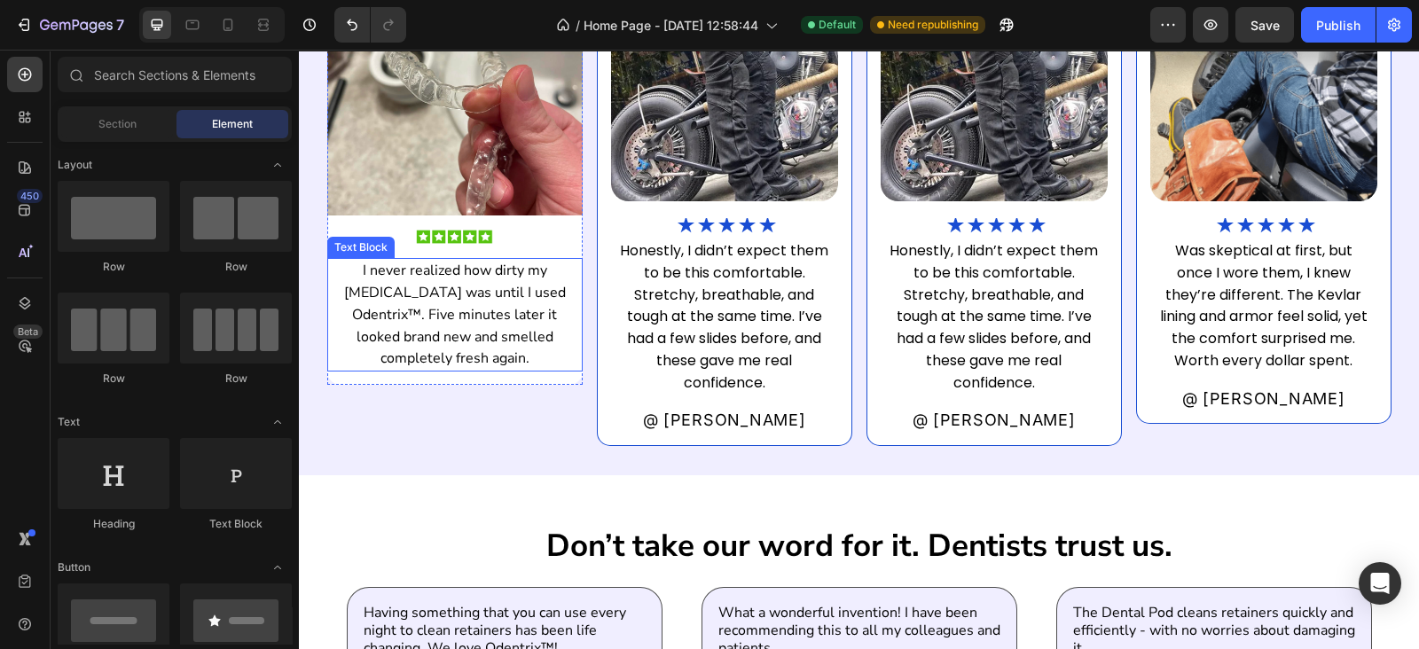
click at [468, 355] on p "I never realized how dirty my retainer was until I used Odentrix™. Five minutes…" at bounding box center [454, 315] width 225 height 110
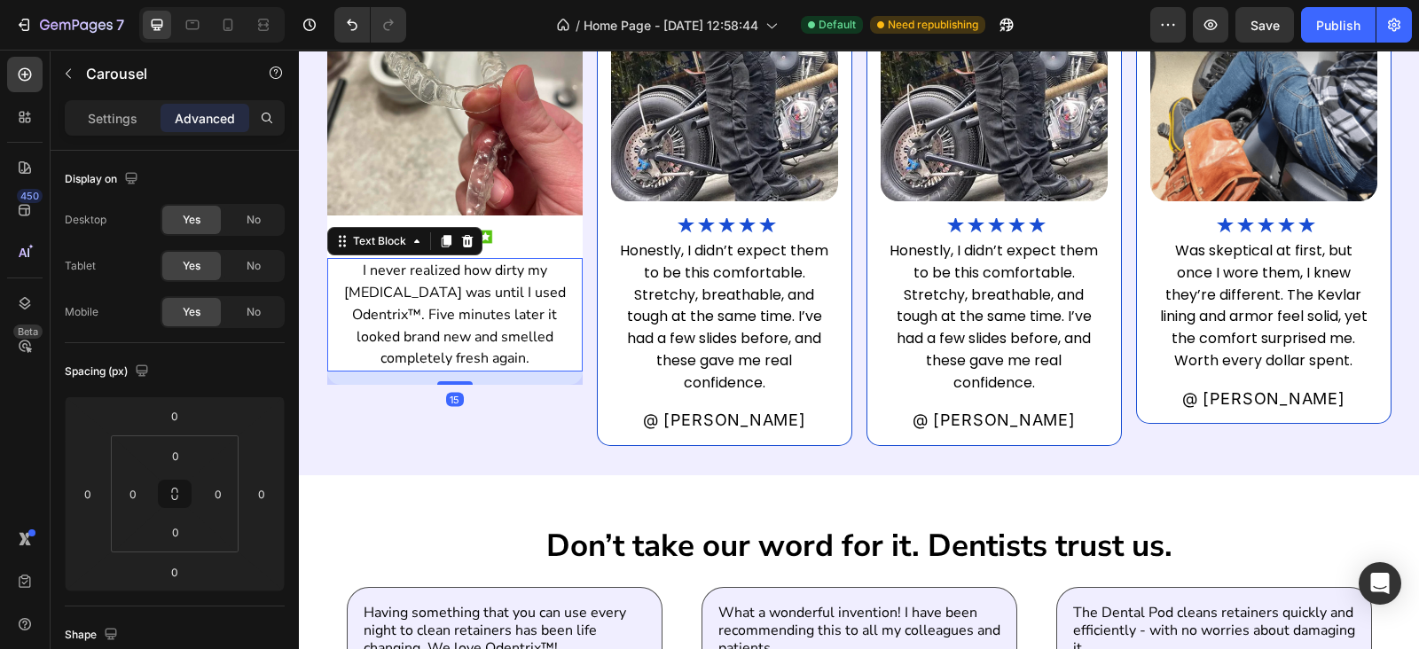
click at [489, 404] on div "Image Image I never realized how dirty my retainer was until I used Odentrix™. …" at bounding box center [454, 203] width 255 height 486
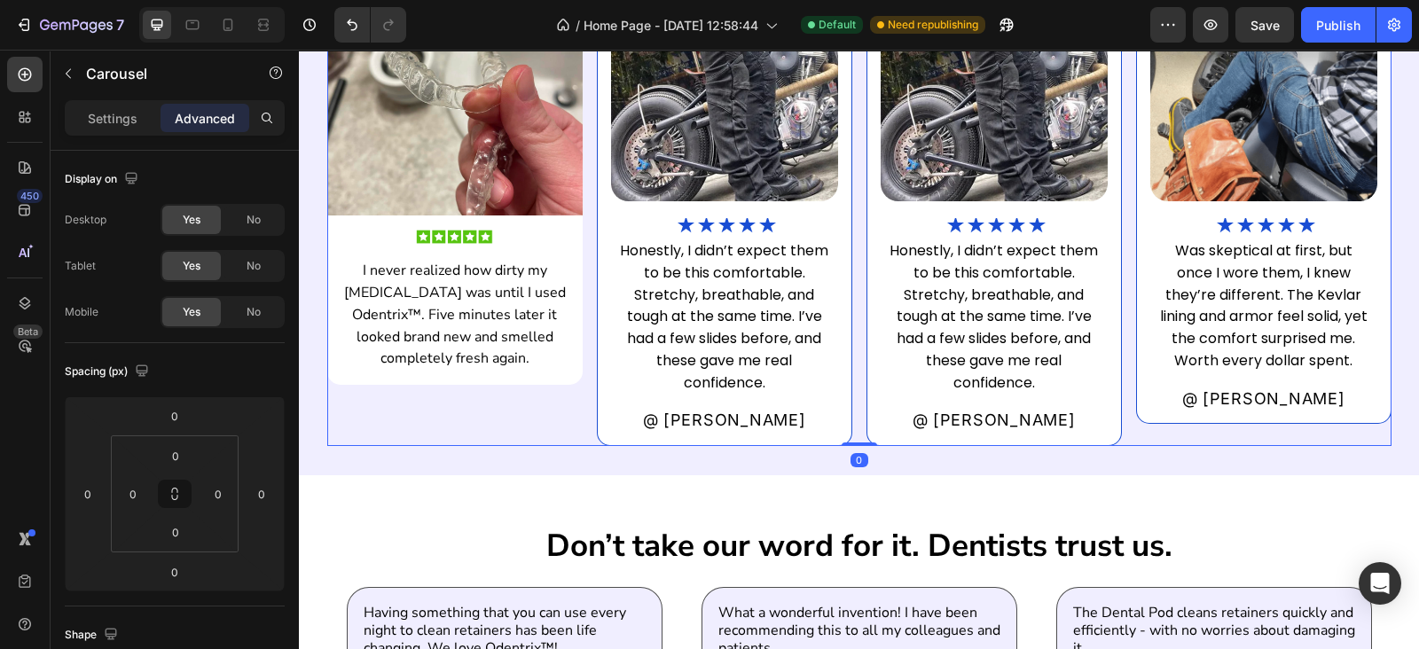
click at [535, 418] on div "Image Image I never realized how dirty my retainer was until I used Odentrix™. …" at bounding box center [454, 203] width 255 height 486
click at [605, 454] on div "what some of our customers have said. Heading Image Image I never realized how …" at bounding box center [859, 164] width 1120 height 621
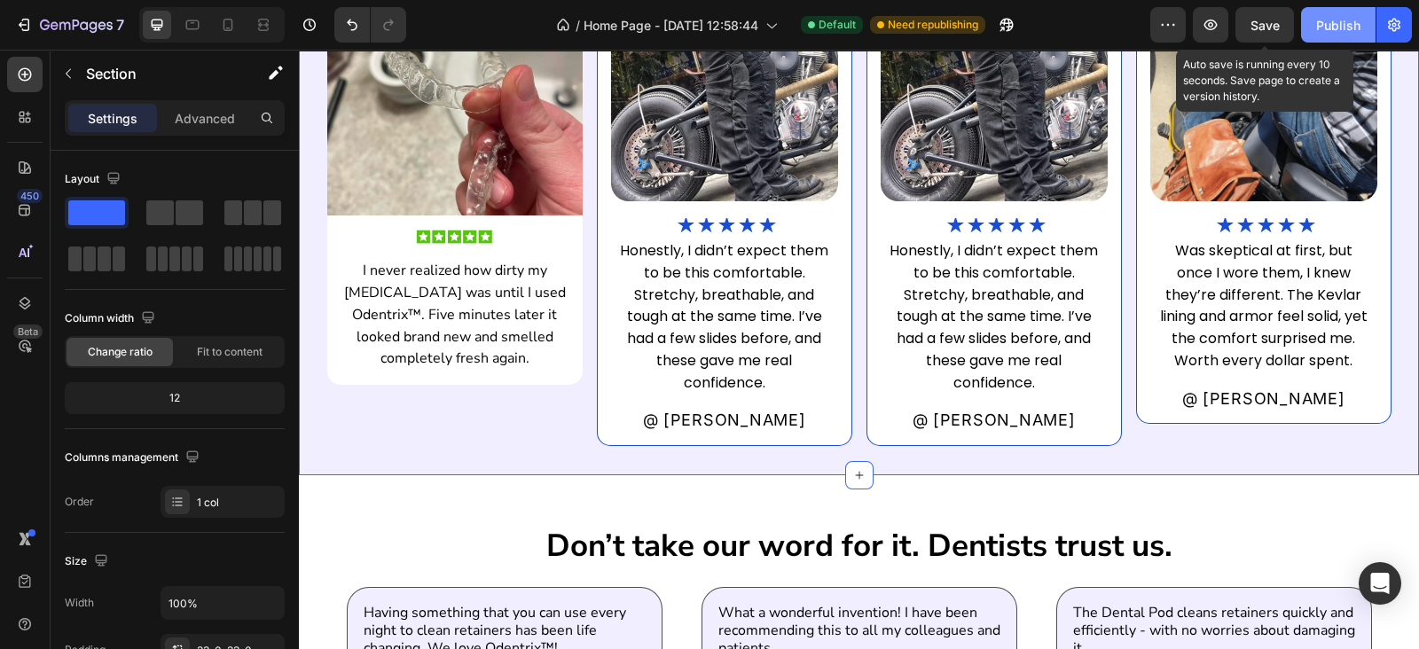
drag, startPoint x: 1264, startPoint y: 37, endPoint x: 1336, endPoint y: 30, distance: 72.2
click at [1272, 36] on button "Save" at bounding box center [1264, 24] width 59 height 35
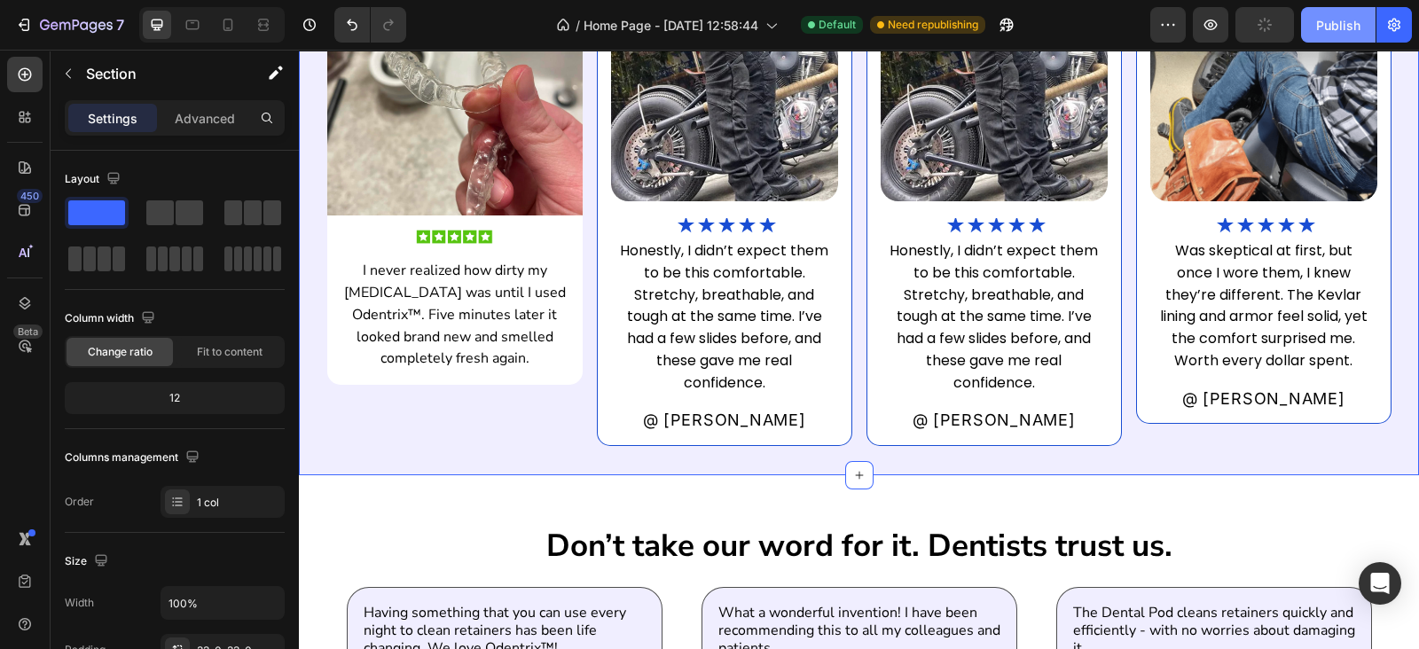
click at [1336, 30] on div "Publish" at bounding box center [1338, 25] width 44 height 19
click at [512, 454] on div "what some of our customers have said. Heading Image Image I never realized how …" at bounding box center [859, 164] width 1120 height 621
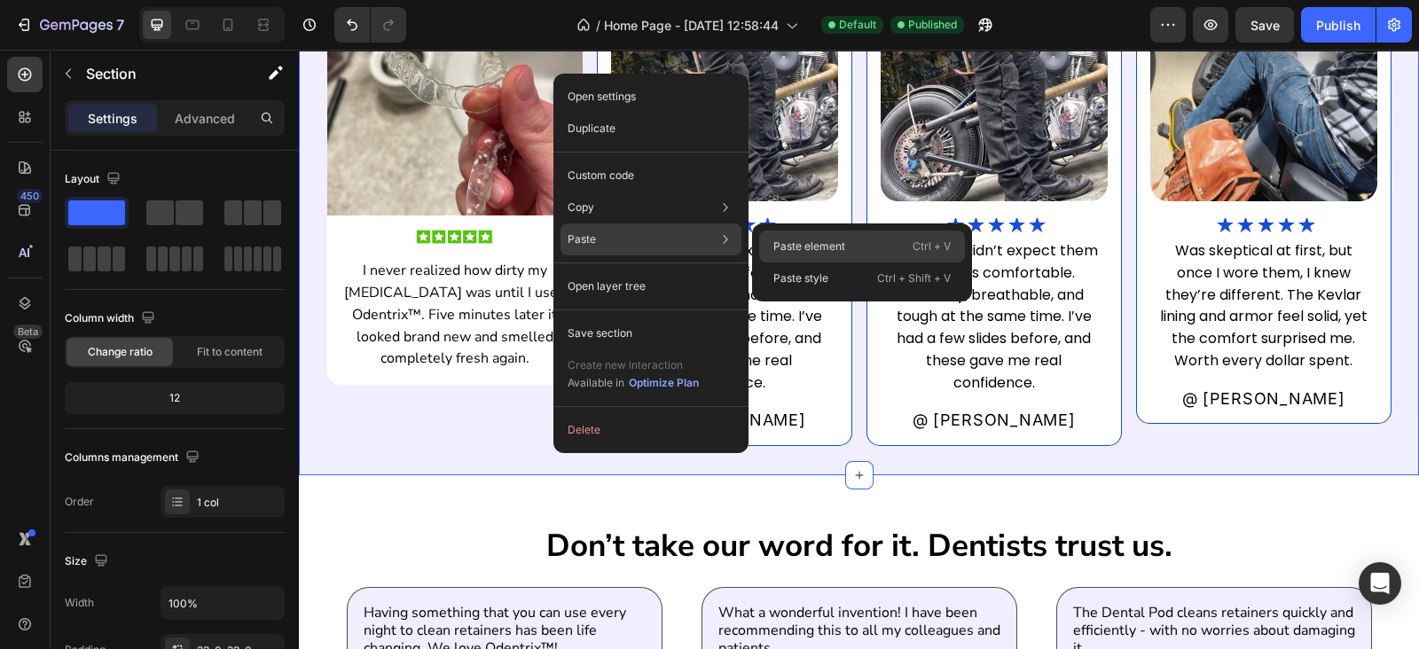
click at [856, 252] on div "Paste element Ctrl + V" at bounding box center [862, 247] width 206 height 32
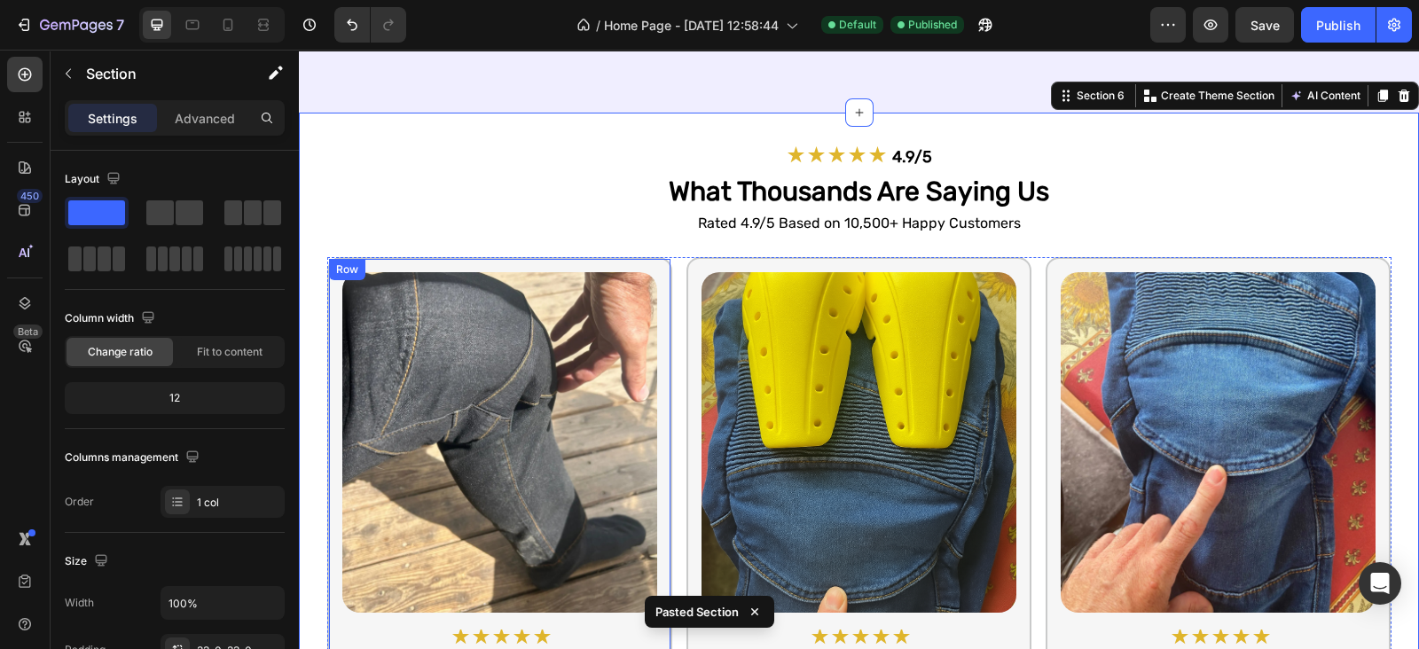
scroll to position [2857, 0]
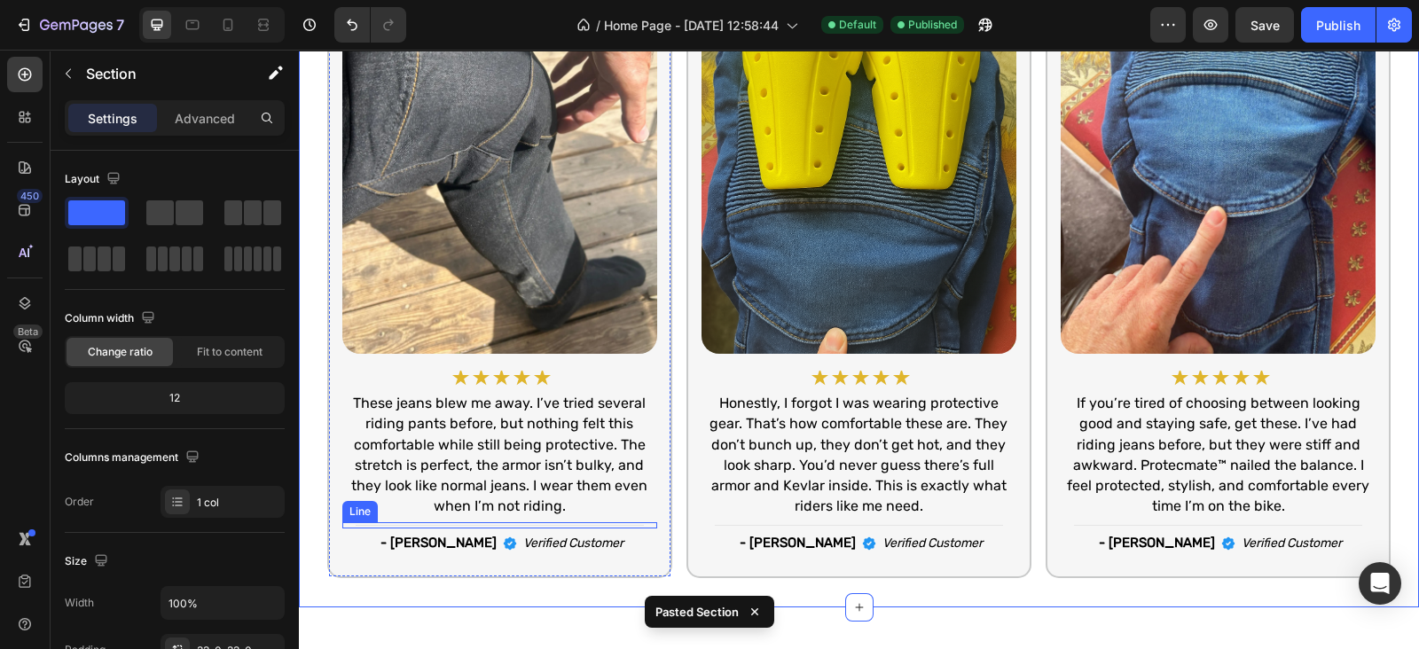
click at [537, 526] on div "Title Line" at bounding box center [499, 525] width 315 height 6
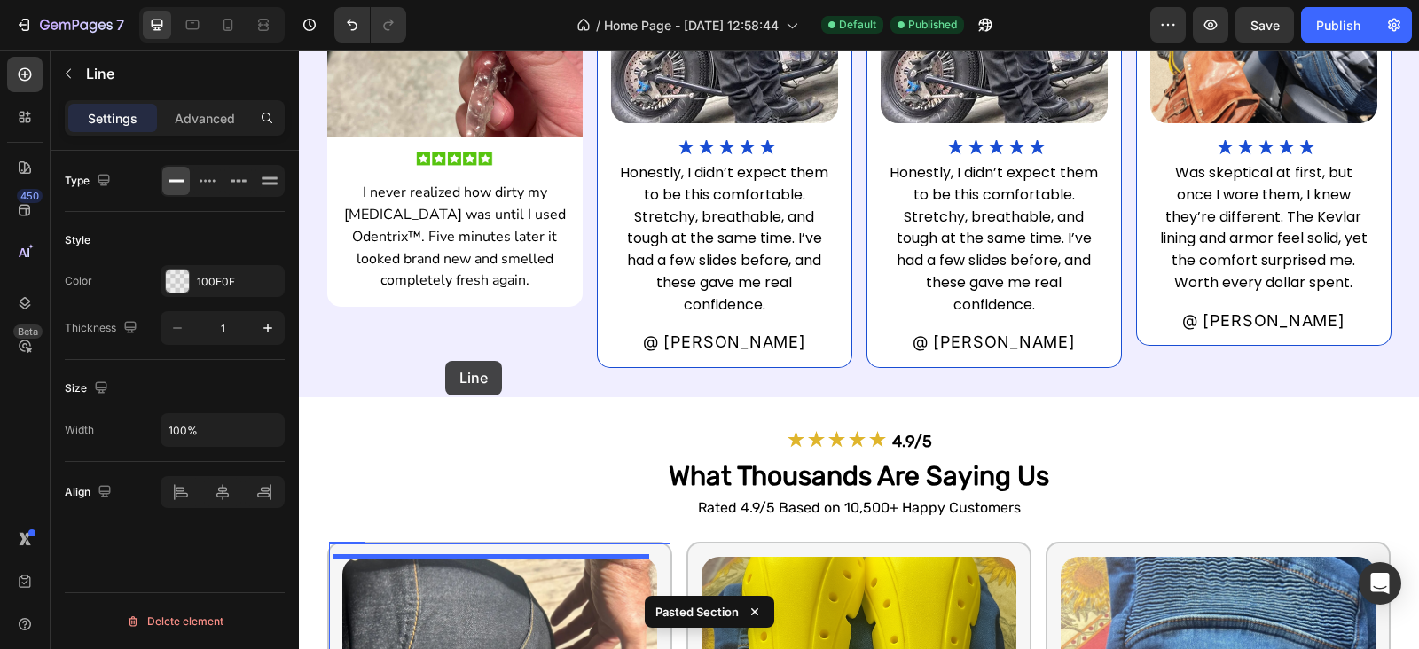
scroll to position [2312, 0]
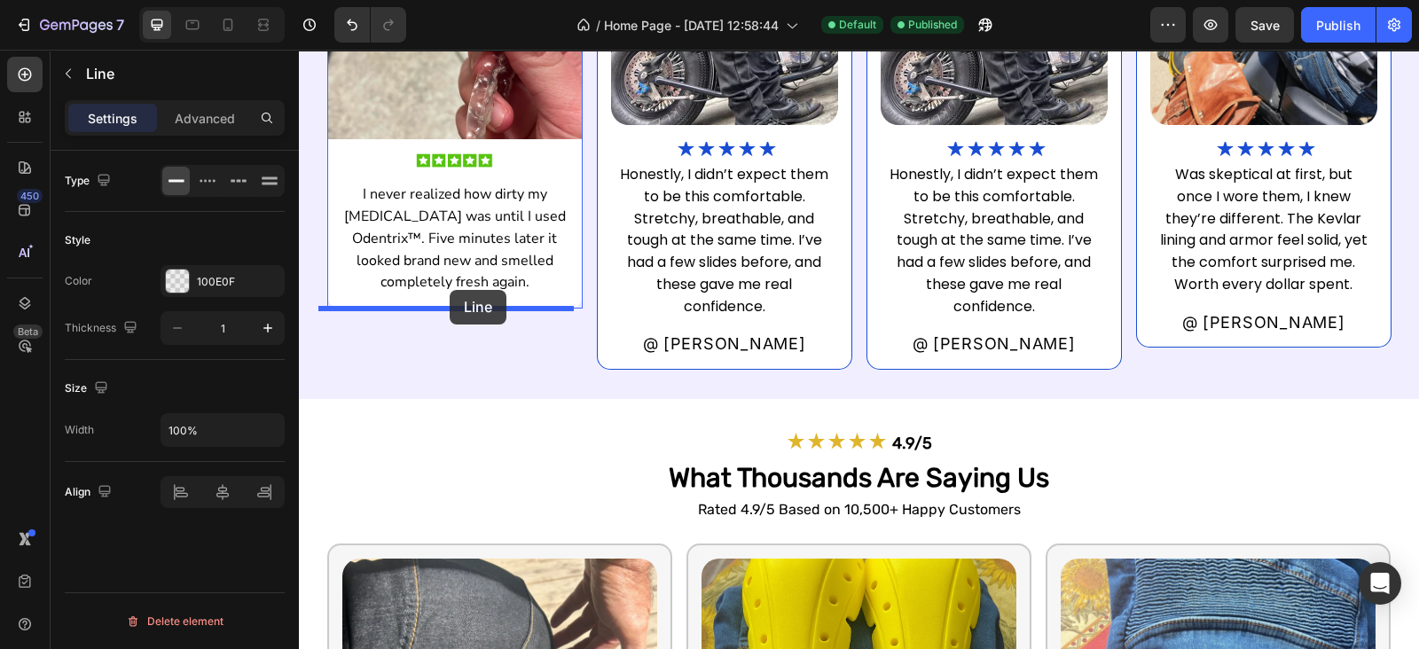
drag, startPoint x: 361, startPoint y: 508, endPoint x: 449, endPoint y: 290, distance: 235.4
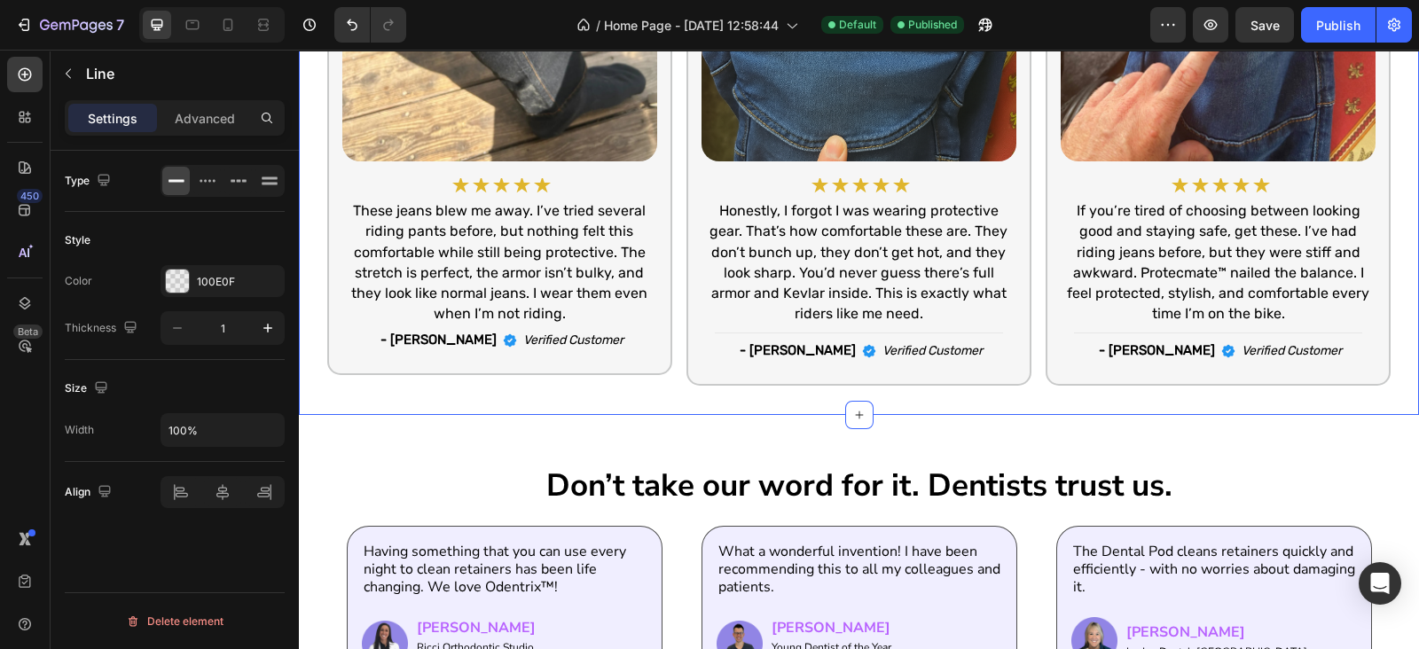
scroll to position [3088, 0]
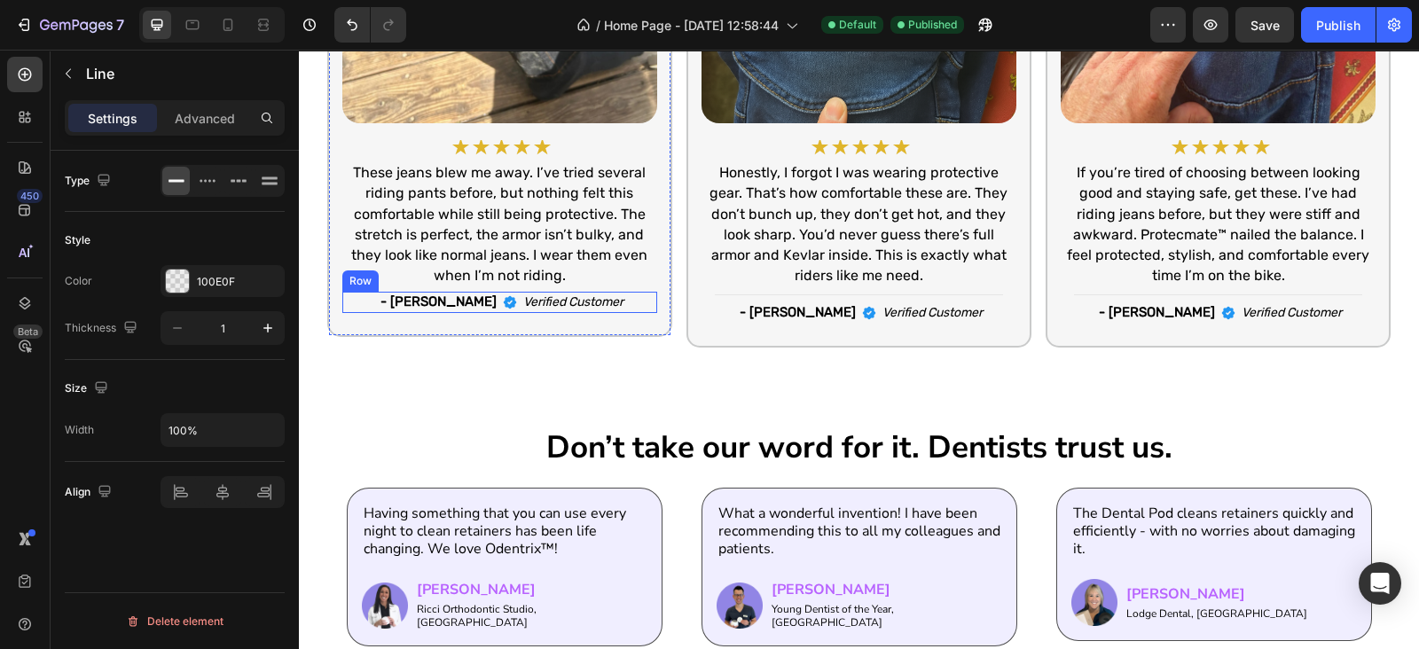
click at [613, 300] on div "Image - Nathan S. Text Block Verified Customer Text Block Row" at bounding box center [499, 302] width 315 height 21
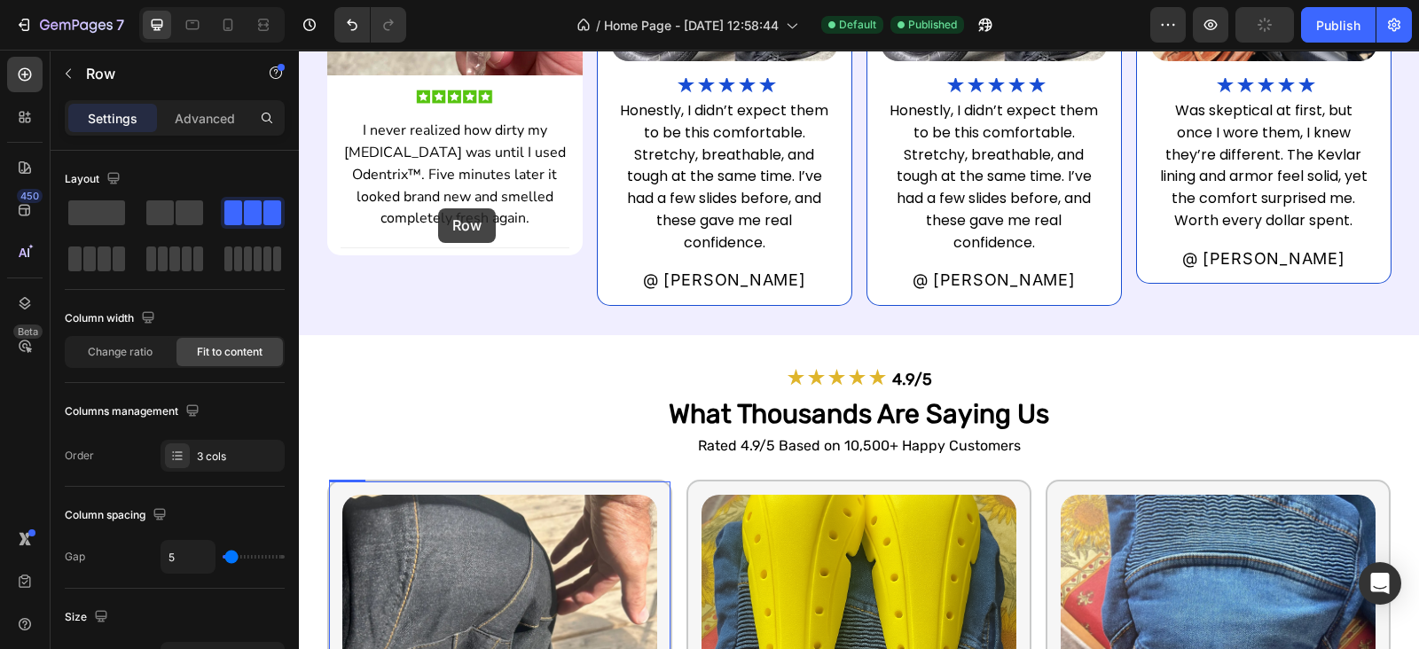
scroll to position [2299, 0]
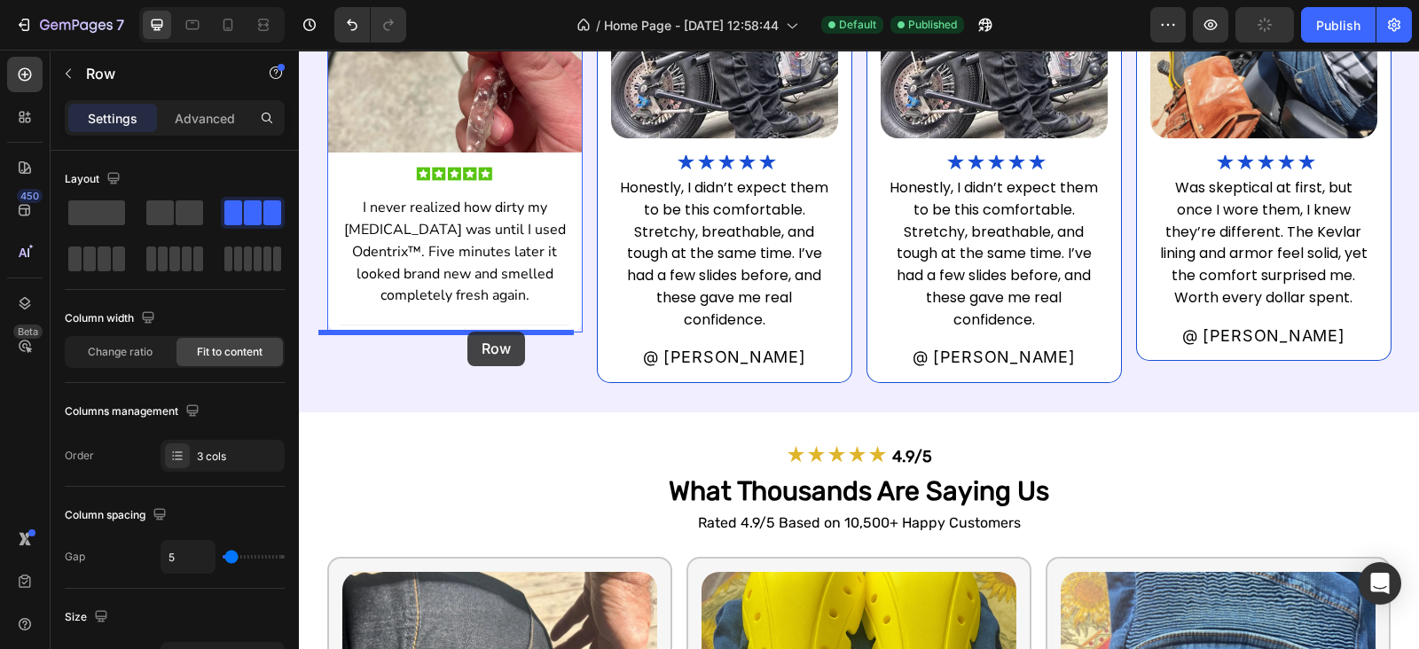
drag, startPoint x: 366, startPoint y: 272, endPoint x: 467, endPoint y: 332, distance: 117.2
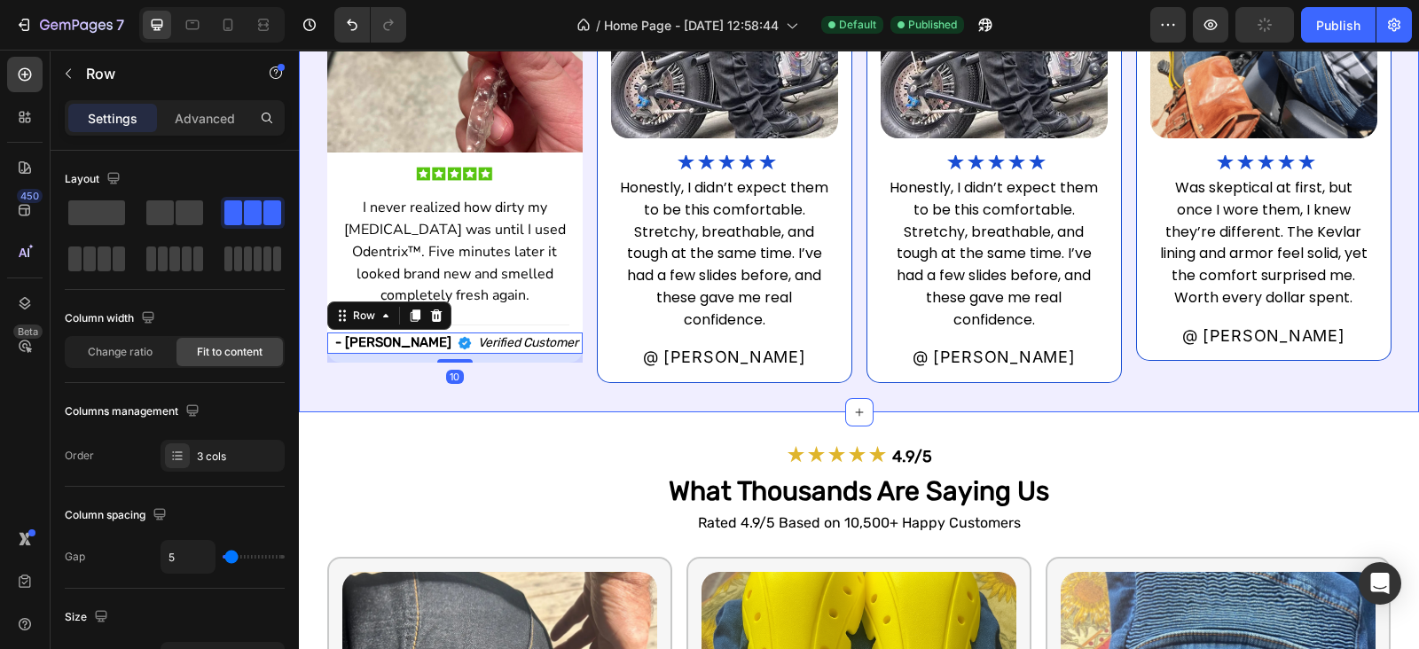
click at [537, 394] on div "what some of our customers have said. Heading Image Image I never realized how …" at bounding box center [859, 101] width 1120 height 621
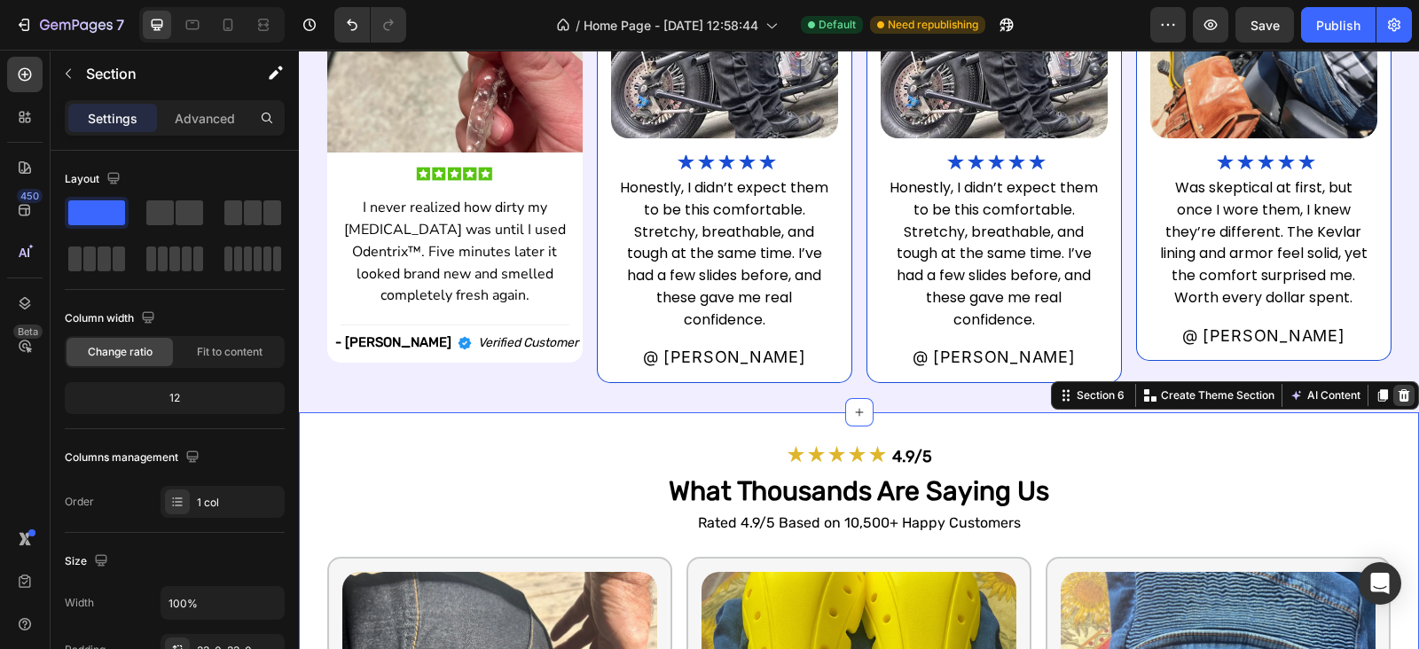
click at [1396, 400] on icon at bounding box center [1403, 395] width 14 height 14
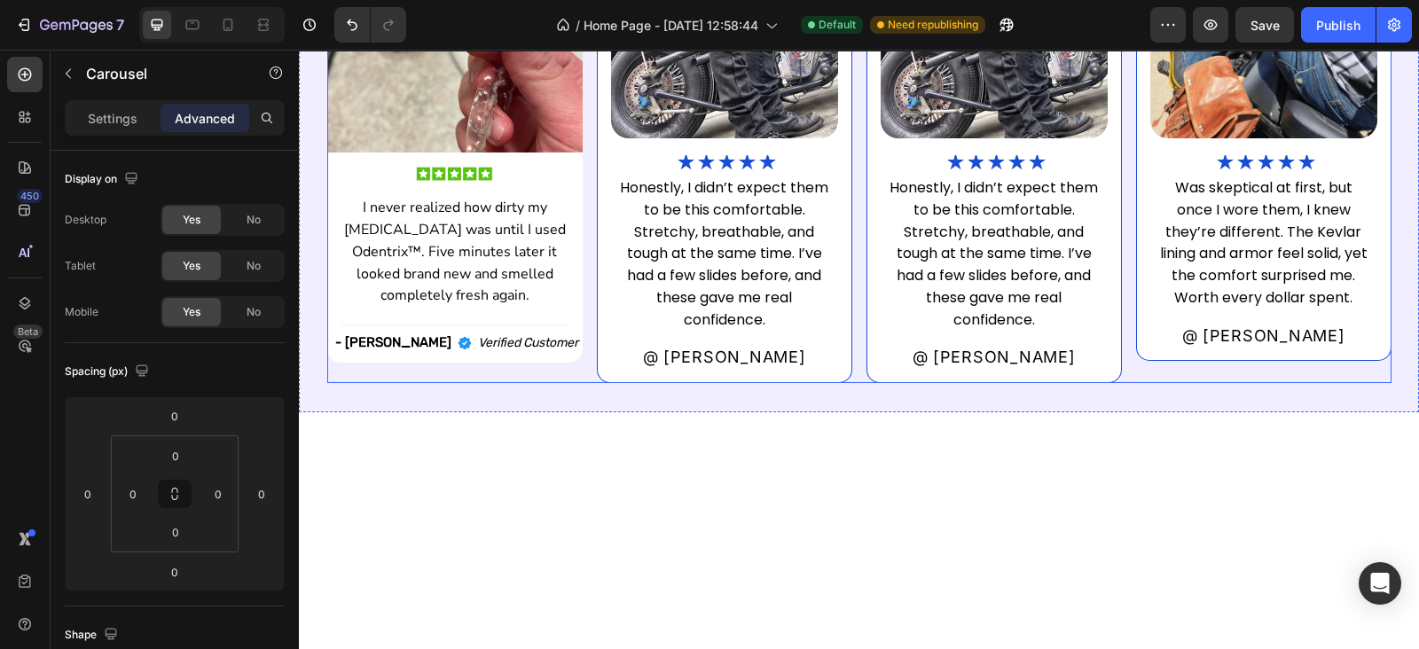
click at [560, 379] on div "Image Image I never realized how dirty my retainer was until I used Odentrix™. …" at bounding box center [454, 140] width 255 height 486
click at [395, 348] on p "- Nathan S." at bounding box center [393, 343] width 116 height 18
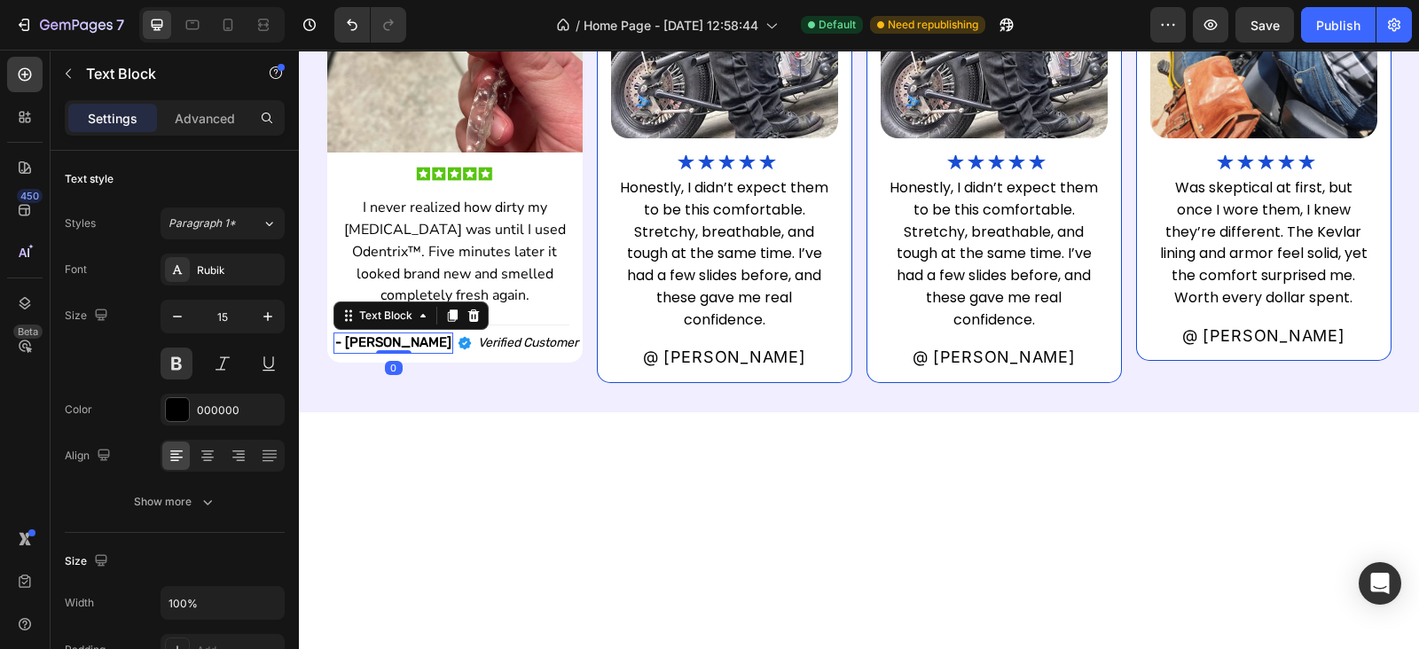
click at [395, 350] on div at bounding box center [393, 352] width 35 height 4
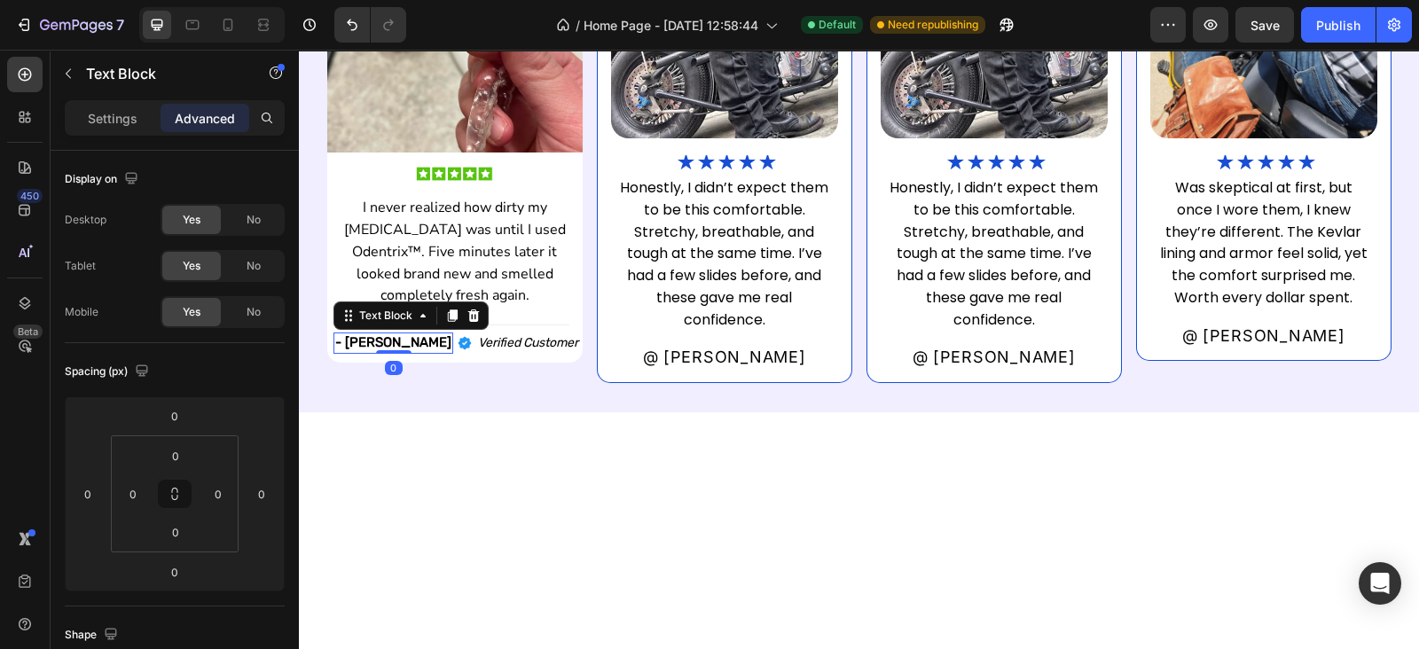
click at [395, 350] on div at bounding box center [393, 352] width 35 height 4
click at [395, 342] on p "- Nathan S." at bounding box center [393, 343] width 116 height 18
click at [121, 133] on div "Settings Advanced" at bounding box center [175, 117] width 220 height 35
click at [114, 123] on p "Settings" at bounding box center [113, 118] width 50 height 19
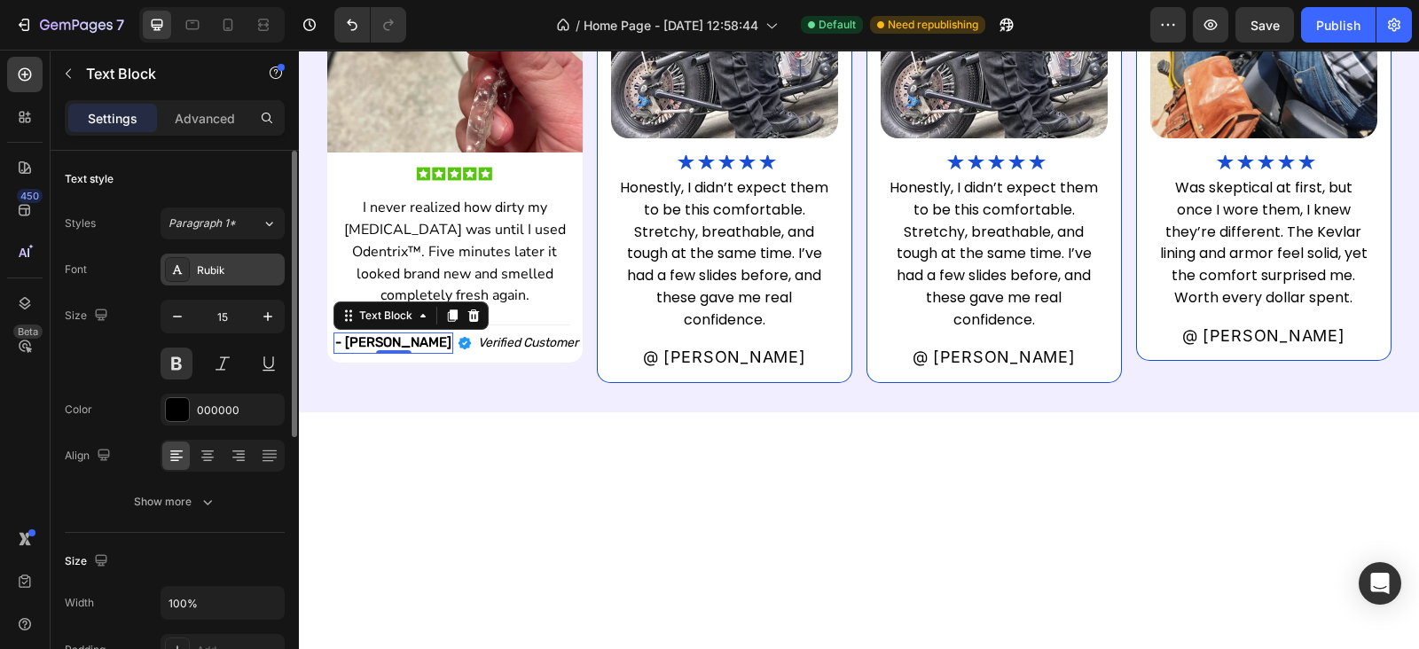
click at [219, 277] on div "Rubik" at bounding box center [222, 270] width 124 height 32
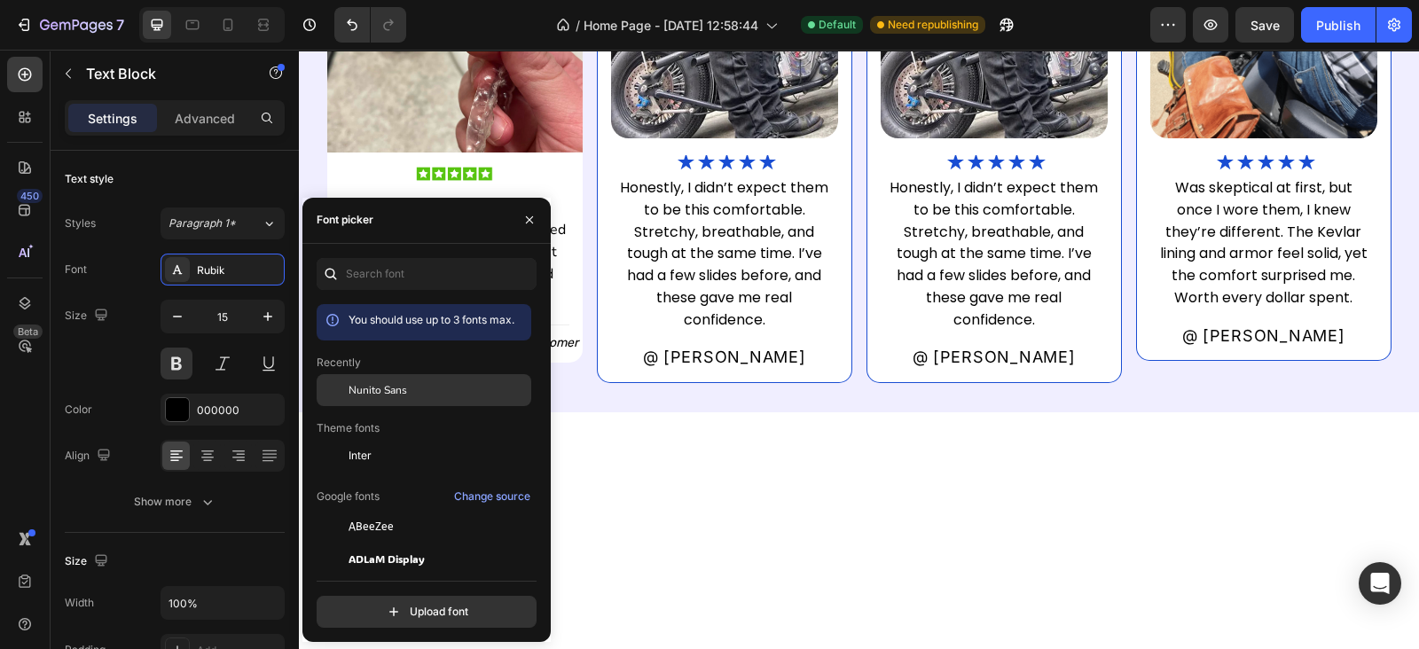
click at [390, 392] on span "Nunito Sans" at bounding box center [377, 390] width 59 height 16
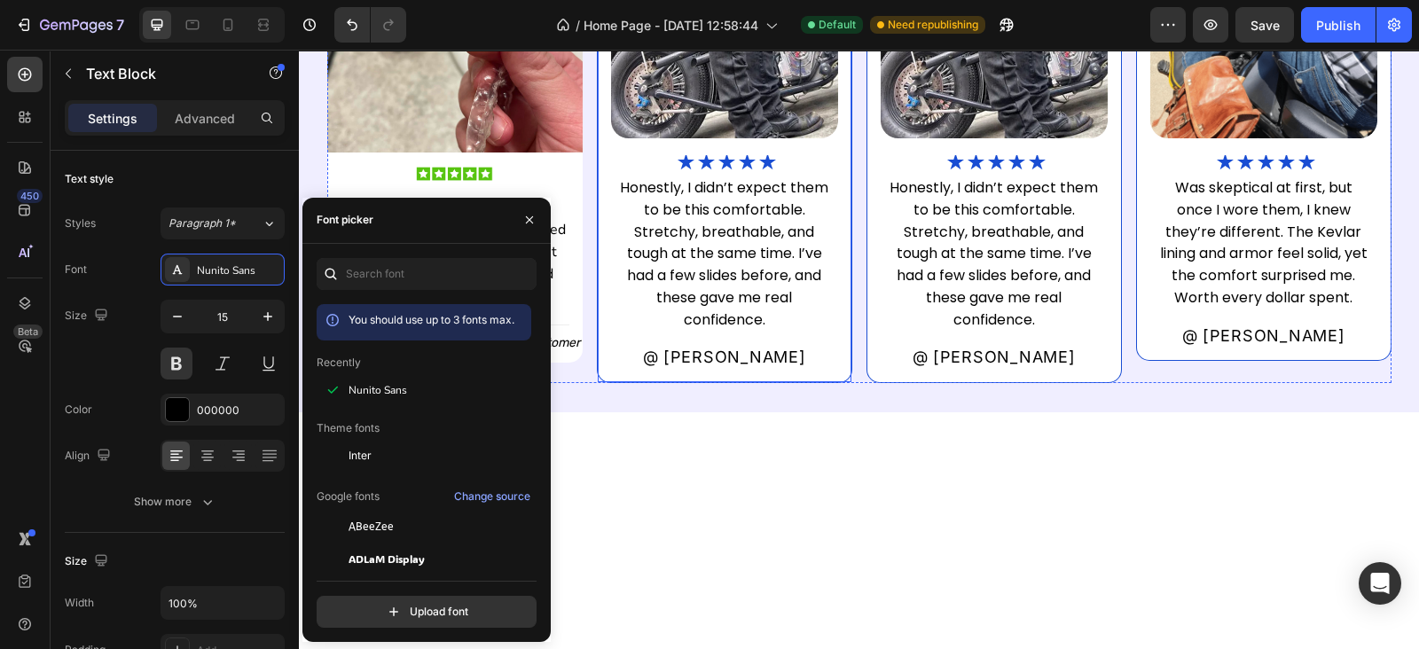
click at [603, 369] on div "Image ★★★★★ Heading Honestly, I didn’t expect them to be this comfortable. Stre…" at bounding box center [724, 140] width 255 height 486
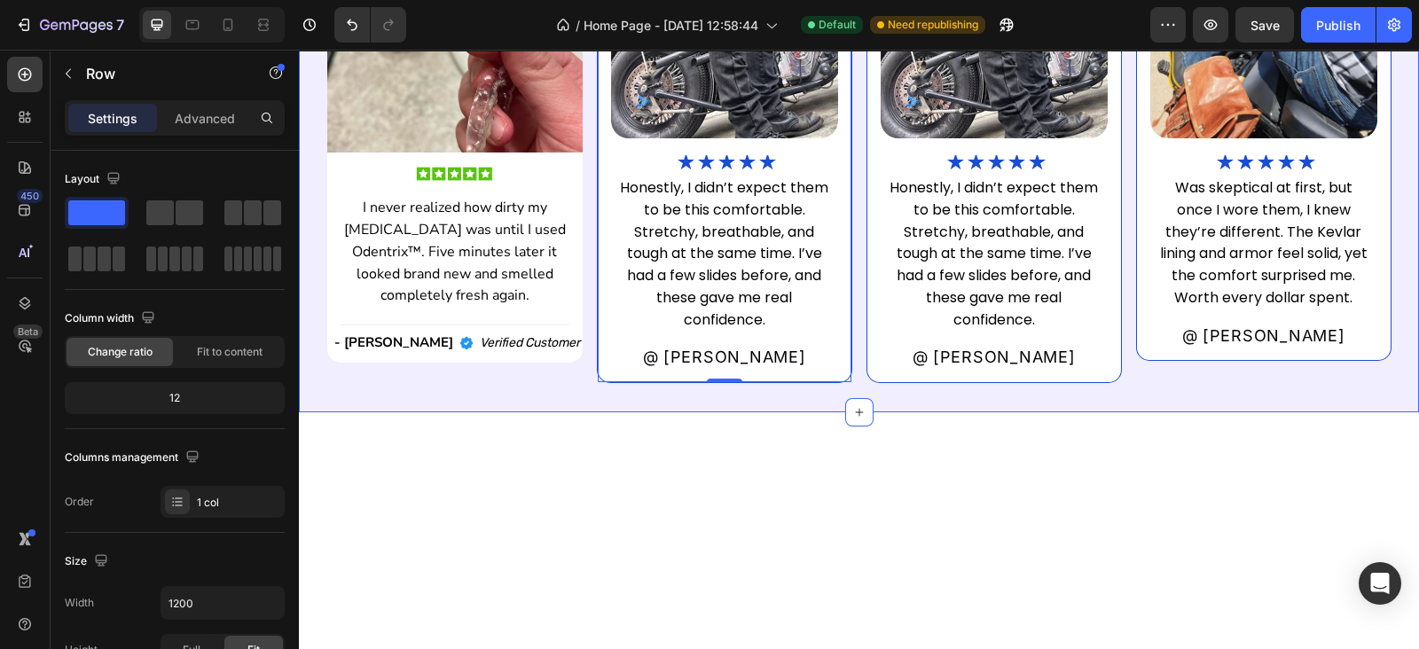
click at [564, 390] on div "what some of our customers have said. Heading Image Image I never realized how …" at bounding box center [859, 101] width 1120 height 621
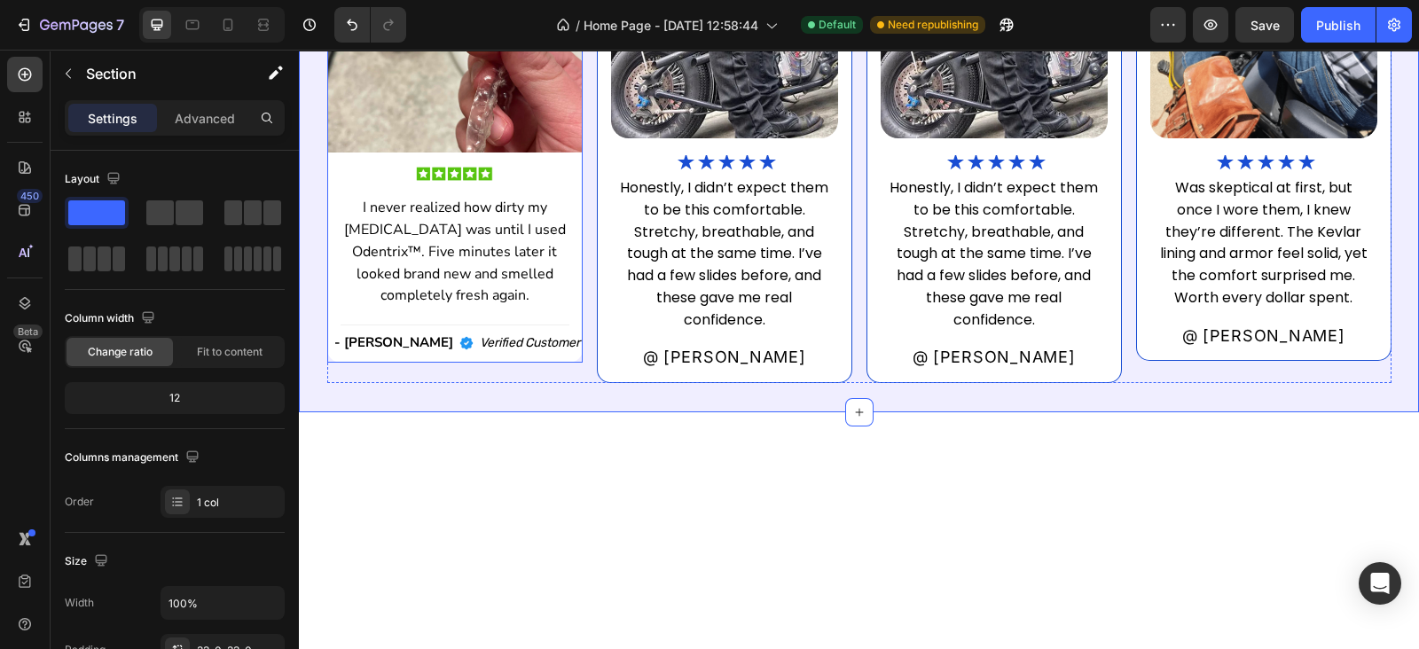
click at [517, 347] on p "Verified Customer" at bounding box center [530, 343] width 100 height 16
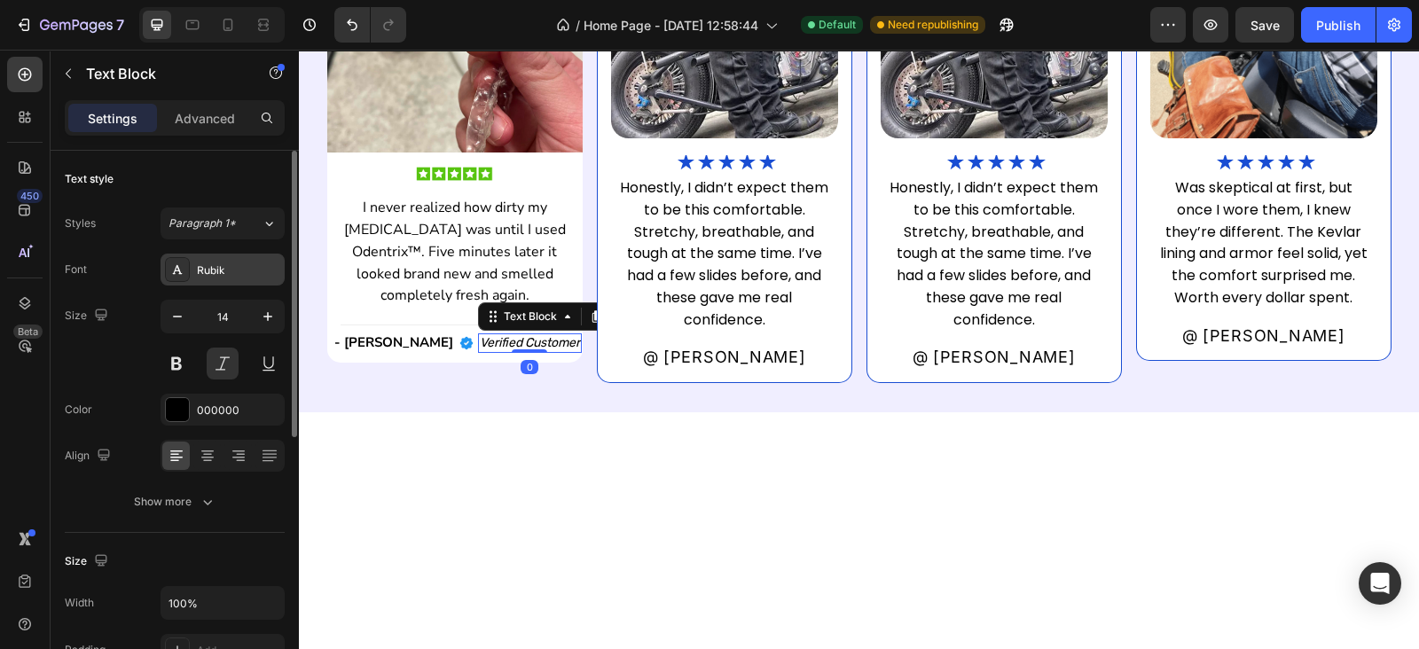
click at [228, 272] on div "Rubik" at bounding box center [238, 270] width 83 height 16
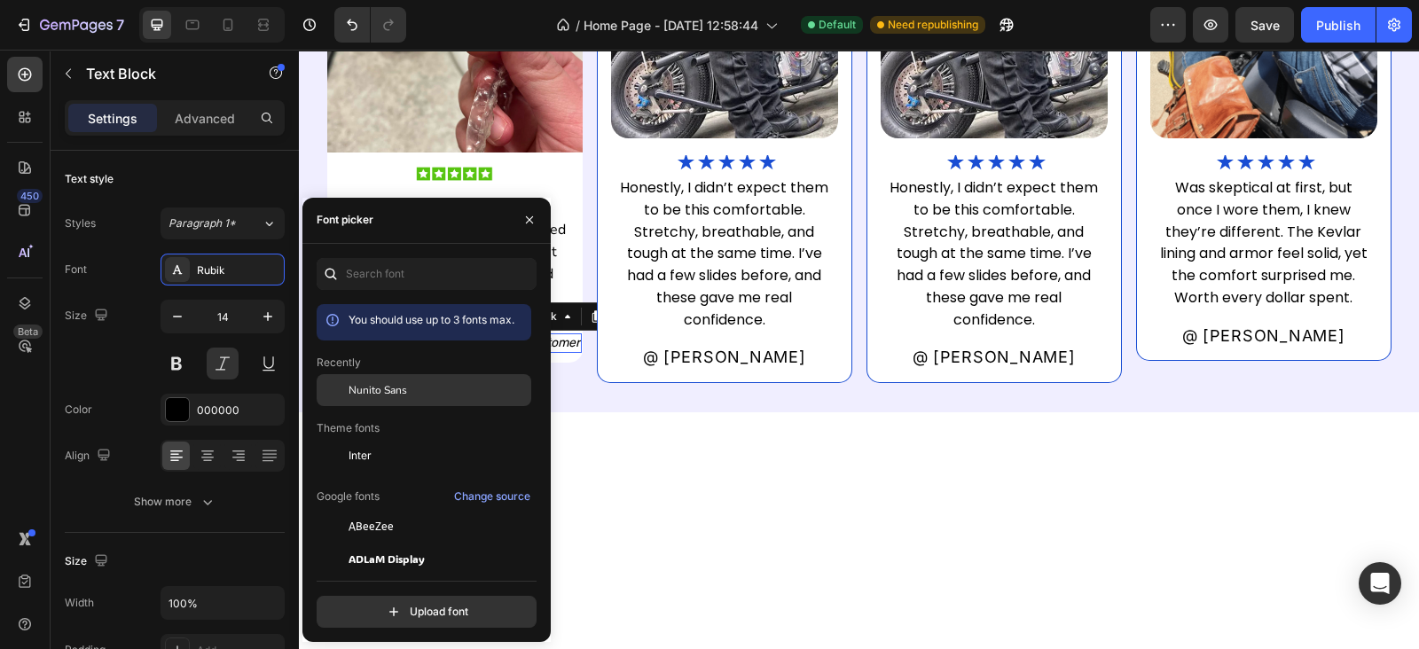
click at [363, 387] on span "Nunito Sans" at bounding box center [377, 390] width 59 height 16
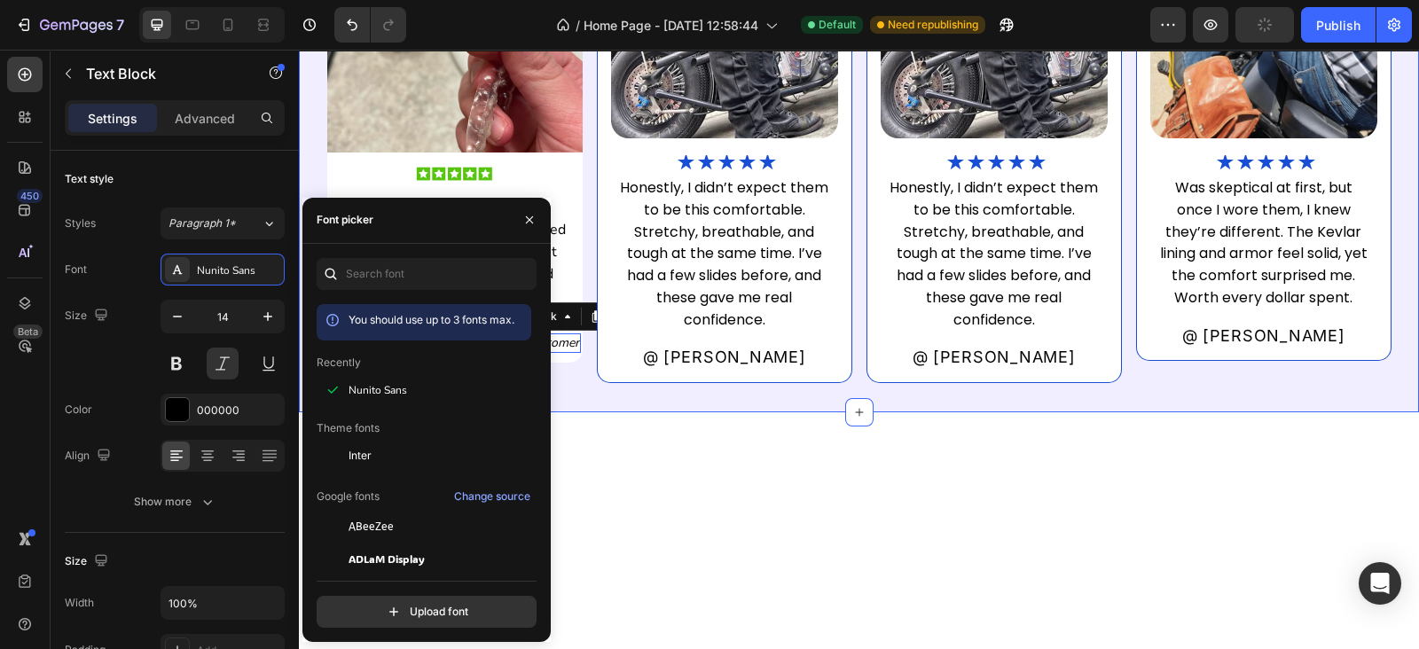
click at [586, 400] on div "what some of our customers have said. Heading Image Image I never realized how …" at bounding box center [859, 101] width 1120 height 621
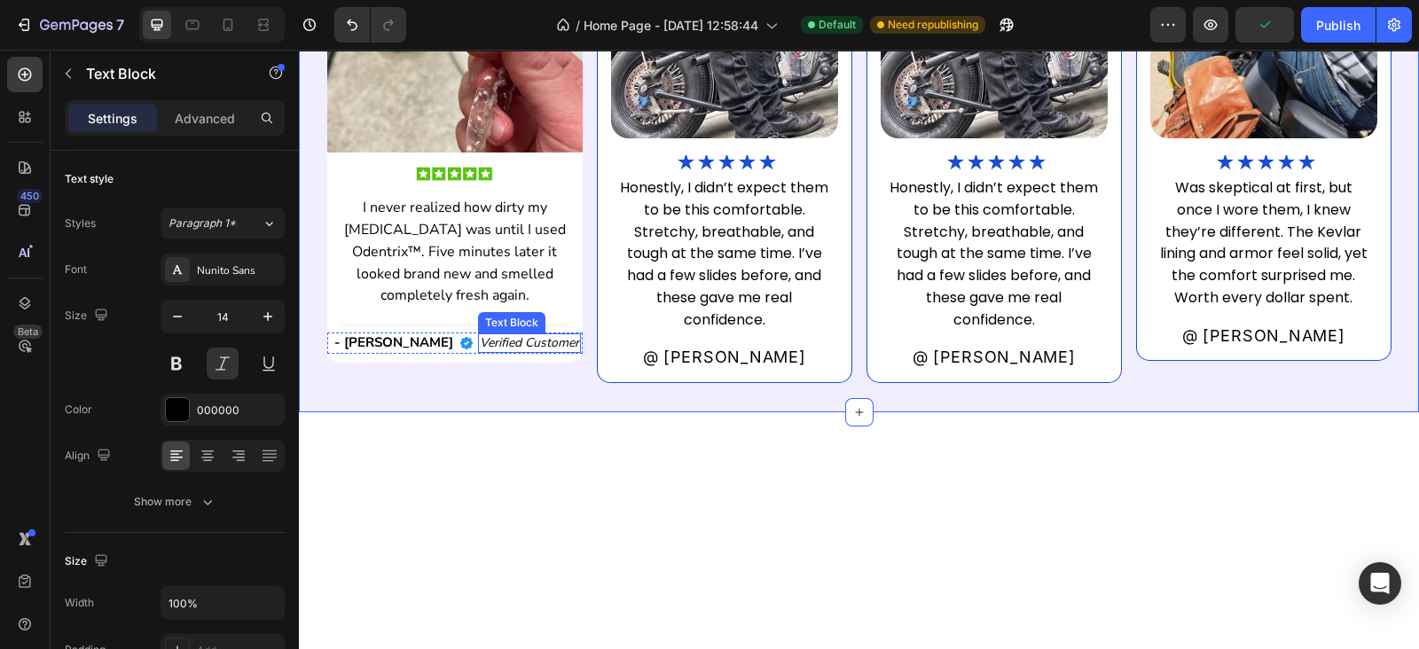
click at [506, 341] on p "Verified Customer" at bounding box center [529, 343] width 99 height 16
click at [449, 399] on div "what some of our customers have said. Heading Image Image I never realized how …" at bounding box center [859, 101] width 1120 height 621
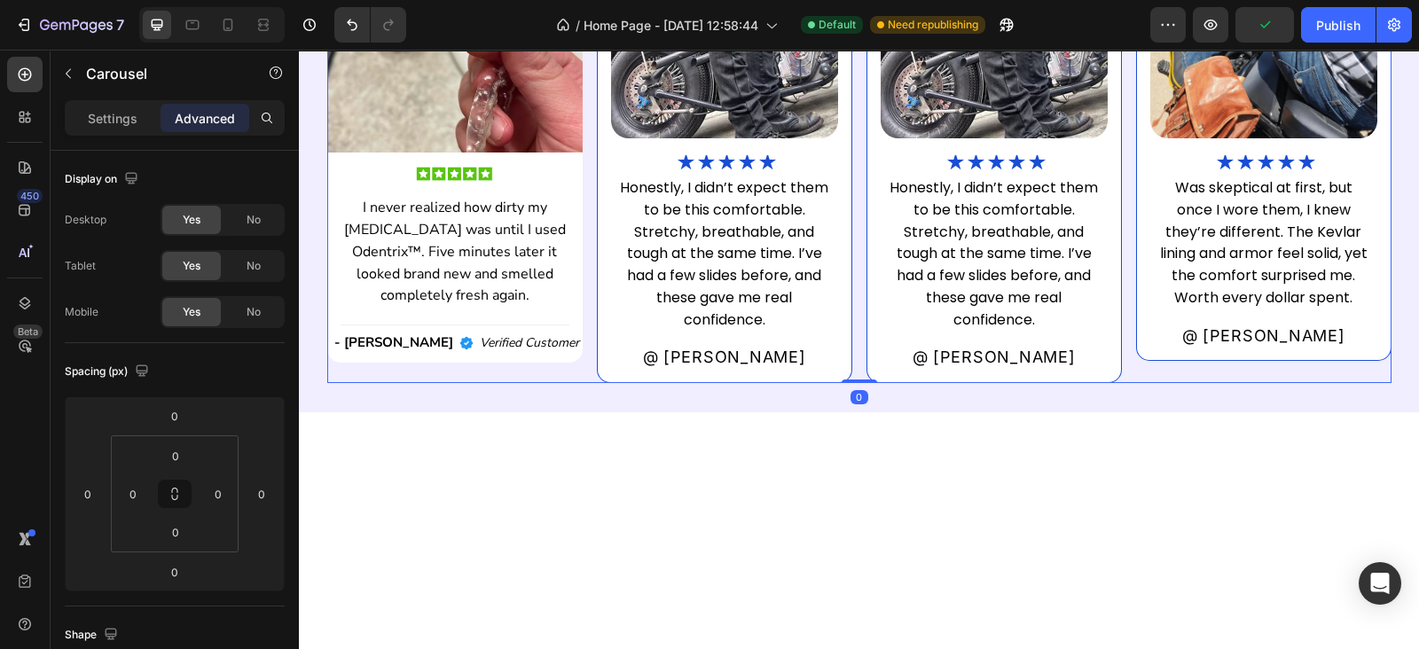
click at [577, 356] on div "Image Image I never realized how dirty my retainer was until I used Odentrix™. …" at bounding box center [859, 140] width 1064 height 486
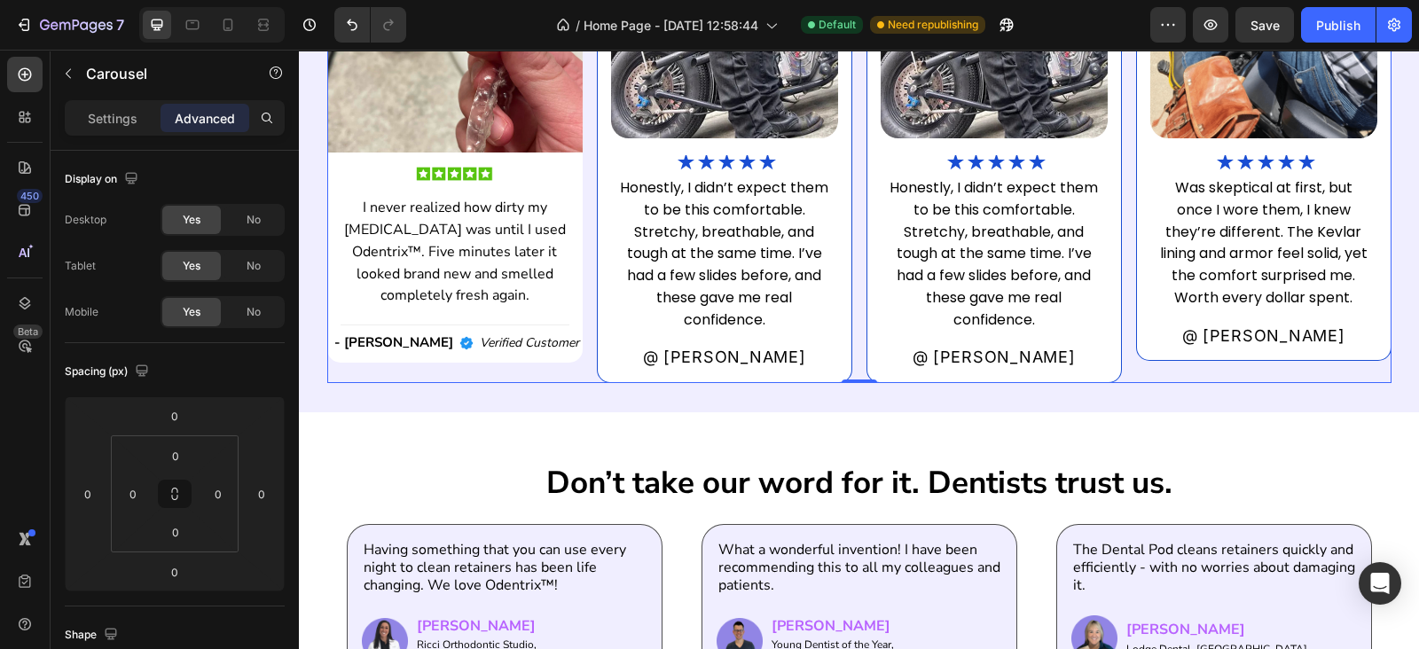
click at [577, 356] on div "Image Image I never realized how dirty my retainer was until I used Odentrix™. …" at bounding box center [859, 140] width 1064 height 486
click at [96, 122] on p "Settings" at bounding box center [113, 118] width 50 height 19
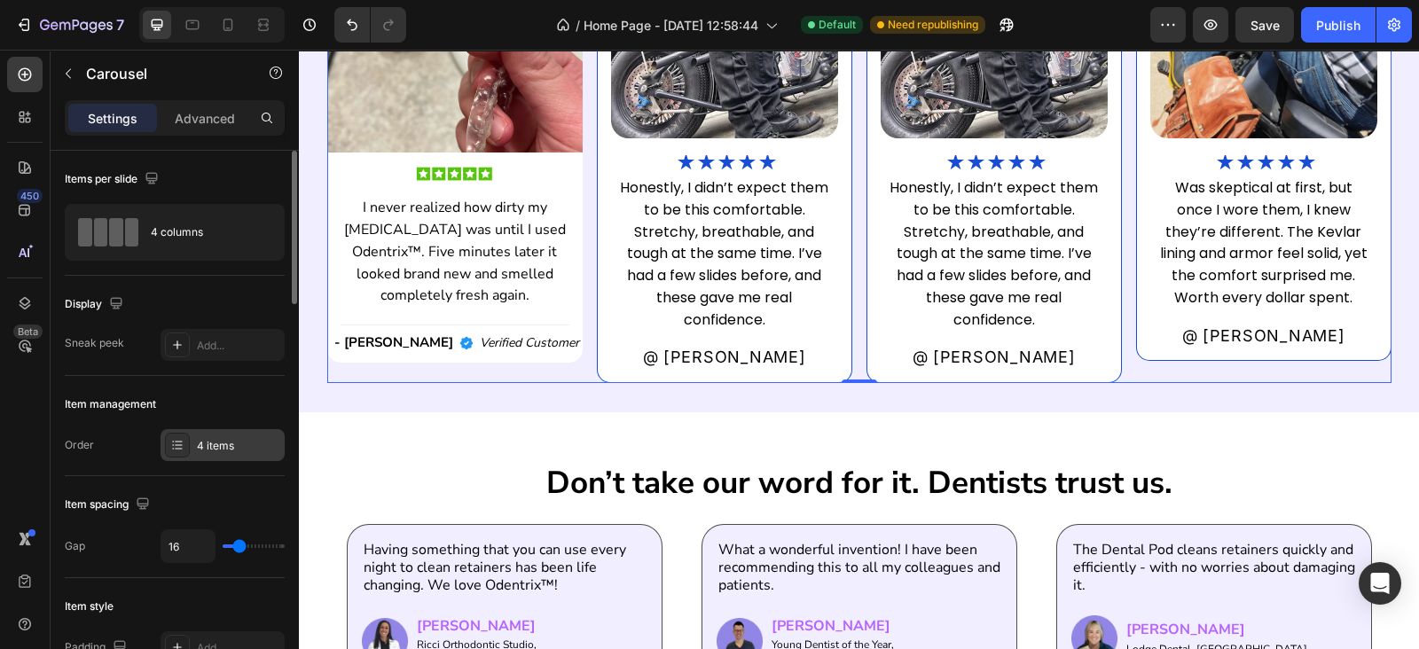
click at [226, 441] on div "4 items" at bounding box center [238, 446] width 83 height 16
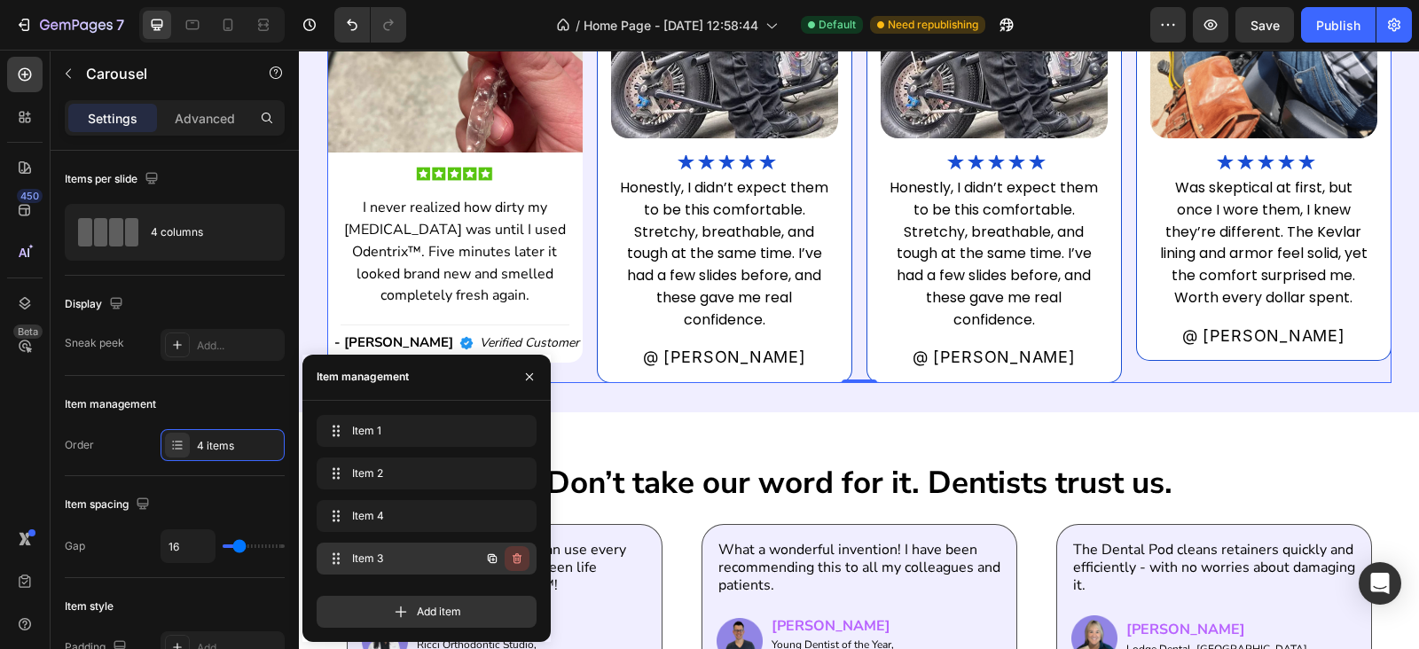
click at [516, 557] on icon "button" at bounding box center [517, 558] width 14 height 14
click at [516, 557] on div "Delete" at bounding box center [505, 559] width 33 height 16
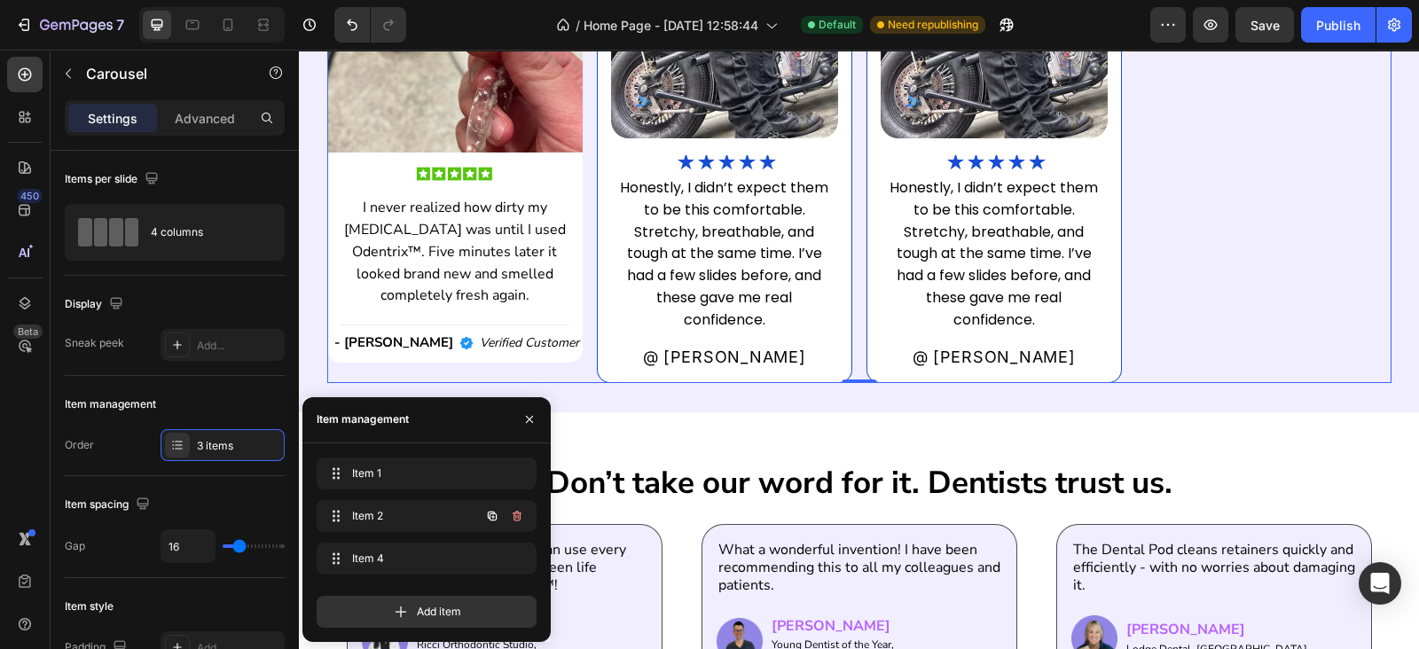
click at [515, 517] on icon "button" at bounding box center [515, 516] width 1 height 4
click at [515, 517] on div "Delete" at bounding box center [505, 516] width 33 height 16
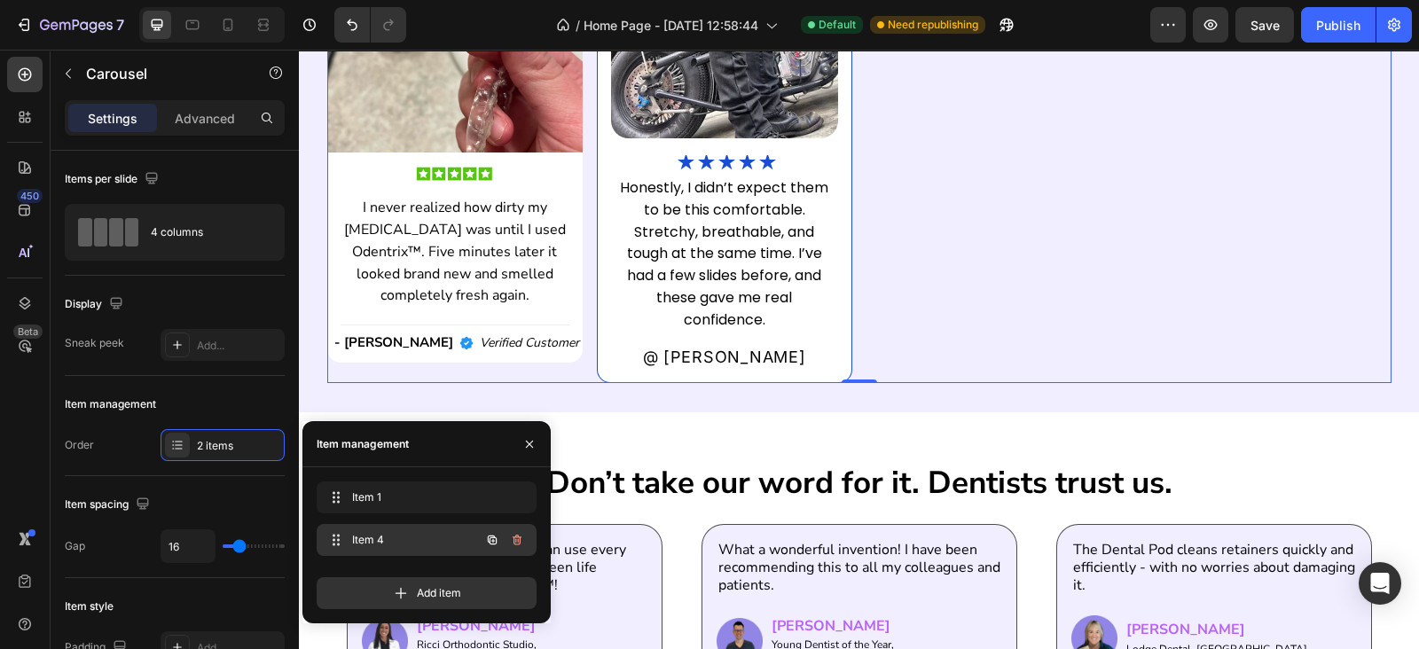
click at [518, 546] on icon "button" at bounding box center [517, 540] width 14 height 14
click at [516, 538] on div "Delete" at bounding box center [505, 540] width 33 height 16
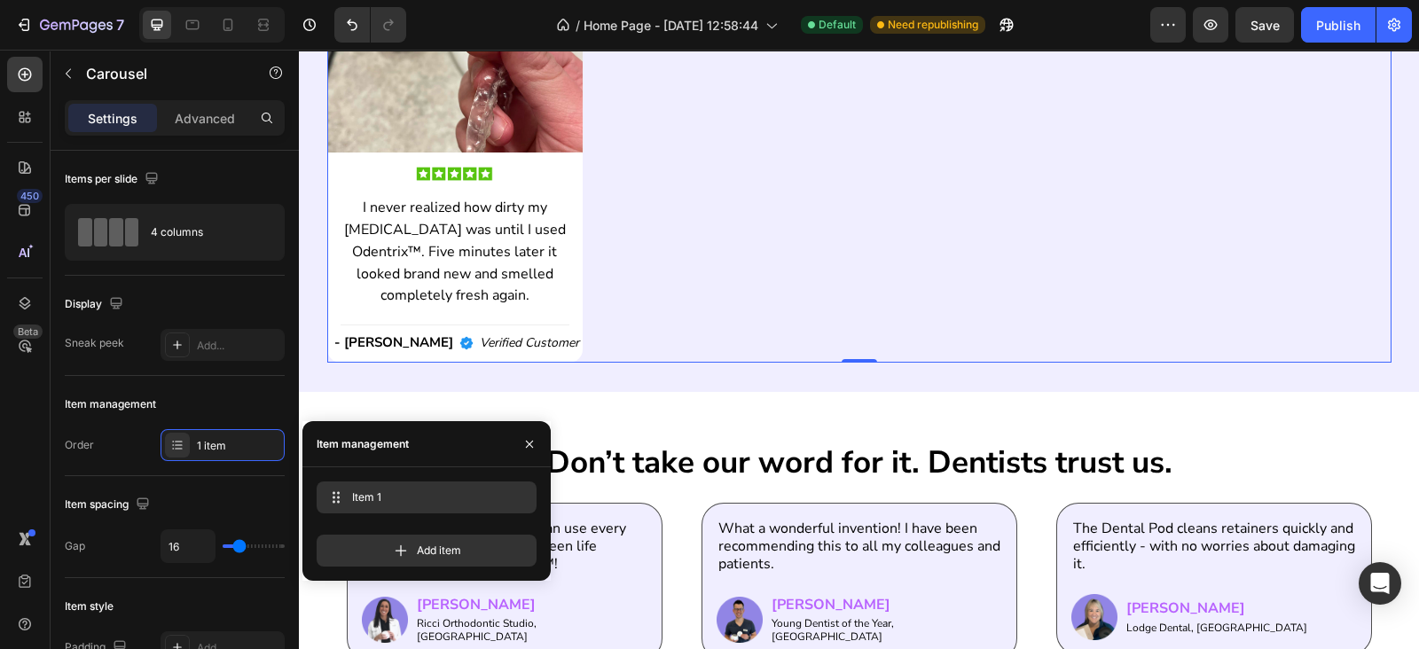
scroll to position [2287, 0]
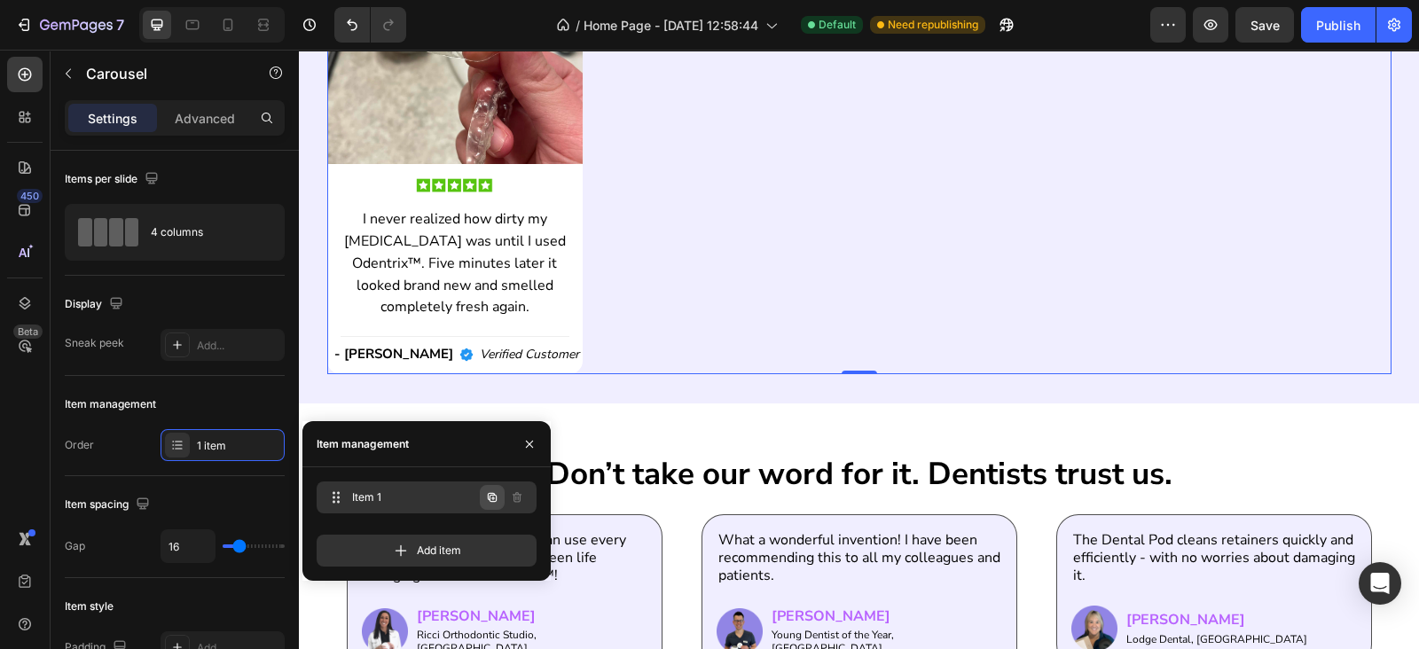
click at [488, 491] on icon "button" at bounding box center [492, 497] width 14 height 14
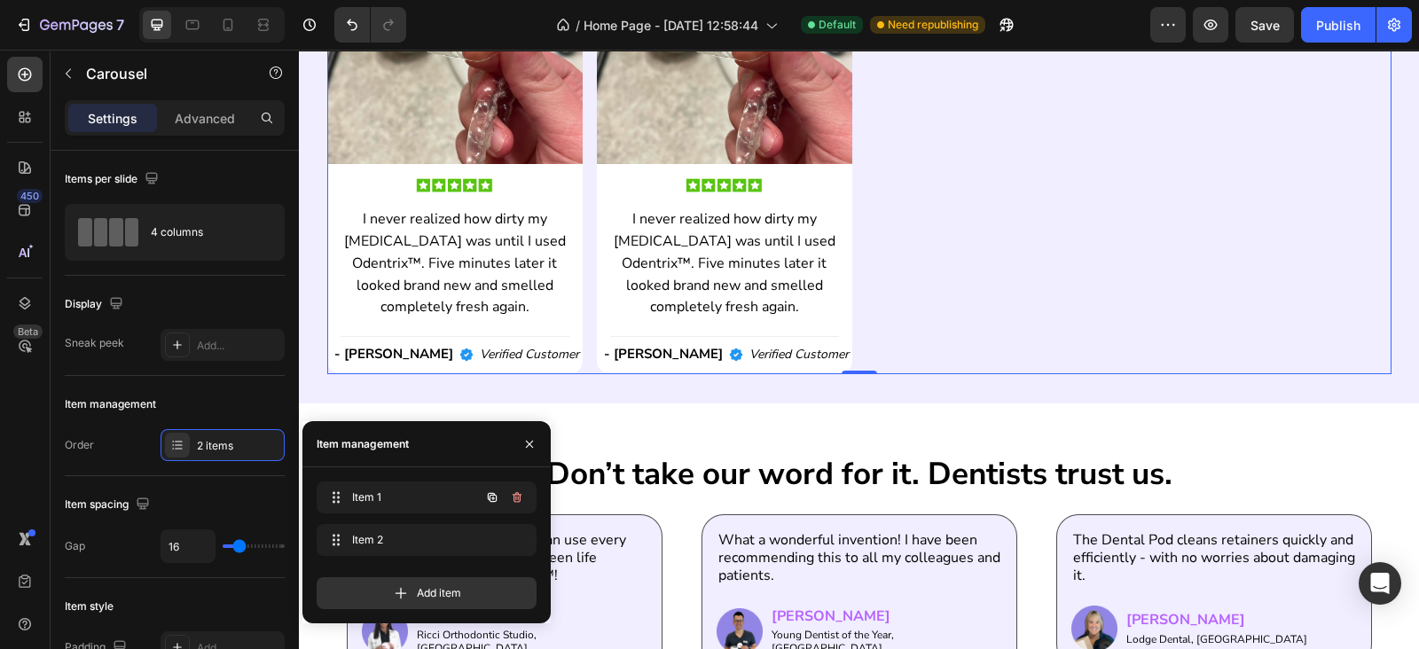
click at [488, 491] on icon "button" at bounding box center [492, 497] width 14 height 14
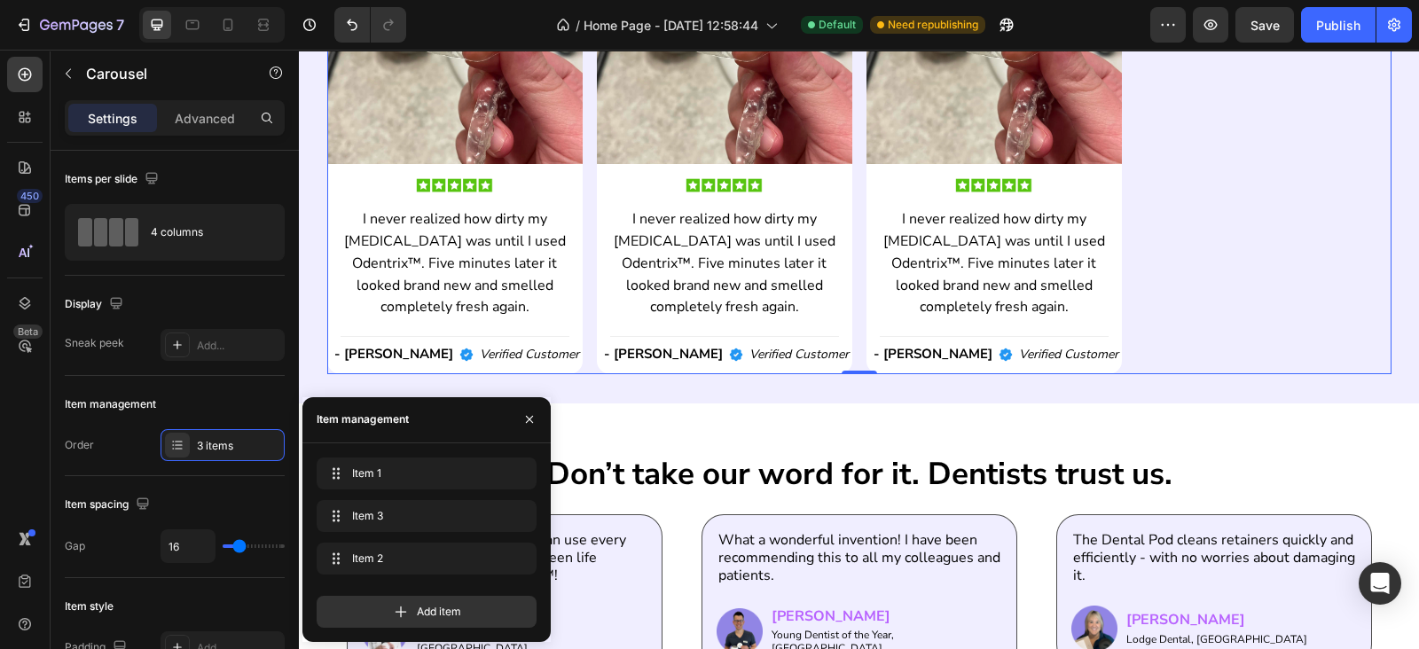
click at [488, 491] on div "Item 1 Item 1" at bounding box center [427, 476] width 220 height 39
click at [488, 506] on button "button" at bounding box center [492, 516] width 25 height 25
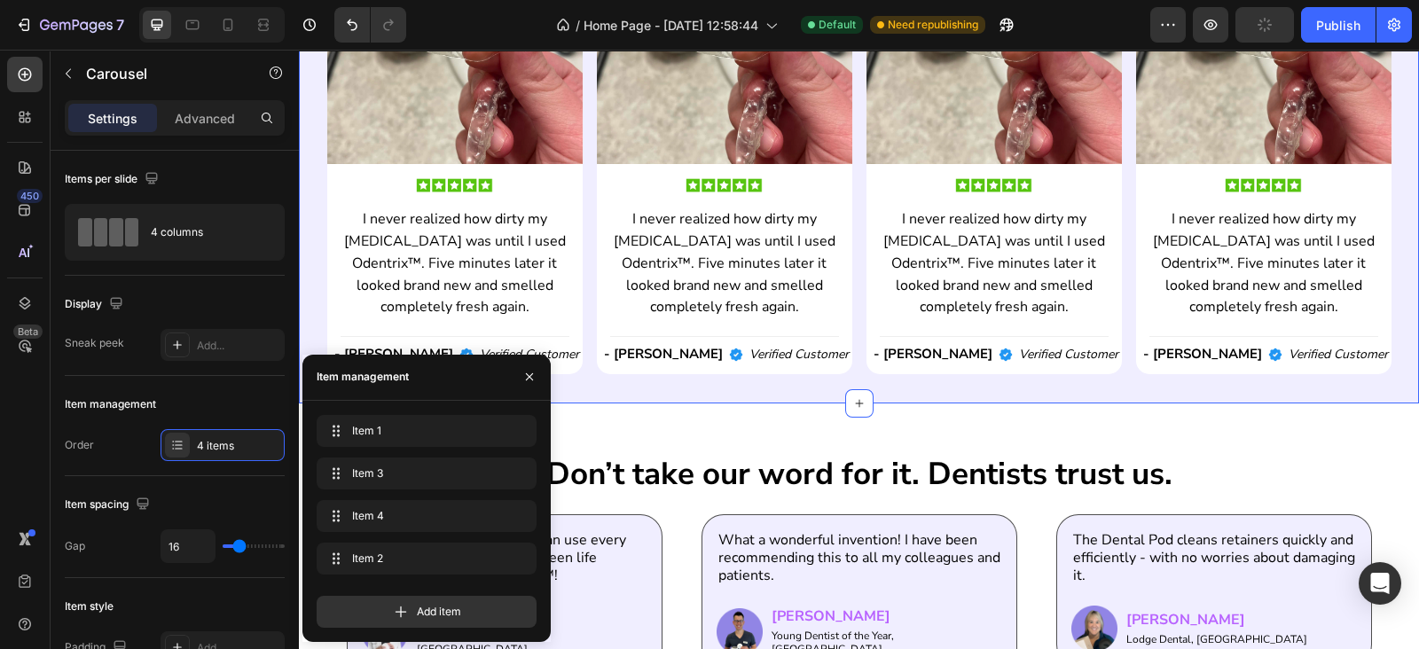
click at [938, 388] on div "what some of our customers have said. Heading Image Image I never realized how …" at bounding box center [859, 102] width 1120 height 600
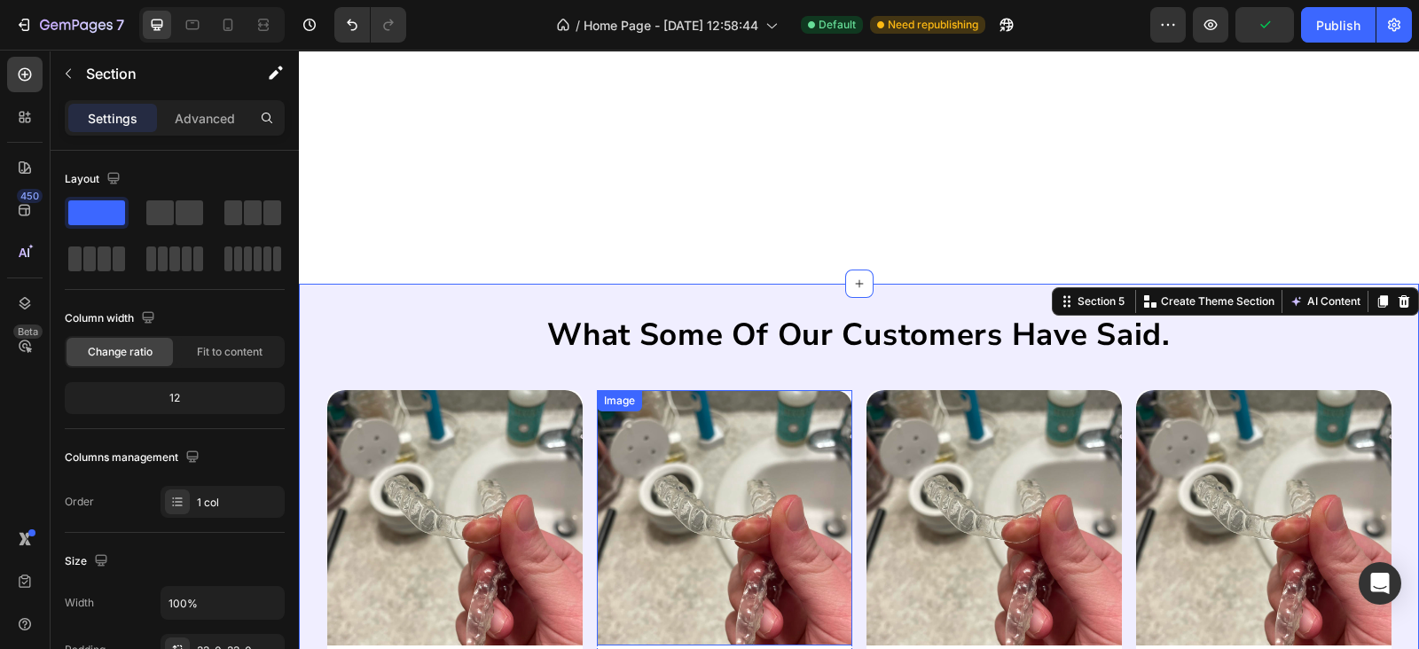
scroll to position [1770, 0]
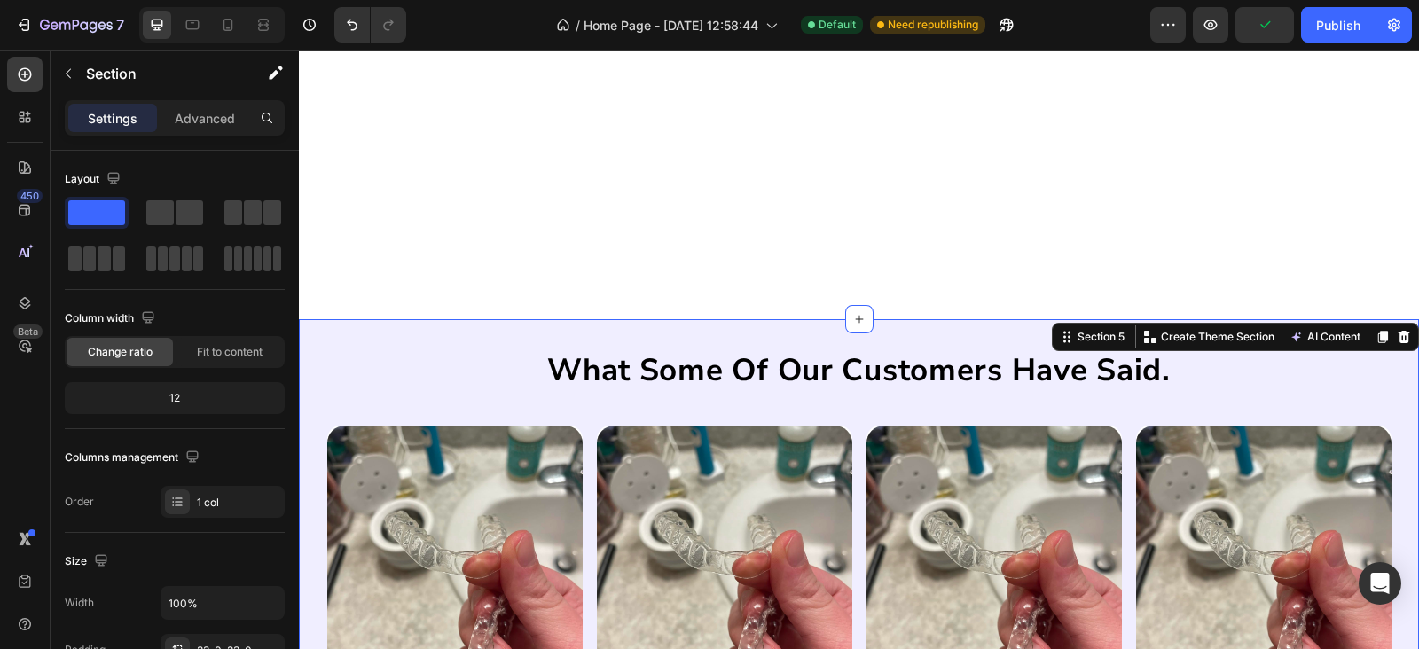
click at [826, 339] on div "what some of our customers have said. Heading Image Image I never realized how …" at bounding box center [859, 619] width 1120 height 600
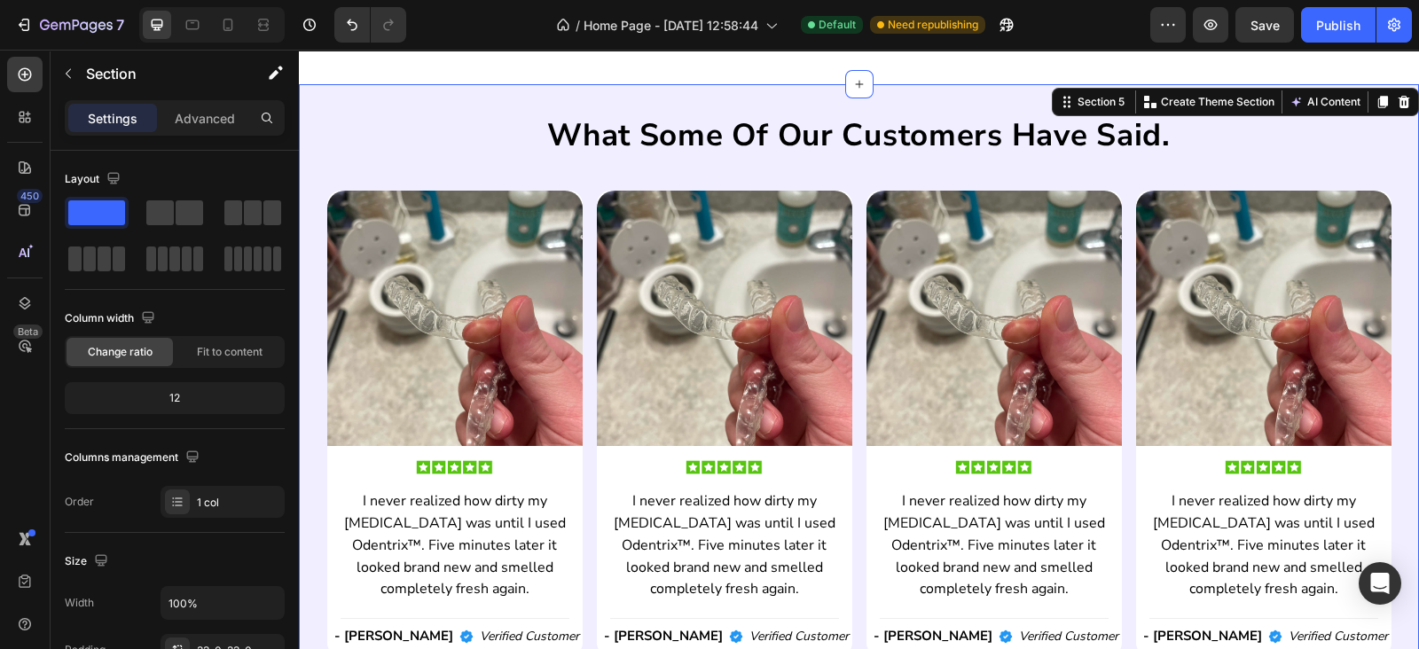
scroll to position [2287, 0]
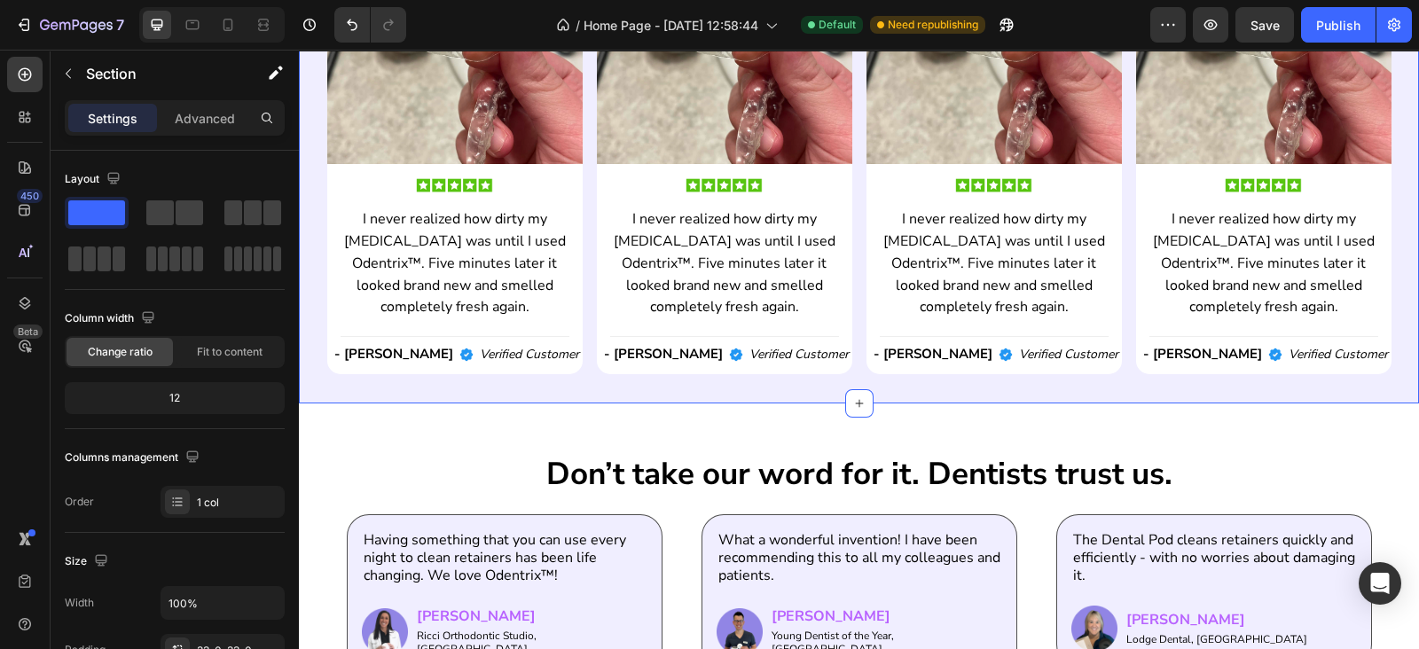
click at [679, 298] on p "I never realized how dirty my retainer was until I used Odentrix™. Five minutes…" at bounding box center [724, 263] width 225 height 110
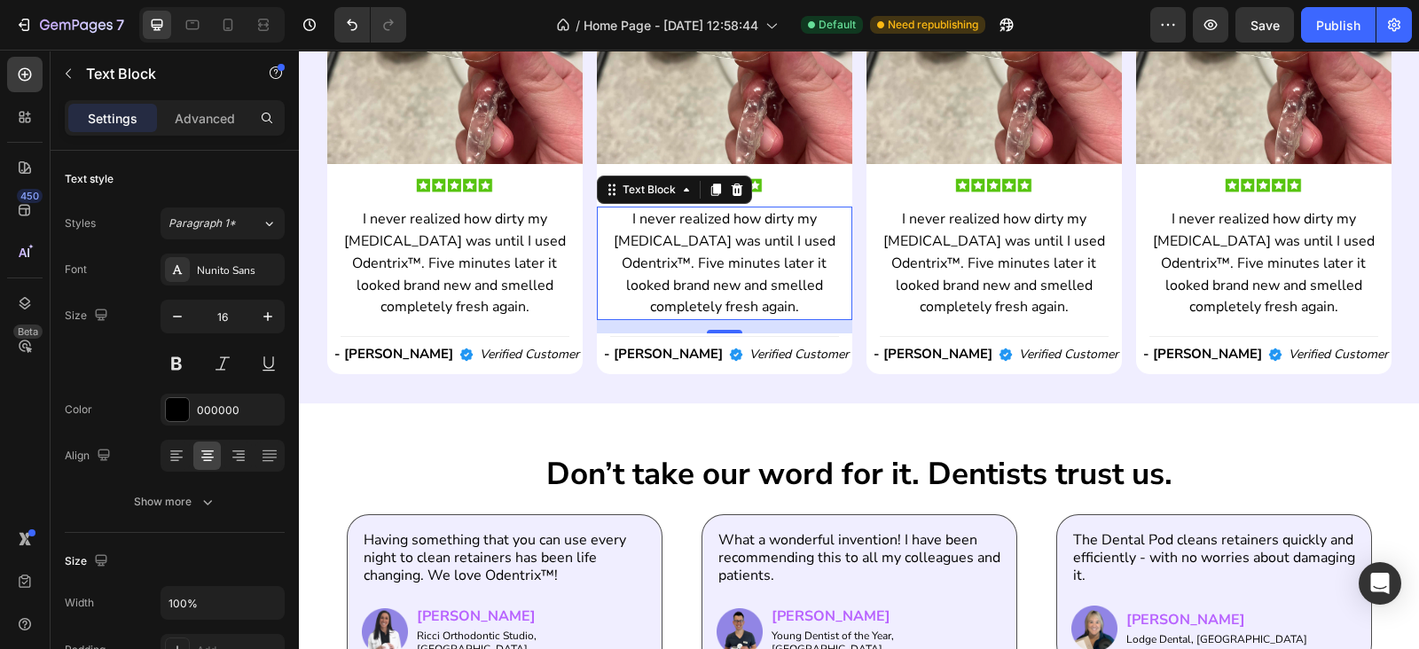
click at [679, 298] on p "I never realized how dirty my retainer was until I used Odentrix™. Five minutes…" at bounding box center [724, 263] width 225 height 110
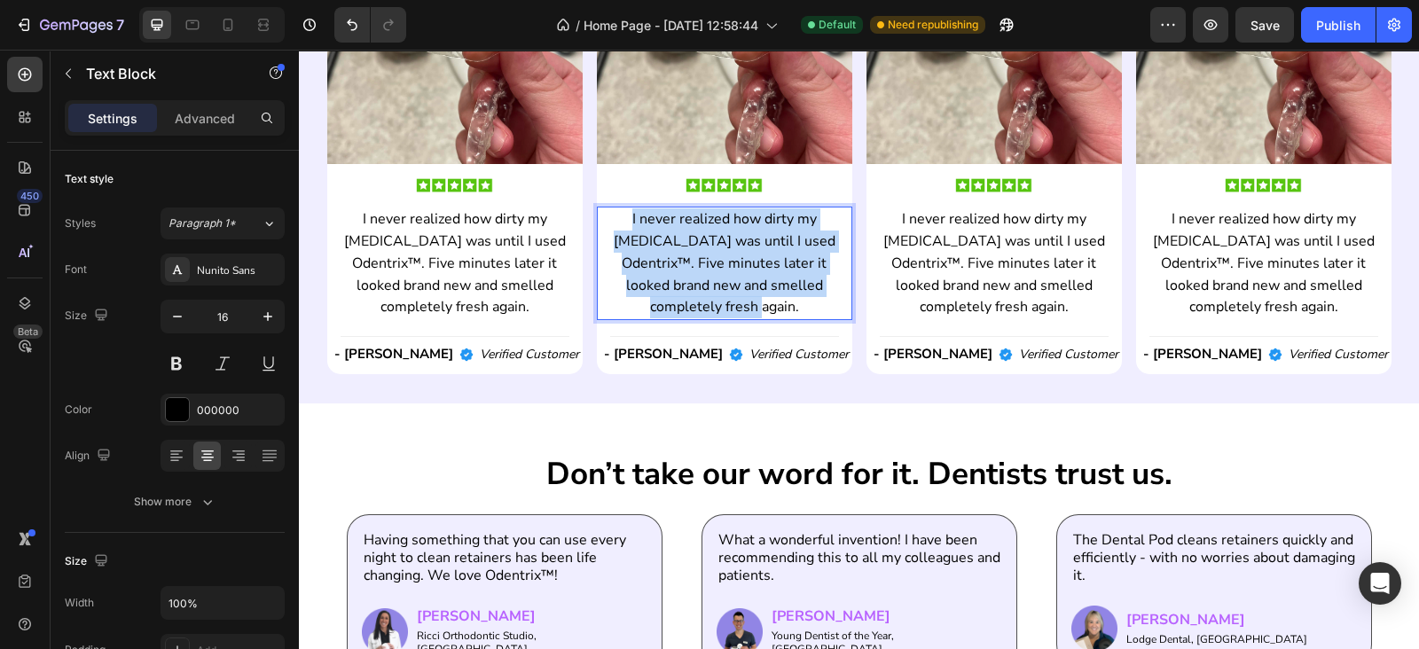
click at [679, 298] on p "I never realized how dirty my retainer was until I used Odentrix™. Five minutes…" at bounding box center [724, 263] width 225 height 110
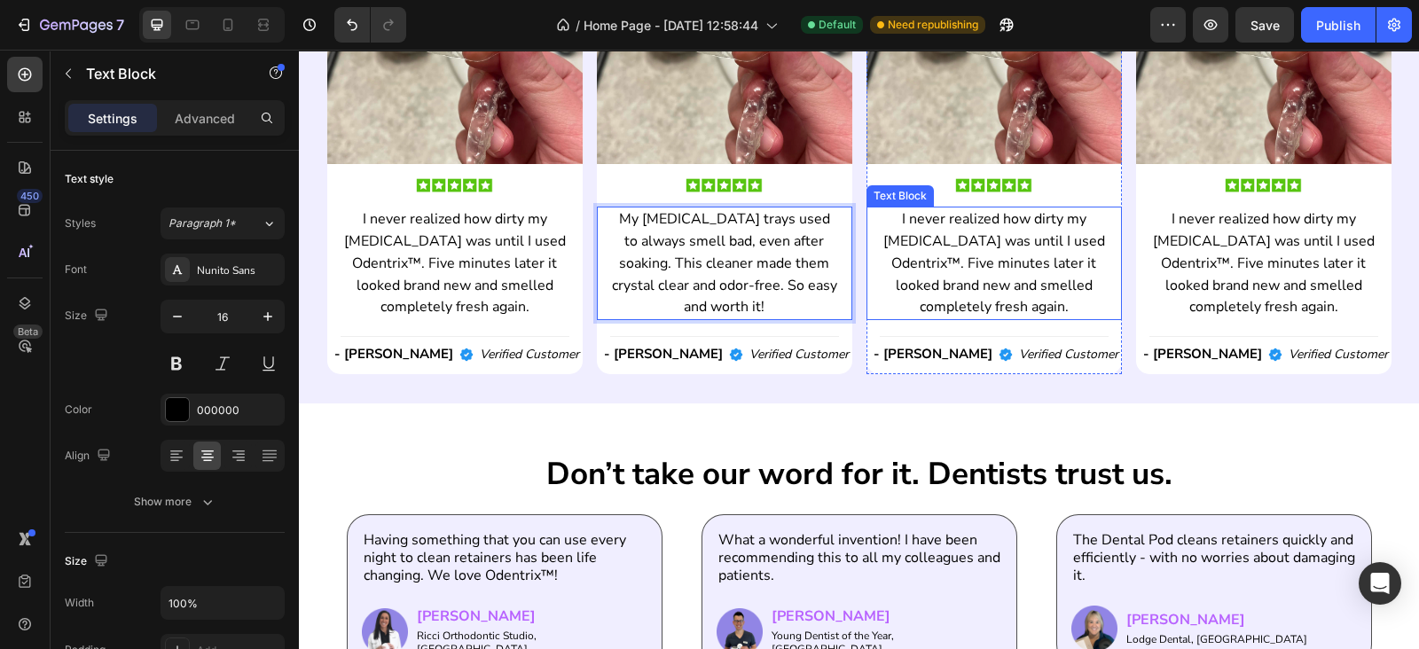
click at [1006, 233] on p "I never realized how dirty my retainer was until I used Odentrix™. Five minutes…" at bounding box center [993, 263] width 225 height 110
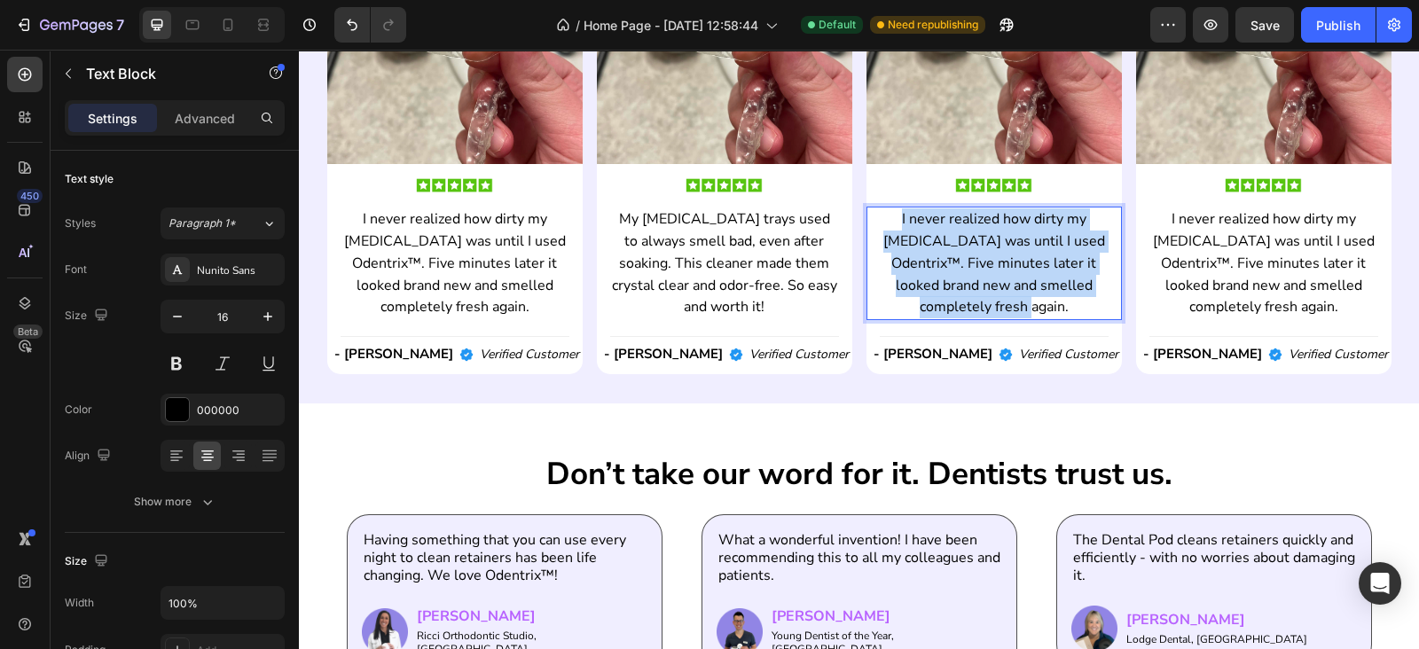
click at [1006, 233] on p "I never realized how dirty my retainer was until I used Odentrix™. Five minutes…" at bounding box center [993, 263] width 225 height 110
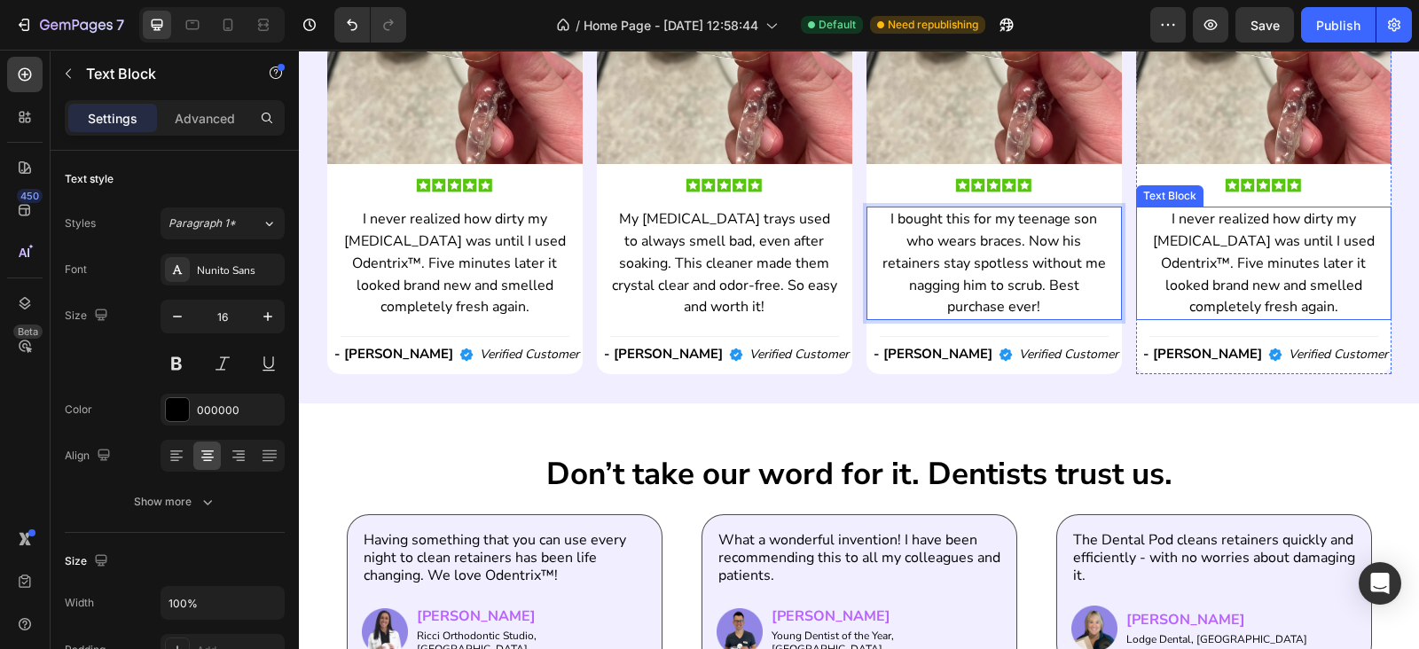
click at [1163, 279] on p "I never realized how dirty my retainer was until I used Odentrix™. Five minutes…" at bounding box center [1263, 263] width 225 height 110
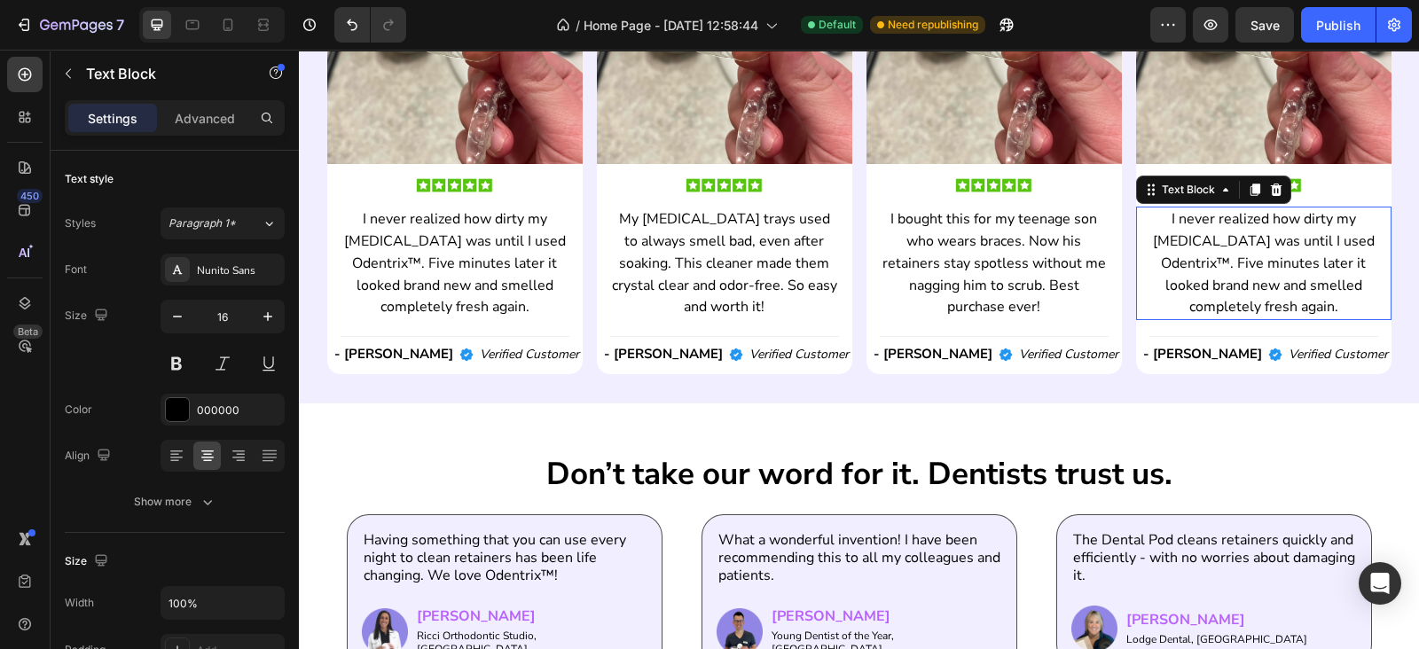
click at [1163, 279] on p "I never realized how dirty my retainer was until I used Odentrix™. Five minutes…" at bounding box center [1263, 263] width 225 height 110
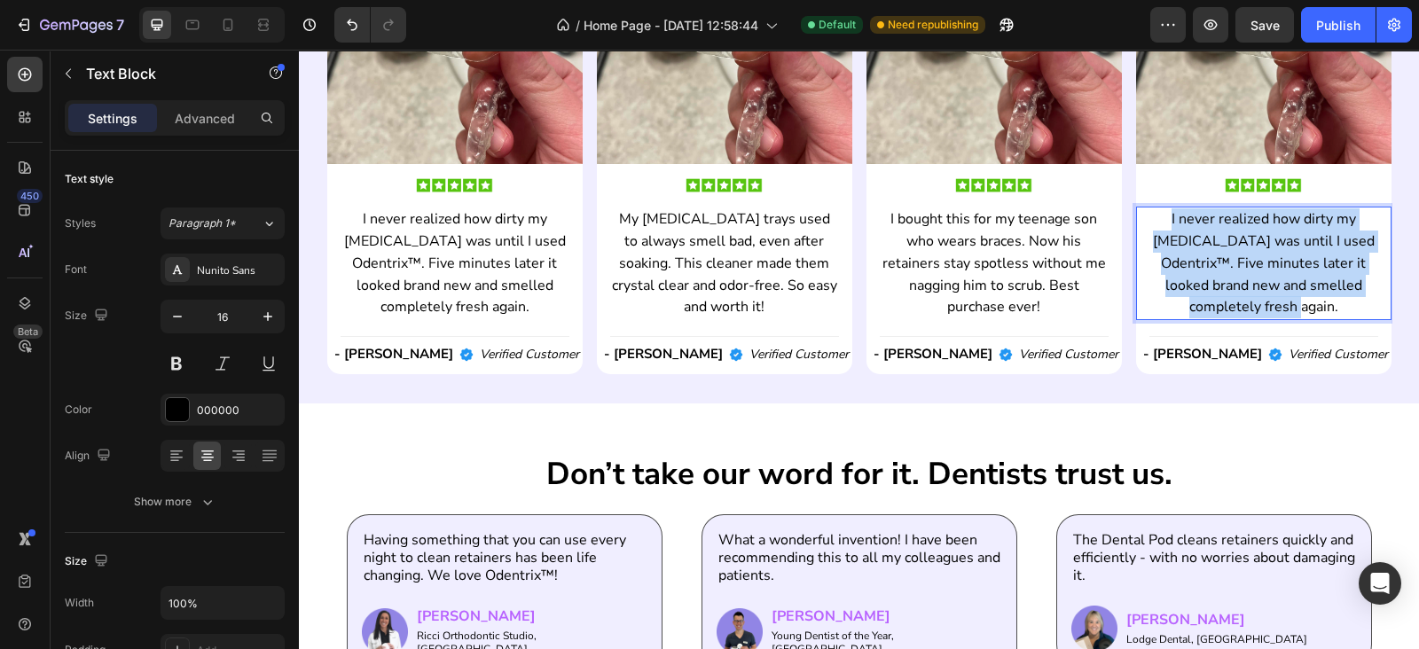
click at [1163, 279] on p "I never realized how dirty my retainer was until I used Odentrix™. Five minutes…" at bounding box center [1263, 263] width 225 height 110
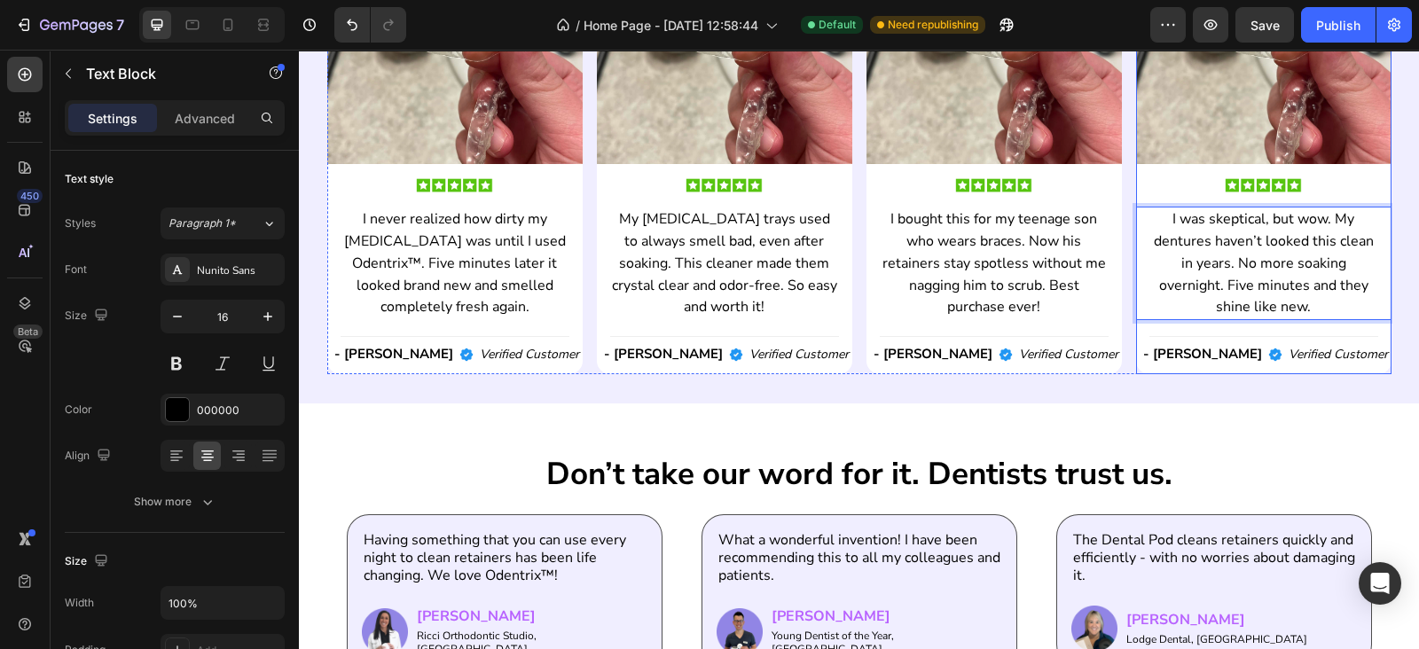
click at [1210, 352] on p "- Emie A." at bounding box center [1202, 355] width 119 height 18
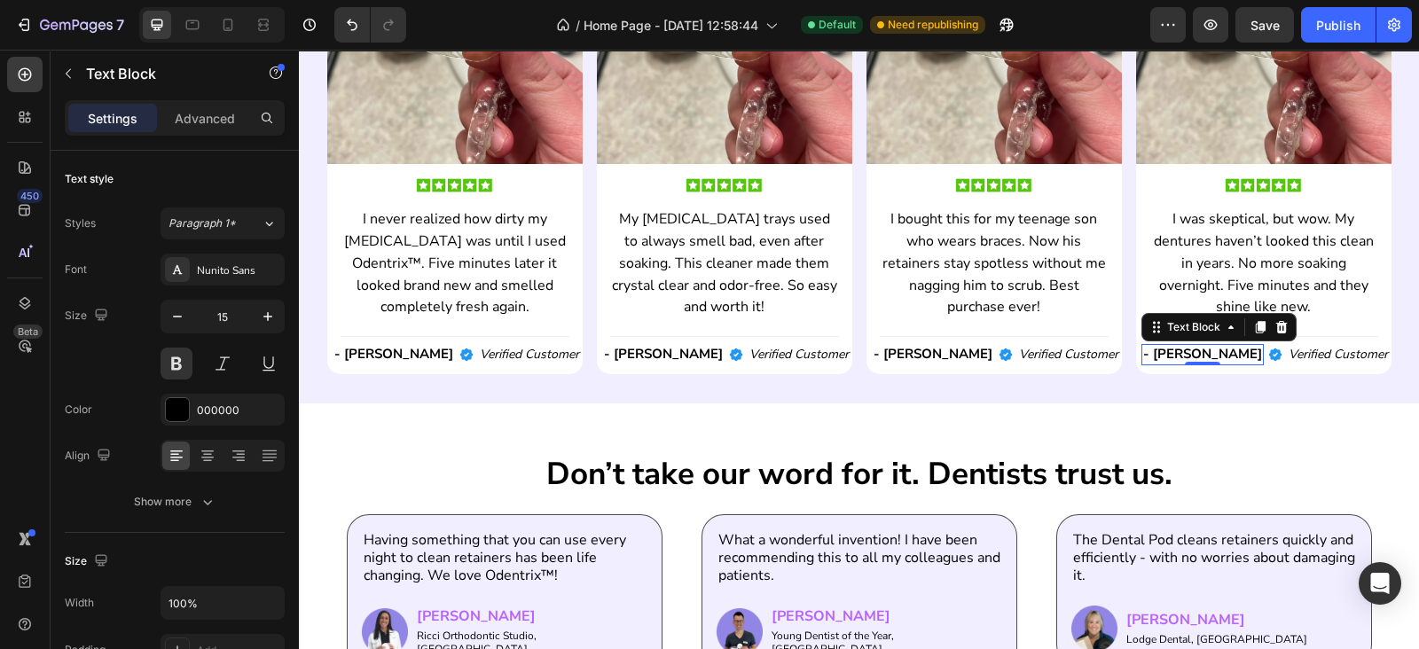
click at [1210, 352] on p "- Emie A." at bounding box center [1202, 355] width 119 height 18
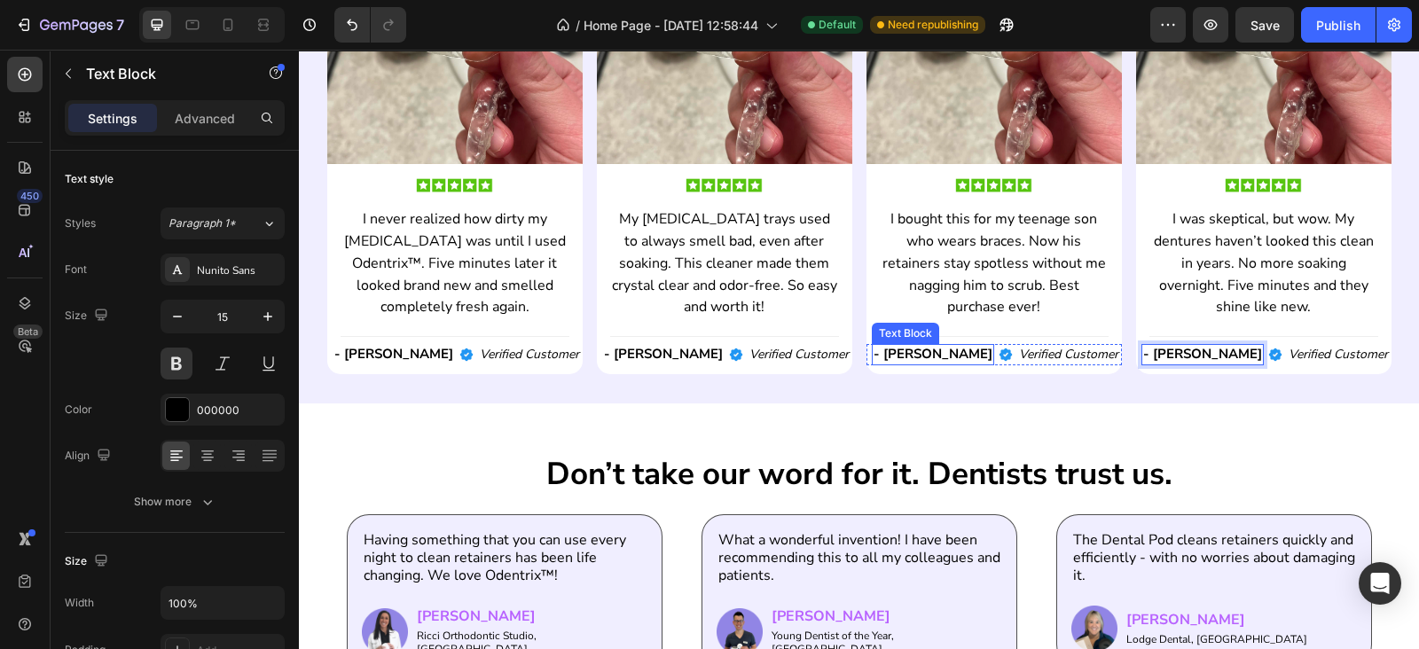
click at [936, 352] on p "- Emie A." at bounding box center [932, 355] width 119 height 18
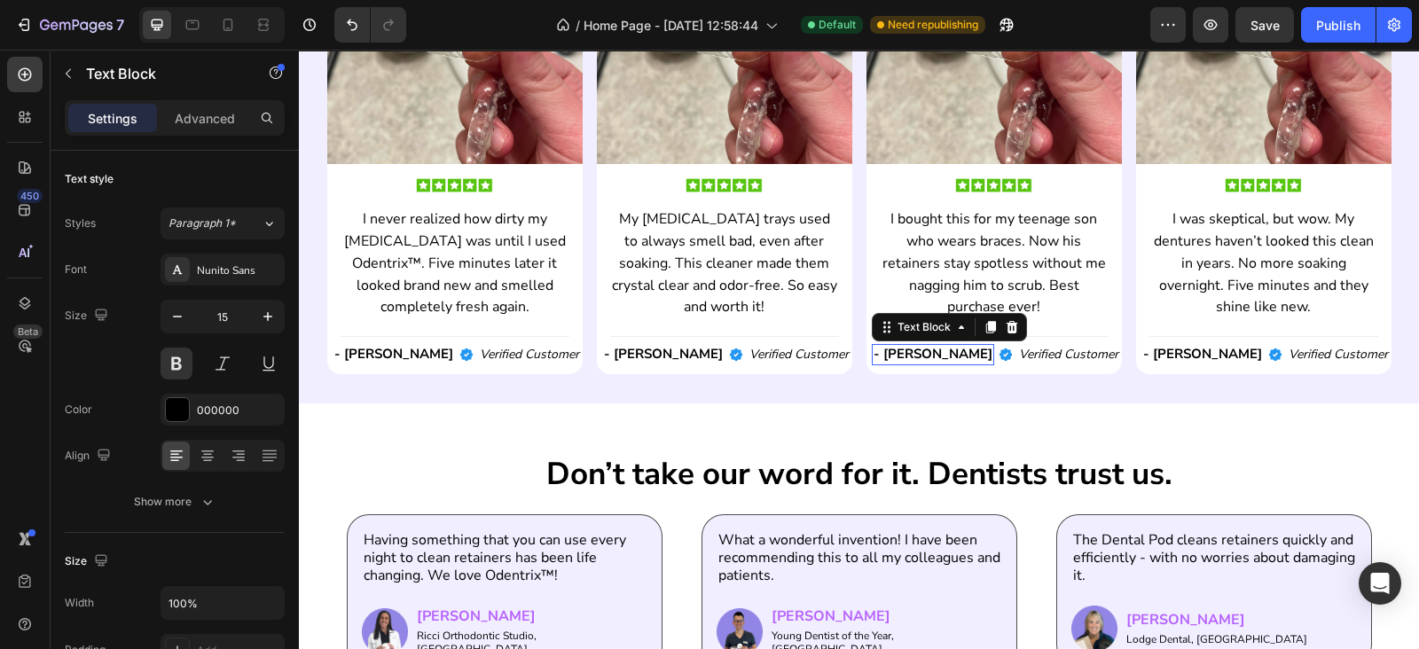
click at [936, 352] on p "- Emie A." at bounding box center [932, 355] width 119 height 18
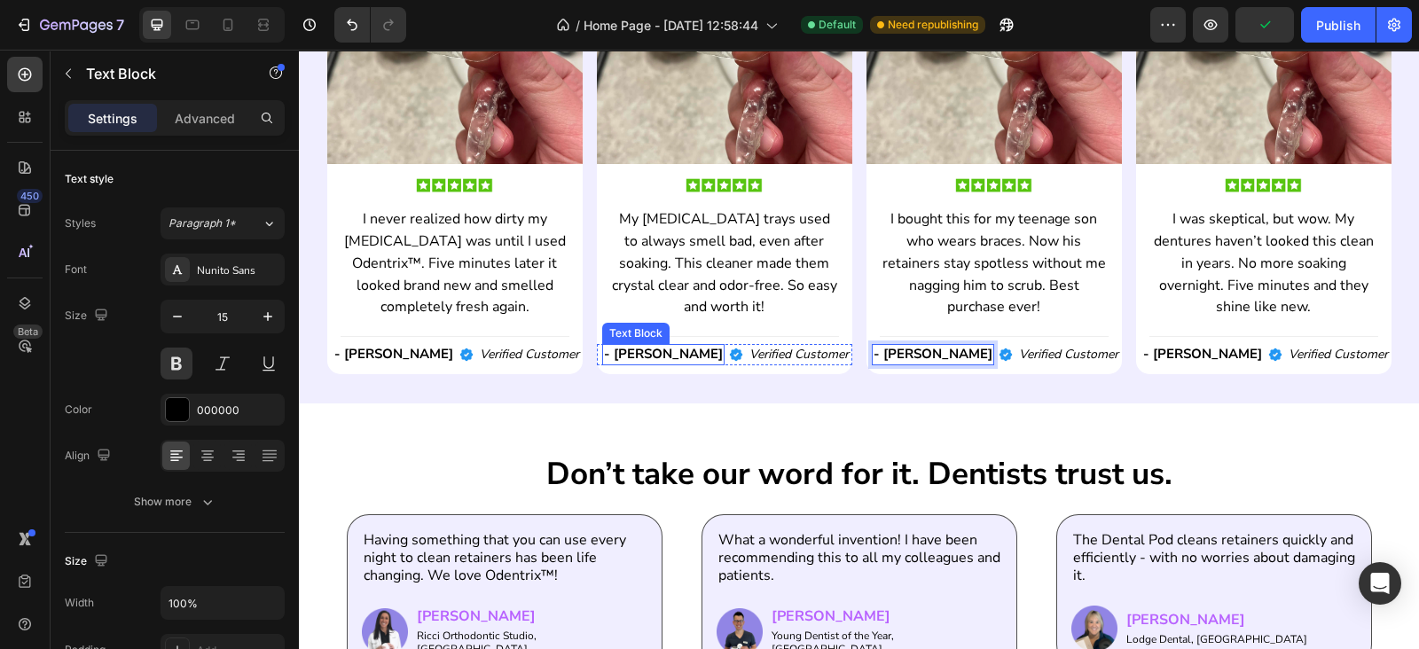
click at [638, 354] on p "- Emie A." at bounding box center [663, 355] width 119 height 18
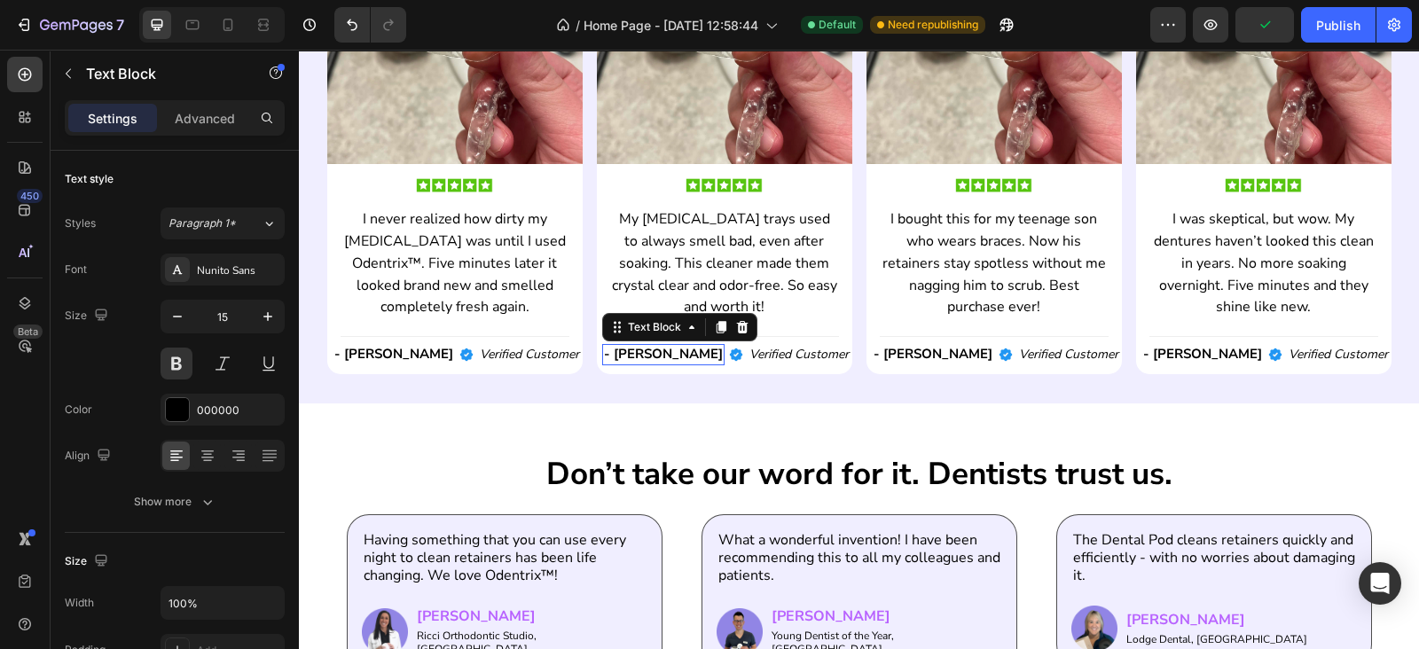
click at [638, 354] on p "- Emie A." at bounding box center [663, 355] width 119 height 18
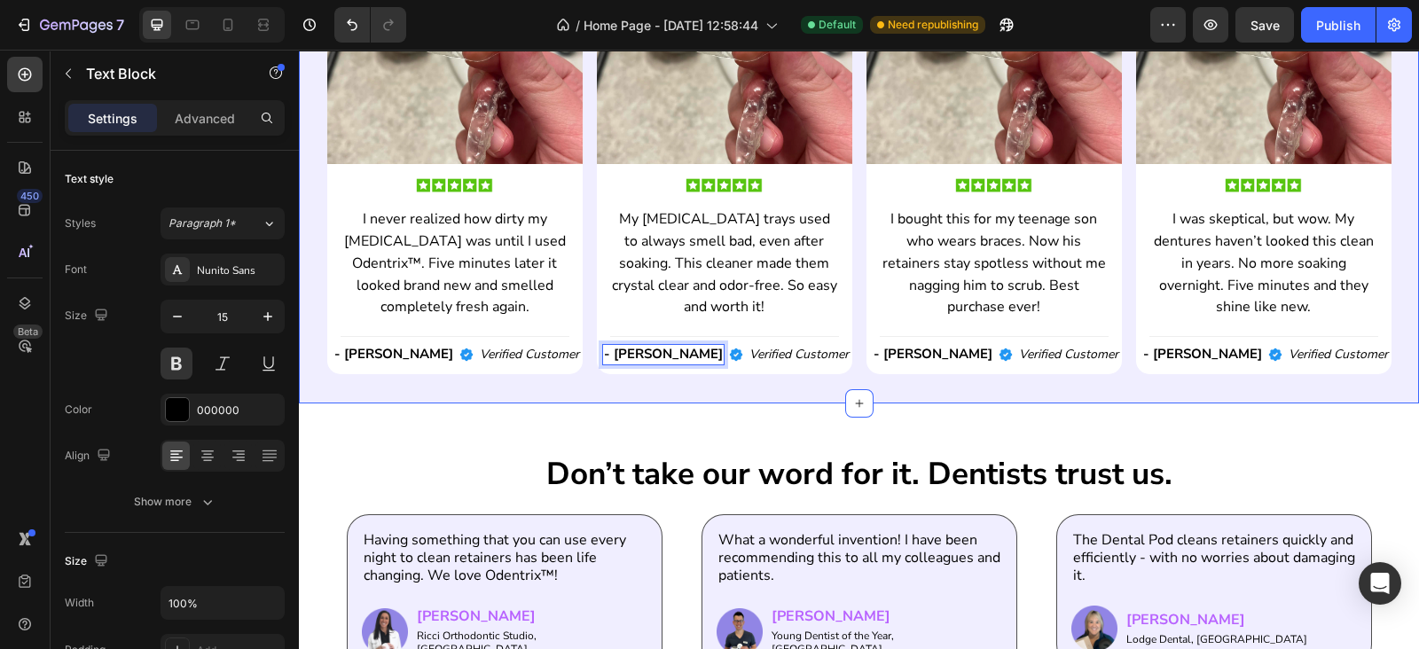
click at [746, 396] on div "what some of our customers have said. Heading Image Image I never realized how …" at bounding box center [859, 102] width 1120 height 600
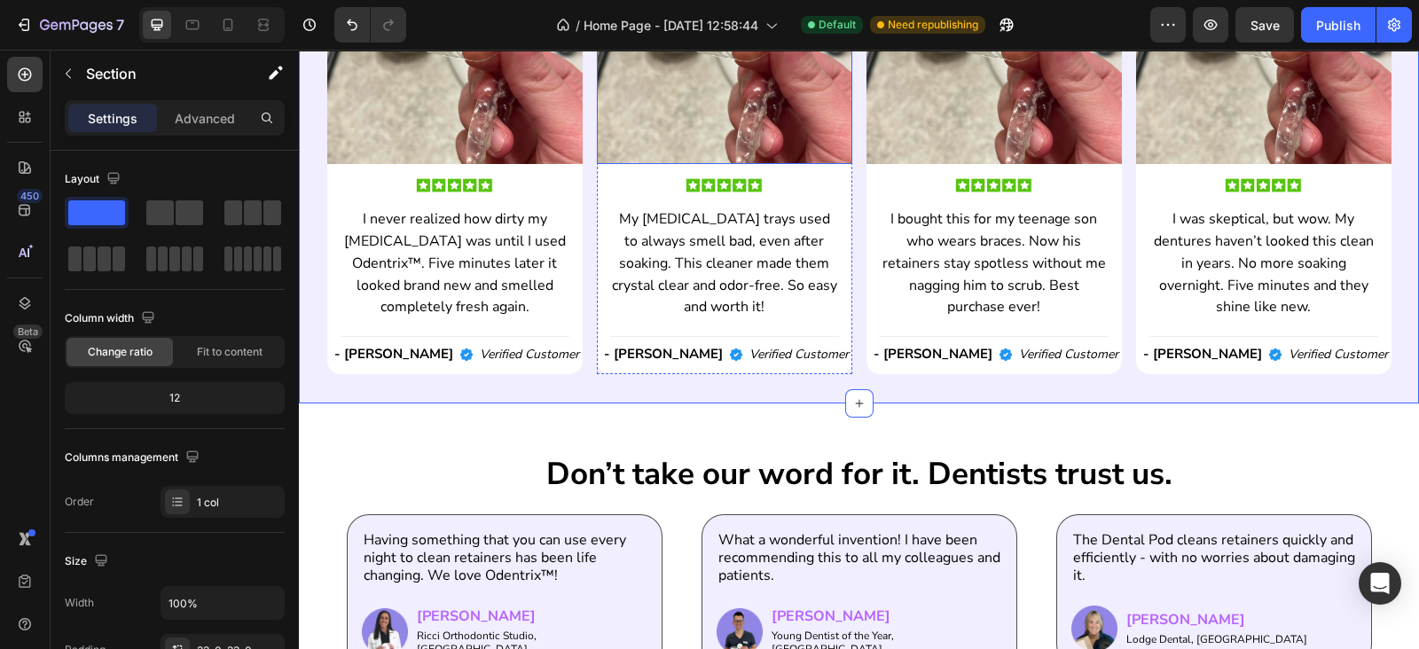
click at [674, 121] on img at bounding box center [724, 36] width 255 height 255
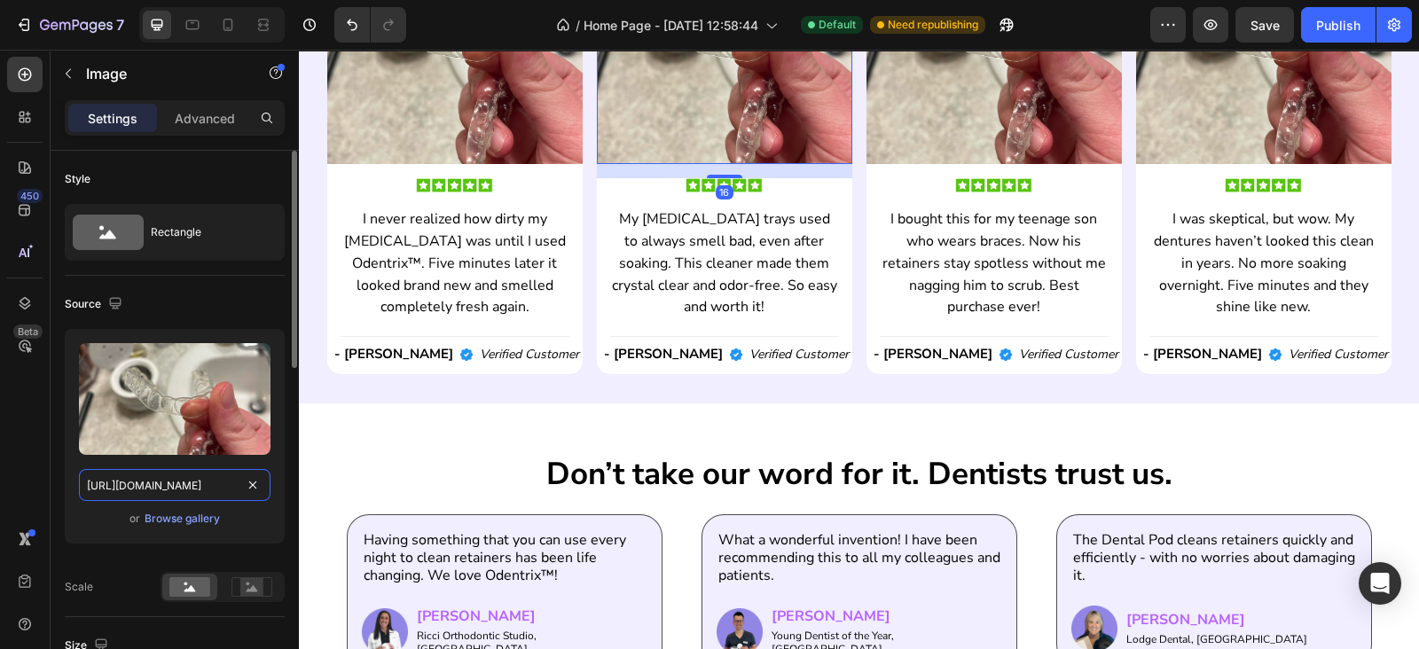
click at [173, 469] on input "https://cdn.shopify.com/s/files/1/0674/9818/0769/files/mint-polu-img-22.jpg?v=1…" at bounding box center [174, 485] width 191 height 32
paste input "gempages_560794335927338069-89ada84c-1274-4a0a-b27c-283ff341e7e7.png?v=17588993…"
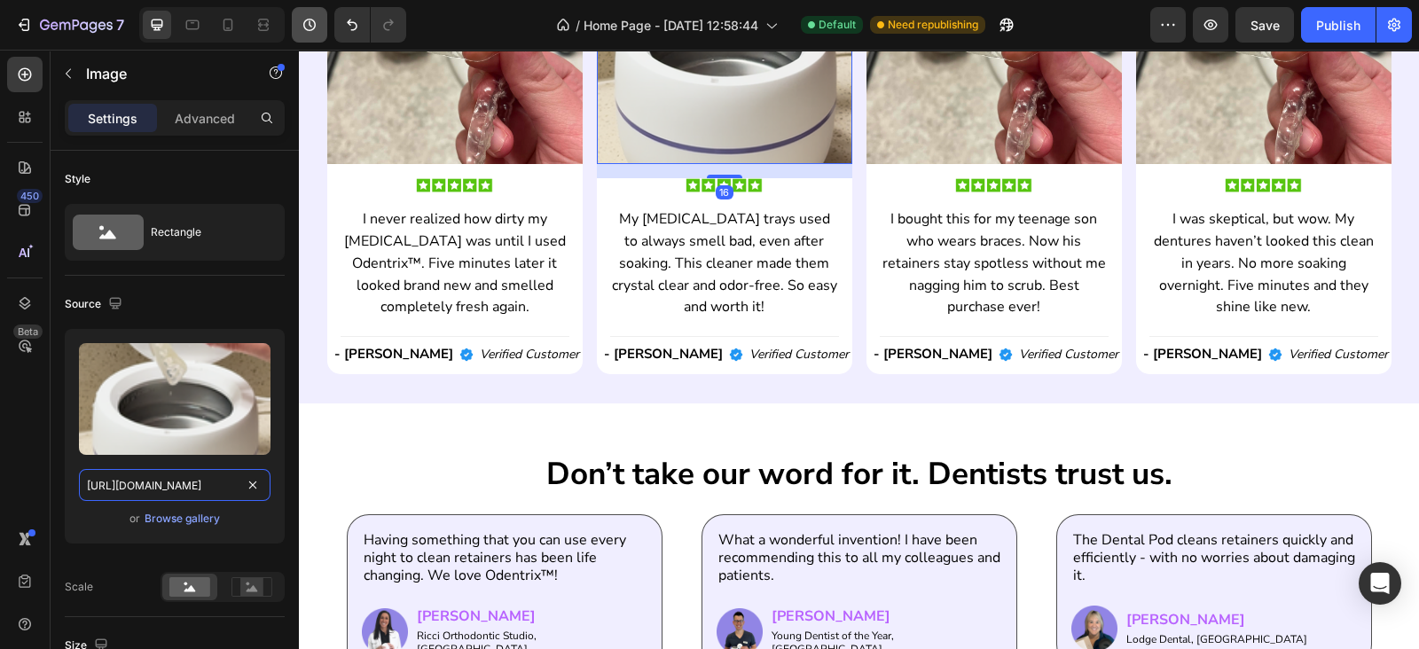
type input "https://cdn.shopify.com/s/files/1/0674/9818/0769/files/gempages_560794335927338…"
click at [922, 129] on img at bounding box center [993, 36] width 255 height 255
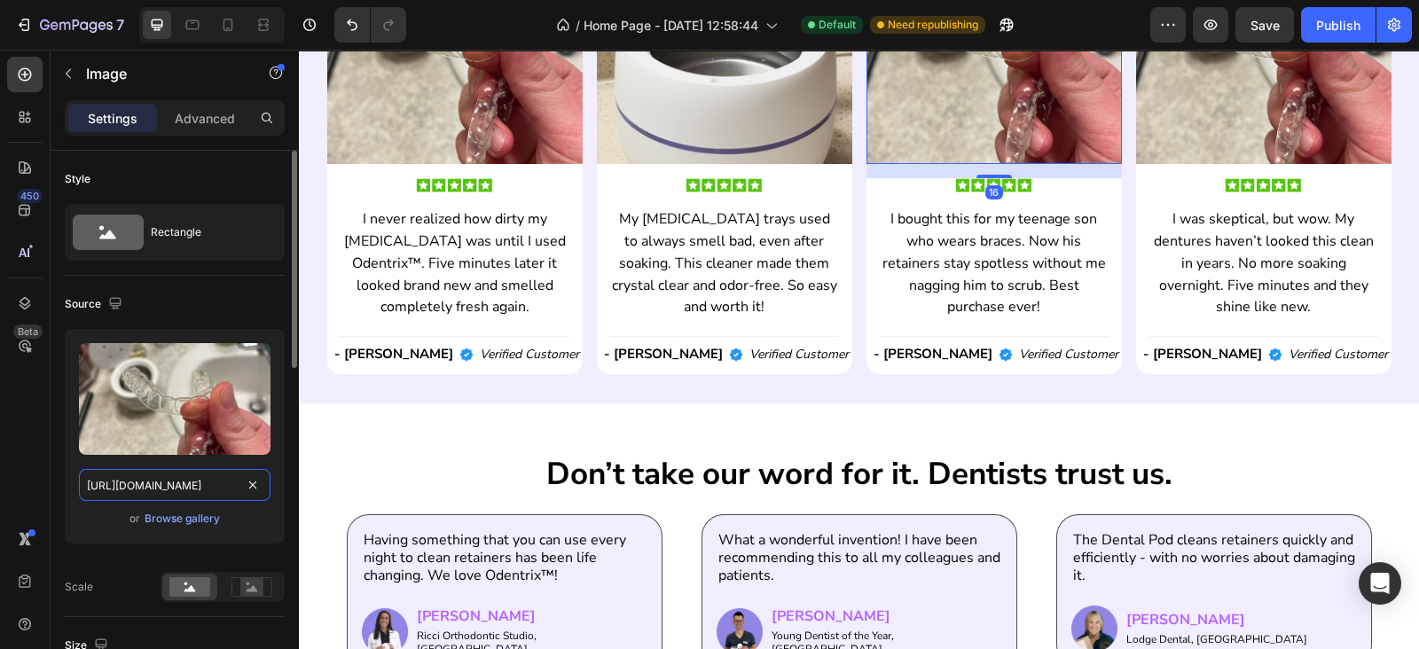
click at [213, 486] on input "https://cdn.shopify.com/s/files/1/0674/9818/0769/files/mint-polu-img-22.jpg?v=1…" at bounding box center [174, 485] width 191 height 32
paste input "gempages_560794335927338069-8477feca-7715-4454-a1a5-373103cd607d.png?v=17588994…"
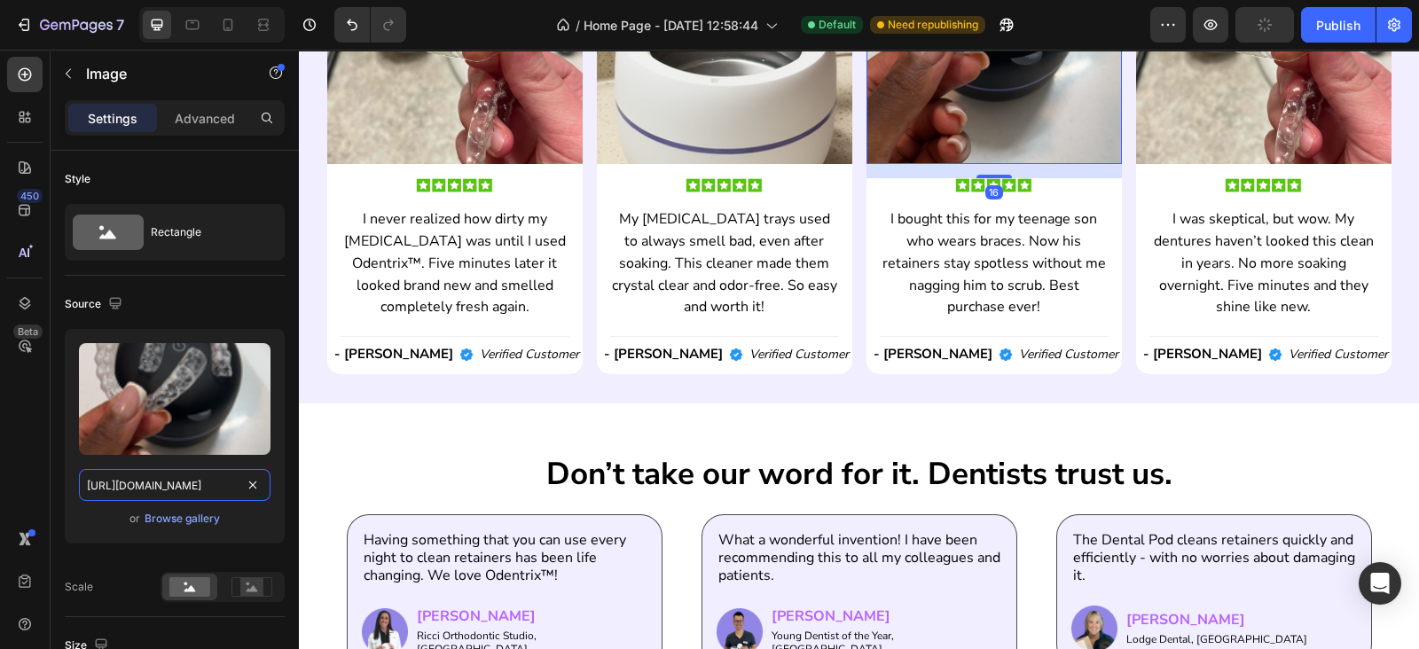
scroll to position [0, 691]
type input "https://cdn.shopify.com/s/files/1/0674/9818/0769/files/gempages_560794335927338…"
click at [1239, 144] on img at bounding box center [1263, 36] width 255 height 255
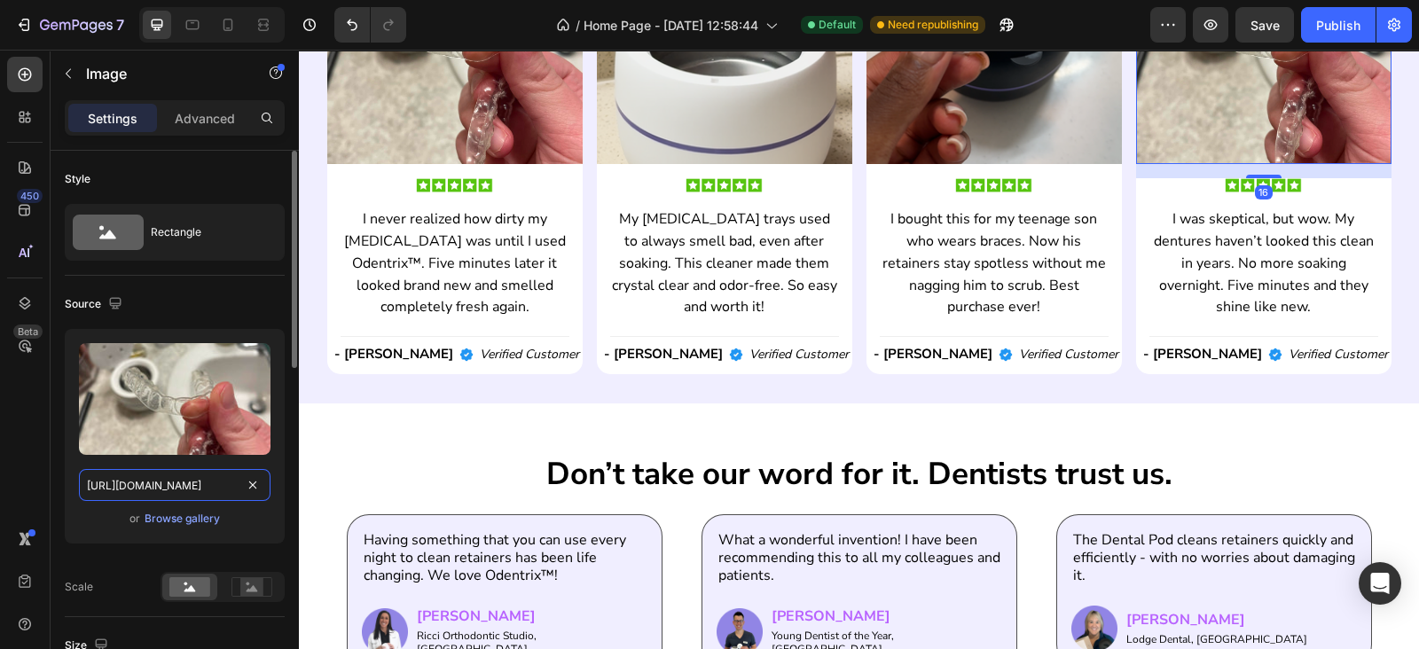
click at [201, 473] on input "https://cdn.shopify.com/s/files/1/0674/9818/0769/files/mint-polu-img-22.jpg?v=1…" at bounding box center [174, 485] width 191 height 32
paste input "iKvICmua9.jpg?v=1758899411"
type input "https://cdn.shopify.com/s/files/1/0674/9818/0769/files/iKvICmua9.jpg?v=17588994…"
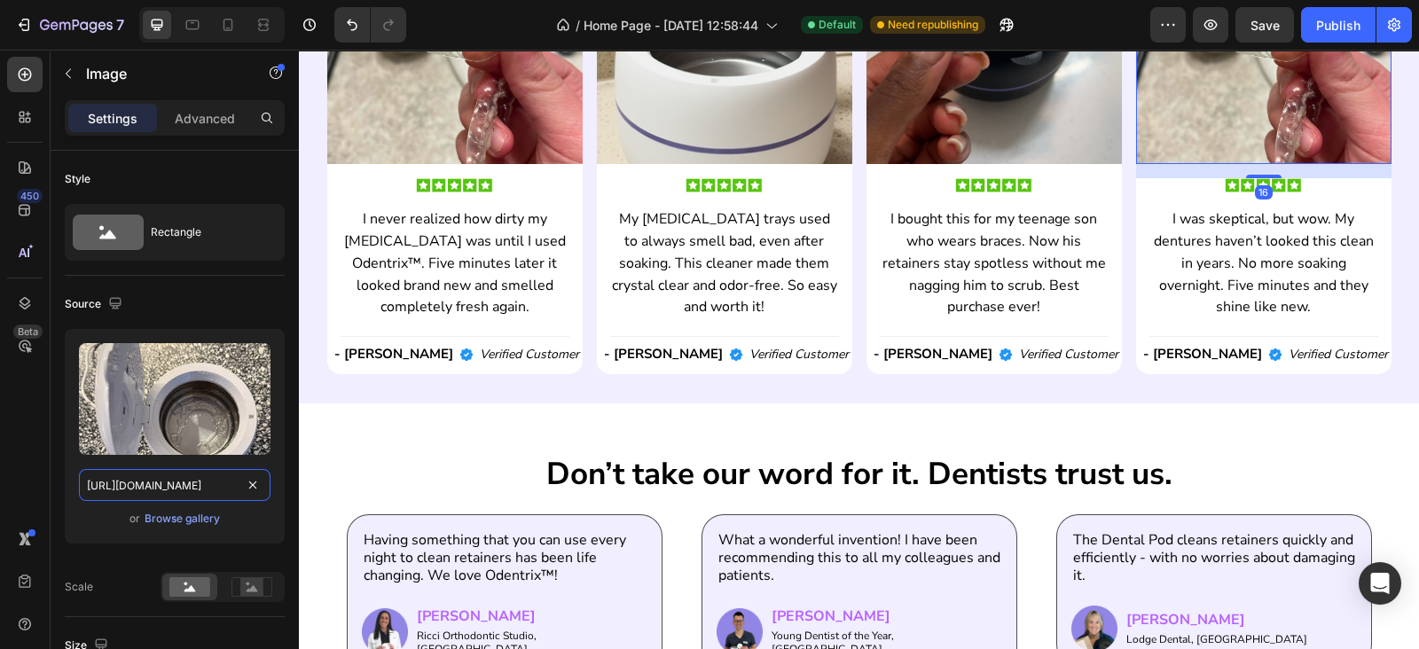
scroll to position [0, 344]
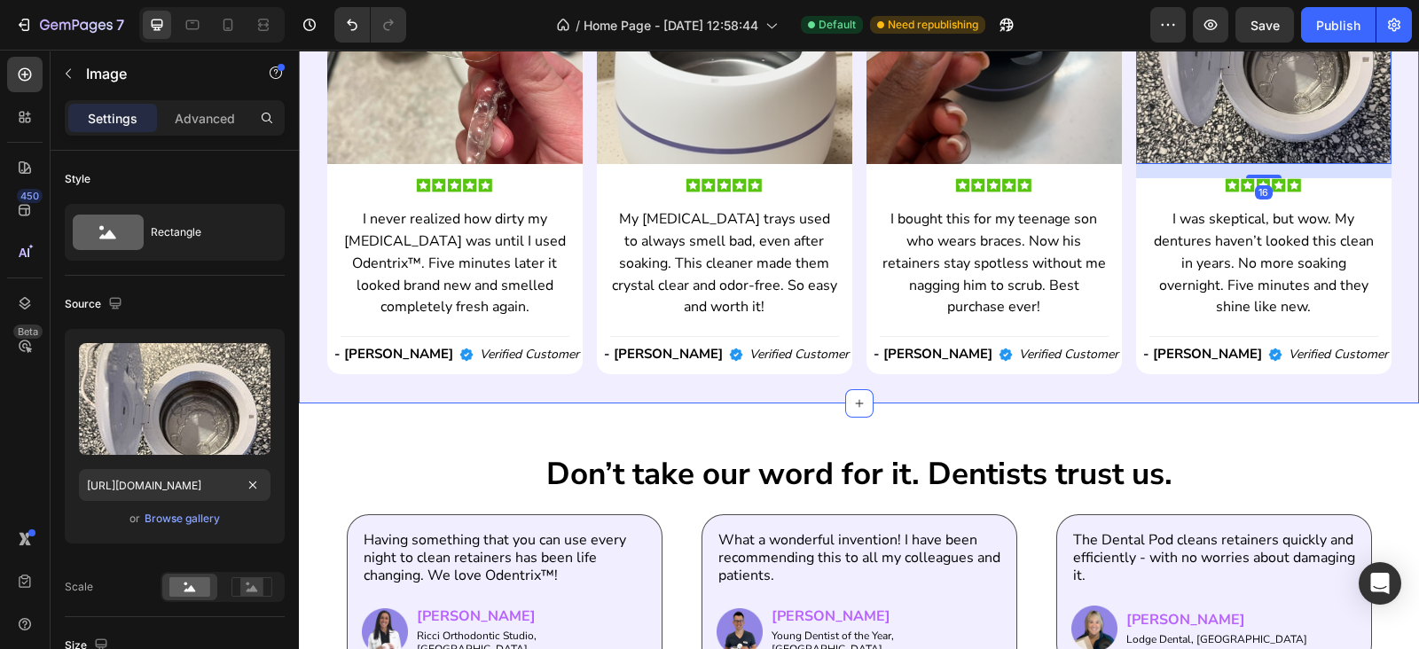
click at [505, 387] on div "what some of our customers have said. Heading Image Image I never realized how …" at bounding box center [859, 102] width 1120 height 600
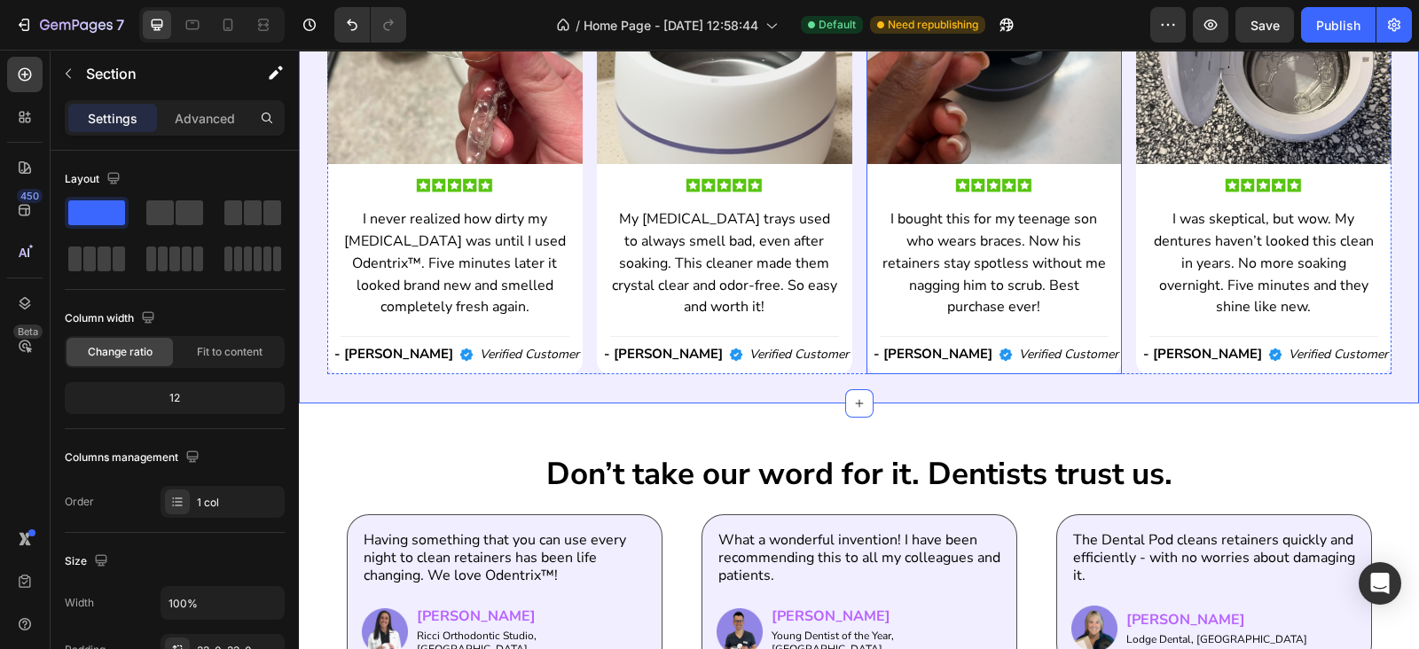
scroll to position [2029, 0]
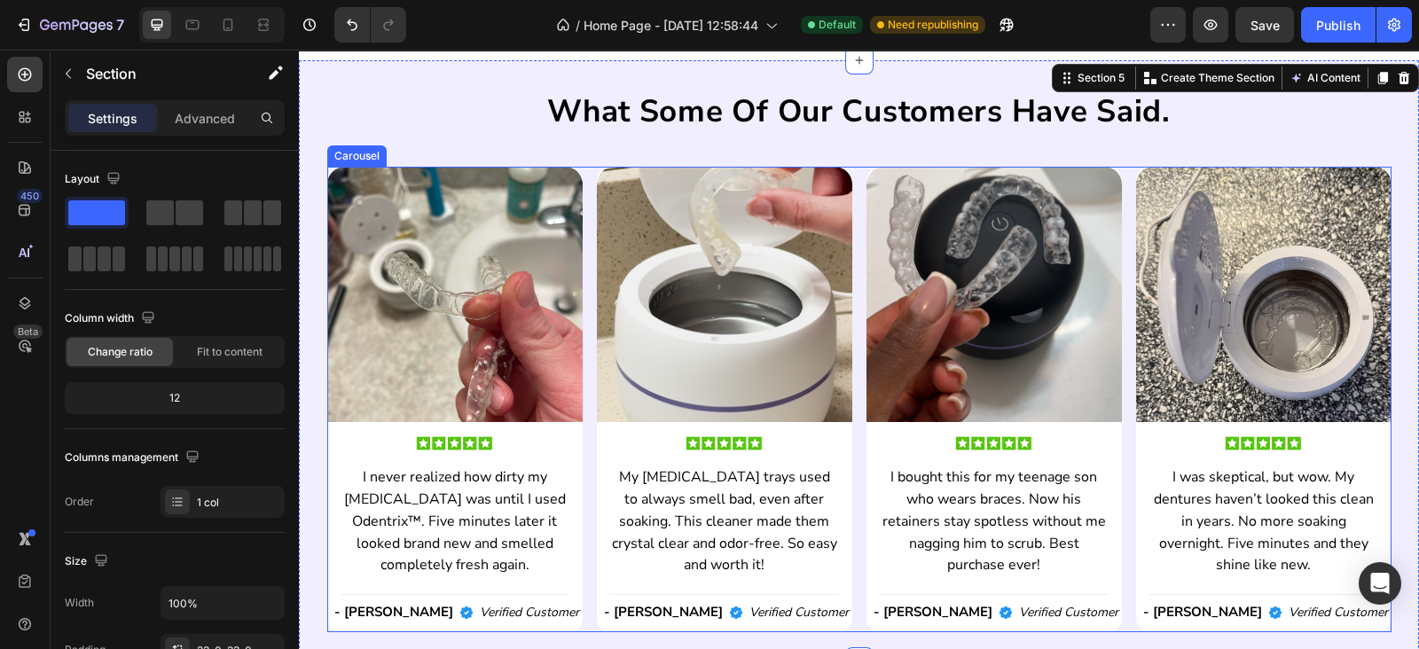
click at [851, 297] on div "Image Image I never realized how dirty my retainer was until I used Odentrix™. …" at bounding box center [859, 399] width 1064 height 465
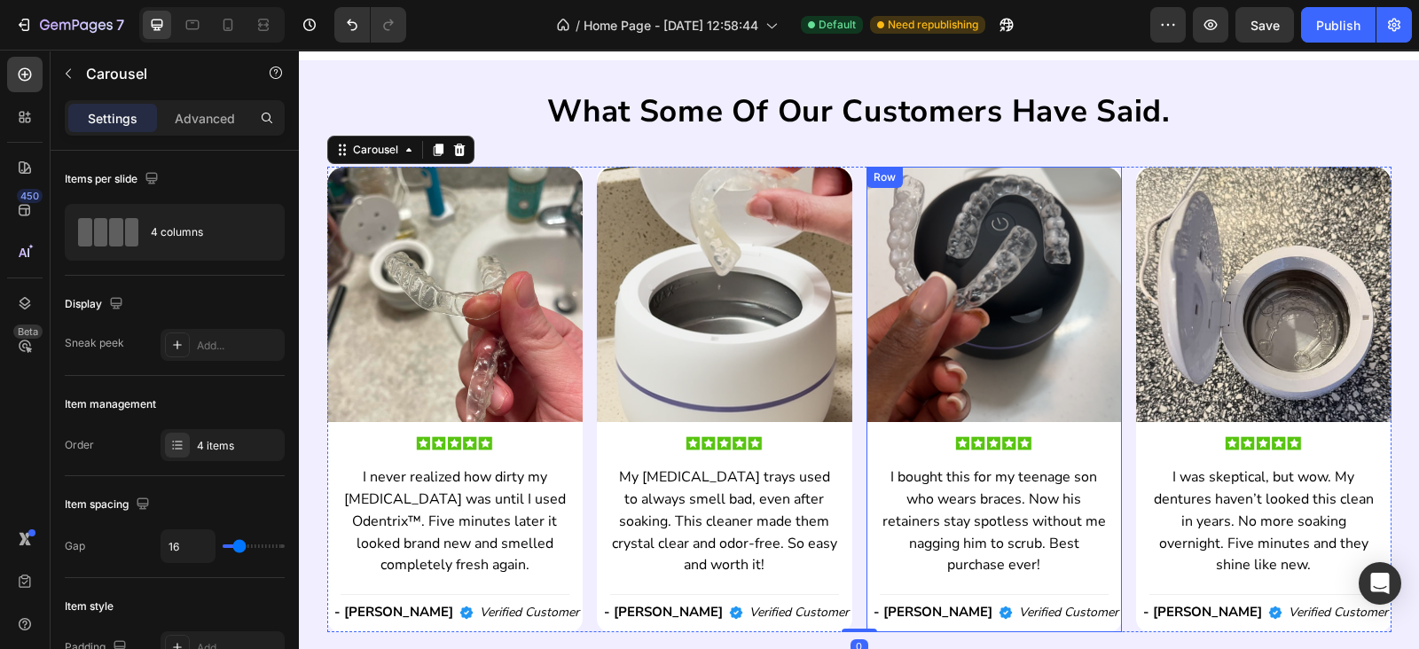
scroll to position [2287, 0]
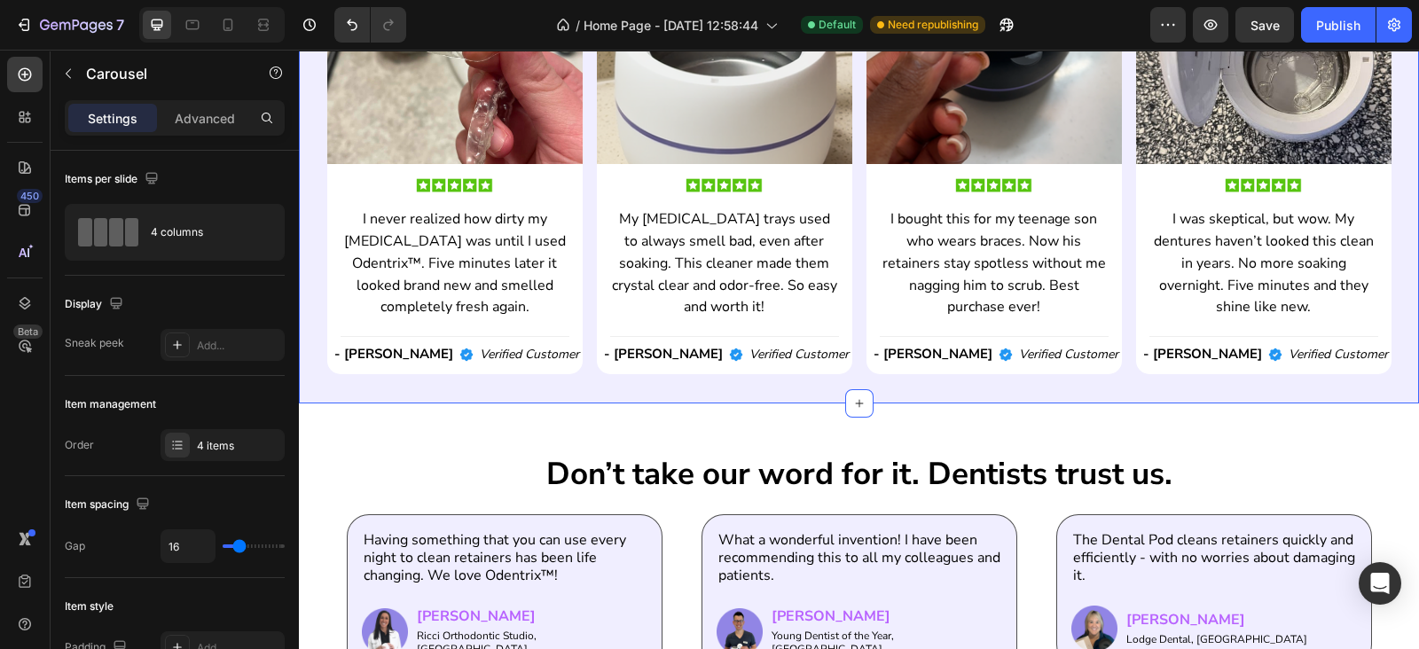
click at [887, 385] on div "what some of our customers have said. Heading Image Image I never realized how …" at bounding box center [859, 102] width 1120 height 600
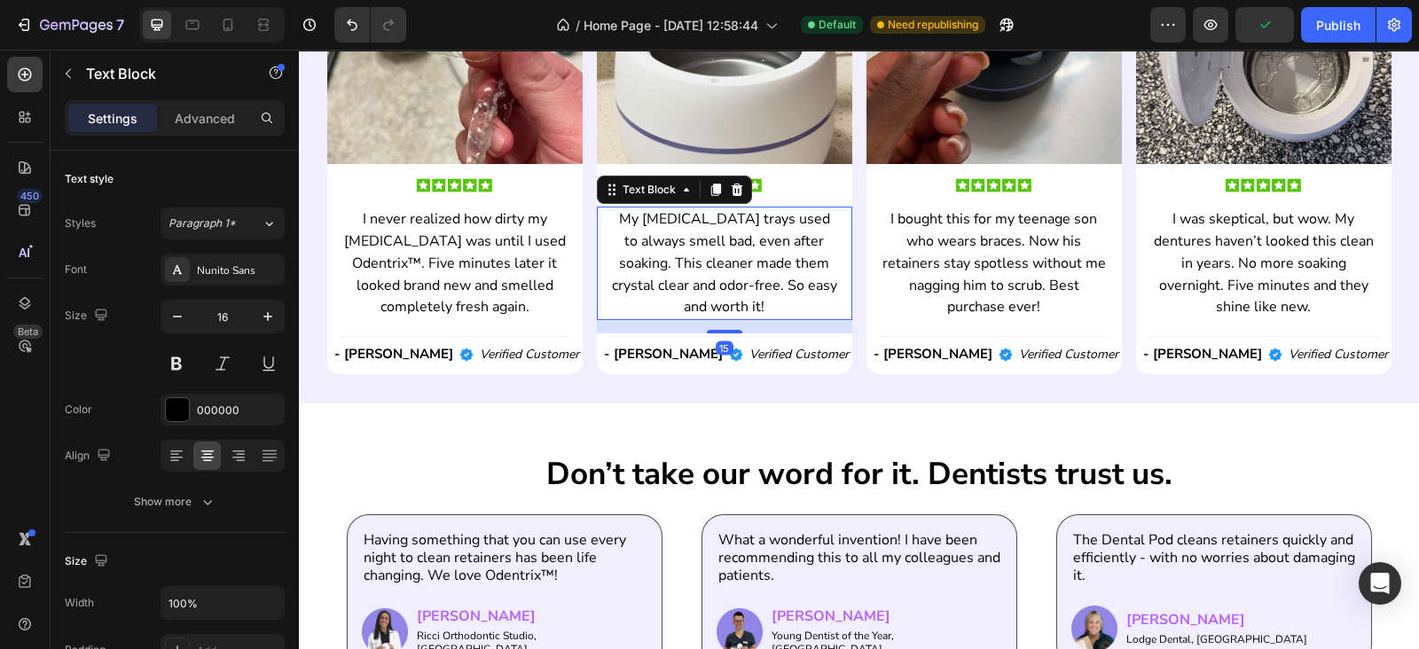
click at [715, 272] on p "My Invisalign trays used to always smell bad, even after soaking. This cleaner …" at bounding box center [724, 263] width 225 height 110
click at [206, 114] on p "Advanced" at bounding box center [205, 118] width 60 height 19
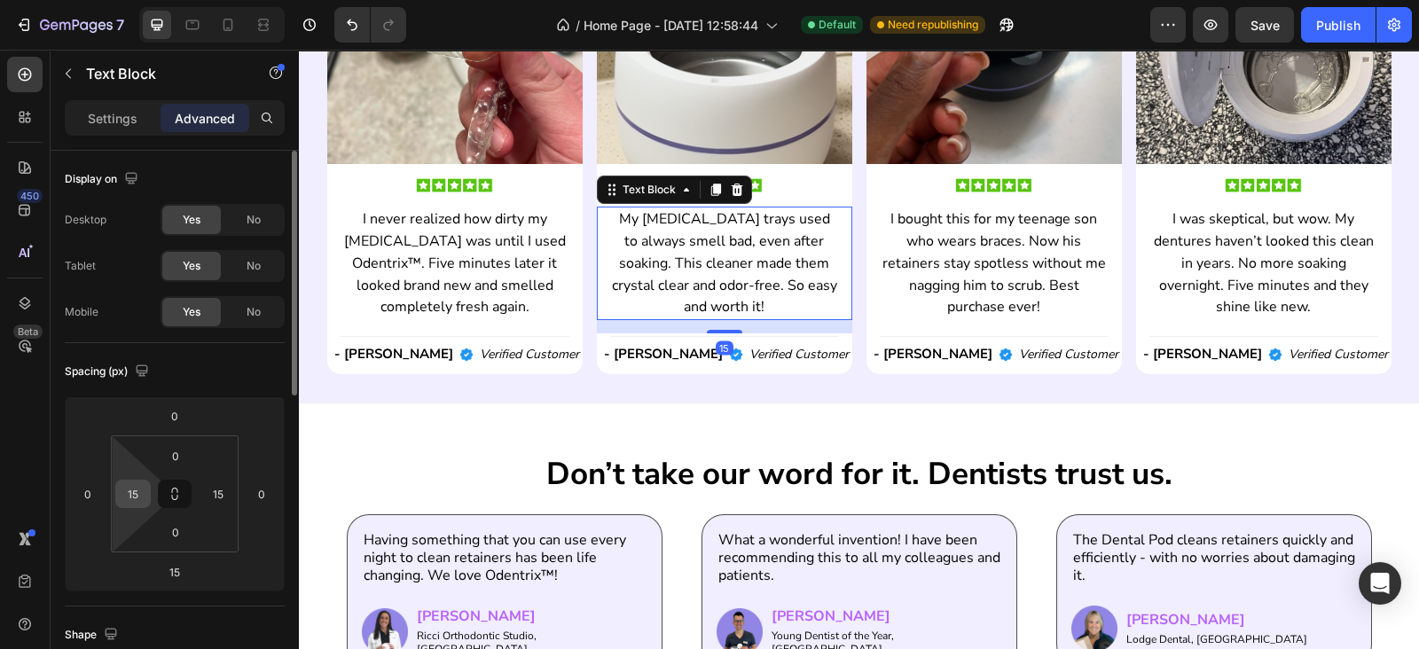
click at [127, 496] on input "15" at bounding box center [133, 494] width 27 height 27
type input "22"
click at [207, 503] on input "15" at bounding box center [218, 494] width 27 height 27
type input "22"
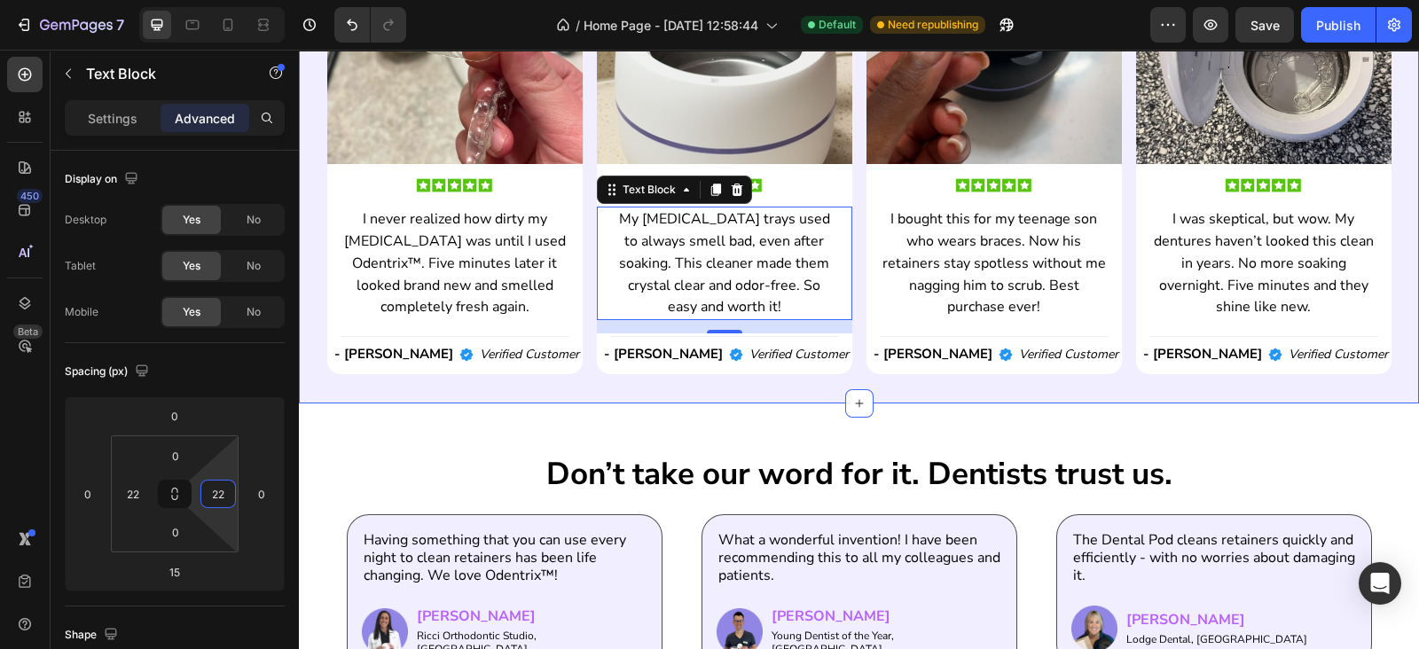
click at [700, 393] on div "what some of our customers have said. Heading Image Image I never realized how …" at bounding box center [859, 102] width 1120 height 600
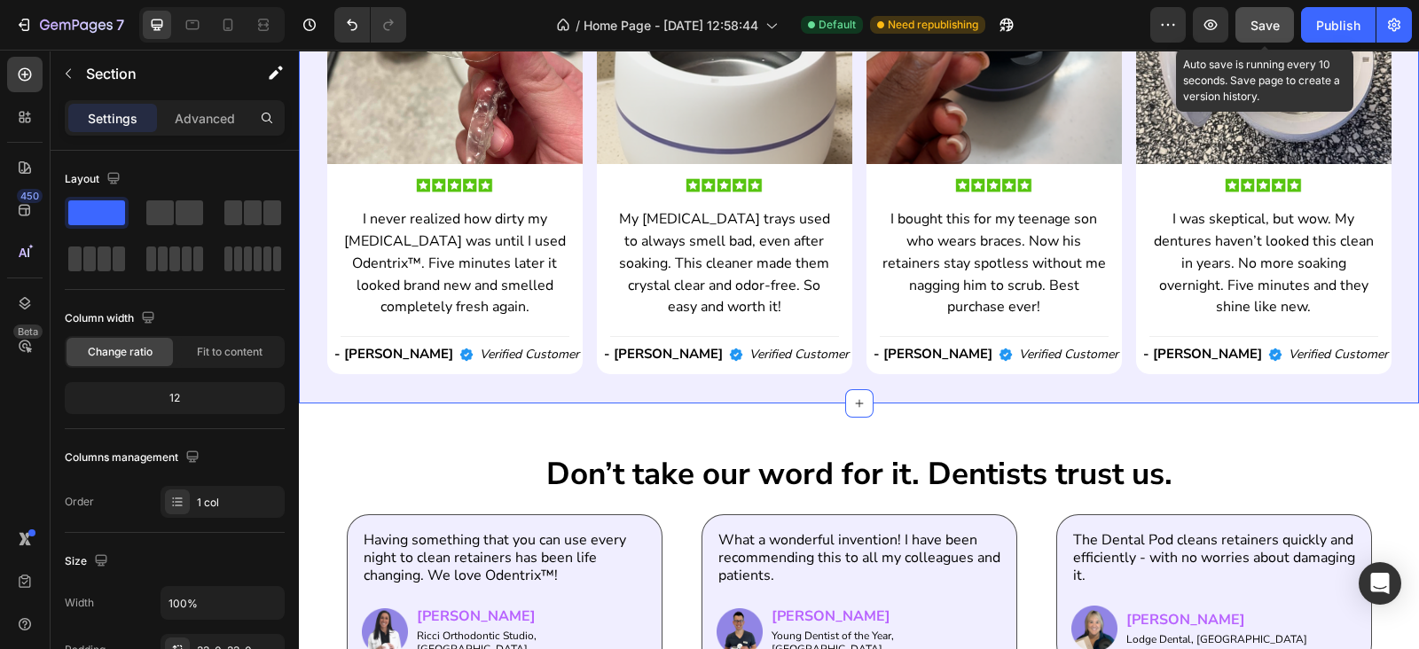
click at [1268, 19] on span "Save" at bounding box center [1264, 25] width 29 height 15
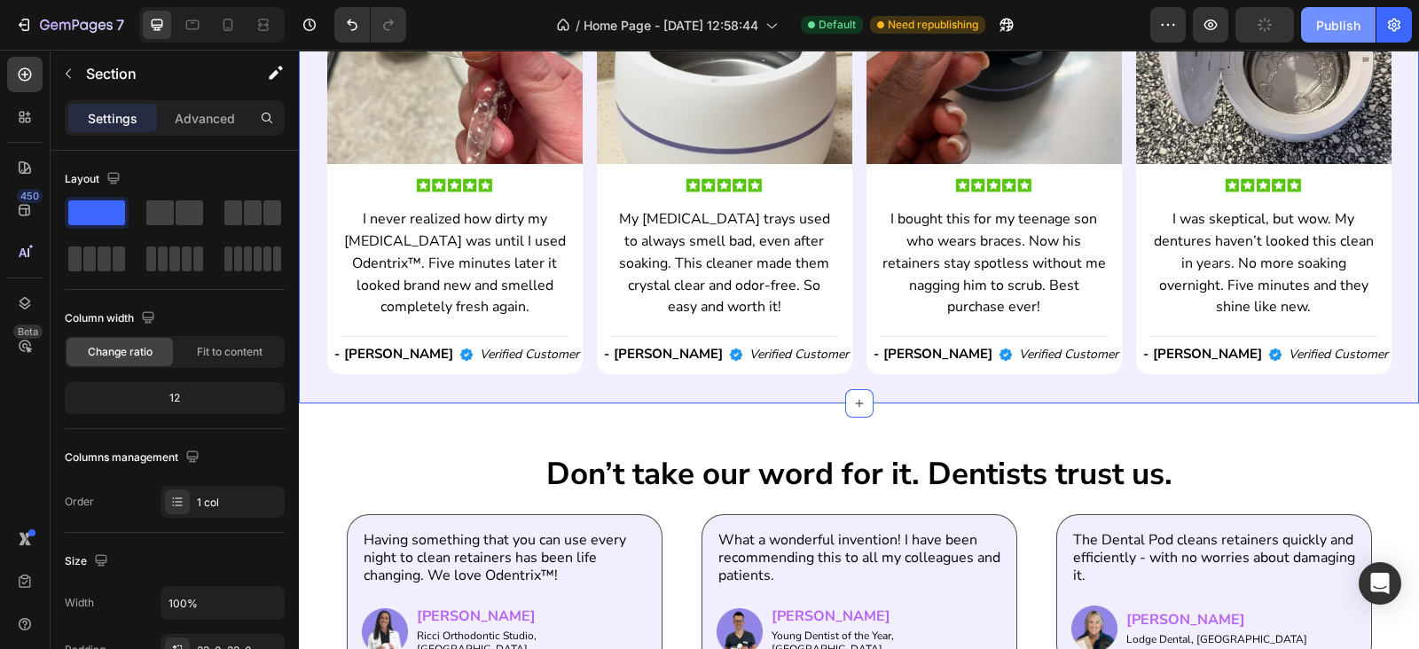
click at [1317, 22] on div "Publish" at bounding box center [1338, 25] width 44 height 19
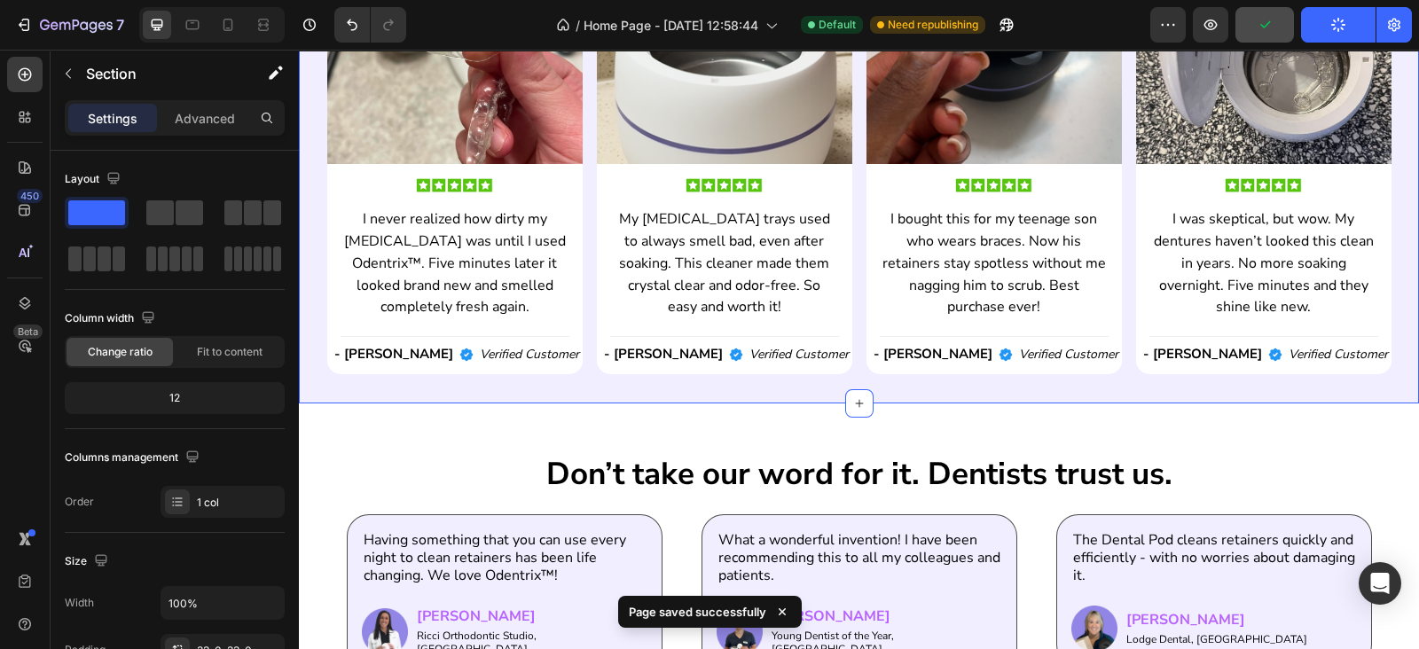
click at [1104, 373] on div "what some of our customers have said. Heading Image Image I never realized how …" at bounding box center [859, 102] width 1120 height 600
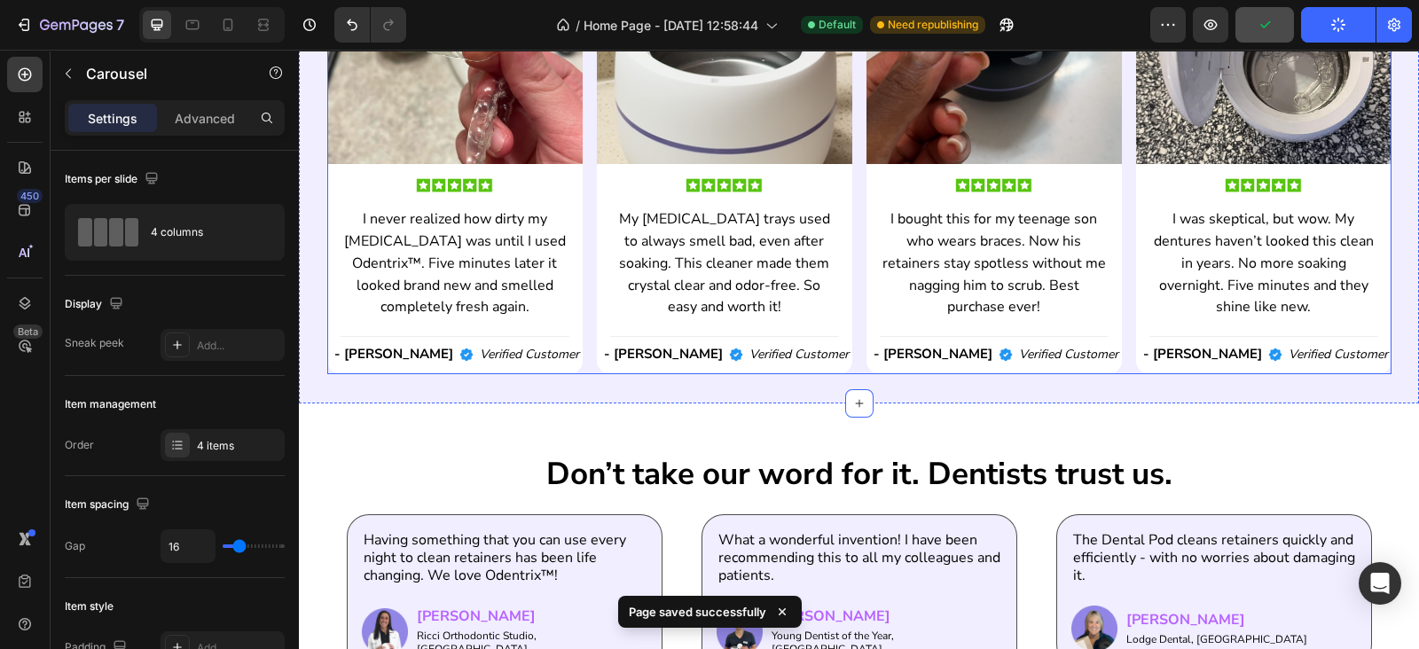
click at [1117, 366] on div "Image Image I never realized how dirty my retainer was until I used Odentrix™. …" at bounding box center [859, 141] width 1064 height 465
click at [1117, 375] on div "what some of our customers have said. Heading Image Image I never realized how …" at bounding box center [859, 102] width 1120 height 600
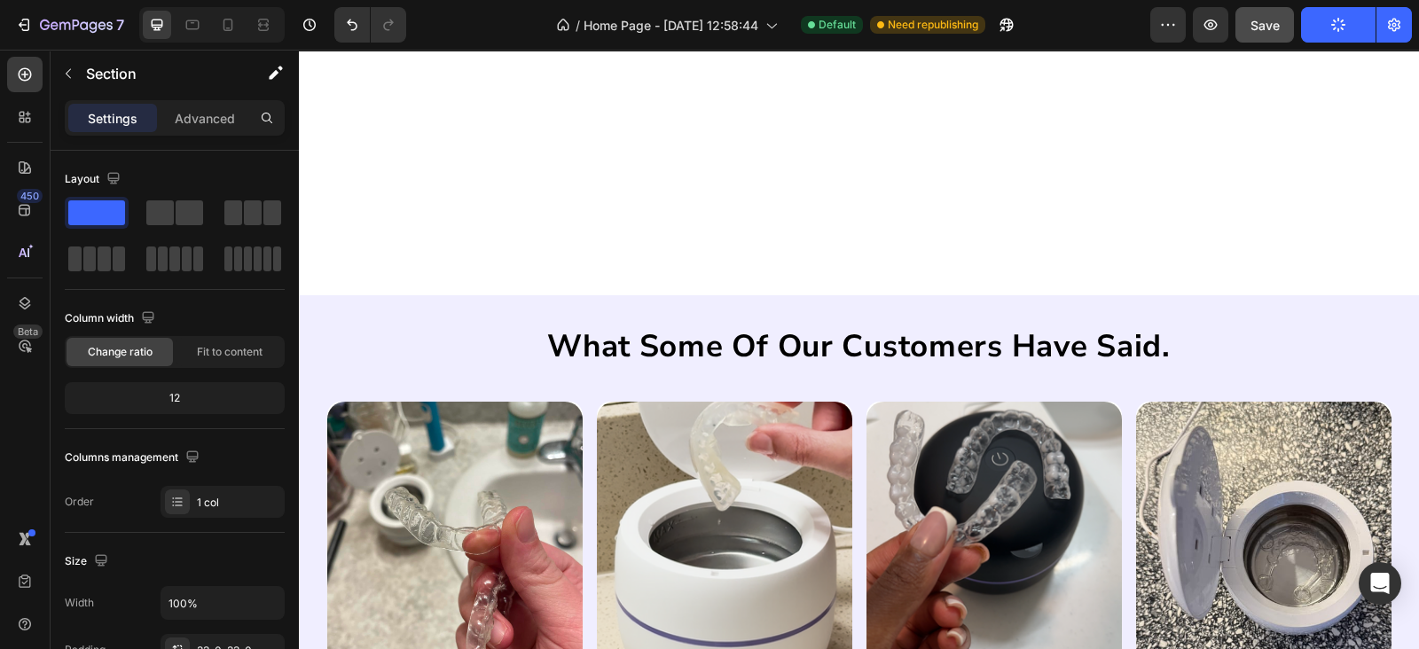
scroll to position [1770, 0]
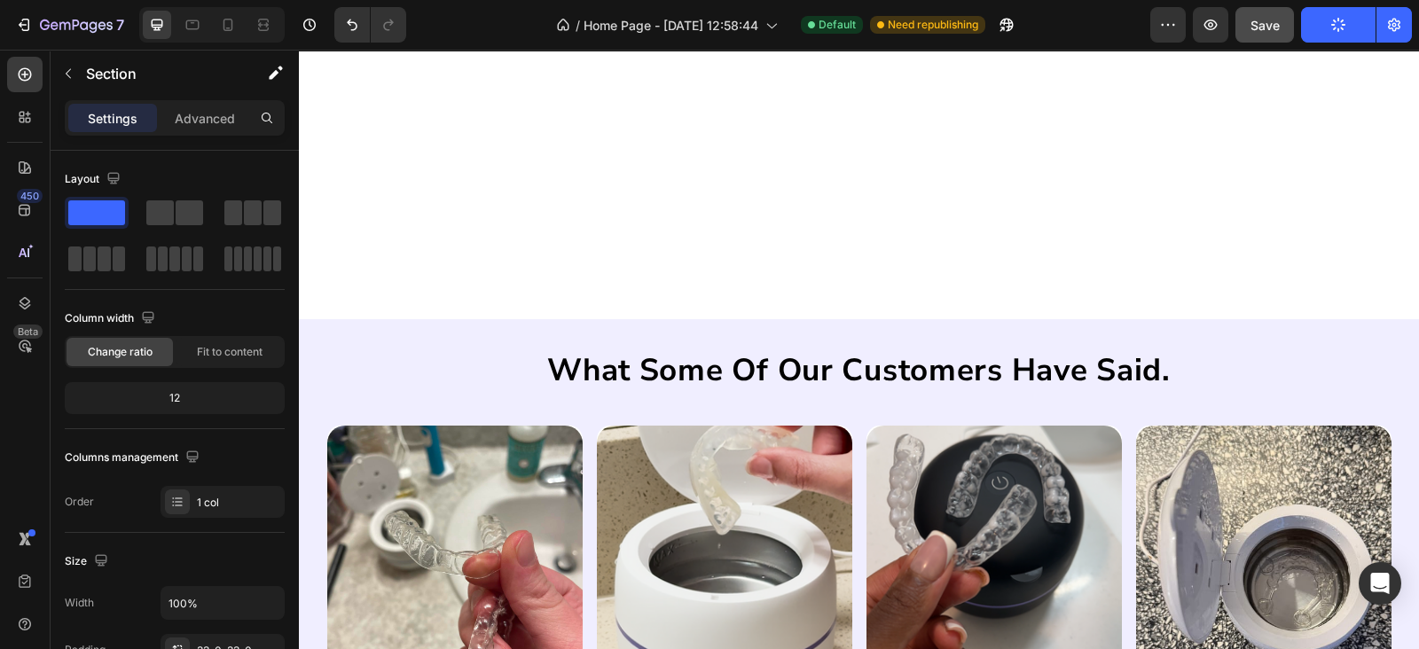
click at [748, 330] on div "what some of our customers have said. Heading Image Image I never realized how …" at bounding box center [859, 619] width 1120 height 600
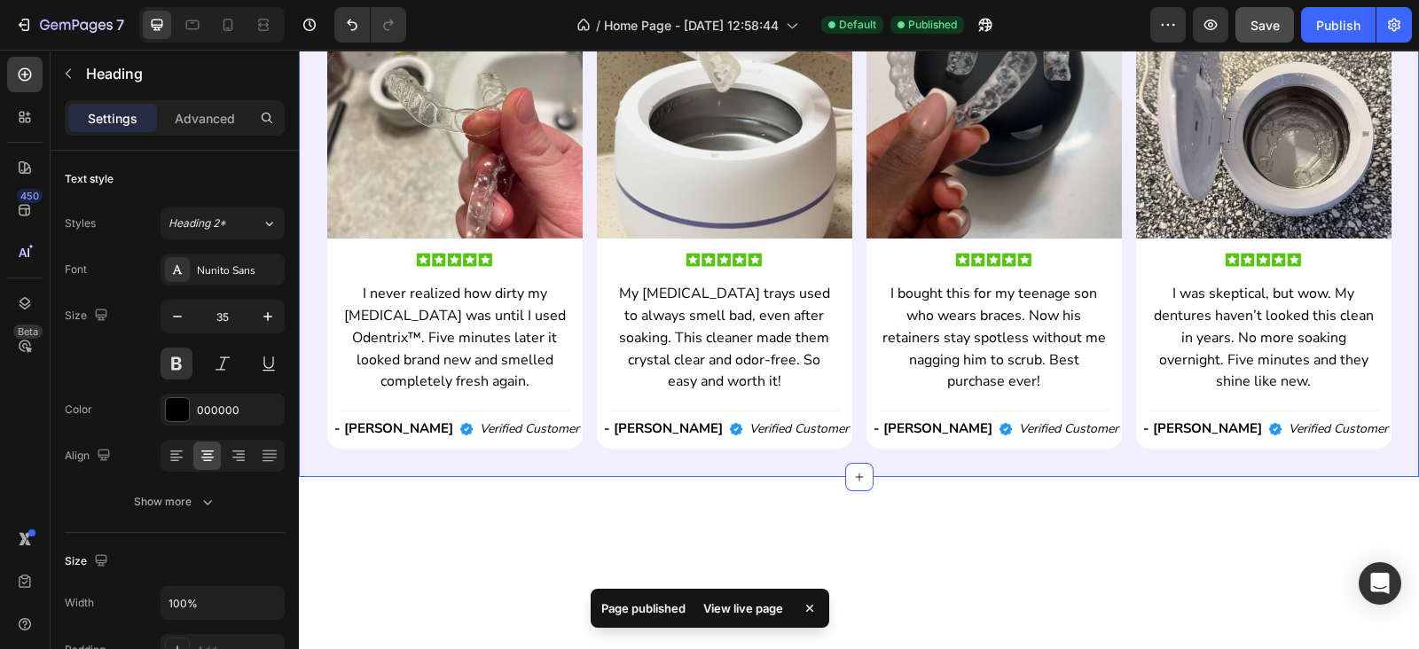
click at [539, 335] on div "what some of our customers have said. Heading 37 Image Image I never realized h…" at bounding box center [859, 177] width 1120 height 600
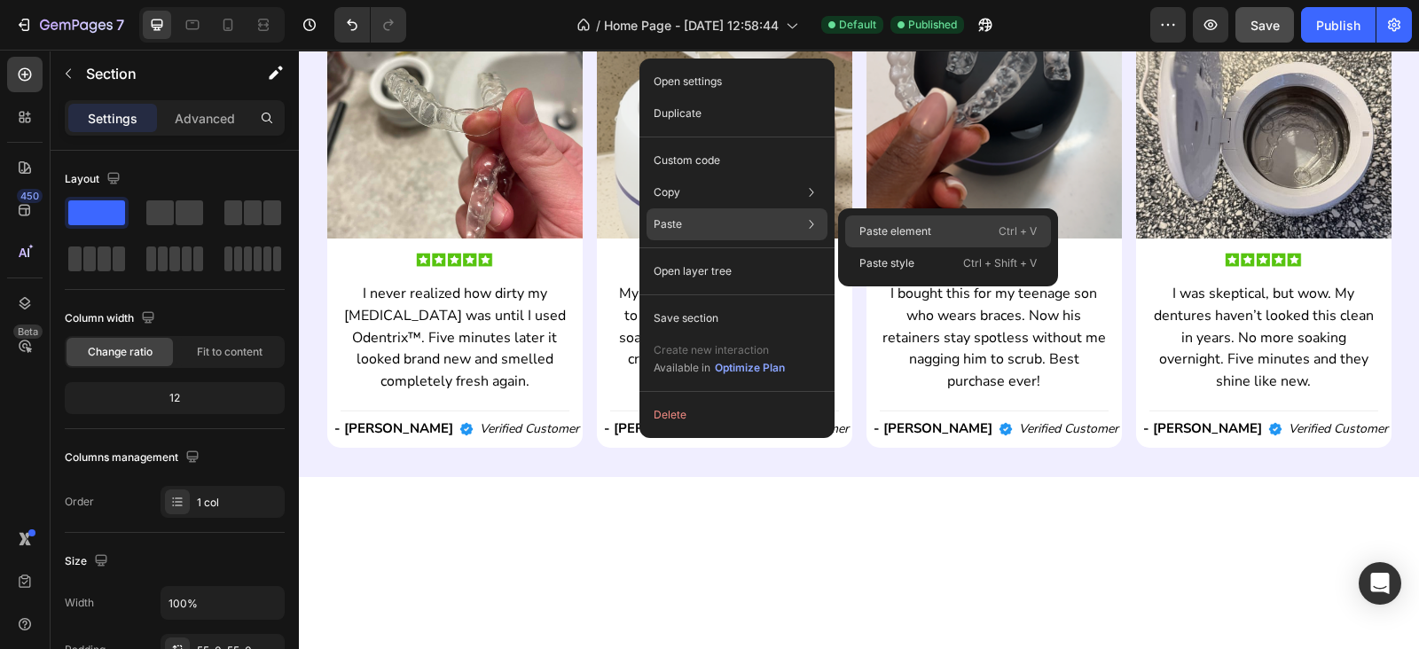
click at [903, 225] on p "Paste element" at bounding box center [895, 231] width 72 height 16
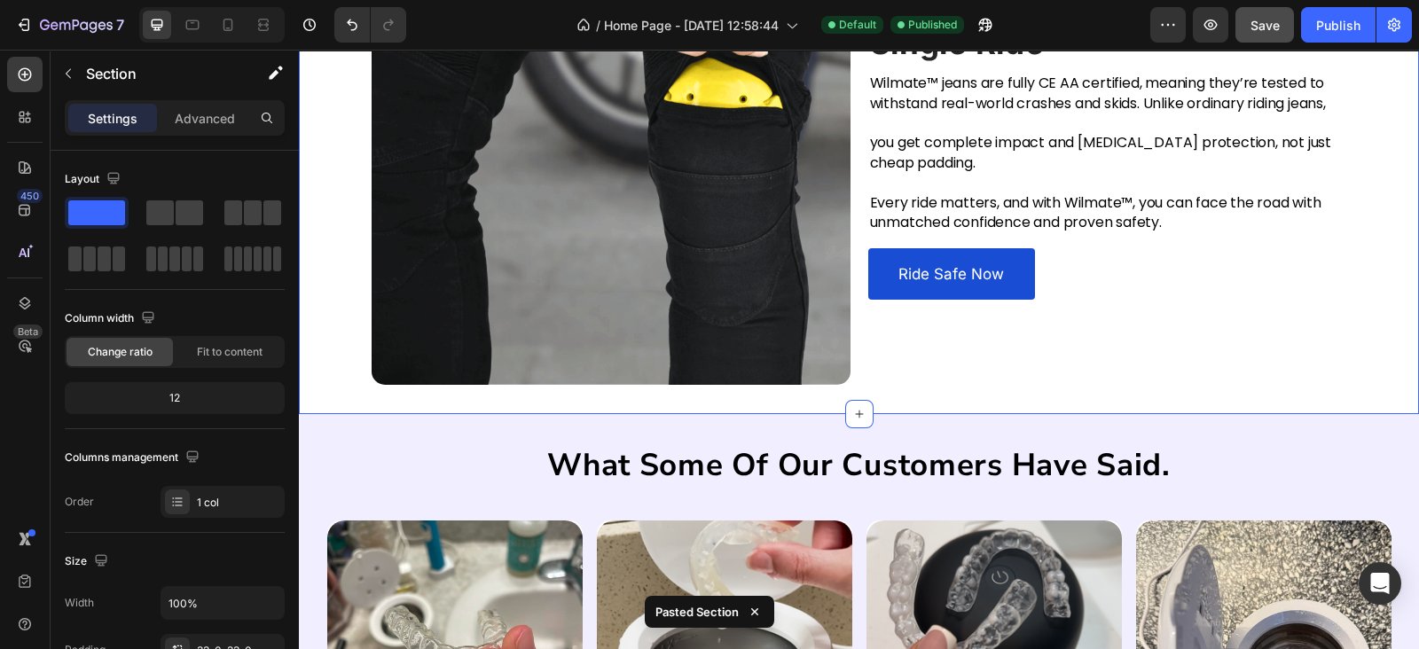
click at [908, 335] on div "Certified Protection For Every Single Ride Heading Wilmate™ jeans are fully CE …" at bounding box center [859, 145] width 1120 height 537
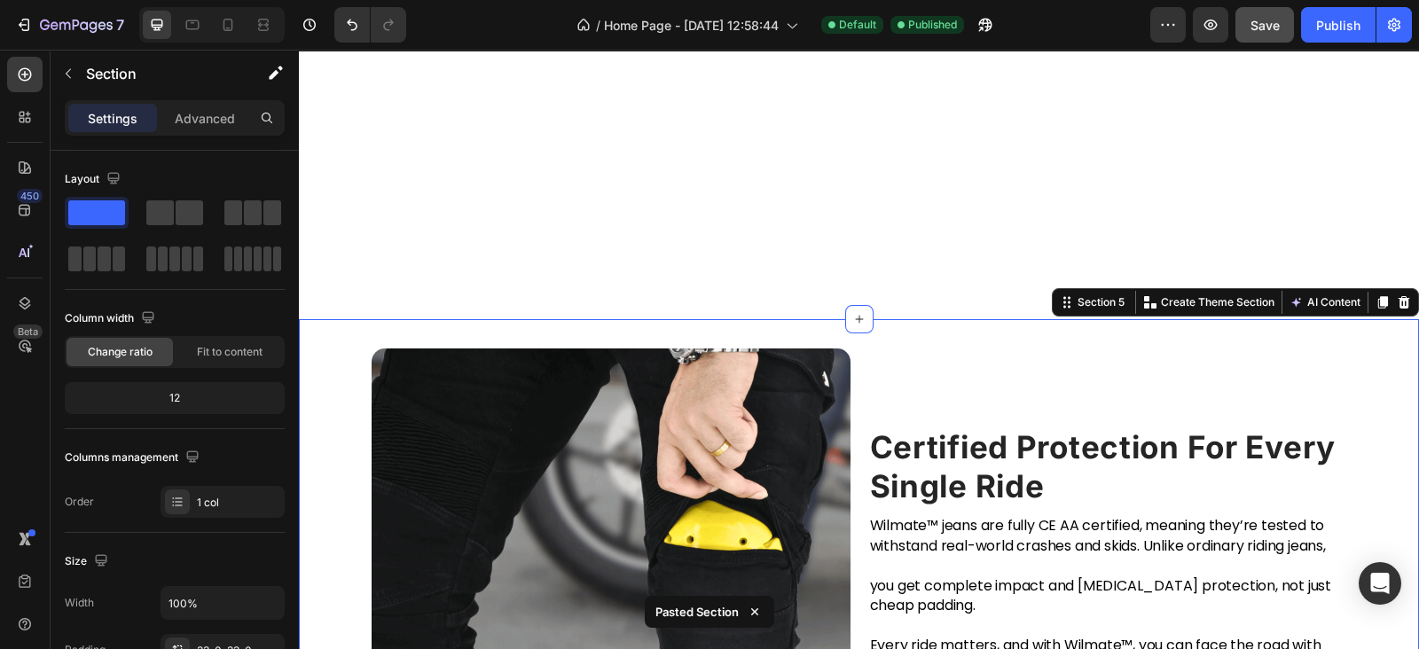
click at [1158, 334] on div "Certified Protection For Every Single Ride Heading Wilmate™ jeans are fully CE …" at bounding box center [859, 587] width 1120 height 537
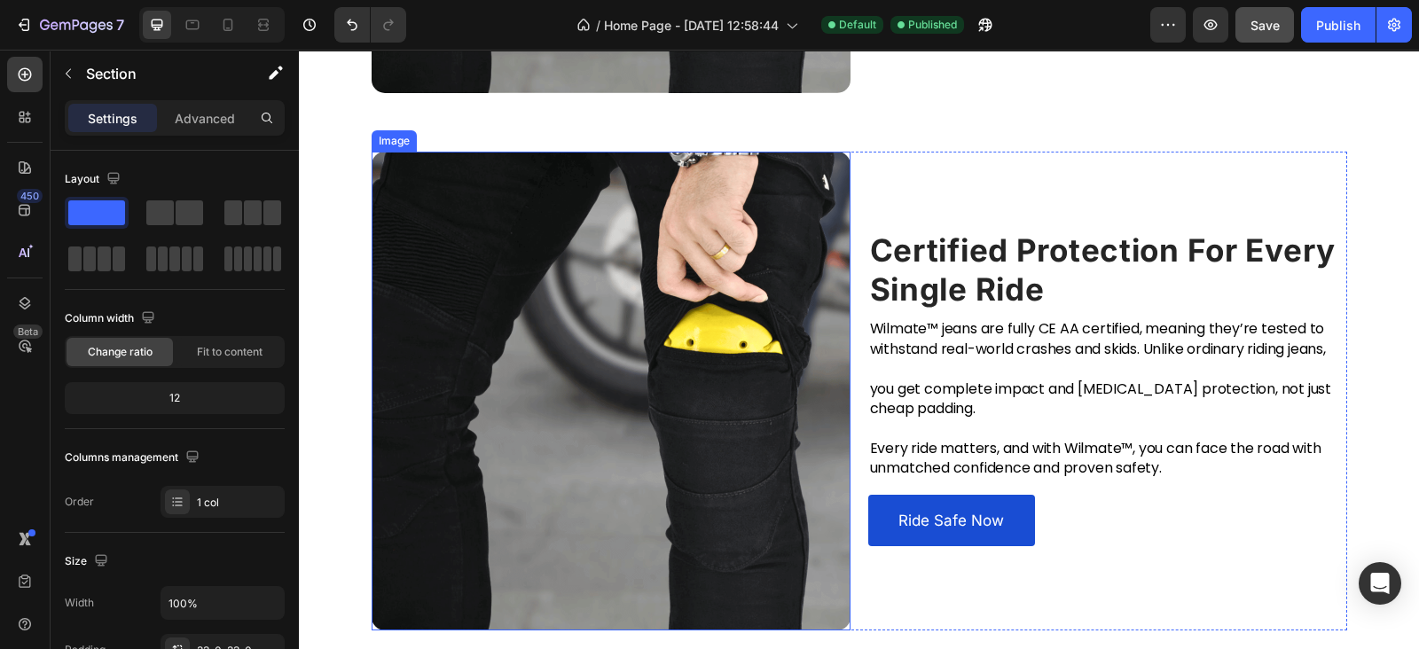
scroll to position [2514, 0]
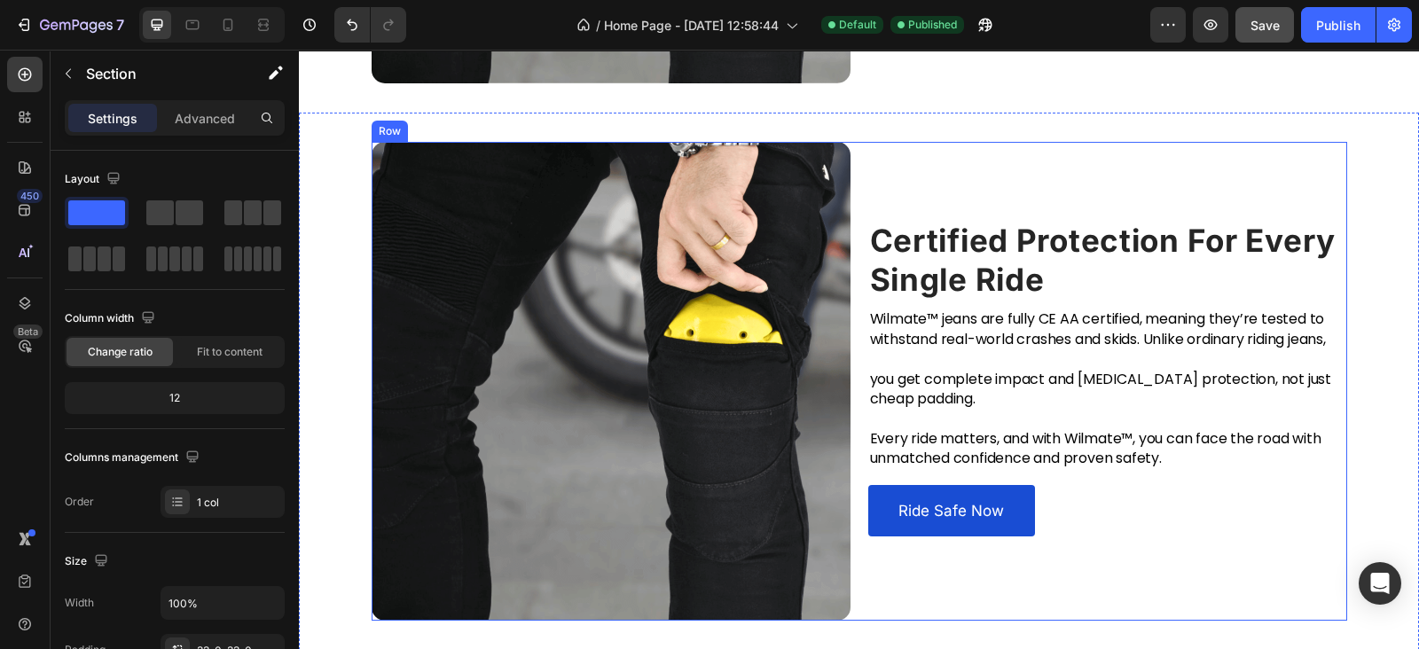
click at [886, 179] on div "Certified Protection For Every Single Ride Heading Wilmate™ jeans are fully CE …" at bounding box center [1107, 381] width 479 height 479
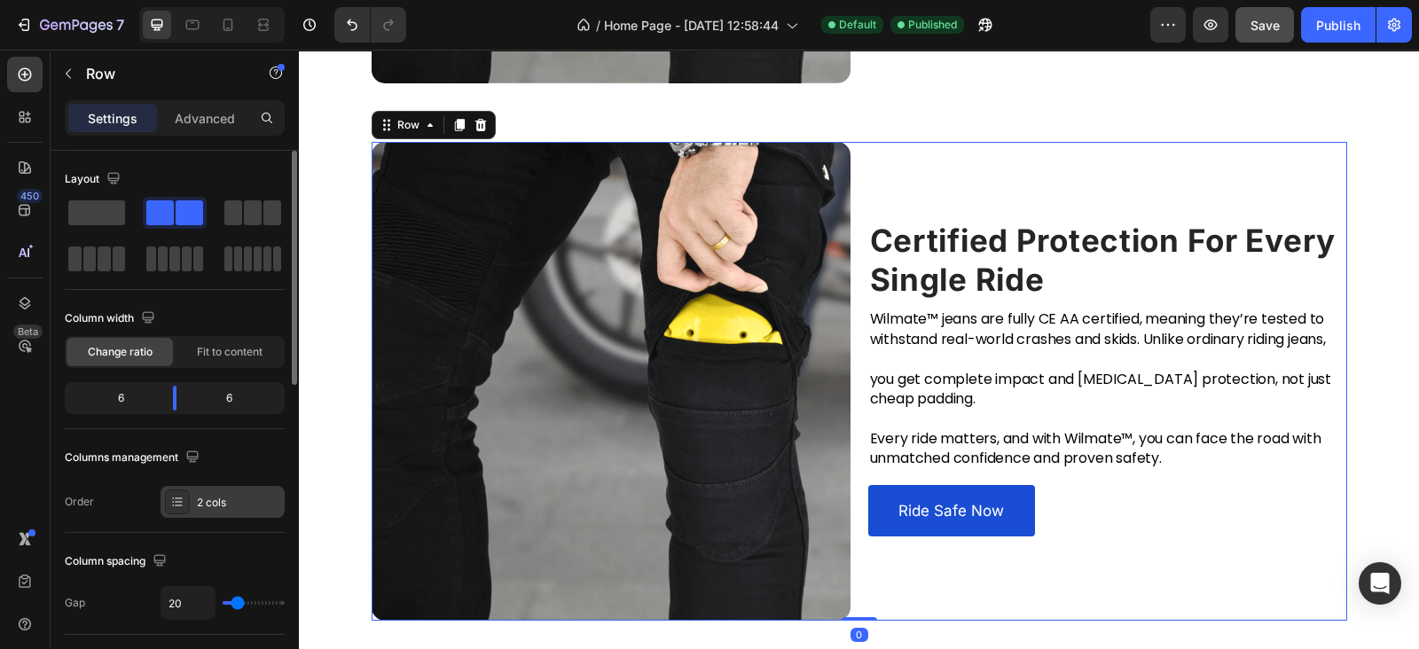
click at [185, 513] on div "2 cols" at bounding box center [222, 502] width 124 height 32
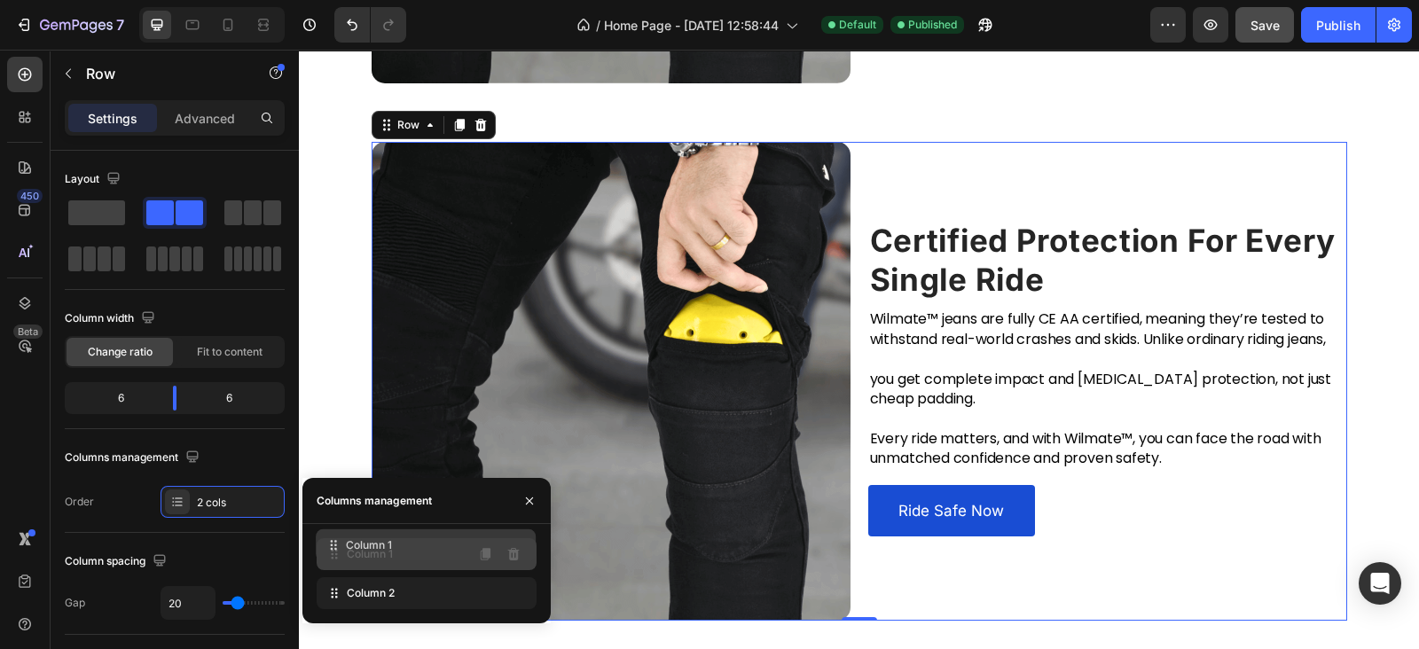
drag, startPoint x: 342, startPoint y: 601, endPoint x: 341, endPoint y: 550, distance: 51.4
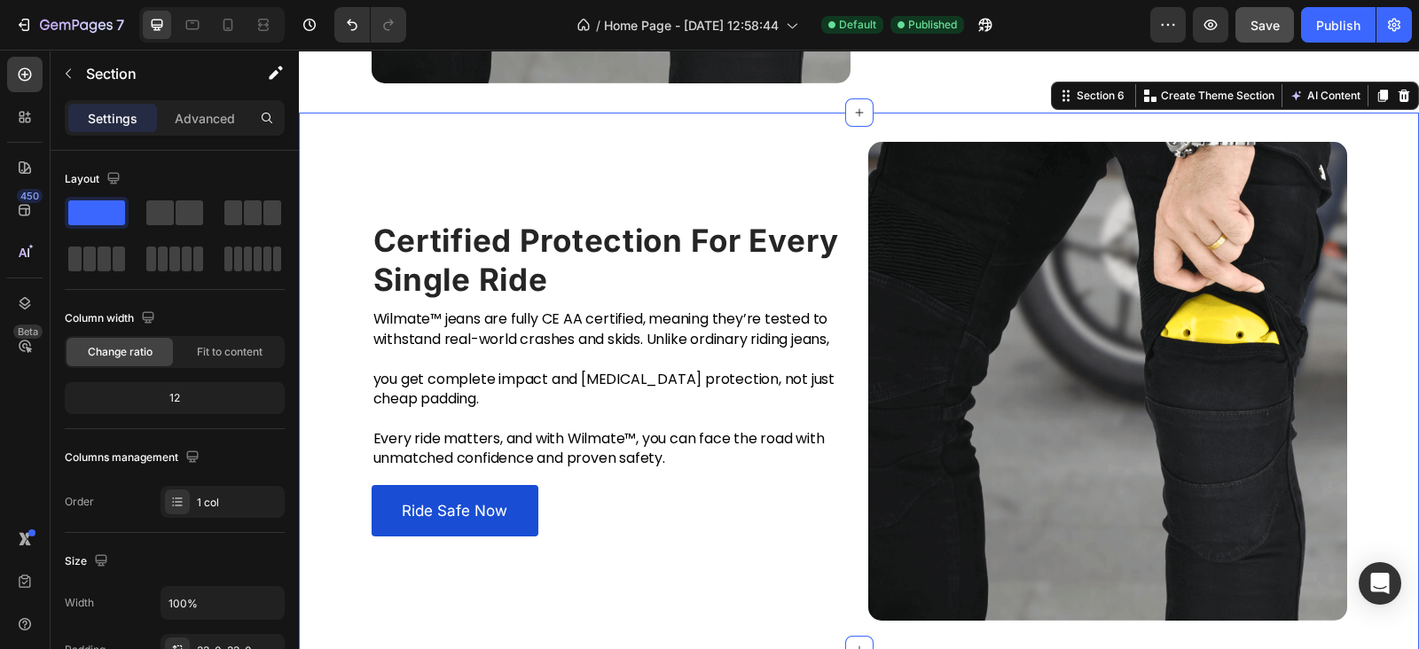
click at [818, 130] on div "Certified Protection For Every Single Ride Heading Wilmate™ jeans are fully CE …" at bounding box center [859, 381] width 1120 height 537
click at [1374, 95] on div at bounding box center [1382, 95] width 21 height 21
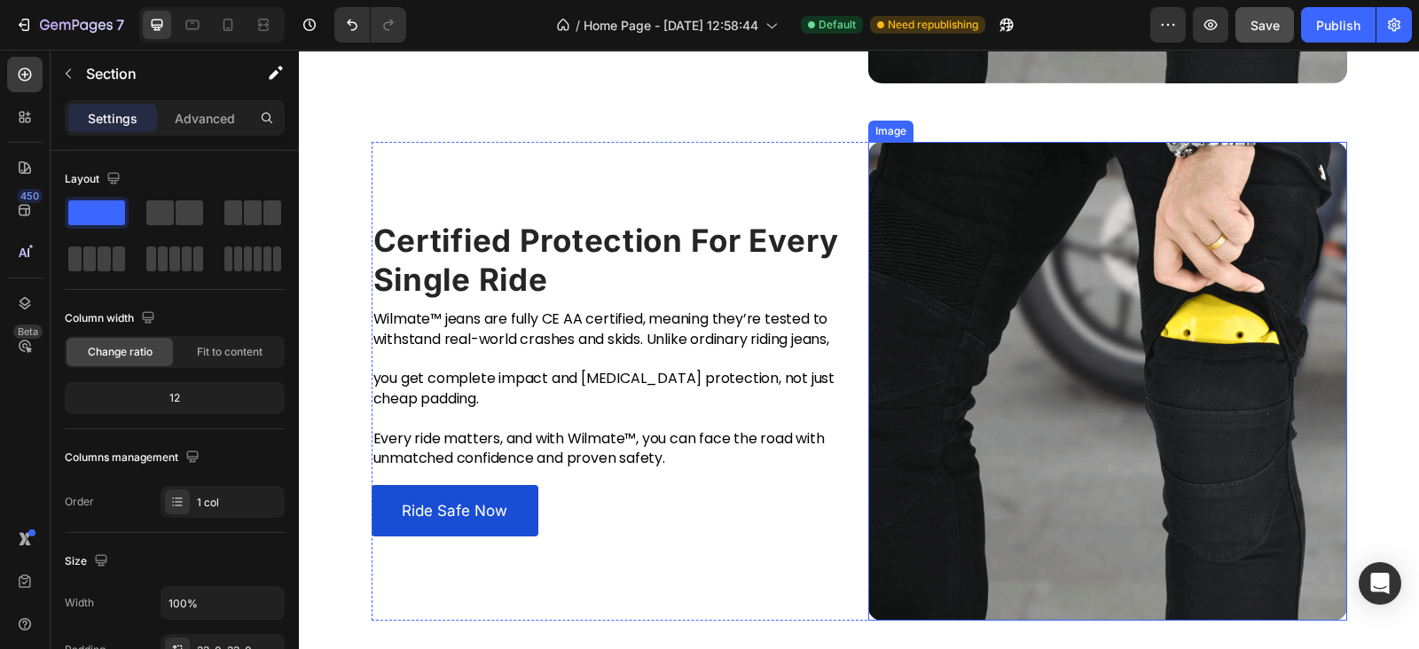
scroll to position [3052, 0]
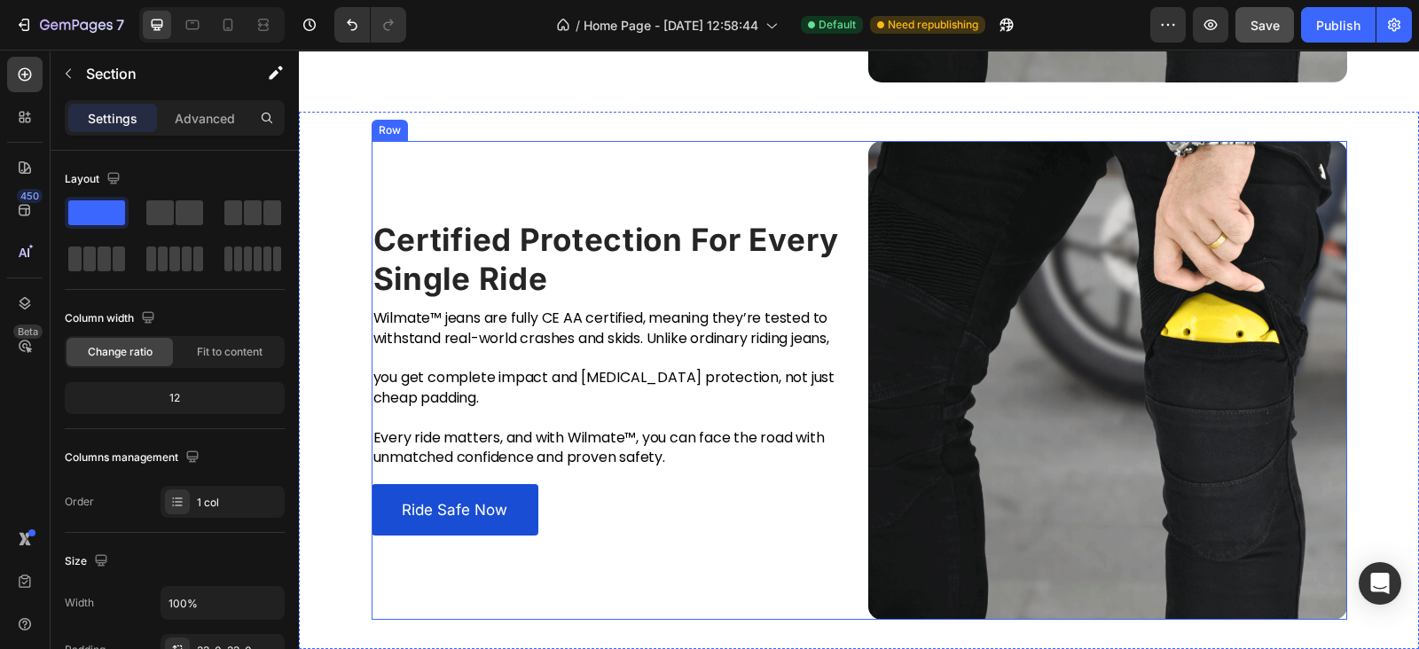
click at [848, 189] on div "Certified Protection For Every Single Ride Heading Wilmate™ jeans are fully CE …" at bounding box center [858, 380] width 975 height 479
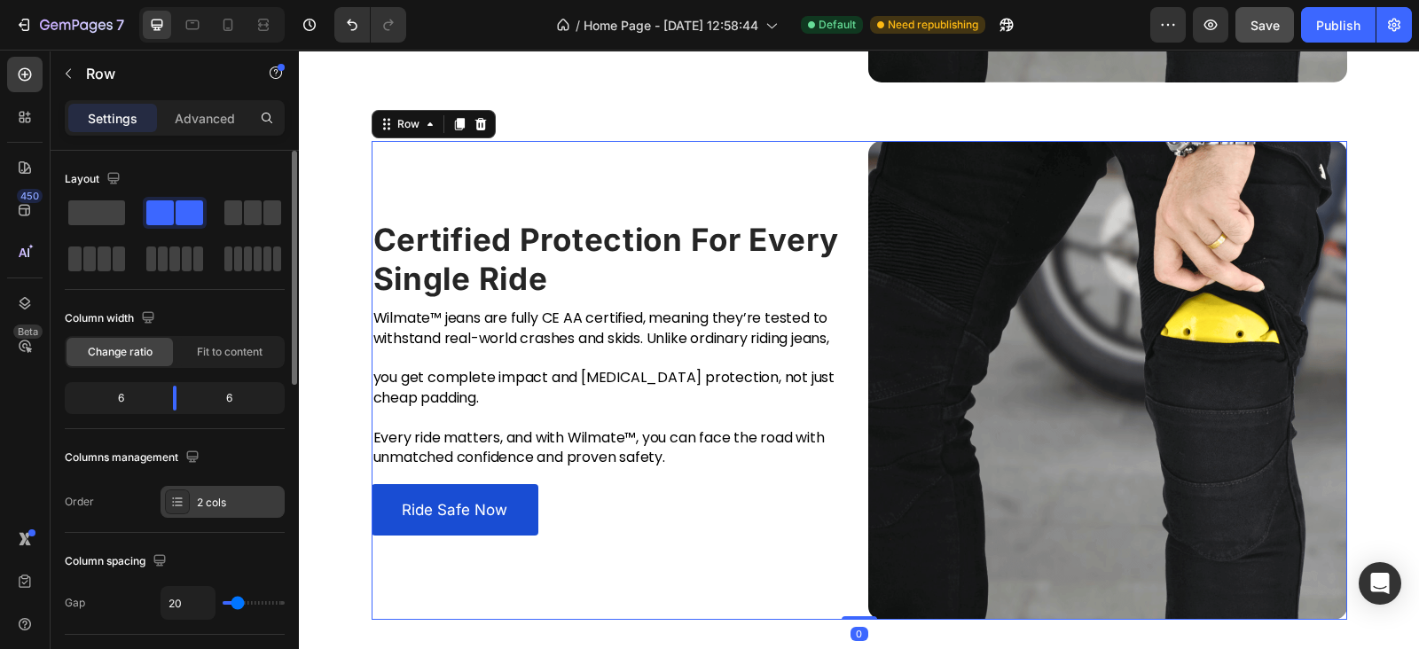
click at [209, 503] on div "2 cols" at bounding box center [238, 503] width 83 height 16
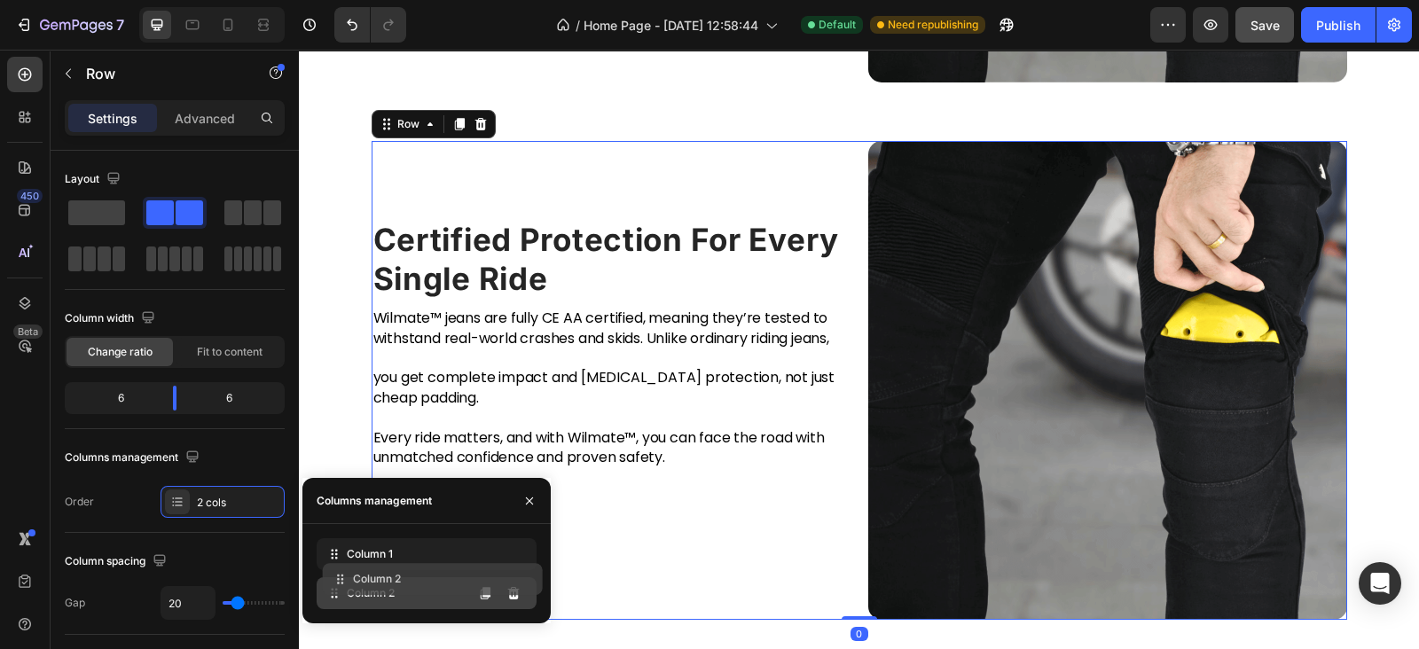
drag, startPoint x: 340, startPoint y: 583, endPoint x: 345, endPoint y: 558, distance: 26.3
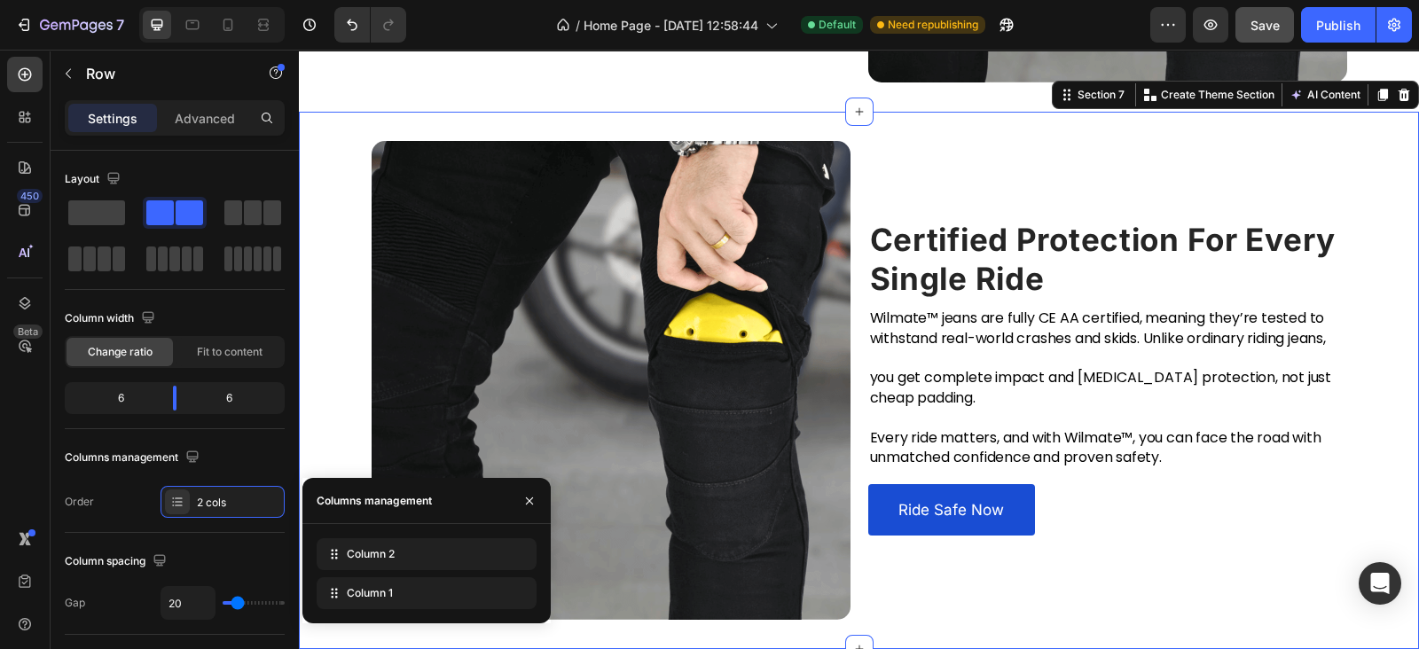
click at [352, 253] on div "Certified Protection For Every Single Ride Heading Wilmate™ jeans are fully CE …" at bounding box center [859, 380] width 1120 height 479
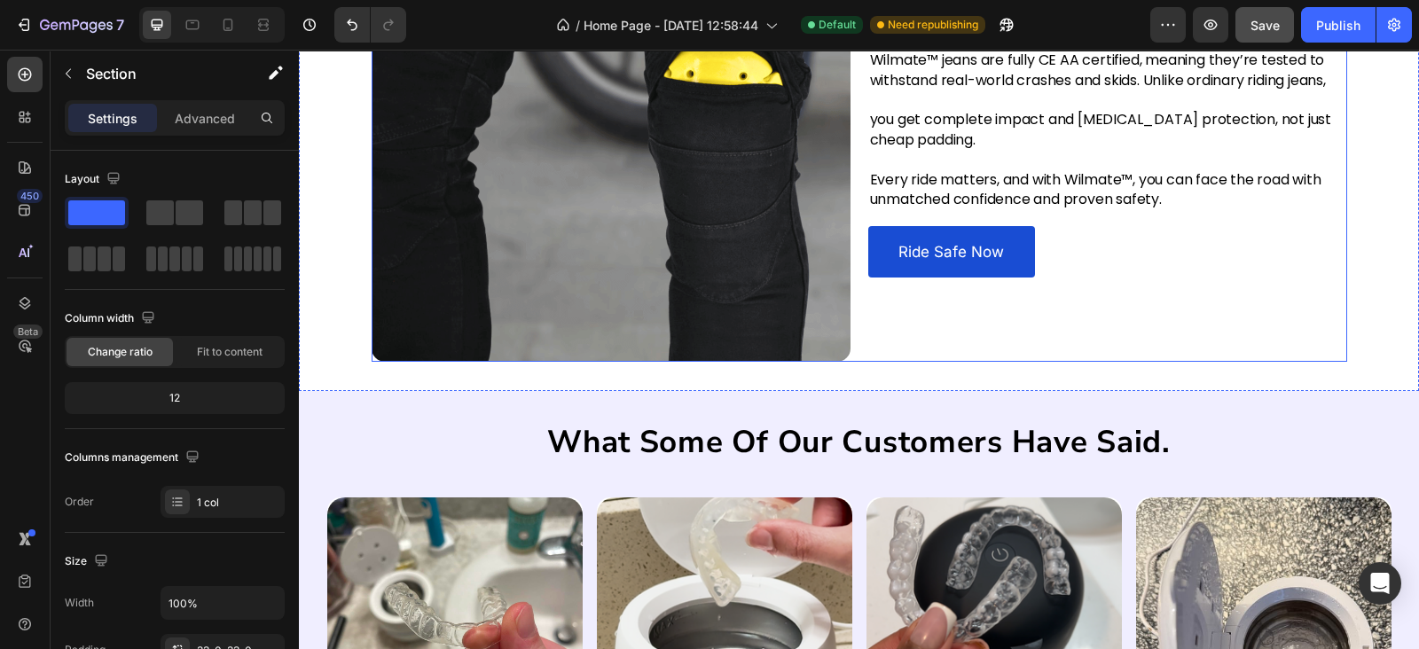
scroll to position [3569, 0]
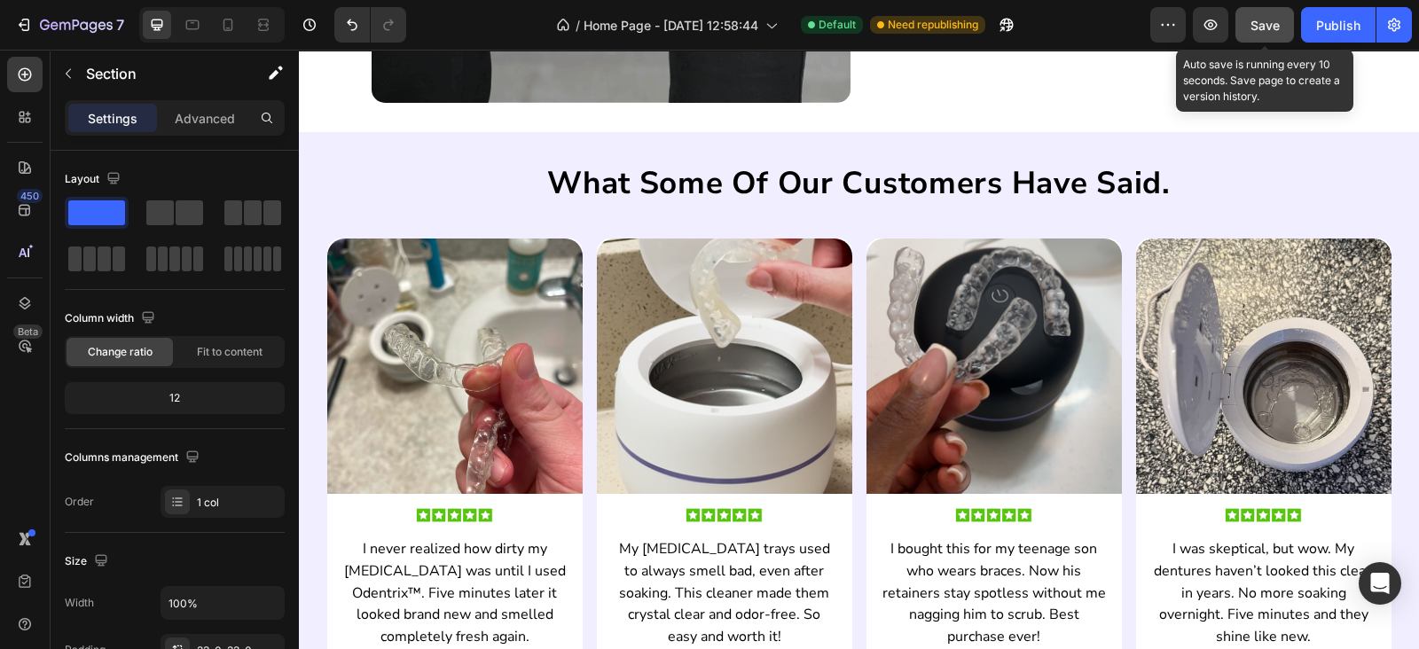
click at [1264, 36] on button "Save" at bounding box center [1264, 24] width 59 height 35
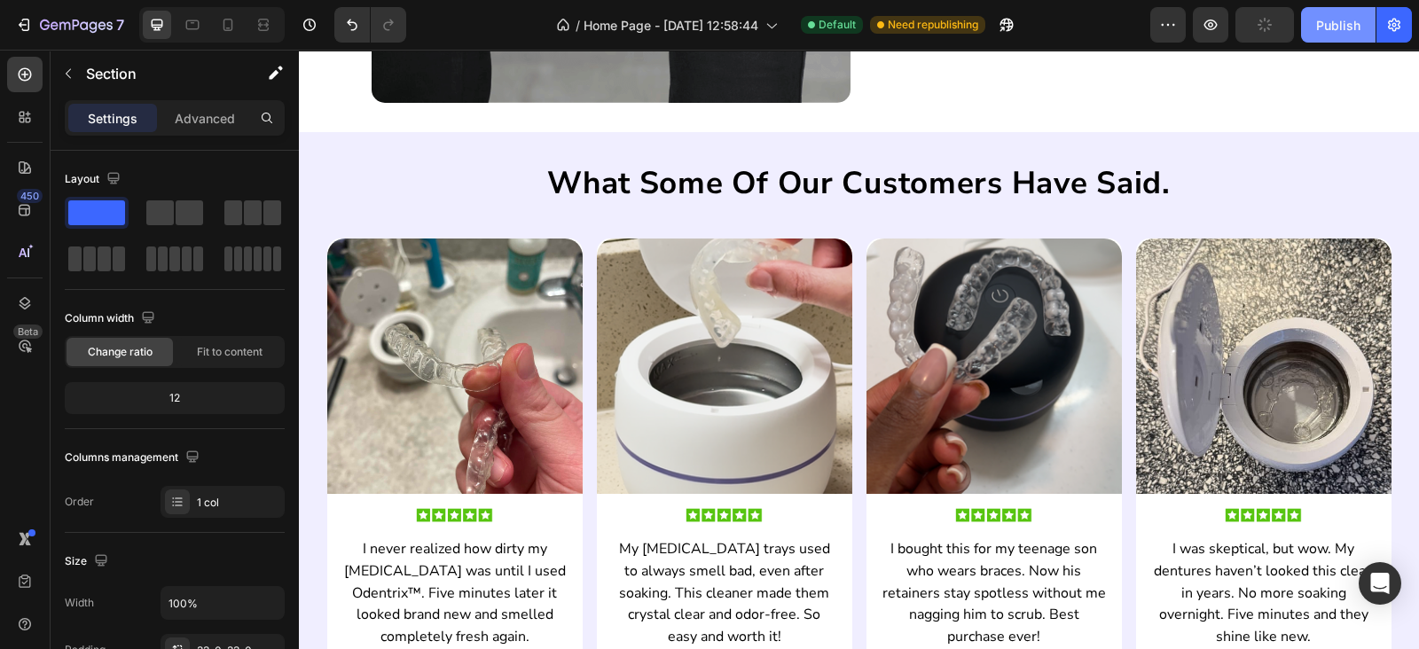
click at [1317, 26] on div "Publish" at bounding box center [1338, 25] width 44 height 19
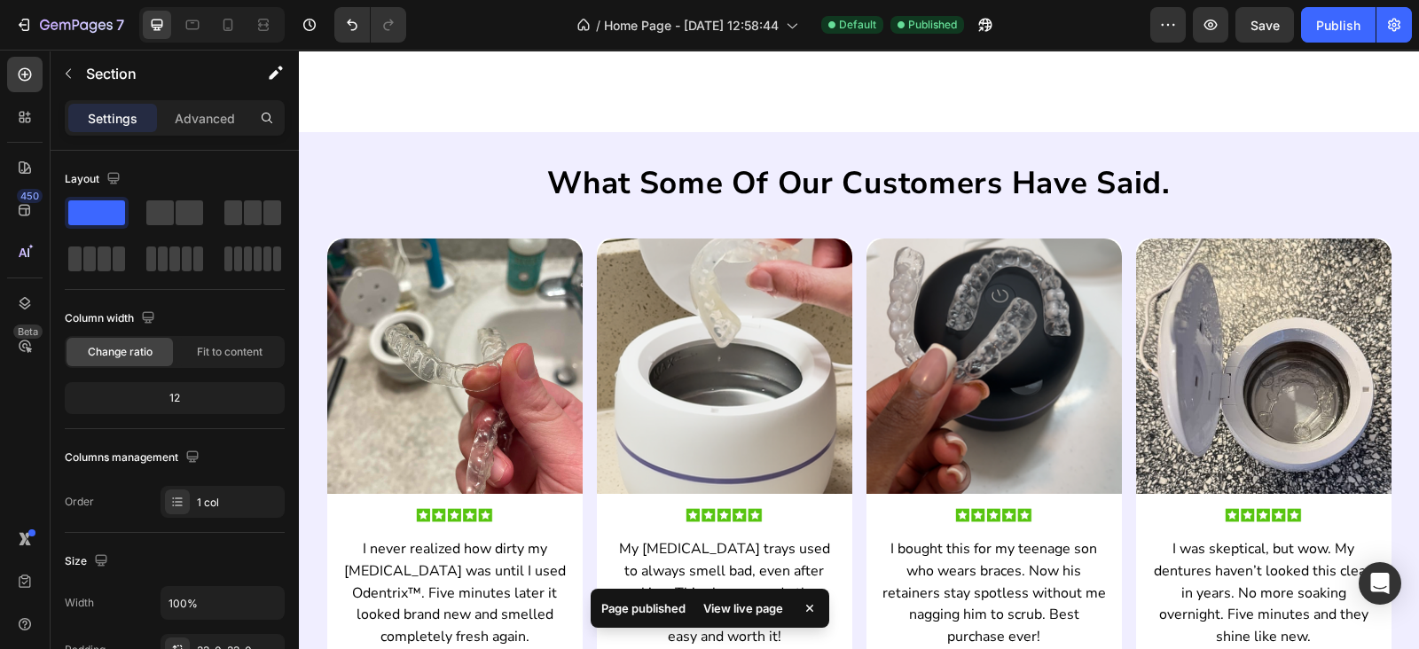
scroll to position [3828, 0]
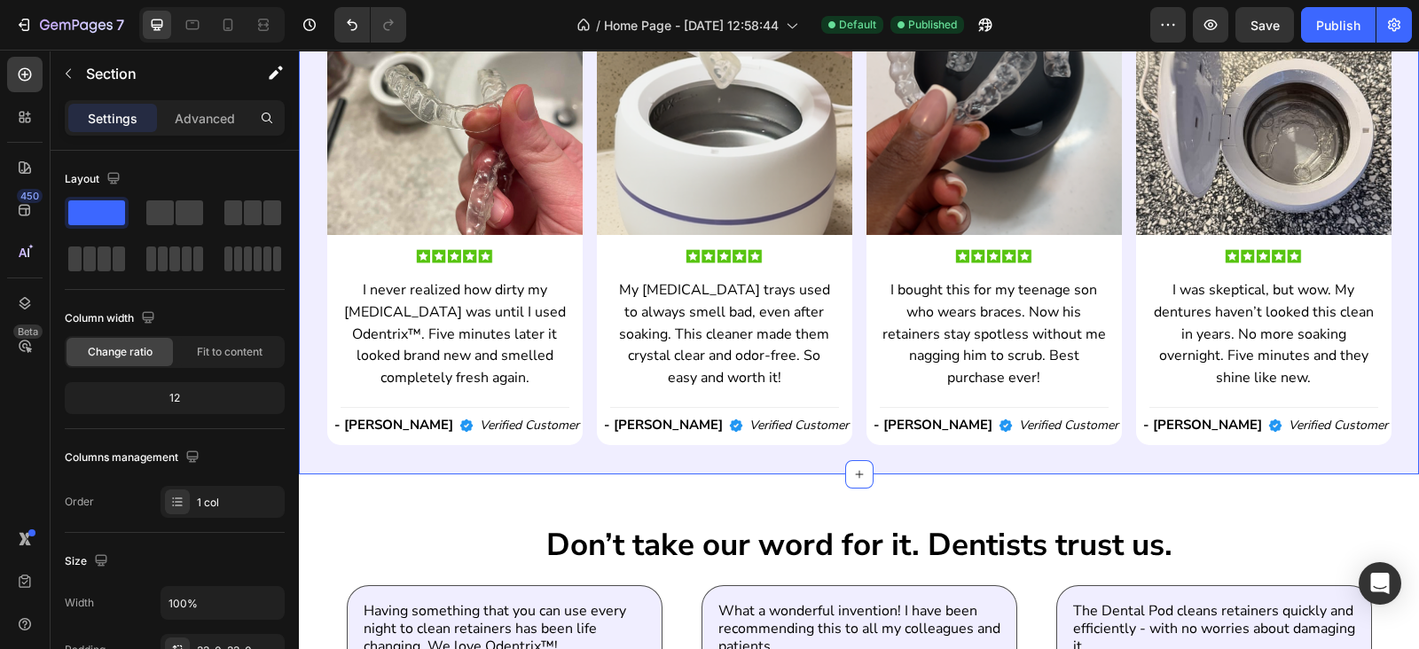
click at [866, 454] on div "what some of our customers have said. Heading Image Image I never realized how …" at bounding box center [859, 173] width 1120 height 600
click at [1277, 33] on div "Save" at bounding box center [1264, 25] width 29 height 19
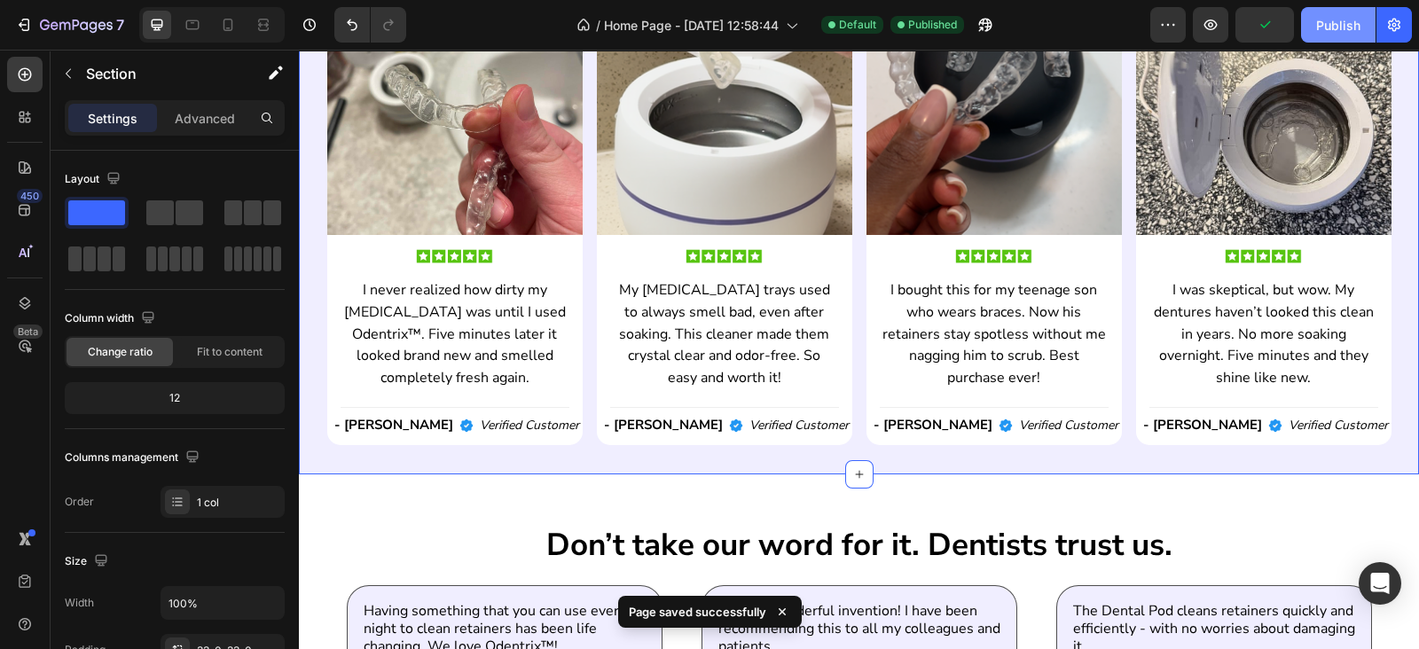
click at [1349, 29] on div "Publish" at bounding box center [1338, 25] width 44 height 19
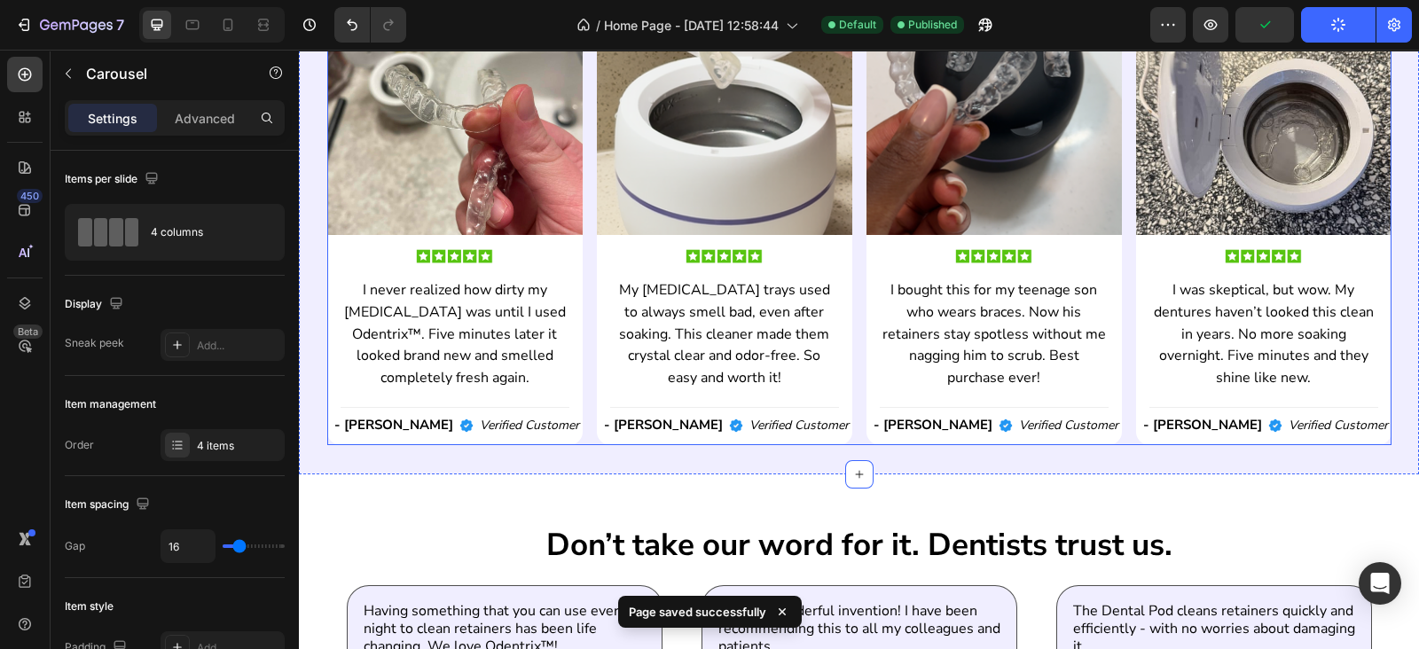
click at [852, 426] on div "Image Image I never realized how dirty my retainer was until I used Odentrix™. …" at bounding box center [859, 212] width 1064 height 465
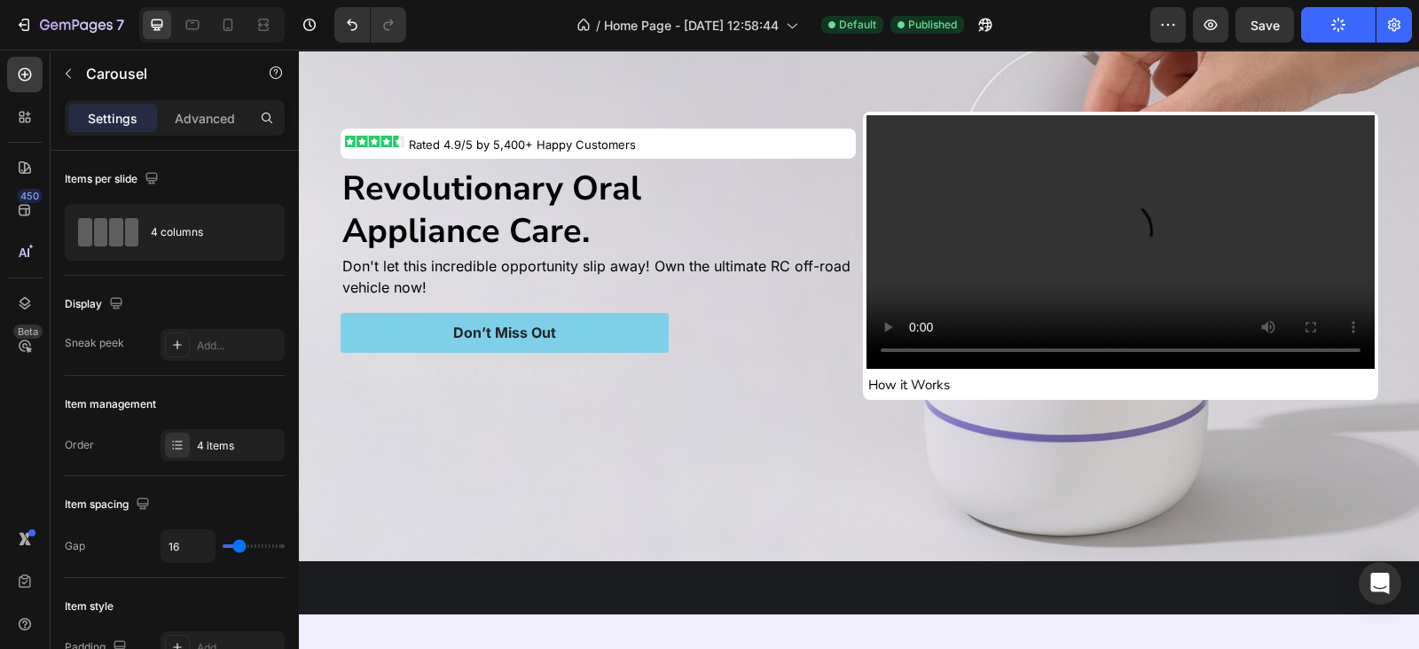
scroll to position [0, 0]
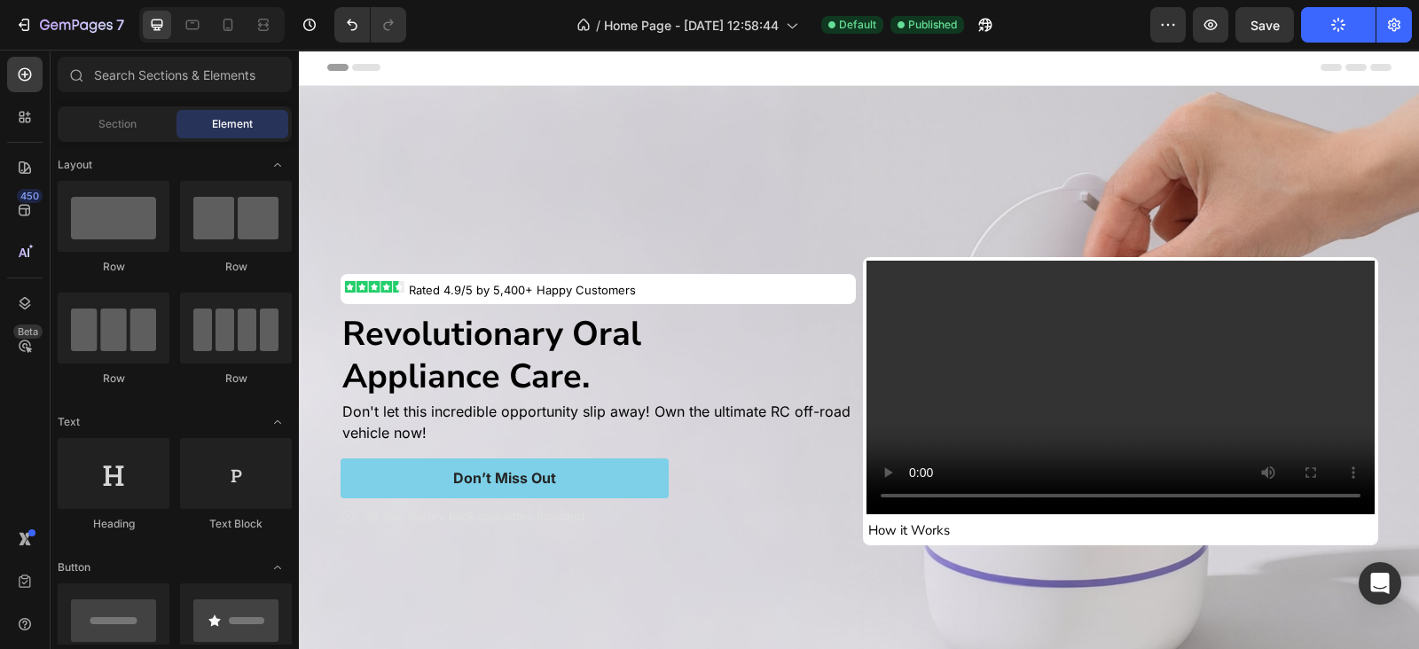
click at [822, 78] on div "Header" at bounding box center [859, 67] width 1064 height 35
click at [552, 229] on div "Image Rated 4.9/5 by 5,400+ Happy Customers Text Block Row Revolutionary Oral A…" at bounding box center [859, 401] width 1064 height 345
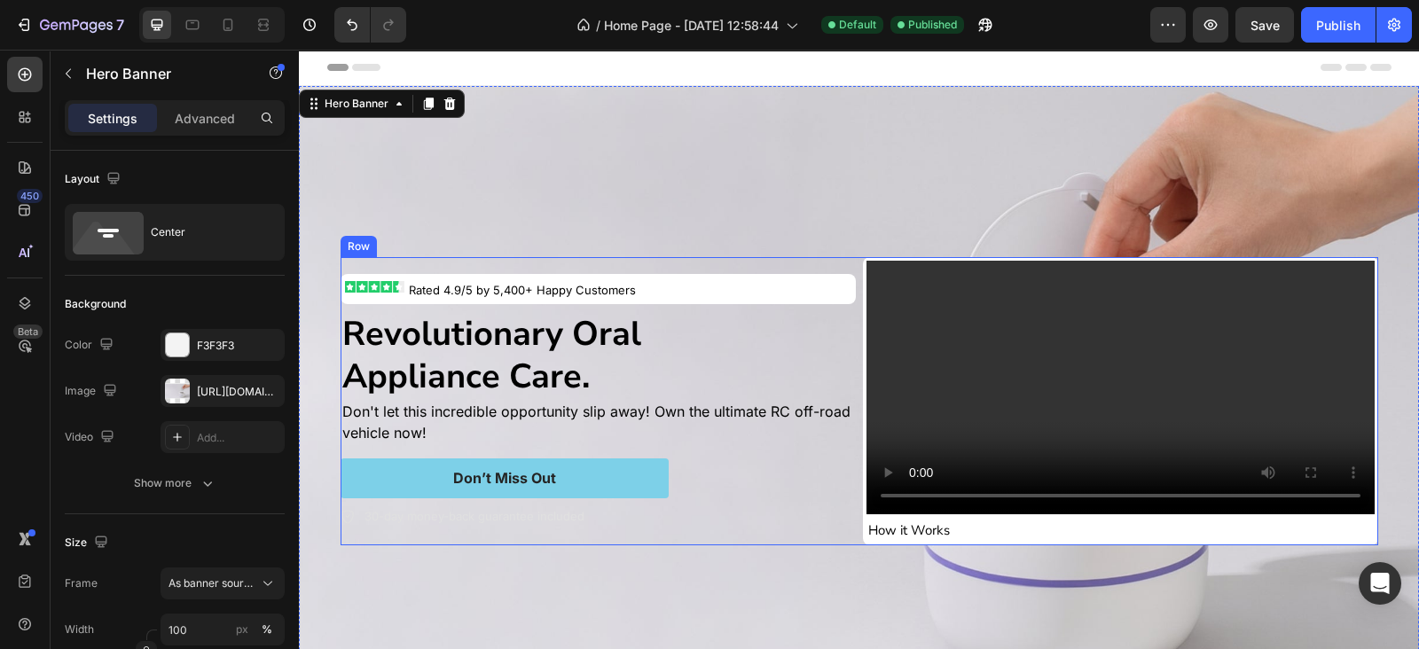
click at [851, 287] on div "Image Rated 4.9/5 by 5,400+ Happy Customers Text Block Row Revolutionary Oral A…" at bounding box center [858, 401] width 1037 height 288
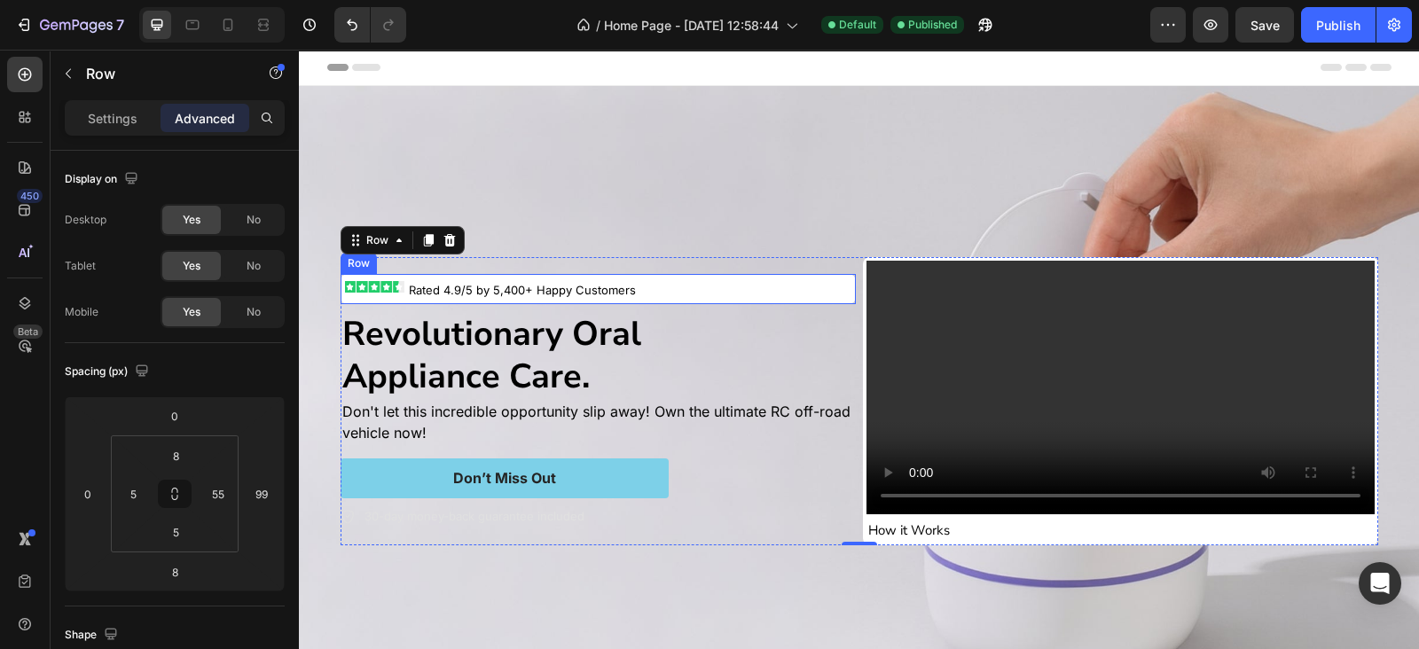
click at [838, 286] on div "Image Rated 4.9/5 by 5,400+ Happy Customers Text Block Row" at bounding box center [597, 289] width 515 height 30
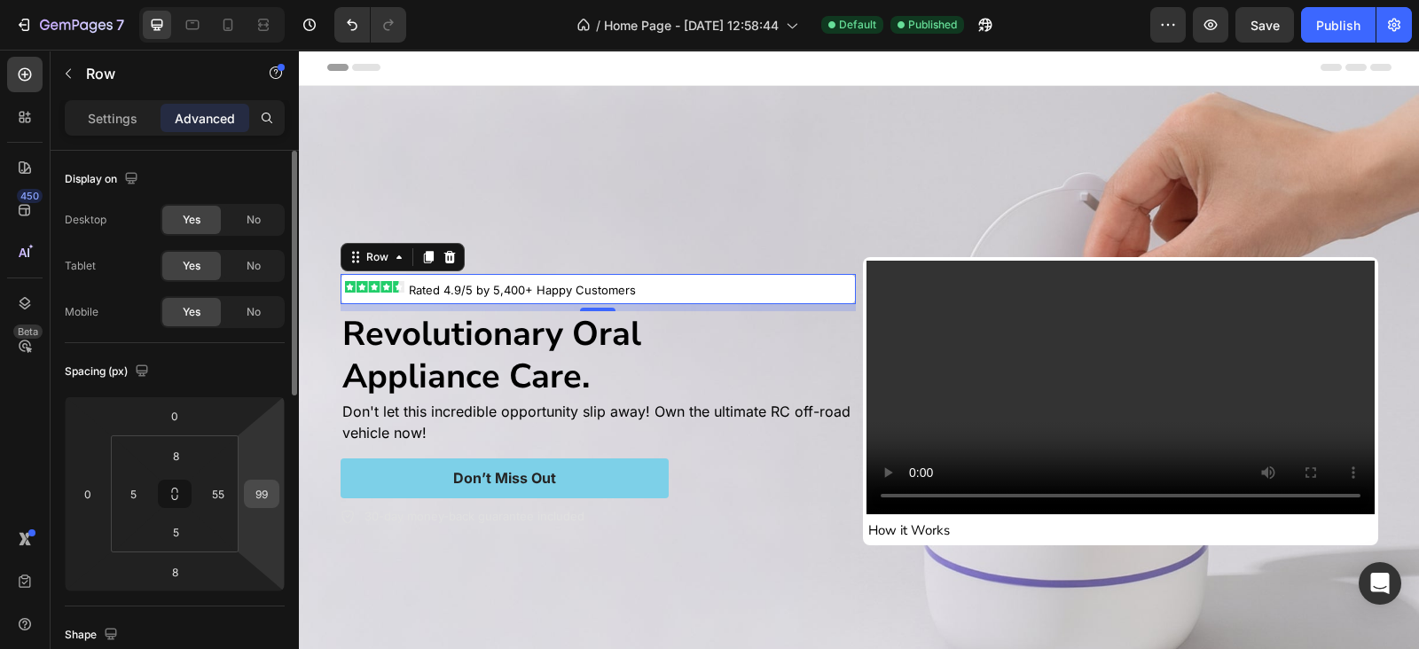
click at [267, 481] on input "99" at bounding box center [261, 494] width 27 height 27
click at [267, 481] on input "222" at bounding box center [261, 494] width 27 height 27
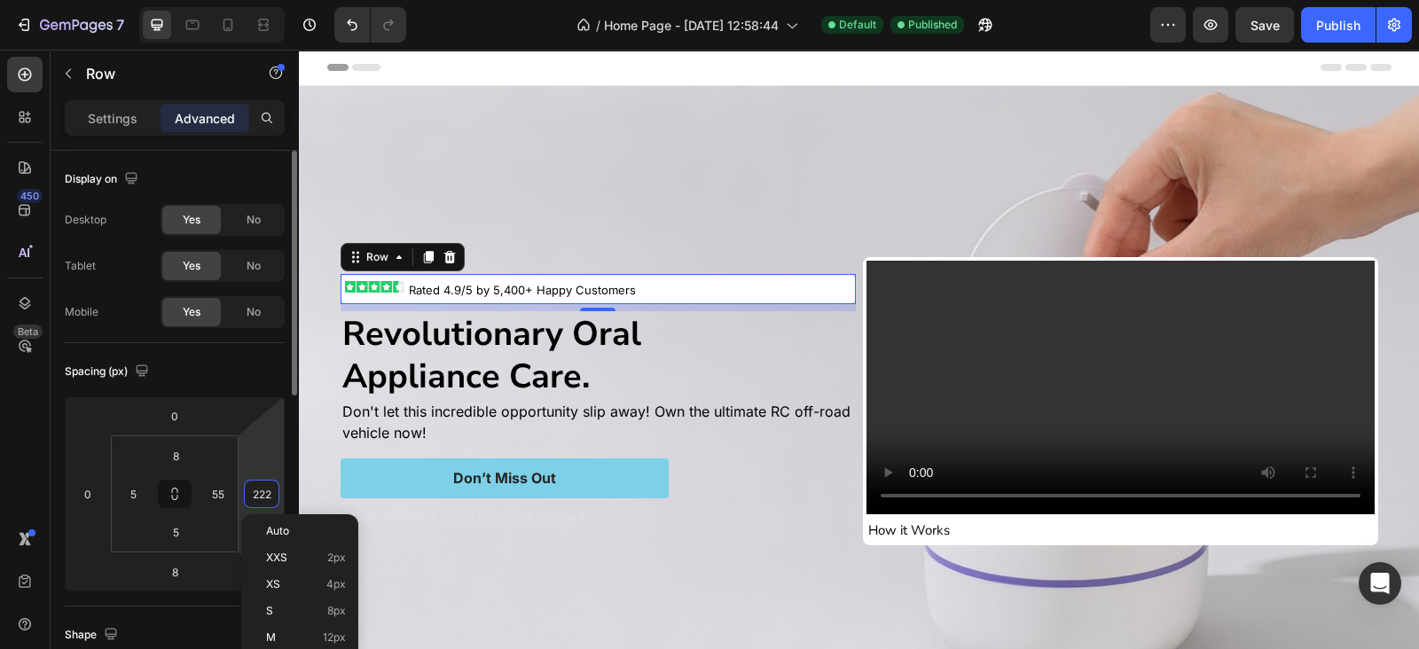
click at [244, 487] on div "222" at bounding box center [261, 494] width 35 height 28
click at [301, 635] on p "M 12px" at bounding box center [306, 637] width 80 height 12
type input "12"
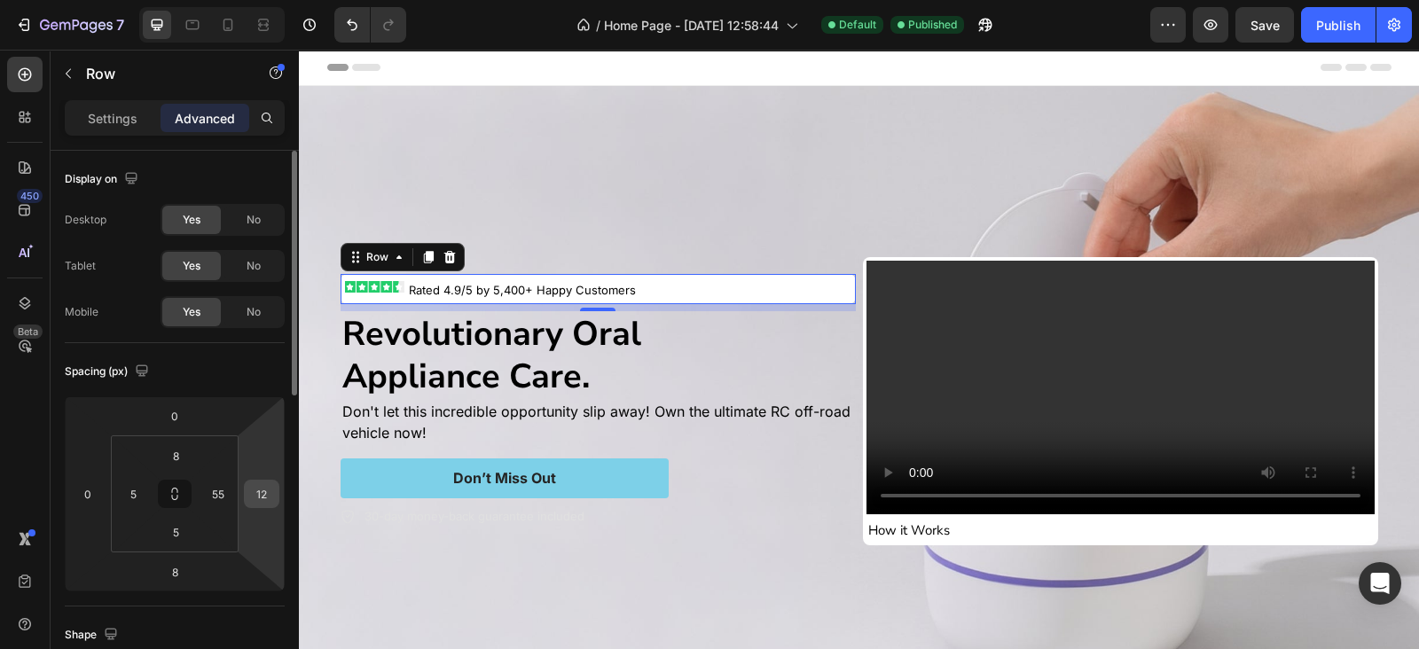
click at [256, 488] on input "12" at bounding box center [261, 494] width 27 height 27
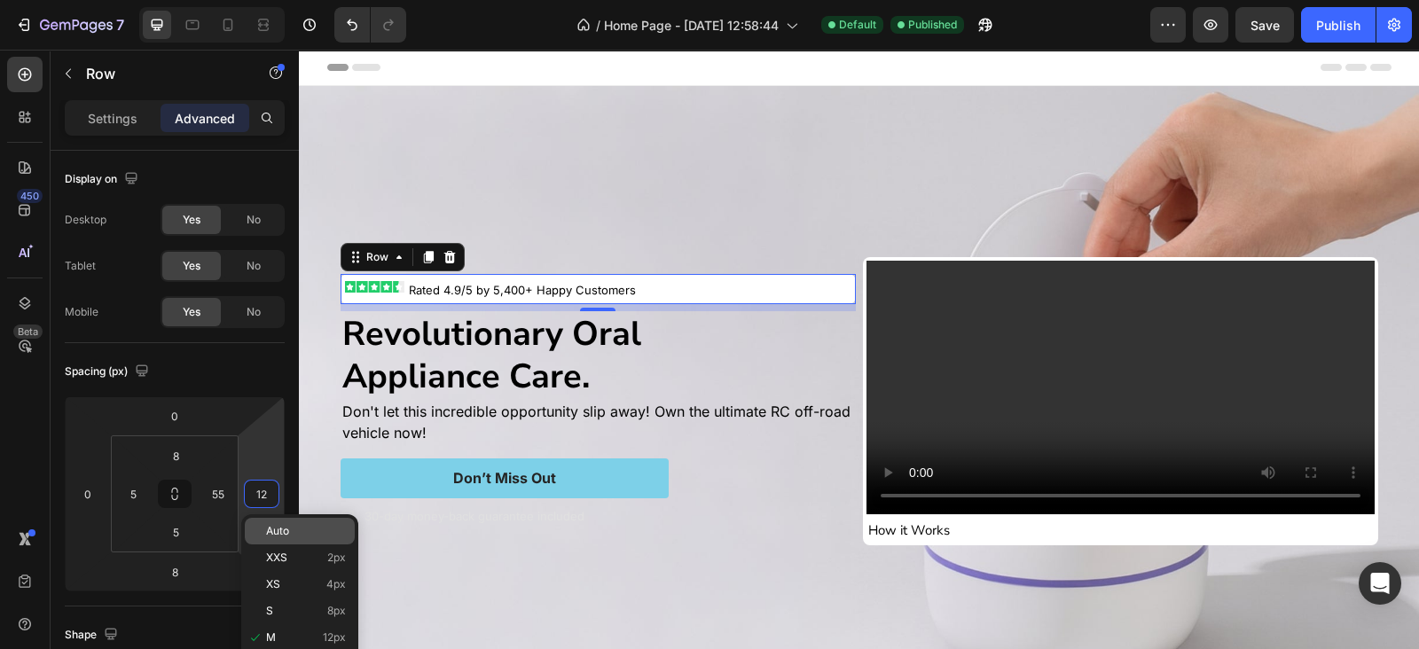
click at [284, 536] on span "Auto" at bounding box center [277, 531] width 23 height 12
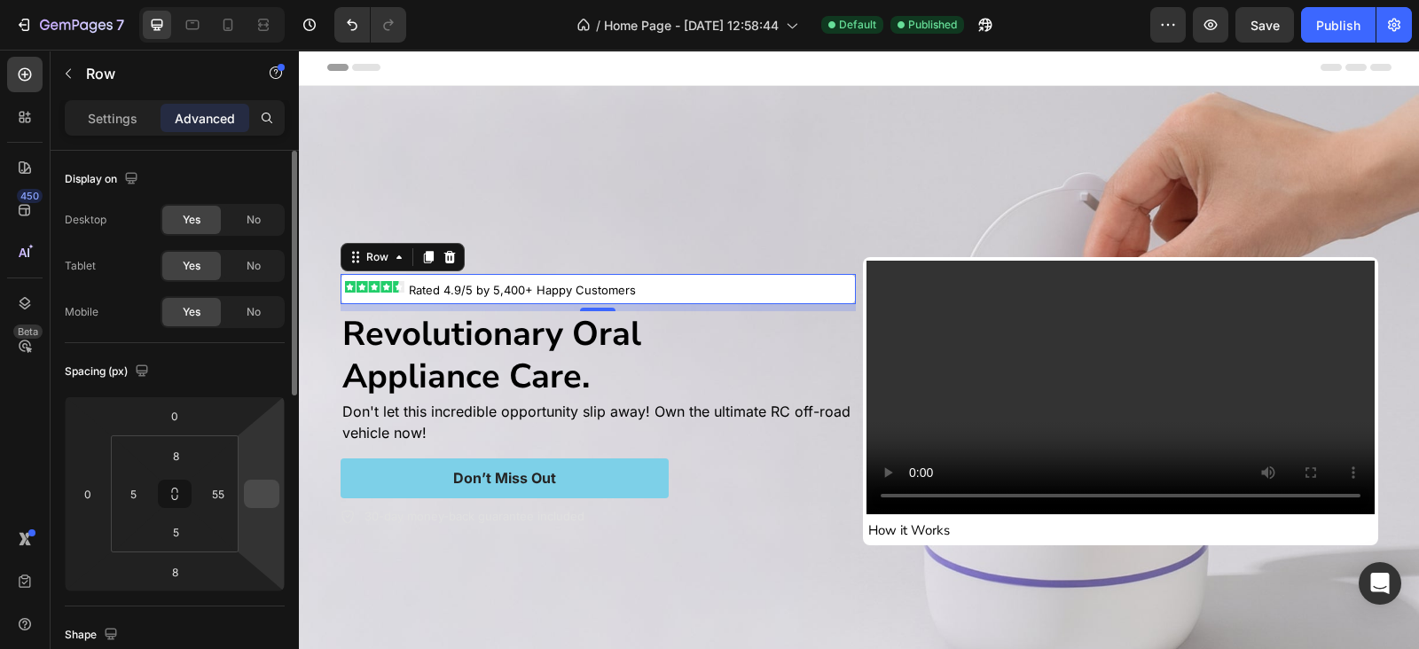
click at [262, 496] on input "number" at bounding box center [261, 494] width 27 height 27
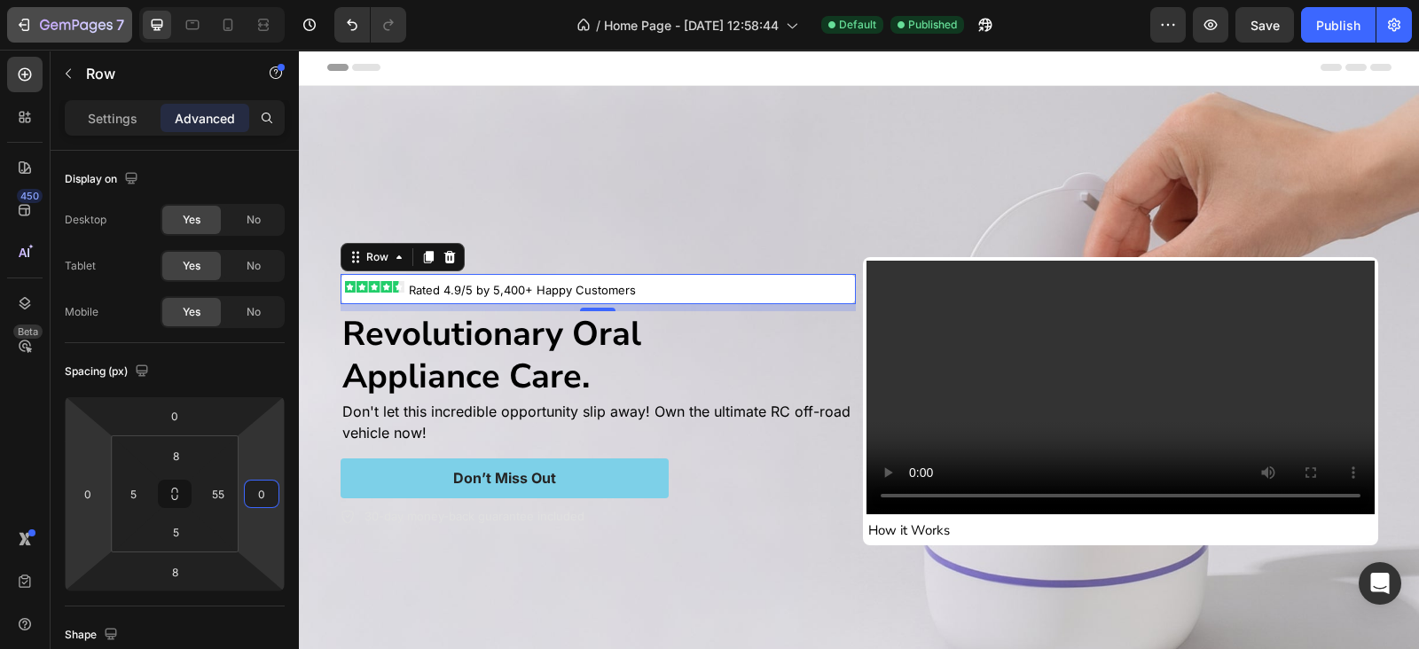
type input "0"
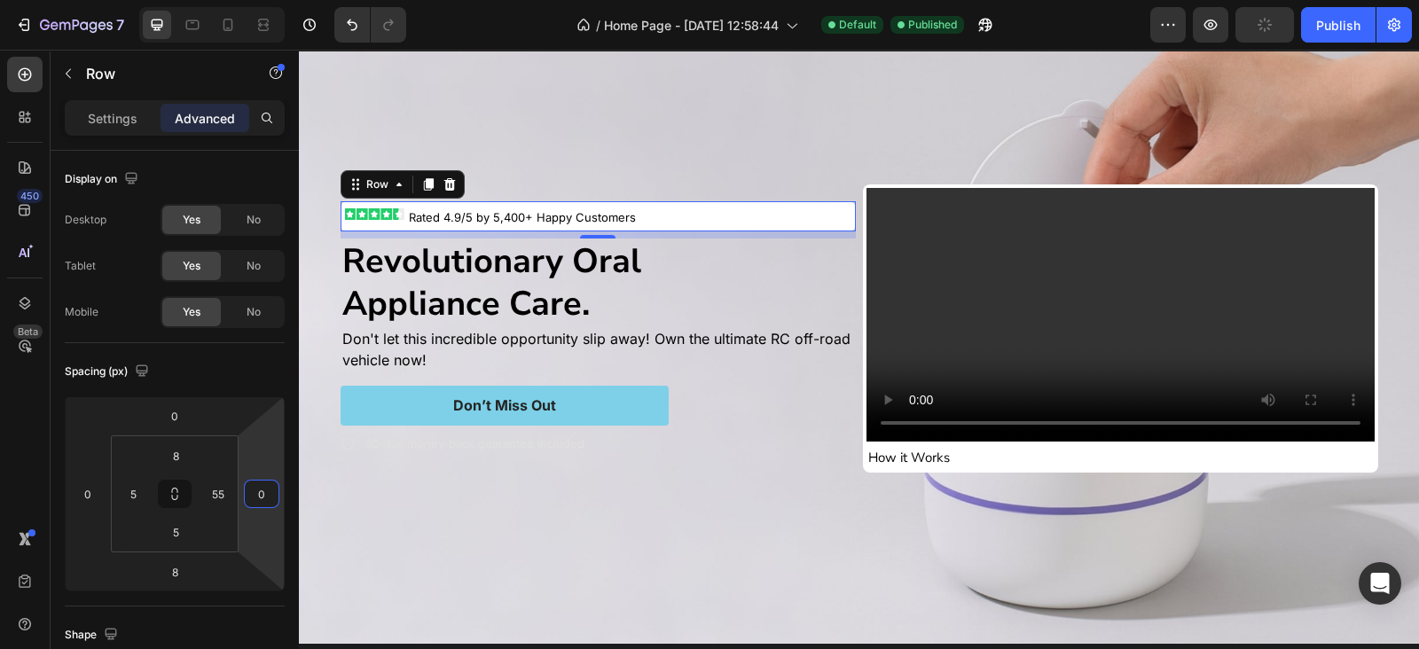
scroll to position [517, 0]
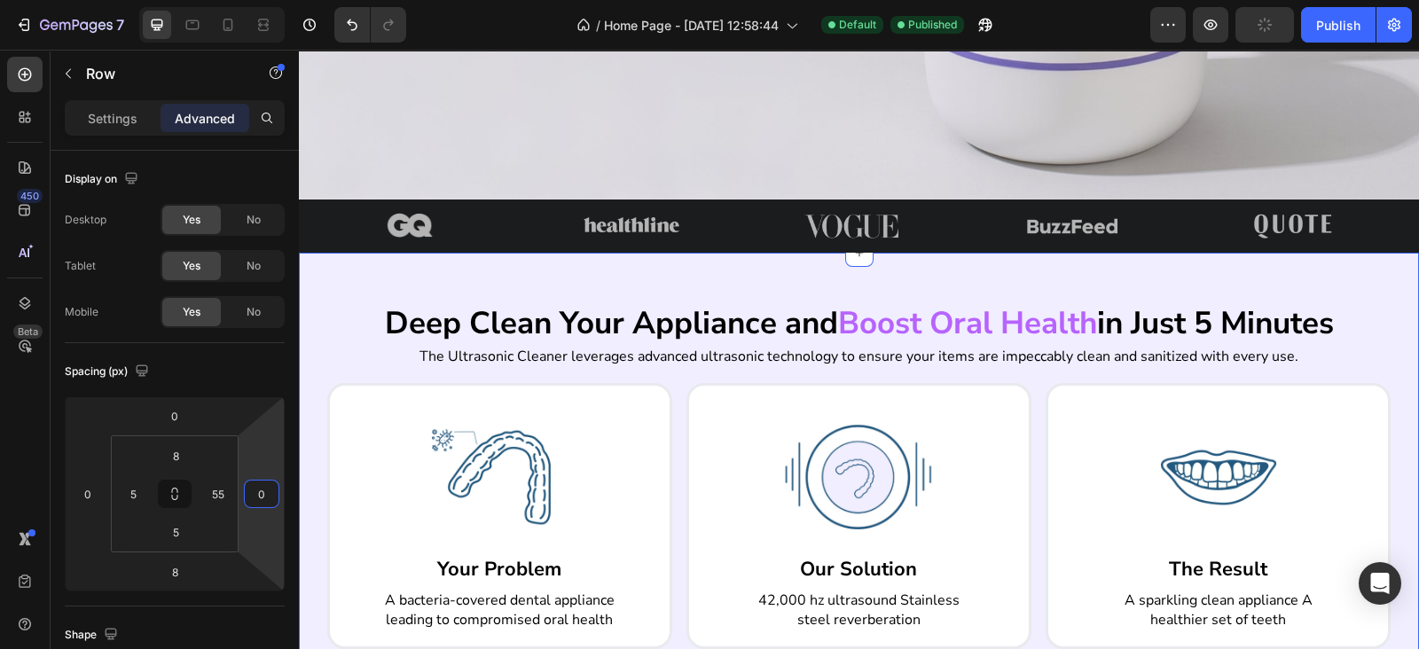
click at [763, 259] on div "Deep Clean Your Appliance and Boost Oral Health in Just 5 Minutes Heading The U…" at bounding box center [859, 532] width 1120 height 559
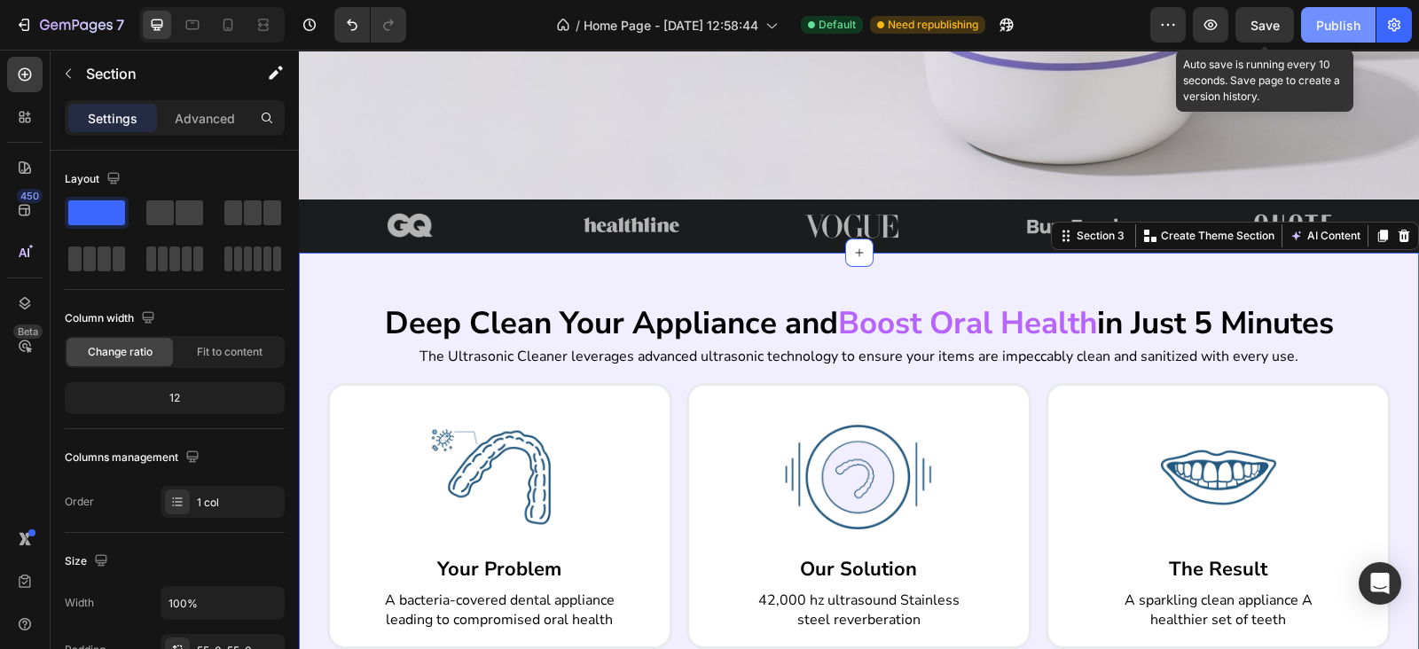
drag, startPoint x: 1260, startPoint y: 41, endPoint x: 1333, endPoint y: 33, distance: 74.0
click at [1263, 39] on button "Save" at bounding box center [1264, 24] width 59 height 35
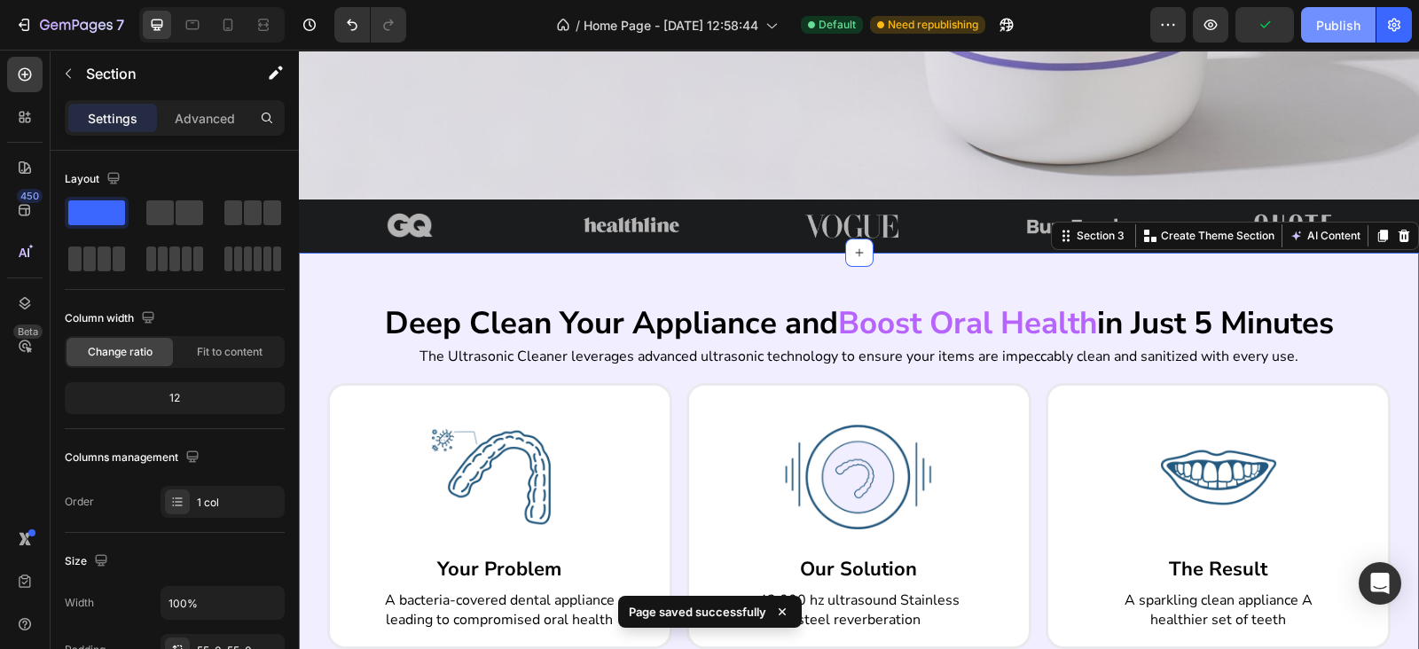
click at [1360, 24] on div "Publish" at bounding box center [1338, 25] width 44 height 19
click at [776, 275] on div "Deep Clean Your Appliance and Boost Oral Health in Just 5 Minutes Heading The U…" at bounding box center [859, 511] width 1120 height 516
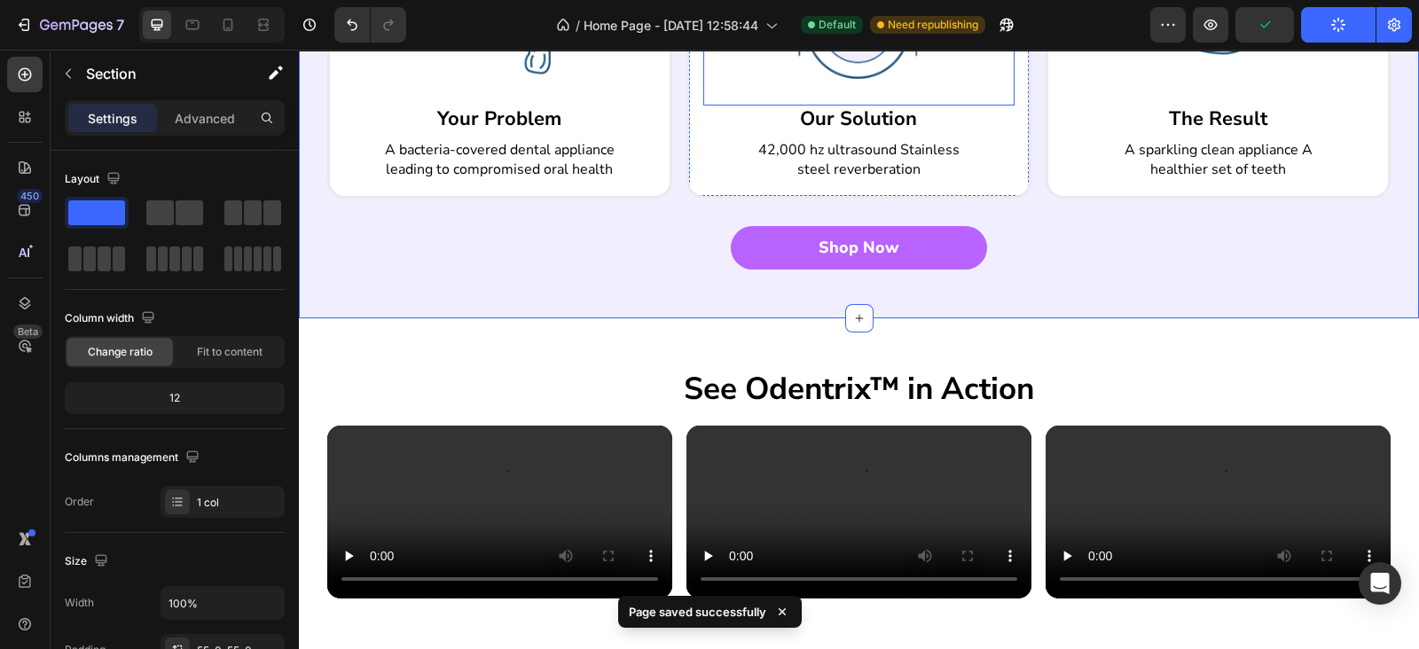
scroll to position [1034, 0]
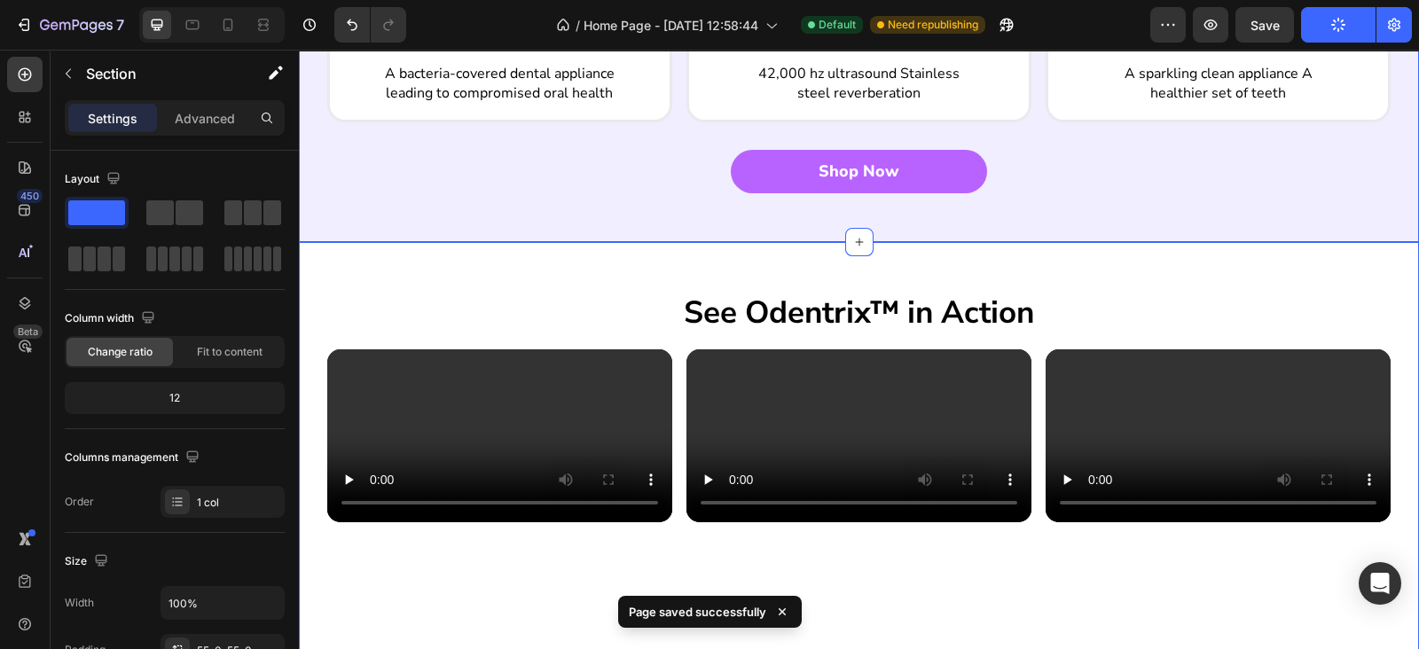
click at [700, 254] on div "See Odentrix™ in Action Heading Video Video Video Carousel Section 4" at bounding box center [859, 627] width 1120 height 770
